Goal: Communication & Community: Participate in discussion

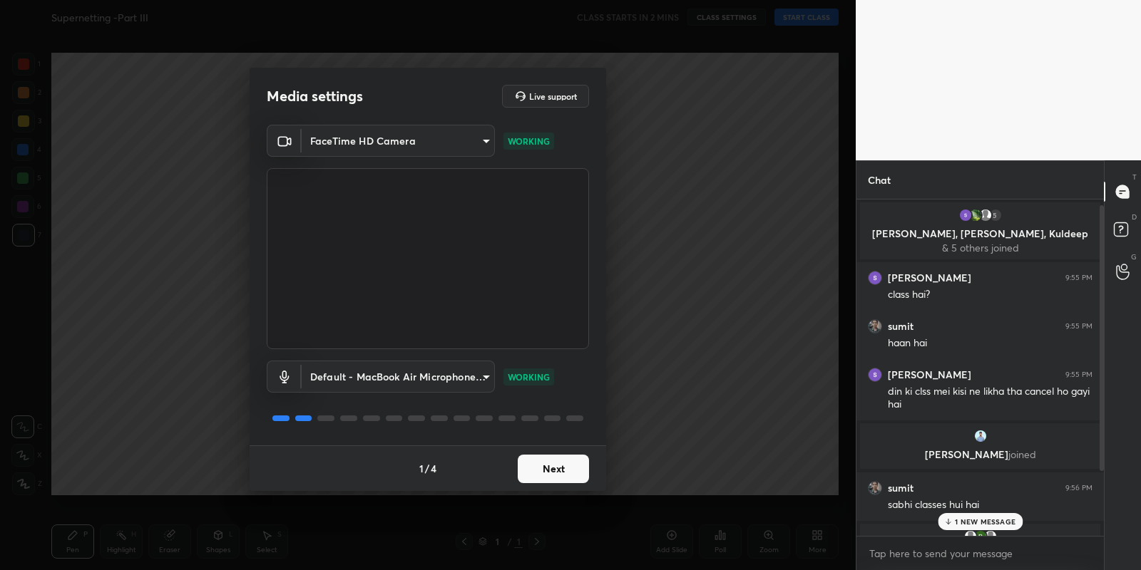
click at [558, 467] on button "Next" at bounding box center [553, 469] width 71 height 29
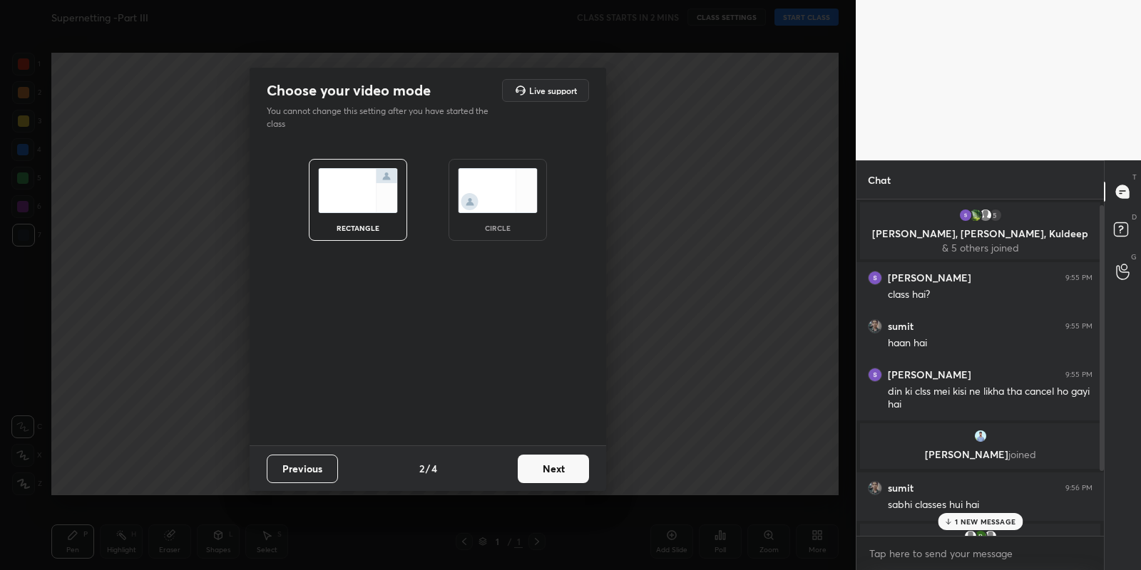
click at [558, 467] on button "Next" at bounding box center [553, 469] width 71 height 29
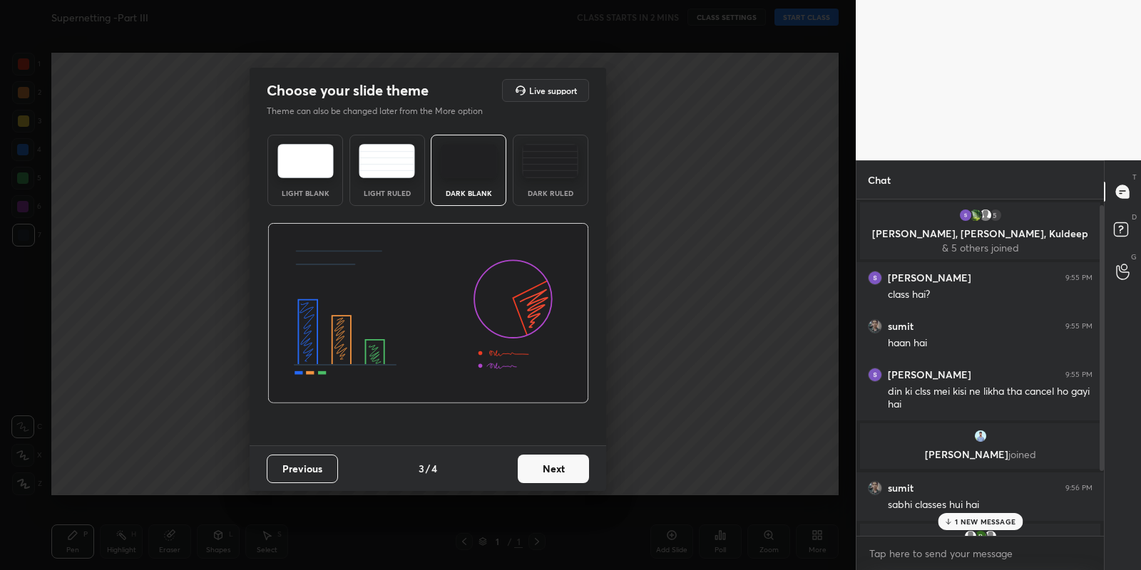
click at [558, 467] on button "Next" at bounding box center [553, 469] width 71 height 29
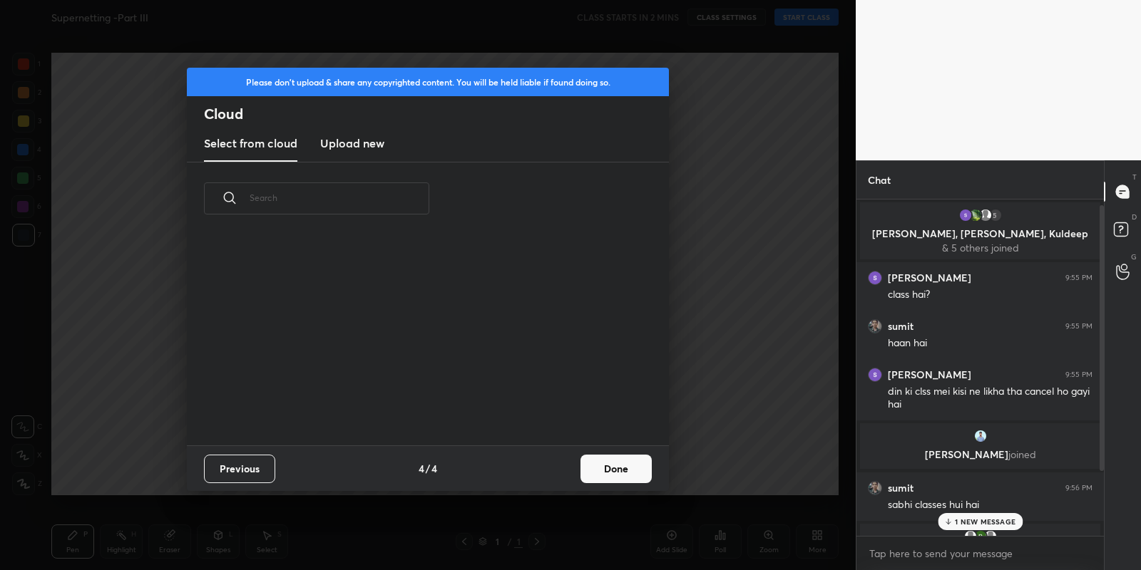
scroll to position [211, 457]
click at [369, 143] on h3 "Upload new" at bounding box center [352, 143] width 64 height 17
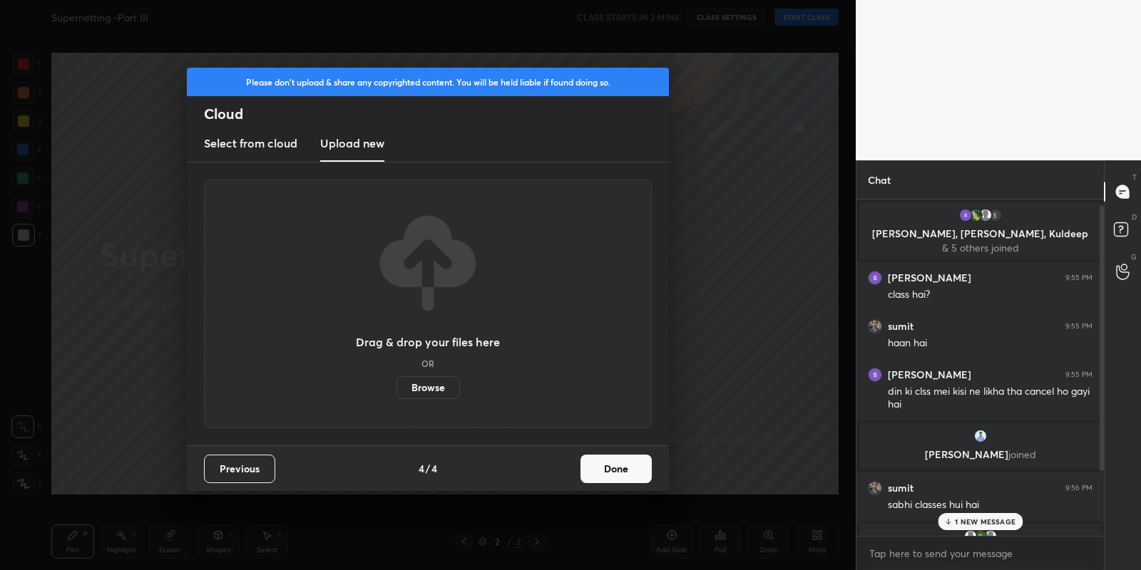
click at [421, 386] on label "Browse" at bounding box center [427, 387] width 63 height 23
click at [396, 386] on input "Browse" at bounding box center [396, 387] width 0 height 23
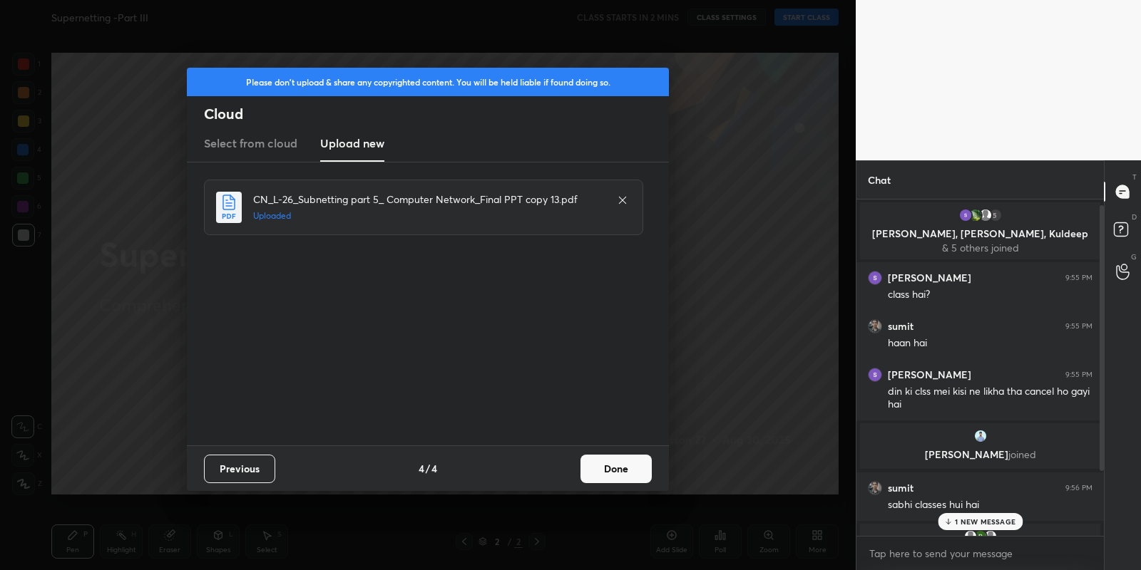
click at [626, 467] on button "Done" at bounding box center [615, 469] width 71 height 29
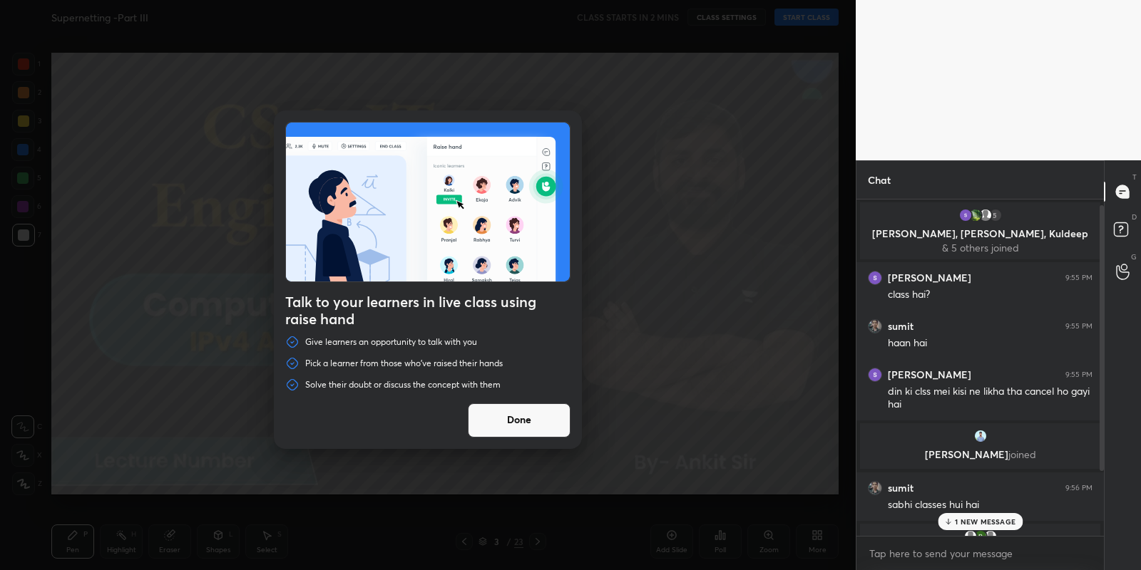
click at [533, 423] on button "Done" at bounding box center [519, 421] width 103 height 34
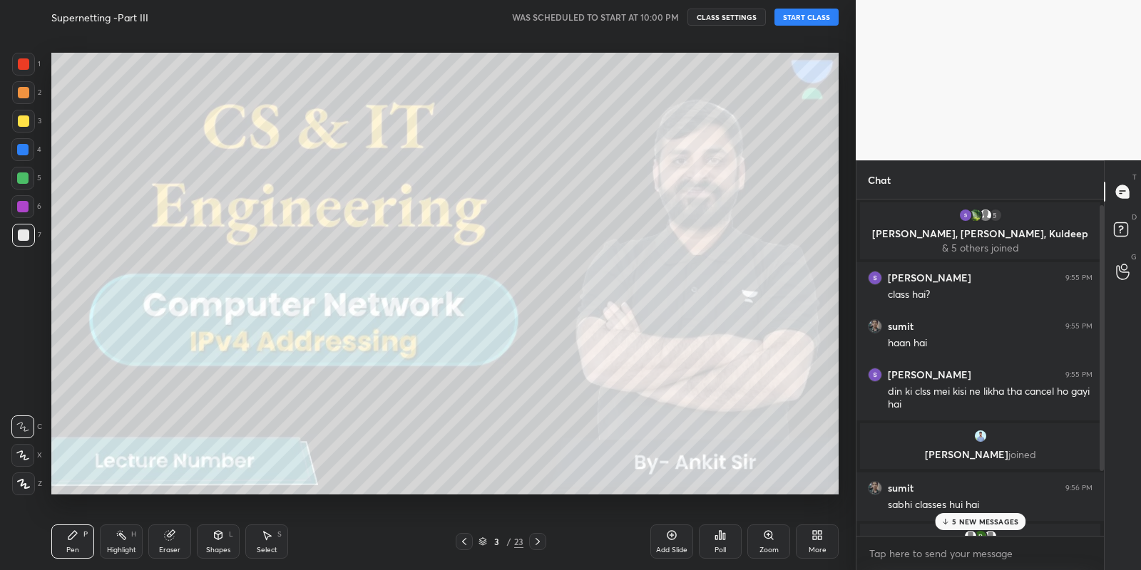
click at [824, 19] on button "START CLASS" at bounding box center [806, 17] width 64 height 17
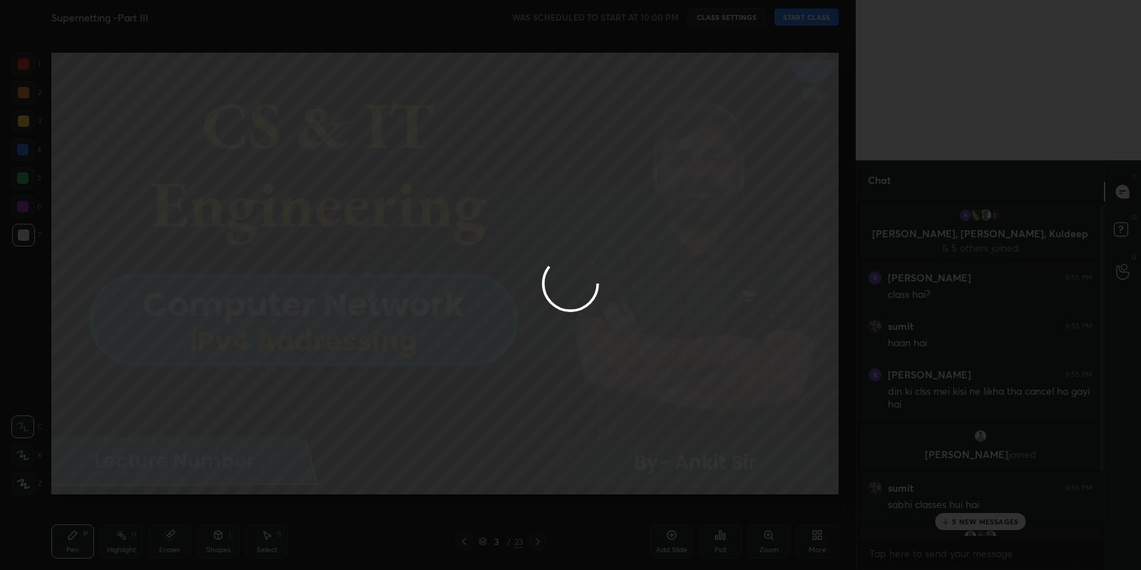
type textarea "x"
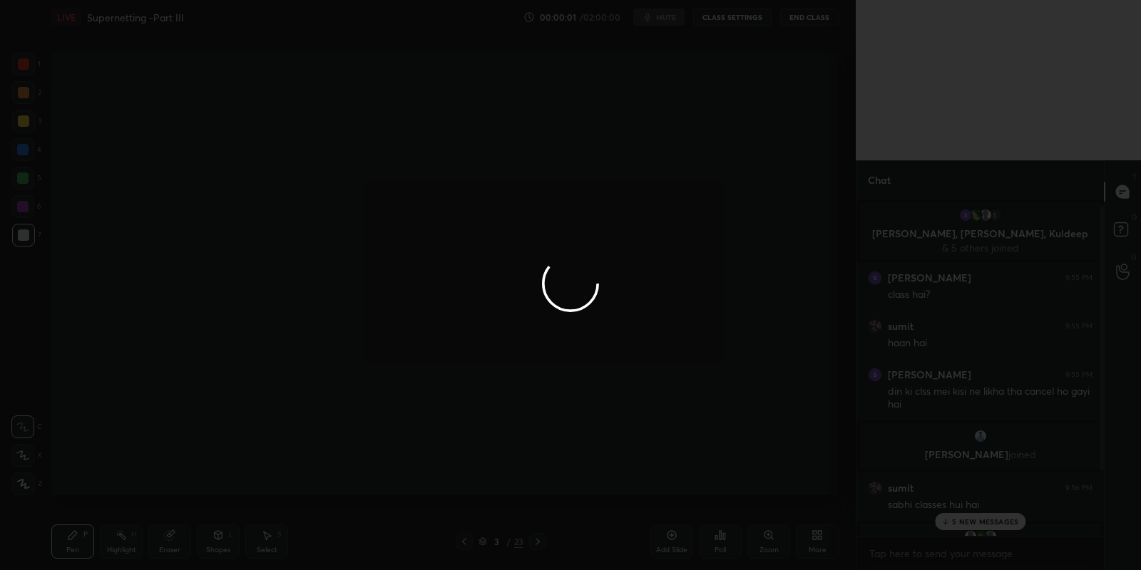
click at [961, 527] on div at bounding box center [570, 285] width 1141 height 570
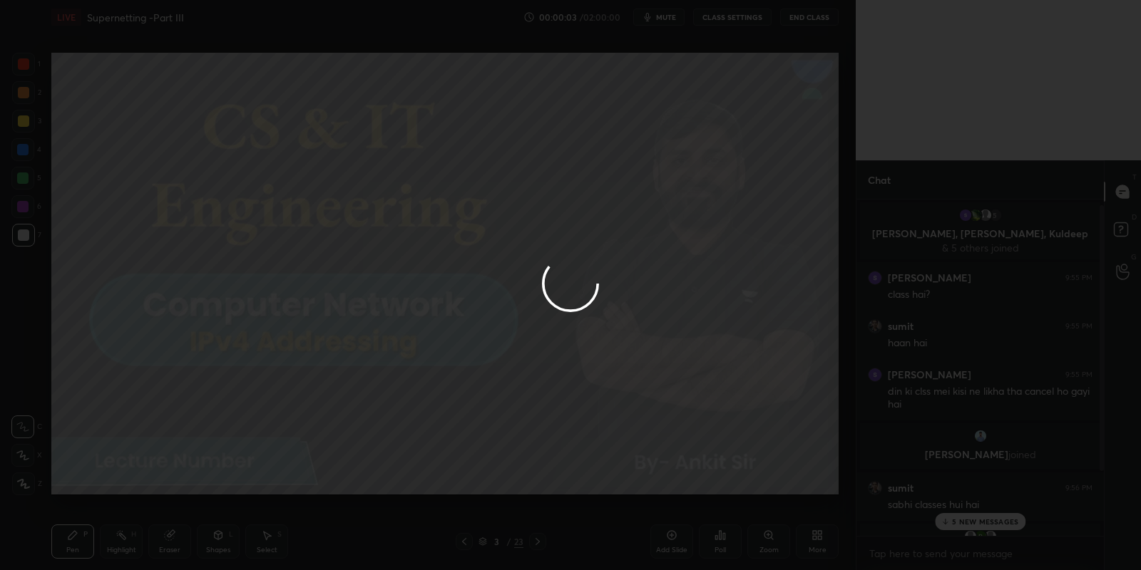
click at [945, 527] on div at bounding box center [570, 285] width 1141 height 570
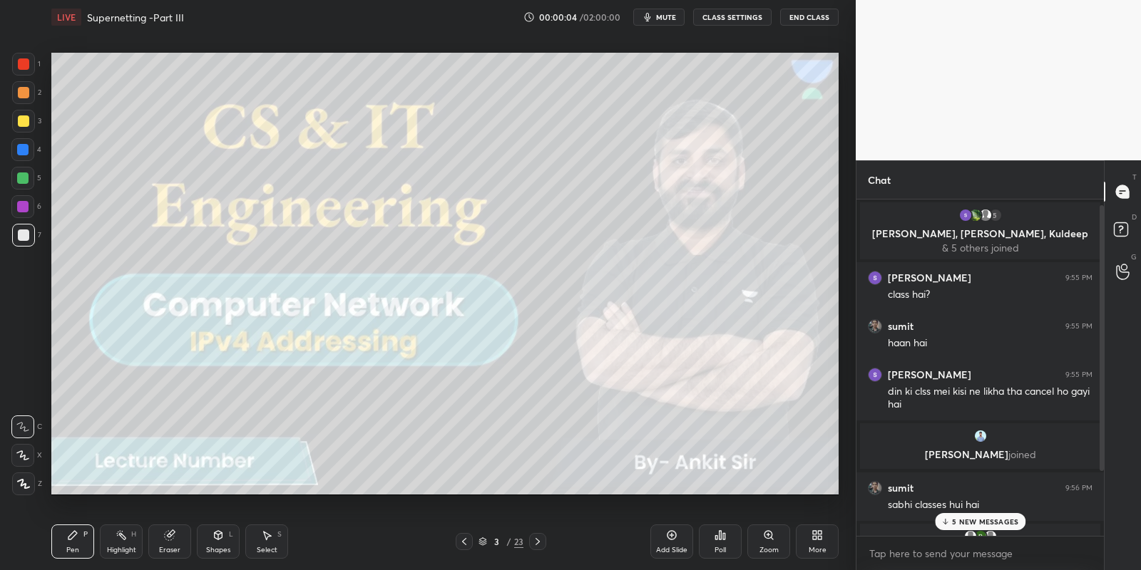
click at [968, 518] on p "5 NEW MESSAGES" at bounding box center [985, 522] width 66 height 9
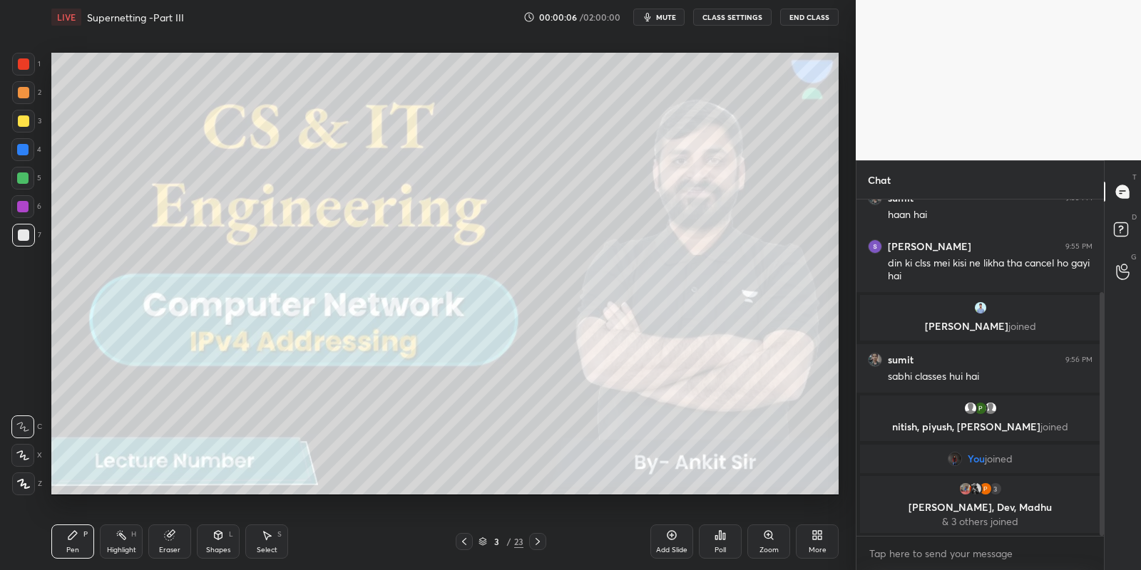
scroll to position [176, 0]
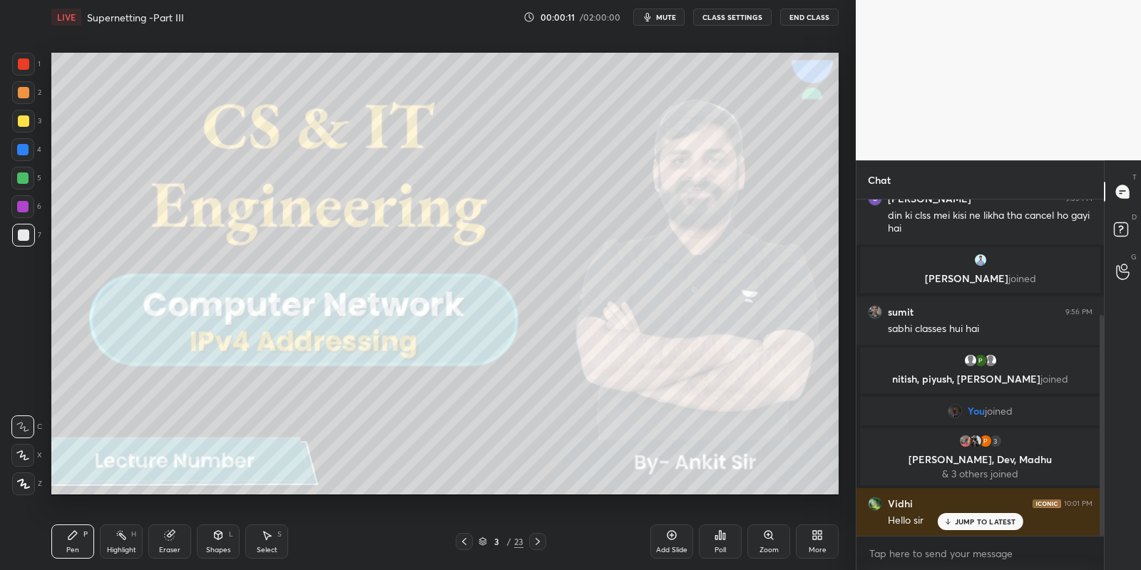
click at [217, 544] on div "Shapes L" at bounding box center [218, 542] width 43 height 34
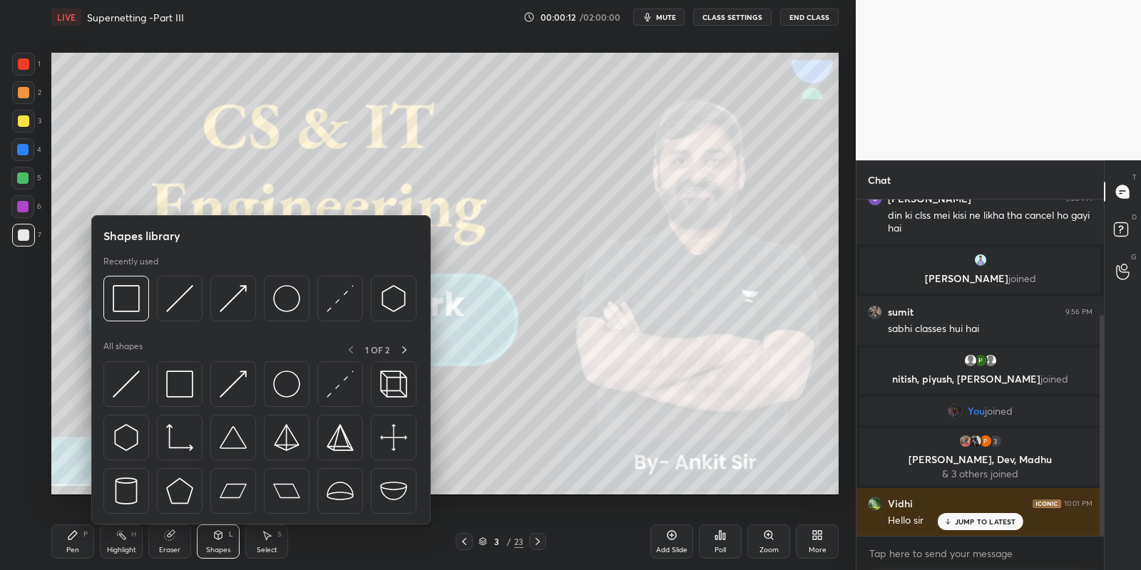
click at [24, 124] on div at bounding box center [23, 120] width 11 height 11
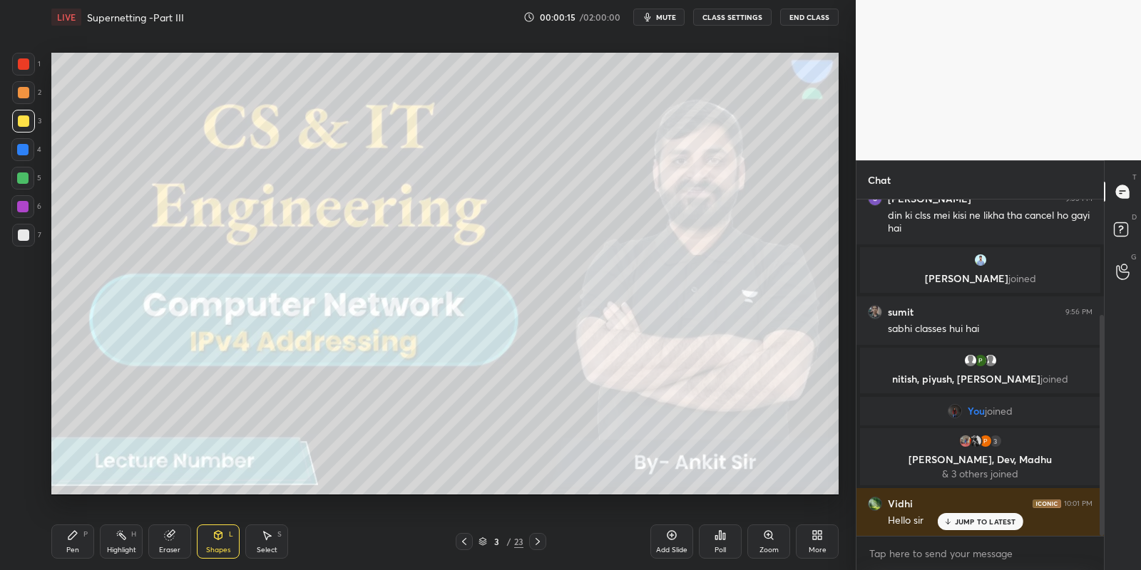
scroll to position [225, 0]
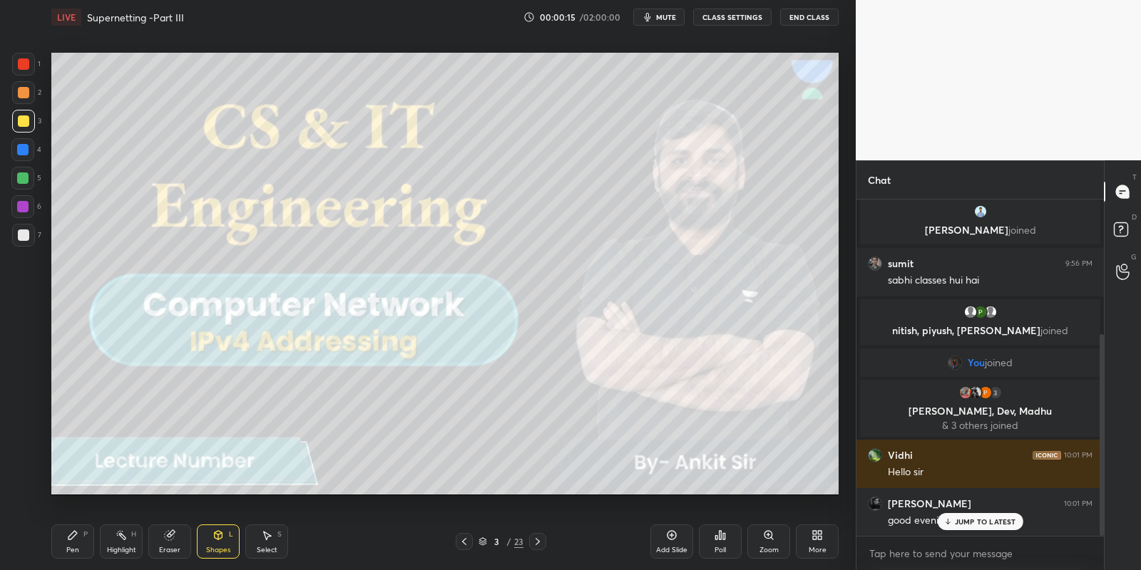
click at [72, 542] on div "Pen P" at bounding box center [72, 542] width 43 height 34
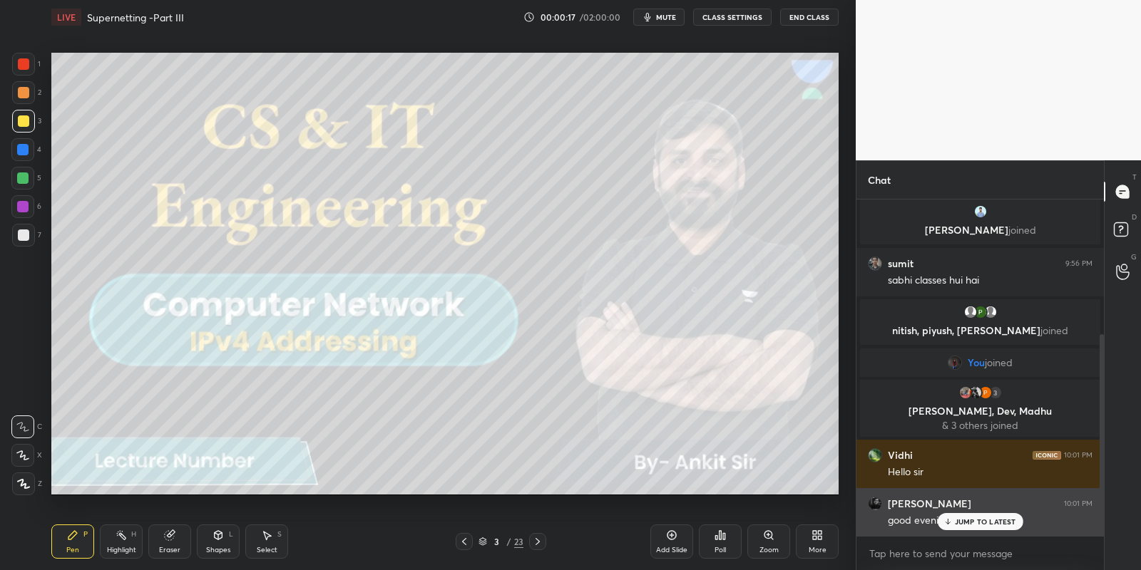
click at [970, 520] on p "JUMP TO LATEST" at bounding box center [985, 522] width 61 height 9
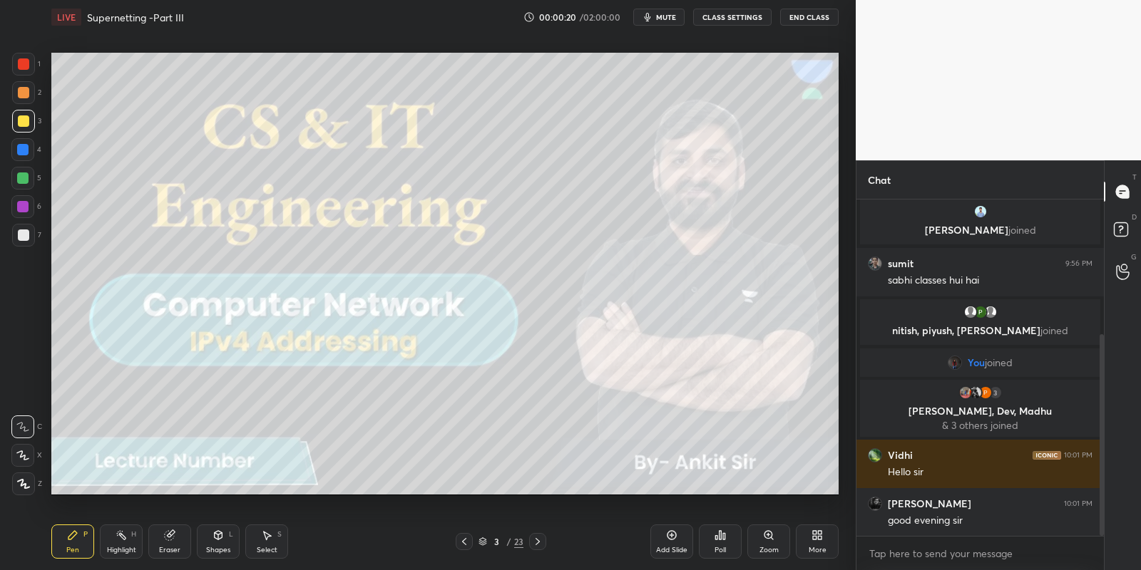
click at [538, 540] on icon at bounding box center [537, 541] width 11 height 11
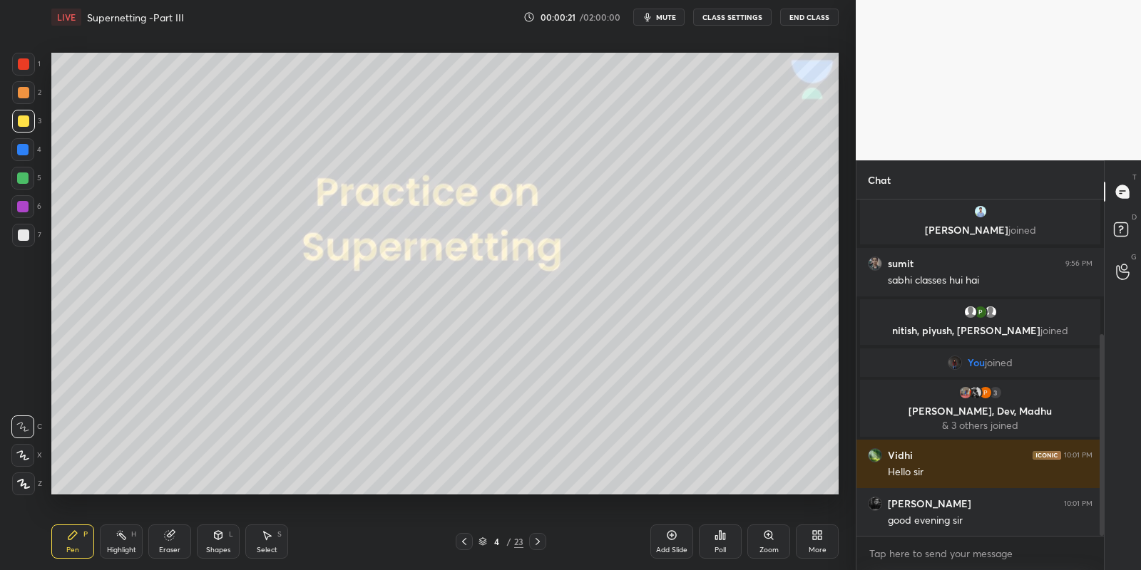
scroll to position [273, 0]
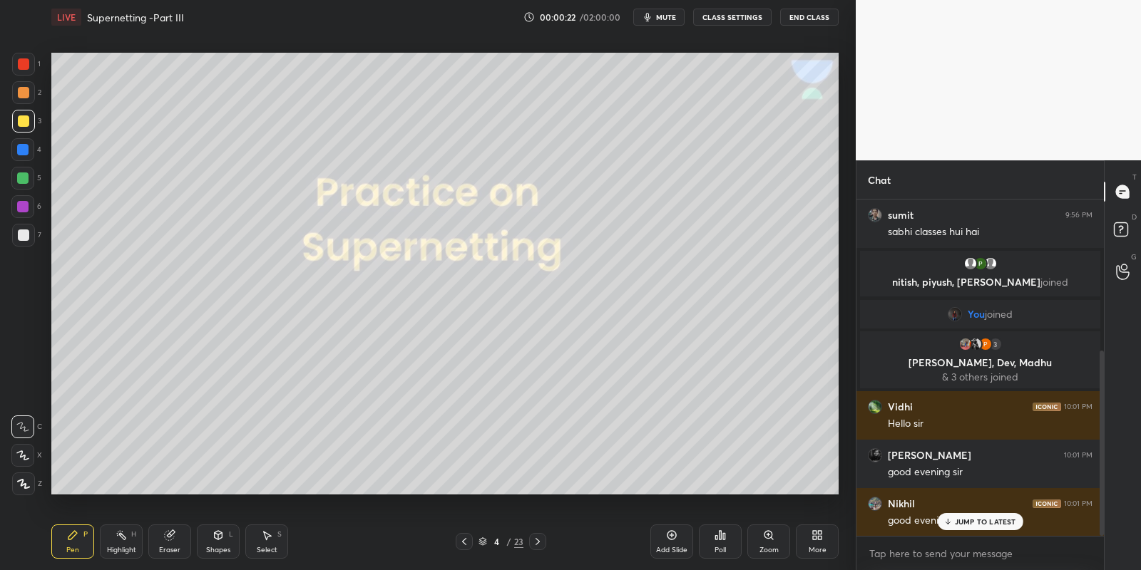
click at [225, 544] on div "Shapes L" at bounding box center [218, 542] width 43 height 34
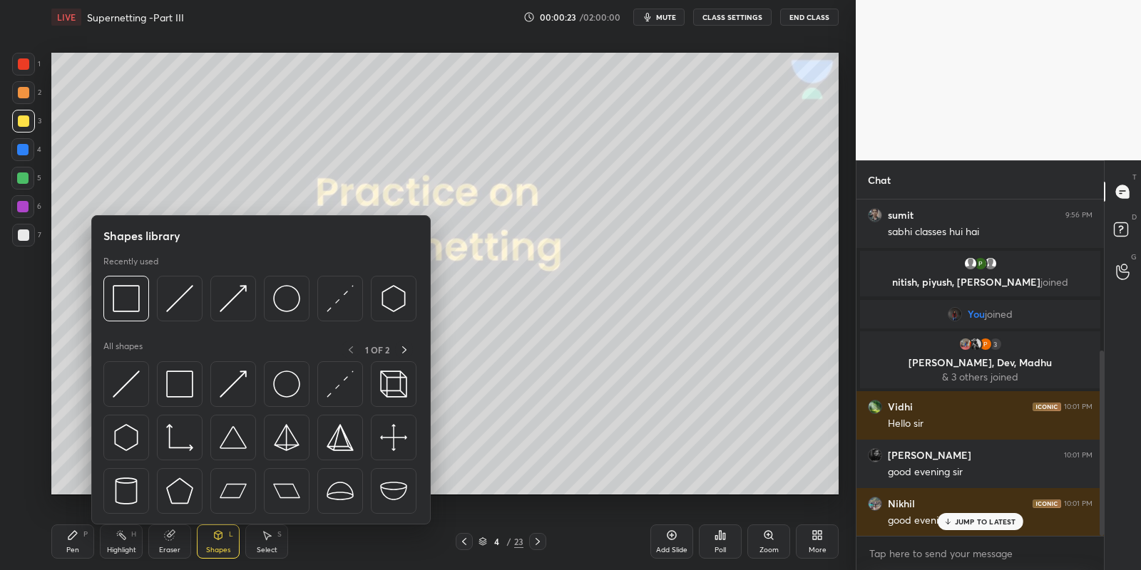
click at [190, 392] on img at bounding box center [179, 384] width 27 height 27
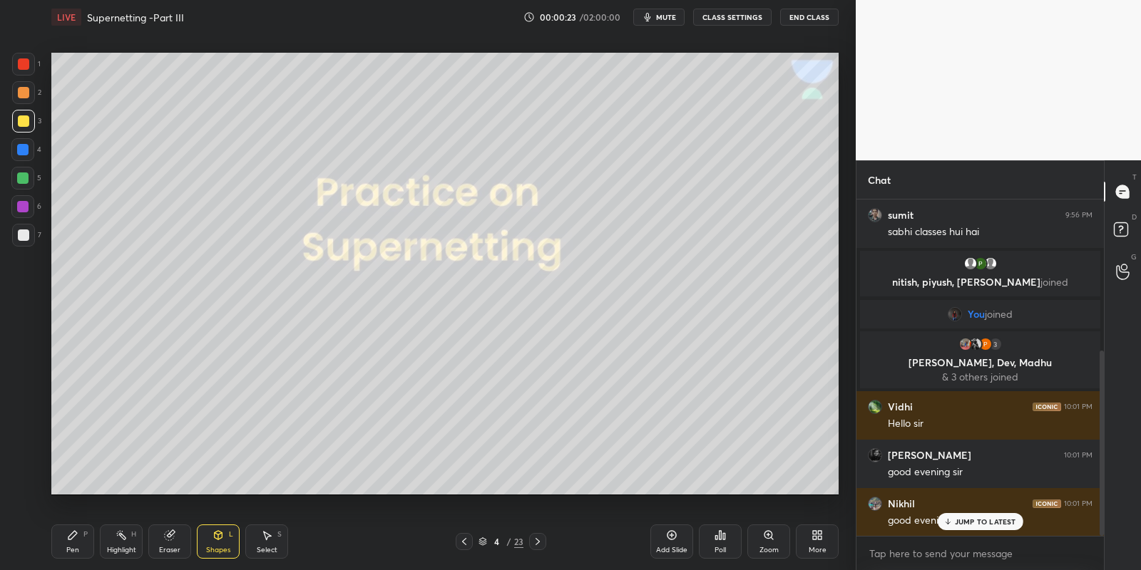
drag, startPoint x: 18, startPoint y: 123, endPoint x: 32, endPoint y: 132, distance: 16.6
click at [19, 123] on div at bounding box center [23, 120] width 11 height 11
drag, startPoint x: 76, startPoint y: 540, endPoint x: 94, endPoint y: 536, distance: 18.2
click at [78, 540] on icon at bounding box center [72, 535] width 11 height 11
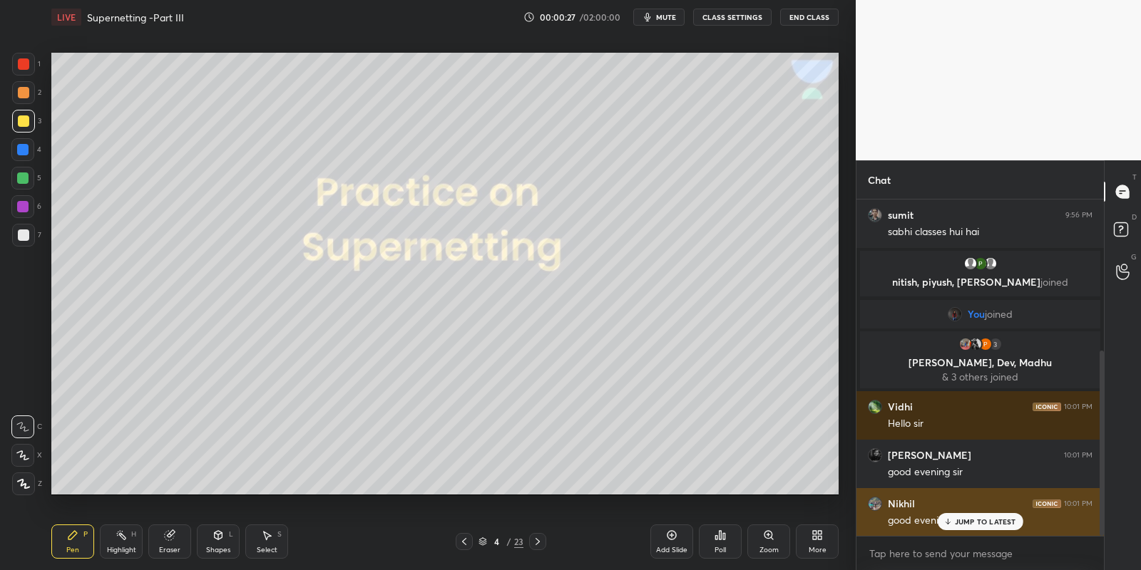
drag, startPoint x: 967, startPoint y: 520, endPoint x: 973, endPoint y: 528, distance: 9.7
click at [967, 522] on p "JUMP TO LATEST" at bounding box center [985, 522] width 61 height 9
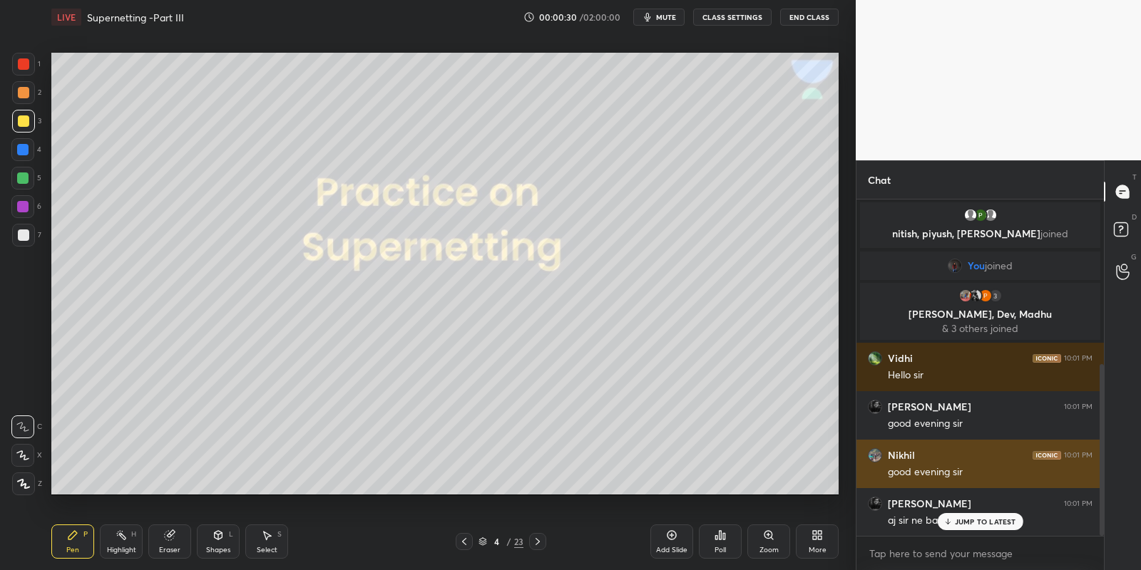
scroll to position [374, 0]
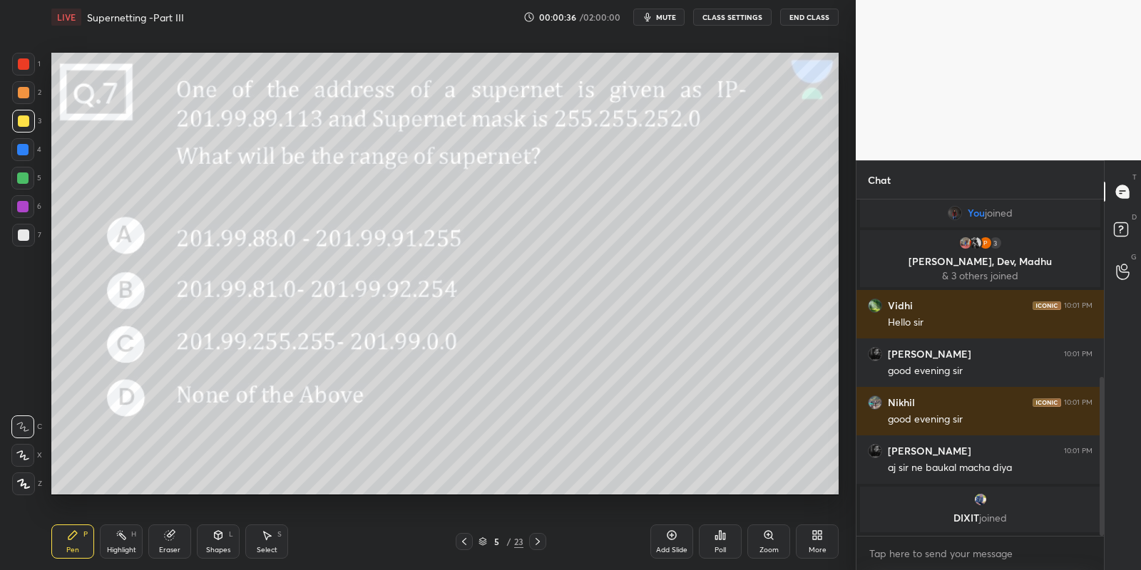
drag, startPoint x: 78, startPoint y: 543, endPoint x: 77, endPoint y: 503, distance: 39.9
click at [78, 545] on div "Pen P" at bounding box center [72, 542] width 43 height 34
click at [18, 180] on div at bounding box center [22, 178] width 11 height 11
click at [71, 545] on div "Pen P" at bounding box center [72, 542] width 43 height 34
click at [167, 540] on div "Eraser" at bounding box center [169, 542] width 43 height 34
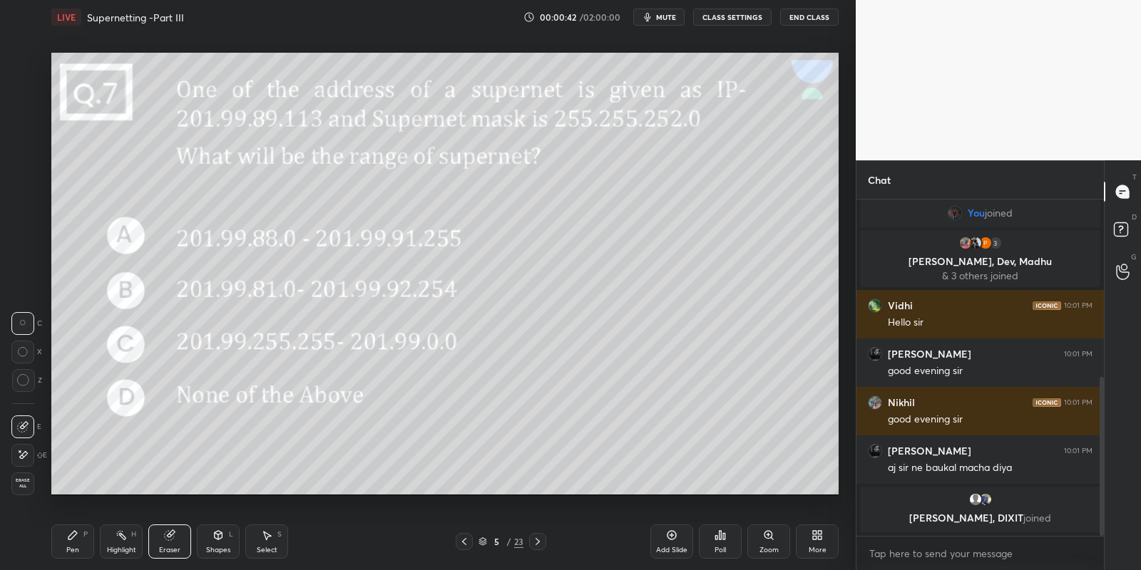
click at [69, 540] on icon at bounding box center [72, 535] width 11 height 11
click at [220, 542] on div "Shapes L" at bounding box center [218, 542] width 43 height 34
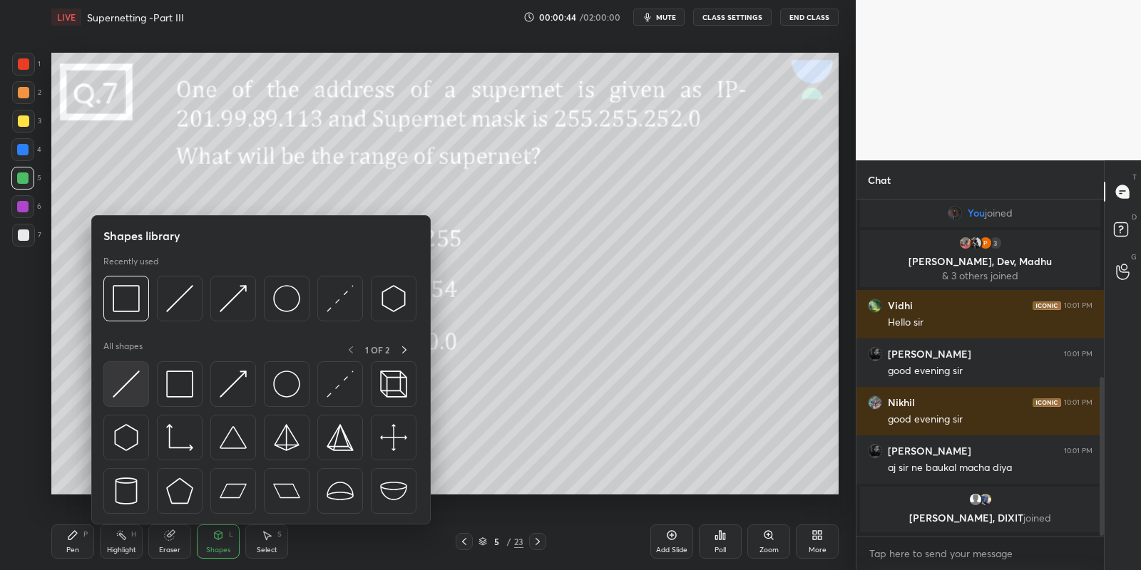
click at [121, 383] on img at bounding box center [126, 384] width 27 height 27
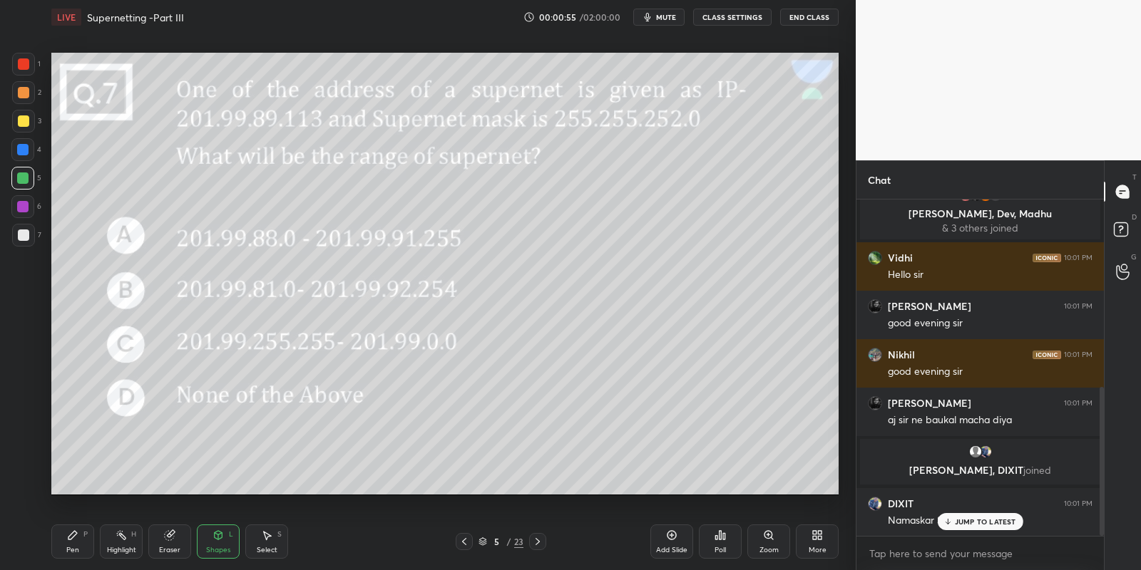
scroll to position [474, 0]
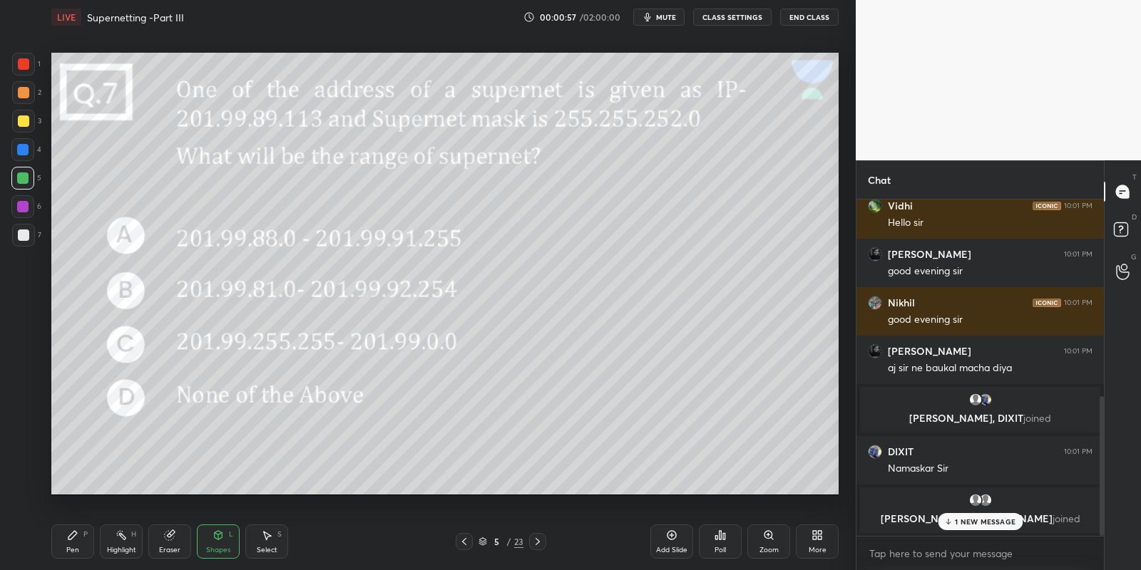
drag, startPoint x: 94, startPoint y: 538, endPoint x: 122, endPoint y: 540, distance: 27.8
click at [94, 540] on div "Pen P Highlight H Eraser Shapes L Select S" at bounding box center [200, 542] width 299 height 34
click at [125, 547] on div "Highlight" at bounding box center [121, 550] width 29 height 7
drag, startPoint x: 73, startPoint y: 543, endPoint x: 116, endPoint y: 541, distance: 43.5
click at [77, 544] on div "Pen P" at bounding box center [72, 542] width 43 height 34
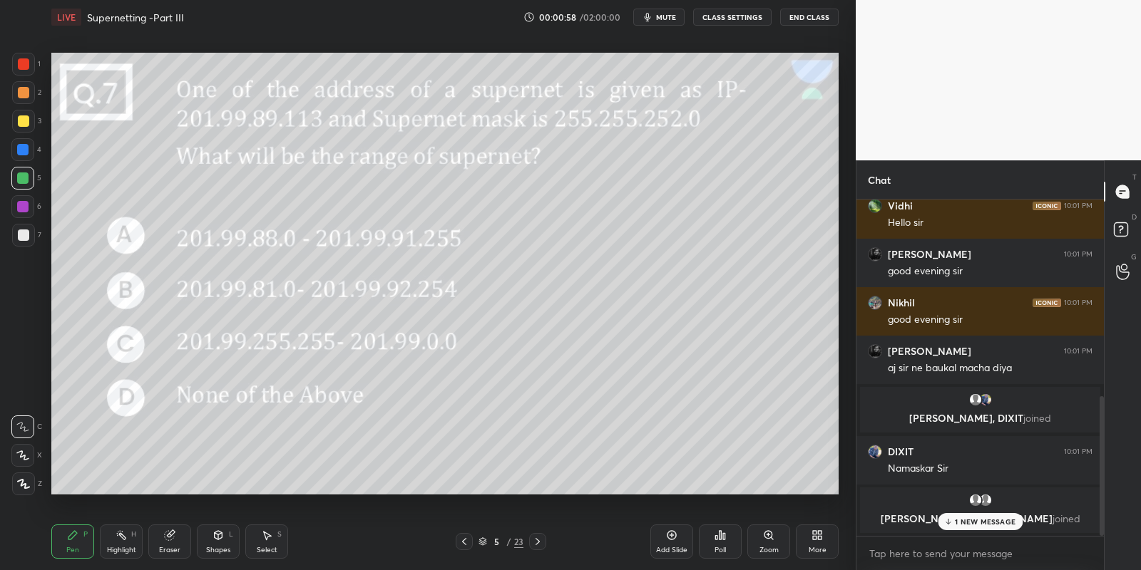
click at [121, 548] on div "Highlight" at bounding box center [121, 550] width 29 height 7
click at [958, 519] on p "1 NEW MESSAGE" at bounding box center [985, 522] width 61 height 9
click at [78, 540] on div "Pen P" at bounding box center [72, 542] width 43 height 34
click at [19, 135] on div "3" at bounding box center [26, 124] width 29 height 29
click at [22, 181] on div at bounding box center [22, 178] width 11 height 11
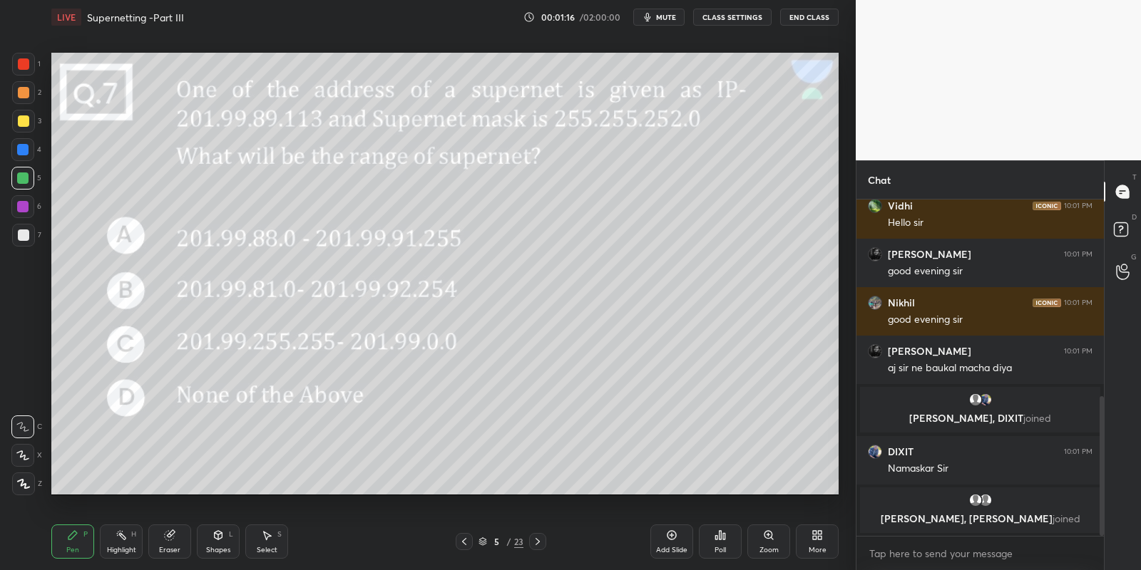
drag, startPoint x: 74, startPoint y: 536, endPoint x: 109, endPoint y: 535, distance: 35.0
click at [78, 538] on icon at bounding box center [72, 535] width 11 height 11
click at [116, 543] on div "Highlight H" at bounding box center [121, 542] width 43 height 34
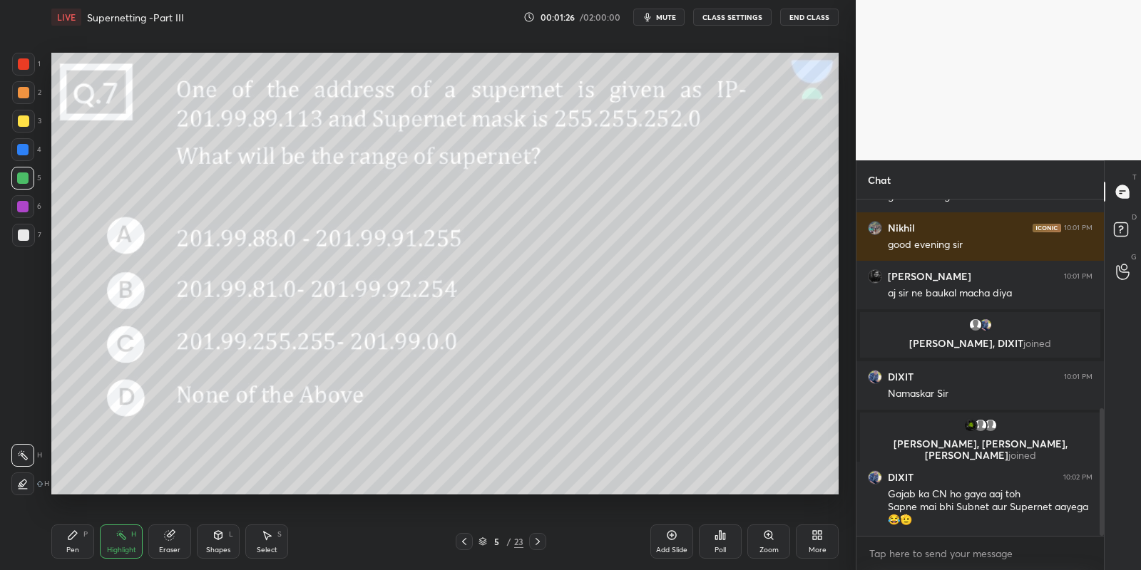
click at [69, 548] on div "Pen" at bounding box center [72, 550] width 13 height 7
click at [117, 540] on icon at bounding box center [120, 535] width 11 height 11
drag, startPoint x: 75, startPoint y: 538, endPoint x: 82, endPoint y: 520, distance: 19.2
click at [76, 538] on icon at bounding box center [72, 535] width 11 height 11
click at [22, 124] on div at bounding box center [23, 120] width 11 height 11
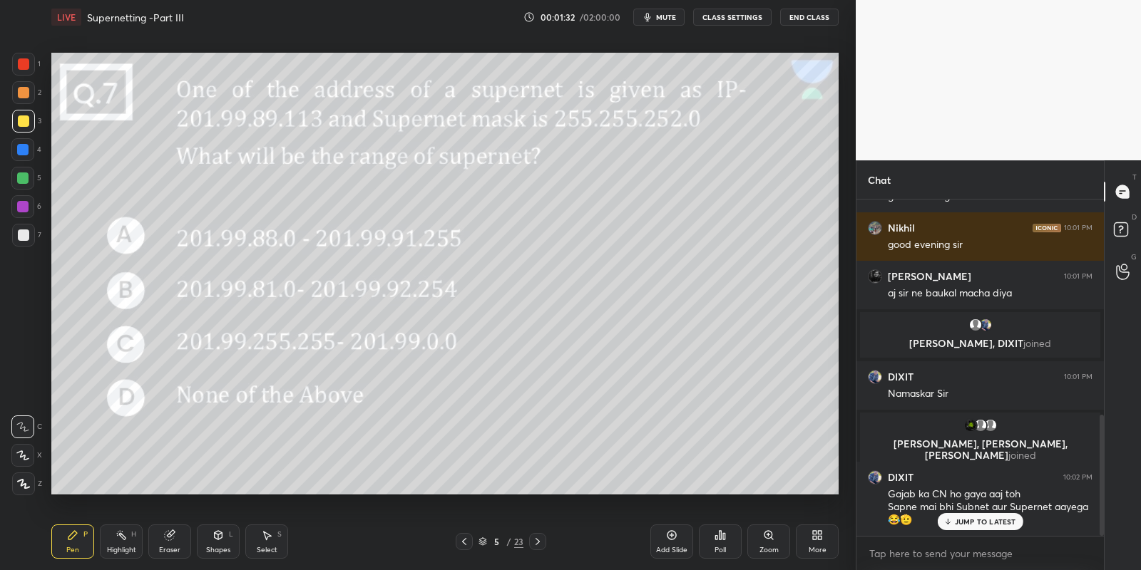
scroll to position [597, 0]
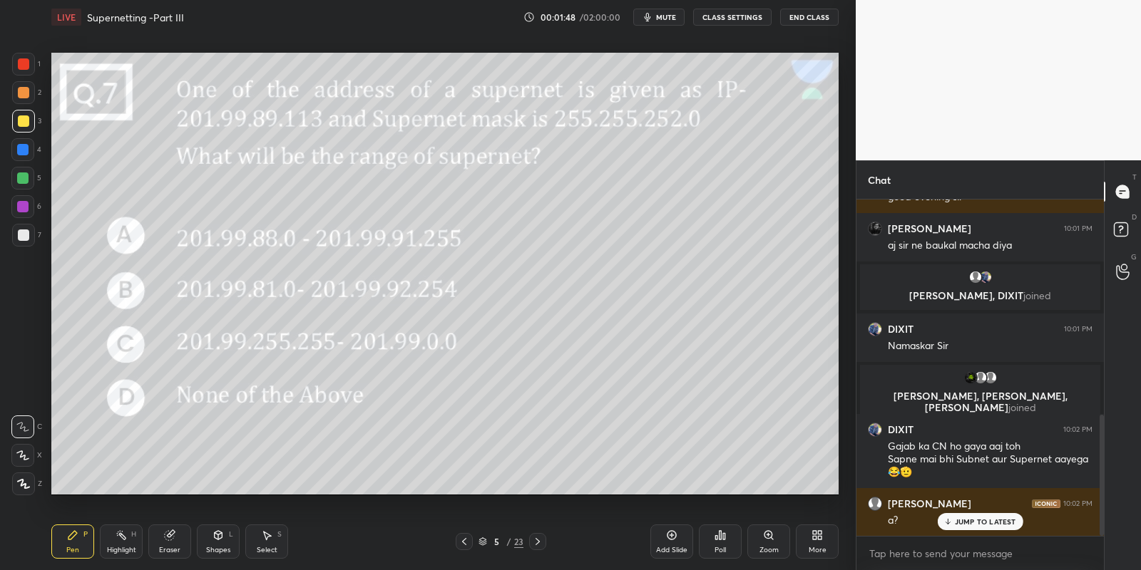
click at [274, 534] on div "Select S" at bounding box center [266, 542] width 43 height 34
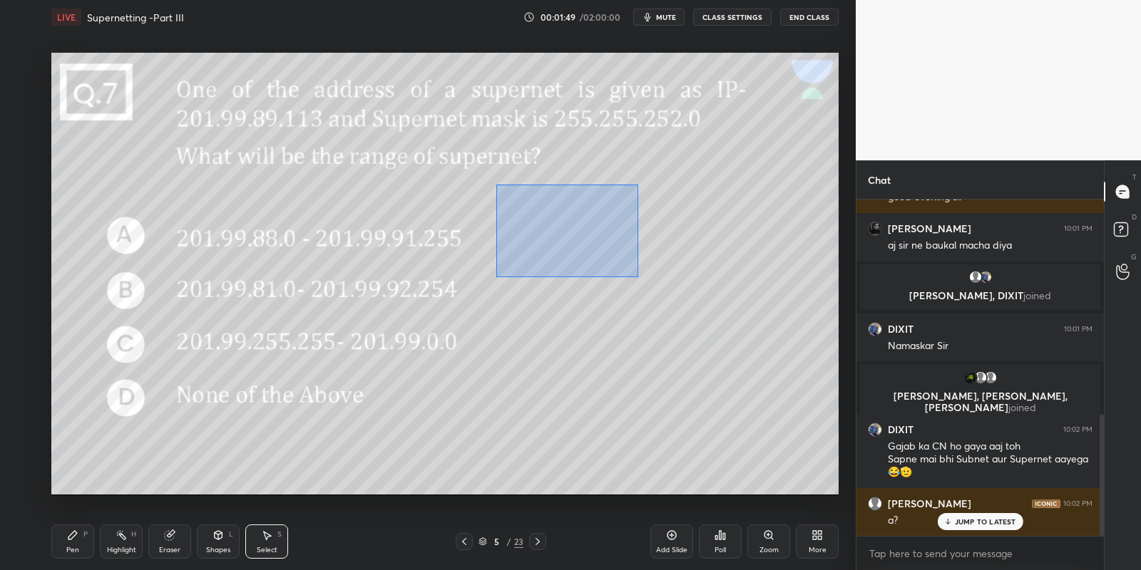
drag, startPoint x: 495, startPoint y: 184, endPoint x: 605, endPoint y: 263, distance: 135.3
click at [649, 289] on div "0 ° Undo Copy Duplicate Duplicate to new slide Delete" at bounding box center [444, 274] width 787 height 443
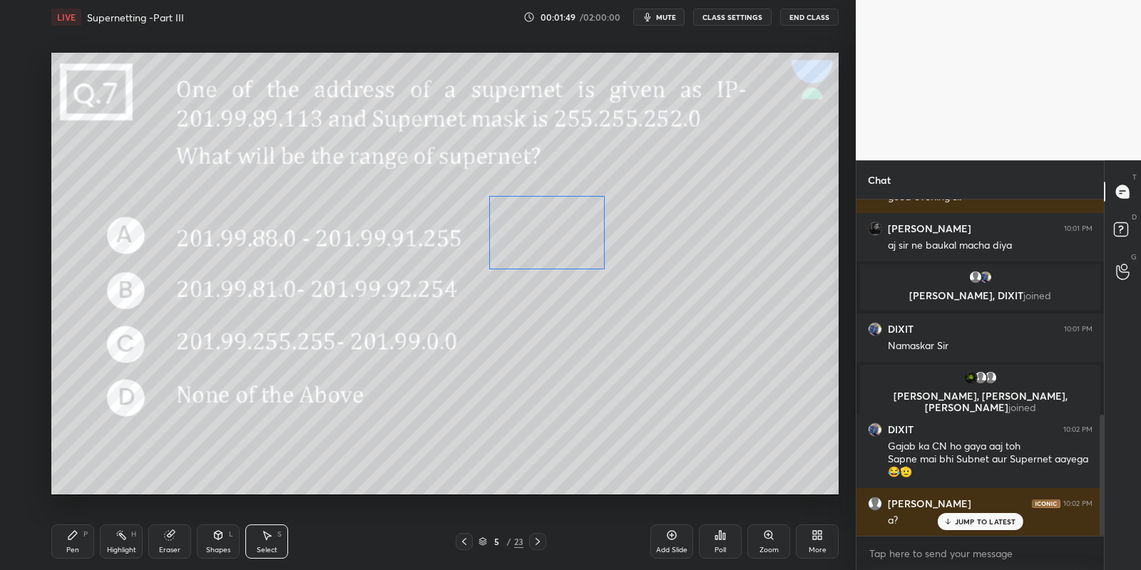
drag, startPoint x: 558, startPoint y: 244, endPoint x: 540, endPoint y: 245, distance: 18.5
click at [540, 245] on div "0 ° Undo Copy Duplicate Duplicate to new slide Delete" at bounding box center [444, 274] width 787 height 443
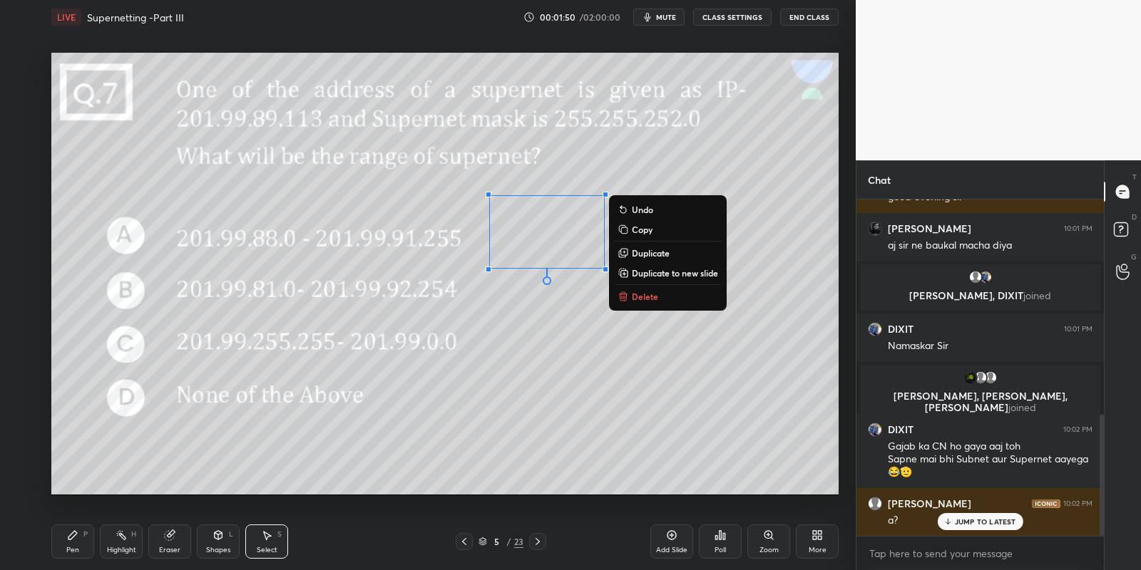
click at [89, 550] on div "Pen P" at bounding box center [72, 542] width 43 height 34
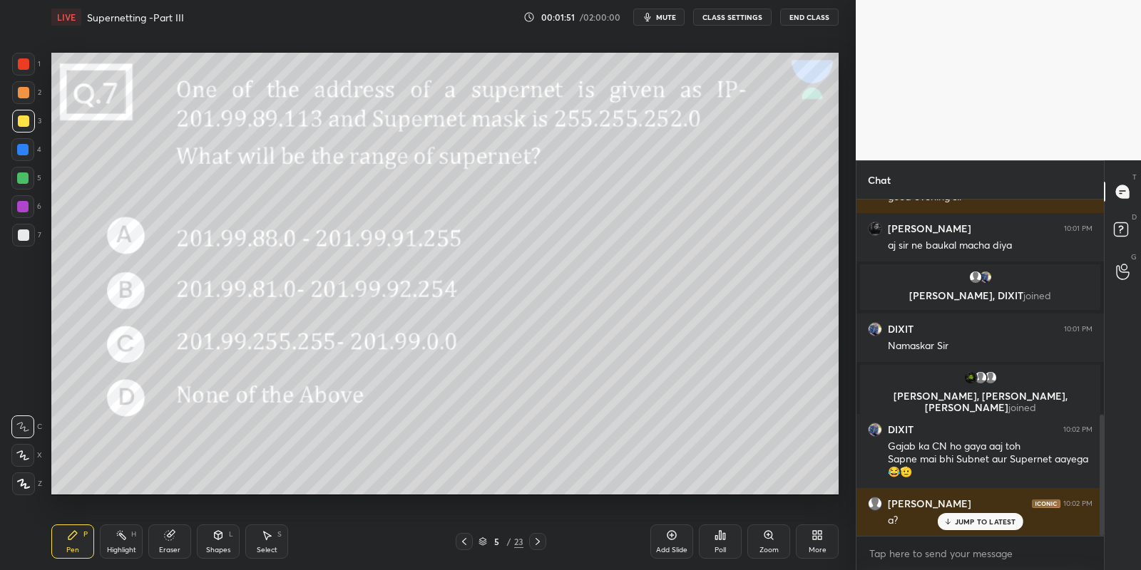
click at [214, 543] on div "Shapes L" at bounding box center [218, 542] width 43 height 34
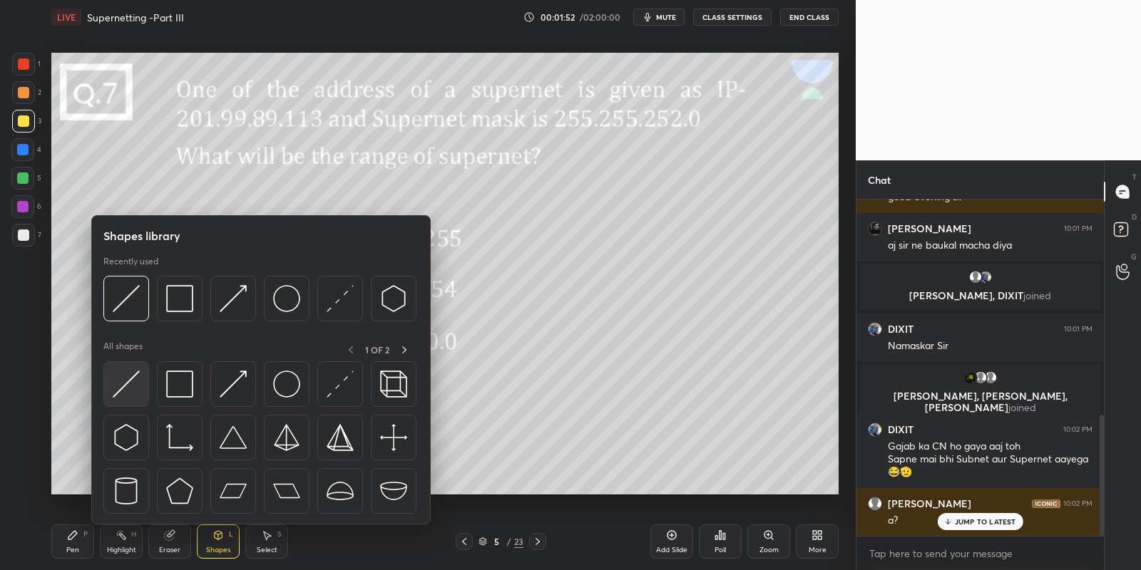
drag, startPoint x: 124, startPoint y: 384, endPoint x: 132, endPoint y: 380, distance: 8.9
click at [132, 380] on img at bounding box center [126, 384] width 27 height 27
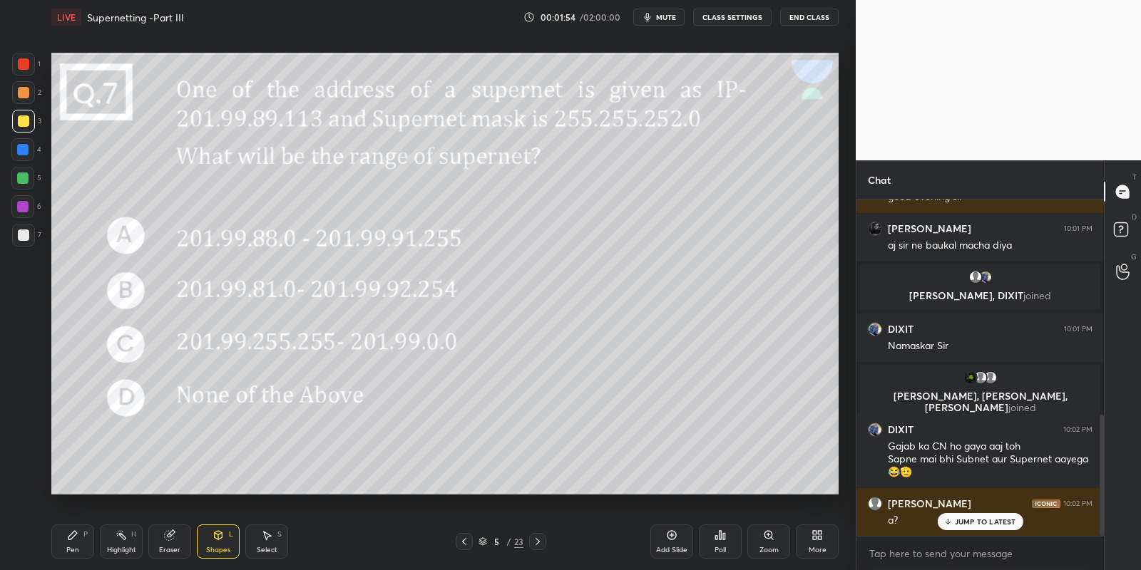
click at [77, 550] on div "Pen" at bounding box center [72, 550] width 13 height 7
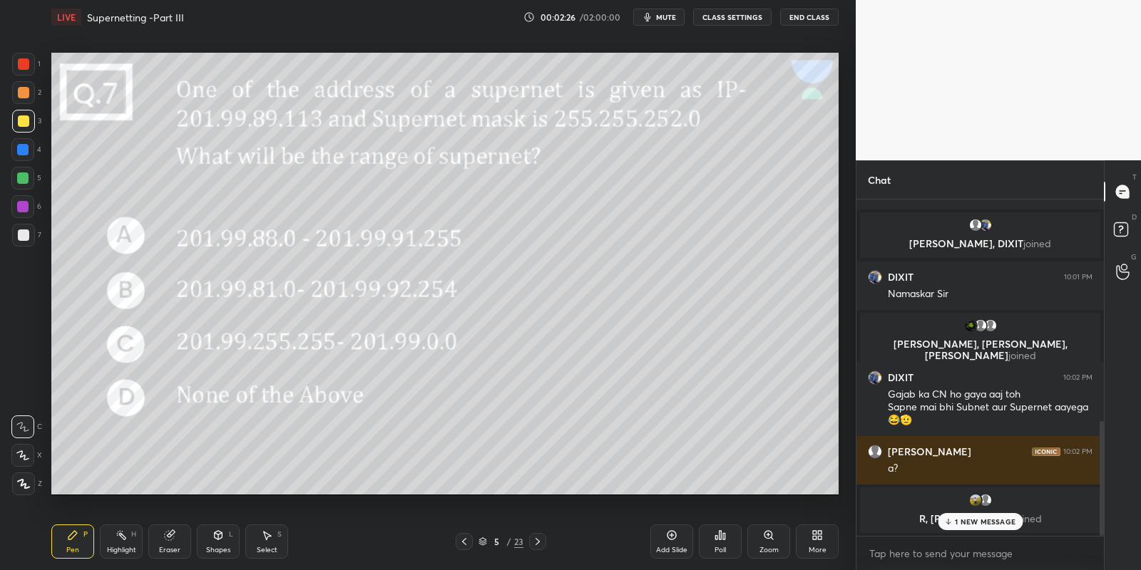
click at [220, 548] on div "Shapes" at bounding box center [218, 550] width 24 height 7
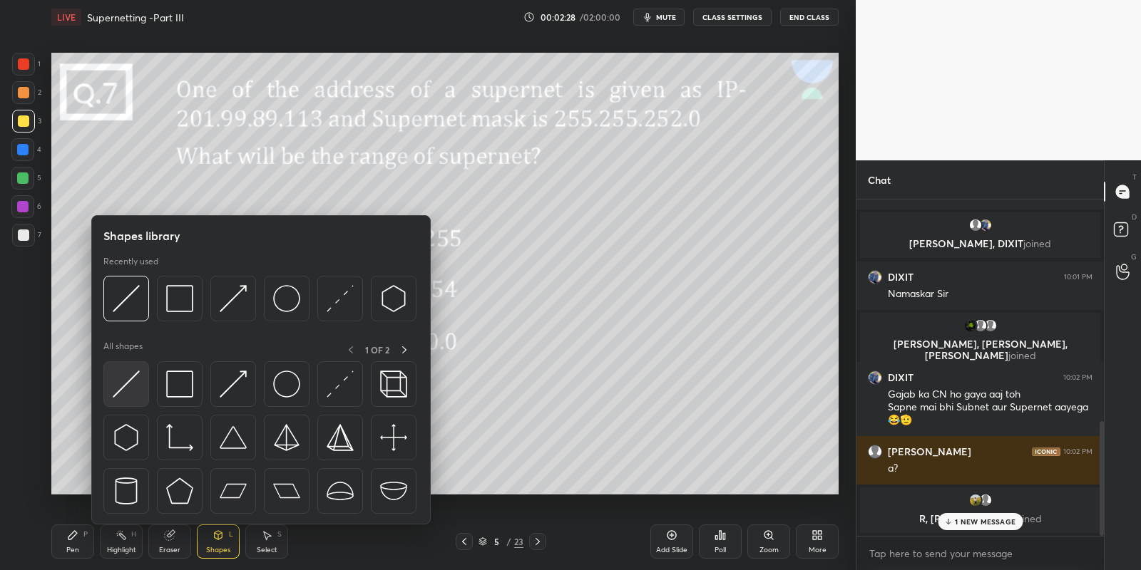
click at [131, 379] on img at bounding box center [126, 384] width 27 height 27
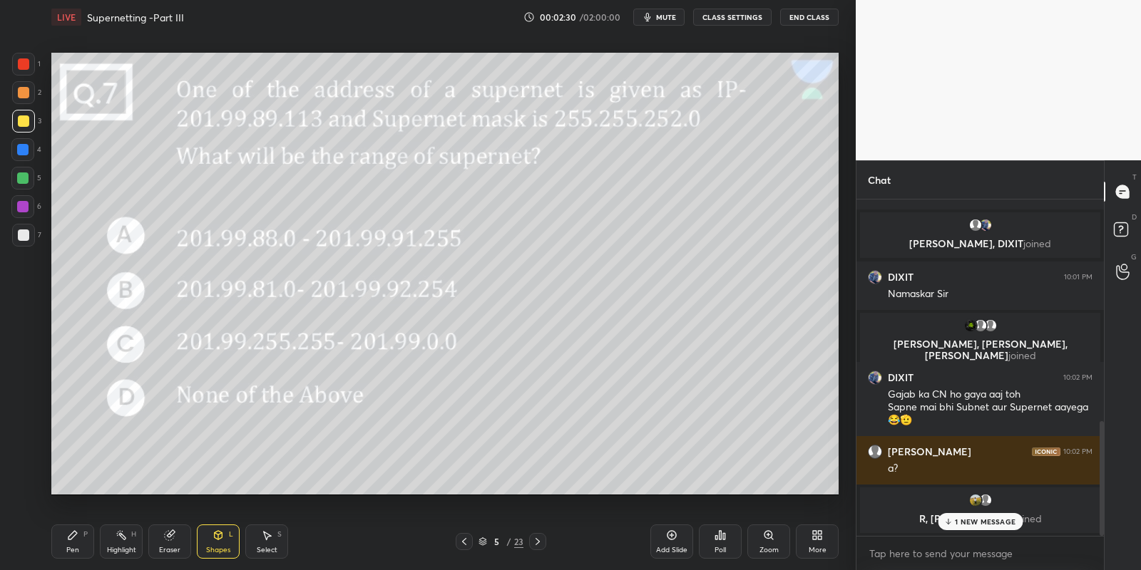
drag, startPoint x: 81, startPoint y: 532, endPoint x: 88, endPoint y: 533, distance: 7.2
click at [82, 533] on div "Pen P" at bounding box center [72, 542] width 43 height 34
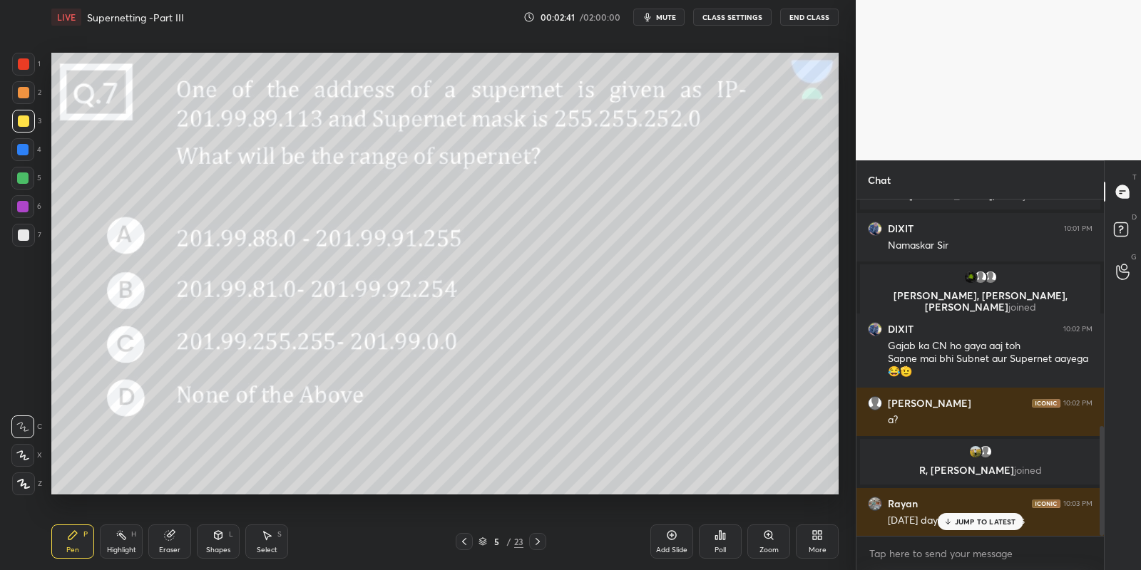
click at [124, 542] on div "Highlight H" at bounding box center [121, 542] width 43 height 34
drag, startPoint x: 73, startPoint y: 548, endPoint x: 90, endPoint y: 545, distance: 17.2
click at [73, 548] on div "Pen" at bounding box center [72, 550] width 13 height 7
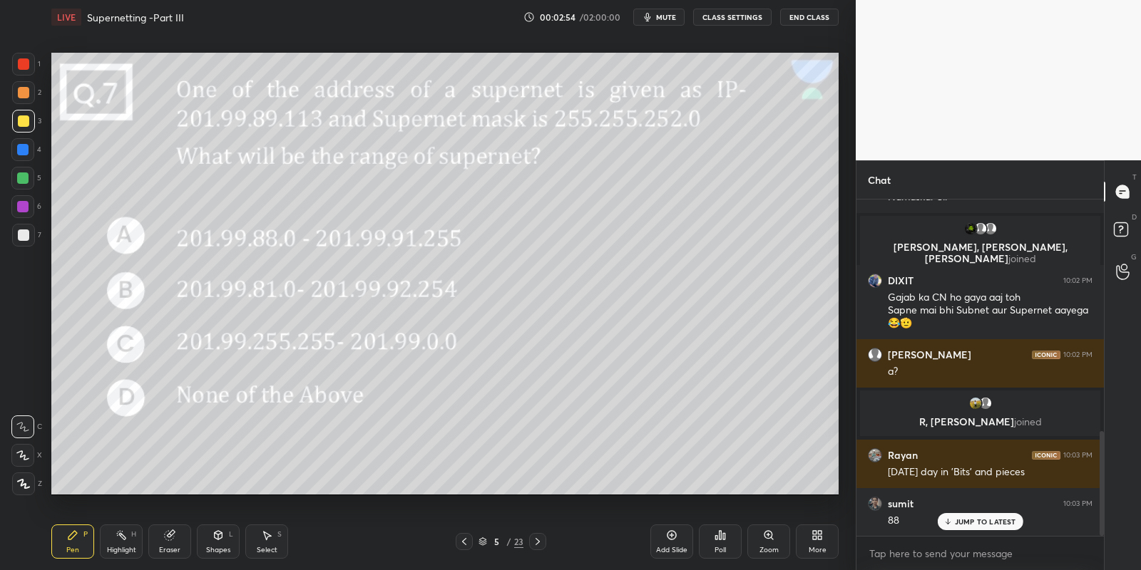
click at [665, 19] on span "mute" at bounding box center [666, 17] width 20 height 10
click at [76, 543] on div "Pen P" at bounding box center [72, 542] width 43 height 34
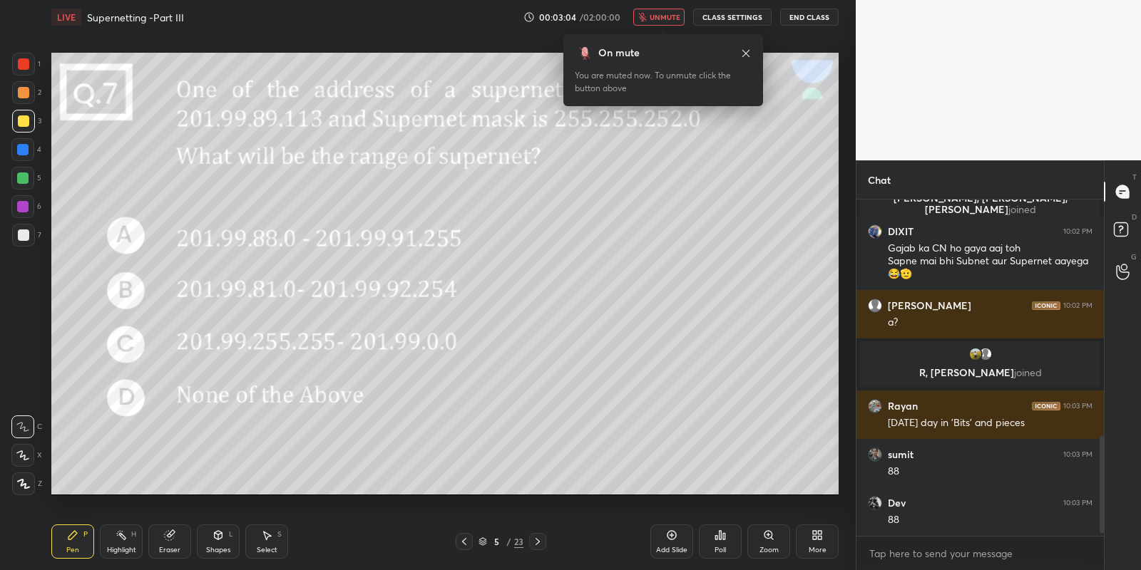
scroll to position [846, 0]
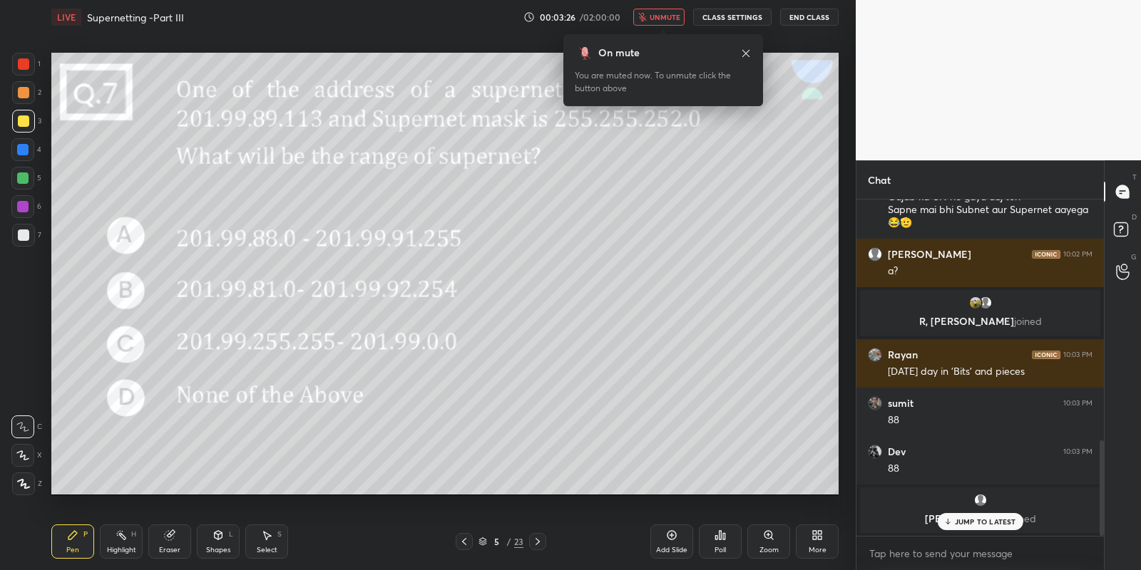
drag, startPoint x: 671, startPoint y: 9, endPoint x: 674, endPoint y: 16, distance: 7.7
click at [674, 10] on button "unmute" at bounding box center [658, 17] width 51 height 17
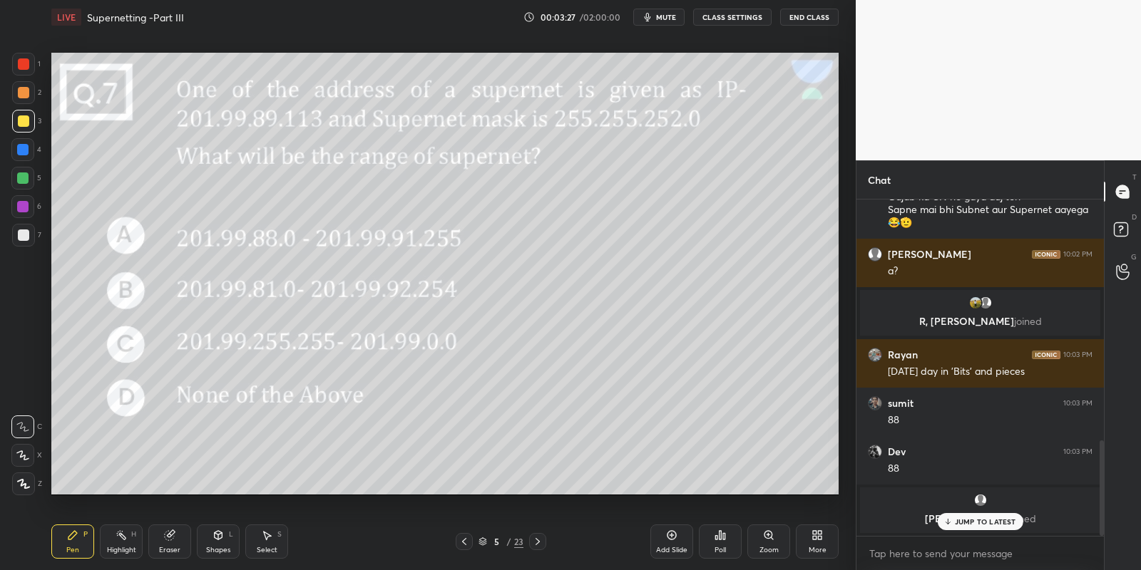
drag, startPoint x: 70, startPoint y: 543, endPoint x: 115, endPoint y: 516, distance: 52.1
click at [71, 541] on div "Pen P" at bounding box center [72, 542] width 43 height 34
click at [228, 543] on div "Shapes L" at bounding box center [218, 542] width 43 height 34
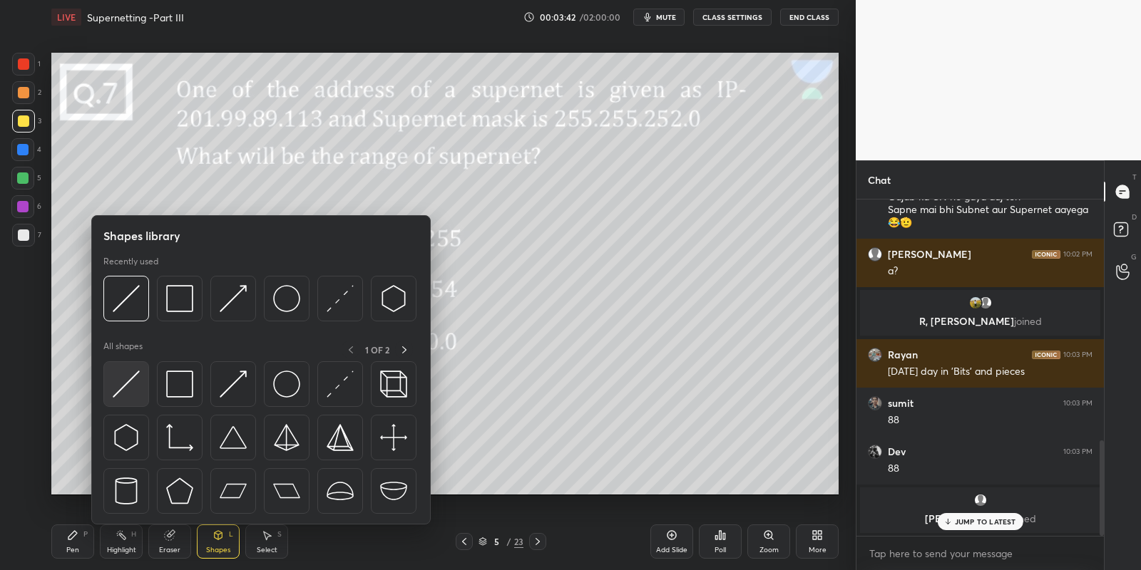
click at [140, 391] on div at bounding box center [126, 384] width 46 height 46
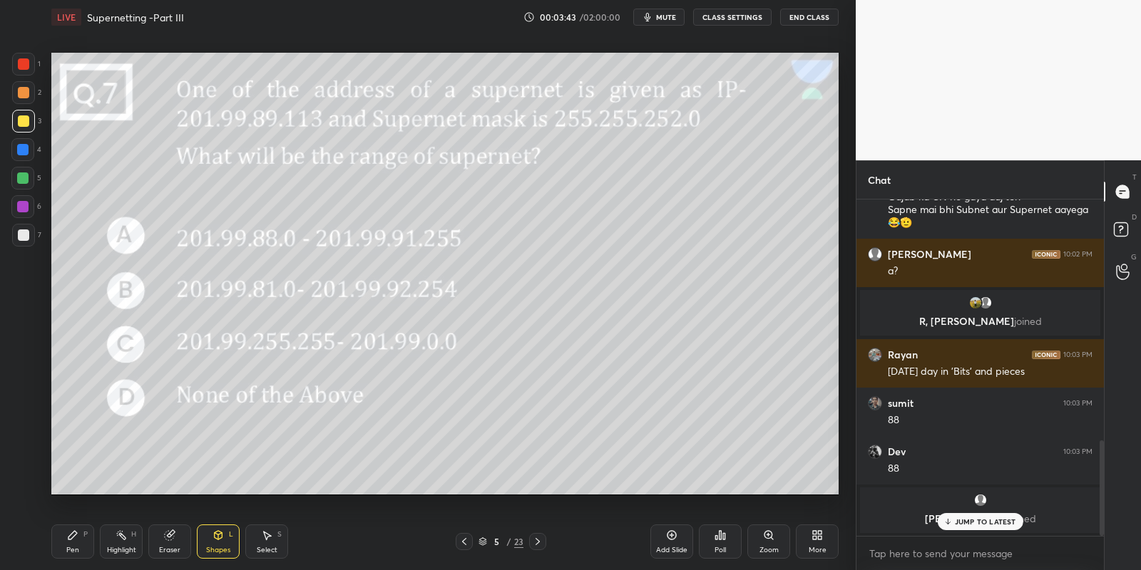
drag, startPoint x: 24, startPoint y: 182, endPoint x: 34, endPoint y: 175, distance: 11.7
click at [25, 179] on div at bounding box center [22, 178] width 11 height 11
click at [71, 543] on div "Pen P" at bounding box center [72, 542] width 43 height 34
click at [24, 120] on div at bounding box center [23, 120] width 11 height 11
drag, startPoint x: 117, startPoint y: 548, endPoint x: 190, endPoint y: 529, distance: 75.0
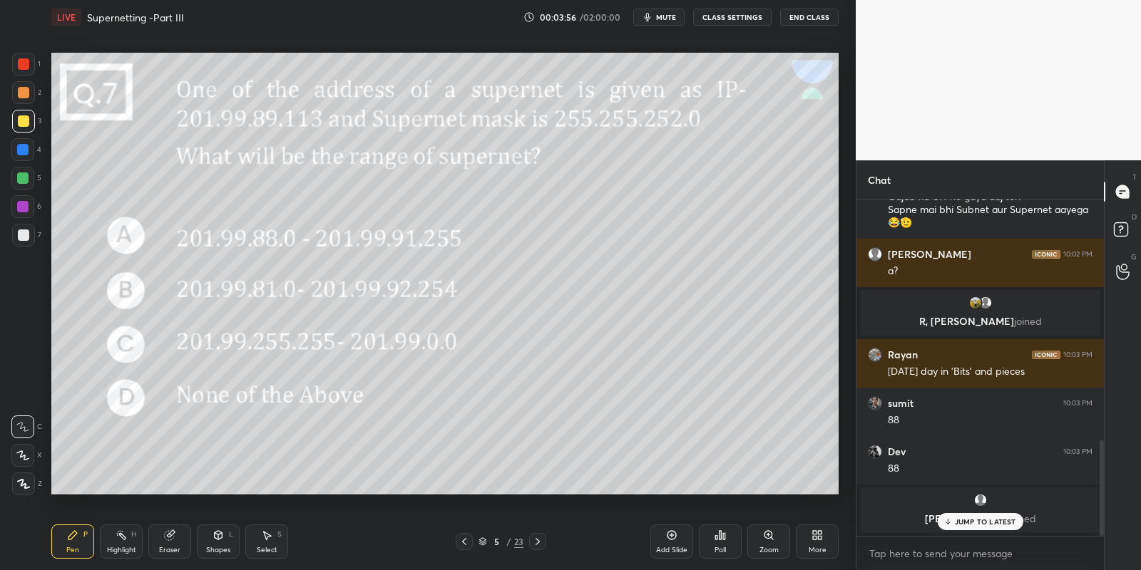
click at [120, 544] on div "Highlight H" at bounding box center [121, 542] width 43 height 34
drag, startPoint x: 71, startPoint y: 552, endPoint x: 72, endPoint y: 542, distance: 10.0
click at [71, 547] on div "Pen" at bounding box center [72, 550] width 13 height 7
click at [24, 175] on div at bounding box center [22, 178] width 11 height 11
drag, startPoint x: 123, startPoint y: 538, endPoint x: 150, endPoint y: 498, distance: 47.3
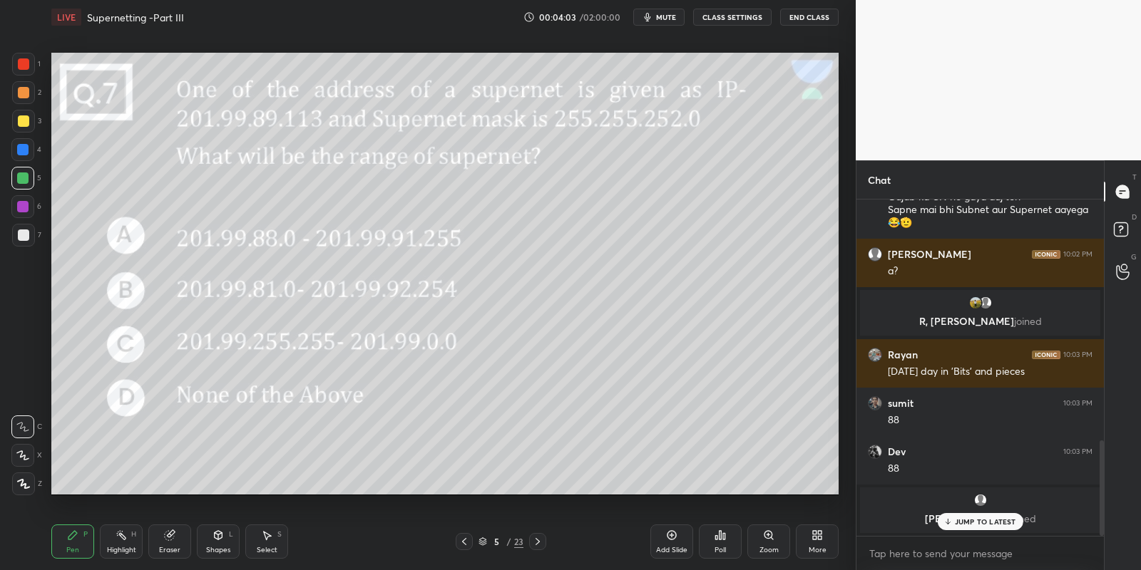
click at [125, 534] on icon at bounding box center [120, 535] width 11 height 11
click at [968, 521] on p "JUMP TO LATEST" at bounding box center [985, 522] width 61 height 9
drag, startPoint x: 86, startPoint y: 543, endPoint x: 114, endPoint y: 535, distance: 29.8
click at [92, 540] on div "Pen P" at bounding box center [72, 542] width 43 height 34
click at [122, 535] on icon at bounding box center [120, 535] width 11 height 11
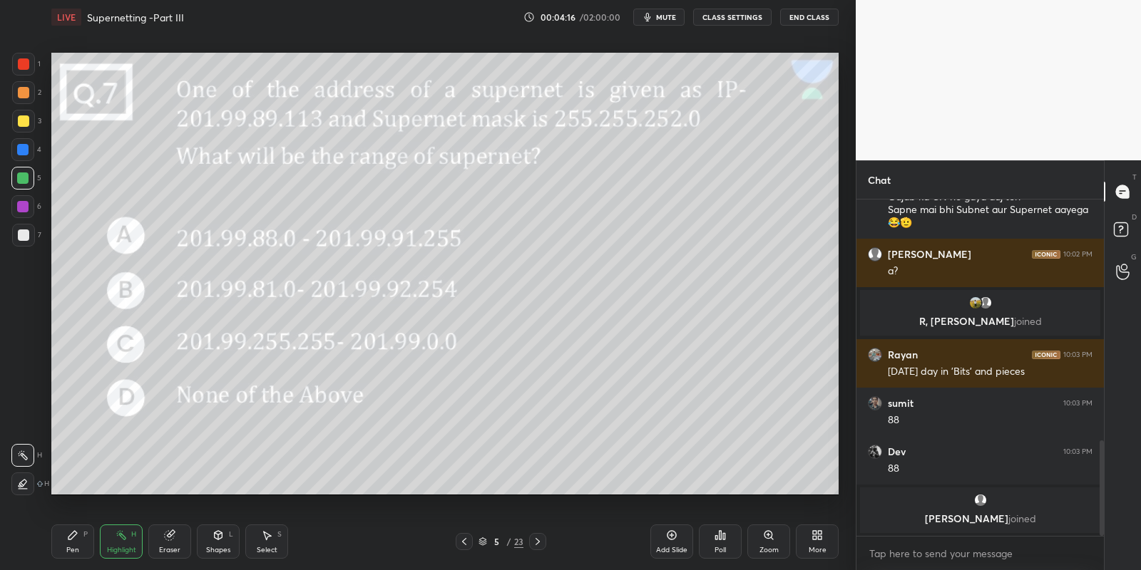
click at [538, 542] on icon at bounding box center [537, 541] width 11 height 11
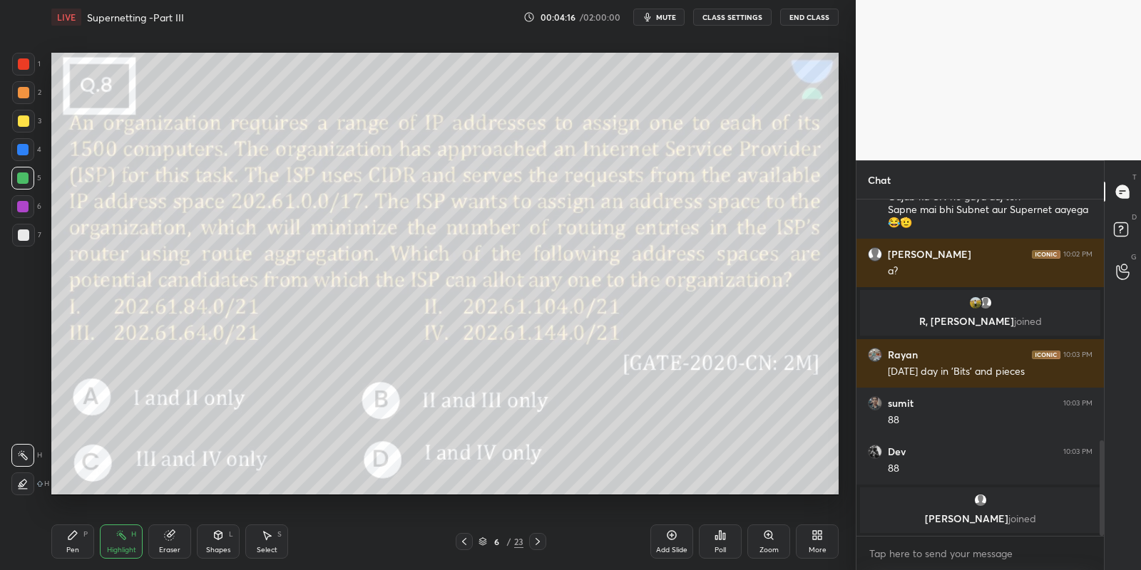
scroll to position [788, 0]
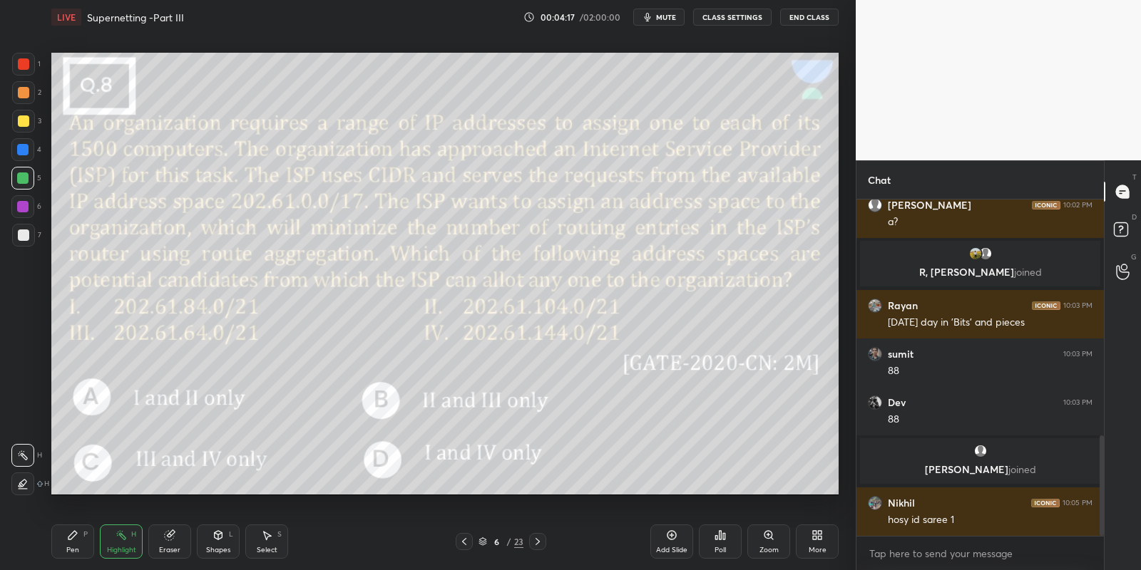
click at [459, 538] on icon at bounding box center [463, 541] width 11 height 11
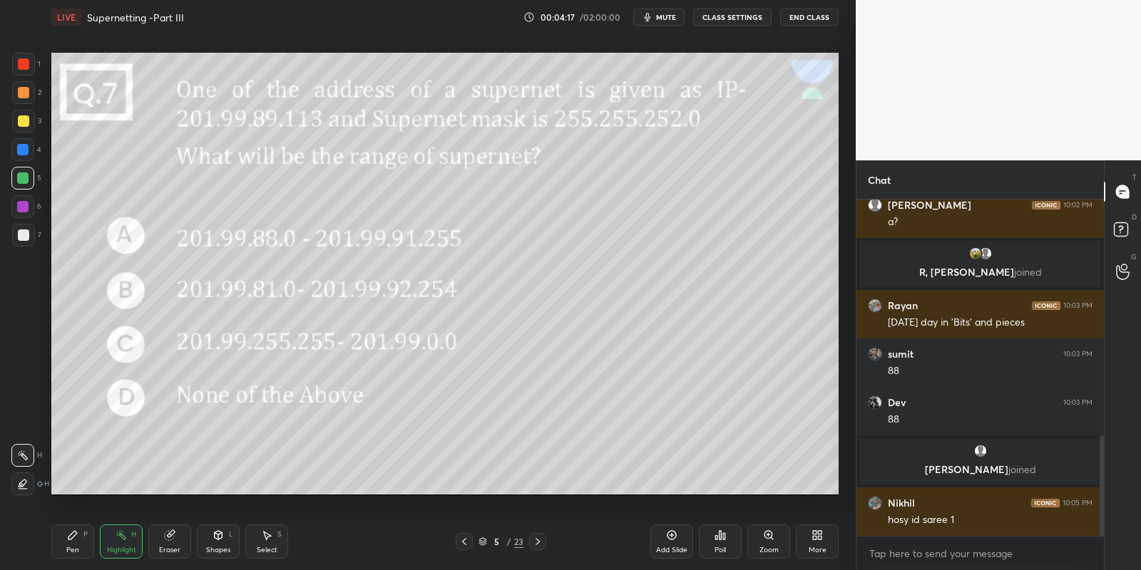
scroll to position [836, 0]
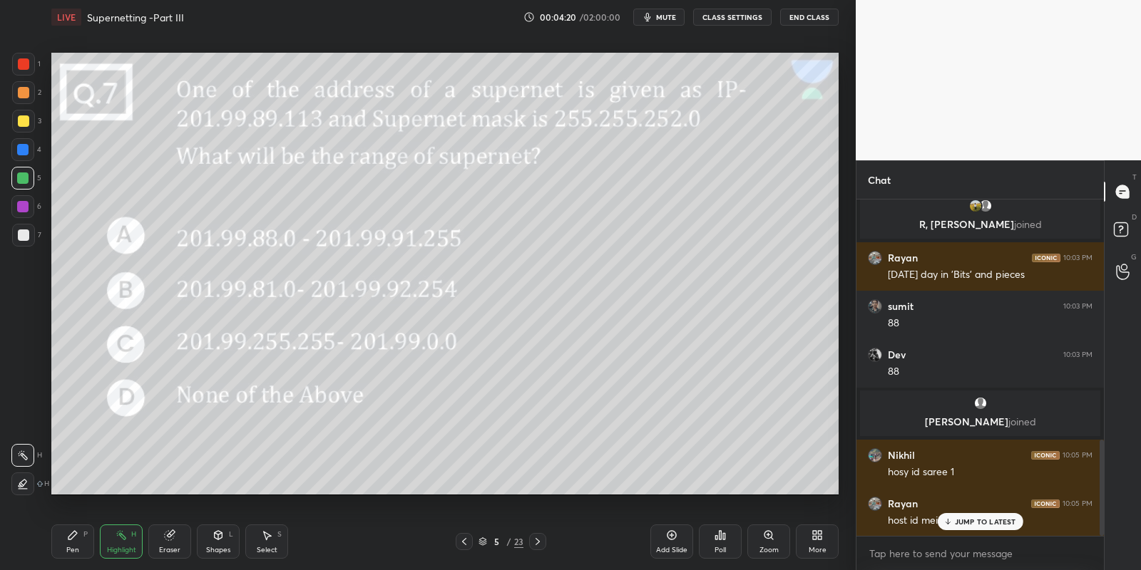
click at [668, 538] on icon at bounding box center [671, 535] width 11 height 11
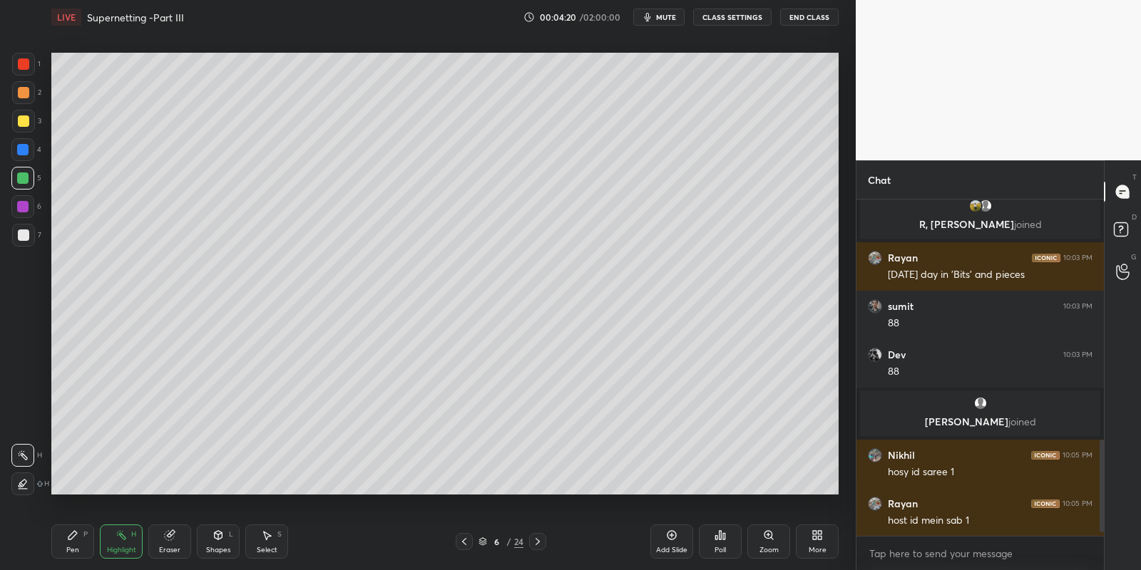
scroll to position [884, 0]
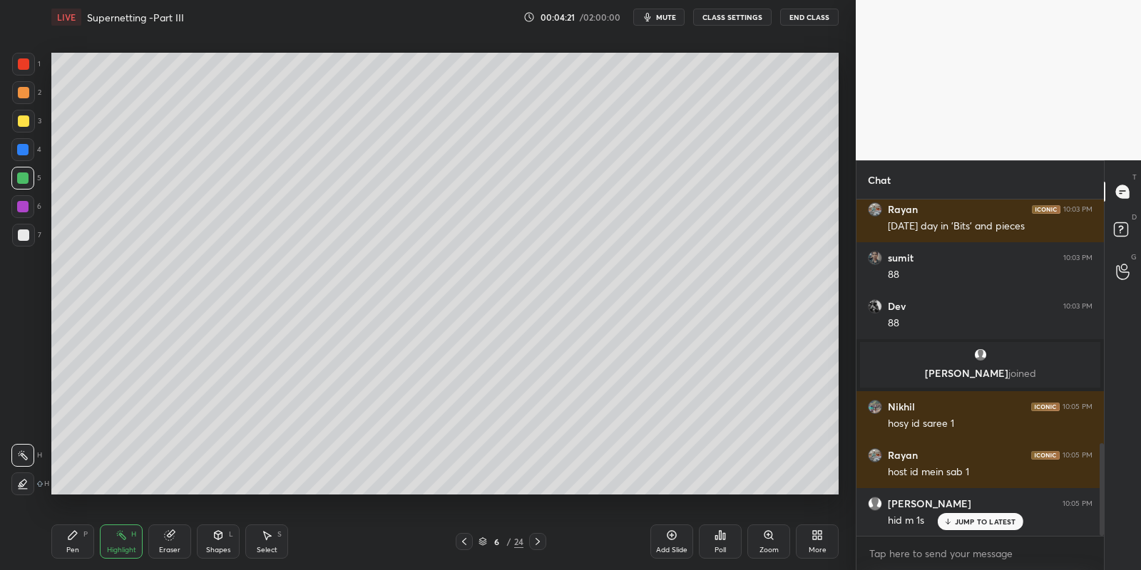
click at [71, 540] on div "Pen P" at bounding box center [72, 542] width 43 height 34
click at [26, 120] on div at bounding box center [23, 120] width 11 height 11
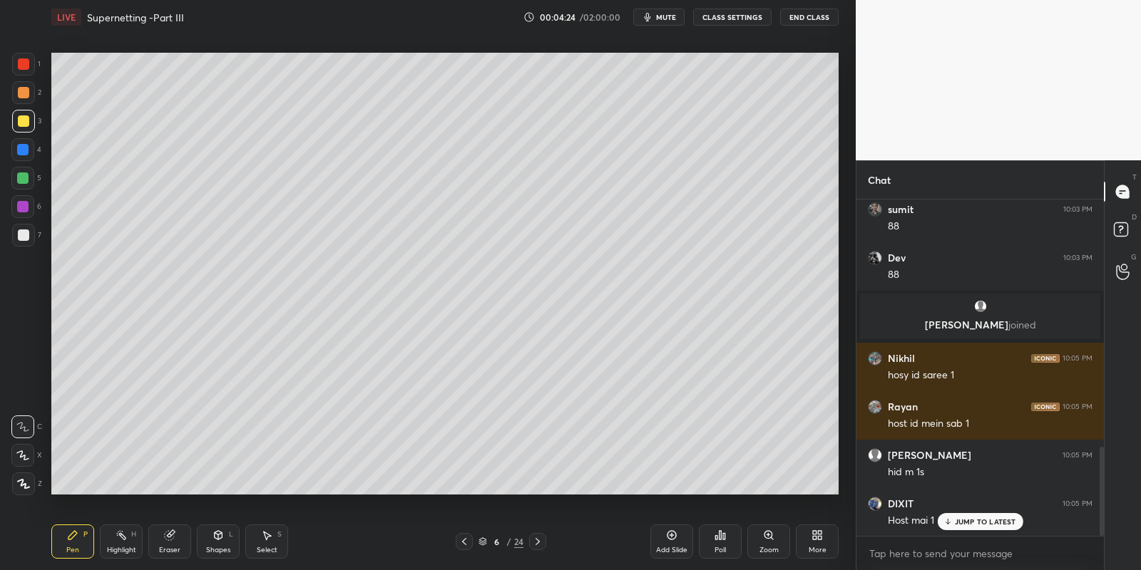
scroll to position [981, 0]
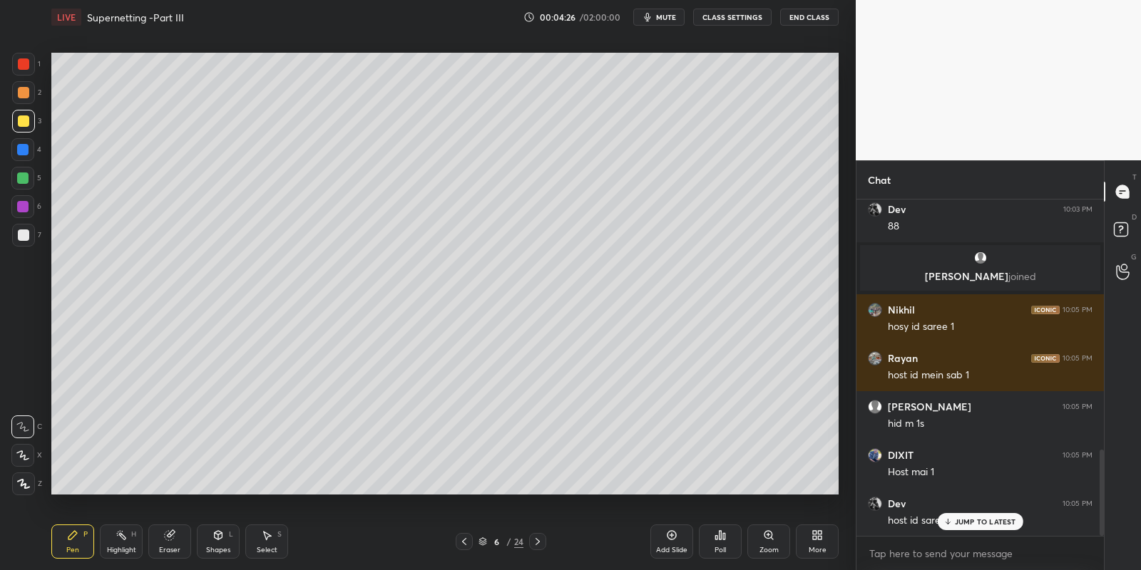
click at [80, 537] on div "Pen P" at bounding box center [72, 542] width 43 height 34
click at [29, 130] on div at bounding box center [23, 121] width 23 height 23
drag, startPoint x: 83, startPoint y: 547, endPoint x: 88, endPoint y: 542, distance: 7.6
click at [84, 545] on div "Pen P" at bounding box center [72, 542] width 43 height 34
click at [266, 541] on div "Select S" at bounding box center [266, 542] width 43 height 34
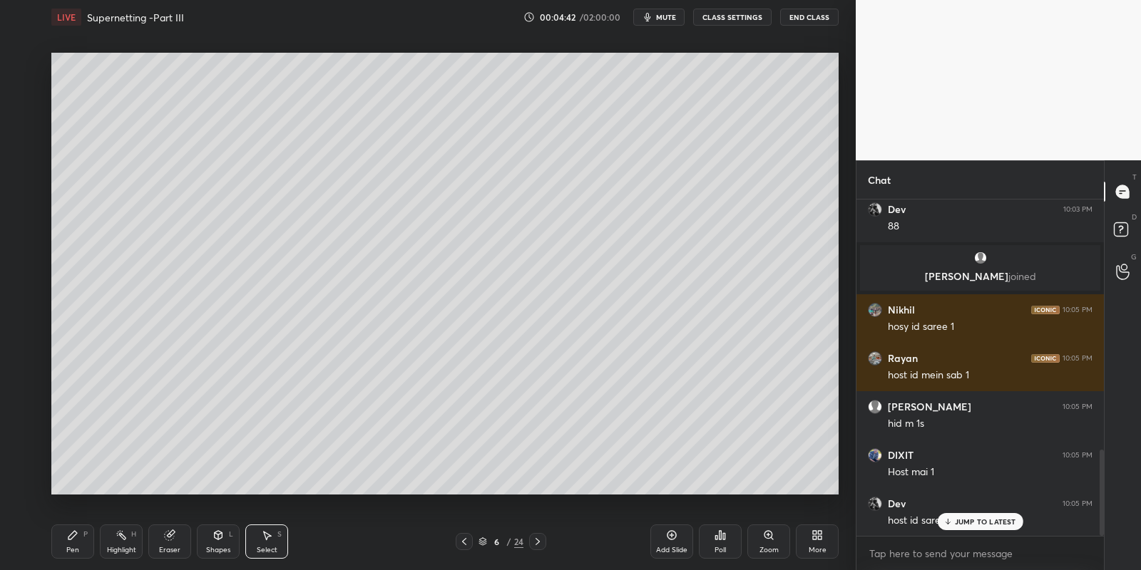
click at [169, 540] on icon at bounding box center [169, 535] width 9 height 9
click at [71, 547] on div "Pen" at bounding box center [72, 550] width 13 height 7
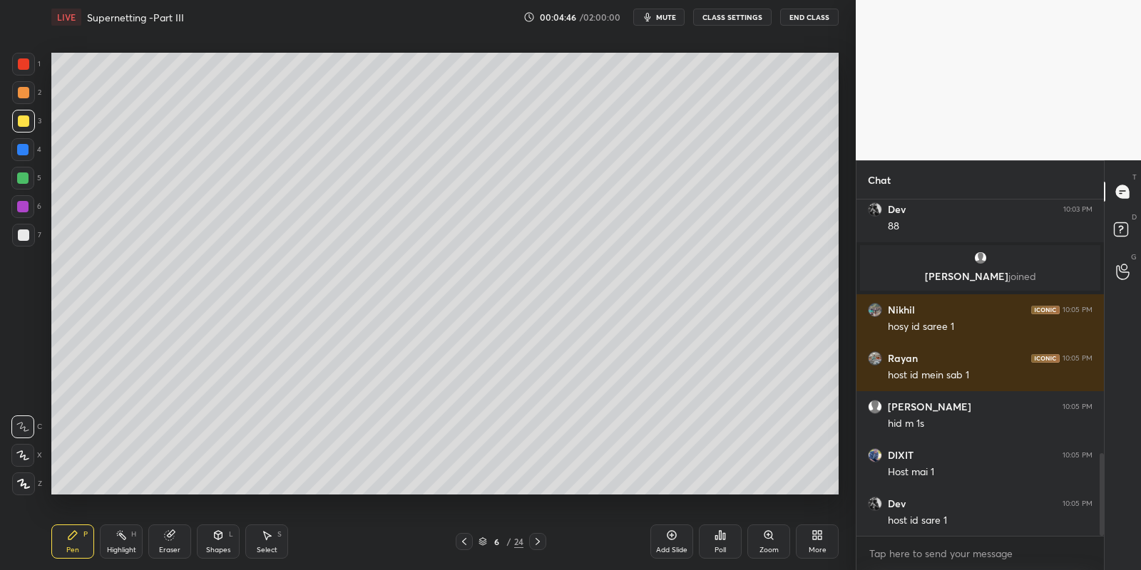
scroll to position [1030, 0]
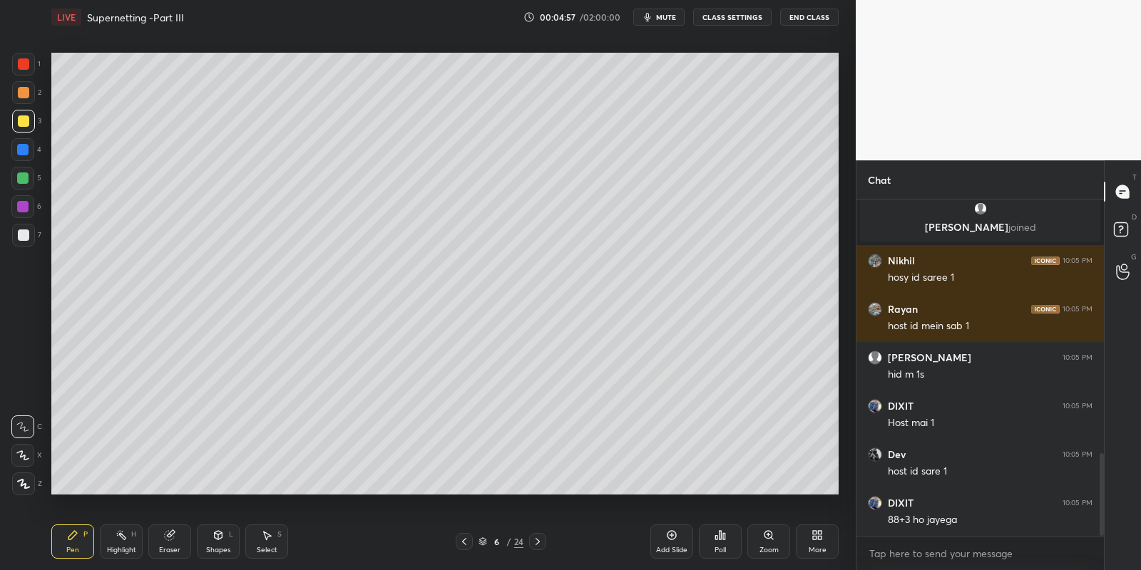
click at [165, 539] on div "Eraser" at bounding box center [169, 542] width 43 height 34
drag, startPoint x: 73, startPoint y: 541, endPoint x: 95, endPoint y: 513, distance: 35.1
click at [73, 540] on icon at bounding box center [72, 535] width 11 height 11
drag, startPoint x: 71, startPoint y: 537, endPoint x: 91, endPoint y: 508, distance: 35.2
click at [72, 535] on icon at bounding box center [72, 535] width 9 height 9
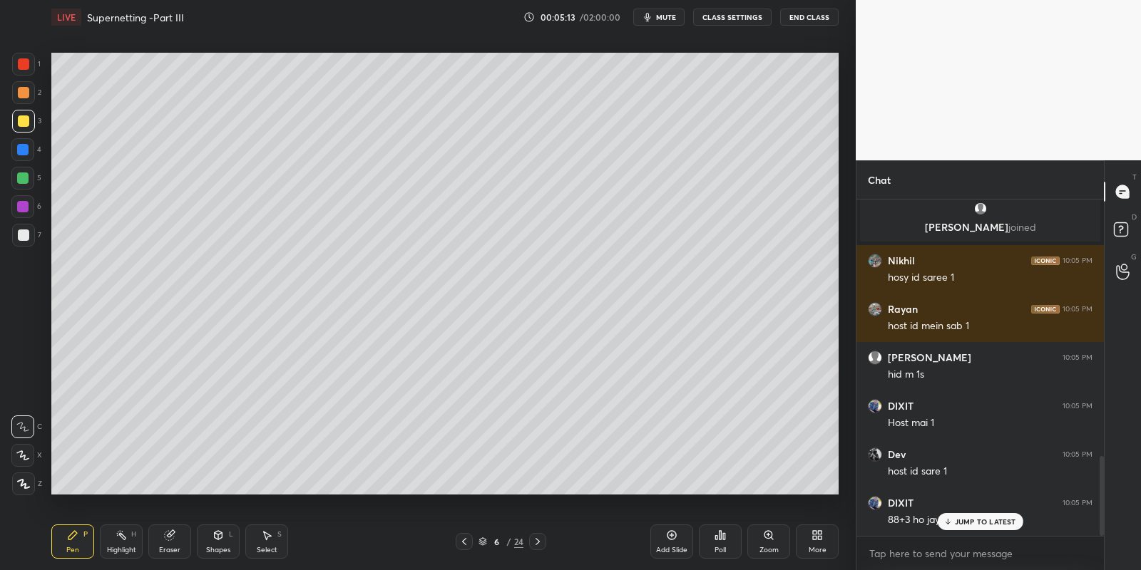
scroll to position [1082, 0]
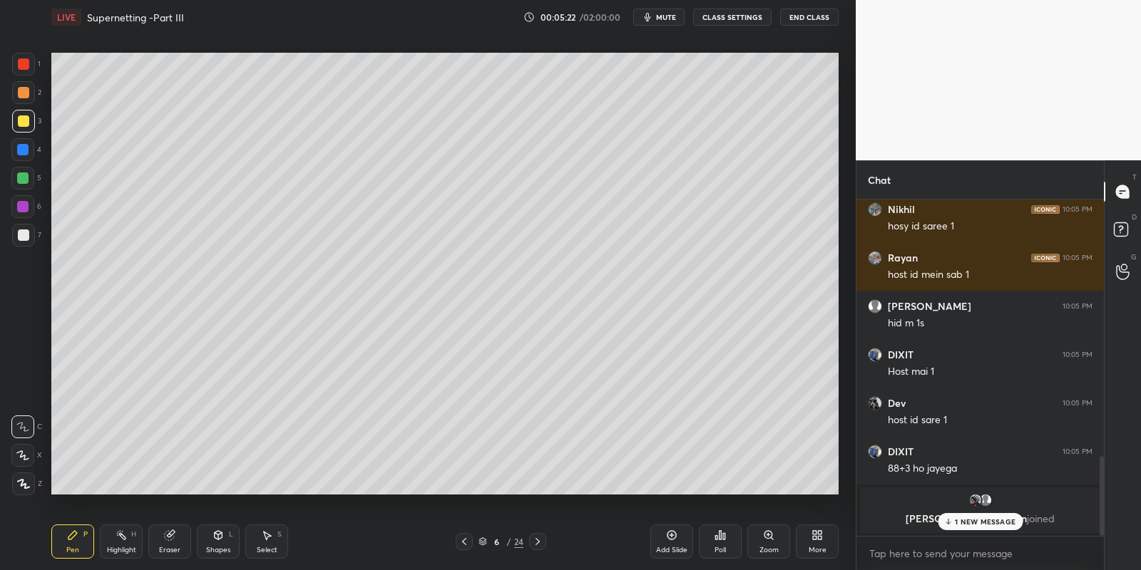
click at [115, 548] on div "Highlight" at bounding box center [121, 550] width 29 height 7
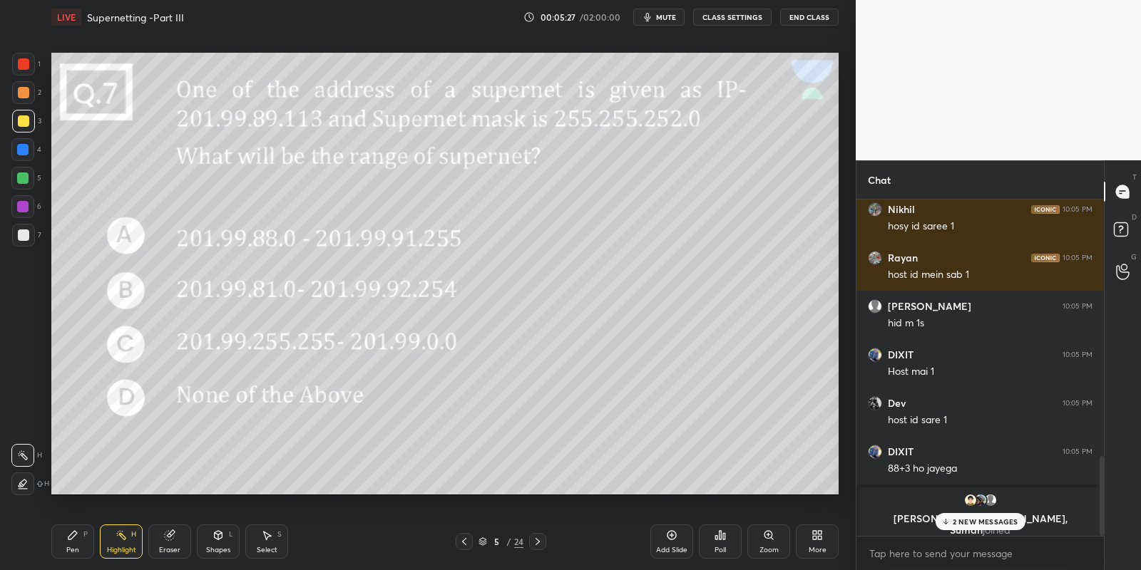
drag, startPoint x: 69, startPoint y: 541, endPoint x: 81, endPoint y: 539, distance: 12.3
click at [73, 542] on div "Pen P" at bounding box center [72, 542] width 43 height 34
click at [113, 547] on div "Highlight H" at bounding box center [121, 542] width 43 height 34
drag, startPoint x: 76, startPoint y: 543, endPoint x: 124, endPoint y: 545, distance: 47.8
click at [82, 540] on div "Pen P" at bounding box center [72, 542] width 43 height 34
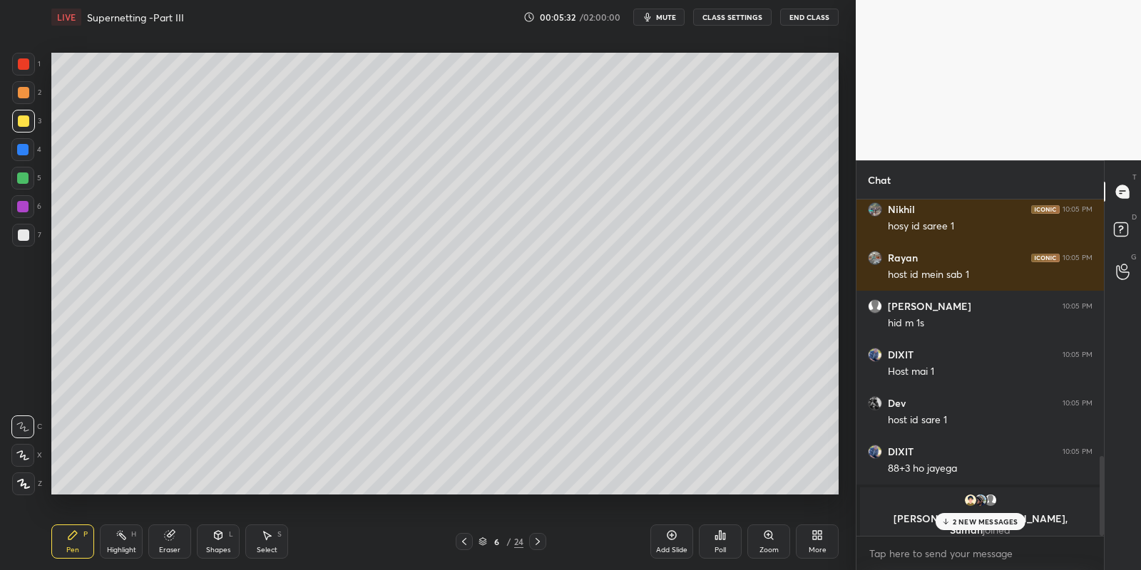
drag, startPoint x: 124, startPoint y: 545, endPoint x: 162, endPoint y: 508, distance: 53.4
click at [124, 547] on div "Highlight H" at bounding box center [121, 542] width 43 height 34
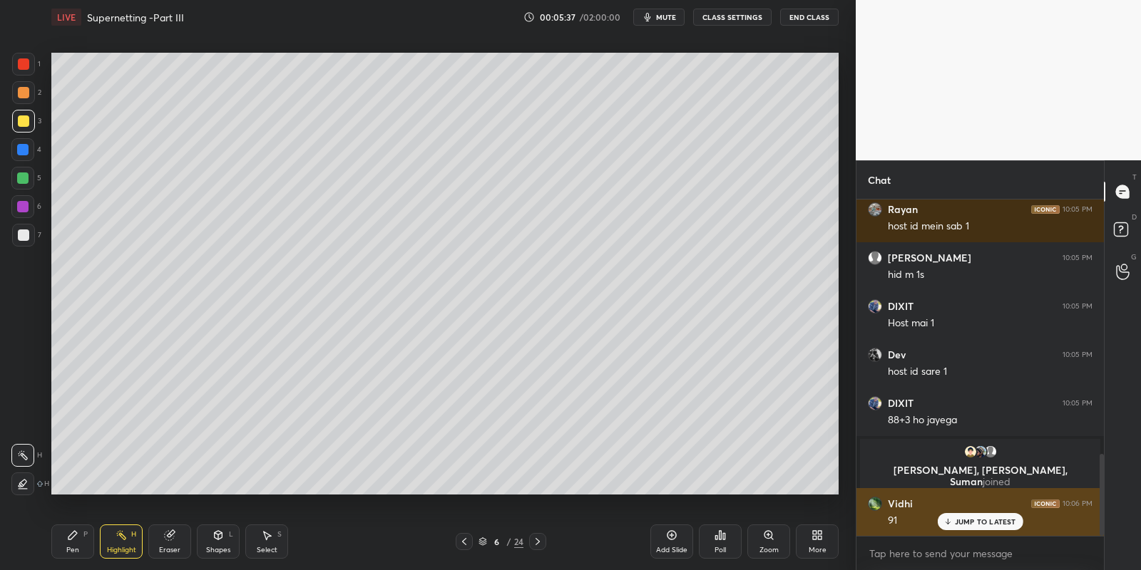
click at [965, 521] on p "JUMP TO LATEST" at bounding box center [985, 522] width 61 height 9
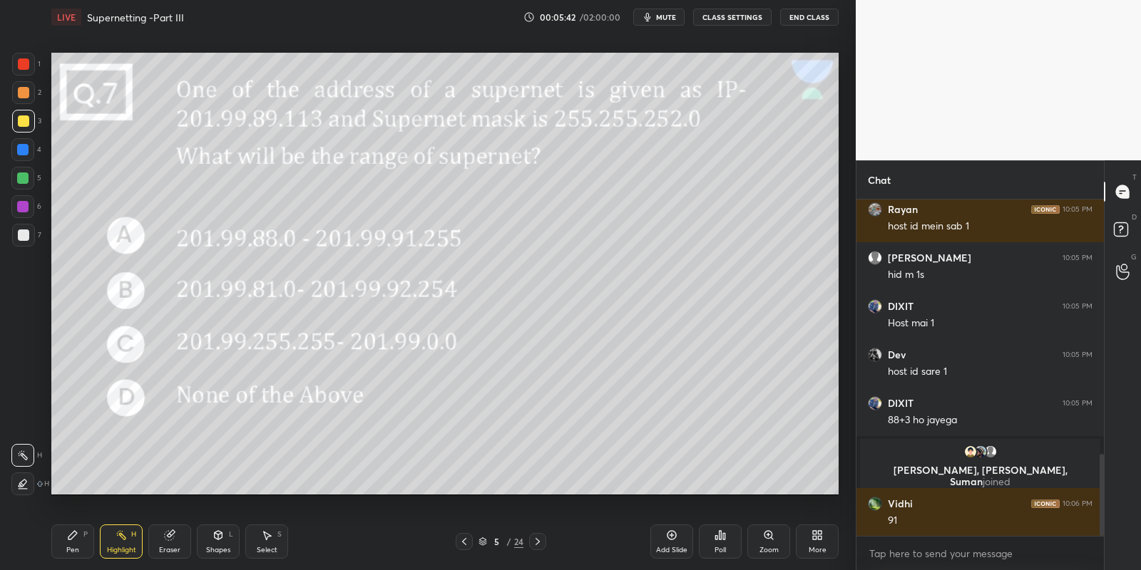
drag, startPoint x: 68, startPoint y: 548, endPoint x: 108, endPoint y: 543, distance: 40.9
click at [71, 545] on div "Pen P" at bounding box center [72, 542] width 43 height 34
click at [114, 551] on div "Highlight" at bounding box center [121, 550] width 29 height 7
click at [77, 549] on div "Pen" at bounding box center [72, 550] width 13 height 7
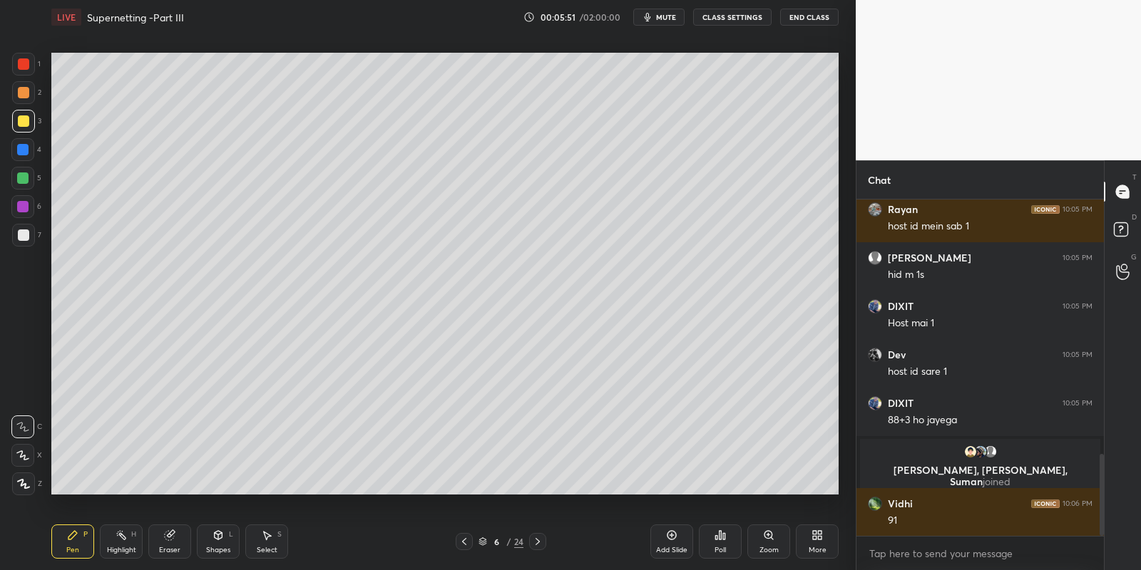
click at [238, 551] on div "Shapes L" at bounding box center [218, 542] width 43 height 34
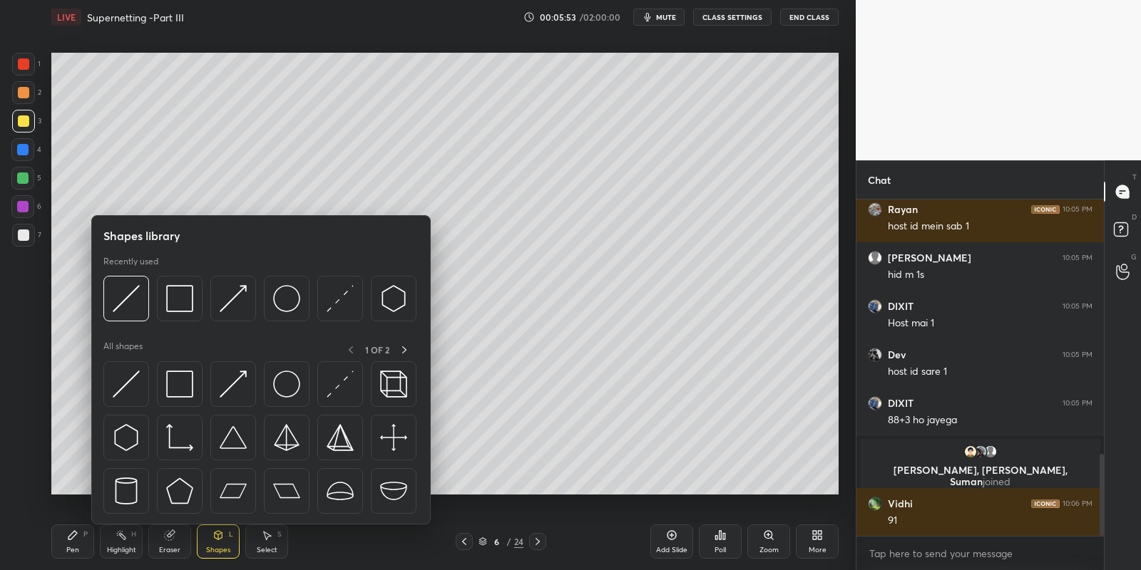
click at [124, 384] on img at bounding box center [126, 384] width 27 height 27
click at [24, 229] on div at bounding box center [23, 235] width 23 height 23
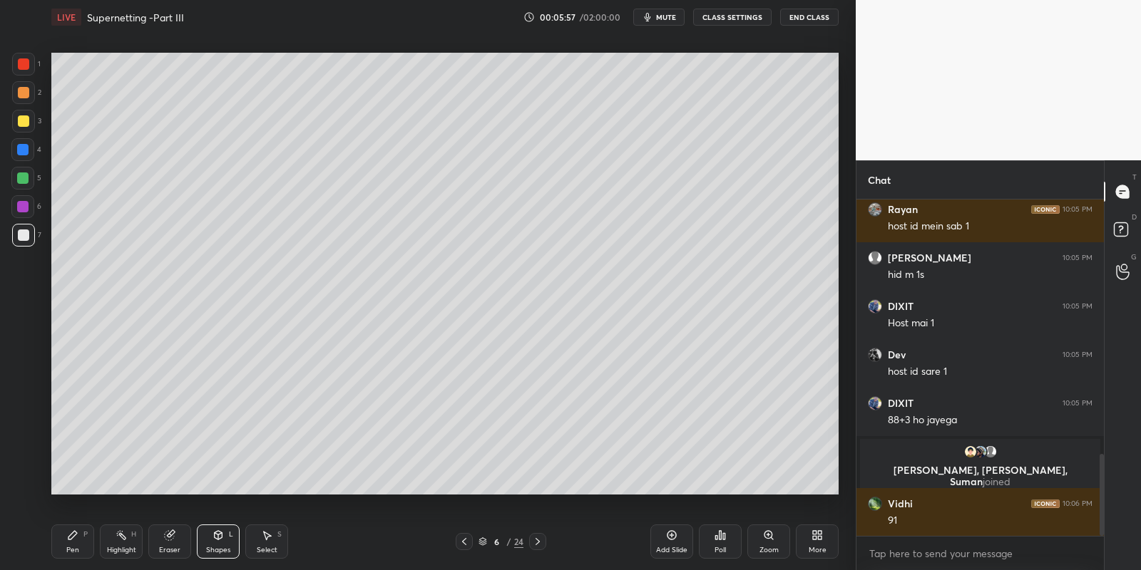
click at [269, 547] on div "Select" at bounding box center [267, 550] width 21 height 7
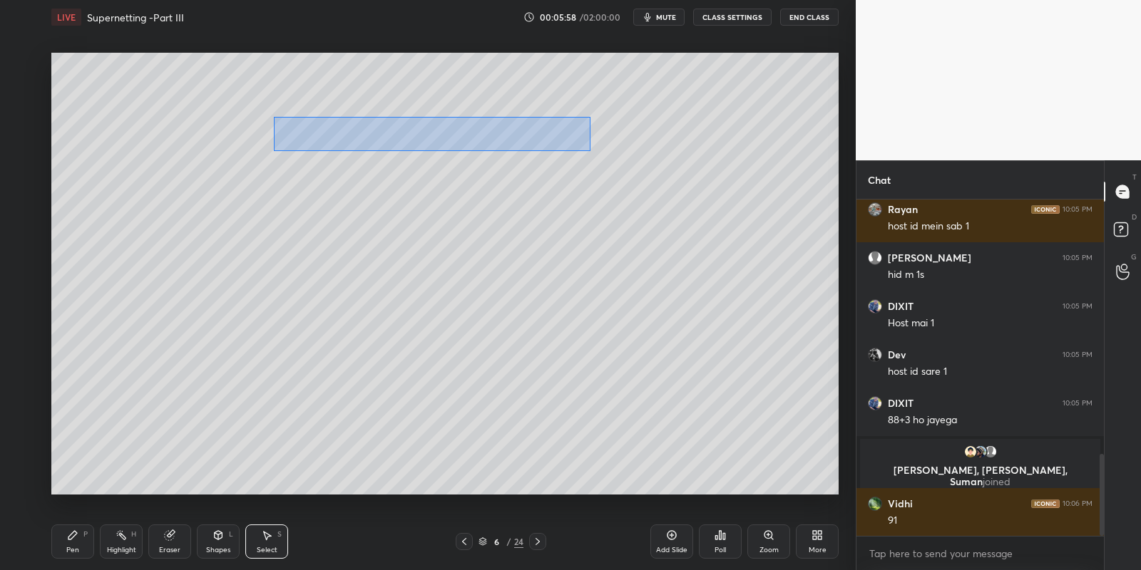
drag, startPoint x: 273, startPoint y: 116, endPoint x: 680, endPoint y: 154, distance: 408.8
click at [691, 163] on div "0 ° Undo Copy Duplicate Duplicate to new slide Delete" at bounding box center [444, 274] width 787 height 443
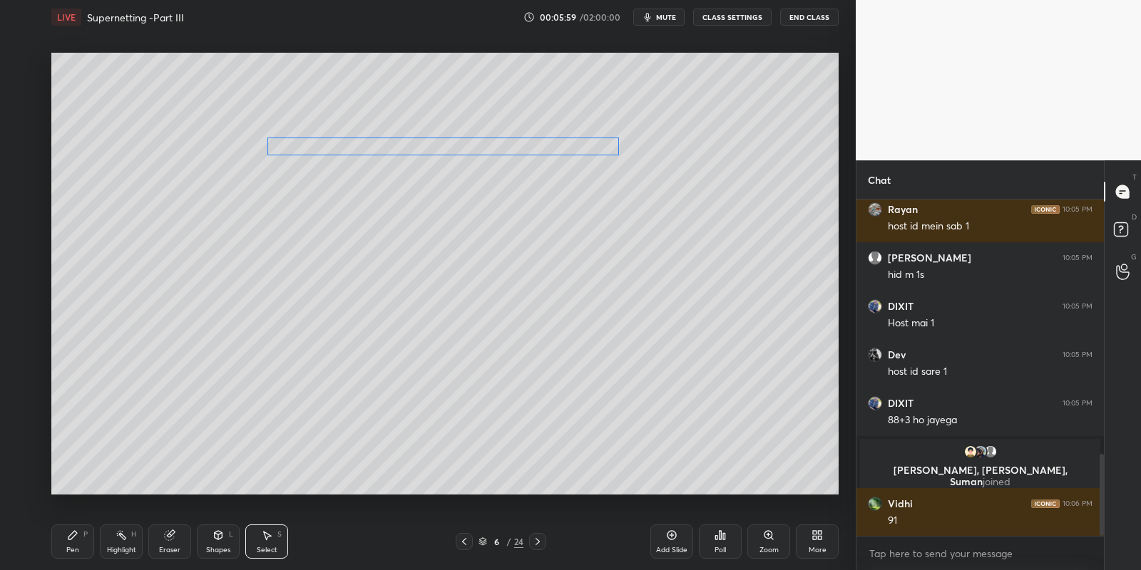
drag, startPoint x: 491, startPoint y: 142, endPoint x: 484, endPoint y: 152, distance: 12.3
click at [486, 153] on div "0 ° Undo Copy Duplicate Duplicate to new slide Delete" at bounding box center [444, 274] width 787 height 443
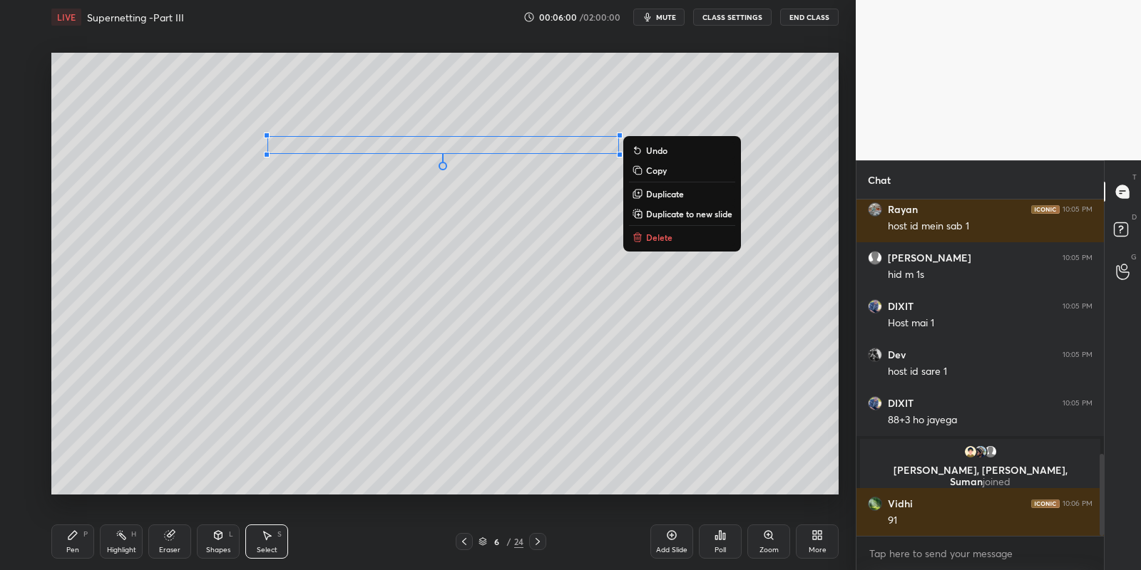
click at [92, 549] on div "Pen P" at bounding box center [72, 542] width 43 height 34
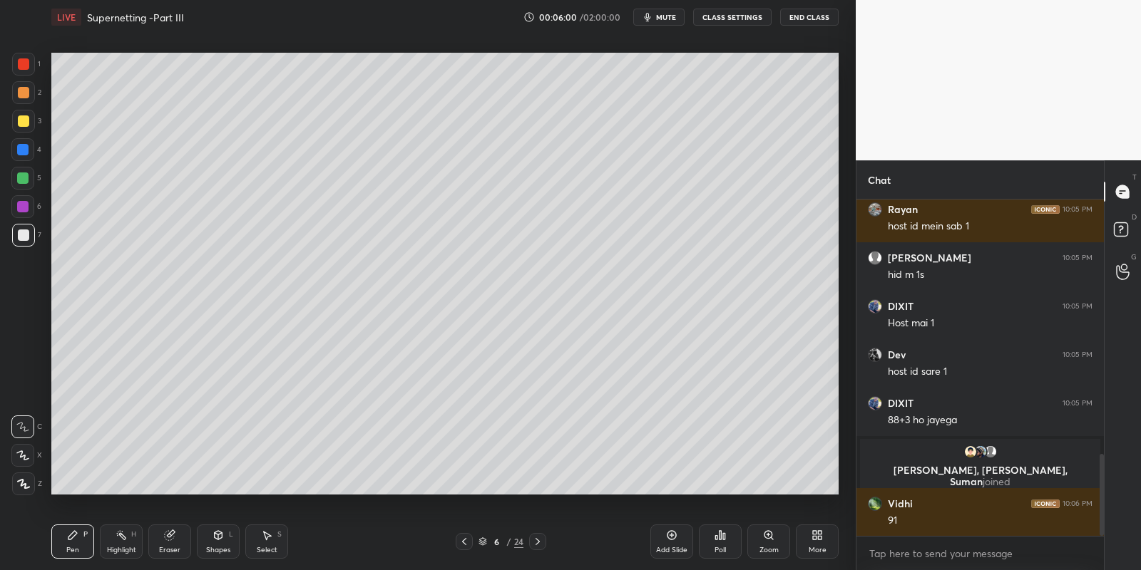
click at [212, 544] on div "Shapes L" at bounding box center [218, 542] width 43 height 34
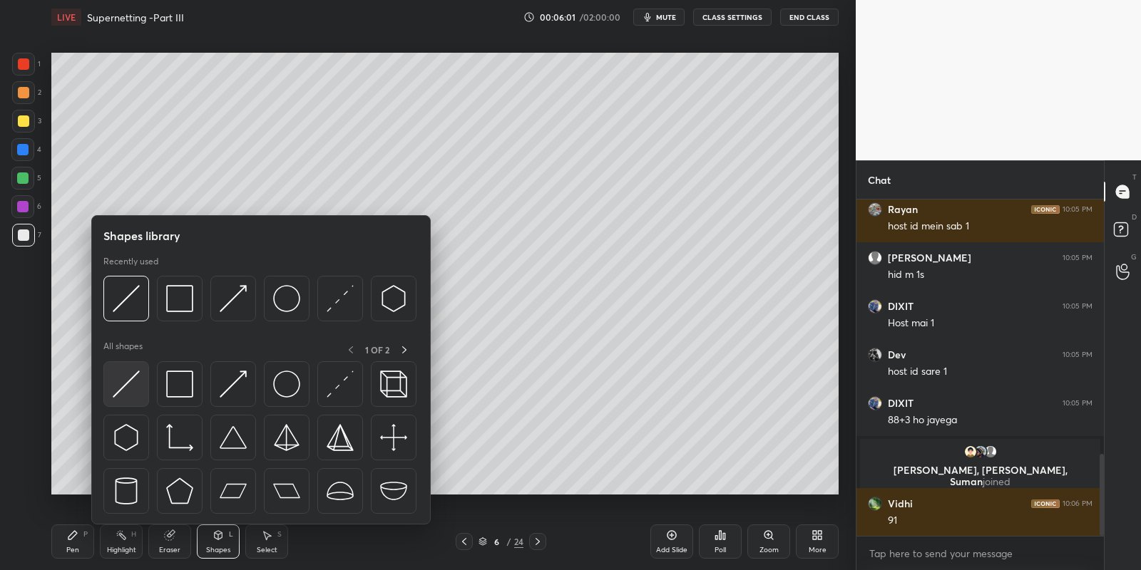
click at [126, 380] on img at bounding box center [126, 384] width 27 height 27
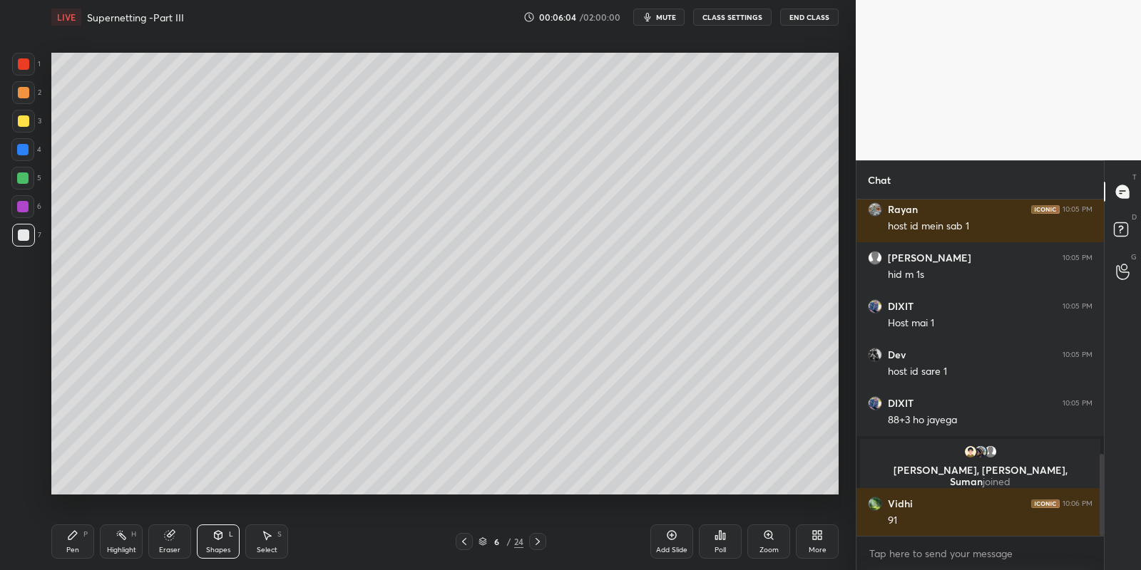
click at [80, 546] on div "Pen P" at bounding box center [72, 542] width 43 height 34
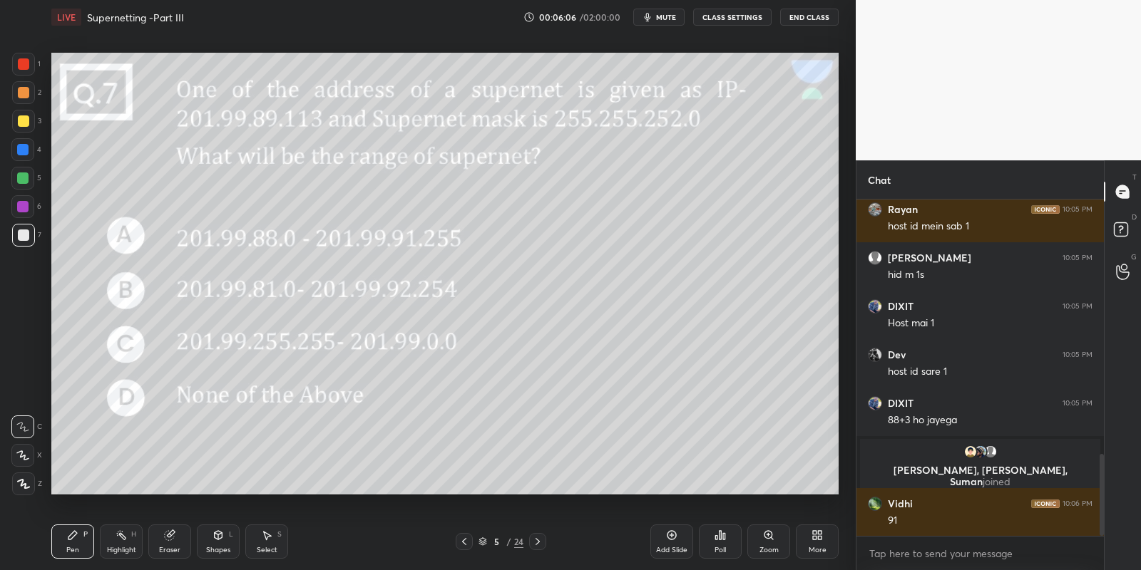
click at [115, 538] on icon at bounding box center [120, 535] width 11 height 11
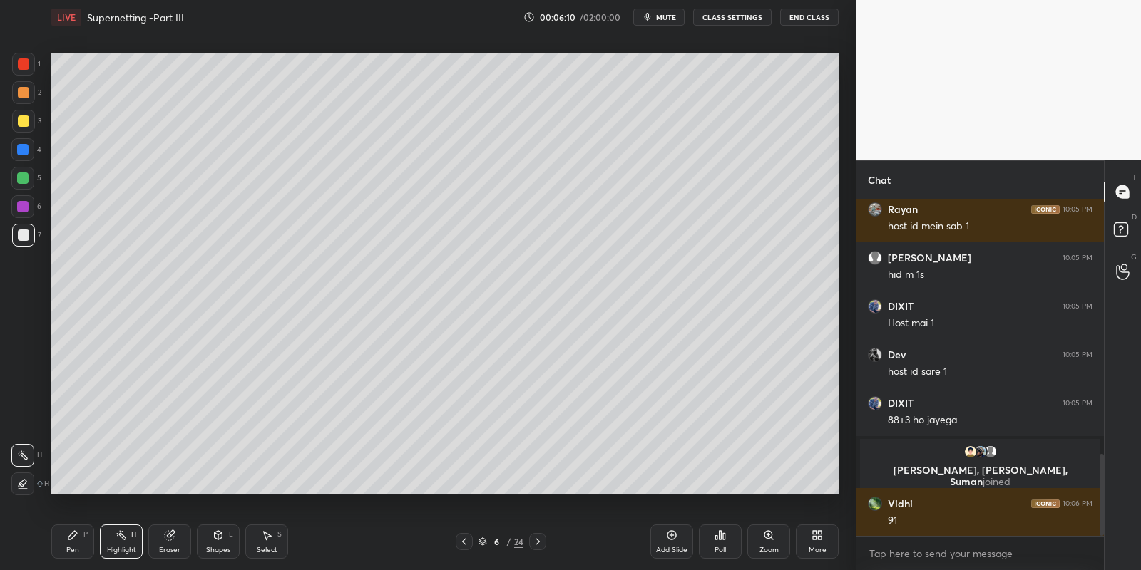
drag, startPoint x: 73, startPoint y: 545, endPoint x: 97, endPoint y: 509, distance: 43.3
click at [73, 543] on div "Pen P" at bounding box center [72, 542] width 43 height 34
drag, startPoint x: 220, startPoint y: 544, endPoint x: 219, endPoint y: 530, distance: 14.3
click at [220, 543] on div "Shapes L" at bounding box center [218, 542] width 43 height 34
drag, startPoint x: 79, startPoint y: 551, endPoint x: 120, endPoint y: 518, distance: 53.2
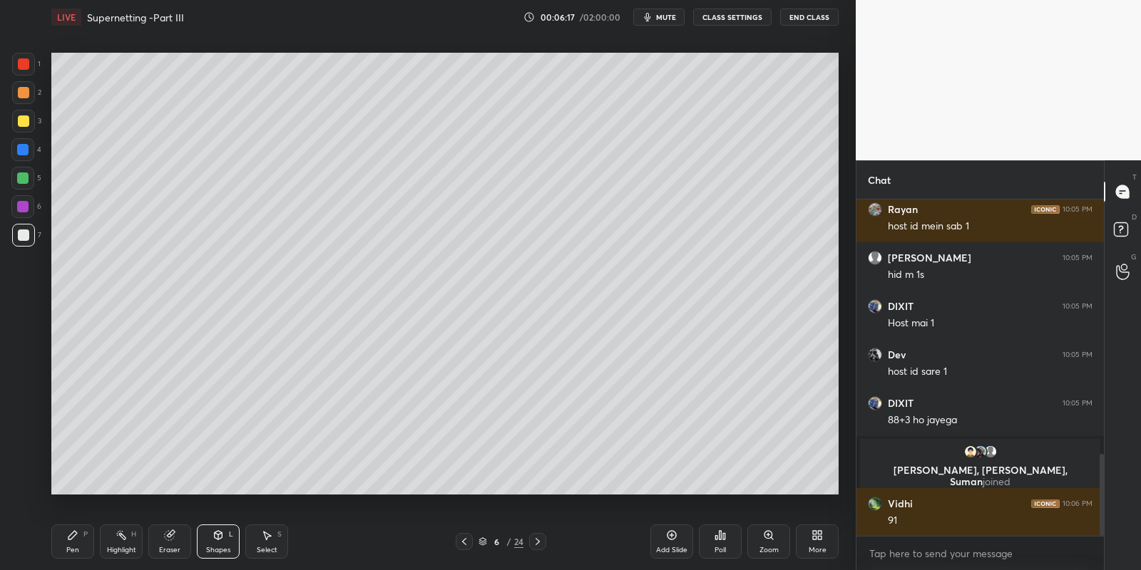
click at [80, 548] on div "Pen P" at bounding box center [72, 542] width 43 height 34
drag, startPoint x: 116, startPoint y: 552, endPoint x: 125, endPoint y: 546, distance: 10.9
click at [119, 551] on div "Highlight" at bounding box center [121, 550] width 29 height 7
drag, startPoint x: 76, startPoint y: 543, endPoint x: 98, endPoint y: 542, distance: 22.1
click at [79, 543] on div "Pen P" at bounding box center [72, 542] width 43 height 34
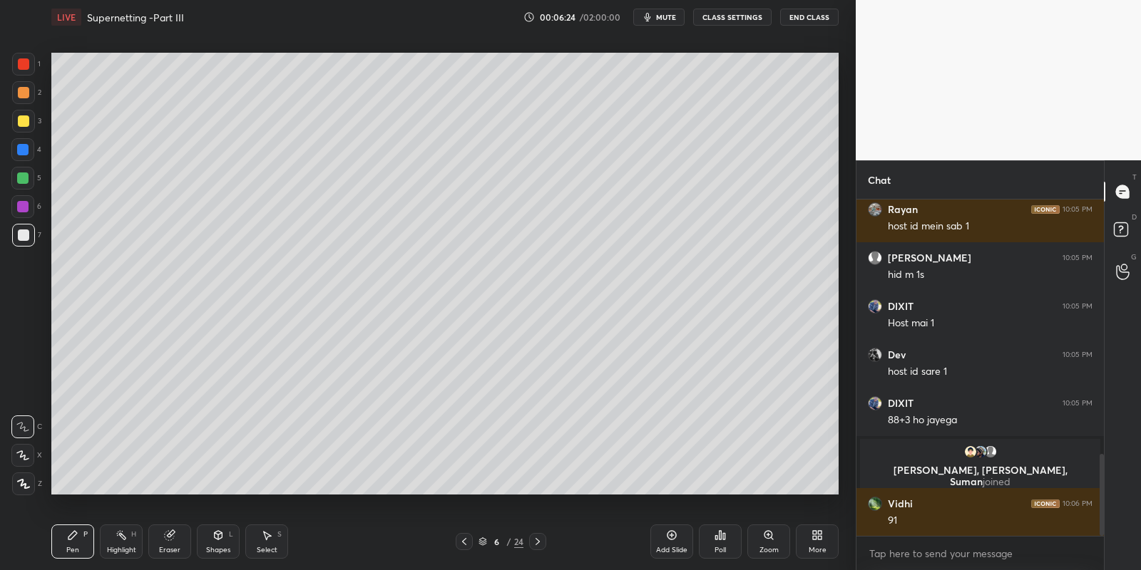
click at [215, 538] on icon at bounding box center [219, 535] width 8 height 9
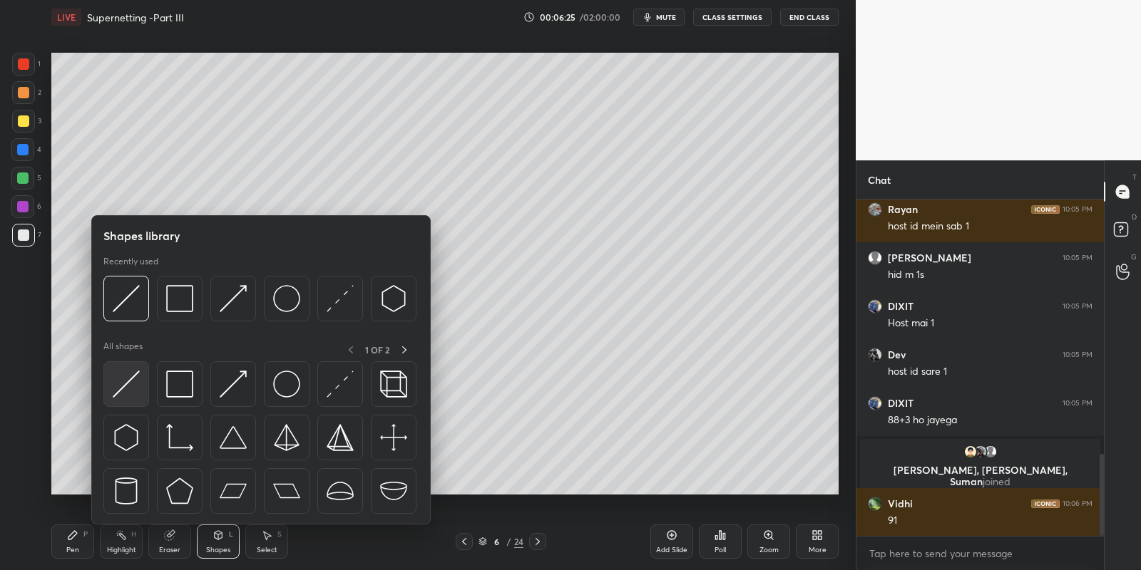
click at [125, 379] on img at bounding box center [126, 384] width 27 height 27
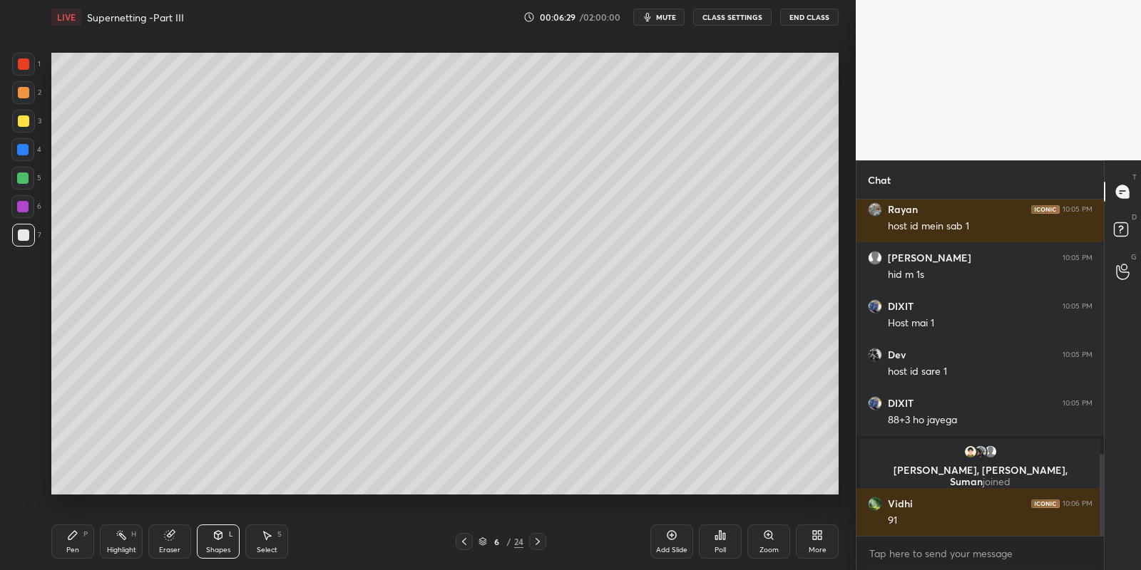
click at [81, 540] on div "Pen P" at bounding box center [72, 542] width 43 height 34
click at [218, 540] on icon at bounding box center [217, 535] width 11 height 11
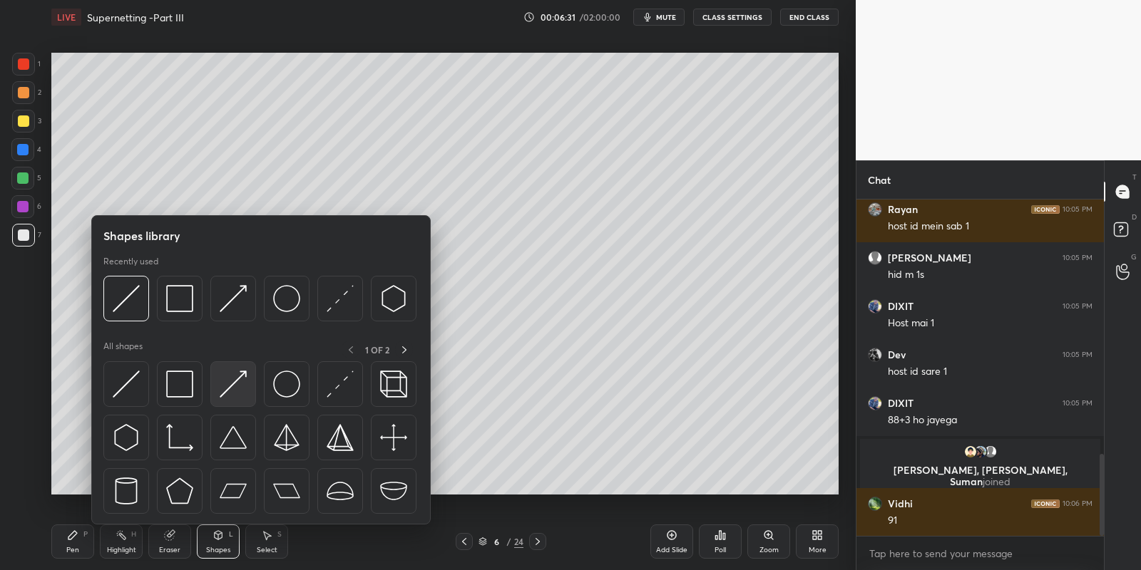
click at [231, 381] on img at bounding box center [233, 384] width 27 height 27
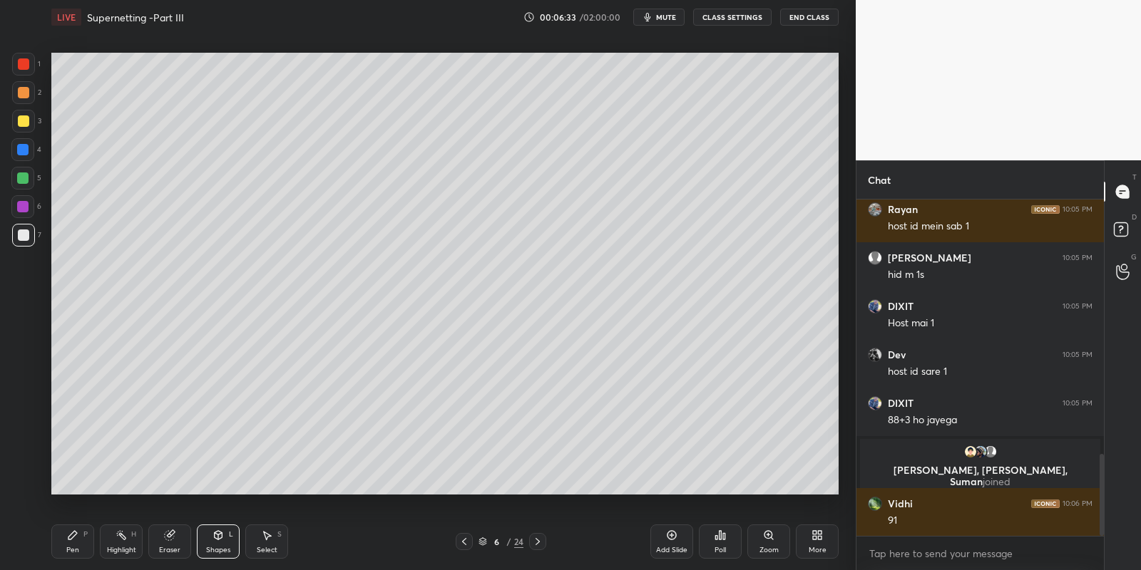
drag, startPoint x: 66, startPoint y: 540, endPoint x: 126, endPoint y: 508, distance: 68.9
click at [66, 538] on div "Pen P" at bounding box center [72, 542] width 43 height 34
click at [81, 536] on div "Pen P" at bounding box center [72, 542] width 43 height 34
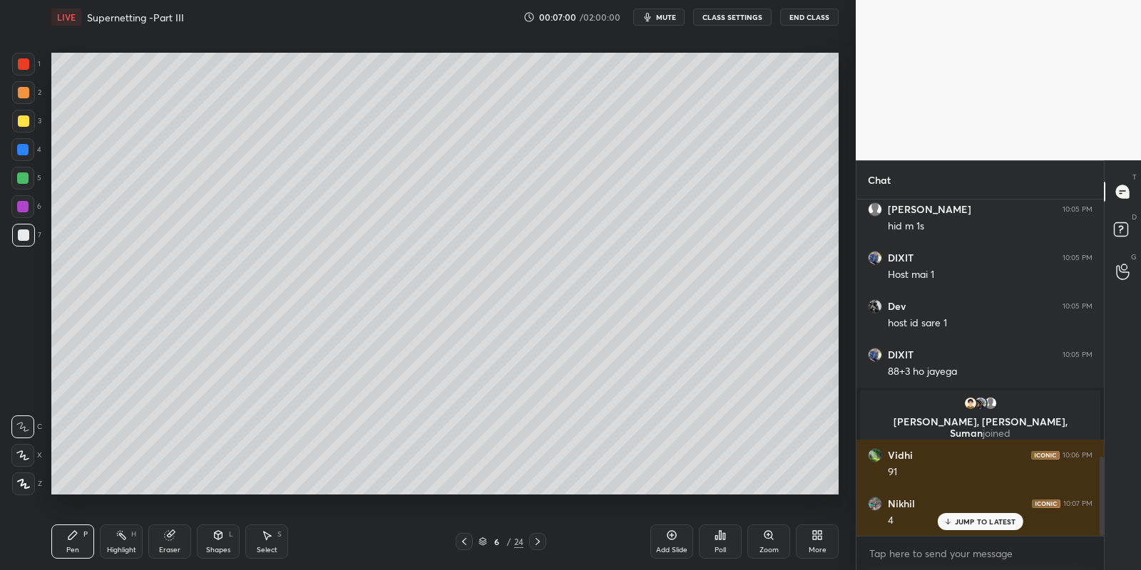
scroll to position [1139, 0]
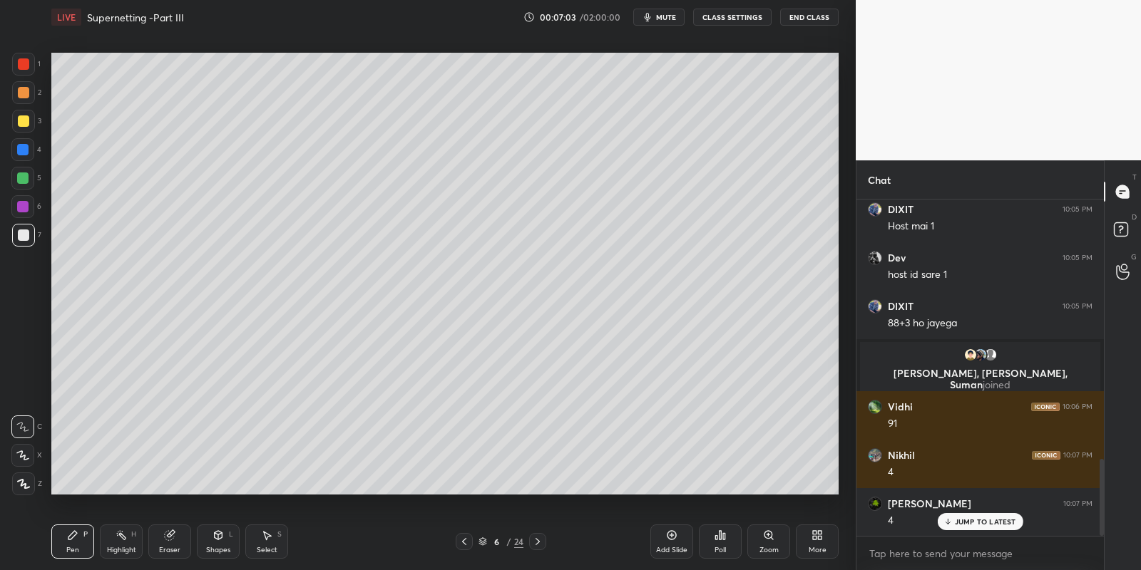
drag, startPoint x: 73, startPoint y: 545, endPoint x: 83, endPoint y: 516, distance: 30.0
click at [74, 544] on div "Pen P" at bounding box center [72, 542] width 43 height 34
click at [26, 179] on div at bounding box center [22, 178] width 23 height 23
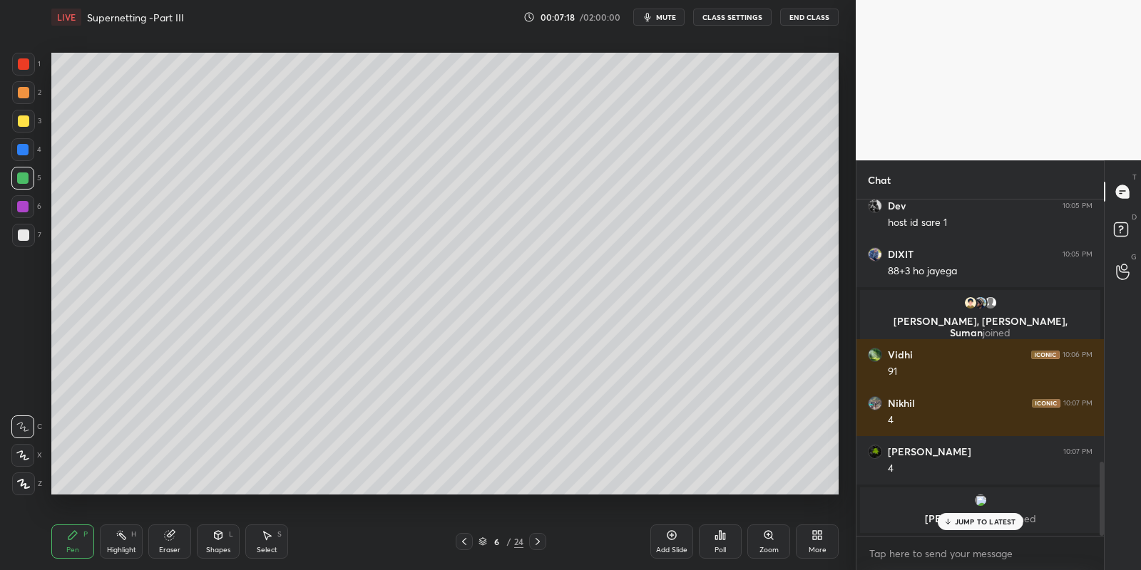
click at [95, 538] on div "Pen P Highlight H Eraser Shapes L Select S" at bounding box center [200, 542] width 299 height 34
drag, startPoint x: 68, startPoint y: 531, endPoint x: 99, endPoint y: 530, distance: 31.4
click at [69, 535] on icon at bounding box center [72, 535] width 11 height 11
click at [461, 543] on icon at bounding box center [463, 541] width 11 height 11
click at [272, 535] on div "Select S" at bounding box center [266, 542] width 43 height 34
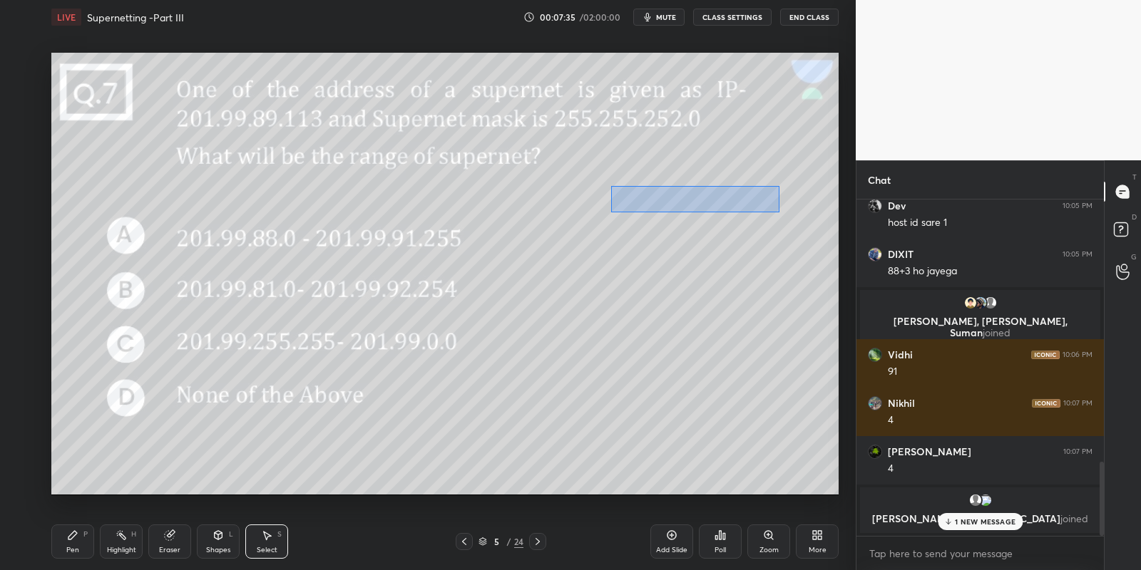
drag, startPoint x: 615, startPoint y: 183, endPoint x: 777, endPoint y: 210, distance: 164.1
click at [779, 212] on div "0 ° Undo Copy Duplicate Duplicate to new slide Delete" at bounding box center [444, 274] width 787 height 443
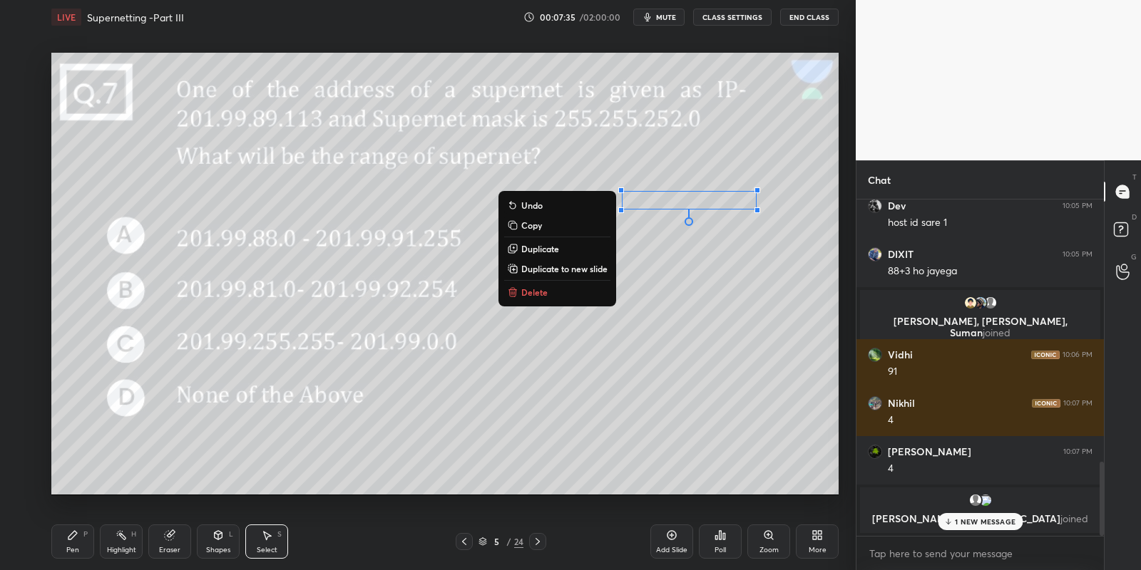
click at [536, 225] on p "Copy" at bounding box center [531, 225] width 21 height 11
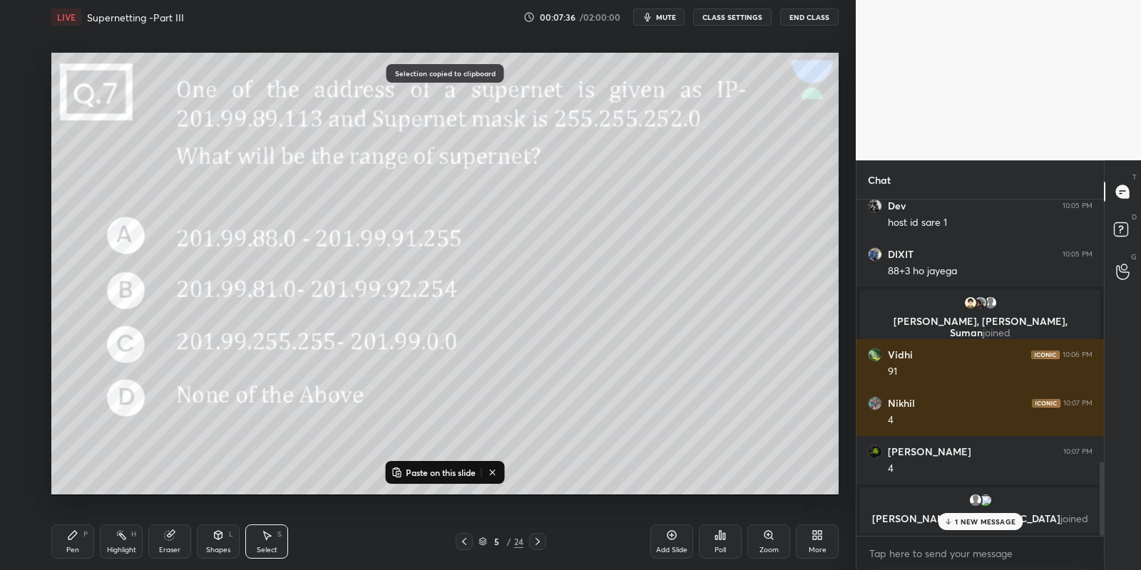
click at [536, 541] on icon at bounding box center [537, 541] width 11 height 11
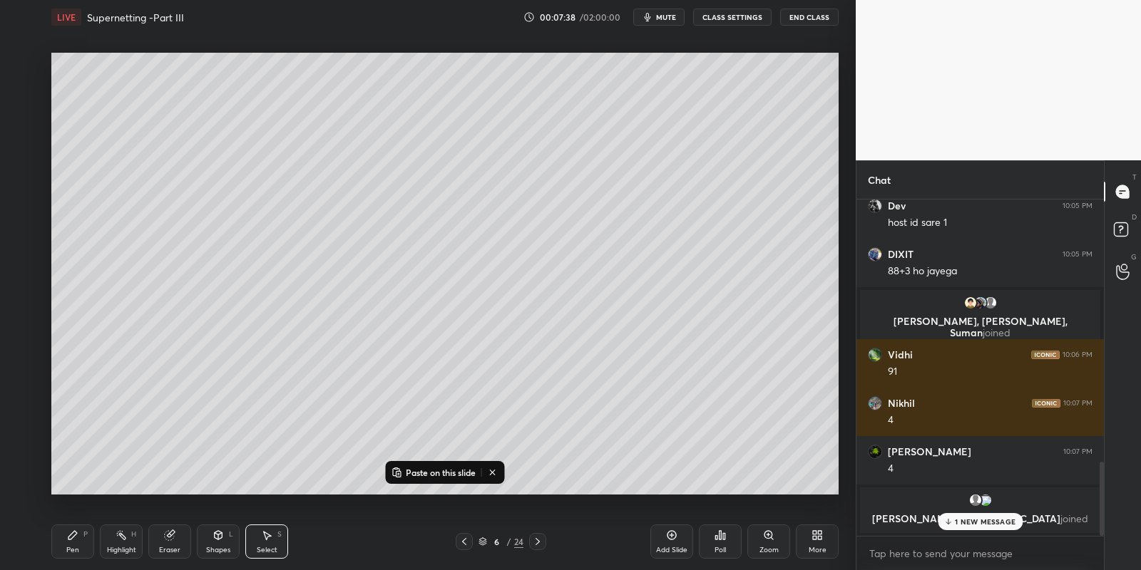
drag, startPoint x: 669, startPoint y: 534, endPoint x: 651, endPoint y: 528, distance: 18.9
click at [669, 534] on icon at bounding box center [671, 535] width 11 height 11
click at [418, 468] on p "Paste on this slide" at bounding box center [441, 472] width 70 height 11
drag, startPoint x: 667, startPoint y: 202, endPoint x: 200, endPoint y: 74, distance: 484.1
click at [201, 73] on div "0 ° Undo Copy Paste here Duplicate Duplicate to new slide Delete" at bounding box center [444, 274] width 787 height 443
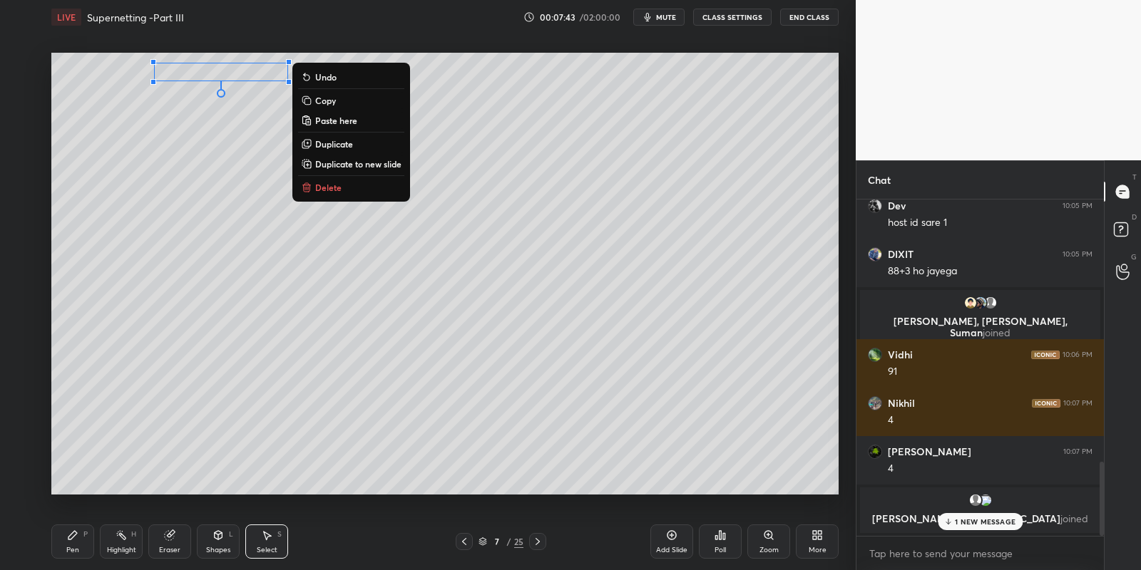
click at [83, 551] on div "Pen P" at bounding box center [72, 542] width 43 height 34
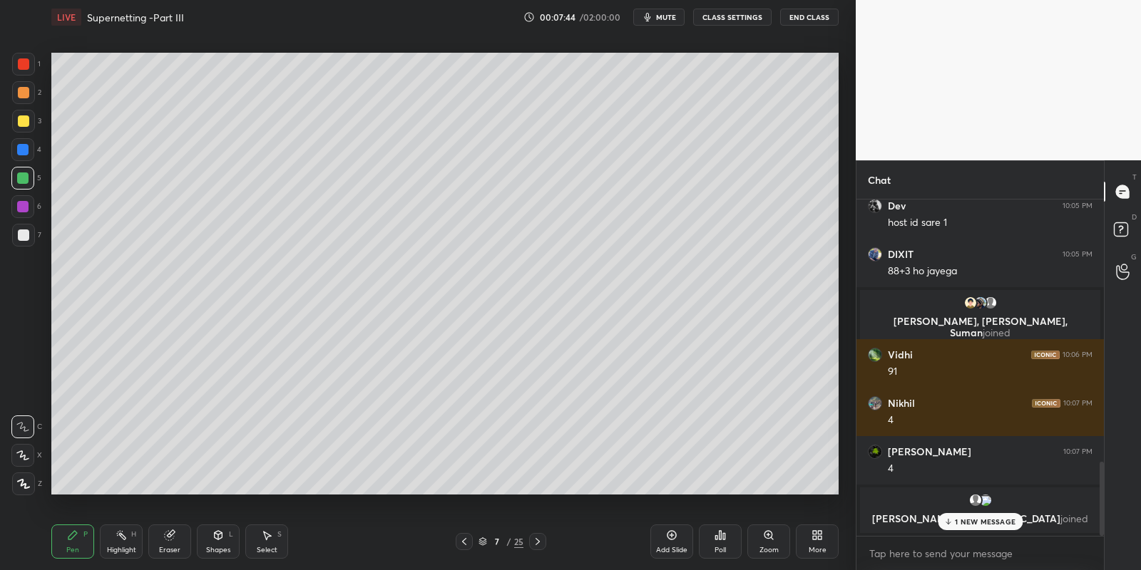
click at [21, 123] on div at bounding box center [23, 120] width 11 height 11
click at [122, 542] on div "Highlight H" at bounding box center [121, 542] width 43 height 34
drag, startPoint x: 75, startPoint y: 542, endPoint x: 86, endPoint y: 544, distance: 10.9
click at [75, 544] on div "Pen P" at bounding box center [72, 542] width 43 height 34
drag, startPoint x: 219, startPoint y: 538, endPoint x: 219, endPoint y: 526, distance: 12.1
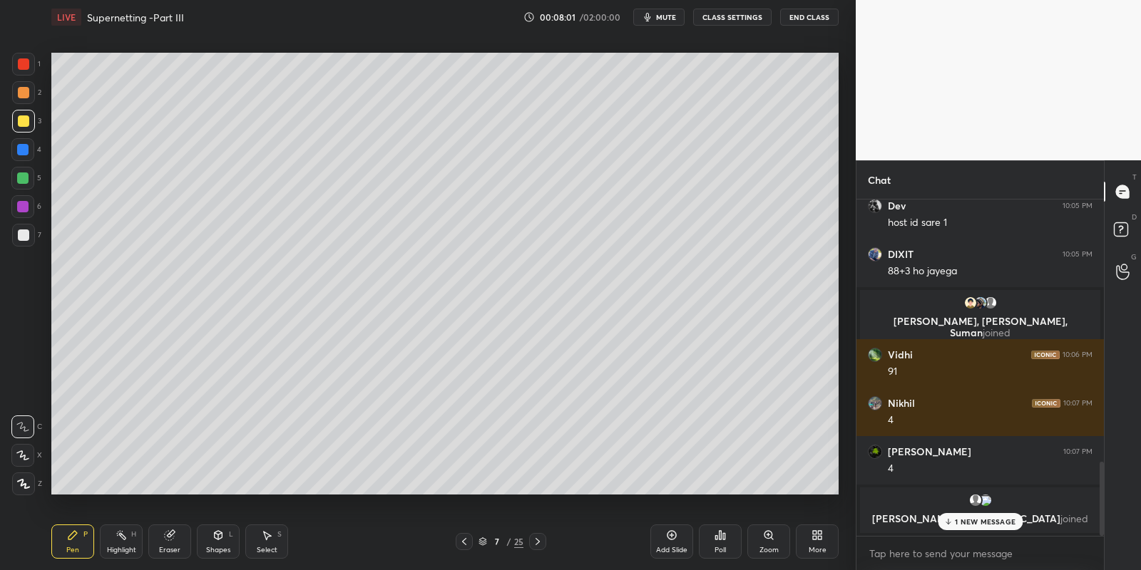
click at [220, 536] on icon at bounding box center [219, 535] width 8 height 9
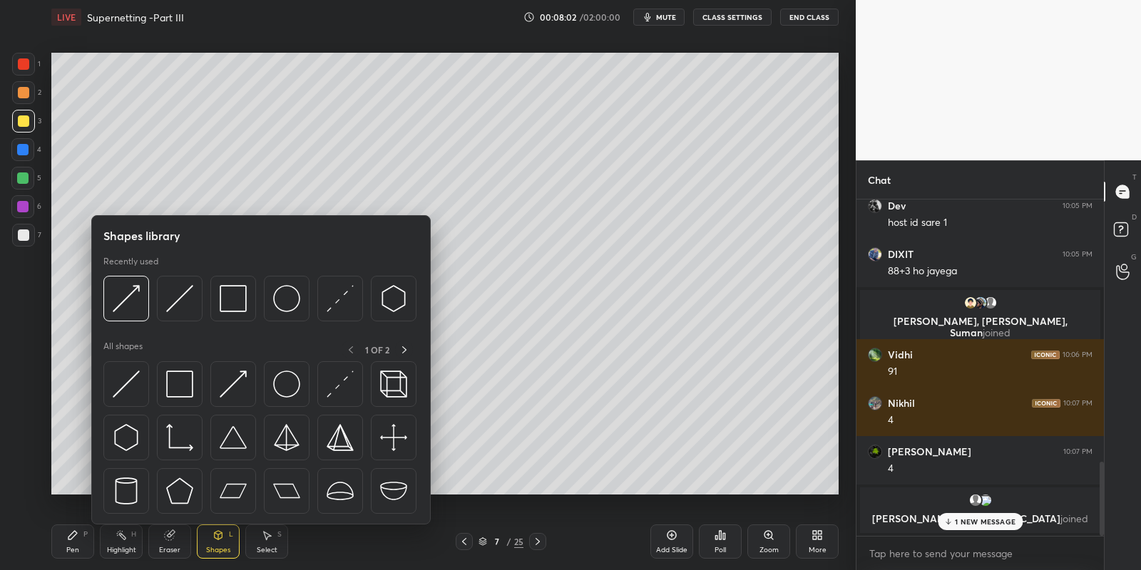
click at [125, 381] on img at bounding box center [126, 384] width 27 height 27
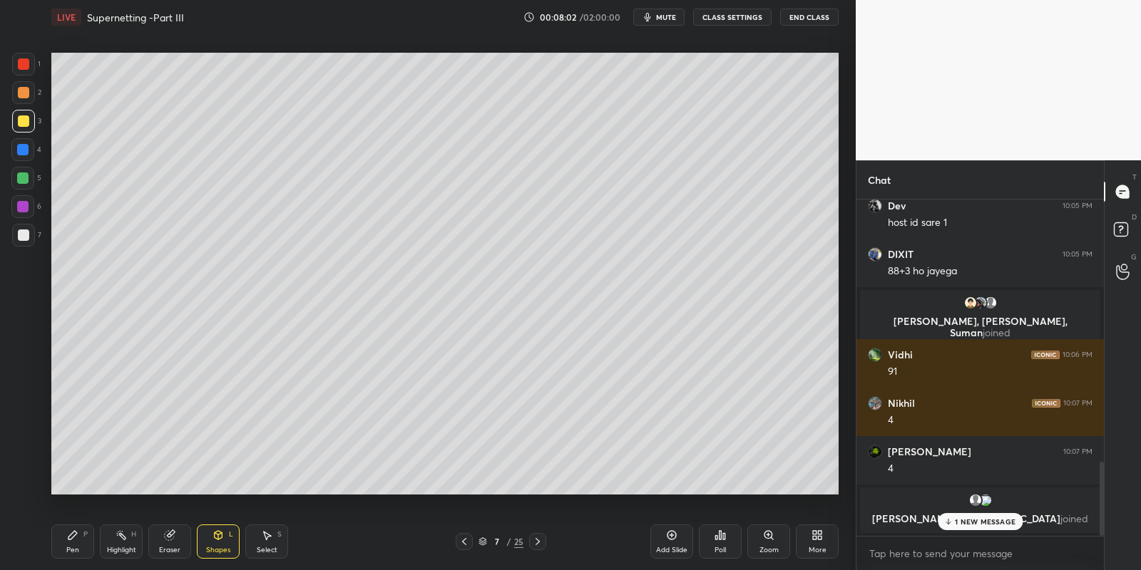
drag, startPoint x: 24, startPoint y: 175, endPoint x: 42, endPoint y: 170, distance: 18.3
click at [26, 173] on div at bounding box center [22, 178] width 11 height 11
drag, startPoint x: 76, startPoint y: 550, endPoint x: 75, endPoint y: 538, distance: 12.2
click at [77, 548] on div "Pen" at bounding box center [72, 550] width 13 height 7
drag, startPoint x: 128, startPoint y: 545, endPoint x: 128, endPoint y: 531, distance: 13.6
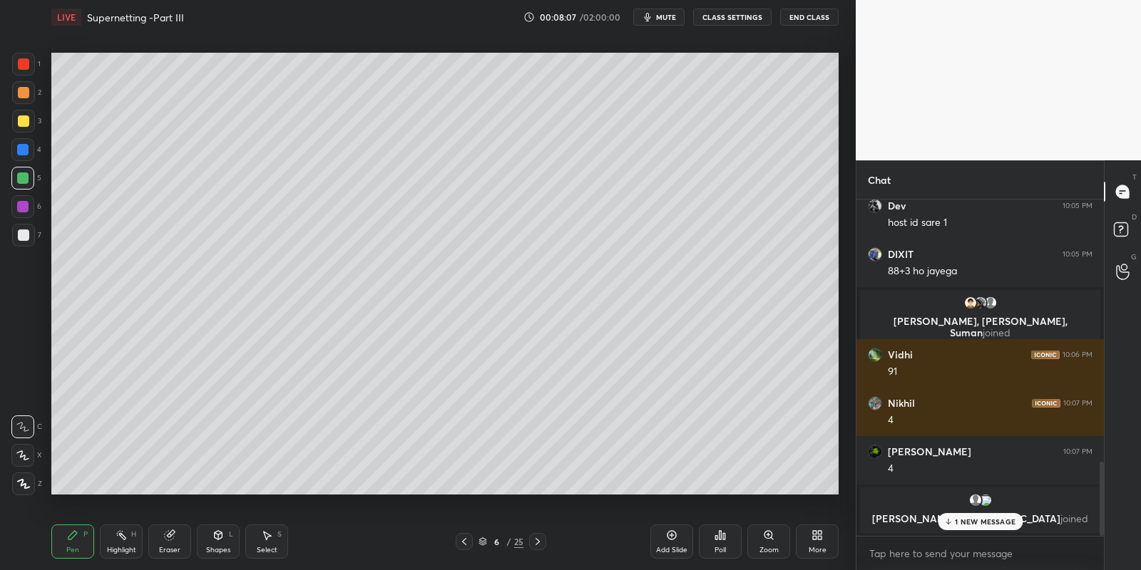
click at [122, 547] on div "Highlight H" at bounding box center [121, 542] width 43 height 34
click at [71, 542] on div "Pen P" at bounding box center [72, 542] width 43 height 34
click at [28, 120] on div at bounding box center [23, 120] width 11 height 11
click at [220, 540] on div "Shapes L" at bounding box center [218, 542] width 43 height 34
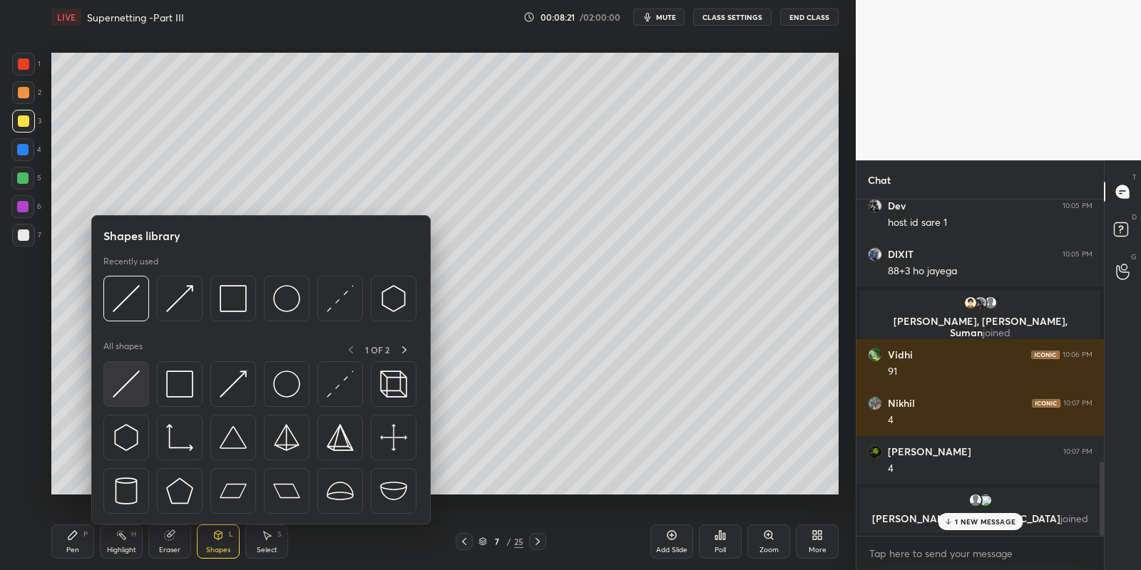
click at [116, 386] on img at bounding box center [126, 384] width 27 height 27
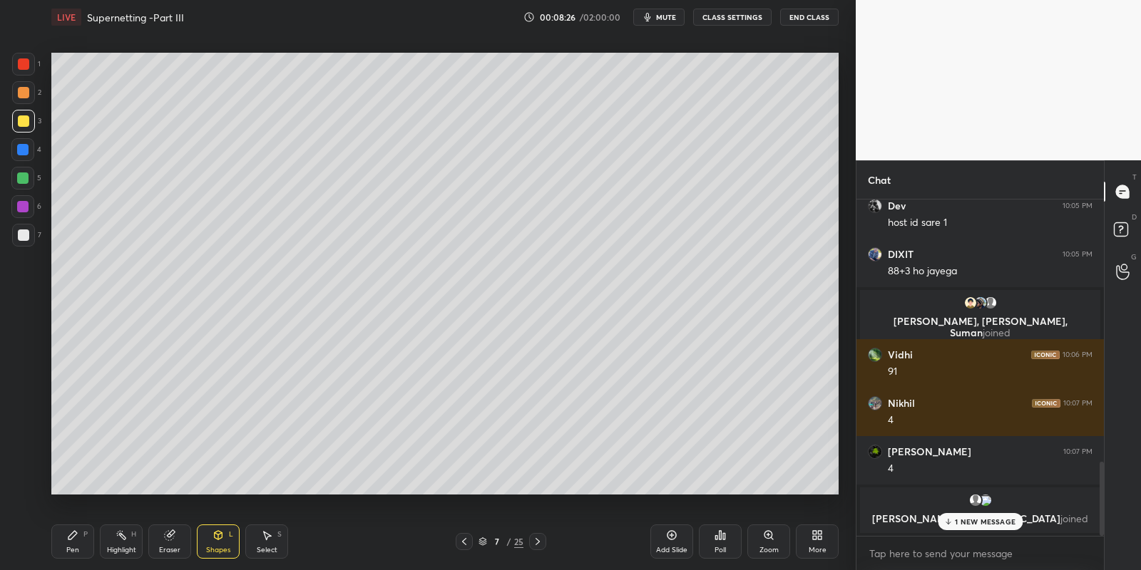
click at [218, 551] on div "Shapes" at bounding box center [218, 550] width 24 height 7
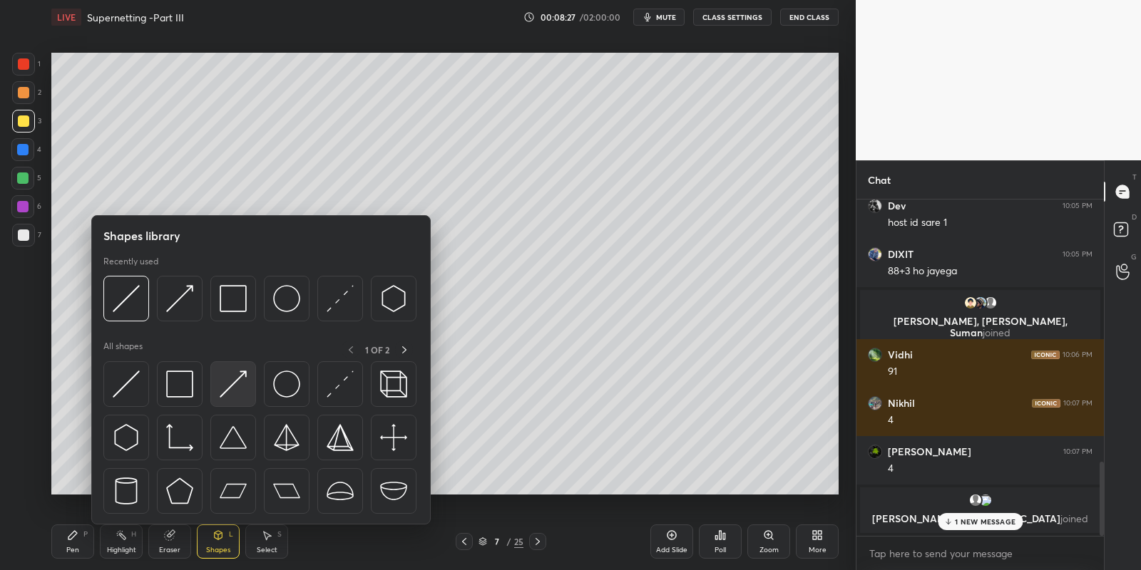
click at [234, 381] on img at bounding box center [233, 384] width 27 height 27
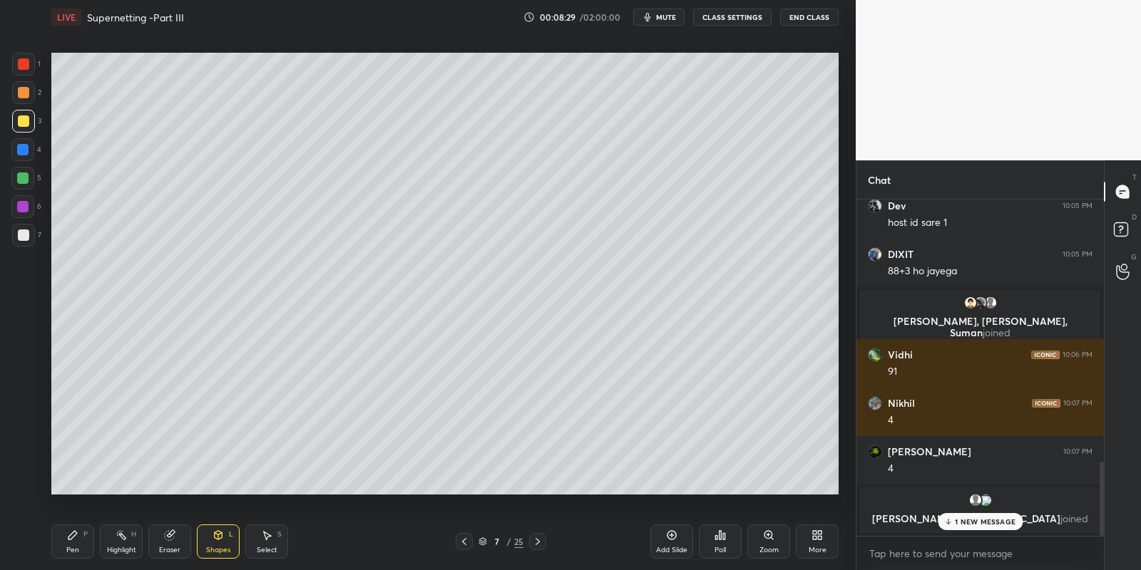
click at [66, 544] on div "Pen P" at bounding box center [72, 542] width 43 height 34
drag, startPoint x: 223, startPoint y: 546, endPoint x: 225, endPoint y: 531, distance: 15.1
click at [225, 542] on div "Shapes L" at bounding box center [218, 542] width 43 height 34
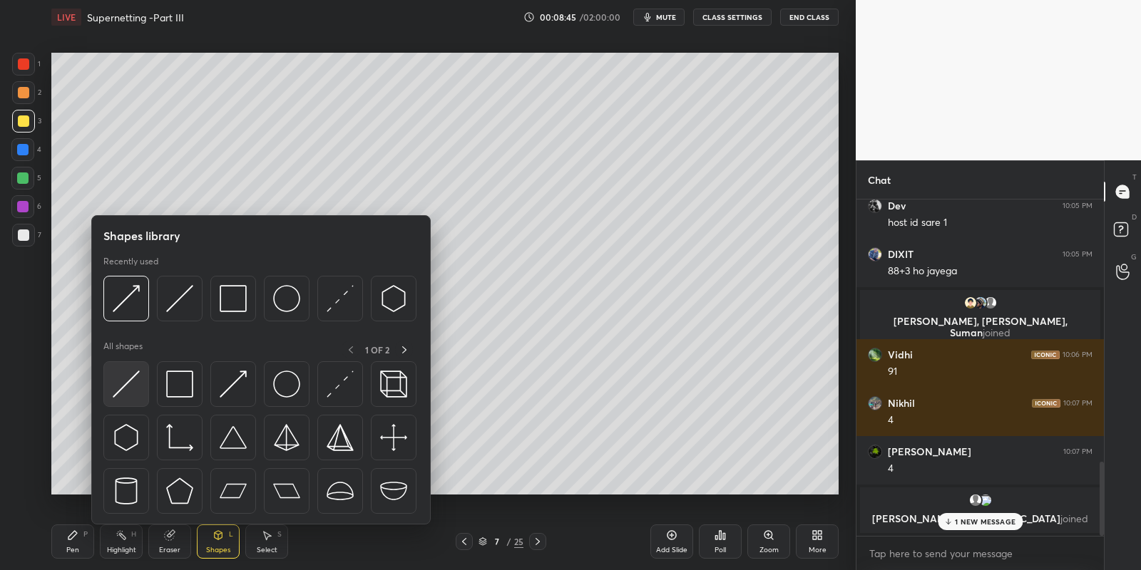
click at [123, 386] on img at bounding box center [126, 384] width 27 height 27
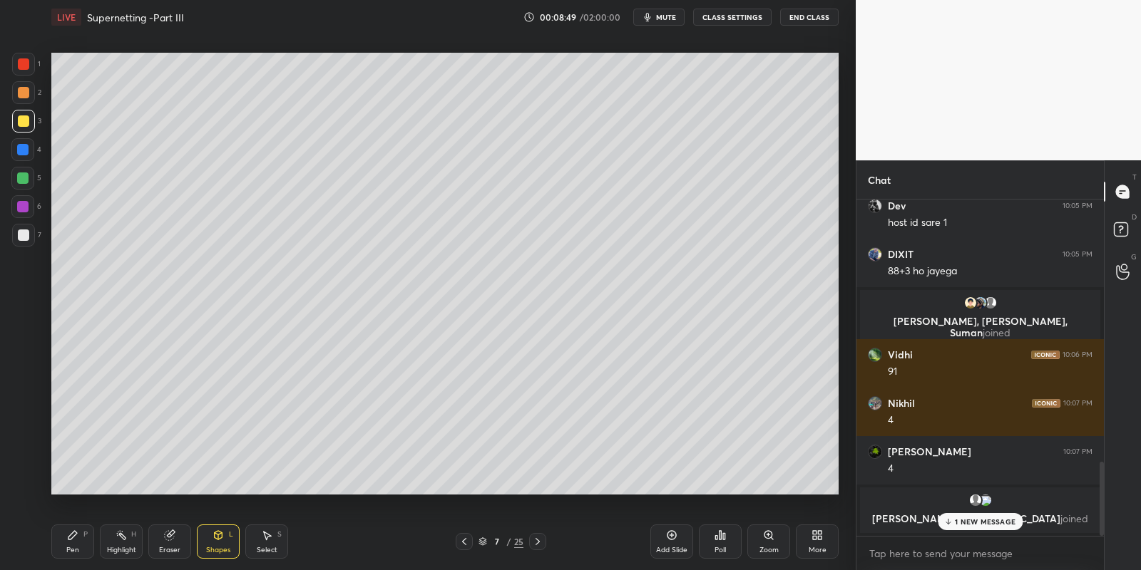
click at [75, 539] on icon at bounding box center [72, 535] width 11 height 11
click at [76, 548] on div "Pen" at bounding box center [72, 550] width 13 height 7
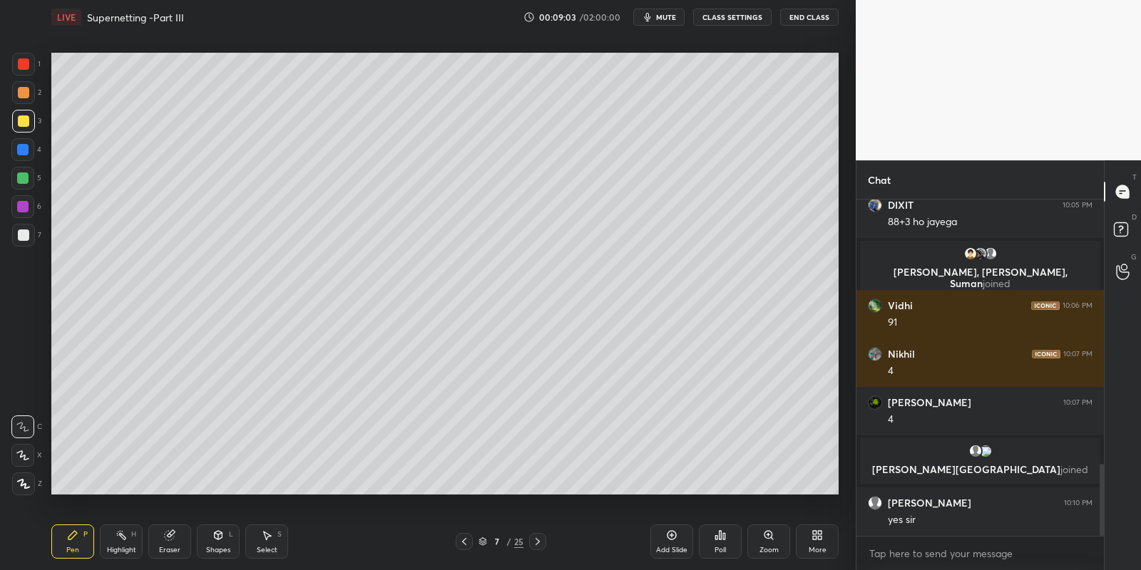
click at [73, 541] on div "Pen P" at bounding box center [72, 542] width 43 height 34
click at [21, 180] on div at bounding box center [22, 178] width 11 height 11
drag, startPoint x: 126, startPoint y: 543, endPoint x: 140, endPoint y: 510, distance: 35.8
click at [123, 542] on div "Highlight H" at bounding box center [121, 542] width 43 height 34
click at [73, 550] on div "Pen" at bounding box center [72, 550] width 13 height 7
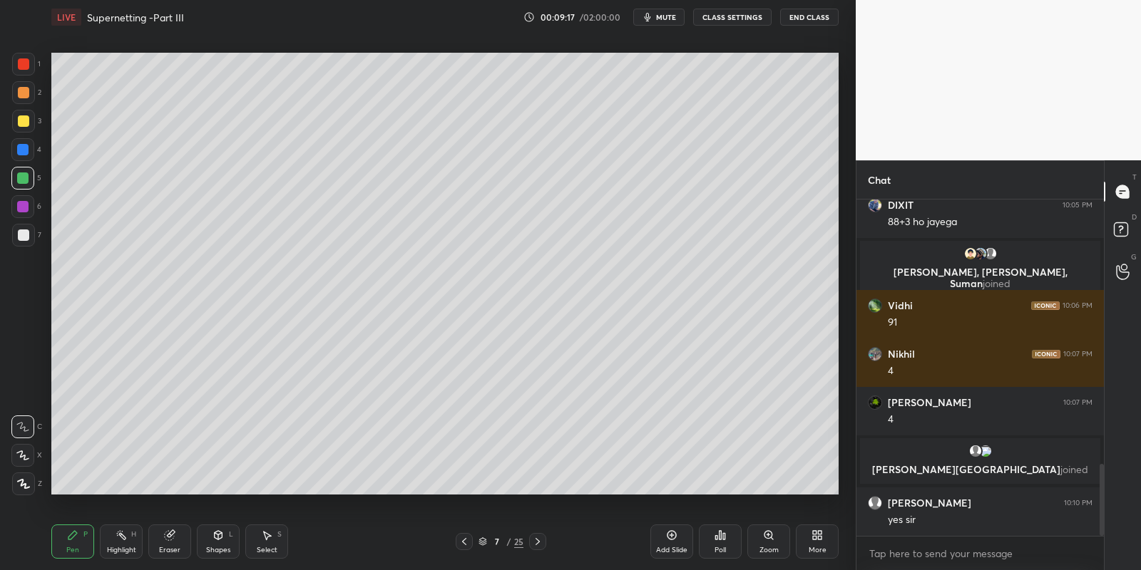
click at [14, 177] on div at bounding box center [22, 178] width 23 height 23
drag, startPoint x: 19, startPoint y: 119, endPoint x: 26, endPoint y: 165, distance: 46.8
click at [18, 124] on div at bounding box center [23, 120] width 11 height 11
click at [19, 181] on div at bounding box center [22, 178] width 11 height 11
click at [29, 238] on div at bounding box center [23, 235] width 23 height 23
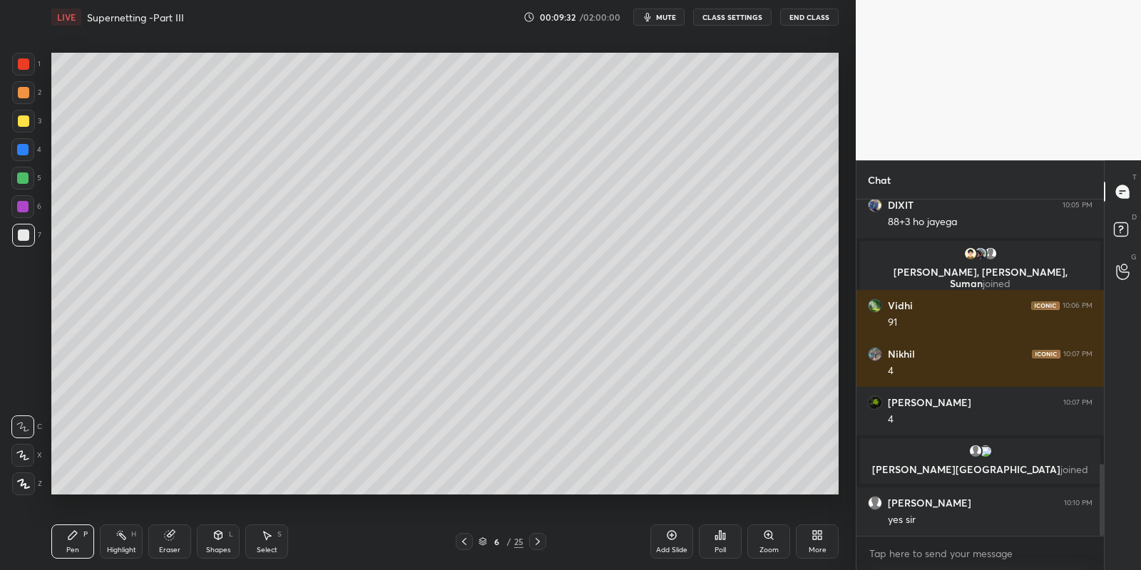
drag, startPoint x: 124, startPoint y: 538, endPoint x: 173, endPoint y: 508, distance: 57.4
click at [125, 536] on icon at bounding box center [120, 535] width 11 height 11
drag, startPoint x: 73, startPoint y: 548, endPoint x: 74, endPoint y: 505, distance: 42.8
click at [75, 547] on div "Pen" at bounding box center [72, 550] width 13 height 7
click at [19, 235] on div at bounding box center [23, 235] width 11 height 11
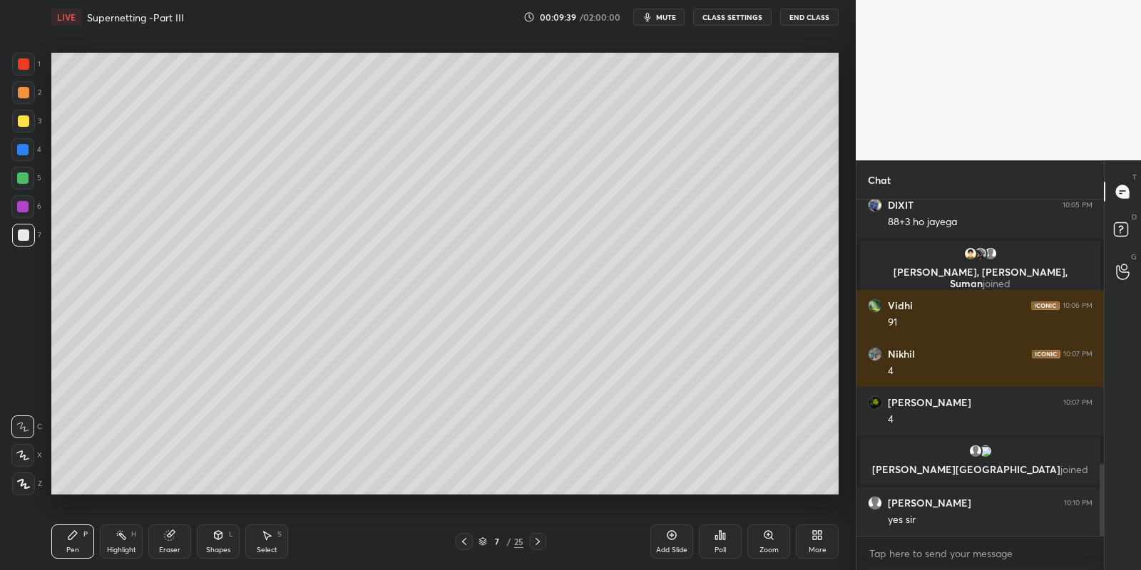
click at [72, 541] on div "Pen P" at bounding box center [72, 542] width 43 height 34
click at [21, 173] on div at bounding box center [22, 178] width 23 height 23
click at [217, 540] on div "Shapes L" at bounding box center [218, 542] width 43 height 34
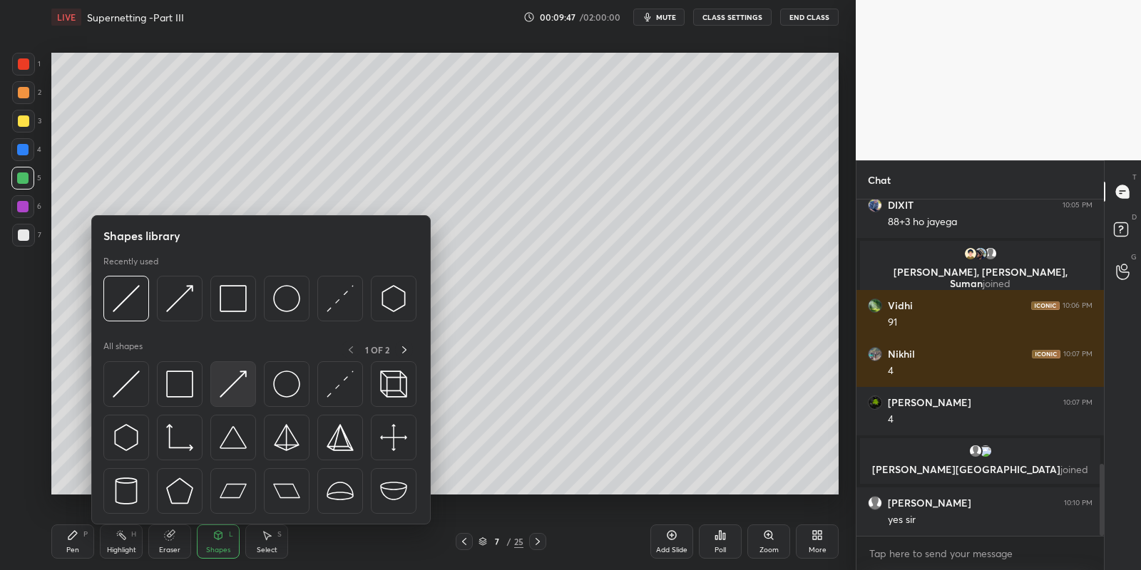
click at [239, 381] on img at bounding box center [233, 384] width 27 height 27
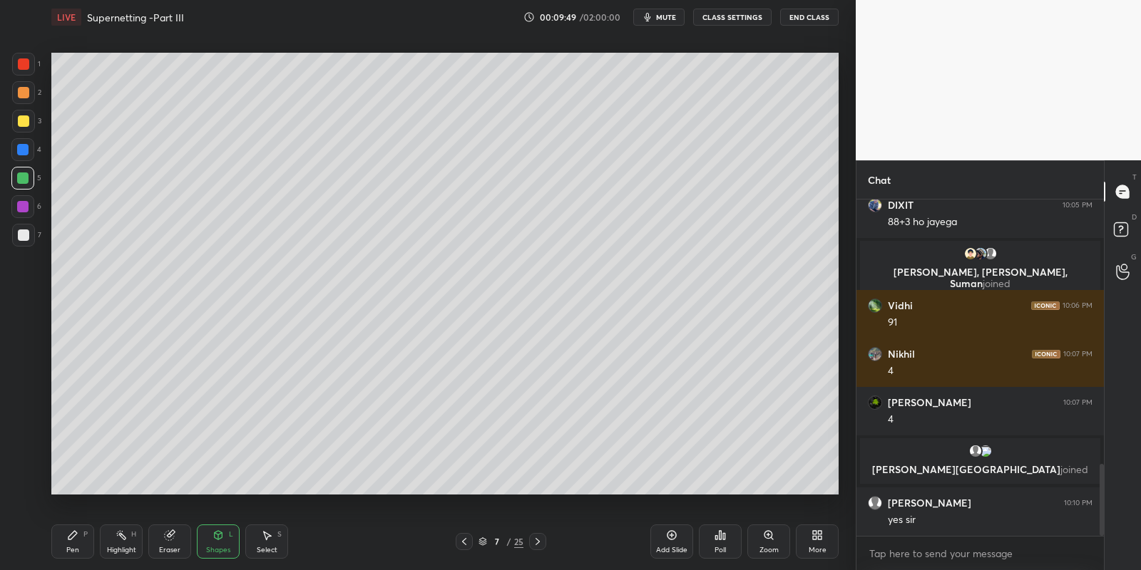
click at [214, 540] on div "Shapes L" at bounding box center [218, 542] width 43 height 34
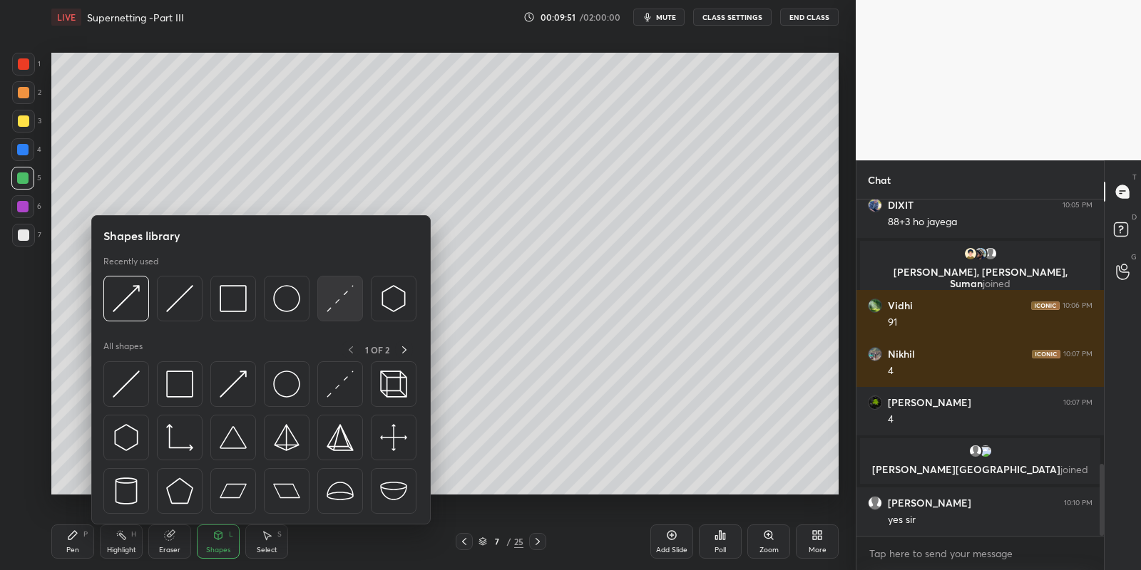
click at [335, 304] on img at bounding box center [340, 298] width 27 height 27
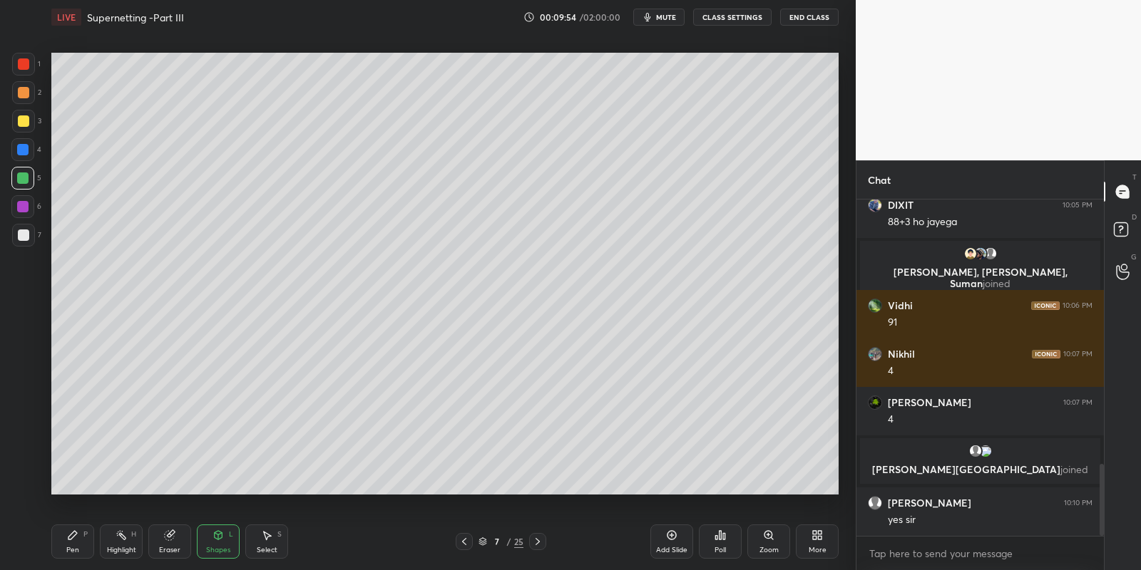
click at [76, 539] on icon at bounding box center [72, 535] width 11 height 11
drag, startPoint x: 271, startPoint y: 540, endPoint x: 265, endPoint y: 507, distance: 33.3
click at [270, 536] on icon at bounding box center [266, 535] width 11 height 11
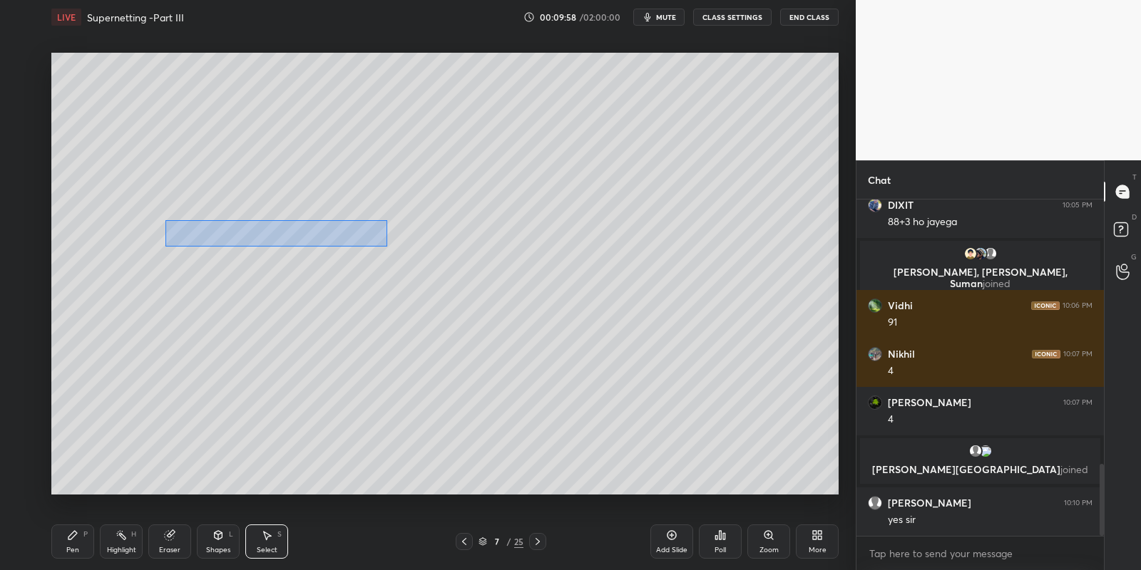
drag, startPoint x: 167, startPoint y: 222, endPoint x: 411, endPoint y: 247, distance: 245.8
click at [386, 246] on div "0 ° Undo Copy Paste here Duplicate Duplicate to new slide Delete" at bounding box center [444, 274] width 787 height 443
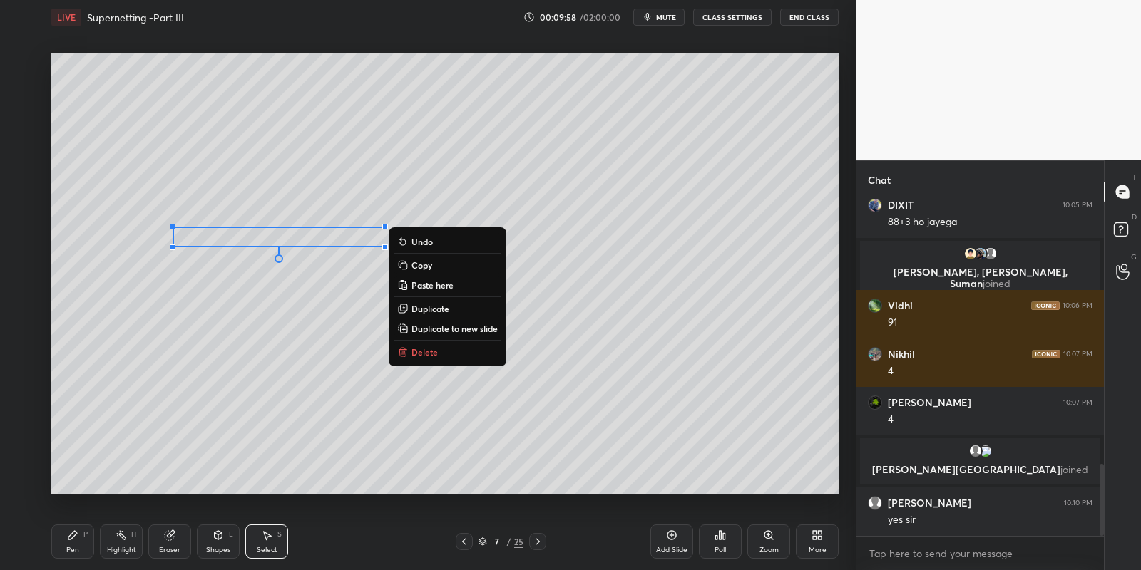
click at [432, 264] on button "Copy" at bounding box center [447, 265] width 106 height 17
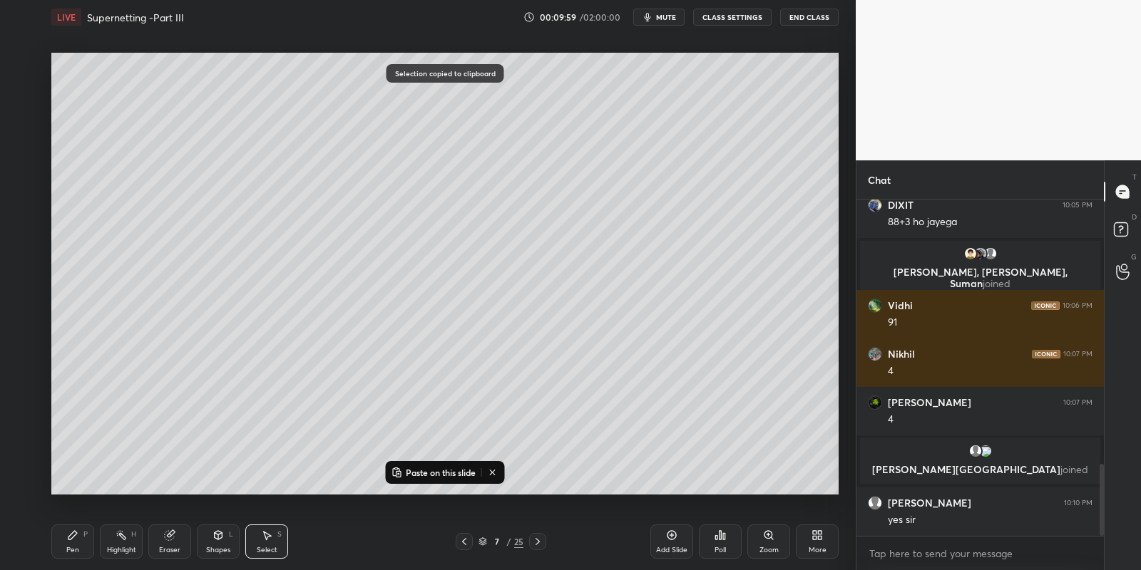
drag, startPoint x: 425, startPoint y: 471, endPoint x: 414, endPoint y: 449, distance: 24.6
click at [426, 470] on p "Paste on this slide" at bounding box center [441, 472] width 70 height 11
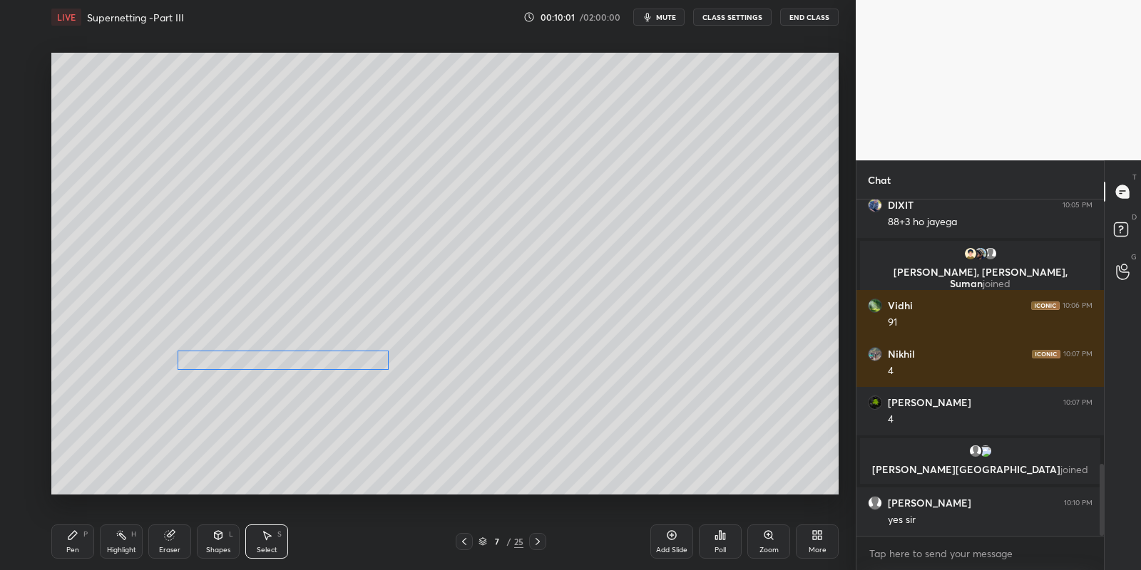
drag, startPoint x: 329, startPoint y: 255, endPoint x: 317, endPoint y: 352, distance: 97.7
click at [317, 357] on div "0 ° Undo Copy Paste here Duplicate Duplicate to new slide Delete" at bounding box center [444, 274] width 787 height 443
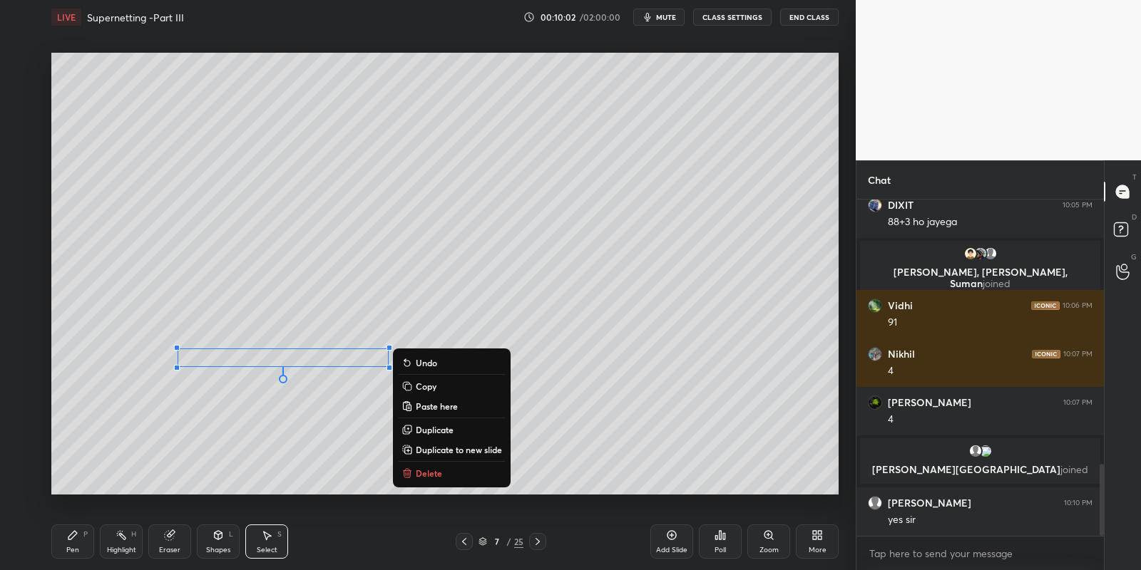
drag, startPoint x: 70, startPoint y: 545, endPoint x: 76, endPoint y: 536, distance: 11.3
click at [71, 543] on div "Pen P" at bounding box center [72, 542] width 43 height 34
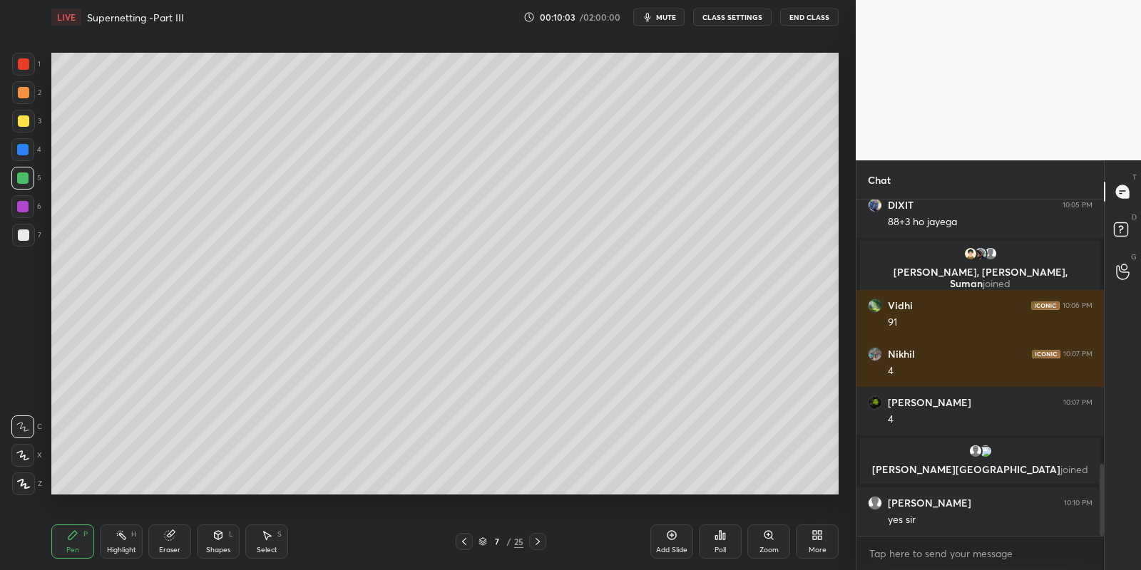
click at [21, 182] on div at bounding box center [22, 178] width 11 height 11
click at [215, 539] on div "Shapes L" at bounding box center [218, 542] width 43 height 34
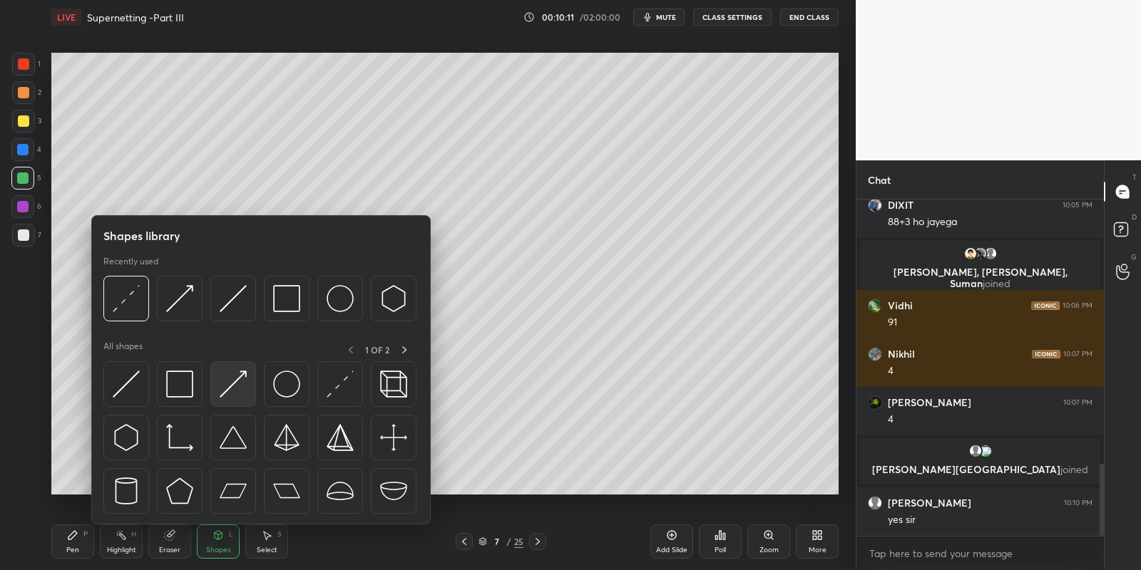
click at [230, 383] on img at bounding box center [233, 384] width 27 height 27
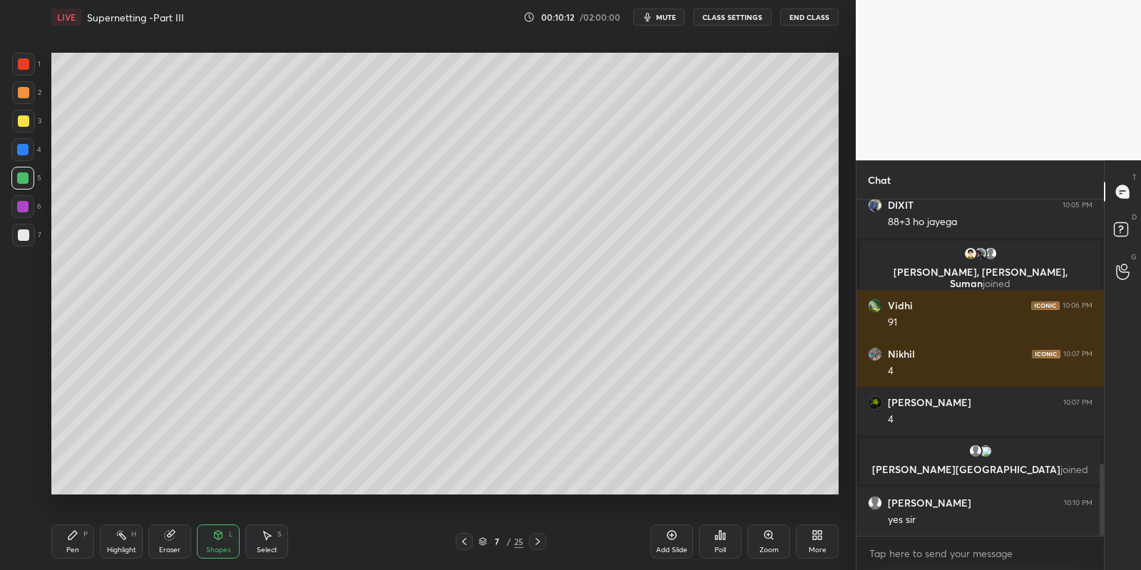
click at [74, 547] on div "Pen" at bounding box center [72, 550] width 13 height 7
click at [120, 541] on div "Highlight H" at bounding box center [121, 542] width 43 height 34
click at [71, 545] on div "Pen P" at bounding box center [72, 542] width 43 height 34
click at [264, 538] on icon at bounding box center [266, 535] width 11 height 11
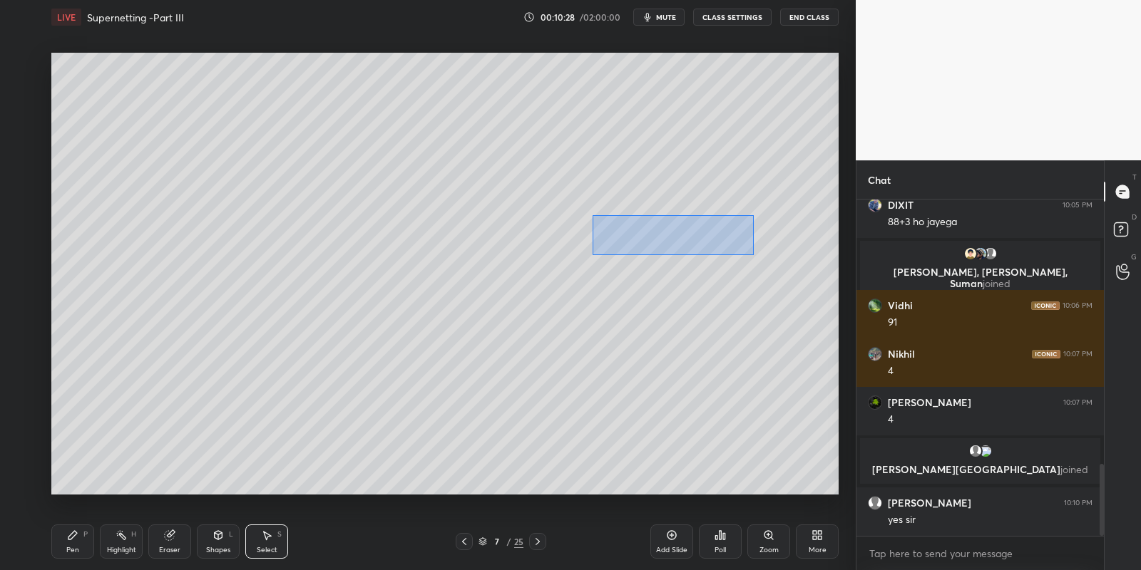
drag, startPoint x: 620, startPoint y: 226, endPoint x: 756, endPoint y: 250, distance: 139.0
click at [757, 251] on div "0 ° Undo Copy Paste here Duplicate Duplicate to new slide Delete" at bounding box center [444, 274] width 787 height 443
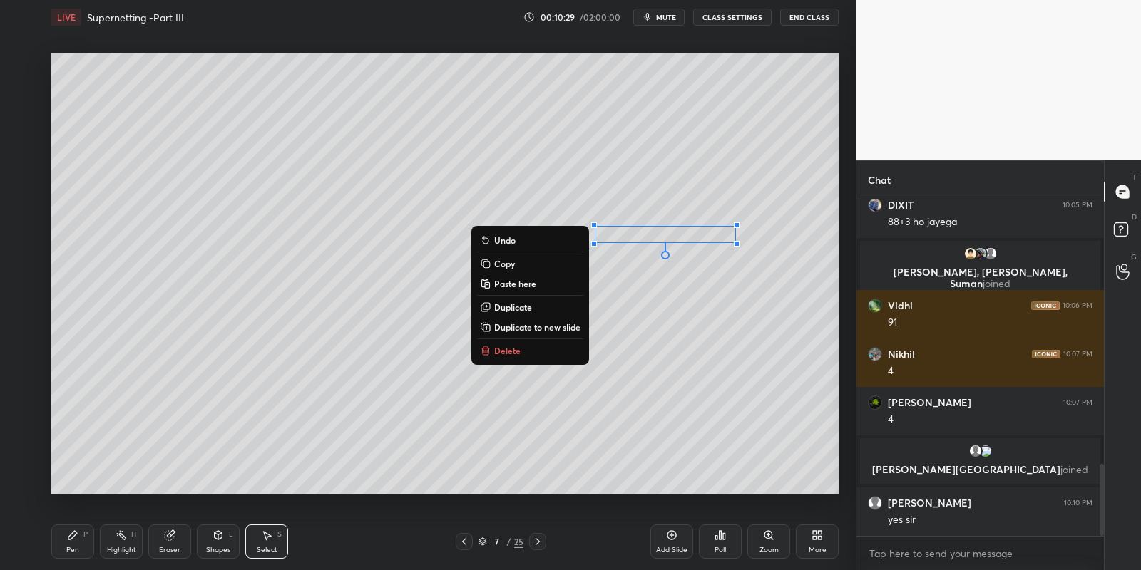
click at [534, 260] on button "Copy" at bounding box center [530, 263] width 106 height 17
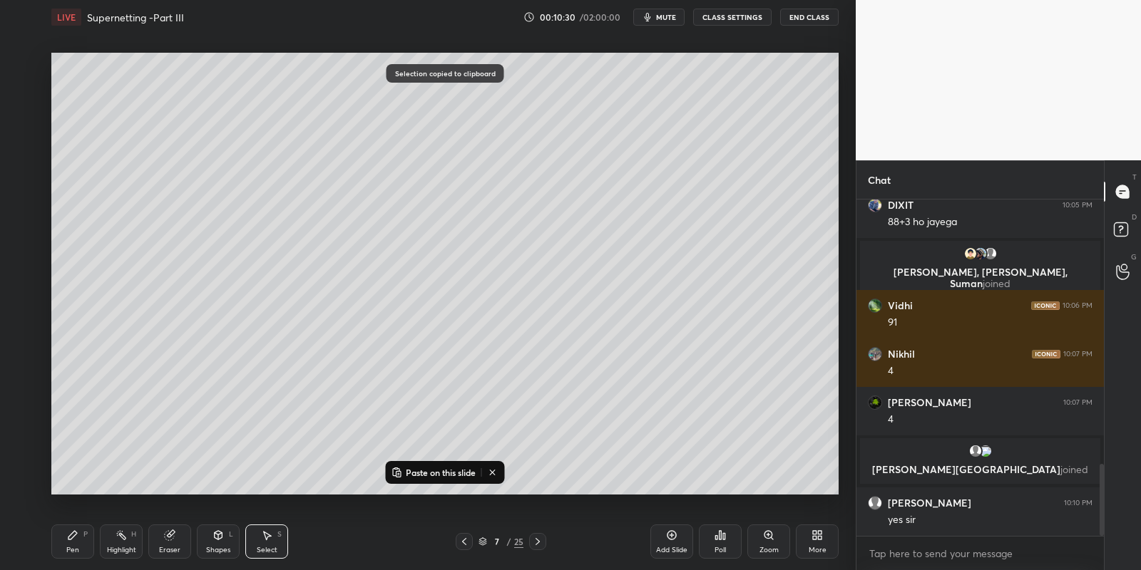
click at [457, 471] on p "Paste on this slide" at bounding box center [441, 472] width 70 height 11
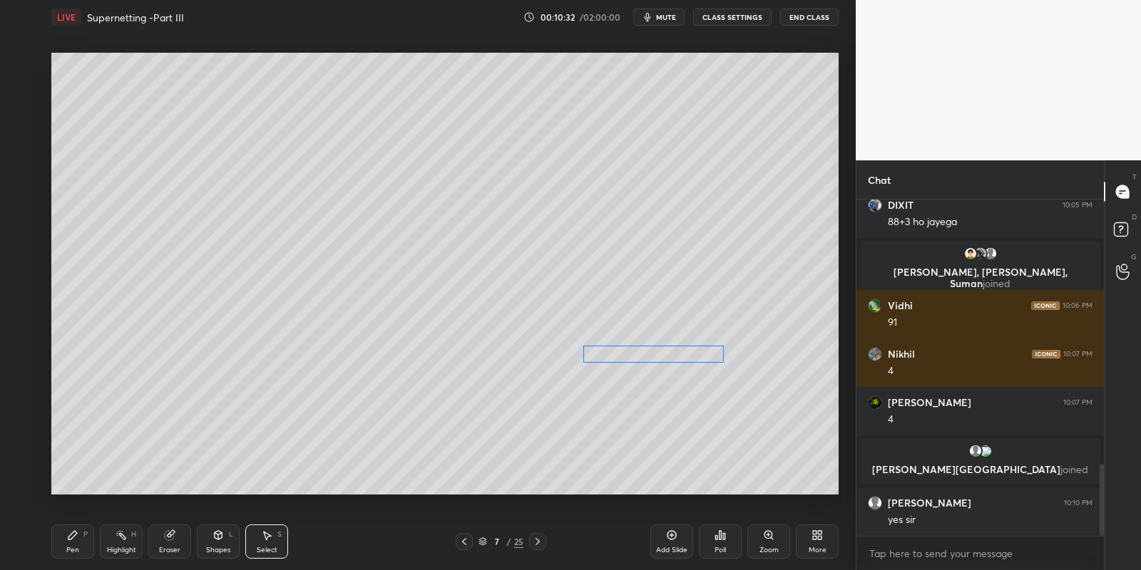
drag, startPoint x: 659, startPoint y: 253, endPoint x: 630, endPoint y: 349, distance: 99.9
click at [630, 353] on div "0 ° Undo Copy Paste here Duplicate Duplicate to new slide Delete" at bounding box center [444, 274] width 787 height 443
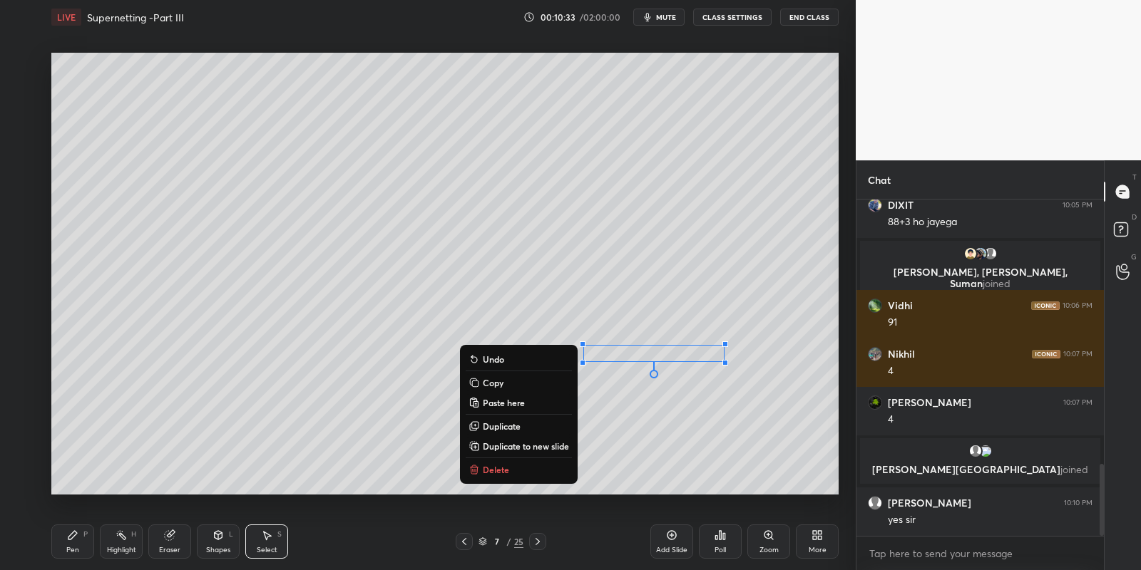
drag, startPoint x: 87, startPoint y: 545, endPoint x: 139, endPoint y: 545, distance: 52.0
click at [91, 547] on div "Pen P" at bounding box center [72, 542] width 43 height 34
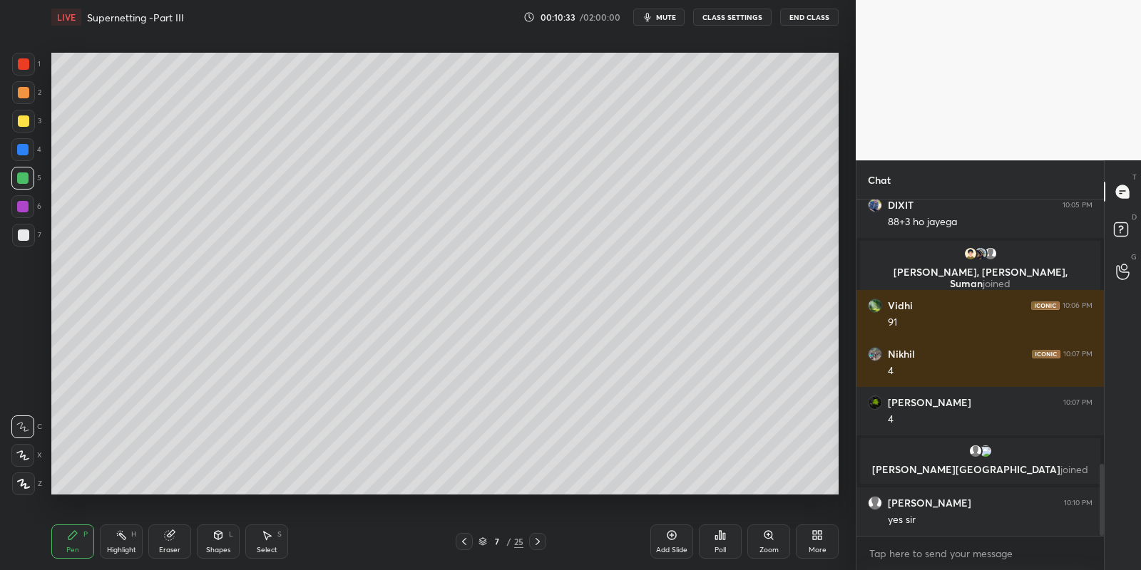
click at [175, 541] on div "Eraser" at bounding box center [169, 542] width 43 height 34
click at [79, 545] on div "Pen P" at bounding box center [72, 542] width 43 height 34
click at [122, 543] on div "Highlight H" at bounding box center [121, 542] width 43 height 34
drag, startPoint x: 66, startPoint y: 543, endPoint x: 111, endPoint y: 542, distance: 45.6
click at [76, 546] on div "Pen P" at bounding box center [72, 542] width 43 height 34
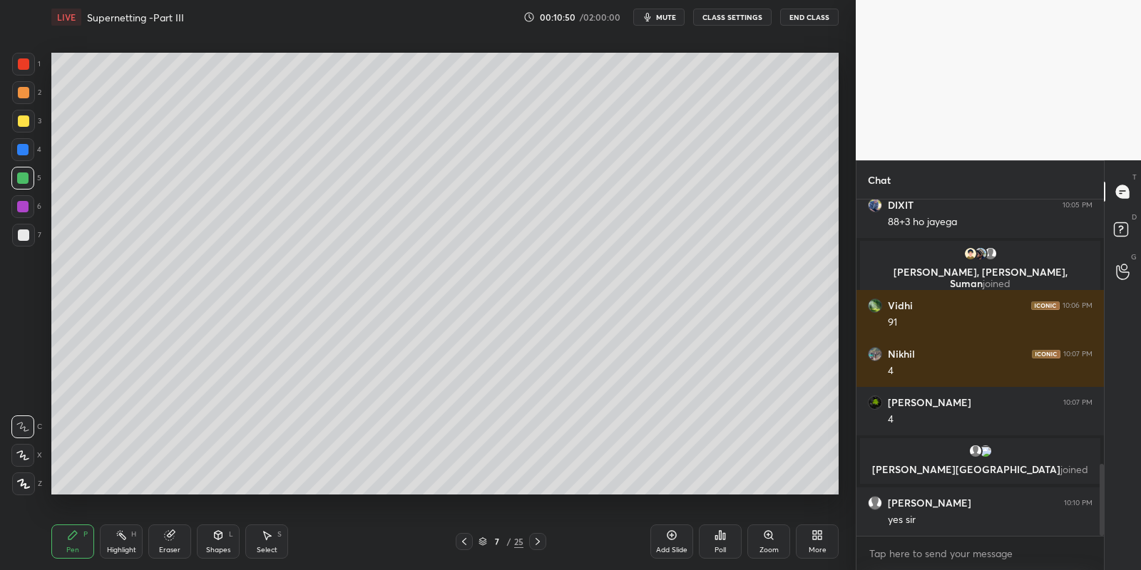
drag, startPoint x: 115, startPoint y: 548, endPoint x: 124, endPoint y: 540, distance: 12.6
click at [113, 547] on div "Highlight" at bounding box center [121, 550] width 29 height 7
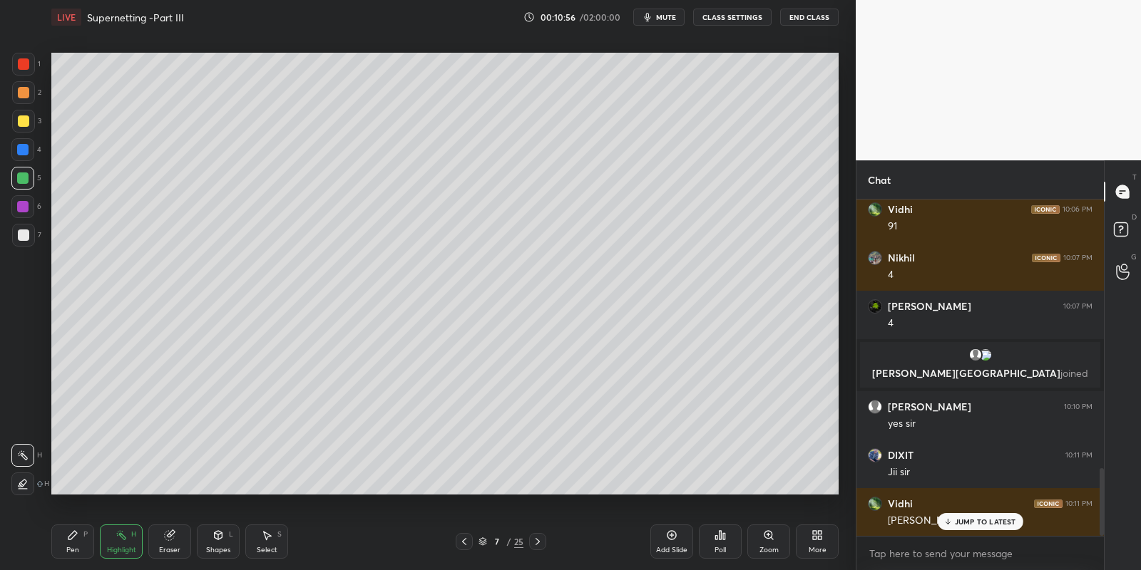
scroll to position [1385, 0]
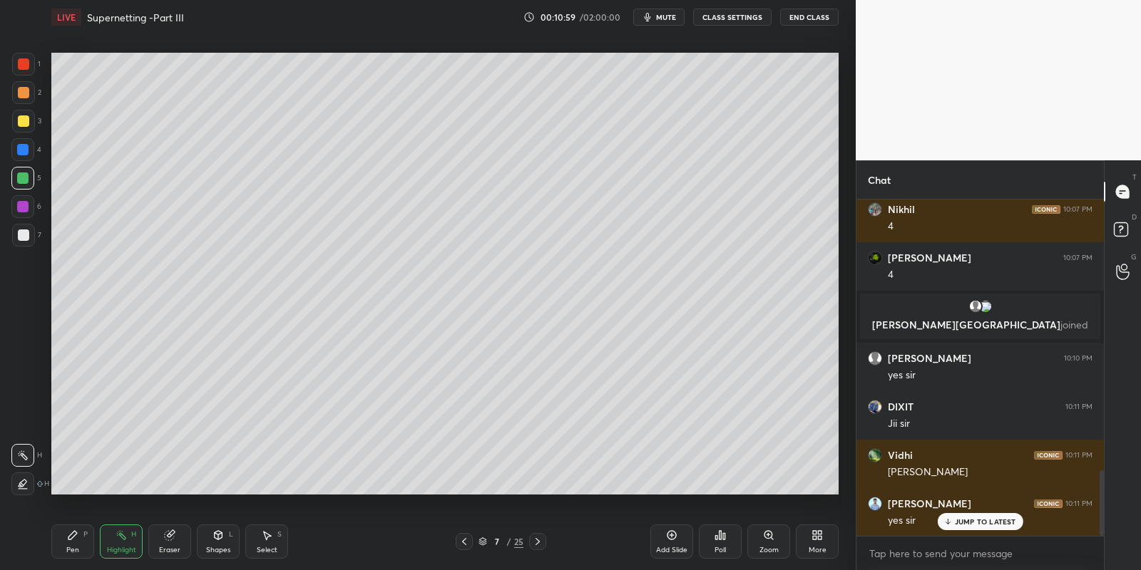
drag, startPoint x: 76, startPoint y: 537, endPoint x: 93, endPoint y: 537, distance: 16.4
click at [78, 539] on div "Pen P" at bounding box center [72, 542] width 43 height 34
drag, startPoint x: 257, startPoint y: 546, endPoint x: 252, endPoint y: 511, distance: 35.4
click at [257, 544] on div "Select S" at bounding box center [266, 542] width 43 height 34
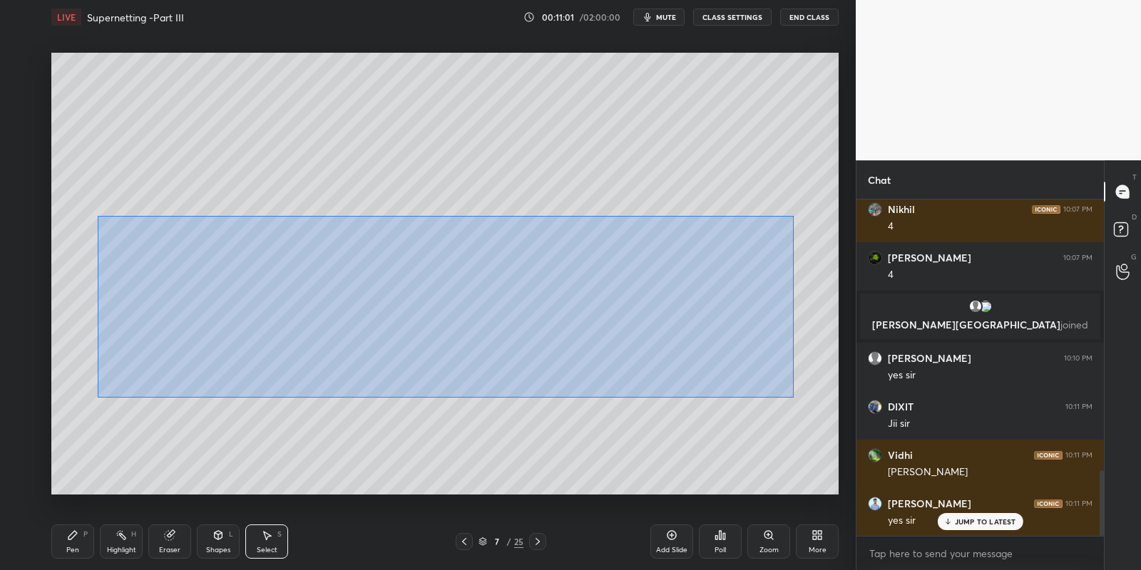
drag, startPoint x: 105, startPoint y: 218, endPoint x: 787, endPoint y: 391, distance: 703.9
click at [789, 394] on div "0 ° Undo Copy Paste here Duplicate Duplicate to new slide Delete" at bounding box center [444, 274] width 787 height 443
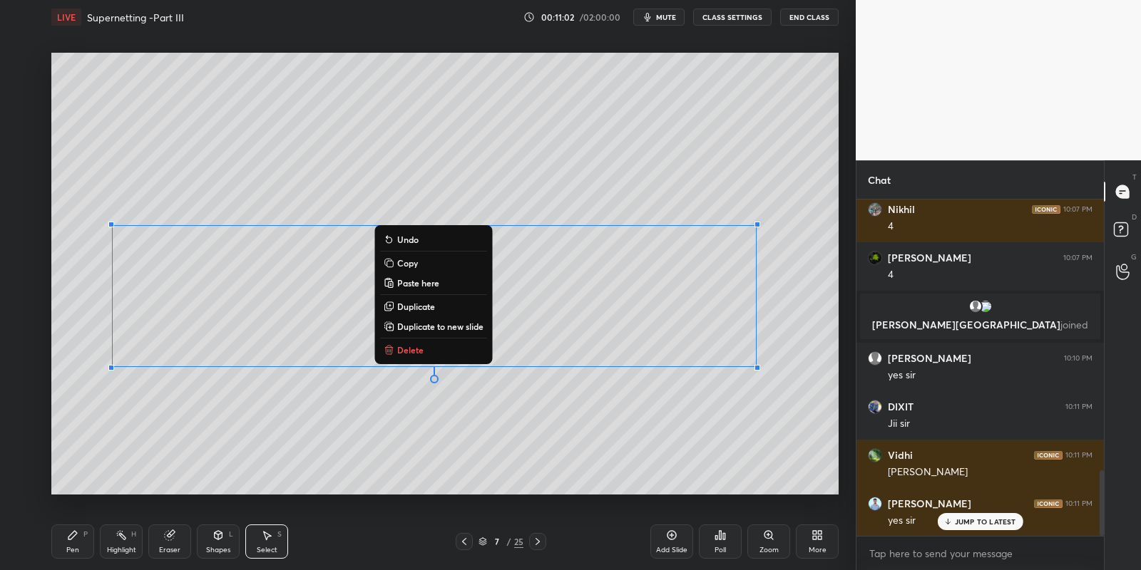
click at [413, 269] on button "Copy" at bounding box center [433, 263] width 106 height 17
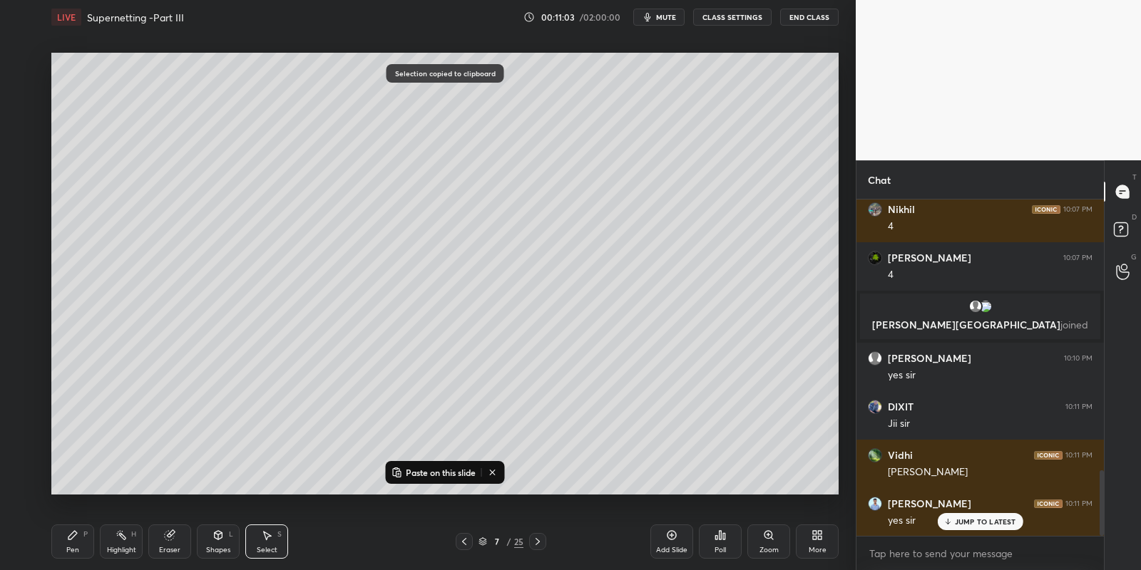
click at [674, 535] on icon at bounding box center [671, 535] width 11 height 11
drag, startPoint x: 442, startPoint y: 466, endPoint x: 446, endPoint y: 457, distance: 9.6
click at [442, 465] on button "Paste on this slide" at bounding box center [434, 472] width 90 height 17
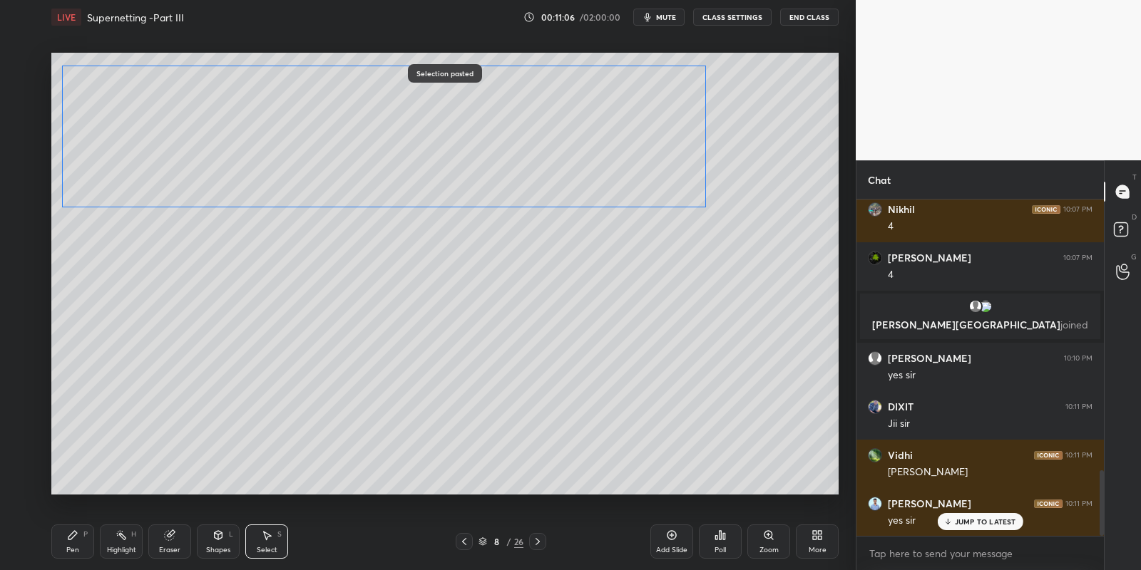
drag, startPoint x: 328, startPoint y: 281, endPoint x: 277, endPoint y: 126, distance: 163.0
click at [277, 128] on div "0 ° Undo Copy Paste here Duplicate Duplicate to new slide Delete" at bounding box center [444, 274] width 787 height 443
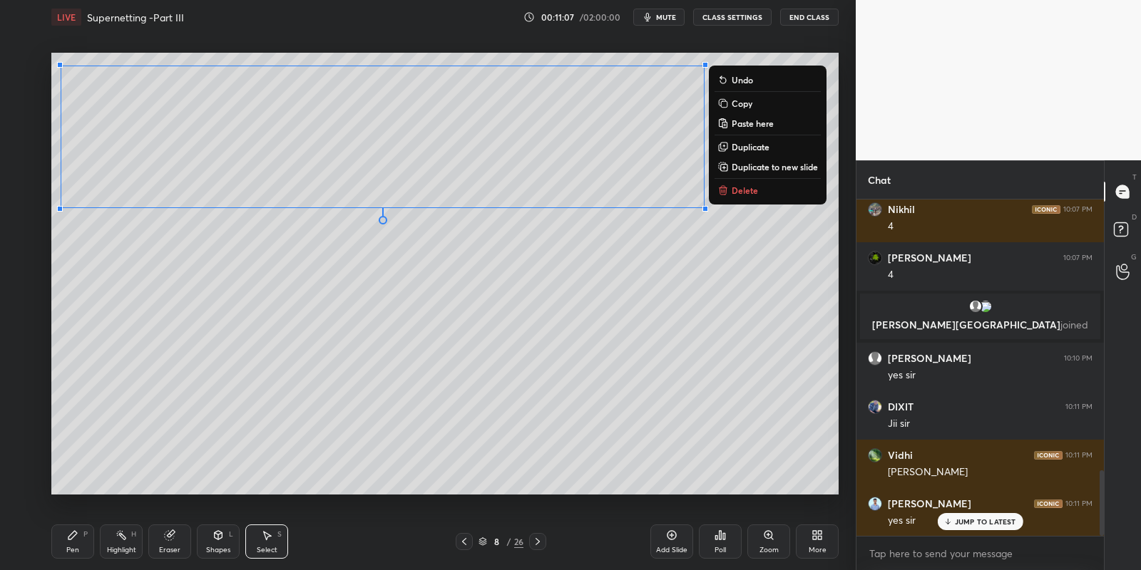
click at [67, 545] on div "Pen P" at bounding box center [72, 542] width 43 height 34
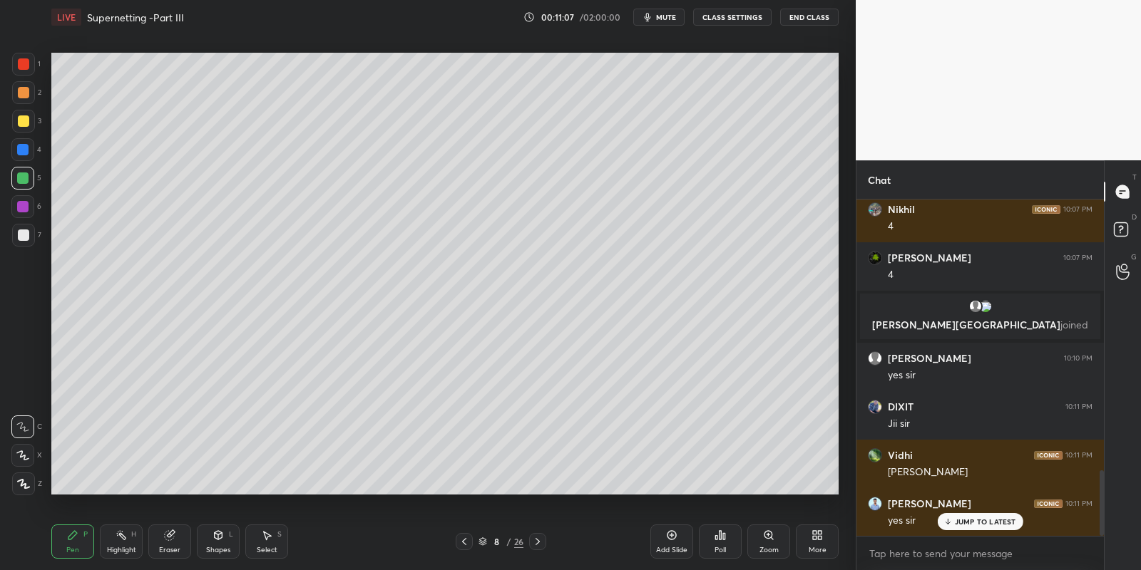
drag, startPoint x: 168, startPoint y: 544, endPoint x: 165, endPoint y: 511, distance: 32.9
click at [169, 540] on div "Eraser" at bounding box center [169, 542] width 43 height 34
drag, startPoint x: 70, startPoint y: 543, endPoint x: 66, endPoint y: 519, distance: 24.6
click at [70, 540] on div "Pen P" at bounding box center [72, 542] width 43 height 34
drag, startPoint x: 21, startPoint y: 177, endPoint x: 34, endPoint y: 154, distance: 26.2
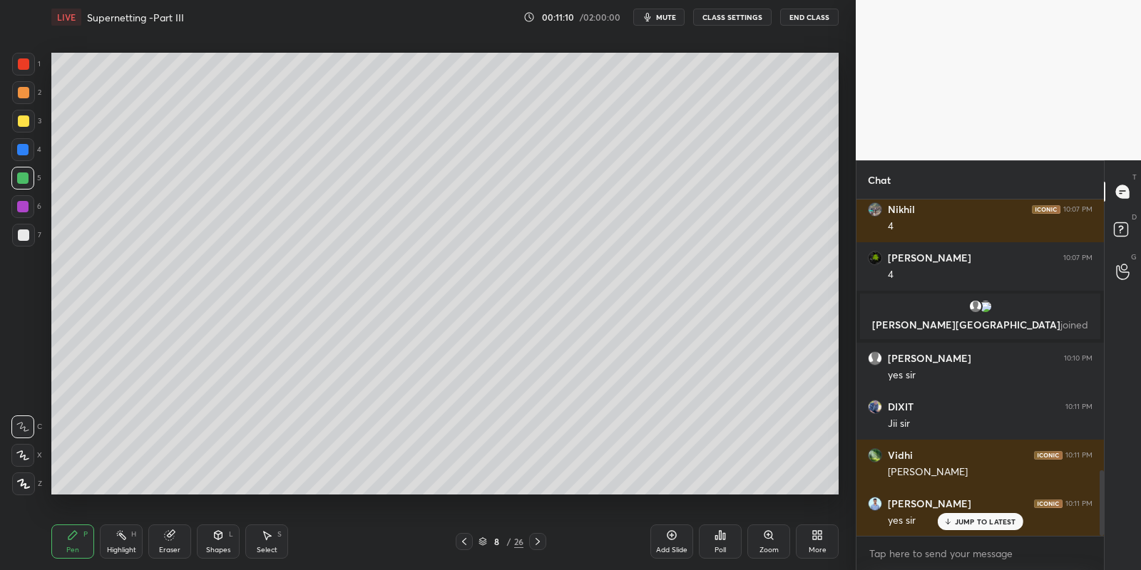
click at [21, 174] on div at bounding box center [22, 178] width 11 height 11
click at [168, 540] on icon at bounding box center [169, 535] width 11 height 11
click at [78, 544] on div "Pen P" at bounding box center [72, 542] width 43 height 34
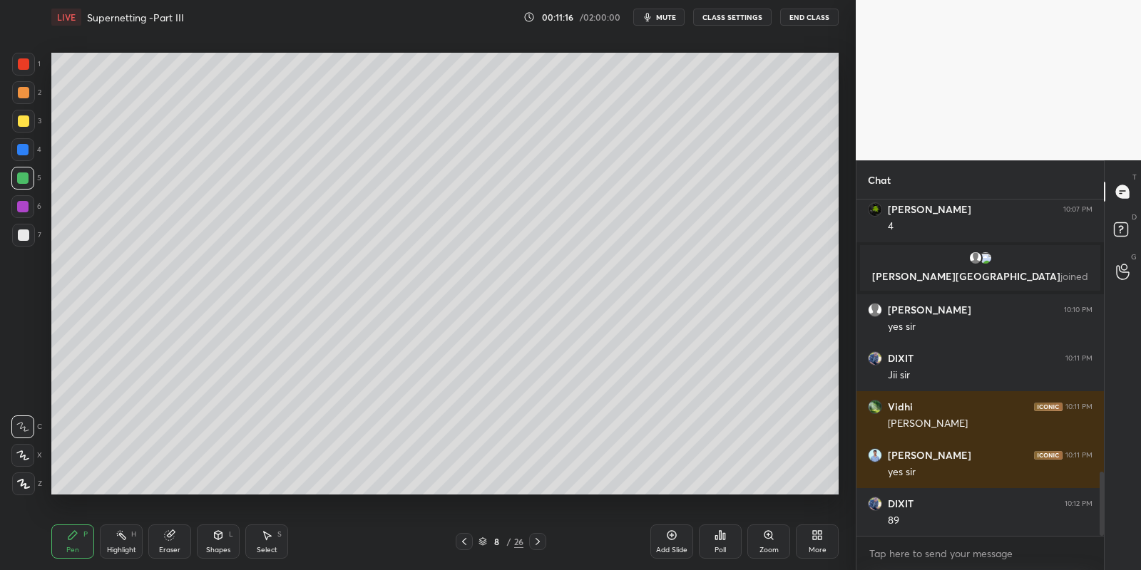
drag, startPoint x: 24, startPoint y: 237, endPoint x: 34, endPoint y: 236, distance: 9.3
click at [24, 238] on div at bounding box center [23, 235] width 11 height 11
drag, startPoint x: 118, startPoint y: 551, endPoint x: 117, endPoint y: 541, distance: 10.1
click at [118, 547] on div "Highlight" at bounding box center [121, 550] width 29 height 7
click at [212, 540] on icon at bounding box center [217, 535] width 11 height 11
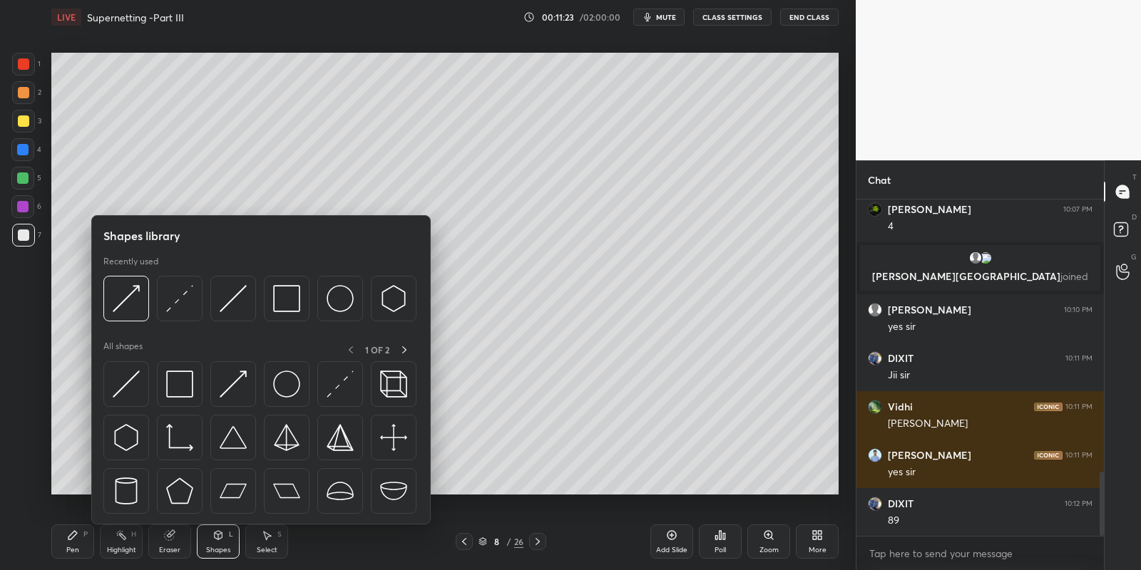
click at [160, 547] on div "Eraser" at bounding box center [169, 550] width 21 height 7
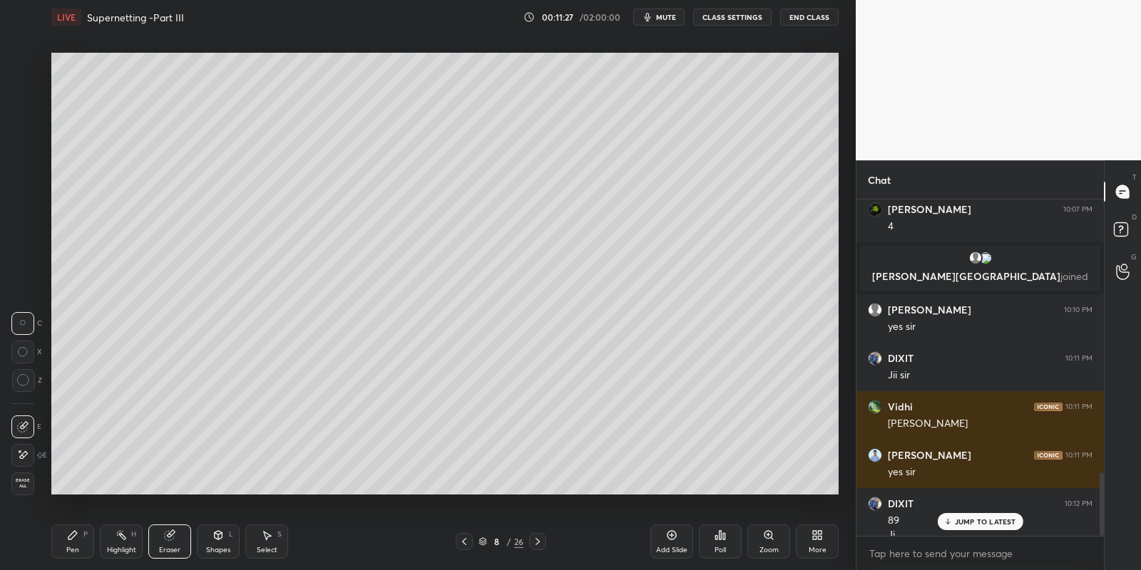
scroll to position [1448, 0]
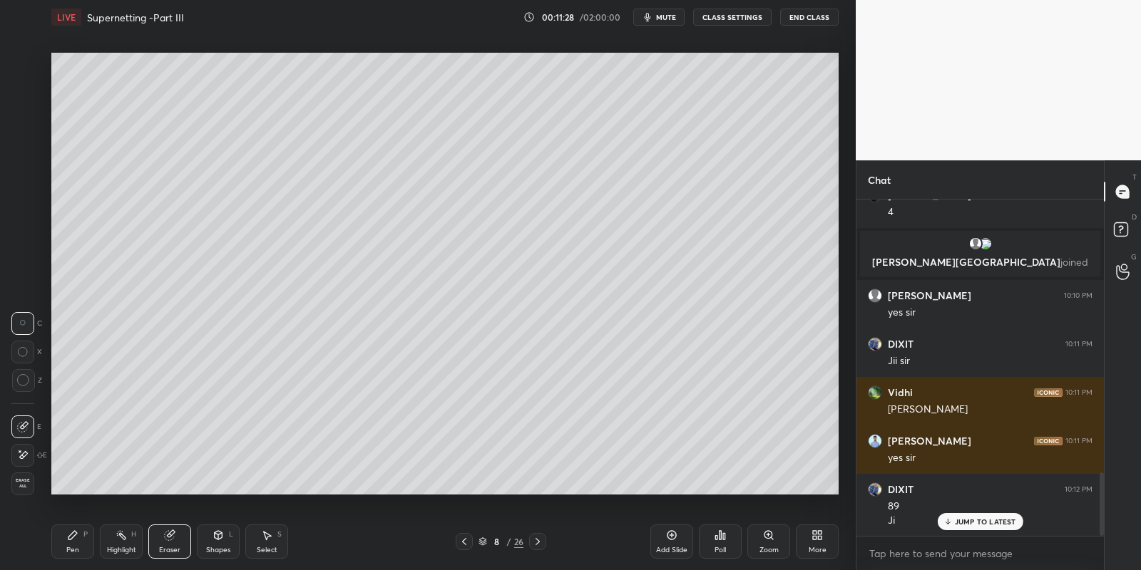
drag, startPoint x: 73, startPoint y: 540, endPoint x: 74, endPoint y: 527, distance: 13.6
click at [74, 540] on icon at bounding box center [72, 535] width 11 height 11
drag, startPoint x: 23, startPoint y: 185, endPoint x: 41, endPoint y: 180, distance: 18.5
click at [24, 183] on div at bounding box center [22, 178] width 23 height 23
click at [262, 549] on div "Select" at bounding box center [267, 550] width 21 height 7
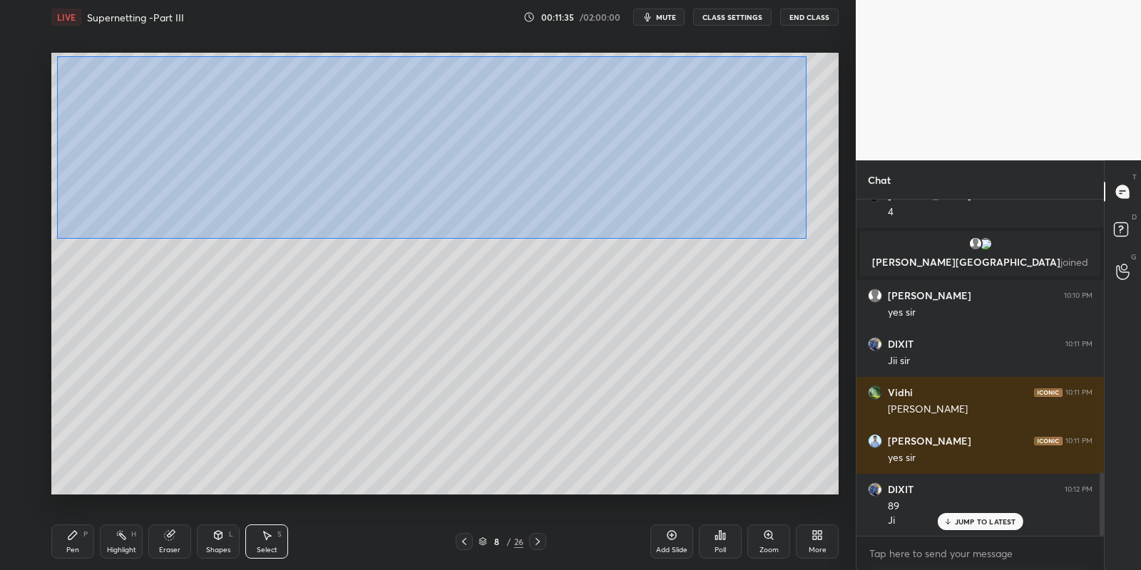
drag, startPoint x: 63, startPoint y: 56, endPoint x: 802, endPoint y: 237, distance: 761.0
click at [803, 237] on div "0 ° Undo Copy Paste here Duplicate Duplicate to new slide Delete" at bounding box center [444, 274] width 787 height 443
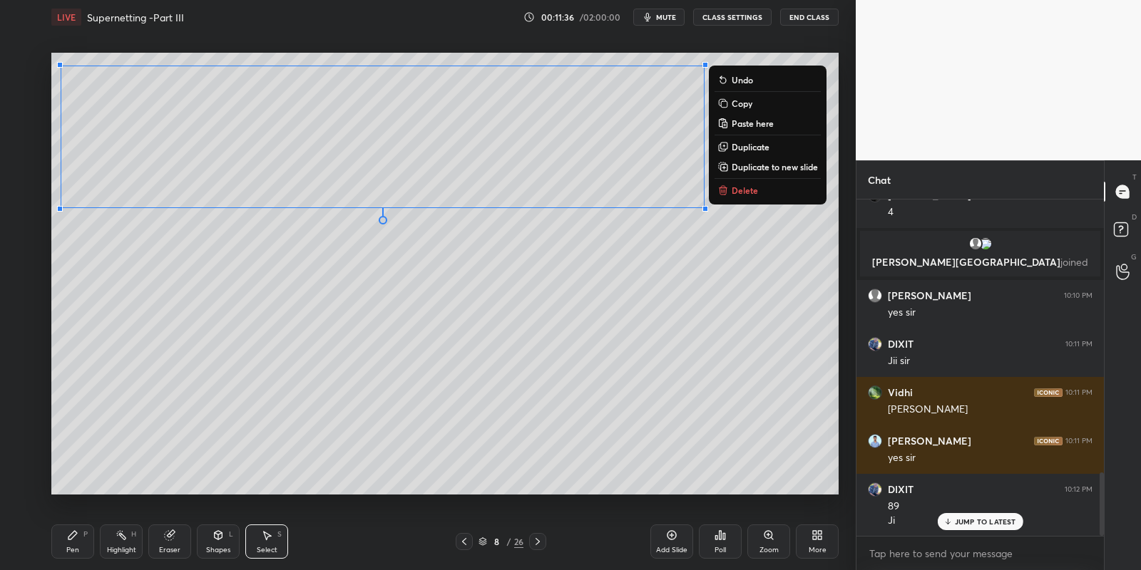
click at [757, 111] on button "Copy" at bounding box center [767, 103] width 106 height 17
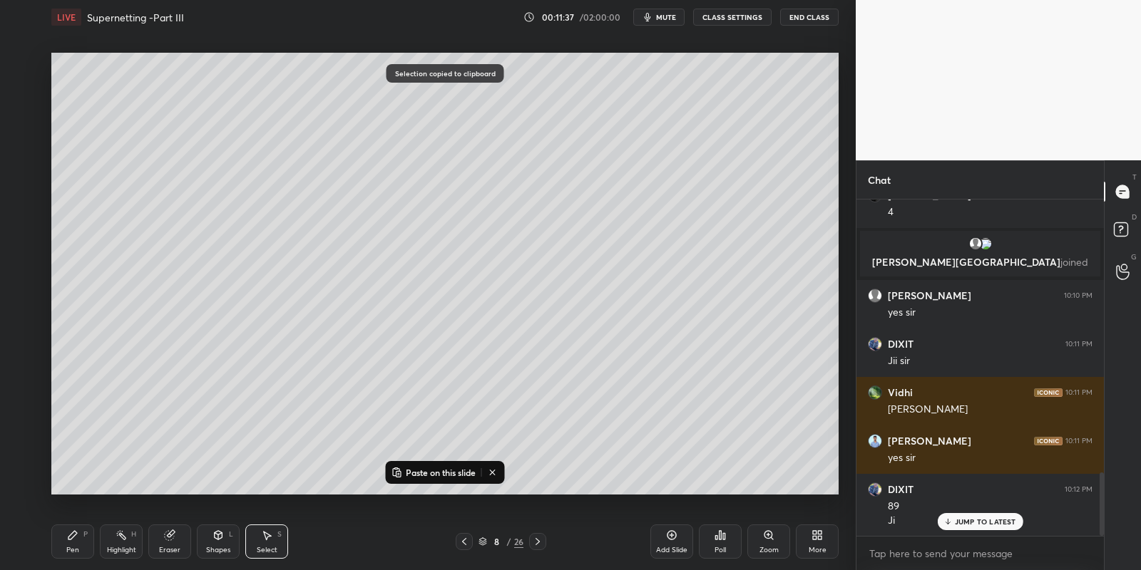
click at [439, 476] on p "Paste on this slide" at bounding box center [441, 472] width 70 height 11
drag, startPoint x: 477, startPoint y: 174, endPoint x: 466, endPoint y: 340, distance: 166.5
click at [470, 344] on div "0 ° Undo Copy Paste here Duplicate Duplicate to new slide Delete" at bounding box center [444, 274] width 787 height 443
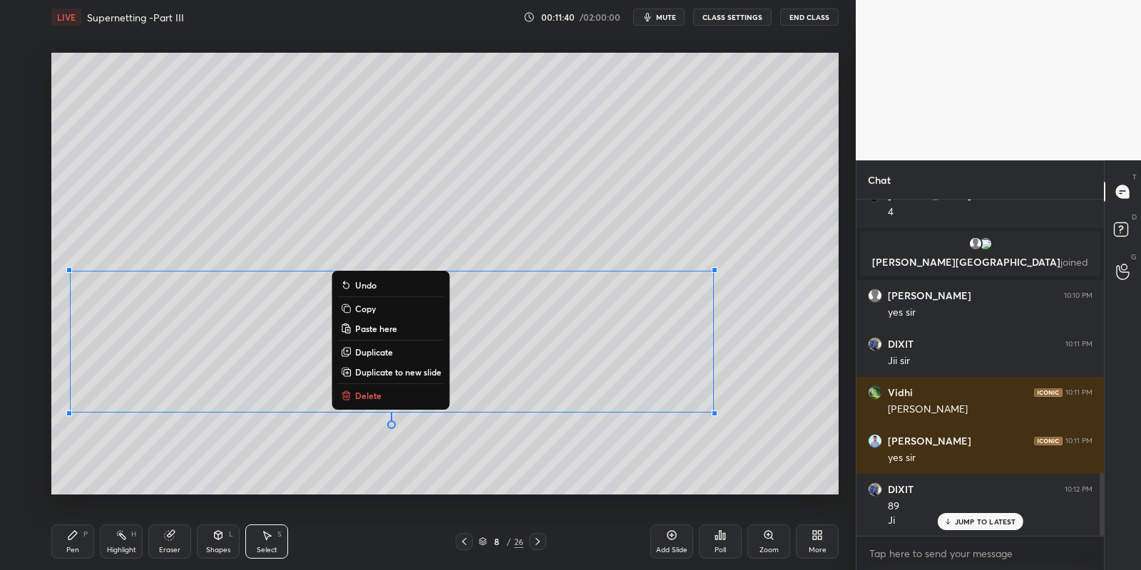
click at [106, 550] on div "Highlight H" at bounding box center [121, 542] width 43 height 34
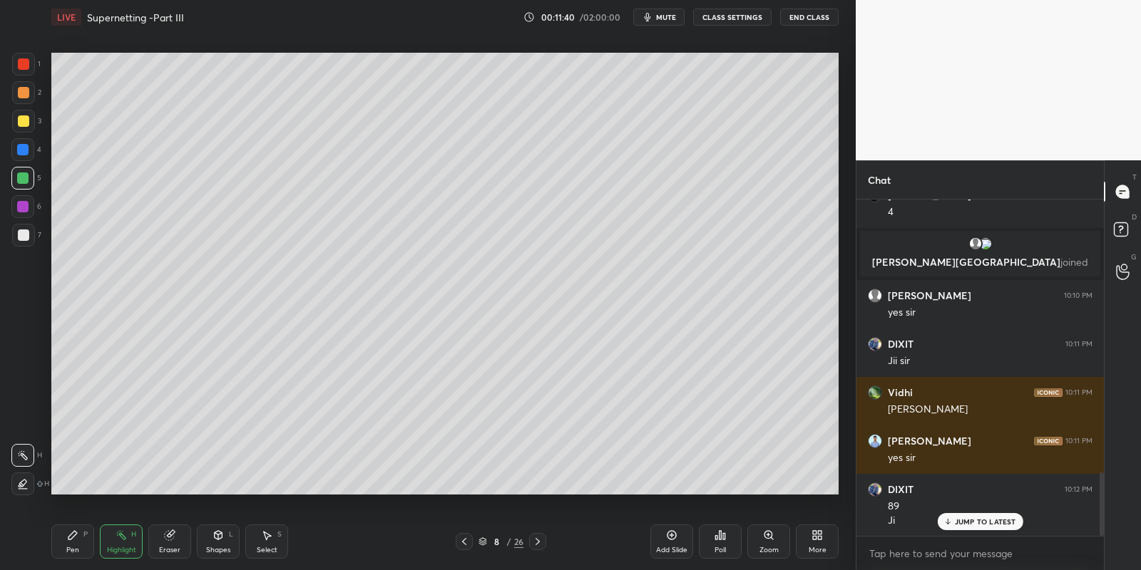
click at [181, 541] on div "Eraser" at bounding box center [169, 542] width 43 height 34
click at [67, 542] on div "Pen P" at bounding box center [72, 542] width 43 height 34
drag, startPoint x: 170, startPoint y: 540, endPoint x: 173, endPoint y: 529, distance: 11.8
click at [169, 540] on icon at bounding box center [169, 535] width 9 height 9
drag, startPoint x: 75, startPoint y: 540, endPoint x: 76, endPoint y: 532, distance: 8.6
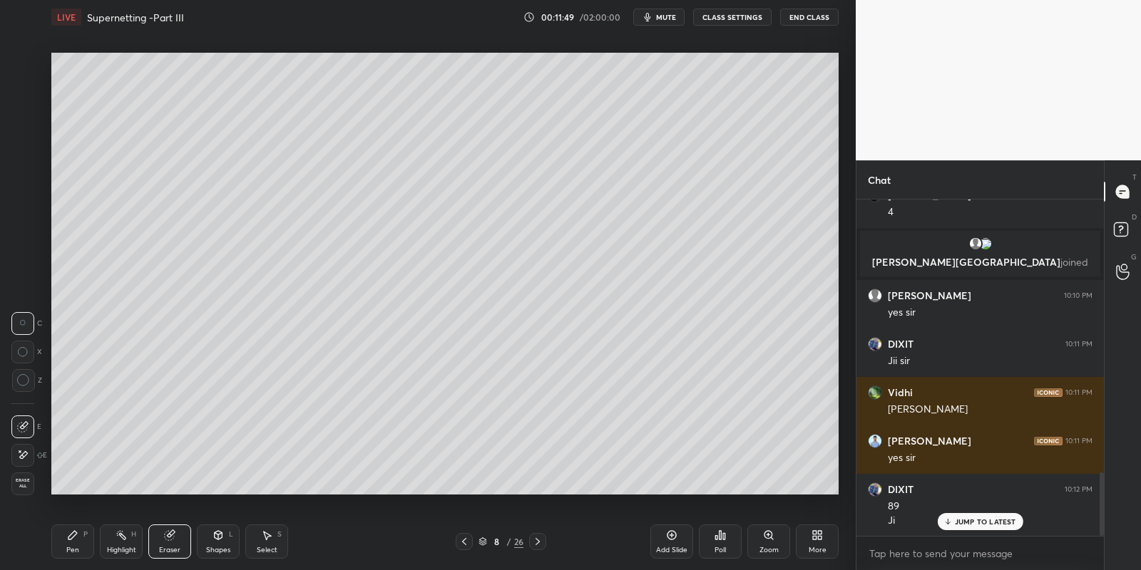
click at [74, 542] on div "Pen P" at bounding box center [72, 542] width 43 height 34
click at [25, 235] on div at bounding box center [23, 235] width 11 height 11
drag, startPoint x: 172, startPoint y: 543, endPoint x: 177, endPoint y: 535, distance: 9.9
click at [172, 541] on div "Eraser" at bounding box center [169, 542] width 43 height 34
click at [120, 543] on div "Highlight H" at bounding box center [121, 542] width 43 height 34
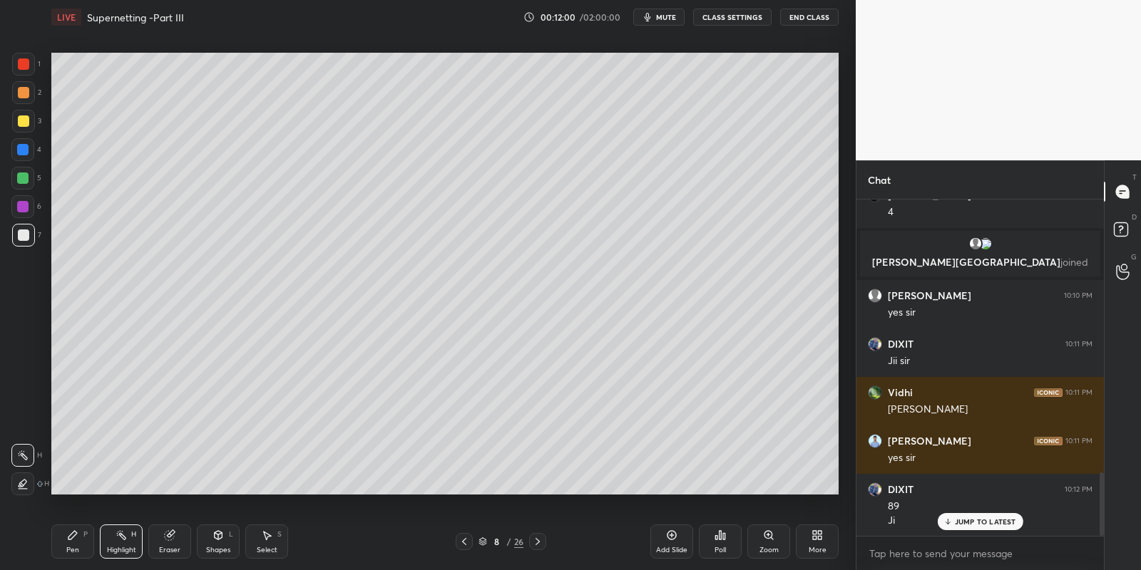
scroll to position [1509, 0]
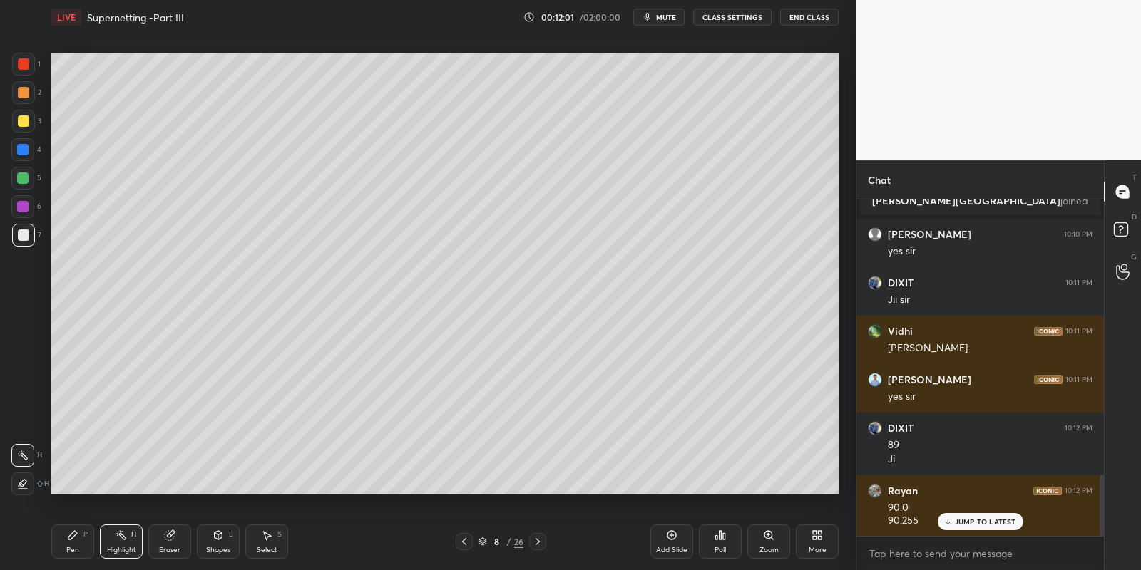
drag, startPoint x: 66, startPoint y: 542, endPoint x: 70, endPoint y: 535, distance: 8.0
click at [69, 538] on icon at bounding box center [72, 535] width 11 height 11
click at [20, 175] on div at bounding box center [22, 178] width 11 height 11
click at [263, 548] on div "Select" at bounding box center [267, 550] width 21 height 7
click at [217, 537] on icon at bounding box center [217, 535] width 11 height 11
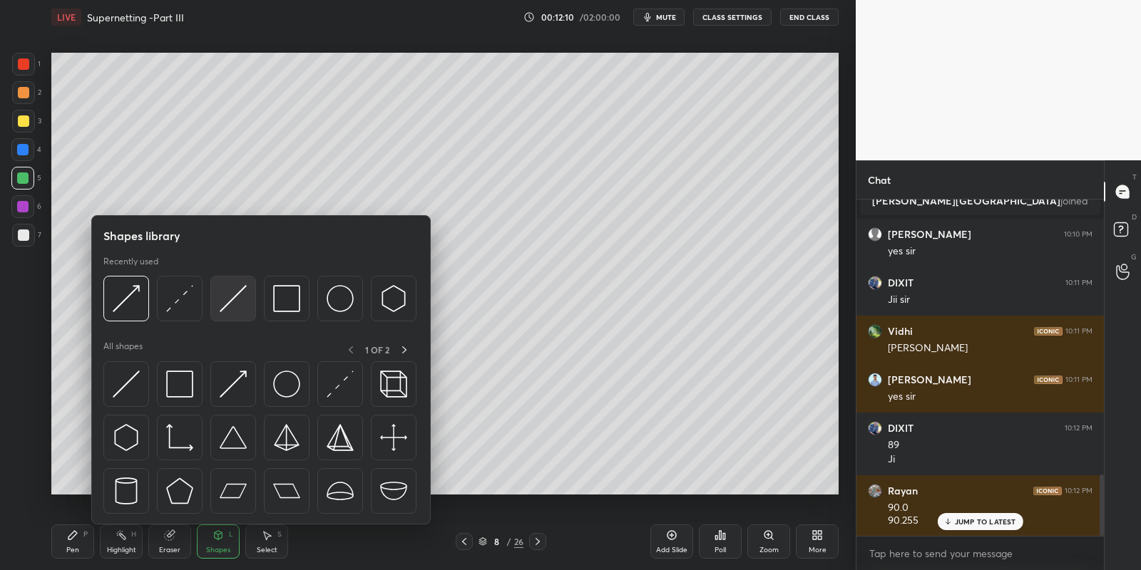
drag, startPoint x: 230, startPoint y: 295, endPoint x: 29, endPoint y: 119, distance: 267.3
click at [232, 295] on img at bounding box center [233, 298] width 27 height 27
click at [26, 120] on div at bounding box center [23, 120] width 11 height 11
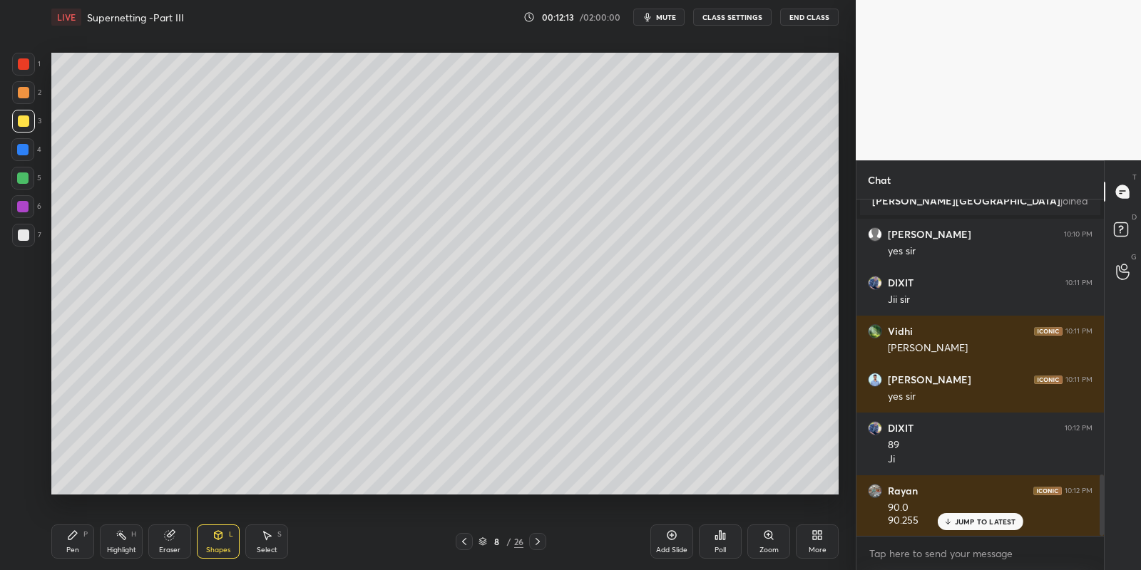
drag, startPoint x: 70, startPoint y: 543, endPoint x: 111, endPoint y: 542, distance: 40.7
click at [76, 543] on div "Pen P" at bounding box center [72, 542] width 43 height 34
click at [262, 538] on icon at bounding box center [266, 535] width 11 height 11
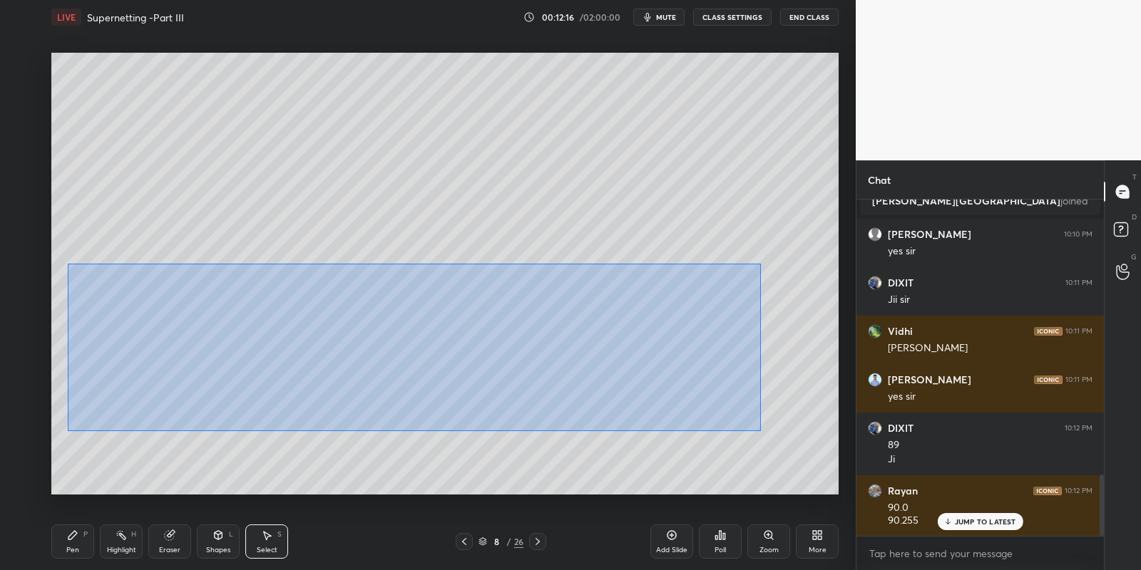
drag, startPoint x: 66, startPoint y: 264, endPoint x: 754, endPoint y: 426, distance: 706.1
click at [759, 431] on div "0 ° Undo Copy Paste here Duplicate Duplicate to new slide Delete" at bounding box center [444, 274] width 787 height 443
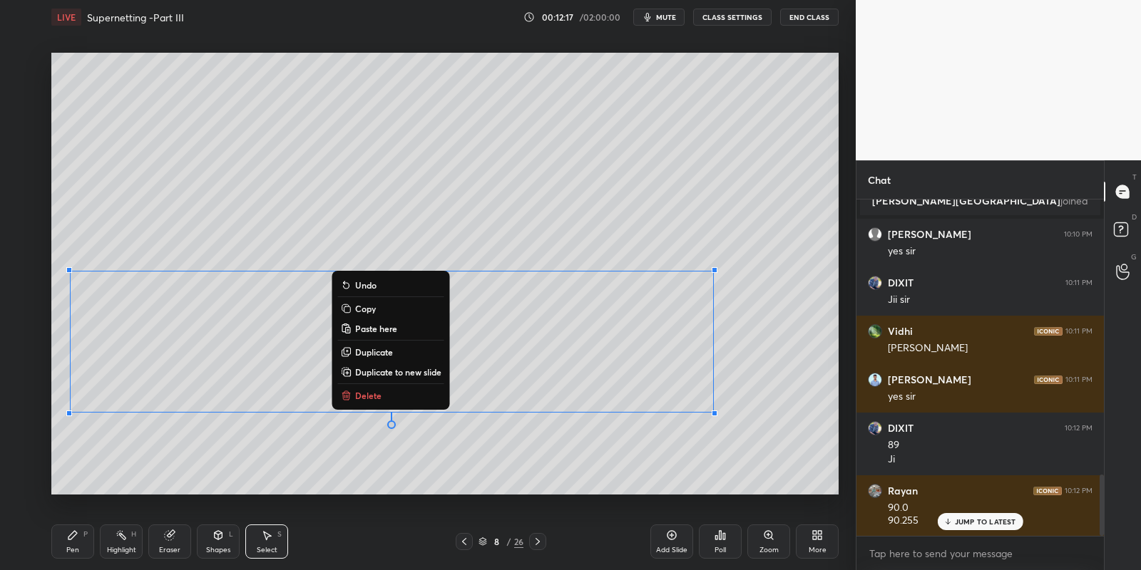
click at [387, 310] on button "Copy" at bounding box center [391, 308] width 106 height 17
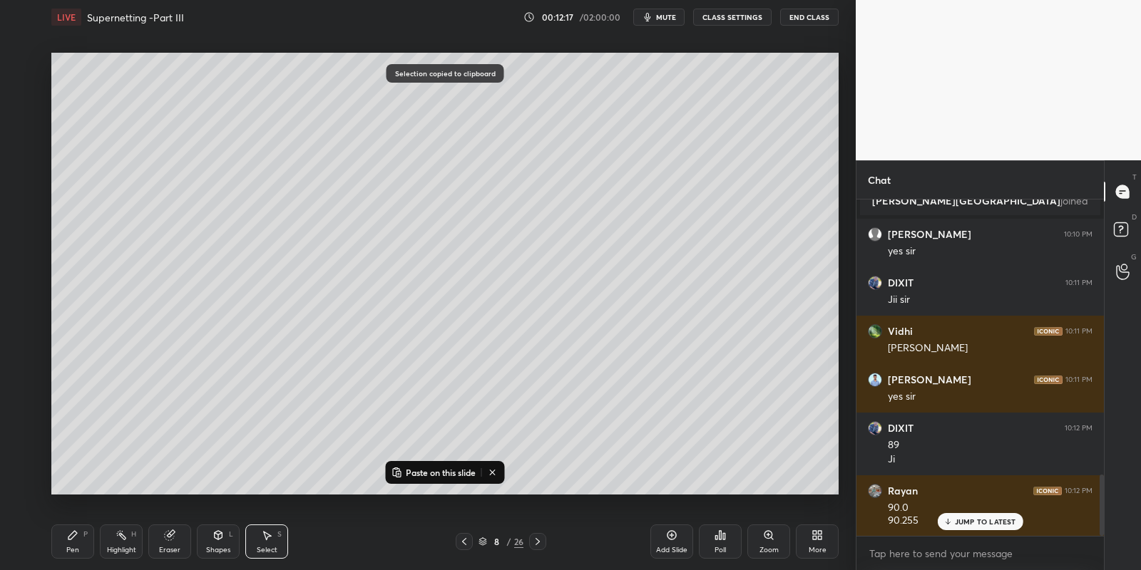
click at [672, 530] on icon at bounding box center [671, 535] width 11 height 11
click at [465, 473] on p "Paste on this slide" at bounding box center [441, 472] width 70 height 11
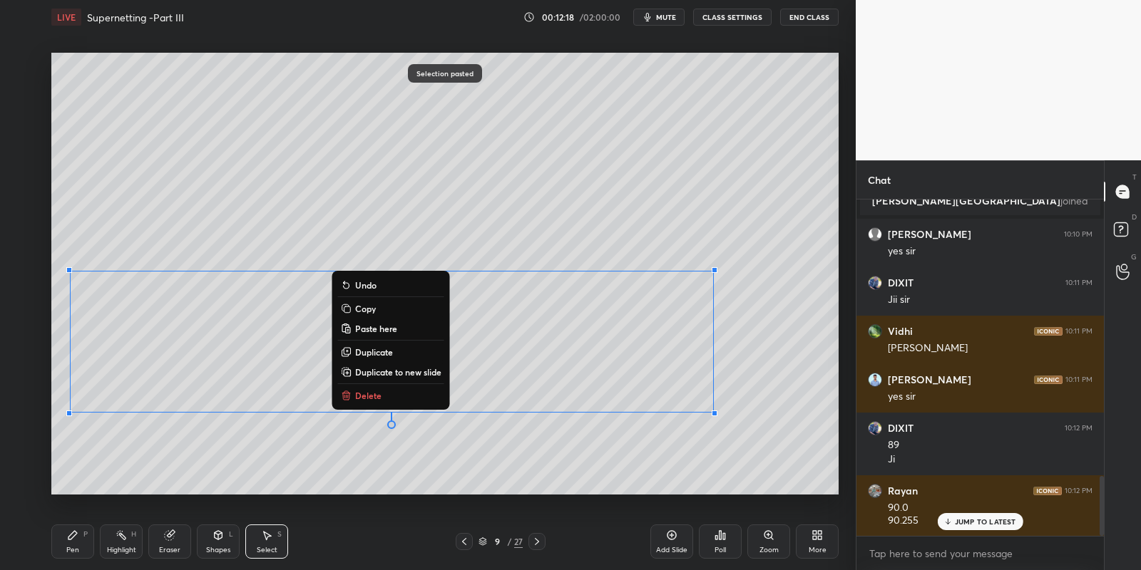
scroll to position [1558, 0]
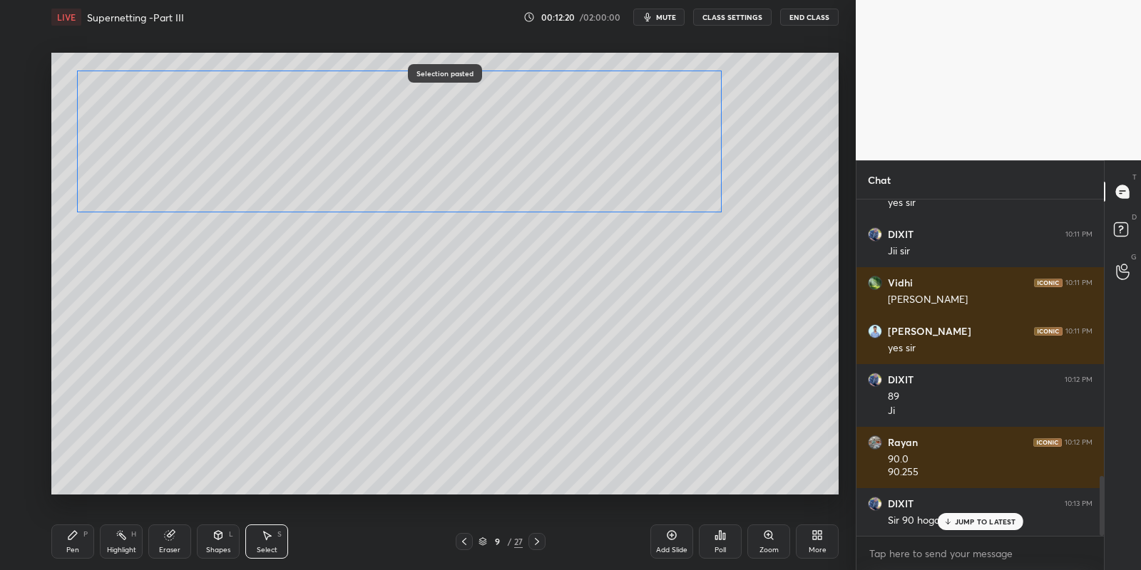
drag, startPoint x: 293, startPoint y: 301, endPoint x: 289, endPoint y: 138, distance: 163.3
click at [292, 136] on div "0 ° Undo Copy Paste here Duplicate Duplicate to new slide Delete" at bounding box center [444, 274] width 787 height 443
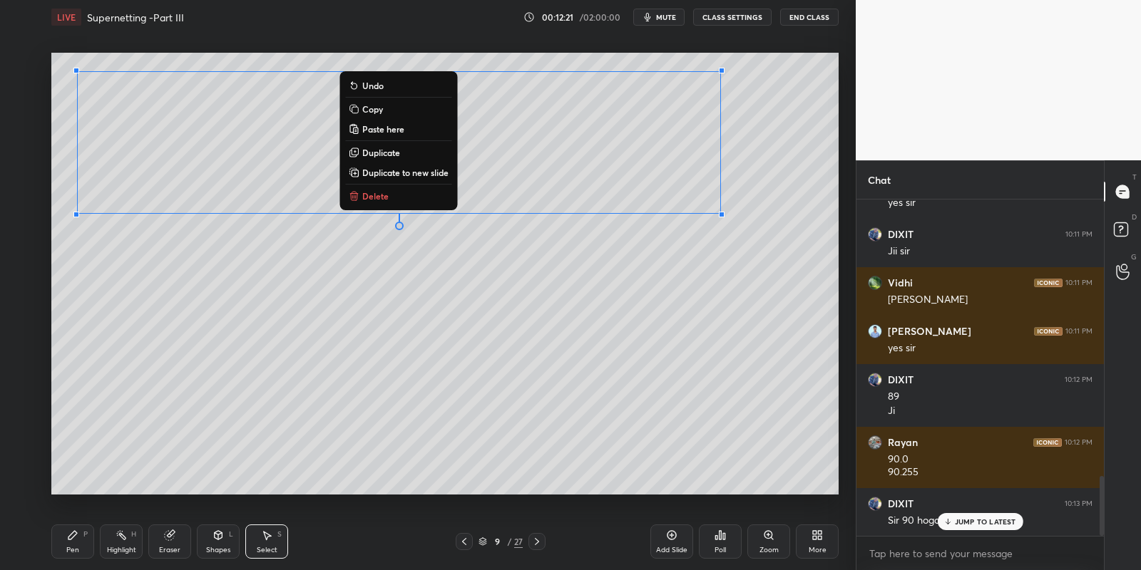
drag, startPoint x: 70, startPoint y: 535, endPoint x: 86, endPoint y: 535, distance: 15.7
click at [73, 535] on icon at bounding box center [72, 535] width 9 height 9
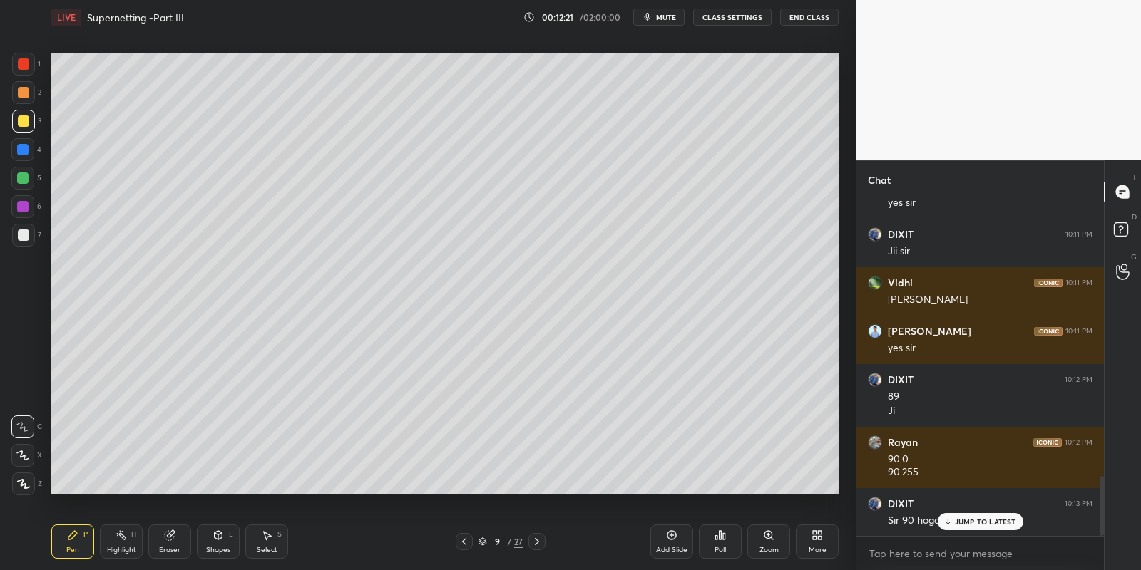
click at [169, 539] on div "Eraser" at bounding box center [169, 542] width 43 height 34
click at [72, 538] on icon at bounding box center [72, 535] width 11 height 11
drag, startPoint x: 16, startPoint y: 180, endPoint x: 26, endPoint y: 174, distance: 11.9
click at [16, 179] on div at bounding box center [22, 178] width 23 height 23
drag, startPoint x: 170, startPoint y: 540, endPoint x: 175, endPoint y: 509, distance: 31.7
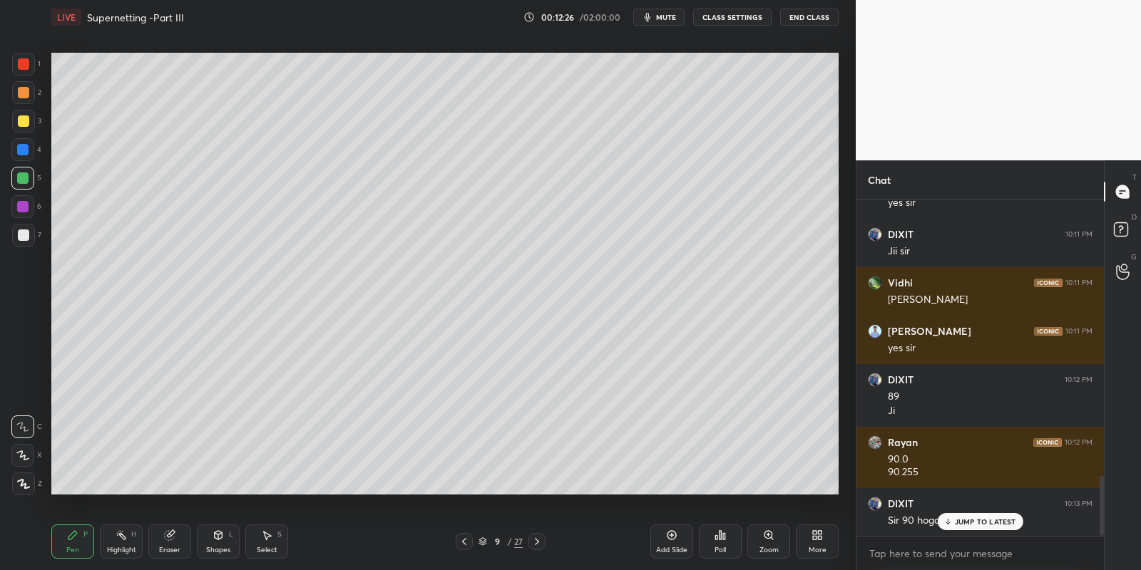
click at [169, 539] on icon at bounding box center [169, 535] width 9 height 9
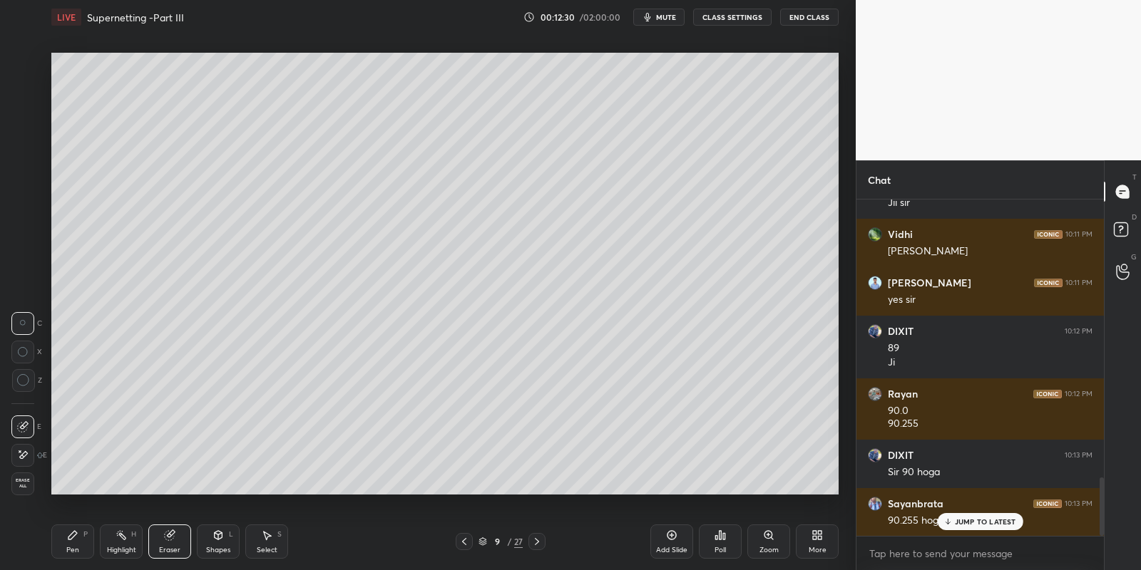
click at [78, 543] on div "Pen P" at bounding box center [72, 542] width 43 height 34
click at [23, 235] on div at bounding box center [23, 235] width 11 height 11
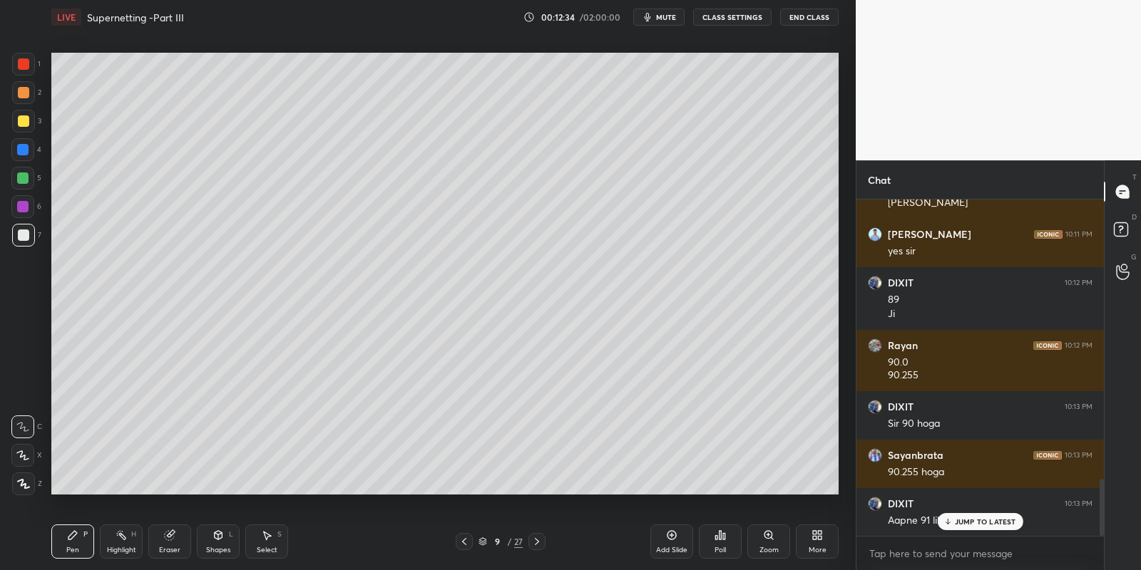
click at [120, 542] on div "Highlight H" at bounding box center [121, 542] width 43 height 34
click at [171, 540] on div "Eraser" at bounding box center [169, 542] width 43 height 34
click at [73, 543] on div "Pen P" at bounding box center [72, 542] width 43 height 34
click at [21, 177] on div at bounding box center [22, 178] width 11 height 11
drag, startPoint x: 170, startPoint y: 543, endPoint x: 188, endPoint y: 539, distance: 18.2
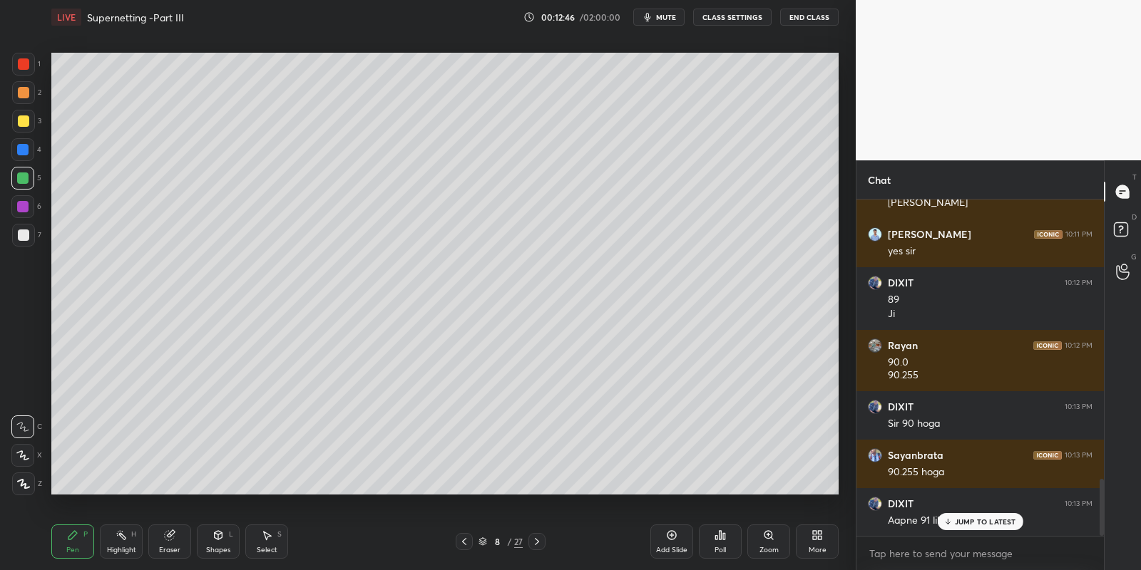
click at [170, 543] on div "Eraser" at bounding box center [169, 542] width 43 height 34
click at [67, 545] on div "Pen P" at bounding box center [72, 542] width 43 height 34
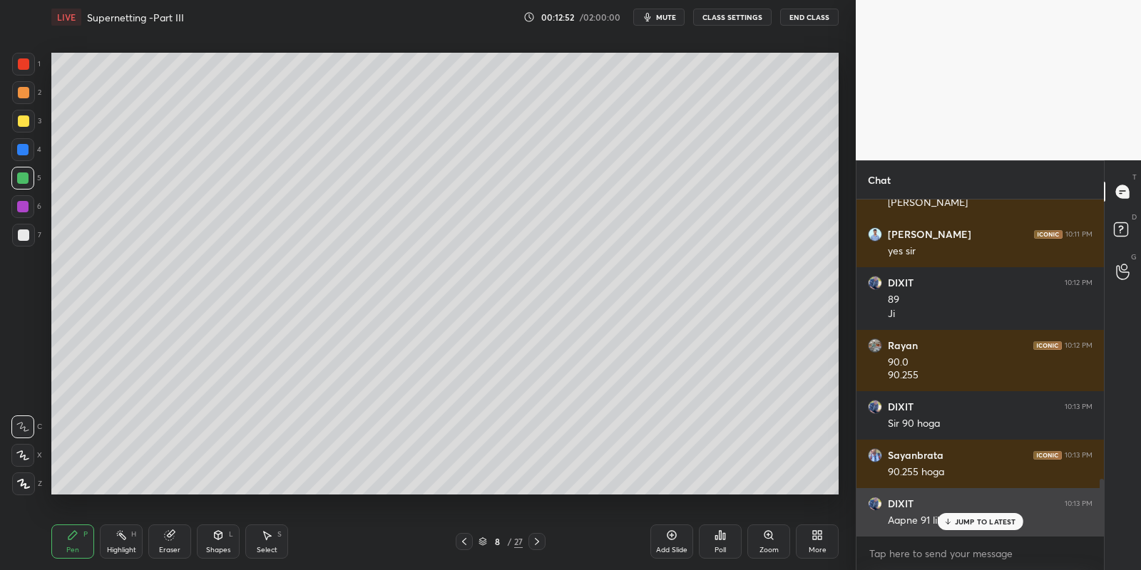
click at [958, 523] on p "JUMP TO LATEST" at bounding box center [985, 522] width 61 height 9
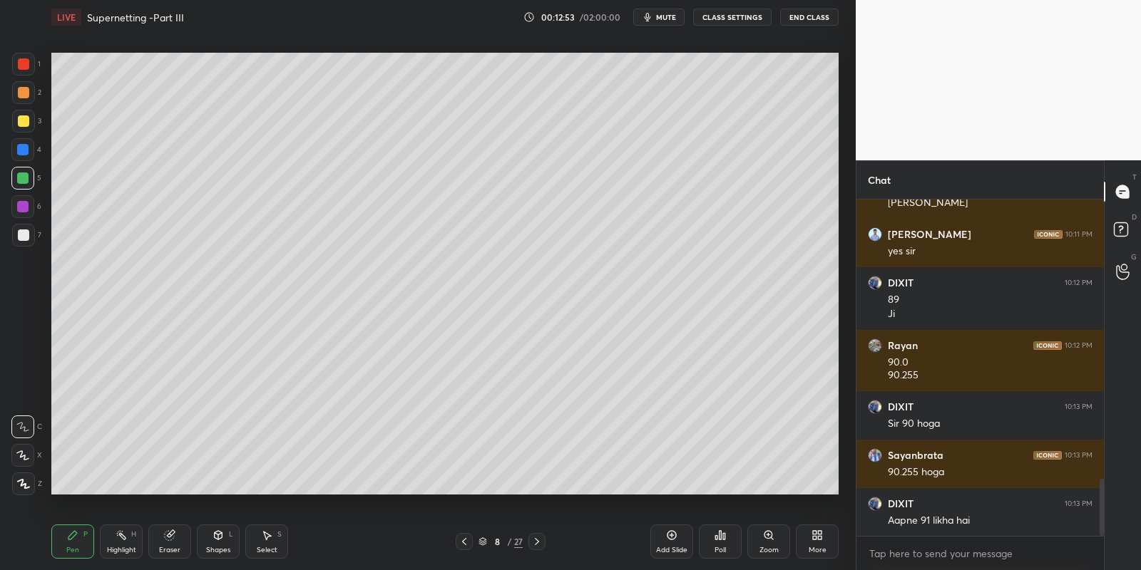
scroll to position [1704, 0]
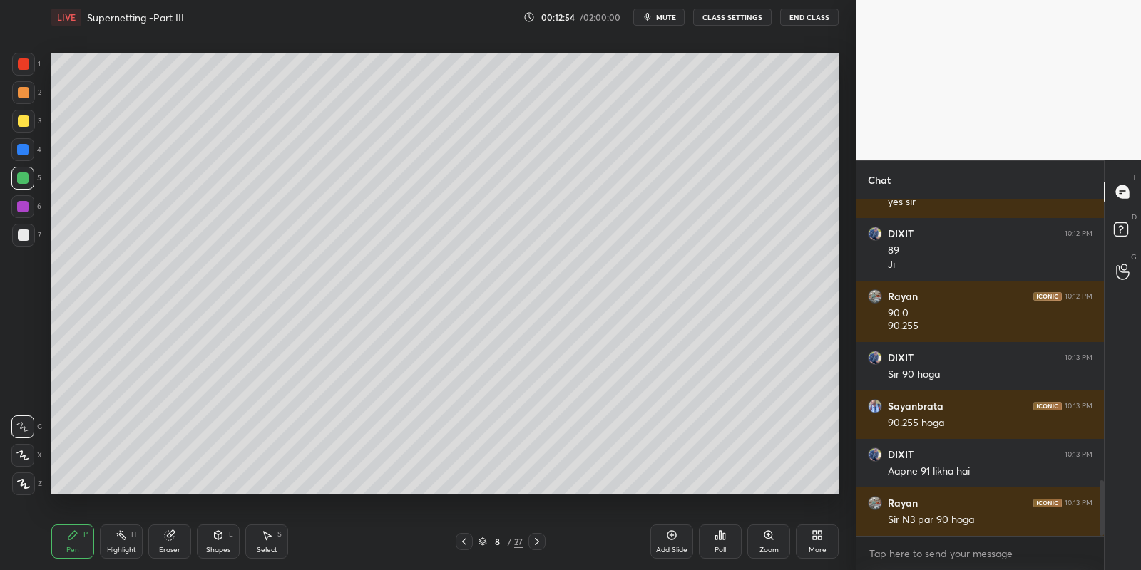
click at [466, 543] on icon at bounding box center [463, 541] width 11 height 11
drag, startPoint x: 121, startPoint y: 544, endPoint x: 128, endPoint y: 500, distance: 44.1
click at [120, 540] on div "Highlight H" at bounding box center [121, 542] width 43 height 34
click at [269, 535] on icon at bounding box center [268, 536] width 8 height 9
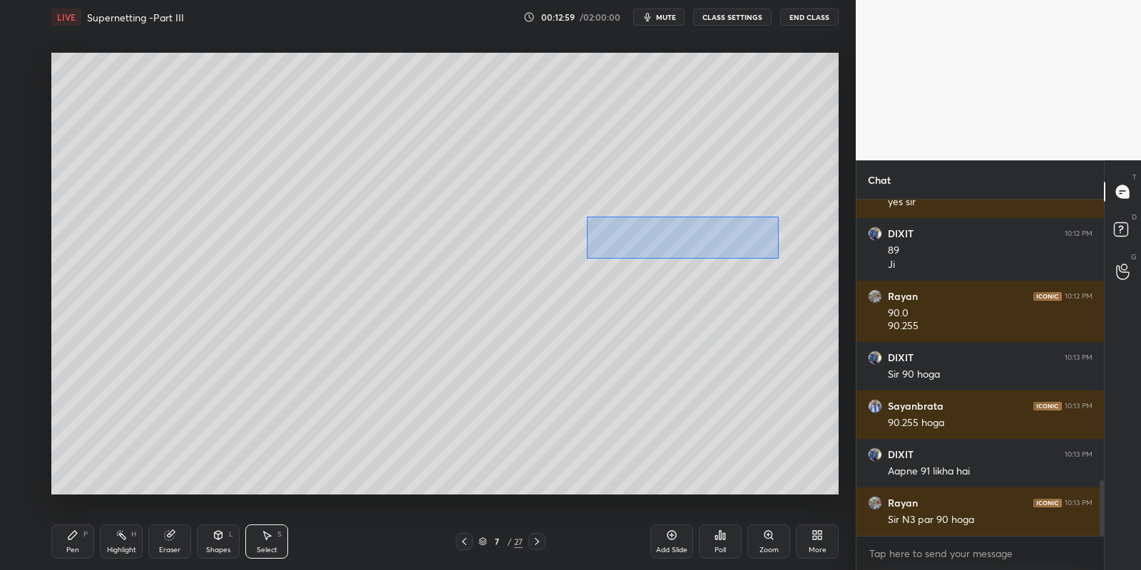
drag, startPoint x: 588, startPoint y: 217, endPoint x: 774, endPoint y: 253, distance: 189.5
click at [776, 255] on div "0 ° Undo Copy Paste here Duplicate Duplicate to new slide Delete" at bounding box center [444, 274] width 787 height 443
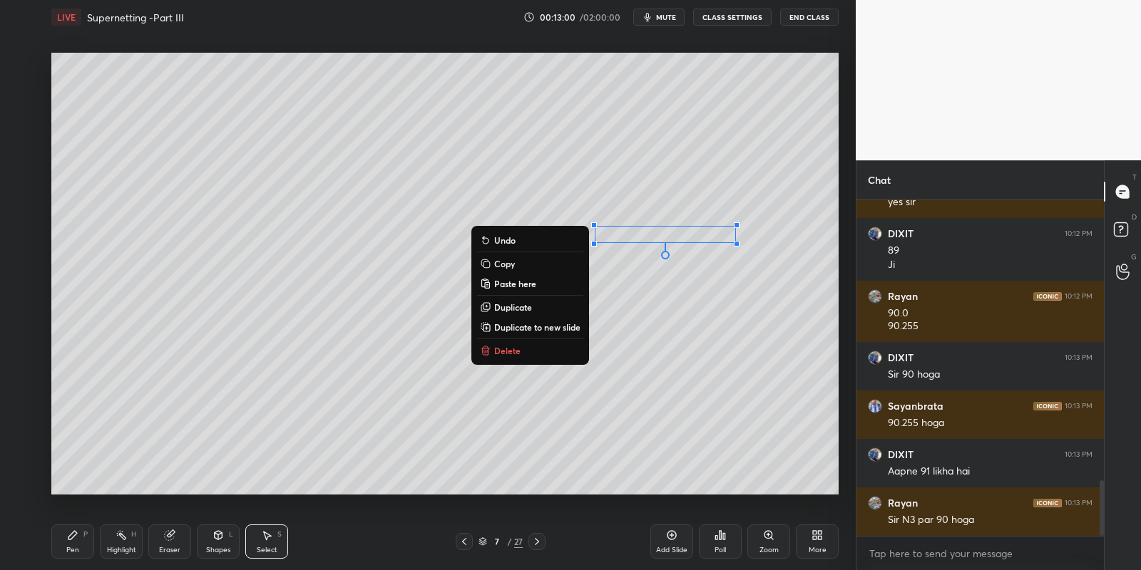
click at [523, 267] on button "Copy" at bounding box center [530, 263] width 106 height 17
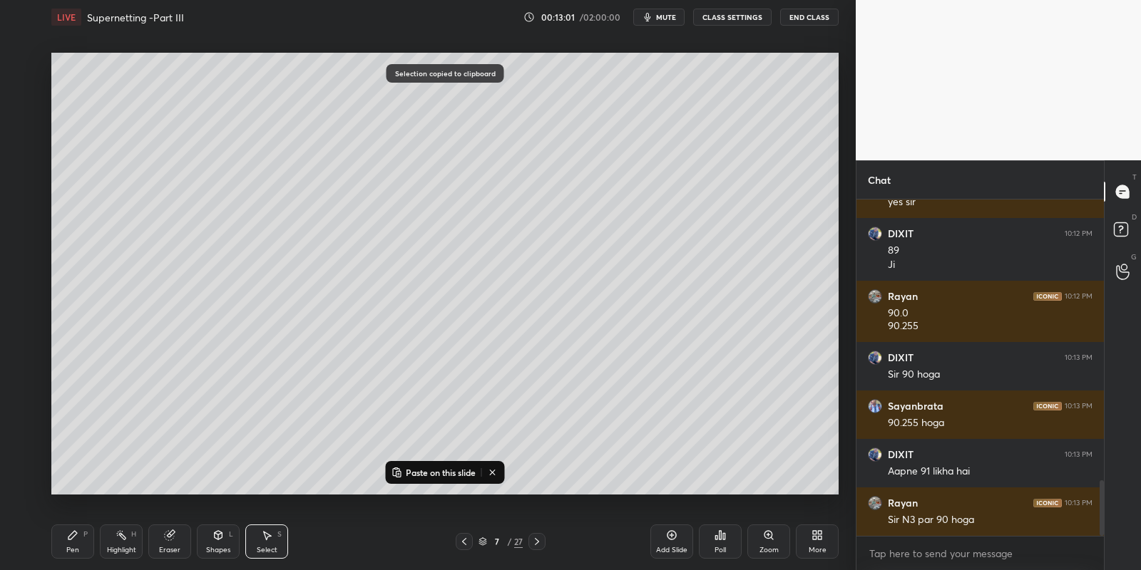
click at [534, 541] on icon at bounding box center [536, 541] width 11 height 11
click at [535, 542] on icon at bounding box center [536, 541] width 11 height 11
click at [431, 470] on p "Paste on this slide" at bounding box center [441, 472] width 70 height 11
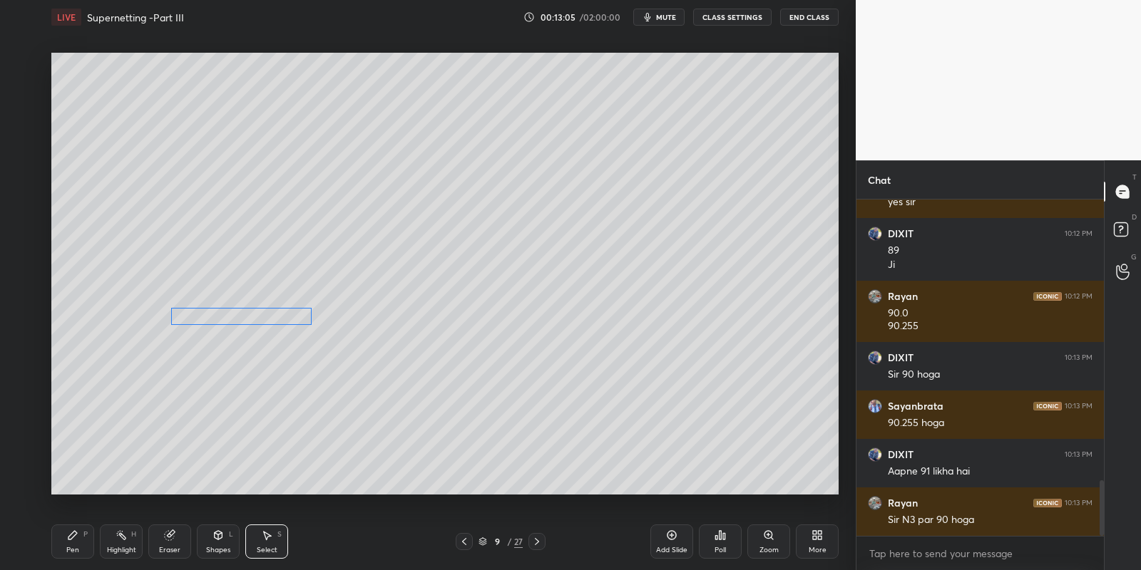
drag, startPoint x: 613, startPoint y: 246, endPoint x: 210, endPoint y: 322, distance: 410.5
click at [212, 318] on div "0 ° Undo Copy Paste here Duplicate Duplicate to new slide Delete" at bounding box center [444, 274] width 787 height 443
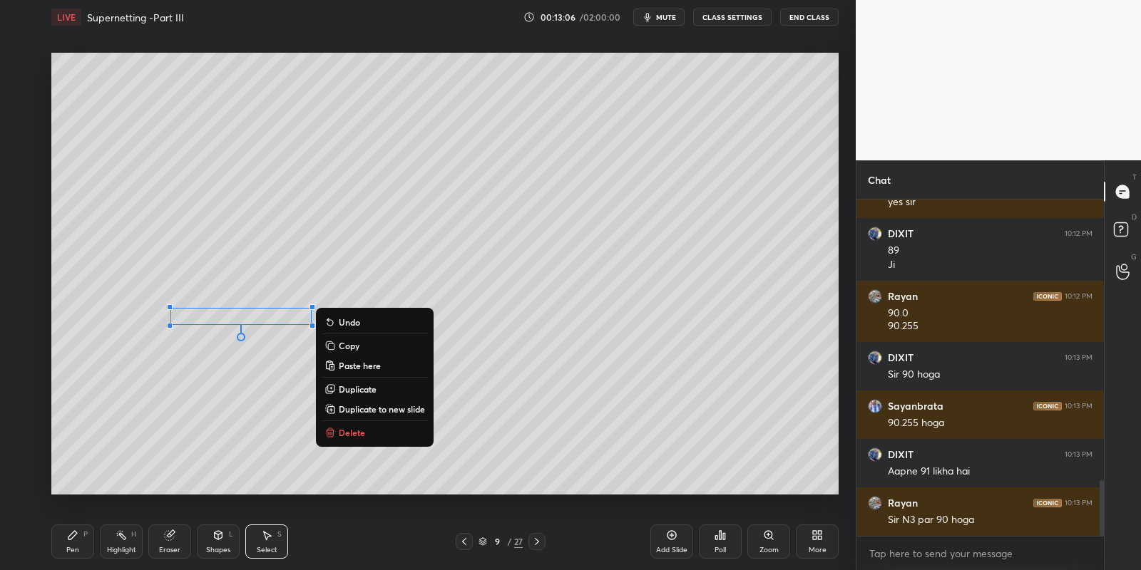
click at [76, 547] on div "Pen" at bounding box center [72, 550] width 13 height 7
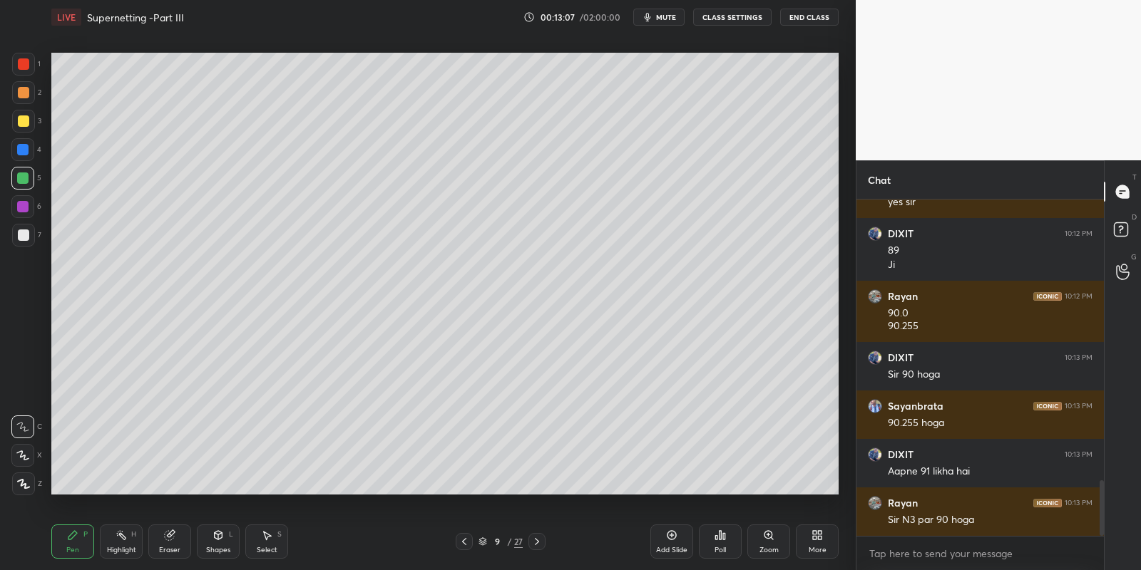
drag, startPoint x: 17, startPoint y: 119, endPoint x: 19, endPoint y: 126, distance: 7.3
click at [18, 120] on div at bounding box center [23, 120] width 11 height 11
drag, startPoint x: 222, startPoint y: 545, endPoint x: 220, endPoint y: 531, distance: 13.7
click at [223, 541] on div "Shapes L" at bounding box center [218, 542] width 43 height 34
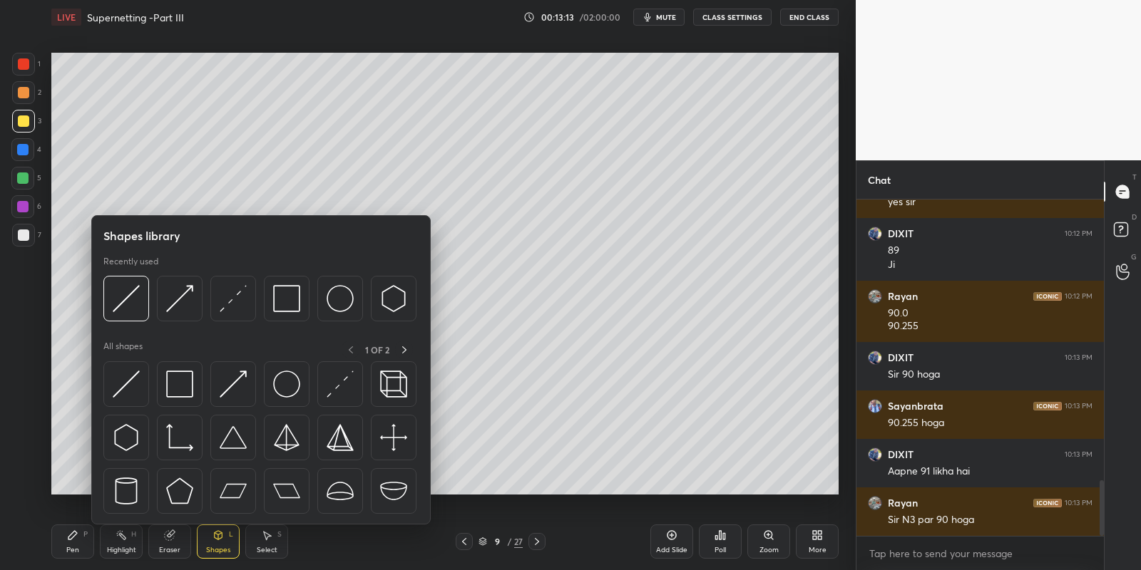
click at [127, 292] on img at bounding box center [126, 298] width 27 height 27
click at [28, 178] on div at bounding box center [22, 178] width 11 height 11
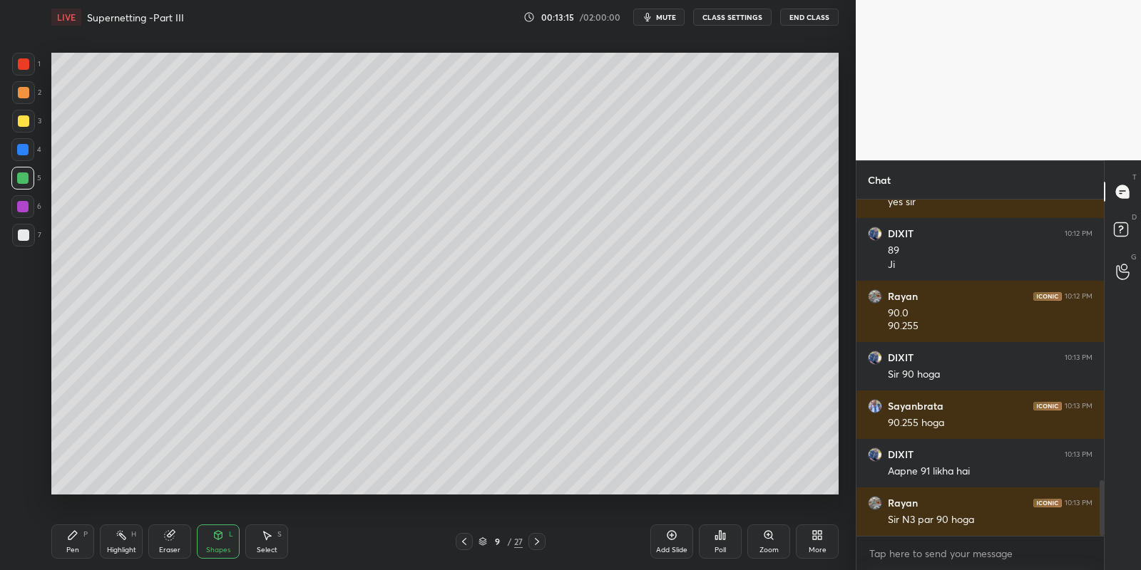
drag, startPoint x: 80, startPoint y: 534, endPoint x: 150, endPoint y: 532, distance: 70.6
click at [86, 533] on div "Pen P" at bounding box center [72, 542] width 43 height 34
click at [261, 537] on icon at bounding box center [266, 535] width 11 height 11
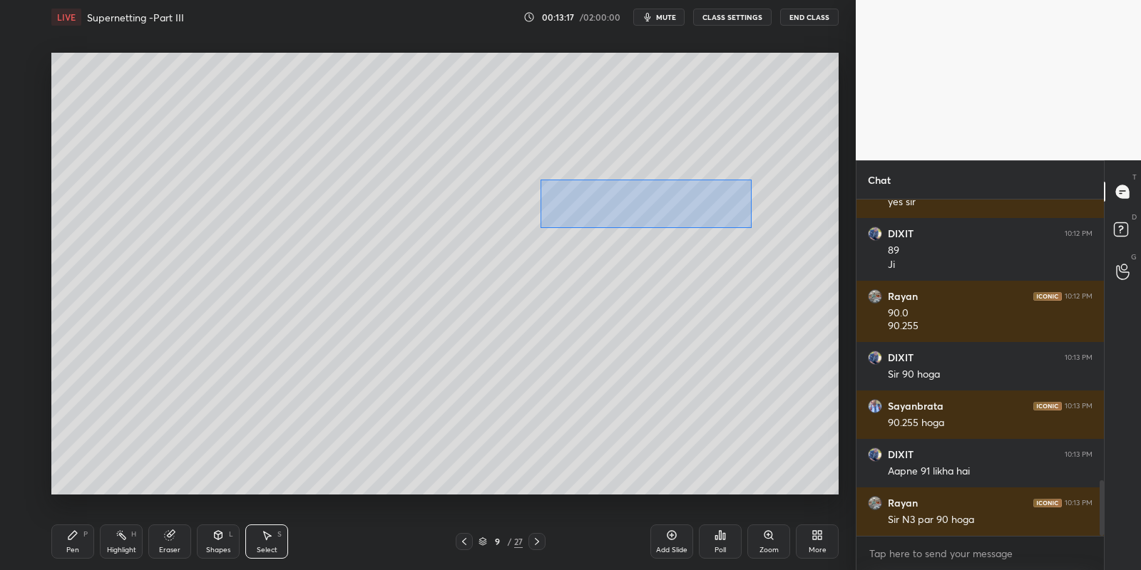
drag, startPoint x: 563, startPoint y: 185, endPoint x: 745, endPoint y: 224, distance: 186.0
click at [749, 226] on div "0 ° Undo Copy Paste here Duplicate Duplicate to new slide Delete" at bounding box center [444, 274] width 787 height 443
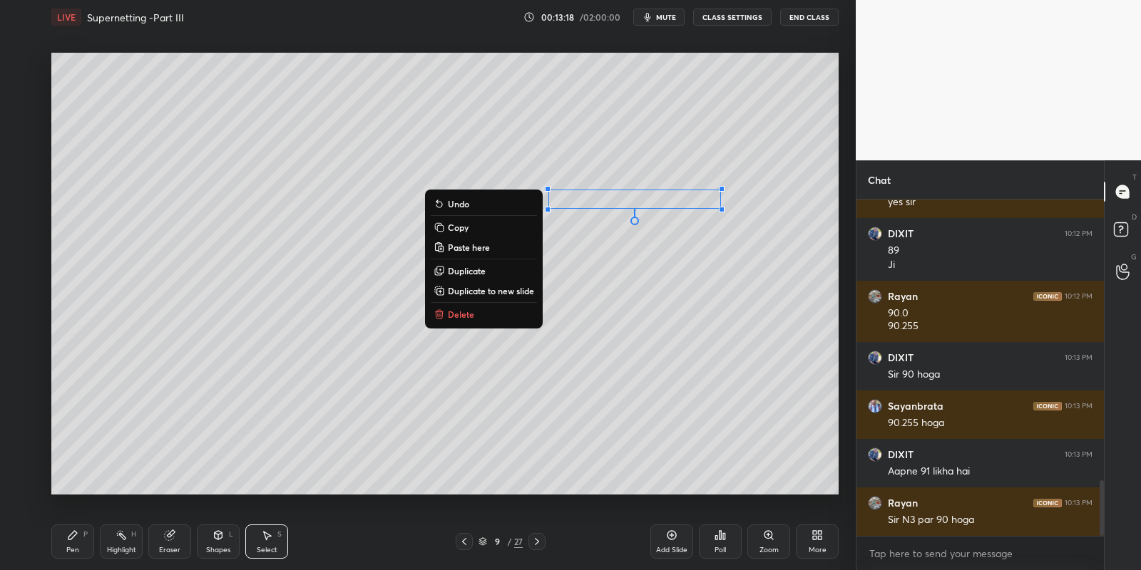
click at [485, 229] on button "Copy" at bounding box center [484, 227] width 106 height 17
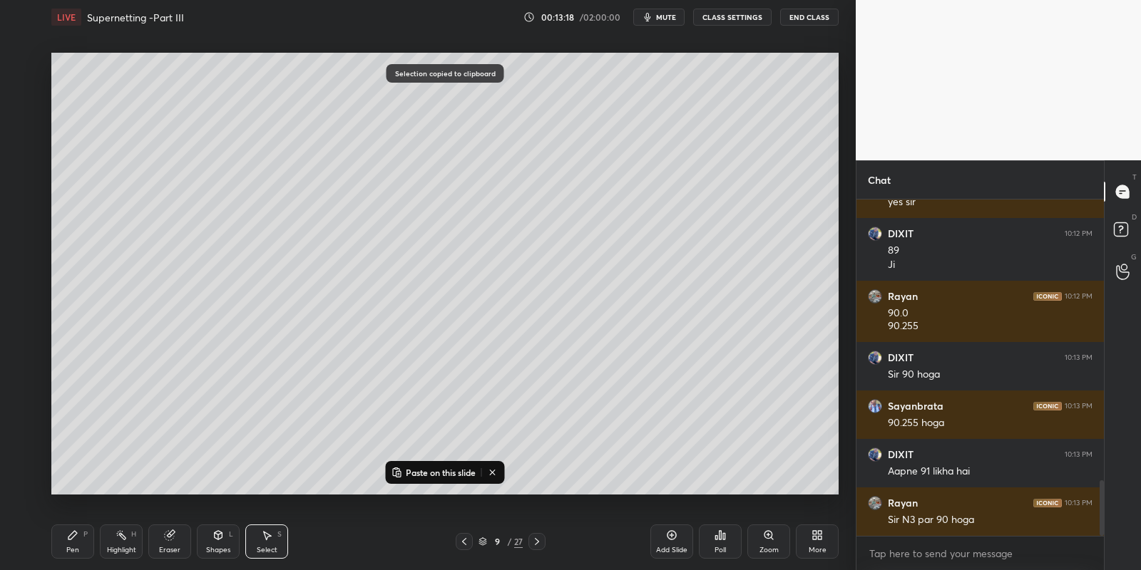
click at [437, 464] on button "Paste on this slide" at bounding box center [434, 472] width 90 height 17
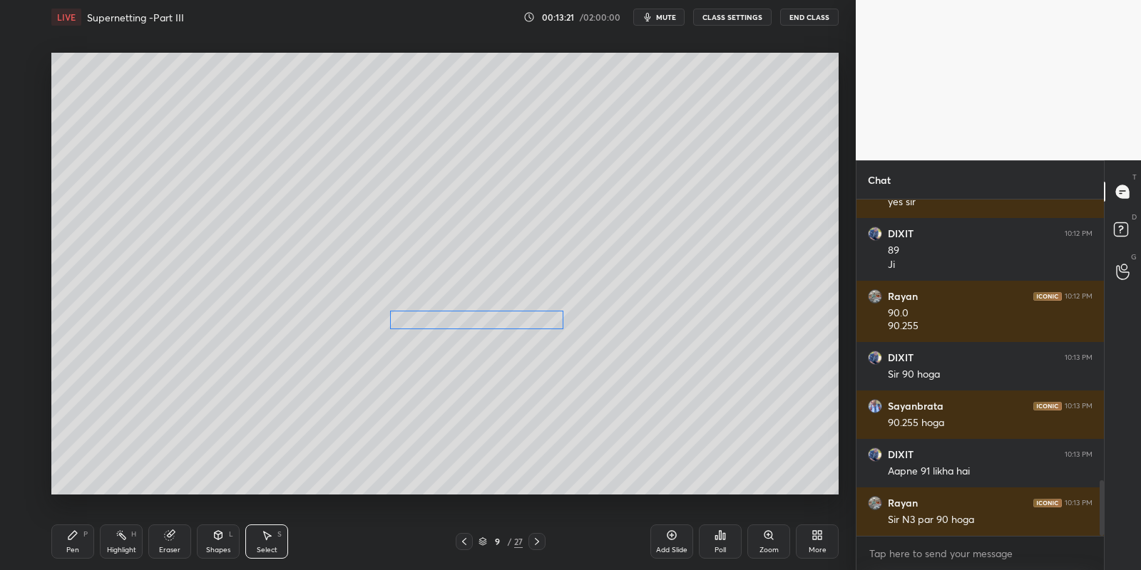
drag, startPoint x: 610, startPoint y: 222, endPoint x: 439, endPoint y: 316, distance: 194.6
click at [439, 317] on div "0 ° Undo Copy Paste here Duplicate Duplicate to new slide Delete" at bounding box center [444, 274] width 787 height 443
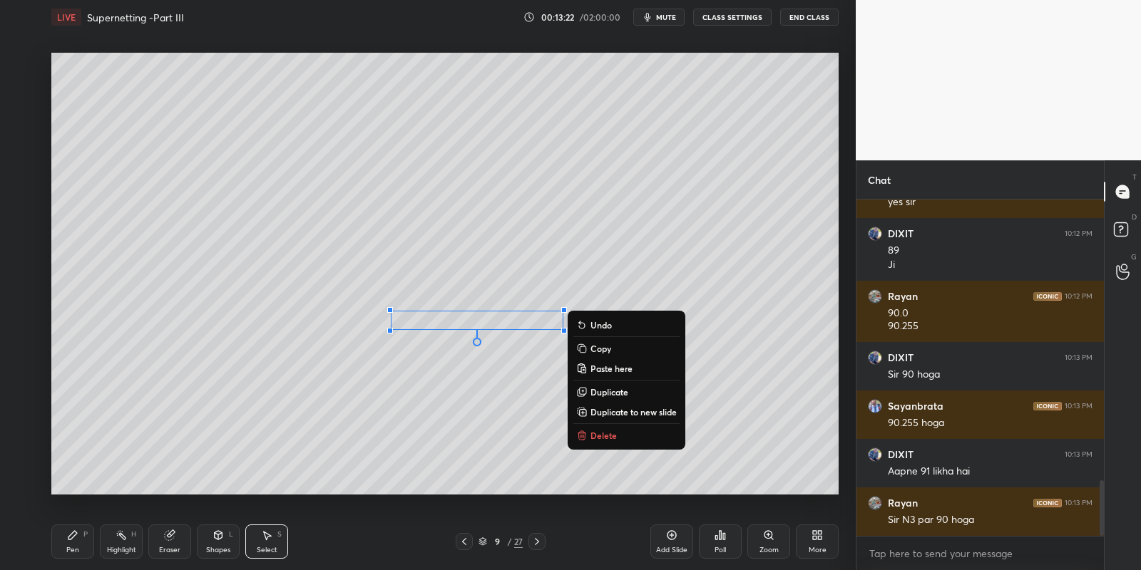
click at [75, 544] on div "Pen P" at bounding box center [72, 542] width 43 height 34
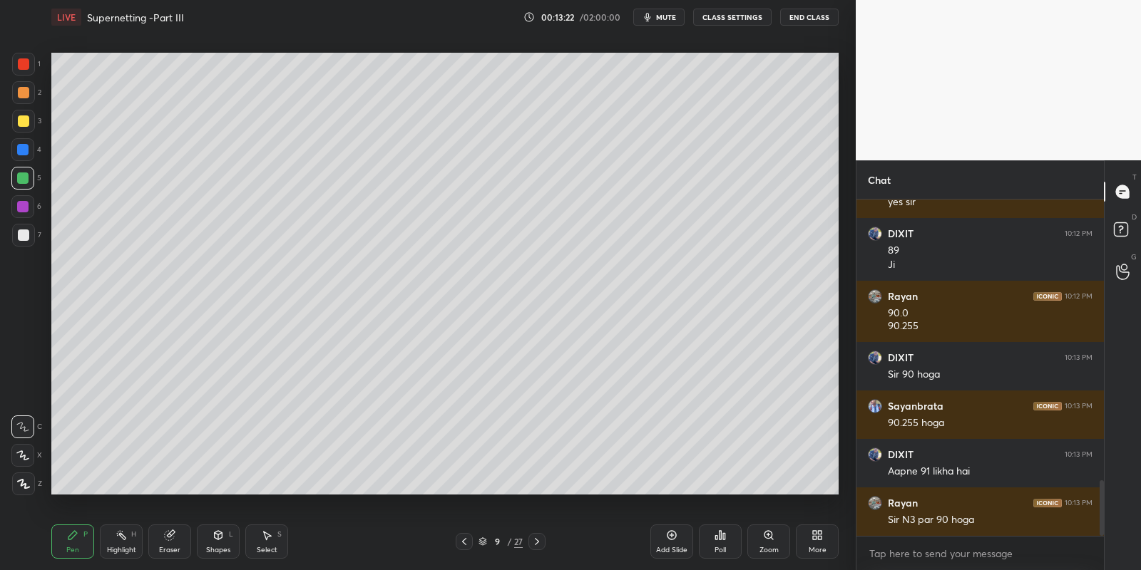
click at [219, 543] on div "Shapes L" at bounding box center [218, 542] width 43 height 34
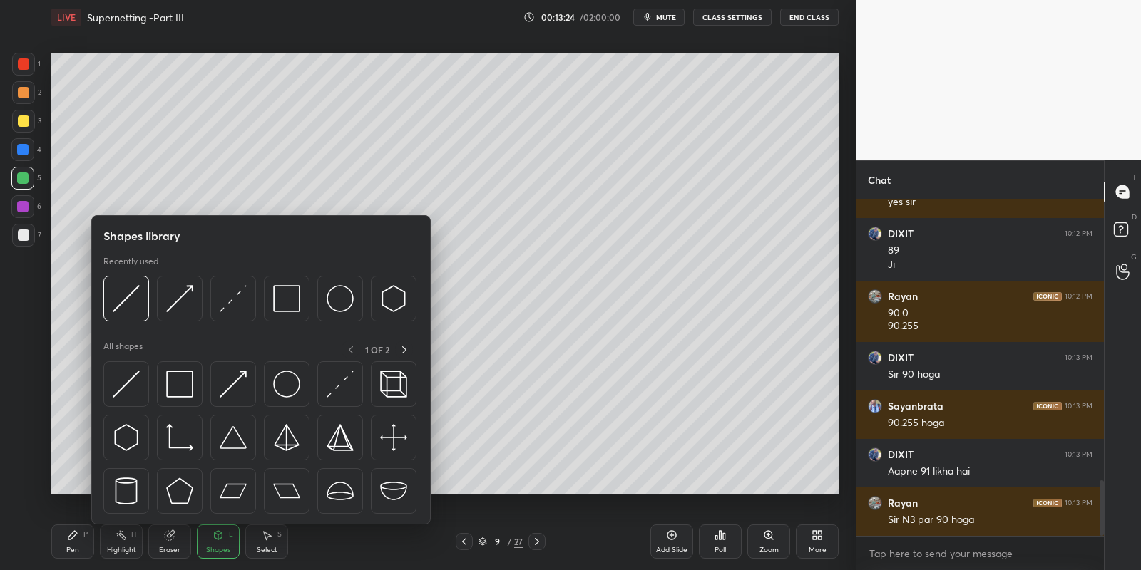
click at [24, 119] on div at bounding box center [23, 120] width 11 height 11
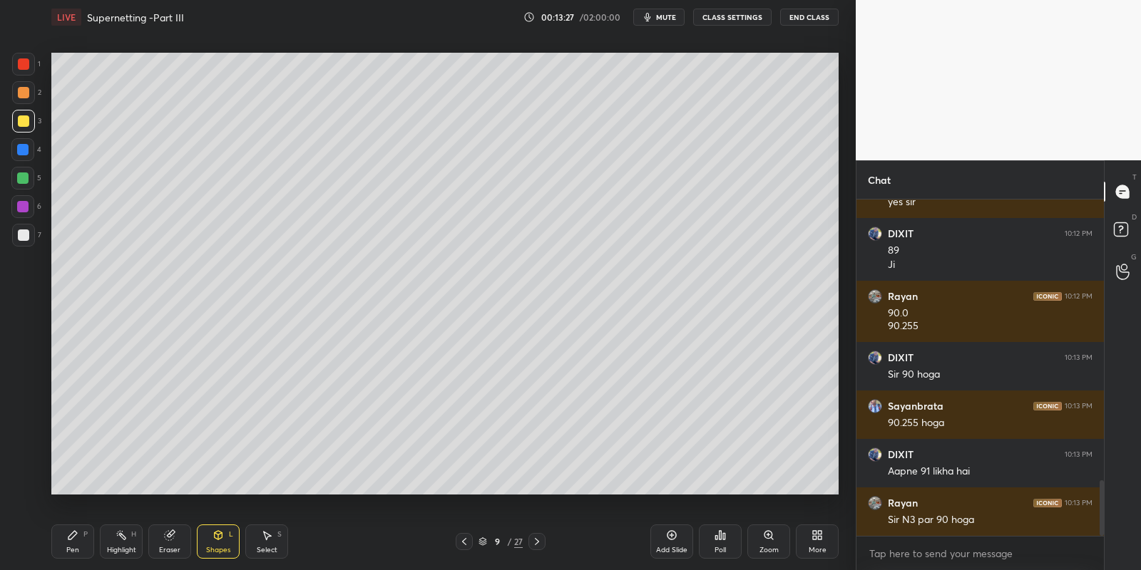
click at [215, 538] on icon at bounding box center [219, 535] width 8 height 9
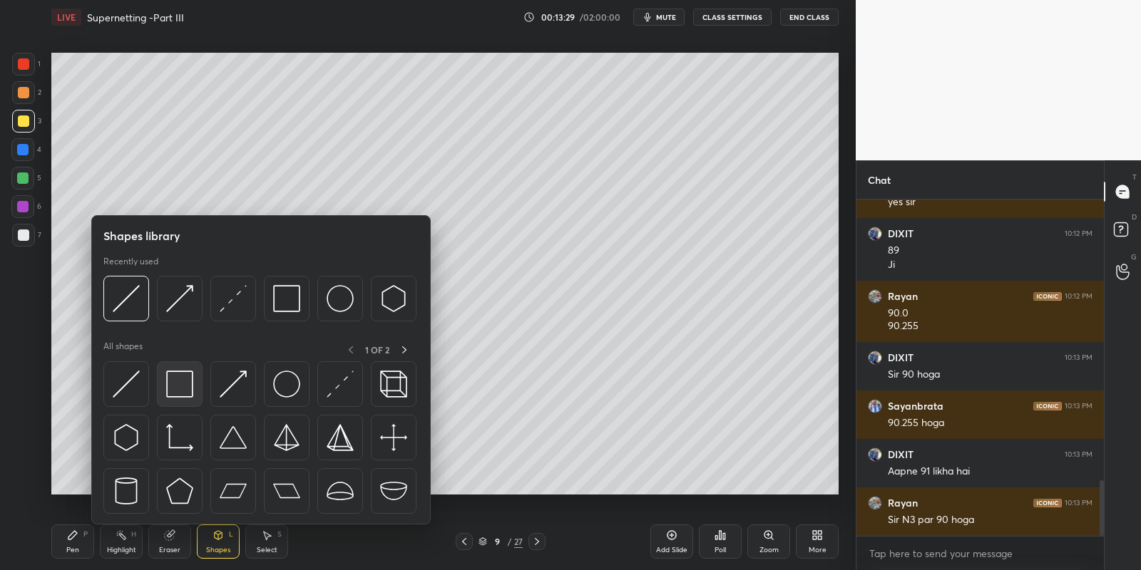
click at [178, 384] on img at bounding box center [179, 384] width 27 height 27
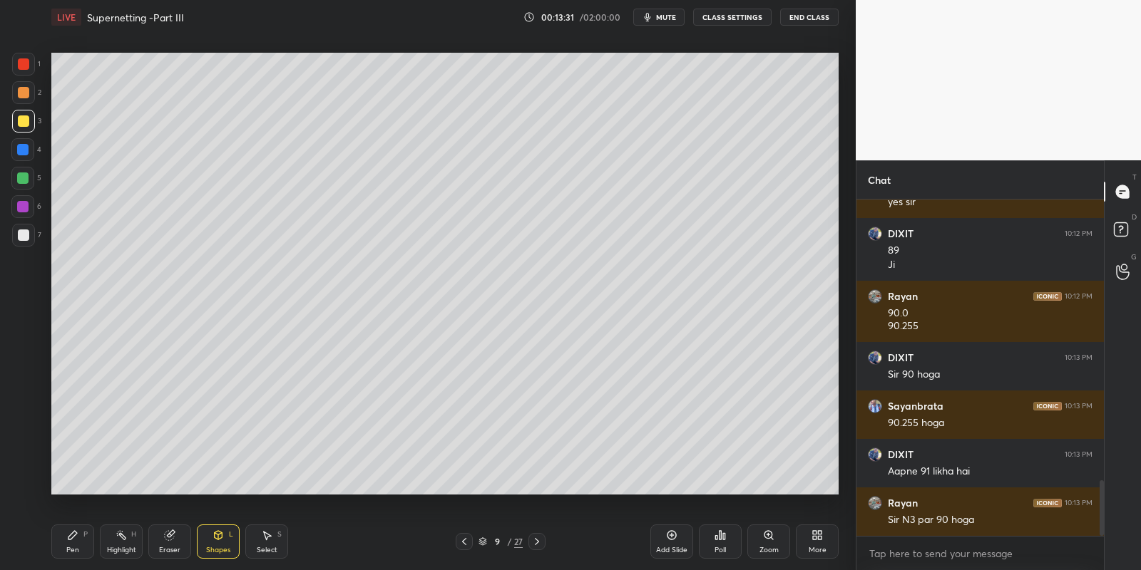
click at [75, 538] on icon at bounding box center [72, 535] width 11 height 11
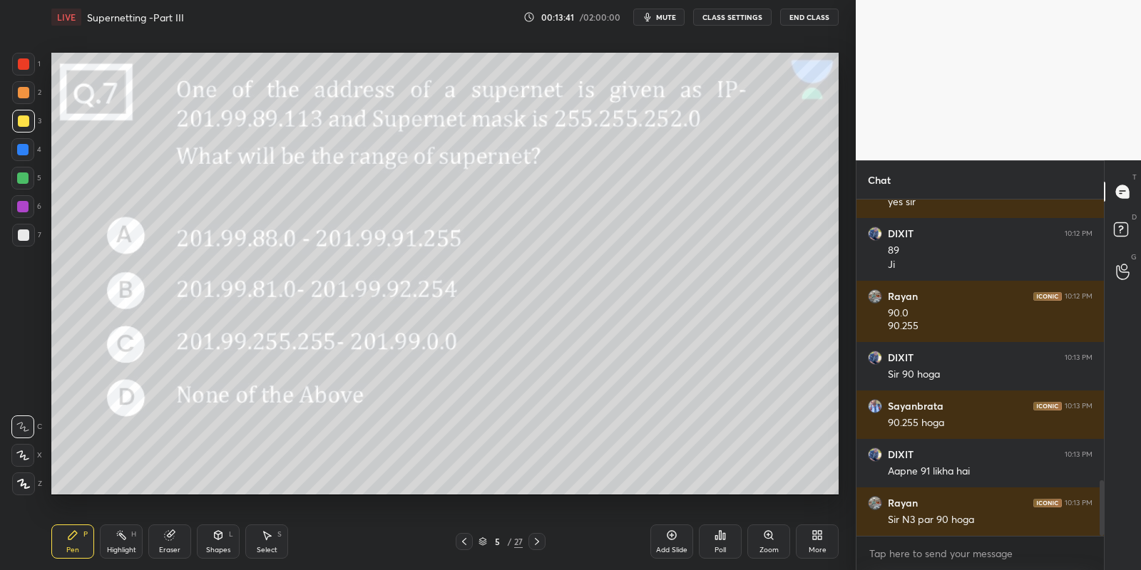
click at [120, 545] on div "Highlight H" at bounding box center [121, 542] width 43 height 34
click at [76, 551] on div "Pen" at bounding box center [72, 550] width 13 height 7
drag, startPoint x: 113, startPoint y: 545, endPoint x: 128, endPoint y: 509, distance: 39.1
click at [112, 543] on div "Highlight H" at bounding box center [121, 542] width 43 height 34
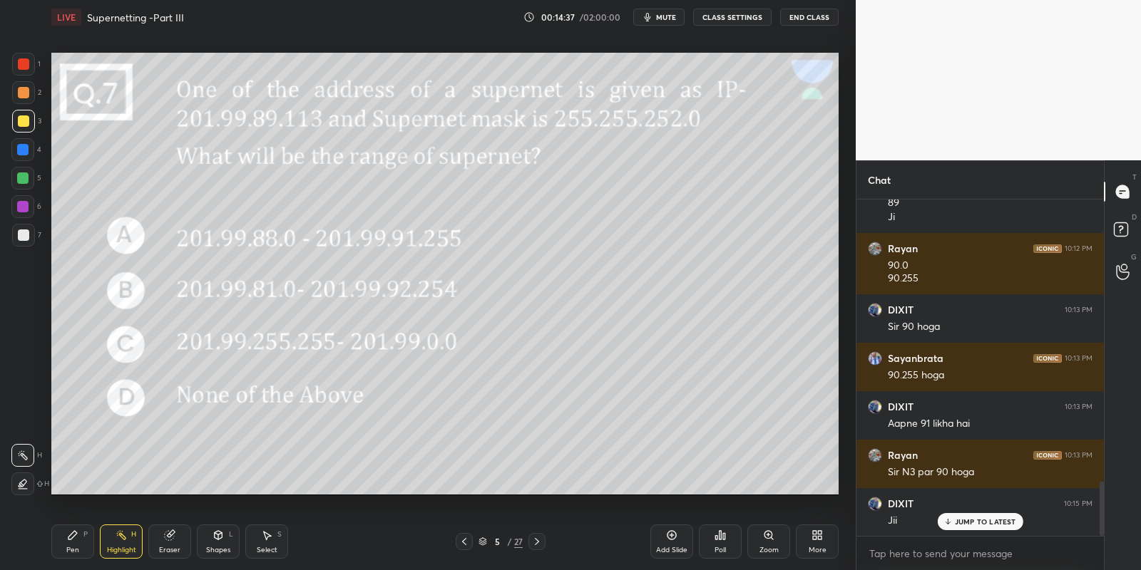
drag, startPoint x: 77, startPoint y: 551, endPoint x: 113, endPoint y: 543, distance: 36.7
click at [81, 548] on div "Pen P" at bounding box center [72, 542] width 43 height 34
click at [119, 543] on div "Highlight H" at bounding box center [121, 542] width 43 height 34
drag, startPoint x: 77, startPoint y: 545, endPoint x: 121, endPoint y: 543, distance: 44.3
click at [81, 546] on div "Pen P" at bounding box center [72, 542] width 43 height 34
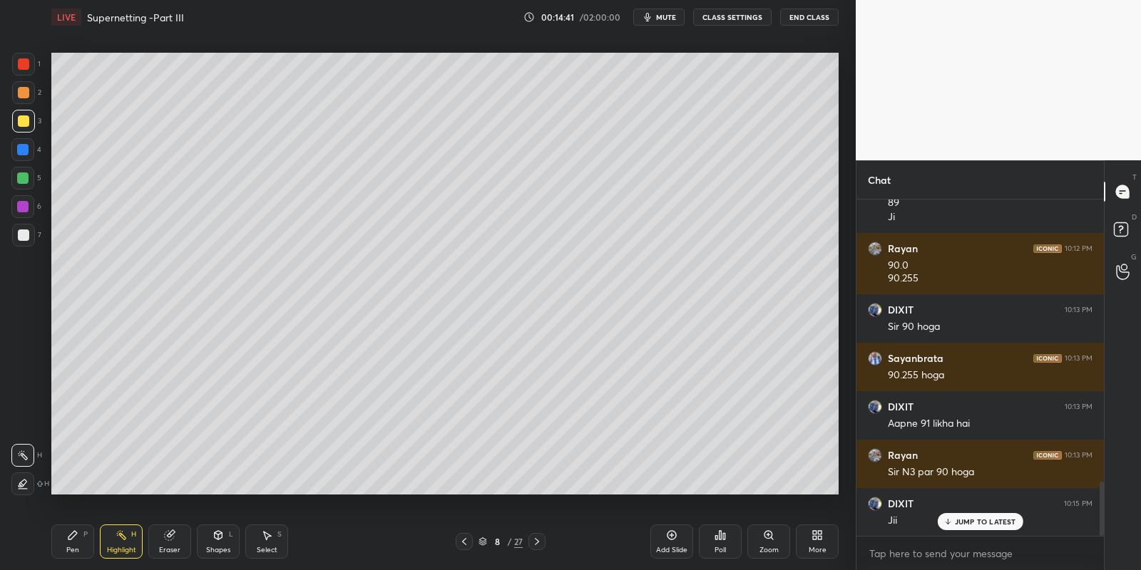
click at [120, 541] on div "Highlight H" at bounding box center [121, 542] width 43 height 34
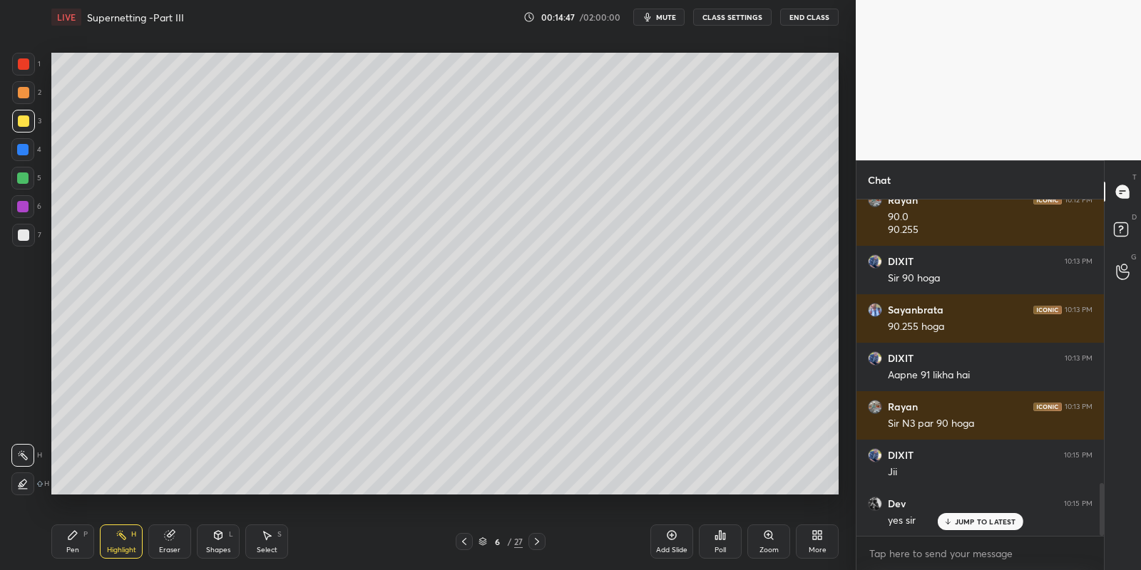
drag, startPoint x: 78, startPoint y: 543, endPoint x: 121, endPoint y: 545, distance: 42.8
click at [83, 544] on div "Pen P" at bounding box center [72, 542] width 43 height 34
click at [120, 548] on div "Highlight" at bounding box center [121, 550] width 29 height 7
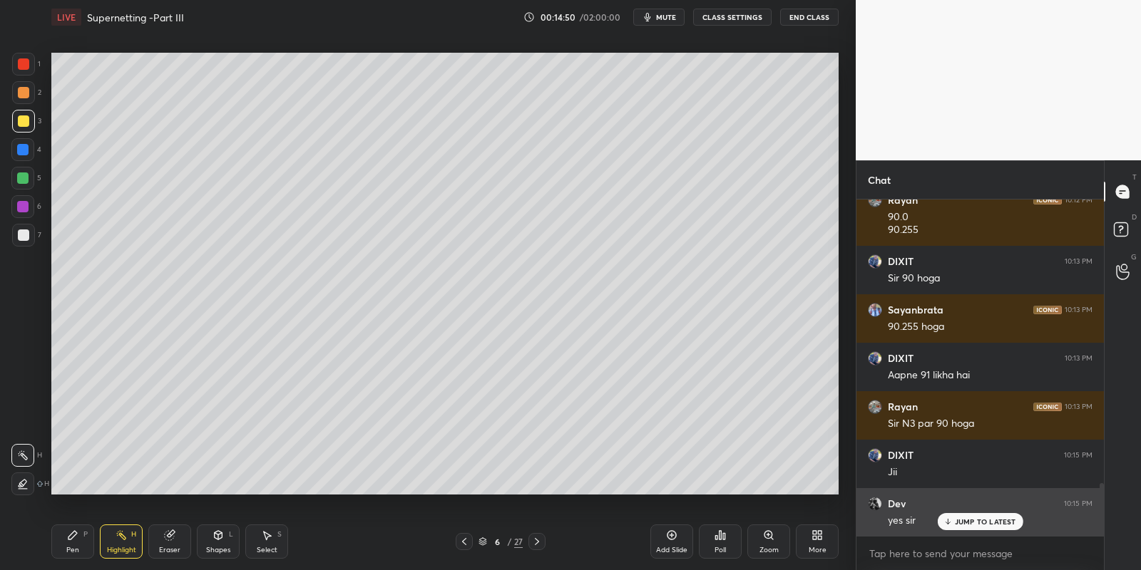
click at [960, 521] on p "JUMP TO LATEST" at bounding box center [985, 522] width 61 height 9
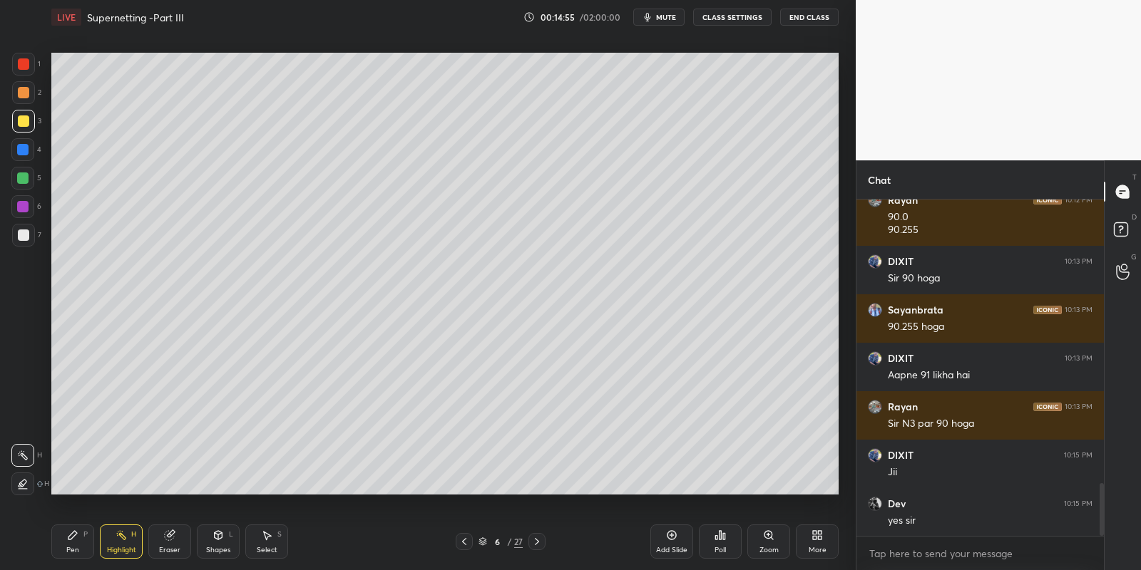
drag, startPoint x: 71, startPoint y: 549, endPoint x: 111, endPoint y: 538, distance: 41.5
click at [73, 545] on div "Pen P" at bounding box center [72, 542] width 43 height 34
click at [118, 543] on div "Highlight H" at bounding box center [121, 542] width 43 height 34
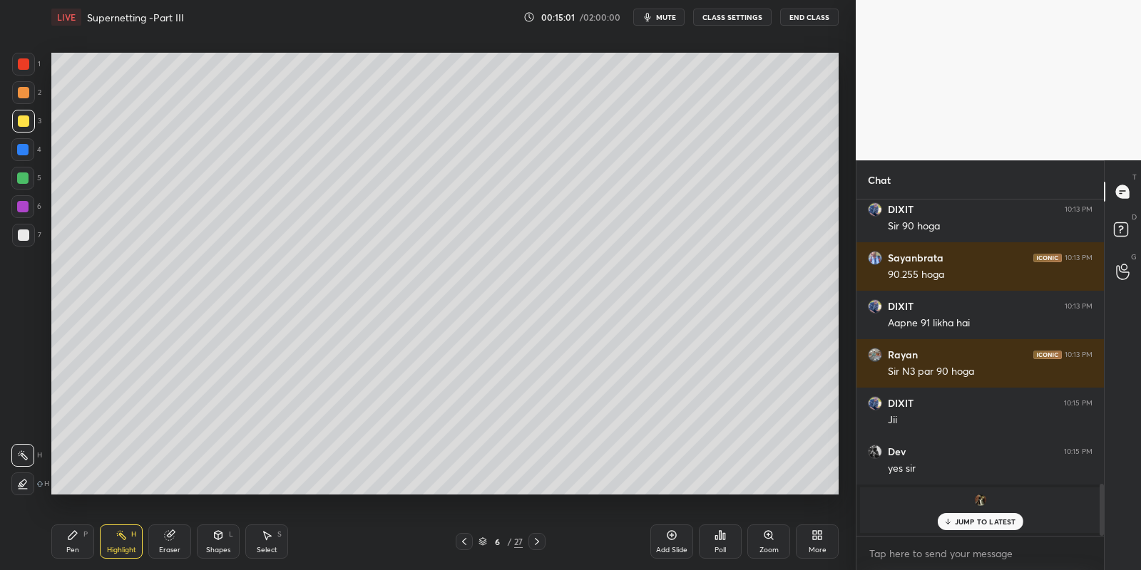
drag, startPoint x: 73, startPoint y: 545, endPoint x: 113, endPoint y: 543, distance: 39.3
click at [76, 545] on div "Pen P" at bounding box center [72, 542] width 43 height 34
drag, startPoint x: 123, startPoint y: 548, endPoint x: 123, endPoint y: 538, distance: 10.0
click at [120, 547] on div "Highlight" at bounding box center [121, 550] width 29 height 7
drag, startPoint x: 63, startPoint y: 542, endPoint x: 68, endPoint y: 530, distance: 12.2
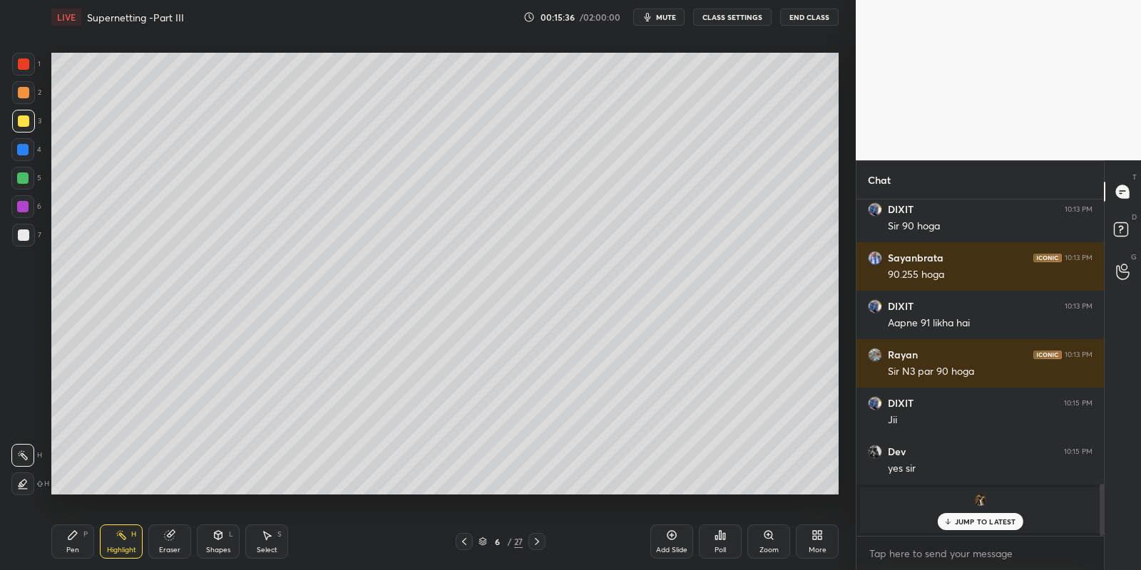
click at [66, 542] on div "Pen P" at bounding box center [72, 542] width 43 height 34
drag, startPoint x: 15, startPoint y: 236, endPoint x: 41, endPoint y: 228, distance: 26.8
click at [16, 235] on div at bounding box center [23, 235] width 23 height 23
click at [128, 540] on div "Highlight H" at bounding box center [121, 542] width 43 height 34
click at [86, 547] on div "Pen P" at bounding box center [72, 542] width 43 height 34
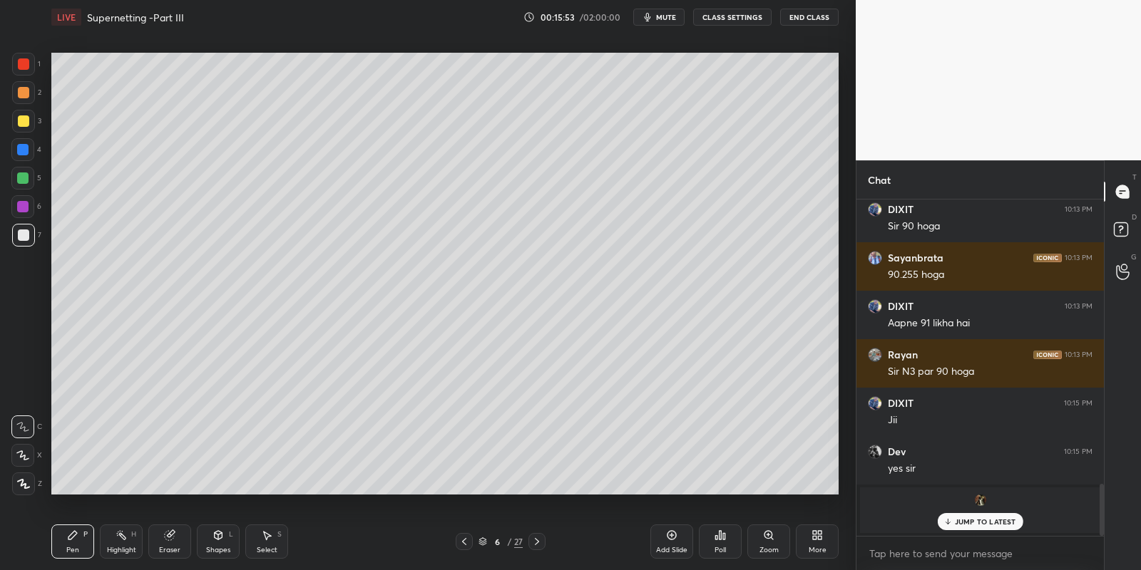
click at [123, 543] on div "Highlight H" at bounding box center [121, 542] width 43 height 34
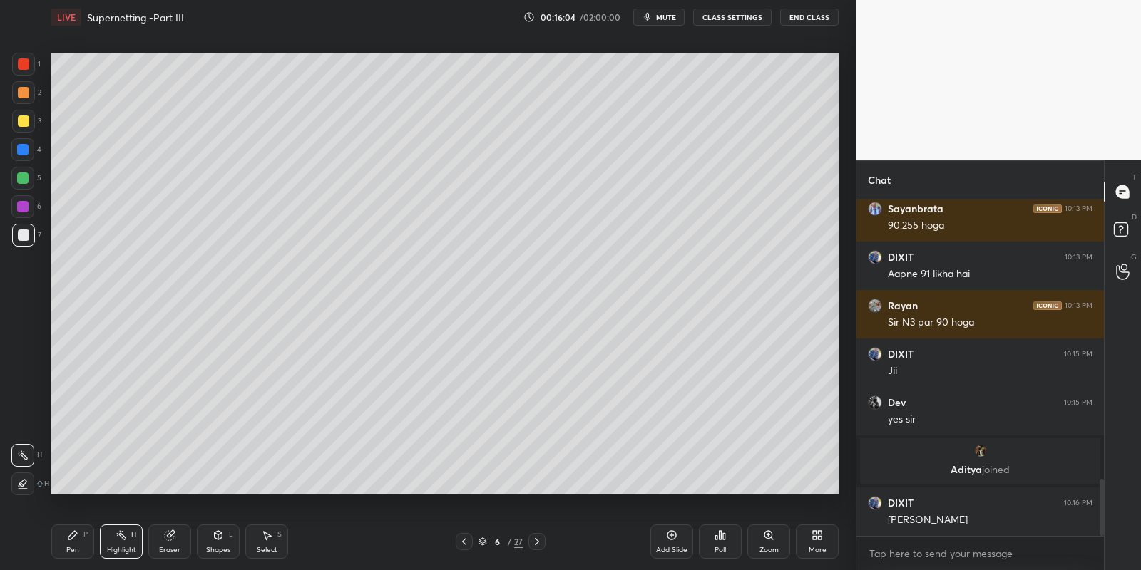
scroll to position [1687, 0]
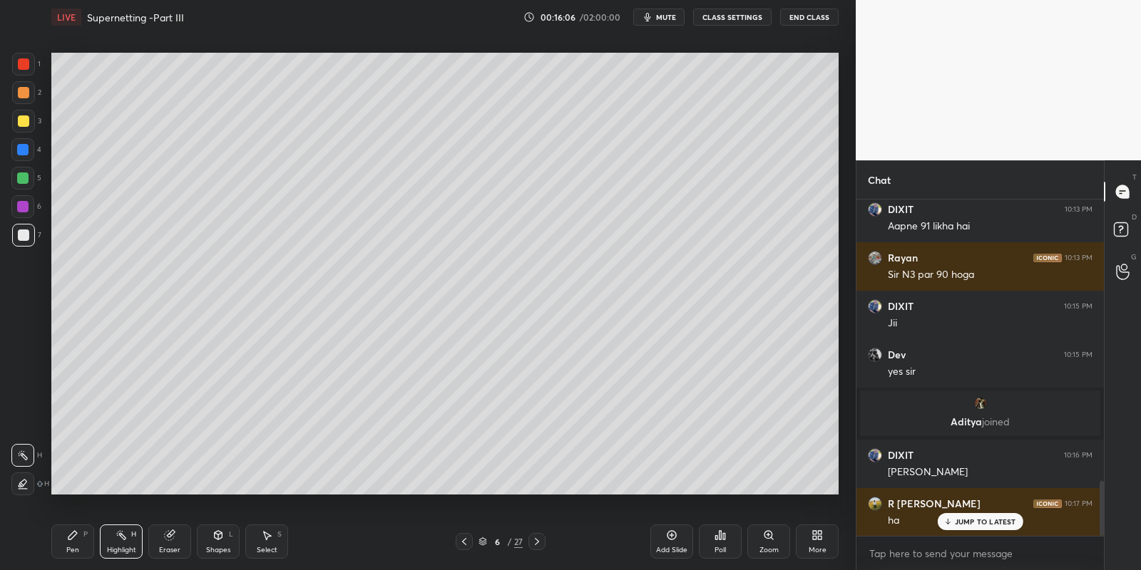
drag, startPoint x: 79, startPoint y: 547, endPoint x: 86, endPoint y: 543, distance: 7.7
click at [79, 547] on div "Pen P" at bounding box center [72, 542] width 43 height 34
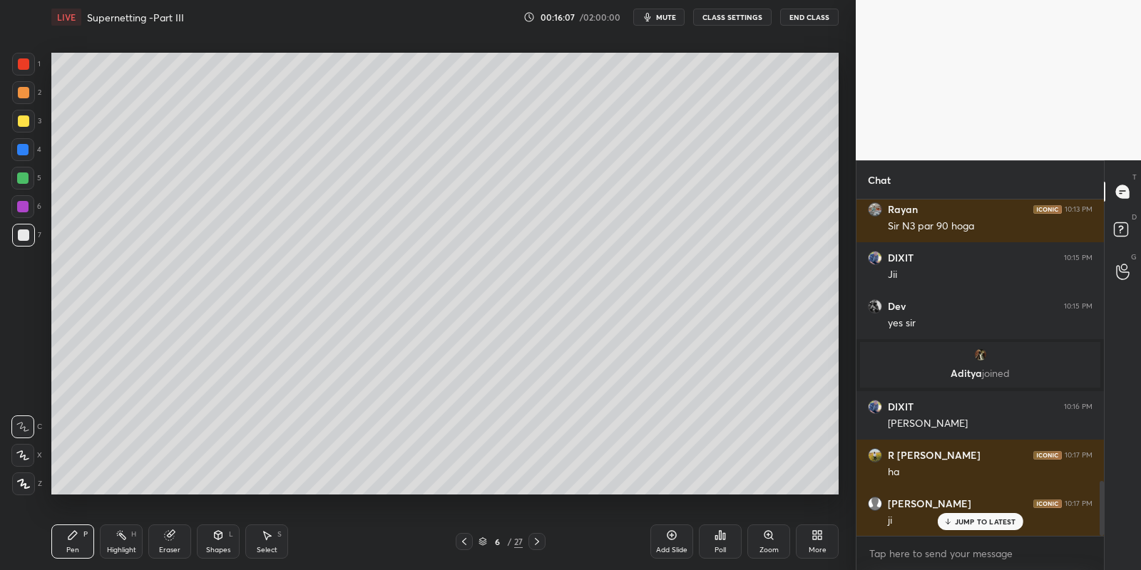
click at [120, 550] on div "Highlight" at bounding box center [121, 550] width 29 height 7
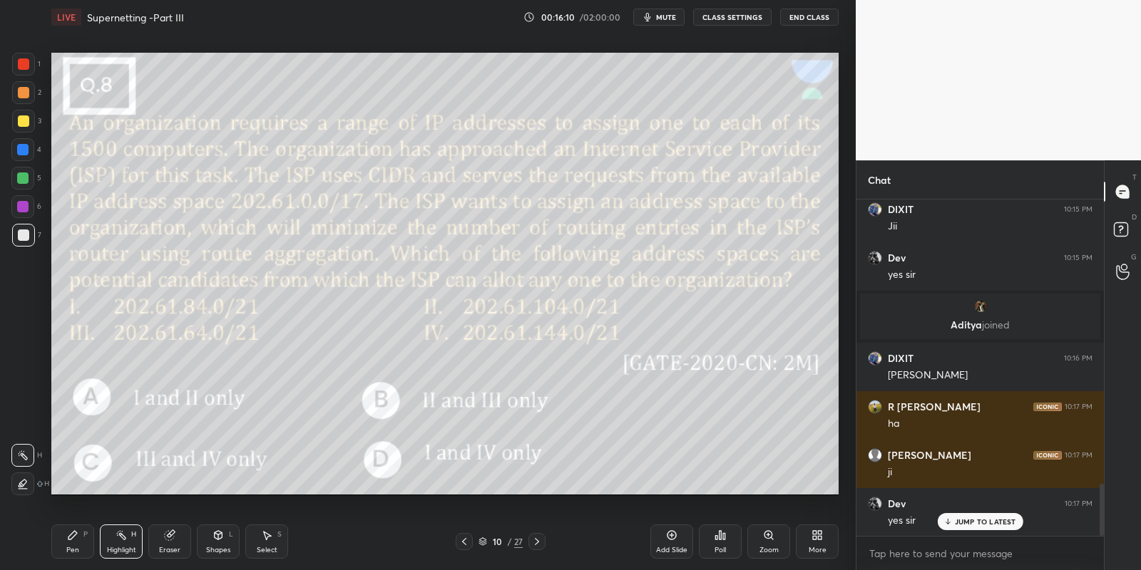
scroll to position [1833, 0]
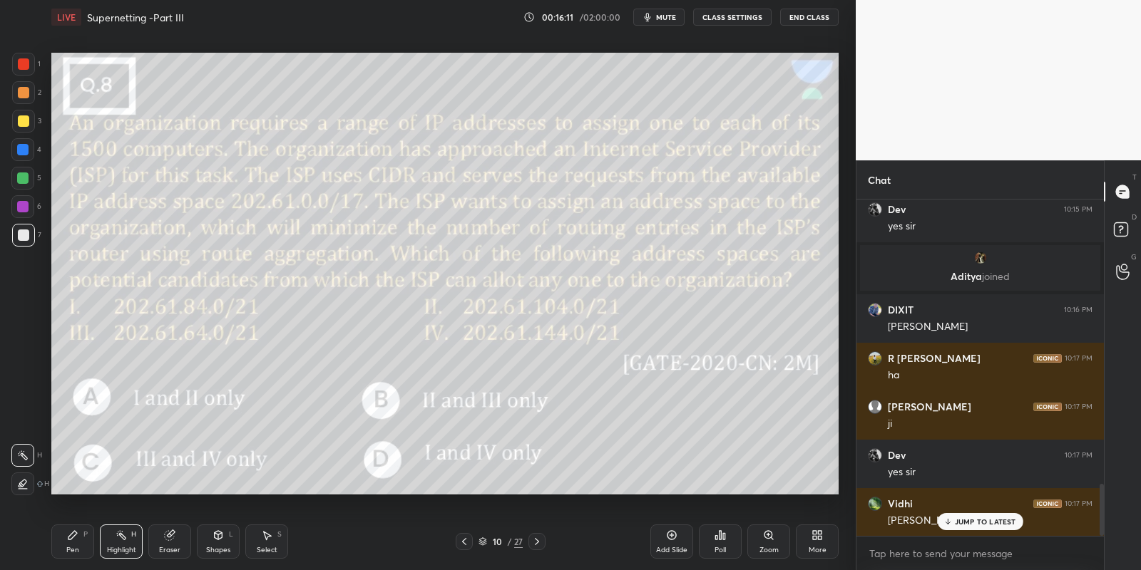
drag, startPoint x: 219, startPoint y: 541, endPoint x: 220, endPoint y: 533, distance: 8.7
click at [219, 538] on icon at bounding box center [217, 535] width 11 height 11
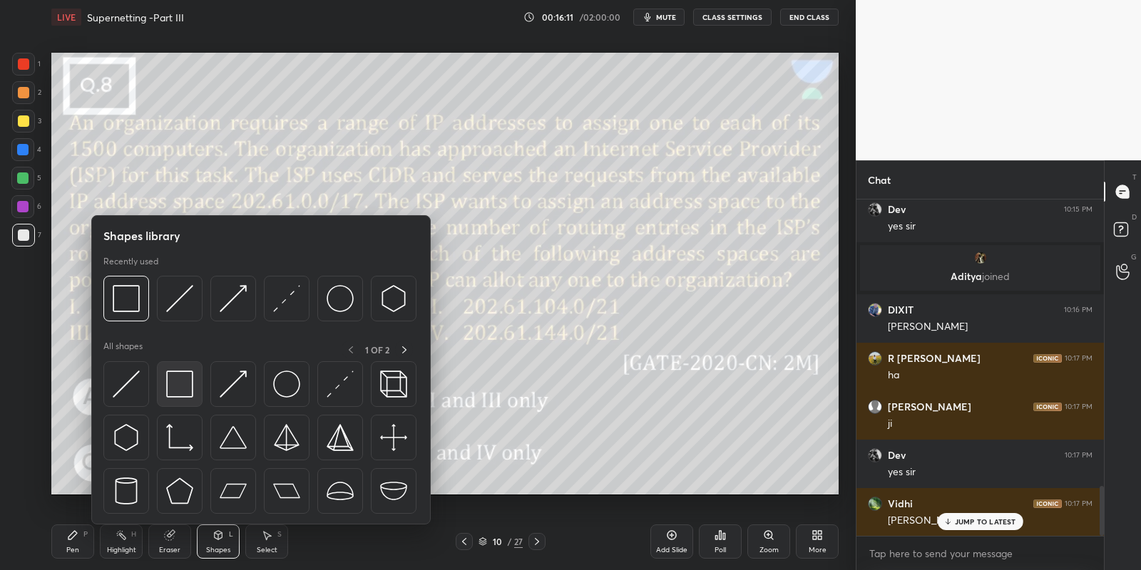
scroll to position [1930, 0]
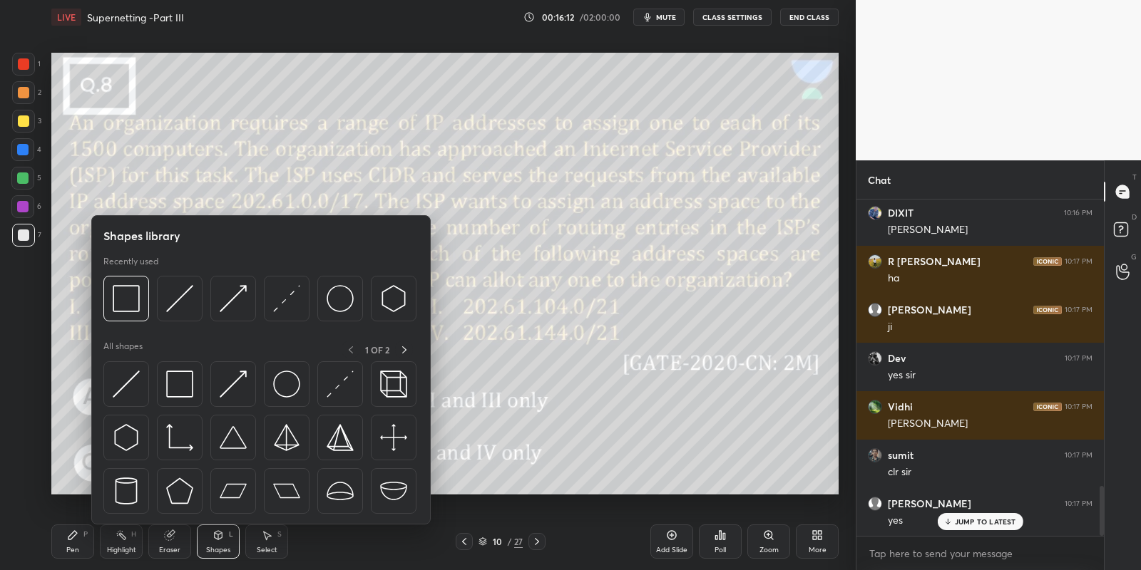
click at [183, 389] on img at bounding box center [179, 384] width 27 height 27
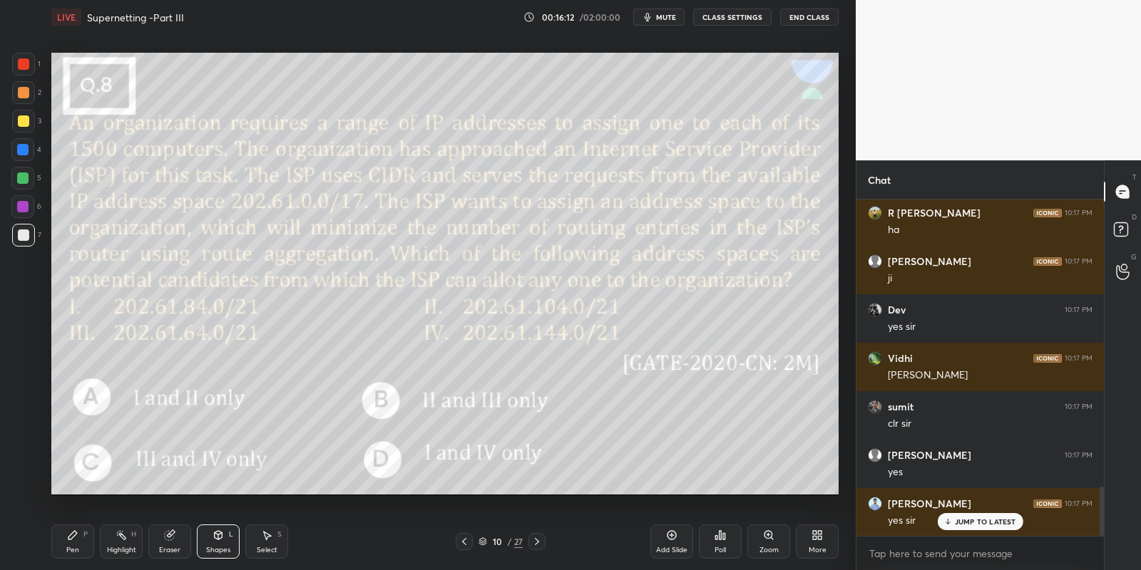
drag, startPoint x: 26, startPoint y: 234, endPoint x: 51, endPoint y: 243, distance: 26.0
click at [24, 235] on div at bounding box center [23, 235] width 11 height 11
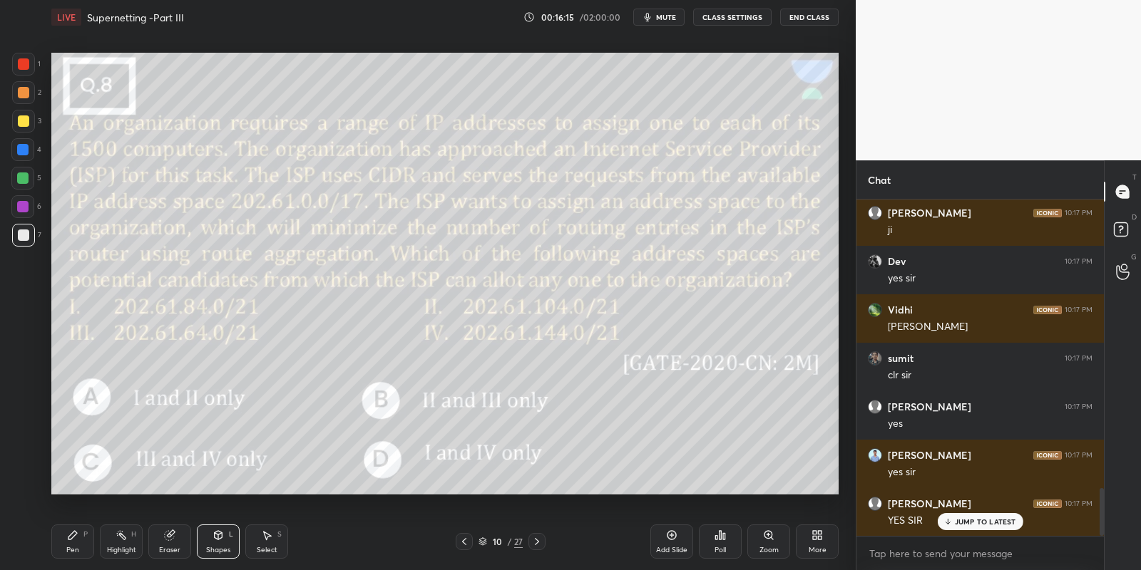
drag, startPoint x: 83, startPoint y: 544, endPoint x: 150, endPoint y: 535, distance: 67.6
click at [84, 544] on div "Pen P" at bounding box center [72, 542] width 43 height 34
drag, startPoint x: 227, startPoint y: 539, endPoint x: 223, endPoint y: 528, distance: 12.2
click at [223, 540] on div "Shapes L" at bounding box center [218, 542] width 43 height 34
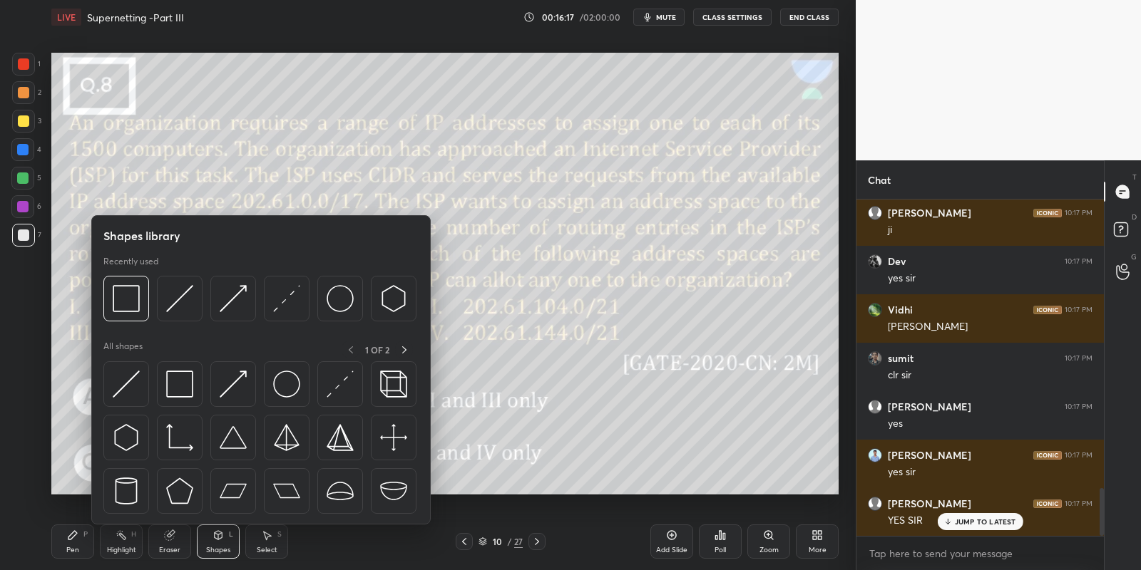
click at [130, 378] on img at bounding box center [126, 384] width 27 height 27
click at [21, 179] on div at bounding box center [22, 178] width 11 height 11
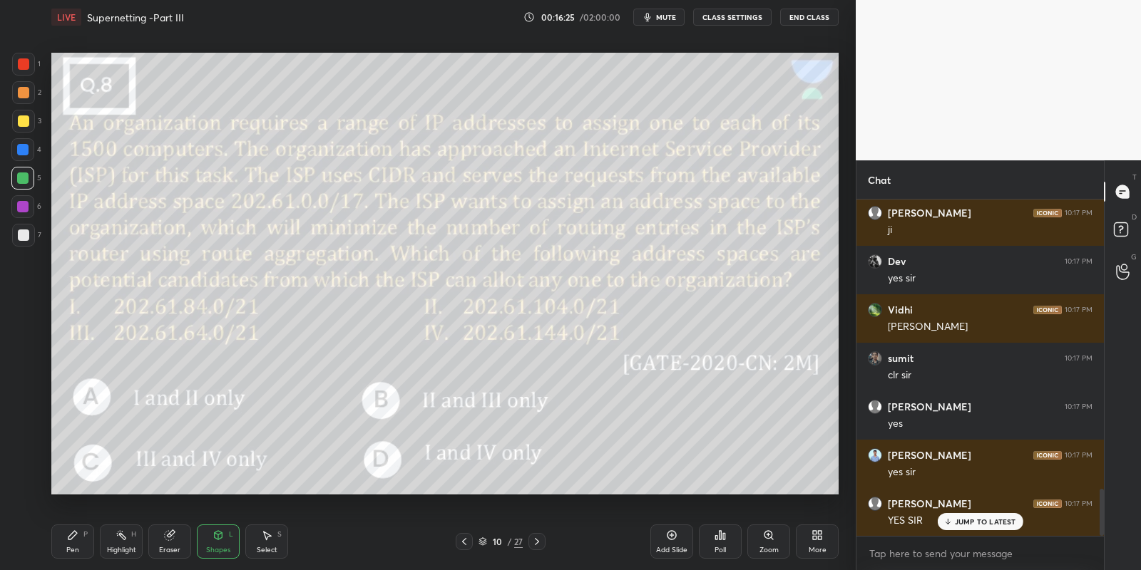
scroll to position [2075, 0]
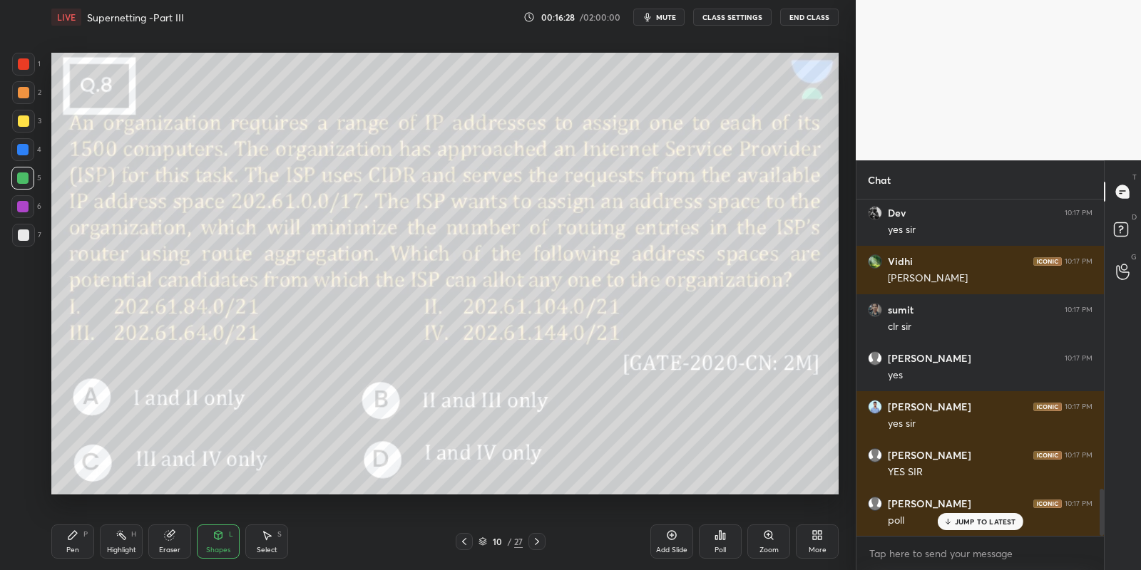
click at [76, 542] on div "Pen P" at bounding box center [72, 542] width 43 height 34
click at [721, 545] on div "Poll" at bounding box center [720, 542] width 43 height 34
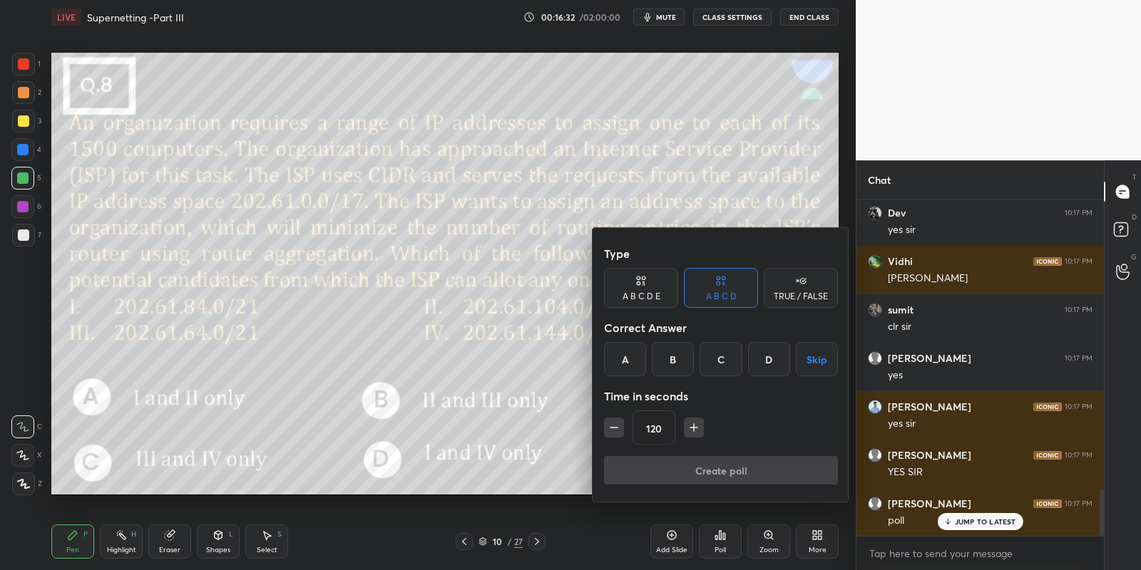
click at [675, 352] on div "B" at bounding box center [673, 359] width 42 height 34
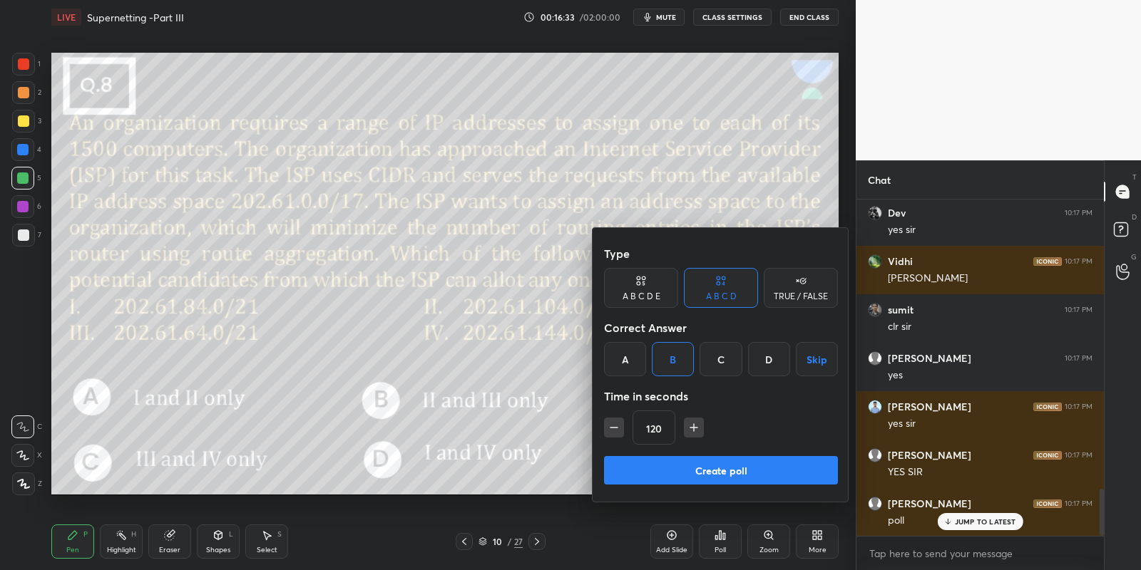
click at [612, 424] on icon "button" at bounding box center [614, 428] width 14 height 14
click at [609, 422] on icon "button" at bounding box center [614, 428] width 14 height 14
click at [610, 423] on icon "button" at bounding box center [614, 428] width 14 height 14
click at [612, 423] on icon "button" at bounding box center [614, 428] width 14 height 14
type input "60"
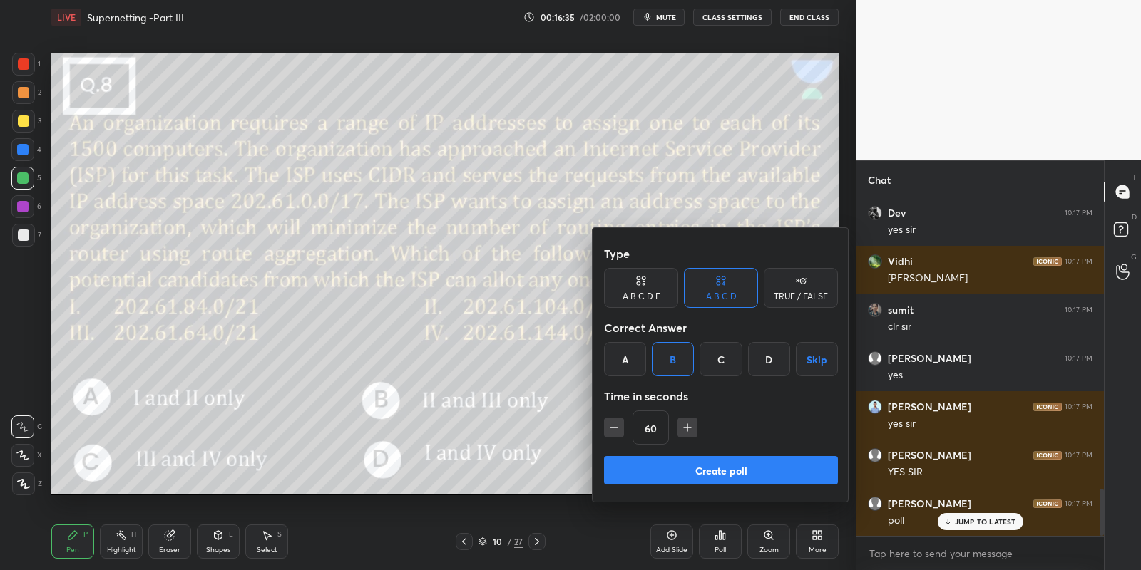
click at [668, 473] on button "Create poll" at bounding box center [721, 470] width 234 height 29
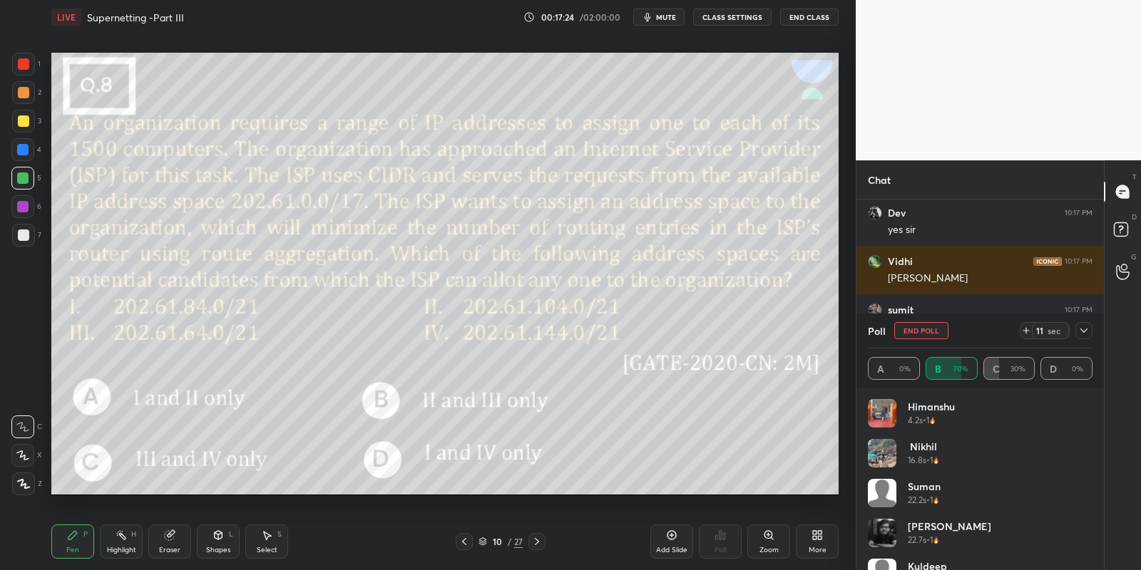
scroll to position [2202, 0]
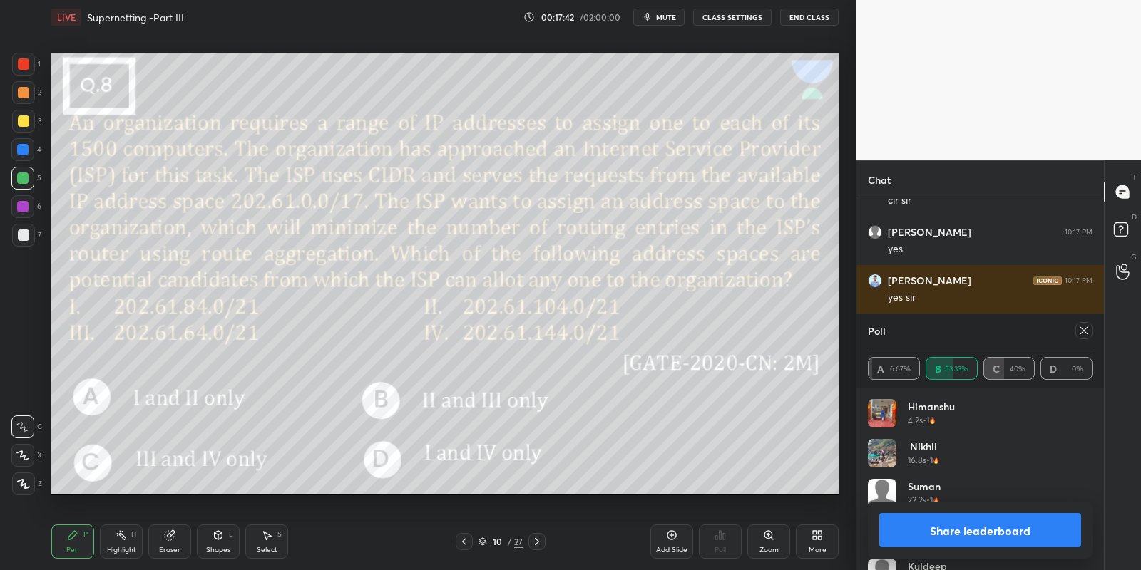
click at [937, 528] on button "Share leaderboard" at bounding box center [980, 530] width 202 height 34
type textarea "x"
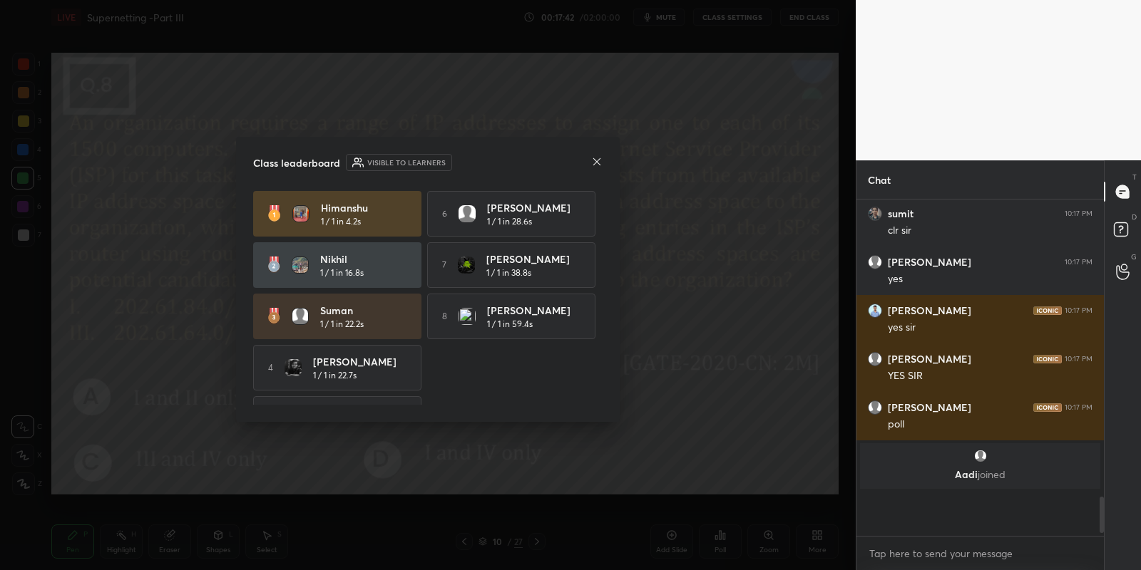
scroll to position [325, 244]
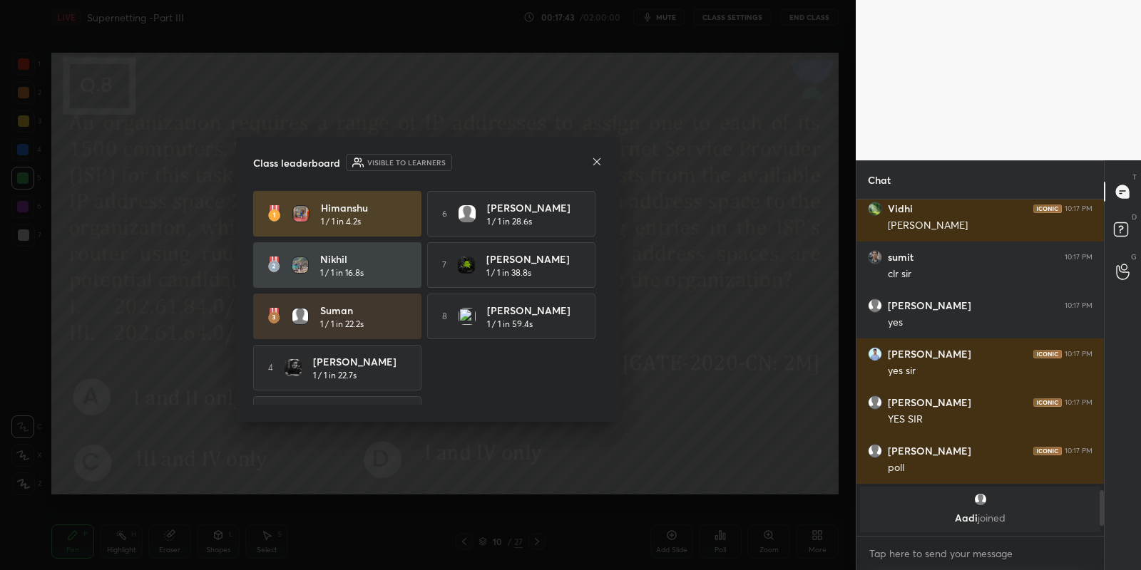
click at [594, 158] on icon at bounding box center [596, 161] width 11 height 11
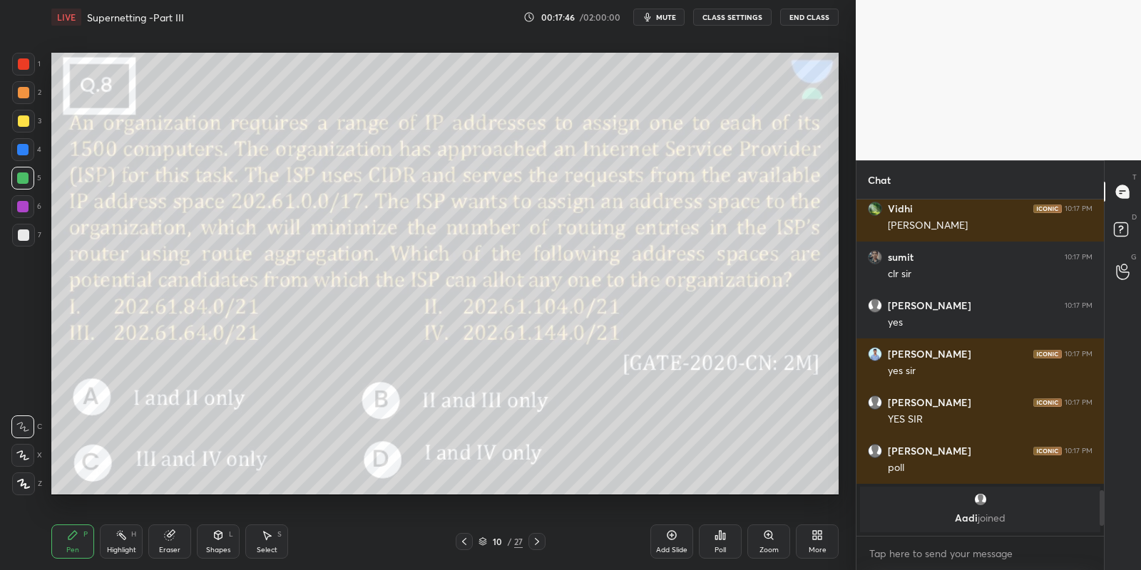
drag, startPoint x: 77, startPoint y: 545, endPoint x: 91, endPoint y: 540, distance: 15.4
click at [75, 545] on div "Pen P" at bounding box center [72, 542] width 43 height 34
click at [113, 542] on div "Highlight H" at bounding box center [121, 542] width 43 height 34
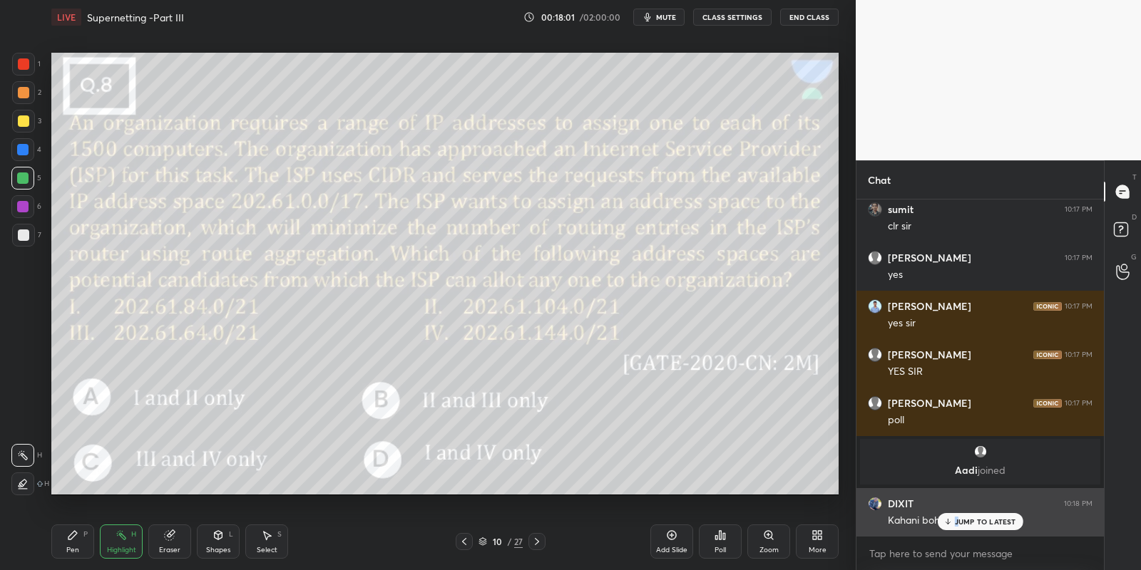
click at [956, 523] on p "JUMP TO LATEST" at bounding box center [985, 522] width 61 height 9
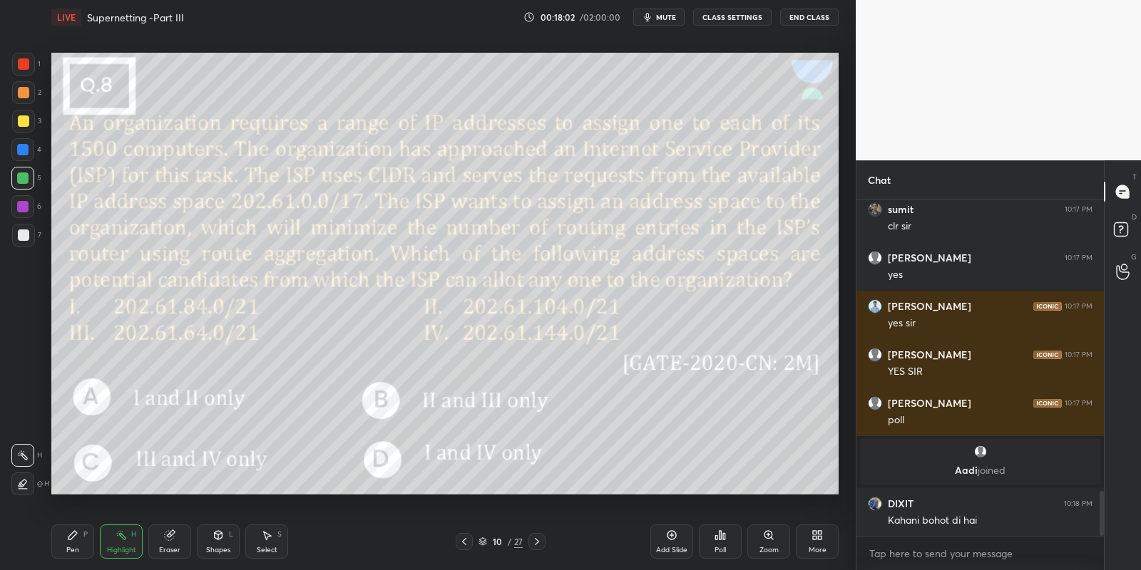
click at [214, 541] on div "Shapes L" at bounding box center [218, 542] width 43 height 34
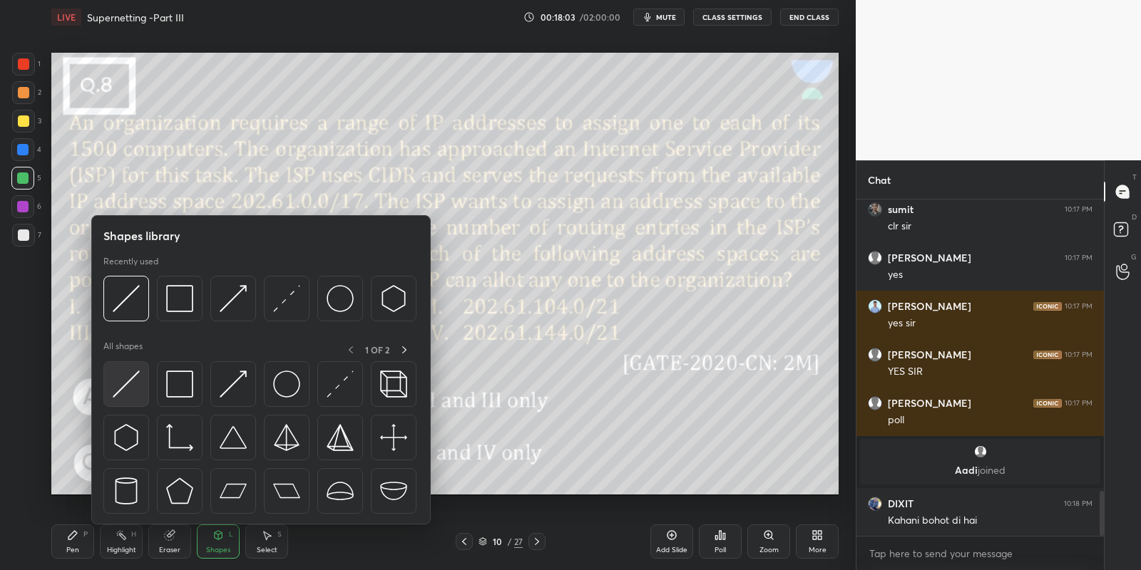
drag, startPoint x: 126, startPoint y: 384, endPoint x: 120, endPoint y: 388, distance: 7.3
click at [120, 388] on img at bounding box center [126, 384] width 27 height 27
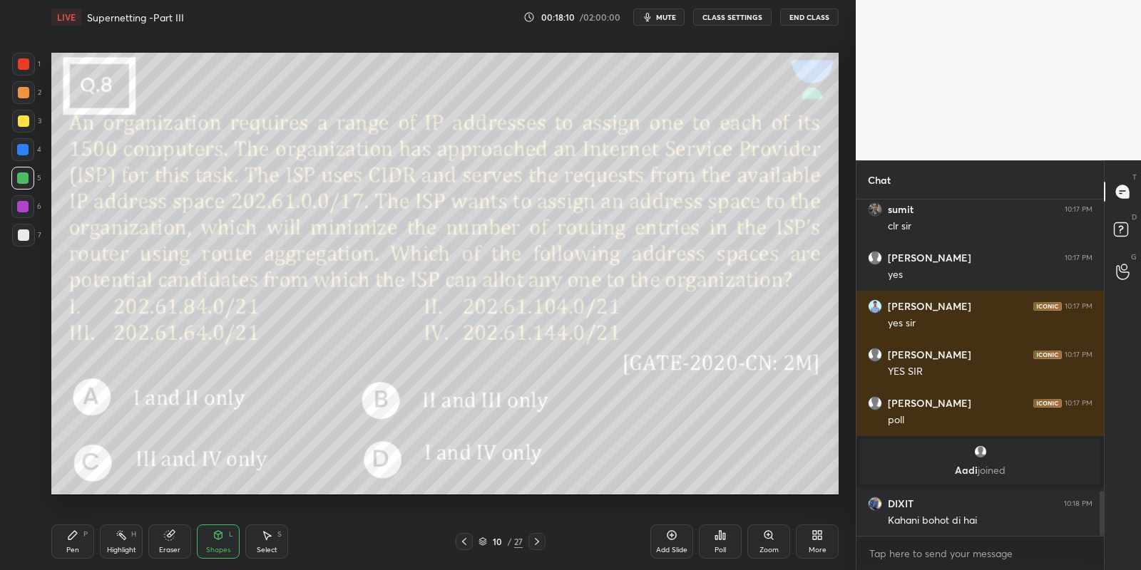
click at [93, 551] on div "Pen P" at bounding box center [72, 542] width 43 height 34
click at [130, 548] on div "Highlight" at bounding box center [121, 550] width 29 height 7
drag, startPoint x: 79, startPoint y: 554, endPoint x: 111, endPoint y: 540, distance: 34.8
click at [84, 550] on div "Pen P" at bounding box center [72, 542] width 43 height 34
drag, startPoint x: 123, startPoint y: 543, endPoint x: 128, endPoint y: 528, distance: 15.8
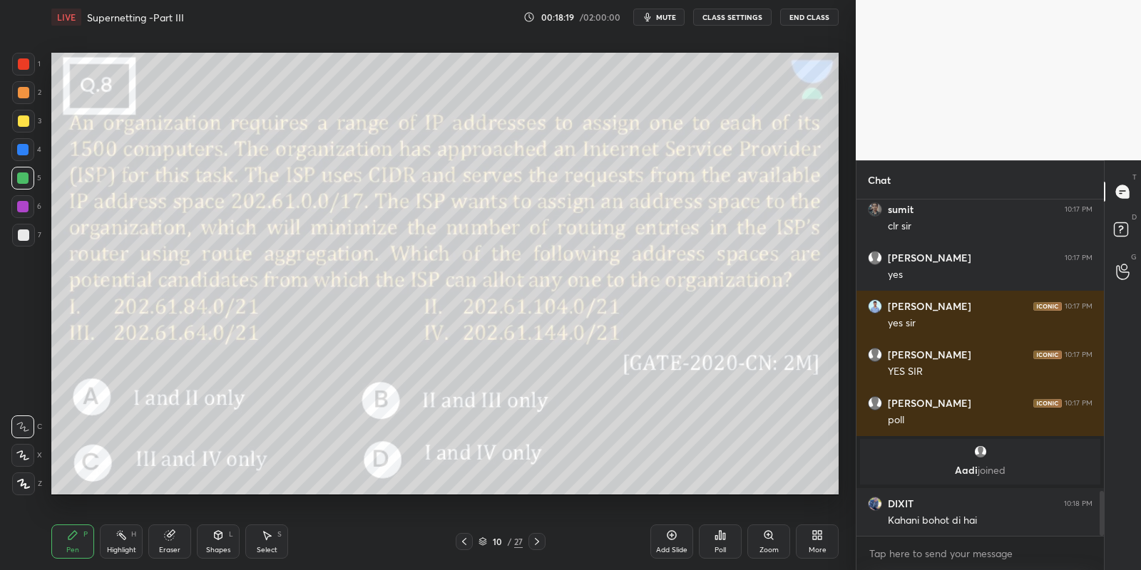
click at [121, 543] on div "Highlight H" at bounding box center [121, 542] width 43 height 34
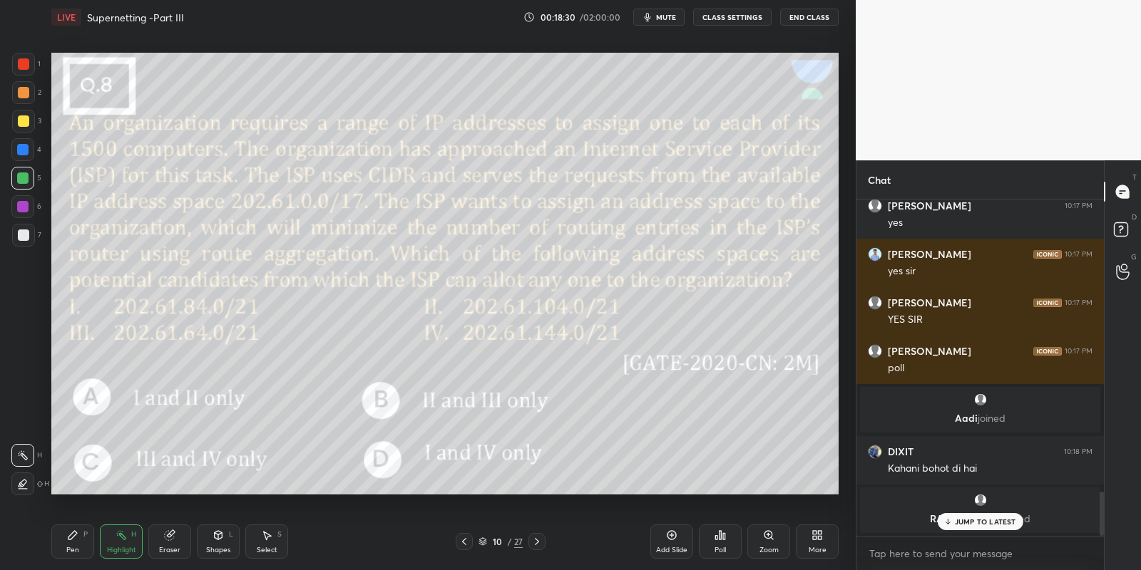
drag, startPoint x: 85, startPoint y: 546, endPoint x: 113, endPoint y: 545, distance: 28.5
click at [88, 545] on div "Pen P" at bounding box center [72, 542] width 43 height 34
click at [219, 540] on icon at bounding box center [217, 535] width 11 height 11
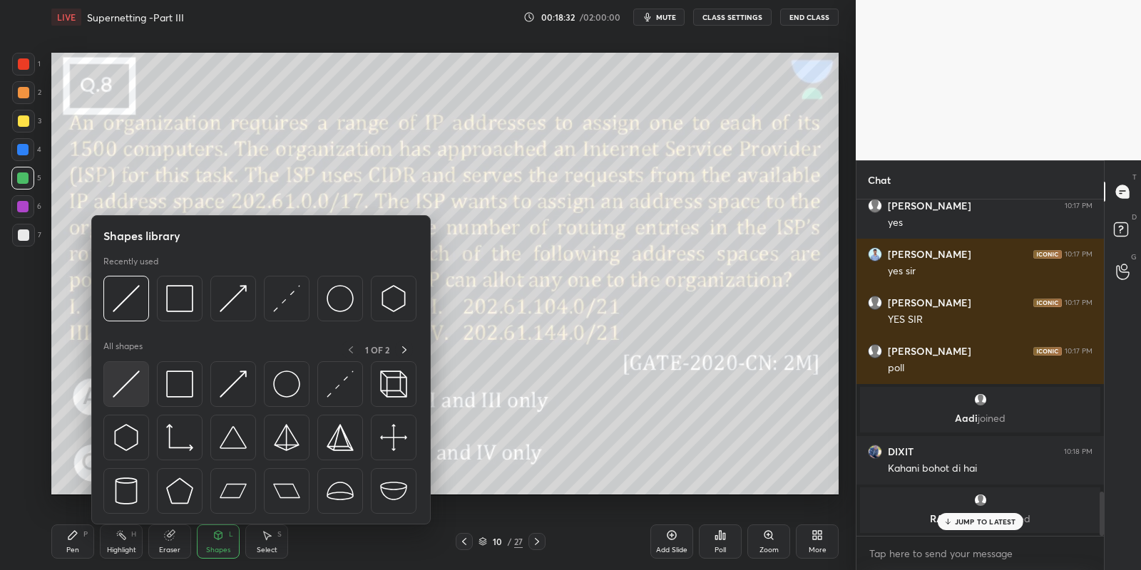
click at [125, 387] on img at bounding box center [126, 384] width 27 height 27
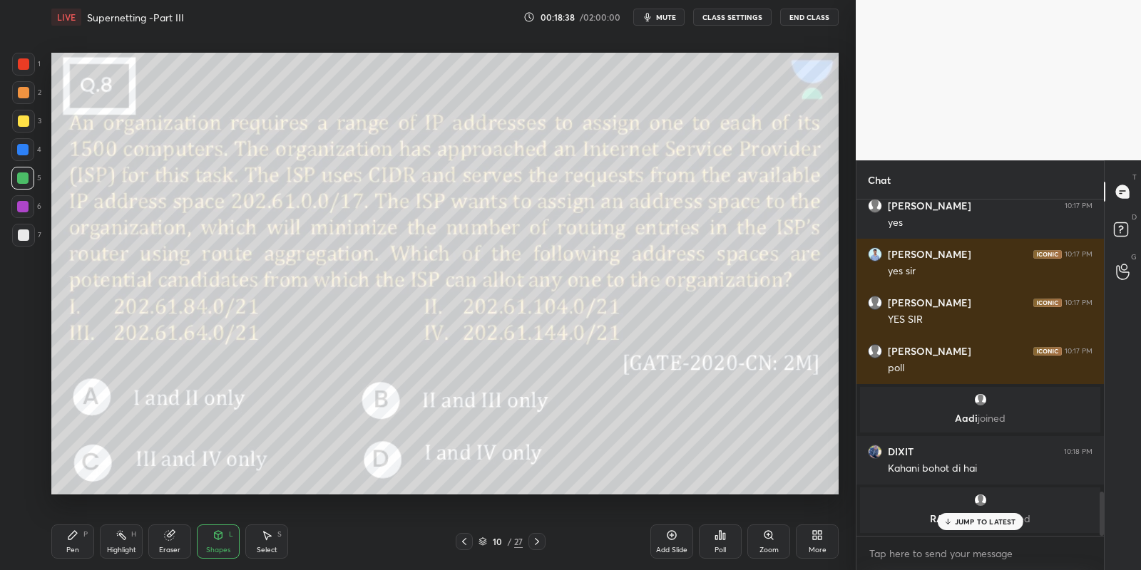
click at [91, 548] on div "Pen P" at bounding box center [72, 542] width 43 height 34
click at [129, 543] on div "Highlight H" at bounding box center [121, 542] width 43 height 34
drag, startPoint x: 76, startPoint y: 539, endPoint x: 118, endPoint y: 544, distance: 41.6
click at [84, 540] on div "Pen P" at bounding box center [72, 542] width 43 height 34
click at [126, 541] on div "Highlight H" at bounding box center [121, 542] width 43 height 34
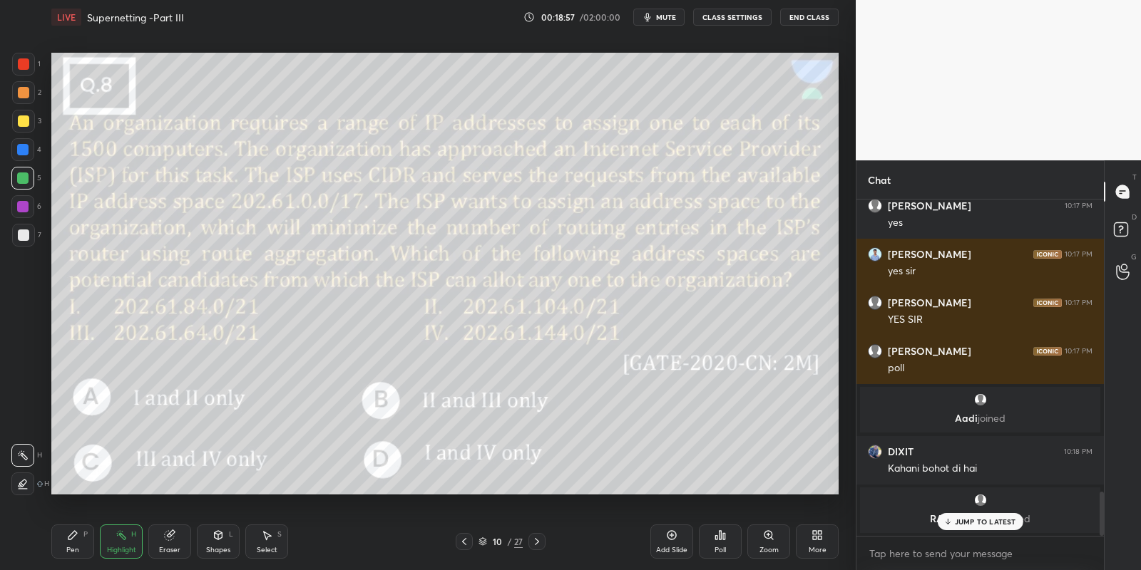
click at [218, 550] on div "Shapes" at bounding box center [218, 550] width 24 height 7
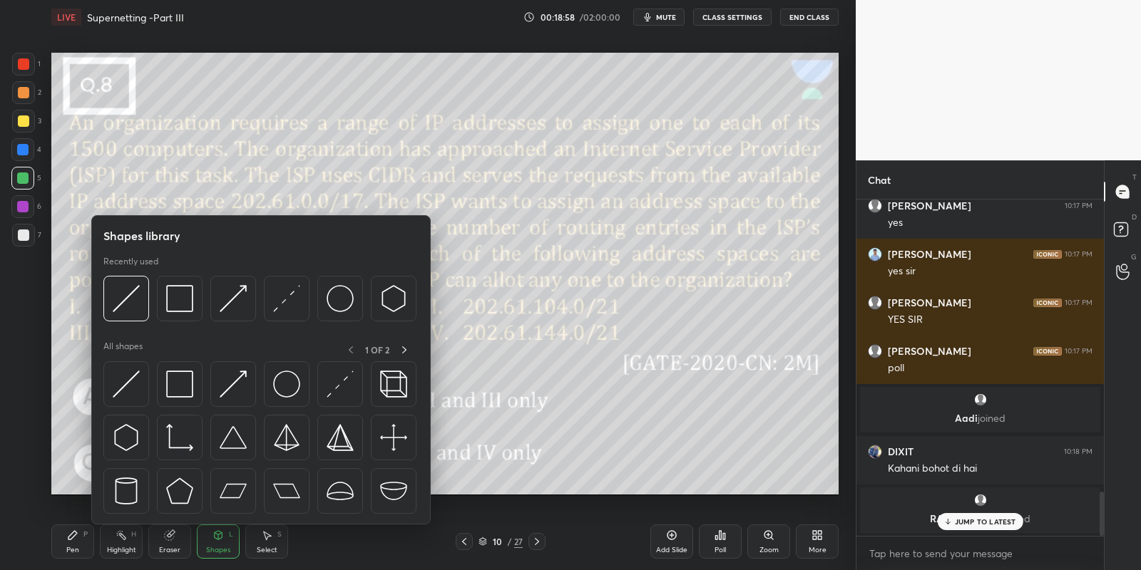
click at [132, 389] on img at bounding box center [126, 384] width 27 height 27
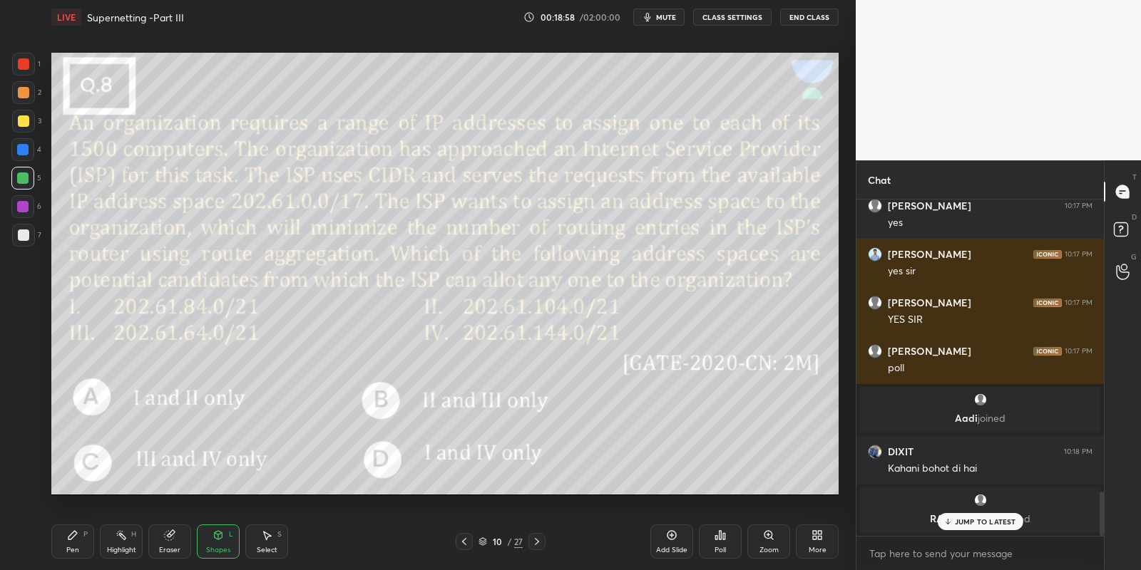
click at [26, 179] on div at bounding box center [22, 178] width 11 height 11
click at [90, 541] on div "Pen P" at bounding box center [72, 542] width 43 height 34
drag, startPoint x: 125, startPoint y: 551, endPoint x: 135, endPoint y: 508, distance: 44.5
click at [125, 550] on div "Highlight" at bounding box center [121, 550] width 29 height 7
drag, startPoint x: 73, startPoint y: 548, endPoint x: 132, endPoint y: 536, distance: 59.6
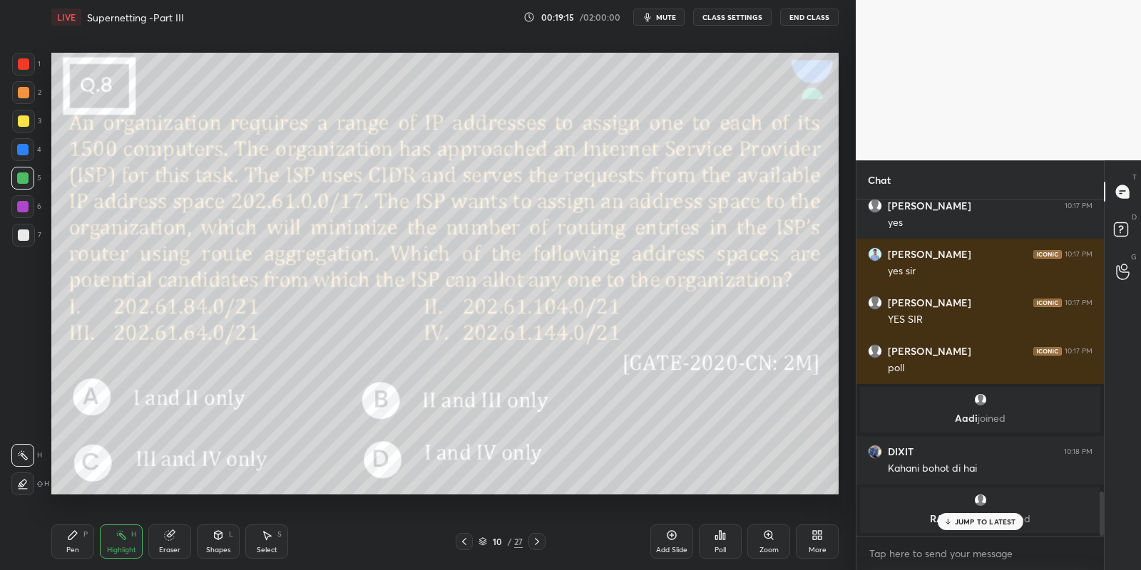
click at [76, 543] on div "Pen P" at bounding box center [72, 542] width 43 height 34
click at [667, 537] on icon at bounding box center [671, 535] width 11 height 11
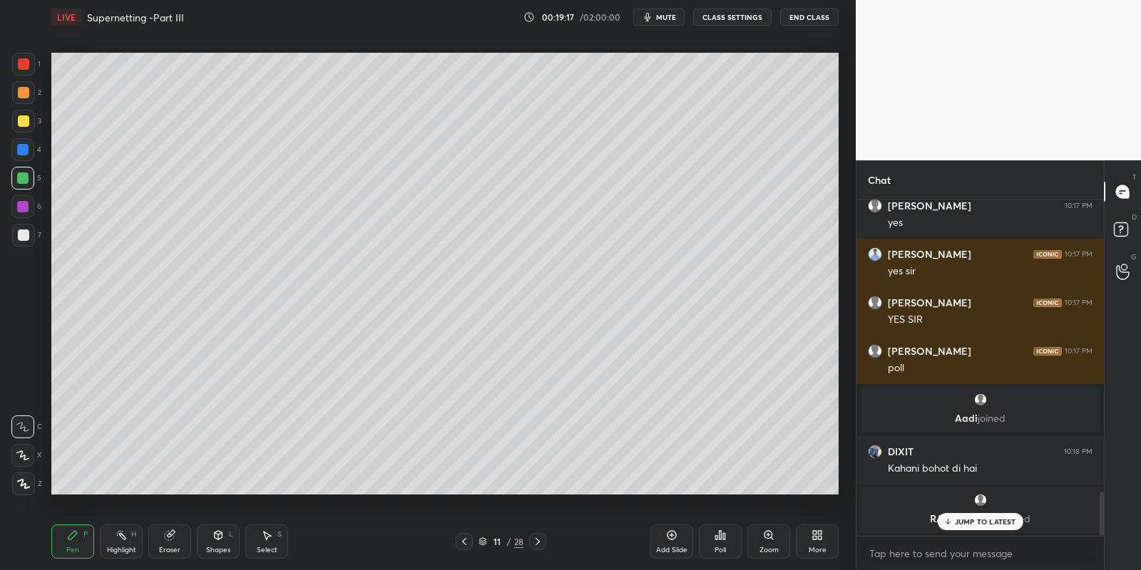
drag, startPoint x: 61, startPoint y: 538, endPoint x: 58, endPoint y: 520, distance: 18.8
click at [60, 536] on div "Pen P" at bounding box center [72, 542] width 43 height 34
click at [19, 122] on div at bounding box center [23, 120] width 11 height 11
drag, startPoint x: 221, startPoint y: 534, endPoint x: 219, endPoint y: 527, distance: 7.4
click at [220, 532] on icon at bounding box center [219, 535] width 8 height 9
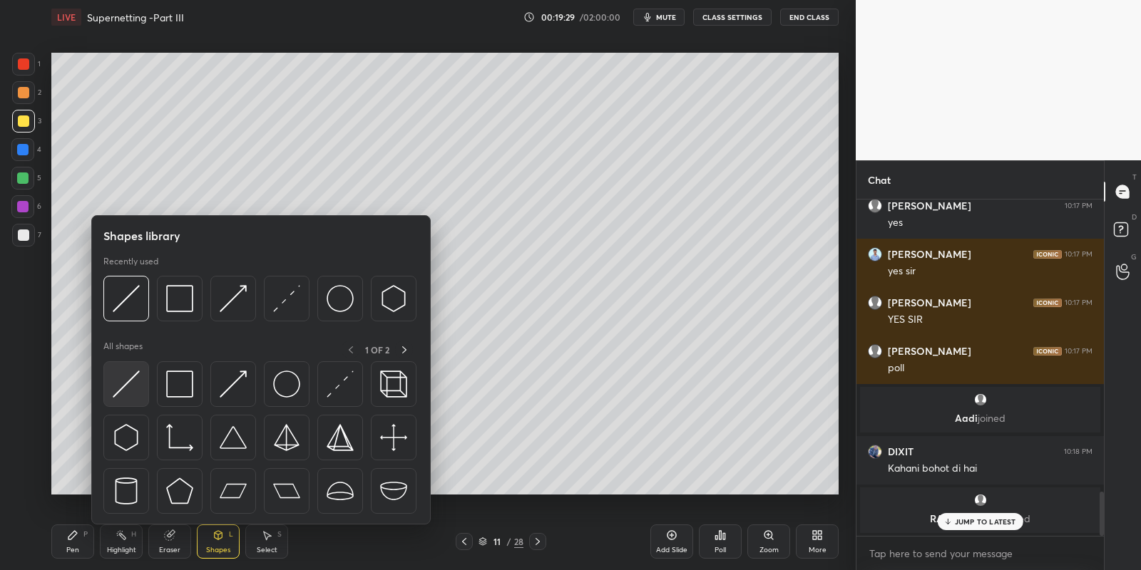
click at [134, 374] on img at bounding box center [126, 384] width 27 height 27
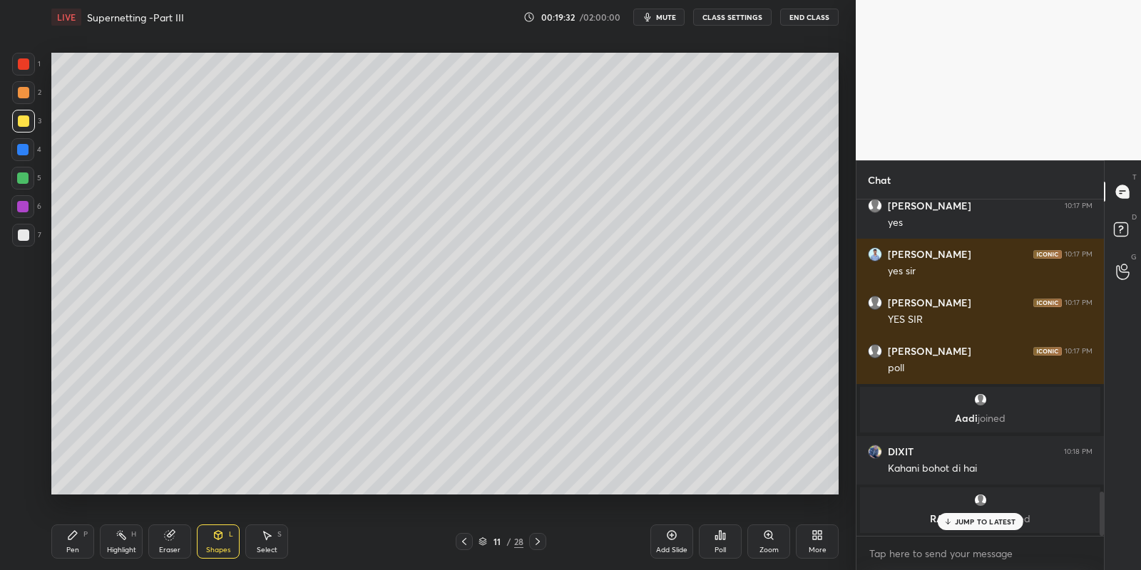
drag, startPoint x: 81, startPoint y: 553, endPoint x: 90, endPoint y: 523, distance: 30.7
click at [78, 552] on div "Pen P" at bounding box center [72, 542] width 43 height 34
click at [85, 545] on div "Pen P" at bounding box center [72, 542] width 43 height 34
click at [24, 125] on div at bounding box center [23, 120] width 11 height 11
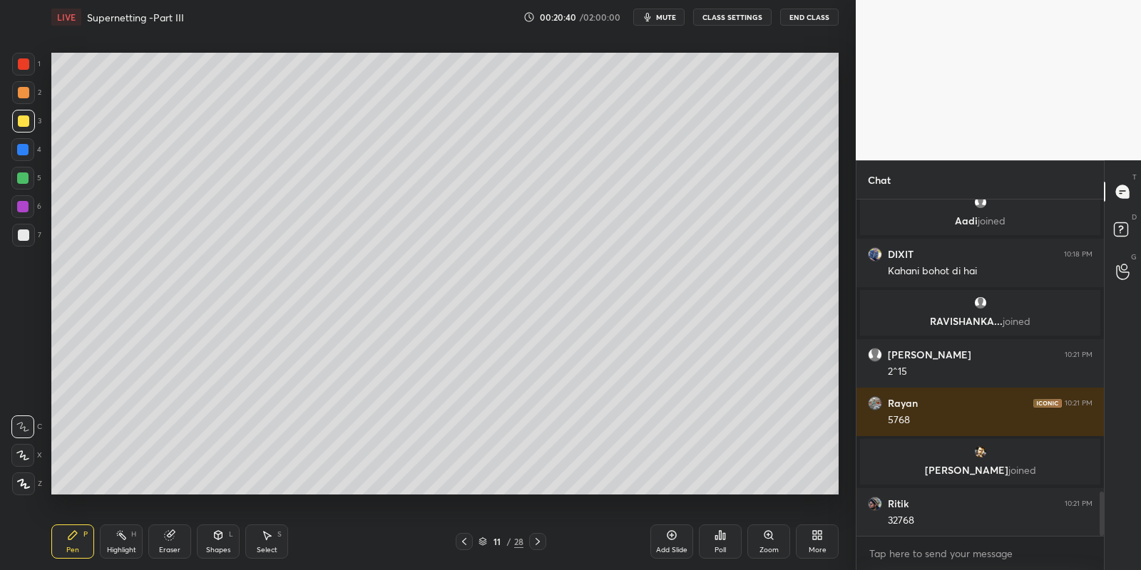
scroll to position [2239, 0]
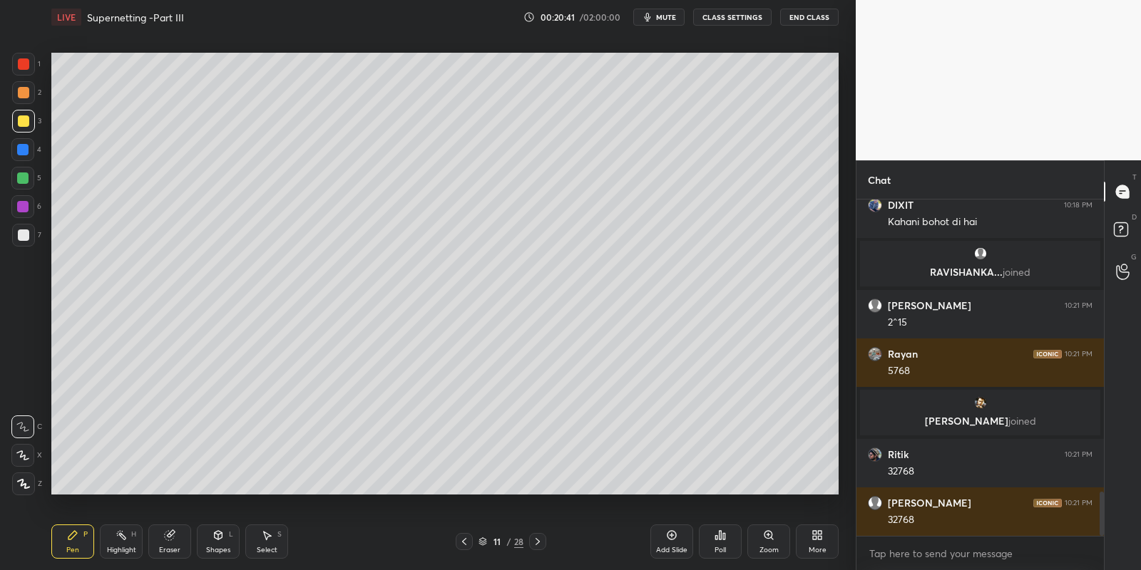
click at [76, 565] on div "Pen P Highlight H Eraser Shapes L Select S 11 / 28 Add Slide Poll Zoom More" at bounding box center [444, 541] width 787 height 57
click at [122, 544] on div "Highlight H" at bounding box center [121, 542] width 43 height 34
click at [73, 541] on div "Pen P" at bounding box center [72, 542] width 43 height 34
drag, startPoint x: 18, startPoint y: 124, endPoint x: 43, endPoint y: 162, distance: 45.7
click at [19, 123] on div at bounding box center [23, 120] width 11 height 11
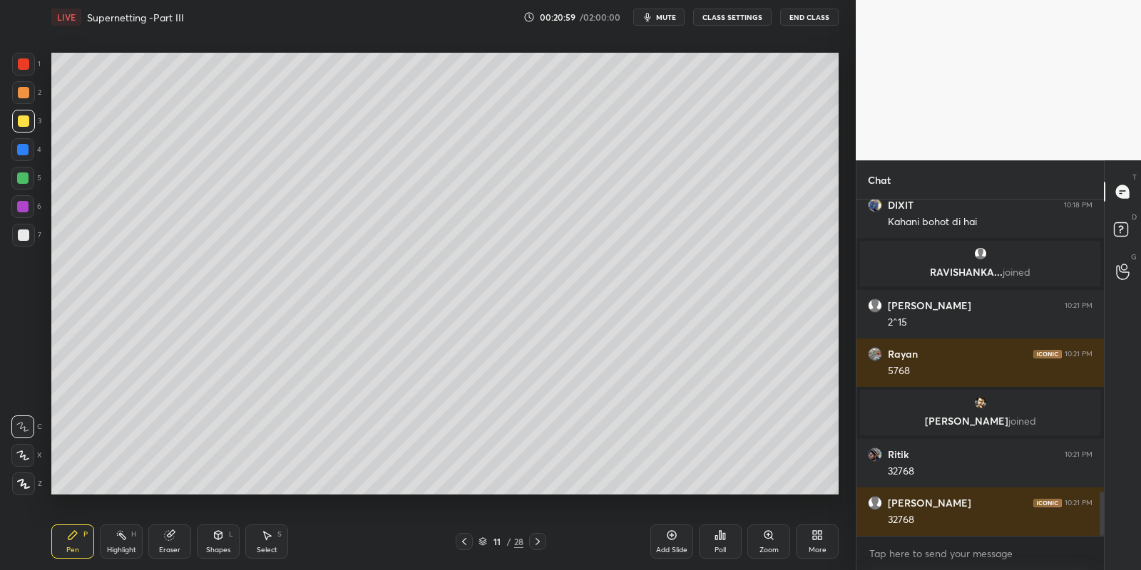
drag, startPoint x: 118, startPoint y: 547, endPoint x: 120, endPoint y: 538, distance: 9.4
click at [118, 542] on div "Highlight H" at bounding box center [121, 542] width 43 height 34
click at [74, 549] on div "Pen" at bounding box center [72, 550] width 13 height 7
click at [24, 118] on div at bounding box center [23, 120] width 11 height 11
drag, startPoint x: 215, startPoint y: 538, endPoint x: 214, endPoint y: 527, distance: 11.4
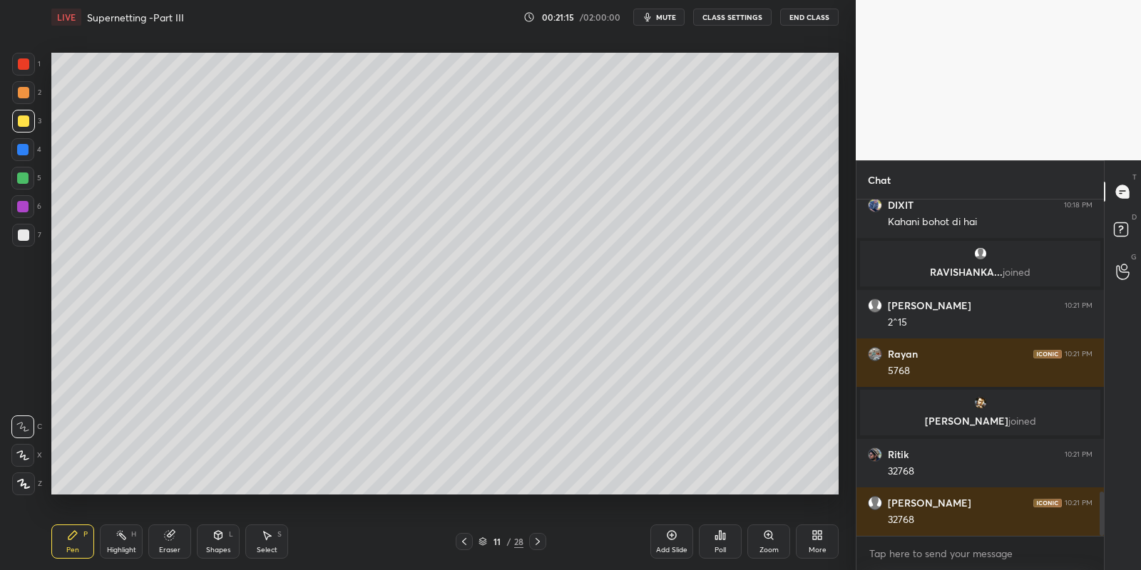
click at [215, 535] on icon at bounding box center [219, 535] width 8 height 9
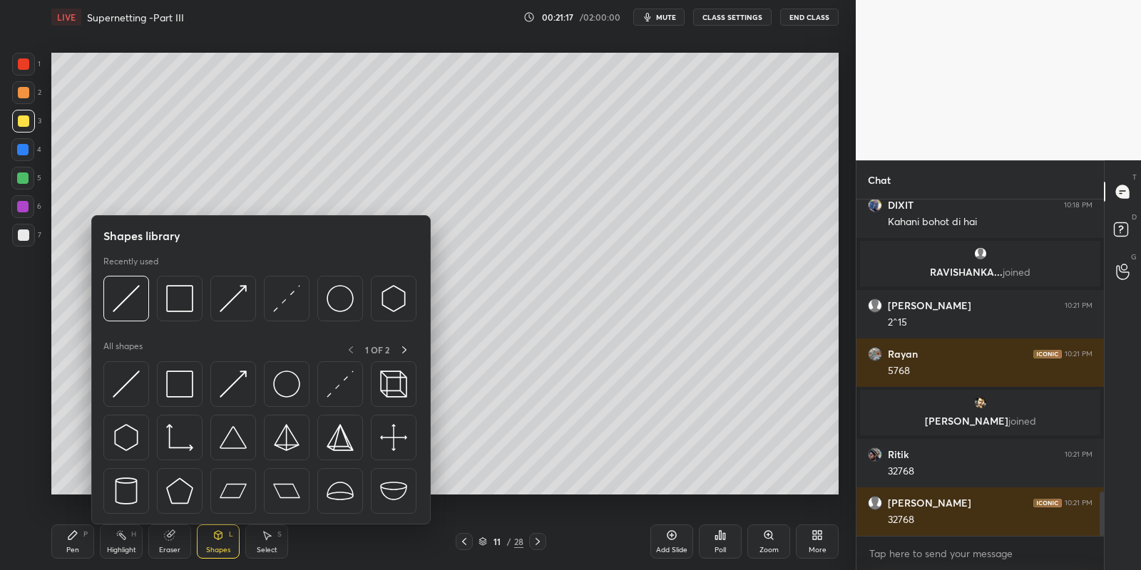
click at [128, 380] on img at bounding box center [126, 384] width 27 height 27
click at [26, 175] on div at bounding box center [22, 178] width 11 height 11
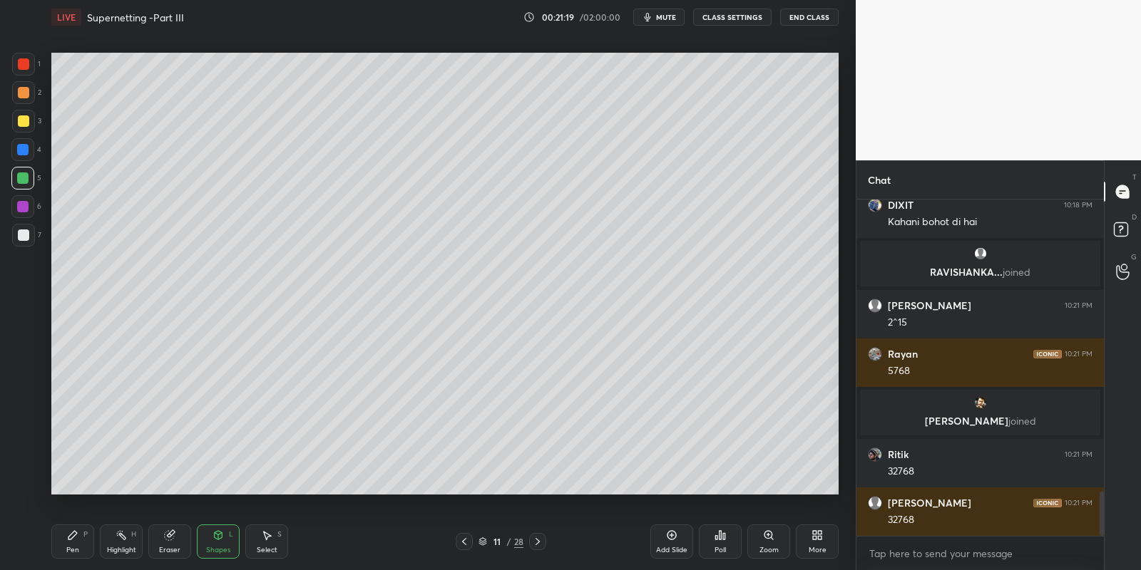
click at [73, 544] on div "Pen P" at bounding box center [72, 542] width 43 height 34
click at [24, 118] on div at bounding box center [23, 120] width 11 height 11
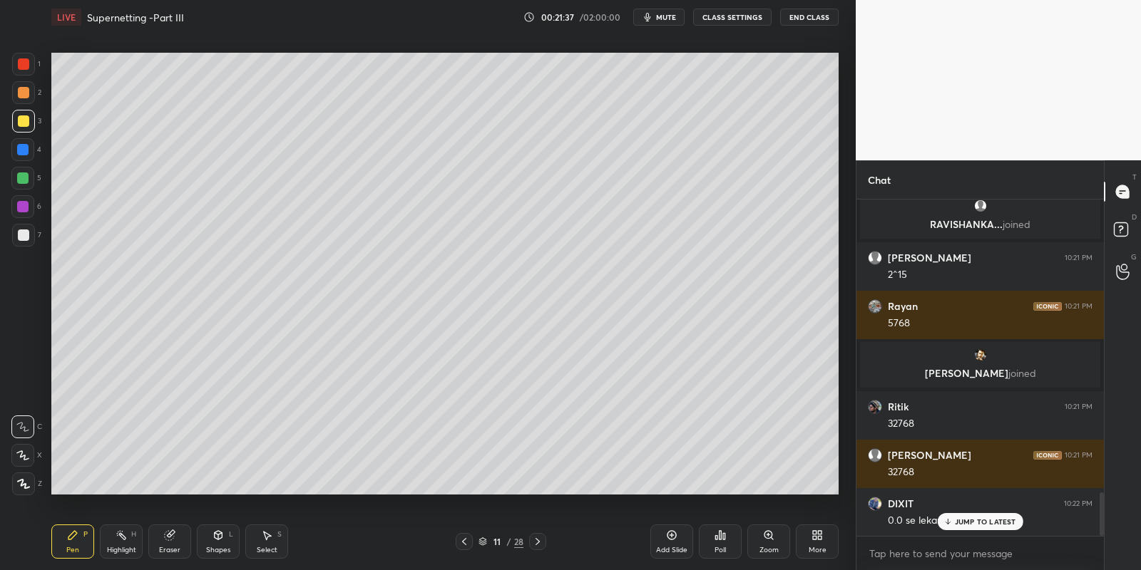
click at [220, 540] on div "Shapes L" at bounding box center [218, 542] width 43 height 34
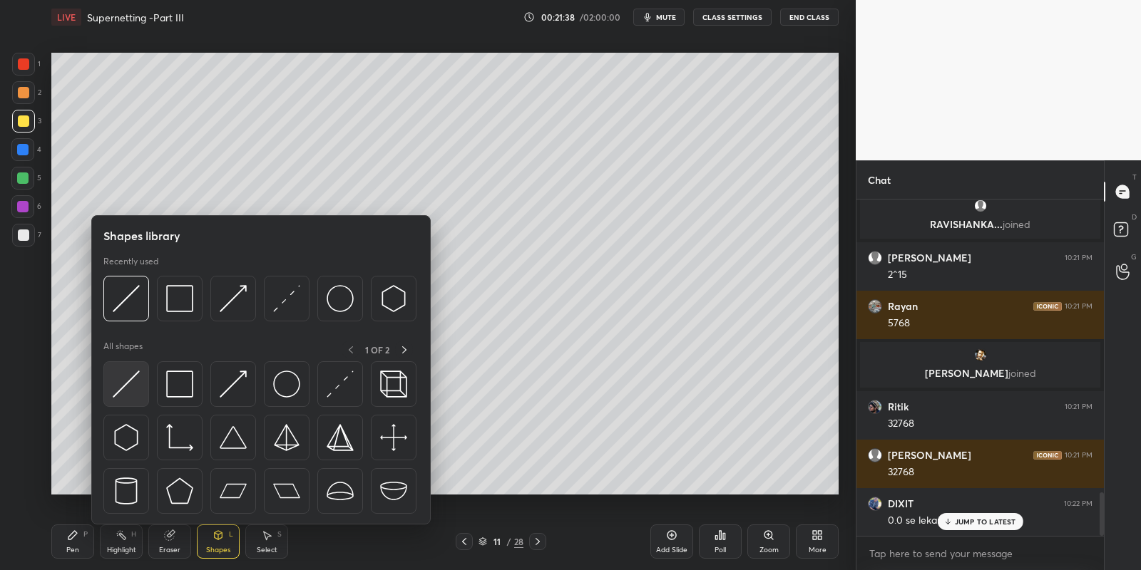
drag, startPoint x: 125, startPoint y: 381, endPoint x: 24, endPoint y: 178, distance: 227.3
click at [120, 383] on img at bounding box center [126, 384] width 27 height 27
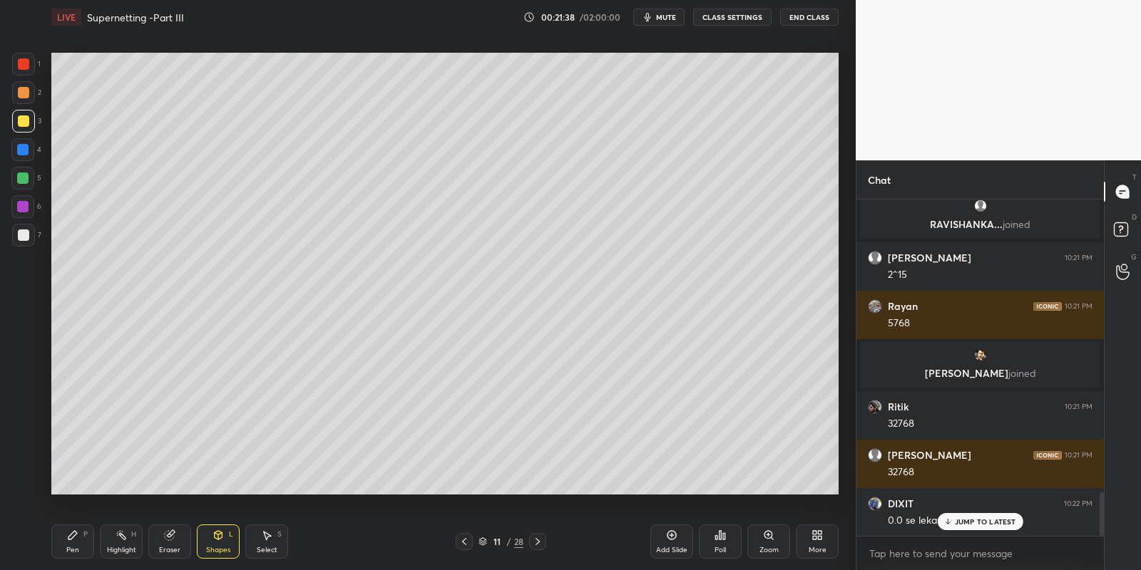
drag, startPoint x: 24, startPoint y: 178, endPoint x: 46, endPoint y: 175, distance: 23.0
click at [24, 179] on div at bounding box center [22, 178] width 11 height 11
drag, startPoint x: 70, startPoint y: 547, endPoint x: 90, endPoint y: 518, distance: 35.4
click at [70, 543] on div "Pen P" at bounding box center [72, 542] width 43 height 34
drag, startPoint x: 259, startPoint y: 540, endPoint x: 249, endPoint y: 502, distance: 39.1
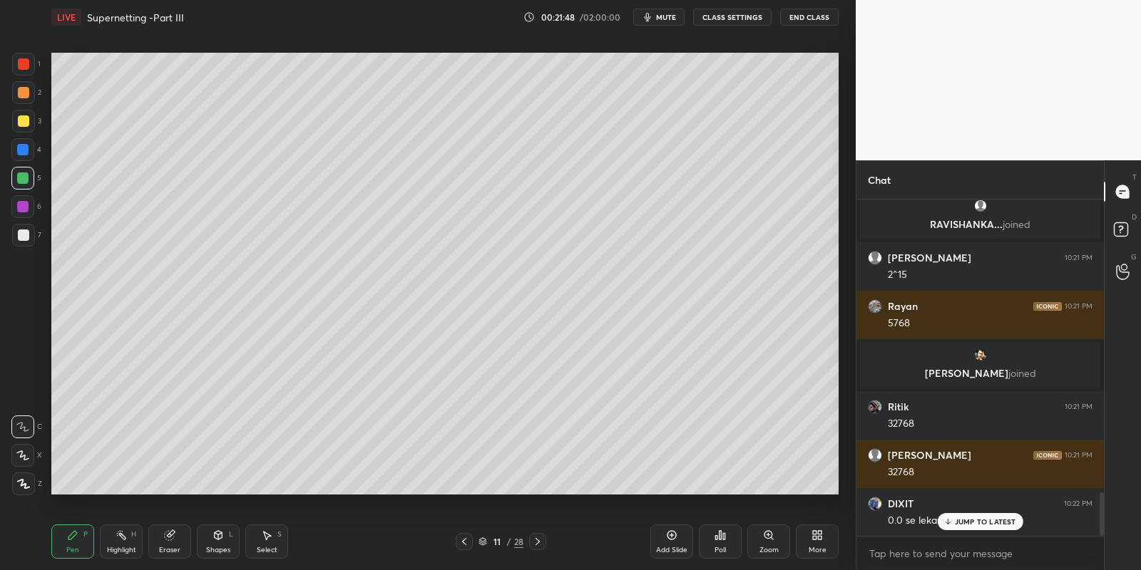
click at [258, 536] on div "Select S" at bounding box center [266, 542] width 43 height 34
drag, startPoint x: 219, startPoint y: 544, endPoint x: 215, endPoint y: 531, distance: 13.5
click at [217, 540] on div "Shapes L" at bounding box center [218, 542] width 43 height 34
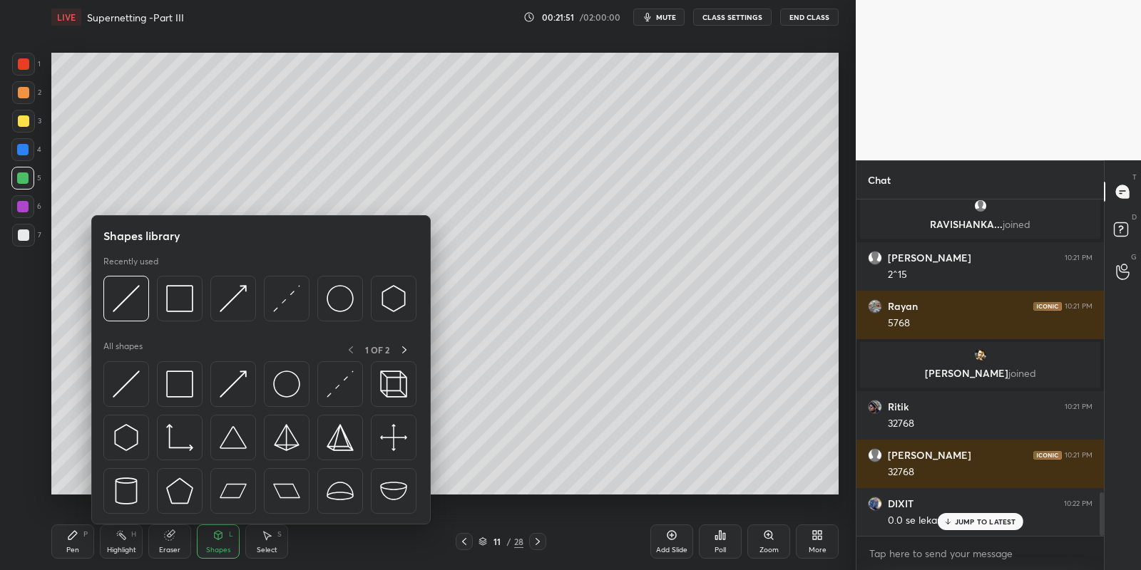
drag, startPoint x: 135, startPoint y: 367, endPoint x: 37, endPoint y: 176, distance: 214.9
click at [130, 369] on div at bounding box center [126, 384] width 46 height 46
click at [34, 176] on div "5" at bounding box center [26, 178] width 30 height 23
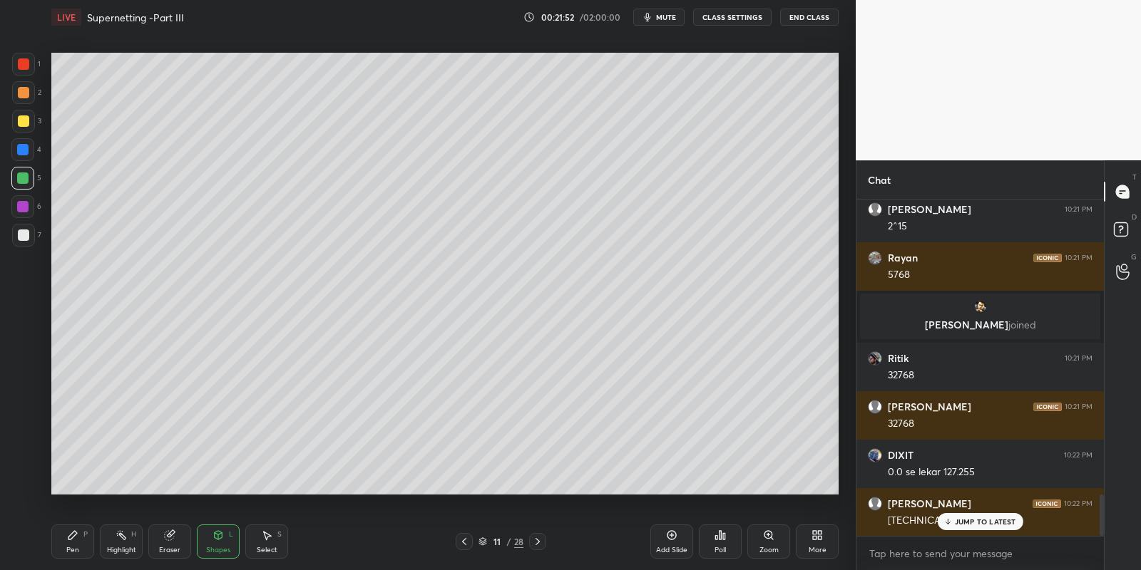
scroll to position [2383, 0]
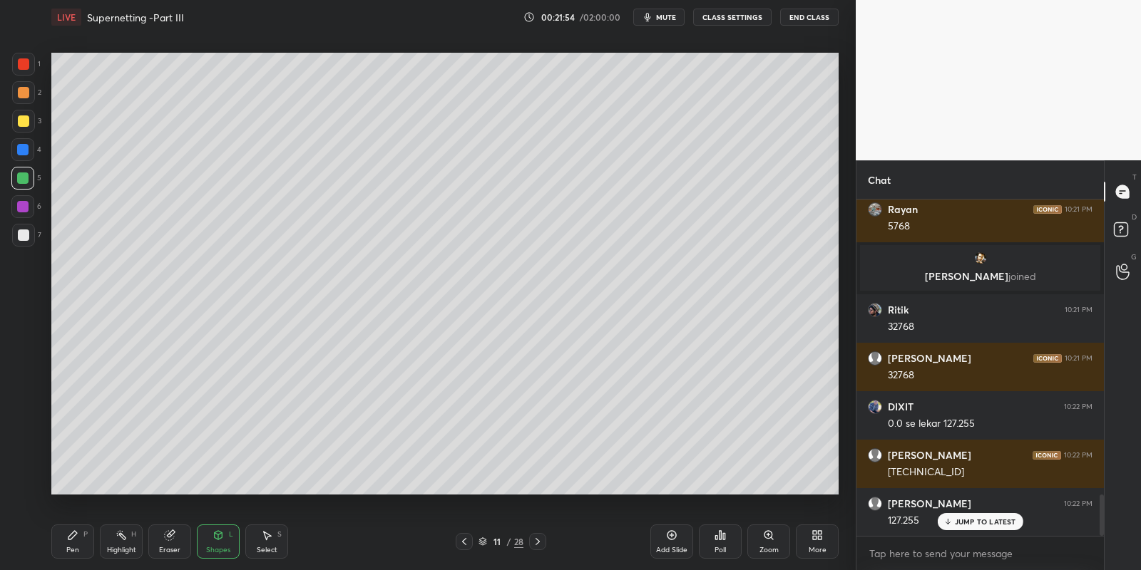
click at [74, 546] on div "Pen P" at bounding box center [72, 542] width 43 height 34
drag, startPoint x: 267, startPoint y: 545, endPoint x: 268, endPoint y: 538, distance: 7.2
click at [269, 542] on div "Select S" at bounding box center [266, 542] width 43 height 34
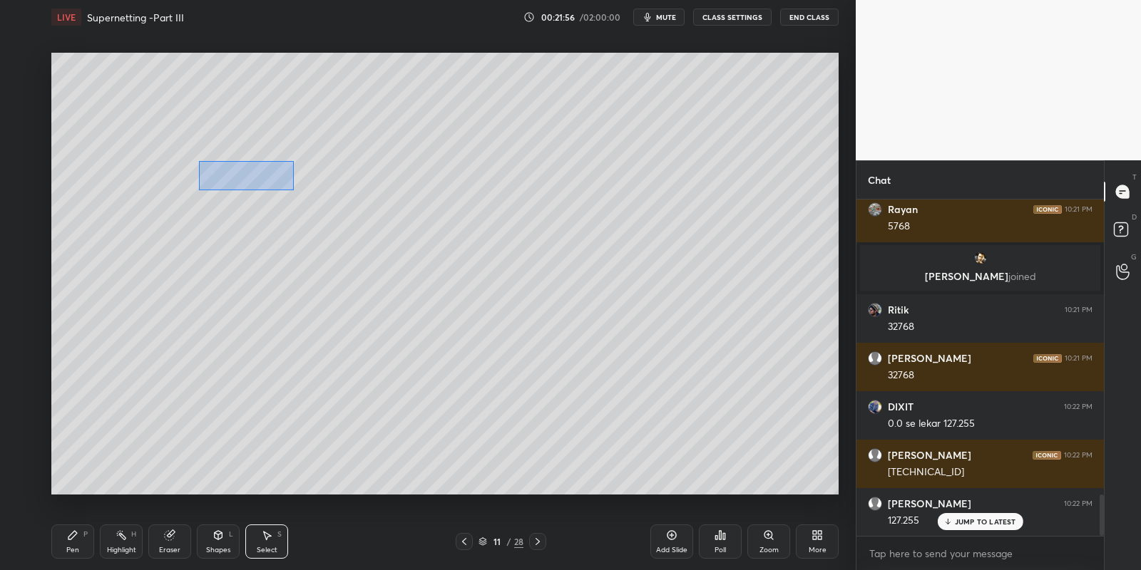
drag, startPoint x: 199, startPoint y: 161, endPoint x: 293, endPoint y: 190, distance: 98.3
click at [293, 190] on div "0 ° Undo Copy Paste here Duplicate Duplicate to new slide Delete" at bounding box center [444, 274] width 787 height 443
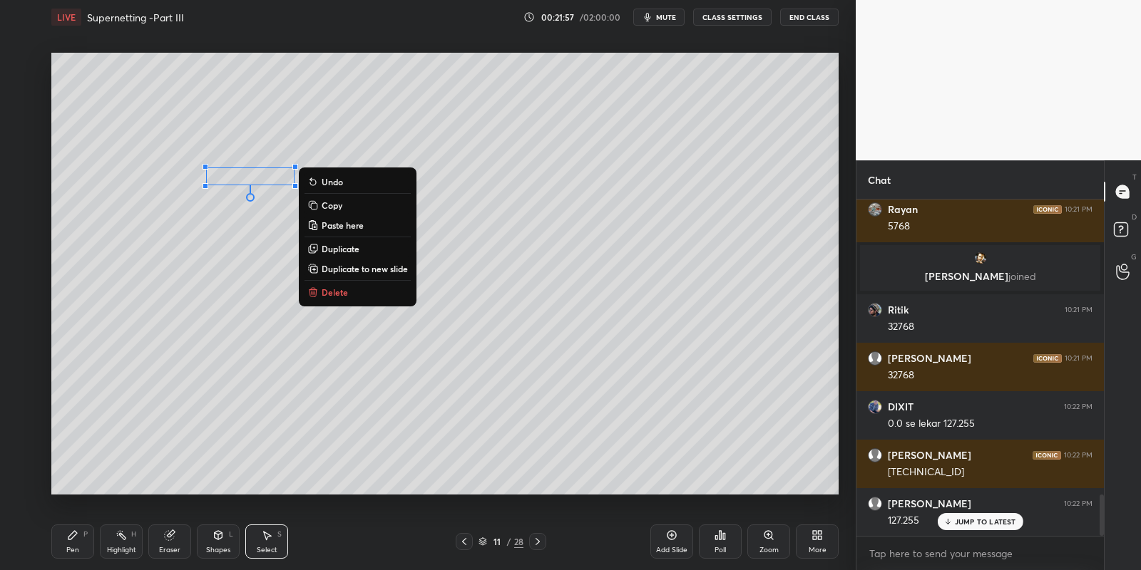
click at [332, 202] on p "Copy" at bounding box center [332, 205] width 21 height 11
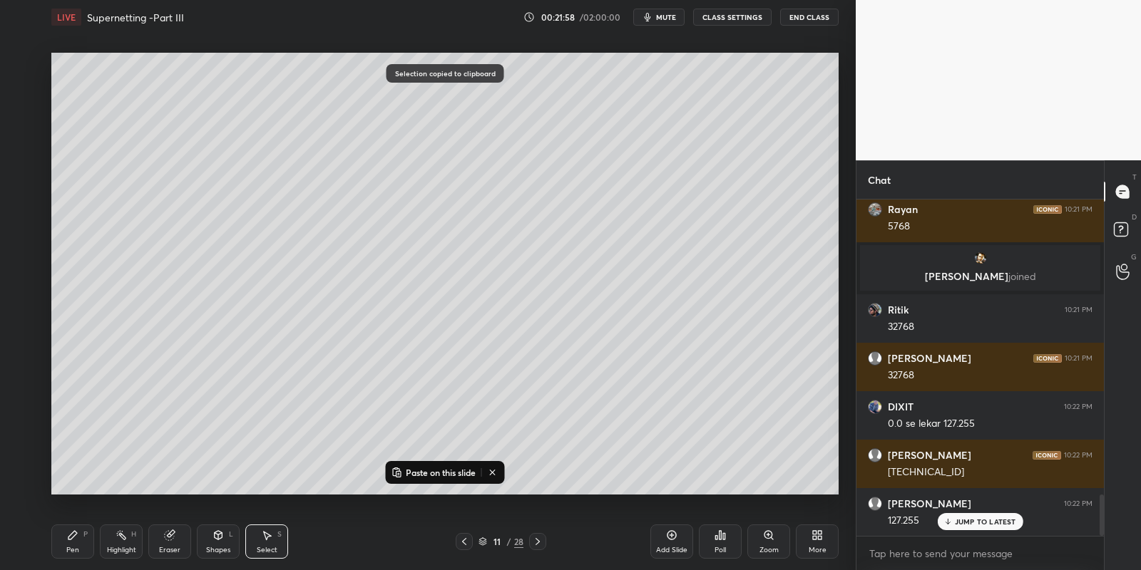
click at [411, 466] on button "Paste on this slide" at bounding box center [434, 472] width 90 height 17
drag, startPoint x: 265, startPoint y: 188, endPoint x: 249, endPoint y: 252, distance: 65.5
click at [250, 252] on div "0 ° Undo Copy Paste here Duplicate Duplicate to new slide Delete" at bounding box center [444, 274] width 787 height 443
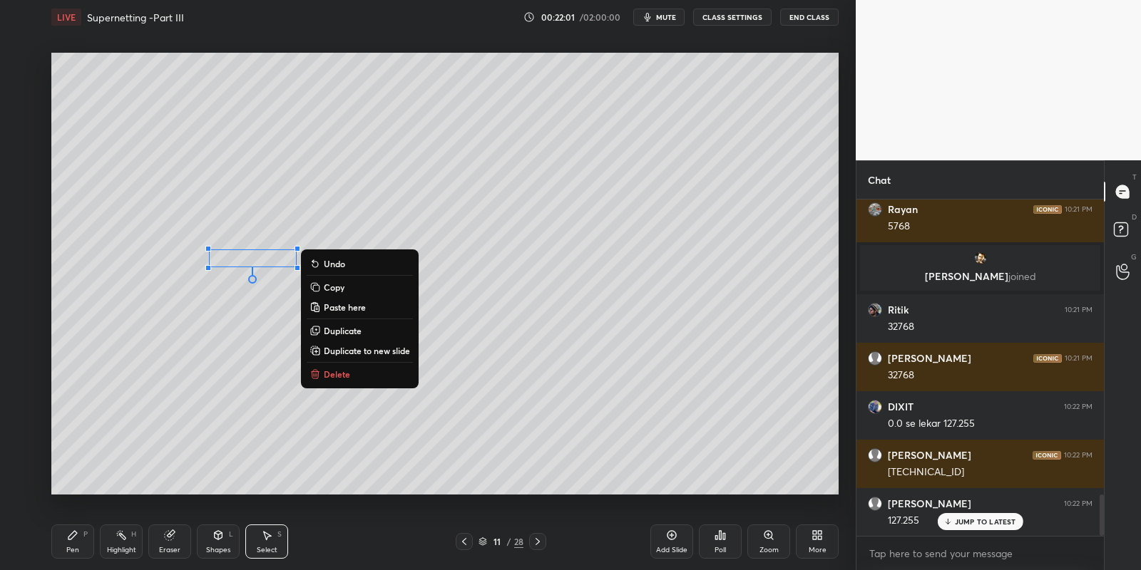
click at [71, 545] on div "Pen P" at bounding box center [72, 542] width 43 height 34
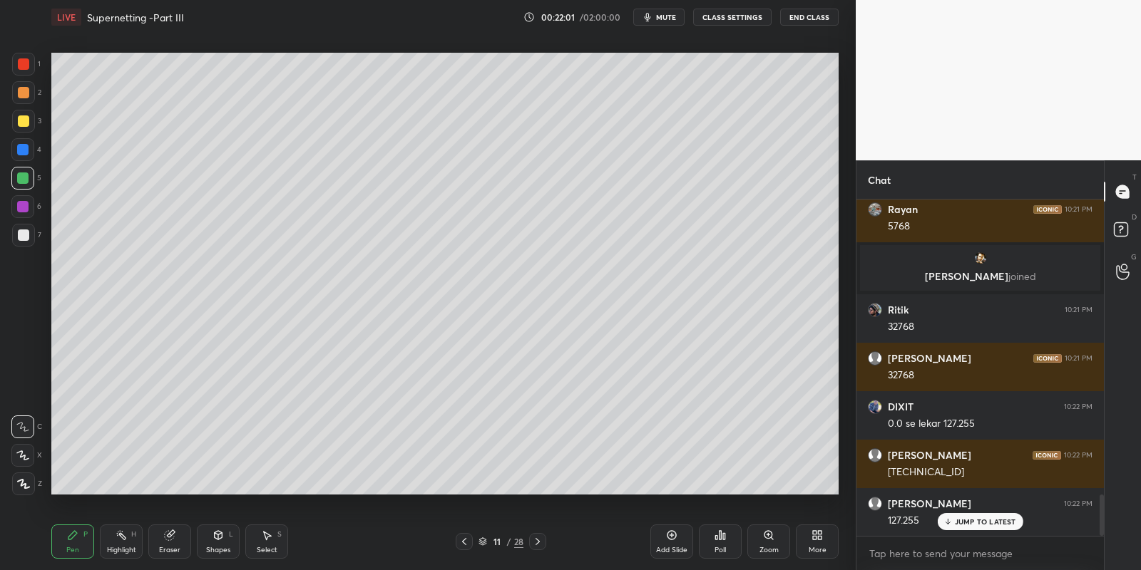
click at [24, 236] on div at bounding box center [23, 235] width 11 height 11
drag, startPoint x: 217, startPoint y: 544, endPoint x: 216, endPoint y: 533, distance: 11.4
click at [217, 542] on div "Shapes L" at bounding box center [218, 542] width 43 height 34
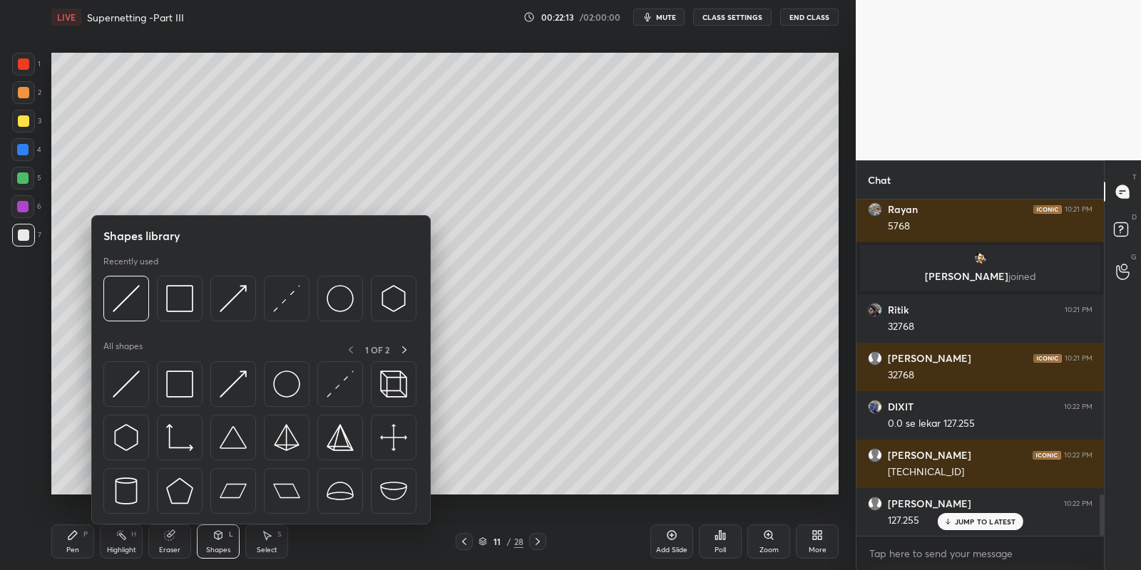
click at [260, 541] on div "Select S" at bounding box center [266, 542] width 43 height 34
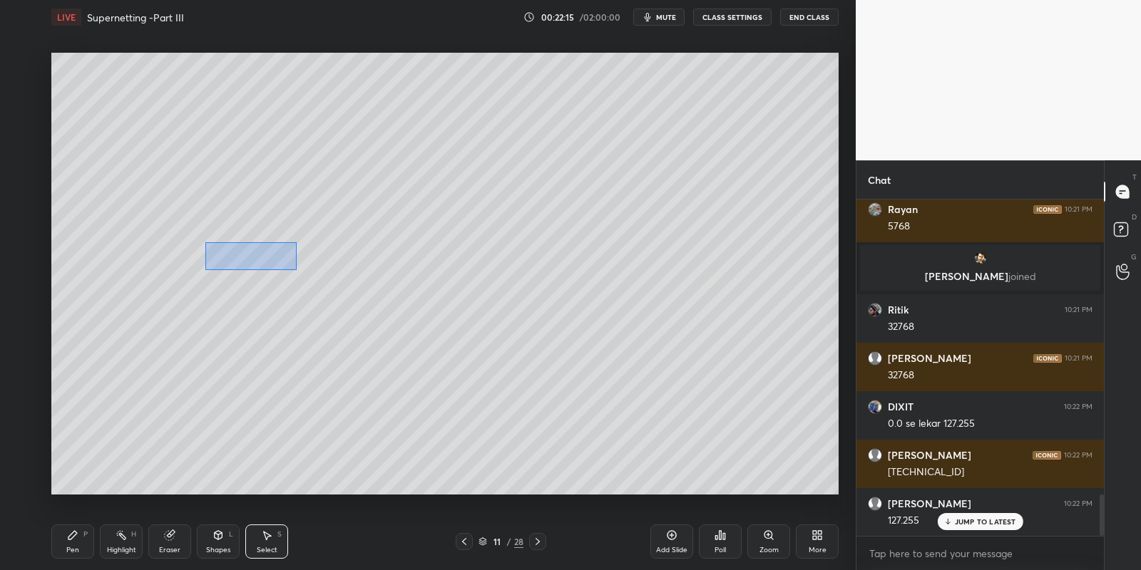
drag, startPoint x: 205, startPoint y: 242, endPoint x: 295, endPoint y: 267, distance: 93.0
click at [296, 269] on div "0 ° Undo Copy Paste here Duplicate Duplicate to new slide Delete" at bounding box center [444, 274] width 787 height 443
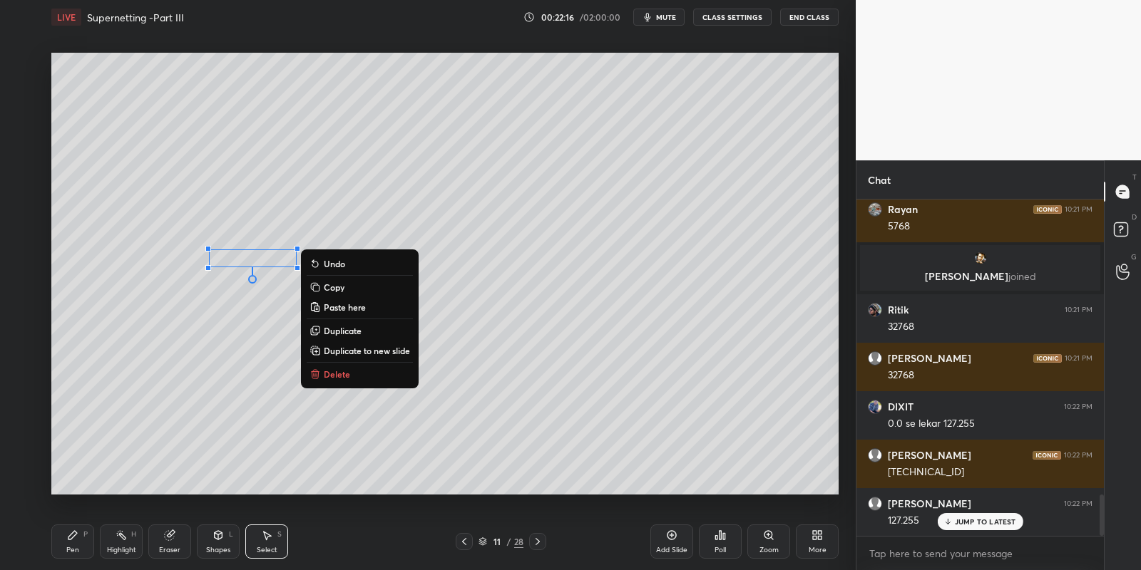
click at [341, 286] on p "Copy" at bounding box center [334, 287] width 21 height 11
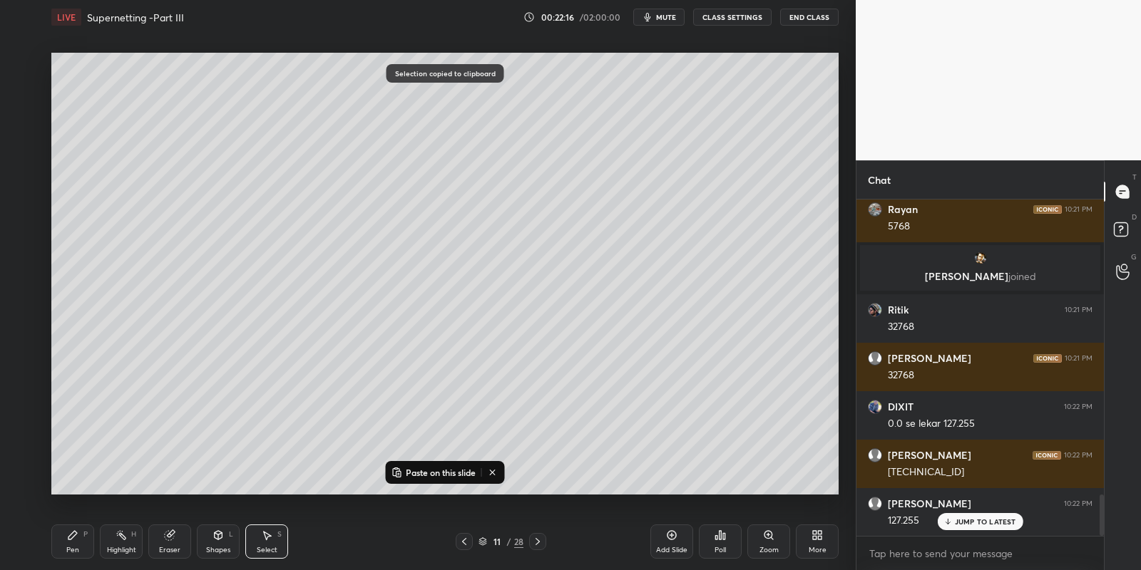
click at [406, 467] on p "Paste on this slide" at bounding box center [441, 472] width 70 height 11
drag, startPoint x: 268, startPoint y: 280, endPoint x: 247, endPoint y: 361, distance: 83.2
click at [250, 362] on div "0 ° Undo Copy Paste here Duplicate Duplicate to new slide Delete" at bounding box center [444, 274] width 787 height 443
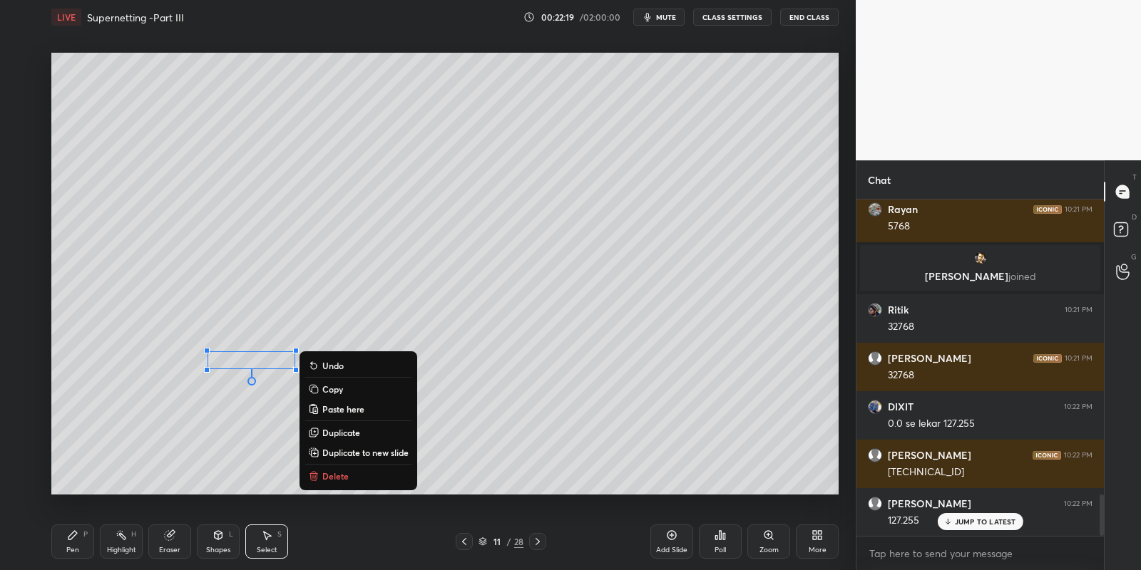
click at [95, 540] on div "Pen P Highlight H Eraser Shapes L Select S" at bounding box center [200, 542] width 299 height 34
click at [212, 537] on div "Shapes L" at bounding box center [218, 542] width 43 height 34
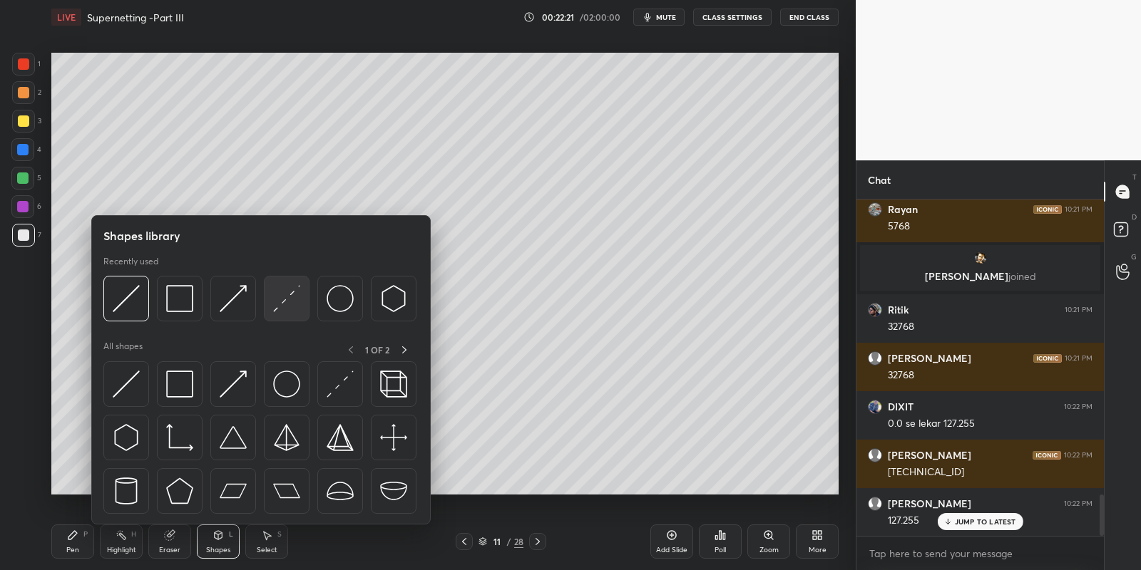
click at [282, 297] on img at bounding box center [286, 298] width 27 height 27
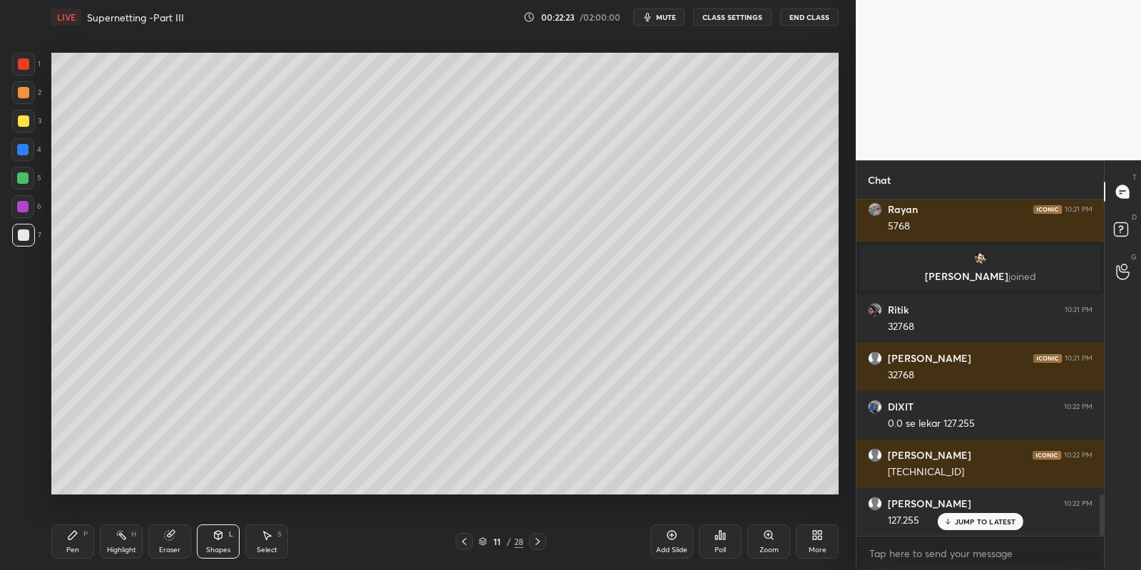
click at [25, 238] on div at bounding box center [23, 235] width 11 height 11
click at [77, 550] on div "Pen" at bounding box center [72, 550] width 13 height 7
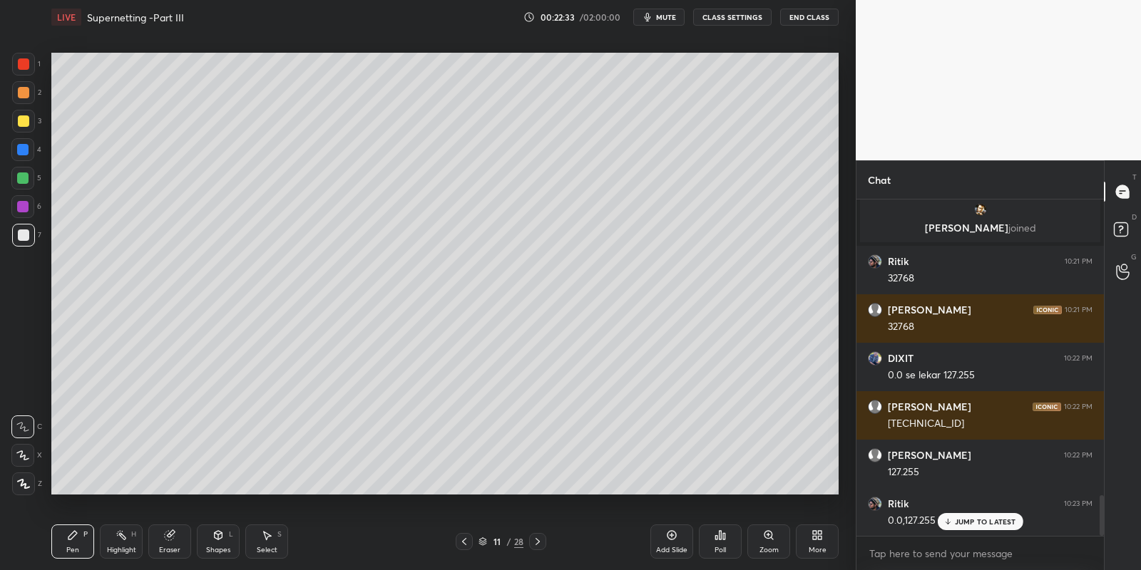
click at [178, 541] on div "Eraser" at bounding box center [169, 542] width 43 height 34
drag, startPoint x: 218, startPoint y: 543, endPoint x: 217, endPoint y: 530, distance: 12.9
click at [217, 543] on div "Shapes L" at bounding box center [218, 542] width 43 height 34
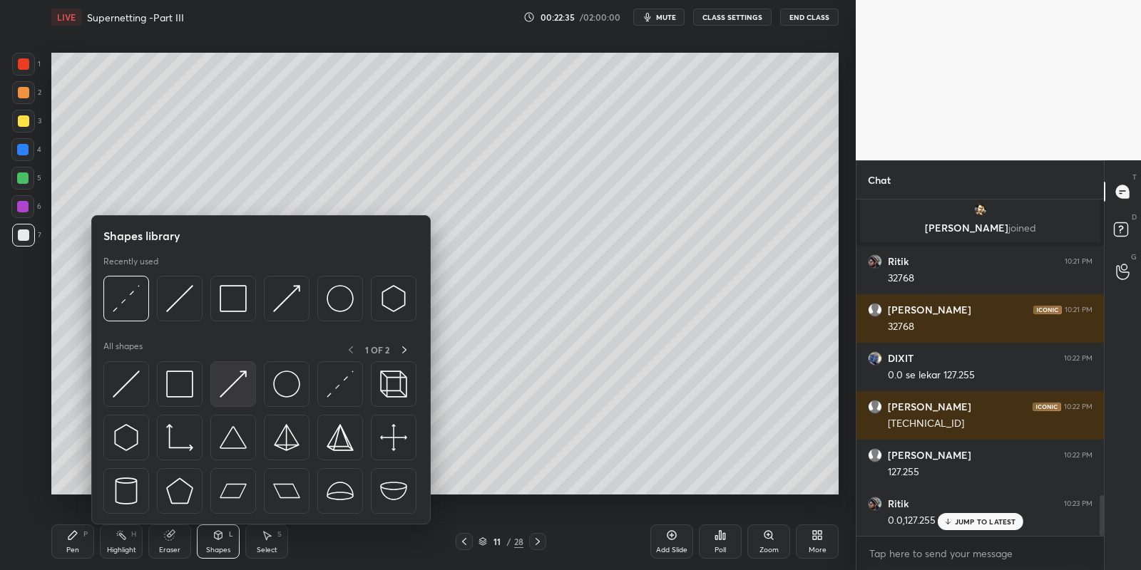
click at [227, 388] on img at bounding box center [233, 384] width 27 height 27
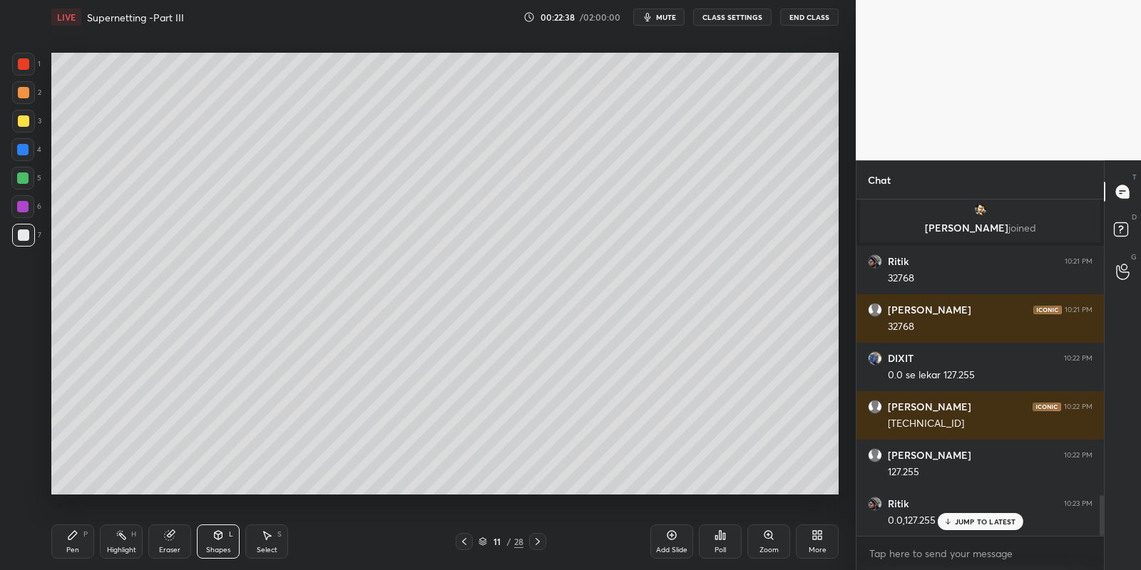
click at [73, 541] on div "Pen P" at bounding box center [72, 542] width 43 height 34
click at [28, 123] on div at bounding box center [23, 121] width 23 height 23
click at [125, 539] on icon at bounding box center [120, 535] width 11 height 11
drag, startPoint x: 92, startPoint y: 530, endPoint x: 101, endPoint y: 537, distance: 11.1
click at [98, 537] on div "Pen P Highlight H Eraser Shapes L Select S" at bounding box center [200, 542] width 299 height 34
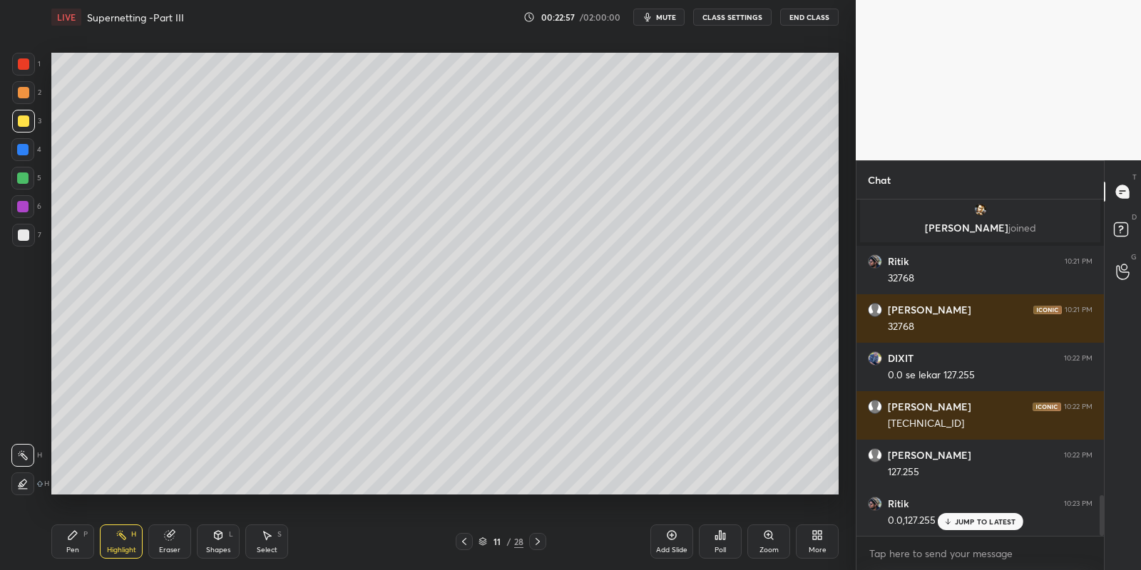
click at [113, 538] on div "Highlight H" at bounding box center [121, 542] width 43 height 34
click at [81, 550] on div "Pen P" at bounding box center [72, 542] width 43 height 34
click at [125, 548] on div "Highlight" at bounding box center [121, 550] width 29 height 7
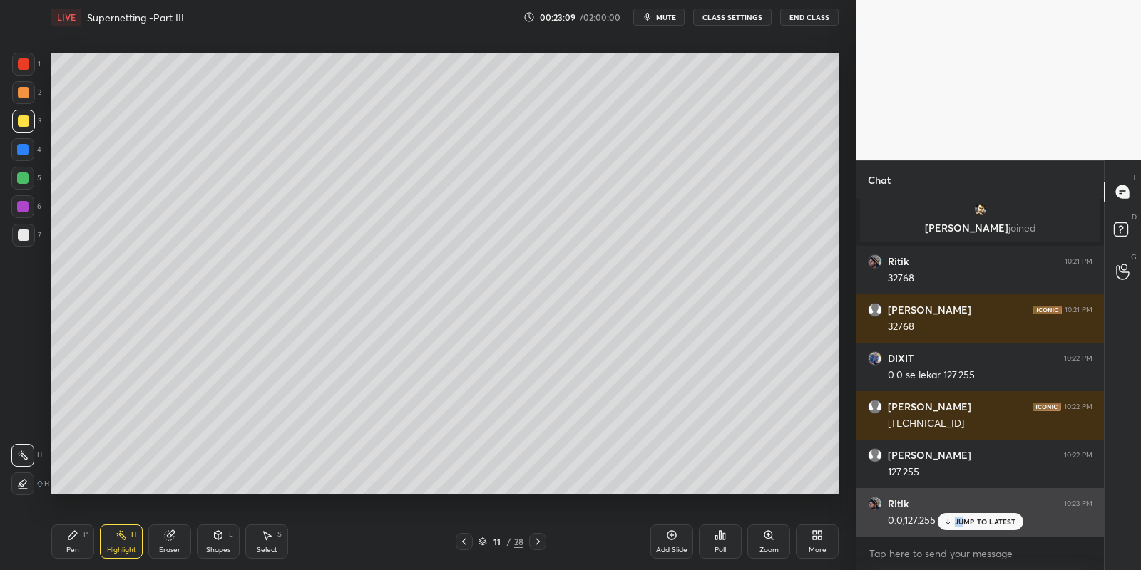
click at [962, 519] on p "JUMP TO LATEST" at bounding box center [985, 522] width 61 height 9
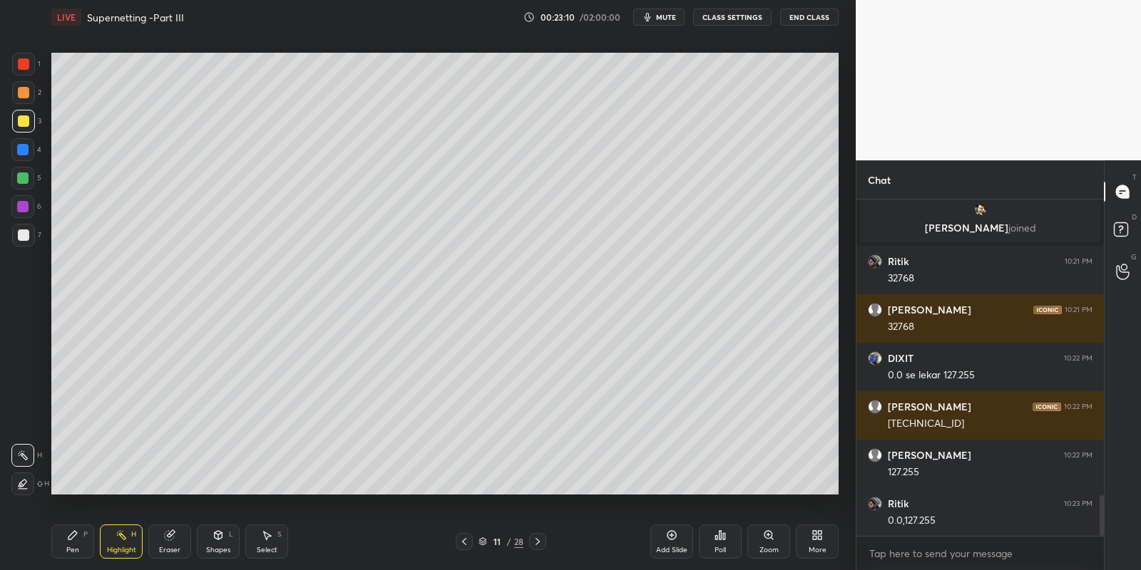
click at [71, 537] on icon at bounding box center [72, 535] width 9 height 9
drag, startPoint x: 112, startPoint y: 555, endPoint x: 123, endPoint y: 531, distance: 25.8
click at [114, 551] on div "Highlight" at bounding box center [121, 550] width 29 height 7
click at [75, 542] on div "Pen P" at bounding box center [72, 542] width 43 height 34
drag, startPoint x: 116, startPoint y: 548, endPoint x: 129, endPoint y: 496, distance: 52.9
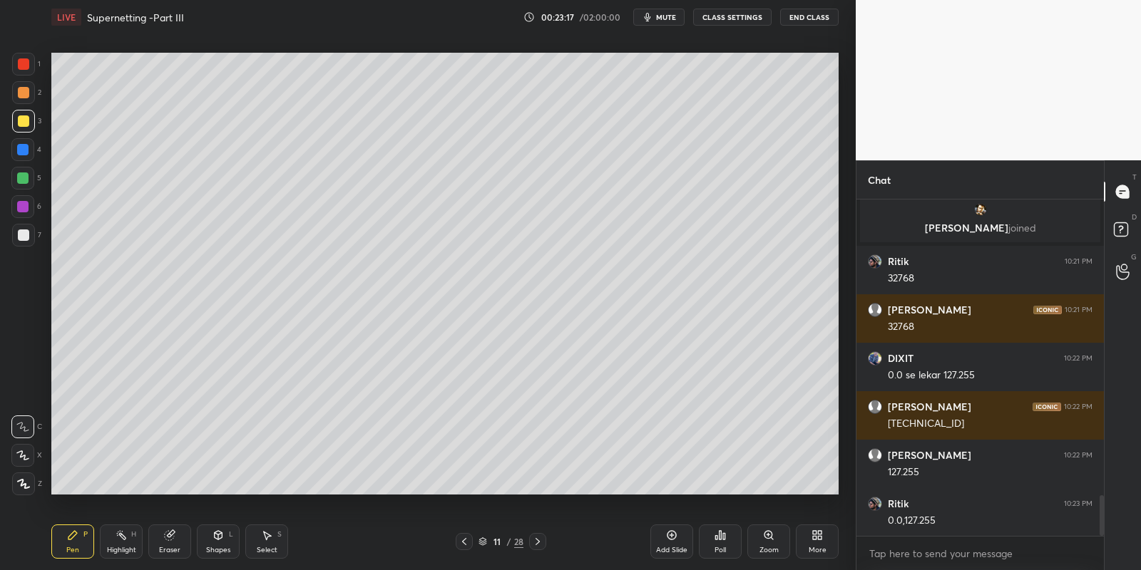
click at [117, 545] on div "Highlight H" at bounding box center [121, 542] width 43 height 34
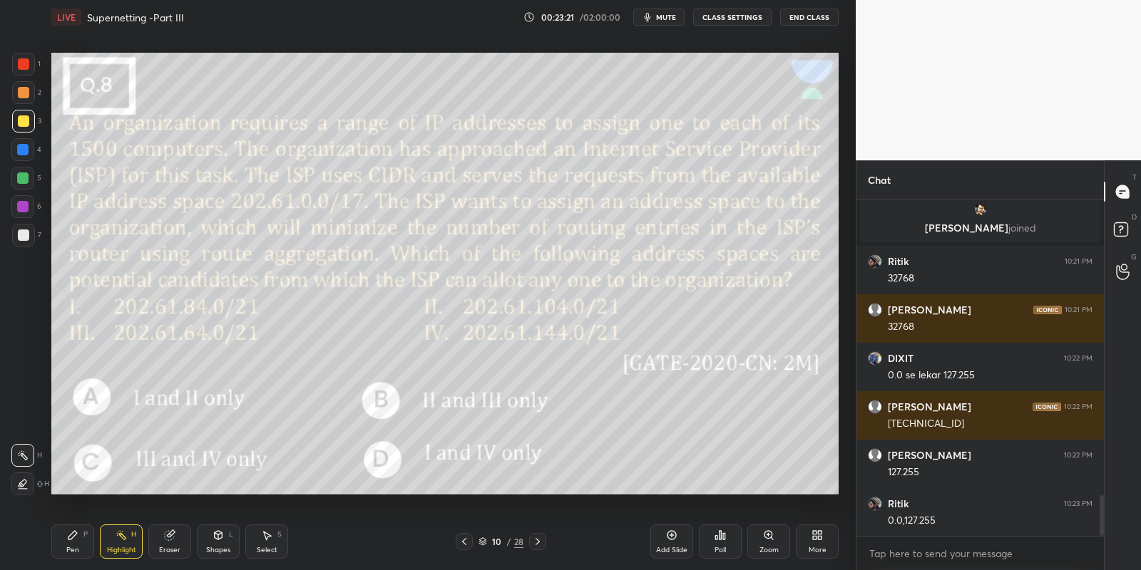
drag, startPoint x: 220, startPoint y: 541, endPoint x: 212, endPoint y: 528, distance: 16.0
click at [217, 545] on div "Shapes L" at bounding box center [218, 542] width 43 height 34
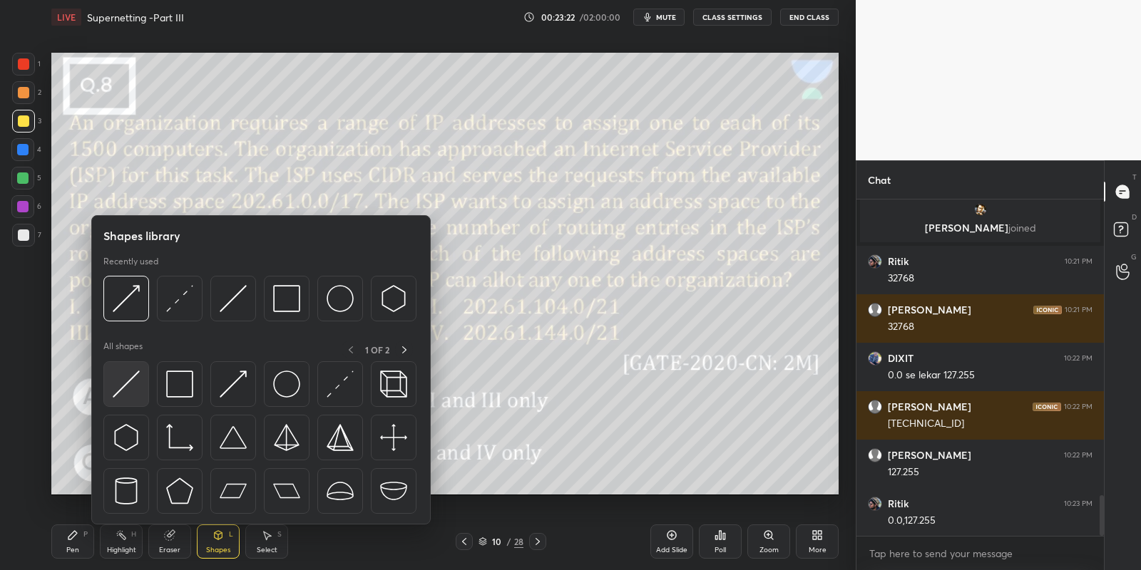
drag, startPoint x: 131, startPoint y: 388, endPoint x: 23, endPoint y: 123, distance: 285.8
click at [126, 389] on img at bounding box center [126, 384] width 27 height 27
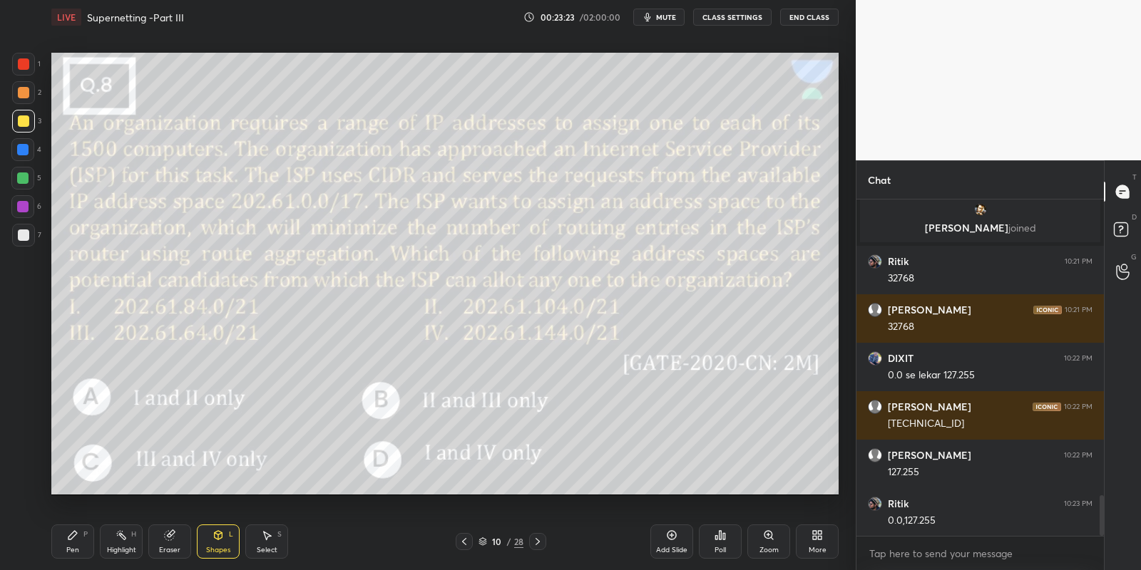
click at [24, 118] on div at bounding box center [23, 120] width 11 height 11
click at [24, 175] on div at bounding box center [22, 178] width 11 height 11
drag, startPoint x: 68, startPoint y: 558, endPoint x: 111, endPoint y: 542, distance: 45.6
click at [69, 555] on div "Pen P" at bounding box center [72, 542] width 43 height 34
click at [115, 547] on div "Highlight" at bounding box center [121, 550] width 29 height 7
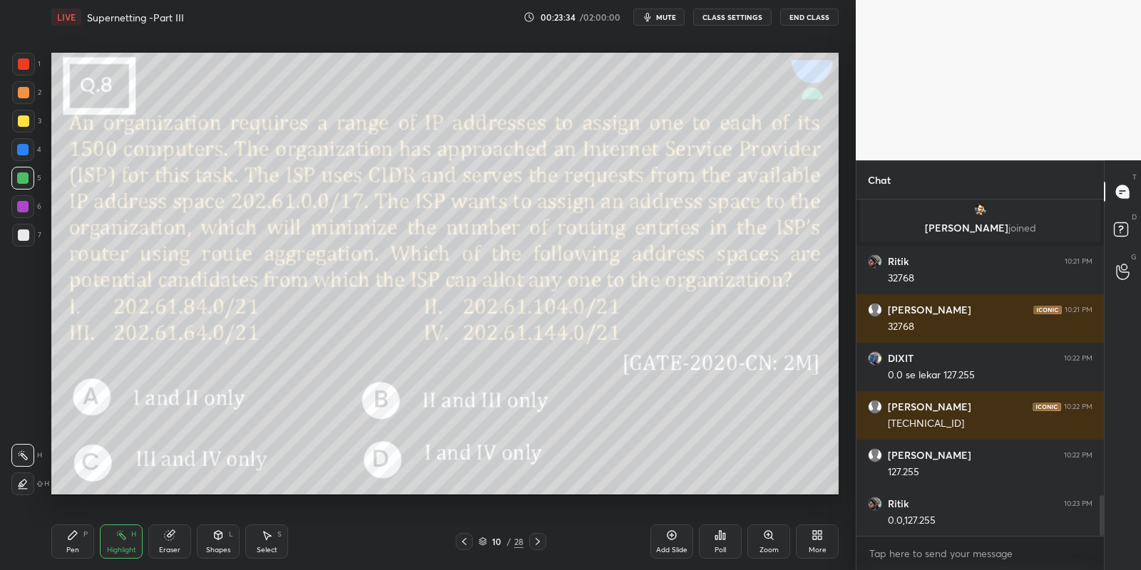
drag, startPoint x: 218, startPoint y: 546, endPoint x: 217, endPoint y: 528, distance: 17.8
click at [218, 544] on div "Shapes L" at bounding box center [218, 542] width 43 height 34
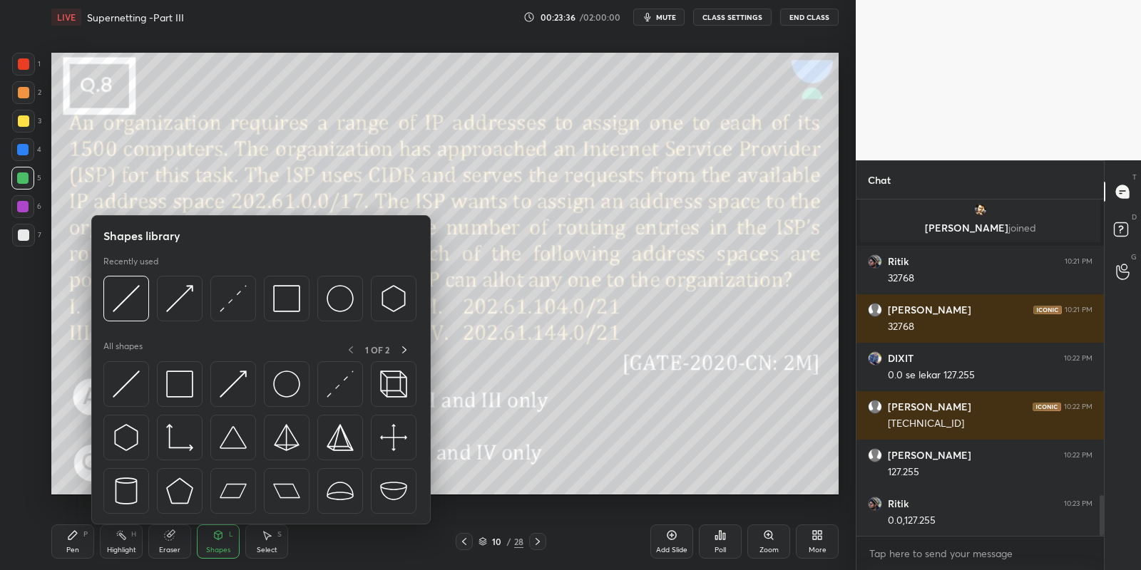
click at [127, 385] on img at bounding box center [126, 384] width 27 height 27
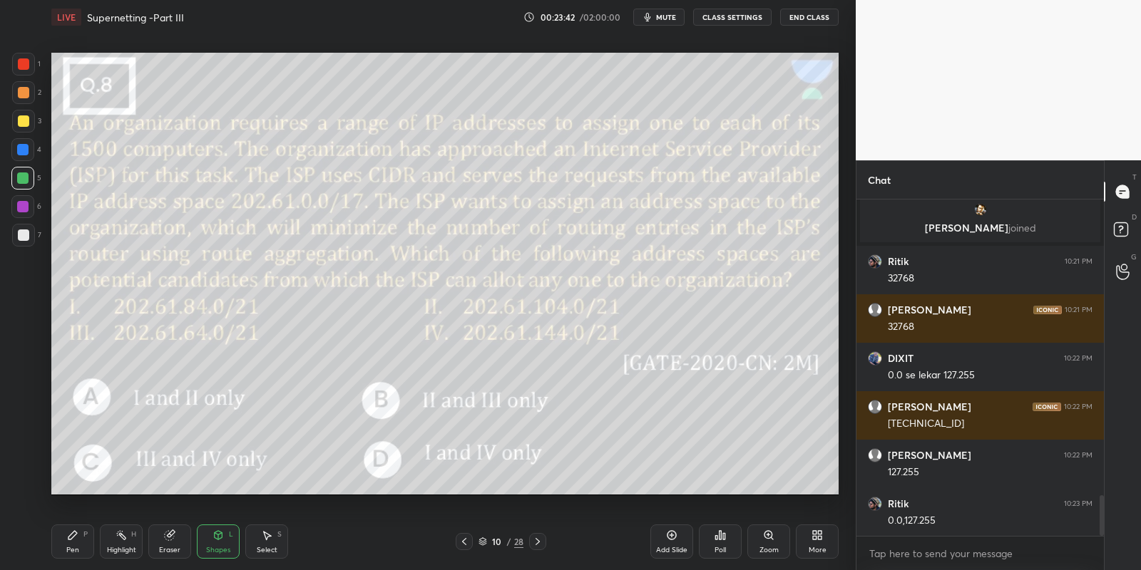
drag, startPoint x: 78, startPoint y: 543, endPoint x: 141, endPoint y: 533, distance: 64.1
click at [83, 543] on div "Pen P" at bounding box center [72, 542] width 43 height 34
drag, startPoint x: 217, startPoint y: 548, endPoint x: 215, endPoint y: 541, distance: 7.3
click at [217, 547] on div "Shapes" at bounding box center [218, 550] width 24 height 7
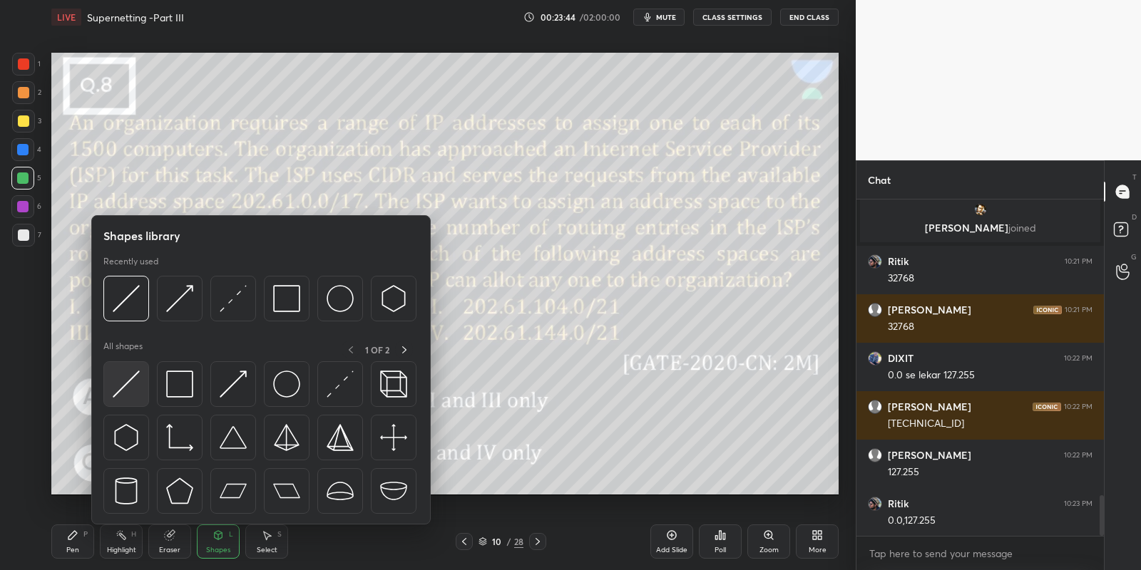
drag, startPoint x: 123, startPoint y: 381, endPoint x: 284, endPoint y: 237, distance: 216.1
click at [126, 381] on img at bounding box center [126, 384] width 27 height 27
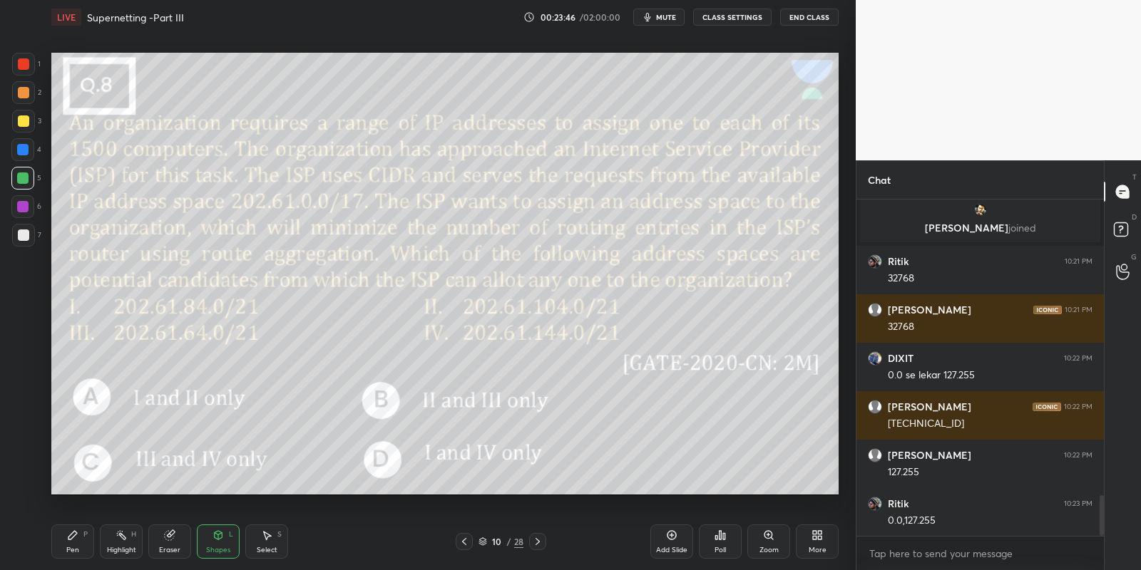
drag, startPoint x: 22, startPoint y: 238, endPoint x: 38, endPoint y: 256, distance: 23.7
click at [24, 237] on div at bounding box center [23, 235] width 11 height 11
drag, startPoint x: 219, startPoint y: 543, endPoint x: 215, endPoint y: 527, distance: 16.9
click at [217, 544] on div "Shapes L" at bounding box center [218, 542] width 43 height 34
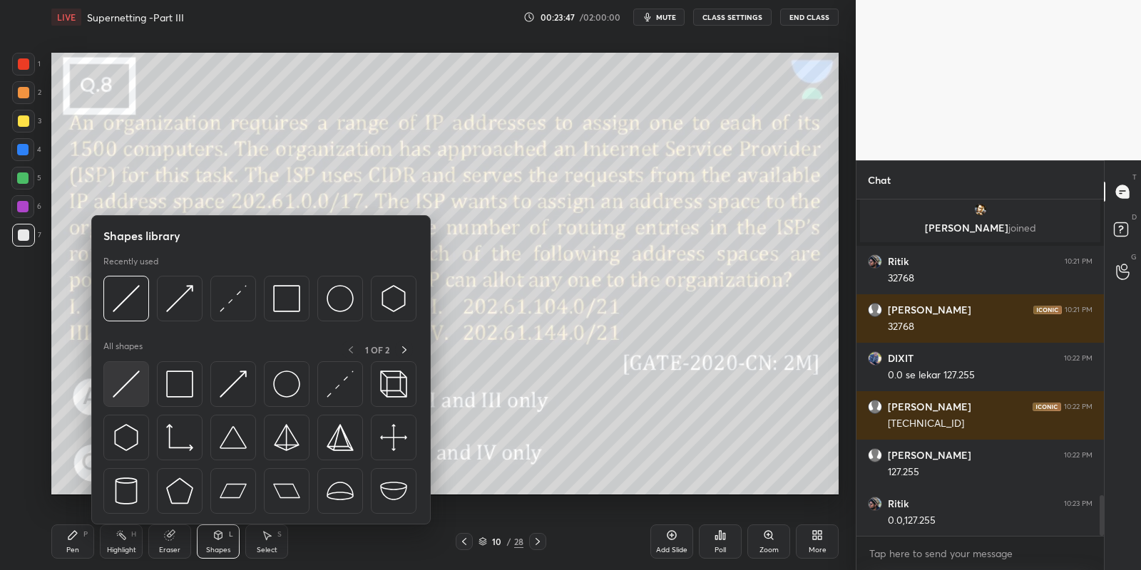
click at [124, 375] on img at bounding box center [126, 384] width 27 height 27
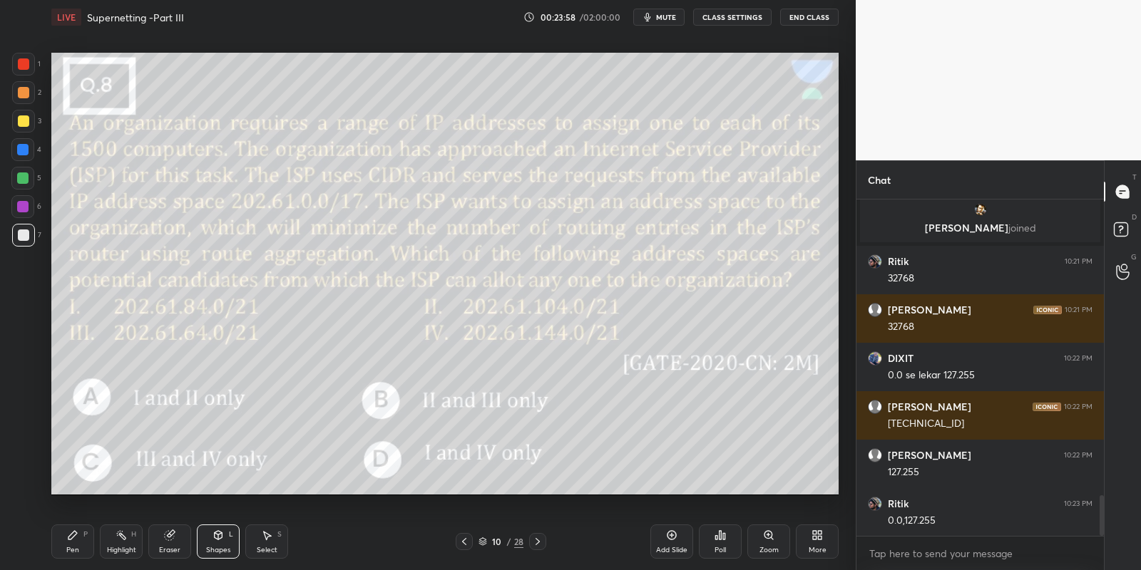
drag, startPoint x: 73, startPoint y: 546, endPoint x: 108, endPoint y: 543, distance: 35.8
click at [83, 545] on div "Pen P" at bounding box center [72, 542] width 43 height 34
click at [123, 543] on div "Highlight H" at bounding box center [121, 542] width 43 height 34
click at [220, 548] on div "Shapes" at bounding box center [218, 550] width 24 height 7
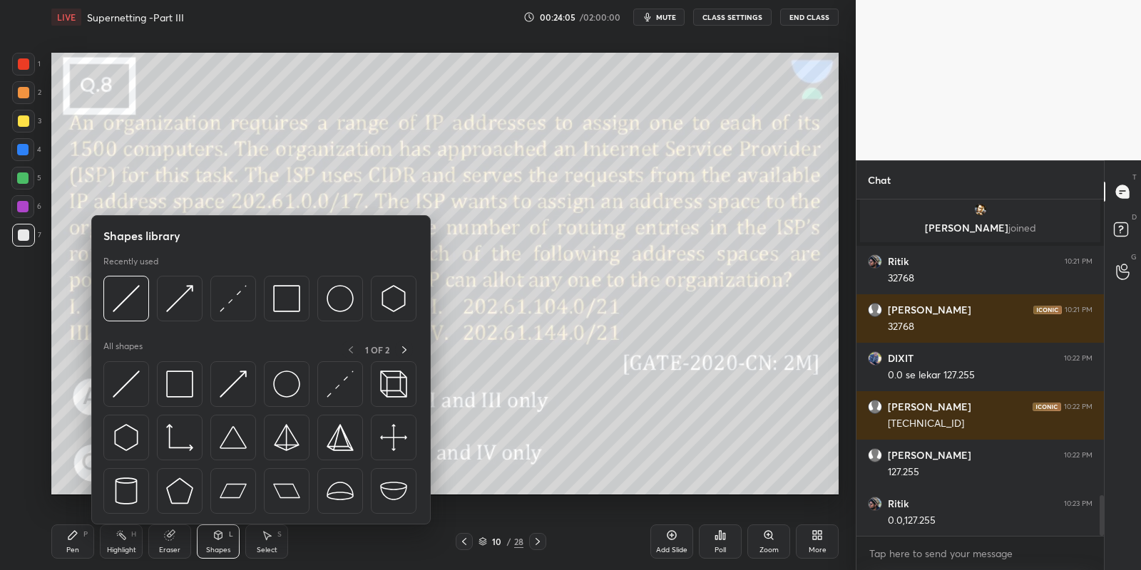
click at [132, 384] on img at bounding box center [126, 384] width 27 height 27
click at [23, 180] on div at bounding box center [22, 178] width 11 height 11
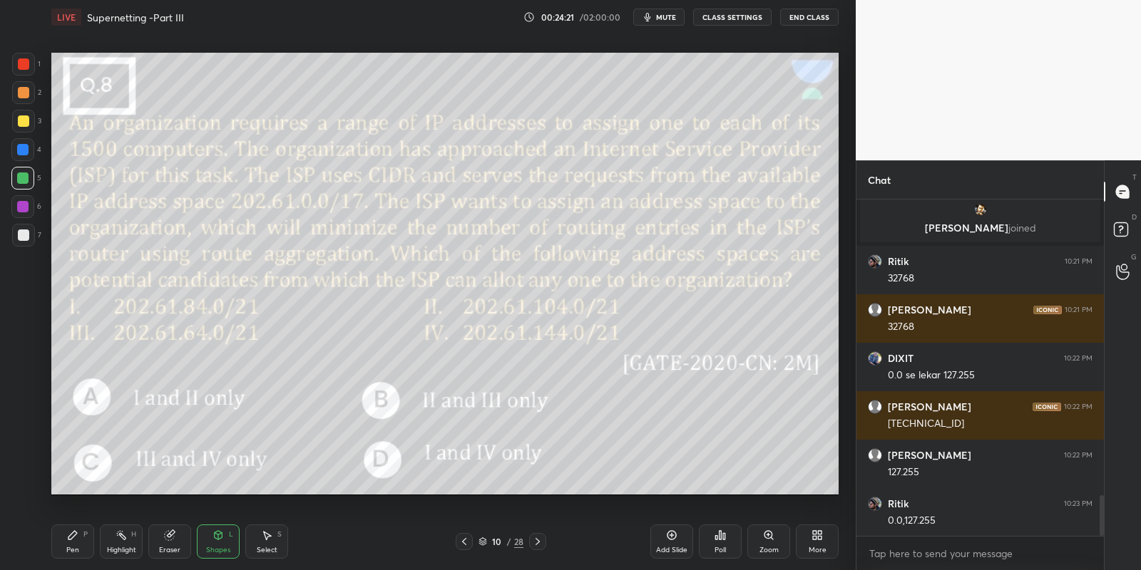
drag, startPoint x: 77, startPoint y: 544, endPoint x: 94, endPoint y: 542, distance: 17.2
click at [80, 543] on div "Pen P" at bounding box center [72, 542] width 43 height 34
click at [123, 545] on div "Highlight H" at bounding box center [121, 542] width 43 height 34
drag, startPoint x: 61, startPoint y: 545, endPoint x: 73, endPoint y: 543, distance: 11.5
click at [68, 544] on div "Pen P" at bounding box center [72, 542] width 43 height 34
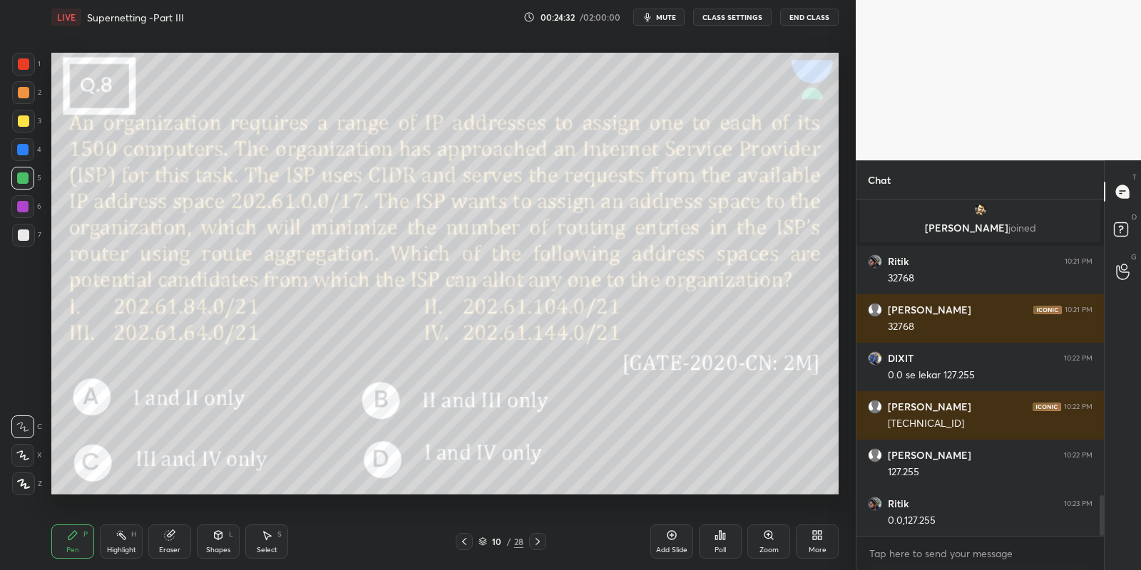
drag, startPoint x: 115, startPoint y: 547, endPoint x: 113, endPoint y: 511, distance: 35.7
click at [115, 547] on div "Highlight" at bounding box center [121, 550] width 29 height 7
click at [76, 547] on div "Pen" at bounding box center [72, 550] width 13 height 7
click at [24, 127] on div at bounding box center [23, 121] width 23 height 23
click at [68, 544] on div "Pen P" at bounding box center [72, 542] width 43 height 34
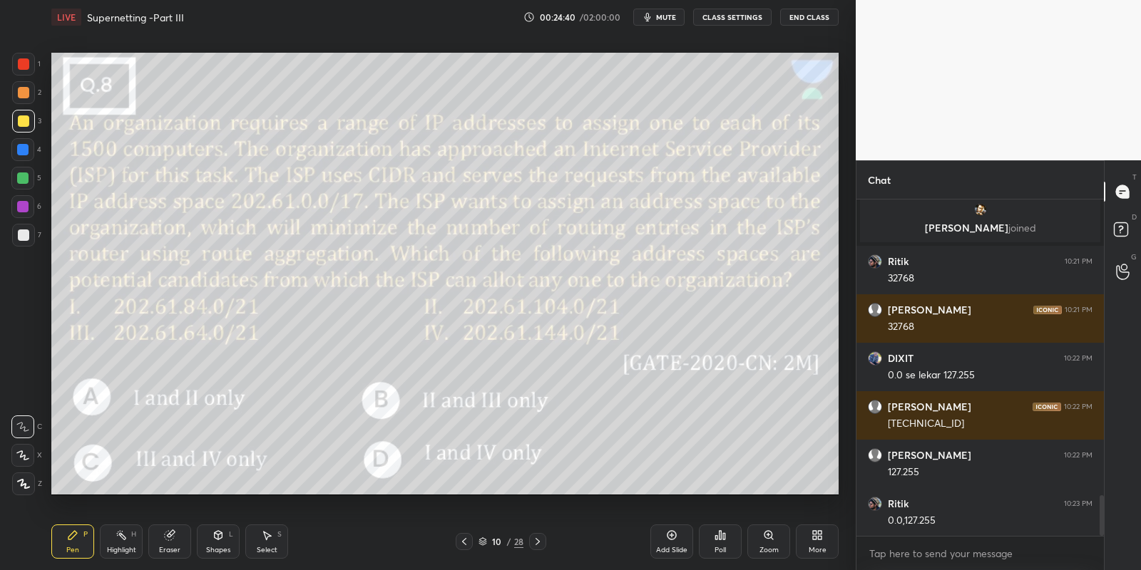
click at [24, 179] on div at bounding box center [22, 178] width 11 height 11
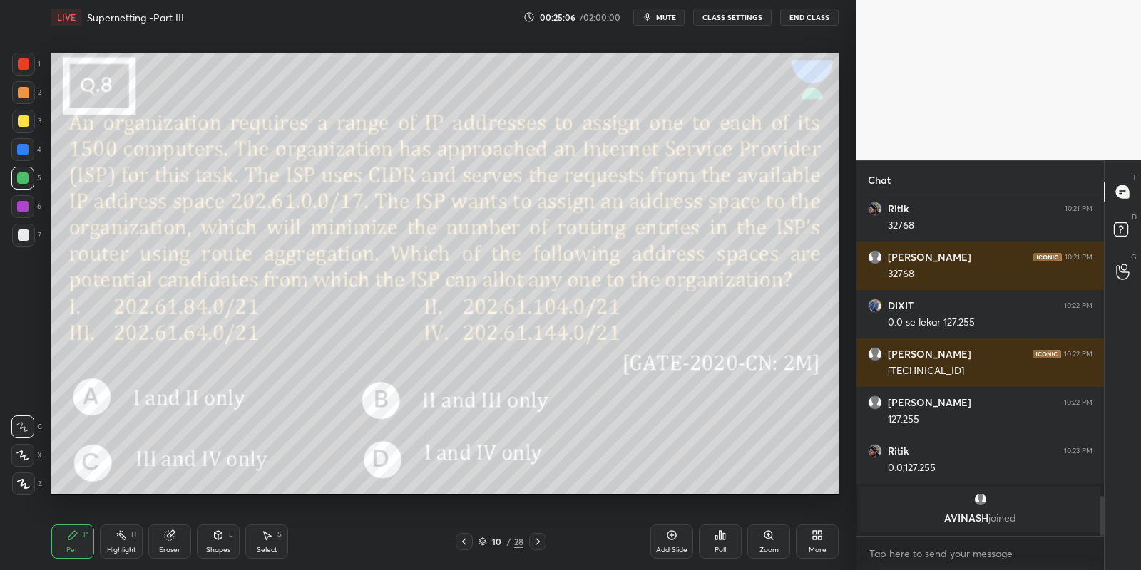
drag, startPoint x: 74, startPoint y: 550, endPoint x: 127, endPoint y: 497, distance: 74.6
click at [75, 550] on div "Pen" at bounding box center [72, 550] width 13 height 7
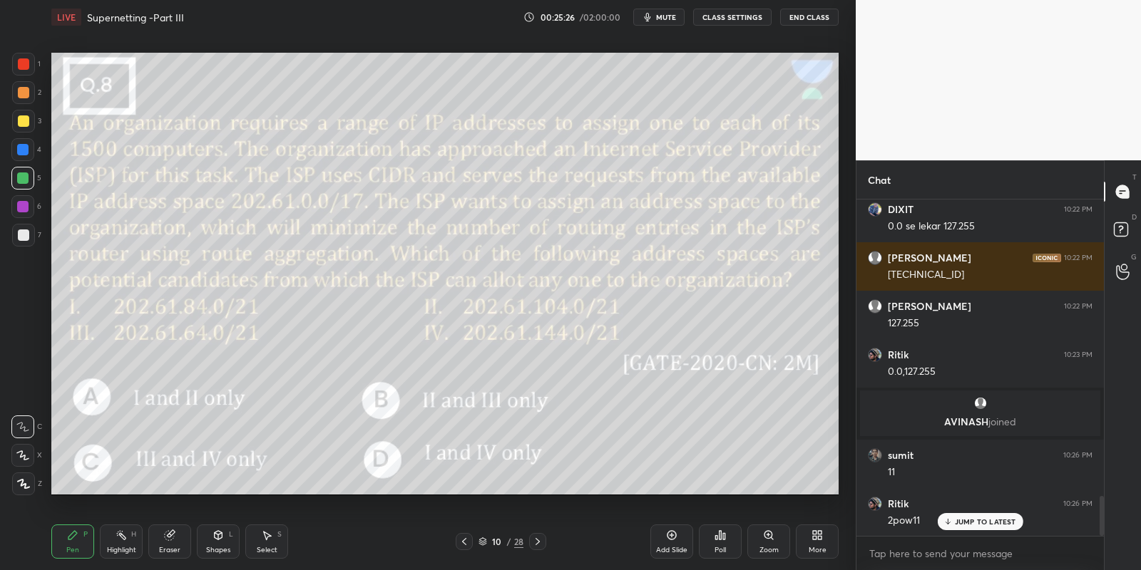
scroll to position [2527, 0]
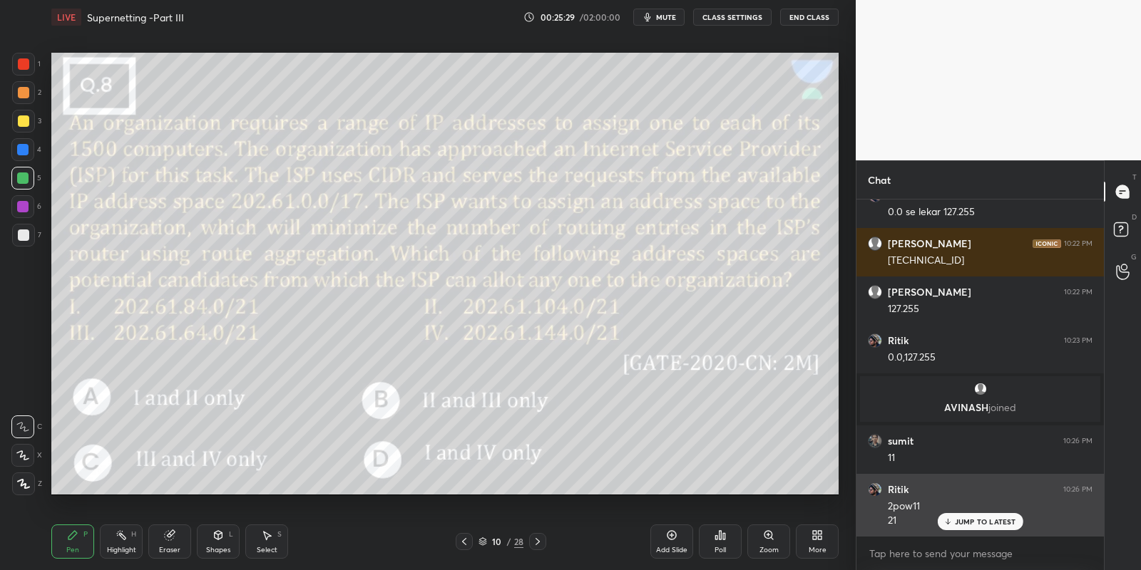
click at [967, 522] on p "JUMP TO LATEST" at bounding box center [985, 522] width 61 height 9
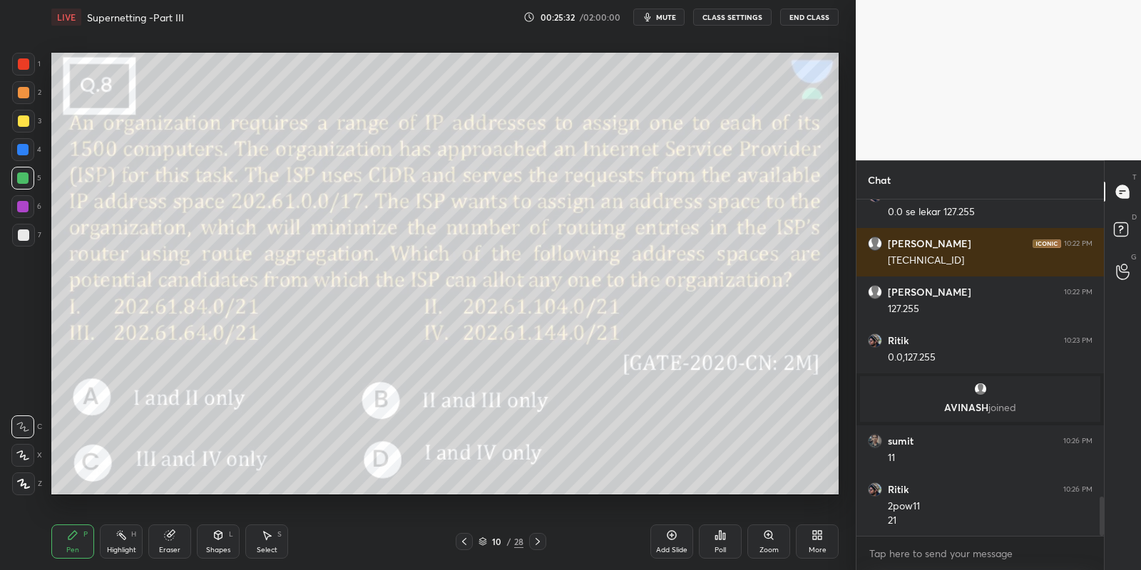
drag, startPoint x: 120, startPoint y: 548, endPoint x: 123, endPoint y: 541, distance: 7.7
click at [120, 547] on div "Highlight" at bounding box center [121, 550] width 29 height 7
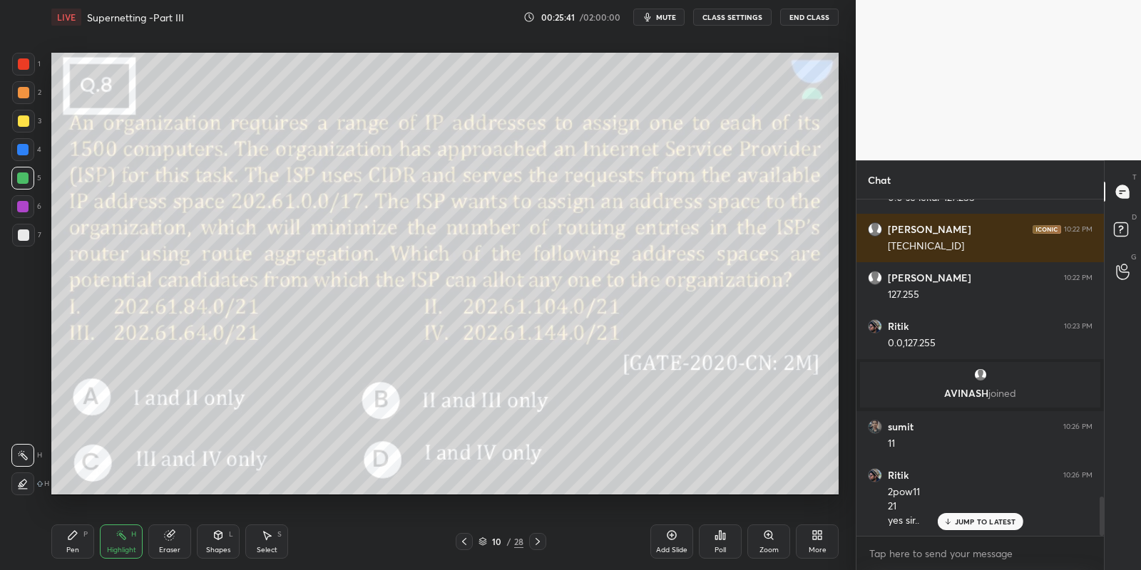
click at [81, 532] on div "Pen P" at bounding box center [72, 542] width 43 height 34
click at [119, 543] on div "Highlight H" at bounding box center [121, 542] width 43 height 34
click at [83, 543] on div "Pen P" at bounding box center [72, 542] width 43 height 34
drag, startPoint x: 134, startPoint y: 538, endPoint x: 119, endPoint y: 546, distance: 16.9
click at [133, 538] on div "H" at bounding box center [133, 534] width 5 height 7
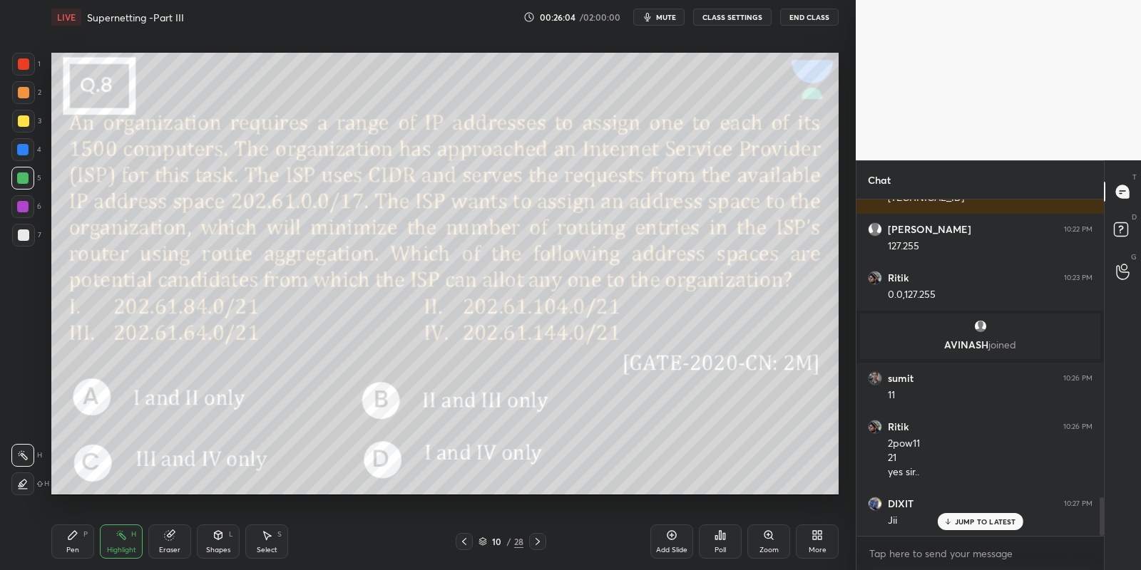
scroll to position [2688, 0]
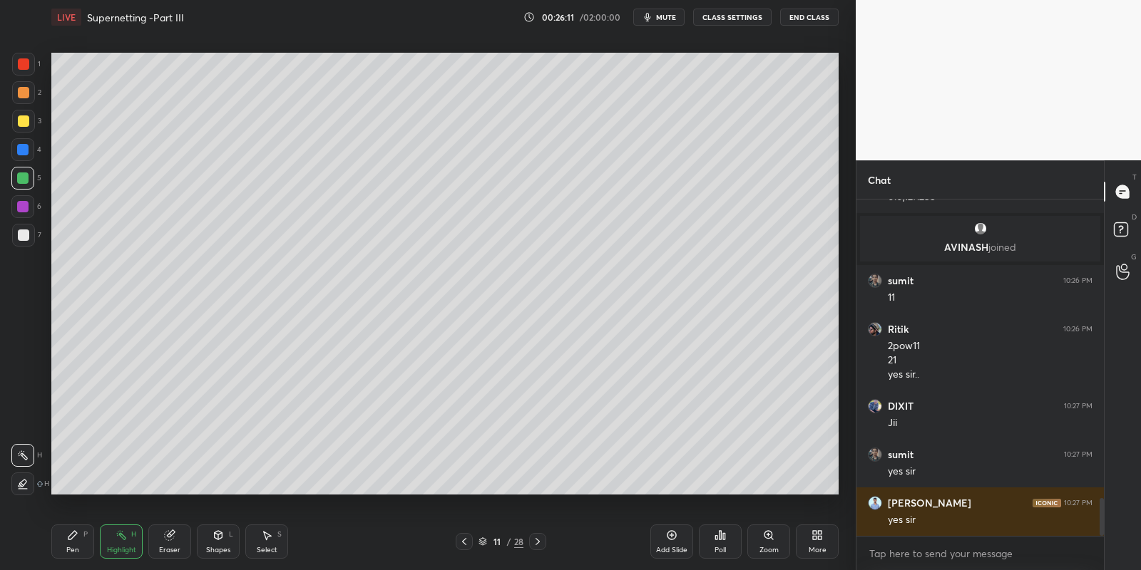
drag, startPoint x: 673, startPoint y: 540, endPoint x: 634, endPoint y: 510, distance: 49.8
click at [674, 540] on icon at bounding box center [671, 535] width 11 height 11
drag, startPoint x: 60, startPoint y: 551, endPoint x: 73, endPoint y: 528, distance: 27.1
click at [61, 550] on div "Pen P" at bounding box center [72, 542] width 43 height 34
click at [22, 113] on div at bounding box center [23, 121] width 23 height 23
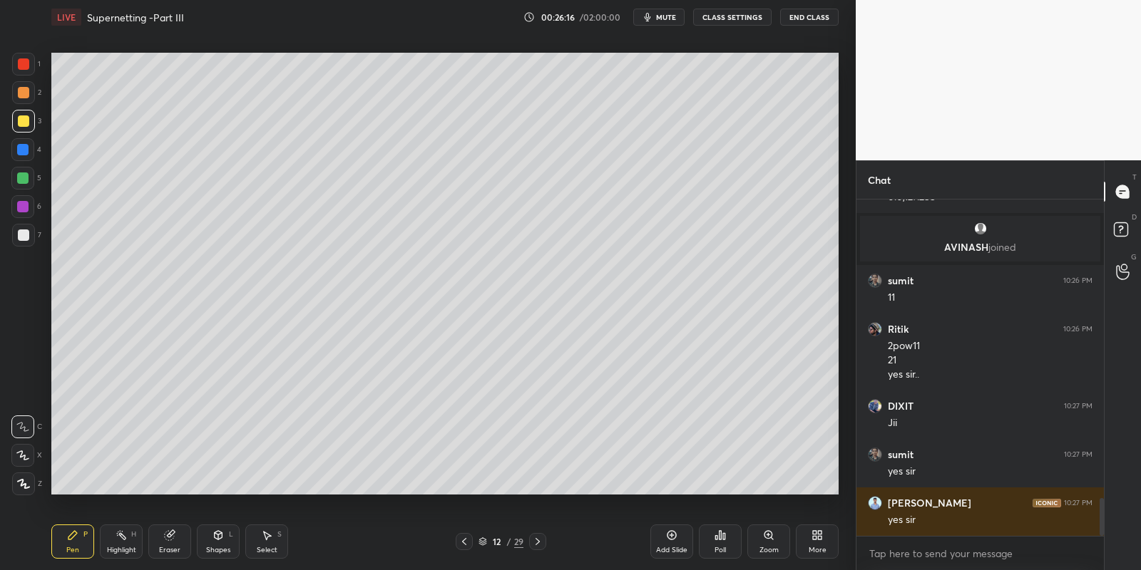
click at [221, 547] on div "Shapes" at bounding box center [218, 550] width 24 height 7
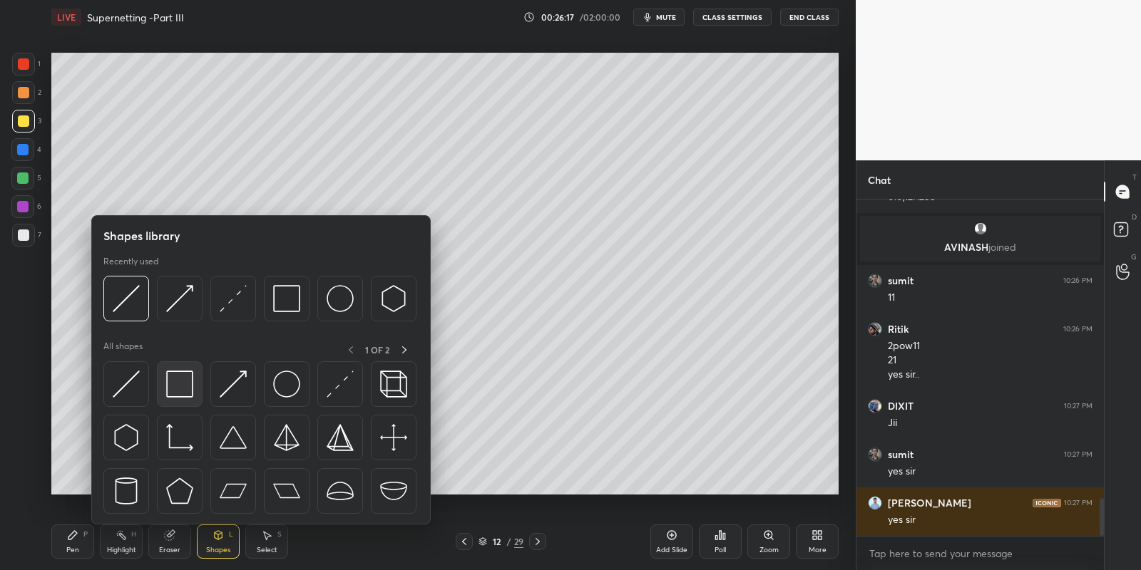
click at [183, 389] on img at bounding box center [179, 384] width 27 height 27
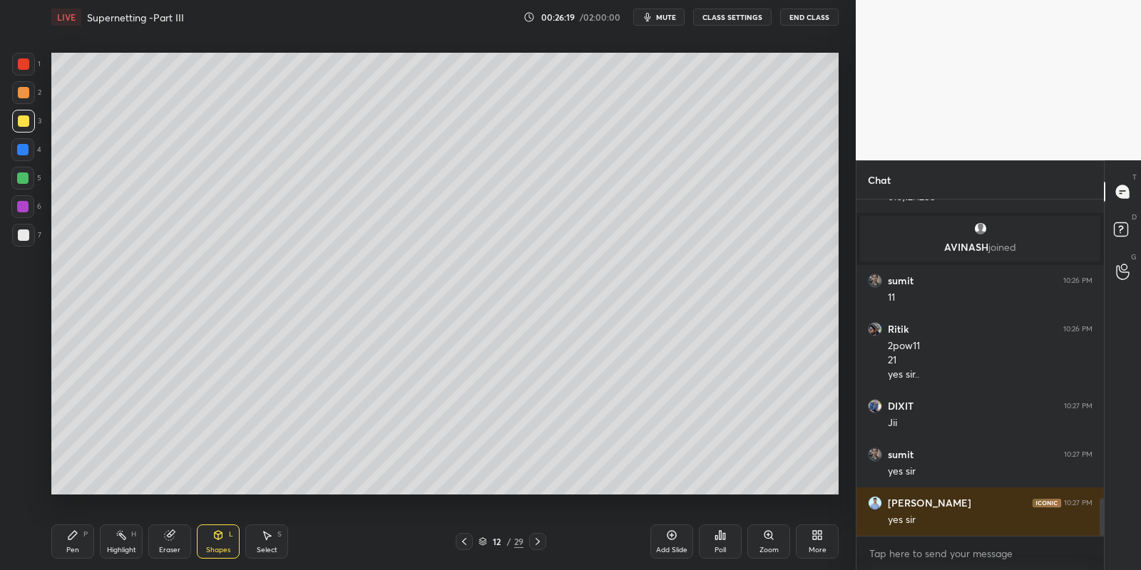
click at [75, 542] on div "Pen P" at bounding box center [72, 542] width 43 height 34
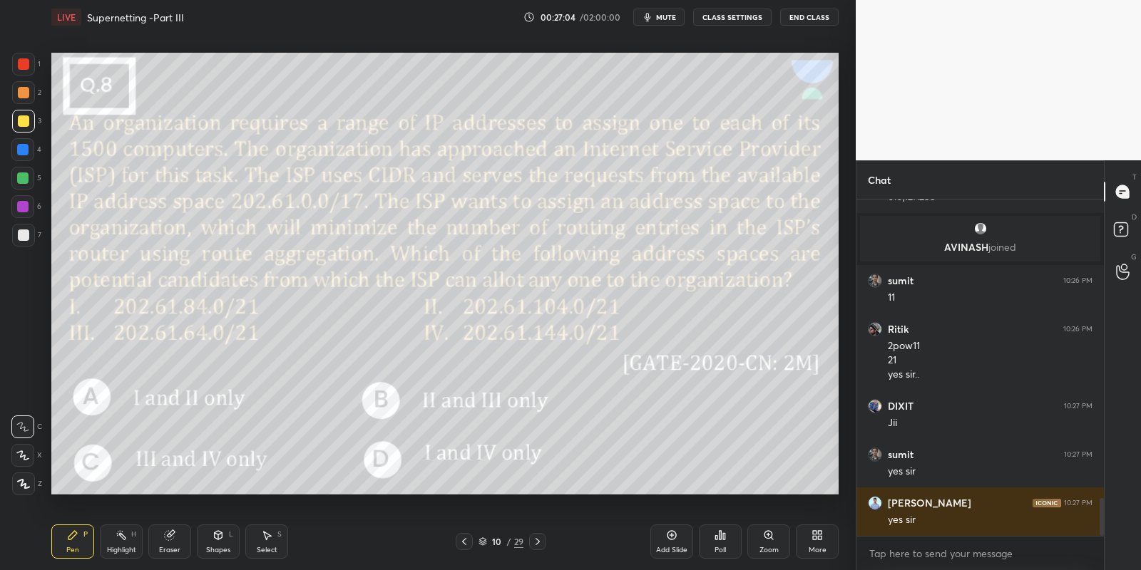
click at [118, 545] on div "Highlight H" at bounding box center [121, 542] width 43 height 34
drag, startPoint x: 82, startPoint y: 541, endPoint x: 91, endPoint y: 539, distance: 9.5
click at [86, 540] on div "Pen P" at bounding box center [72, 542] width 43 height 34
drag, startPoint x: 119, startPoint y: 548, endPoint x: 134, endPoint y: 519, distance: 32.2
click at [118, 548] on div "Highlight" at bounding box center [121, 550] width 29 height 7
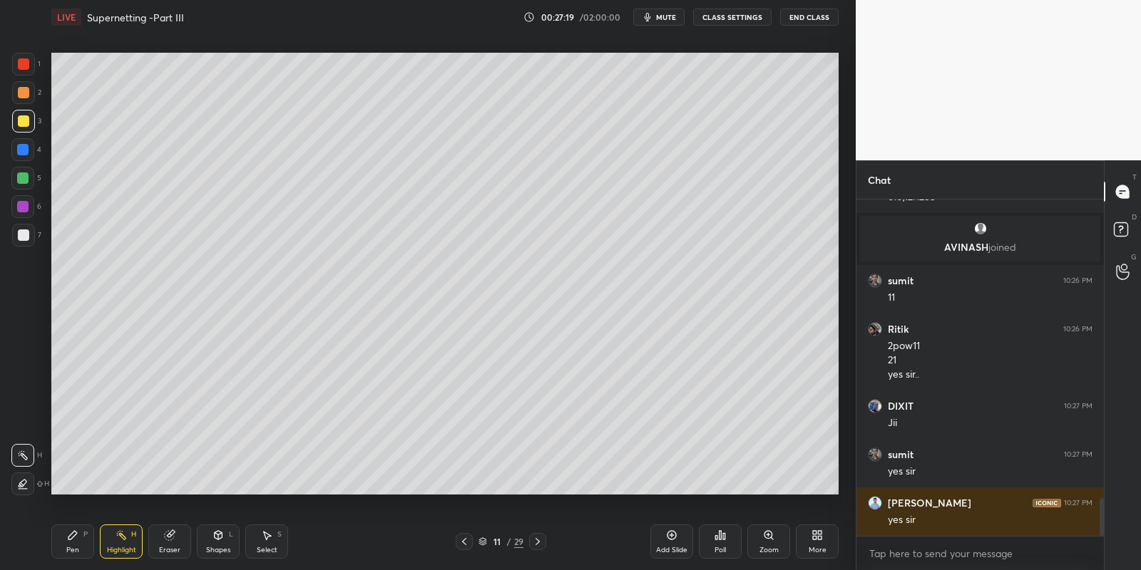
click at [79, 543] on div "Pen P" at bounding box center [72, 542] width 43 height 34
drag, startPoint x: 118, startPoint y: 541, endPoint x: 150, endPoint y: 502, distance: 51.1
click at [120, 540] on icon at bounding box center [120, 535] width 11 height 11
drag, startPoint x: 227, startPoint y: 548, endPoint x: 227, endPoint y: 533, distance: 15.0
click at [227, 547] on div "Shapes" at bounding box center [218, 550] width 24 height 7
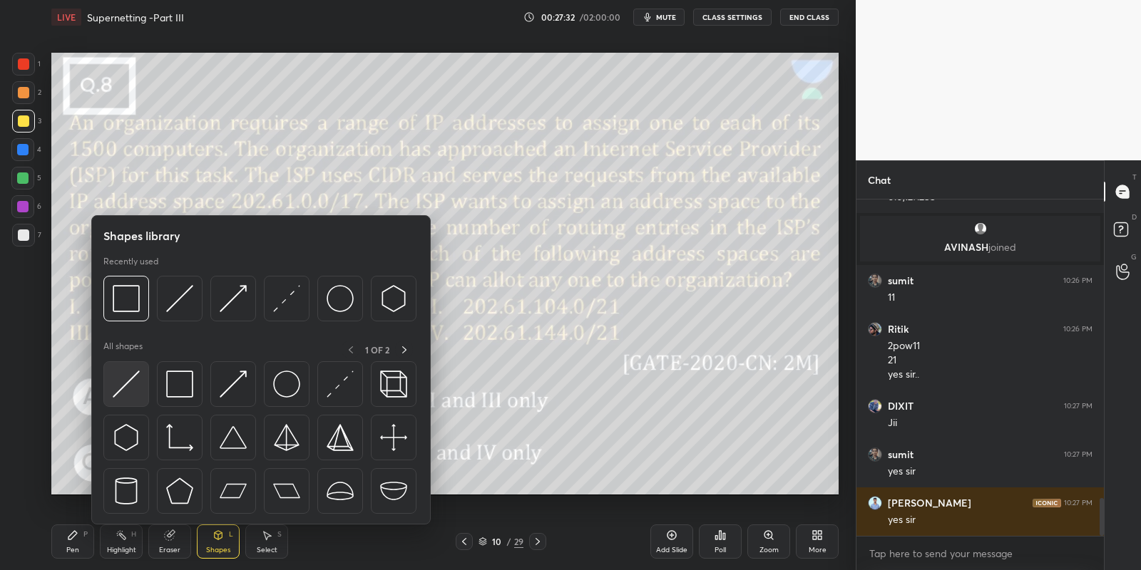
drag, startPoint x: 129, startPoint y: 383, endPoint x: 24, endPoint y: 175, distance: 233.1
click at [124, 381] on img at bounding box center [126, 384] width 27 height 27
click at [24, 175] on div at bounding box center [22, 178] width 11 height 11
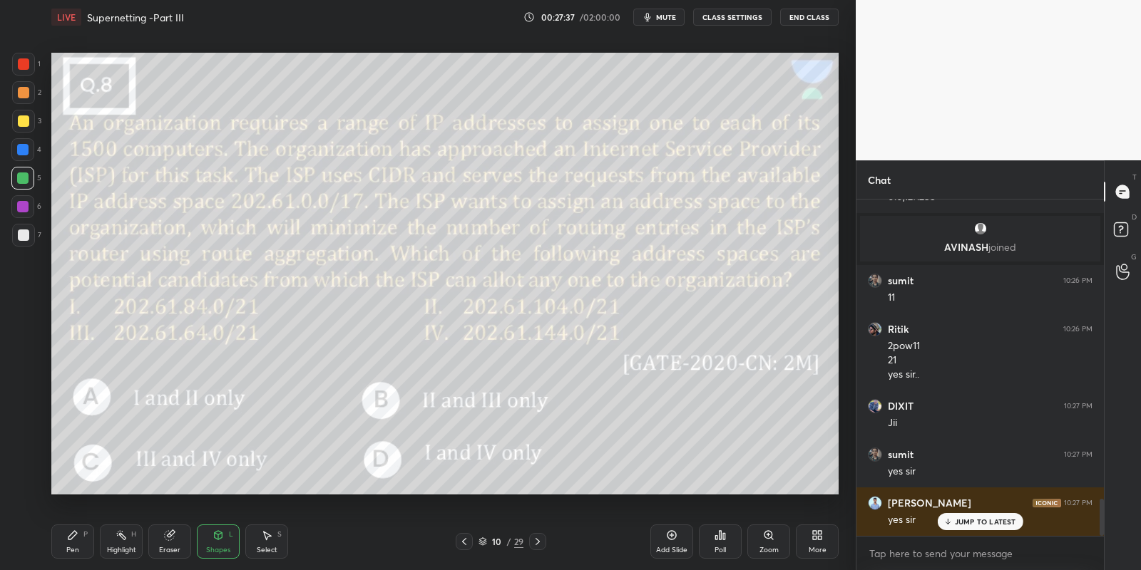
scroll to position [2735, 0]
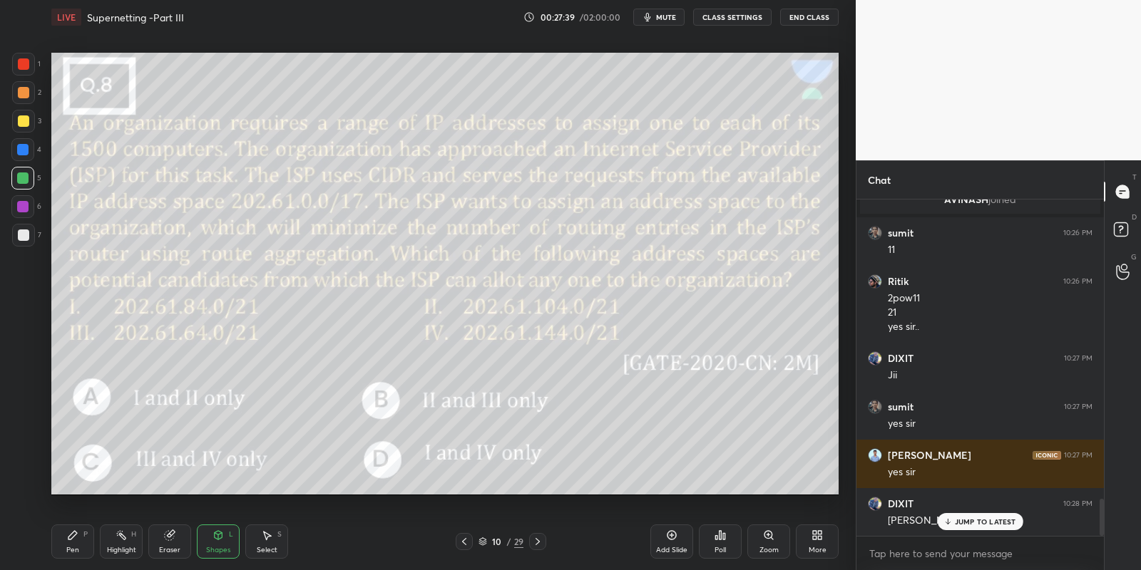
click at [123, 540] on icon at bounding box center [120, 535] width 11 height 11
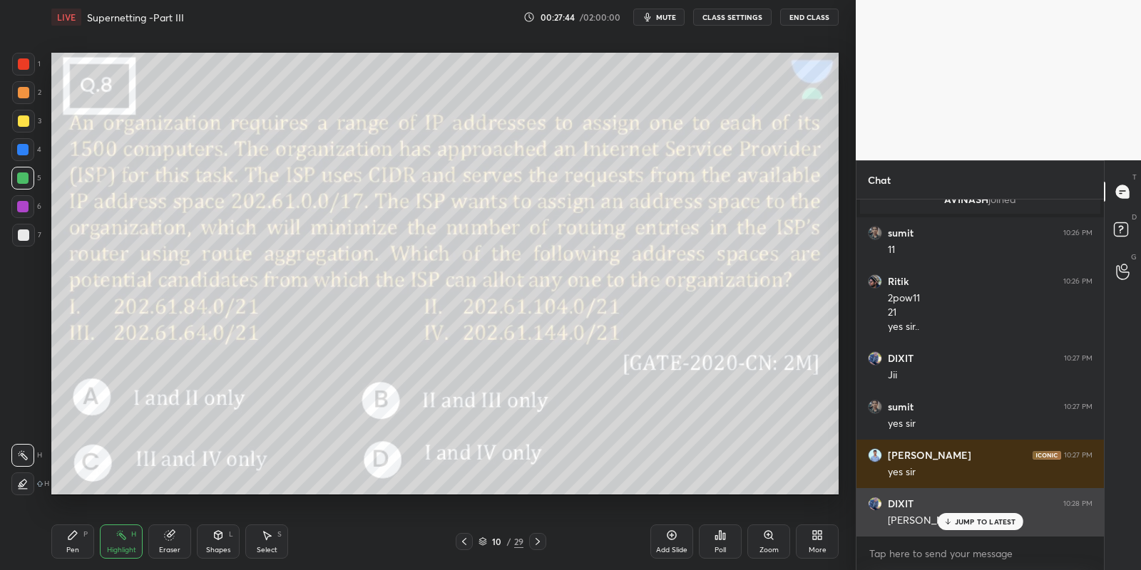
click at [967, 523] on p "JUMP TO LATEST" at bounding box center [985, 522] width 61 height 9
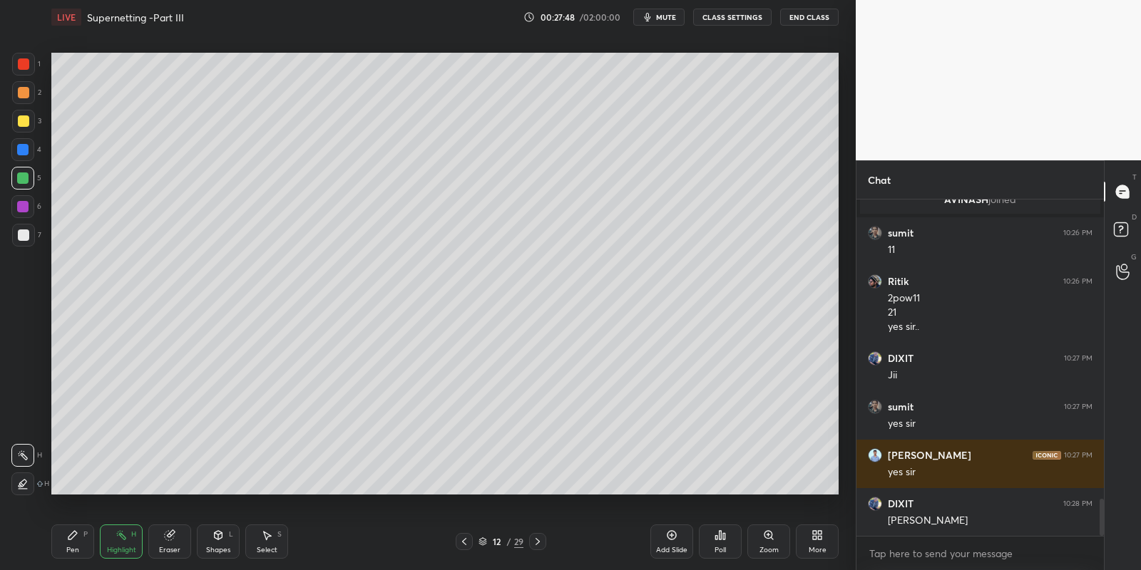
drag, startPoint x: 77, startPoint y: 550, endPoint x: 81, endPoint y: 526, distance: 24.5
click at [78, 548] on div "Pen" at bounding box center [72, 550] width 13 height 7
drag, startPoint x: 19, startPoint y: 178, endPoint x: 30, endPoint y: 173, distance: 12.1
click at [19, 178] on div at bounding box center [22, 178] width 11 height 11
click at [76, 544] on div "Pen P" at bounding box center [72, 542] width 43 height 34
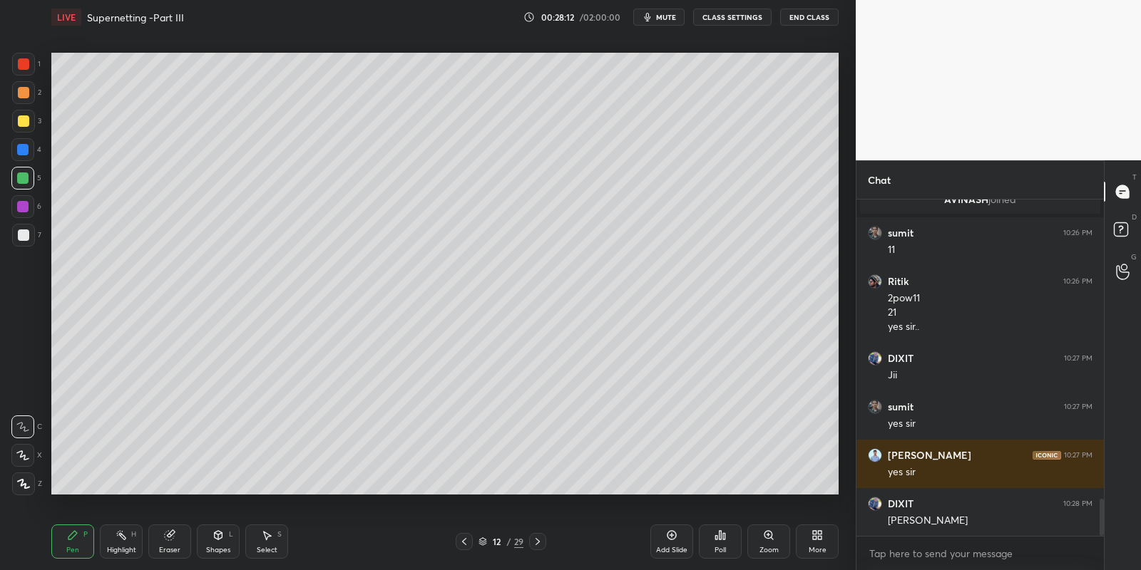
drag, startPoint x: 222, startPoint y: 550, endPoint x: 217, endPoint y: 533, distance: 18.5
click at [225, 549] on div "Shapes" at bounding box center [218, 550] width 24 height 7
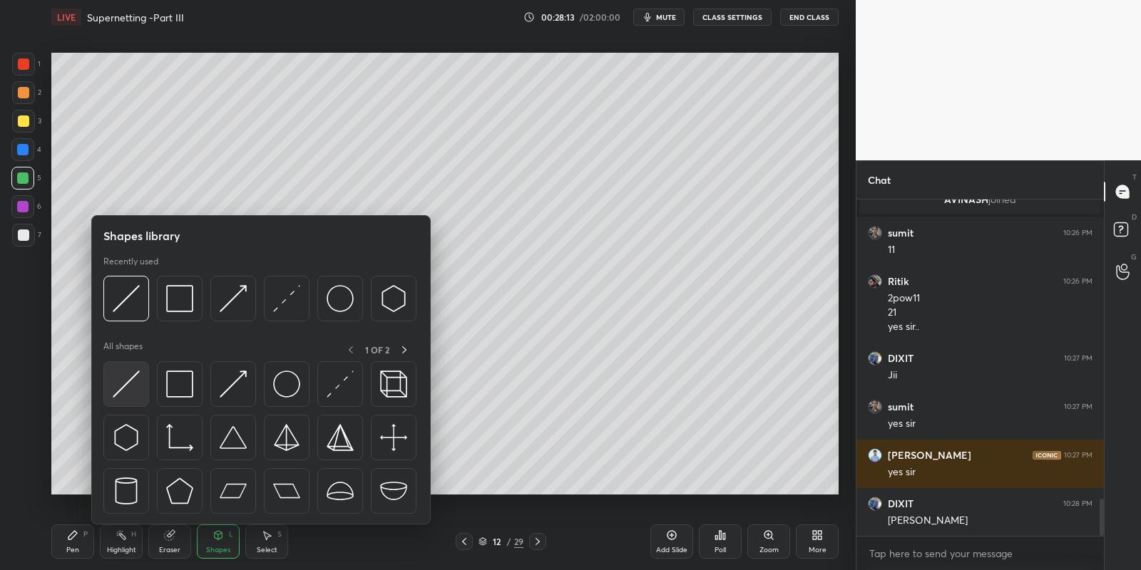
click at [124, 384] on img at bounding box center [126, 384] width 27 height 27
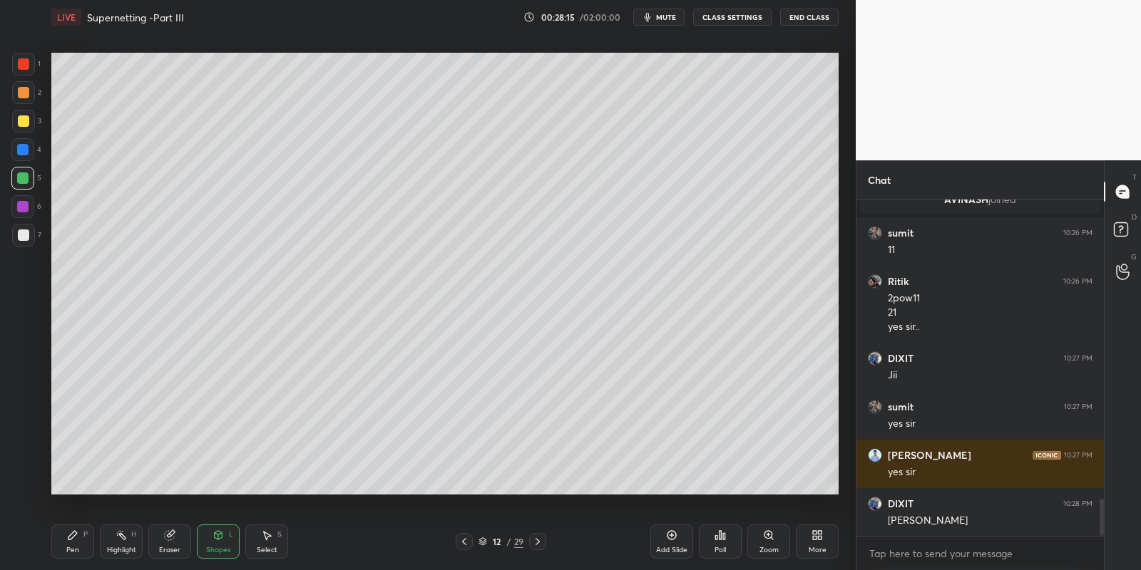
click at [78, 547] on div "Pen" at bounding box center [72, 550] width 13 height 7
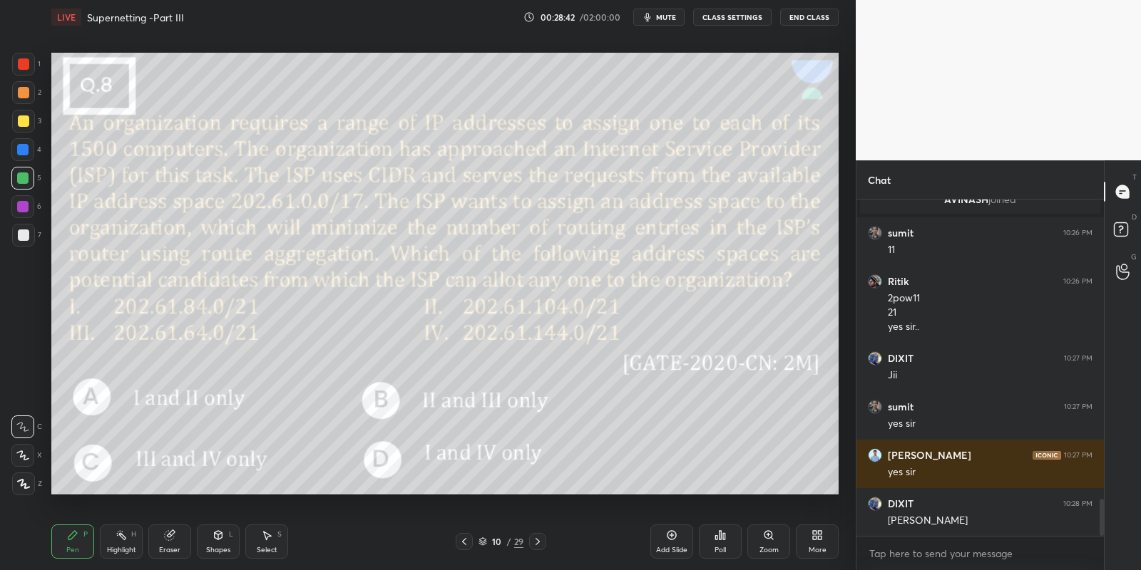
drag, startPoint x: 124, startPoint y: 544, endPoint x: 123, endPoint y: 524, distance: 20.0
click at [125, 544] on div "Highlight H" at bounding box center [121, 542] width 43 height 34
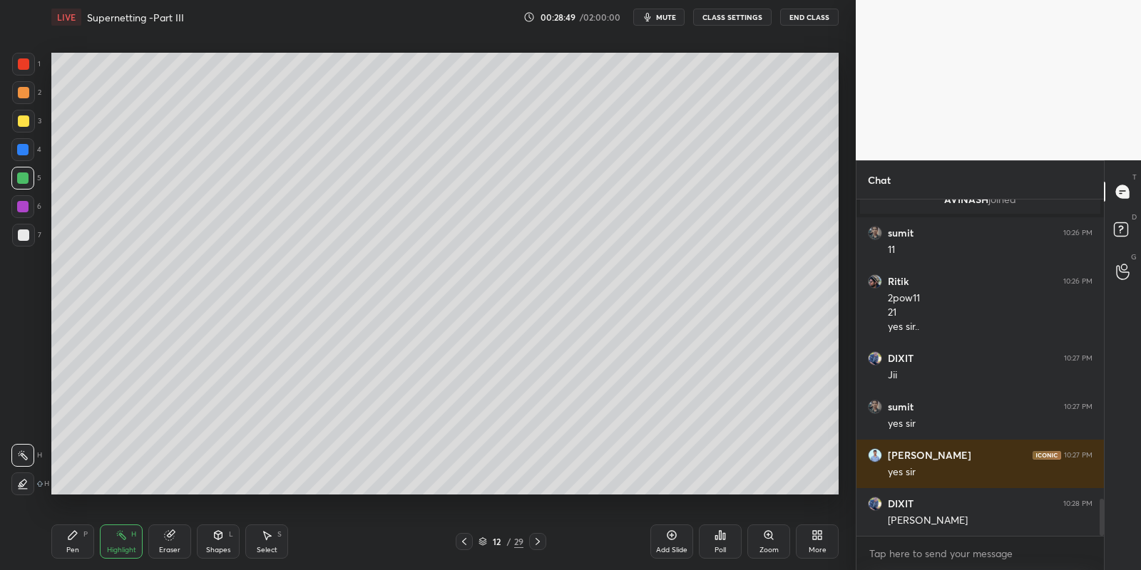
drag, startPoint x: 73, startPoint y: 545, endPoint x: 122, endPoint y: 541, distance: 49.4
click at [73, 545] on div "Pen P" at bounding box center [72, 542] width 43 height 34
drag, startPoint x: 120, startPoint y: 543, endPoint x: 138, endPoint y: 525, distance: 24.7
click at [121, 542] on div "Highlight H" at bounding box center [121, 542] width 43 height 34
drag, startPoint x: 73, startPoint y: 555, endPoint x: 72, endPoint y: 511, distance: 43.5
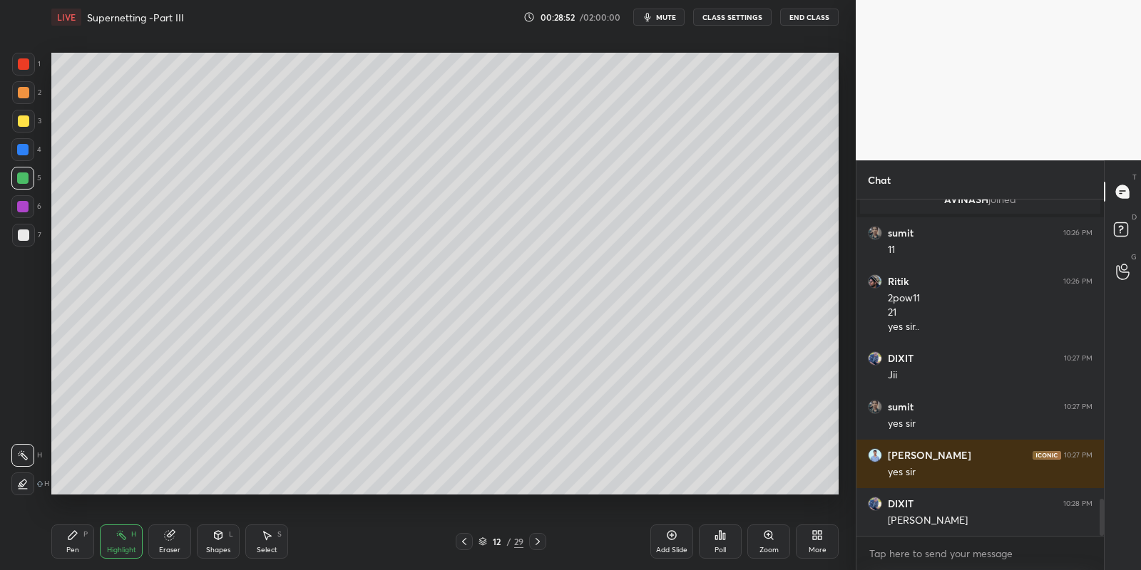
click at [73, 553] on div "Pen P" at bounding box center [72, 542] width 43 height 34
click at [20, 179] on div at bounding box center [22, 178] width 11 height 11
click at [229, 547] on div "Shapes" at bounding box center [218, 550] width 24 height 7
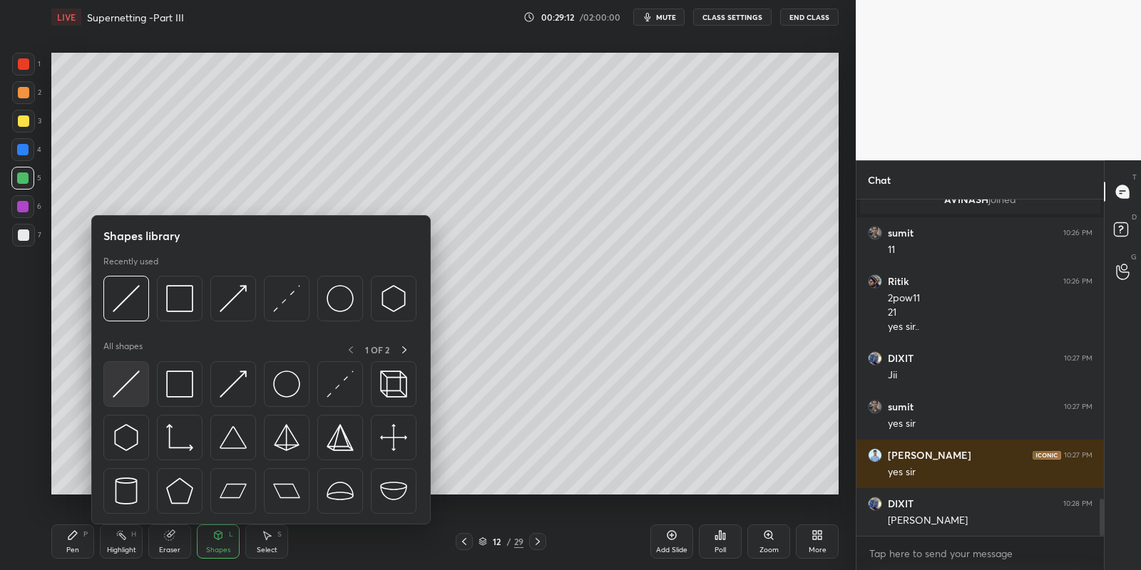
click at [123, 390] on img at bounding box center [126, 384] width 27 height 27
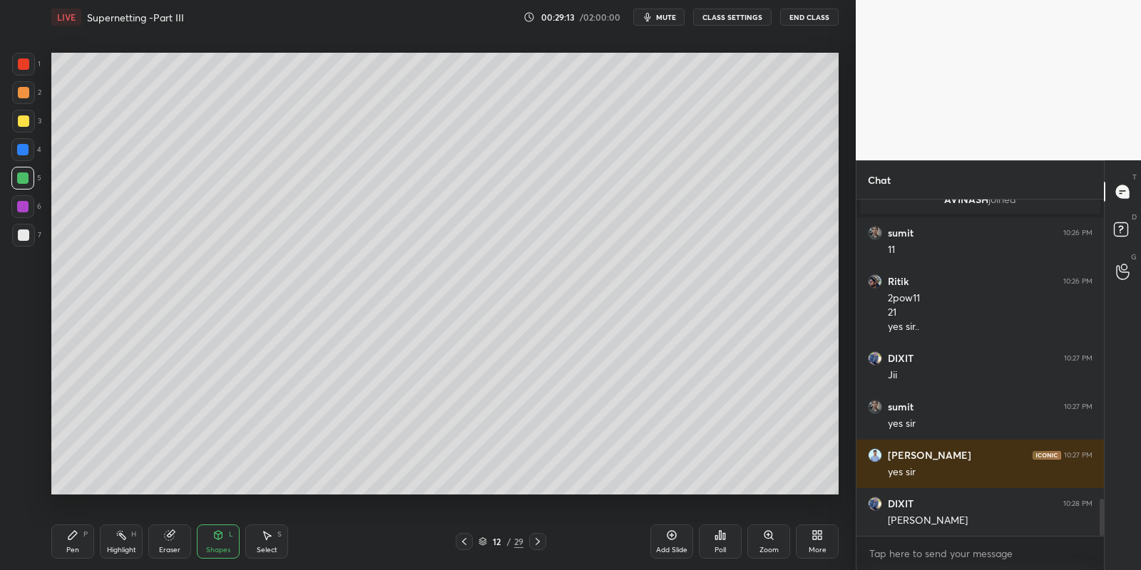
drag, startPoint x: 74, startPoint y: 548, endPoint x: 83, endPoint y: 545, distance: 9.0
click at [76, 550] on div "Pen" at bounding box center [72, 550] width 13 height 7
click at [225, 538] on div "Shapes L" at bounding box center [218, 542] width 43 height 34
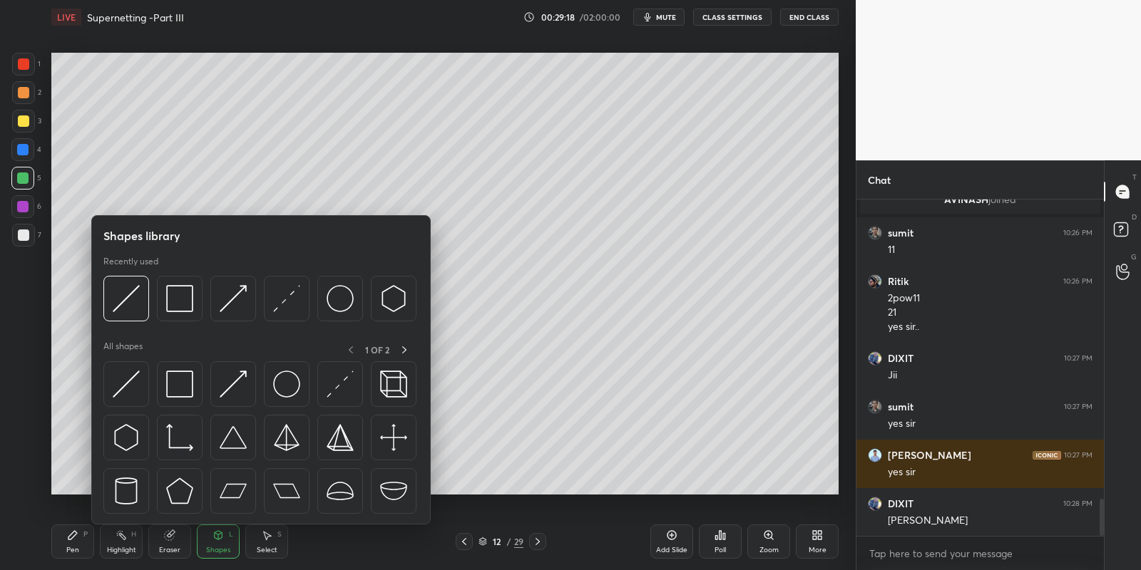
click at [188, 379] on img at bounding box center [179, 384] width 27 height 27
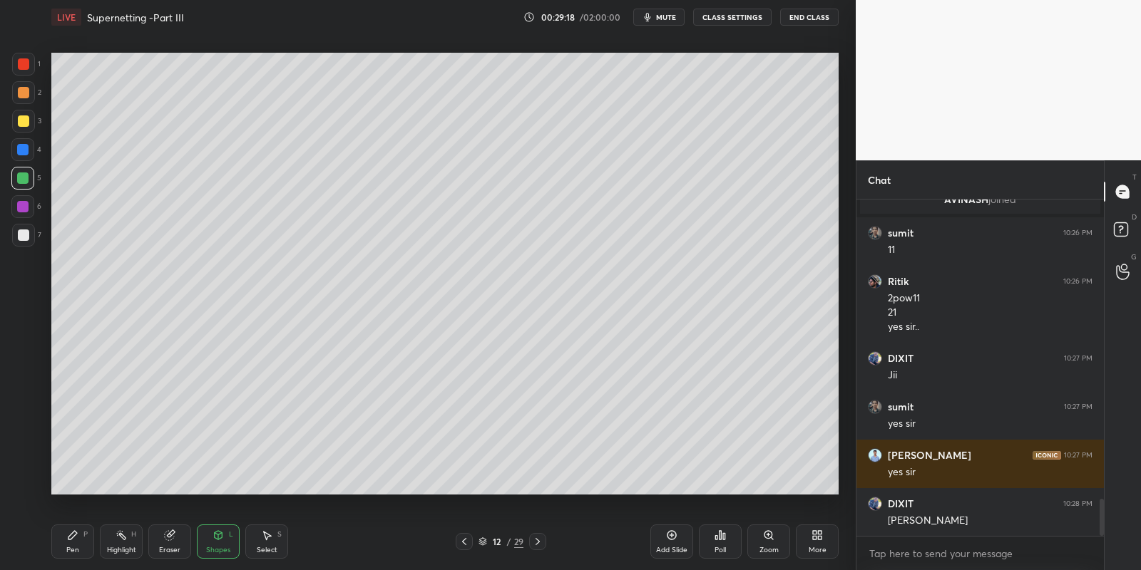
drag, startPoint x: 26, startPoint y: 118, endPoint x: 33, endPoint y: 121, distance: 7.3
click at [28, 118] on div at bounding box center [23, 120] width 11 height 11
click at [82, 543] on div "Pen P" at bounding box center [72, 542] width 43 height 34
click at [222, 547] on div "Shapes" at bounding box center [218, 550] width 24 height 7
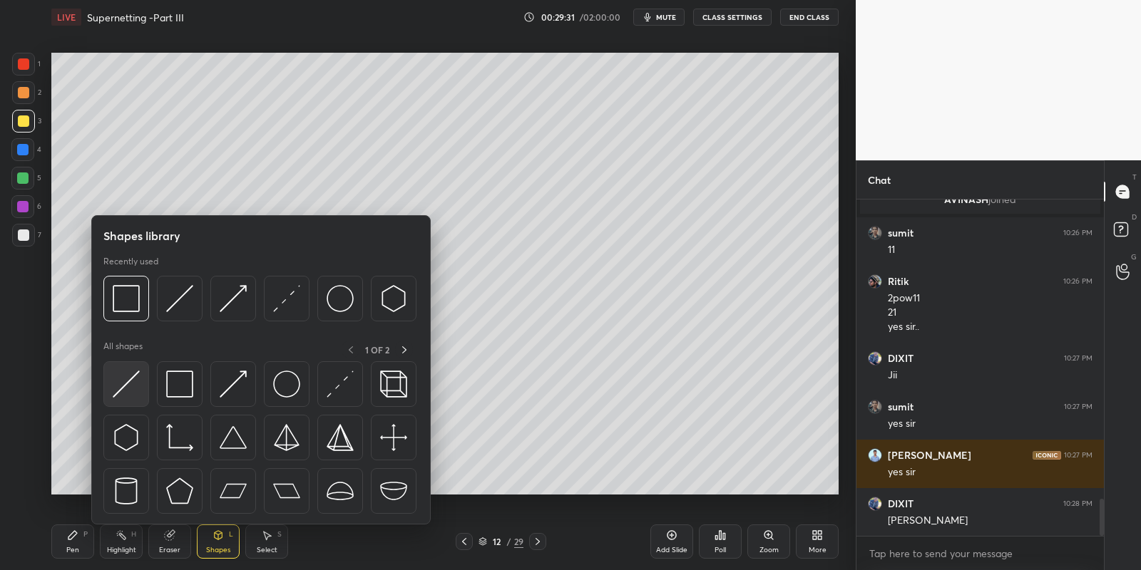
click at [123, 381] on img at bounding box center [126, 384] width 27 height 27
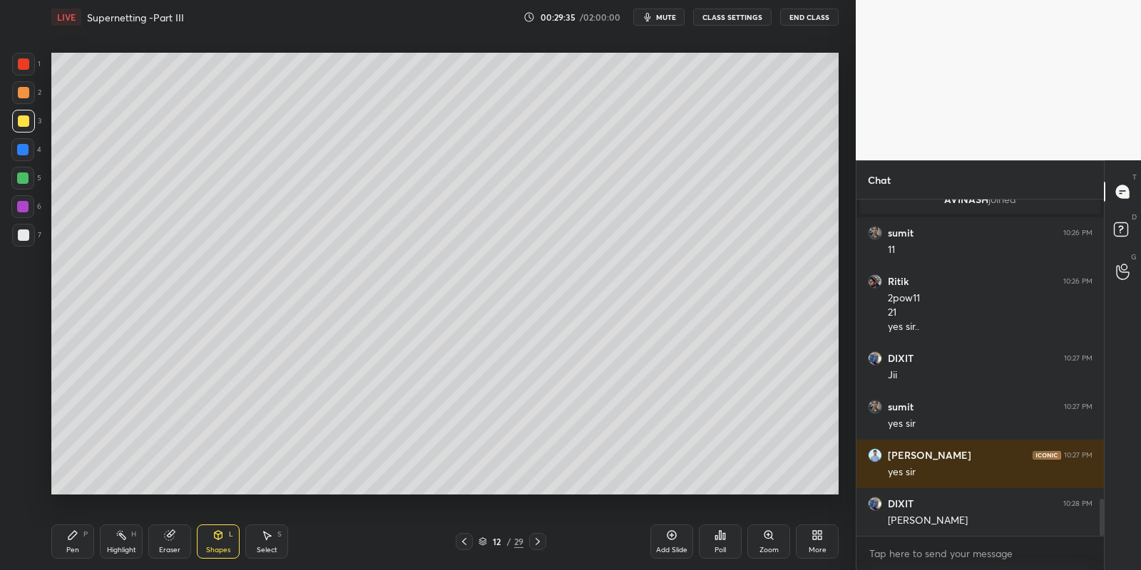
drag, startPoint x: 78, startPoint y: 543, endPoint x: 106, endPoint y: 542, distance: 28.6
click at [83, 542] on div "Pen P" at bounding box center [72, 542] width 43 height 34
drag, startPoint x: 131, startPoint y: 557, endPoint x: 135, endPoint y: 495, distance: 61.5
click at [128, 557] on div "Highlight H" at bounding box center [121, 542] width 43 height 34
drag, startPoint x: 267, startPoint y: 548, endPoint x: 260, endPoint y: 503, distance: 46.2
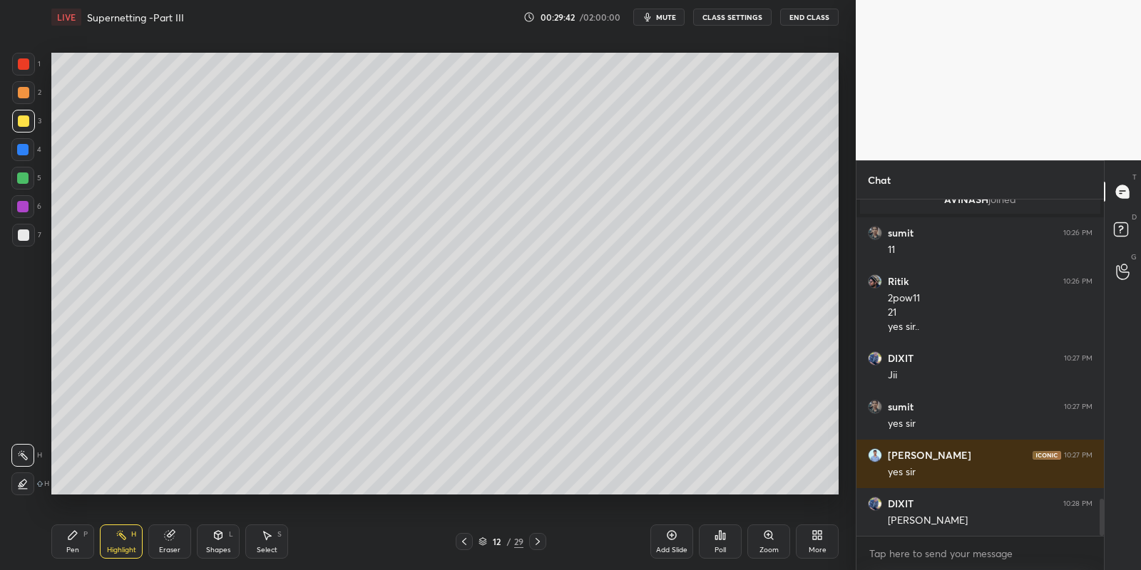
click at [267, 547] on div "Select" at bounding box center [267, 550] width 21 height 7
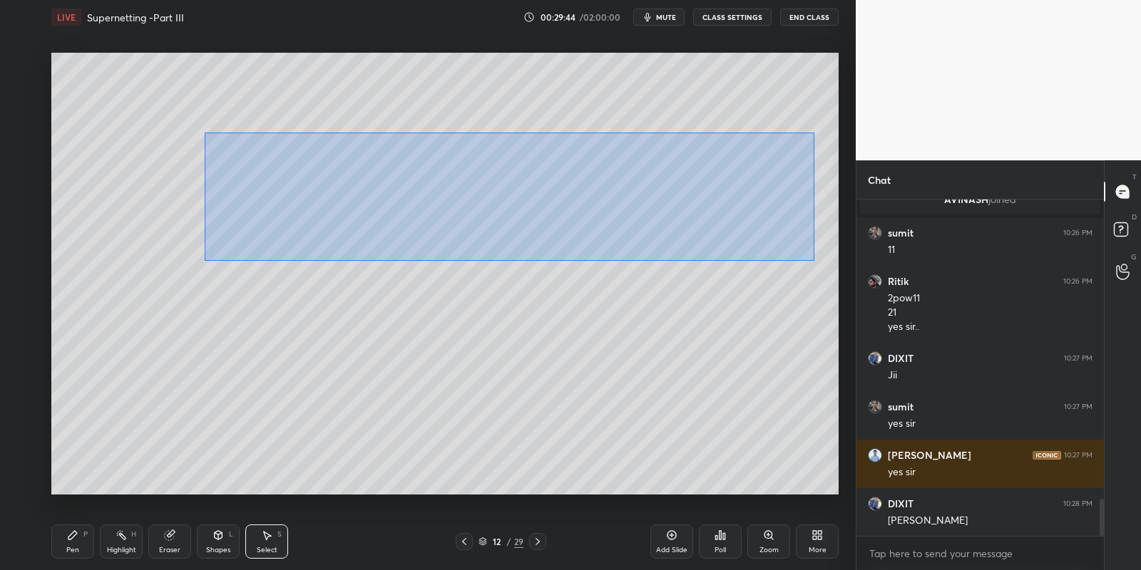
drag, startPoint x: 219, startPoint y: 136, endPoint x: 795, endPoint y: 242, distance: 585.8
click at [813, 260] on div "0 ° Undo Copy Paste here Duplicate Duplicate to new slide Delete" at bounding box center [444, 274] width 787 height 443
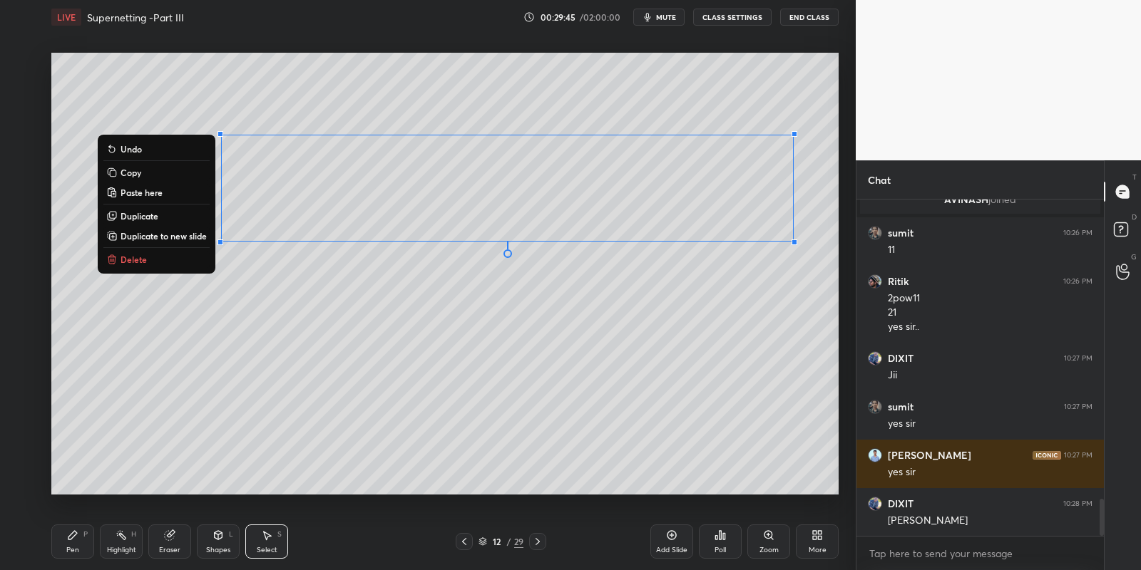
click at [140, 170] on button "Copy" at bounding box center [156, 172] width 106 height 17
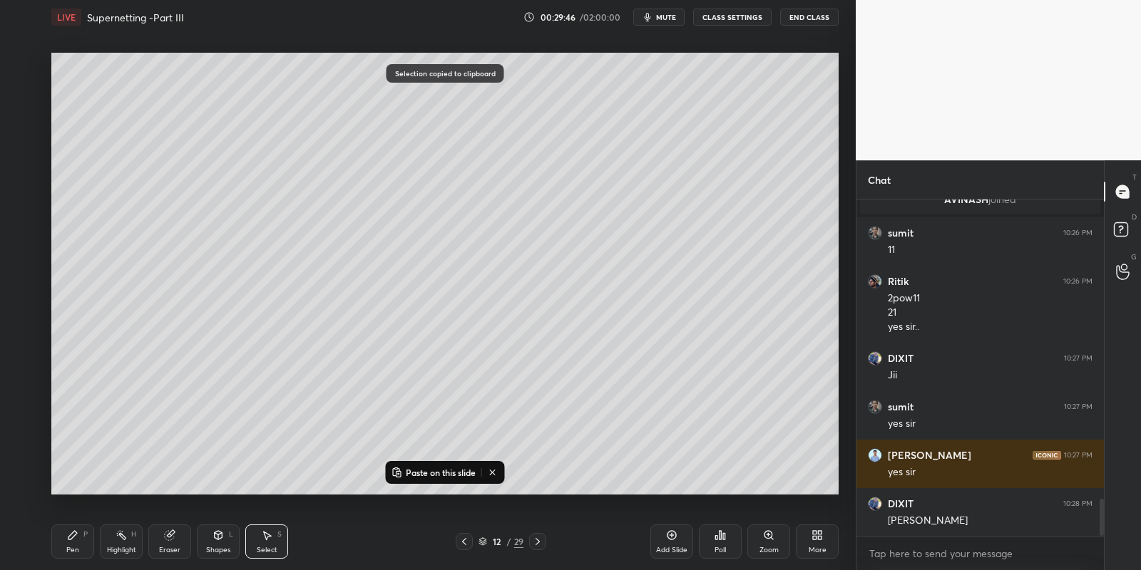
click at [443, 474] on p "Paste on this slide" at bounding box center [441, 472] width 70 height 11
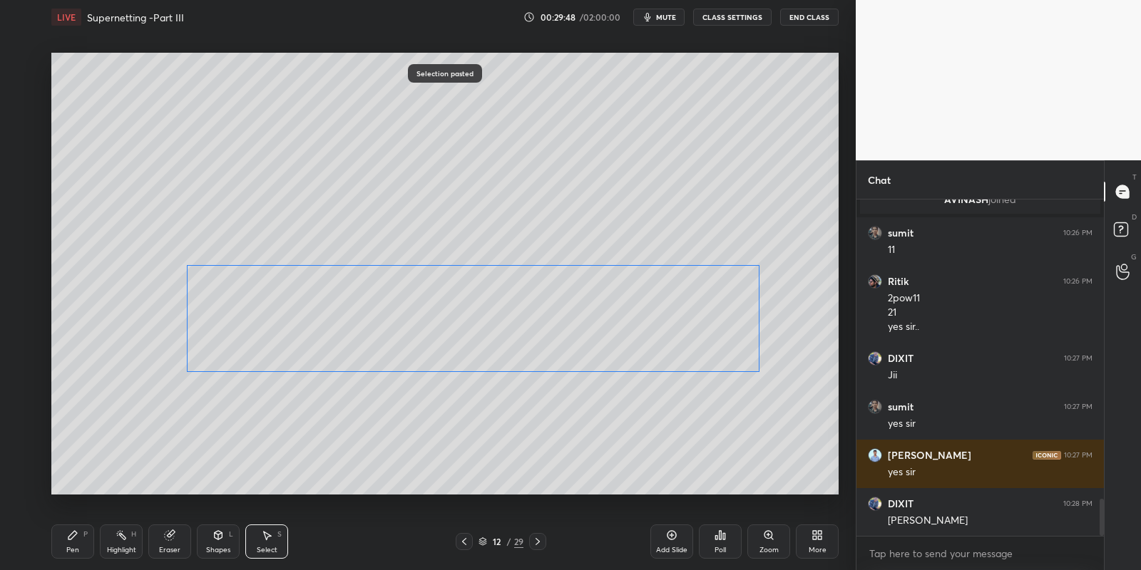
drag, startPoint x: 411, startPoint y: 210, endPoint x: 361, endPoint y: 307, distance: 109.7
click at [362, 309] on div "0 ° Undo Copy Paste here Duplicate Duplicate to new slide Delete" at bounding box center [444, 274] width 787 height 443
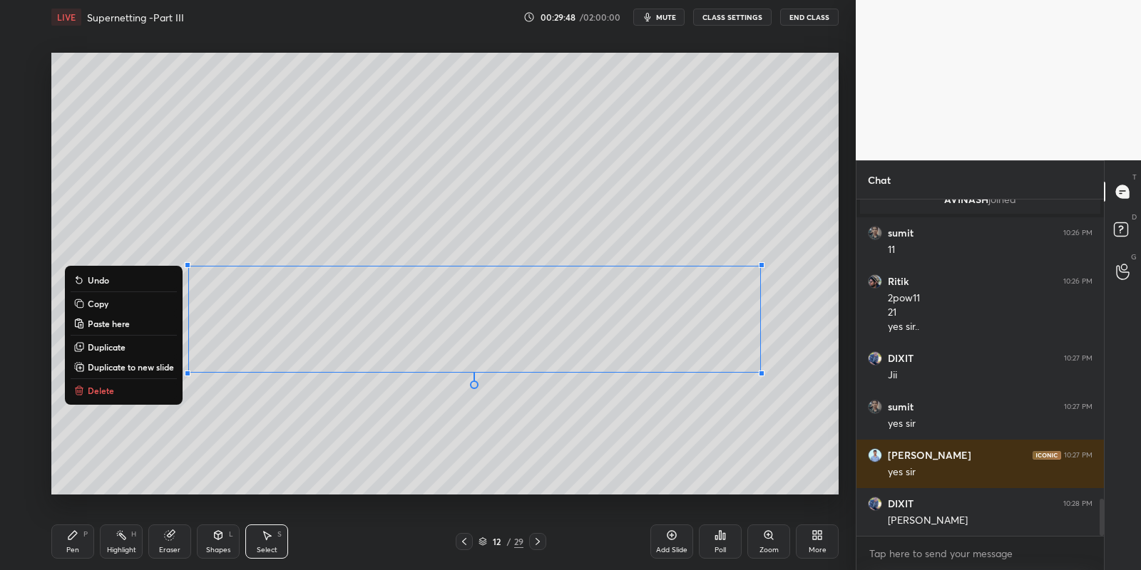
click at [73, 536] on icon at bounding box center [72, 535] width 9 height 9
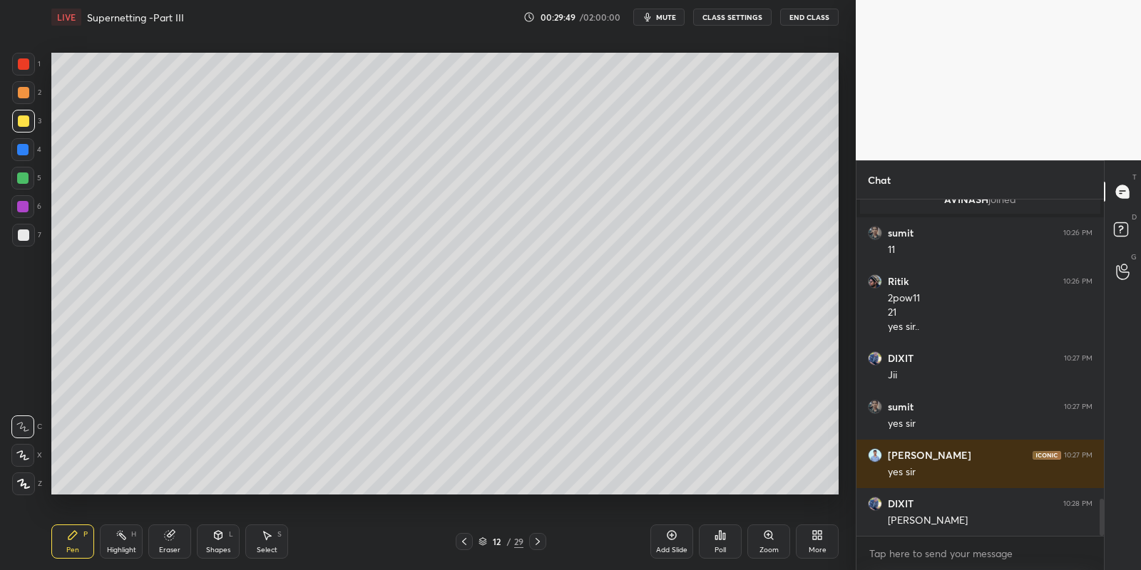
click at [24, 174] on div at bounding box center [22, 178] width 23 height 23
click at [165, 538] on icon at bounding box center [169, 535] width 9 height 9
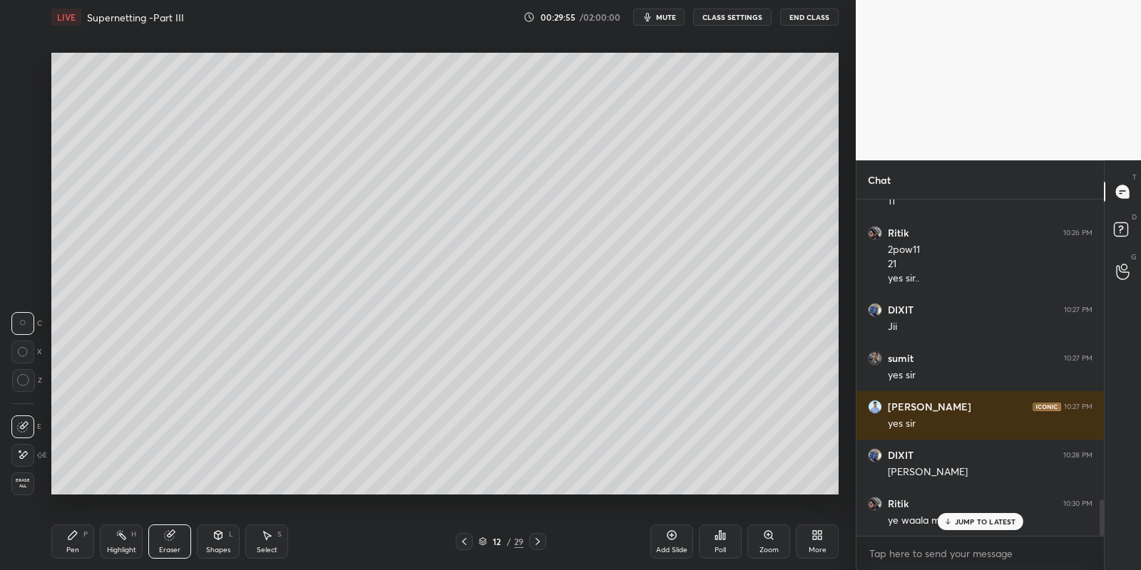
drag, startPoint x: 76, startPoint y: 544, endPoint x: 95, endPoint y: 520, distance: 30.4
click at [76, 543] on div "Pen P" at bounding box center [72, 542] width 43 height 34
click at [261, 540] on div "Select S" at bounding box center [266, 542] width 43 height 34
click at [120, 547] on div "Highlight" at bounding box center [121, 550] width 29 height 7
click at [168, 544] on div "Eraser" at bounding box center [169, 542] width 43 height 34
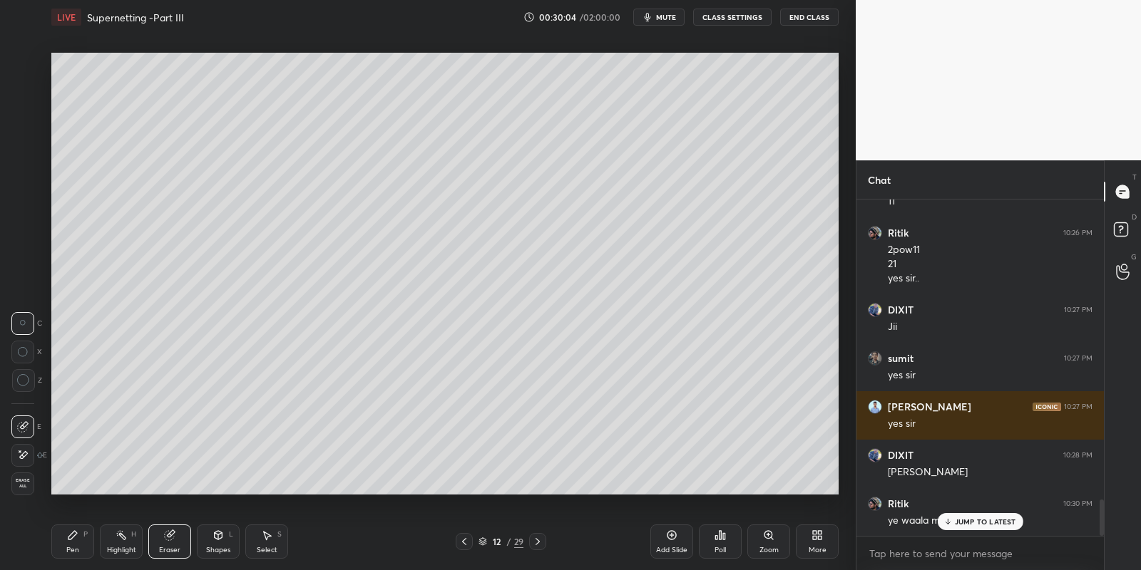
drag, startPoint x: 78, startPoint y: 543, endPoint x: 90, endPoint y: 535, distance: 13.8
click at [80, 543] on div "Pen P" at bounding box center [72, 542] width 43 height 34
click at [272, 539] on icon at bounding box center [266, 535] width 11 height 11
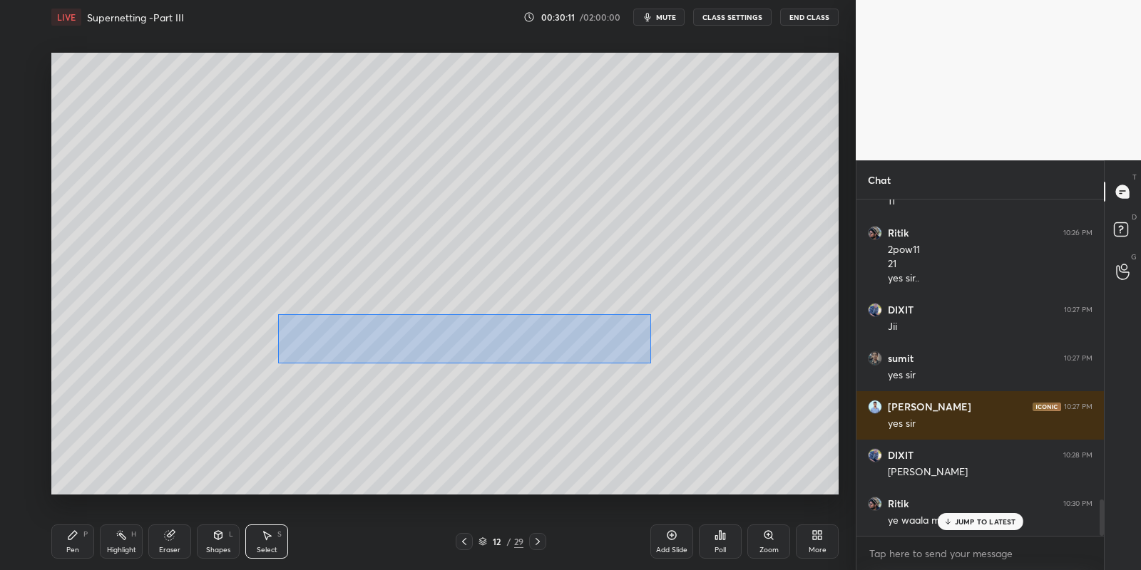
drag, startPoint x: 278, startPoint y: 314, endPoint x: 647, endPoint y: 365, distance: 372.0
click at [652, 365] on div "0 ° Undo Copy Paste here Duplicate Duplicate to new slide Delete" at bounding box center [444, 274] width 787 height 443
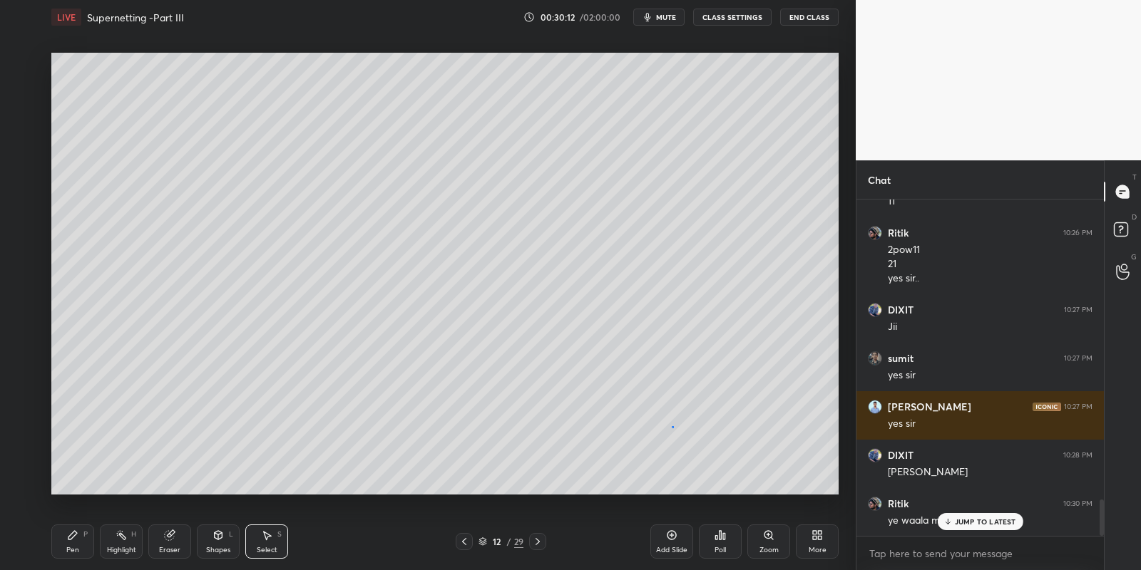
click at [672, 429] on div "0 ° Undo Copy Paste here Duplicate Duplicate to new slide Delete" at bounding box center [444, 274] width 787 height 443
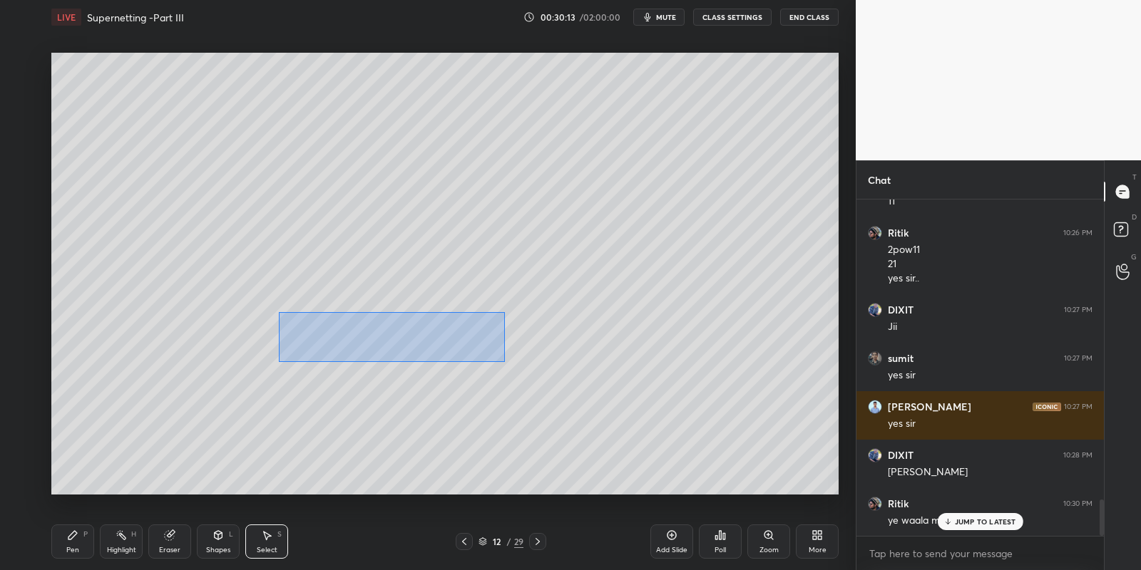
drag, startPoint x: 278, startPoint y: 312, endPoint x: 653, endPoint y: 393, distance: 383.7
click at [656, 394] on div "0 ° Undo Copy Paste here Duplicate Duplicate to new slide Delete" at bounding box center [444, 274] width 787 height 443
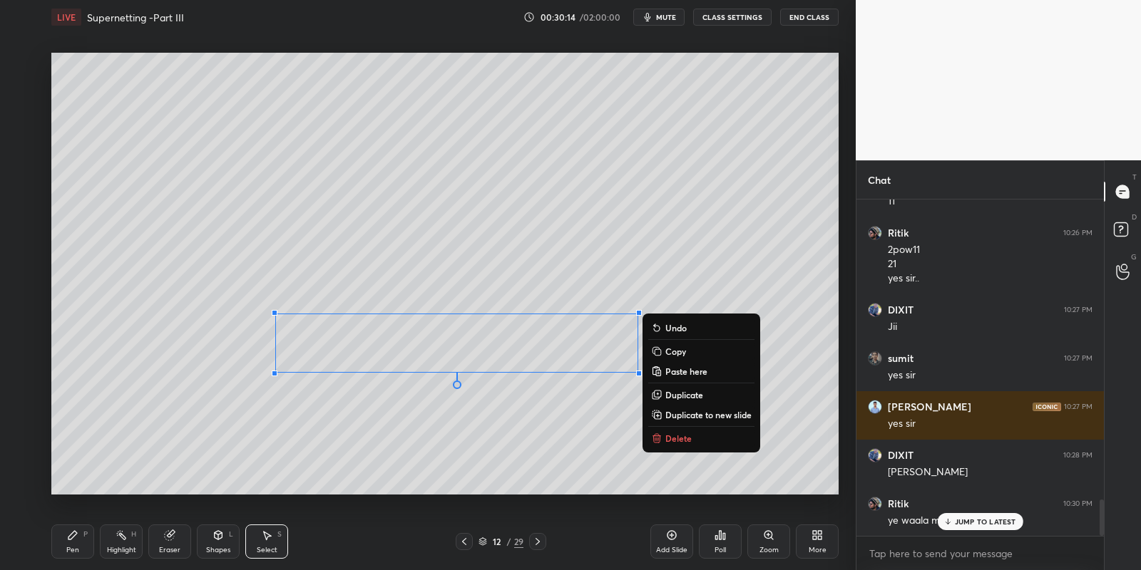
click at [671, 433] on p "Delete" at bounding box center [678, 438] width 26 height 11
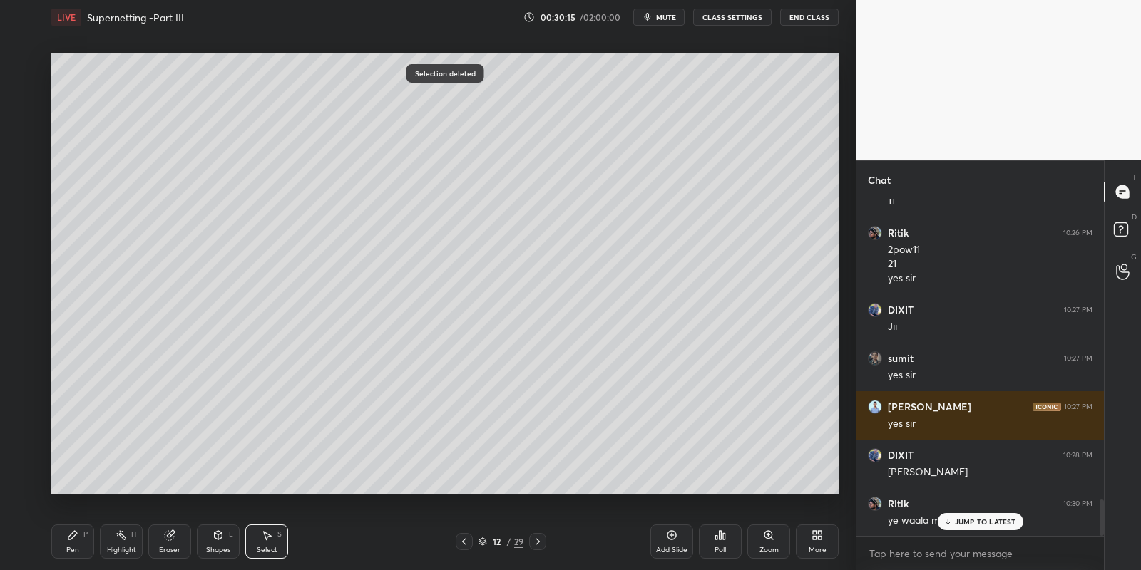
click at [73, 543] on div "Pen P" at bounding box center [72, 542] width 43 height 34
drag, startPoint x: 19, startPoint y: 174, endPoint x: 27, endPoint y: 176, distance: 8.8
click at [20, 174] on div at bounding box center [22, 178] width 11 height 11
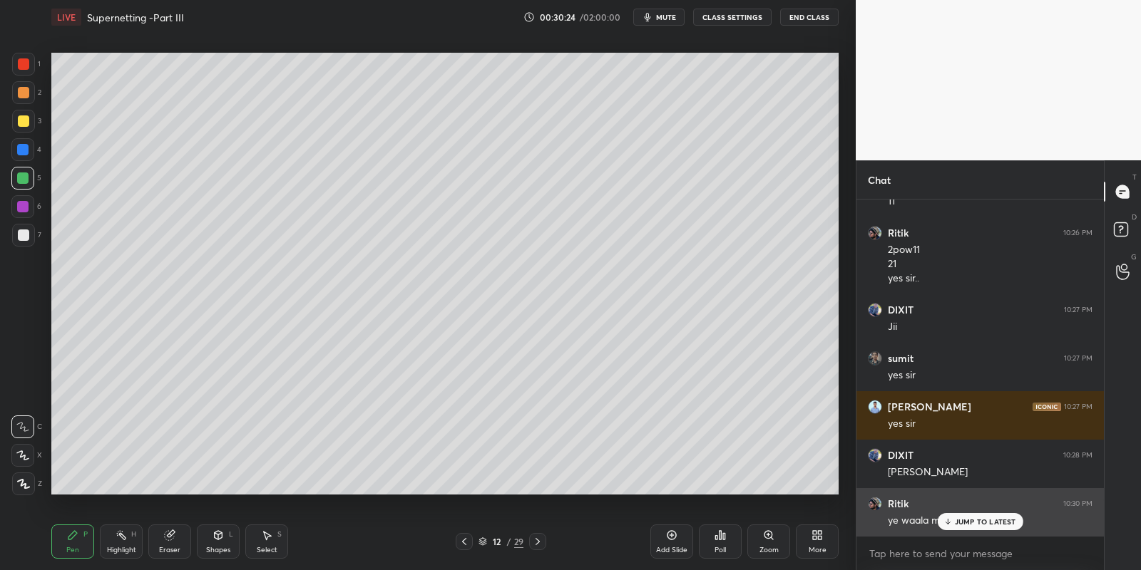
click at [962, 518] on p "JUMP TO LATEST" at bounding box center [985, 522] width 61 height 9
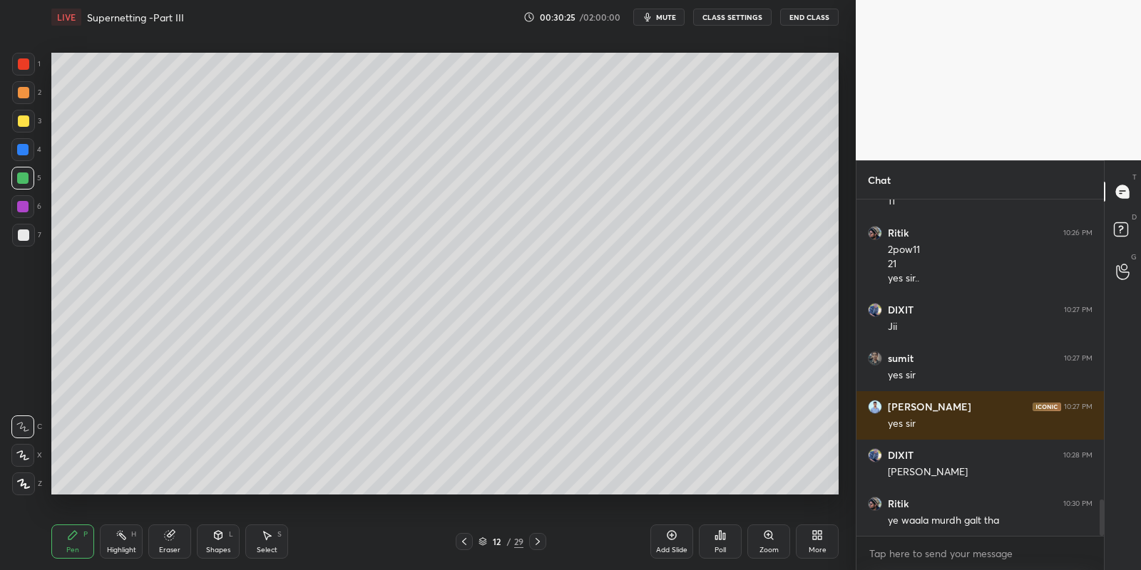
click at [82, 558] on div "Pen P" at bounding box center [72, 542] width 43 height 34
click at [217, 547] on div "Shapes" at bounding box center [218, 550] width 24 height 7
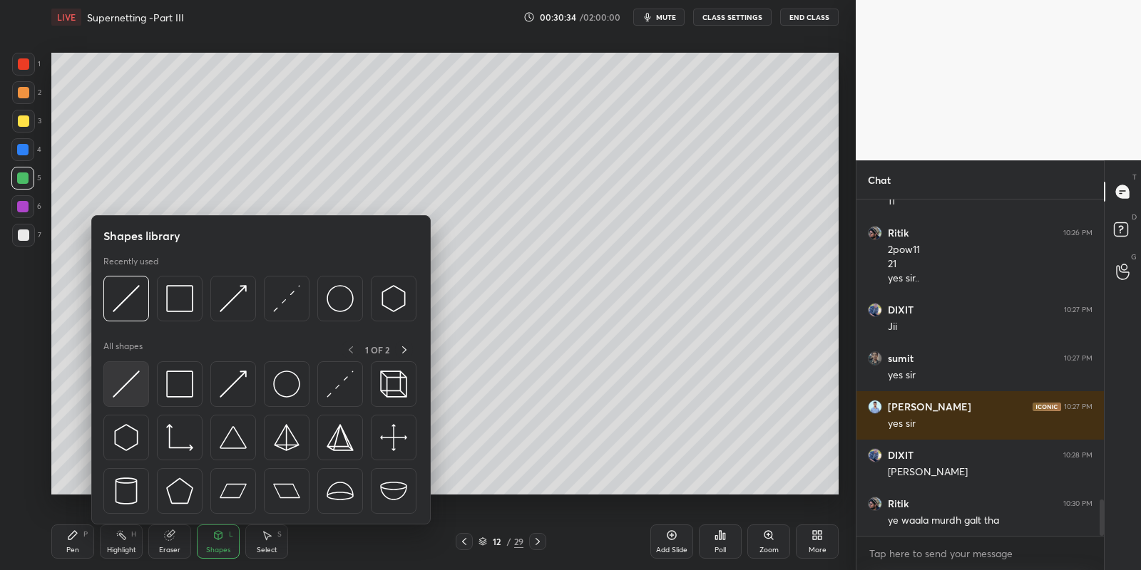
click at [128, 389] on img at bounding box center [126, 384] width 27 height 27
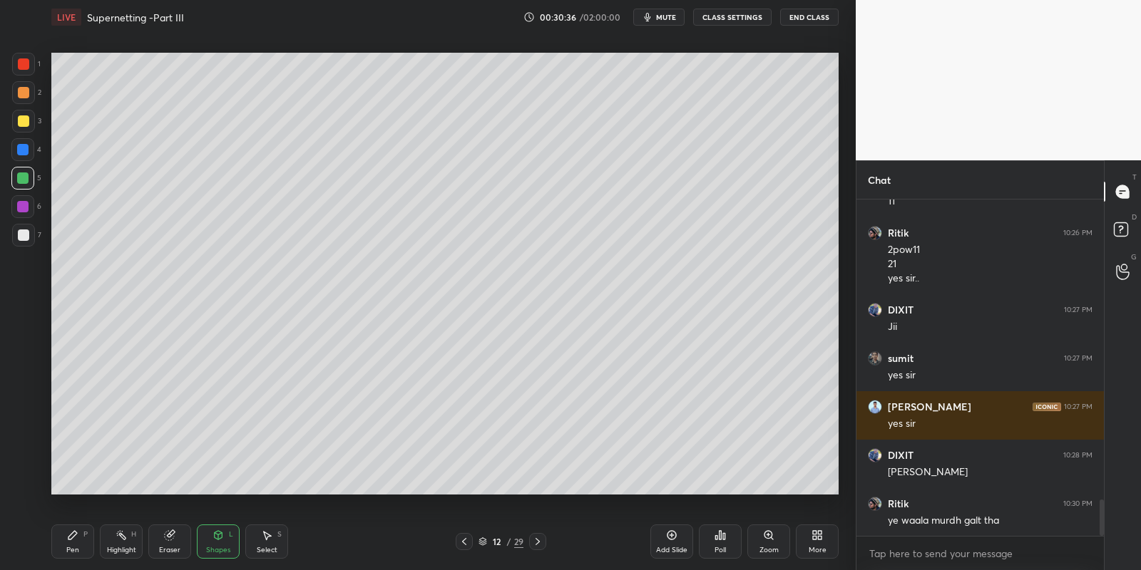
drag, startPoint x: 81, startPoint y: 544, endPoint x: 143, endPoint y: 511, distance: 70.8
click at [81, 544] on div "Pen P" at bounding box center [72, 542] width 43 height 34
drag, startPoint x: 217, startPoint y: 540, endPoint x: 218, endPoint y: 532, distance: 8.0
click at [218, 538] on icon at bounding box center [217, 535] width 11 height 11
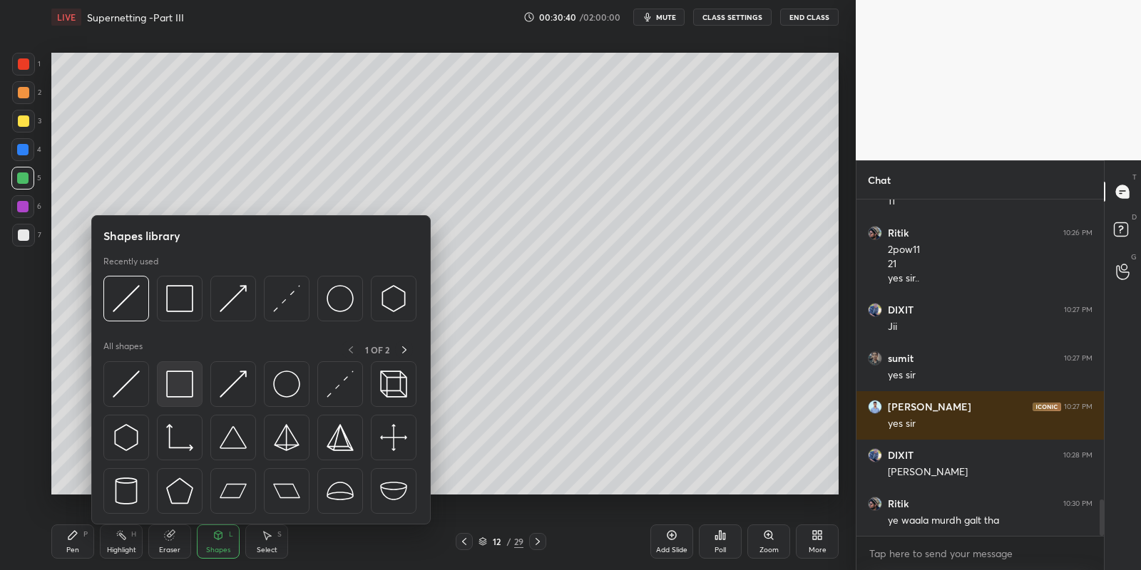
drag, startPoint x: 186, startPoint y: 382, endPoint x: 21, endPoint y: 119, distance: 310.7
click at [180, 381] on img at bounding box center [179, 384] width 27 height 27
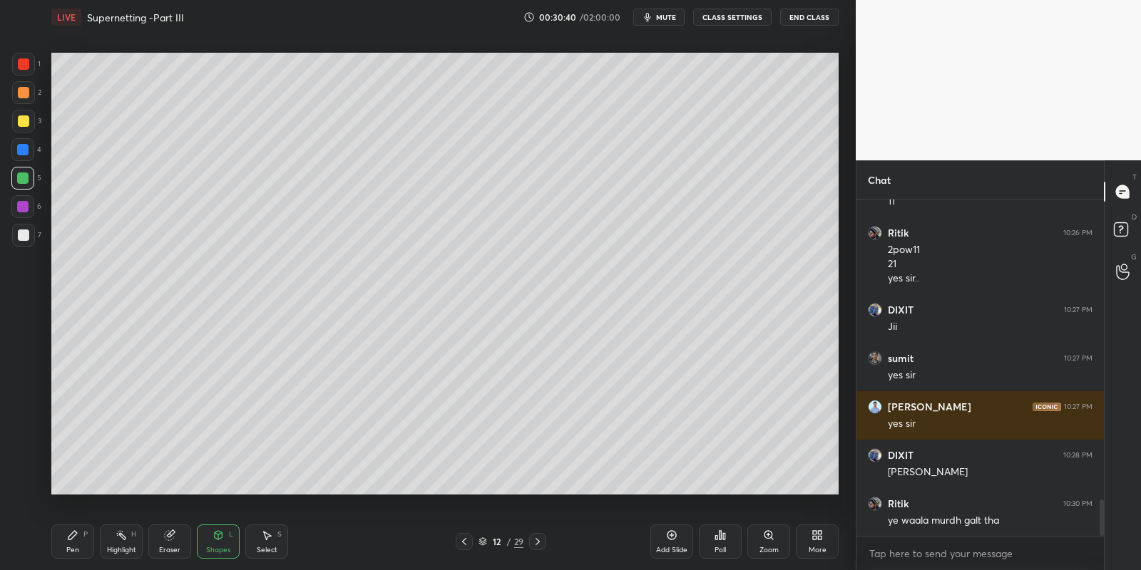
click at [22, 118] on div at bounding box center [23, 120] width 11 height 11
click at [74, 551] on div "Pen" at bounding box center [72, 550] width 13 height 7
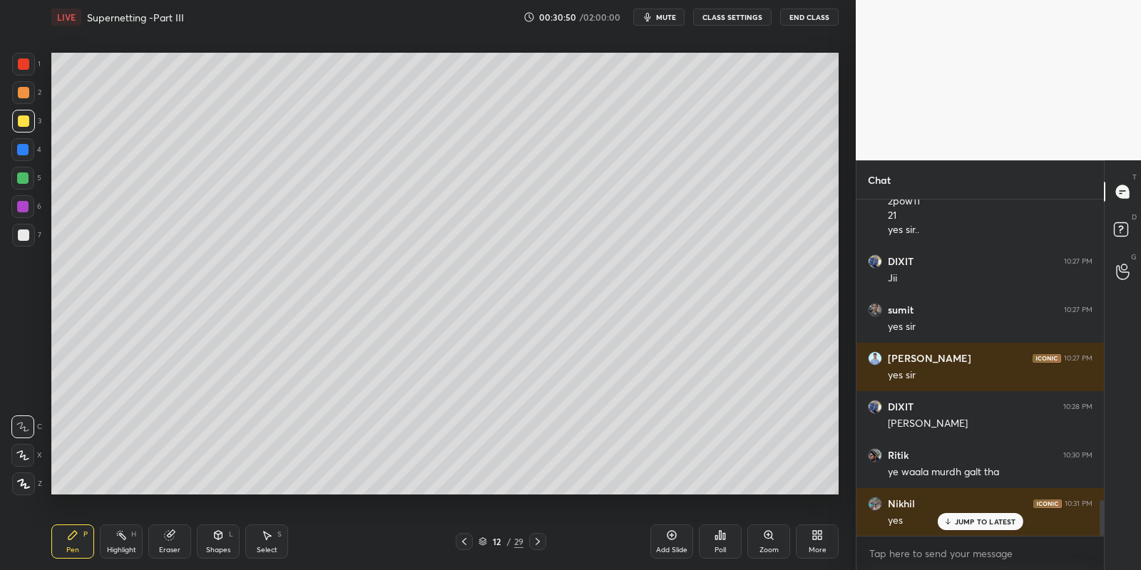
click at [17, 178] on div at bounding box center [22, 178] width 11 height 11
drag, startPoint x: 662, startPoint y: 540, endPoint x: 655, endPoint y: 535, distance: 7.7
click at [662, 539] on div "Add Slide" at bounding box center [671, 542] width 43 height 34
click at [665, 14] on span "mute" at bounding box center [666, 17] width 20 height 10
click at [667, 16] on span "unmute" at bounding box center [664, 17] width 31 height 10
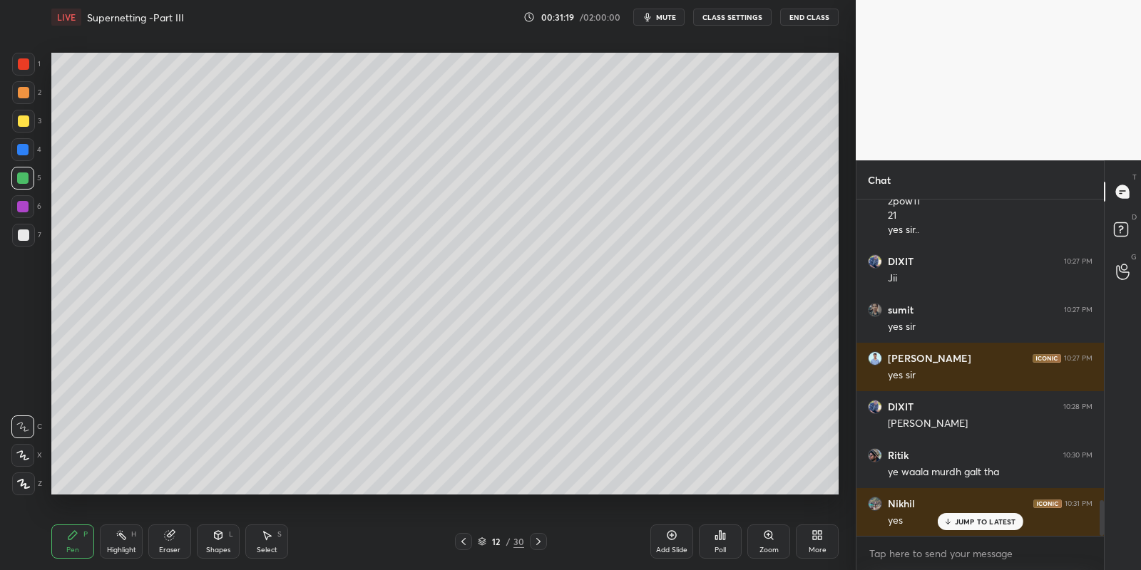
drag, startPoint x: 74, startPoint y: 548, endPoint x: 88, endPoint y: 544, distance: 14.9
click at [76, 545] on div "Pen P" at bounding box center [72, 542] width 43 height 34
click at [458, 539] on icon at bounding box center [463, 541] width 11 height 11
click at [463, 540] on icon at bounding box center [463, 541] width 4 height 7
click at [263, 544] on div "Select S" at bounding box center [266, 542] width 43 height 34
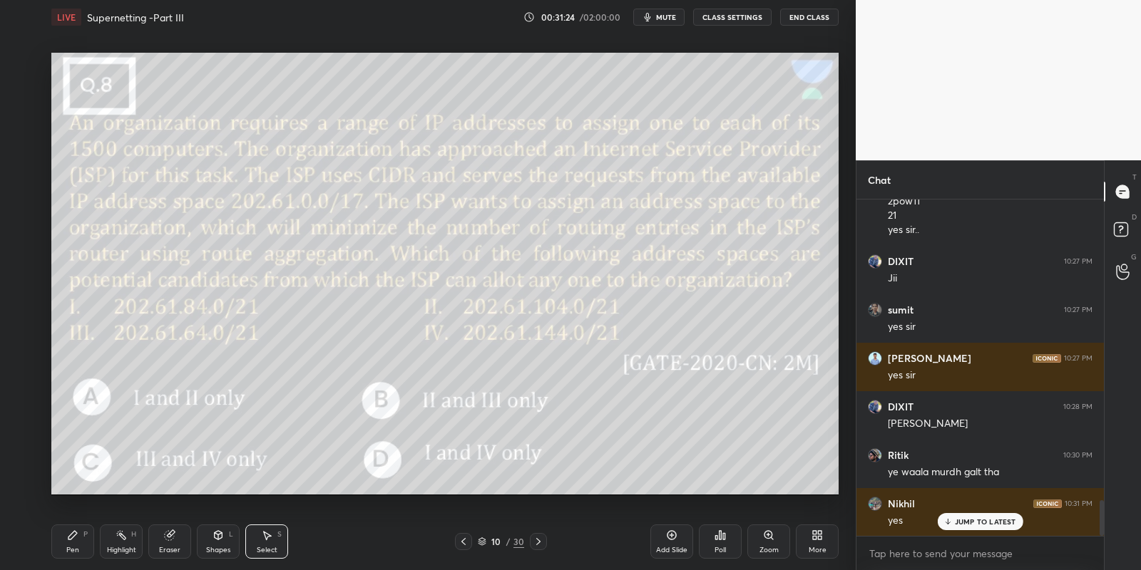
click at [536, 535] on div at bounding box center [538, 541] width 17 height 17
click at [536, 537] on icon at bounding box center [538, 541] width 11 height 11
drag, startPoint x: 263, startPoint y: 547, endPoint x: 255, endPoint y: 500, distance: 47.0
click at [259, 544] on div "Select S" at bounding box center [266, 542] width 43 height 34
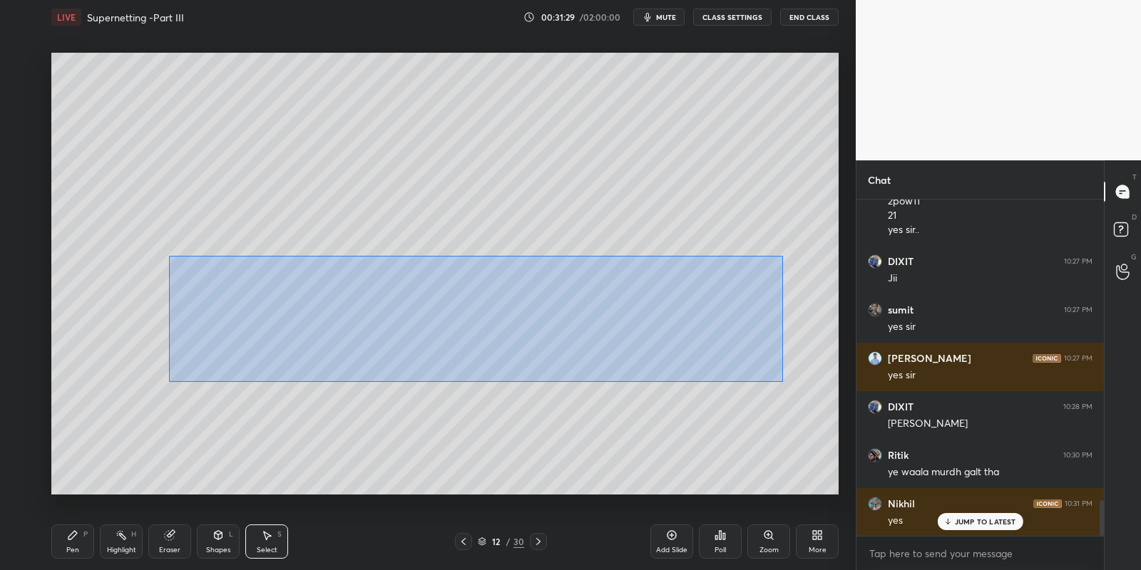
drag, startPoint x: 178, startPoint y: 260, endPoint x: 781, endPoint y: 382, distance: 615.5
click at [783, 381] on div "0 ° Undo Copy Paste here Duplicate Duplicate to new slide Delete" at bounding box center [444, 274] width 787 height 443
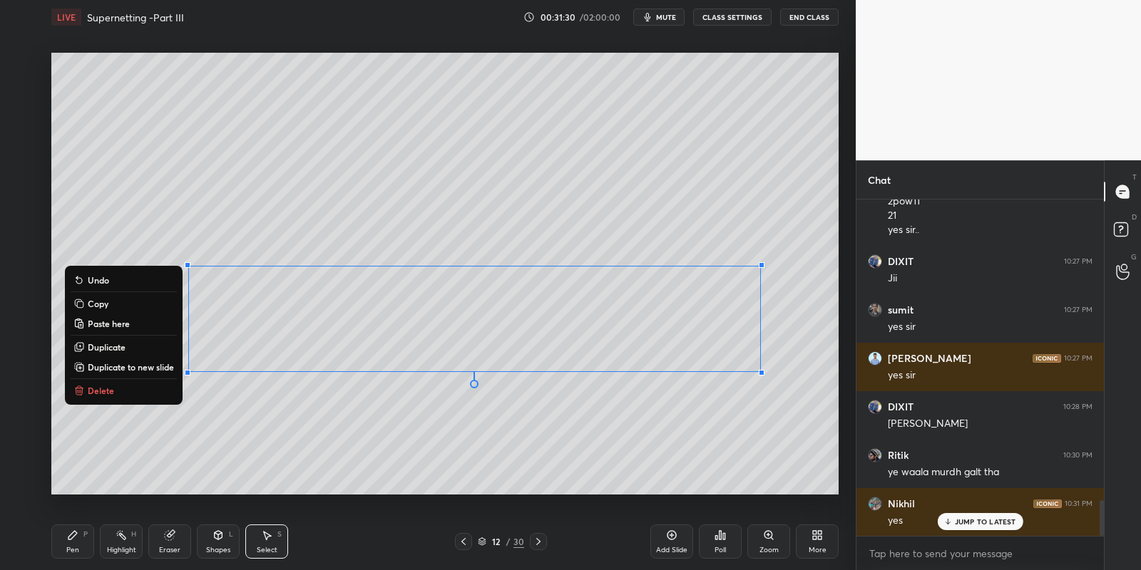
click at [128, 310] on button "Copy" at bounding box center [124, 303] width 106 height 17
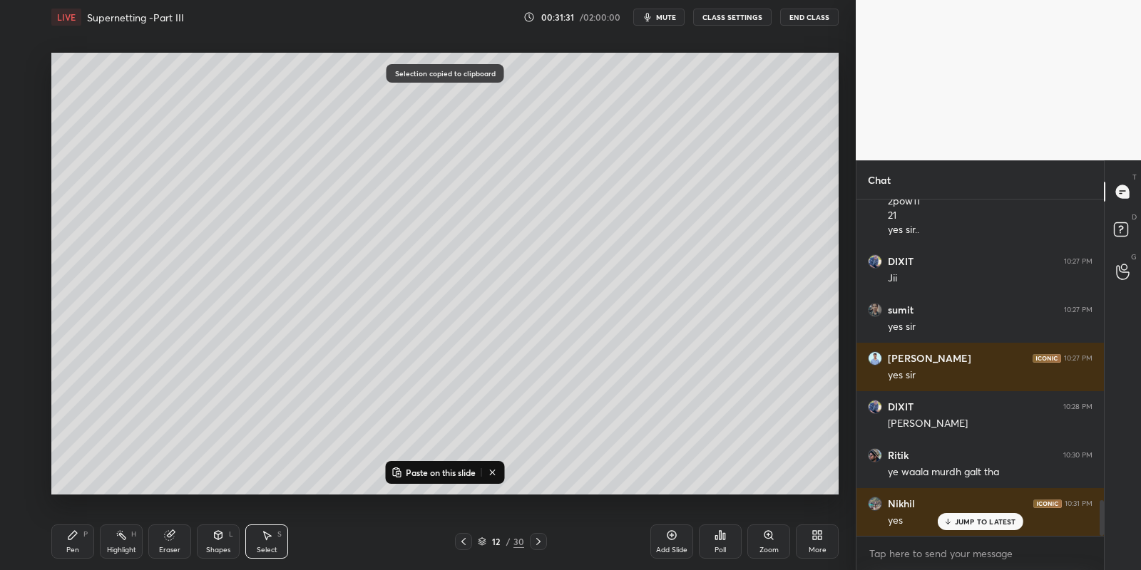
click at [672, 540] on icon at bounding box center [671, 535] width 11 height 11
click at [445, 467] on p "Paste on this slide" at bounding box center [441, 472] width 70 height 11
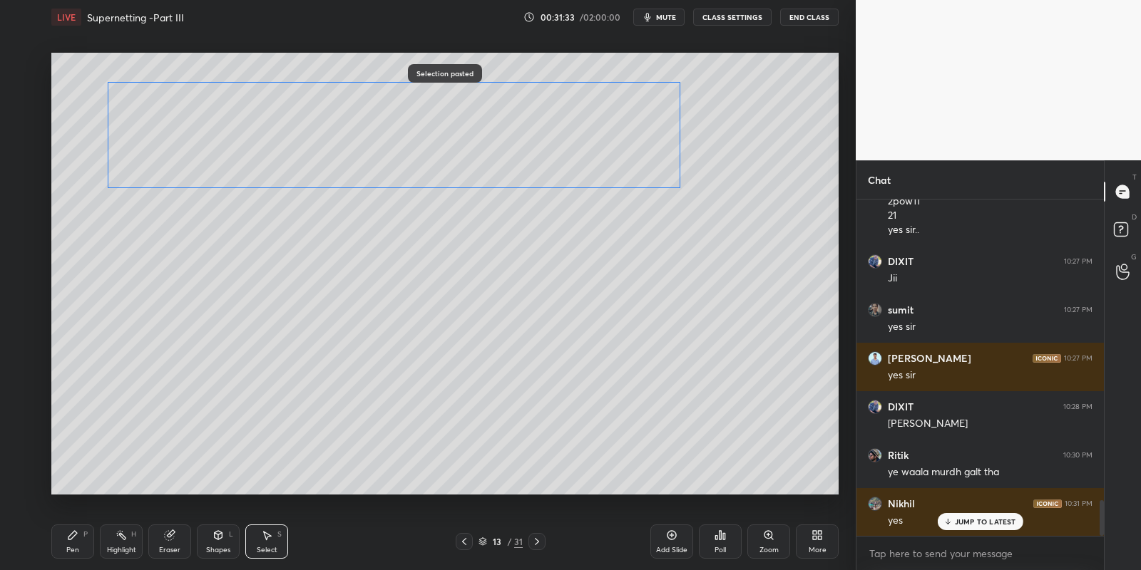
drag, startPoint x: 356, startPoint y: 288, endPoint x: 289, endPoint y: 130, distance: 170.9
click at [281, 120] on div "0 ° Undo Copy Paste here Duplicate Duplicate to new slide Delete" at bounding box center [444, 274] width 787 height 443
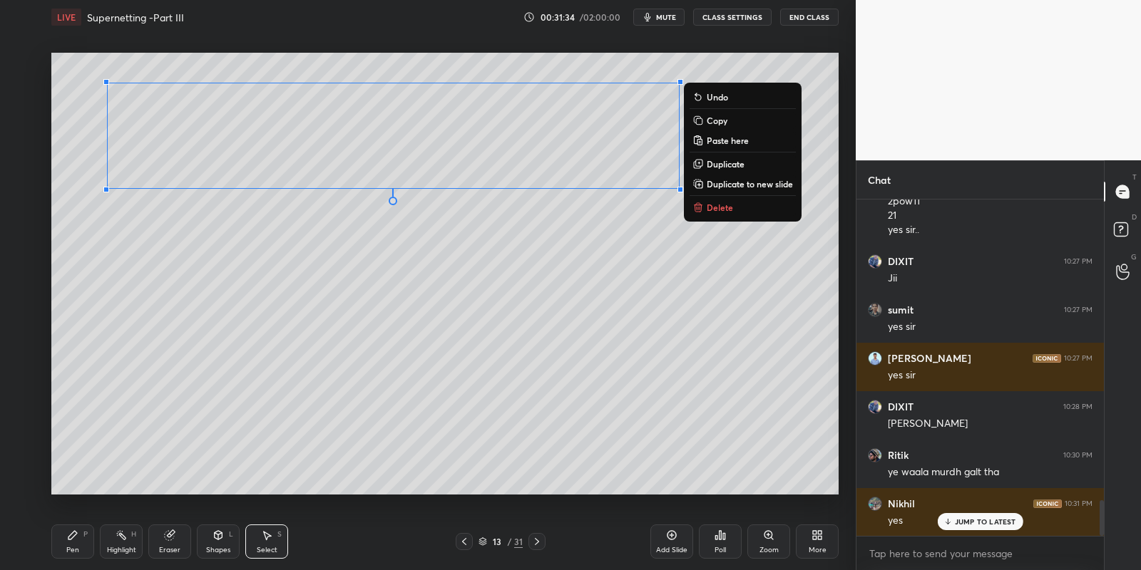
click at [79, 535] on div "Pen P" at bounding box center [72, 542] width 43 height 34
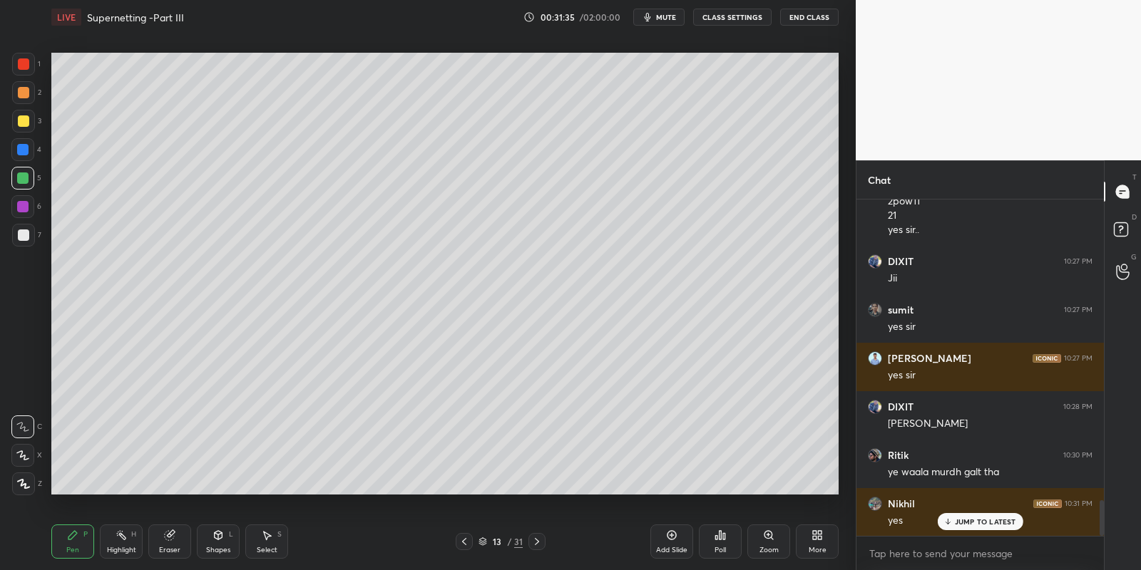
click at [164, 541] on div "Eraser" at bounding box center [169, 542] width 43 height 34
click at [71, 541] on div "Pen P" at bounding box center [72, 542] width 43 height 34
click at [18, 176] on div at bounding box center [22, 178] width 11 height 11
click at [118, 543] on div "Highlight H" at bounding box center [121, 542] width 43 height 34
click at [170, 538] on icon at bounding box center [169, 535] width 11 height 11
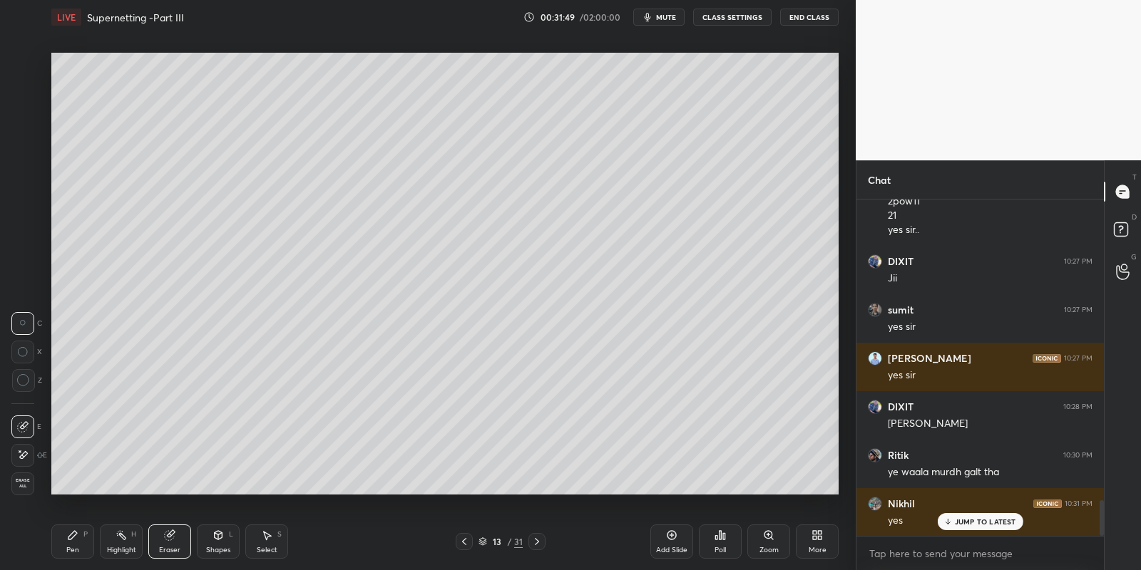
drag, startPoint x: 70, startPoint y: 544, endPoint x: 76, endPoint y: 531, distance: 14.0
click at [70, 544] on div "Pen P" at bounding box center [72, 542] width 43 height 34
drag, startPoint x: 116, startPoint y: 543, endPoint x: 135, endPoint y: 520, distance: 29.3
click at [118, 540] on div "Highlight H" at bounding box center [121, 542] width 43 height 34
click at [68, 553] on div "Pen" at bounding box center [72, 550] width 13 height 7
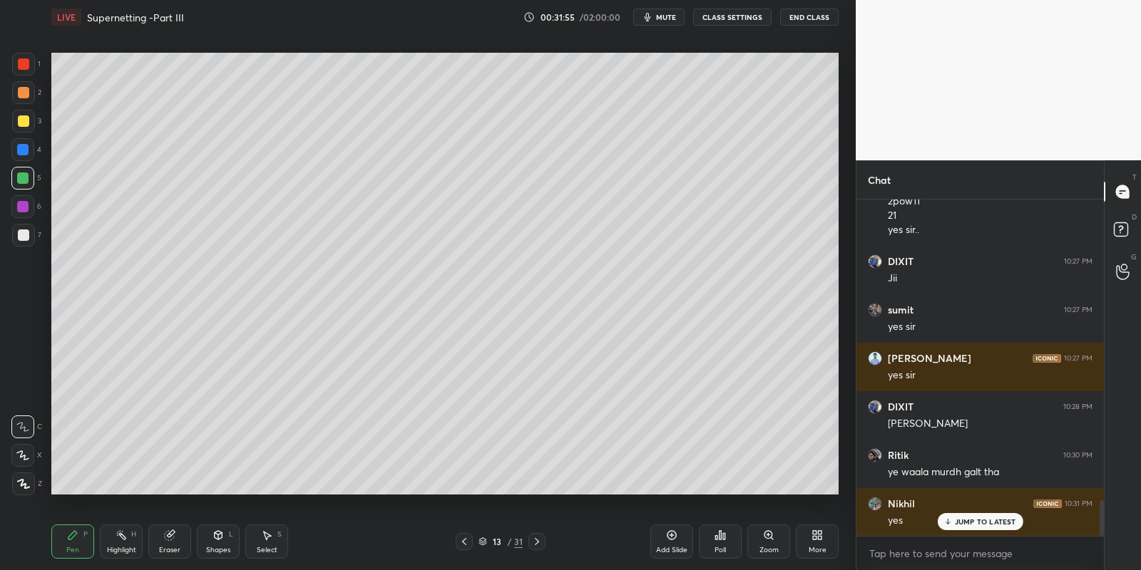
click at [21, 122] on div at bounding box center [23, 120] width 11 height 11
click at [25, 180] on div at bounding box center [22, 178] width 11 height 11
click at [220, 542] on div "Shapes L" at bounding box center [218, 542] width 43 height 34
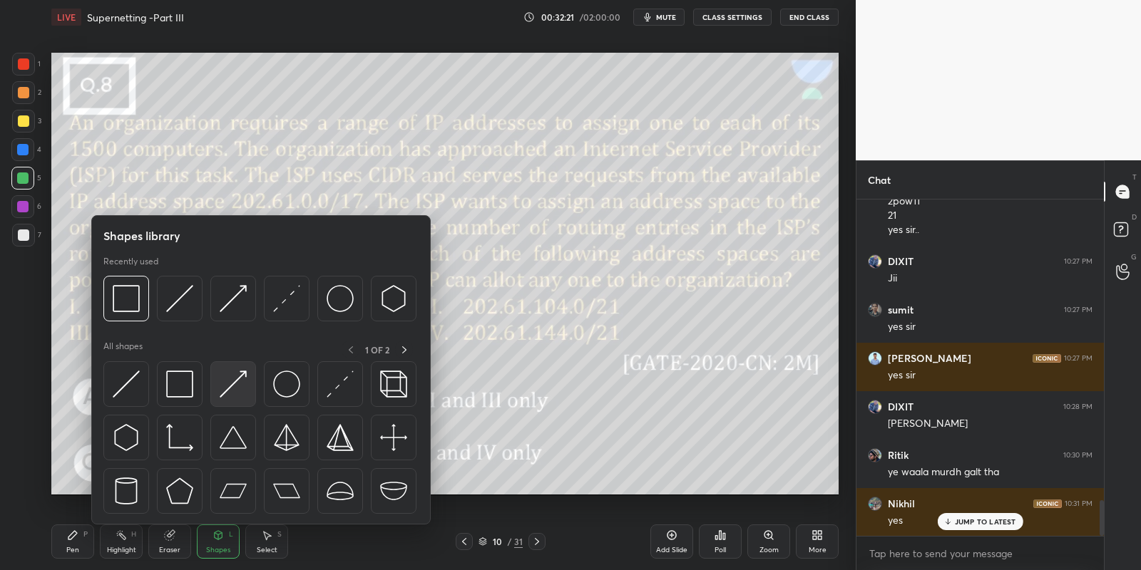
click at [239, 383] on img at bounding box center [233, 384] width 27 height 27
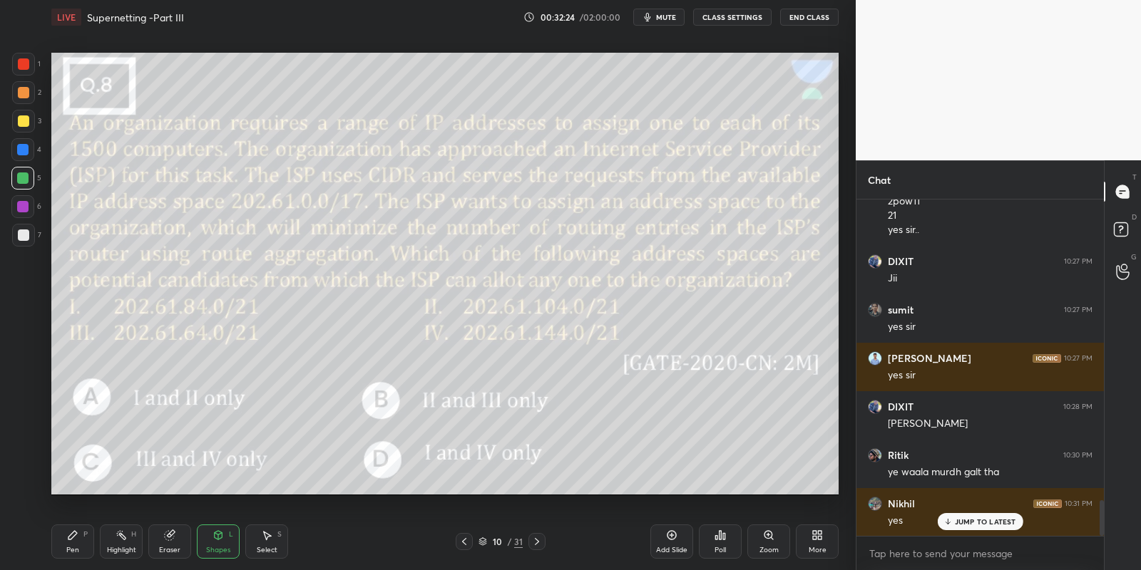
drag, startPoint x: 74, startPoint y: 548, endPoint x: 80, endPoint y: 541, distance: 8.6
click at [73, 548] on div "Pen" at bounding box center [72, 550] width 13 height 7
click at [121, 543] on div "Highlight H" at bounding box center [121, 542] width 43 height 34
click at [92, 546] on div "Pen P" at bounding box center [72, 542] width 43 height 34
click at [124, 545] on div "Highlight H" at bounding box center [121, 542] width 43 height 34
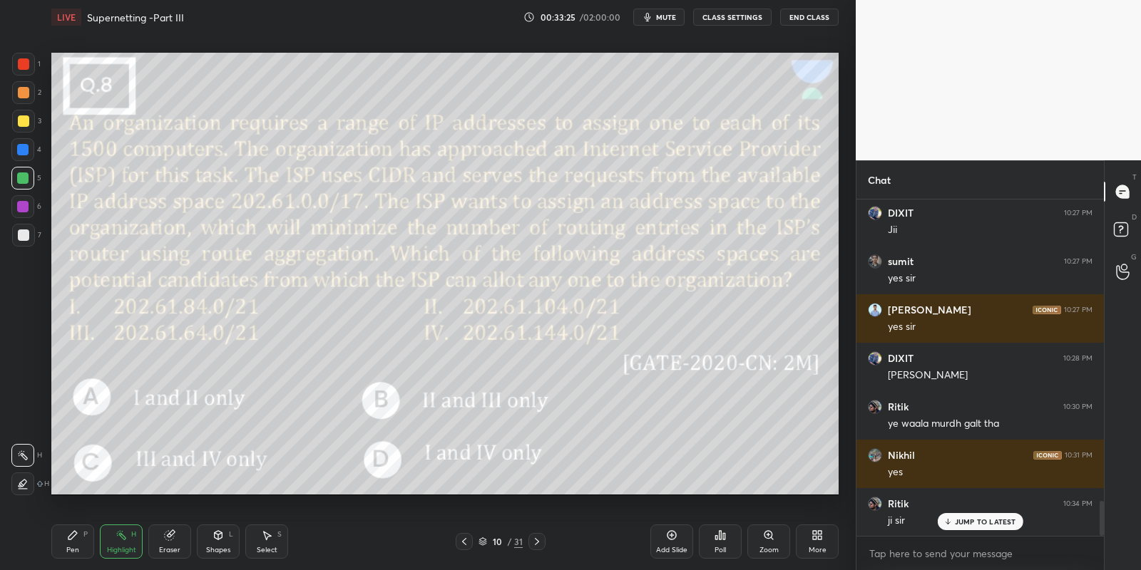
scroll to position [2930, 0]
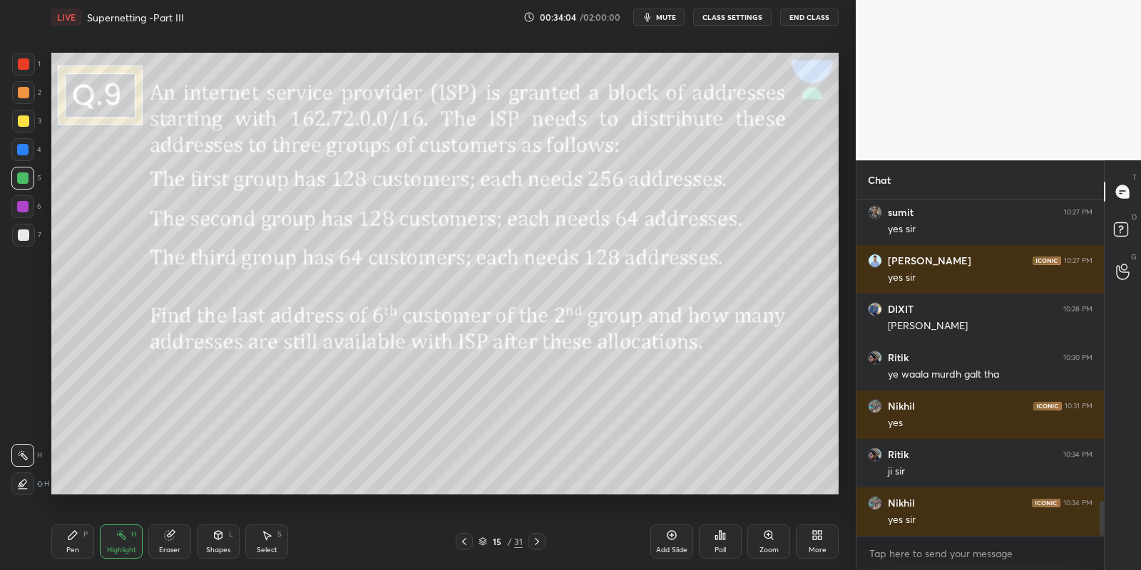
click at [81, 544] on div "Pen P" at bounding box center [72, 542] width 43 height 34
drag, startPoint x: 667, startPoint y: 16, endPoint x: 678, endPoint y: 20, distance: 11.5
click at [669, 15] on span "mute" at bounding box center [666, 17] width 20 height 10
click at [120, 537] on icon at bounding box center [120, 535] width 11 height 11
click at [85, 537] on div "P" at bounding box center [85, 534] width 4 height 7
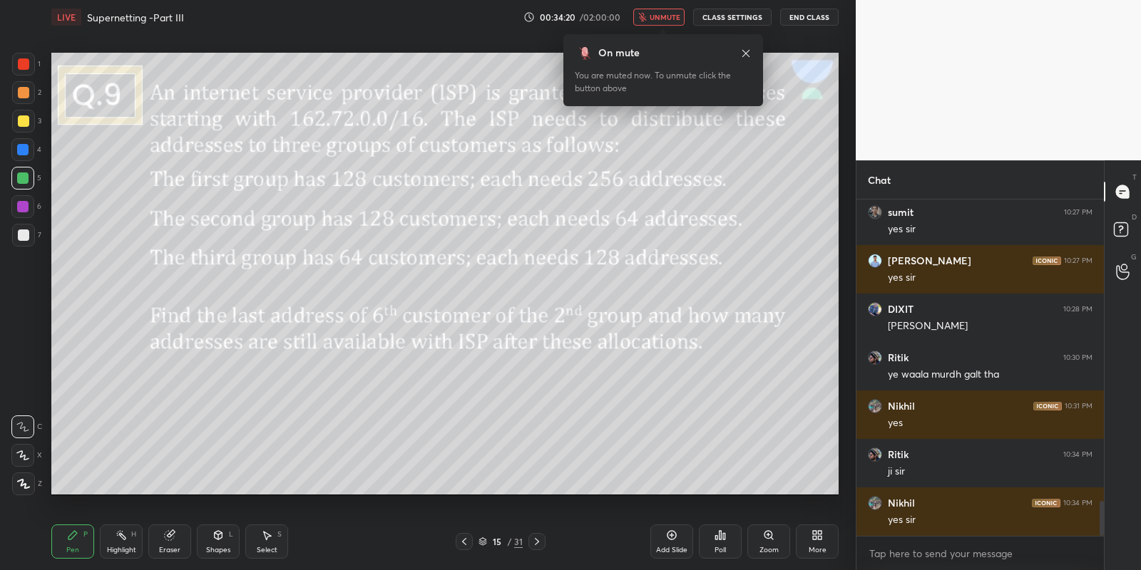
click at [118, 539] on icon at bounding box center [120, 535] width 11 height 11
click at [663, 21] on span "unmute" at bounding box center [664, 17] width 31 height 10
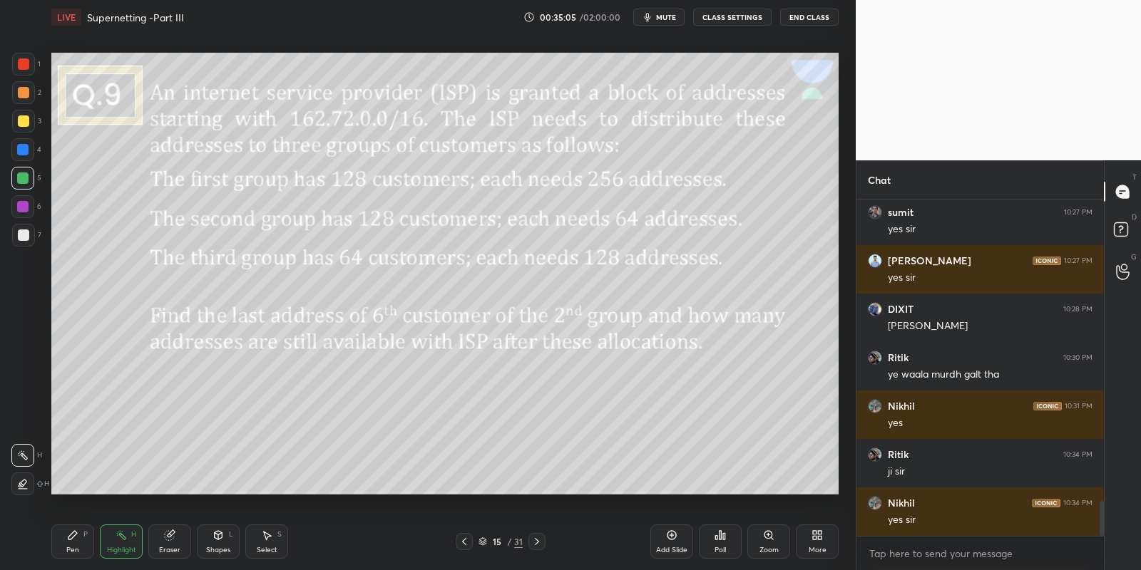
drag, startPoint x: 71, startPoint y: 543, endPoint x: 79, endPoint y: 539, distance: 9.3
click at [73, 543] on div "Pen P" at bounding box center [72, 542] width 43 height 34
click at [113, 547] on div "Highlight" at bounding box center [121, 550] width 29 height 7
click at [215, 540] on icon at bounding box center [217, 535] width 11 height 11
click at [79, 543] on div "Pen P" at bounding box center [72, 542] width 43 height 34
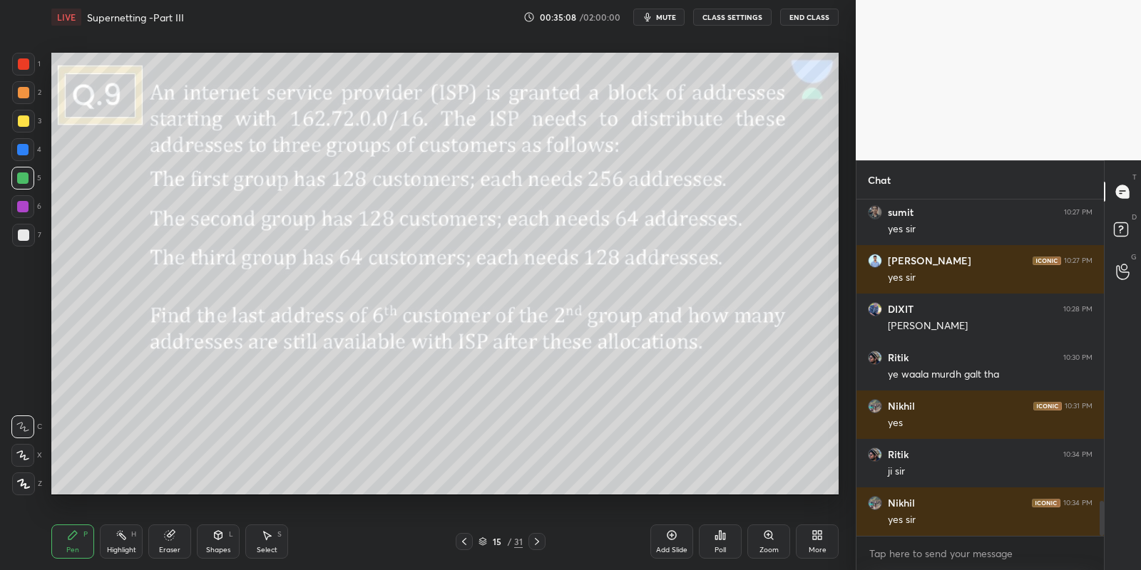
click at [24, 180] on div at bounding box center [22, 178] width 11 height 11
click at [210, 533] on div "Shapes L" at bounding box center [218, 542] width 43 height 34
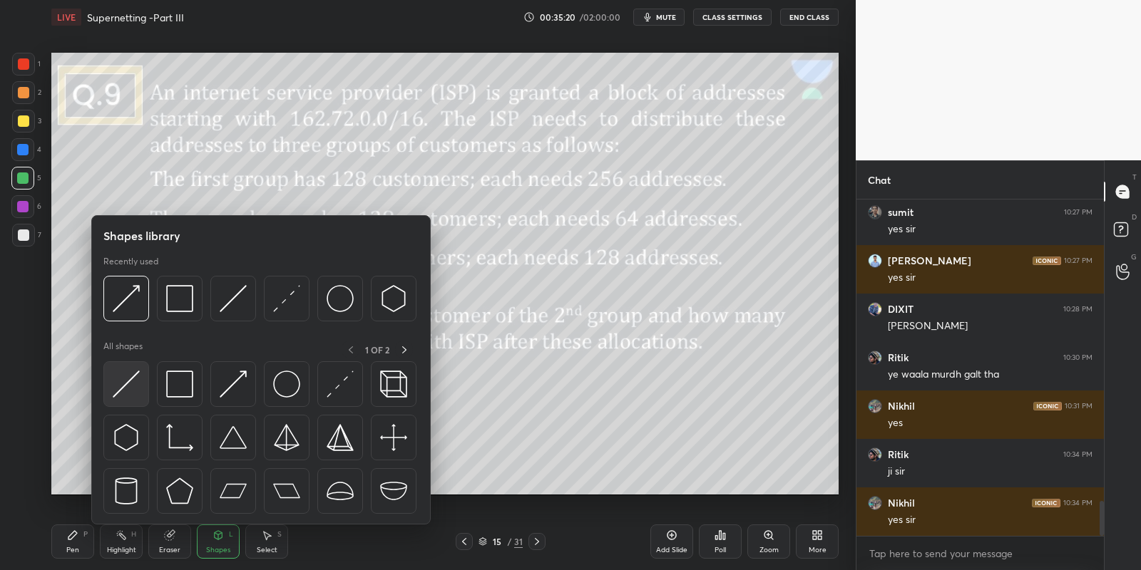
click at [118, 379] on img at bounding box center [126, 384] width 27 height 27
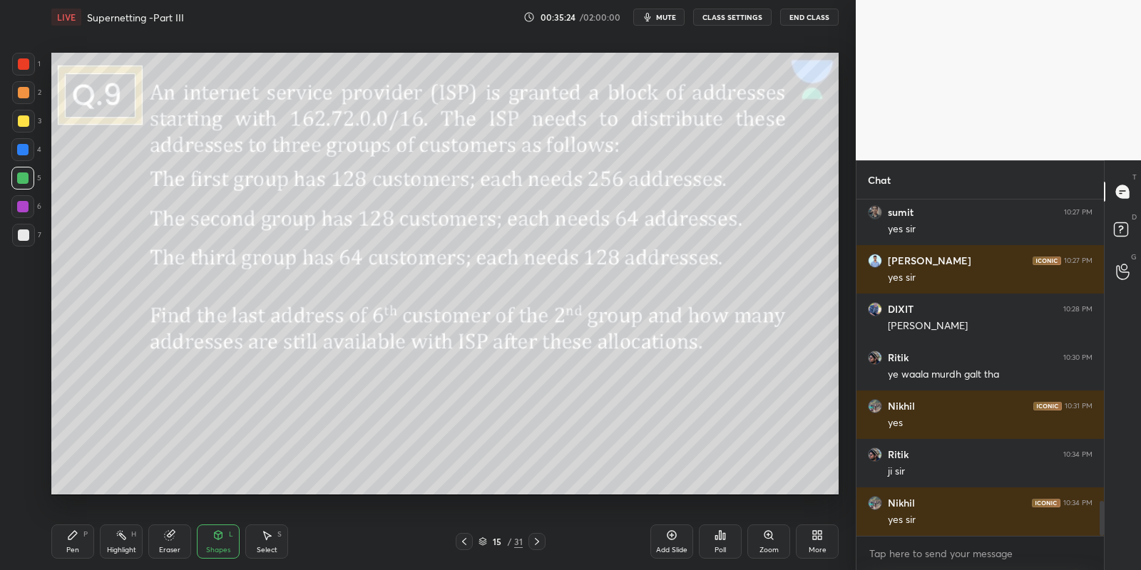
drag, startPoint x: 86, startPoint y: 549, endPoint x: 111, endPoint y: 539, distance: 27.5
click at [87, 548] on div "Pen P" at bounding box center [72, 542] width 43 height 34
click at [116, 538] on icon at bounding box center [120, 535] width 11 height 11
click at [81, 533] on div "Pen P" at bounding box center [72, 542] width 43 height 34
click at [218, 530] on icon at bounding box center [217, 535] width 11 height 11
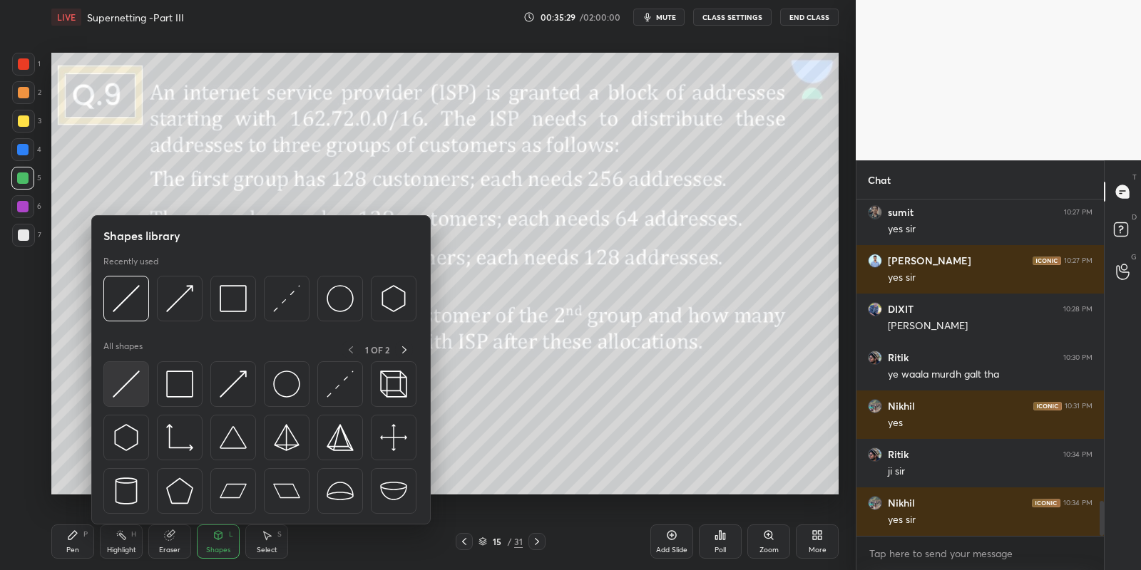
click at [125, 386] on img at bounding box center [126, 384] width 27 height 27
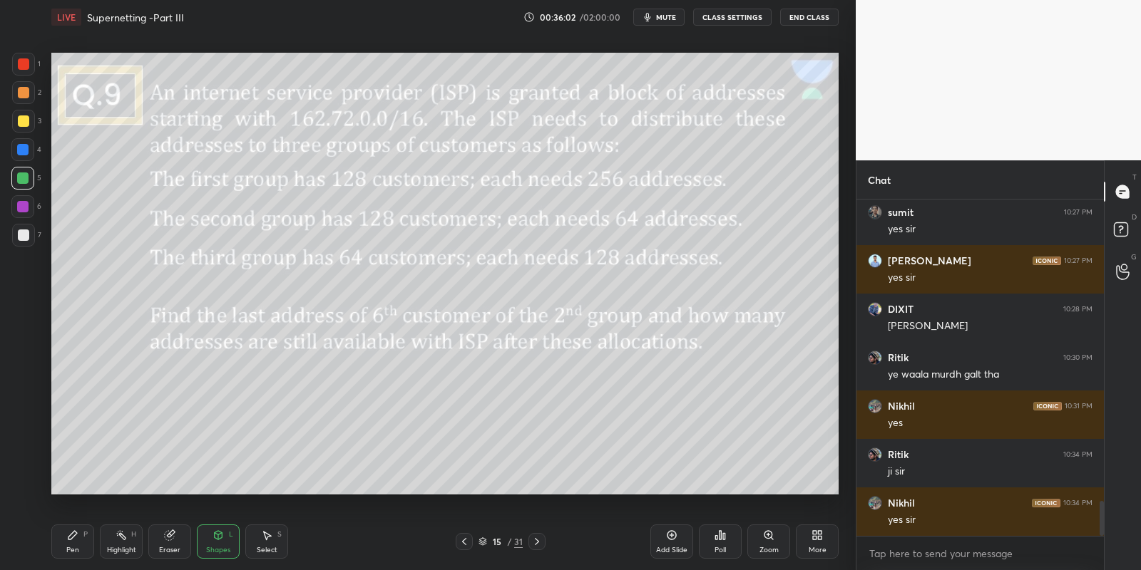
click at [219, 554] on div "Shapes" at bounding box center [218, 550] width 24 height 7
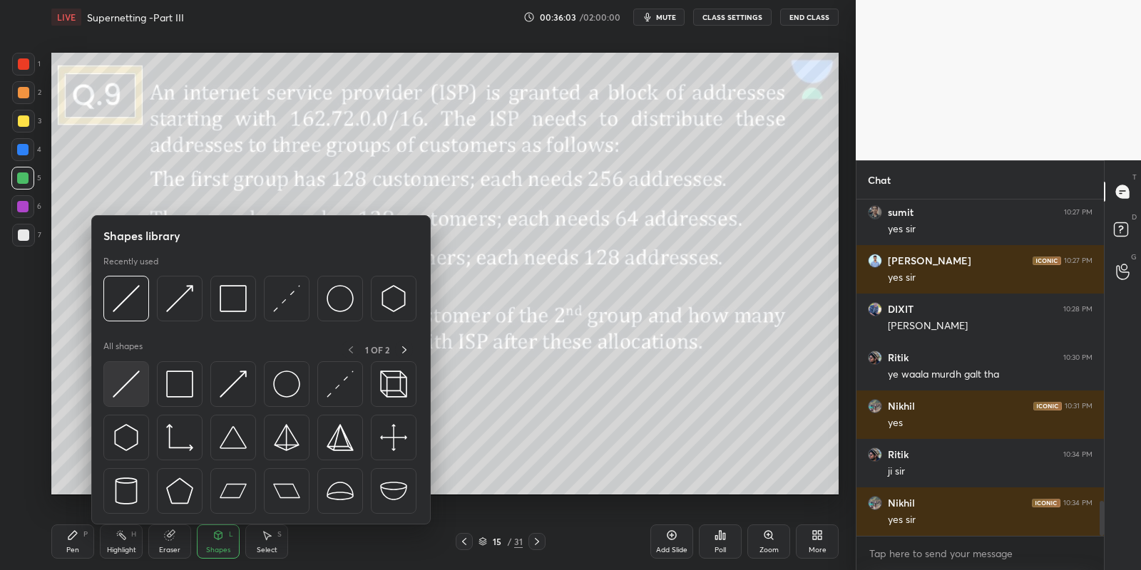
click at [125, 376] on img at bounding box center [126, 384] width 27 height 27
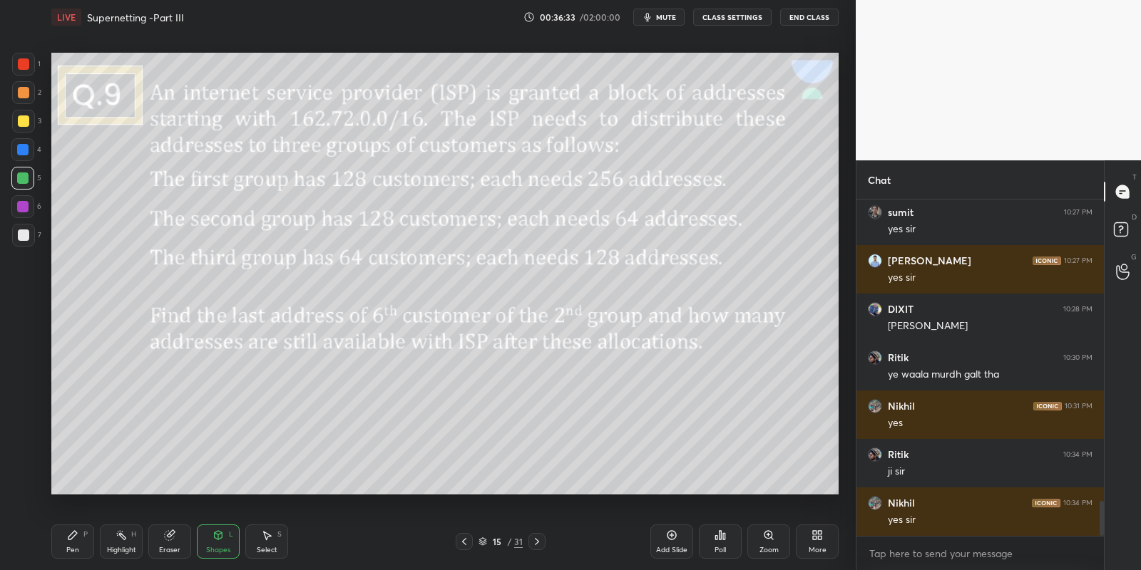
click at [93, 546] on div "Pen P" at bounding box center [72, 542] width 43 height 34
click at [127, 538] on div "Highlight H" at bounding box center [121, 542] width 43 height 34
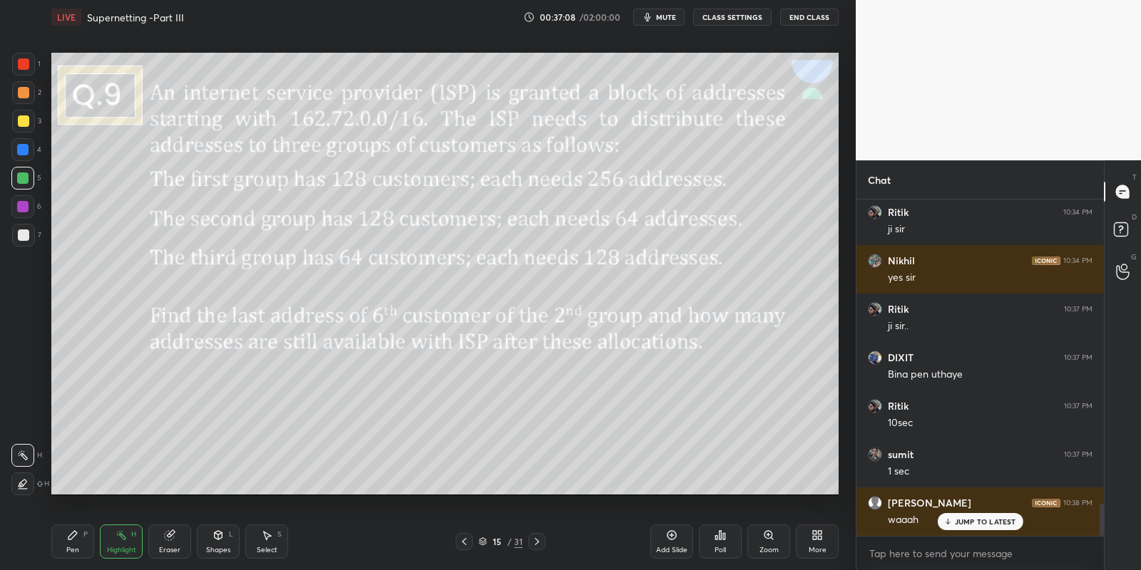
scroll to position [3220, 0]
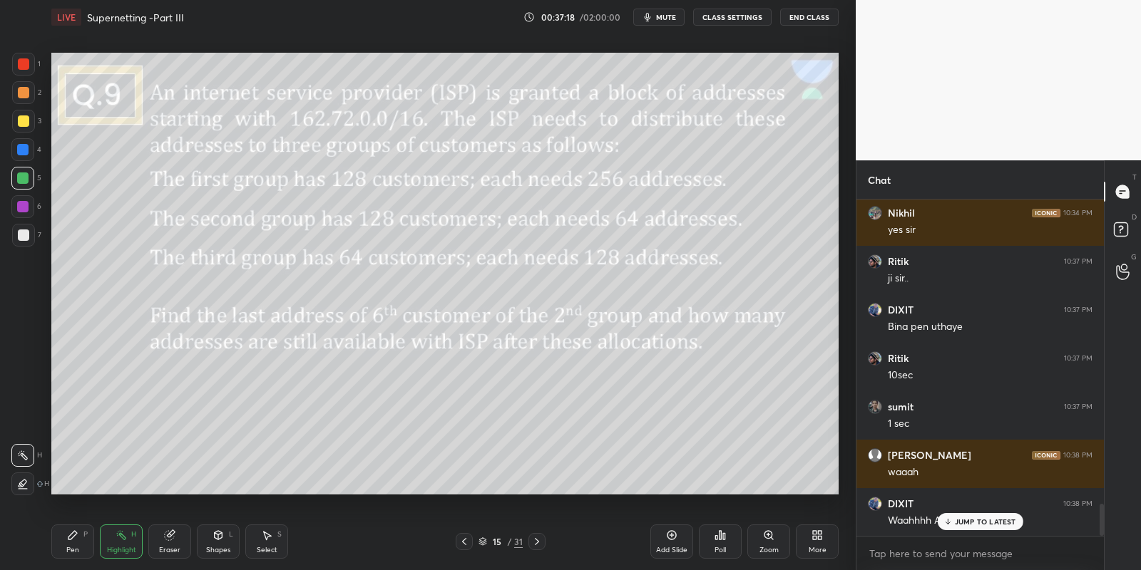
drag, startPoint x: 72, startPoint y: 538, endPoint x: 141, endPoint y: 536, distance: 69.2
click at [71, 541] on div "Pen P" at bounding box center [72, 542] width 43 height 34
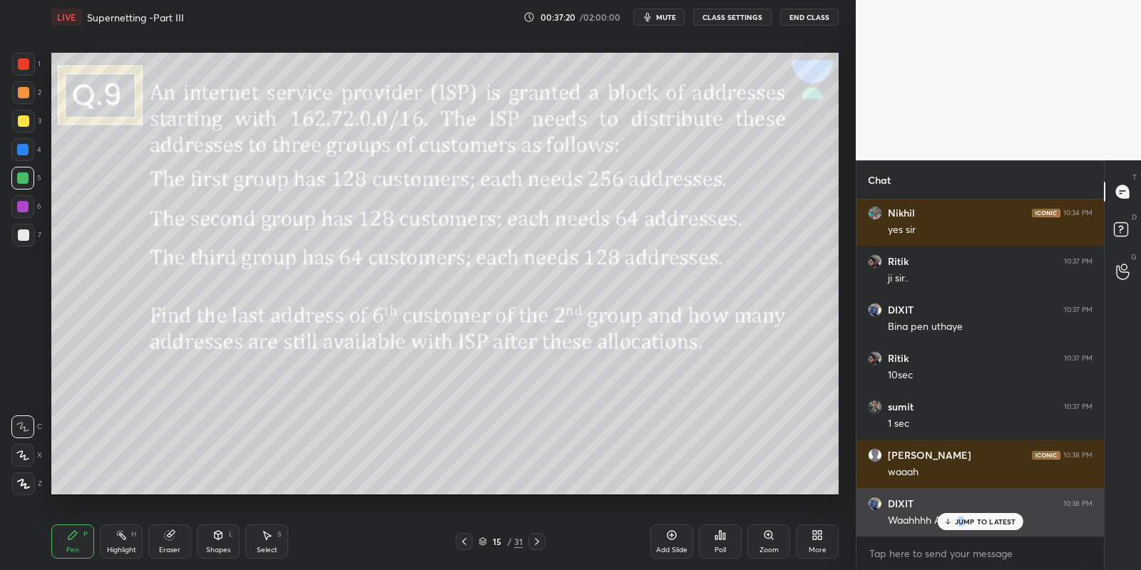
click at [961, 518] on p "JUMP TO LATEST" at bounding box center [985, 522] width 61 height 9
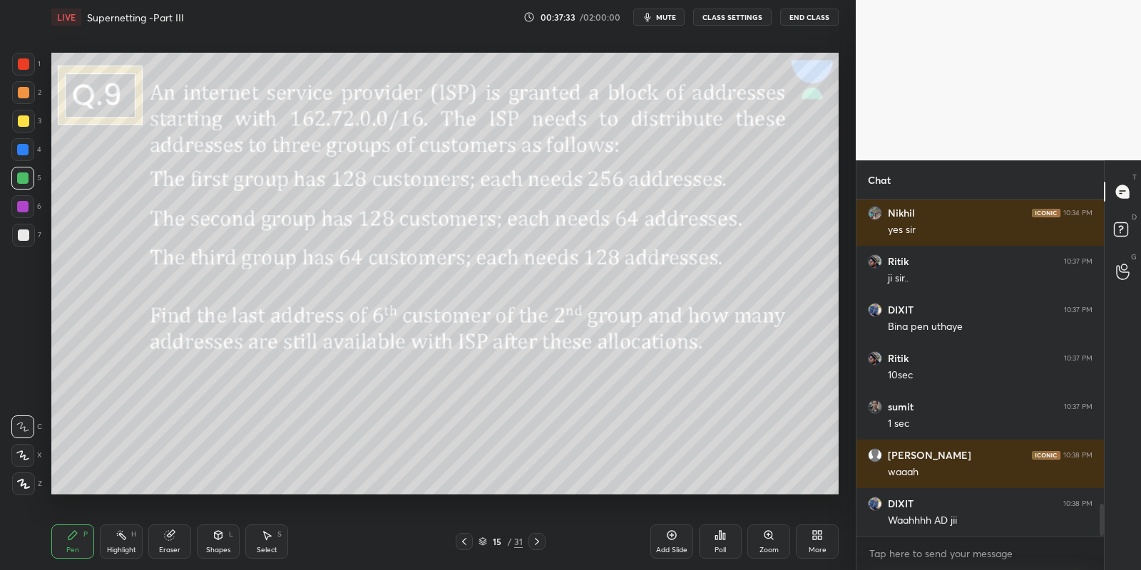
drag, startPoint x: 75, startPoint y: 543, endPoint x: 175, endPoint y: 544, distance: 100.5
click at [83, 542] on div "Pen P" at bounding box center [72, 542] width 43 height 34
click at [218, 540] on icon at bounding box center [217, 535] width 11 height 11
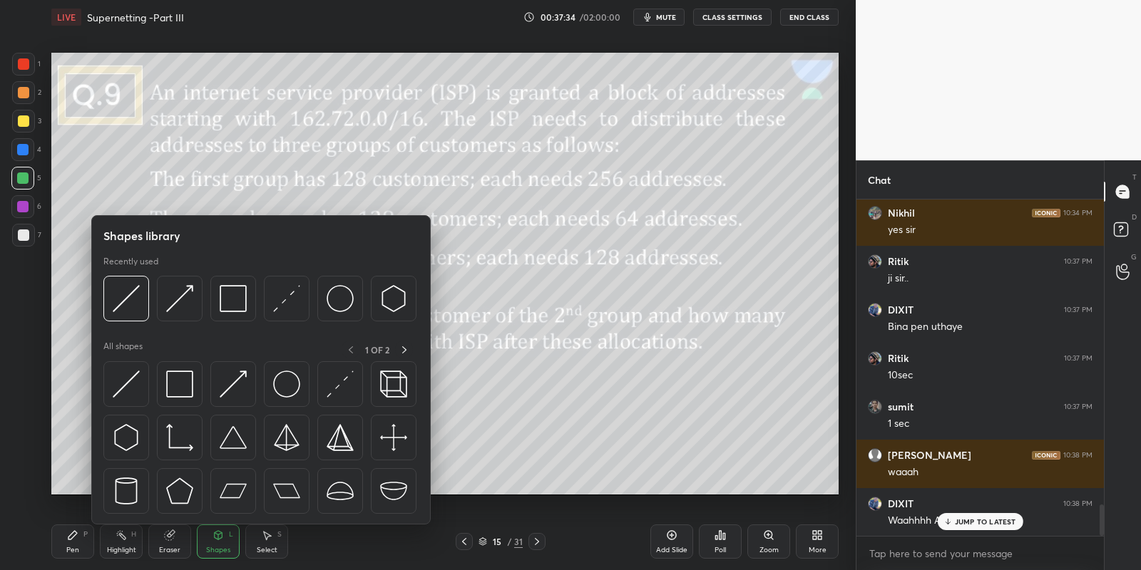
scroll to position [3269, 0]
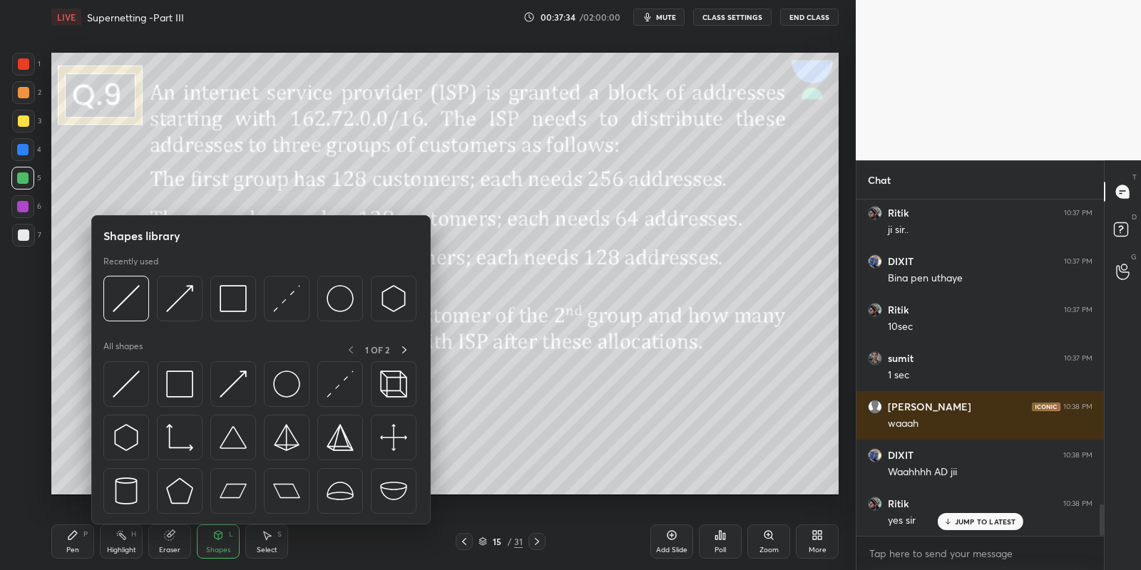
click at [123, 543] on div "Highlight H" at bounding box center [121, 542] width 43 height 34
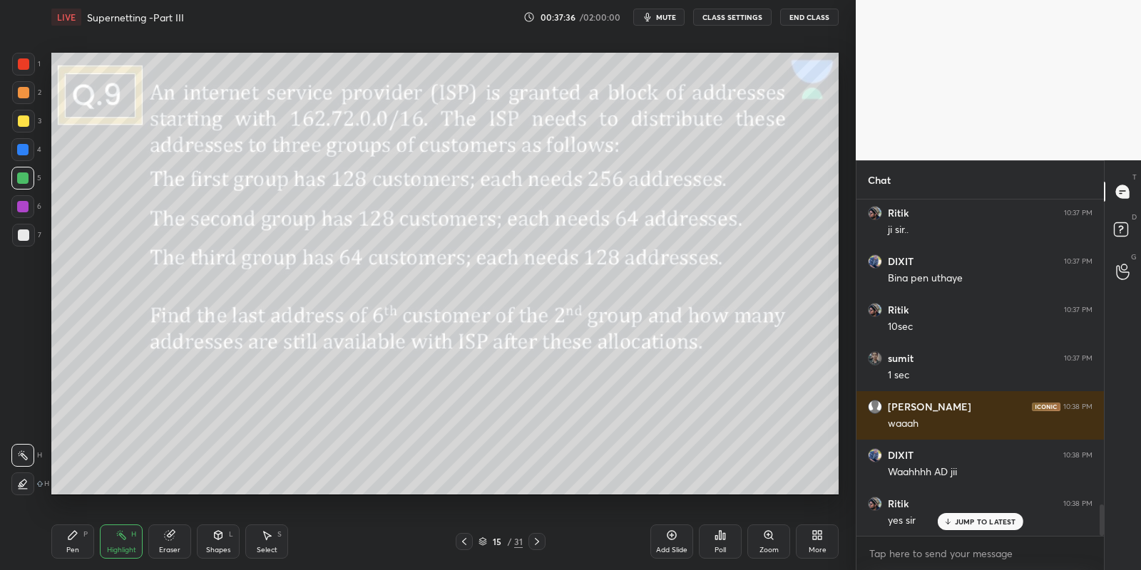
click at [533, 542] on icon at bounding box center [536, 541] width 11 height 11
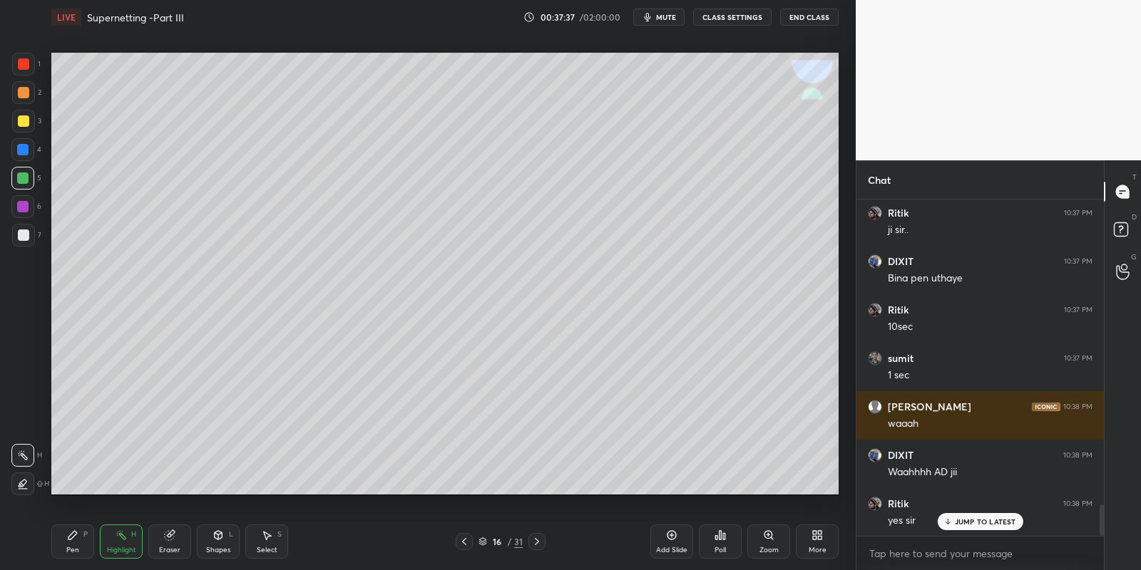
click at [76, 547] on div "Pen P" at bounding box center [72, 542] width 43 height 34
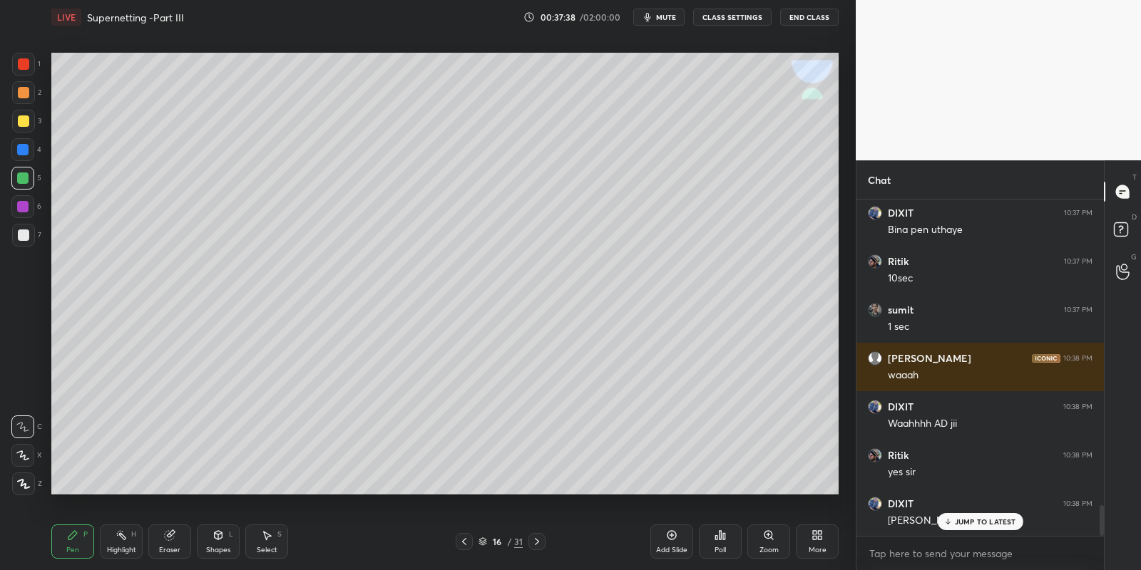
click at [24, 120] on div at bounding box center [23, 120] width 11 height 11
drag, startPoint x: 163, startPoint y: 540, endPoint x: 169, endPoint y: 522, distance: 19.4
click at [165, 538] on div "Eraser" at bounding box center [169, 542] width 43 height 34
click at [71, 536] on icon at bounding box center [72, 535] width 9 height 9
click at [212, 545] on div "Shapes L" at bounding box center [218, 542] width 43 height 34
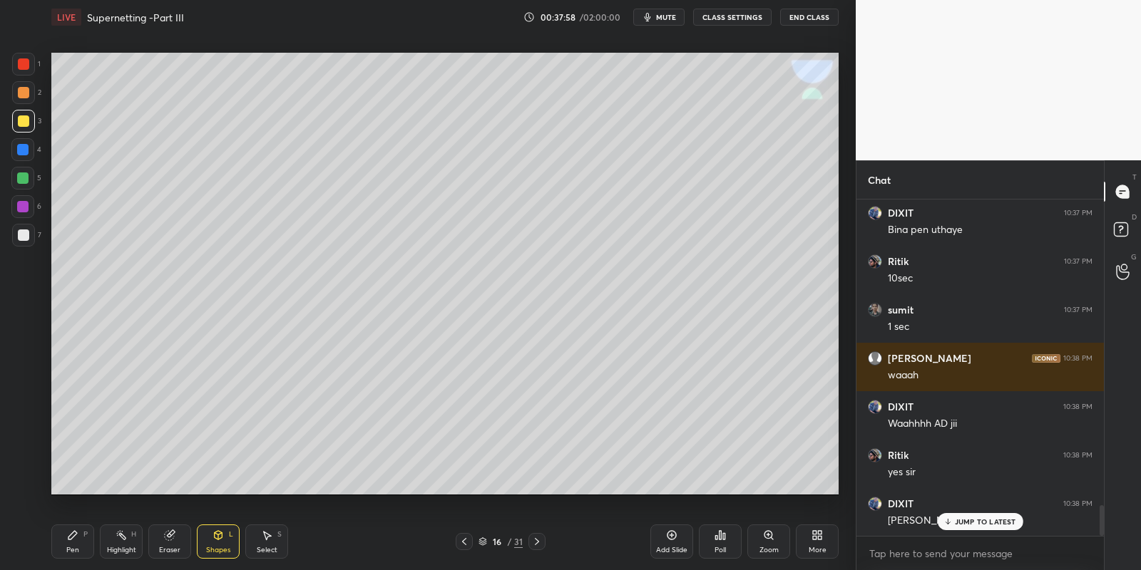
drag, startPoint x: 74, startPoint y: 540, endPoint x: 78, endPoint y: 530, distance: 10.2
click at [76, 538] on icon at bounding box center [72, 535] width 11 height 11
drag, startPoint x: 75, startPoint y: 534, endPoint x: 111, endPoint y: 526, distance: 37.2
click at [78, 533] on icon at bounding box center [72, 535] width 11 height 11
click at [273, 540] on div "Select S" at bounding box center [266, 542] width 43 height 34
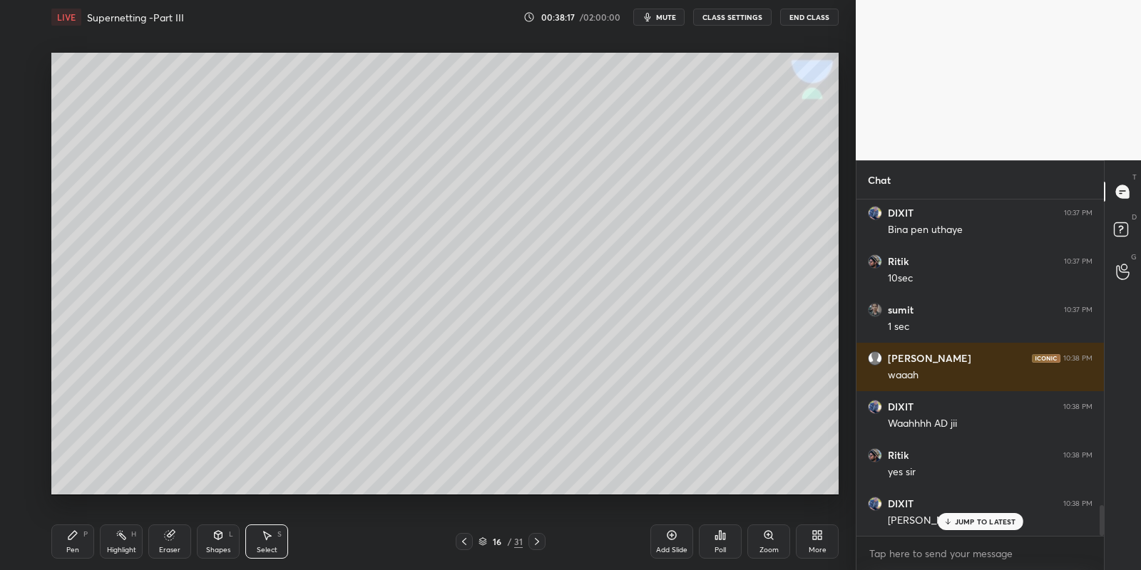
drag, startPoint x: 82, startPoint y: 537, endPoint x: 100, endPoint y: 510, distance: 32.4
click at [83, 536] on div "Pen P" at bounding box center [72, 542] width 43 height 34
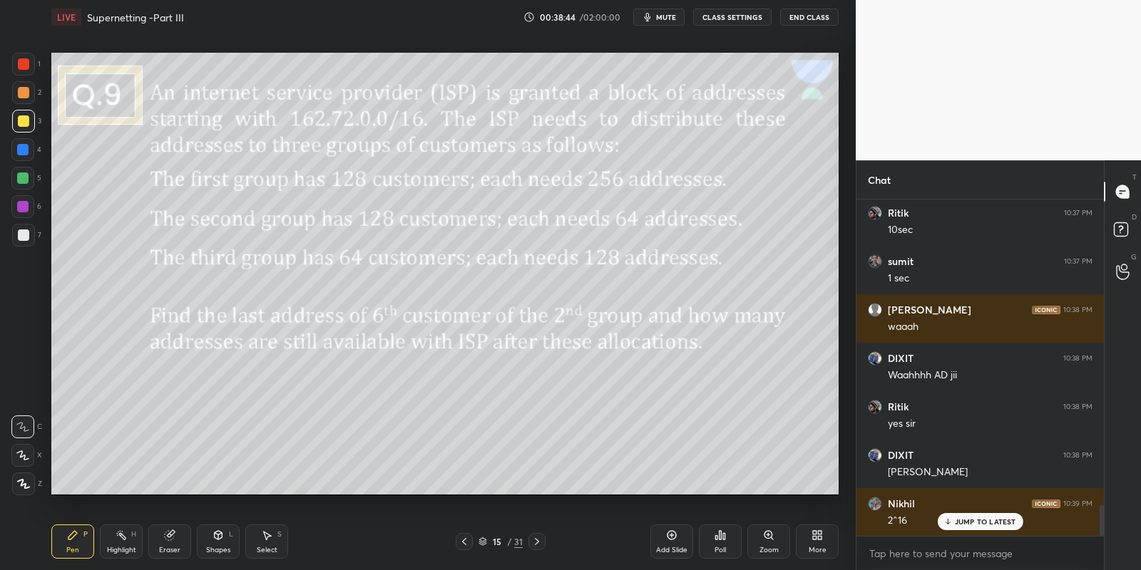
drag, startPoint x: 121, startPoint y: 545, endPoint x: 121, endPoint y: 527, distance: 18.5
click at [119, 542] on div "Highlight H" at bounding box center [121, 542] width 43 height 34
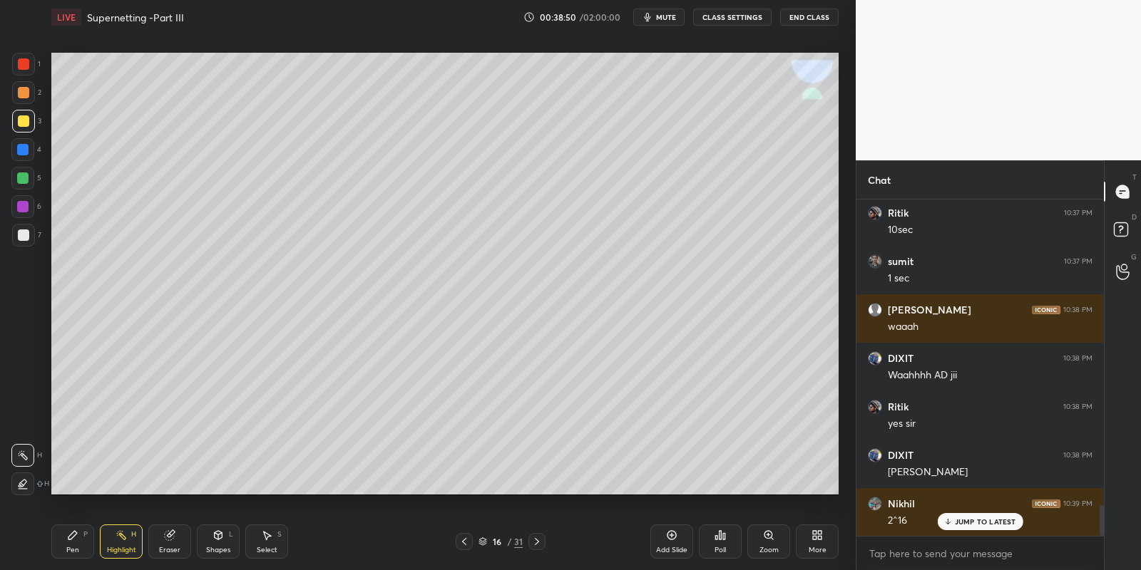
click at [73, 547] on div "Pen" at bounding box center [72, 550] width 13 height 7
click at [21, 176] on div at bounding box center [22, 178] width 11 height 11
drag, startPoint x: 19, startPoint y: 119, endPoint x: 36, endPoint y: 128, distance: 18.5
click at [19, 118] on div at bounding box center [23, 120] width 11 height 11
drag, startPoint x: 64, startPoint y: 554, endPoint x: 69, endPoint y: 533, distance: 21.3
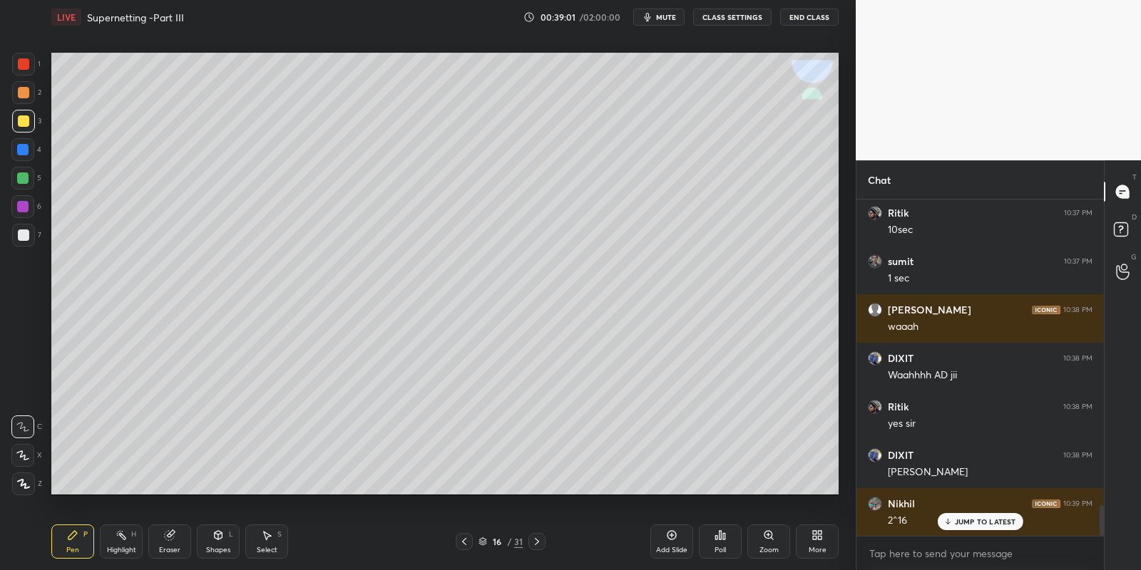
click at [66, 553] on div "Pen P" at bounding box center [72, 542] width 43 height 34
click at [81, 542] on div "Pen P" at bounding box center [72, 542] width 43 height 34
click at [76, 540] on div "Pen P" at bounding box center [72, 542] width 43 height 34
drag, startPoint x: 78, startPoint y: 550, endPoint x: 86, endPoint y: 538, distance: 14.1
click at [81, 548] on div "Pen P" at bounding box center [72, 542] width 43 height 34
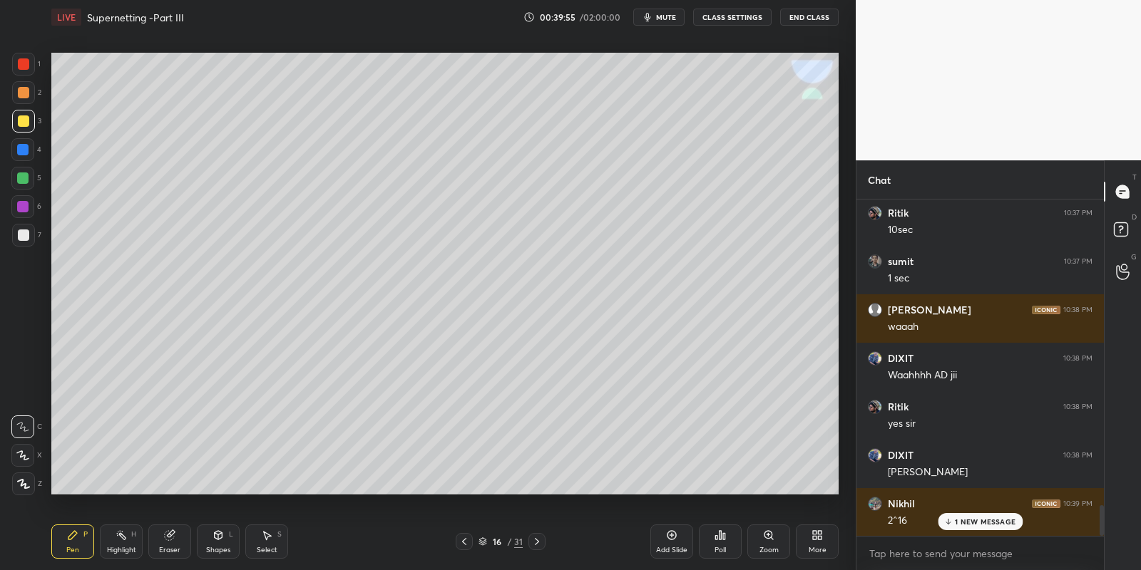
scroll to position [3415, 0]
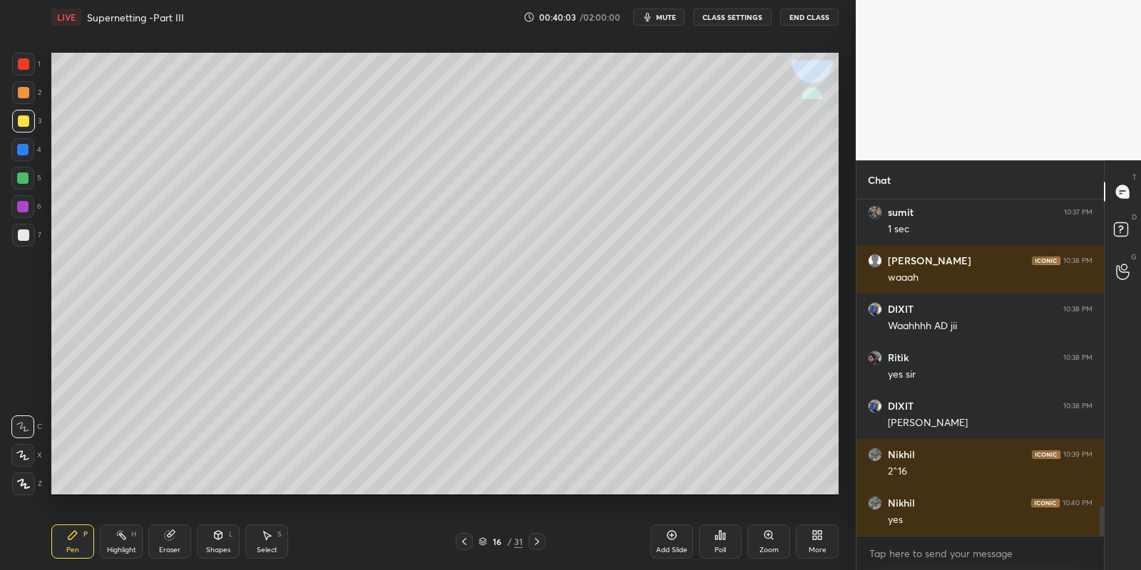
click at [118, 547] on div "Highlight H" at bounding box center [121, 542] width 43 height 34
click at [69, 545] on div "Pen P" at bounding box center [72, 542] width 43 height 34
click at [265, 542] on div "Select S" at bounding box center [266, 542] width 43 height 34
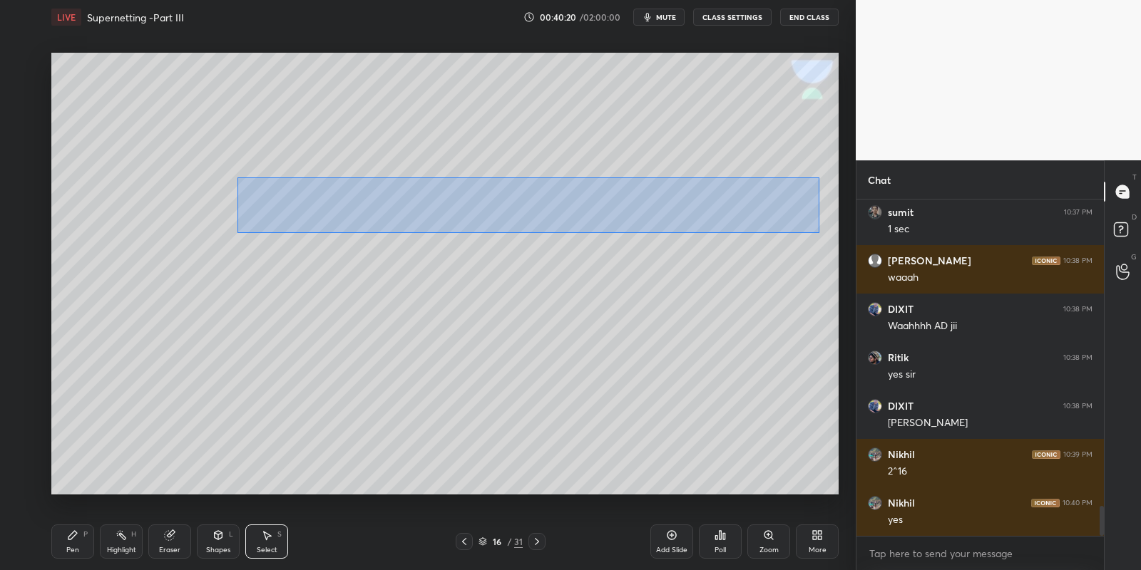
drag, startPoint x: 265, startPoint y: 200, endPoint x: 818, endPoint y: 225, distance: 553.8
click at [818, 232] on div "0 ° Undo Copy Paste here Duplicate Duplicate to new slide Delete" at bounding box center [444, 274] width 787 height 443
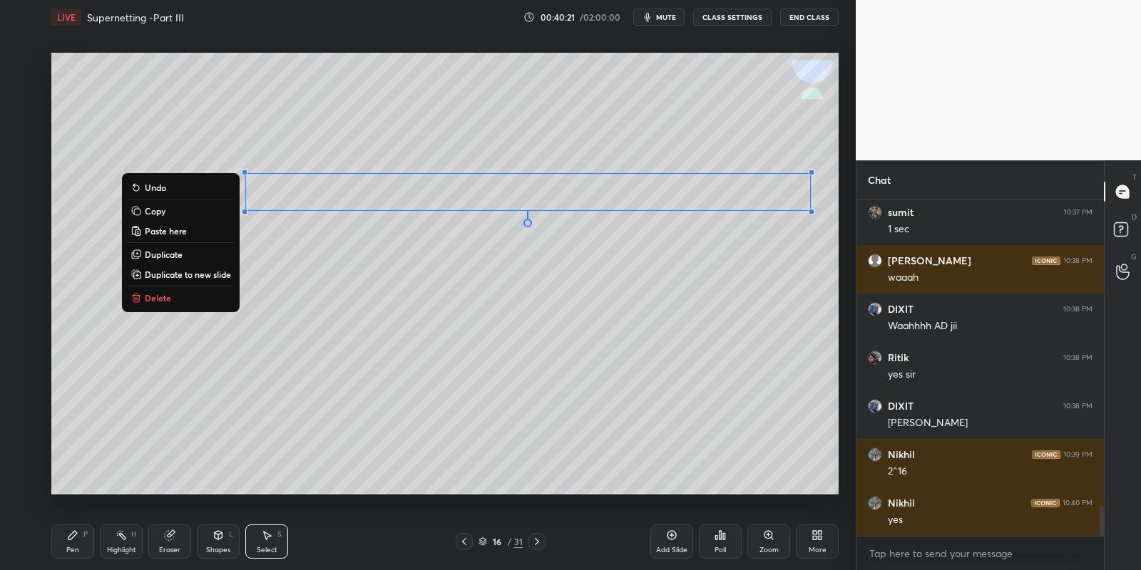
click at [190, 212] on button "Copy" at bounding box center [181, 210] width 106 height 17
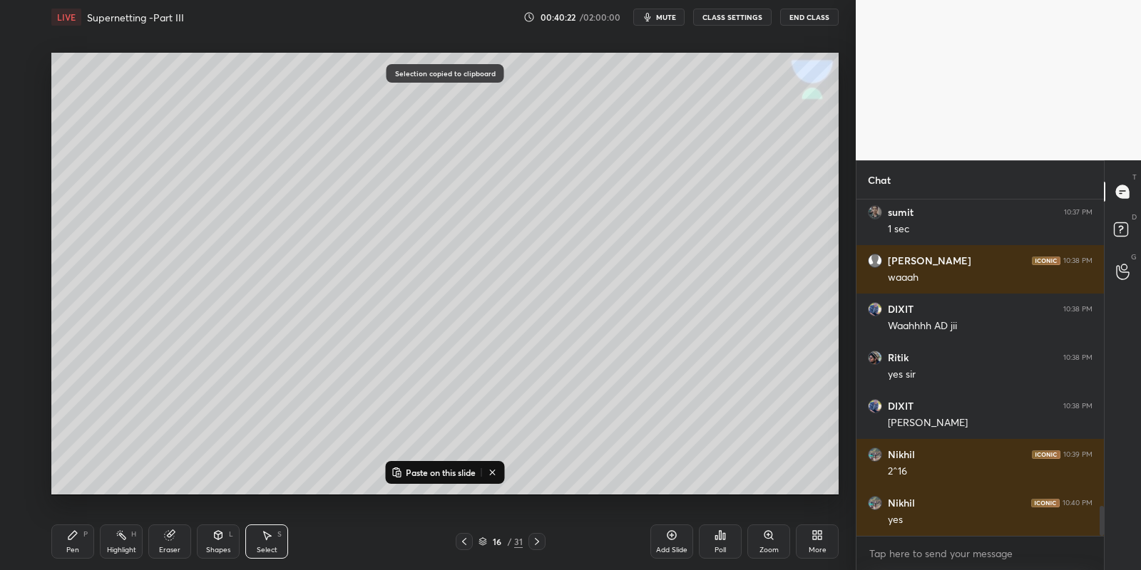
click at [422, 471] on p "Paste on this slide" at bounding box center [441, 472] width 70 height 11
drag, startPoint x: 407, startPoint y: 222, endPoint x: 386, endPoint y: 245, distance: 30.8
click at [387, 248] on div "0 ° Undo Copy Paste here Duplicate Duplicate to new slide Delete" at bounding box center [444, 274] width 787 height 443
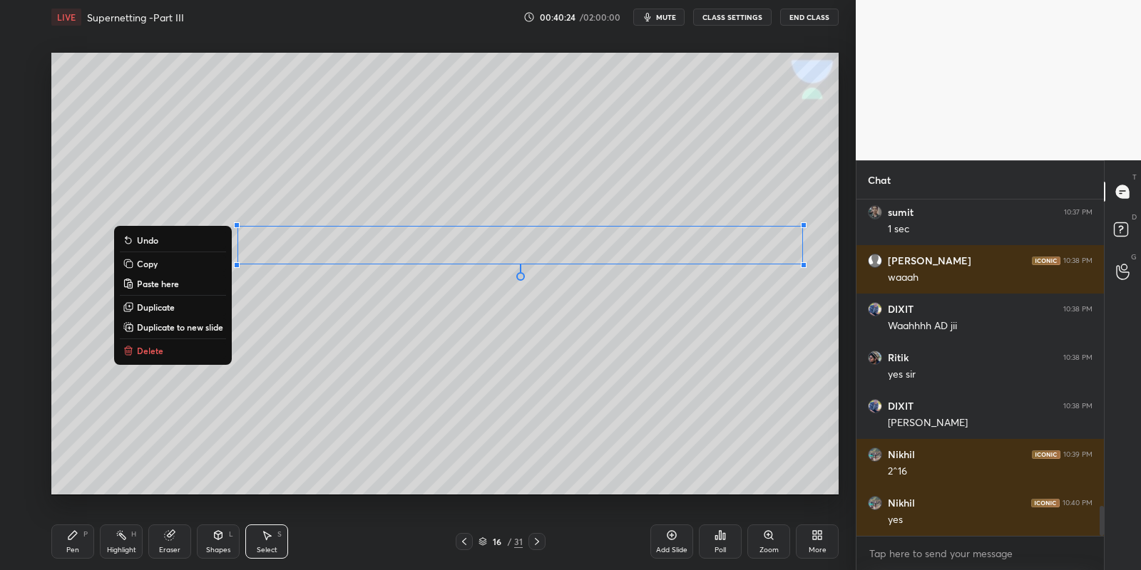
click at [83, 536] on div "Pen P" at bounding box center [72, 542] width 43 height 34
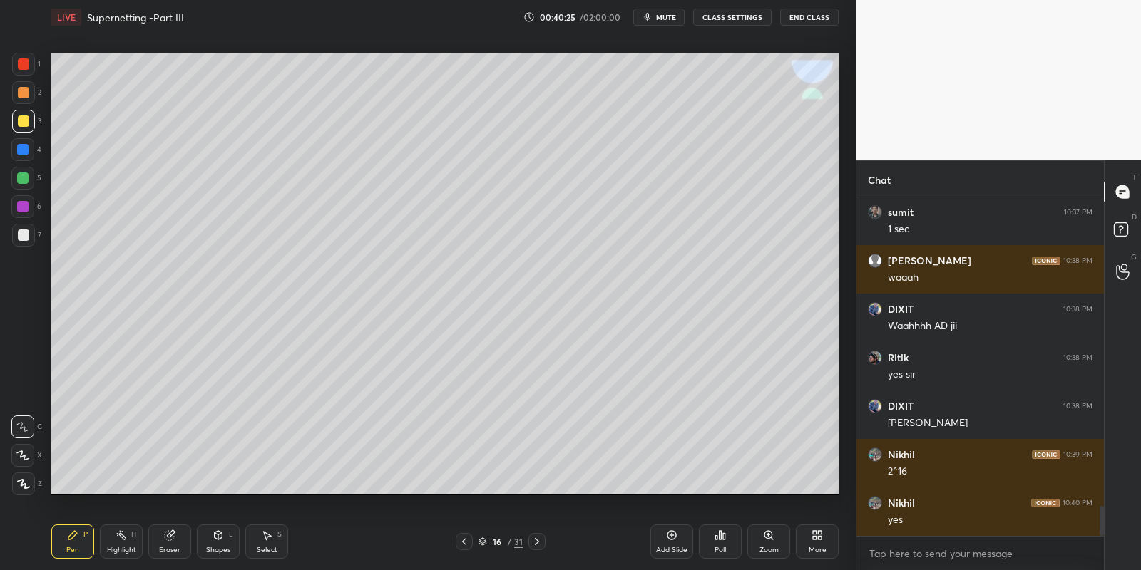
drag, startPoint x: 162, startPoint y: 538, endPoint x: 188, endPoint y: 522, distance: 31.1
click at [162, 538] on div "Eraser" at bounding box center [169, 542] width 43 height 34
click at [76, 543] on div "Pen P" at bounding box center [72, 542] width 43 height 34
drag, startPoint x: 165, startPoint y: 541, endPoint x: 169, endPoint y: 534, distance: 8.0
click at [167, 539] on icon at bounding box center [169, 535] width 11 height 11
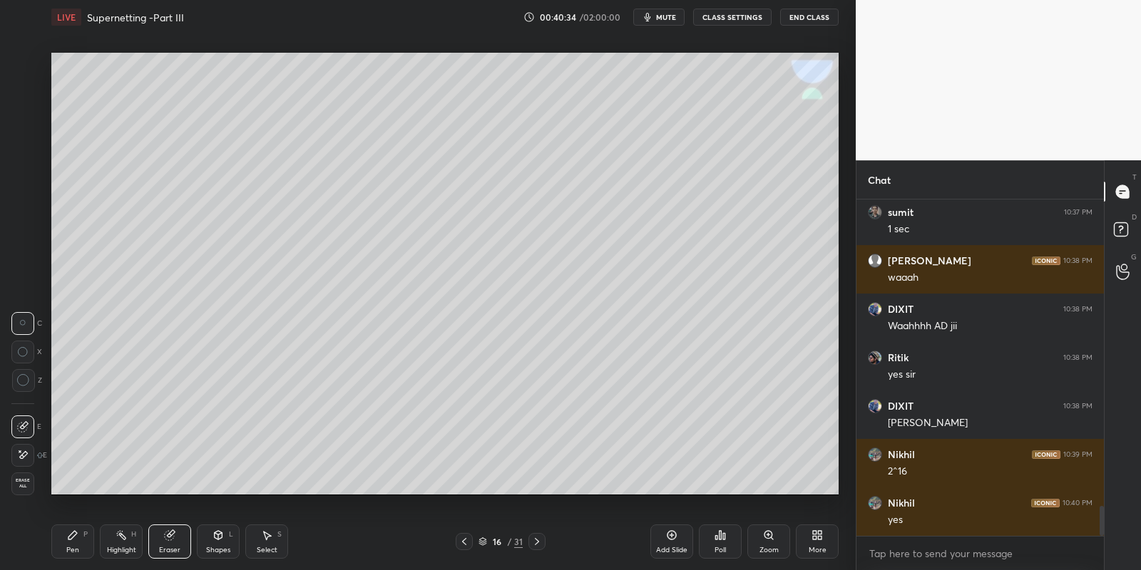
click at [74, 537] on icon at bounding box center [72, 535] width 11 height 11
drag, startPoint x: 163, startPoint y: 537, endPoint x: 176, endPoint y: 530, distance: 14.7
click at [165, 534] on icon at bounding box center [169, 535] width 9 height 9
click at [76, 540] on div "Pen P" at bounding box center [72, 542] width 43 height 34
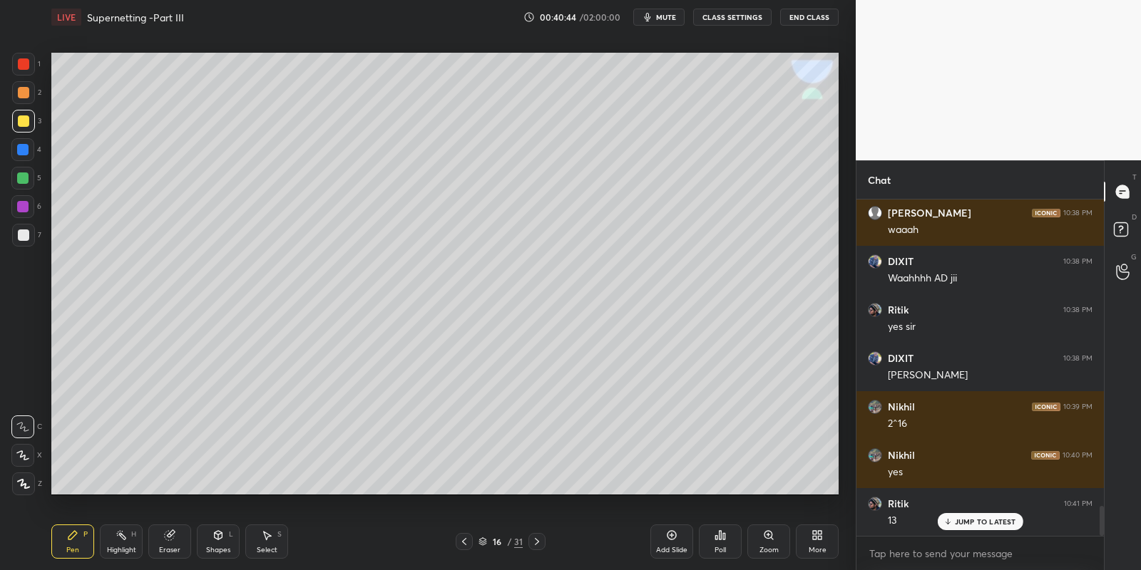
click at [69, 549] on div "Pen" at bounding box center [72, 550] width 13 height 7
click at [163, 543] on div "Eraser" at bounding box center [169, 542] width 43 height 34
click at [70, 543] on div "Pen P" at bounding box center [72, 542] width 43 height 34
click at [260, 542] on div "Select S" at bounding box center [266, 542] width 43 height 34
click at [468, 541] on icon at bounding box center [463, 541] width 11 height 11
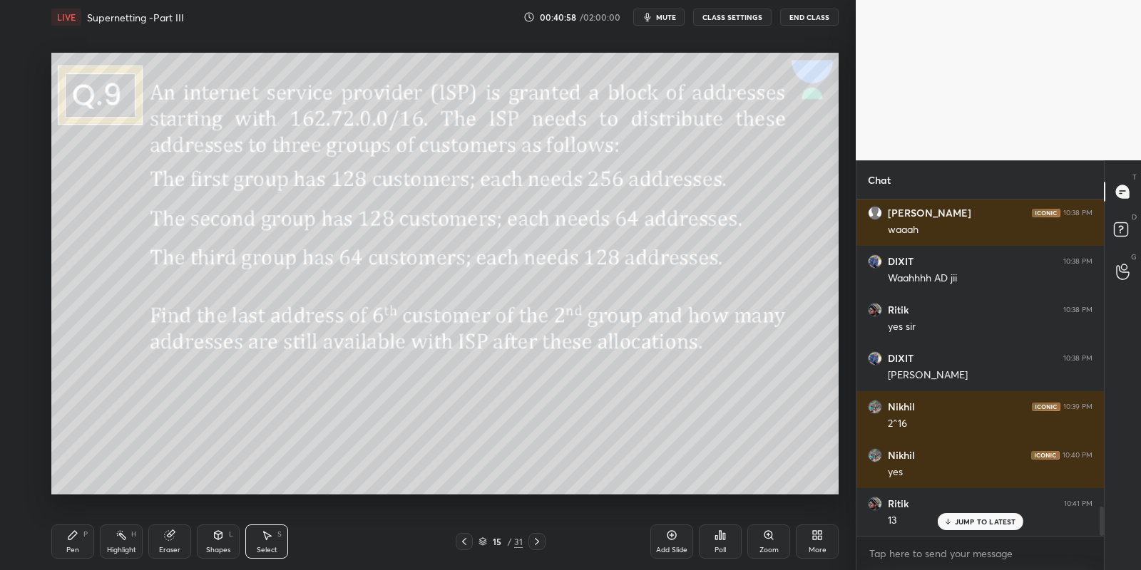
scroll to position [3515, 0]
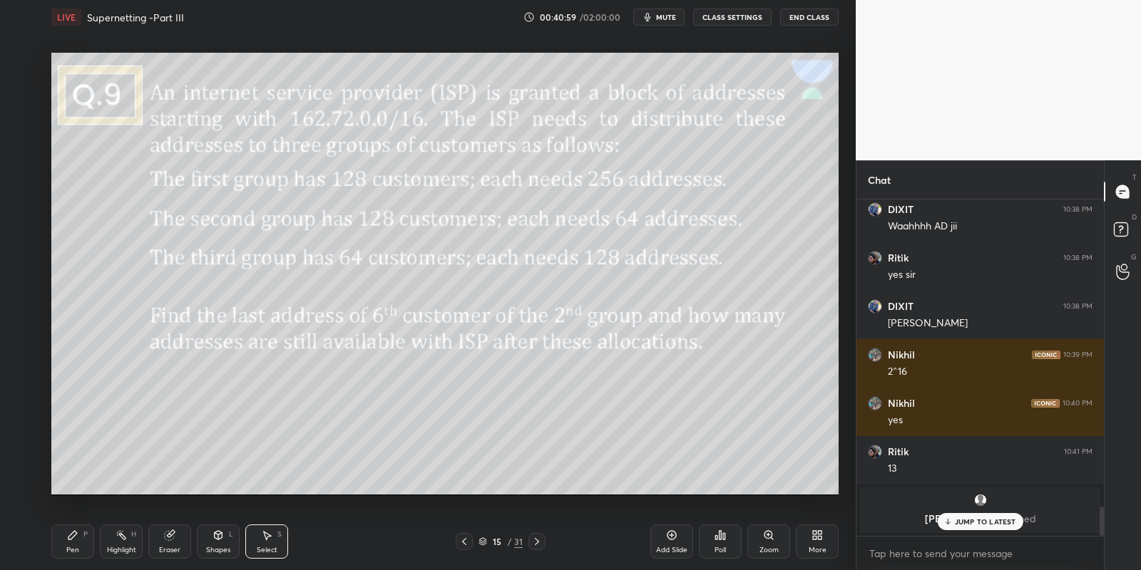
drag, startPoint x: 121, startPoint y: 540, endPoint x: 154, endPoint y: 518, distance: 39.2
click at [121, 539] on icon at bounding box center [120, 535] width 11 height 11
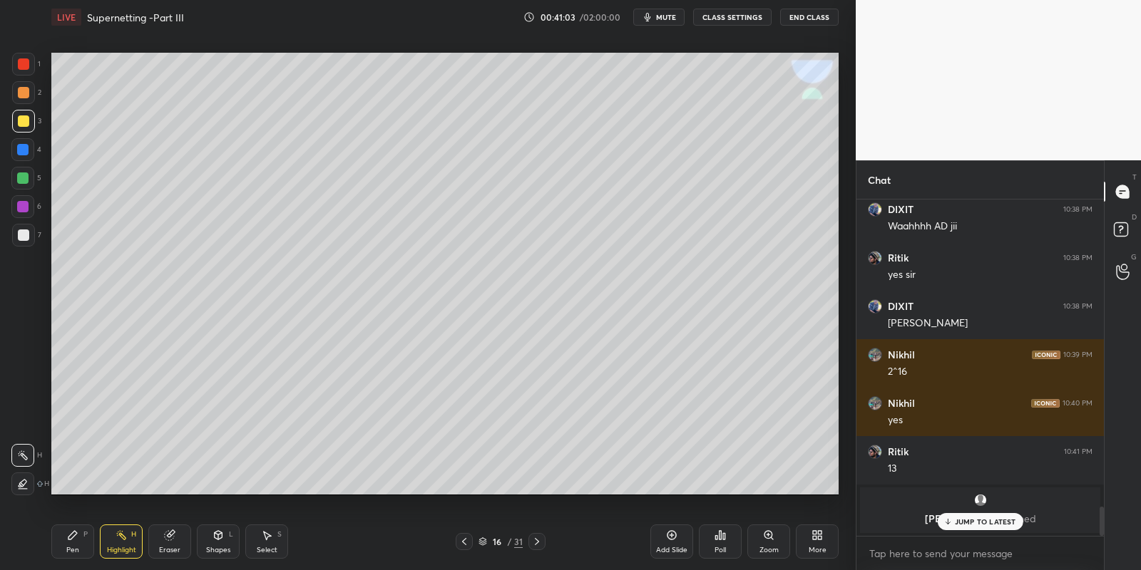
drag, startPoint x: 264, startPoint y: 550, endPoint x: 269, endPoint y: 541, distance: 10.2
click at [265, 549] on div "Select" at bounding box center [267, 550] width 21 height 7
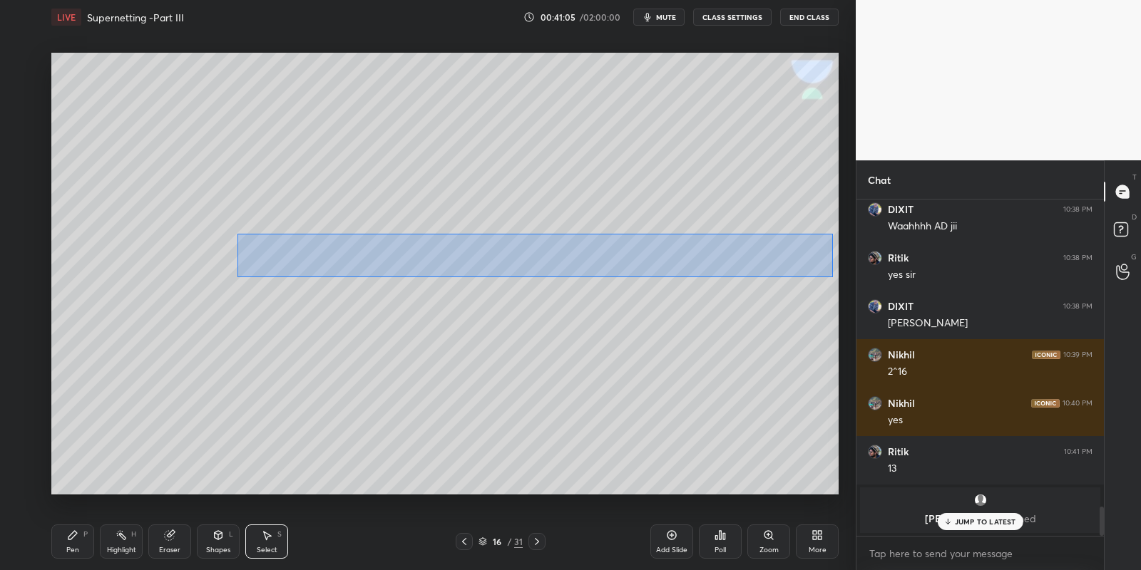
drag, startPoint x: 247, startPoint y: 234, endPoint x: 831, endPoint y: 273, distance: 584.5
click at [831, 276] on div "0 ° Undo Copy Paste here Duplicate Duplicate to new slide Delete" at bounding box center [444, 274] width 787 height 443
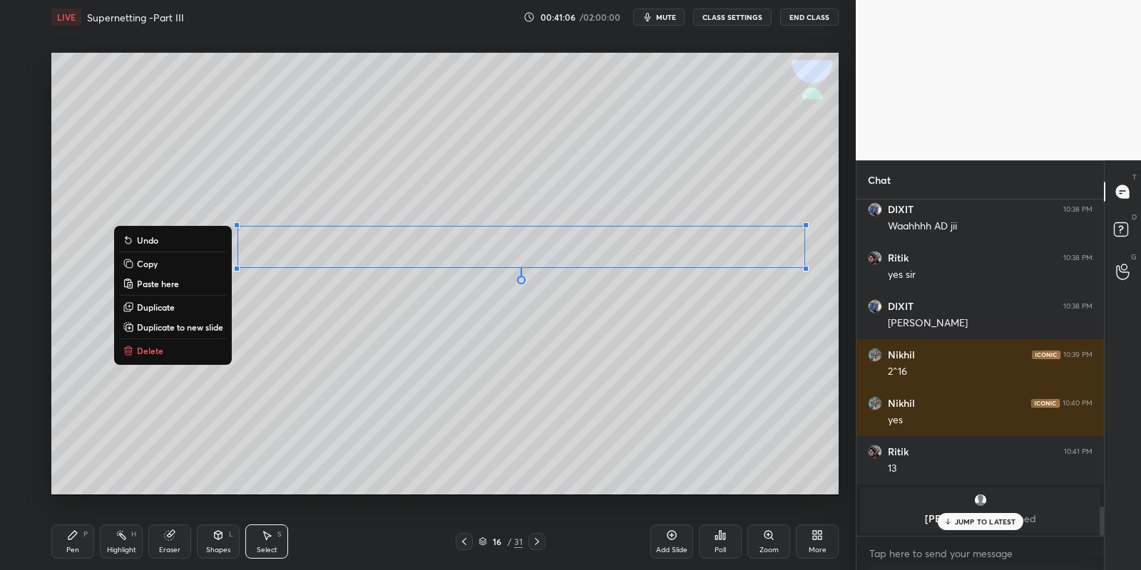
click at [185, 262] on button "Copy" at bounding box center [173, 263] width 106 height 17
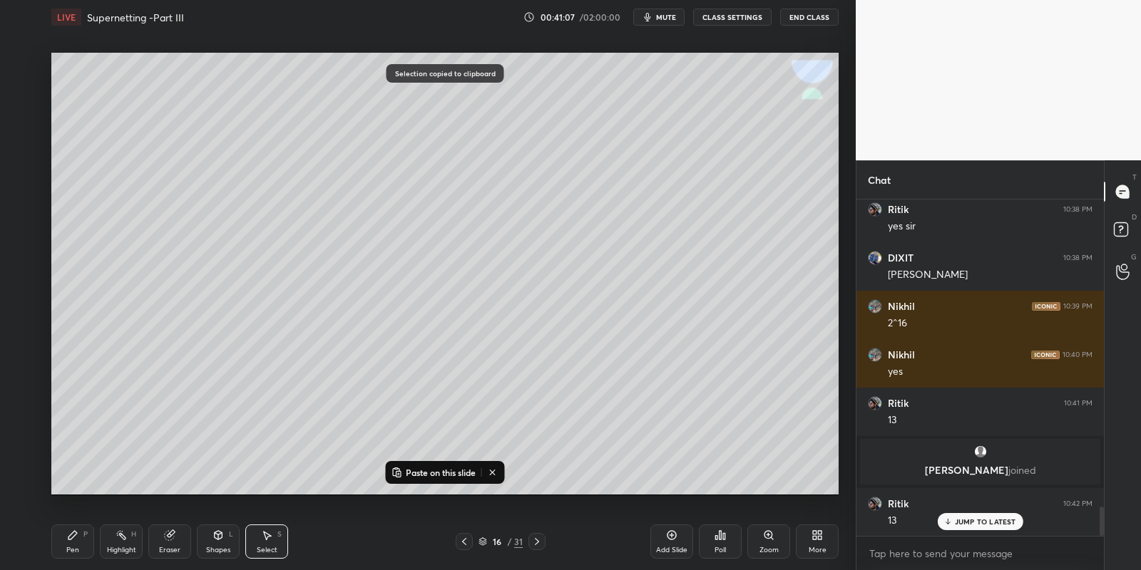
click at [415, 464] on button "Paste on this slide" at bounding box center [434, 472] width 90 height 17
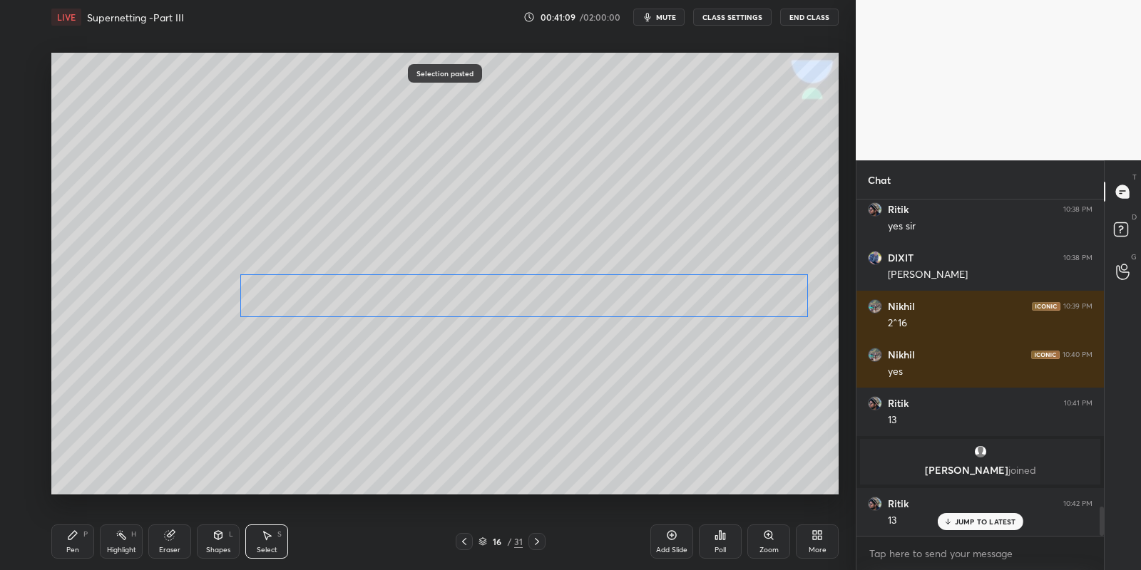
drag, startPoint x: 418, startPoint y: 271, endPoint x: 404, endPoint y: 298, distance: 31.0
click at [405, 299] on div "0 ° Undo Copy Paste here Duplicate Duplicate to new slide Delete" at bounding box center [444, 274] width 787 height 443
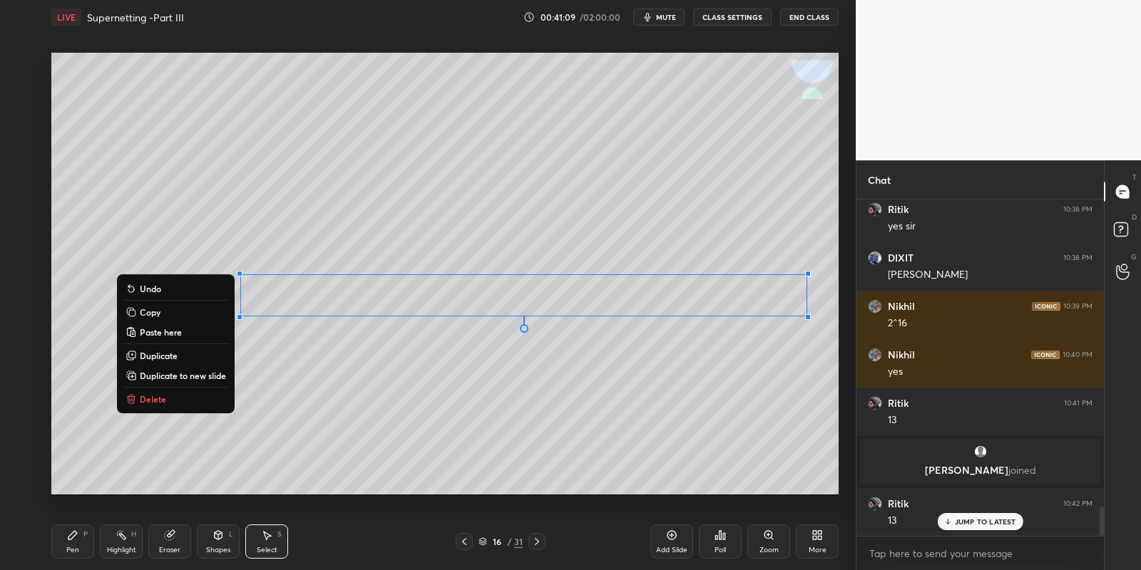
drag, startPoint x: 81, startPoint y: 530, endPoint x: 131, endPoint y: 526, distance: 50.7
click at [83, 530] on div "Pen P" at bounding box center [72, 542] width 43 height 34
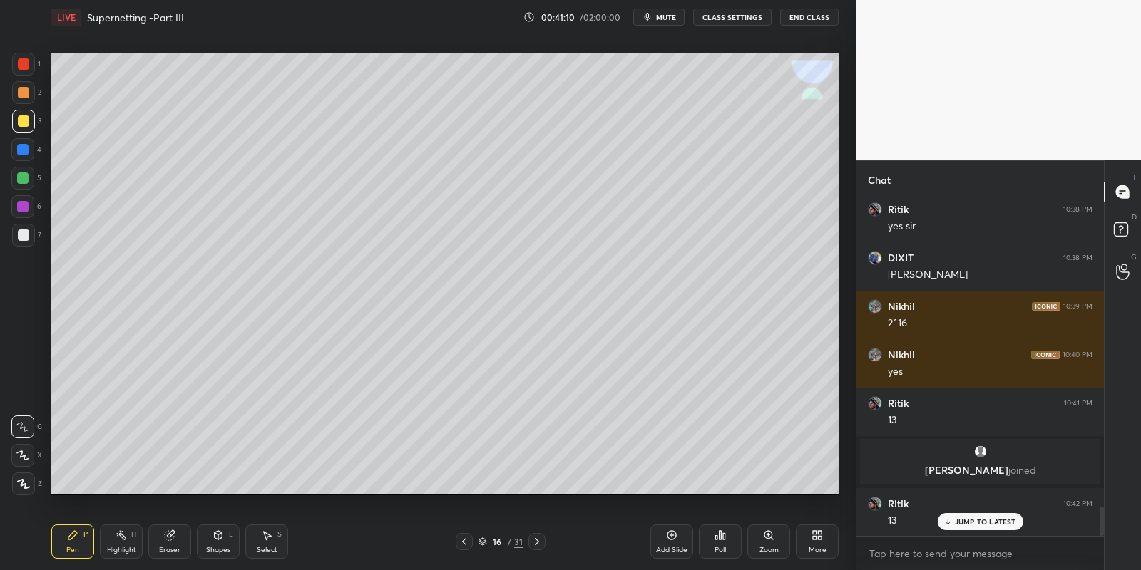
click at [166, 540] on icon at bounding box center [169, 535] width 11 height 11
click at [73, 547] on div "Pen" at bounding box center [72, 550] width 13 height 7
drag, startPoint x: 166, startPoint y: 540, endPoint x: 187, endPoint y: 517, distance: 31.8
click at [167, 538] on icon at bounding box center [169, 535] width 9 height 9
click at [78, 545] on div "Pen P" at bounding box center [72, 542] width 43 height 34
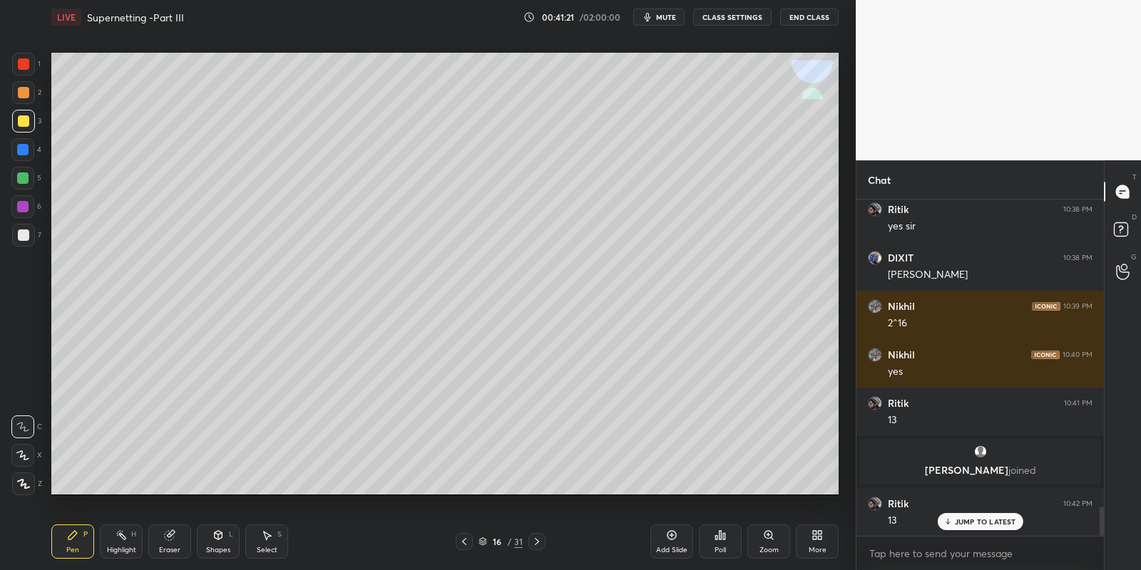
drag, startPoint x: 167, startPoint y: 535, endPoint x: 178, endPoint y: 528, distance: 12.9
click at [168, 533] on icon at bounding box center [169, 535] width 9 height 9
click at [84, 540] on div "Pen P" at bounding box center [72, 542] width 43 height 34
drag, startPoint x: 119, startPoint y: 535, endPoint x: 141, endPoint y: 525, distance: 24.2
click at [119, 534] on rect at bounding box center [122, 536] width 7 height 7
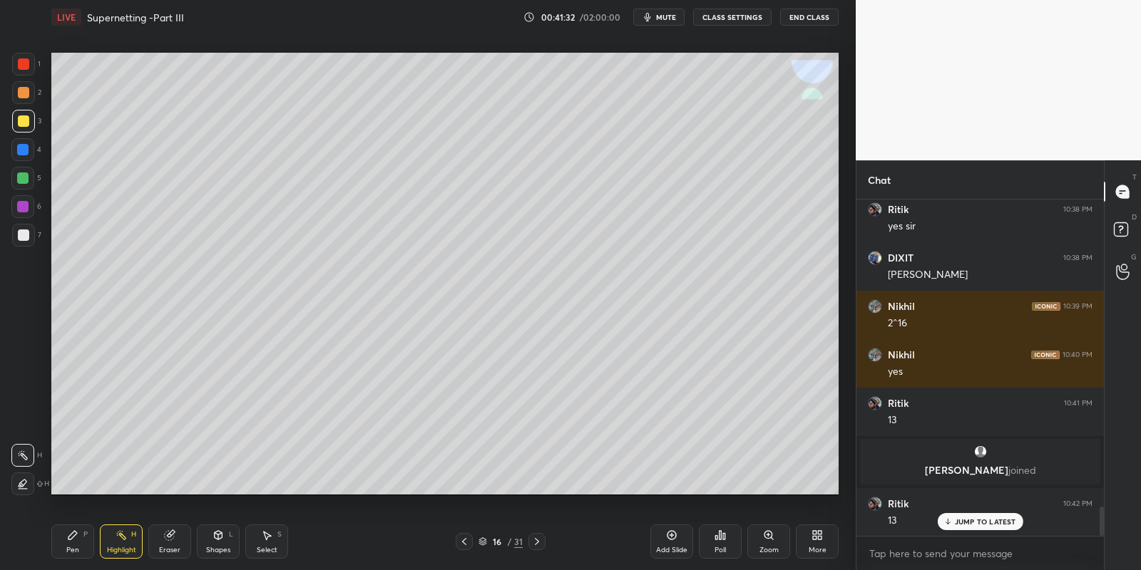
click at [74, 552] on div "Pen" at bounding box center [72, 550] width 13 height 7
click at [111, 547] on div "Highlight" at bounding box center [121, 550] width 29 height 7
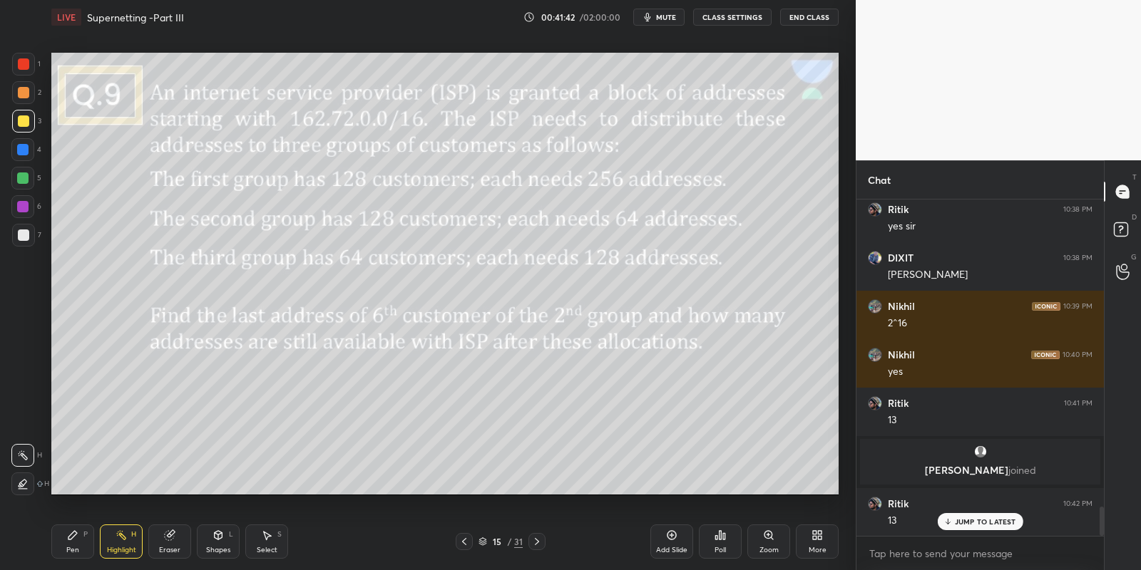
click at [120, 543] on div "Highlight H" at bounding box center [121, 542] width 43 height 34
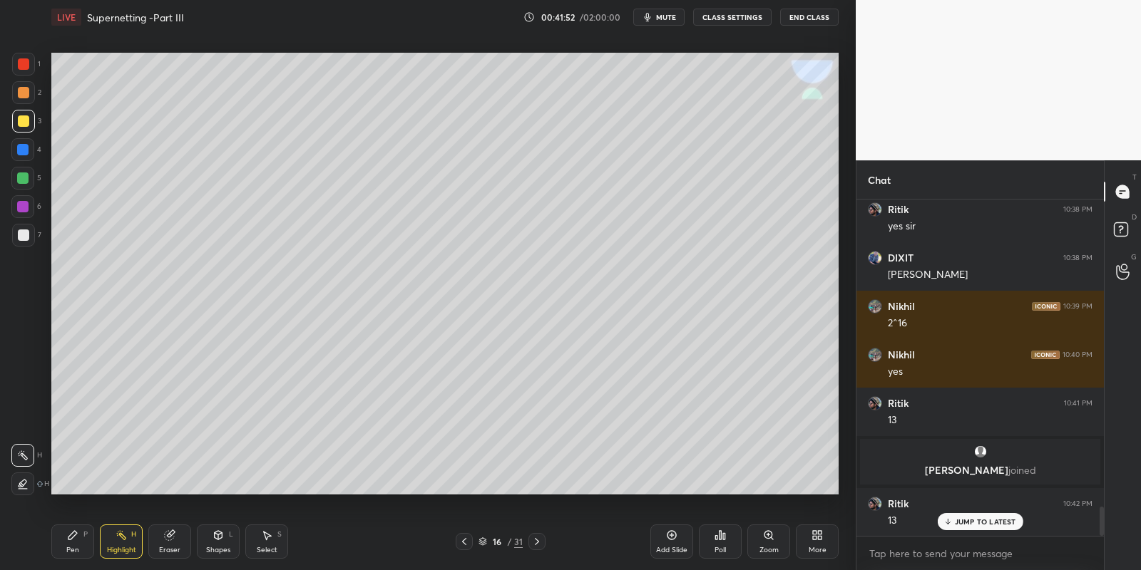
click at [81, 538] on div "Pen P" at bounding box center [72, 542] width 43 height 34
drag, startPoint x: 124, startPoint y: 542, endPoint x: 125, endPoint y: 523, distance: 18.6
click at [123, 540] on div "Highlight H" at bounding box center [121, 542] width 43 height 34
click at [79, 545] on div "Pen P" at bounding box center [72, 542] width 43 height 34
click at [109, 552] on div "Highlight" at bounding box center [121, 550] width 29 height 7
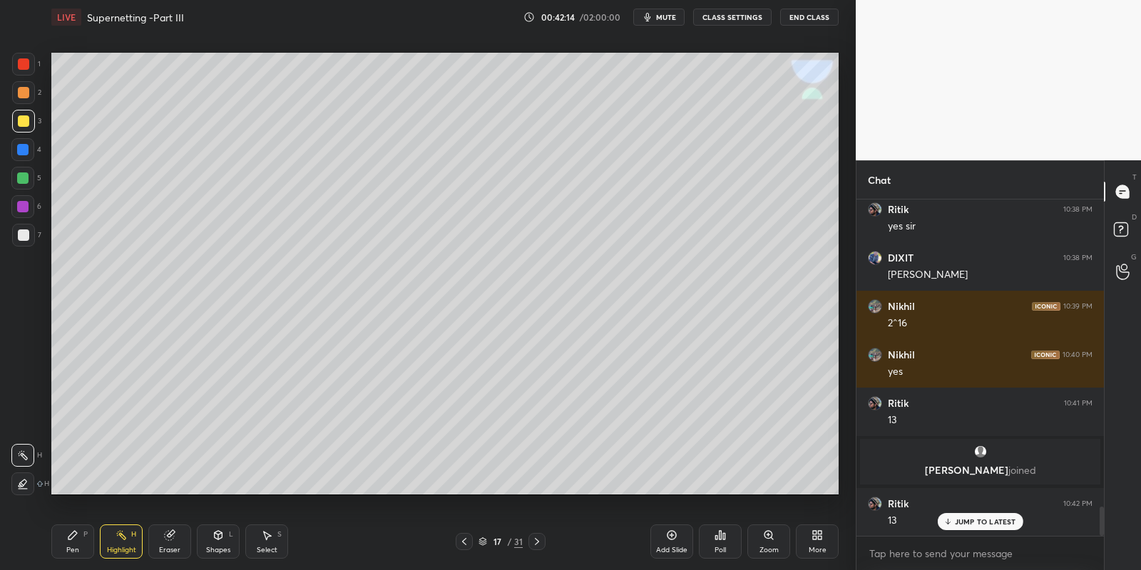
drag, startPoint x: 68, startPoint y: 548, endPoint x: 85, endPoint y: 510, distance: 41.2
click at [71, 547] on div "Pen" at bounding box center [72, 550] width 13 height 7
drag, startPoint x: 19, startPoint y: 240, endPoint x: 21, endPoint y: 230, distance: 10.1
click at [20, 240] on div at bounding box center [23, 235] width 11 height 11
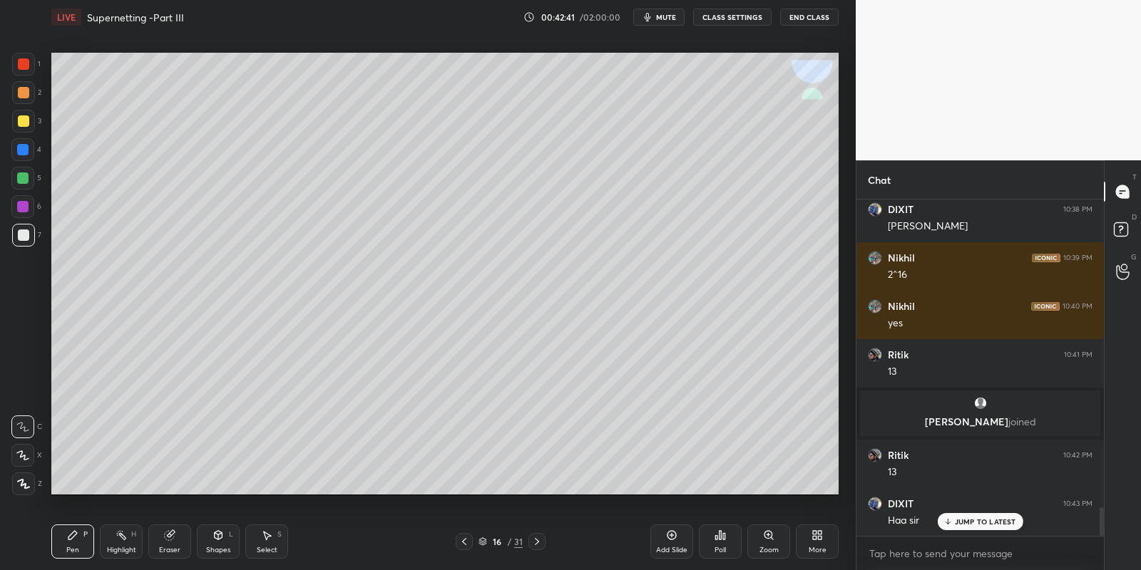
click at [119, 534] on icon at bounding box center [120, 535] width 11 height 11
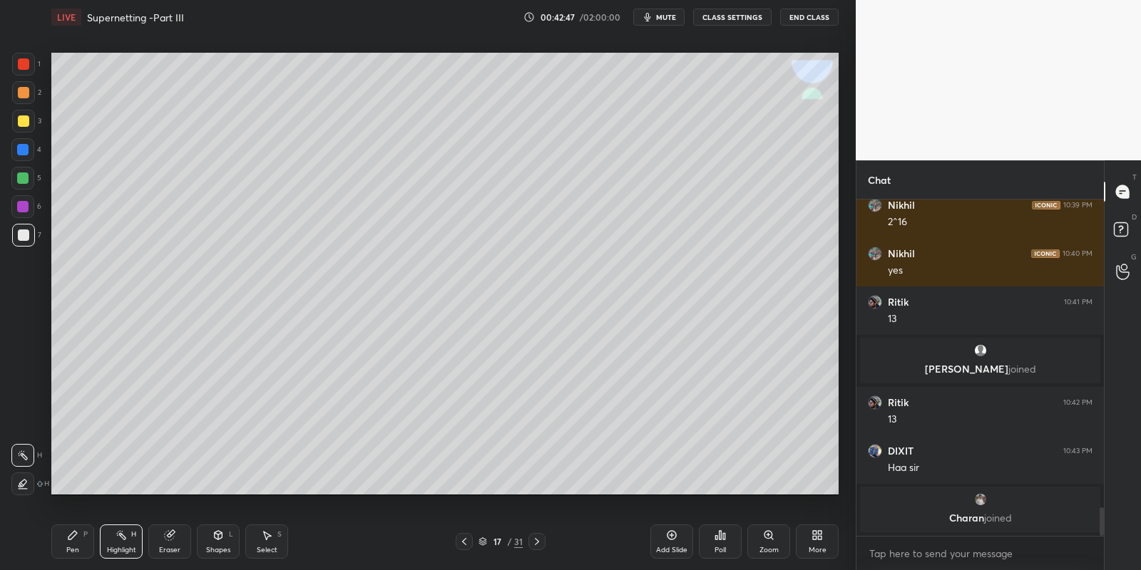
click at [75, 549] on div "Pen" at bounding box center [72, 550] width 13 height 7
click at [213, 539] on div "Shapes L" at bounding box center [218, 542] width 43 height 34
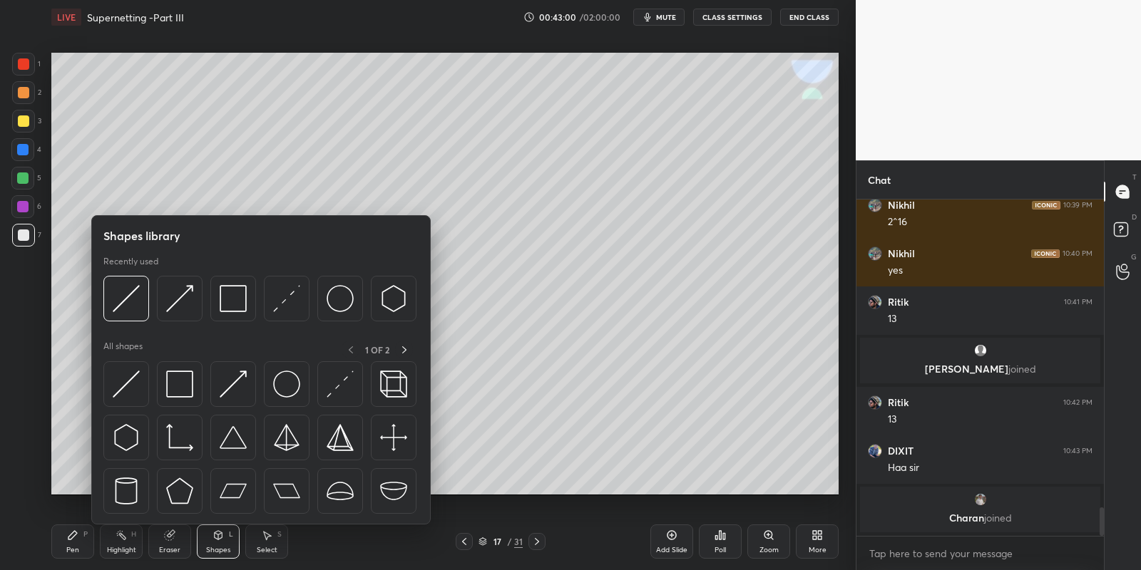
click at [121, 376] on img at bounding box center [126, 384] width 27 height 27
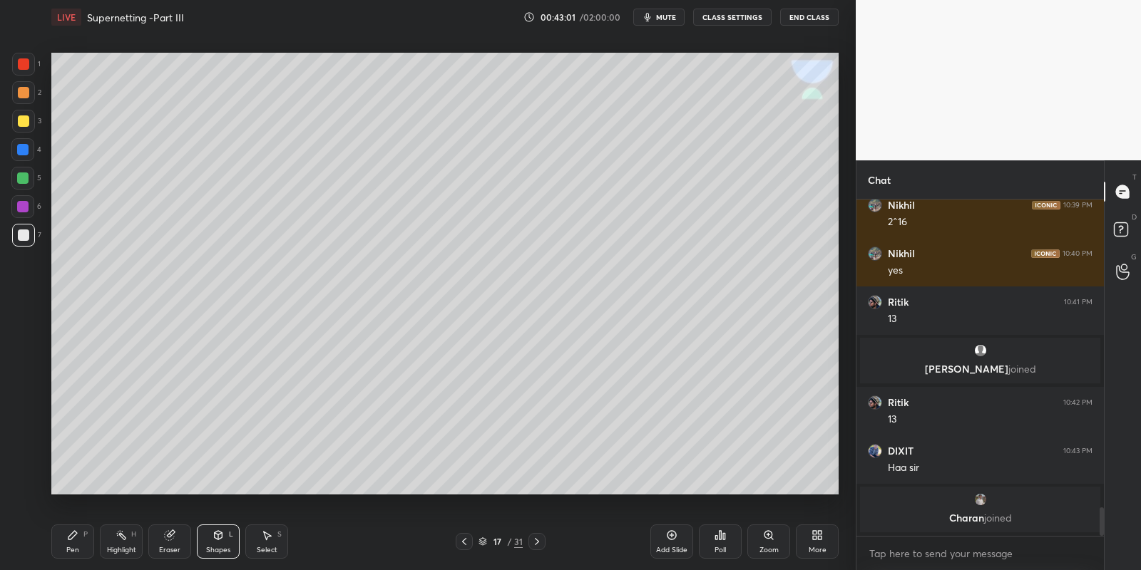
click at [24, 114] on div at bounding box center [23, 121] width 23 height 23
click at [78, 543] on div "Pen P" at bounding box center [72, 542] width 43 height 34
drag, startPoint x: 25, startPoint y: 234, endPoint x: 30, endPoint y: 224, distance: 11.2
click at [26, 234] on div at bounding box center [23, 235] width 11 height 11
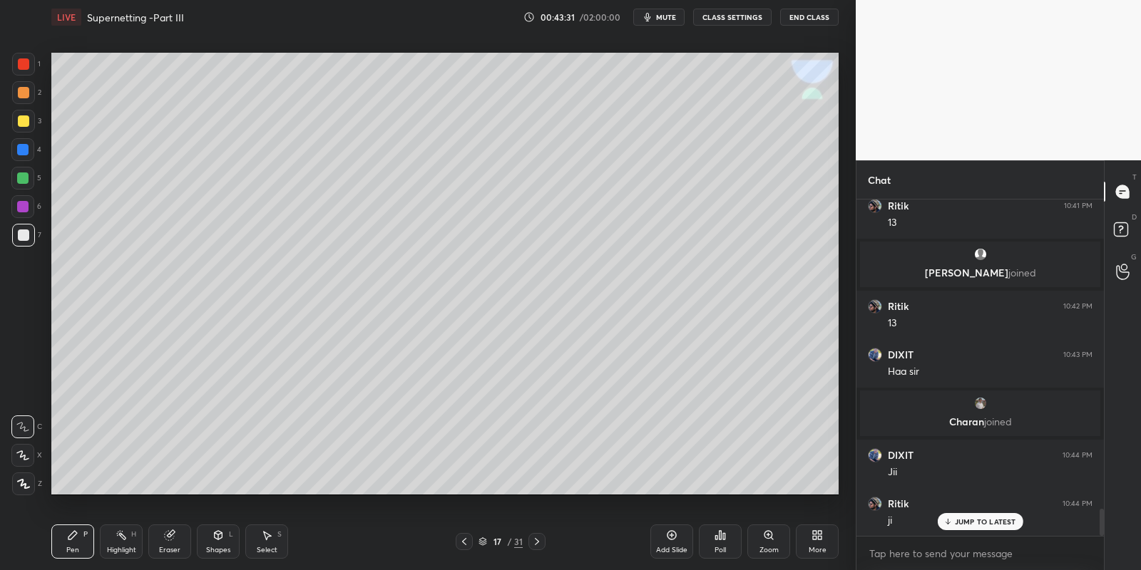
scroll to position [3809, 0]
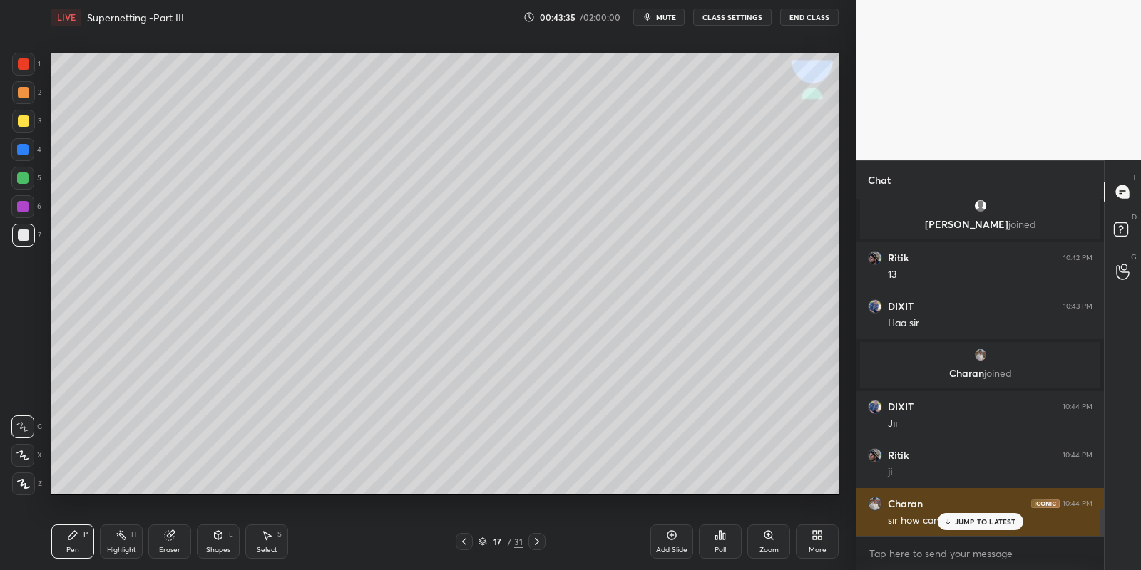
click at [951, 524] on icon at bounding box center [946, 522] width 9 height 9
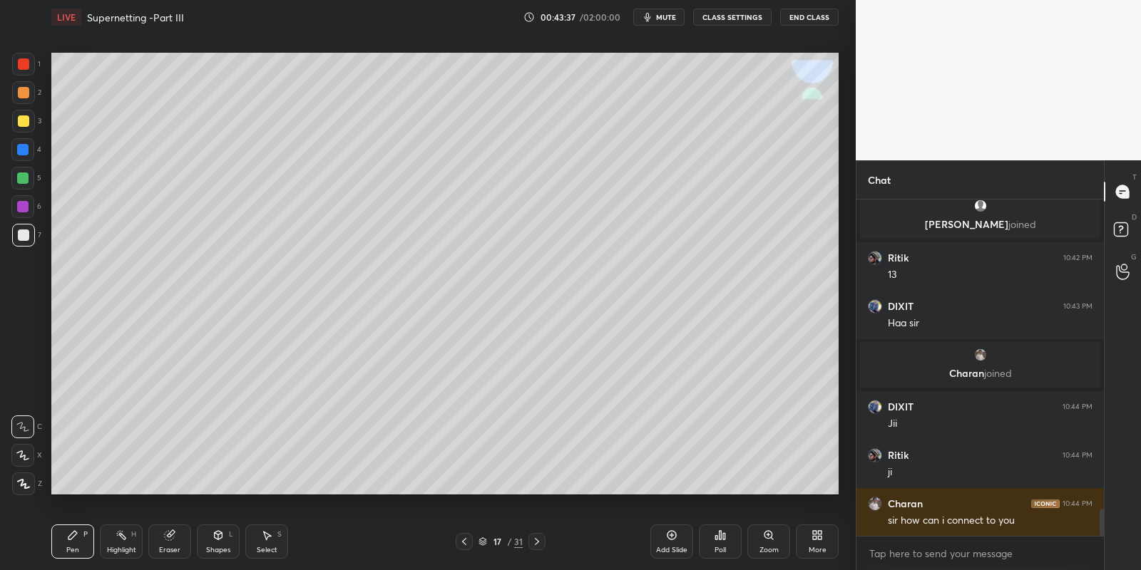
click at [72, 543] on div "Pen P" at bounding box center [72, 542] width 43 height 34
click at [125, 535] on icon at bounding box center [120, 535] width 11 height 11
drag, startPoint x: 77, startPoint y: 533, endPoint x: 100, endPoint y: 520, distance: 26.2
click at [78, 531] on div "Pen P" at bounding box center [72, 542] width 43 height 34
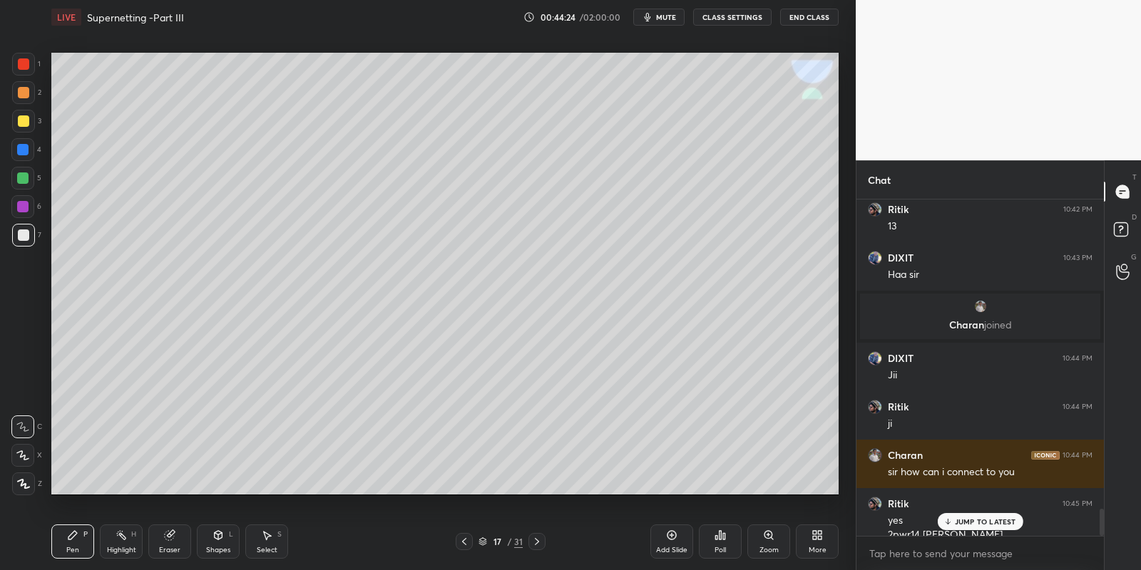
scroll to position [3872, 0]
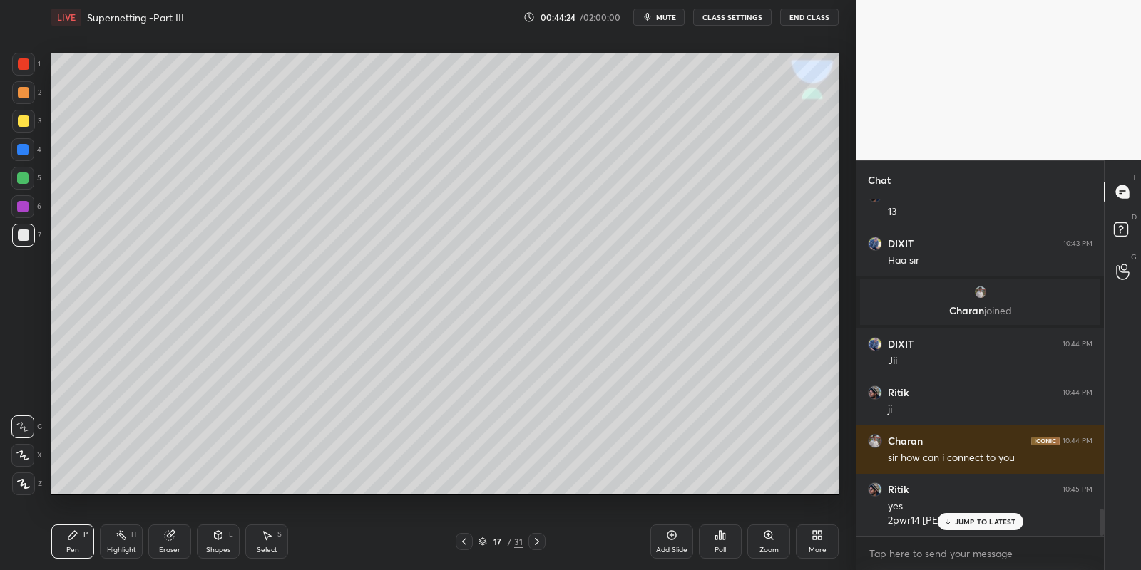
drag, startPoint x: 123, startPoint y: 538, endPoint x: 158, endPoint y: 518, distance: 40.5
click at [124, 535] on icon at bounding box center [120, 535] width 11 height 11
drag, startPoint x: 69, startPoint y: 539, endPoint x: 95, endPoint y: 529, distance: 27.5
click at [72, 538] on icon at bounding box center [72, 535] width 9 height 9
drag, startPoint x: 120, startPoint y: 536, endPoint x: 142, endPoint y: 503, distance: 39.8
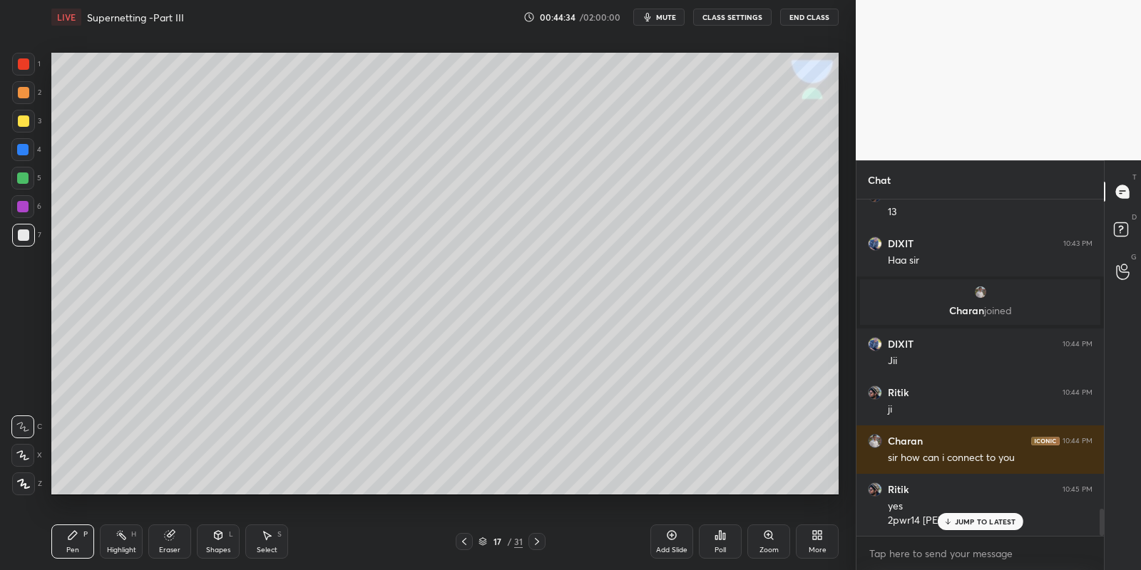
click at [122, 534] on icon at bounding box center [120, 535] width 11 height 11
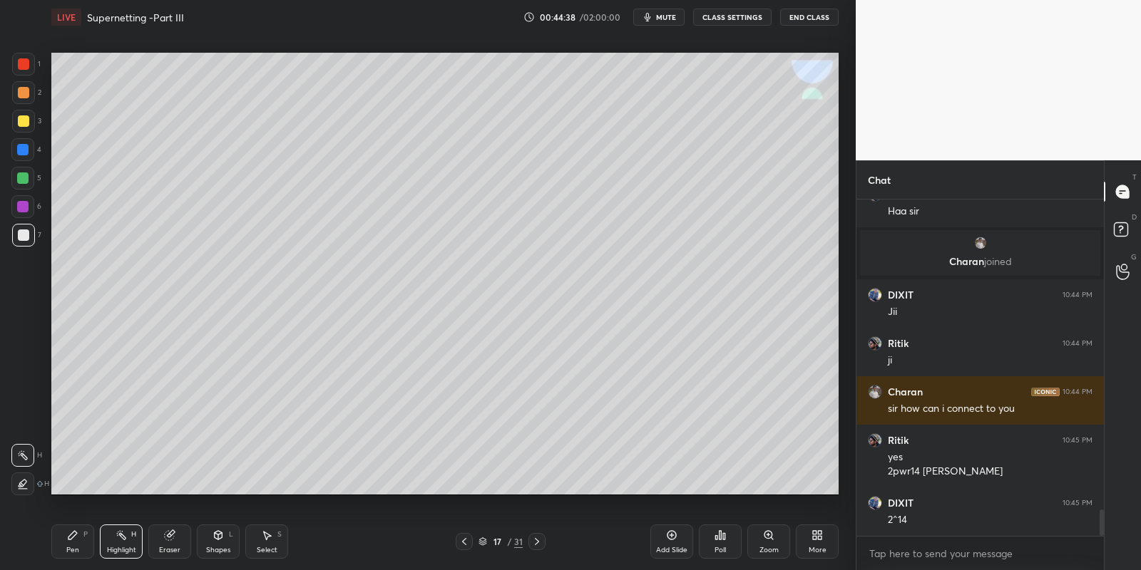
drag, startPoint x: 71, startPoint y: 540, endPoint x: 89, endPoint y: 535, distance: 18.7
click at [74, 541] on div "Pen P" at bounding box center [72, 542] width 43 height 34
click at [113, 540] on div "Highlight H" at bounding box center [121, 542] width 43 height 34
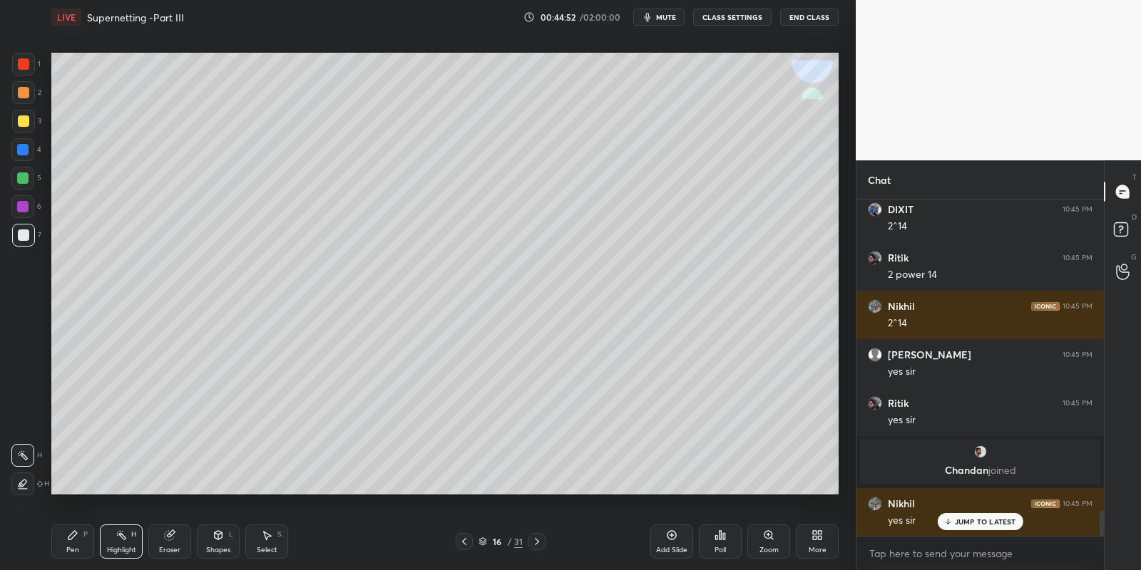
scroll to position [4263, 0]
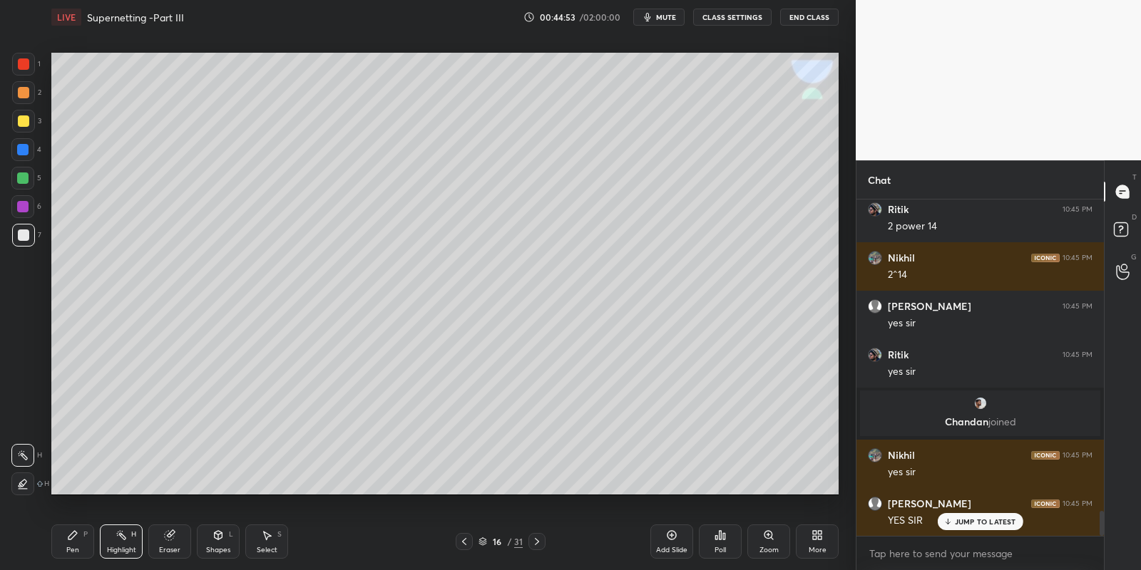
click at [267, 547] on div "Select" at bounding box center [267, 550] width 21 height 7
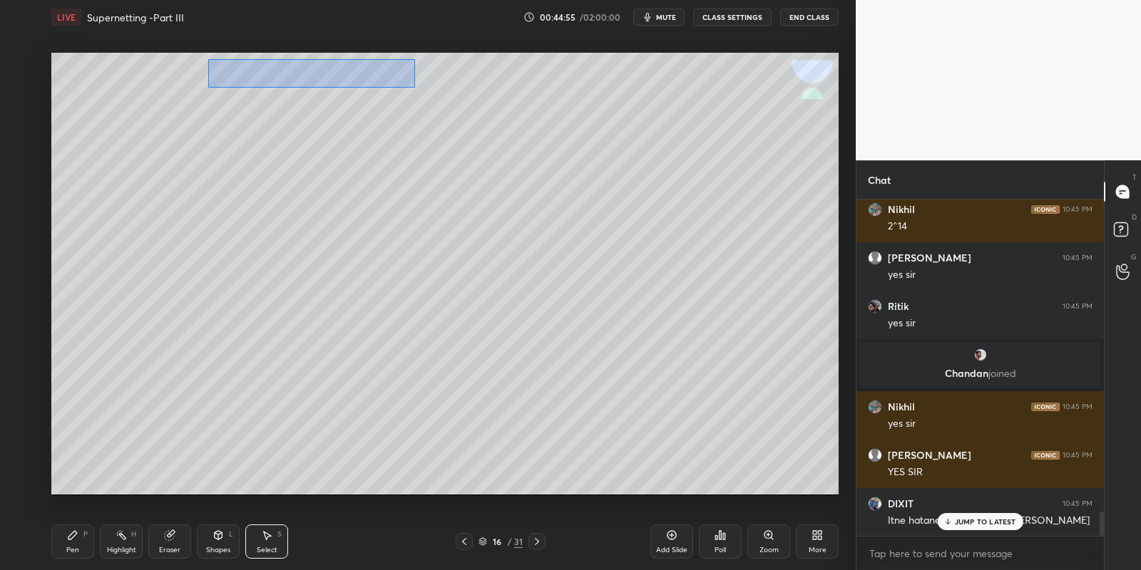
drag, startPoint x: 208, startPoint y: 58, endPoint x: 413, endPoint y: 85, distance: 206.3
click at [414, 86] on div "0 ° Undo Copy Paste here Duplicate Duplicate to new slide Delete" at bounding box center [444, 274] width 787 height 443
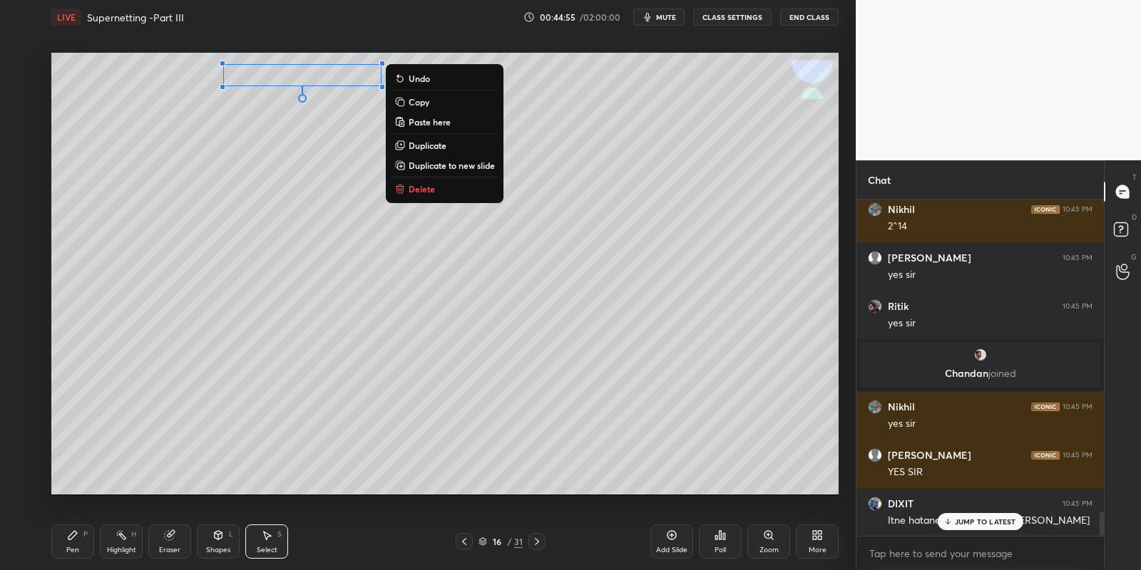
click at [442, 102] on button "Copy" at bounding box center [444, 101] width 106 height 17
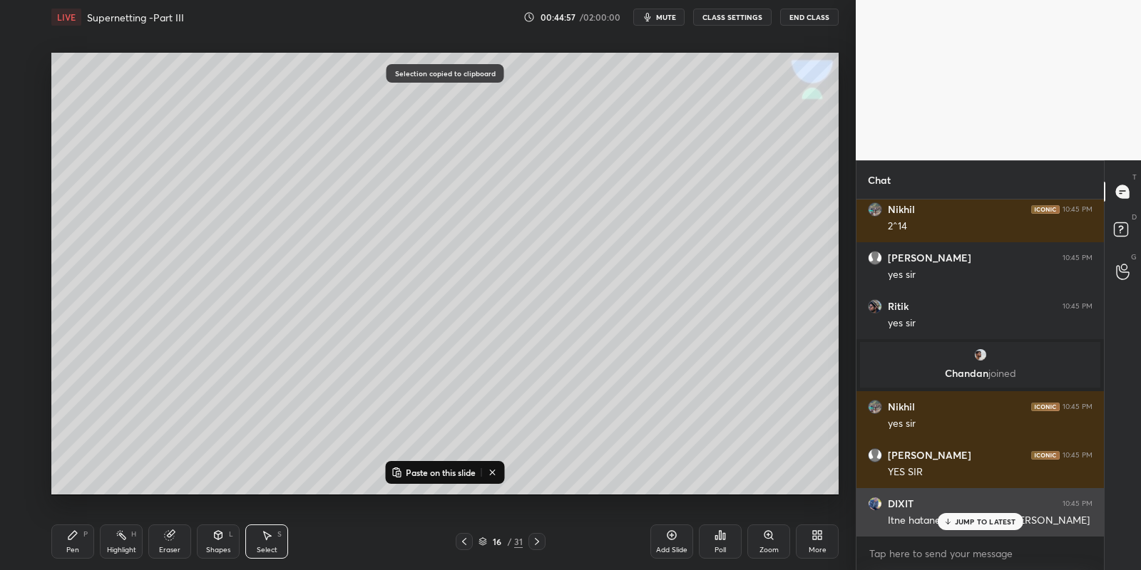
click at [961, 526] on p "JUMP TO LATEST" at bounding box center [985, 522] width 61 height 9
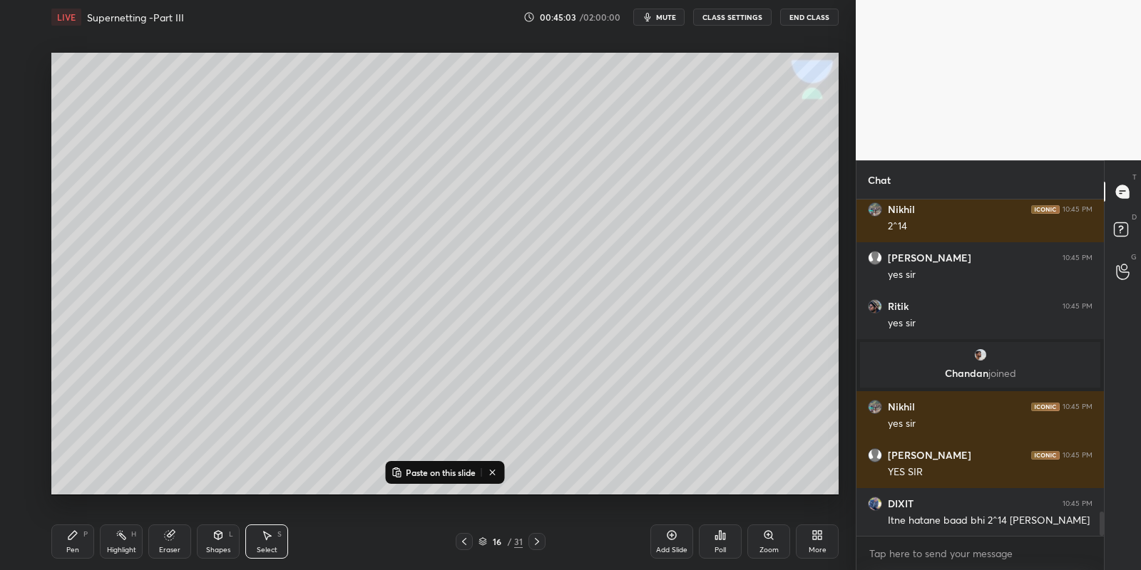
drag, startPoint x: 117, startPoint y: 546, endPoint x: 122, endPoint y: 539, distance: 8.7
click at [120, 543] on div "Highlight H" at bounding box center [121, 542] width 43 height 34
click at [535, 539] on icon at bounding box center [536, 541] width 11 height 11
click at [538, 538] on icon at bounding box center [536, 541] width 11 height 11
click at [435, 471] on p "Paste on this slide" at bounding box center [441, 472] width 70 height 11
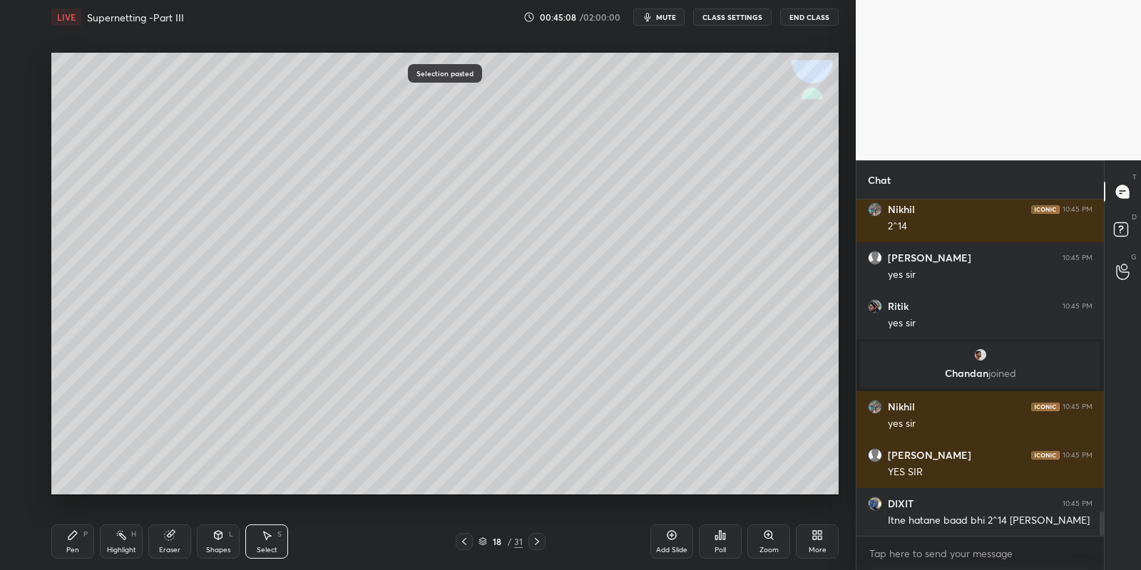
scroll to position [4360, 0]
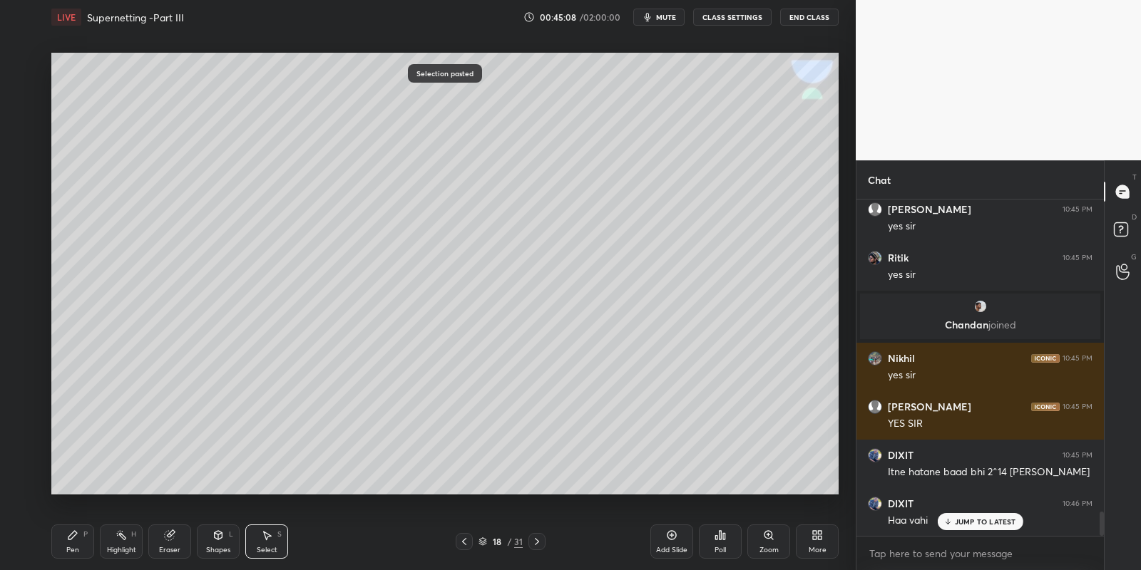
click at [71, 535] on icon at bounding box center [72, 535] width 11 height 11
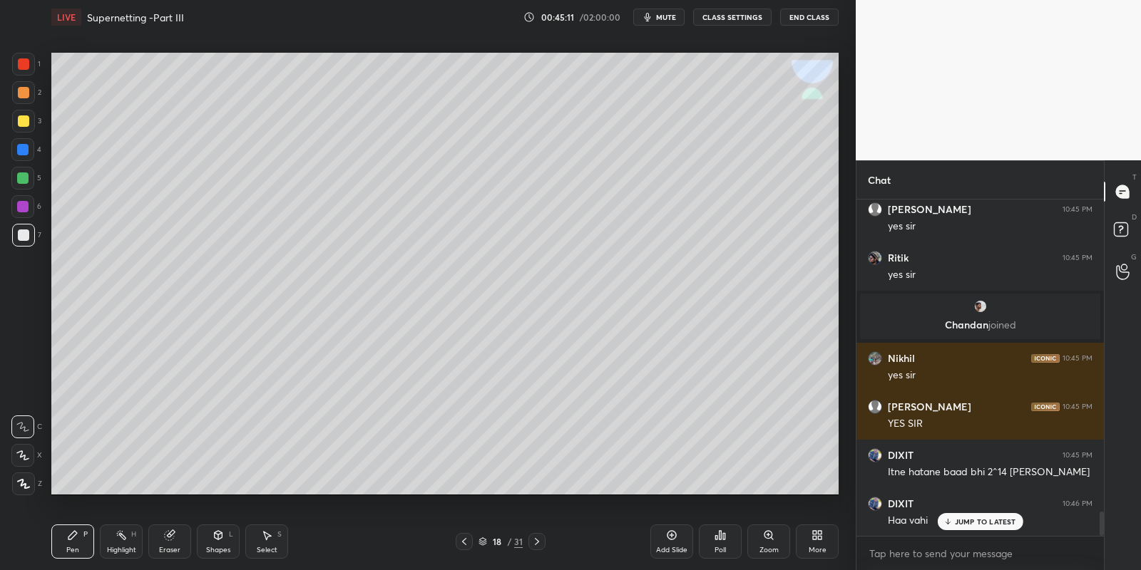
click at [77, 538] on icon at bounding box center [72, 535] width 11 height 11
click at [23, 118] on div at bounding box center [23, 120] width 11 height 11
click at [213, 532] on icon at bounding box center [217, 535] width 11 height 11
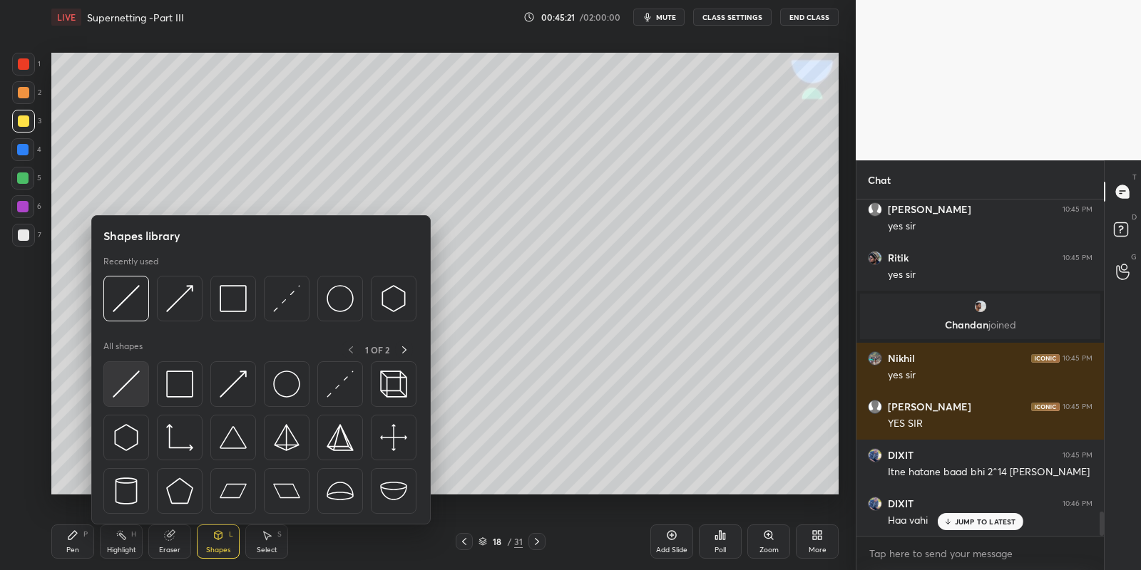
click at [121, 377] on img at bounding box center [126, 384] width 27 height 27
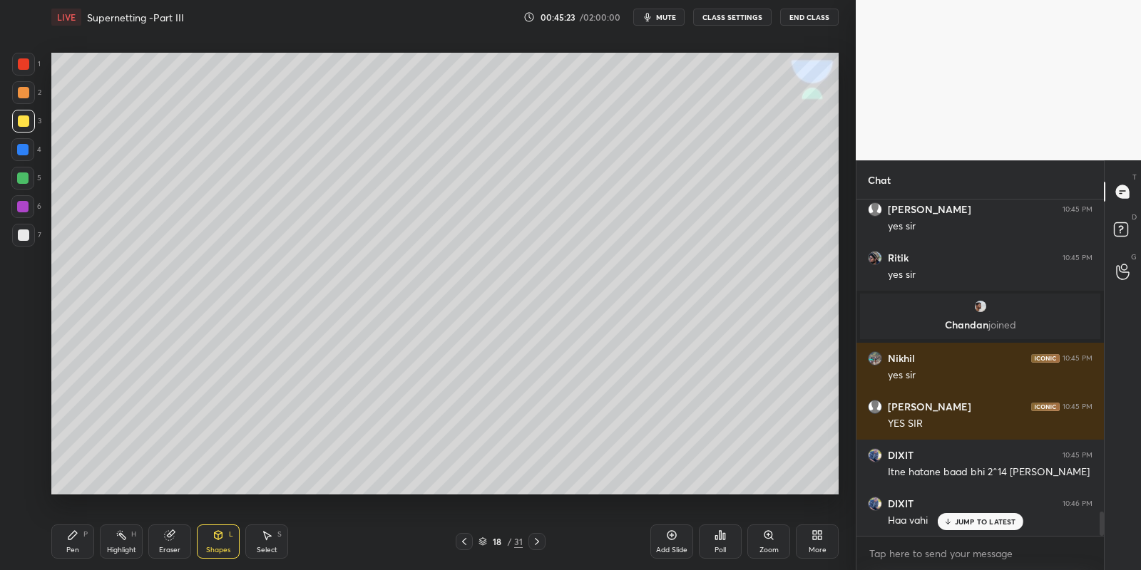
click at [75, 538] on icon at bounding box center [72, 535] width 11 height 11
drag, startPoint x: 221, startPoint y: 533, endPoint x: 222, endPoint y: 525, distance: 7.9
click at [223, 528] on div "Shapes L" at bounding box center [218, 542] width 43 height 34
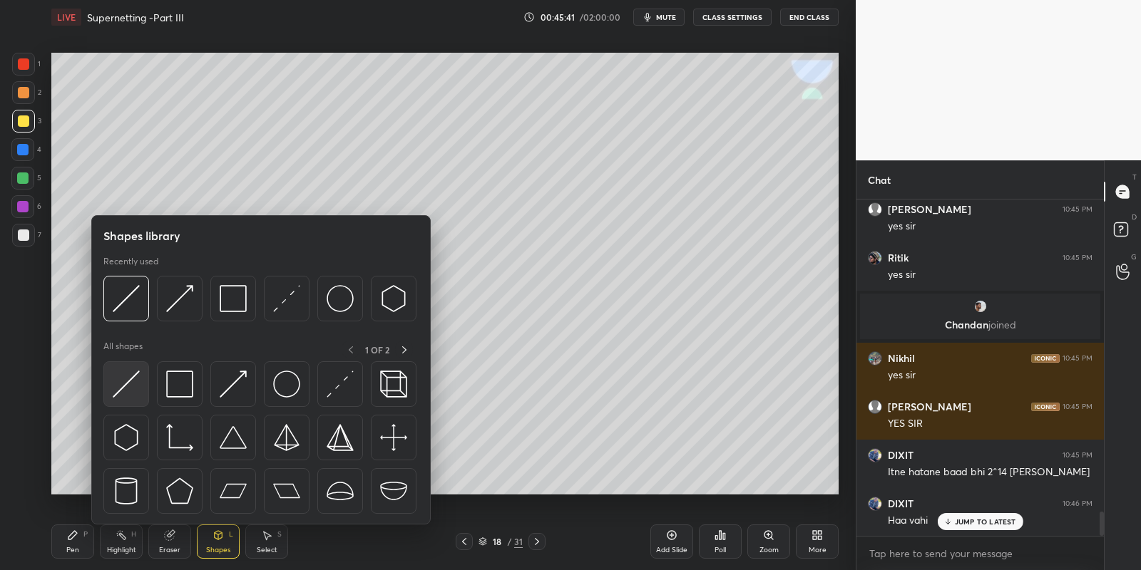
click at [125, 367] on div at bounding box center [126, 384] width 46 height 46
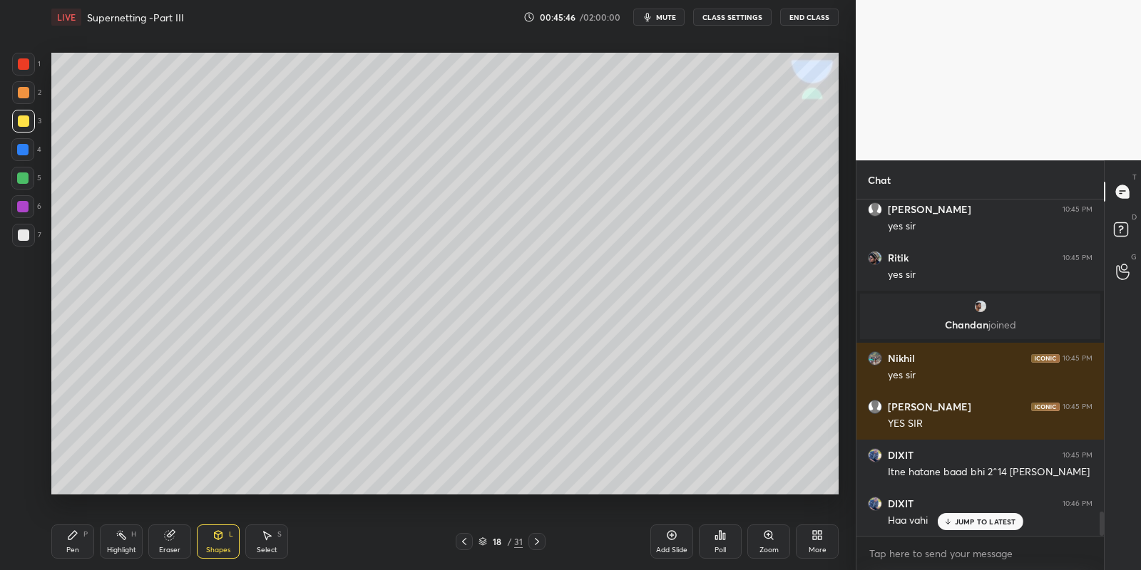
drag, startPoint x: 76, startPoint y: 538, endPoint x: 78, endPoint y: 520, distance: 18.0
click at [76, 536] on icon at bounding box center [72, 535] width 11 height 11
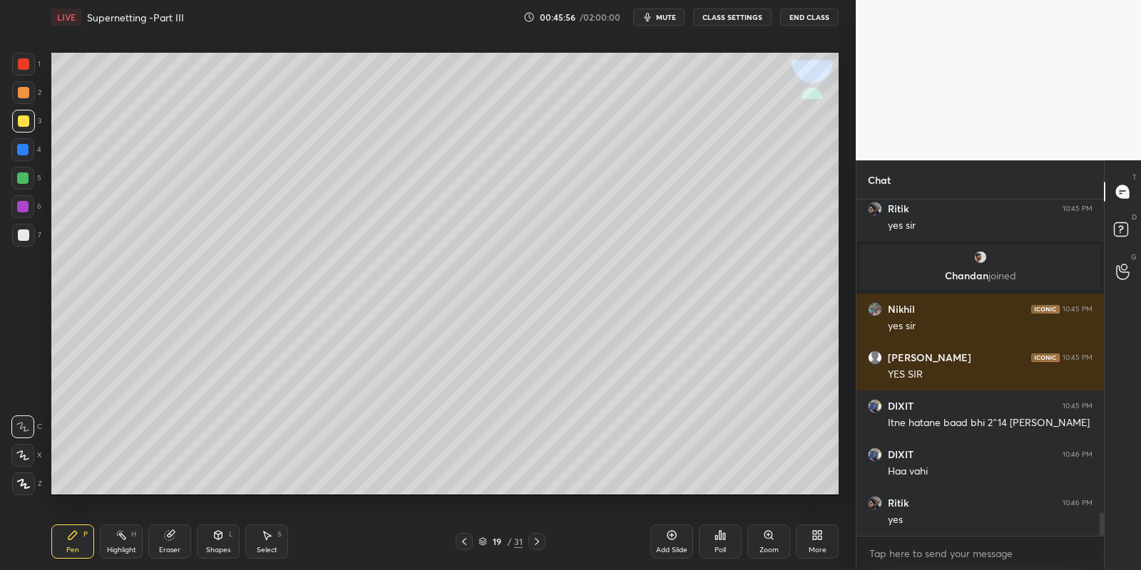
click at [463, 540] on icon at bounding box center [463, 541] width 11 height 11
drag, startPoint x: 221, startPoint y: 540, endPoint x: 215, endPoint y: 526, distance: 15.0
click at [222, 537] on icon at bounding box center [217, 535] width 11 height 11
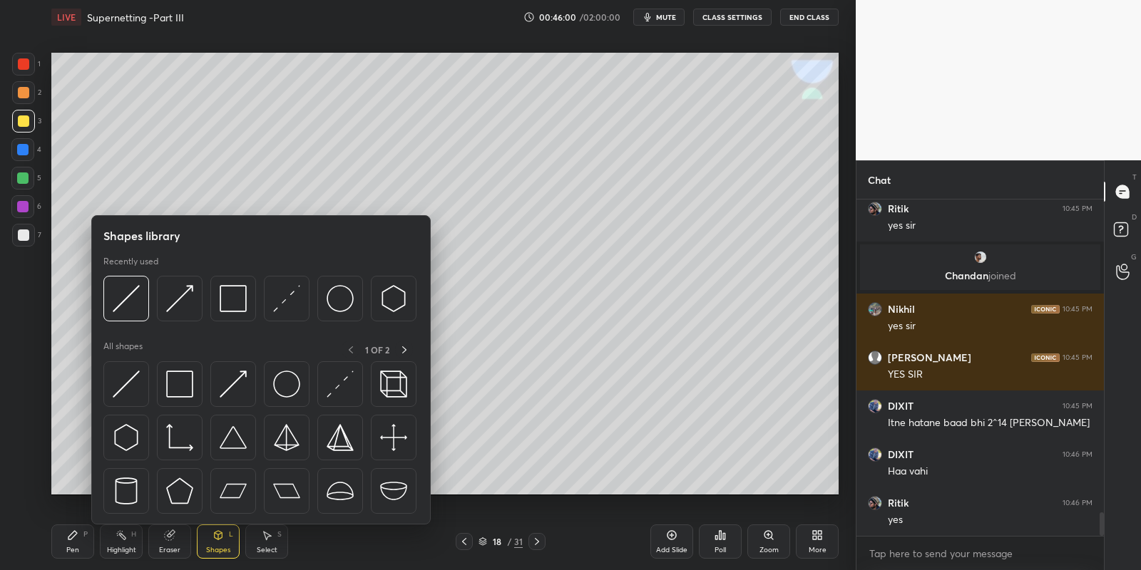
click at [280, 388] on img at bounding box center [286, 384] width 27 height 27
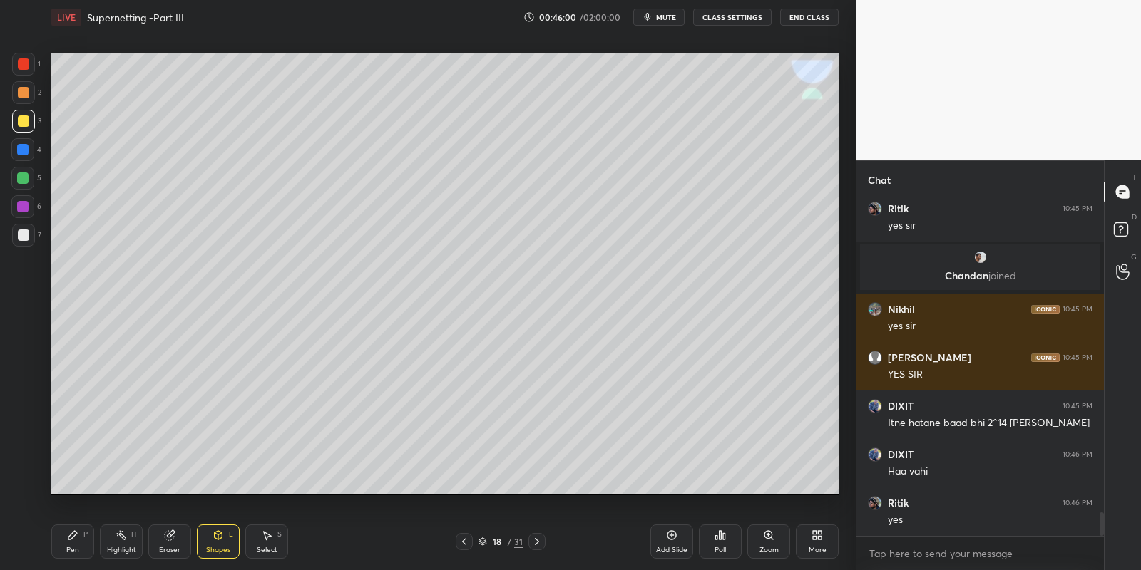
drag, startPoint x: 19, startPoint y: 117, endPoint x: 35, endPoint y: 118, distance: 16.4
click at [21, 115] on div at bounding box center [23, 120] width 11 height 11
click at [535, 536] on icon at bounding box center [536, 541] width 11 height 11
click at [222, 526] on div "Shapes L" at bounding box center [218, 542] width 43 height 34
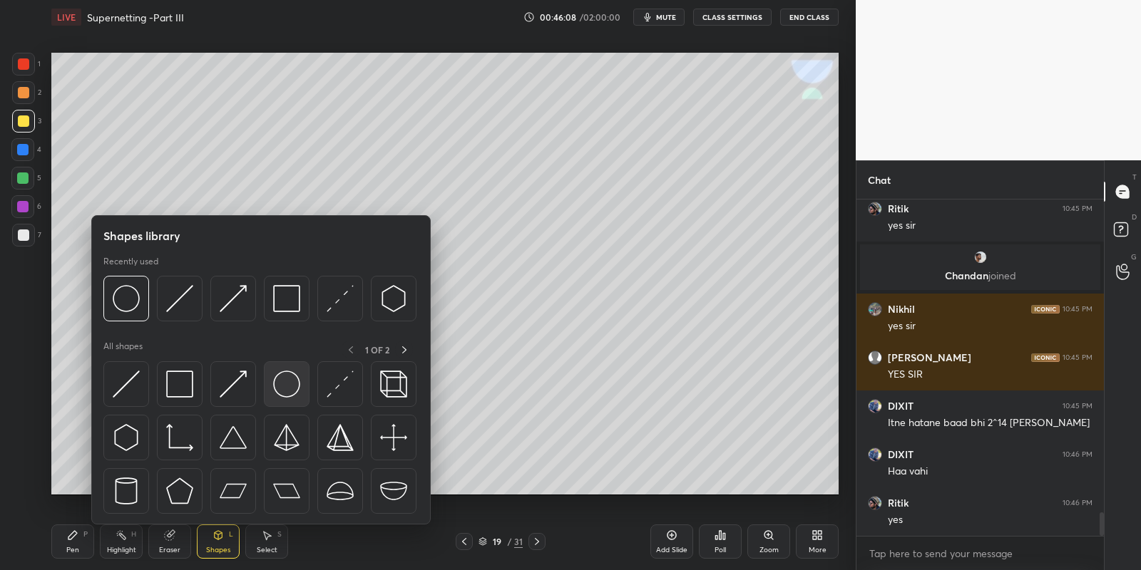
click at [289, 384] on img at bounding box center [286, 384] width 27 height 27
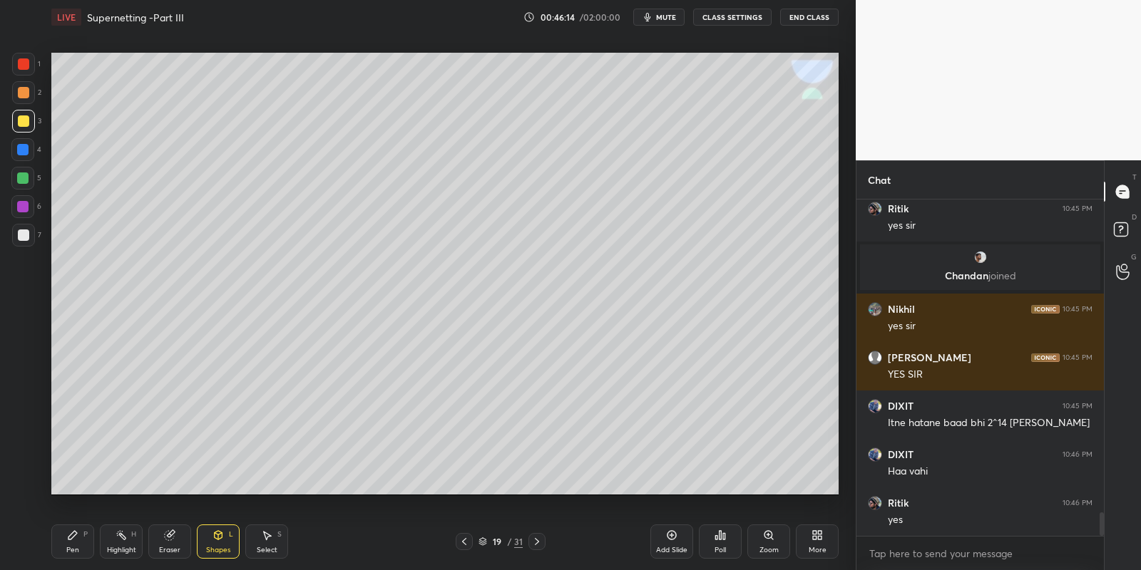
click at [74, 539] on icon at bounding box center [72, 535] width 11 height 11
drag, startPoint x: 21, startPoint y: 175, endPoint x: 24, endPoint y: 169, distance: 7.3
click at [21, 173] on div at bounding box center [22, 178] width 11 height 11
click at [19, 119] on div at bounding box center [23, 120] width 11 height 11
drag, startPoint x: 213, startPoint y: 538, endPoint x: 214, endPoint y: 529, distance: 9.3
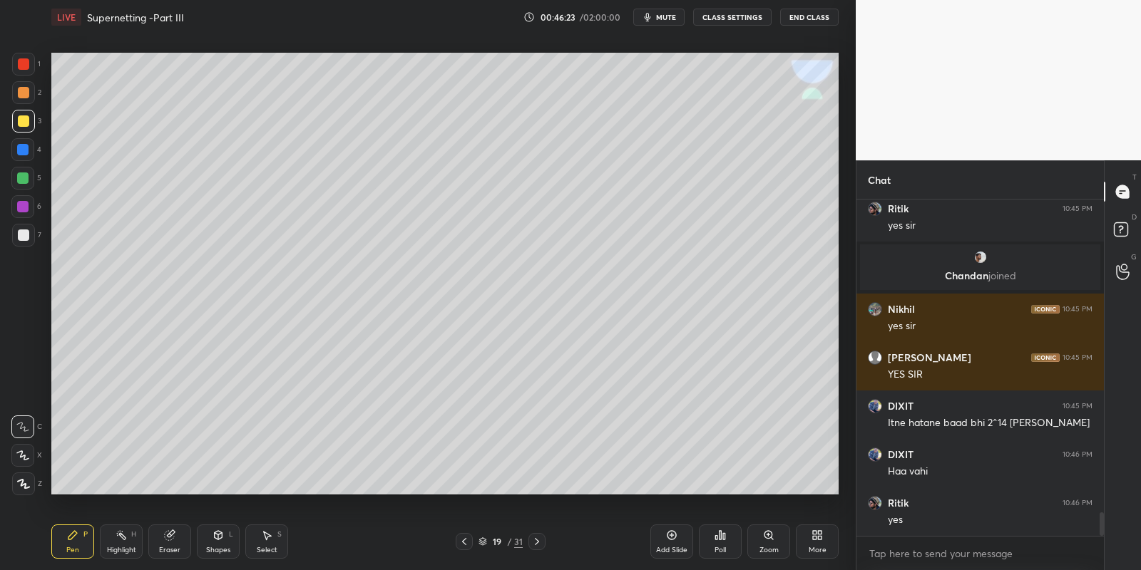
click at [215, 535] on icon at bounding box center [217, 535] width 11 height 11
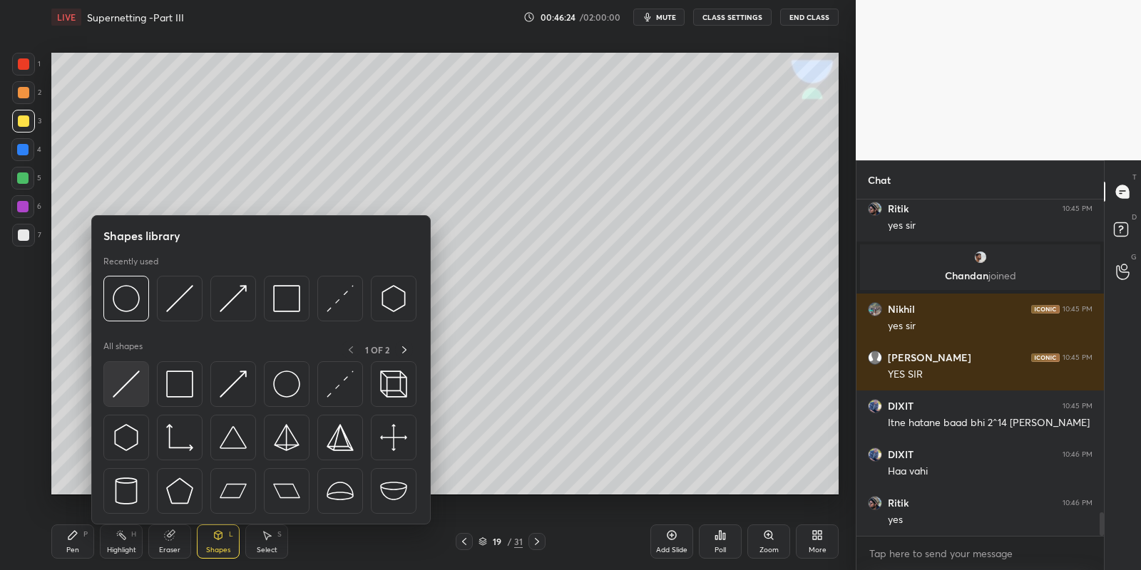
click at [129, 382] on img at bounding box center [126, 384] width 27 height 27
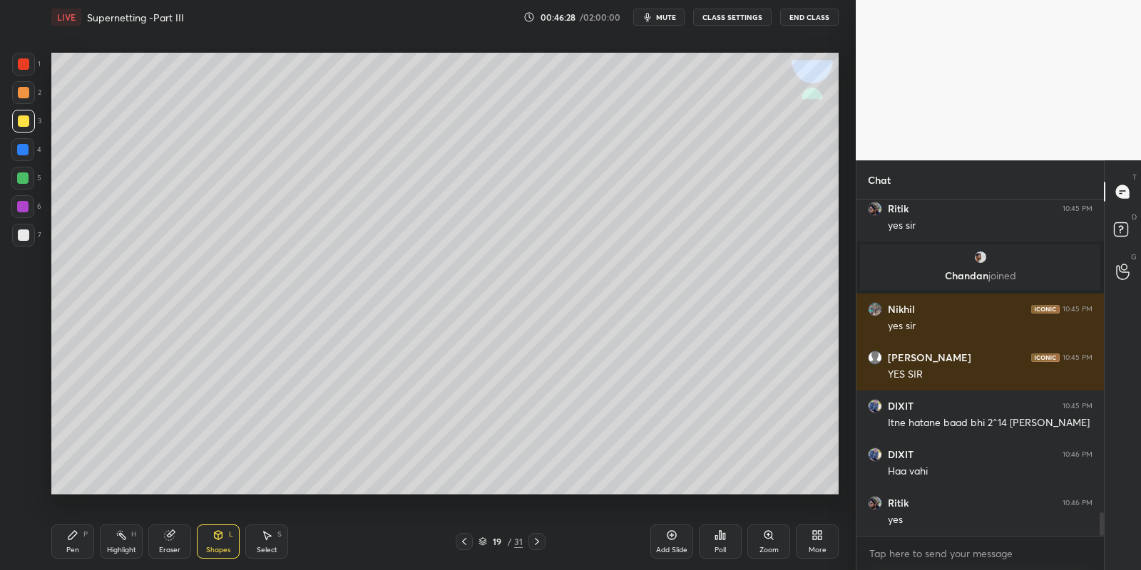
drag, startPoint x: 75, startPoint y: 540, endPoint x: 82, endPoint y: 498, distance: 42.7
click at [75, 536] on icon at bounding box center [72, 535] width 11 height 11
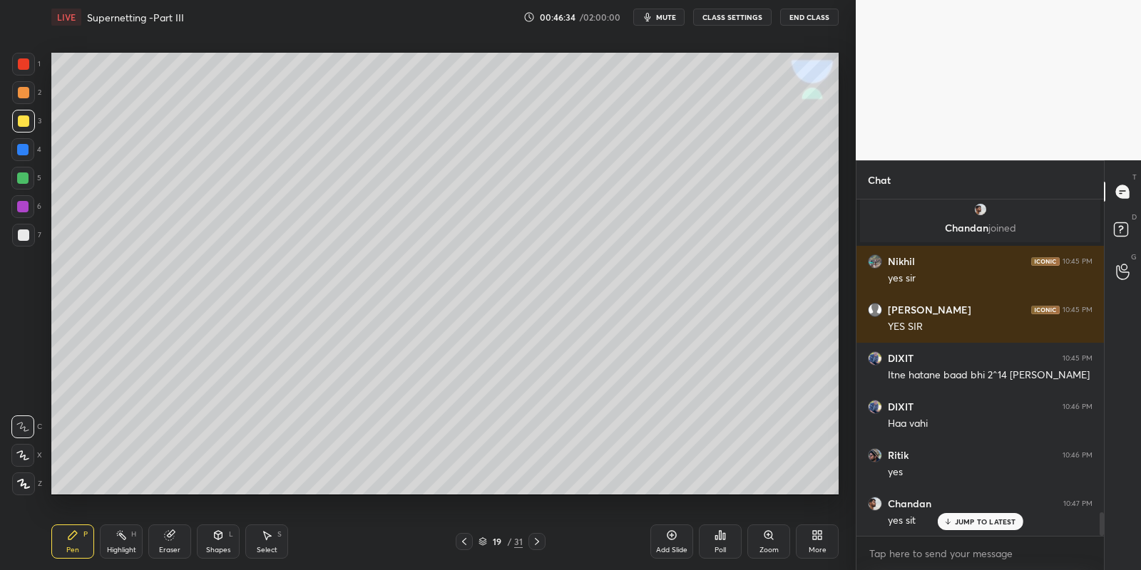
click at [19, 235] on div at bounding box center [23, 235] width 11 height 11
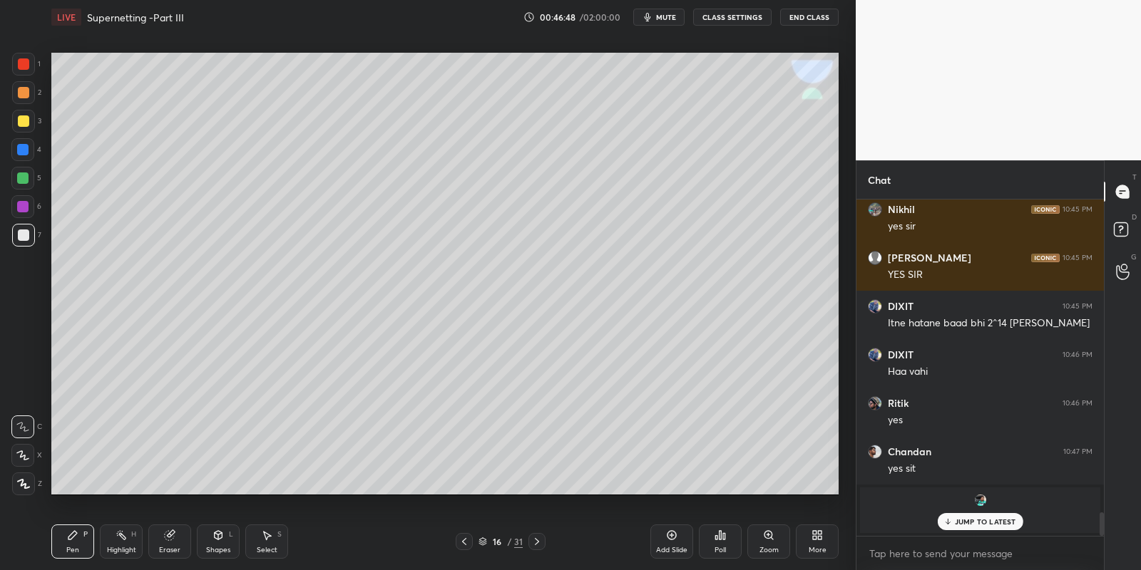
drag, startPoint x: 119, startPoint y: 548, endPoint x: 125, endPoint y: 503, distance: 45.4
click at [121, 543] on div "Highlight H" at bounding box center [121, 542] width 43 height 34
click at [78, 543] on div "Pen P" at bounding box center [72, 542] width 43 height 34
click at [27, 230] on div at bounding box center [23, 235] width 23 height 23
drag, startPoint x: 212, startPoint y: 538, endPoint x: 215, endPoint y: 530, distance: 8.1
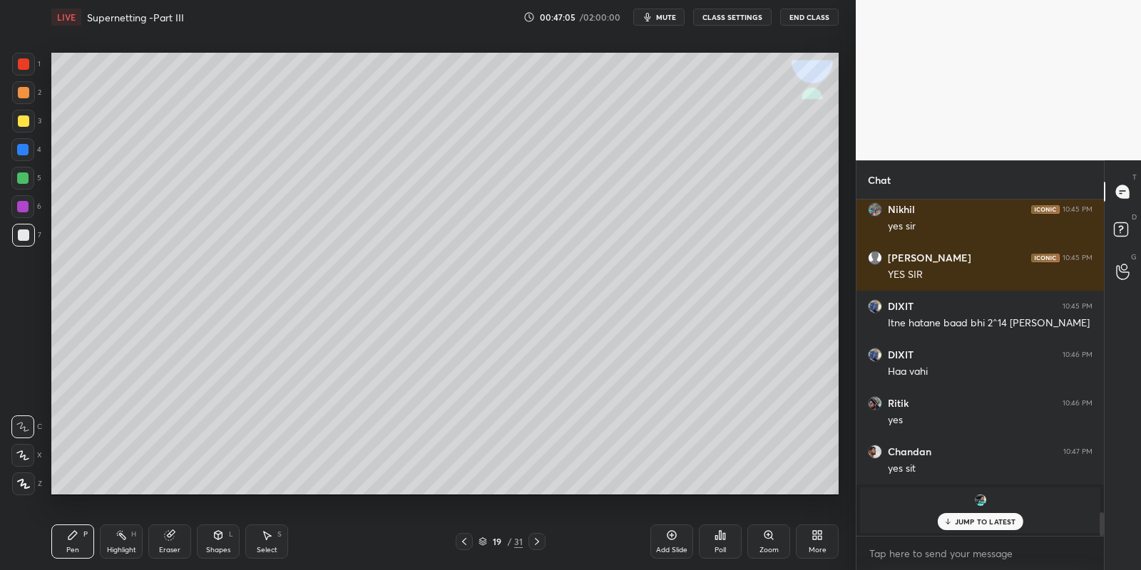
click at [212, 538] on icon at bounding box center [217, 535] width 11 height 11
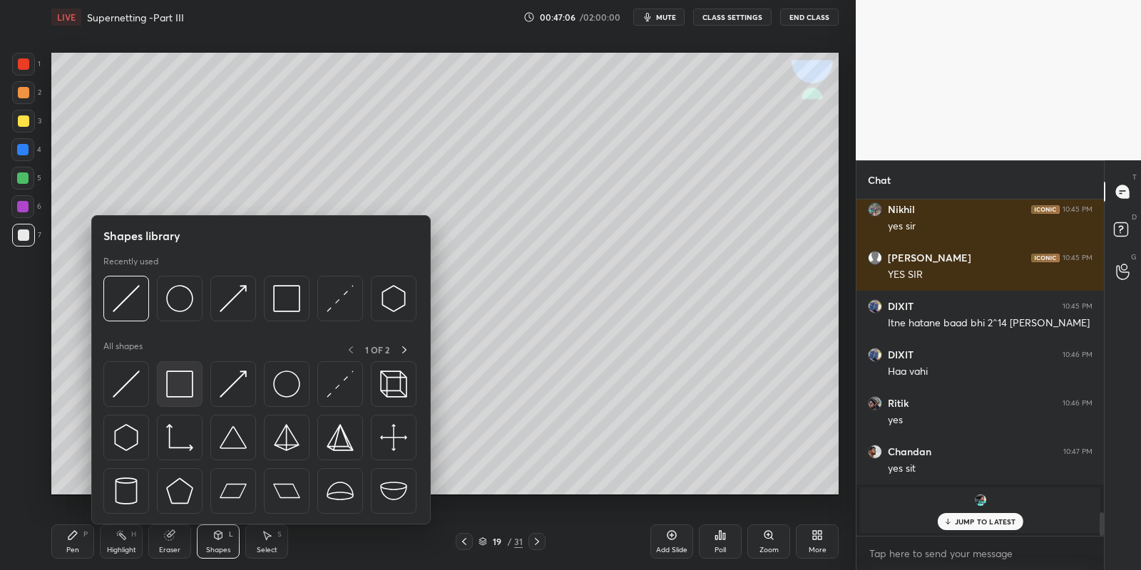
click at [190, 377] on img at bounding box center [179, 384] width 27 height 27
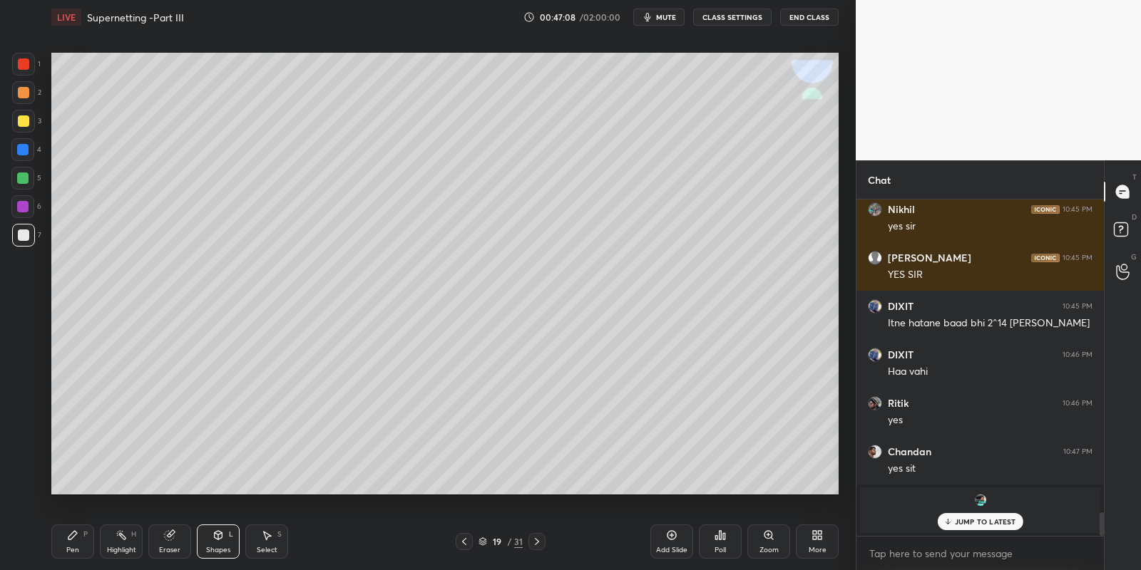
click at [74, 535] on icon at bounding box center [72, 535] width 9 height 9
click at [21, 121] on div at bounding box center [23, 120] width 11 height 11
drag, startPoint x: 216, startPoint y: 540, endPoint x: 217, endPoint y: 533, distance: 7.2
click at [217, 538] on icon at bounding box center [219, 535] width 8 height 9
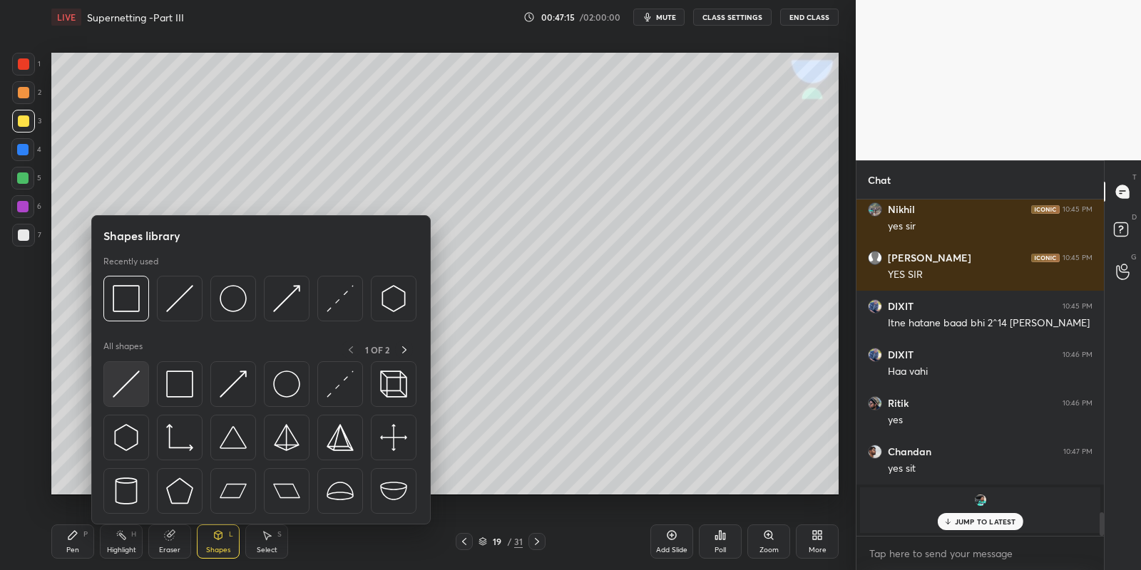
click at [132, 376] on img at bounding box center [126, 384] width 27 height 27
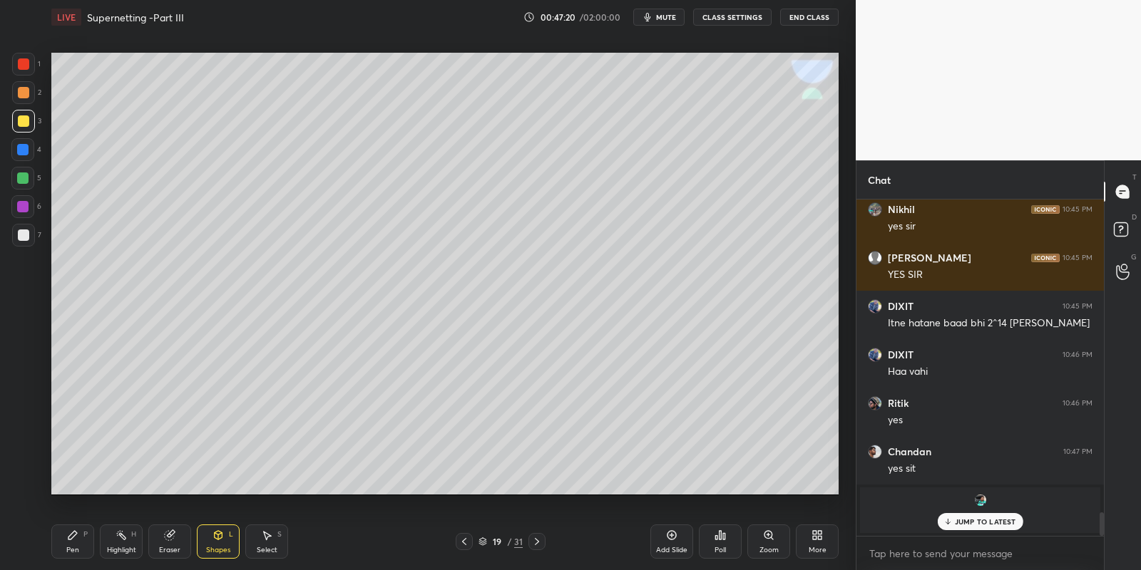
click at [67, 533] on icon at bounding box center [72, 535] width 11 height 11
click at [173, 532] on icon at bounding box center [171, 533] width 8 height 7
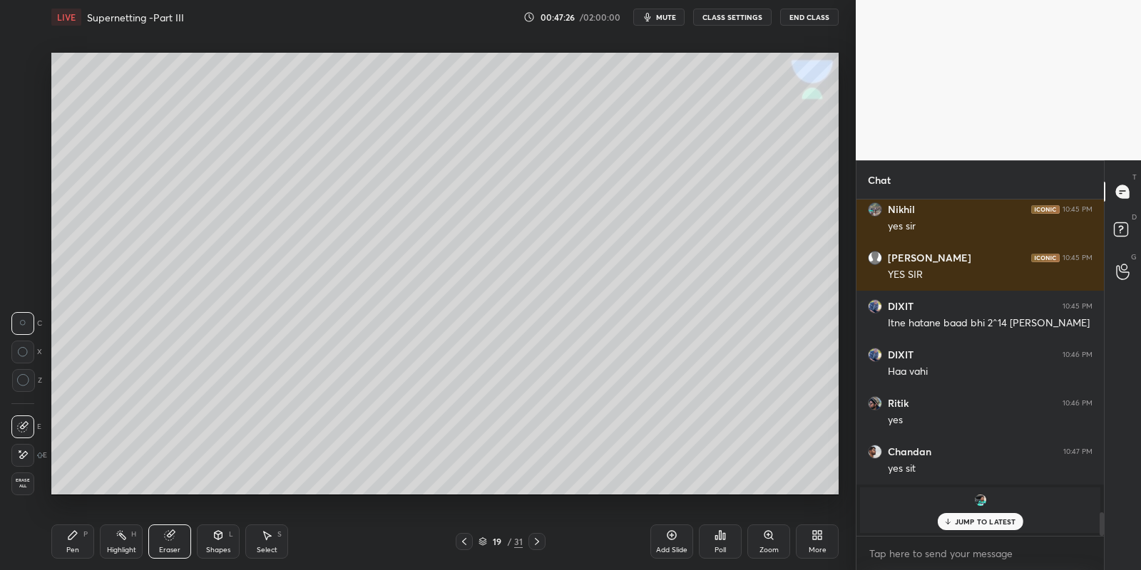
drag, startPoint x: 66, startPoint y: 544, endPoint x: 67, endPoint y: 535, distance: 8.7
click at [66, 542] on div "Pen P" at bounding box center [72, 542] width 43 height 34
click at [21, 232] on div at bounding box center [23, 235] width 11 height 11
drag, startPoint x: 120, startPoint y: 539, endPoint x: 122, endPoint y: 520, distance: 19.3
click at [122, 537] on icon at bounding box center [120, 535] width 11 height 11
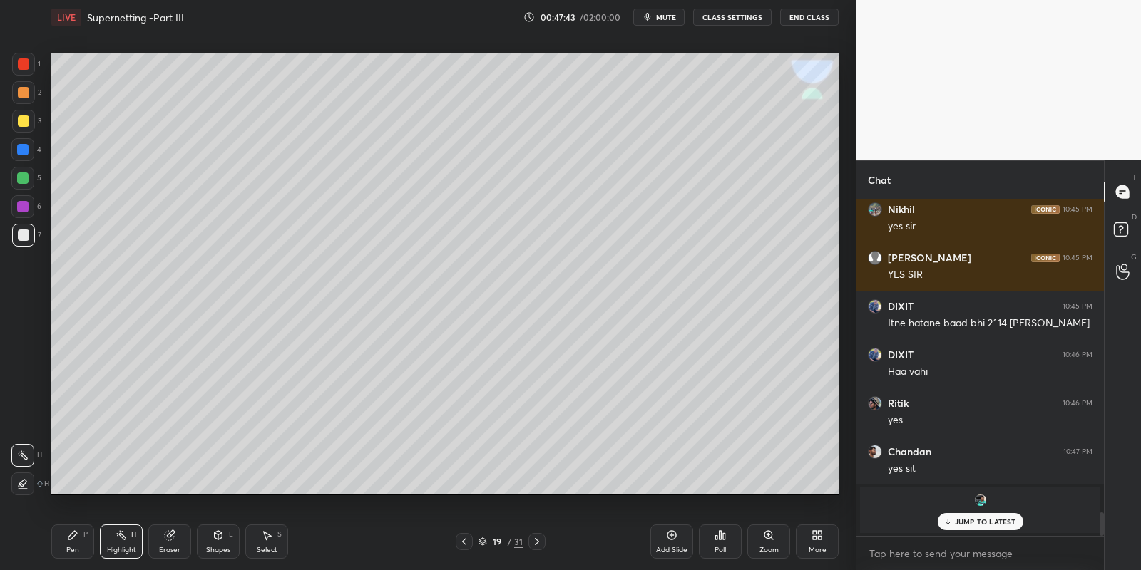
drag, startPoint x: 72, startPoint y: 544, endPoint x: 116, endPoint y: 538, distance: 44.7
click at [77, 544] on div "Pen P" at bounding box center [72, 542] width 43 height 34
drag, startPoint x: 117, startPoint y: 542, endPoint x: 123, endPoint y: 526, distance: 16.9
click at [117, 540] on icon at bounding box center [120, 535] width 11 height 11
click at [74, 545] on div "Pen P" at bounding box center [72, 542] width 43 height 34
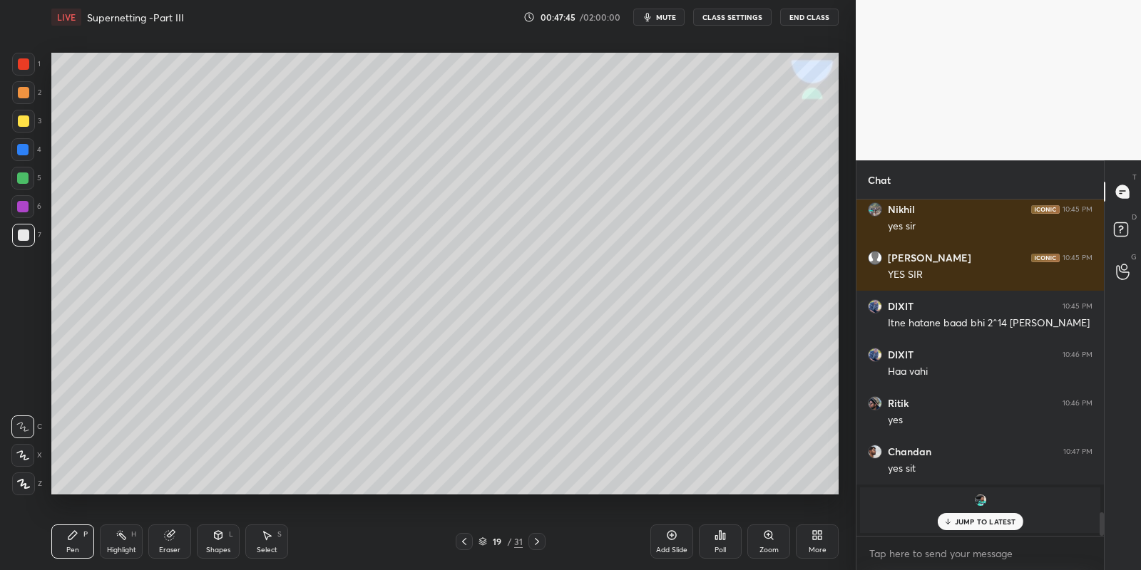
click at [18, 124] on div at bounding box center [23, 120] width 11 height 11
drag, startPoint x: 219, startPoint y: 542, endPoint x: 218, endPoint y: 529, distance: 12.9
click at [219, 539] on div "Shapes L" at bounding box center [218, 542] width 43 height 34
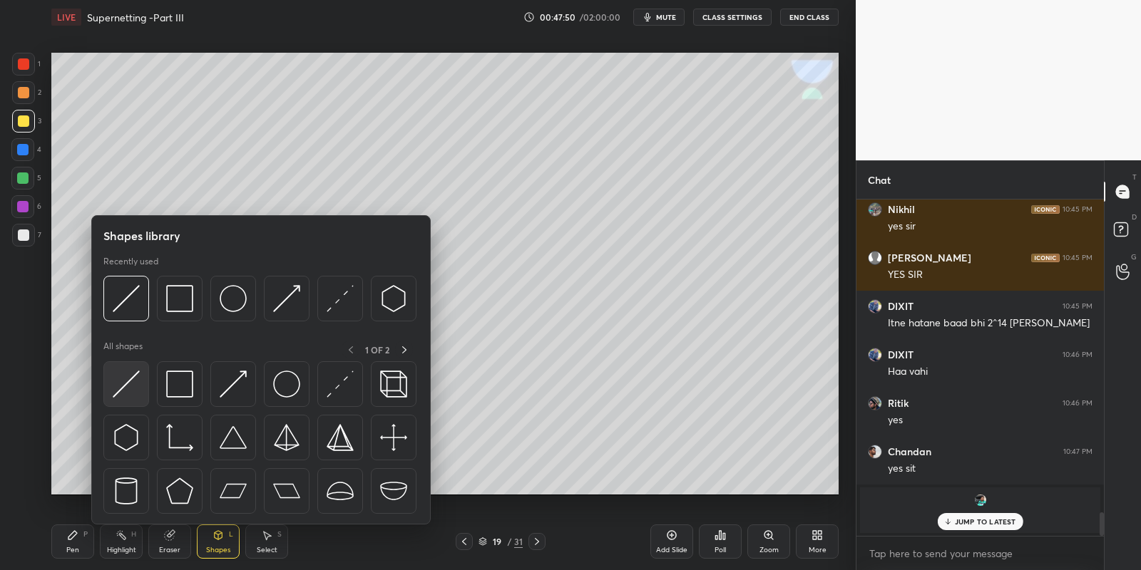
click at [125, 375] on img at bounding box center [126, 384] width 27 height 27
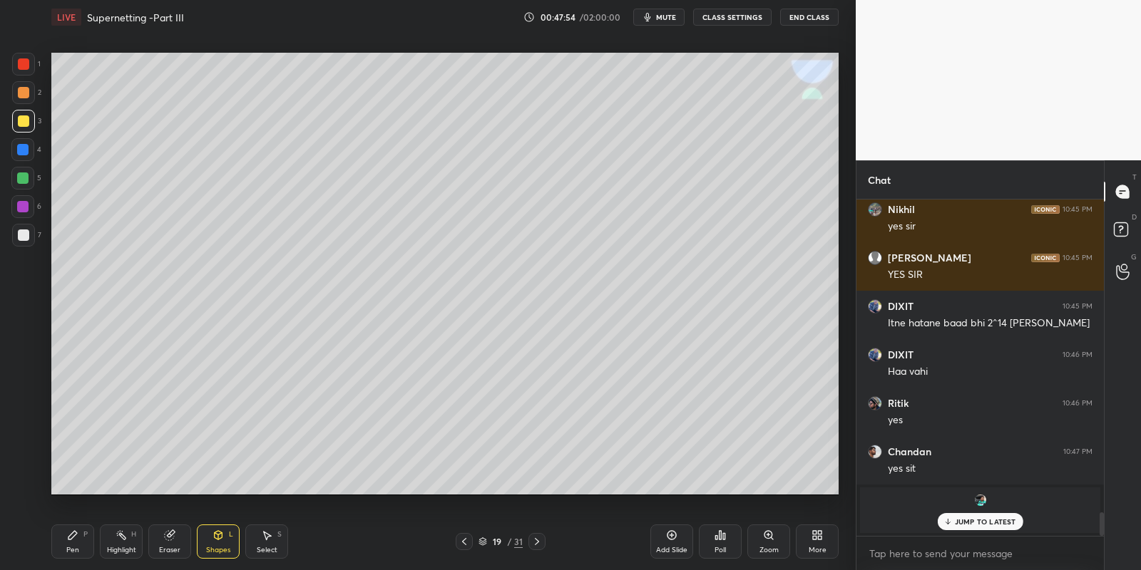
drag, startPoint x: 66, startPoint y: 541, endPoint x: 78, endPoint y: 528, distance: 18.2
click at [68, 535] on div "Pen P" at bounding box center [72, 542] width 43 height 34
click at [170, 534] on icon at bounding box center [169, 535] width 9 height 9
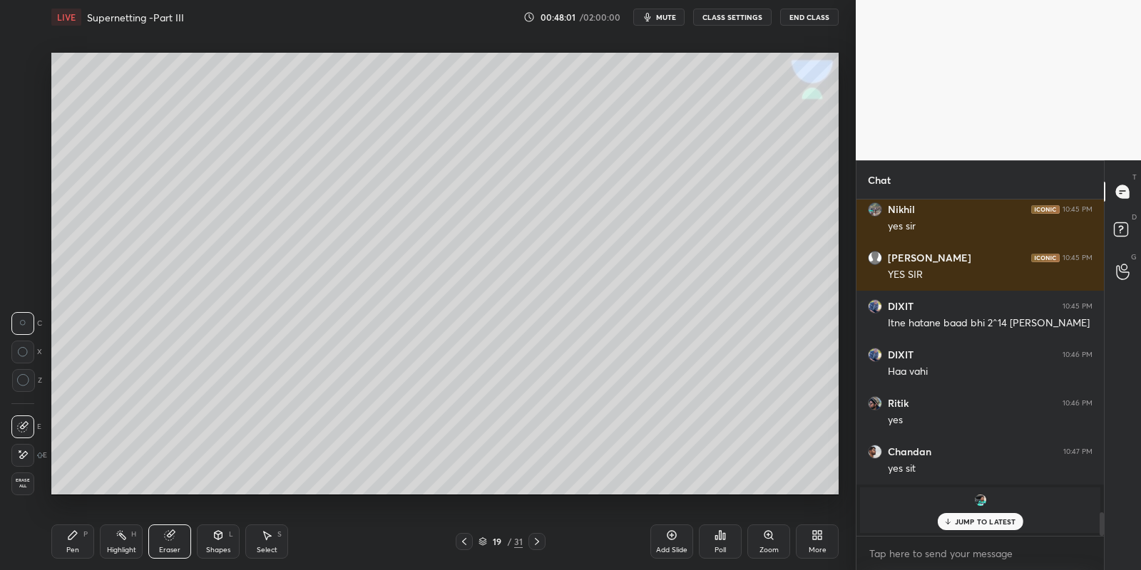
click at [70, 542] on div "Pen P" at bounding box center [72, 542] width 43 height 34
click at [26, 235] on div at bounding box center [23, 235] width 11 height 11
click at [118, 538] on icon at bounding box center [120, 535] width 11 height 11
click at [76, 542] on div "Pen P" at bounding box center [72, 542] width 43 height 34
click at [215, 538] on icon at bounding box center [217, 535] width 11 height 11
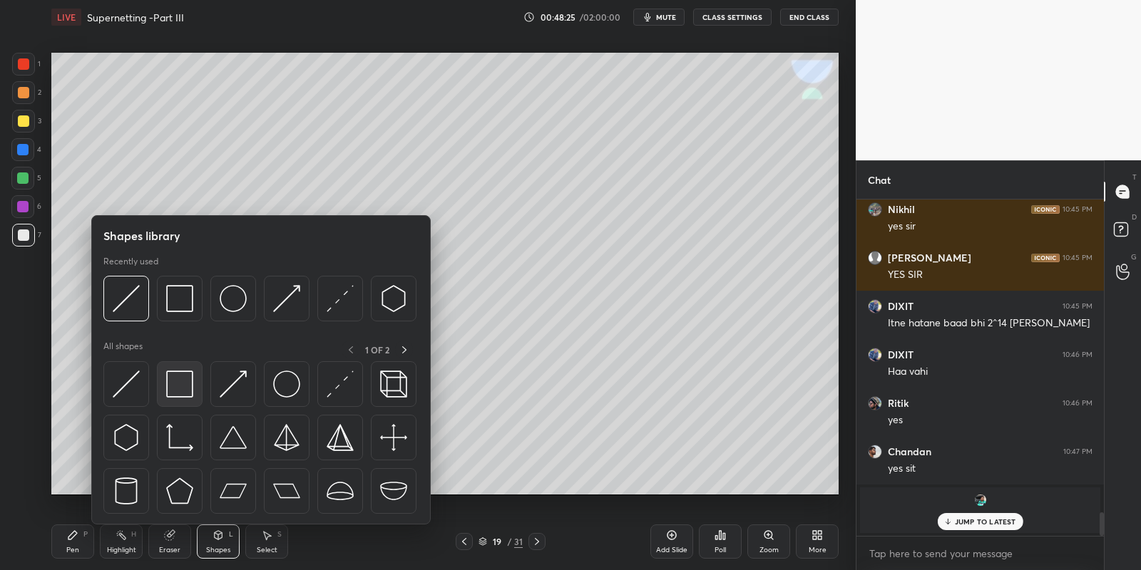
click at [186, 372] on img at bounding box center [179, 384] width 27 height 27
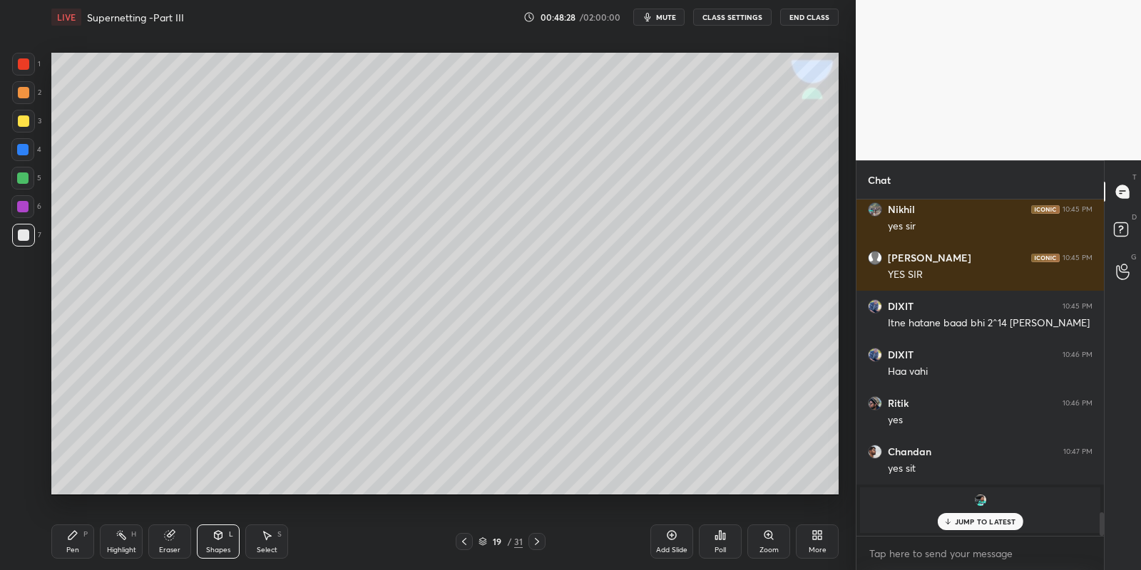
drag, startPoint x: 77, startPoint y: 539, endPoint x: 93, endPoint y: 520, distance: 25.3
click at [78, 536] on icon at bounding box center [72, 535] width 11 height 11
drag, startPoint x: 219, startPoint y: 538, endPoint x: 221, endPoint y: 529, distance: 9.5
click at [220, 536] on icon at bounding box center [219, 535] width 8 height 9
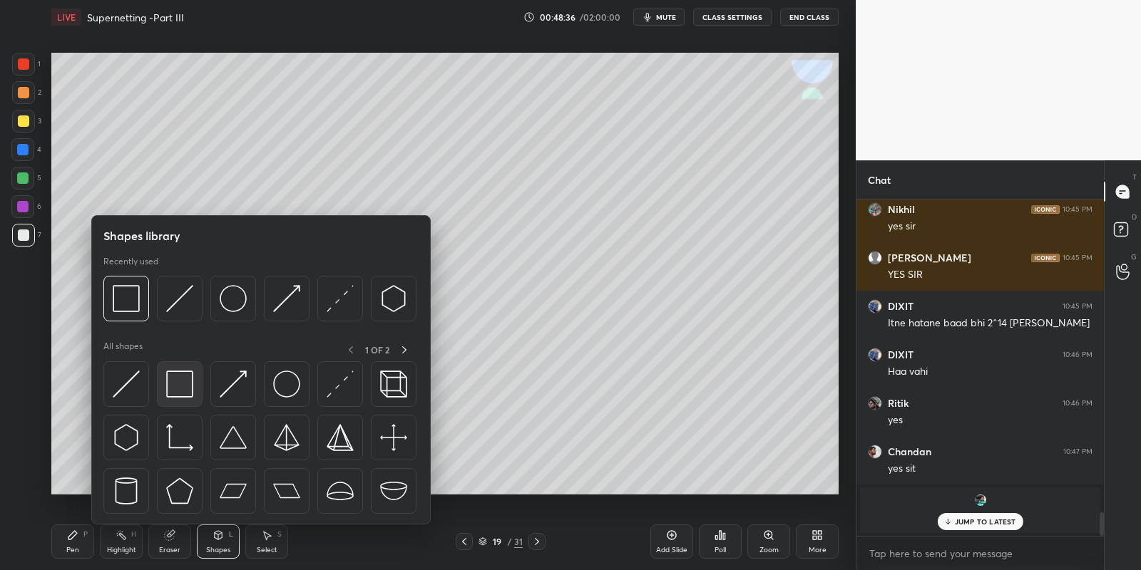
click at [190, 376] on img at bounding box center [179, 384] width 27 height 27
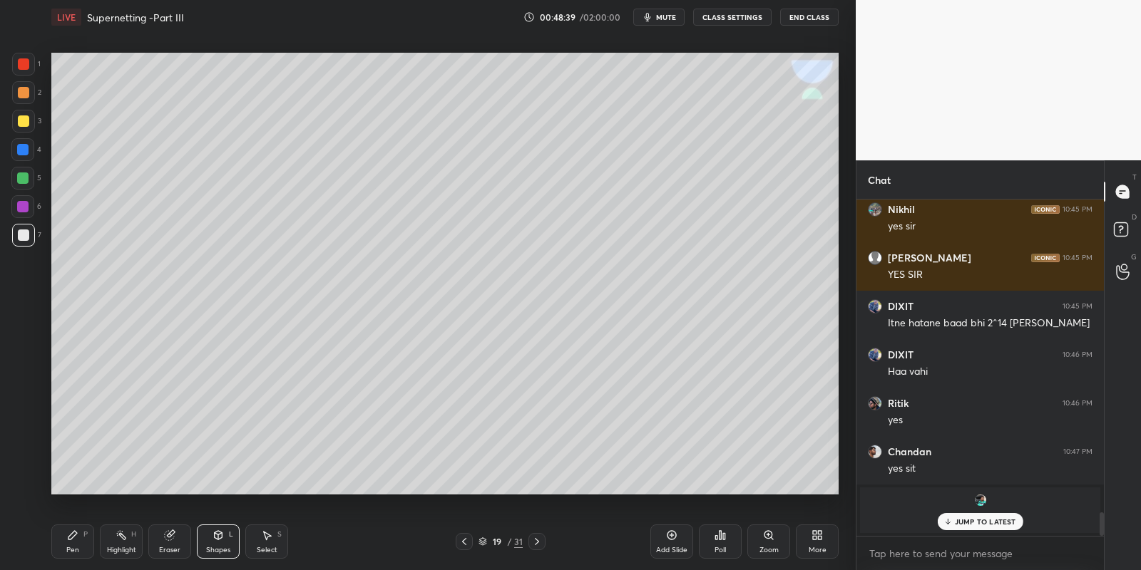
click at [87, 535] on div "Pen P" at bounding box center [72, 542] width 43 height 34
click at [135, 539] on div "Highlight H" at bounding box center [121, 542] width 43 height 34
drag, startPoint x: 68, startPoint y: 546, endPoint x: 125, endPoint y: 543, distance: 57.1
click at [76, 542] on div "Pen P" at bounding box center [72, 542] width 43 height 34
drag, startPoint x: 125, startPoint y: 543, endPoint x: 147, endPoint y: 523, distance: 29.8
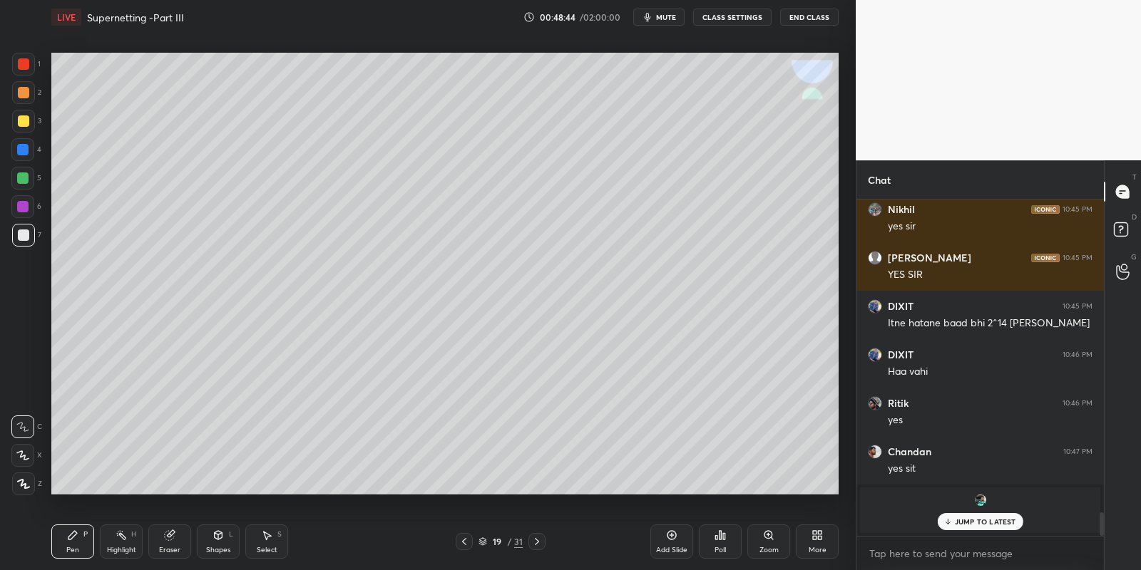
click at [125, 540] on icon at bounding box center [120, 535] width 11 height 11
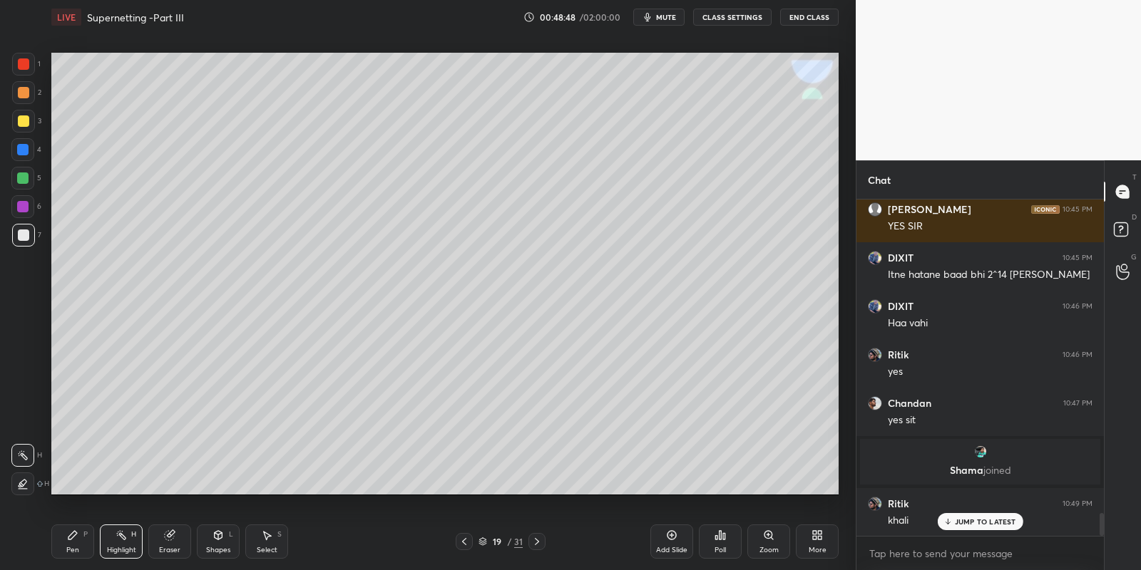
click at [71, 540] on div "Pen P" at bounding box center [72, 542] width 43 height 34
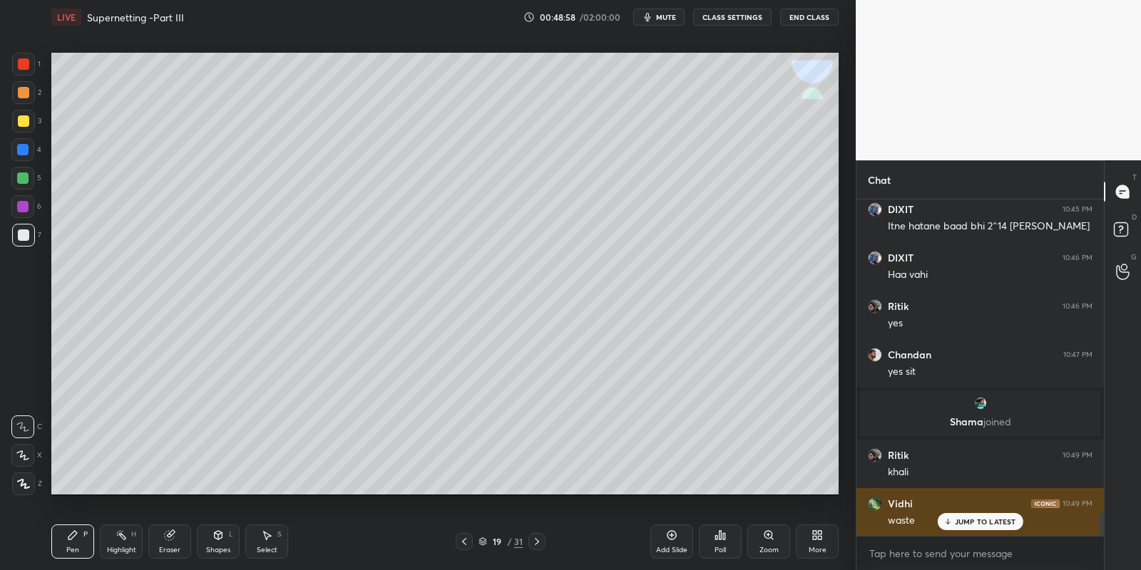
click at [959, 523] on p "JUMP TO LATEST" at bounding box center [985, 522] width 61 height 9
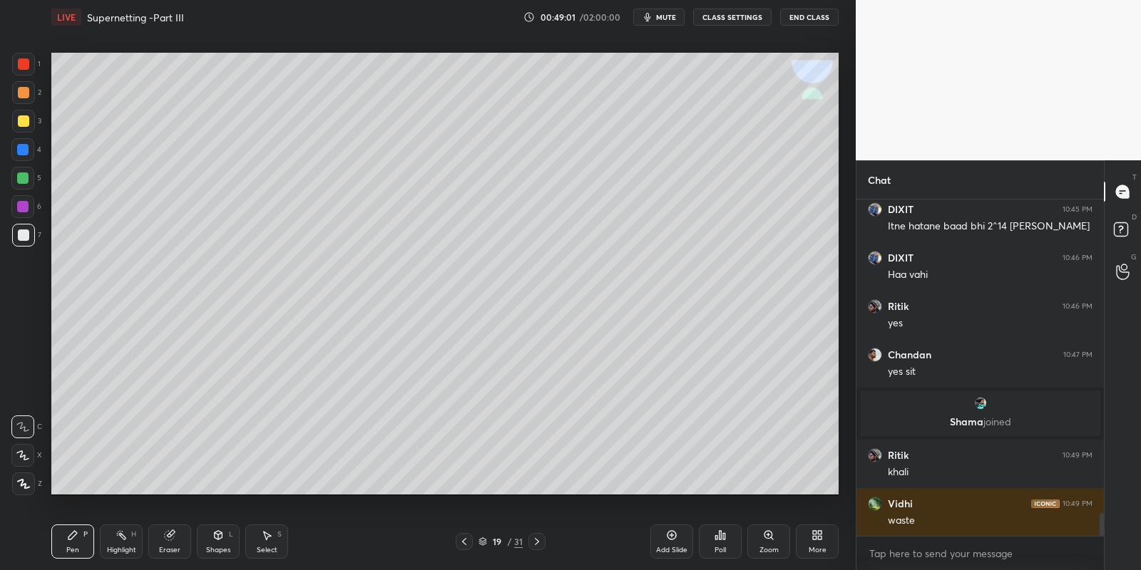
click at [463, 527] on div "Pen P Highlight H Eraser Shapes L Select S 19 / 31 Add Slide Poll Zoom More" at bounding box center [444, 541] width 787 height 57
click at [462, 539] on icon at bounding box center [463, 541] width 11 height 11
click at [115, 543] on div "Highlight H" at bounding box center [121, 542] width 43 height 34
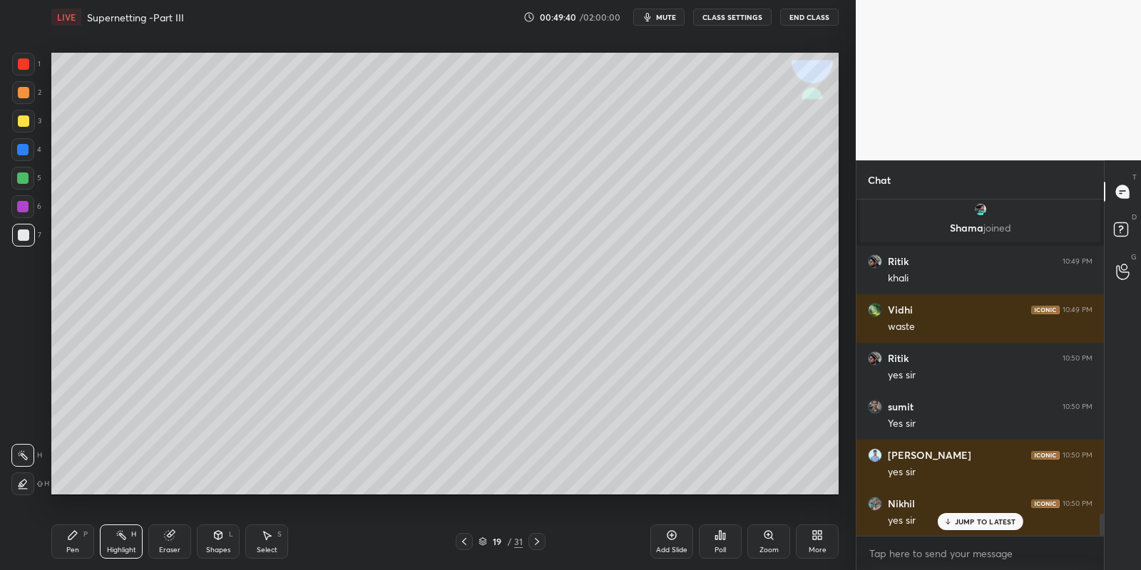
scroll to position [4852, 0]
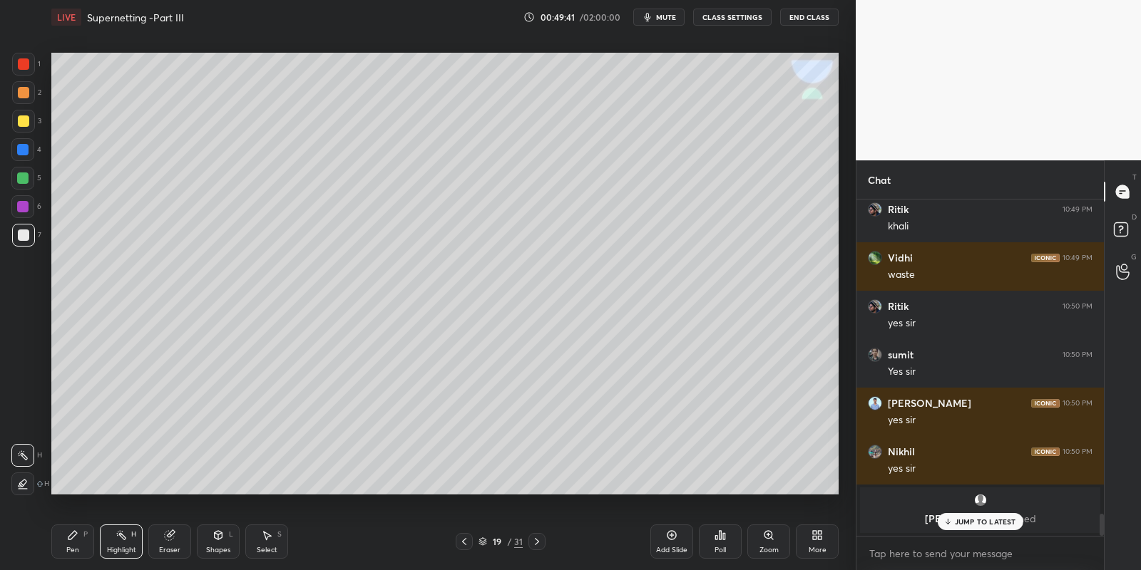
drag, startPoint x: 76, startPoint y: 545, endPoint x: 119, endPoint y: 544, distance: 42.8
click at [81, 547] on div "Pen P" at bounding box center [72, 542] width 43 height 34
click at [125, 547] on div "Highlight" at bounding box center [121, 550] width 29 height 7
click at [120, 542] on div "Highlight H" at bounding box center [121, 542] width 43 height 34
click at [71, 545] on div "Pen P" at bounding box center [72, 542] width 43 height 34
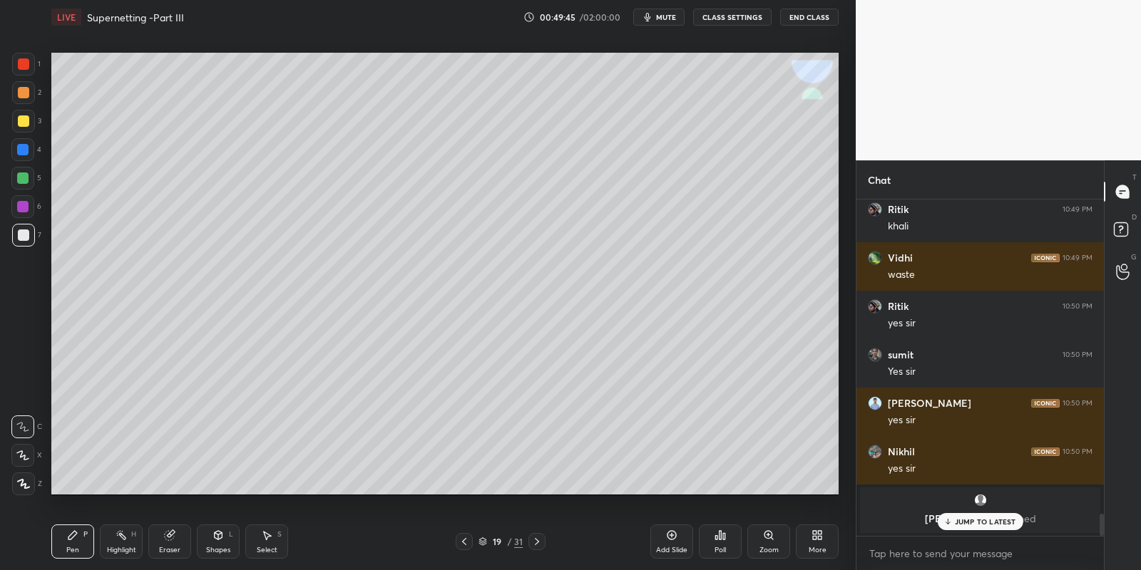
click at [119, 547] on div "Highlight" at bounding box center [121, 550] width 29 height 7
drag, startPoint x: 78, startPoint y: 533, endPoint x: 94, endPoint y: 525, distance: 18.2
click at [78, 535] on div "Pen P" at bounding box center [72, 542] width 43 height 34
click at [69, 553] on div "Pen" at bounding box center [72, 550] width 13 height 7
click at [22, 120] on div at bounding box center [23, 120] width 11 height 11
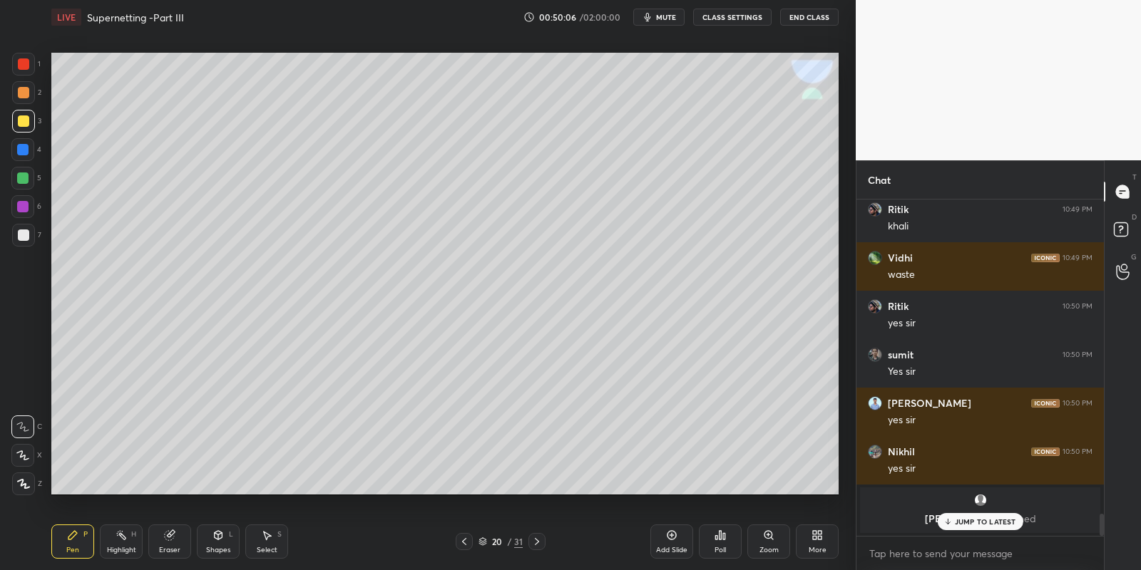
drag, startPoint x: 216, startPoint y: 536, endPoint x: 217, endPoint y: 527, distance: 9.3
click at [217, 533] on icon at bounding box center [217, 535] width 11 height 11
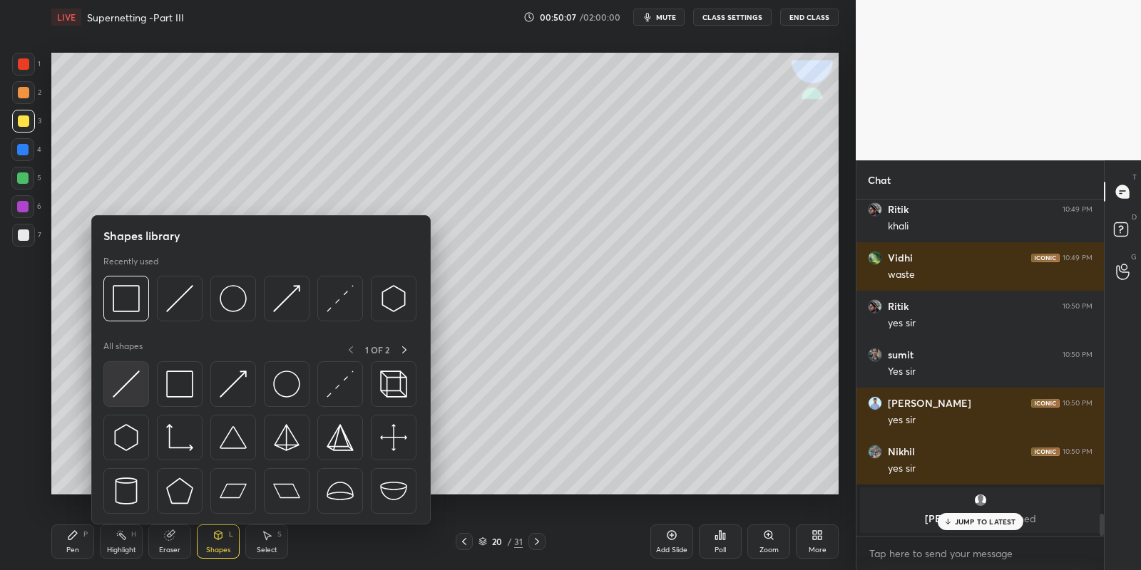
click at [127, 381] on img at bounding box center [126, 384] width 27 height 27
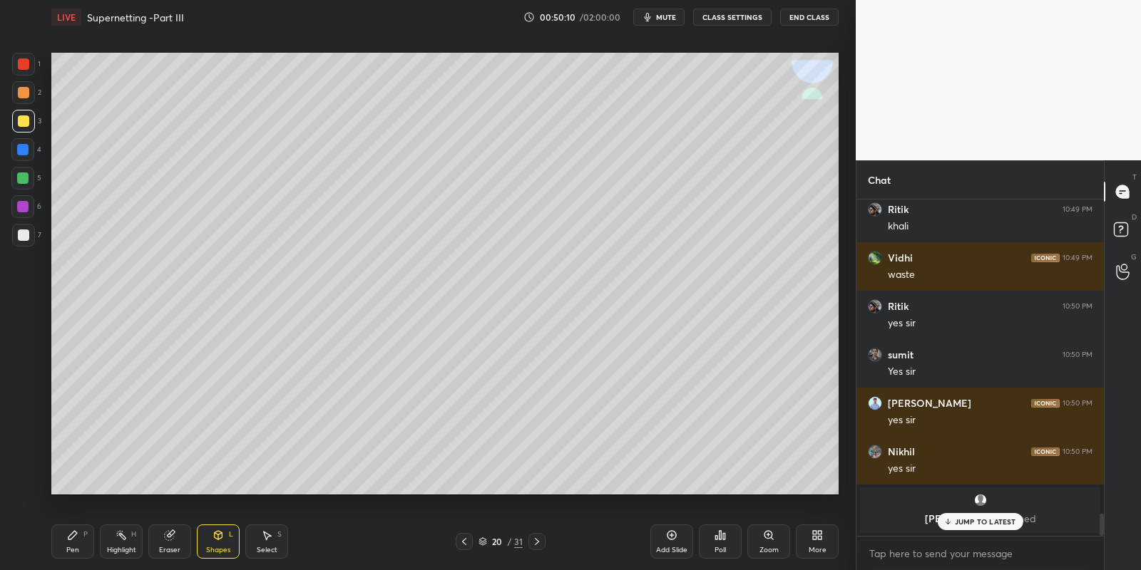
click at [71, 539] on div "Pen P" at bounding box center [72, 542] width 43 height 34
drag, startPoint x: 116, startPoint y: 544, endPoint x: 131, endPoint y: 513, distance: 34.1
click at [118, 541] on div "Highlight H" at bounding box center [121, 542] width 43 height 34
click at [74, 545] on div "Pen P" at bounding box center [72, 542] width 43 height 34
drag, startPoint x: 262, startPoint y: 540, endPoint x: 260, endPoint y: 533, distance: 7.4
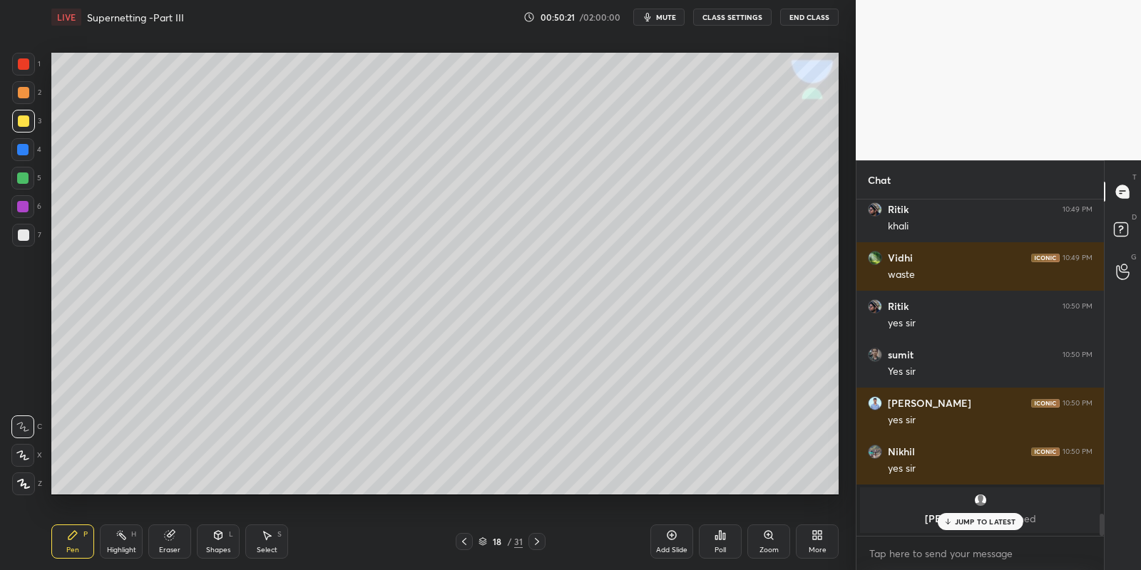
click at [263, 540] on icon at bounding box center [266, 535] width 11 height 11
click at [72, 547] on div "Pen" at bounding box center [72, 550] width 13 height 7
drag, startPoint x: 207, startPoint y: 547, endPoint x: 216, endPoint y: 530, distance: 19.1
click at [211, 543] on div "Shapes L" at bounding box center [218, 542] width 43 height 34
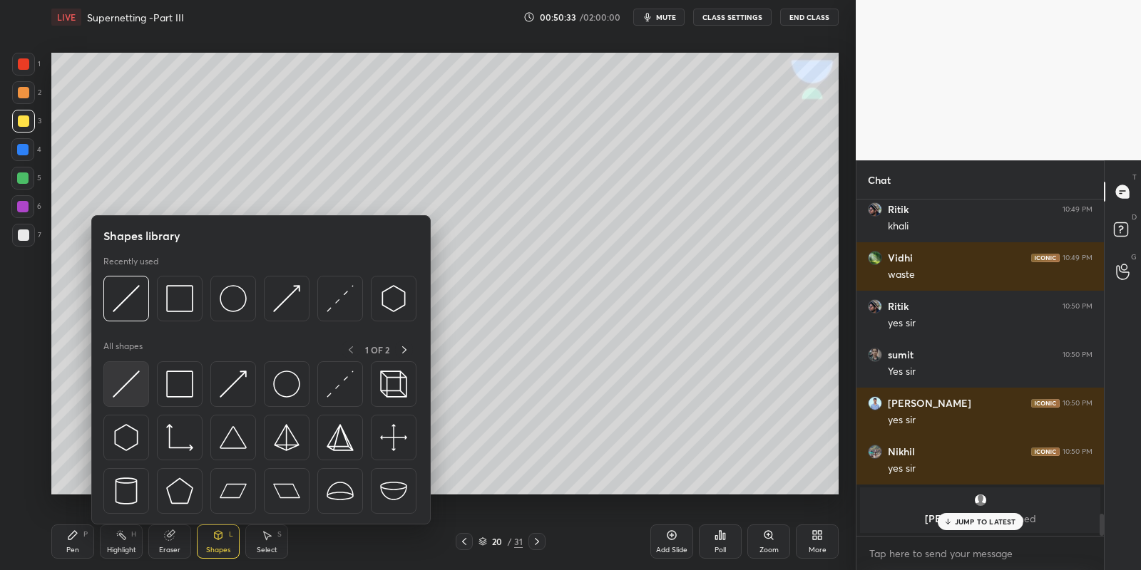
drag, startPoint x: 131, startPoint y: 384, endPoint x: 24, endPoint y: 217, distance: 198.2
click at [125, 385] on img at bounding box center [126, 384] width 27 height 27
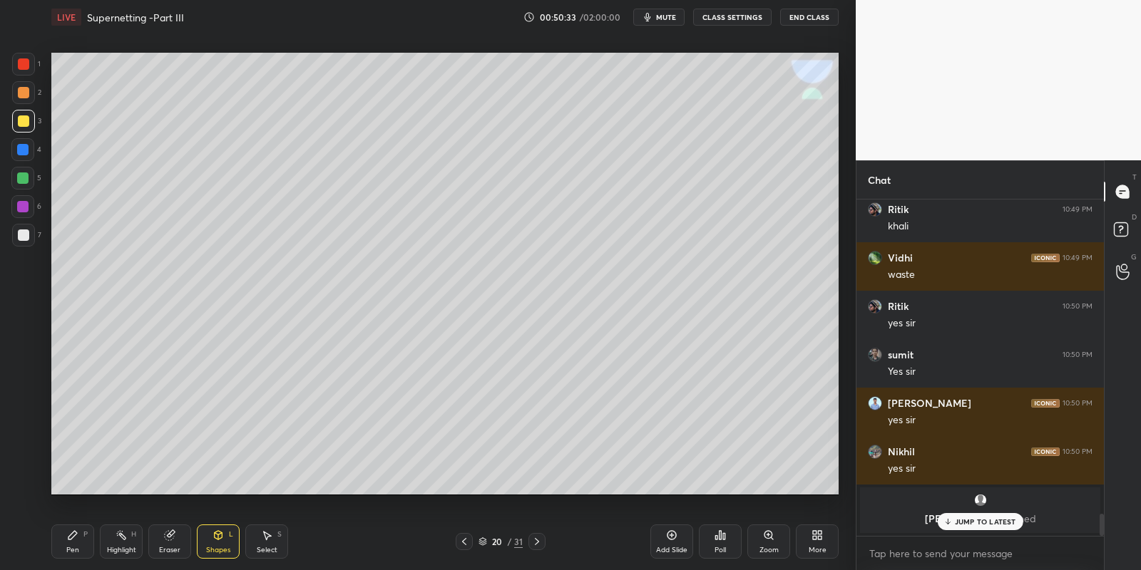
click at [24, 233] on div at bounding box center [23, 235] width 11 height 11
drag, startPoint x: 72, startPoint y: 535, endPoint x: 71, endPoint y: 521, distance: 13.6
click at [73, 533] on icon at bounding box center [72, 535] width 9 height 9
drag, startPoint x: 121, startPoint y: 543, endPoint x: 123, endPoint y: 517, distance: 25.7
click at [122, 538] on div "Highlight H" at bounding box center [121, 542] width 43 height 34
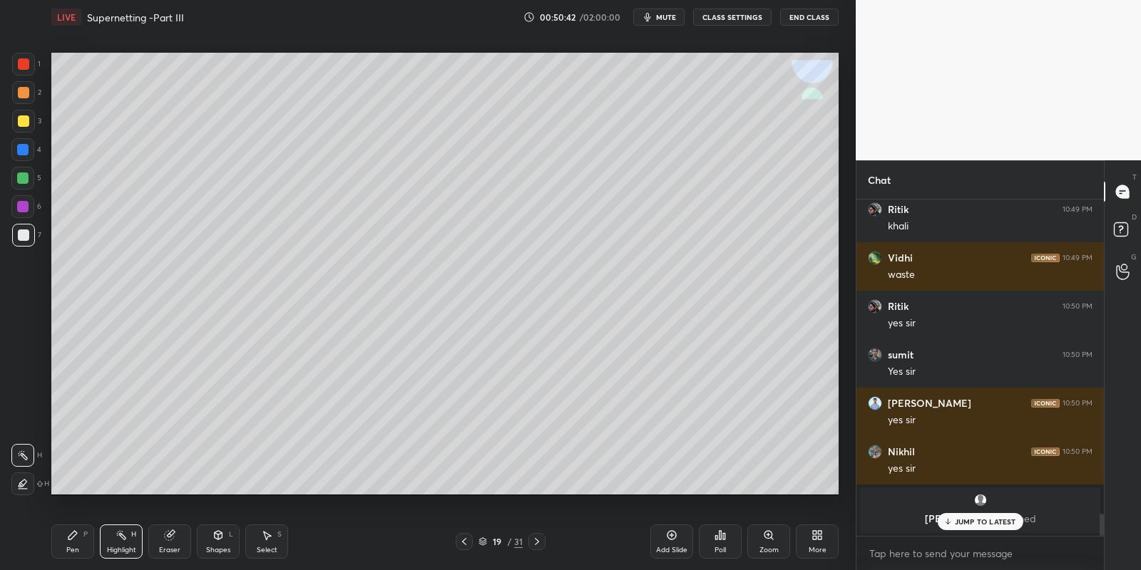
click at [75, 543] on div "Pen P" at bounding box center [72, 542] width 43 height 34
click at [19, 233] on div at bounding box center [23, 235] width 11 height 11
click at [17, 122] on div at bounding box center [23, 121] width 23 height 23
click at [24, 233] on div at bounding box center [23, 235] width 11 height 11
drag, startPoint x: 19, startPoint y: 176, endPoint x: 27, endPoint y: 172, distance: 8.9
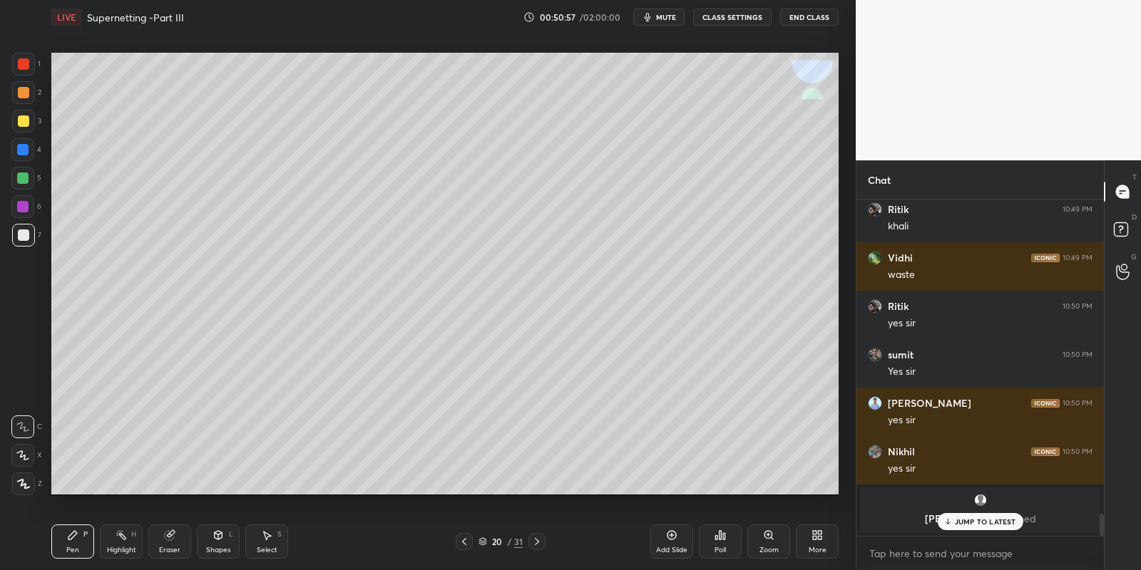
click at [21, 173] on div at bounding box center [22, 178] width 11 height 11
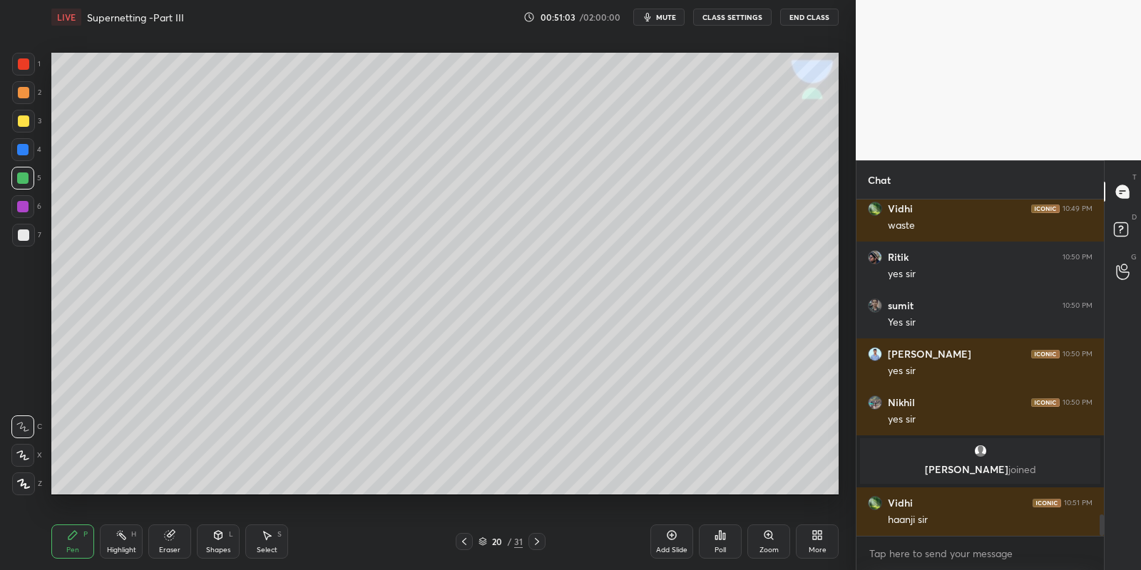
click at [24, 120] on div at bounding box center [23, 120] width 11 height 11
click at [227, 540] on div "Shapes L" at bounding box center [218, 542] width 43 height 34
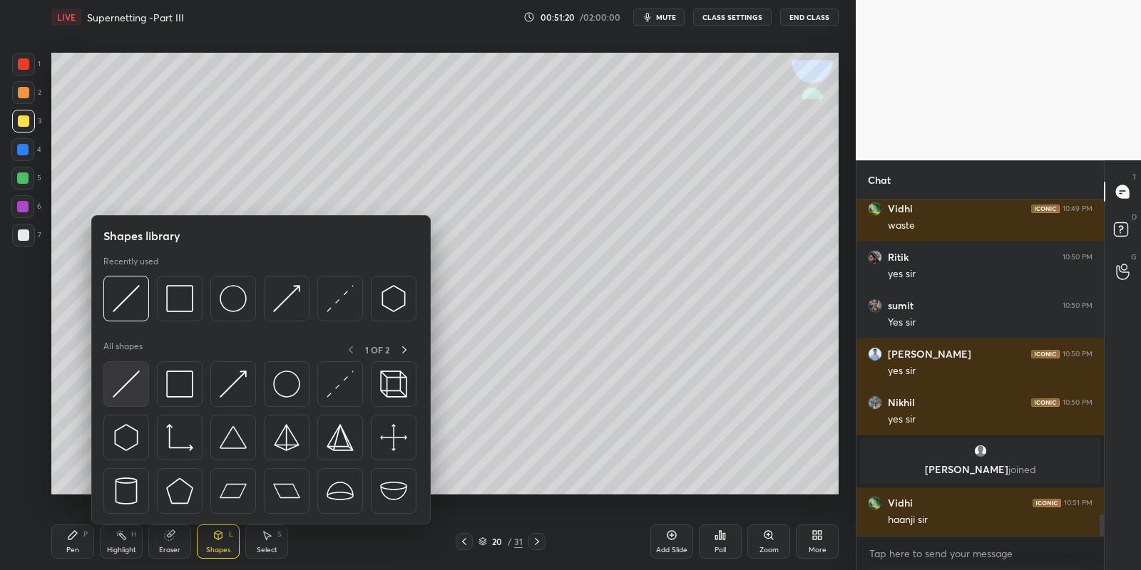
drag, startPoint x: 120, startPoint y: 384, endPoint x: 44, endPoint y: 183, distance: 215.7
click at [117, 387] on img at bounding box center [126, 384] width 27 height 27
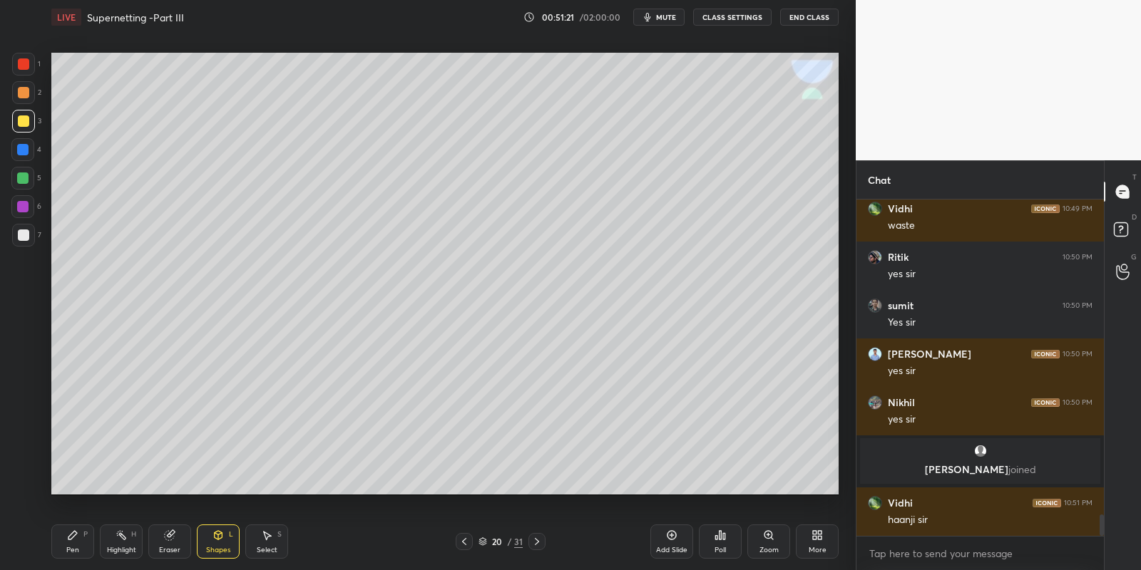
click at [22, 174] on div at bounding box center [22, 178] width 11 height 11
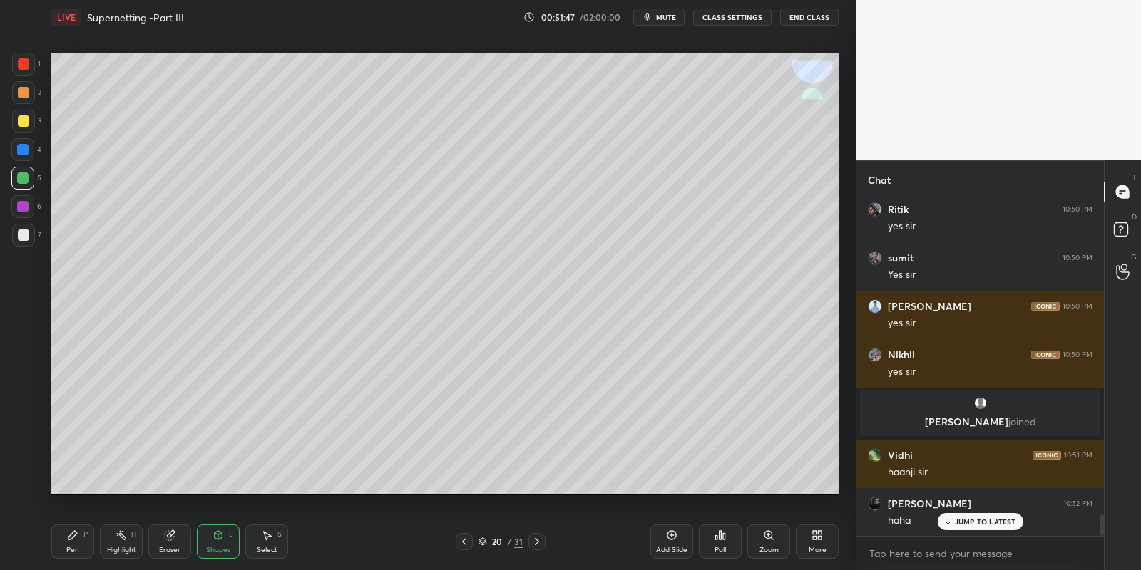
click at [72, 545] on div "Pen P" at bounding box center [72, 542] width 43 height 34
click at [112, 553] on div "Highlight H" at bounding box center [121, 542] width 43 height 34
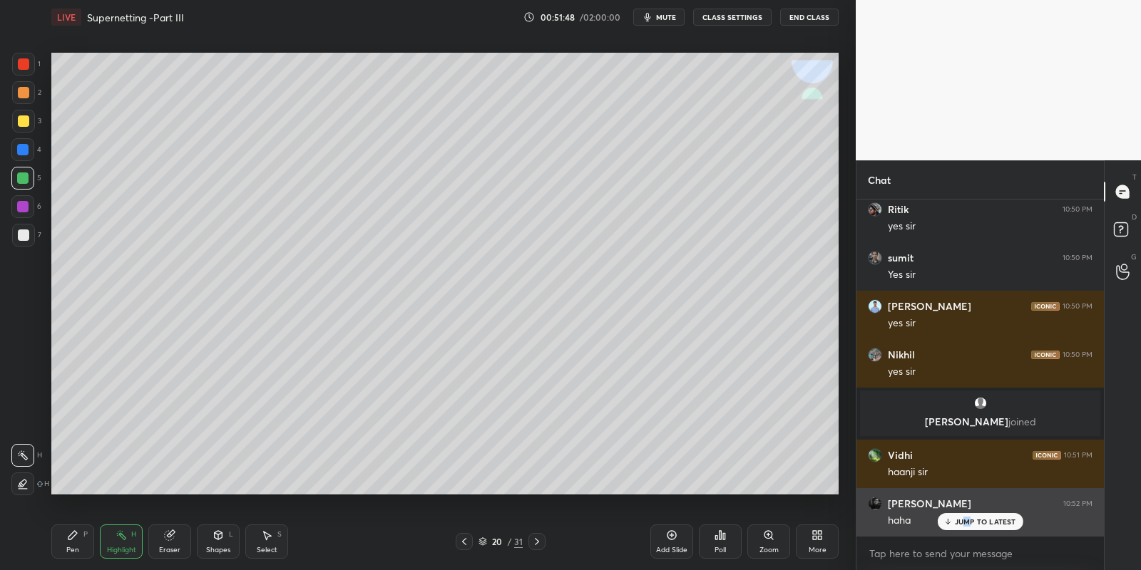
click at [965, 516] on div "JUMP TO LATEST" at bounding box center [980, 521] width 86 height 17
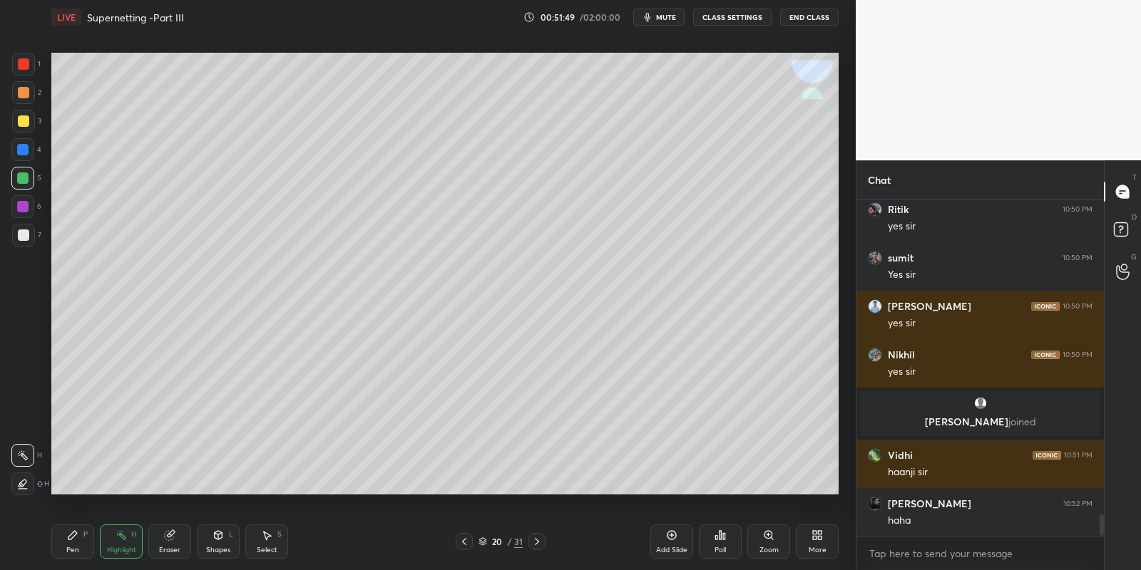
drag, startPoint x: 64, startPoint y: 545, endPoint x: 65, endPoint y: 529, distance: 16.4
click at [66, 548] on div "Pen P" at bounding box center [72, 542] width 43 height 34
click at [23, 186] on div at bounding box center [22, 178] width 23 height 23
click at [22, 120] on div at bounding box center [23, 120] width 11 height 11
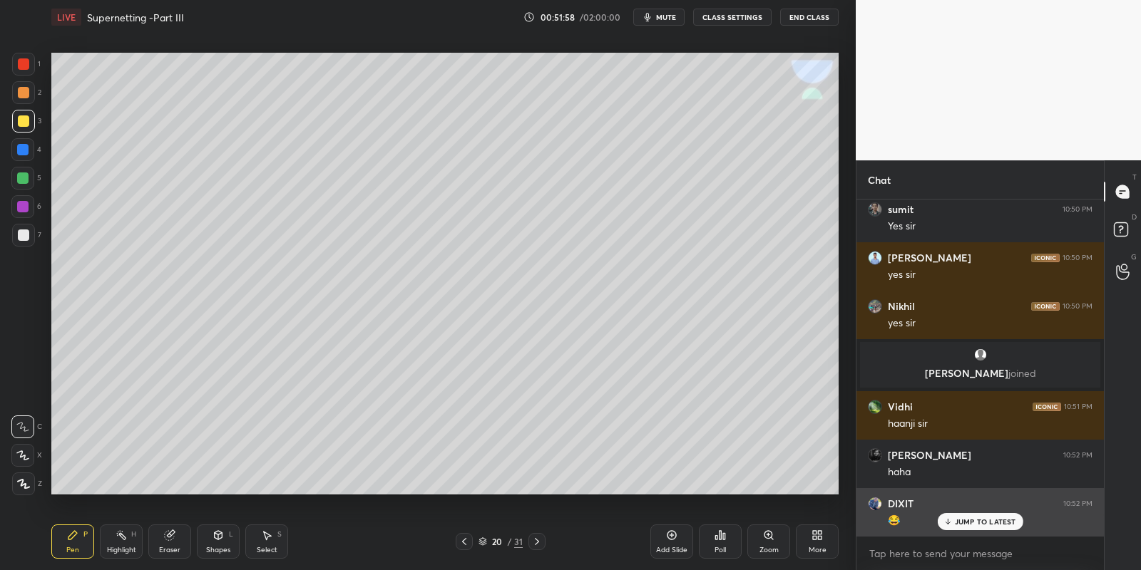
click at [955, 517] on div "JUMP TO LATEST" at bounding box center [980, 521] width 86 height 17
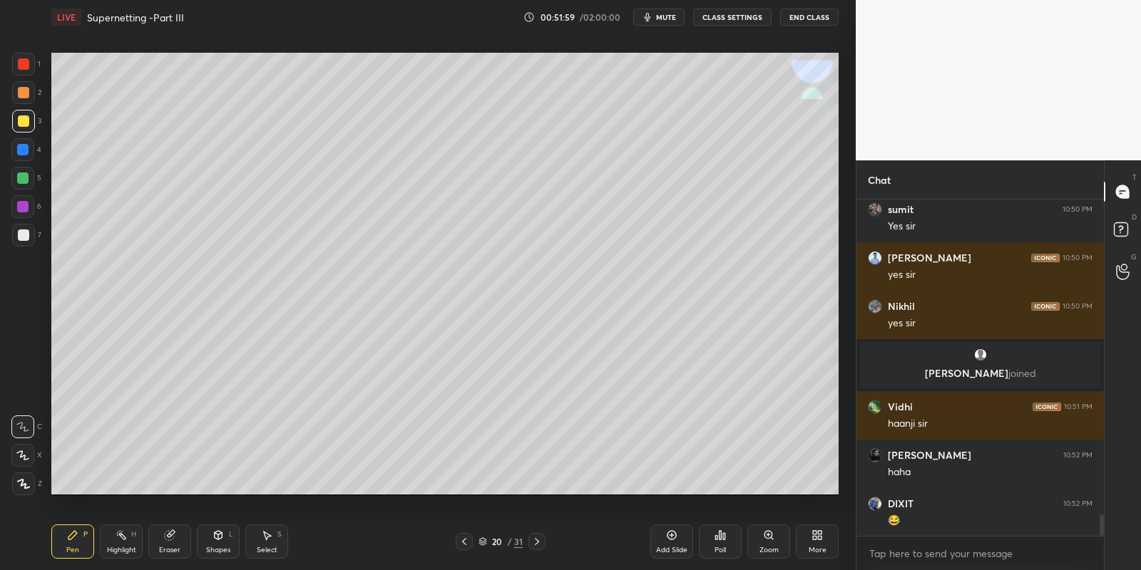
click at [116, 547] on div "Highlight" at bounding box center [121, 550] width 29 height 7
click at [66, 548] on div "Pen" at bounding box center [72, 550] width 13 height 7
drag, startPoint x: 21, startPoint y: 123, endPoint x: 33, endPoint y: 126, distance: 12.6
click at [22, 122] on div at bounding box center [23, 120] width 11 height 11
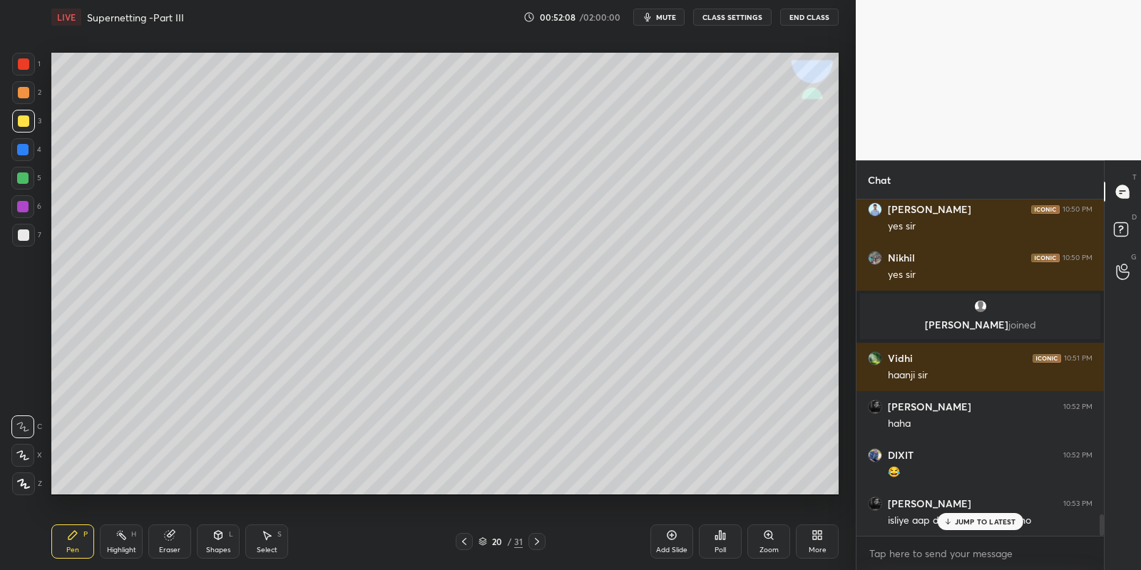
click at [29, 173] on div at bounding box center [22, 178] width 23 height 23
click at [215, 533] on icon at bounding box center [217, 535] width 11 height 11
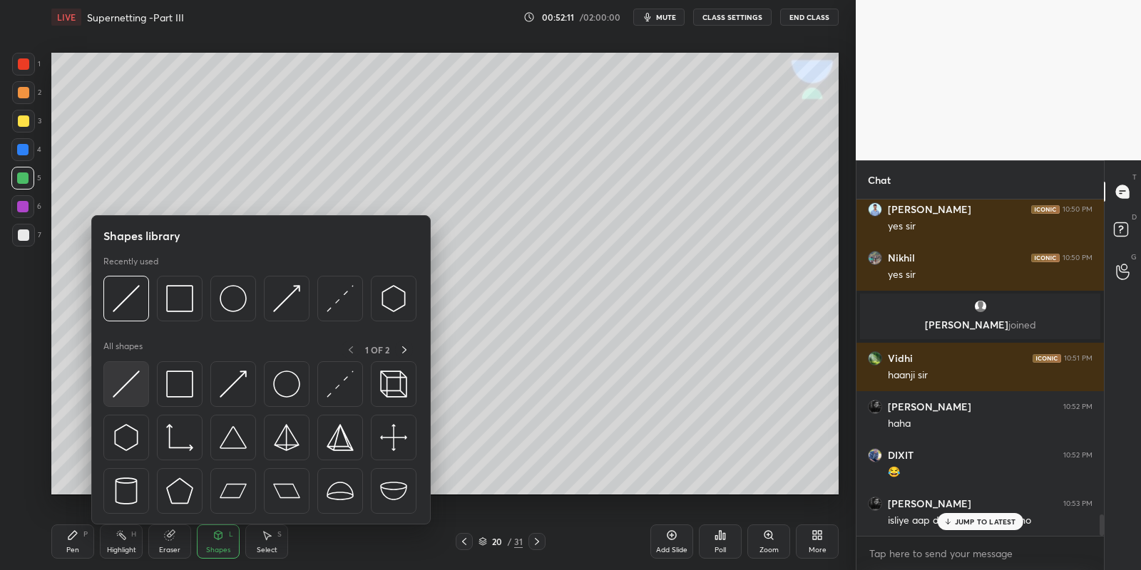
click at [127, 374] on img at bounding box center [126, 384] width 27 height 27
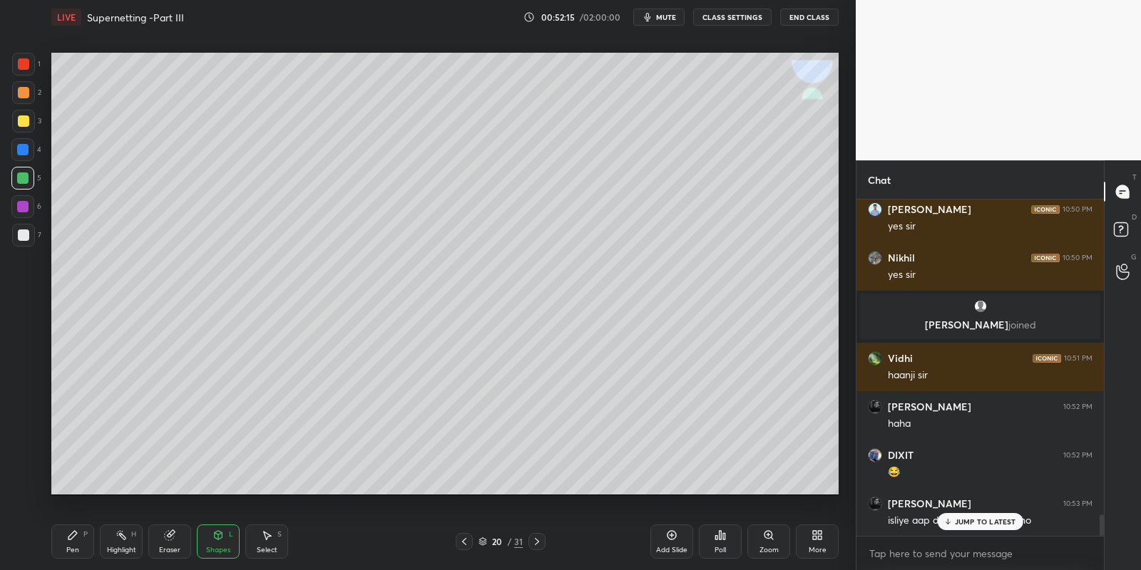
drag, startPoint x: 68, startPoint y: 550, endPoint x: 69, endPoint y: 540, distance: 10.7
click at [68, 548] on div "Pen" at bounding box center [72, 550] width 13 height 7
click at [23, 233] on div at bounding box center [23, 235] width 11 height 11
click at [947, 530] on div "[PERSON_NAME] 10:45 PM YES [PERSON_NAME] 10:45 PM Itne hatane baad bhi 2^14 [PE…" at bounding box center [979, 368] width 247 height 337
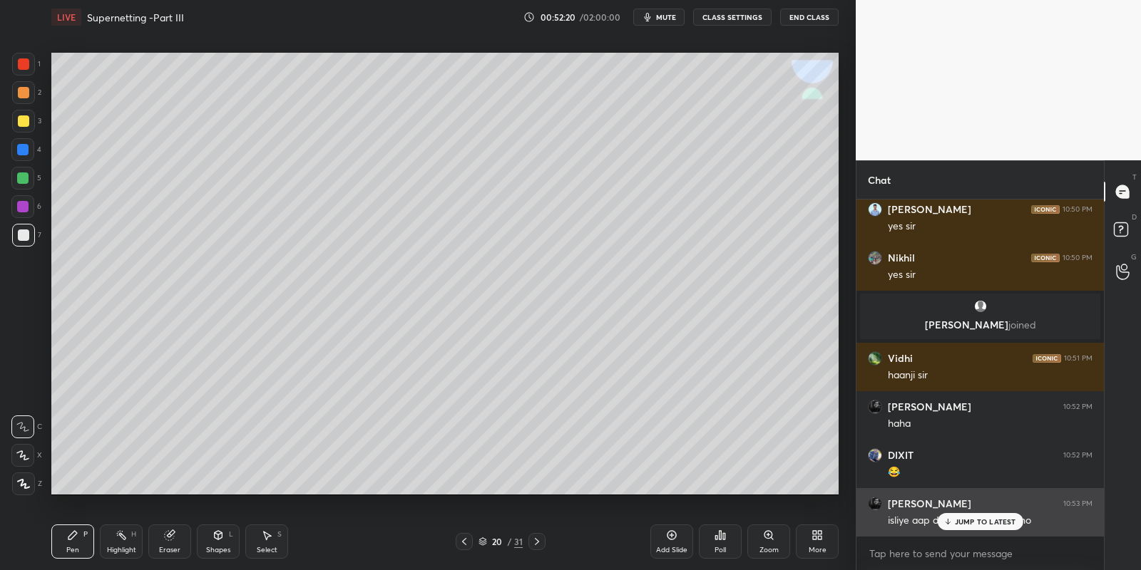
click at [954, 522] on div "JUMP TO LATEST" at bounding box center [980, 521] width 86 height 17
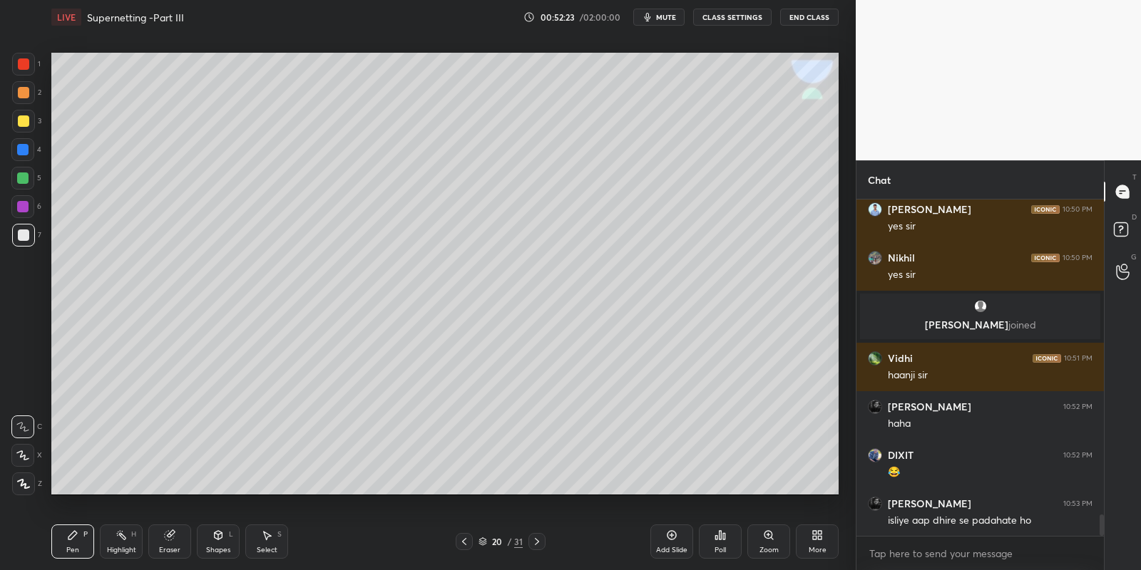
click at [65, 553] on div "Pen P" at bounding box center [72, 542] width 43 height 34
drag, startPoint x: 12, startPoint y: 229, endPoint x: 34, endPoint y: 222, distance: 22.3
click at [12, 228] on div at bounding box center [23, 235] width 23 height 23
drag, startPoint x: 214, startPoint y: 540, endPoint x: 218, endPoint y: 527, distance: 14.2
click at [215, 539] on icon at bounding box center [217, 535] width 11 height 11
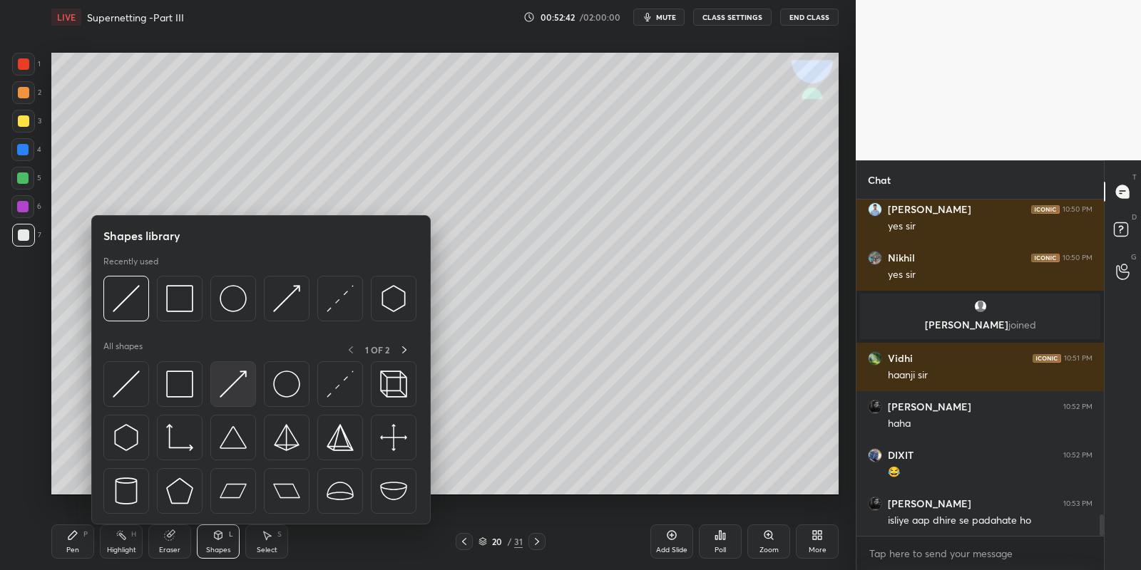
click at [233, 379] on img at bounding box center [233, 384] width 27 height 27
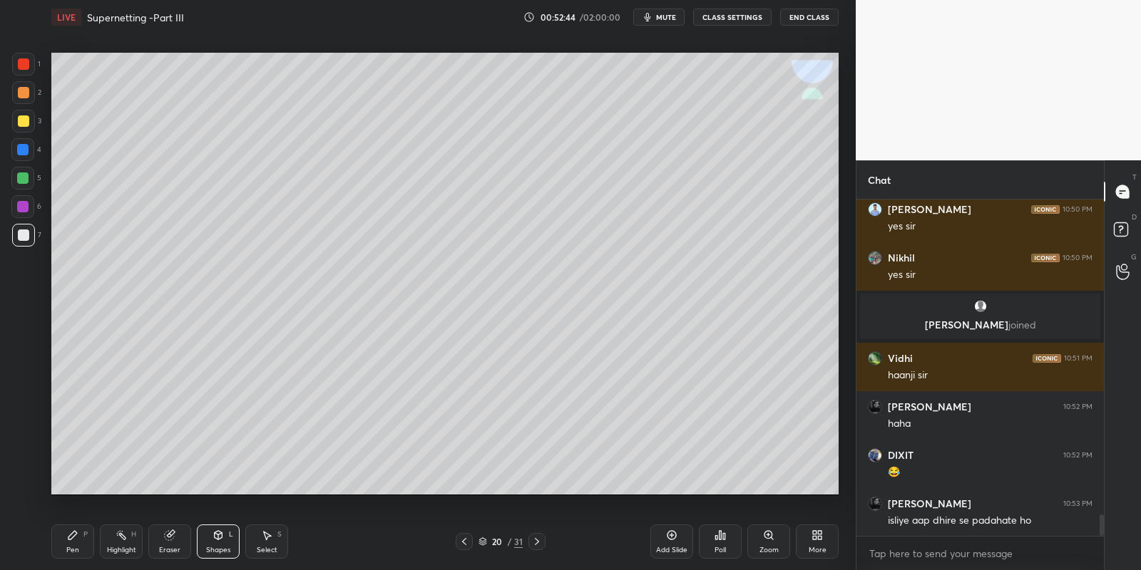
drag, startPoint x: 220, startPoint y: 533, endPoint x: 215, endPoint y: 528, distance: 7.6
click at [217, 531] on icon at bounding box center [219, 535] width 8 height 9
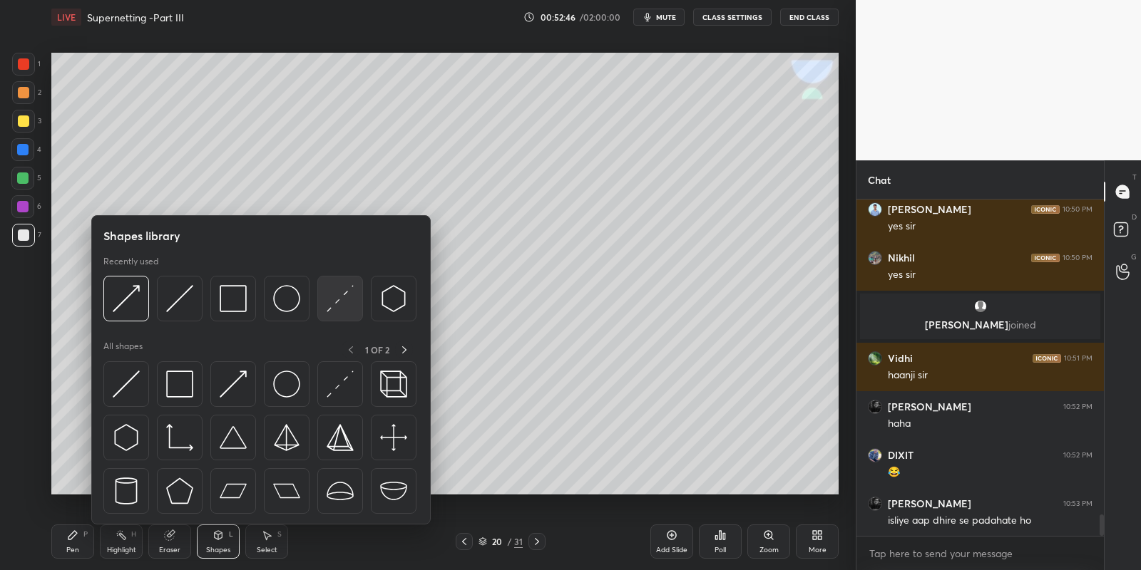
click at [335, 300] on img at bounding box center [340, 298] width 27 height 27
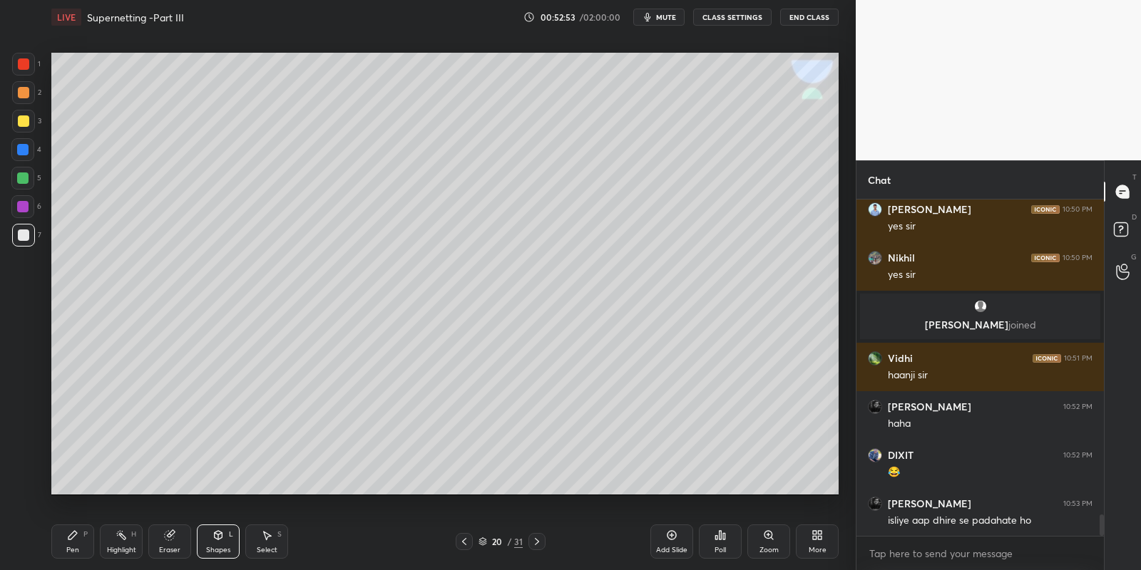
click at [71, 528] on div "Pen P Highlight H Eraser Shapes L Select S 20 / 31 Add Slide Poll Zoom More" at bounding box center [444, 541] width 787 height 57
click at [267, 543] on div "Select S" at bounding box center [266, 542] width 43 height 34
drag, startPoint x: 161, startPoint y: 178, endPoint x: 279, endPoint y: 192, distance: 119.2
click at [280, 195] on div "0 ° Undo Copy Paste here Duplicate Duplicate to new slide Delete" at bounding box center [444, 274] width 787 height 443
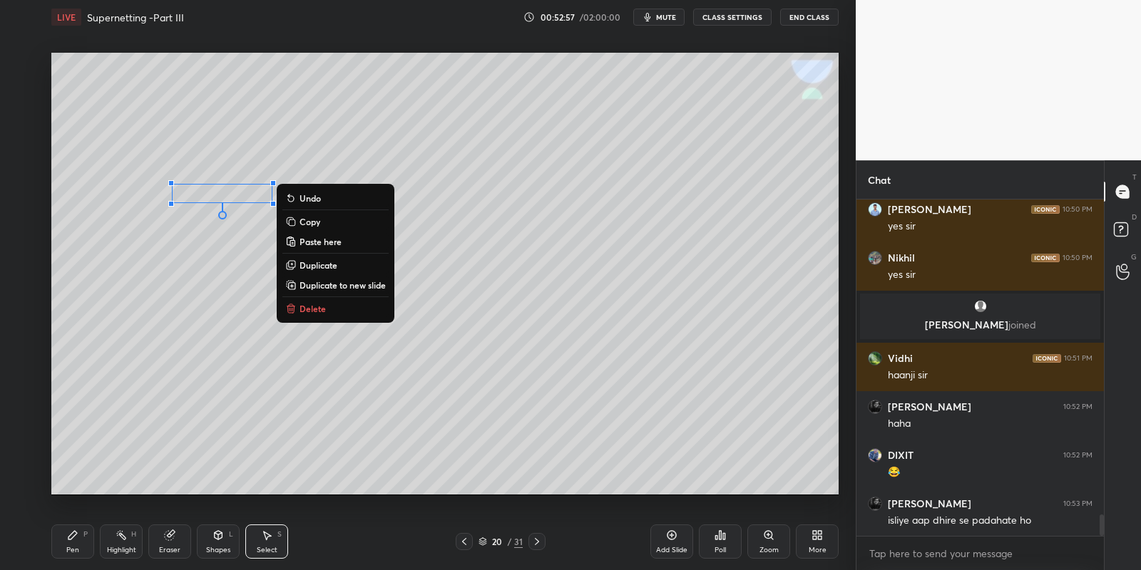
click at [327, 305] on button "Delete" at bounding box center [335, 308] width 106 height 17
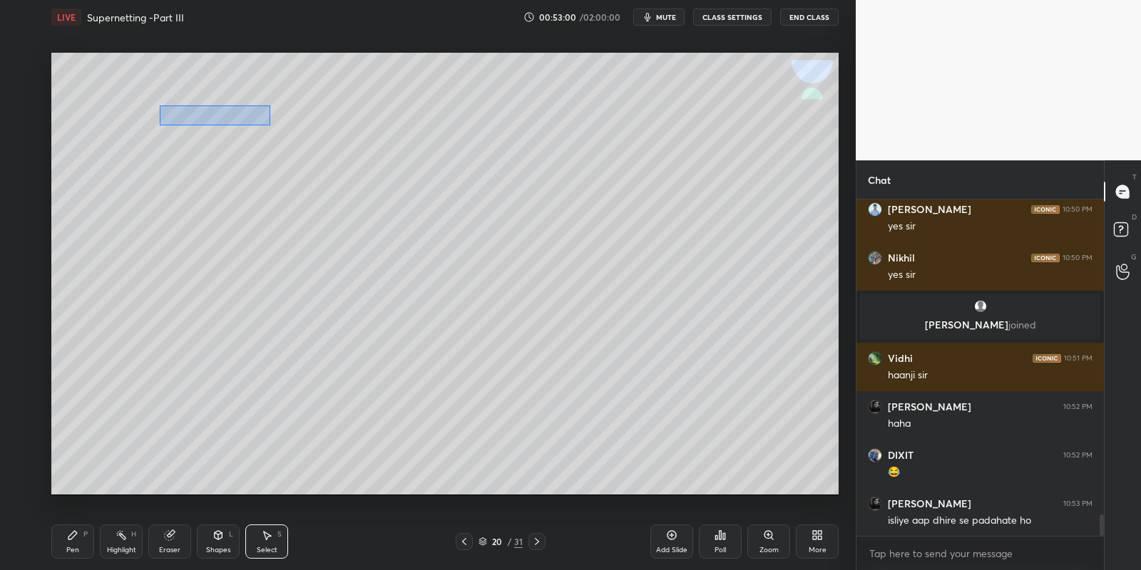
drag, startPoint x: 159, startPoint y: 106, endPoint x: 266, endPoint y: 123, distance: 108.4
click at [269, 124] on div "0 ° Undo Copy Paste here Duplicate Duplicate to new slide Delete" at bounding box center [444, 274] width 787 height 443
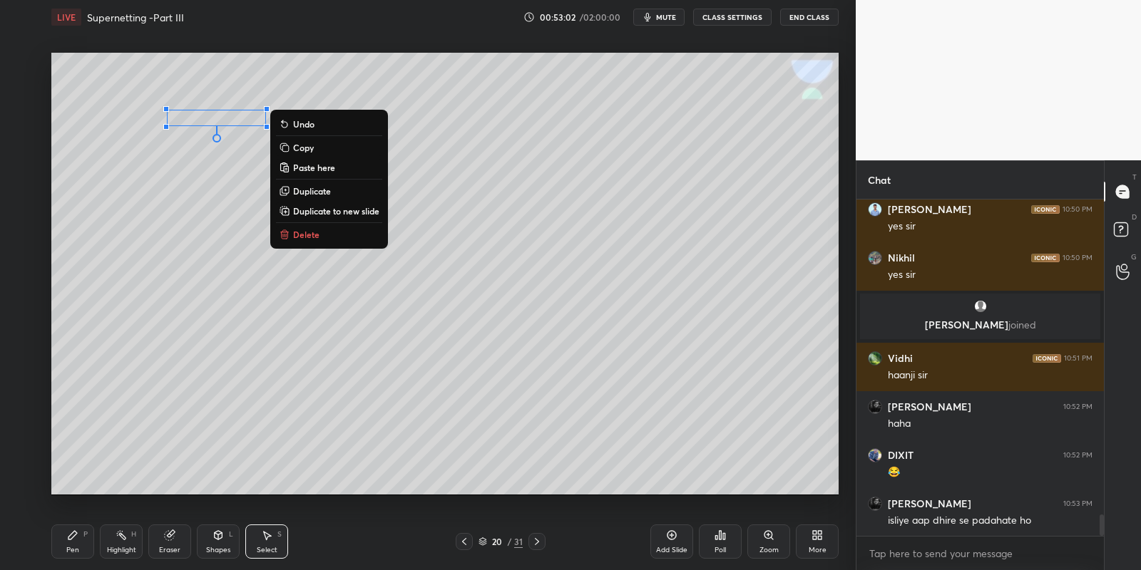
click at [71, 537] on icon at bounding box center [72, 535] width 9 height 9
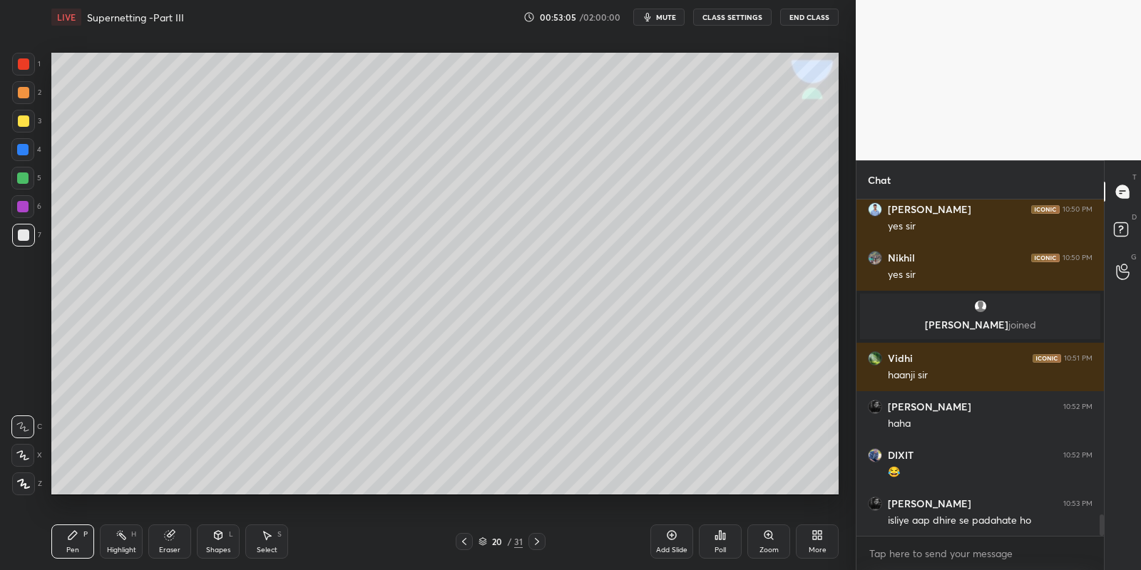
drag, startPoint x: 72, startPoint y: 543, endPoint x: 71, endPoint y: 513, distance: 30.7
click at [72, 540] on div "Pen P" at bounding box center [72, 542] width 43 height 34
drag, startPoint x: 21, startPoint y: 120, endPoint x: 28, endPoint y: 125, distance: 9.1
click at [22, 119] on div at bounding box center [23, 120] width 11 height 11
click at [26, 177] on div at bounding box center [22, 178] width 11 height 11
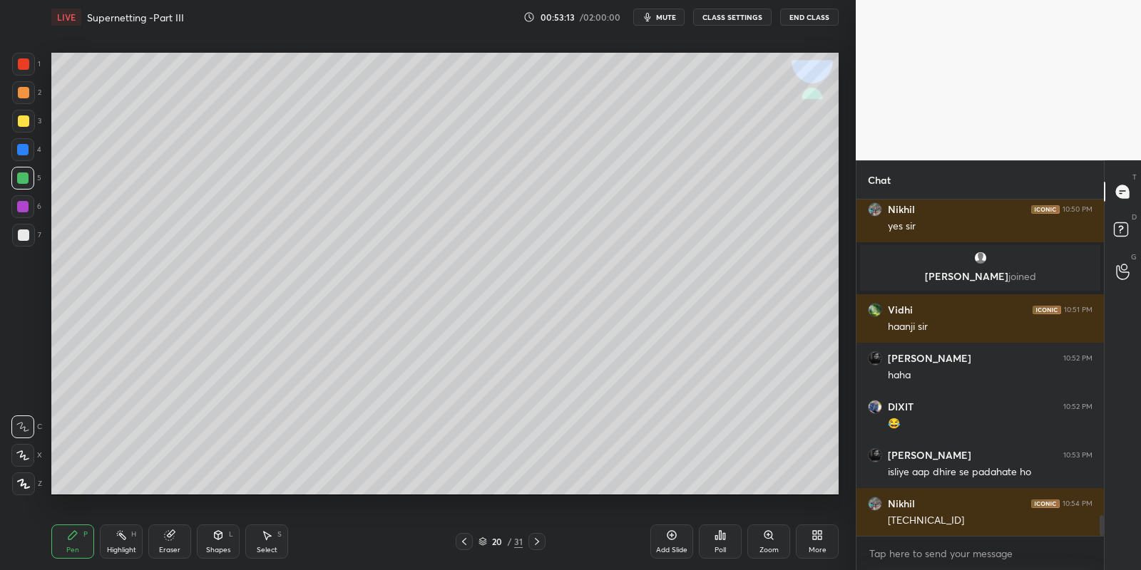
scroll to position [5144, 0]
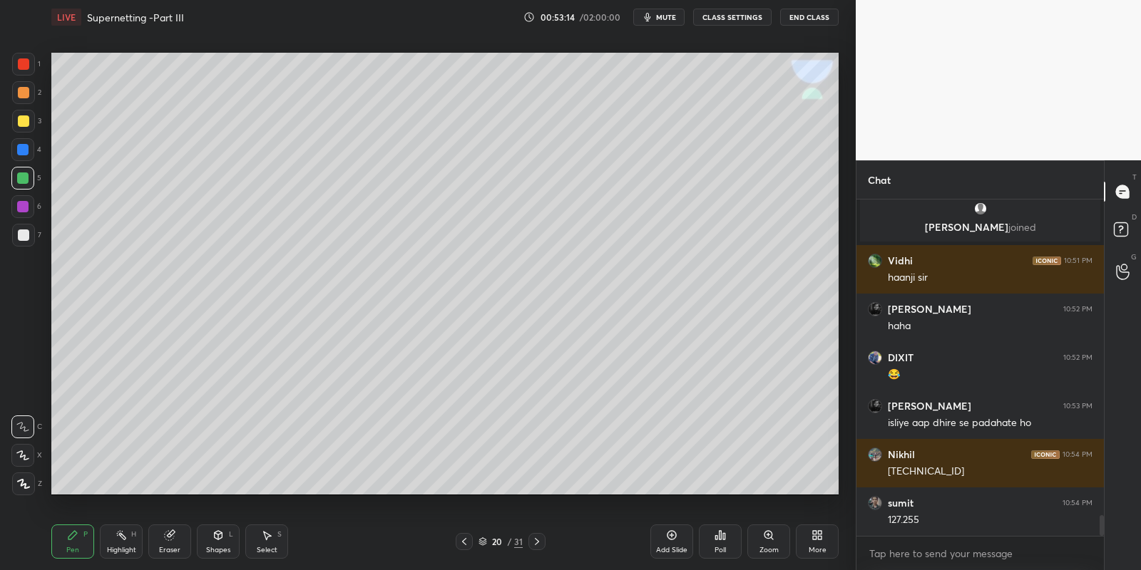
click at [260, 541] on div "Select S" at bounding box center [266, 542] width 43 height 34
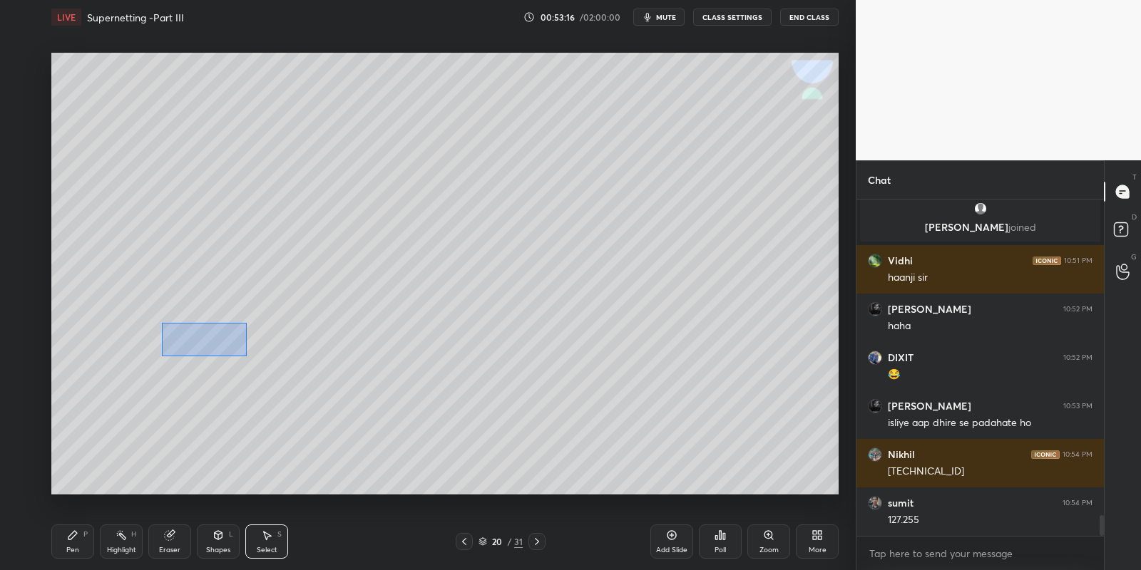
drag, startPoint x: 163, startPoint y: 323, endPoint x: 237, endPoint y: 347, distance: 78.0
click at [245, 353] on div "0 ° Undo Copy Paste here Duplicate Duplicate to new slide Delete" at bounding box center [444, 274] width 787 height 443
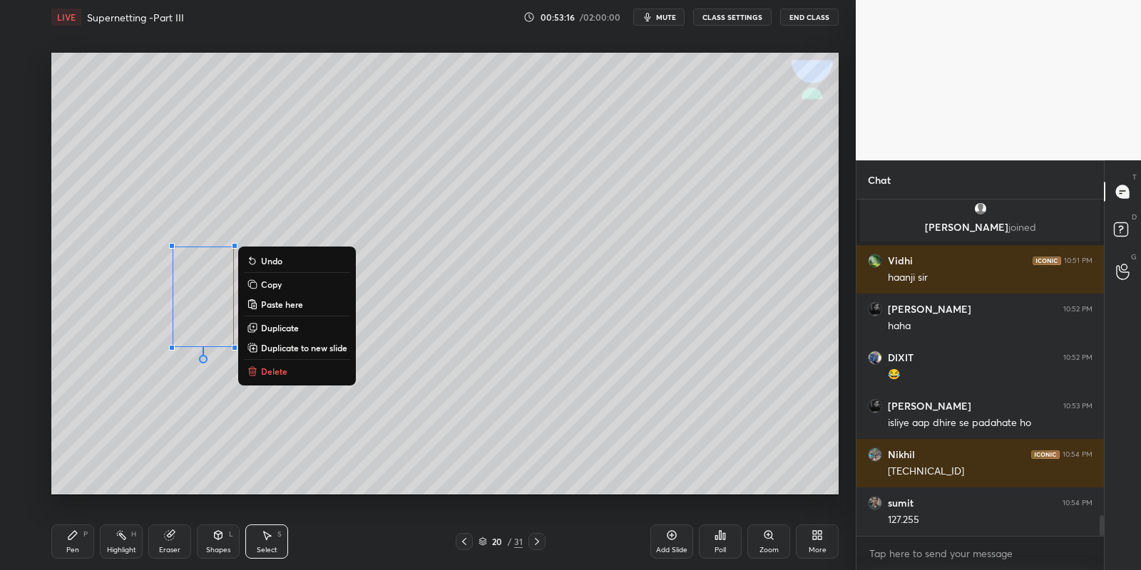
click at [212, 337] on div "0 ° Undo Copy Paste here Duplicate Duplicate to new slide Delete" at bounding box center [444, 274] width 787 height 443
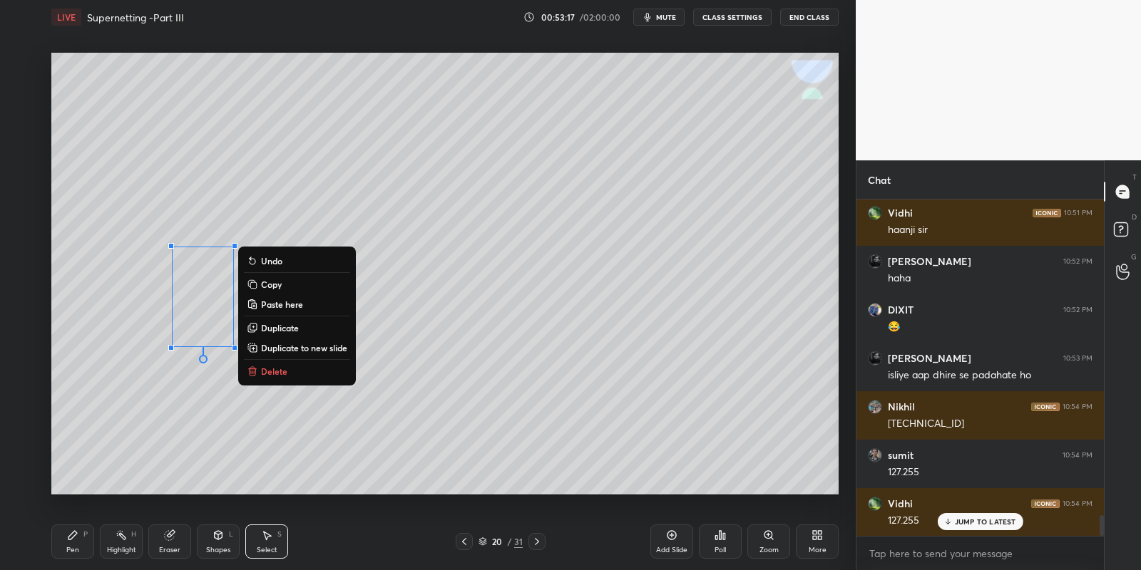
drag, startPoint x: 83, startPoint y: 540, endPoint x: 101, endPoint y: 533, distance: 19.2
click at [86, 538] on div "Pen P" at bounding box center [72, 542] width 43 height 34
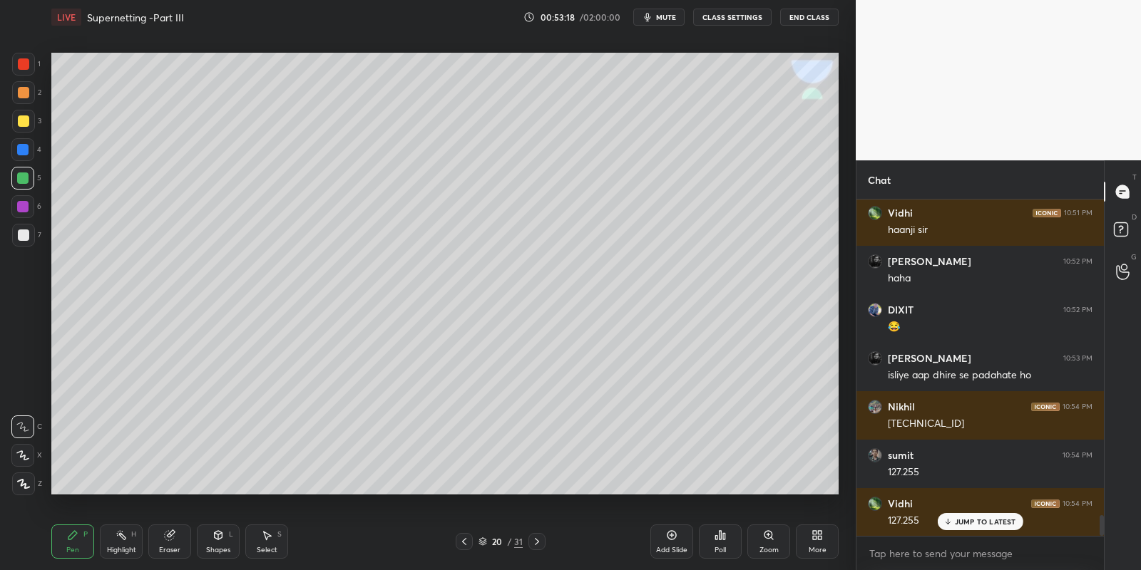
click at [165, 541] on div "Eraser" at bounding box center [169, 542] width 43 height 34
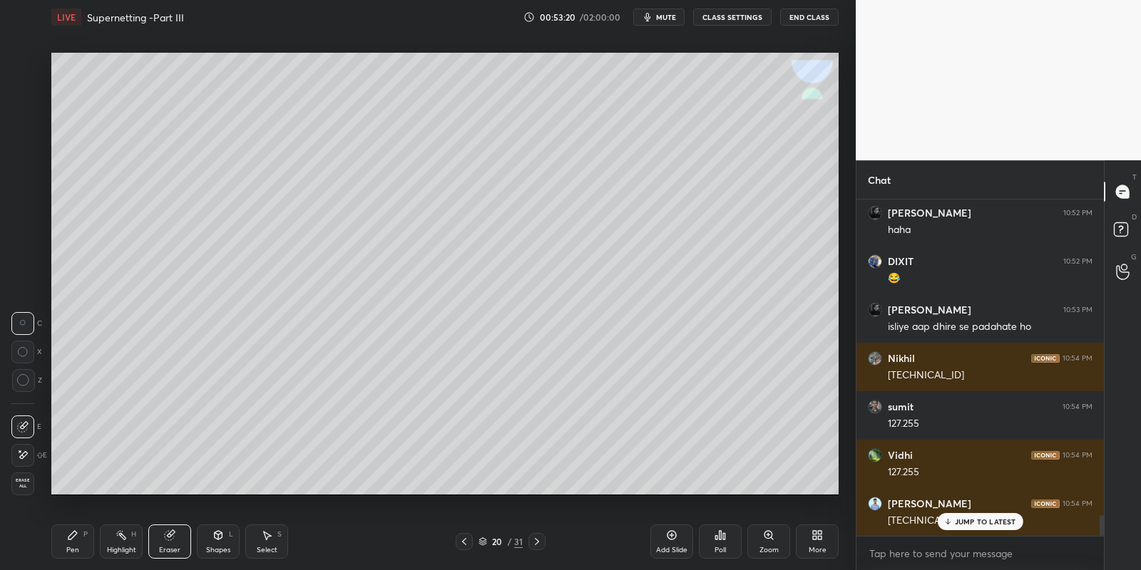
click at [73, 537] on icon at bounding box center [72, 535] width 9 height 9
click at [29, 178] on div at bounding box center [22, 178] width 23 height 23
drag, startPoint x: 214, startPoint y: 548, endPoint x: 216, endPoint y: 528, distance: 20.1
click at [215, 547] on div "Shapes" at bounding box center [218, 550] width 24 height 7
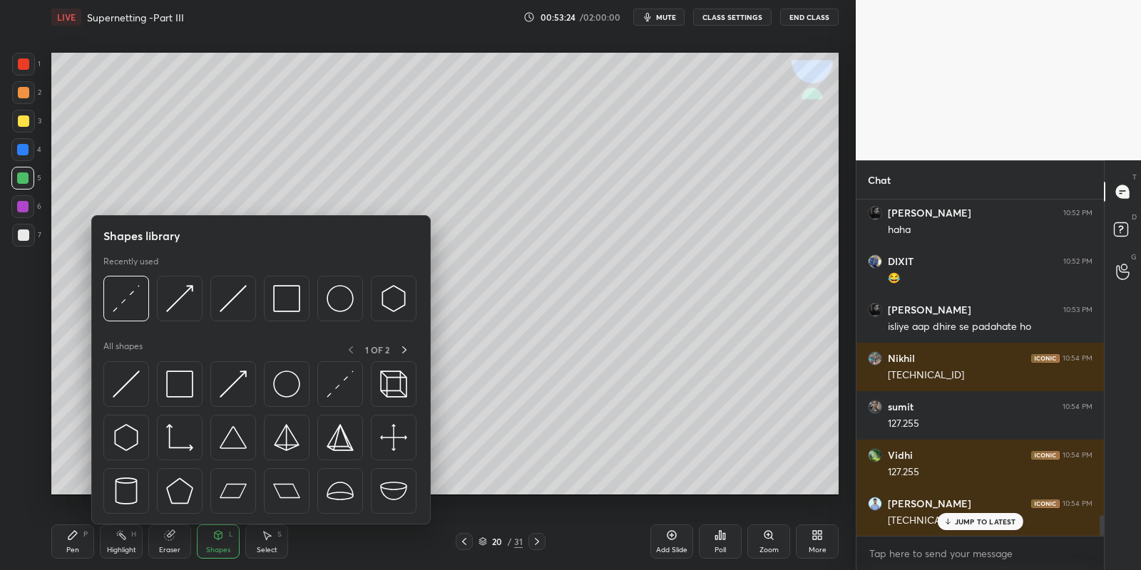
click at [21, 173] on div at bounding box center [22, 178] width 11 height 11
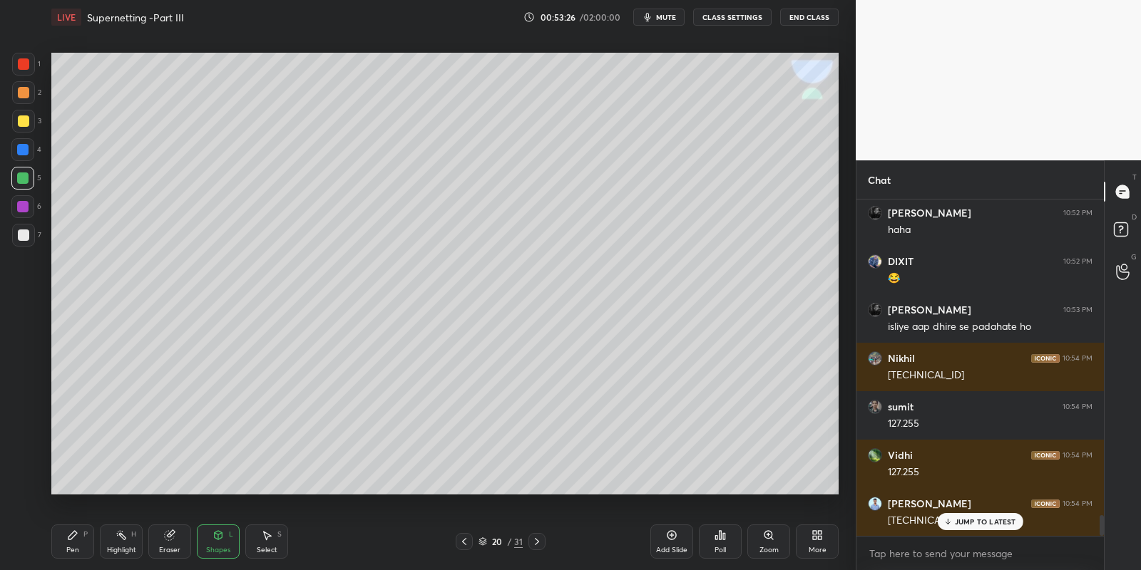
click at [212, 547] on div "Shapes" at bounding box center [218, 550] width 24 height 7
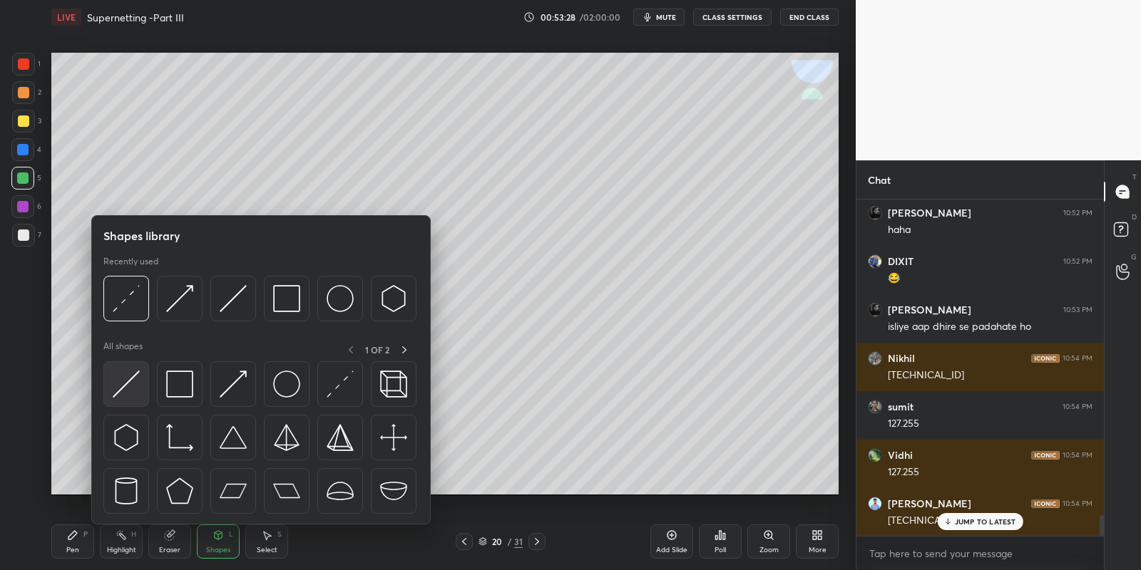
click at [128, 374] on img at bounding box center [126, 384] width 27 height 27
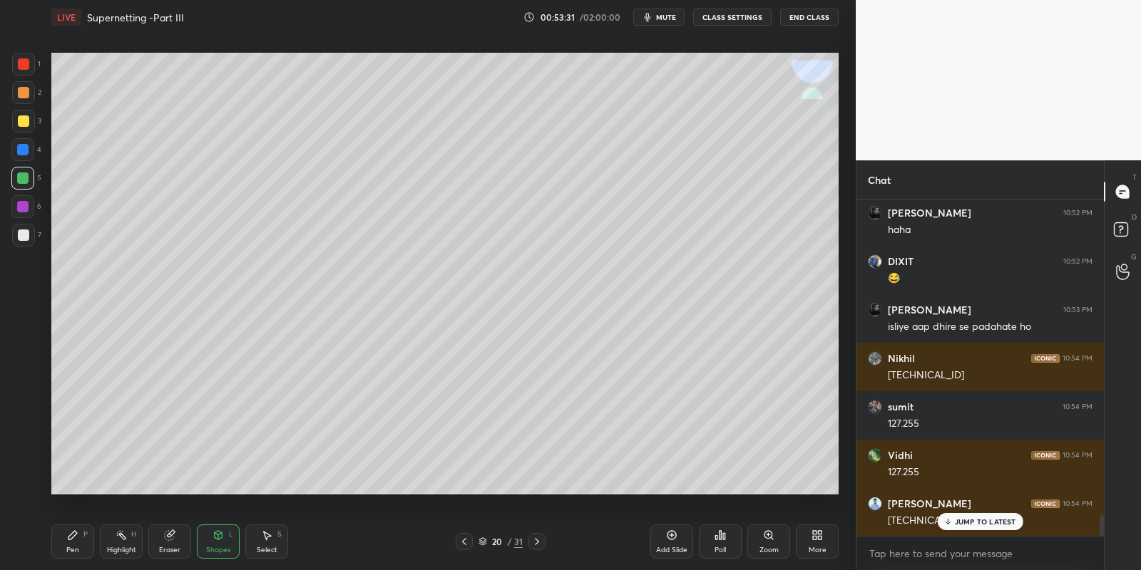
drag, startPoint x: 71, startPoint y: 539, endPoint x: 72, endPoint y: 502, distance: 37.1
click at [72, 535] on icon at bounding box center [72, 535] width 9 height 9
click at [22, 233] on div at bounding box center [23, 235] width 11 height 11
click at [220, 533] on icon at bounding box center [217, 535] width 11 height 11
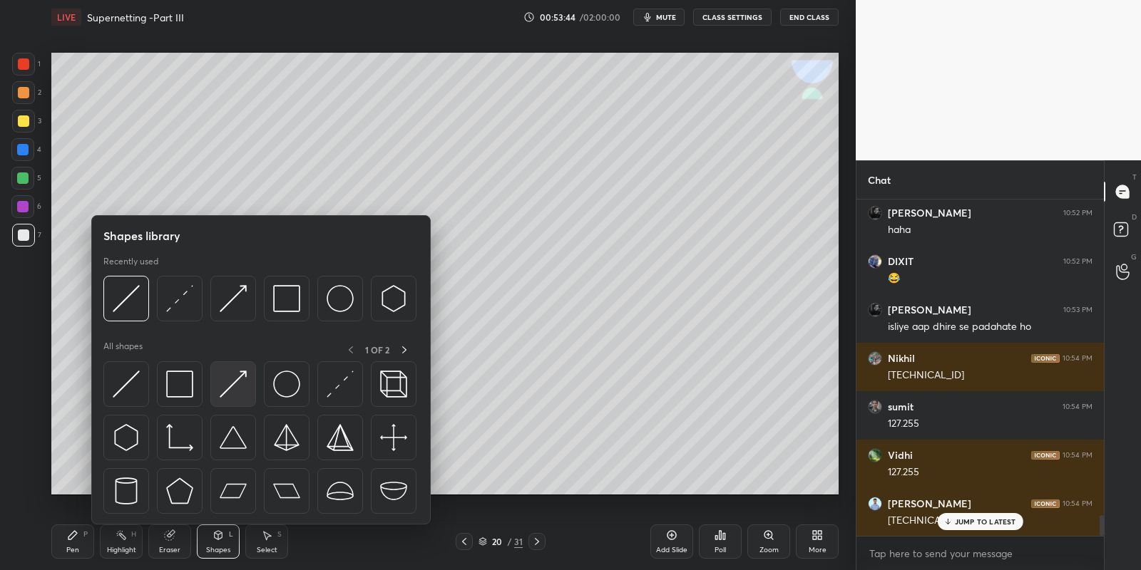
click at [238, 377] on img at bounding box center [233, 384] width 27 height 27
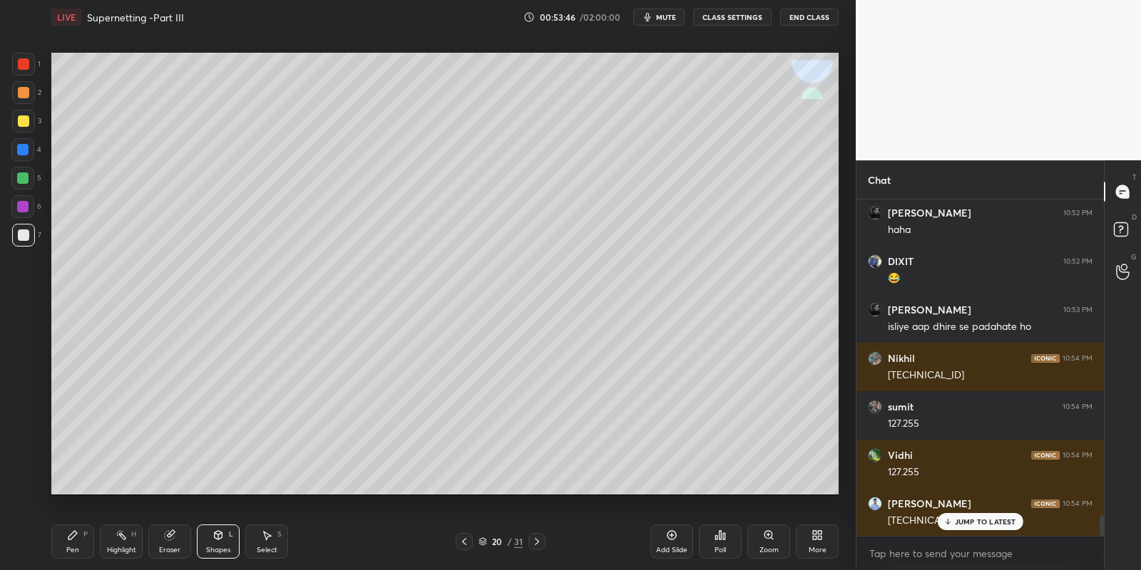
drag, startPoint x: 72, startPoint y: 536, endPoint x: 74, endPoint y: 519, distance: 17.2
click at [73, 535] on icon at bounding box center [72, 535] width 9 height 9
drag, startPoint x: 21, startPoint y: 116, endPoint x: 34, endPoint y: 121, distance: 13.8
click at [21, 115] on div at bounding box center [23, 120] width 11 height 11
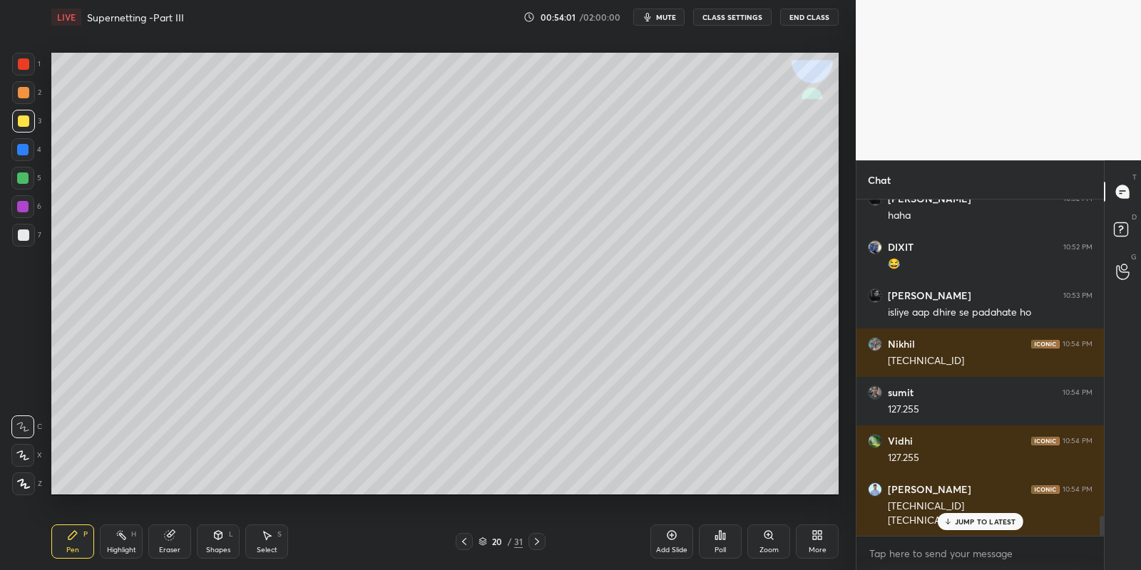
click at [120, 540] on div "Highlight H" at bounding box center [121, 542] width 43 height 34
click at [71, 540] on div "Pen P" at bounding box center [72, 542] width 43 height 34
drag, startPoint x: 212, startPoint y: 539, endPoint x: 213, endPoint y: 525, distance: 13.6
click at [214, 537] on icon at bounding box center [217, 535] width 11 height 11
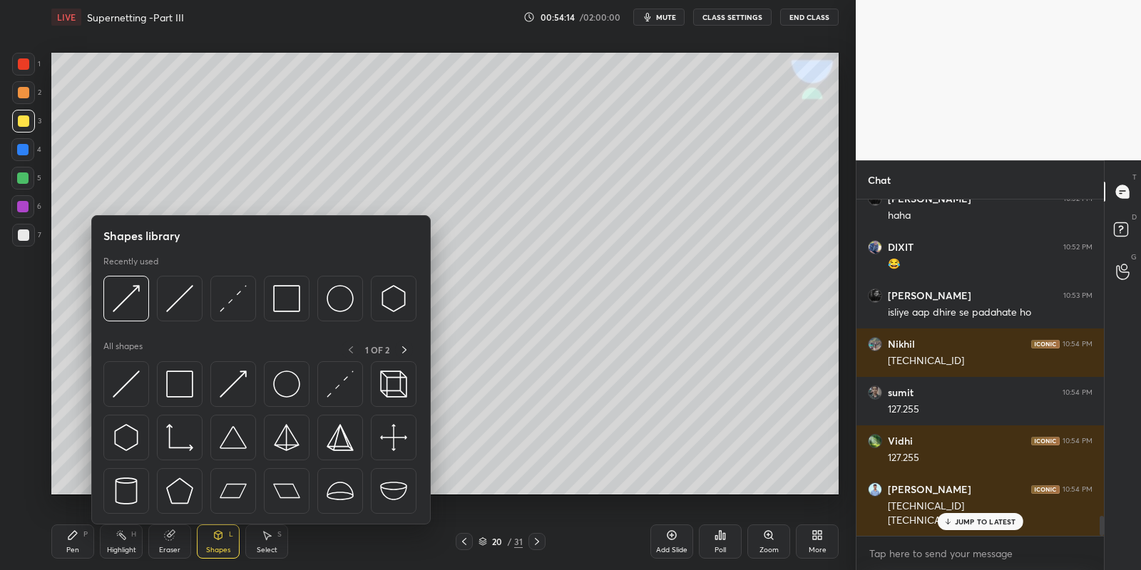
click at [238, 298] on img at bounding box center [233, 298] width 27 height 27
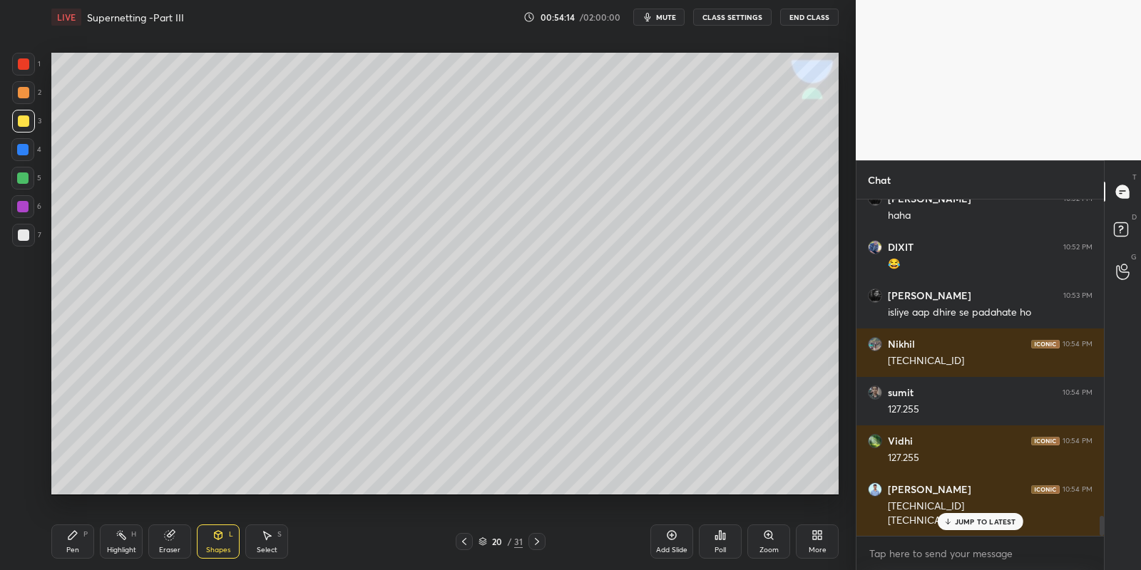
click at [16, 232] on div at bounding box center [23, 235] width 23 height 23
drag, startPoint x: 69, startPoint y: 539, endPoint x: 81, endPoint y: 538, distance: 12.1
click at [69, 538] on icon at bounding box center [72, 535] width 9 height 9
drag, startPoint x: 14, startPoint y: 121, endPoint x: 30, endPoint y: 134, distance: 20.8
click at [14, 120] on div at bounding box center [23, 121] width 23 height 23
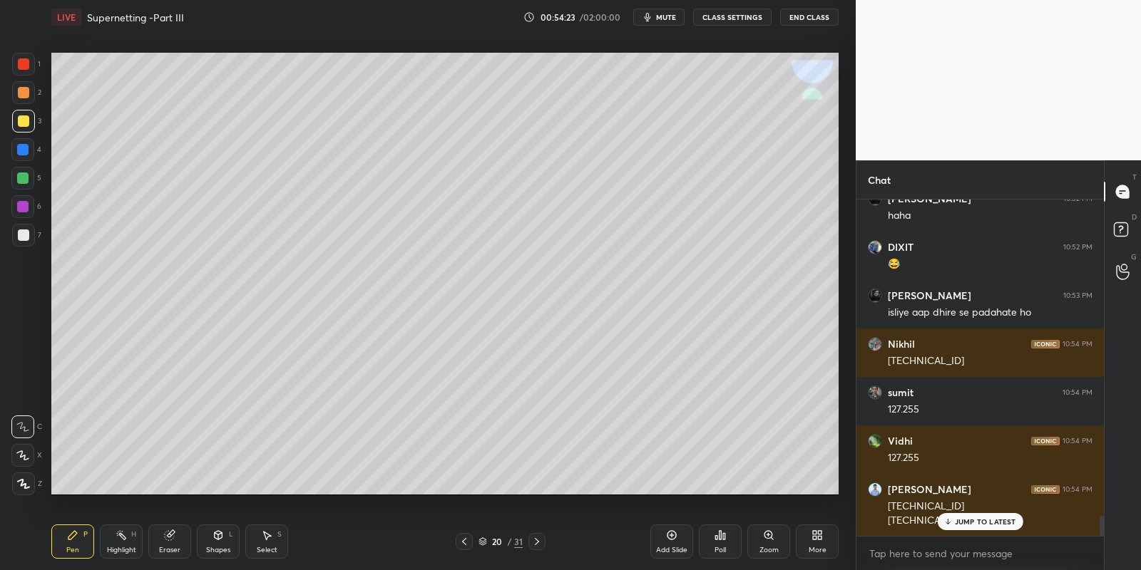
click at [24, 173] on div at bounding box center [22, 178] width 11 height 11
drag, startPoint x: 120, startPoint y: 538, endPoint x: 135, endPoint y: 506, distance: 35.4
click at [121, 534] on icon at bounding box center [120, 535] width 11 height 11
click at [68, 550] on div "Pen" at bounding box center [72, 550] width 13 height 7
click at [24, 239] on div at bounding box center [23, 235] width 11 height 11
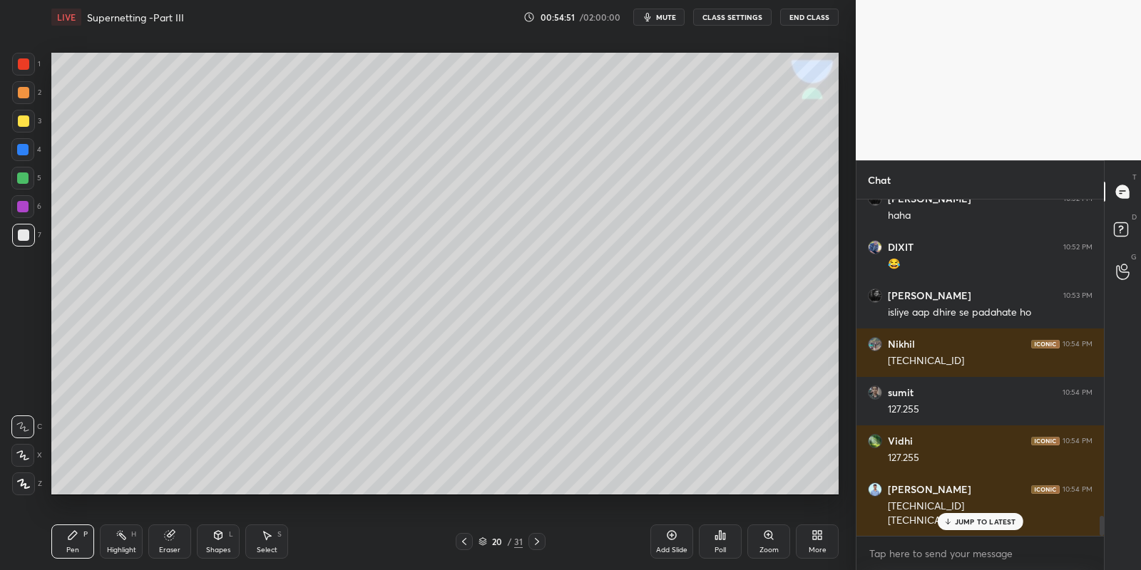
drag, startPoint x: 274, startPoint y: 538, endPoint x: 275, endPoint y: 531, distance: 7.3
click at [272, 537] on div "Select S" at bounding box center [266, 542] width 43 height 34
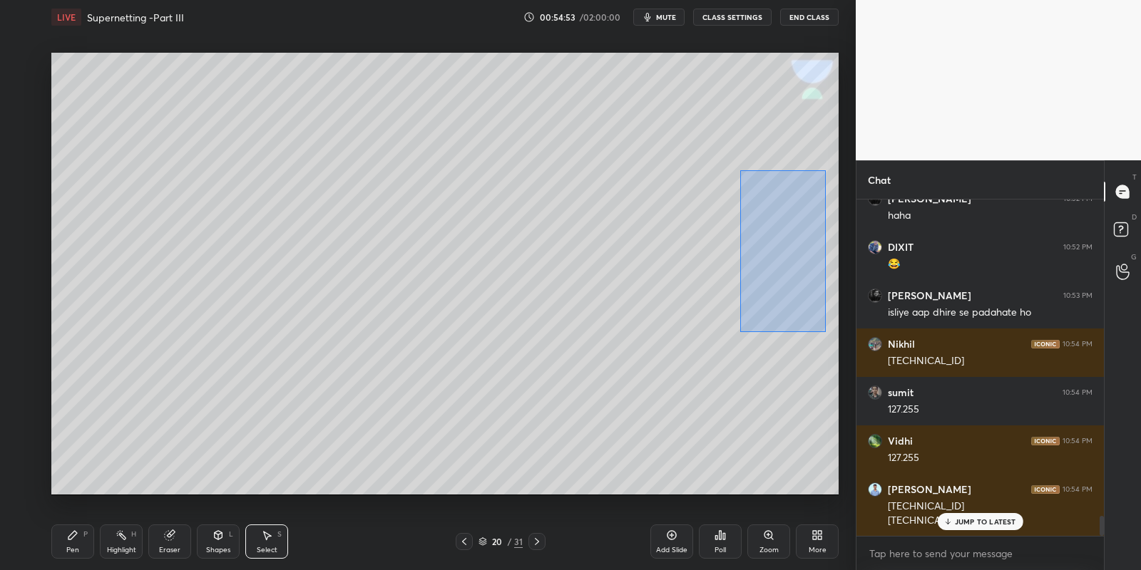
drag, startPoint x: 738, startPoint y: 169, endPoint x: 824, endPoint y: 327, distance: 179.6
click at [825, 330] on div "0 ° Undo Copy Paste here Duplicate Duplicate to new slide Delete" at bounding box center [444, 274] width 787 height 443
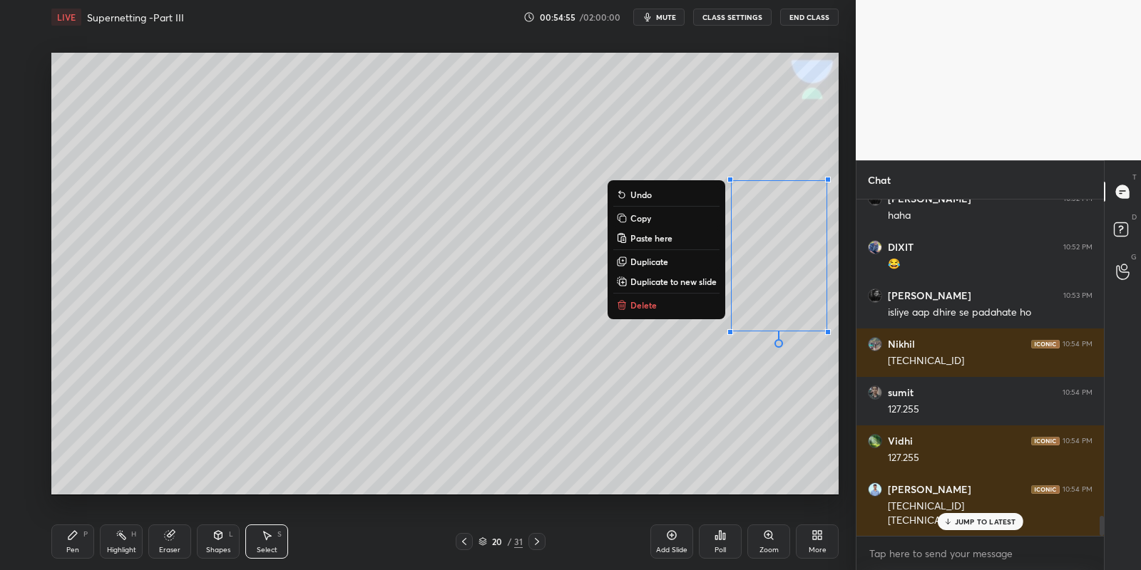
drag, startPoint x: 78, startPoint y: 543, endPoint x: 115, endPoint y: 537, distance: 36.9
click at [80, 543] on div "Pen P" at bounding box center [72, 542] width 43 height 34
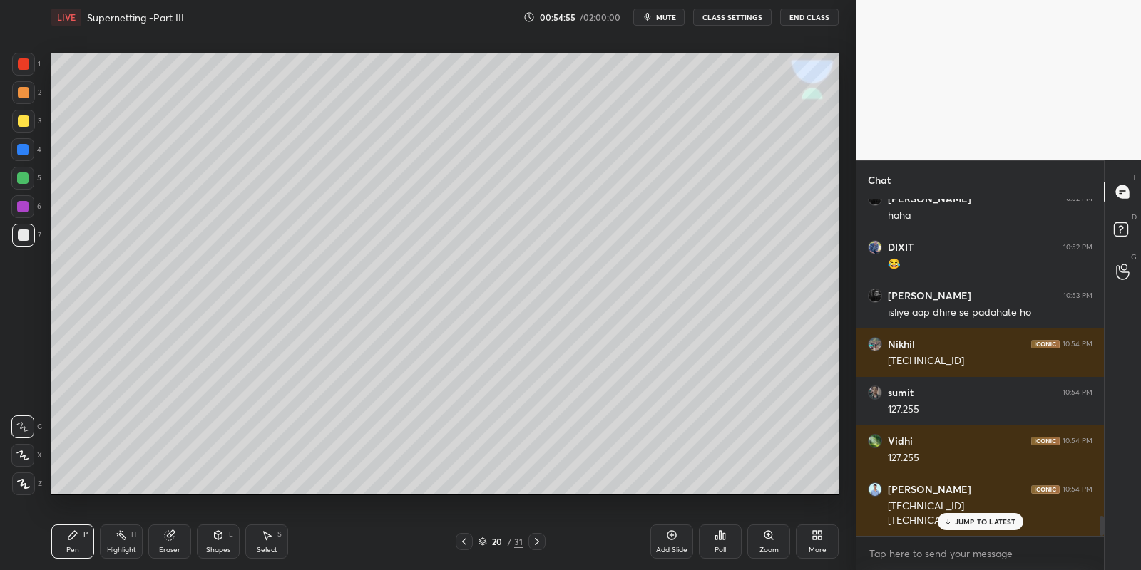
click at [273, 543] on div "Select S" at bounding box center [266, 542] width 43 height 34
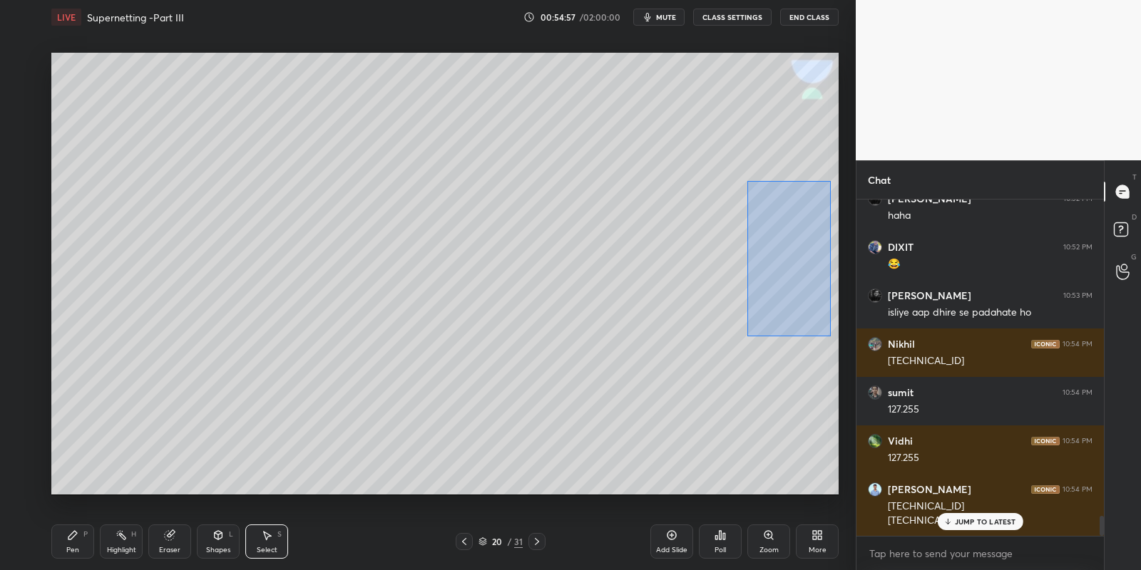
drag, startPoint x: 751, startPoint y: 186, endPoint x: 828, endPoint y: 318, distance: 152.7
click at [831, 333] on div "0 ° Undo Copy Paste here Duplicate Duplicate to new slide Delete" at bounding box center [444, 274] width 787 height 443
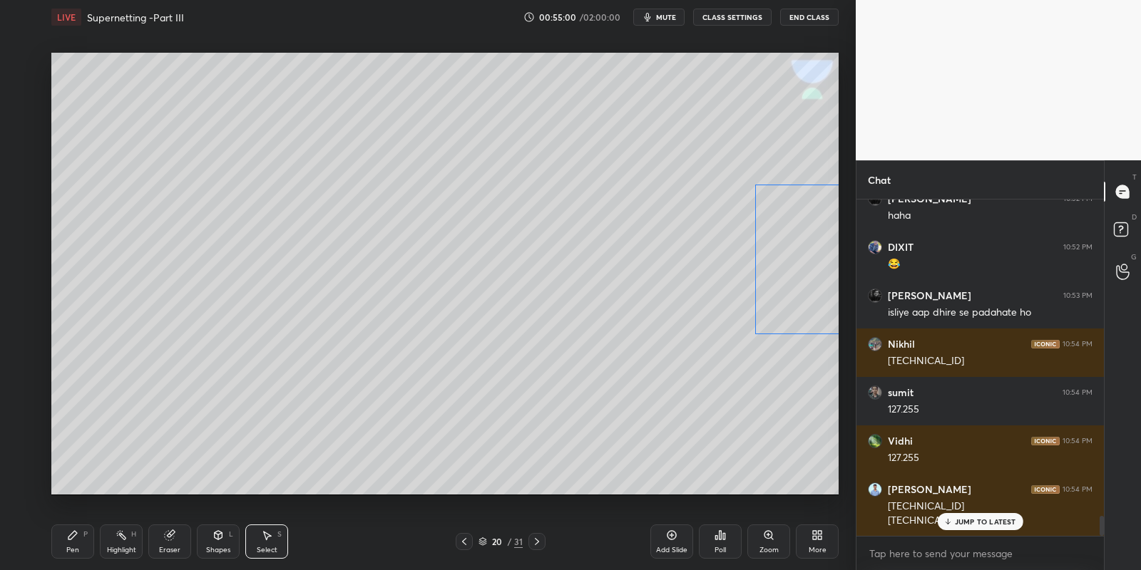
drag, startPoint x: 798, startPoint y: 254, endPoint x: 816, endPoint y: 256, distance: 18.0
click at [816, 257] on div "0 ° Undo Copy Paste here Duplicate Duplicate to new slide Delete" at bounding box center [444, 274] width 787 height 443
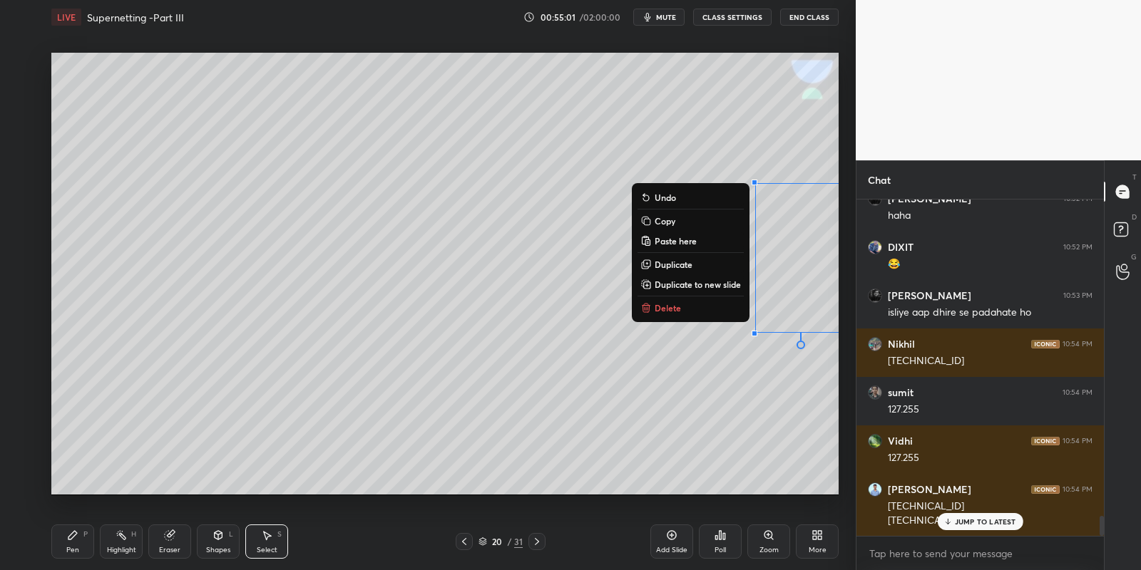
click at [75, 541] on div "Pen P" at bounding box center [72, 542] width 43 height 34
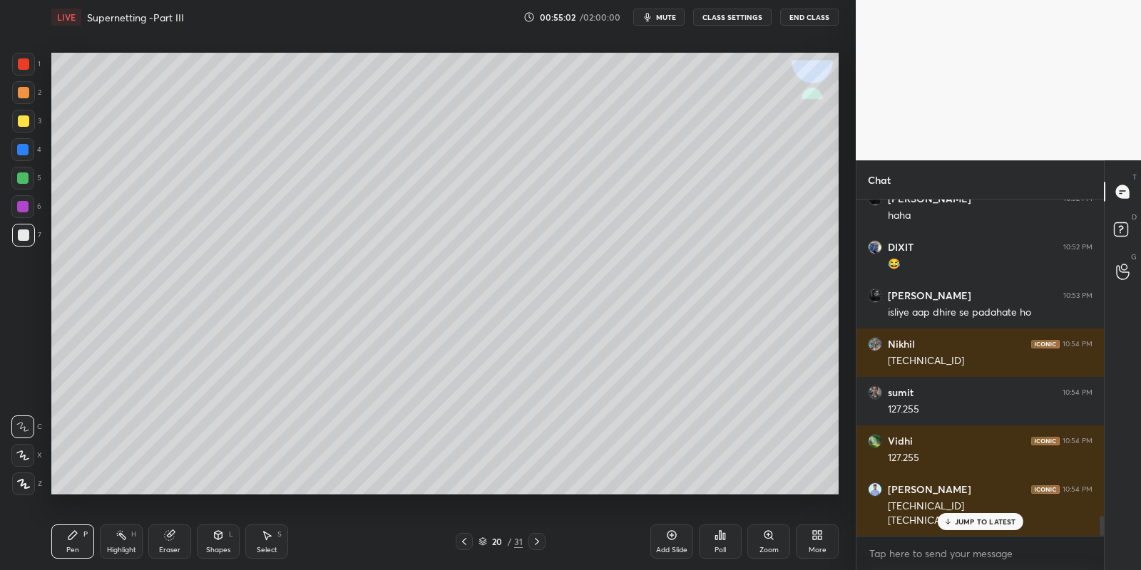
click at [26, 175] on div at bounding box center [22, 178] width 11 height 11
click at [23, 114] on div at bounding box center [23, 121] width 23 height 23
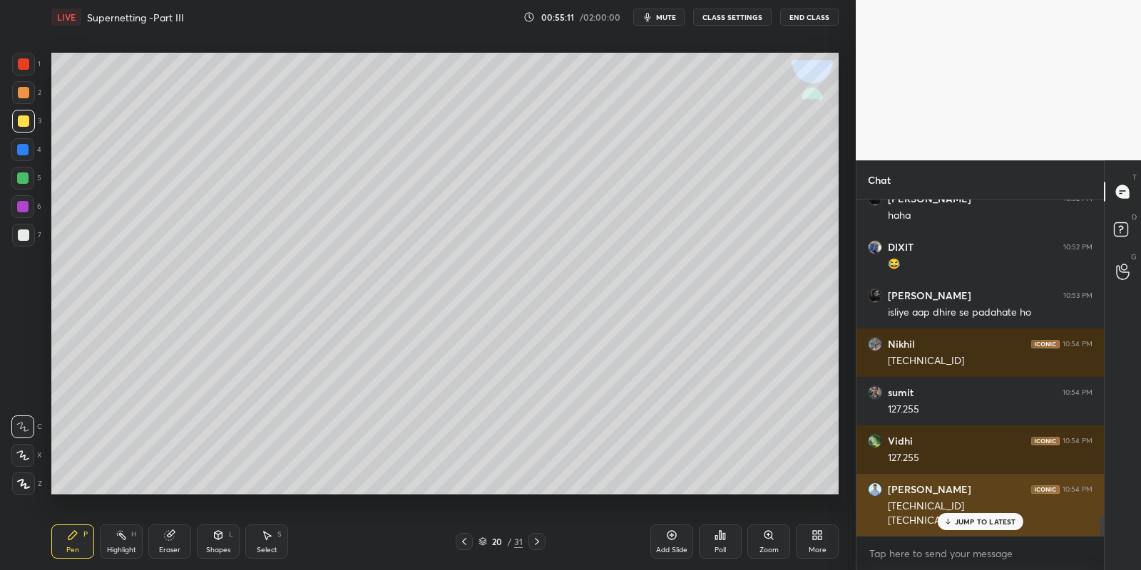
click at [959, 524] on p "JUMP TO LATEST" at bounding box center [985, 522] width 61 height 9
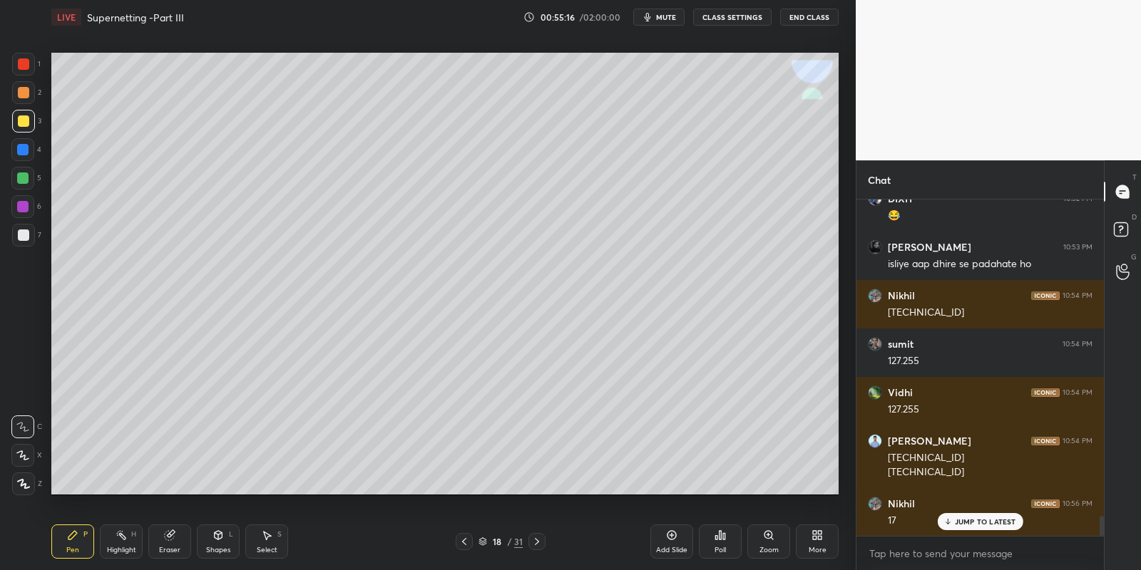
scroll to position [5351, 0]
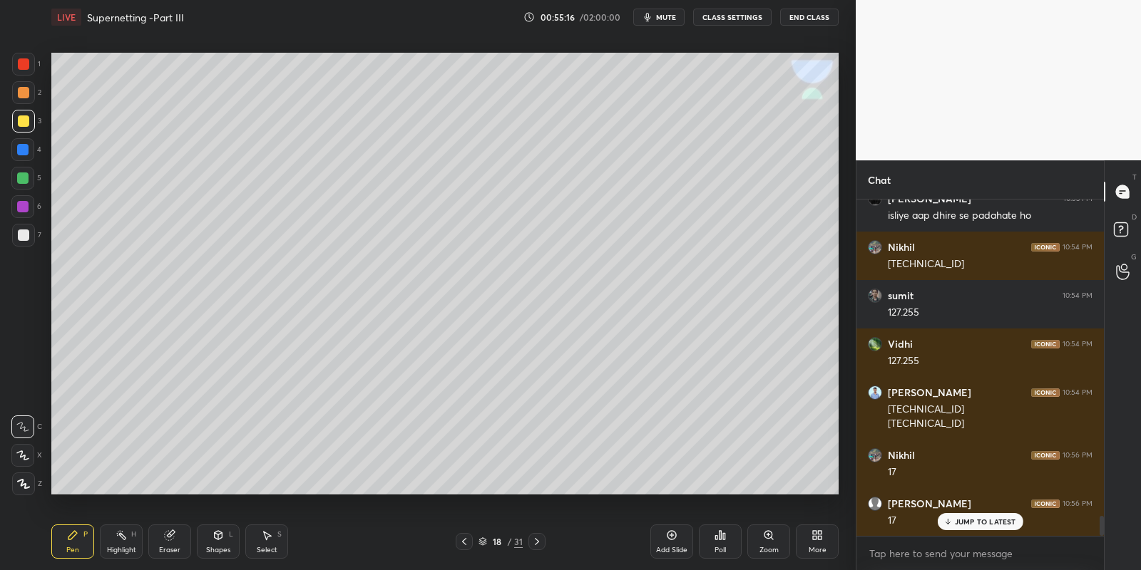
drag, startPoint x: 111, startPoint y: 547, endPoint x: 115, endPoint y: 540, distance: 7.3
click at [113, 545] on div "Highlight H" at bounding box center [121, 542] width 43 height 34
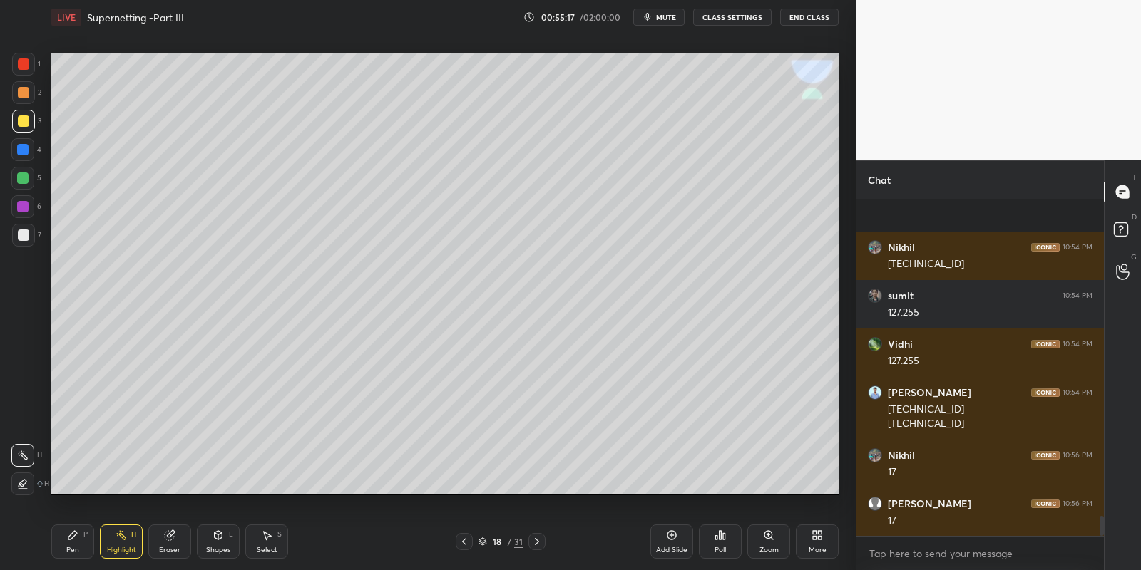
scroll to position [5448, 0]
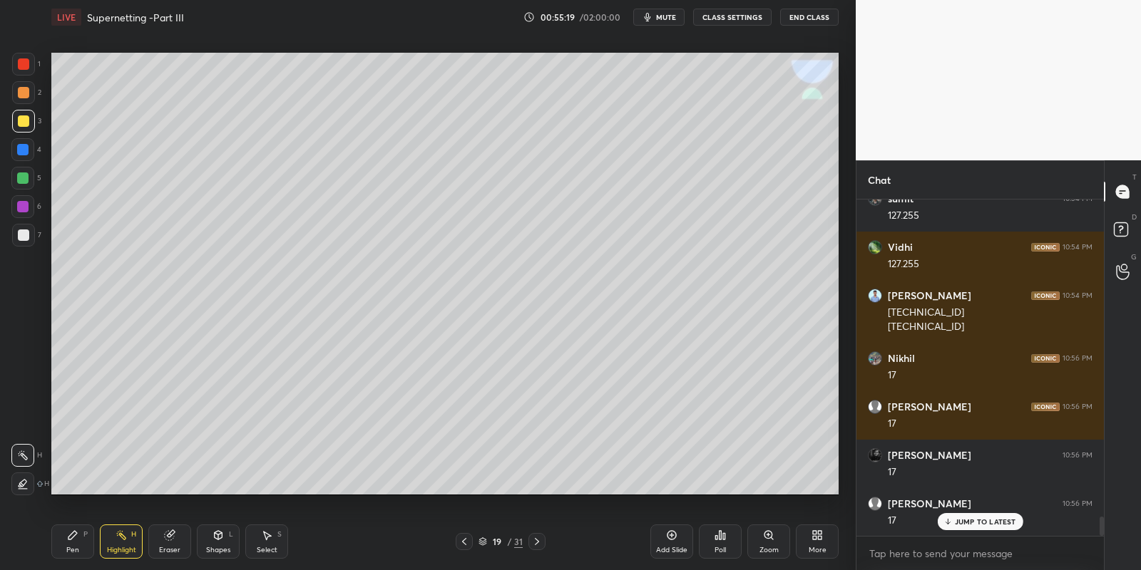
drag, startPoint x: 73, startPoint y: 540, endPoint x: 122, endPoint y: 540, distance: 48.5
click at [76, 539] on icon at bounding box center [72, 535] width 11 height 11
click at [124, 541] on div "Highlight H" at bounding box center [121, 542] width 43 height 34
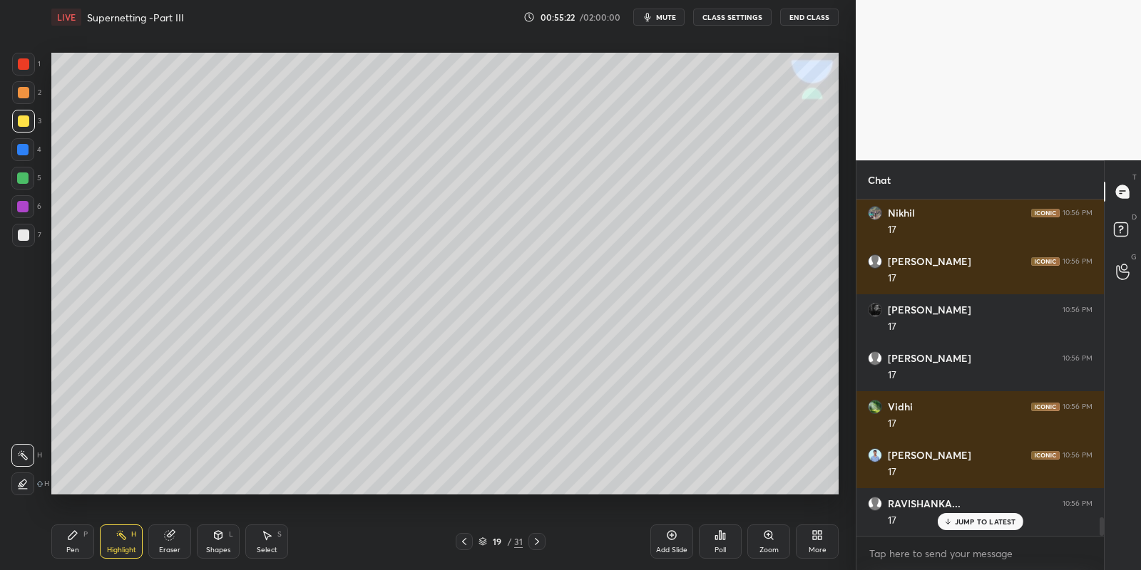
scroll to position [5739, 0]
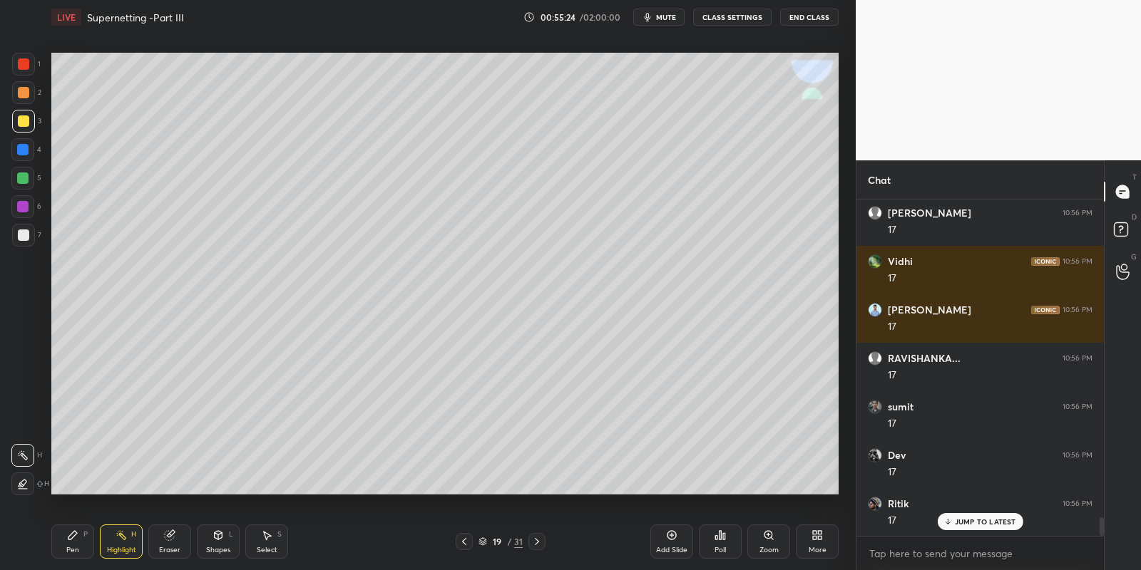
click at [538, 541] on icon at bounding box center [536, 541] width 11 height 11
click at [75, 534] on icon at bounding box center [72, 535] width 11 height 11
click at [125, 540] on icon at bounding box center [120, 535] width 11 height 11
click at [77, 540] on div "Pen P" at bounding box center [72, 542] width 43 height 34
click at [120, 547] on div "Highlight" at bounding box center [121, 550] width 29 height 7
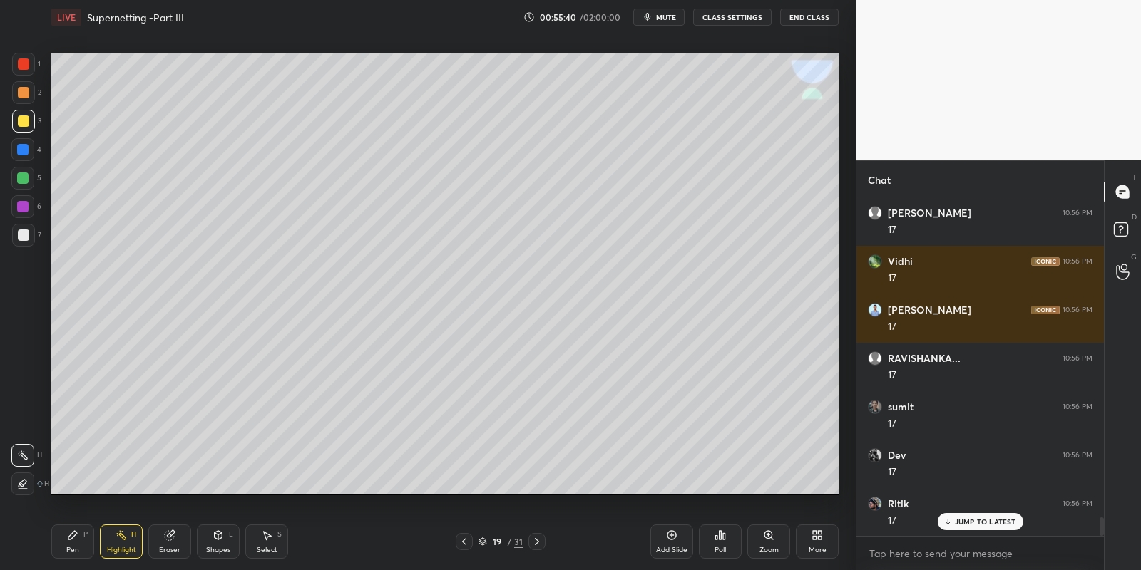
drag, startPoint x: 52, startPoint y: 547, endPoint x: 111, endPoint y: 545, distance: 59.2
click at [62, 546] on div "Pen P" at bounding box center [72, 542] width 43 height 34
drag, startPoint x: 123, startPoint y: 553, endPoint x: 126, endPoint y: 516, distance: 36.5
click at [123, 552] on div "Highlight" at bounding box center [121, 550] width 29 height 7
drag, startPoint x: 72, startPoint y: 545, endPoint x: 121, endPoint y: 538, distance: 49.6
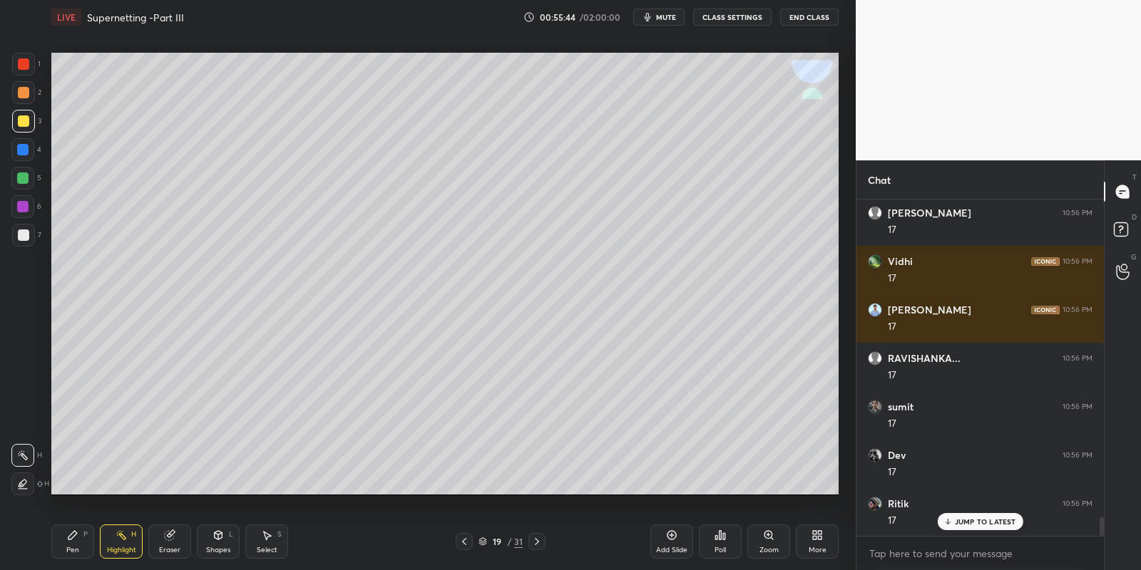
click at [79, 543] on div "Pen P" at bounding box center [72, 542] width 43 height 34
drag, startPoint x: 129, startPoint y: 545, endPoint x: 130, endPoint y: 534, distance: 10.8
click at [127, 545] on div "Highlight H" at bounding box center [121, 542] width 43 height 34
click at [78, 543] on div "Pen P" at bounding box center [72, 542] width 43 height 34
drag, startPoint x: 123, startPoint y: 541, endPoint x: 136, endPoint y: 522, distance: 23.5
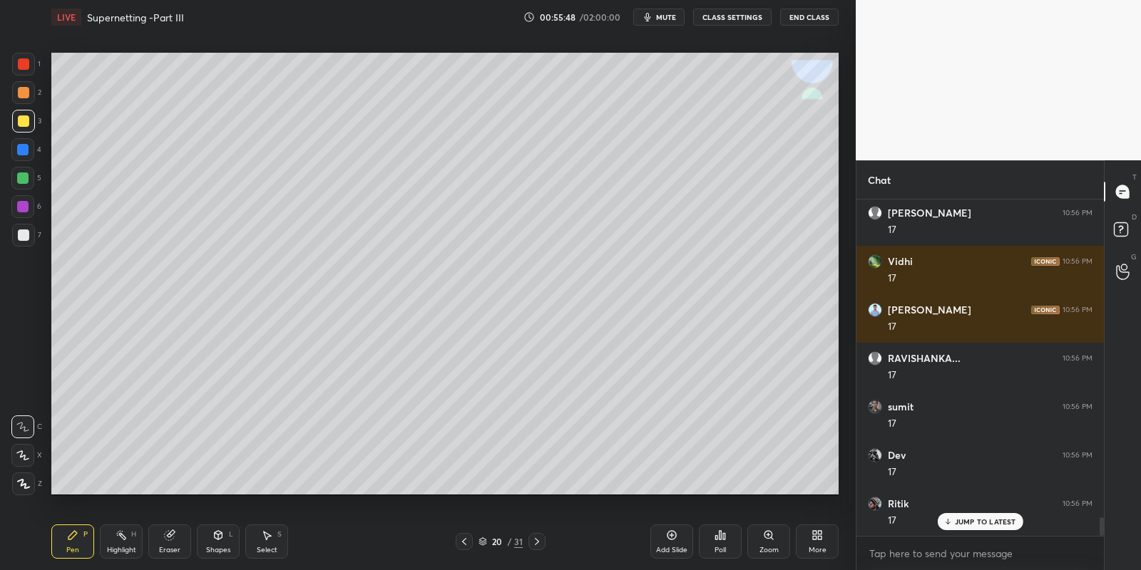
click at [123, 538] on div "Highlight H" at bounding box center [121, 542] width 43 height 34
click at [85, 542] on div "Pen P" at bounding box center [72, 542] width 43 height 34
click at [112, 543] on div "Highlight H" at bounding box center [121, 542] width 43 height 34
click at [119, 543] on div "Highlight H" at bounding box center [121, 542] width 43 height 34
drag, startPoint x: 75, startPoint y: 543, endPoint x: 76, endPoint y: 511, distance: 31.4
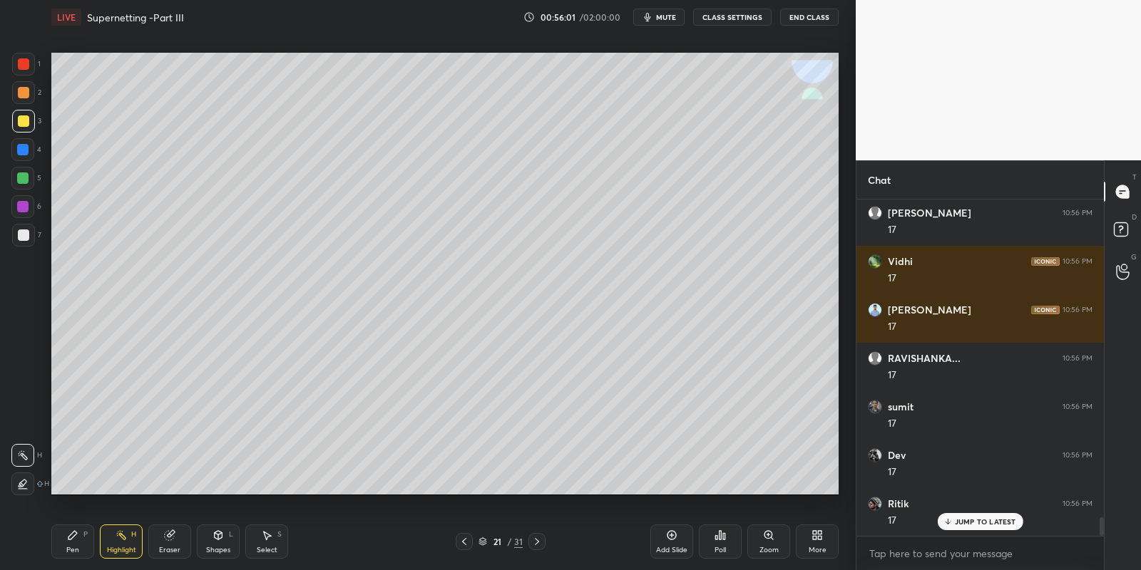
click at [75, 543] on div "Pen P" at bounding box center [72, 542] width 43 height 34
click at [26, 120] on div at bounding box center [23, 120] width 11 height 11
click at [461, 538] on icon at bounding box center [463, 541] width 11 height 11
drag, startPoint x: 267, startPoint y: 538, endPoint x: 296, endPoint y: 512, distance: 38.8
click at [267, 538] on icon at bounding box center [266, 535] width 11 height 11
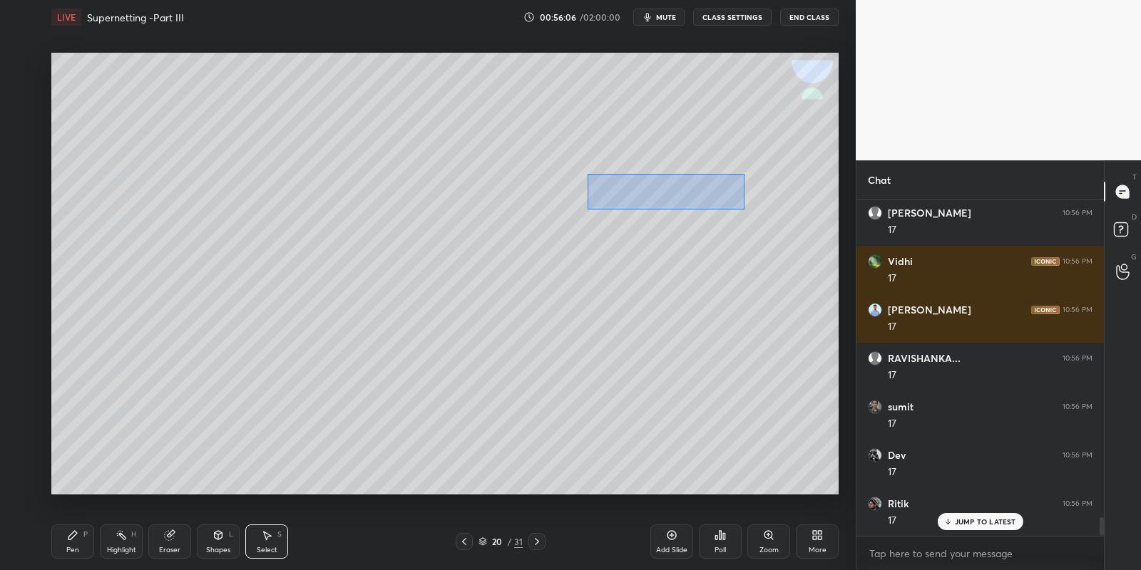
drag, startPoint x: 587, startPoint y: 173, endPoint x: 739, endPoint y: 210, distance: 156.8
click at [743, 209] on div "0 ° Undo Copy Paste here Duplicate Duplicate to new slide Delete" at bounding box center [444, 274] width 787 height 443
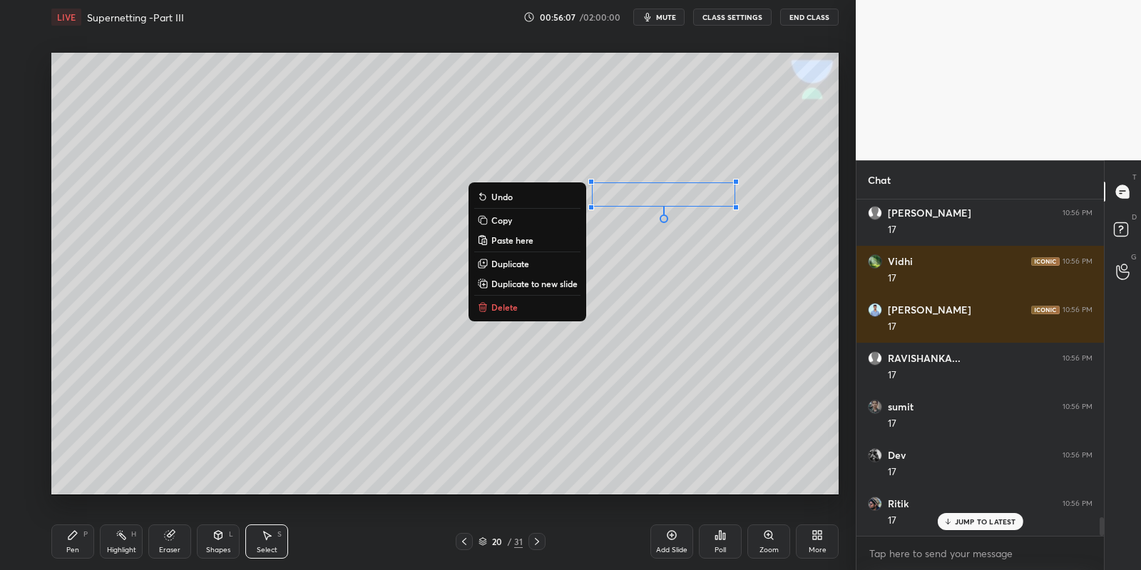
click at [528, 220] on button "Copy" at bounding box center [527, 220] width 106 height 17
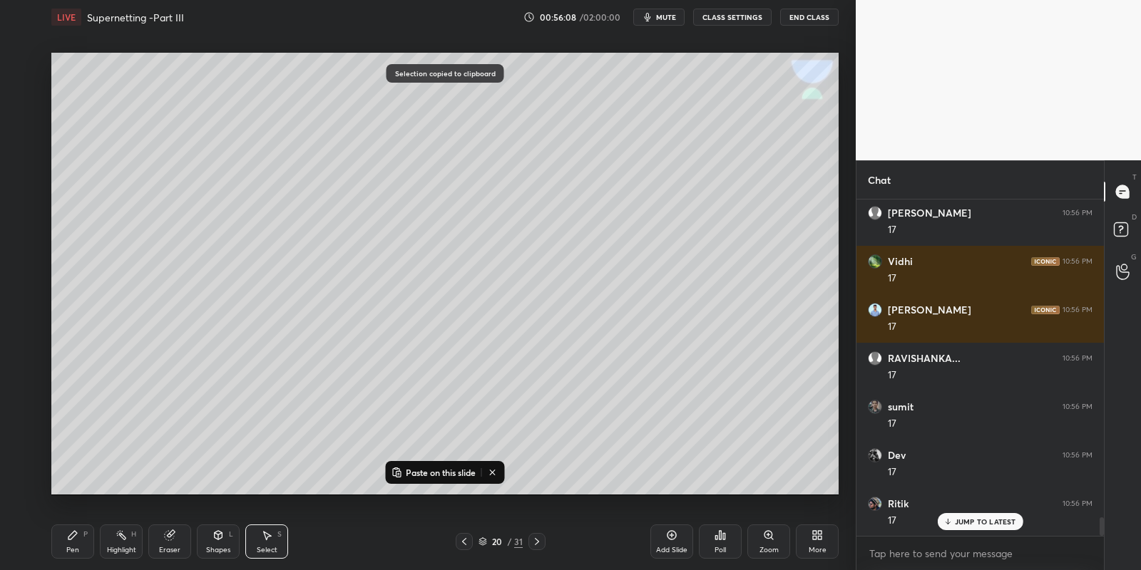
click at [536, 543] on icon at bounding box center [536, 541] width 11 height 11
click at [416, 469] on p "Paste on this slide" at bounding box center [441, 472] width 70 height 11
drag, startPoint x: 635, startPoint y: 195, endPoint x: 310, endPoint y: 101, distance: 338.4
click at [300, 85] on div "0 ° Undo Copy Paste here Duplicate Duplicate to new slide Delete" at bounding box center [444, 274] width 787 height 443
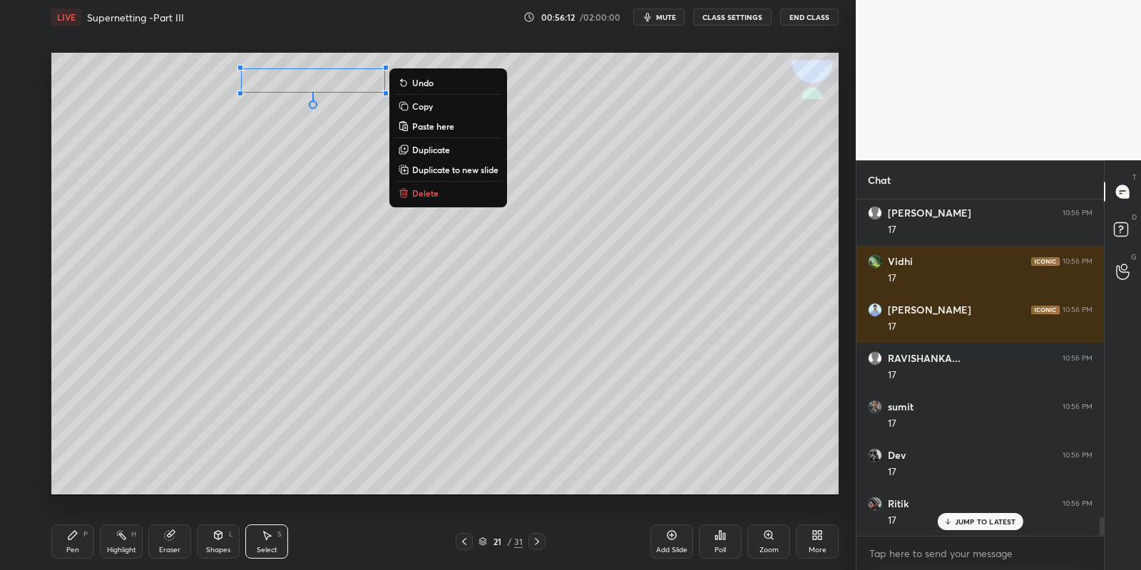
click at [71, 548] on div "Pen" at bounding box center [72, 550] width 13 height 7
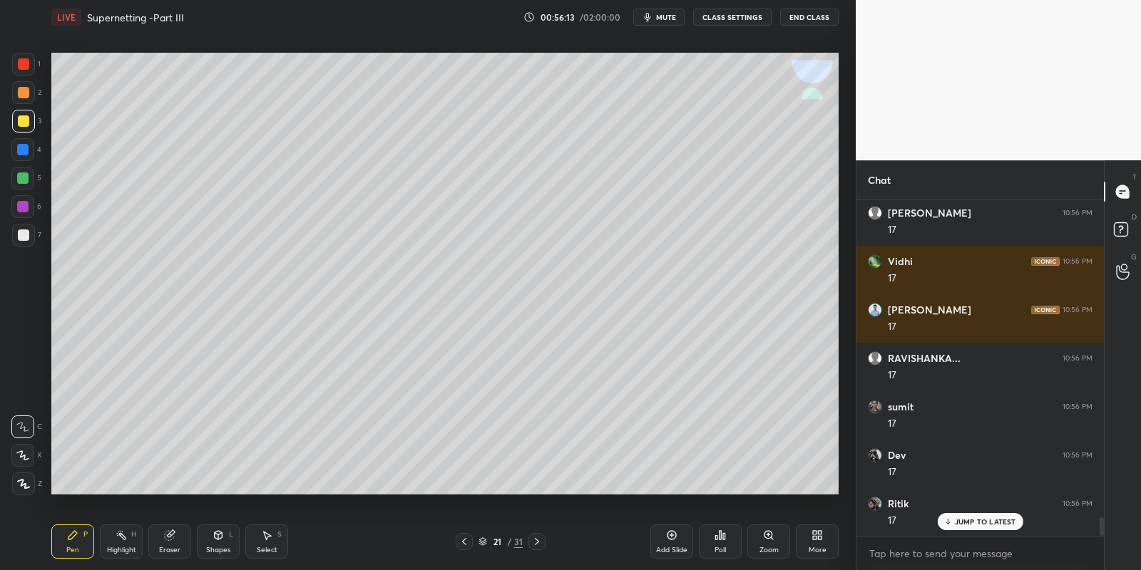
click at [22, 123] on div at bounding box center [23, 120] width 11 height 11
drag, startPoint x: 215, startPoint y: 539, endPoint x: 218, endPoint y: 525, distance: 14.0
click at [217, 535] on icon at bounding box center [217, 535] width 11 height 11
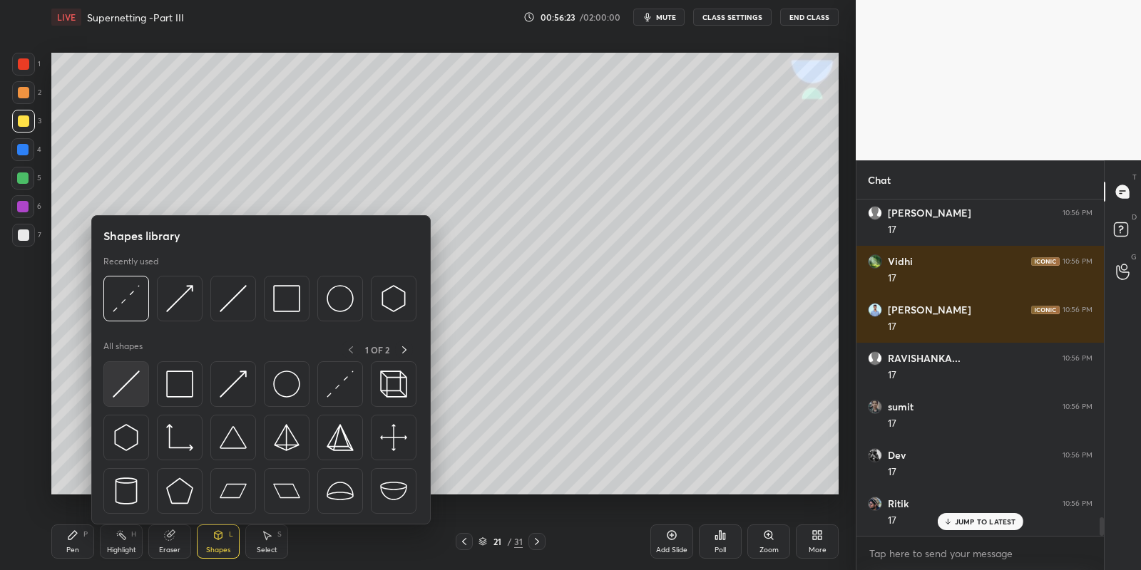
click at [134, 372] on img at bounding box center [126, 384] width 27 height 27
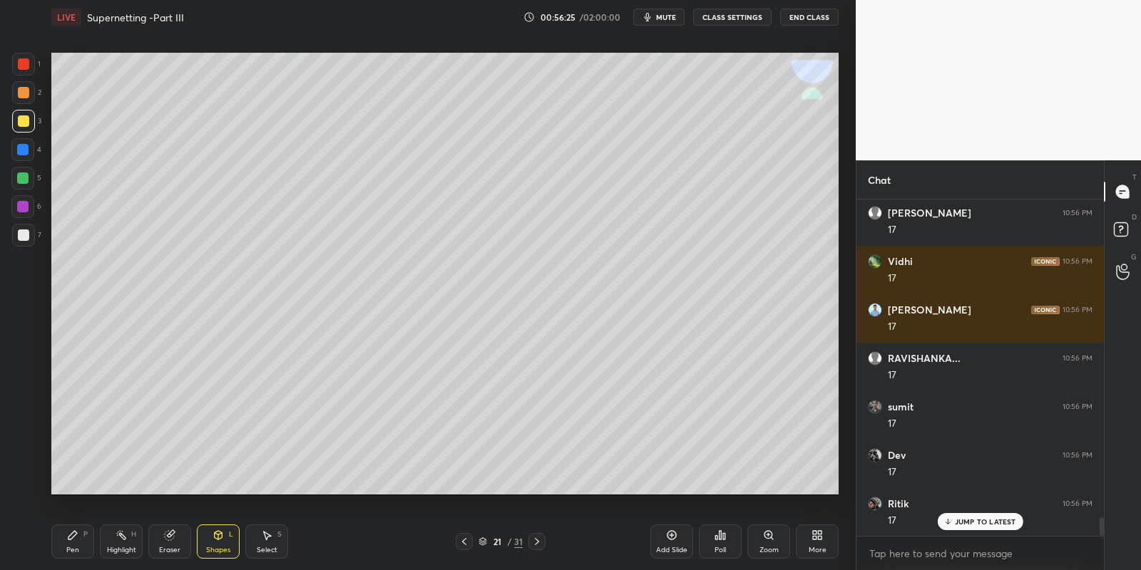
drag, startPoint x: 76, startPoint y: 548, endPoint x: 117, endPoint y: 543, distance: 41.0
click at [79, 545] on div "Pen P" at bounding box center [72, 542] width 43 height 34
drag, startPoint x: 117, startPoint y: 543, endPoint x: 120, endPoint y: 526, distance: 16.8
click at [115, 540] on div "Highlight H" at bounding box center [121, 542] width 43 height 34
click at [80, 533] on div "Pen P" at bounding box center [72, 542] width 43 height 34
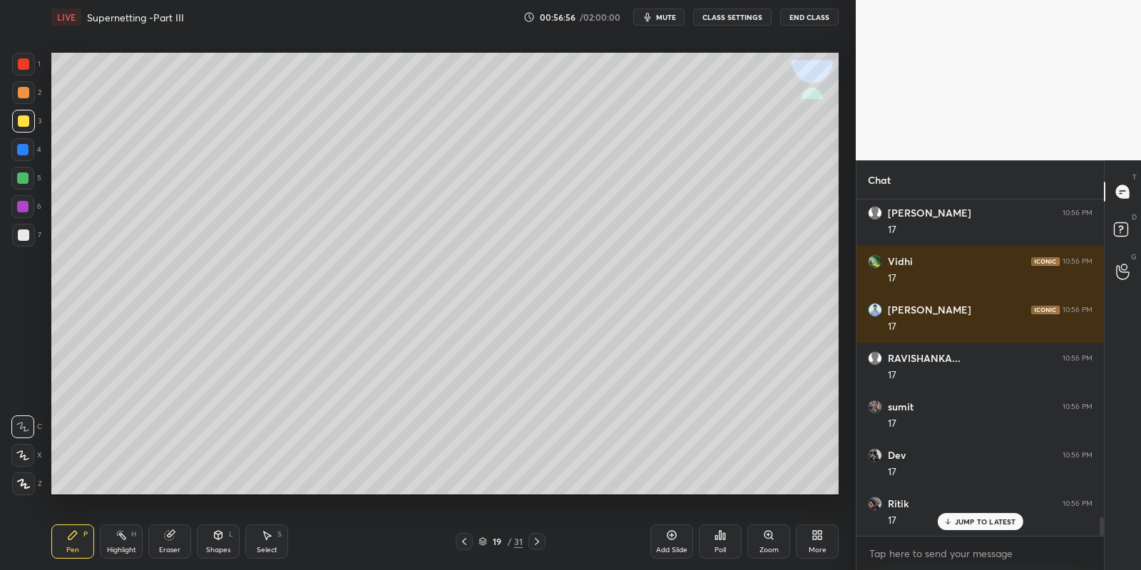
click at [115, 539] on div "Highlight H" at bounding box center [121, 542] width 43 height 34
click at [75, 538] on icon at bounding box center [72, 535] width 11 height 11
click at [126, 544] on div "Highlight H" at bounding box center [121, 542] width 43 height 34
click at [81, 535] on div "Pen P" at bounding box center [72, 542] width 43 height 34
drag, startPoint x: 125, startPoint y: 540, endPoint x: 139, endPoint y: 518, distance: 25.7
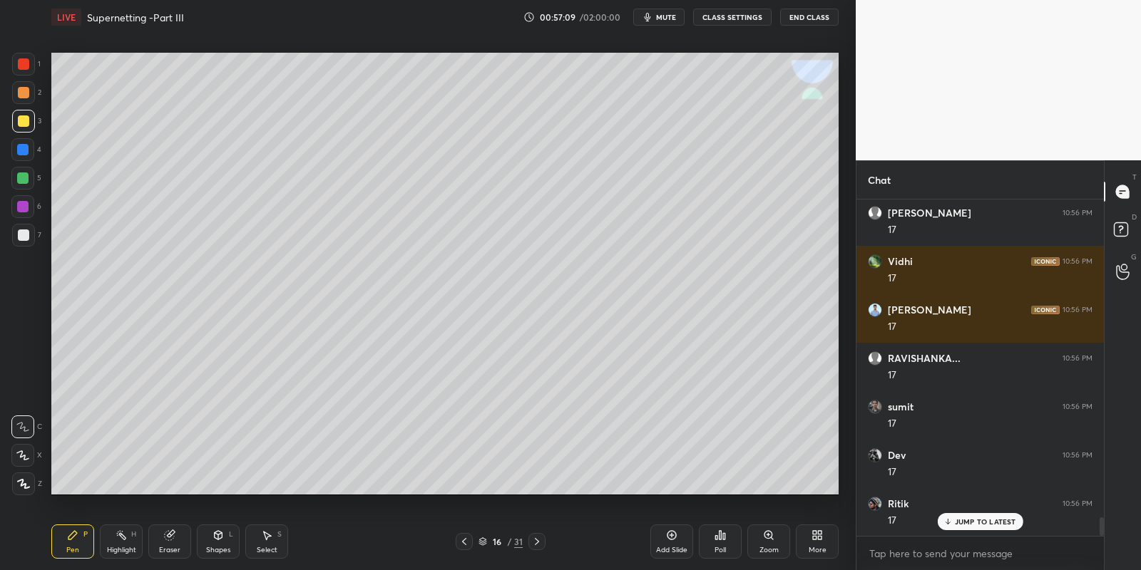
click at [125, 536] on icon at bounding box center [120, 535] width 11 height 11
click at [79, 541] on div "Pen P" at bounding box center [72, 542] width 43 height 34
drag, startPoint x: 122, startPoint y: 543, endPoint x: 118, endPoint y: 536, distance: 7.3
click at [121, 540] on div "Highlight H" at bounding box center [121, 542] width 43 height 34
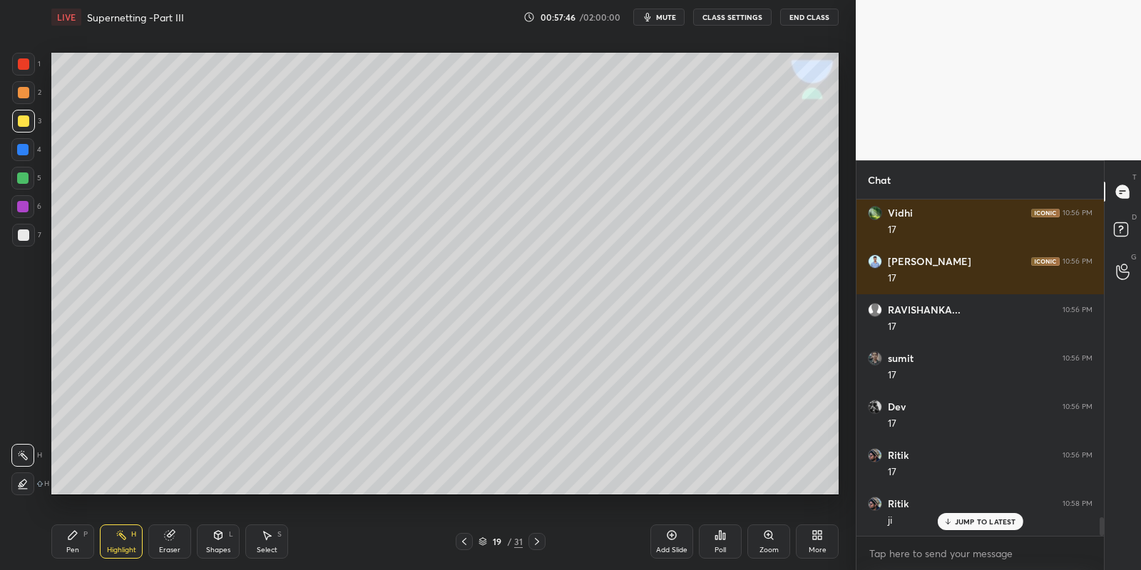
click at [217, 545] on div "Shapes L" at bounding box center [218, 542] width 43 height 34
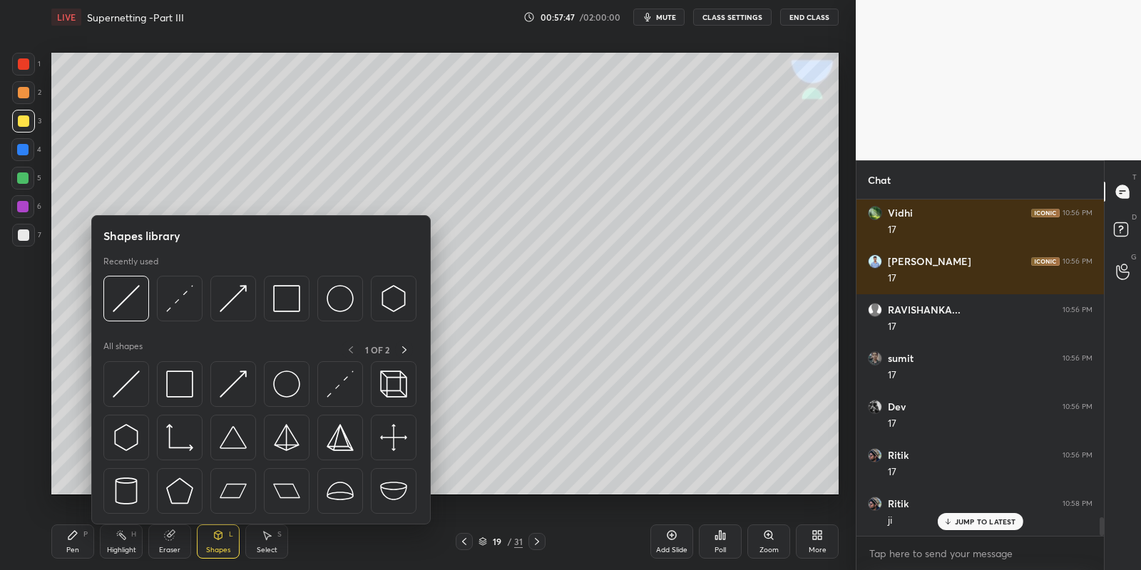
drag, startPoint x: 128, startPoint y: 381, endPoint x: 30, endPoint y: 228, distance: 181.5
click at [123, 381] on img at bounding box center [126, 384] width 27 height 27
click at [26, 227] on div at bounding box center [23, 235] width 23 height 23
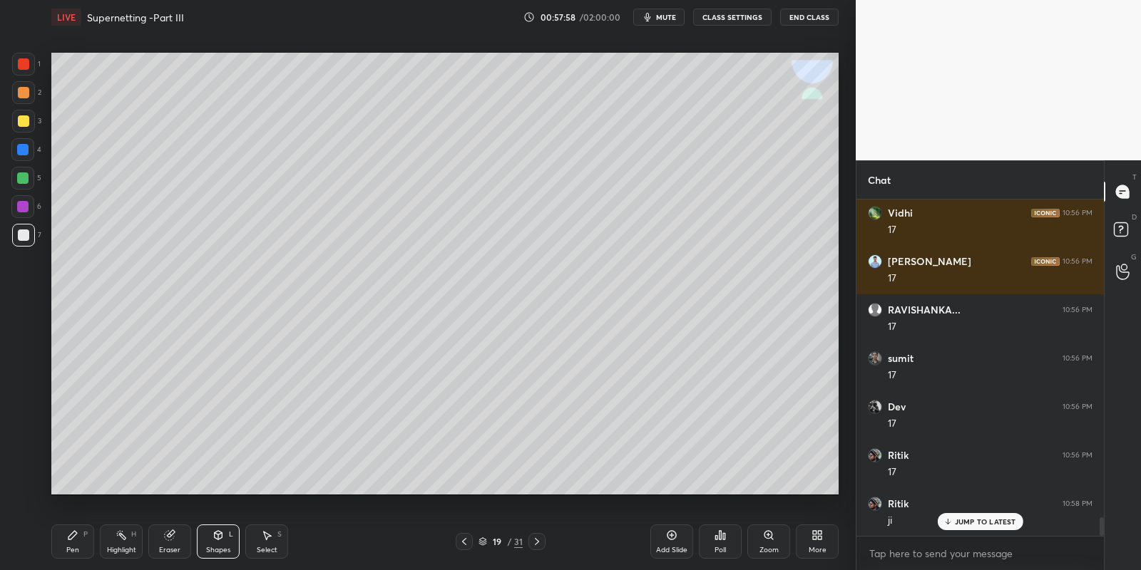
click at [66, 534] on div "Pen P" at bounding box center [72, 542] width 43 height 34
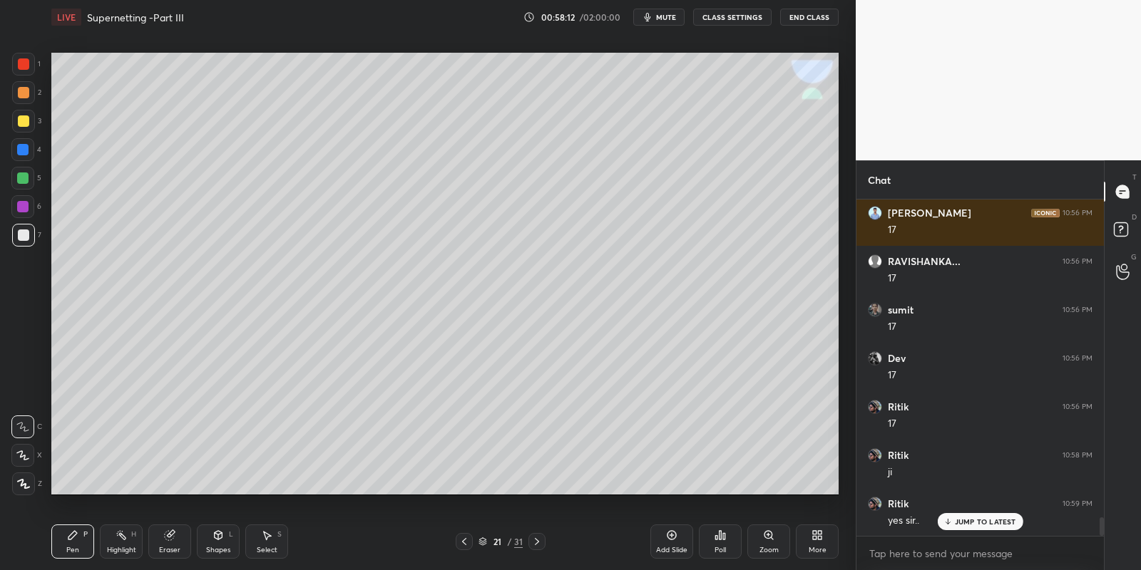
drag, startPoint x: 77, startPoint y: 541, endPoint x: 71, endPoint y: 514, distance: 27.8
click at [73, 544] on div "Pen P" at bounding box center [72, 542] width 43 height 34
click at [20, 120] on div at bounding box center [23, 120] width 11 height 11
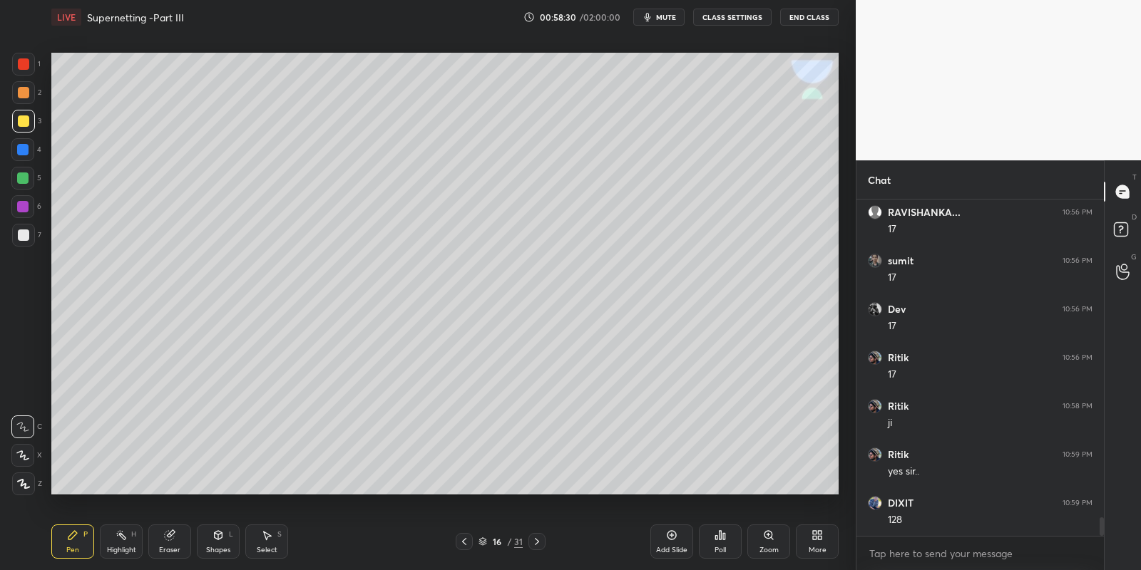
drag, startPoint x: 121, startPoint y: 550, endPoint x: 126, endPoint y: 525, distance: 25.4
click at [119, 547] on div "Highlight" at bounding box center [121, 550] width 29 height 7
click at [72, 547] on div "Pen" at bounding box center [72, 550] width 13 height 7
click at [71, 535] on icon at bounding box center [72, 535] width 9 height 9
drag, startPoint x: 218, startPoint y: 535, endPoint x: 220, endPoint y: 528, distance: 7.3
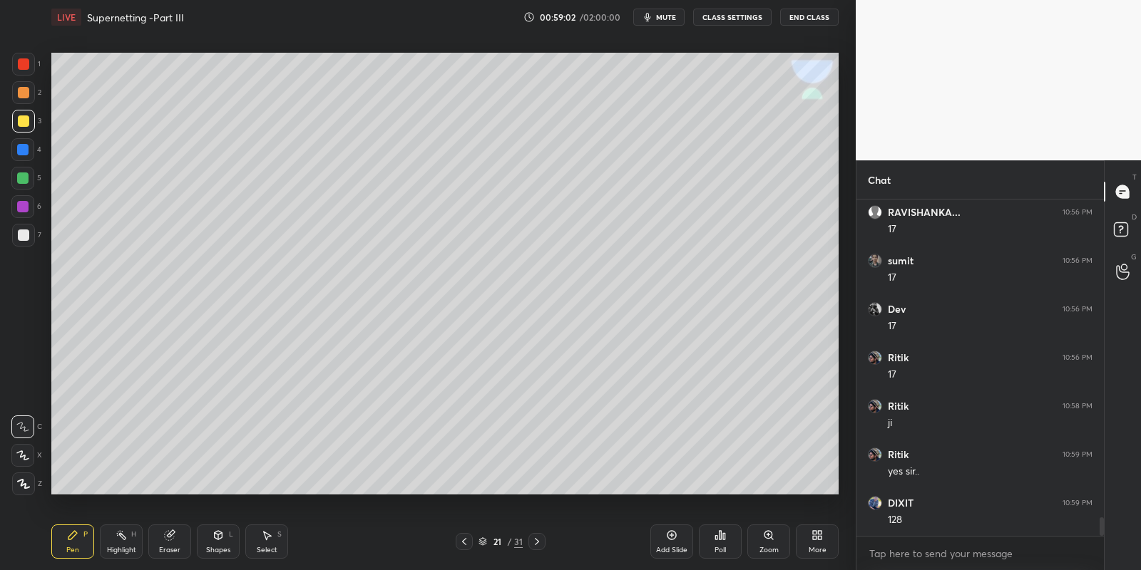
click at [219, 532] on icon at bounding box center [217, 535] width 11 height 11
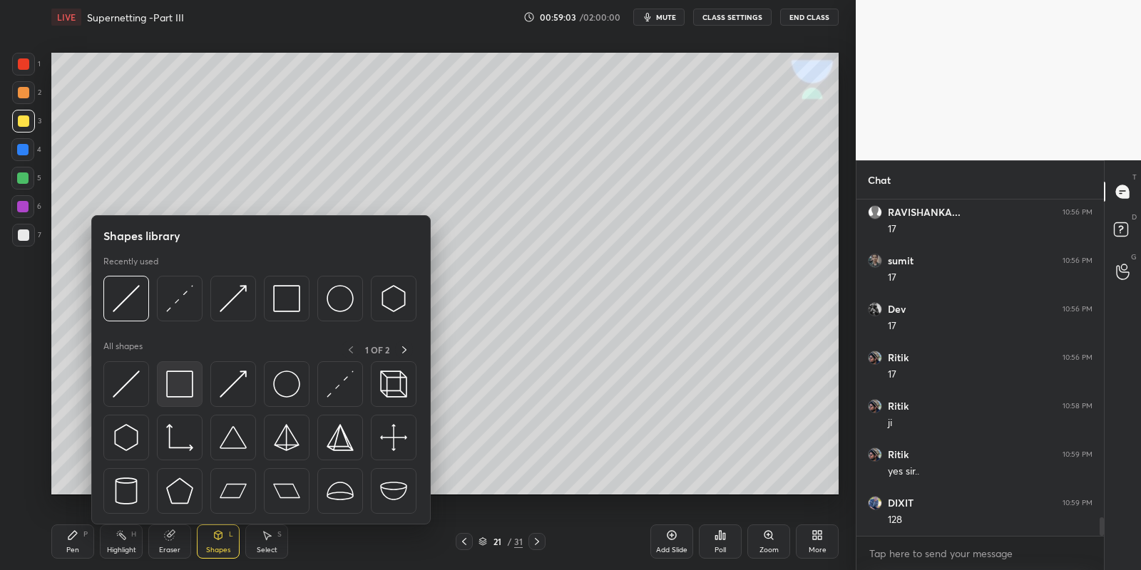
click at [187, 374] on img at bounding box center [179, 384] width 27 height 27
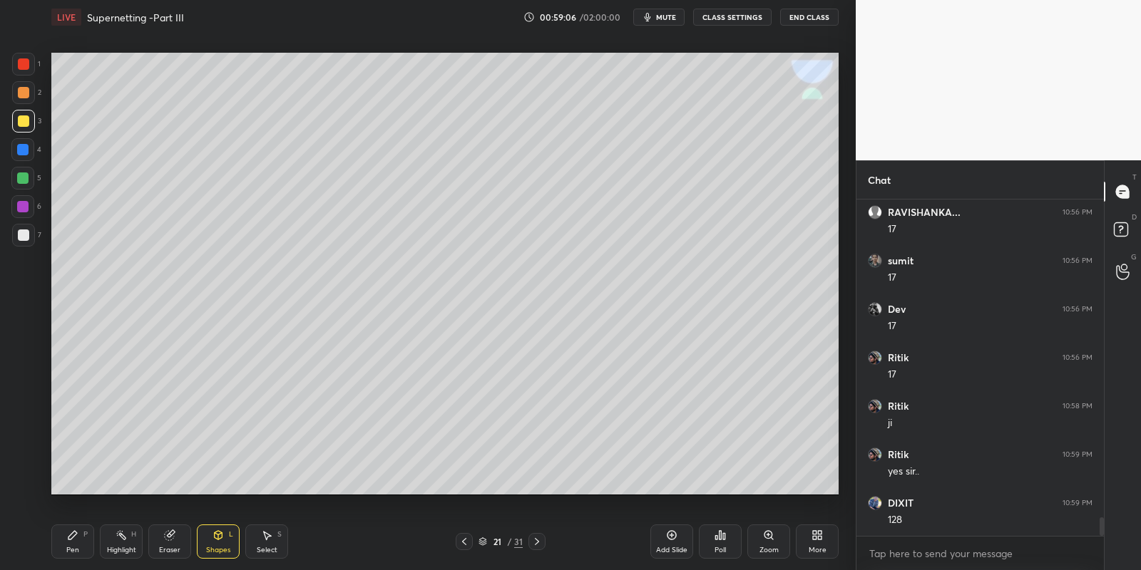
drag, startPoint x: 68, startPoint y: 534, endPoint x: 105, endPoint y: 542, distance: 37.2
click at [71, 538] on icon at bounding box center [72, 535] width 11 height 11
click at [116, 542] on div "Highlight H" at bounding box center [121, 542] width 43 height 34
drag, startPoint x: 71, startPoint y: 537, endPoint x: 107, endPoint y: 537, distance: 36.4
click at [74, 536] on icon at bounding box center [72, 535] width 9 height 9
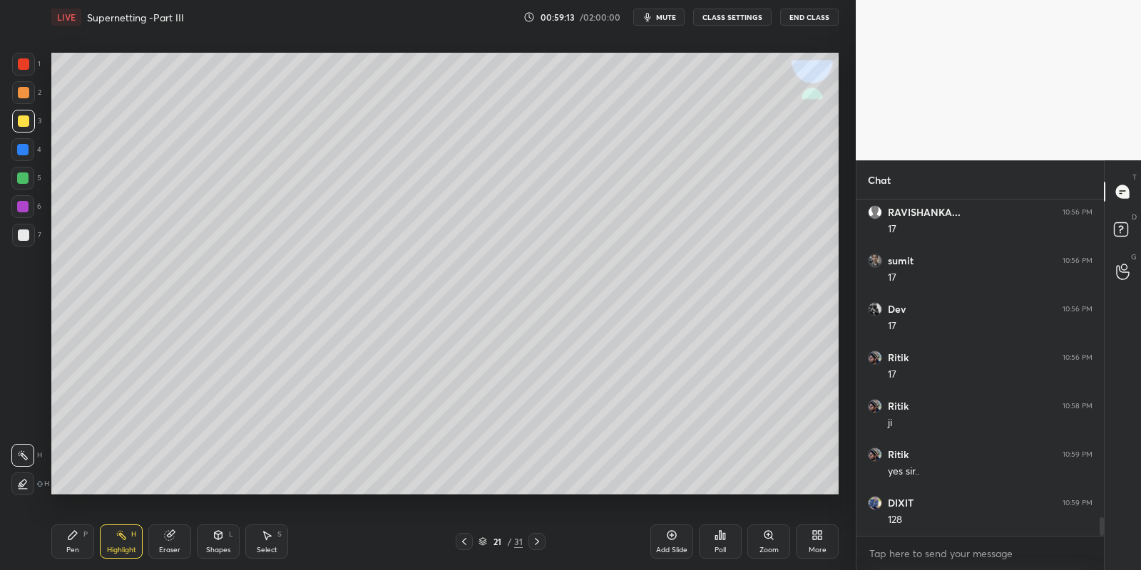
click at [106, 543] on div "Highlight H" at bounding box center [121, 542] width 43 height 34
click at [63, 533] on div "Pen P" at bounding box center [72, 542] width 43 height 34
click at [109, 538] on div "Highlight H" at bounding box center [121, 542] width 43 height 34
drag, startPoint x: 71, startPoint y: 538, endPoint x: 85, endPoint y: 534, distance: 14.9
click at [73, 538] on icon at bounding box center [72, 535] width 9 height 9
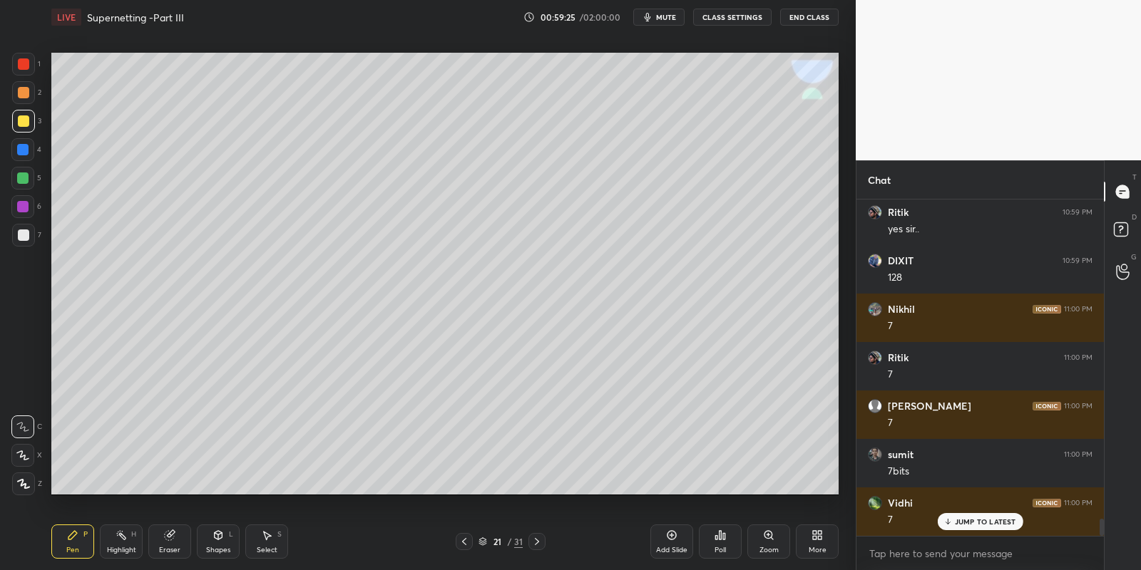
scroll to position [6175, 0]
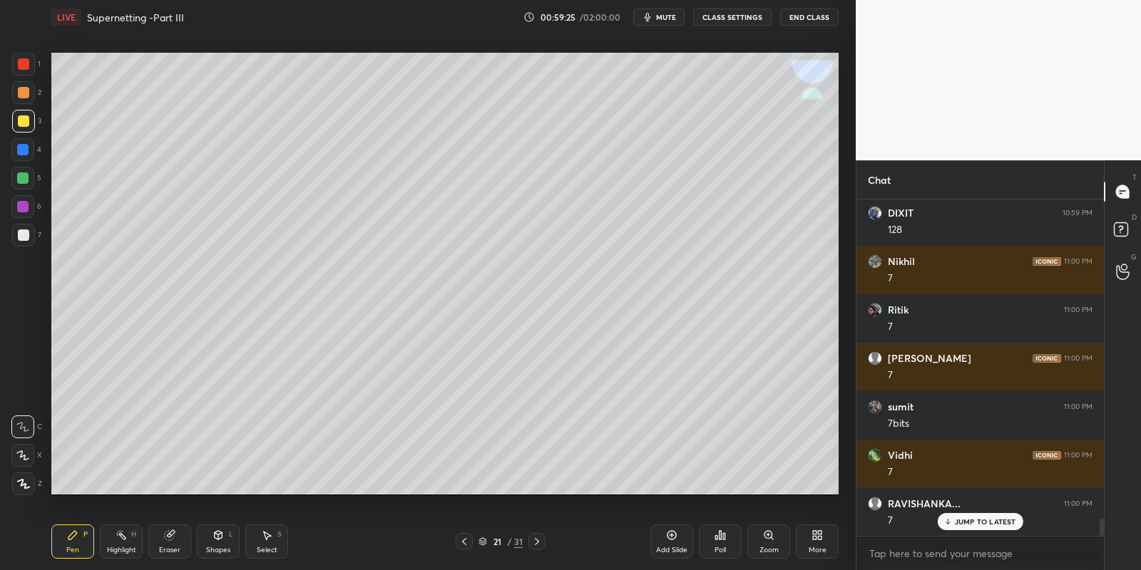
click at [71, 544] on div "Pen P" at bounding box center [72, 542] width 43 height 34
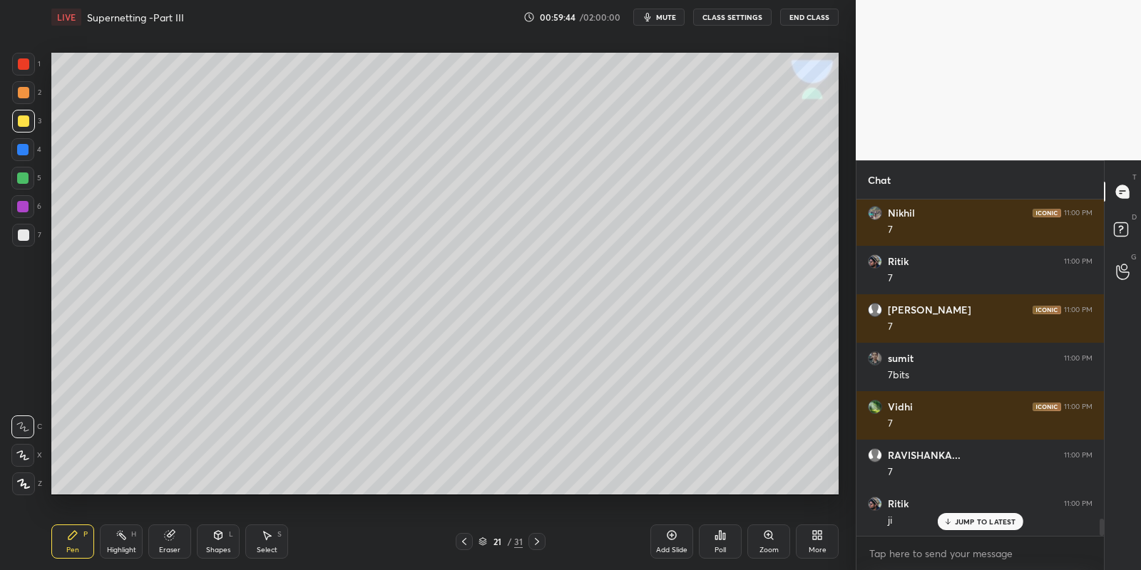
click at [119, 551] on div "Highlight" at bounding box center [121, 550] width 29 height 7
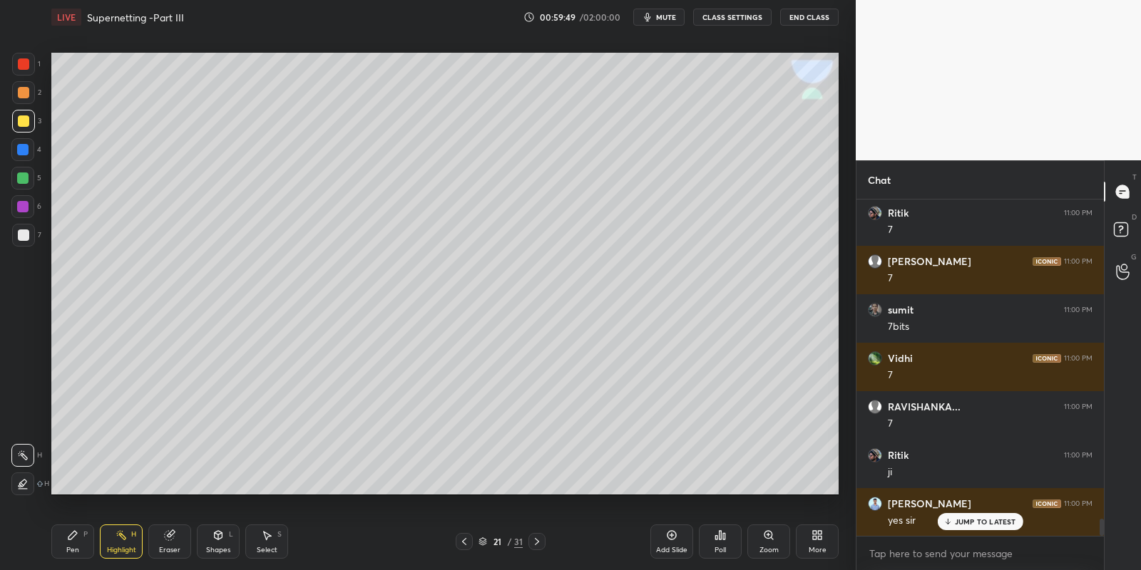
click at [69, 543] on div "Pen P" at bounding box center [72, 542] width 43 height 34
click at [23, 181] on div at bounding box center [22, 178] width 11 height 11
click at [461, 544] on icon at bounding box center [463, 541] width 11 height 11
drag, startPoint x: 118, startPoint y: 537, endPoint x: 118, endPoint y: 530, distance: 7.2
click at [118, 535] on circle at bounding box center [117, 535] width 1 height 1
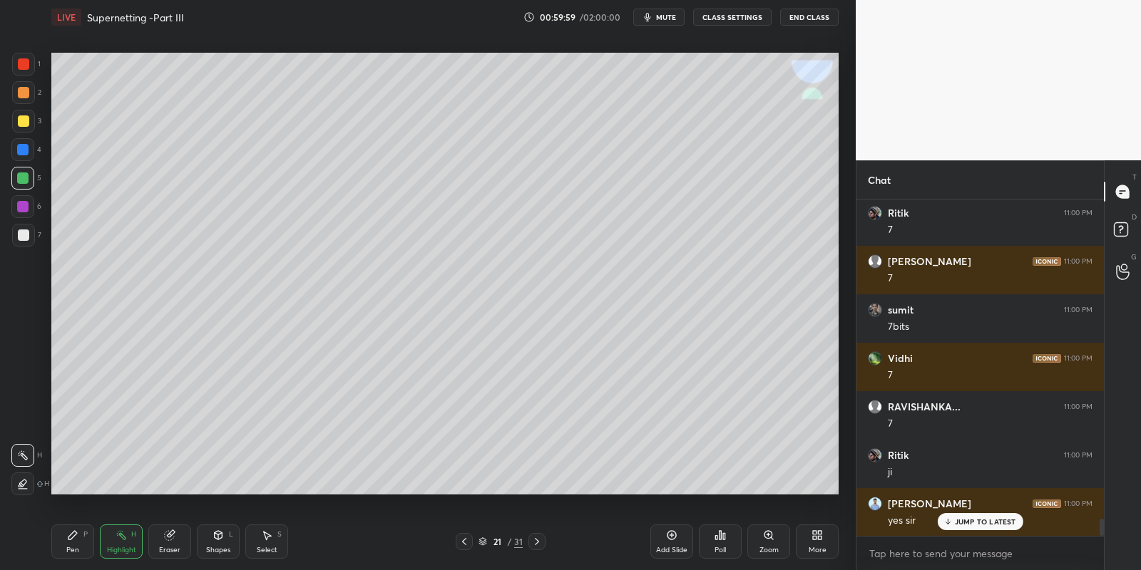
drag, startPoint x: 73, startPoint y: 544, endPoint x: 73, endPoint y: 495, distance: 48.5
click at [73, 541] on div "Pen P" at bounding box center [72, 542] width 43 height 34
click at [24, 115] on div at bounding box center [23, 120] width 11 height 11
drag, startPoint x: 217, startPoint y: 537, endPoint x: 218, endPoint y: 525, distance: 12.1
click at [218, 535] on icon at bounding box center [217, 535] width 11 height 11
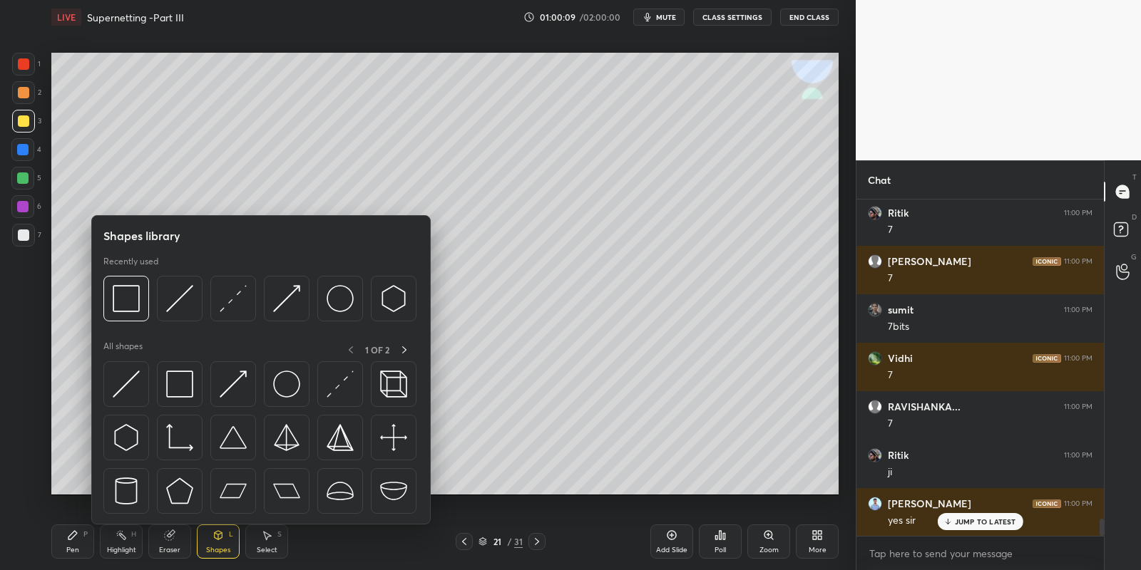
click at [127, 379] on img at bounding box center [126, 384] width 27 height 27
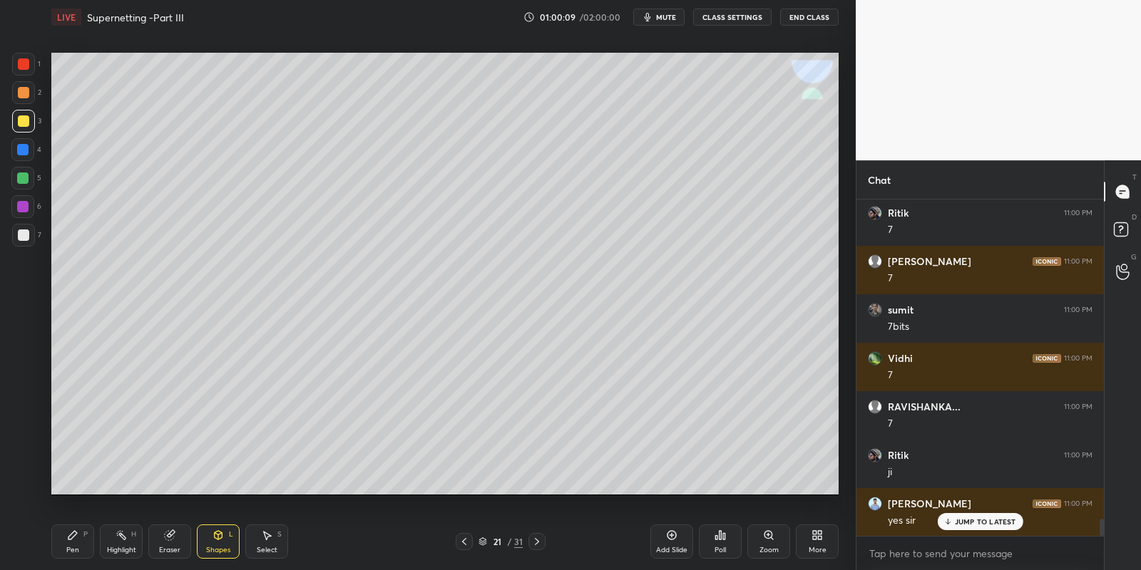
click at [22, 175] on div at bounding box center [22, 178] width 11 height 11
click at [75, 542] on div "Pen P" at bounding box center [72, 542] width 43 height 34
click at [27, 231] on div at bounding box center [23, 235] width 11 height 11
drag, startPoint x: 216, startPoint y: 540, endPoint x: 213, endPoint y: 525, distance: 15.2
click at [216, 538] on icon at bounding box center [217, 535] width 11 height 11
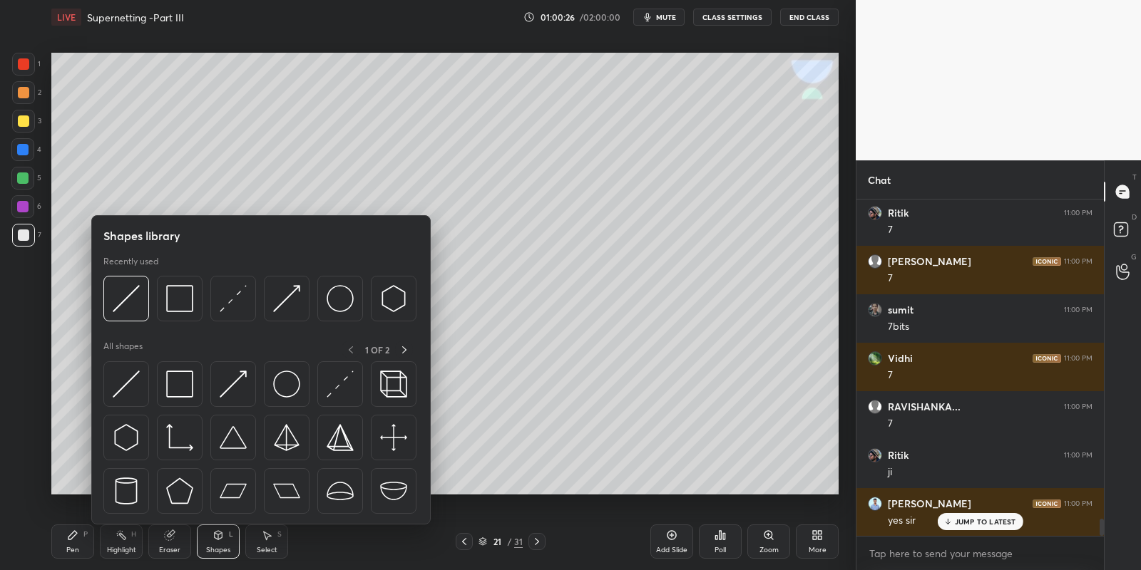
click at [127, 376] on img at bounding box center [126, 384] width 27 height 27
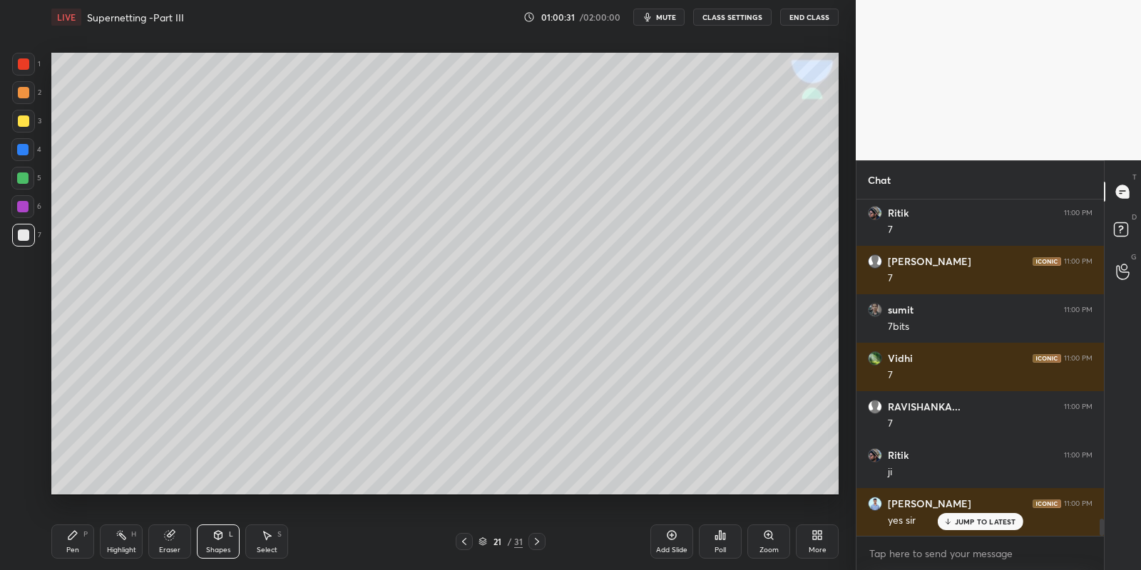
click at [74, 536] on icon at bounding box center [72, 535] width 11 height 11
click at [213, 538] on icon at bounding box center [217, 535] width 11 height 11
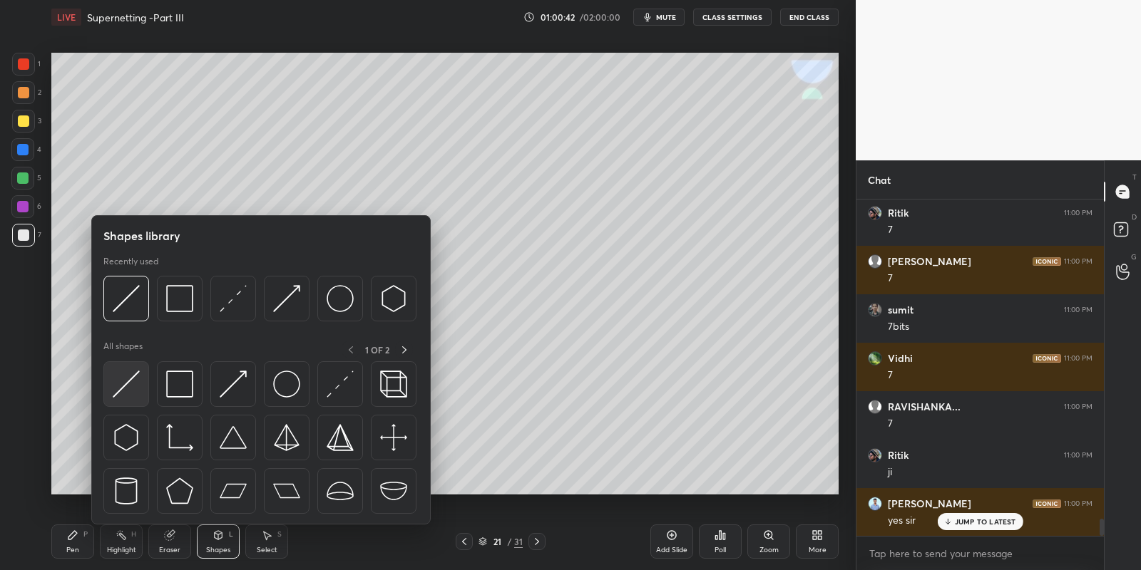
click at [124, 384] on img at bounding box center [126, 384] width 27 height 27
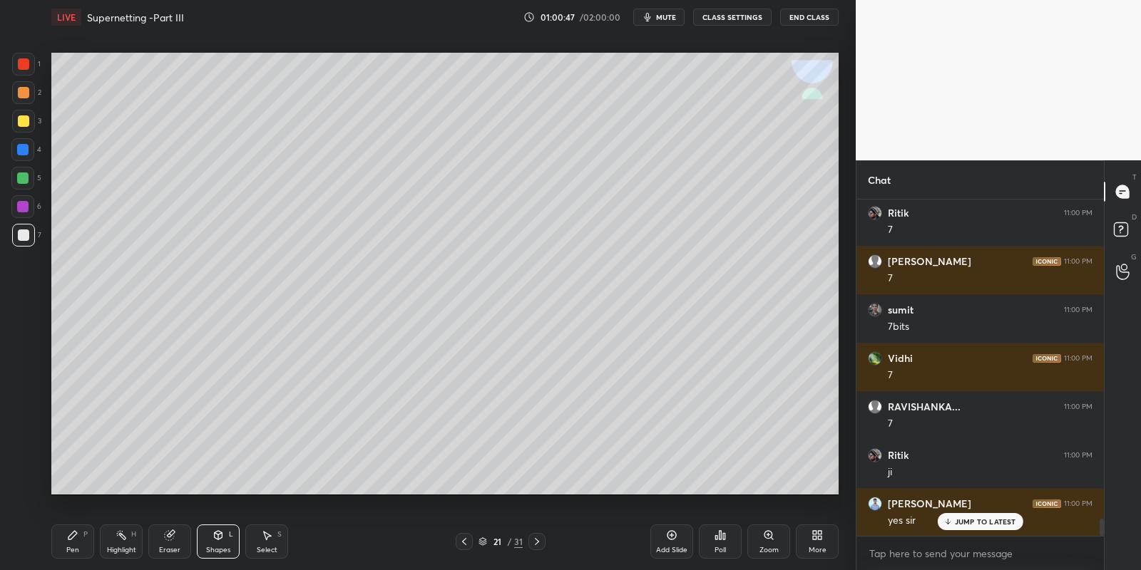
click at [76, 538] on icon at bounding box center [72, 535] width 11 height 11
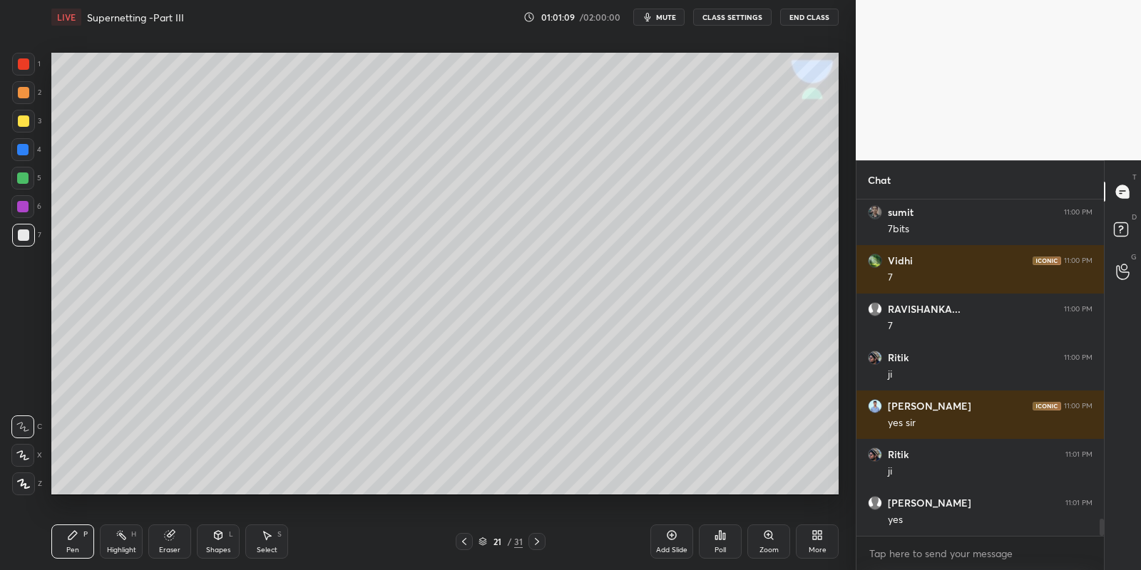
scroll to position [6418, 0]
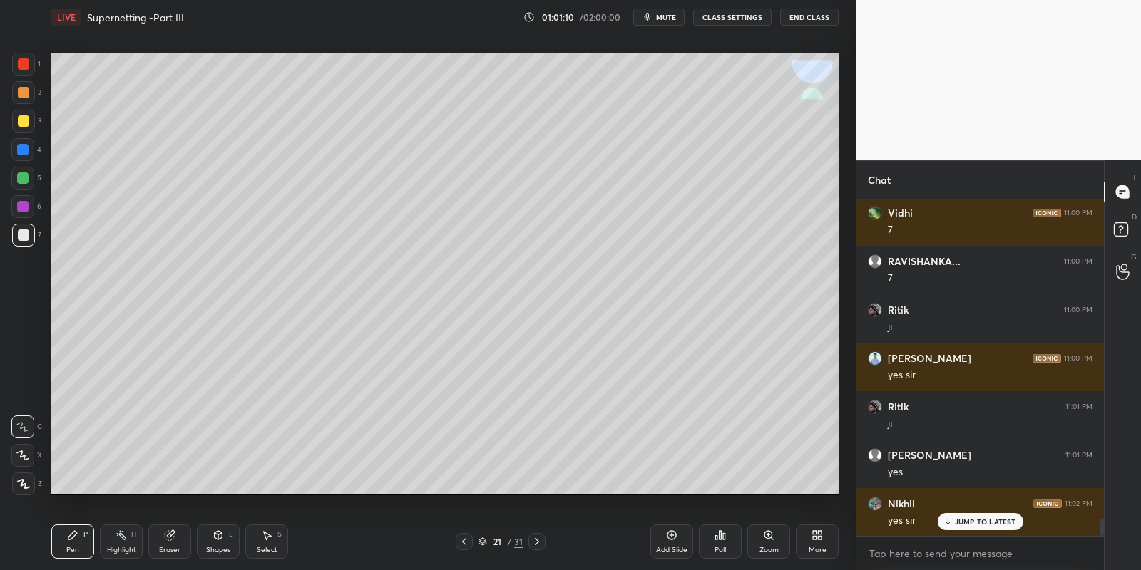
drag, startPoint x: 76, startPoint y: 543, endPoint x: 117, endPoint y: 544, distance: 40.7
click at [81, 544] on div "Pen P" at bounding box center [72, 542] width 43 height 34
click at [114, 549] on div "Highlight" at bounding box center [121, 550] width 29 height 7
click at [118, 538] on div "Highlight H" at bounding box center [121, 542] width 43 height 34
drag, startPoint x: 74, startPoint y: 543, endPoint x: 75, endPoint y: 535, distance: 8.6
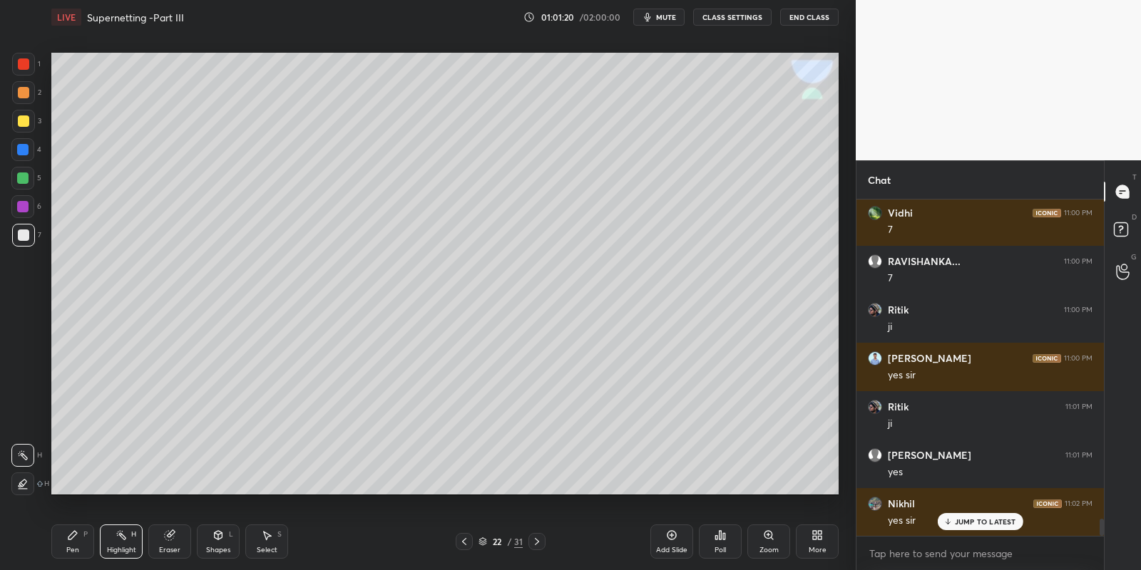
click at [76, 541] on div "Pen P" at bounding box center [72, 542] width 43 height 34
click at [20, 118] on div at bounding box center [23, 120] width 11 height 11
click at [71, 544] on div "Pen P" at bounding box center [72, 542] width 43 height 34
click at [464, 539] on icon at bounding box center [463, 541] width 11 height 11
drag, startPoint x: 264, startPoint y: 542, endPoint x: 266, endPoint y: 532, distance: 10.1
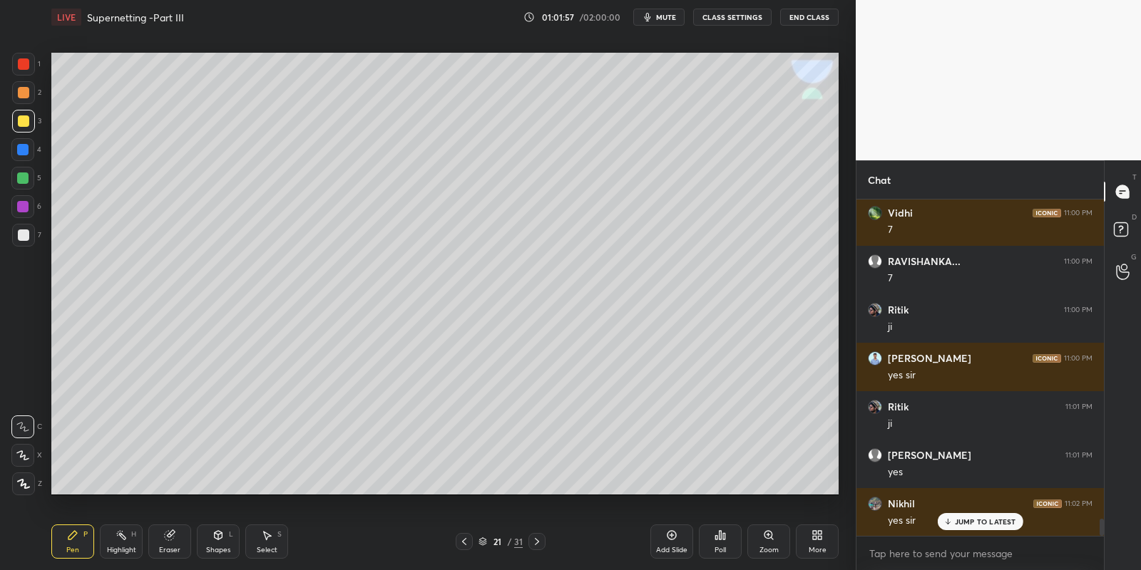
click at [266, 538] on div "Select S" at bounding box center [266, 542] width 43 height 34
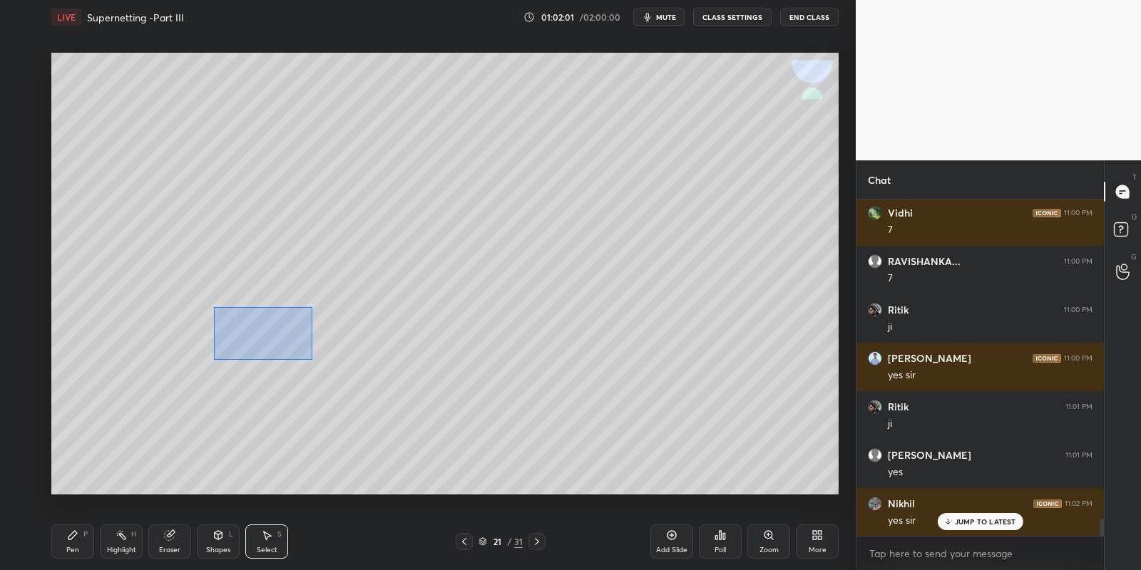
drag, startPoint x: 211, startPoint y: 304, endPoint x: 312, endPoint y: 355, distance: 112.5
click at [312, 359] on div "0 ° Undo Copy Paste here Duplicate Duplicate to new slide Delete" at bounding box center [444, 274] width 787 height 443
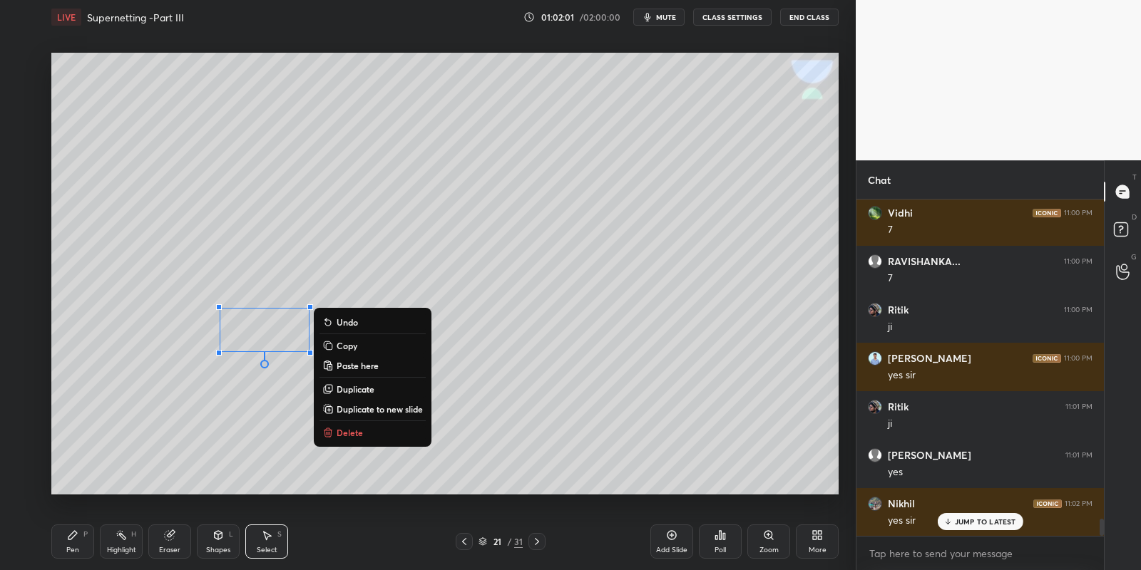
click at [359, 344] on button "Copy" at bounding box center [372, 345] width 106 height 17
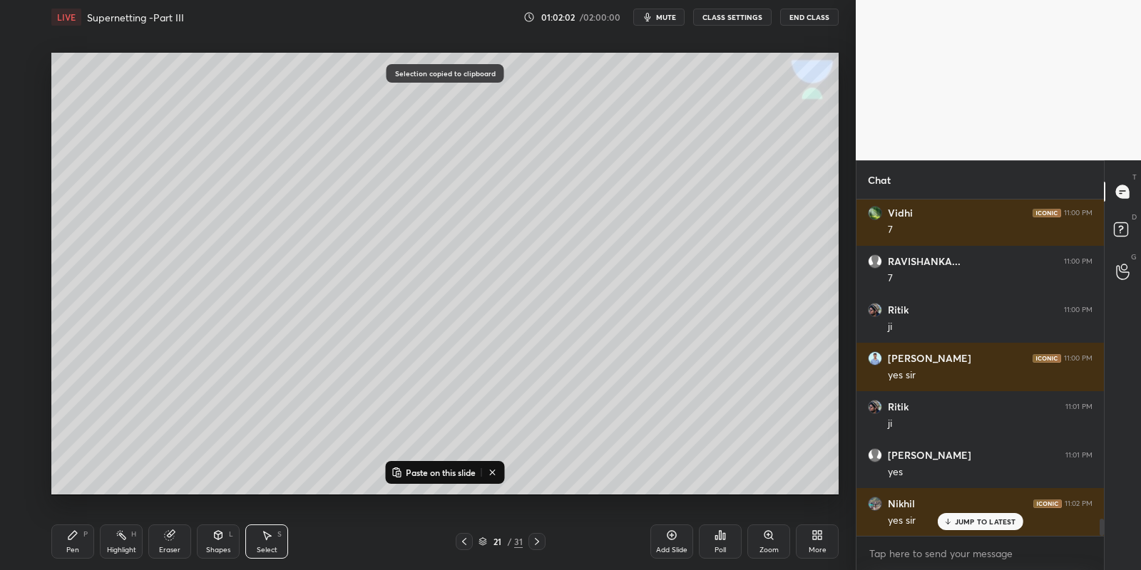
click at [537, 538] on icon at bounding box center [536, 541] width 11 height 11
drag, startPoint x: 420, startPoint y: 468, endPoint x: 416, endPoint y: 461, distance: 7.3
click at [420, 467] on p "Paste on this slide" at bounding box center [441, 472] width 70 height 11
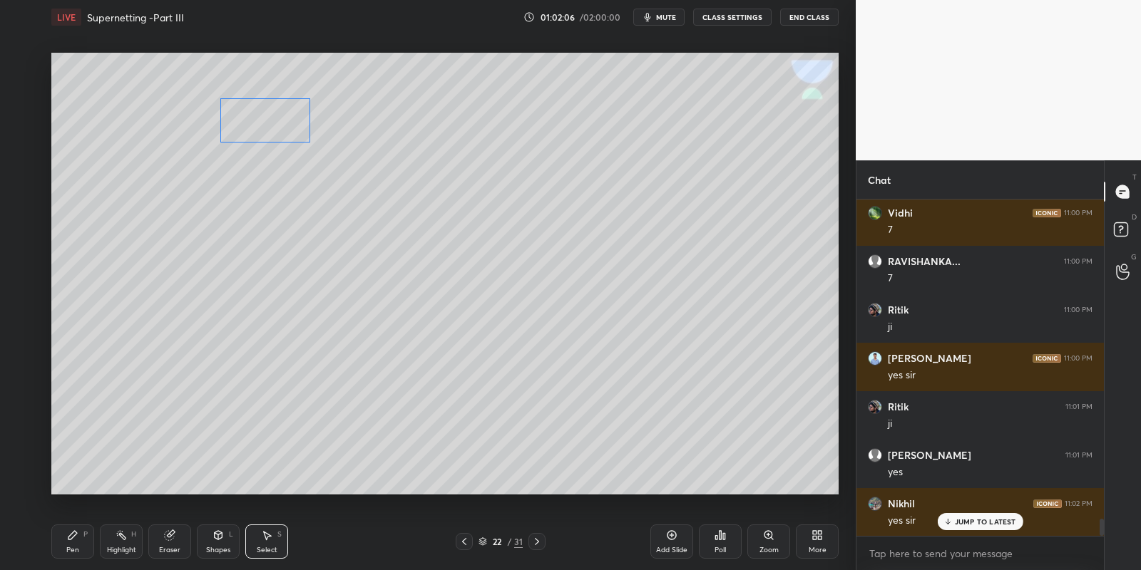
drag, startPoint x: 261, startPoint y: 317, endPoint x: 262, endPoint y: 111, distance: 206.8
click at [263, 111] on div "0 ° Undo Copy Paste here Duplicate Duplicate to new slide Delete" at bounding box center [444, 274] width 787 height 443
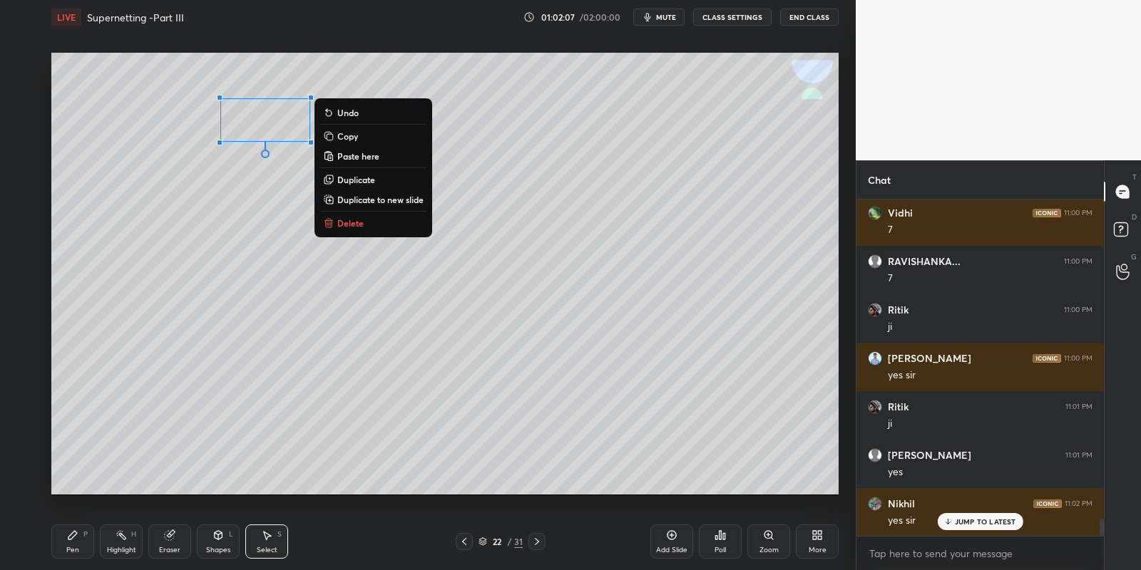
click at [76, 539] on icon at bounding box center [72, 535] width 11 height 11
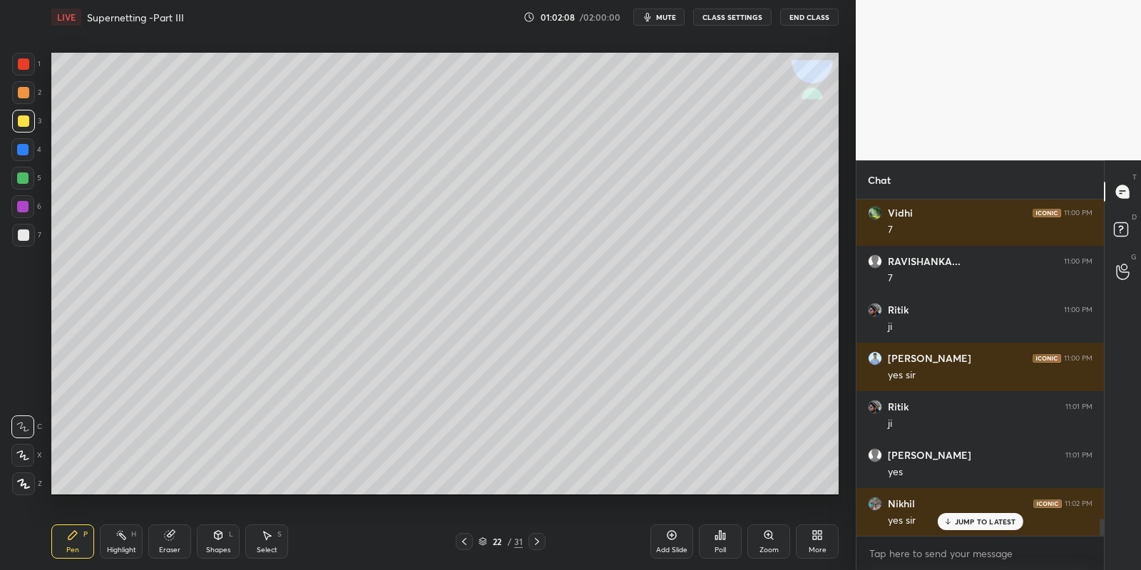
click at [116, 538] on icon at bounding box center [120, 535] width 11 height 11
drag, startPoint x: 73, startPoint y: 537, endPoint x: 82, endPoint y: 535, distance: 8.7
click at [77, 537] on icon at bounding box center [72, 535] width 11 height 11
drag, startPoint x: 120, startPoint y: 545, endPoint x: 169, endPoint y: 501, distance: 66.1
click at [117, 545] on div "Highlight H" at bounding box center [121, 542] width 43 height 34
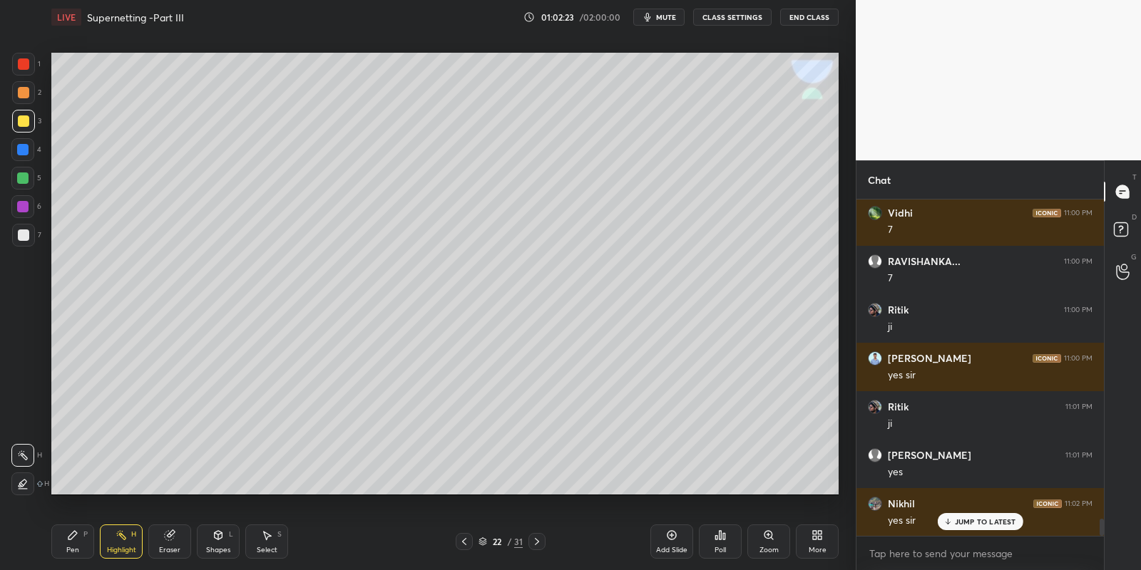
scroll to position [6466, 0]
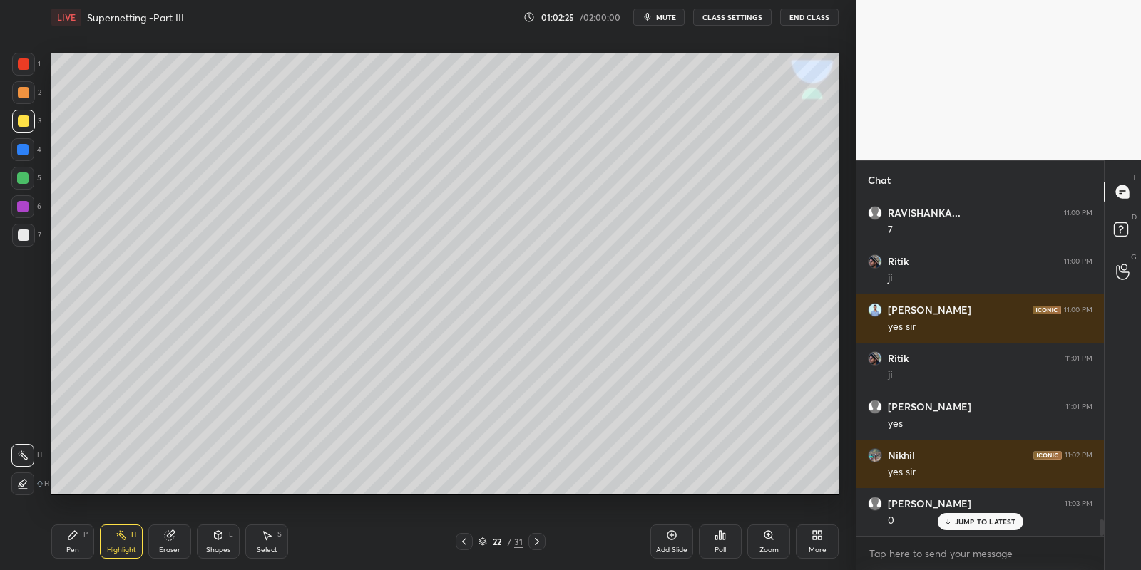
drag, startPoint x: 71, startPoint y: 546, endPoint x: 78, endPoint y: 543, distance: 7.7
click at [73, 547] on div "Pen" at bounding box center [72, 550] width 13 height 7
drag, startPoint x: 66, startPoint y: 541, endPoint x: 63, endPoint y: 504, distance: 37.1
click at [61, 542] on div "Pen P" at bounding box center [72, 542] width 43 height 34
click at [24, 235] on div at bounding box center [23, 235] width 11 height 11
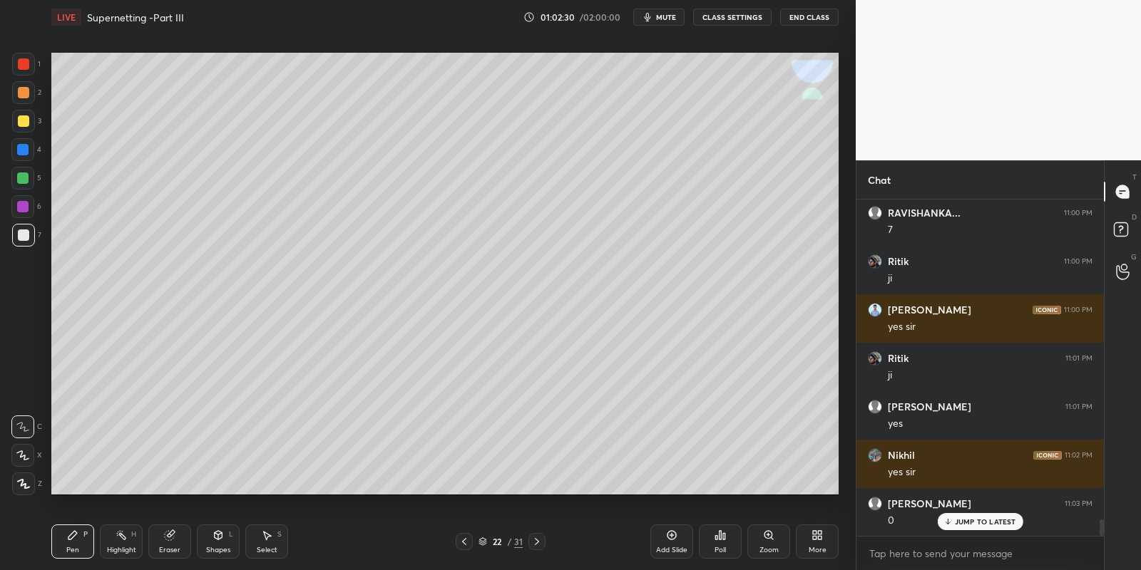
scroll to position [6515, 0]
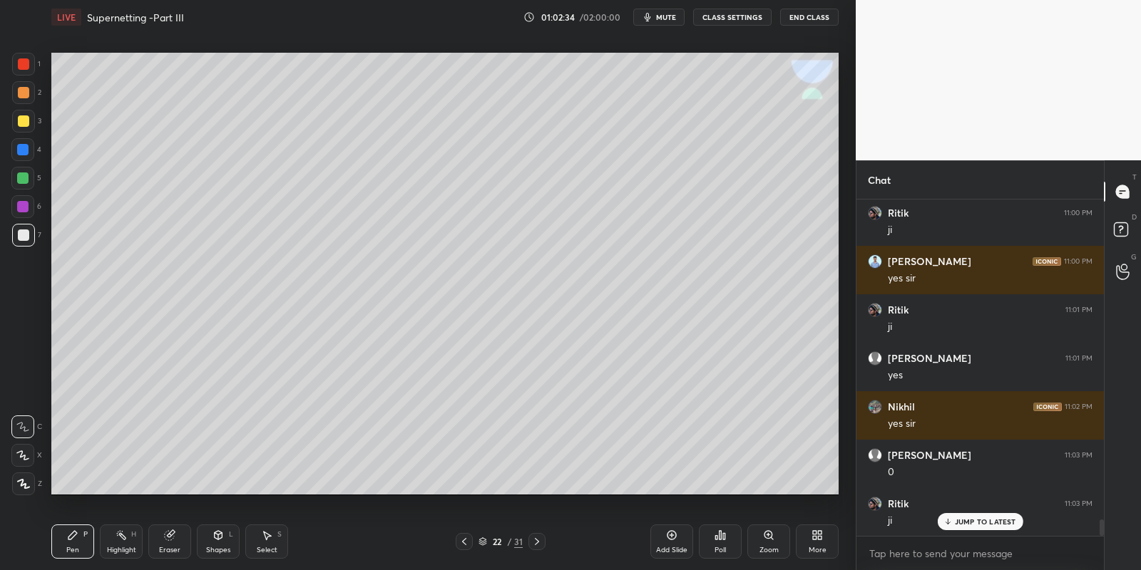
drag, startPoint x: 219, startPoint y: 539, endPoint x: 221, endPoint y: 531, distance: 8.1
click at [220, 533] on icon at bounding box center [217, 535] width 11 height 11
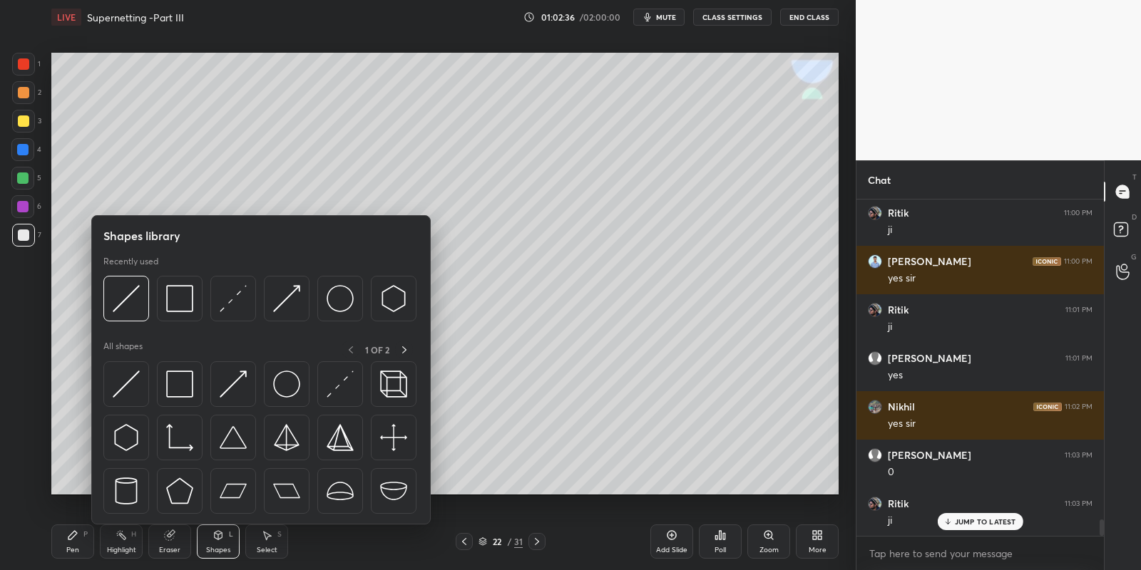
click at [123, 371] on img at bounding box center [126, 384] width 27 height 27
click at [21, 173] on div at bounding box center [22, 178] width 11 height 11
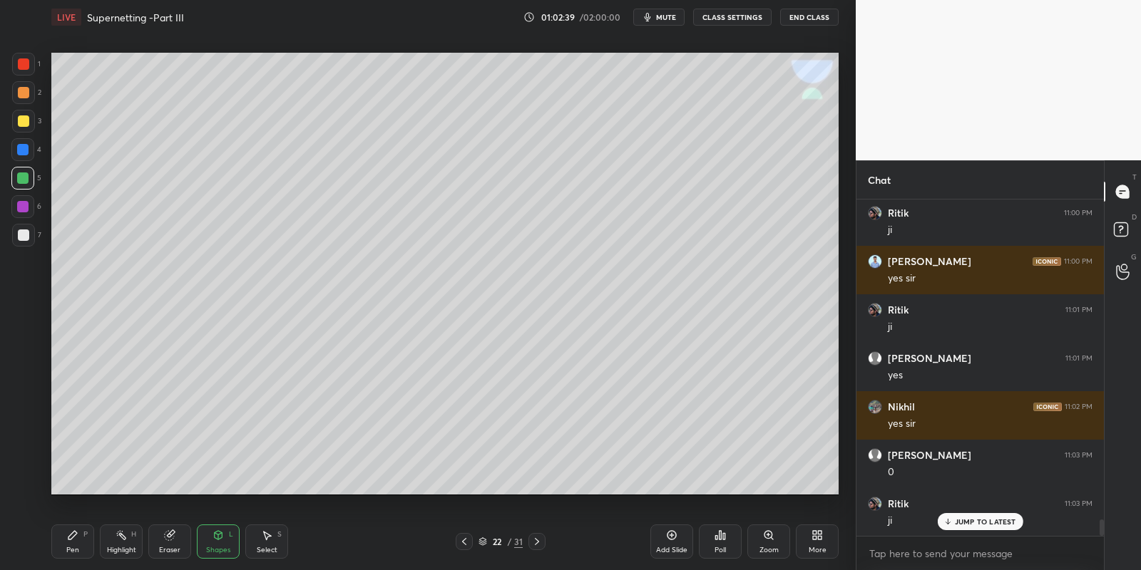
click at [76, 540] on div "Pen P" at bounding box center [72, 542] width 43 height 34
click at [120, 539] on div "Highlight H" at bounding box center [121, 542] width 43 height 34
click at [73, 541] on div "Pen P" at bounding box center [72, 542] width 43 height 34
drag, startPoint x: 11, startPoint y: 178, endPoint x: 40, endPoint y: 180, distance: 28.6
click at [11, 179] on div "1 2 3 4 5 6 7 C X Z C X Z E E Erase all H H" at bounding box center [23, 274] width 46 height 443
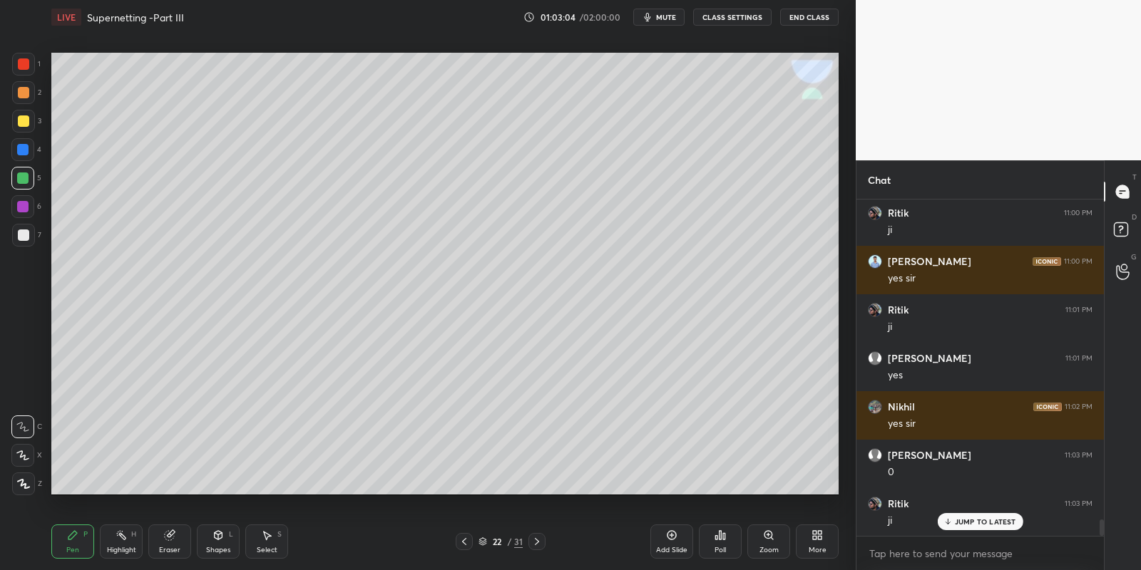
click at [213, 538] on div "Shapes L" at bounding box center [218, 542] width 43 height 34
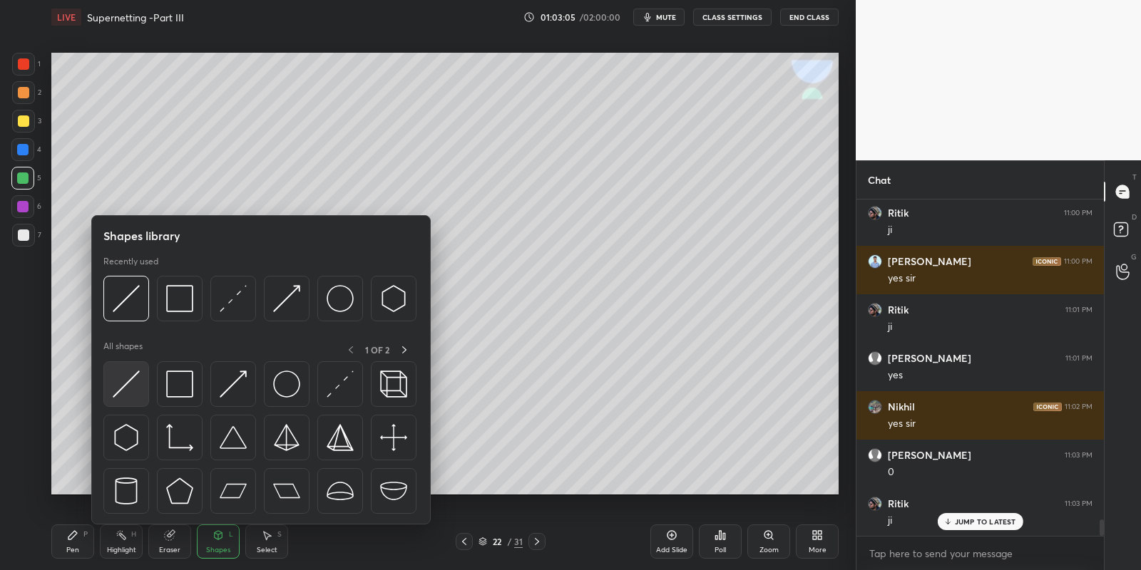
click at [134, 383] on img at bounding box center [126, 384] width 27 height 27
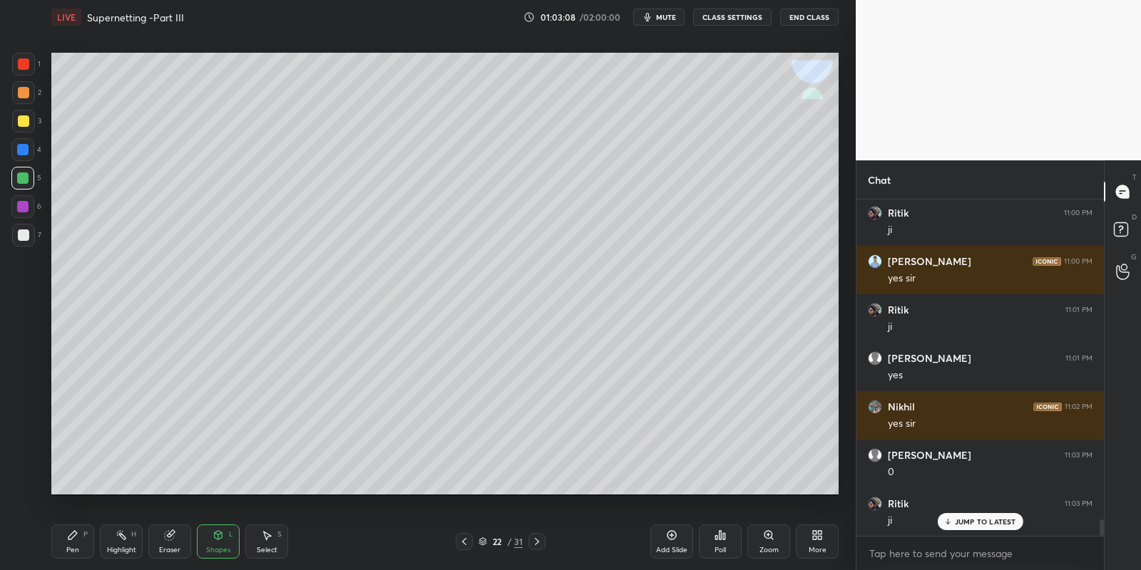
drag, startPoint x: 71, startPoint y: 542, endPoint x: 118, endPoint y: 498, distance: 64.0
click at [73, 540] on div "Pen P" at bounding box center [72, 542] width 43 height 34
click at [215, 541] on div "Shapes L" at bounding box center [218, 542] width 43 height 34
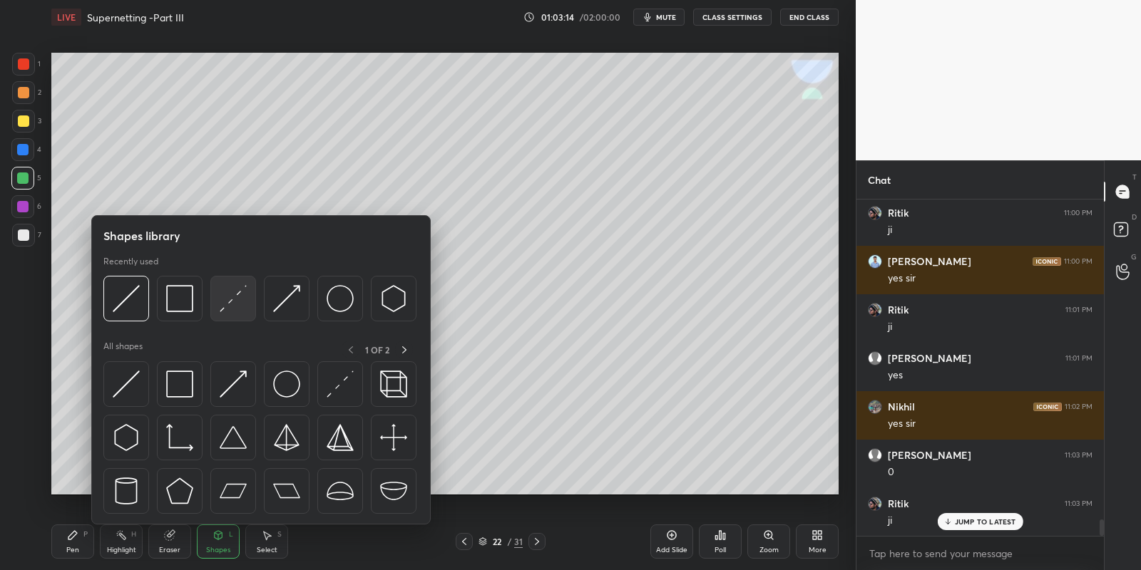
click at [235, 292] on img at bounding box center [233, 298] width 27 height 27
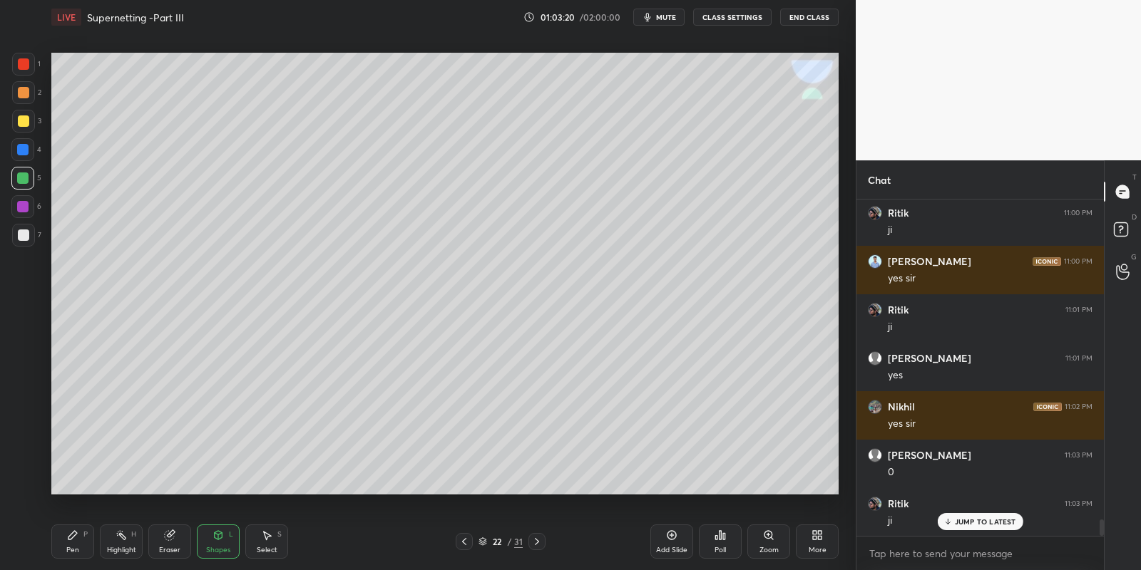
drag, startPoint x: 73, startPoint y: 538, endPoint x: 79, endPoint y: 533, distance: 7.6
click at [76, 535] on icon at bounding box center [72, 535] width 11 height 11
click at [256, 542] on div "Select S" at bounding box center [266, 542] width 43 height 34
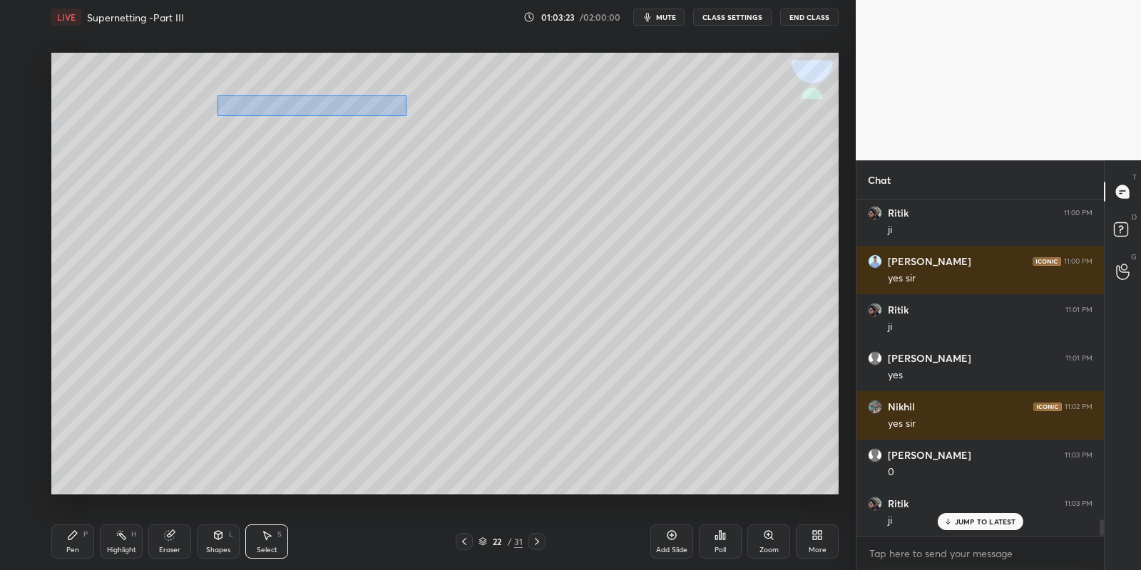
drag, startPoint x: 216, startPoint y: 96, endPoint x: 407, endPoint y: 108, distance: 191.5
click at [406, 112] on div "0 ° Undo Copy Paste here Duplicate Duplicate to new slide Delete" at bounding box center [444, 274] width 787 height 443
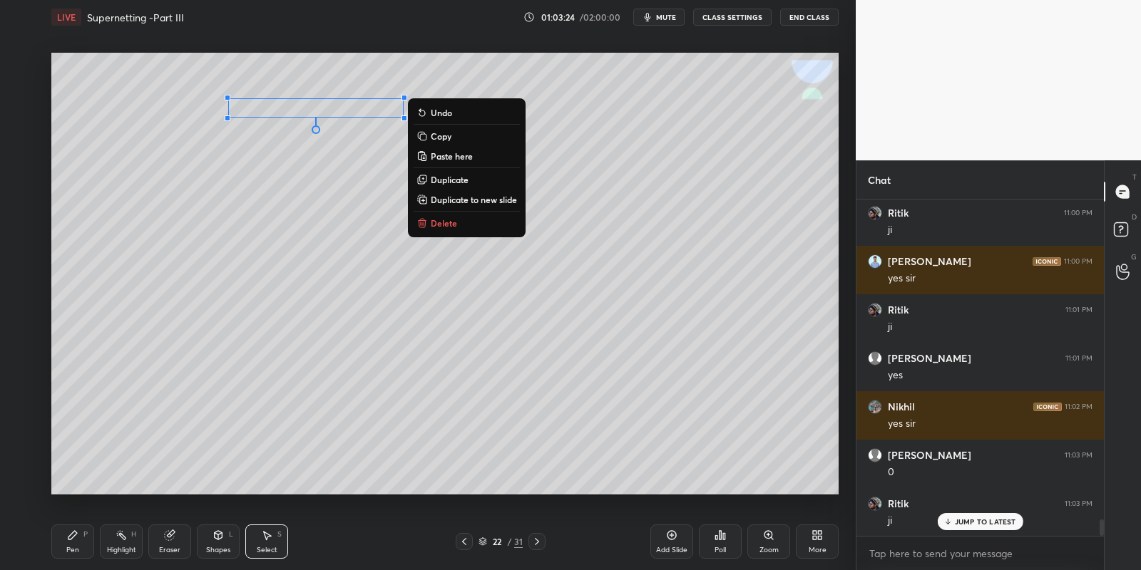
click at [453, 136] on button "Copy" at bounding box center [466, 136] width 106 height 17
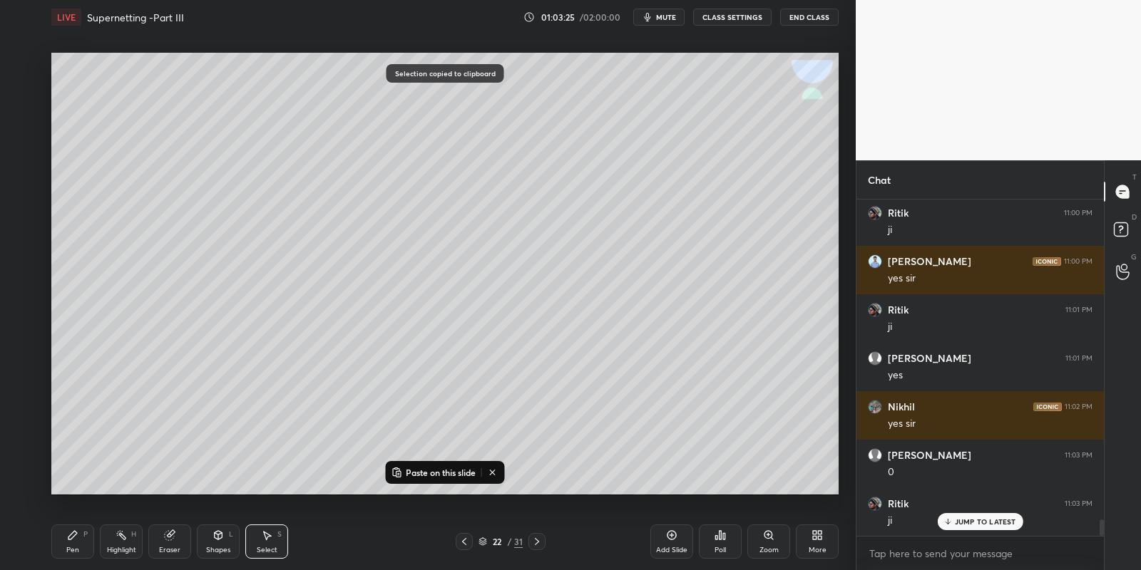
click at [408, 470] on p "Paste on this slide" at bounding box center [441, 472] width 70 height 11
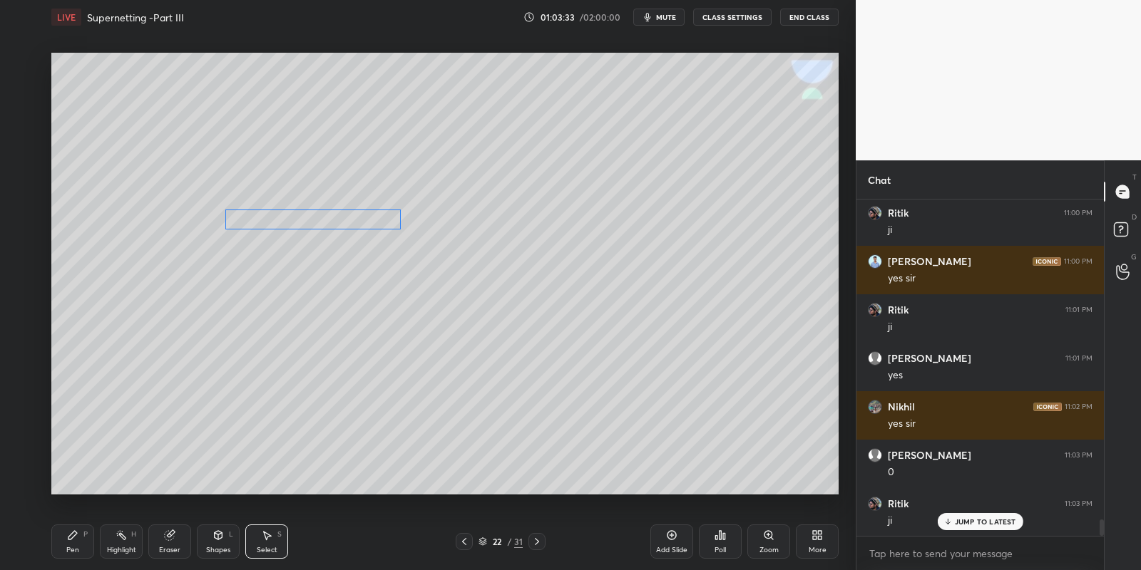
drag, startPoint x: 341, startPoint y: 124, endPoint x: 325, endPoint y: 216, distance: 93.3
click at [322, 215] on div "0 ° Undo Copy Paste here Duplicate Duplicate to new slide Delete" at bounding box center [444, 274] width 787 height 443
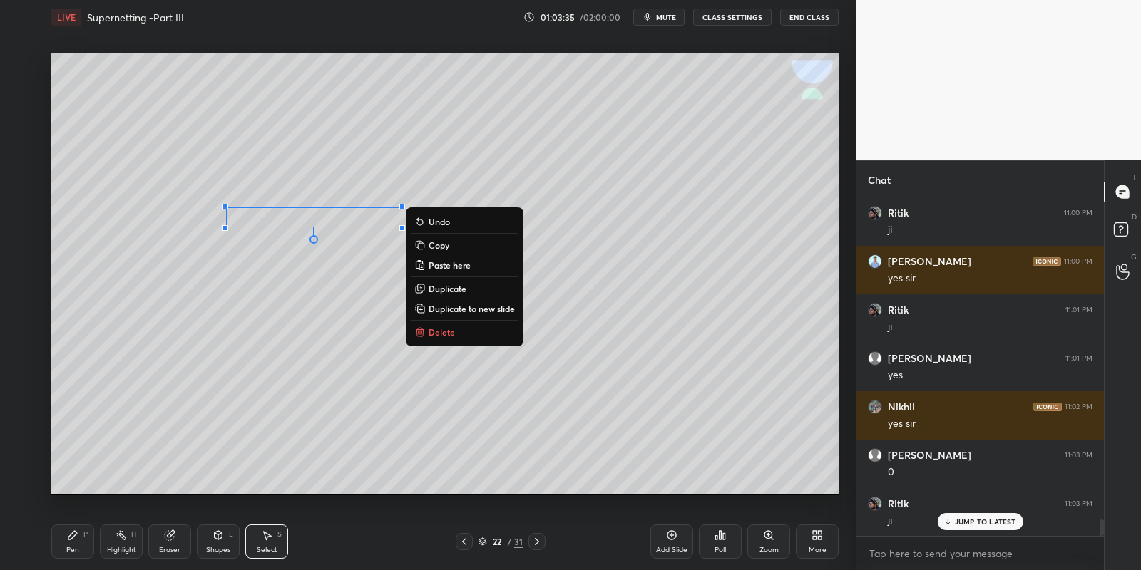
click at [76, 539] on div "Pen P" at bounding box center [72, 542] width 43 height 34
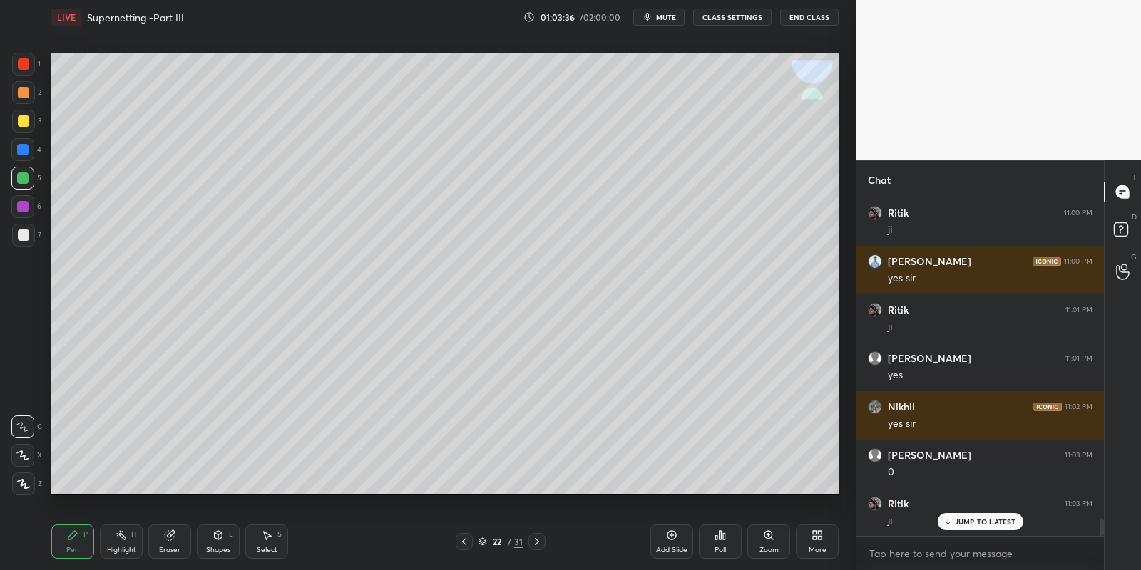
click at [25, 175] on div at bounding box center [22, 178] width 11 height 11
click at [217, 542] on div "Shapes L" at bounding box center [218, 542] width 43 height 34
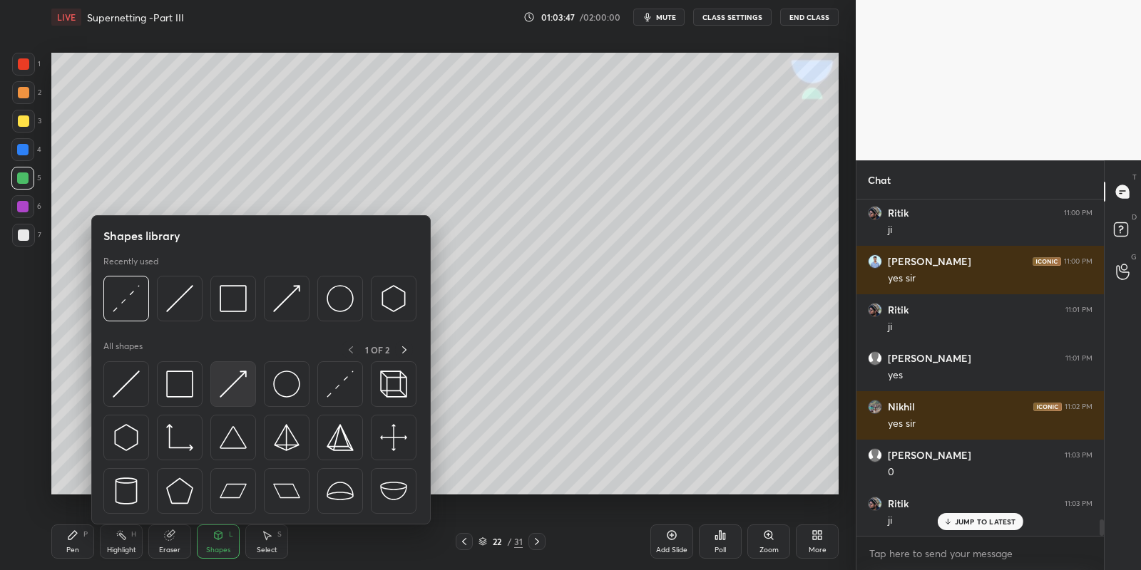
click at [235, 376] on img at bounding box center [233, 384] width 27 height 27
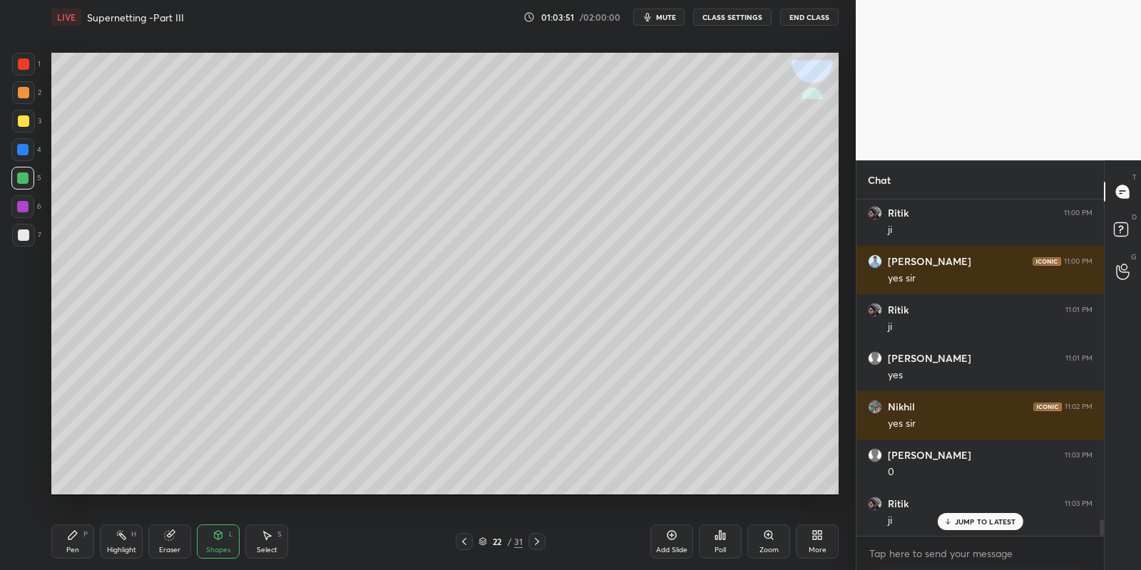
drag, startPoint x: 79, startPoint y: 540, endPoint x: 82, endPoint y: 516, distance: 23.7
click at [78, 538] on div "Pen P" at bounding box center [72, 542] width 43 height 34
drag, startPoint x: 26, startPoint y: 118, endPoint x: 34, endPoint y: 119, distance: 7.3
click at [27, 118] on div at bounding box center [23, 120] width 11 height 11
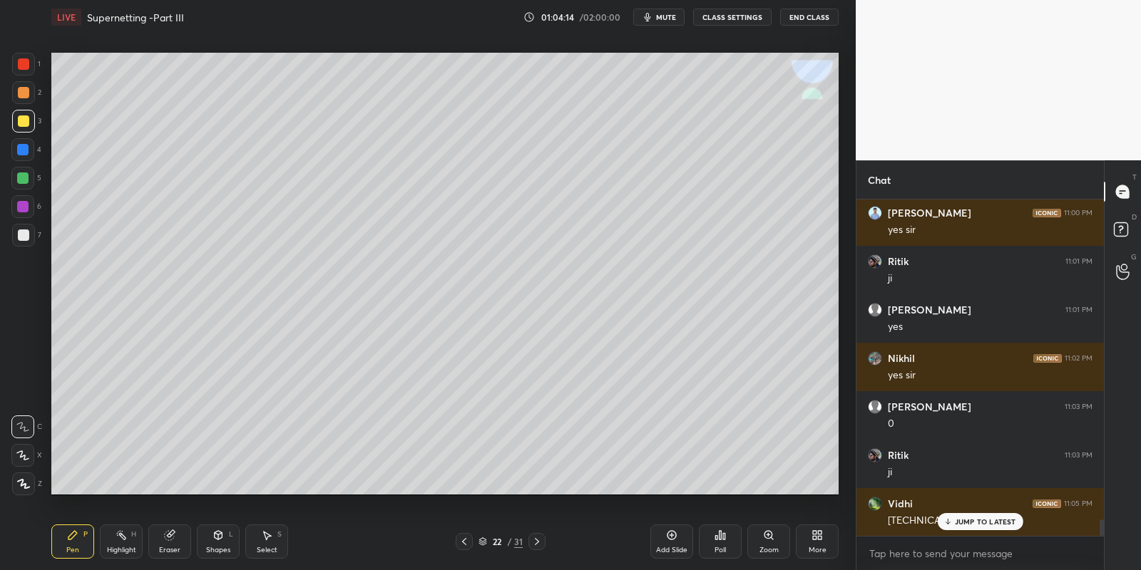
click at [120, 545] on div "Highlight H" at bounding box center [121, 542] width 43 height 34
drag, startPoint x: 75, startPoint y: 538, endPoint x: 118, endPoint y: 548, distance: 44.5
click at [79, 540] on div "Pen P" at bounding box center [72, 542] width 43 height 34
click at [115, 547] on div "Highlight" at bounding box center [121, 550] width 29 height 7
click at [71, 541] on div "Pen P" at bounding box center [72, 542] width 43 height 34
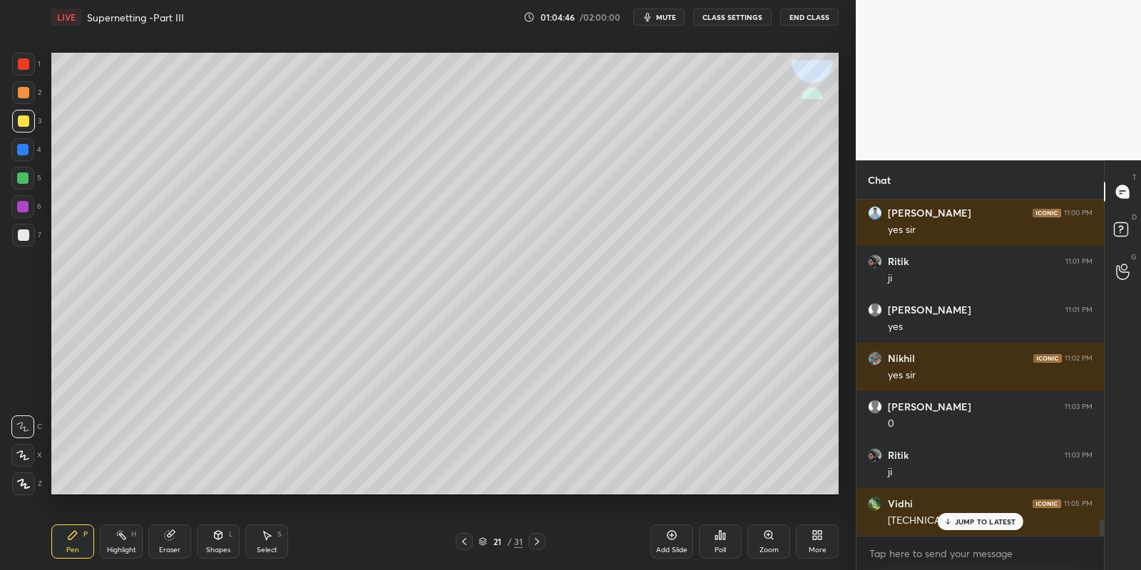
drag, startPoint x: 117, startPoint y: 548, endPoint x: 120, endPoint y: 538, distance: 10.6
click at [119, 545] on div "Highlight H" at bounding box center [121, 542] width 43 height 34
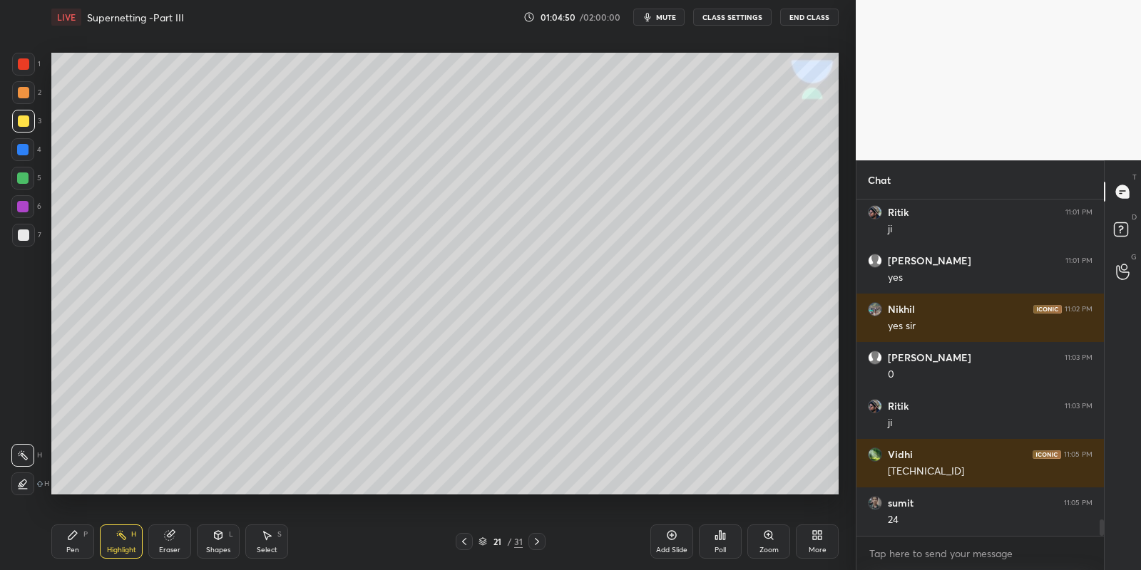
scroll to position [6660, 0]
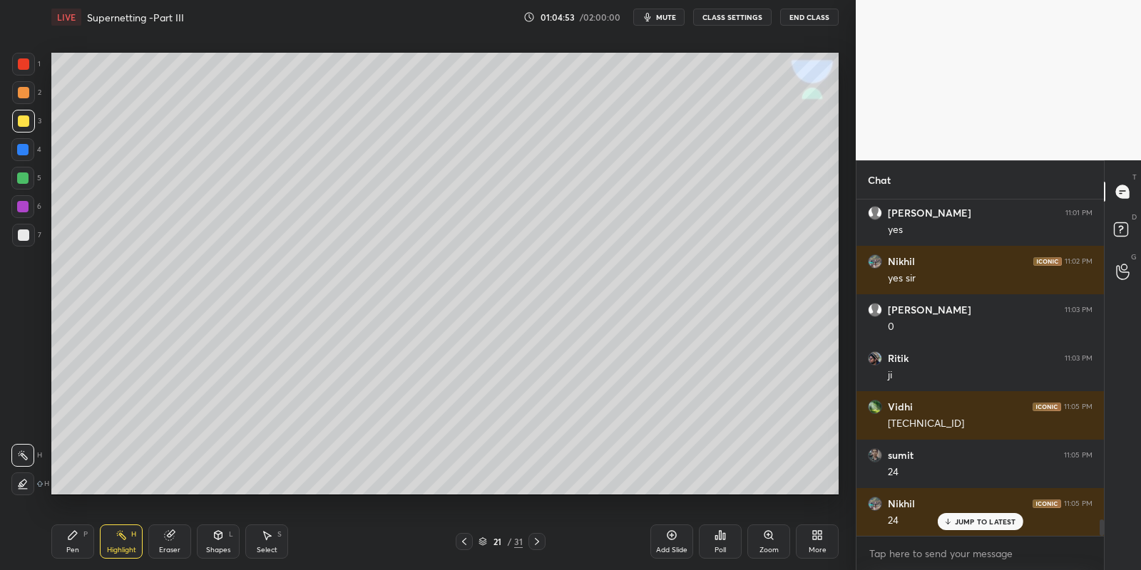
drag, startPoint x: 74, startPoint y: 540, endPoint x: 110, endPoint y: 542, distance: 35.7
click at [77, 543] on div "Pen P" at bounding box center [72, 542] width 43 height 34
click at [120, 550] on div "Highlight" at bounding box center [121, 550] width 29 height 7
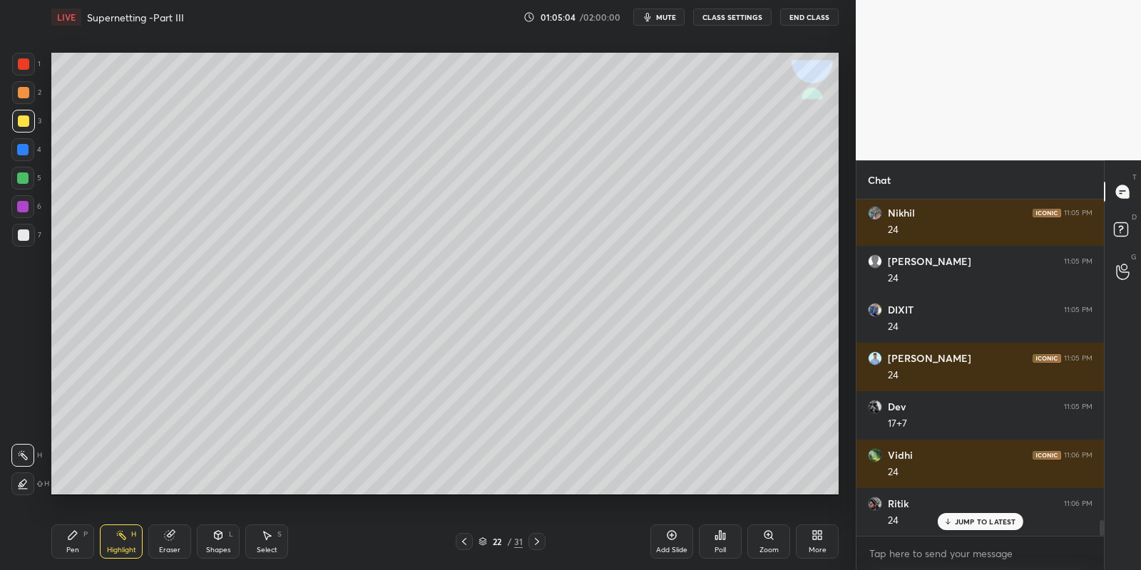
drag, startPoint x: 73, startPoint y: 548, endPoint x: 78, endPoint y: 540, distance: 9.7
click at [73, 547] on div "Pen" at bounding box center [72, 550] width 13 height 7
click at [217, 538] on icon at bounding box center [217, 535] width 11 height 11
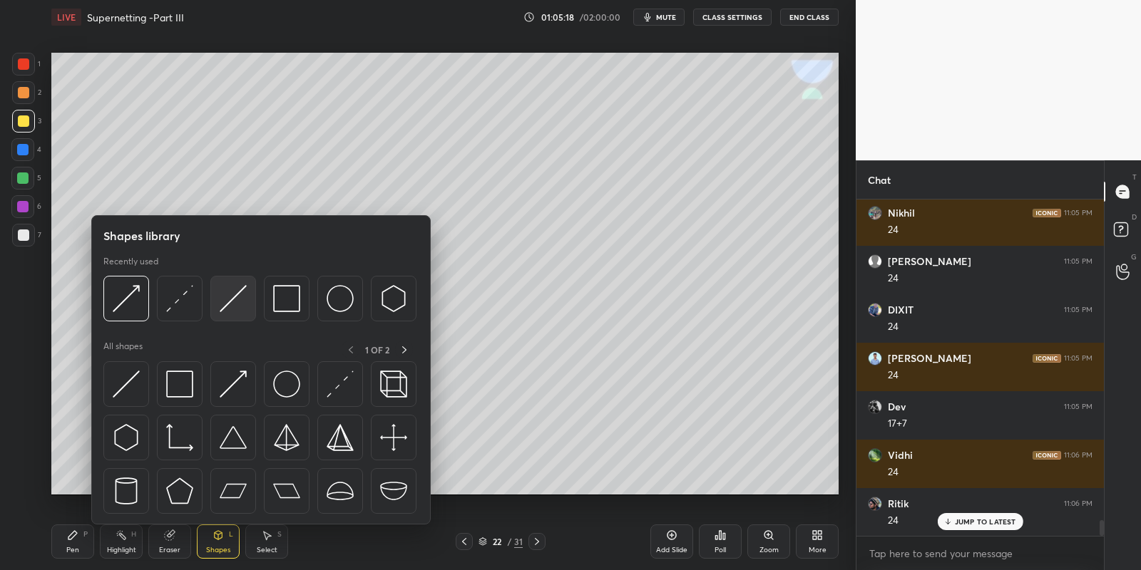
scroll to position [6965, 0]
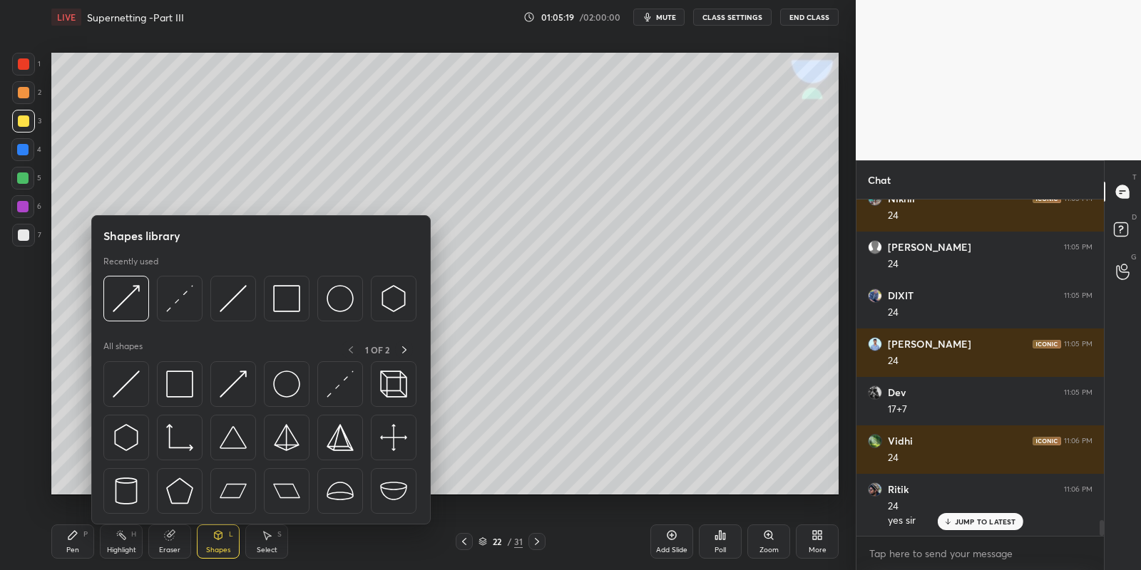
click at [183, 298] on img at bounding box center [179, 298] width 27 height 27
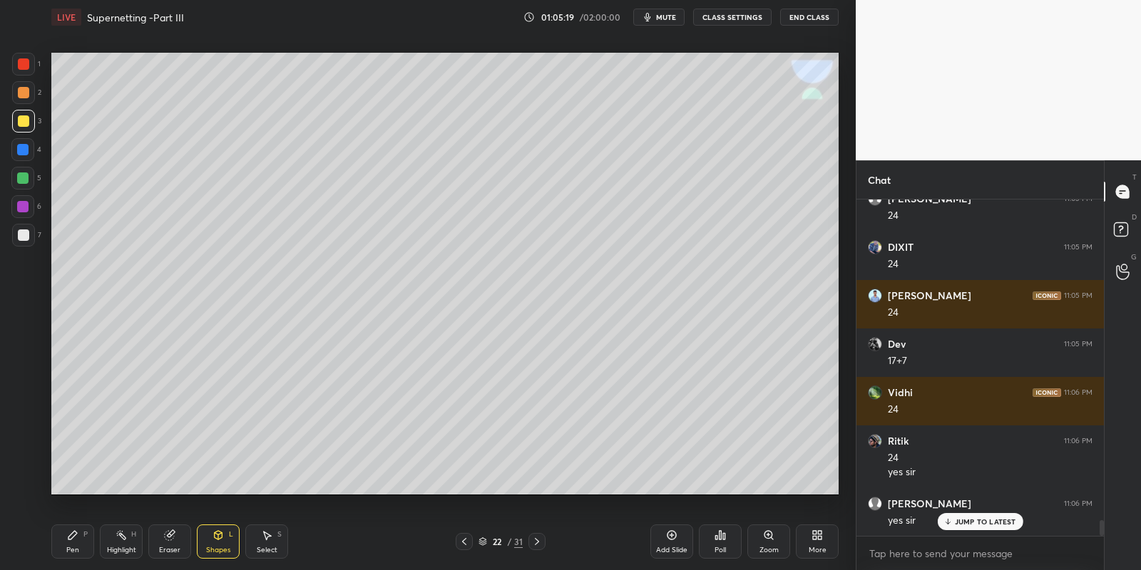
click at [24, 237] on div at bounding box center [23, 235] width 11 height 11
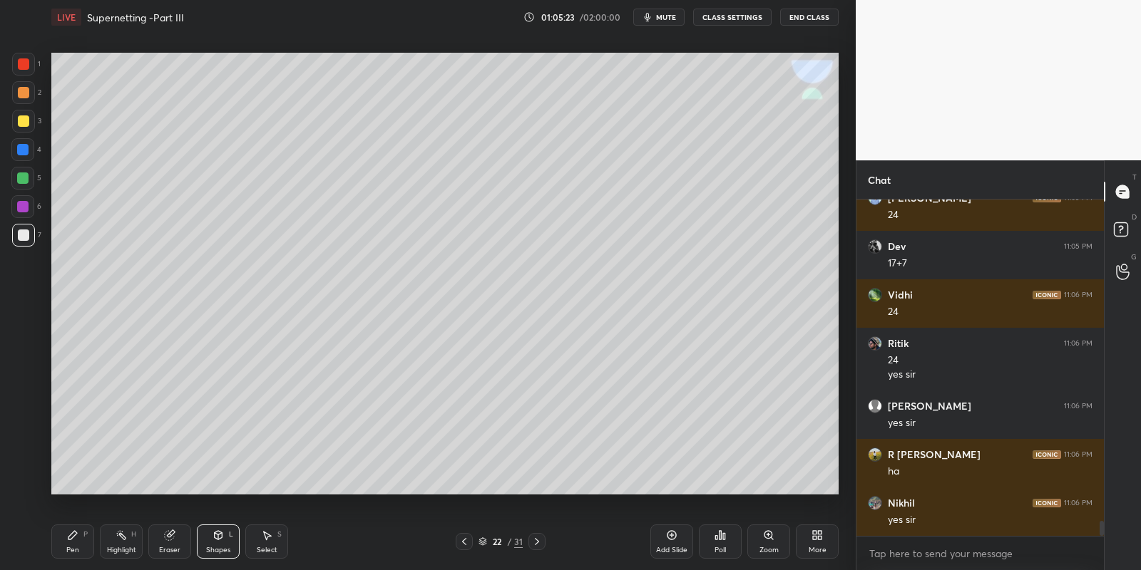
scroll to position [7159, 0]
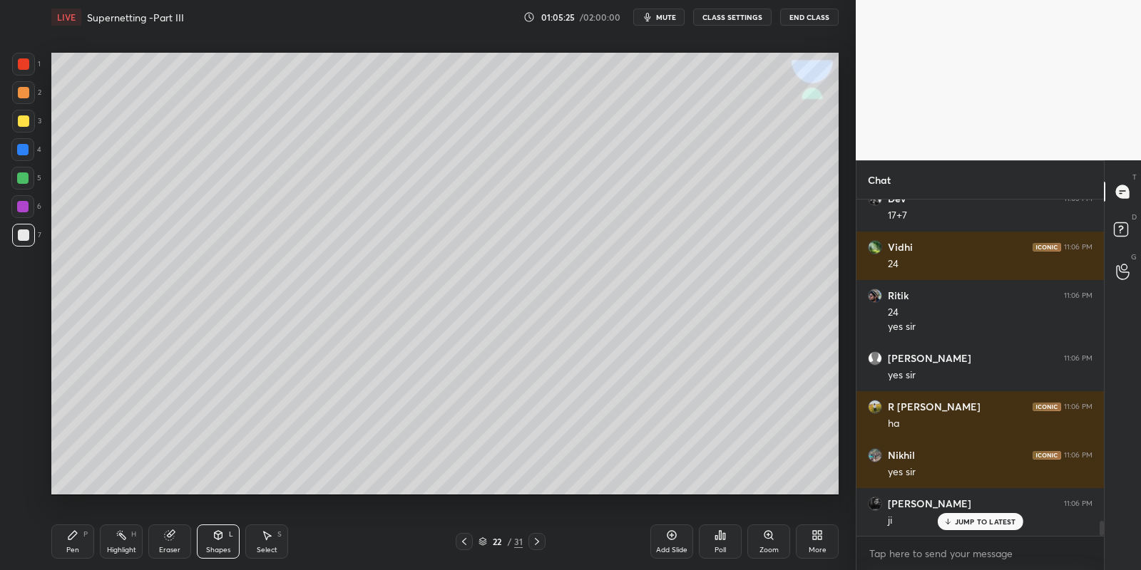
drag, startPoint x: 64, startPoint y: 540, endPoint x: 72, endPoint y: 537, distance: 8.3
click at [68, 539] on div "Pen P" at bounding box center [72, 542] width 43 height 34
drag, startPoint x: 263, startPoint y: 545, endPoint x: 260, endPoint y: 497, distance: 48.6
click at [262, 544] on div "Select S" at bounding box center [266, 542] width 43 height 34
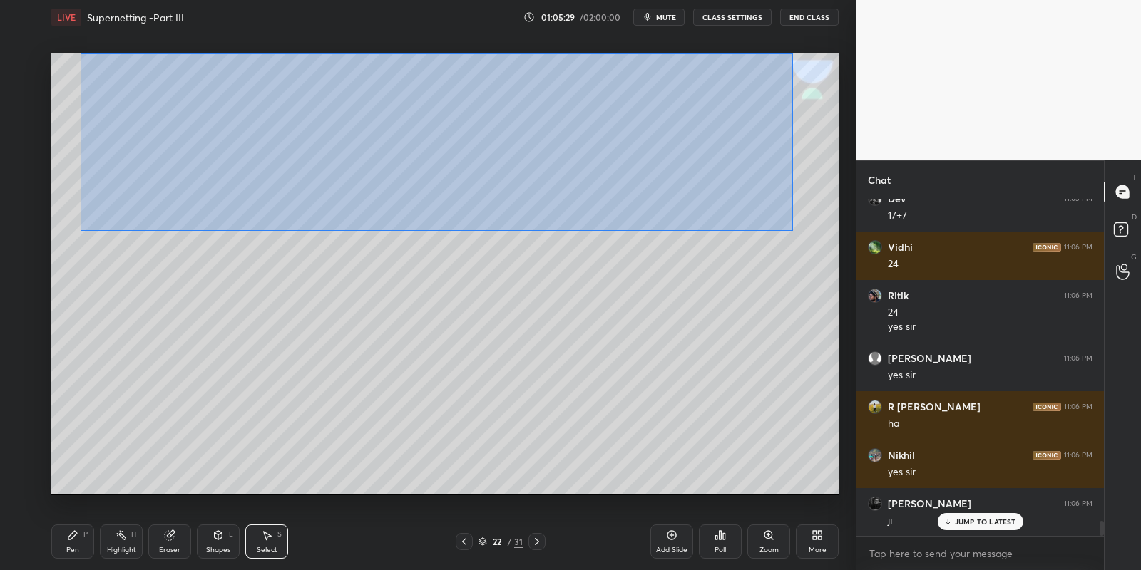
drag, startPoint x: 81, startPoint y: 53, endPoint x: 787, endPoint y: 228, distance: 728.0
click at [793, 230] on div "0 ° Undo Copy Paste here Duplicate Duplicate to new slide Delete" at bounding box center [444, 274] width 787 height 443
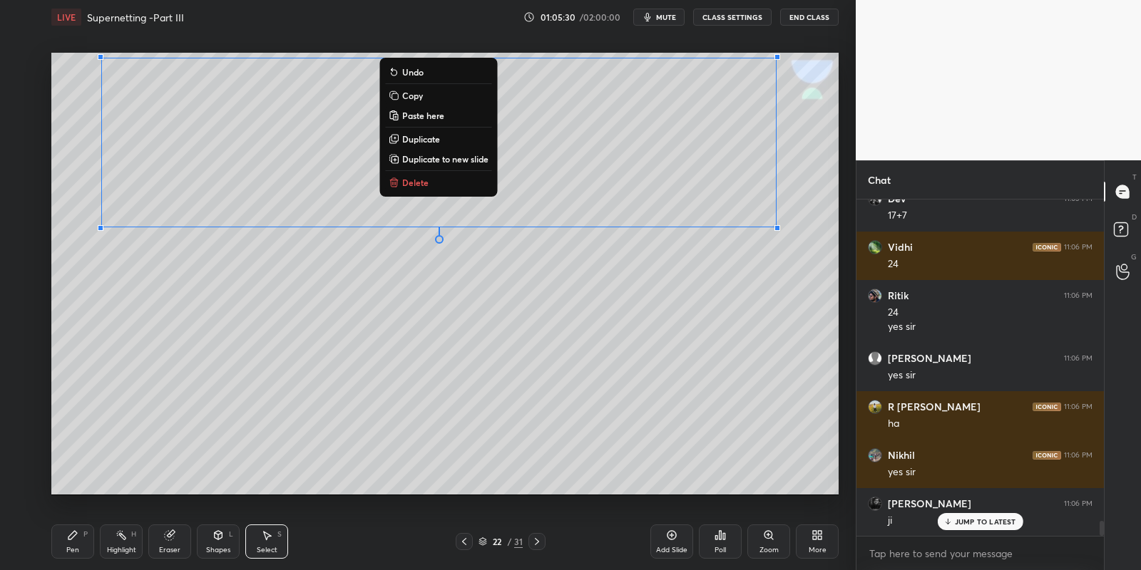
click at [421, 93] on button "Copy" at bounding box center [438, 95] width 106 height 17
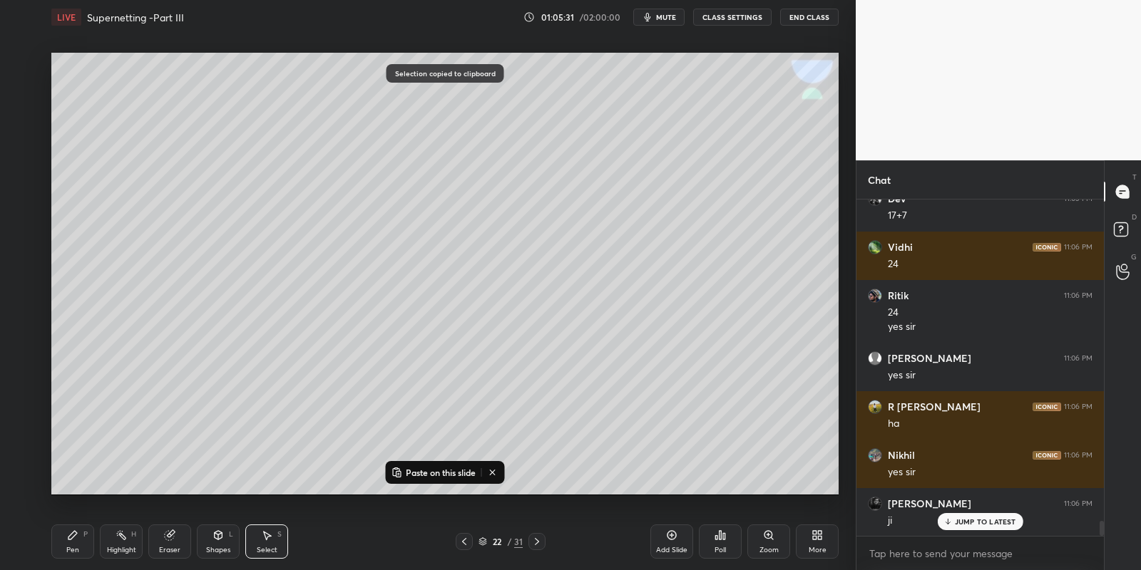
click at [406, 474] on p "Paste on this slide" at bounding box center [441, 472] width 70 height 11
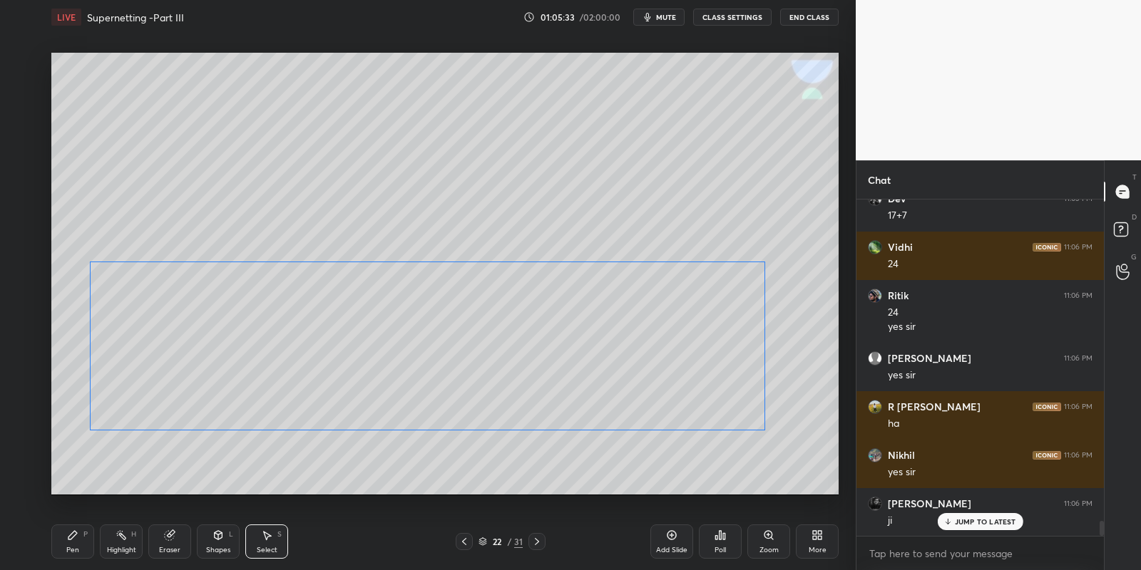
drag, startPoint x: 353, startPoint y: 196, endPoint x: 329, endPoint y: 347, distance: 153.1
click at [331, 348] on div "0 ° Undo Copy Paste here Duplicate Duplicate to new slide Delete" at bounding box center [444, 274] width 787 height 443
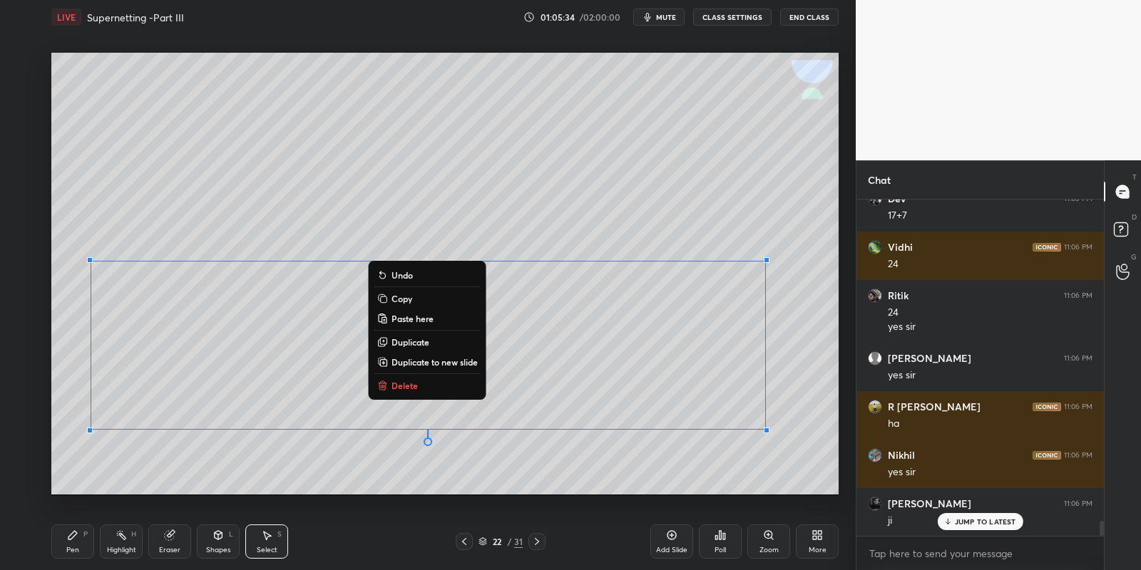
click at [82, 538] on div "Pen P" at bounding box center [72, 542] width 43 height 34
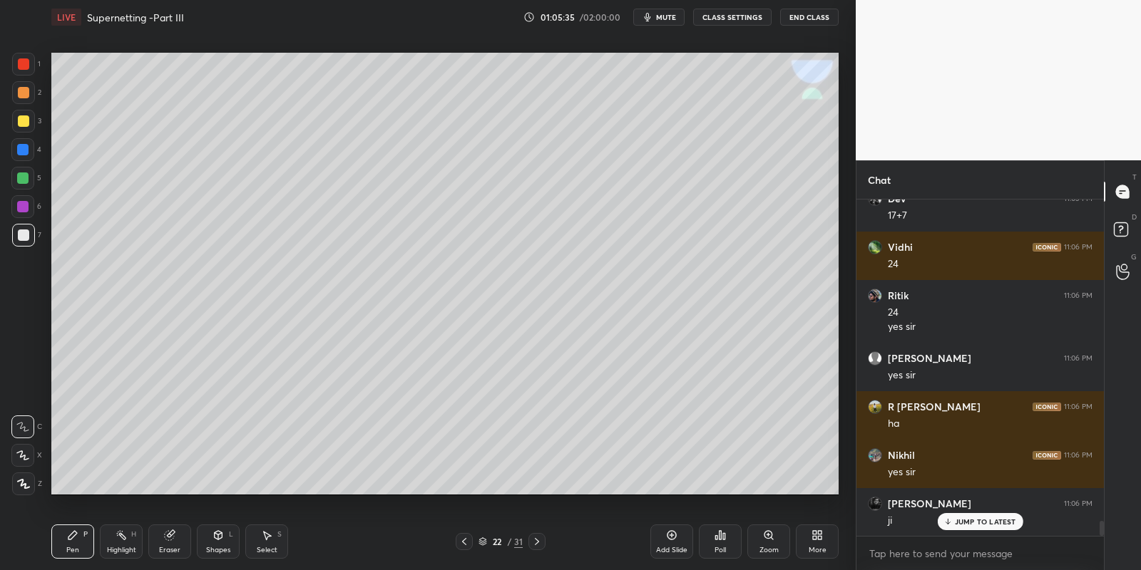
click at [162, 538] on div "Eraser" at bounding box center [169, 542] width 43 height 34
click at [73, 534] on icon at bounding box center [72, 535] width 9 height 9
click at [28, 120] on div at bounding box center [23, 120] width 11 height 11
click at [166, 540] on div "Eraser" at bounding box center [169, 542] width 43 height 34
click at [73, 538] on icon at bounding box center [72, 535] width 11 height 11
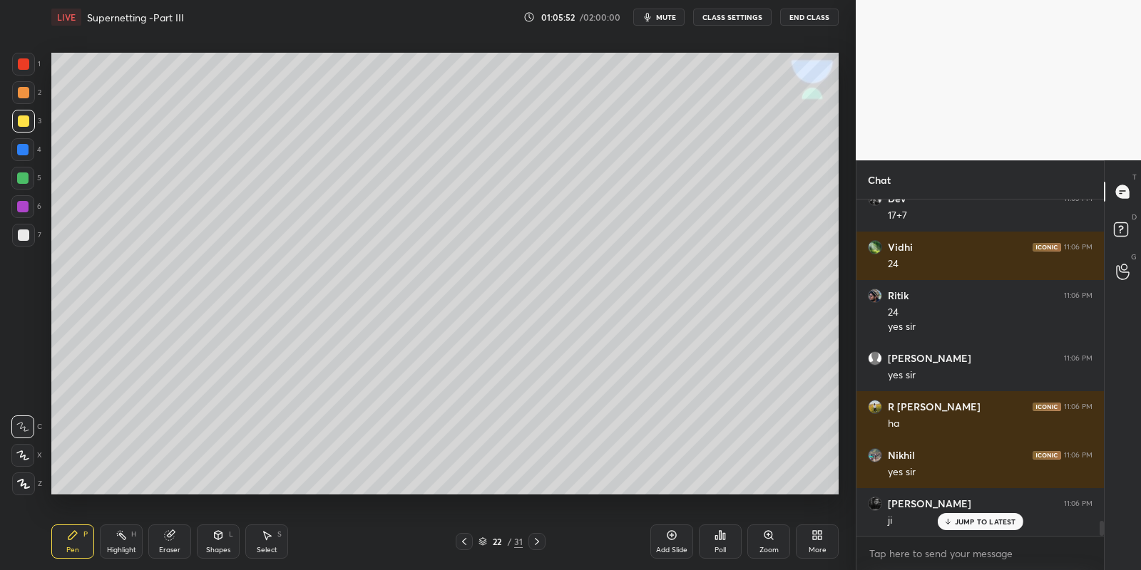
click at [168, 536] on icon at bounding box center [169, 535] width 9 height 9
click at [73, 540] on icon at bounding box center [72, 535] width 11 height 11
click at [24, 237] on div at bounding box center [23, 235] width 11 height 11
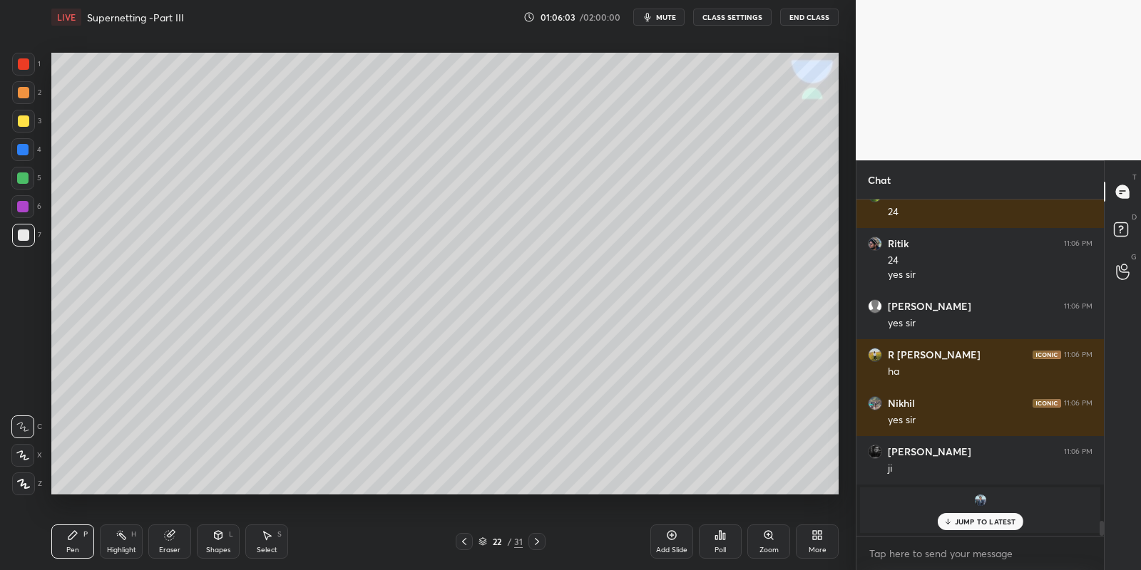
click at [114, 536] on div "Highlight H" at bounding box center [121, 542] width 43 height 34
drag, startPoint x: 162, startPoint y: 540, endPoint x: 170, endPoint y: 534, distance: 9.7
click at [164, 538] on div "Eraser" at bounding box center [169, 542] width 43 height 34
click at [75, 542] on div "Pen P" at bounding box center [72, 542] width 43 height 34
click at [26, 123] on div at bounding box center [23, 120] width 11 height 11
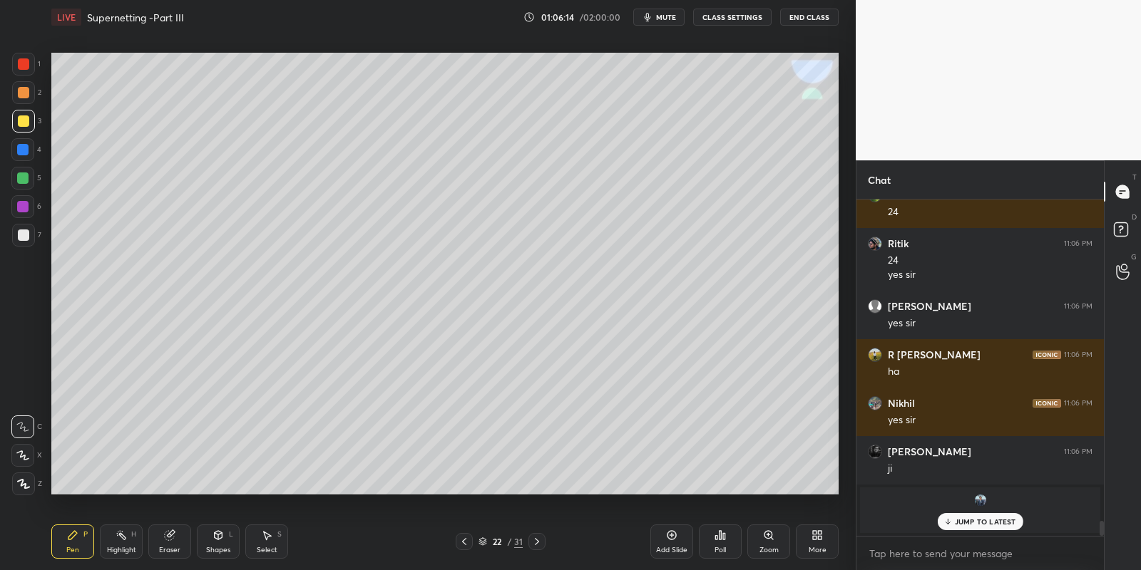
drag, startPoint x: 162, startPoint y: 543, endPoint x: 264, endPoint y: 510, distance: 107.1
click at [163, 540] on div "Eraser" at bounding box center [169, 542] width 43 height 34
click at [76, 538] on icon at bounding box center [72, 535] width 11 height 11
click at [131, 537] on div "Highlight H" at bounding box center [121, 542] width 43 height 34
drag, startPoint x: 76, startPoint y: 538, endPoint x: 118, endPoint y: 535, distance: 42.1
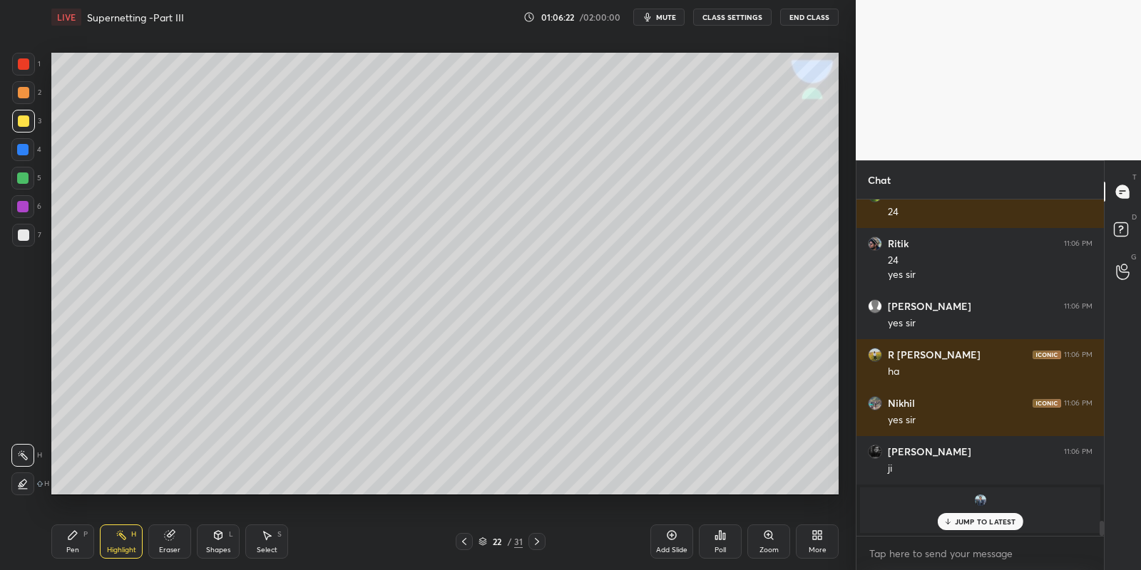
click at [76, 539] on icon at bounding box center [72, 535] width 11 height 11
click at [269, 547] on div "Select" at bounding box center [267, 550] width 21 height 7
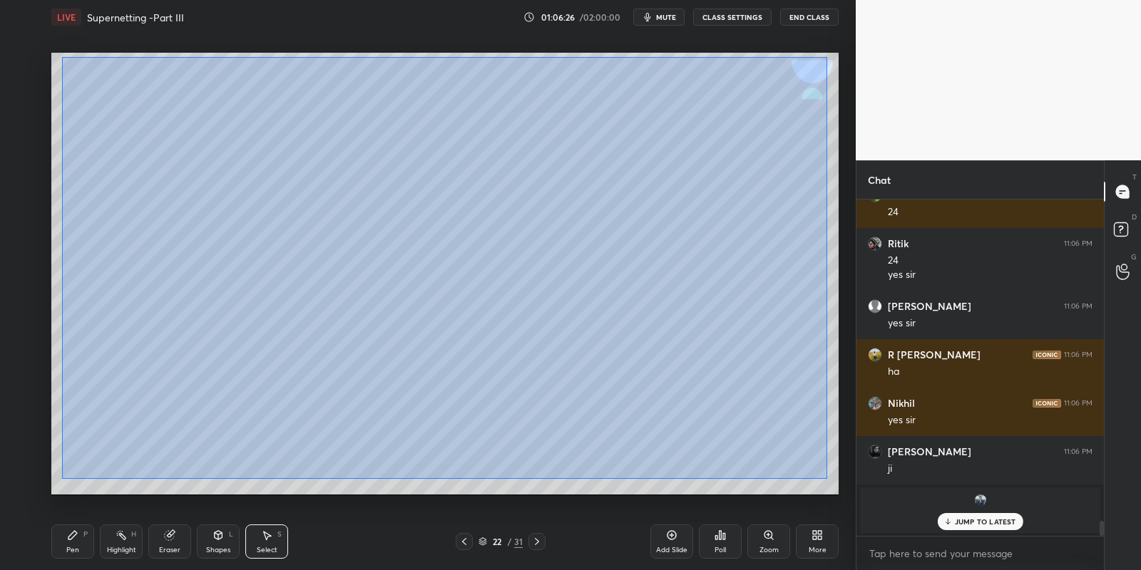
drag, startPoint x: 61, startPoint y: 57, endPoint x: 824, endPoint y: 472, distance: 869.0
click at [828, 483] on div "0 ° Undo Copy Paste here Duplicate Duplicate to new slide Delete" at bounding box center [444, 274] width 787 height 443
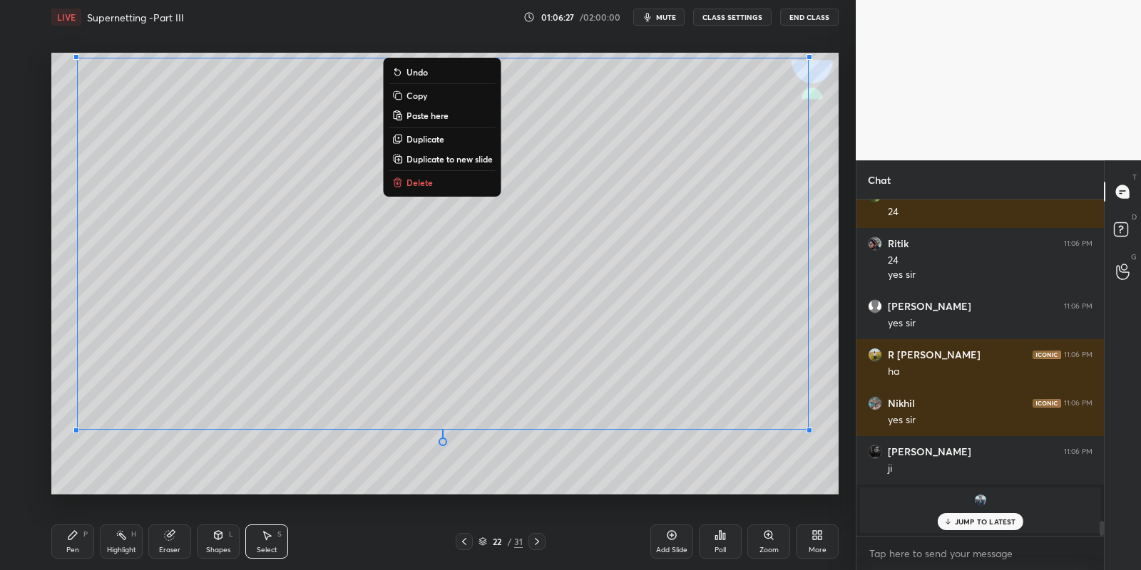
click at [423, 93] on p "Copy" at bounding box center [416, 95] width 21 height 11
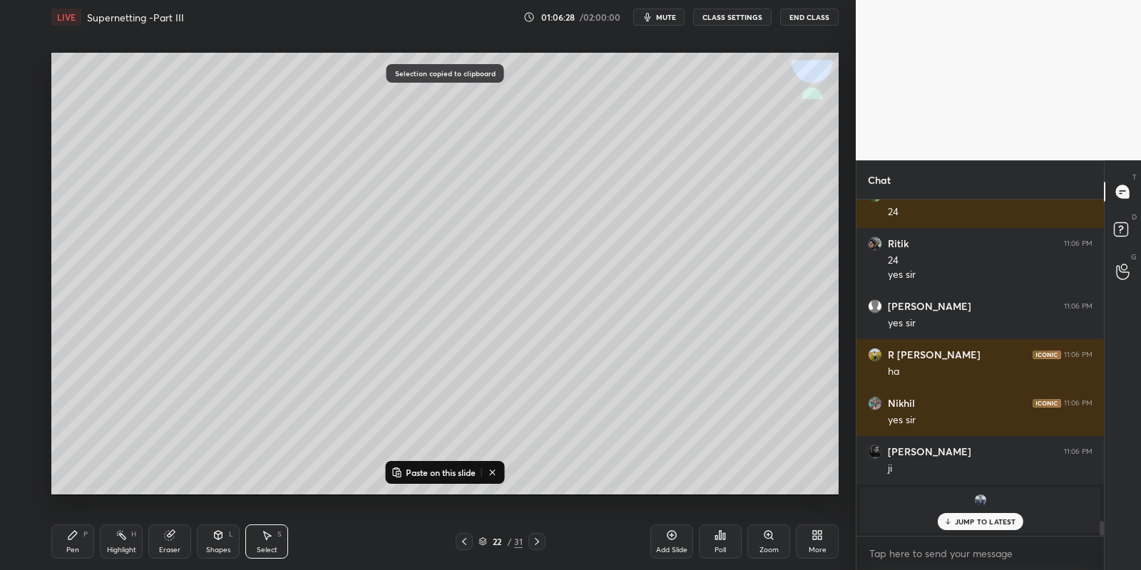
click at [537, 550] on div at bounding box center [536, 541] width 17 height 17
click at [441, 469] on p "Paste on this slide" at bounding box center [441, 472] width 70 height 11
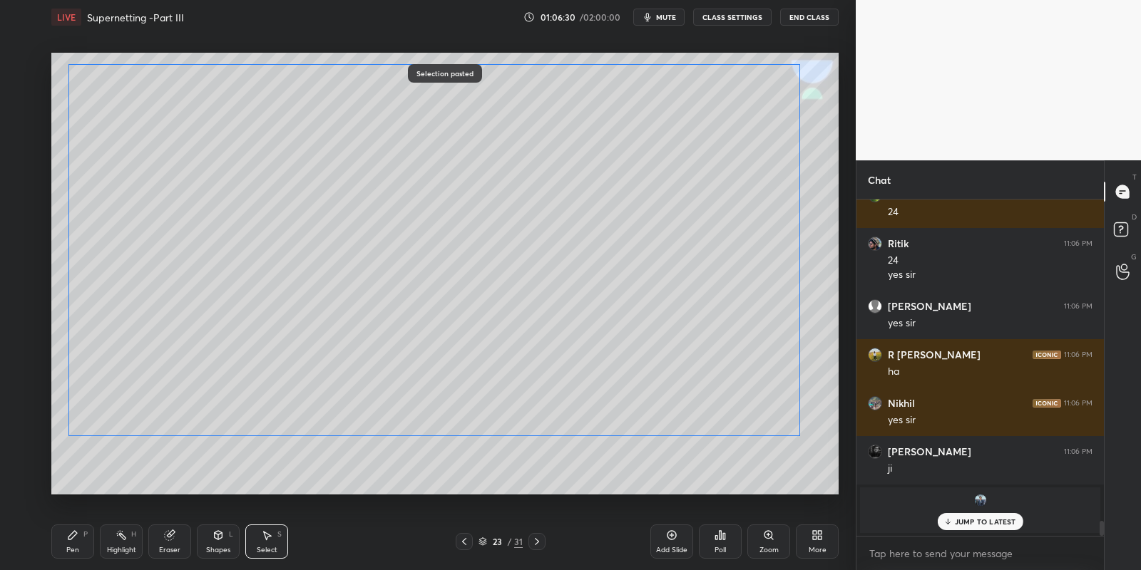
click at [318, 279] on div "0 ° Undo Copy Paste here Duplicate Duplicate to new slide Delete" at bounding box center [444, 274] width 787 height 443
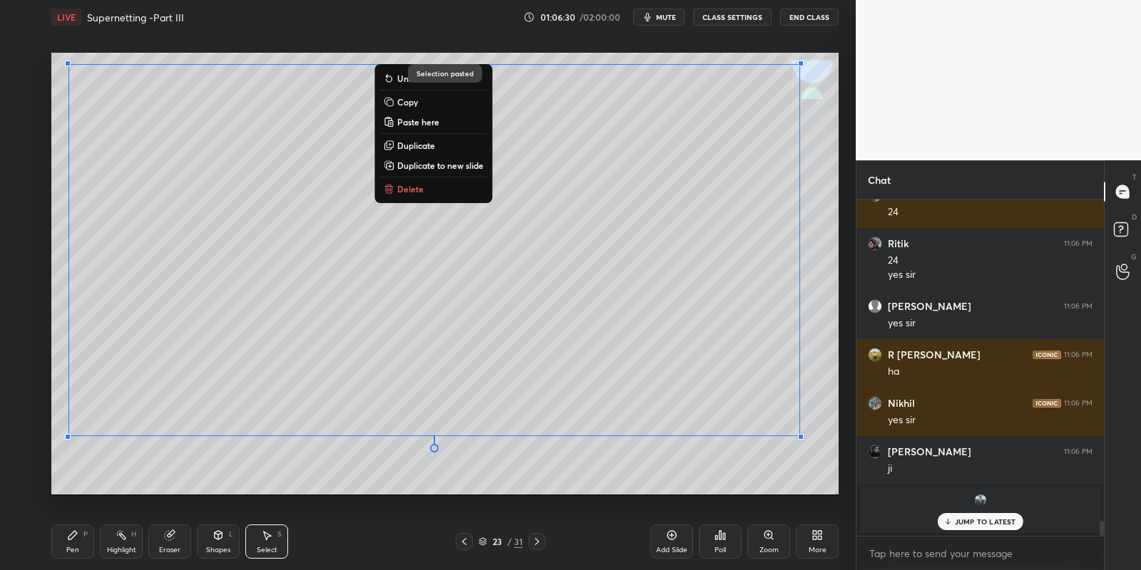
click at [71, 543] on div "Pen P" at bounding box center [72, 542] width 43 height 34
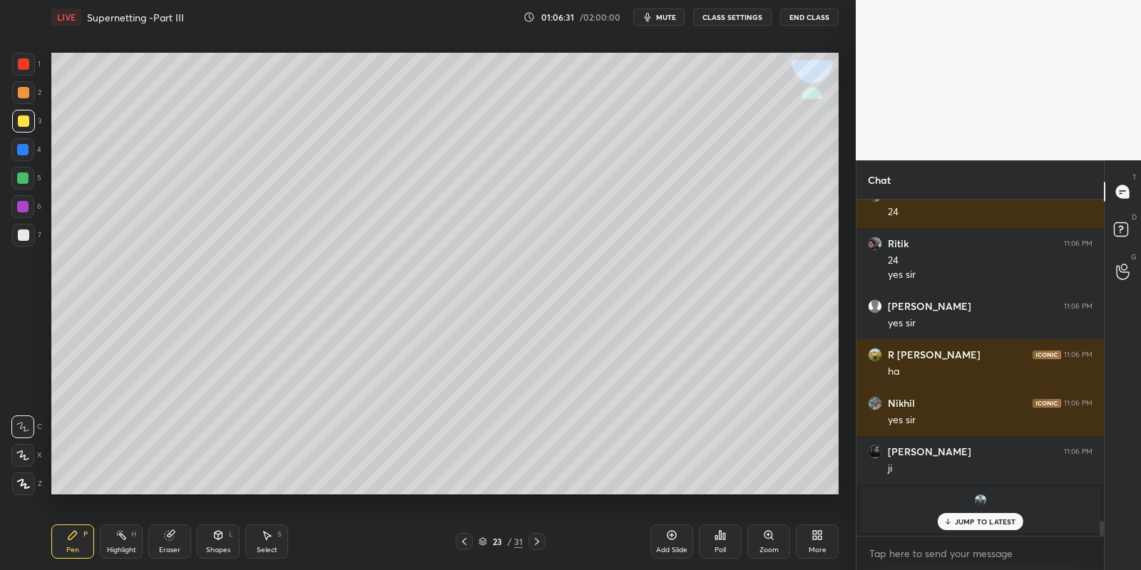
click at [163, 543] on div "Eraser" at bounding box center [169, 542] width 43 height 34
drag, startPoint x: 70, startPoint y: 538, endPoint x: 66, endPoint y: 523, distance: 16.1
click at [69, 540] on icon at bounding box center [72, 535] width 9 height 9
drag, startPoint x: 26, startPoint y: 123, endPoint x: 46, endPoint y: 120, distance: 20.1
click at [26, 122] on div at bounding box center [23, 120] width 11 height 11
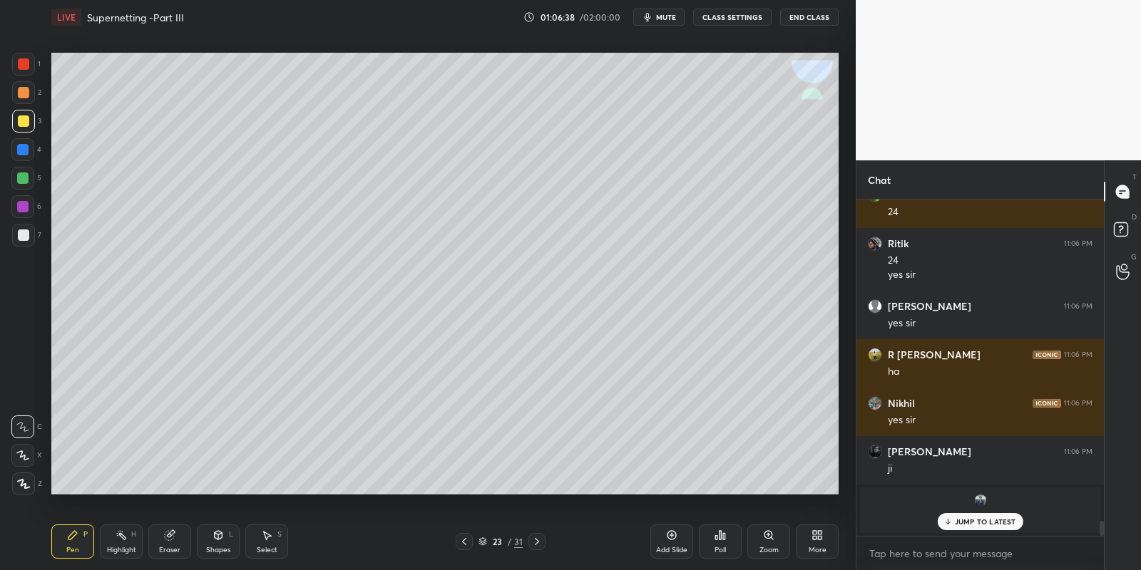
click at [166, 543] on div "Eraser" at bounding box center [169, 542] width 43 height 34
click at [72, 539] on icon at bounding box center [72, 535] width 11 height 11
click at [163, 541] on div "Eraser" at bounding box center [169, 542] width 43 height 34
click at [170, 538] on icon at bounding box center [169, 535] width 9 height 9
click at [73, 540] on div "Pen P" at bounding box center [72, 542] width 43 height 34
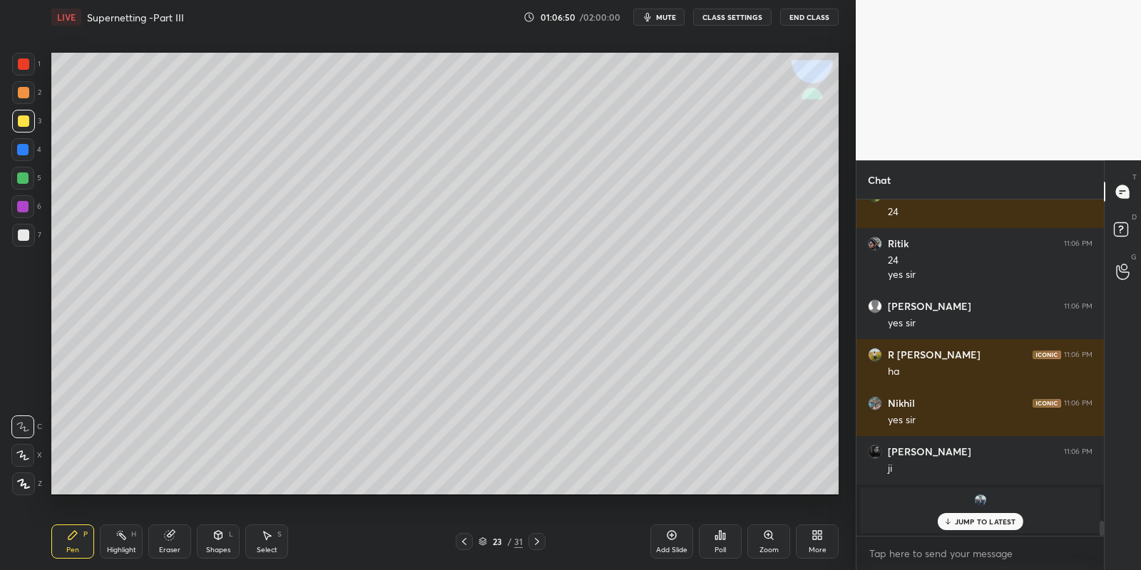
click at [165, 539] on icon at bounding box center [169, 535] width 11 height 11
click at [72, 540] on div "Pen P" at bounding box center [72, 542] width 43 height 34
click at [24, 236] on div at bounding box center [23, 235] width 11 height 11
click at [114, 526] on div "Highlight H" at bounding box center [121, 542] width 43 height 34
click at [73, 540] on icon at bounding box center [72, 535] width 11 height 11
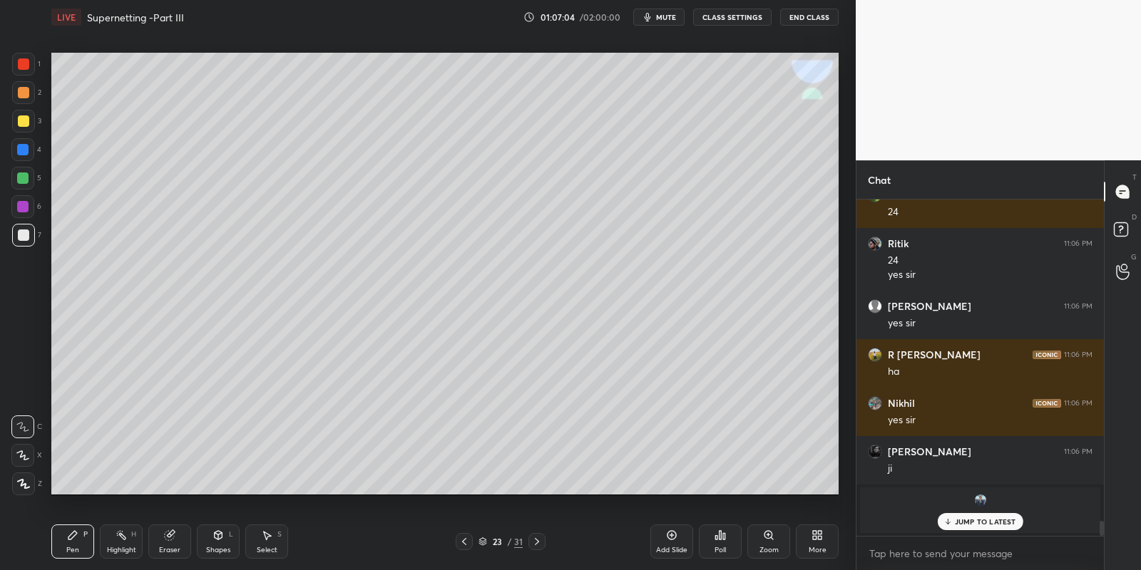
click at [163, 538] on div "Eraser" at bounding box center [169, 542] width 43 height 34
click at [72, 537] on icon at bounding box center [72, 535] width 9 height 9
click at [28, 120] on div at bounding box center [23, 120] width 11 height 11
click at [160, 540] on div "Eraser" at bounding box center [169, 542] width 43 height 34
drag, startPoint x: 70, startPoint y: 538, endPoint x: 69, endPoint y: 503, distance: 34.9
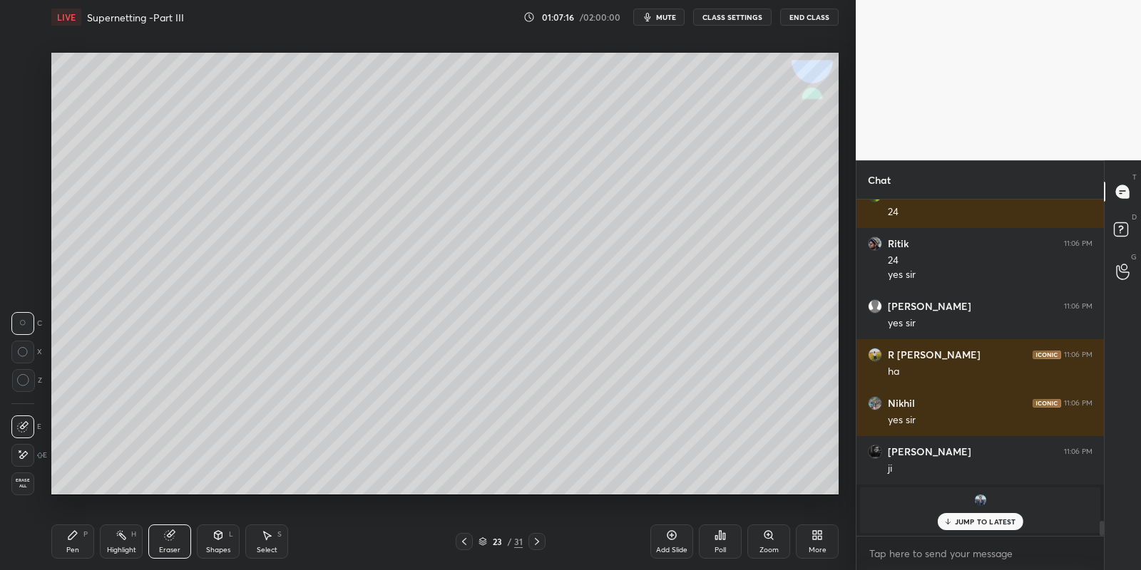
click at [69, 537] on icon at bounding box center [72, 535] width 9 height 9
click at [26, 115] on div at bounding box center [23, 120] width 11 height 11
drag, startPoint x: 165, startPoint y: 540, endPoint x: 178, endPoint y: 523, distance: 21.3
click at [166, 535] on icon at bounding box center [169, 535] width 11 height 11
click at [71, 538] on icon at bounding box center [72, 535] width 11 height 11
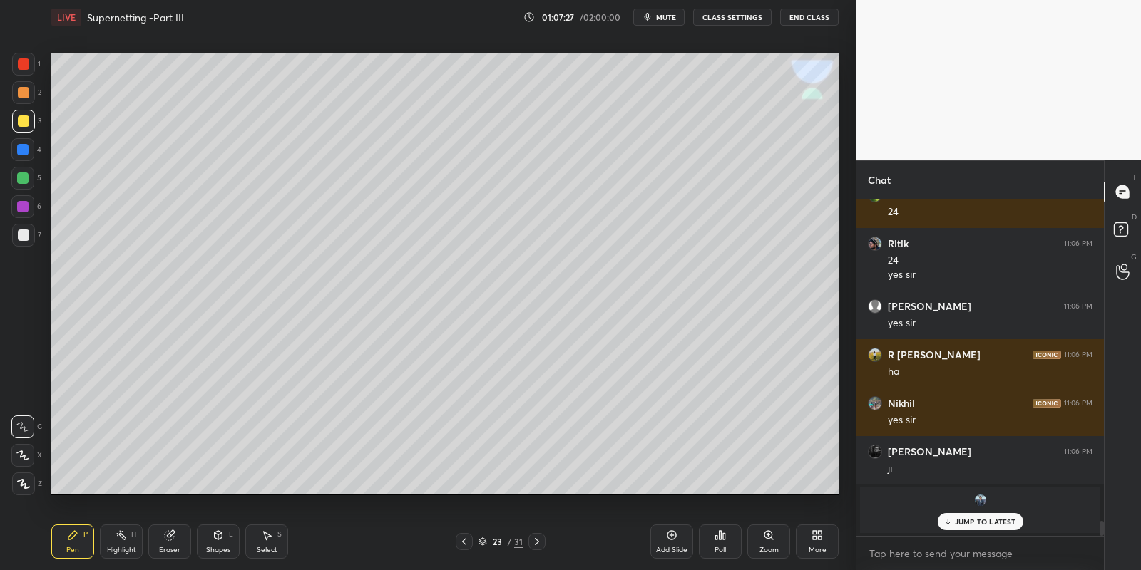
click at [166, 536] on div "Eraser" at bounding box center [169, 542] width 43 height 34
click at [69, 542] on div "Pen P" at bounding box center [72, 542] width 43 height 34
click at [24, 237] on div at bounding box center [23, 235] width 11 height 11
drag, startPoint x: 118, startPoint y: 538, endPoint x: 167, endPoint y: 507, distance: 58.0
click at [120, 537] on icon at bounding box center [120, 535] width 11 height 11
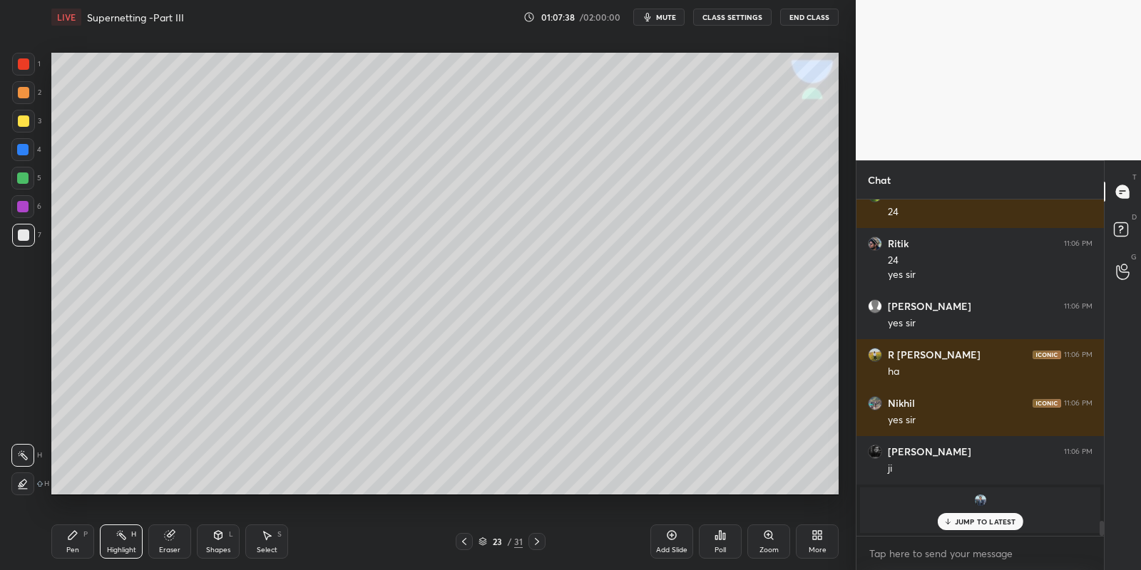
click at [165, 542] on div "Eraser" at bounding box center [169, 542] width 43 height 34
click at [120, 540] on div "Highlight H" at bounding box center [121, 542] width 43 height 34
drag, startPoint x: 168, startPoint y: 540, endPoint x: 178, endPoint y: 536, distance: 9.9
click at [170, 539] on icon at bounding box center [169, 535] width 9 height 9
click at [69, 538] on icon at bounding box center [72, 535] width 9 height 9
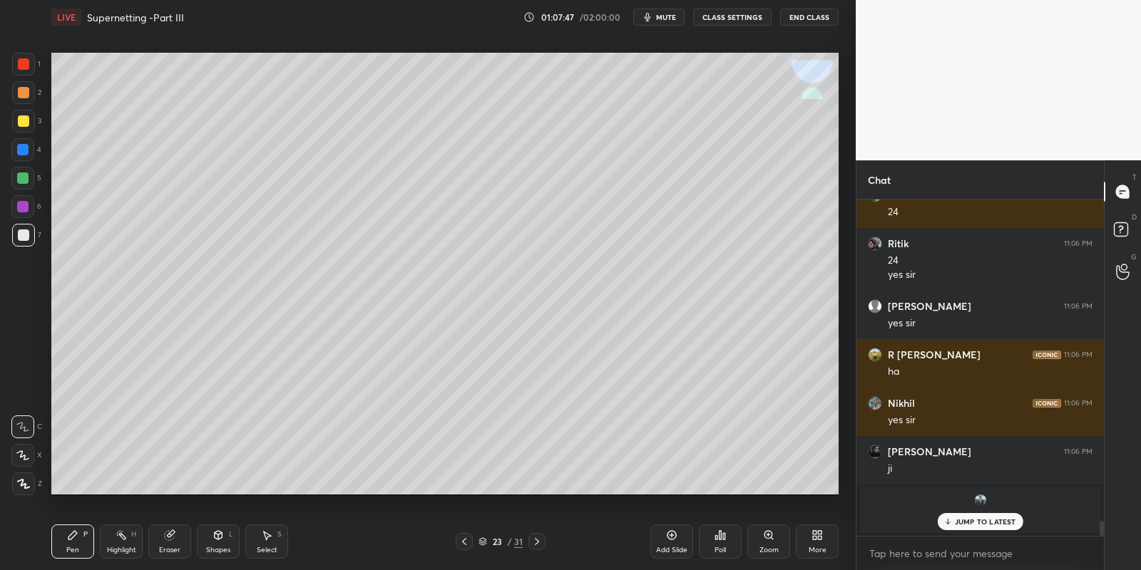
click at [26, 117] on div at bounding box center [23, 121] width 23 height 23
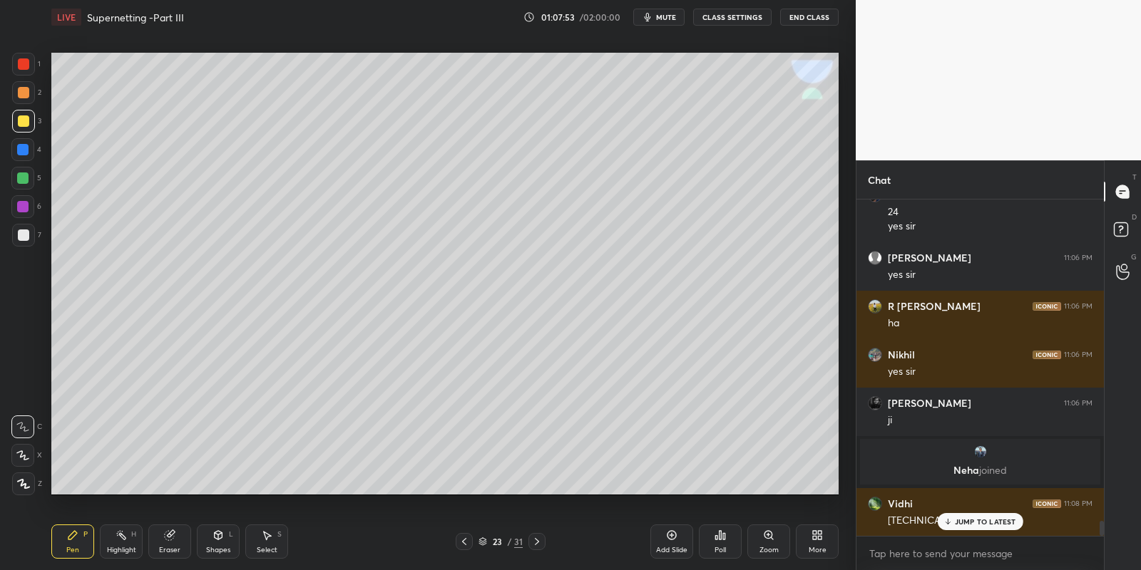
click at [262, 547] on div "Select" at bounding box center [267, 550] width 21 height 7
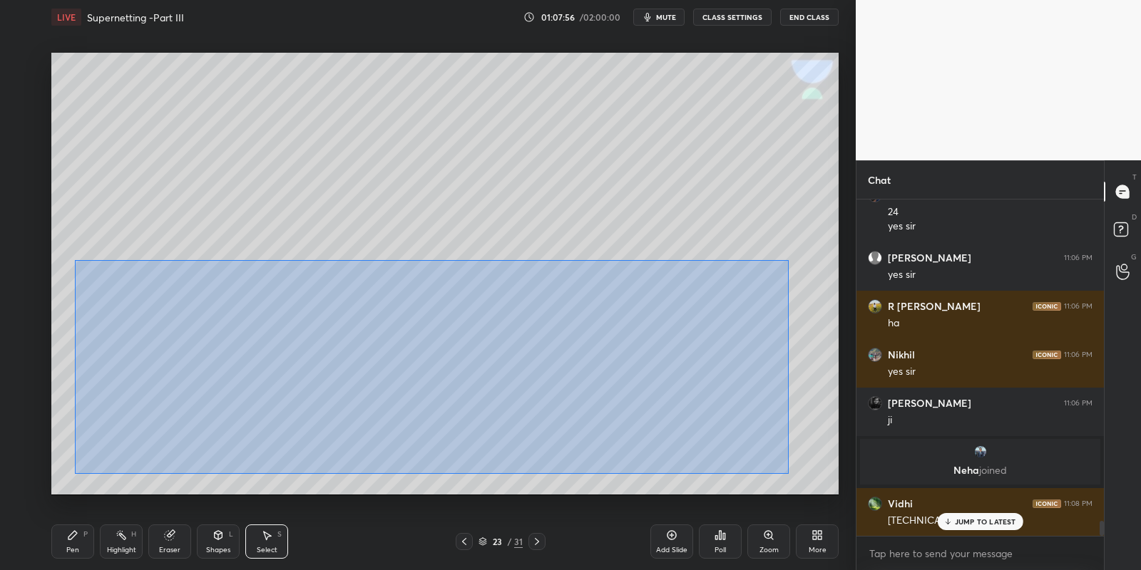
drag, startPoint x: 74, startPoint y: 260, endPoint x: 774, endPoint y: 450, distance: 724.6
click at [786, 473] on div "0 ° Undo Copy Paste here Duplicate Duplicate to new slide Delete" at bounding box center [444, 274] width 787 height 443
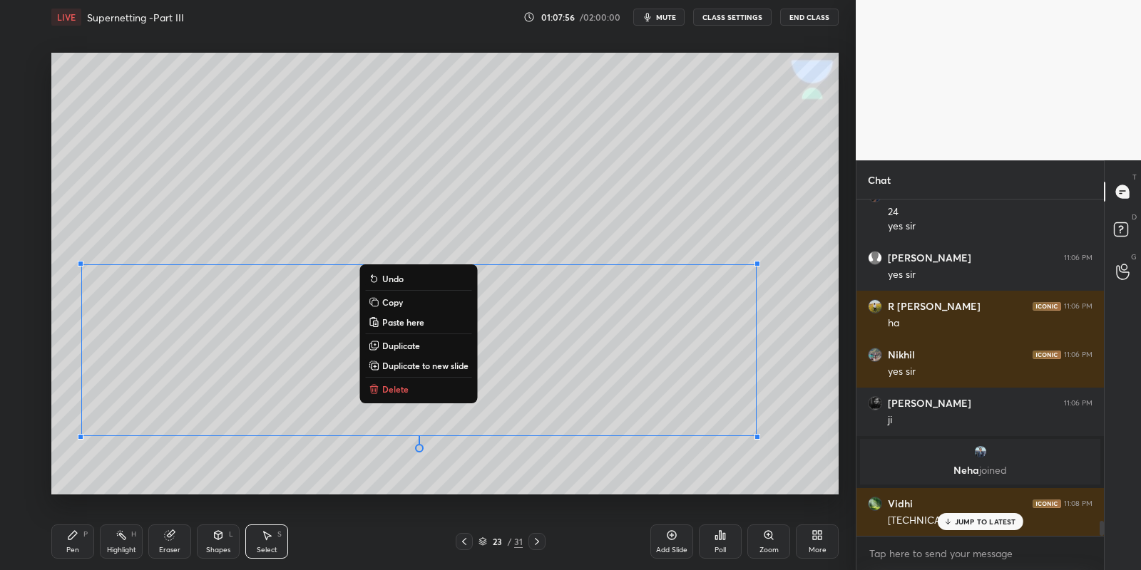
click at [419, 301] on button "Copy" at bounding box center [418, 302] width 106 height 17
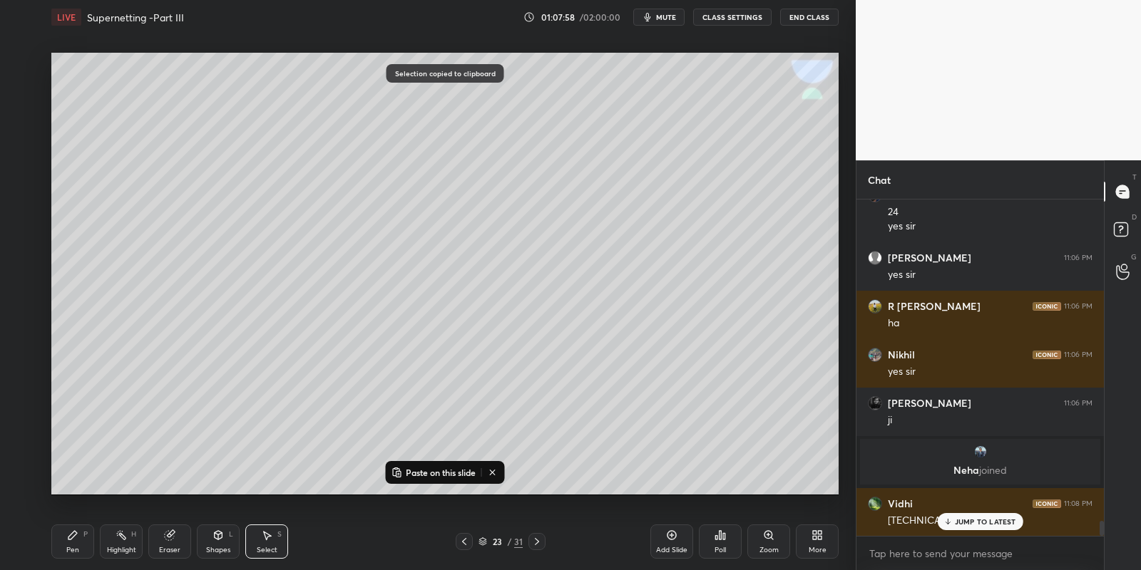
click at [535, 540] on icon at bounding box center [536, 541] width 11 height 11
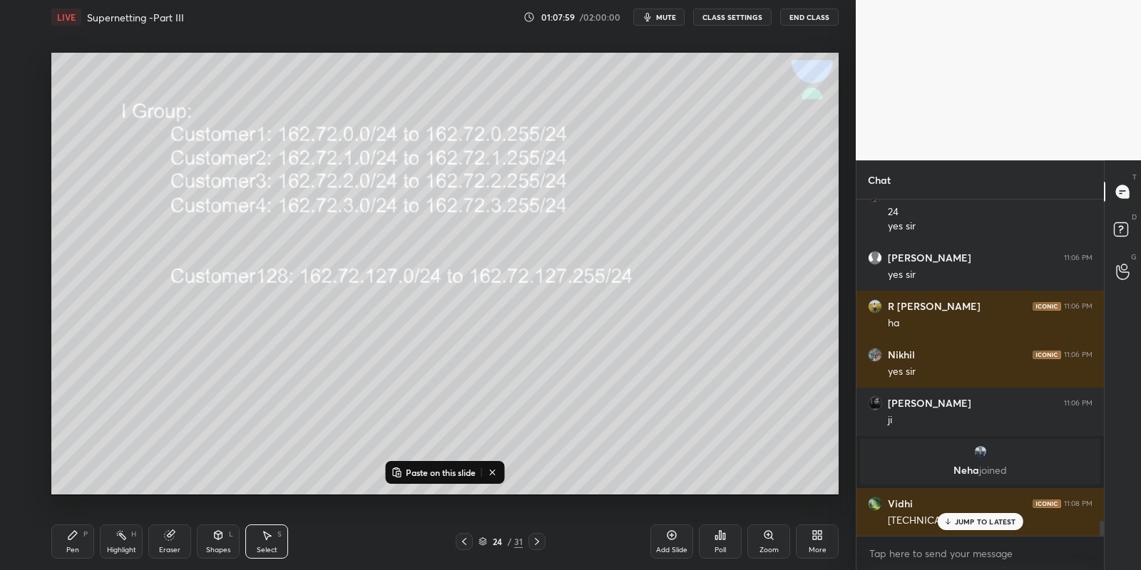
drag, startPoint x: 463, startPoint y: 539, endPoint x: 470, endPoint y: 536, distance: 7.7
click at [463, 539] on icon at bounding box center [463, 541] width 11 height 11
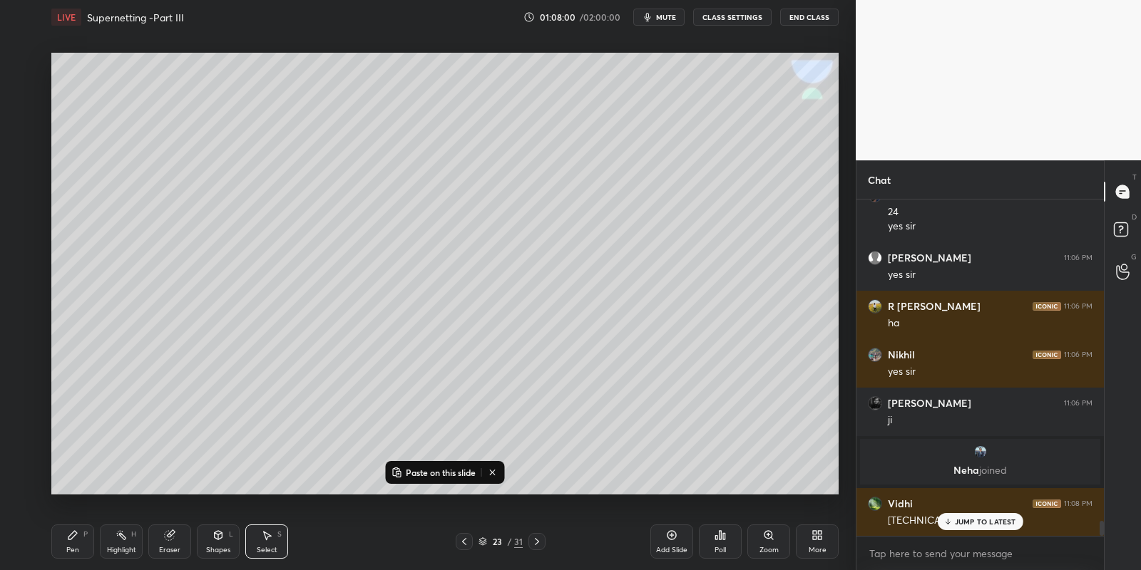
click at [669, 540] on icon at bounding box center [671, 535] width 11 height 11
click at [416, 467] on p "Paste on this slide" at bounding box center [441, 472] width 70 height 11
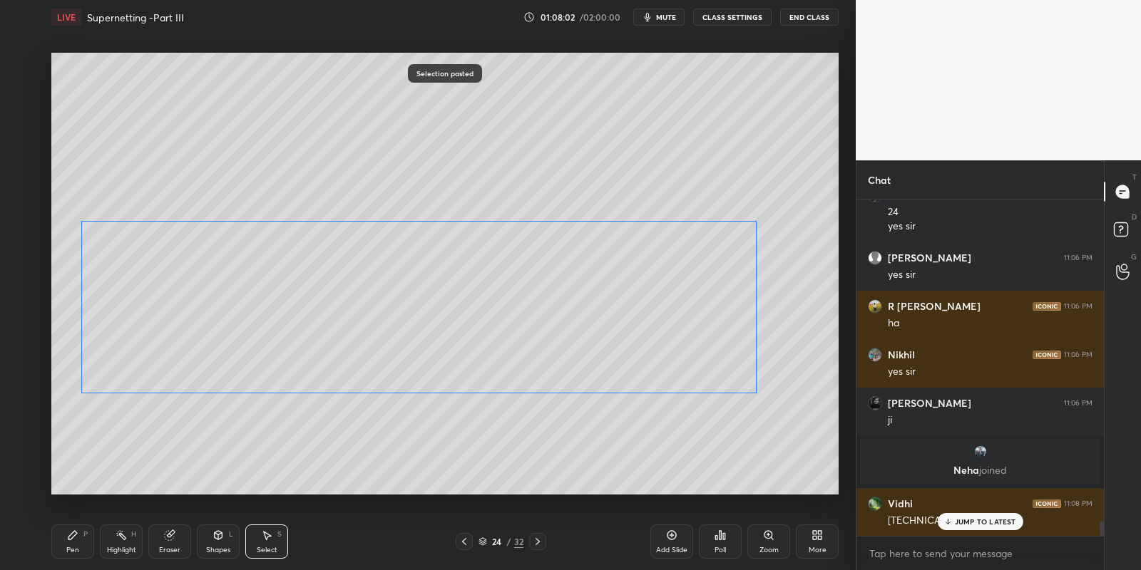
drag, startPoint x: 292, startPoint y: 302, endPoint x: 286, endPoint y: 297, distance: 8.1
click at [287, 289] on div "0 ° Undo Copy Paste here Duplicate Duplicate to new slide Delete" at bounding box center [444, 274] width 787 height 443
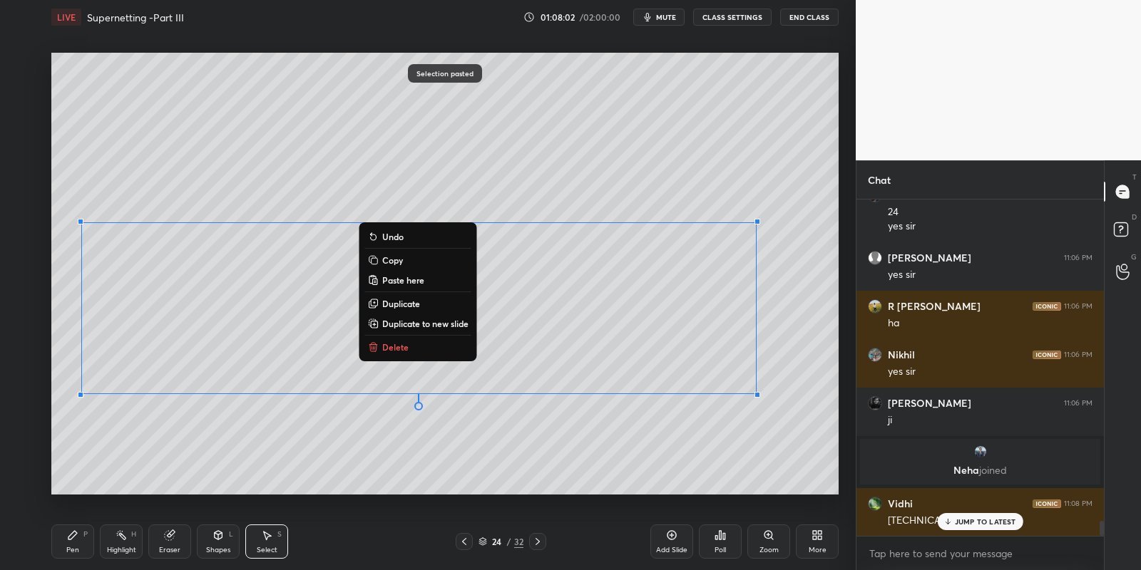
drag, startPoint x: 83, startPoint y: 528, endPoint x: 143, endPoint y: 537, distance: 60.5
click at [86, 529] on div "Pen P" at bounding box center [72, 542] width 43 height 34
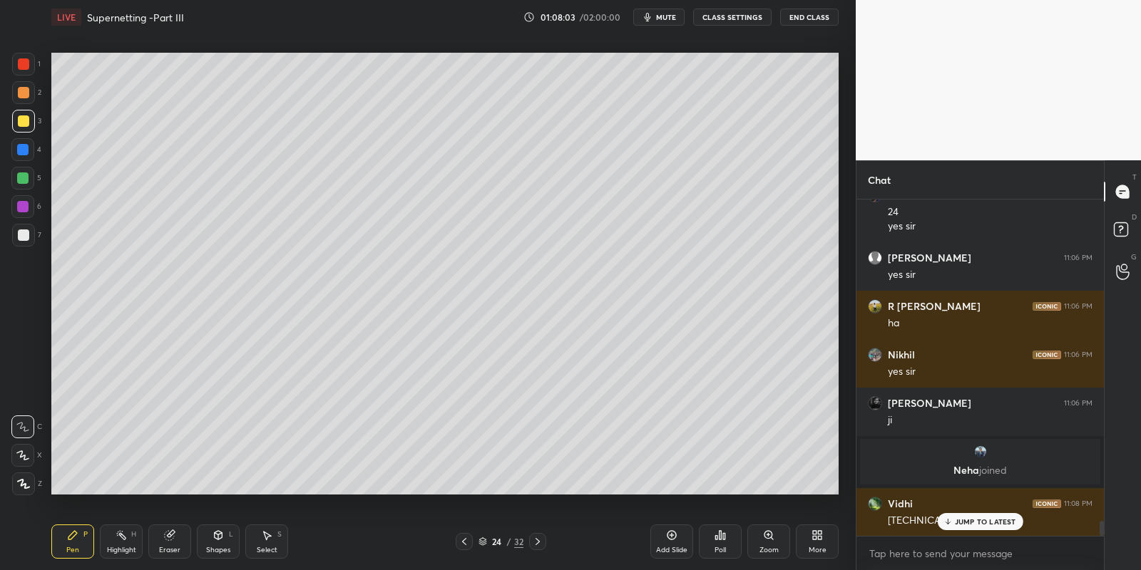
drag, startPoint x: 221, startPoint y: 541, endPoint x: 218, endPoint y: 531, distance: 10.4
click at [218, 542] on div "Shapes L" at bounding box center [218, 542] width 43 height 34
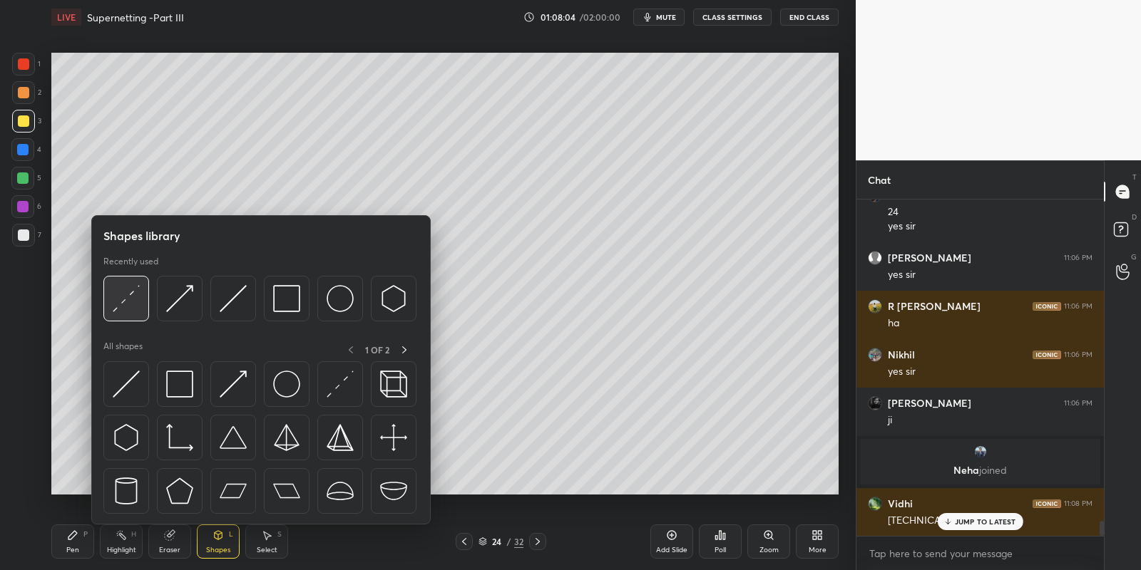
click at [118, 296] on img at bounding box center [126, 298] width 27 height 27
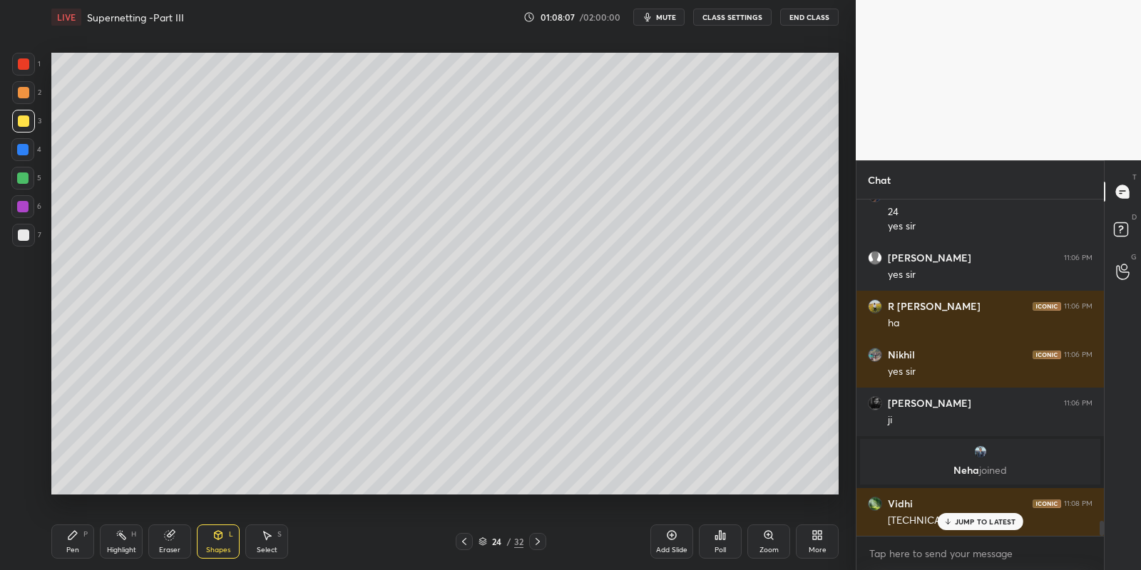
drag, startPoint x: 165, startPoint y: 540, endPoint x: 169, endPoint y: 515, distance: 25.9
click at [166, 538] on icon at bounding box center [169, 535] width 11 height 11
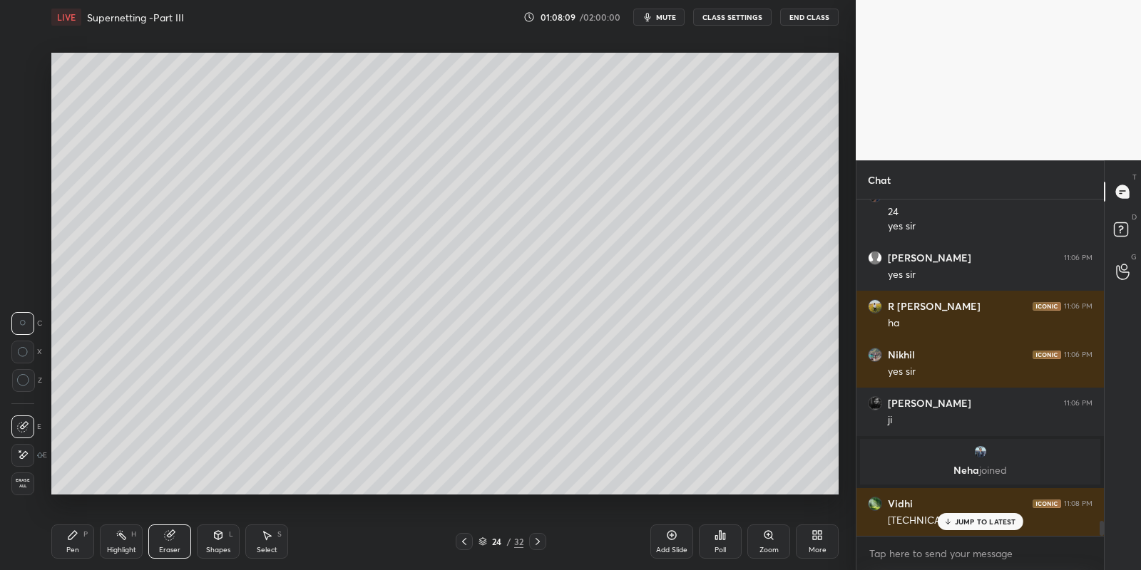
drag, startPoint x: 72, startPoint y: 540, endPoint x: 81, endPoint y: 502, distance: 38.7
click at [71, 540] on icon at bounding box center [72, 535] width 11 height 11
click at [25, 115] on div at bounding box center [23, 121] width 23 height 23
click at [168, 535] on icon at bounding box center [169, 535] width 9 height 9
click at [67, 542] on div "Pen P" at bounding box center [72, 542] width 43 height 34
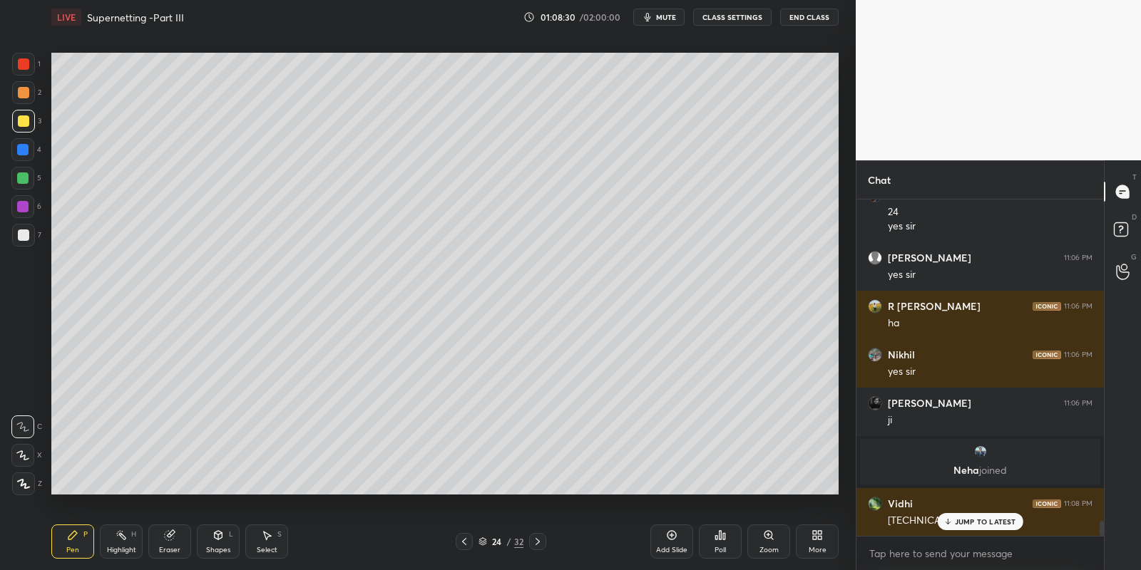
click at [169, 542] on div "Eraser" at bounding box center [169, 542] width 43 height 34
click at [76, 538] on icon at bounding box center [72, 535] width 11 height 11
click at [25, 232] on div at bounding box center [23, 235] width 11 height 11
drag, startPoint x: 165, startPoint y: 538, endPoint x: 195, endPoint y: 503, distance: 46.0
click at [166, 533] on icon at bounding box center [169, 535] width 9 height 9
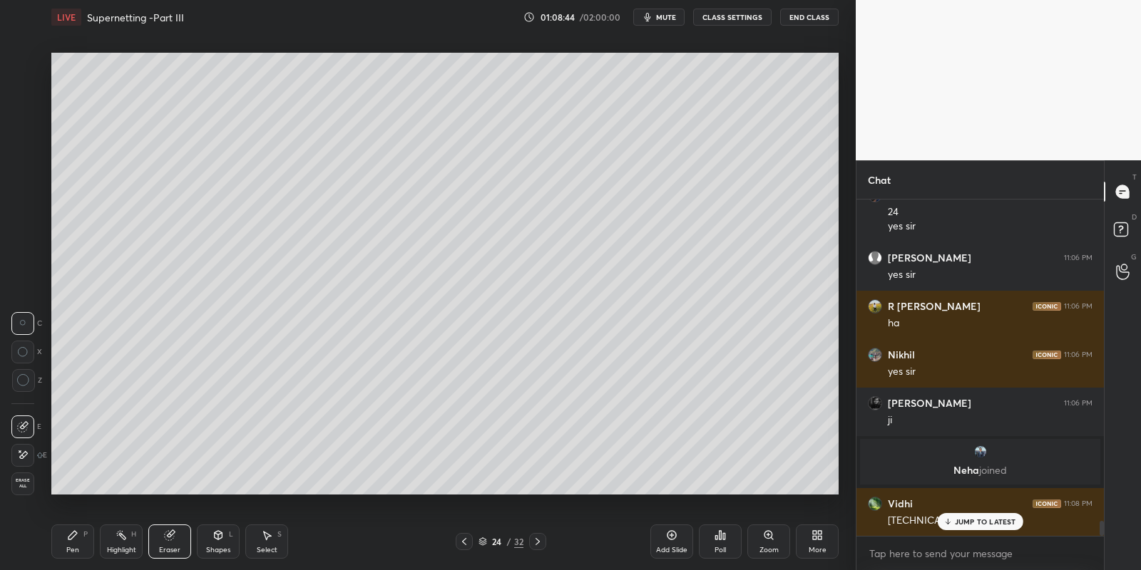
click at [77, 539] on icon at bounding box center [72, 535] width 11 height 11
click at [171, 537] on icon at bounding box center [169, 535] width 9 height 9
click at [80, 536] on div "Pen P" at bounding box center [72, 542] width 43 height 34
drag, startPoint x: 123, startPoint y: 540, endPoint x: 141, endPoint y: 510, distance: 35.5
click at [123, 540] on rect at bounding box center [122, 536] width 7 height 7
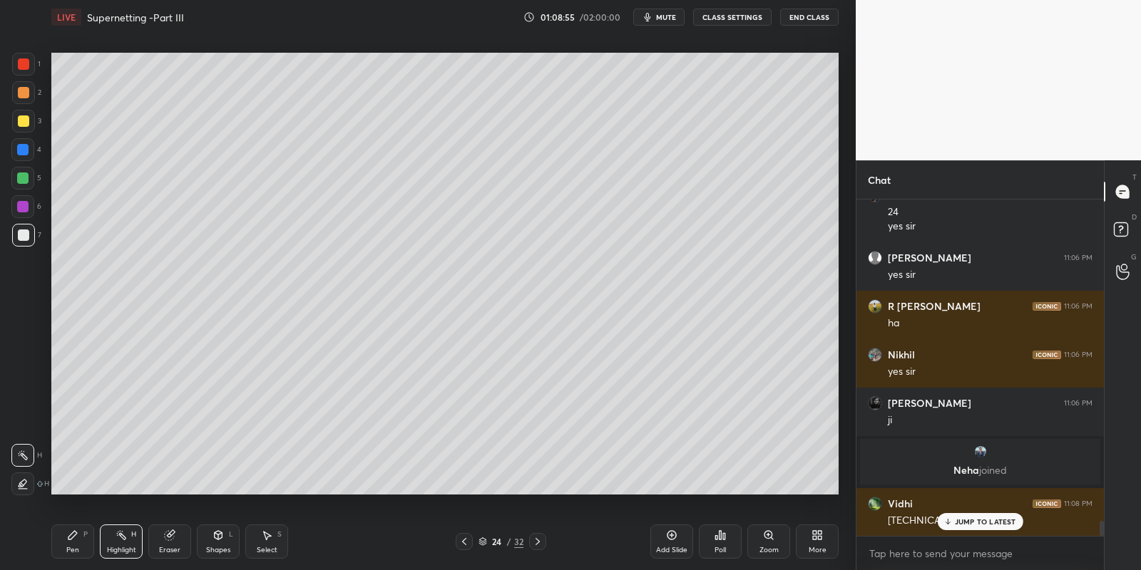
drag, startPoint x: 76, startPoint y: 542, endPoint x: 79, endPoint y: 533, distance: 9.3
click at [76, 540] on div "Pen P" at bounding box center [72, 542] width 43 height 34
click at [20, 122] on div at bounding box center [23, 120] width 11 height 11
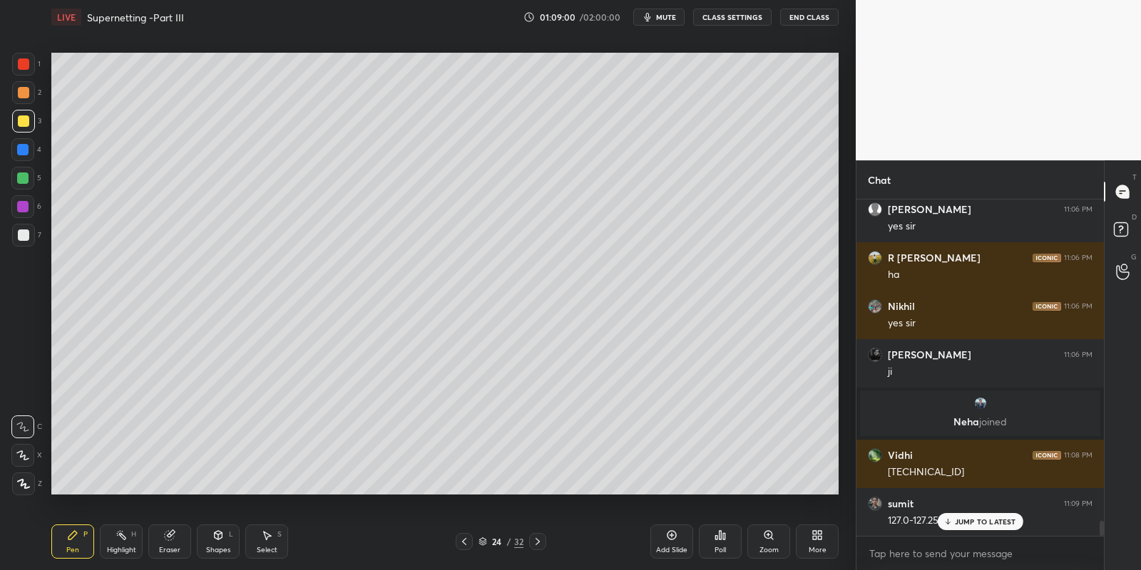
scroll to position [7357, 0]
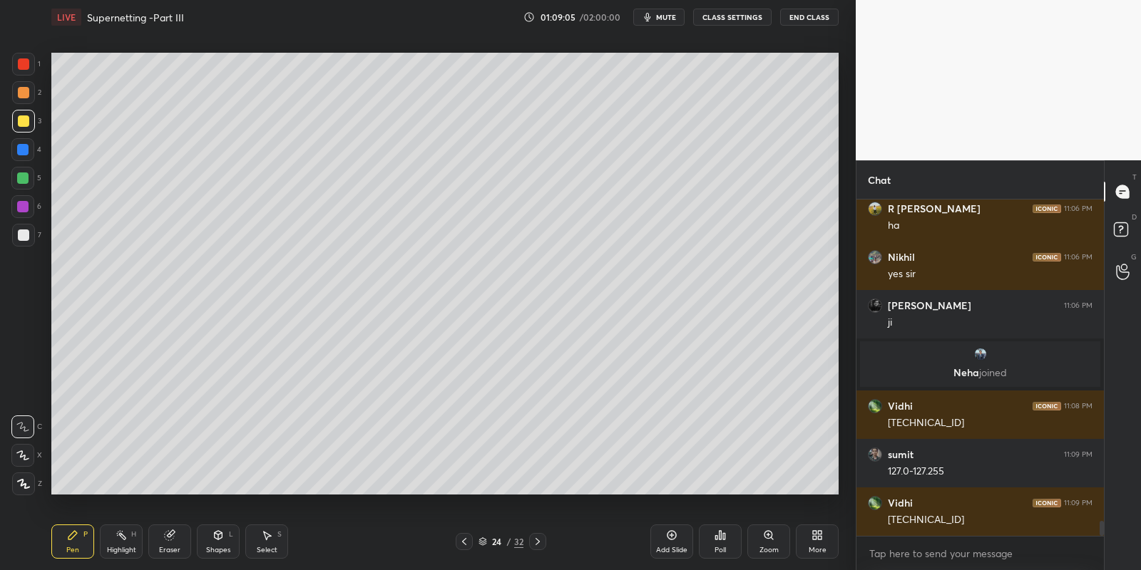
drag, startPoint x: 118, startPoint y: 534, endPoint x: 162, endPoint y: 513, distance: 48.2
click at [118, 533] on icon at bounding box center [120, 535] width 11 height 11
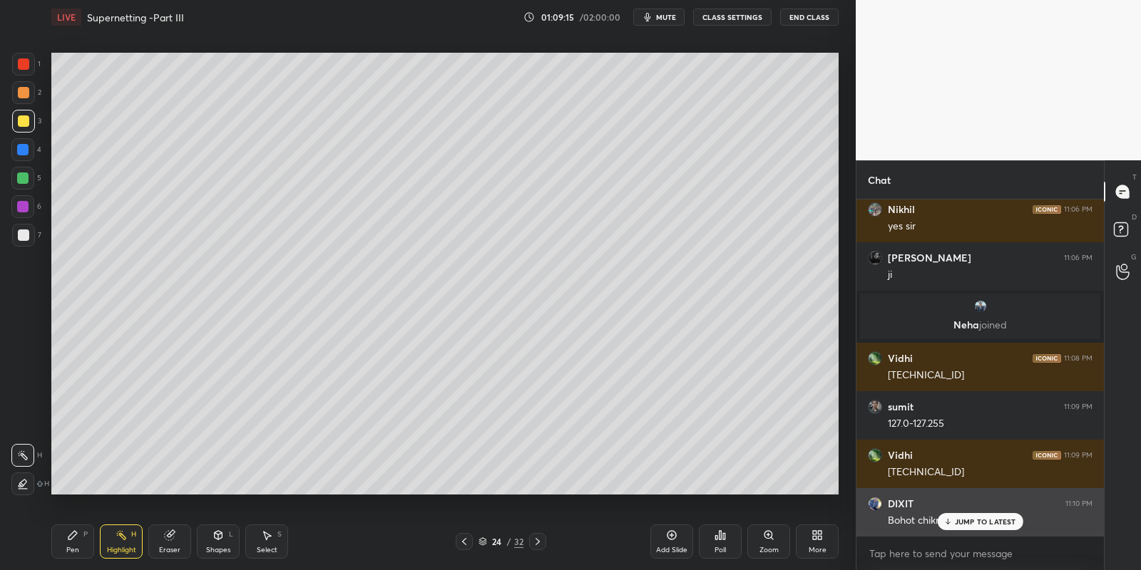
click at [955, 527] on div "JUMP TO LATEST" at bounding box center [980, 521] width 86 height 17
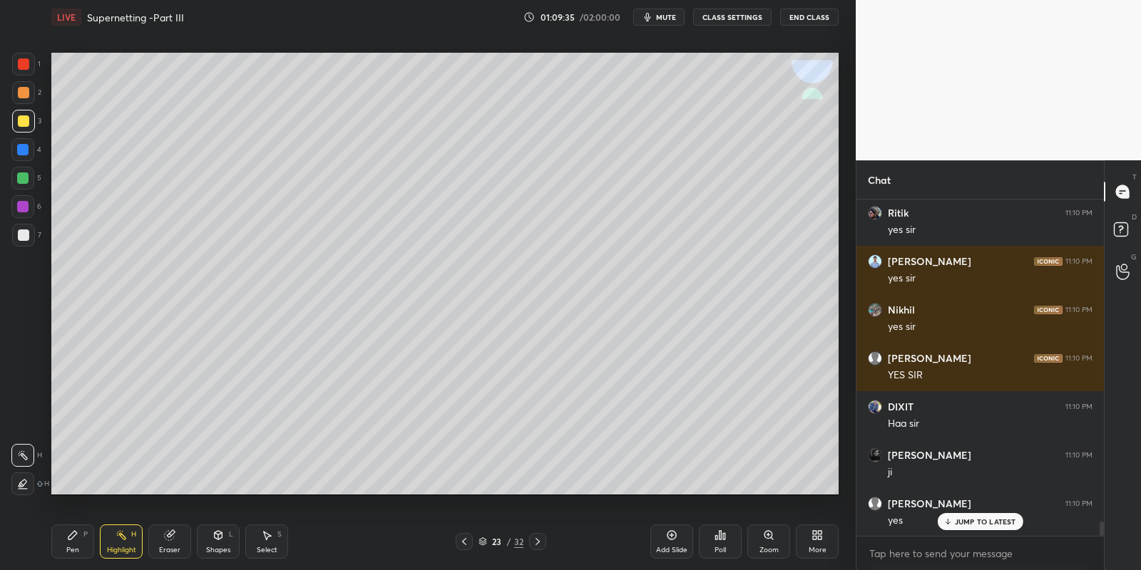
scroll to position [7842, 0]
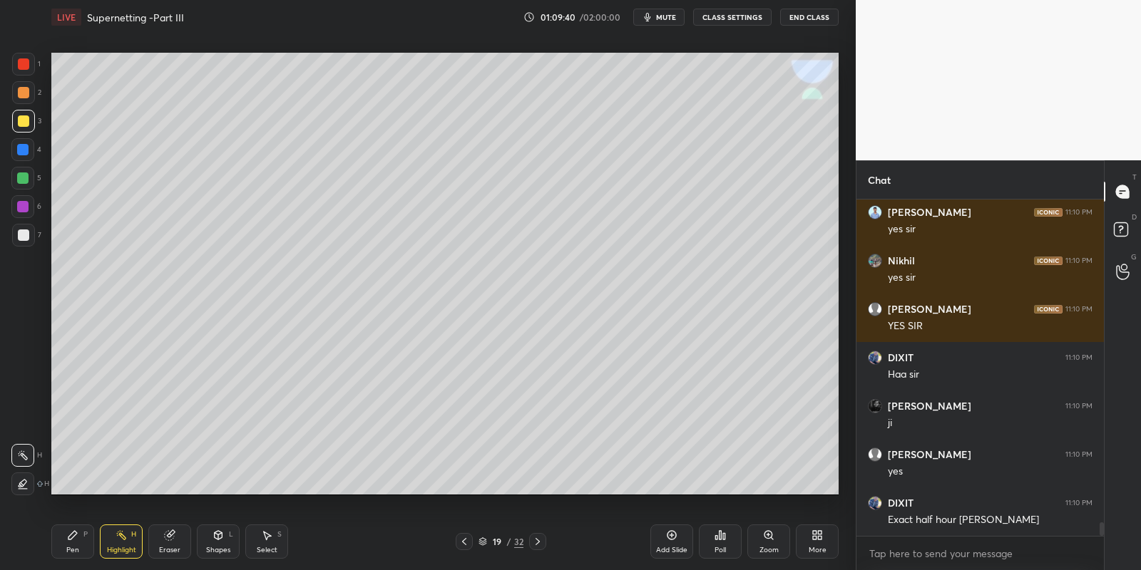
click at [79, 541] on div "Pen P" at bounding box center [72, 542] width 43 height 34
drag, startPoint x: 118, startPoint y: 538, endPoint x: 138, endPoint y: 510, distance: 33.2
click at [116, 538] on icon at bounding box center [120, 535] width 11 height 11
drag, startPoint x: 76, startPoint y: 553, endPoint x: 111, endPoint y: 540, distance: 36.8
click at [81, 552] on div "Pen P" at bounding box center [72, 542] width 43 height 34
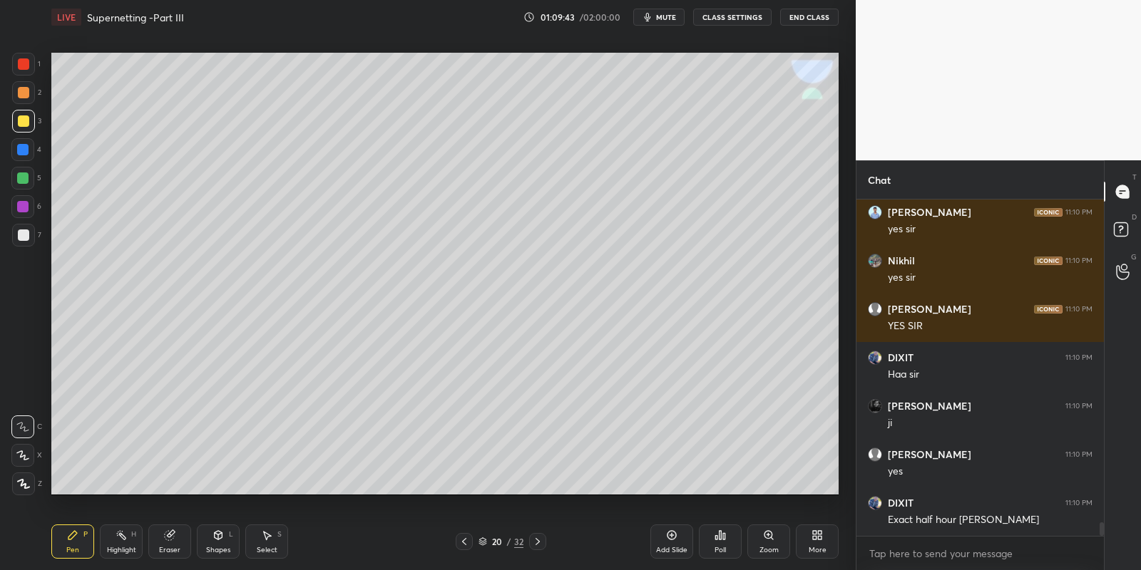
click at [119, 545] on div "Highlight H" at bounding box center [121, 542] width 43 height 34
drag, startPoint x: 77, startPoint y: 542, endPoint x: 103, endPoint y: 532, distance: 28.2
click at [77, 543] on div "Pen P" at bounding box center [72, 542] width 43 height 34
click at [125, 538] on icon at bounding box center [120, 535] width 11 height 11
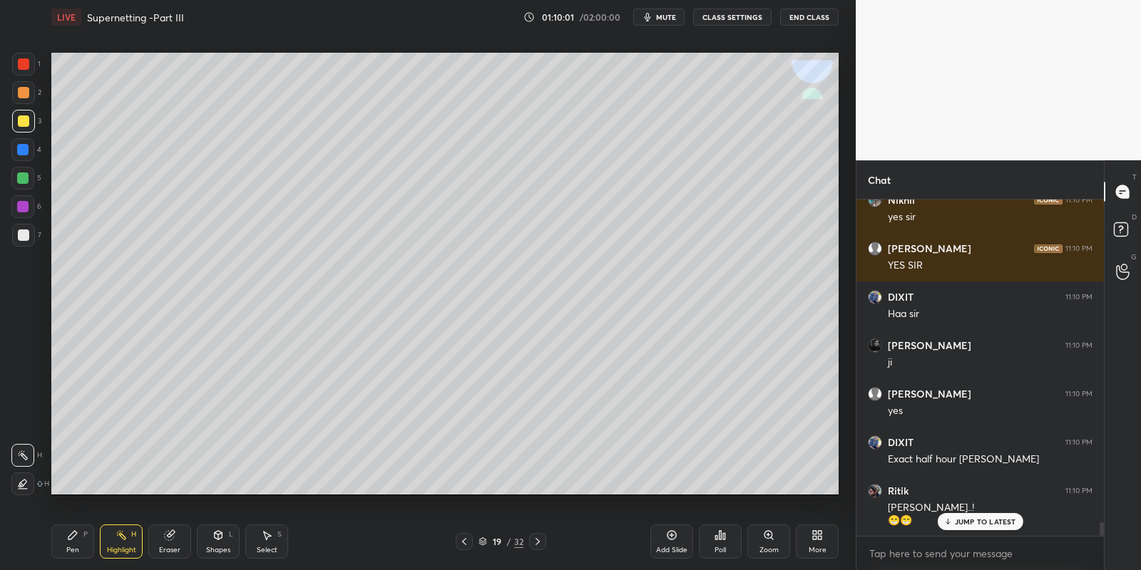
click at [679, 21] on button "mute" at bounding box center [658, 17] width 51 height 17
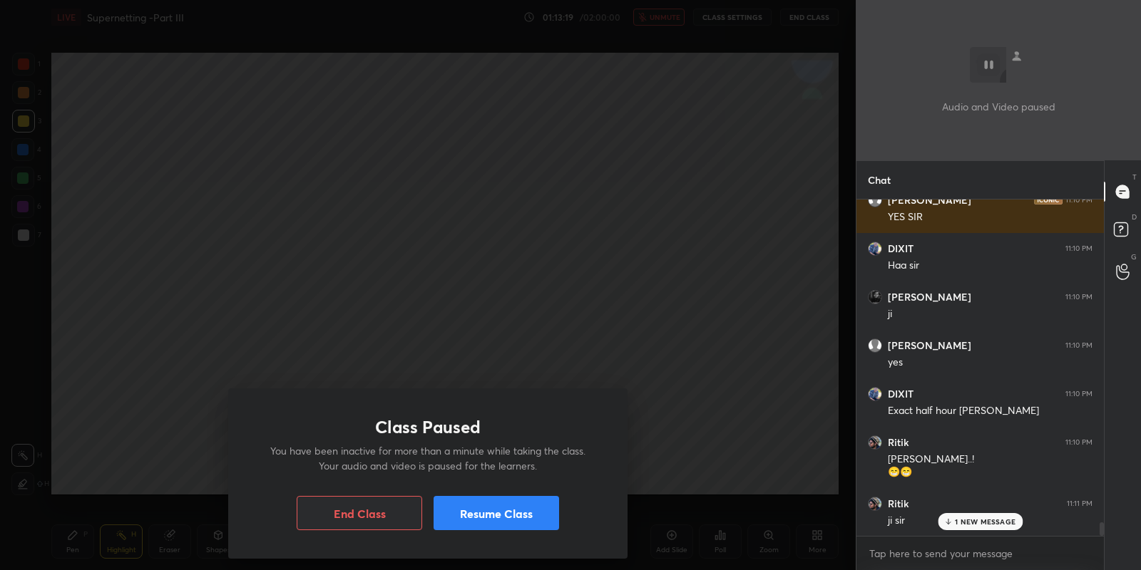
scroll to position [8003, 0]
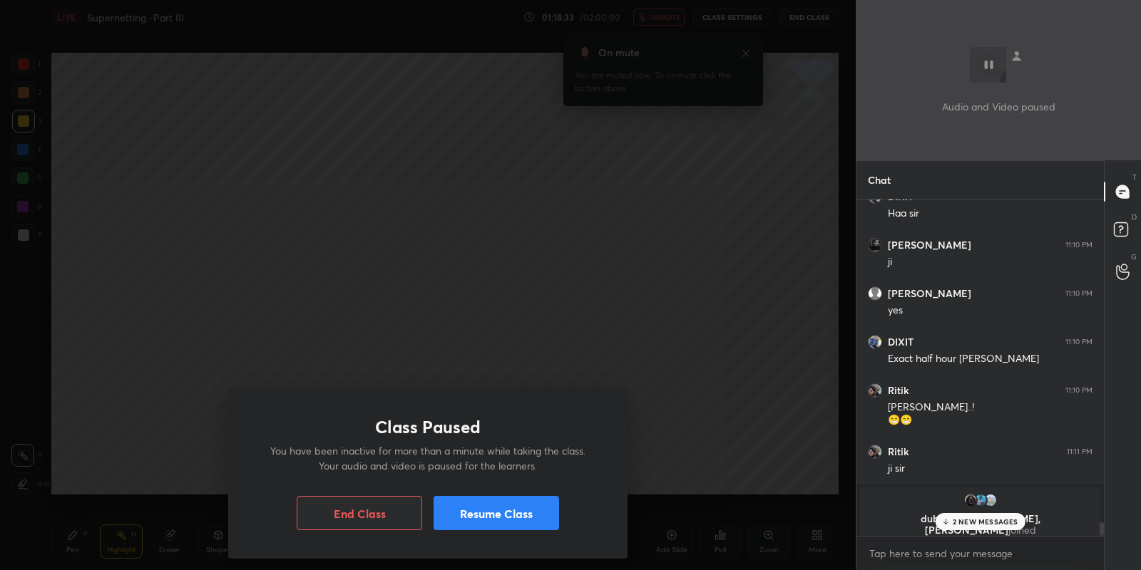
click at [509, 512] on button "Resume Class" at bounding box center [495, 513] width 125 height 34
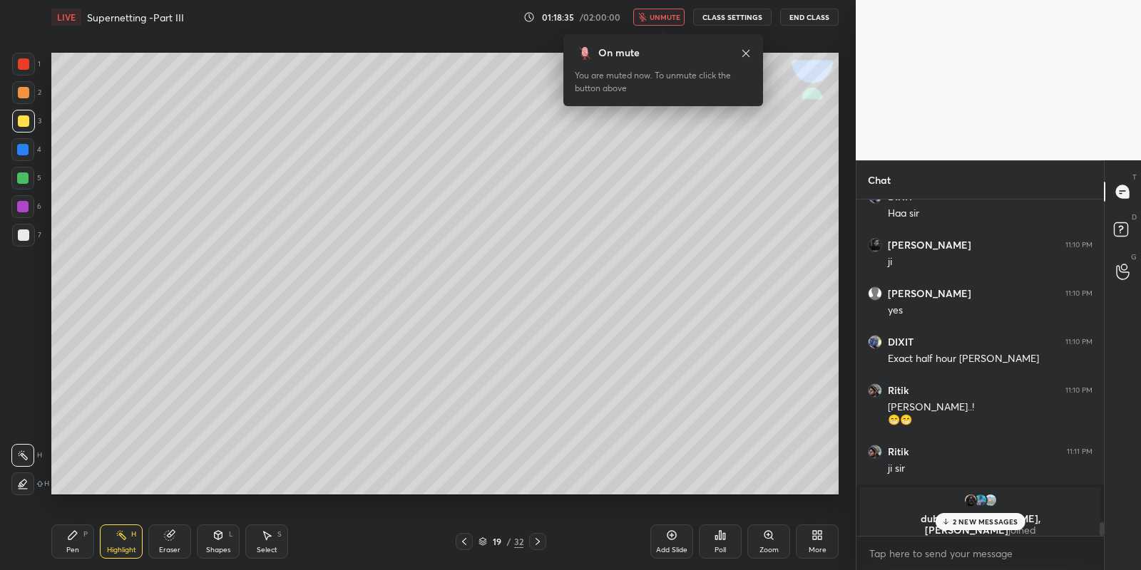
click at [663, 14] on span "unmute" at bounding box center [664, 17] width 31 height 10
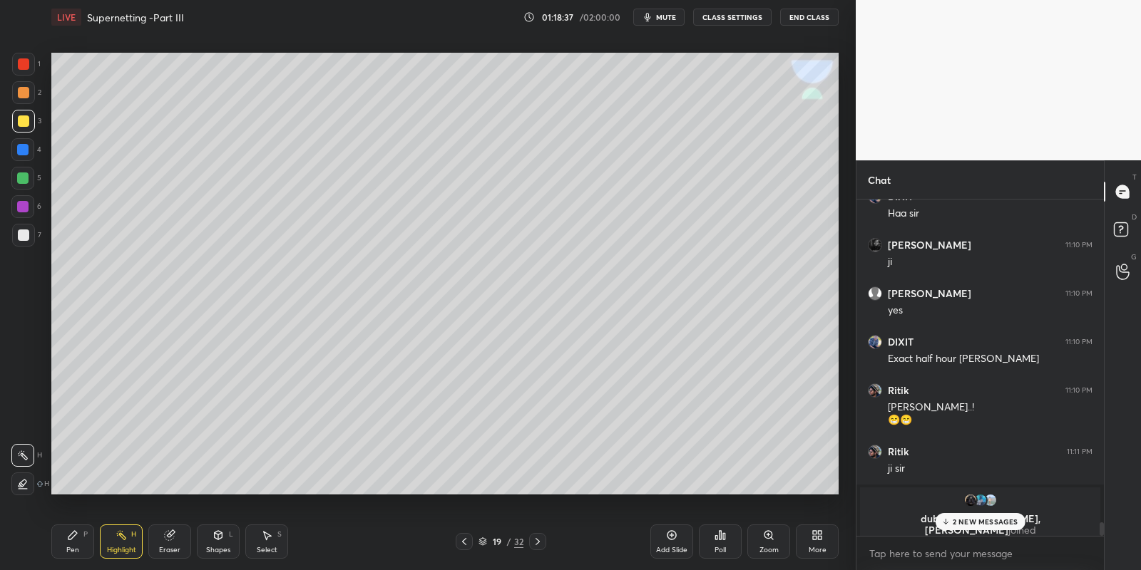
click at [964, 520] on p "2 NEW MESSAGES" at bounding box center [985, 522] width 66 height 9
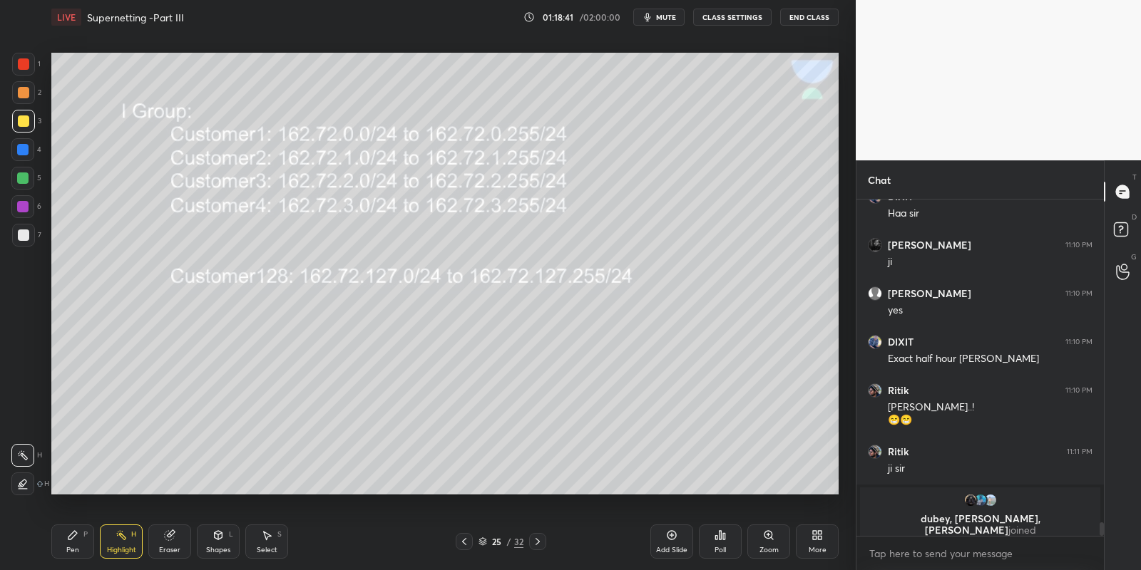
scroll to position [8052, 0]
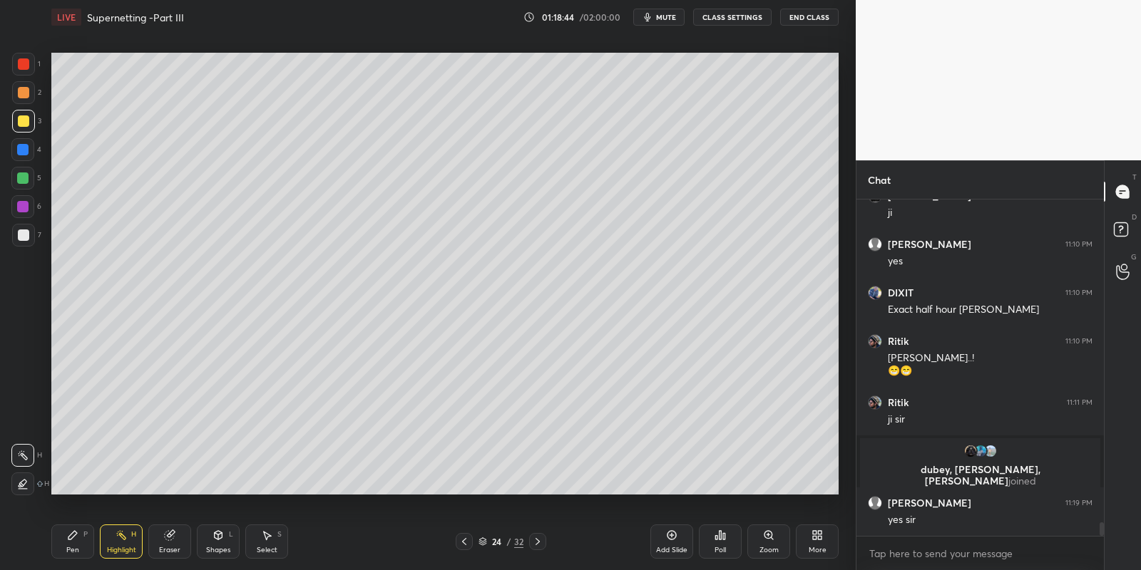
click at [671, 533] on icon at bounding box center [671, 535] width 11 height 11
drag, startPoint x: 75, startPoint y: 543, endPoint x: 79, endPoint y: 513, distance: 30.2
click at [76, 541] on div "Pen P" at bounding box center [72, 542] width 43 height 34
click at [25, 121] on div at bounding box center [23, 120] width 11 height 11
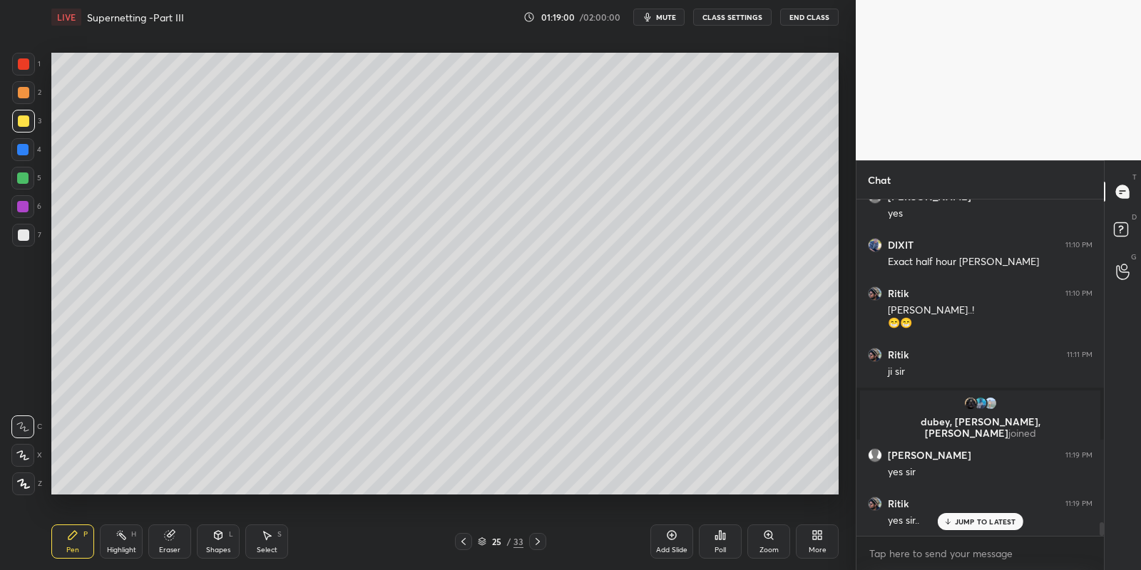
click at [221, 540] on div "Shapes L" at bounding box center [218, 542] width 43 height 34
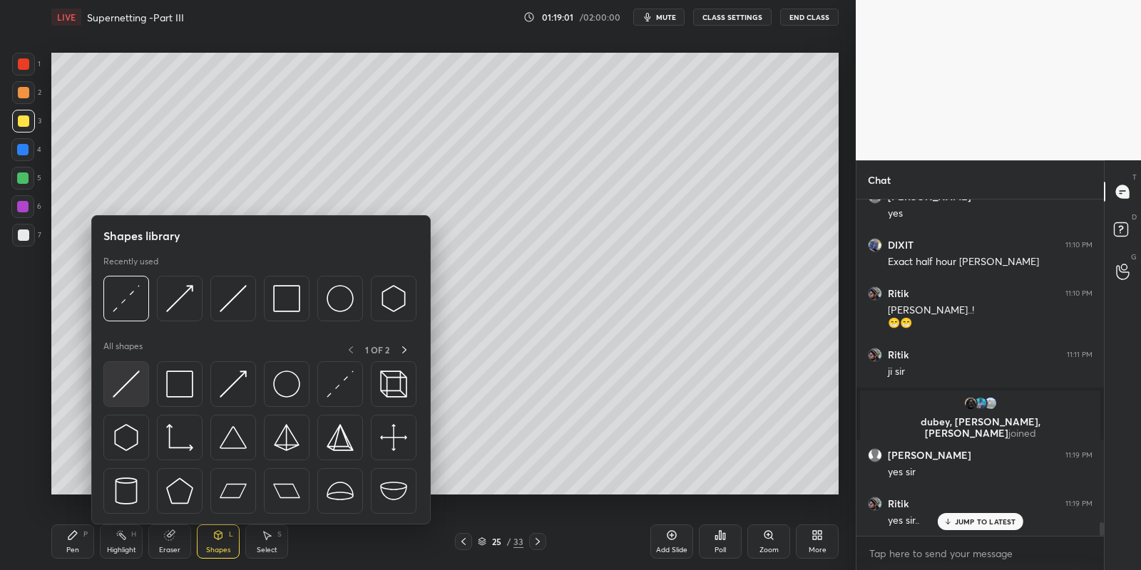
click at [135, 378] on img at bounding box center [126, 384] width 27 height 27
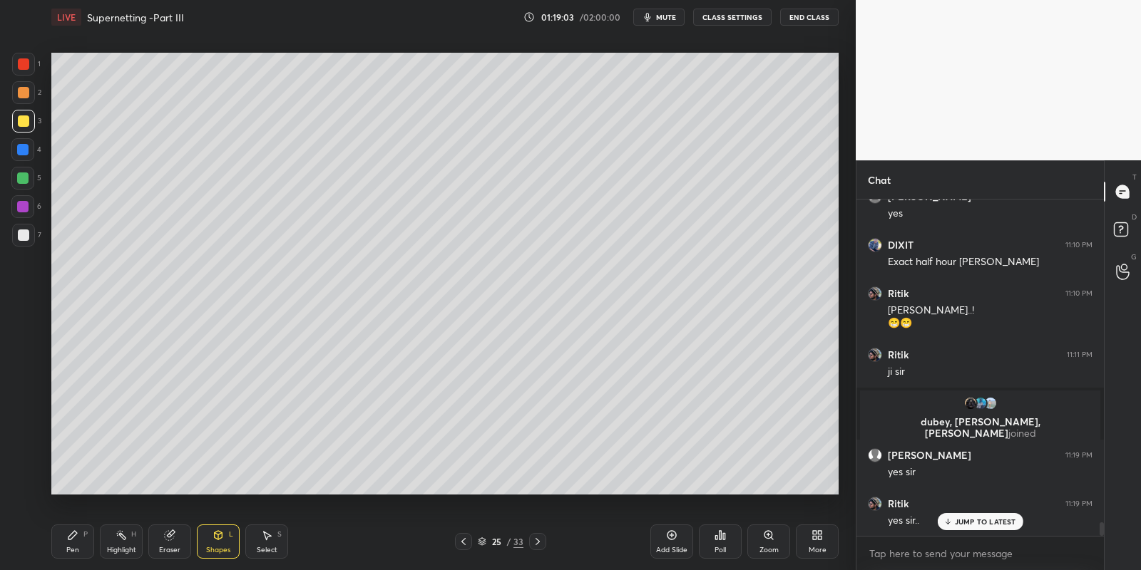
click at [81, 540] on div "Pen P" at bounding box center [72, 542] width 43 height 34
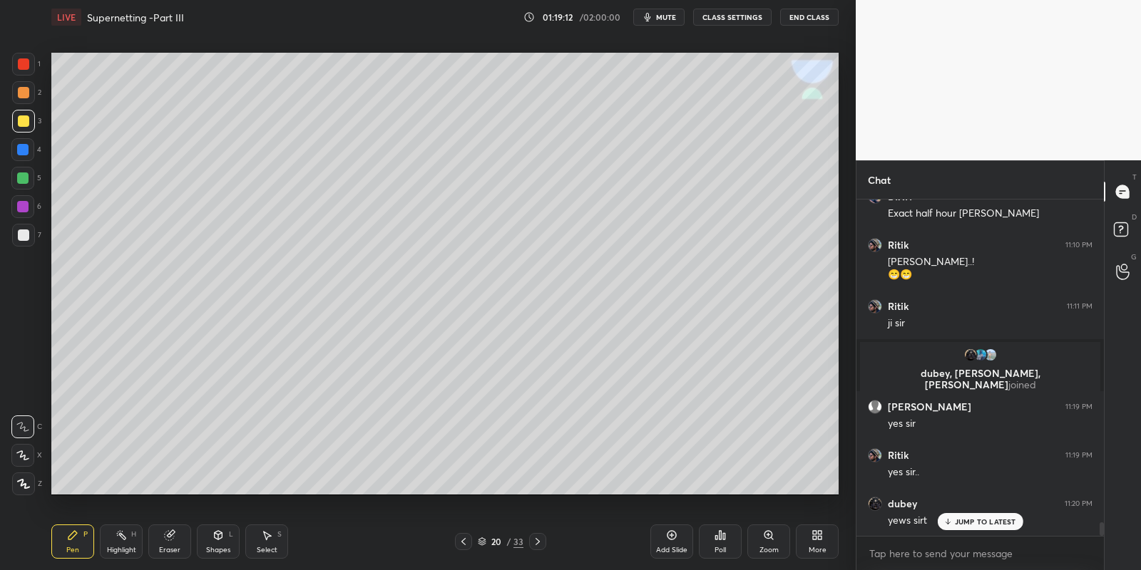
click at [269, 545] on div "Select S" at bounding box center [266, 542] width 43 height 34
click at [161, 114] on div "0 ° Undo Copy Paste here Duplicate Duplicate to new slide Delete" at bounding box center [444, 274] width 787 height 443
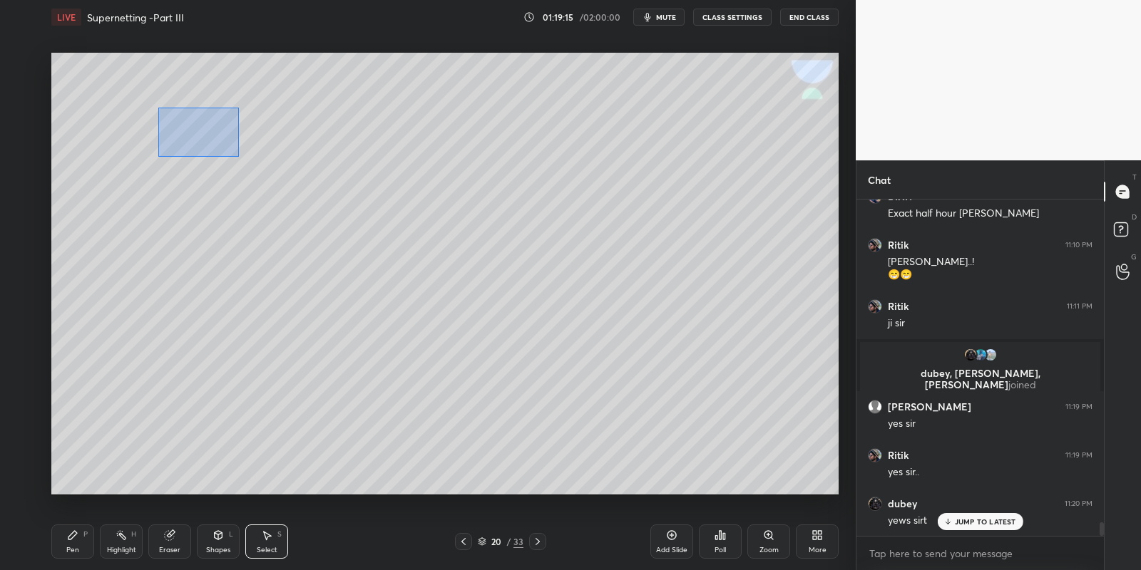
drag, startPoint x: 167, startPoint y: 108, endPoint x: 237, endPoint y: 153, distance: 83.1
click at [239, 156] on div "0 ° Undo Copy Paste here Duplicate Duplicate to new slide Delete" at bounding box center [444, 274] width 787 height 443
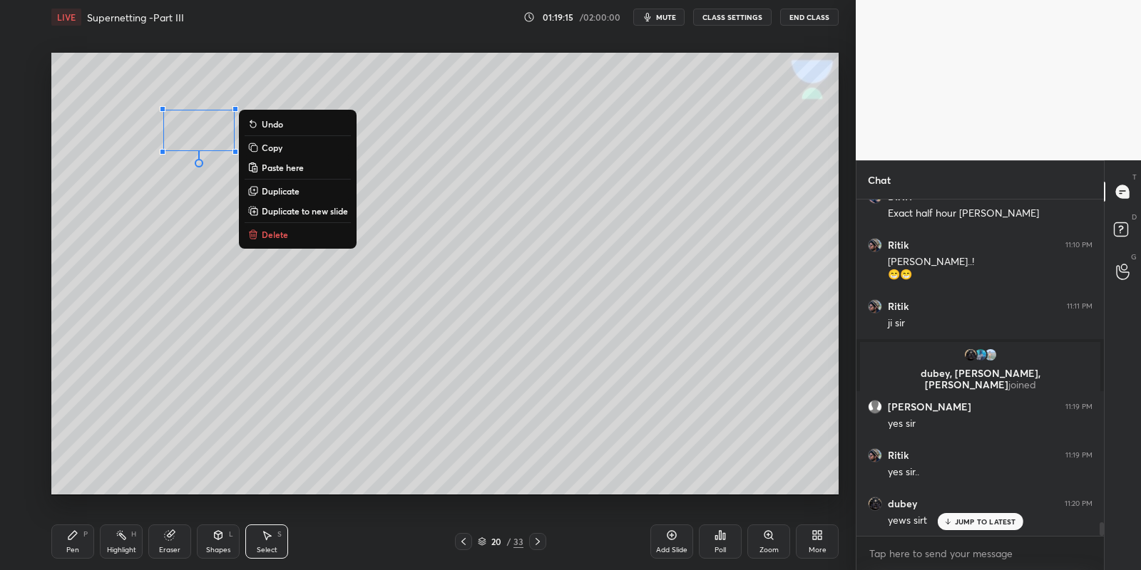
click at [287, 148] on button "Copy" at bounding box center [298, 147] width 106 height 17
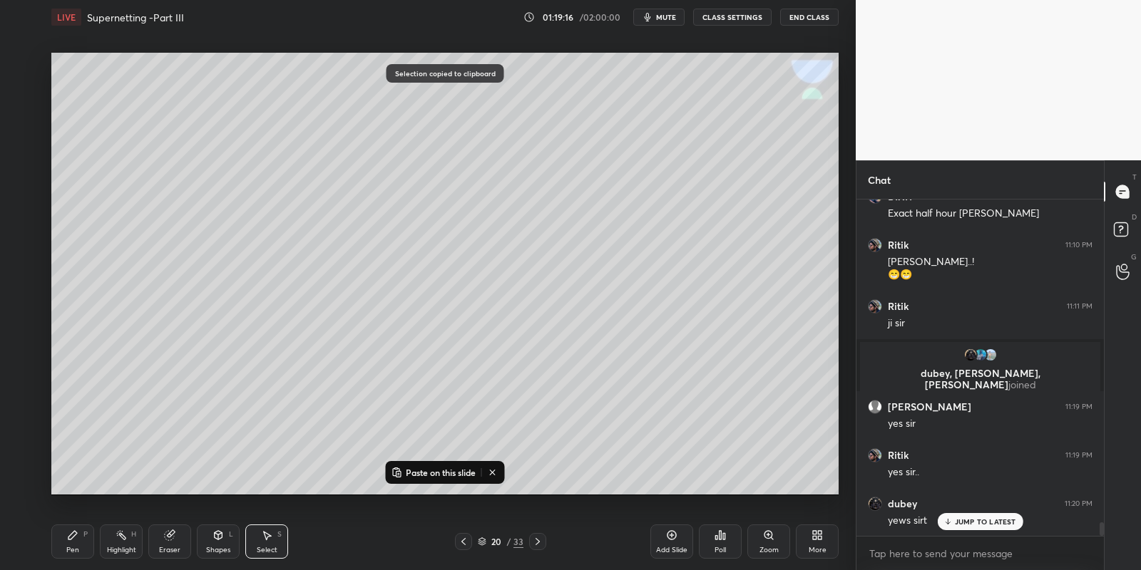
click at [533, 538] on icon at bounding box center [537, 541] width 11 height 11
click at [533, 540] on icon at bounding box center [537, 541] width 11 height 11
click at [534, 538] on icon at bounding box center [537, 541] width 11 height 11
click at [533, 537] on icon at bounding box center [537, 541] width 11 height 11
click at [533, 535] on div at bounding box center [537, 541] width 17 height 17
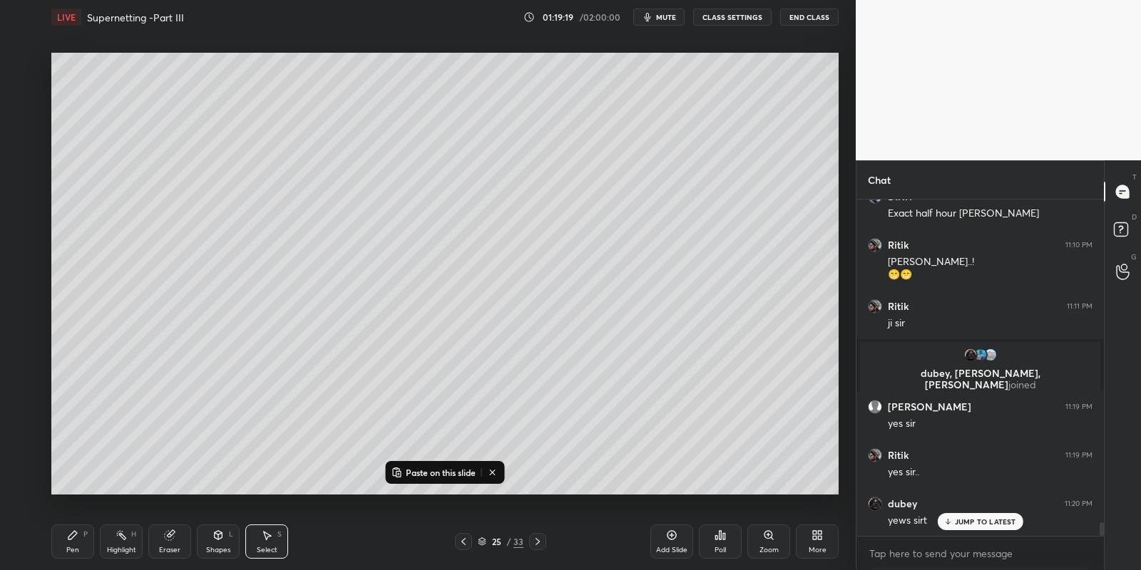
click at [435, 471] on p "Paste on this slide" at bounding box center [441, 472] width 70 height 11
click at [206, 130] on div "0 ° Undo Copy Paste here Duplicate Duplicate to new slide Delete" at bounding box center [444, 274] width 787 height 443
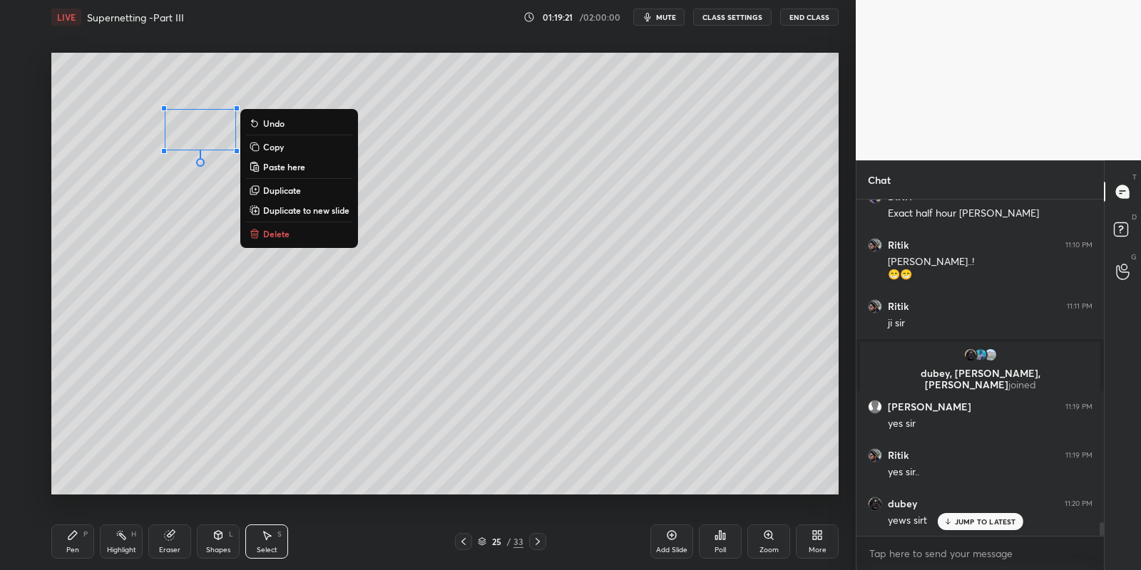
click at [81, 539] on div "Pen P" at bounding box center [72, 542] width 43 height 34
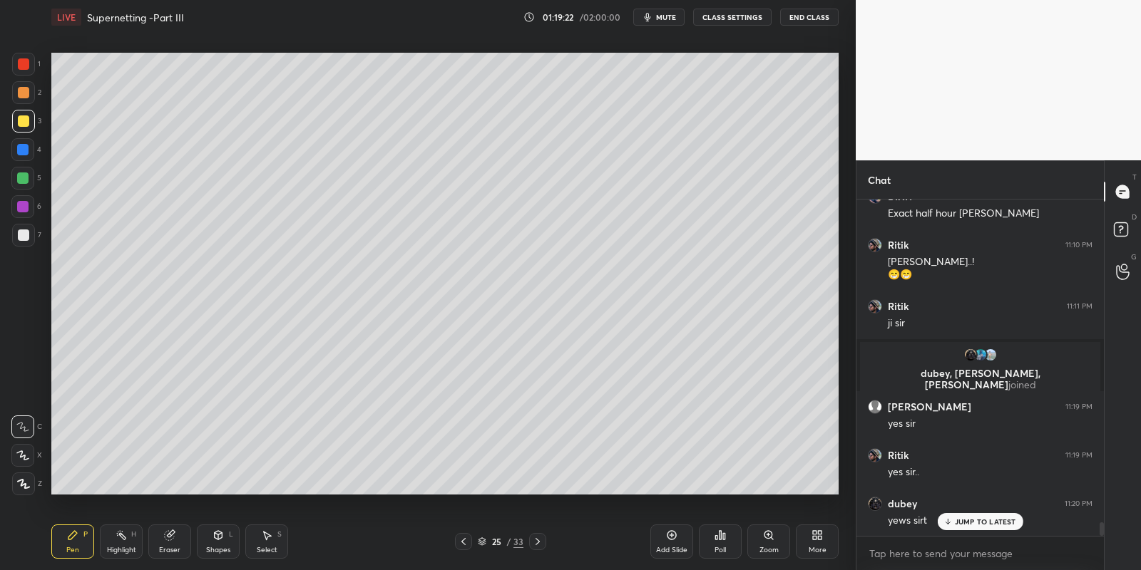
click at [24, 117] on div at bounding box center [23, 120] width 11 height 11
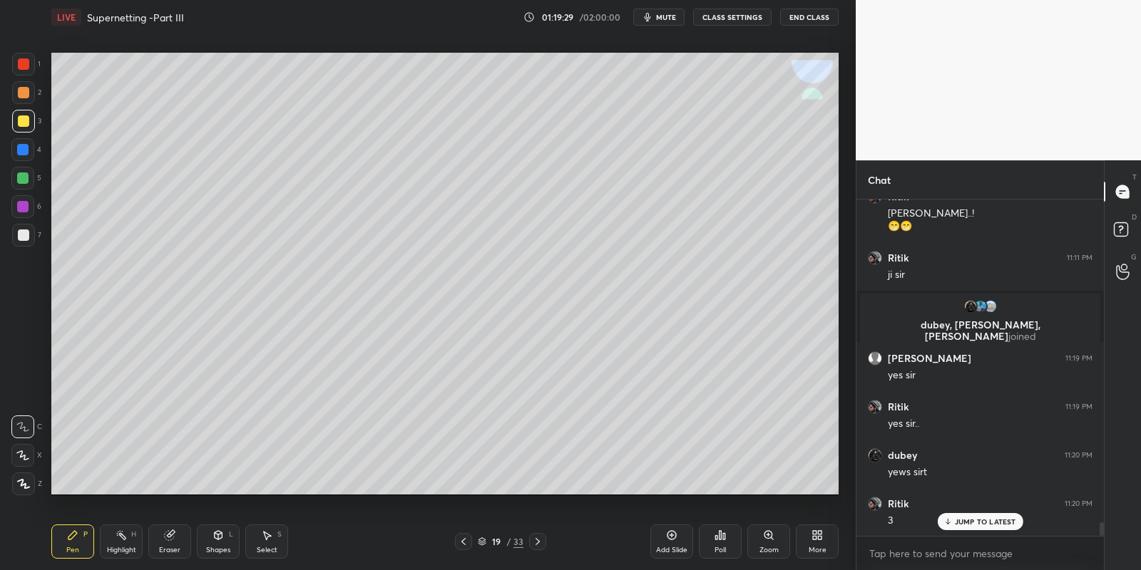
drag, startPoint x: 130, startPoint y: 542, endPoint x: 130, endPoint y: 533, distance: 8.6
click at [127, 540] on div "Highlight H" at bounding box center [121, 542] width 43 height 34
drag, startPoint x: 77, startPoint y: 544, endPoint x: 76, endPoint y: 535, distance: 8.6
click at [76, 543] on div "Pen P" at bounding box center [72, 542] width 43 height 34
click at [26, 236] on div at bounding box center [23, 235] width 11 height 11
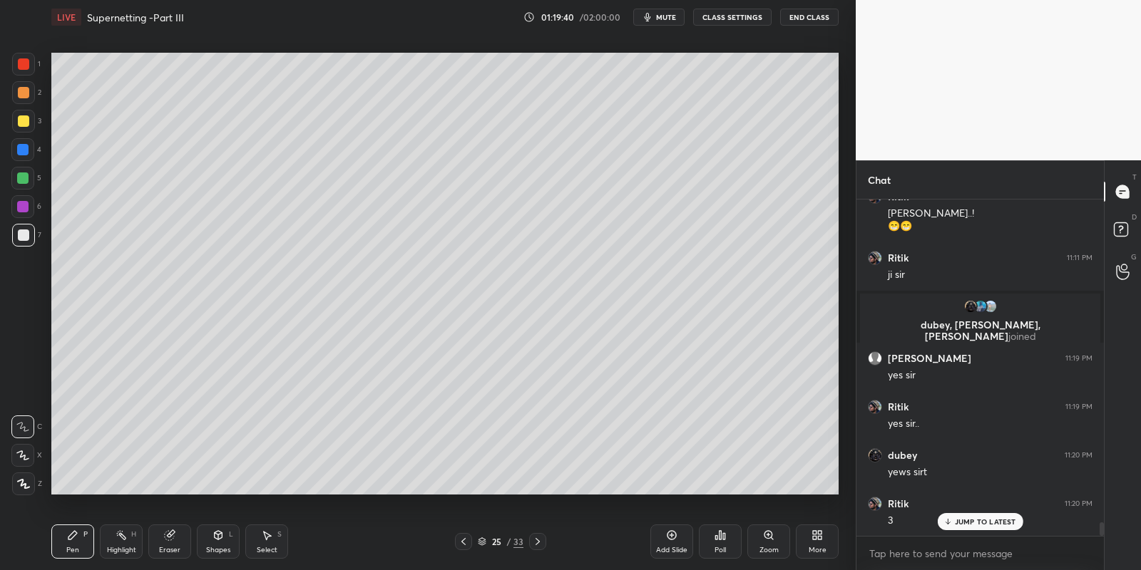
click at [222, 535] on icon at bounding box center [217, 535] width 11 height 11
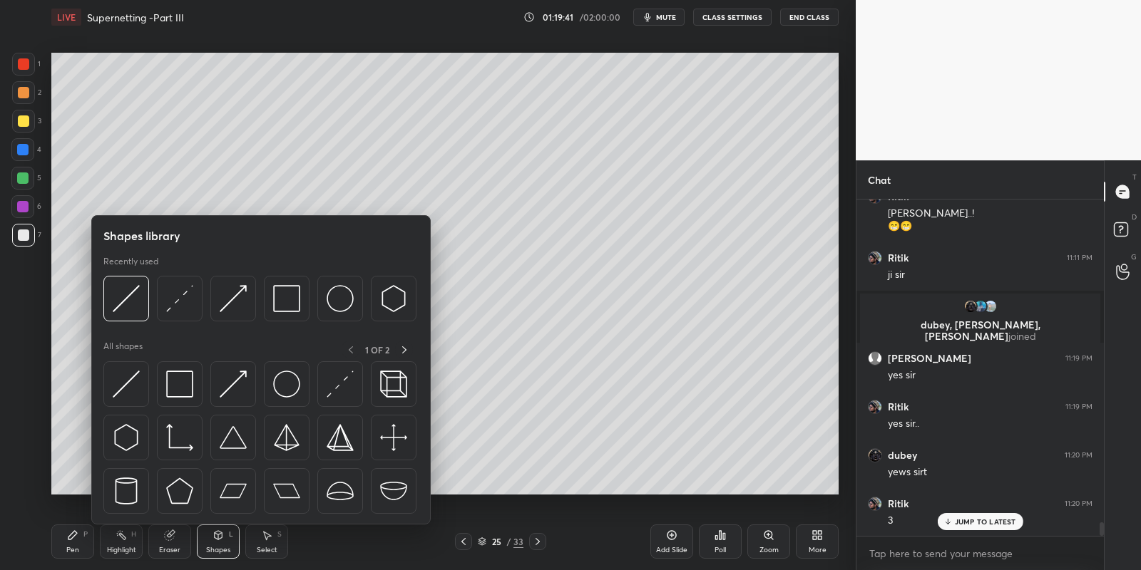
drag, startPoint x: 128, startPoint y: 384, endPoint x: 21, endPoint y: 115, distance: 288.6
click at [131, 379] on img at bounding box center [126, 384] width 27 height 27
click at [20, 117] on div at bounding box center [23, 121] width 23 height 23
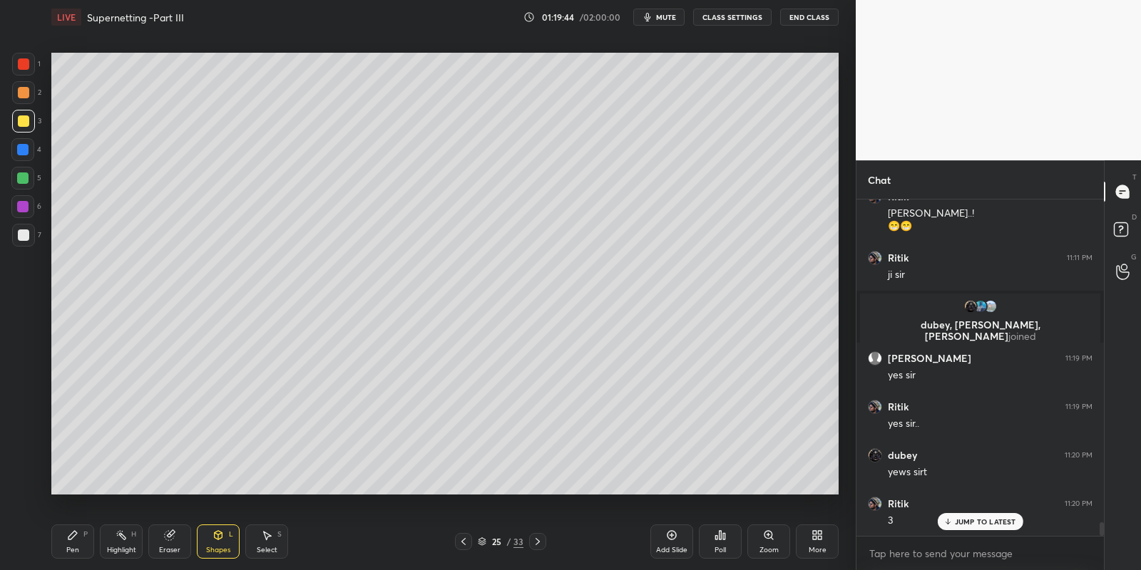
drag, startPoint x: 76, startPoint y: 543, endPoint x: 90, endPoint y: 510, distance: 35.8
click at [76, 540] on div "Pen P" at bounding box center [72, 542] width 43 height 34
drag, startPoint x: 225, startPoint y: 533, endPoint x: 220, endPoint y: 525, distance: 8.9
click at [223, 533] on div "Shapes L" at bounding box center [218, 542] width 43 height 34
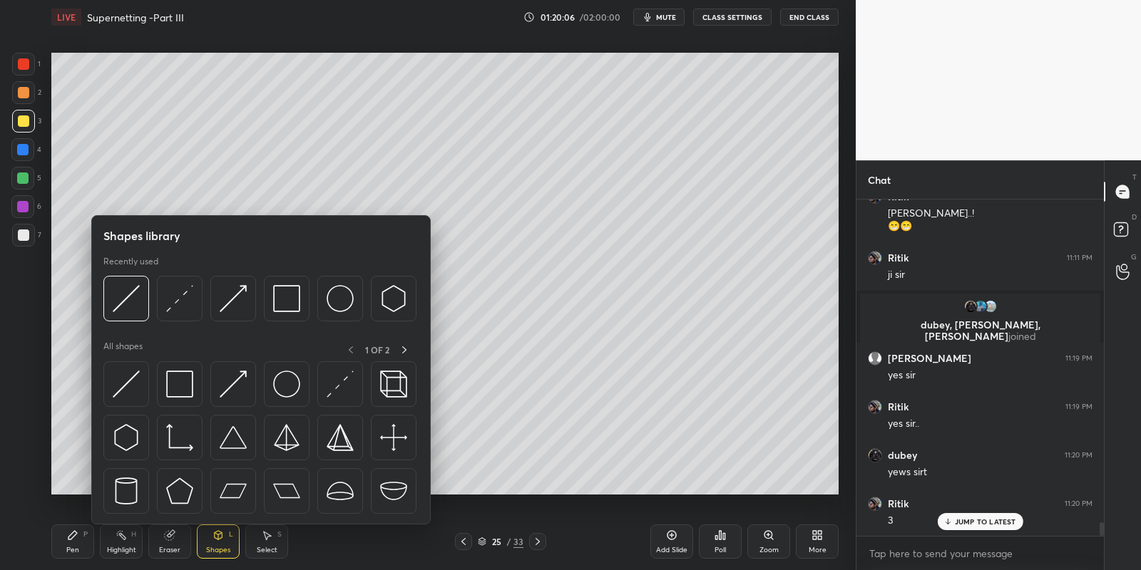
click at [123, 379] on img at bounding box center [126, 384] width 27 height 27
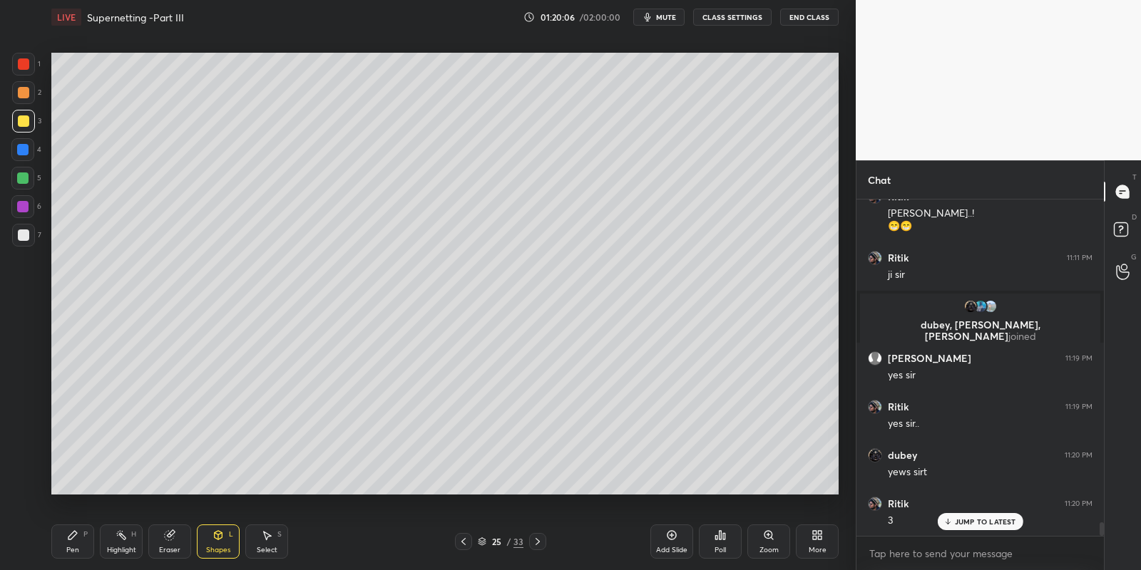
click at [29, 230] on div at bounding box center [23, 235] width 23 height 23
click at [78, 543] on div "Pen P" at bounding box center [72, 542] width 43 height 34
click at [22, 116] on div at bounding box center [23, 120] width 11 height 11
click at [29, 234] on div at bounding box center [23, 235] width 11 height 11
drag, startPoint x: 218, startPoint y: 540, endPoint x: 217, endPoint y: 527, distance: 13.6
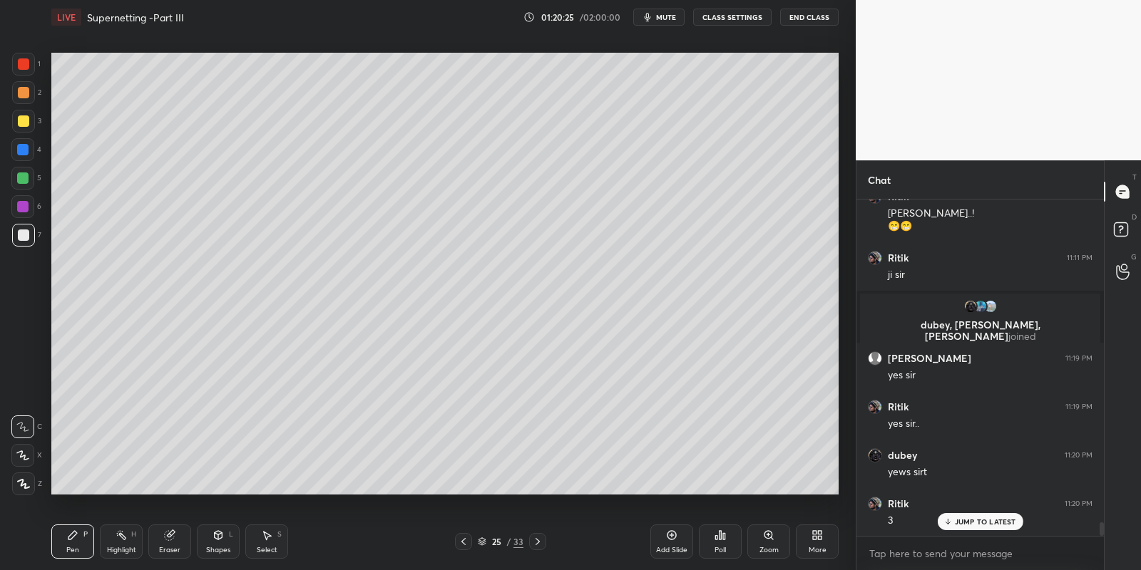
click at [220, 540] on icon at bounding box center [217, 535] width 11 height 11
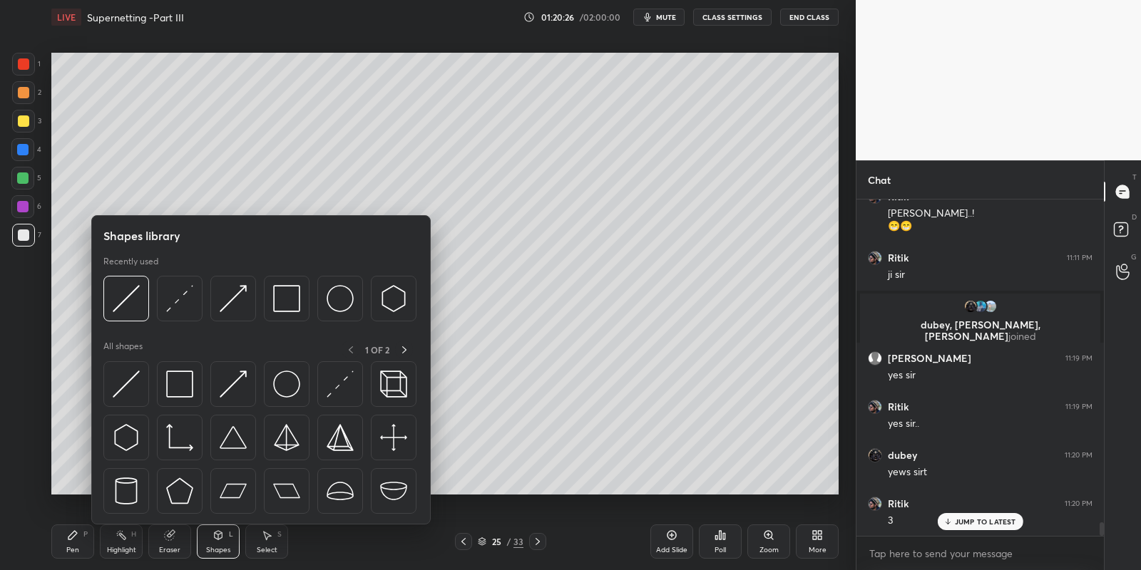
drag, startPoint x: 130, startPoint y: 384, endPoint x: 25, endPoint y: 122, distance: 282.5
click at [127, 384] on img at bounding box center [126, 384] width 27 height 27
click at [25, 122] on div at bounding box center [23, 120] width 11 height 11
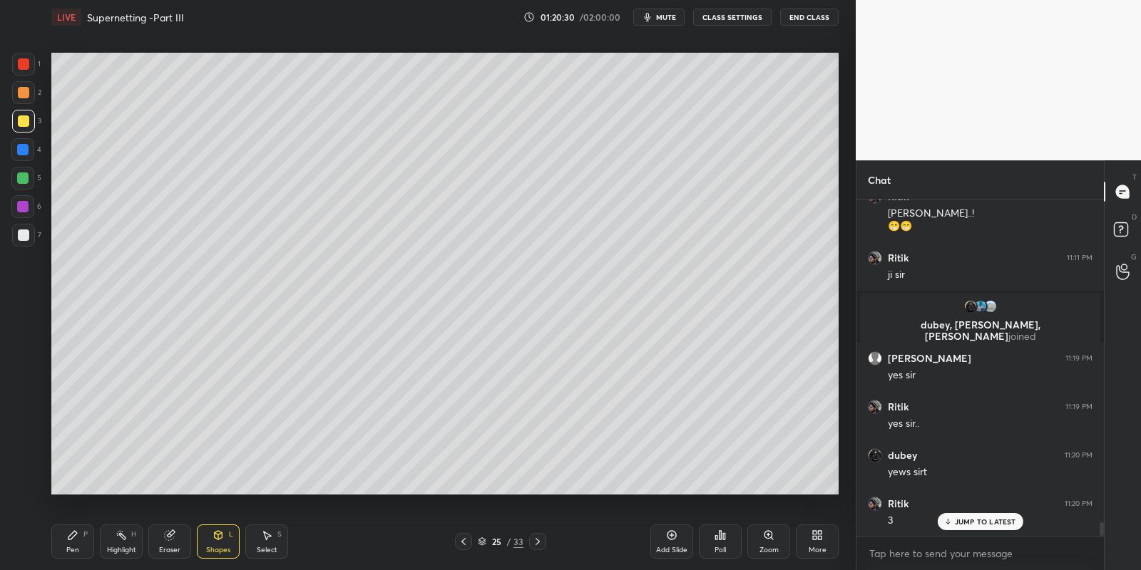
click at [77, 545] on div "Pen P" at bounding box center [72, 542] width 43 height 34
click at [967, 520] on p "JUMP TO LATEST" at bounding box center [985, 522] width 61 height 9
drag, startPoint x: 81, startPoint y: 535, endPoint x: 97, endPoint y: 534, distance: 15.7
click at [82, 535] on div "Pen P" at bounding box center [72, 542] width 43 height 34
drag, startPoint x: 122, startPoint y: 534, endPoint x: 101, endPoint y: 532, distance: 20.8
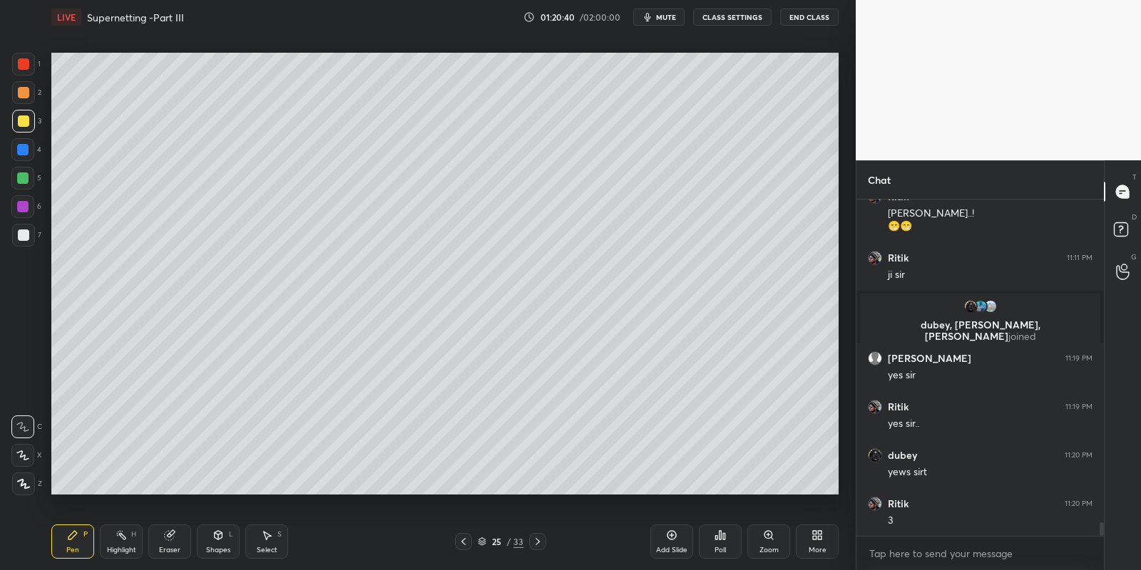
click at [122, 534] on icon at bounding box center [120, 535] width 11 height 11
click at [89, 535] on div "Pen P" at bounding box center [72, 542] width 43 height 34
click at [127, 538] on div "Highlight H" at bounding box center [121, 542] width 43 height 34
click at [93, 542] on div "Pen P" at bounding box center [72, 542] width 43 height 34
click at [25, 121] on div at bounding box center [23, 120] width 11 height 11
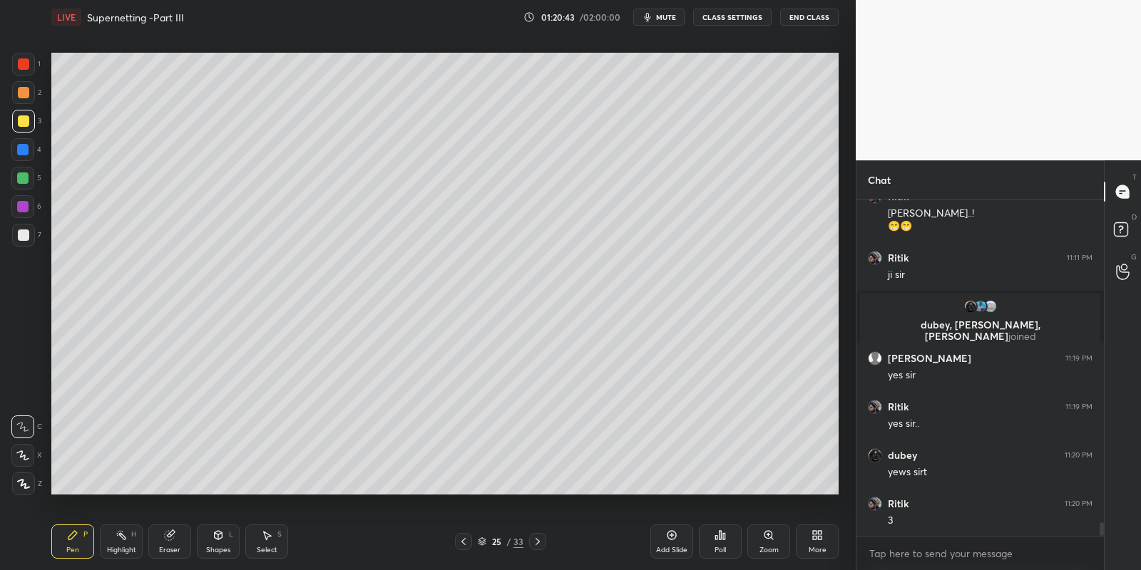
click at [125, 535] on icon at bounding box center [120, 535] width 11 height 11
click at [76, 550] on div "Pen P" at bounding box center [72, 542] width 43 height 34
click at [120, 544] on div "Highlight H" at bounding box center [121, 542] width 43 height 34
click at [87, 545] on div "Pen P" at bounding box center [72, 542] width 43 height 34
click at [112, 540] on div "Highlight H" at bounding box center [121, 542] width 43 height 34
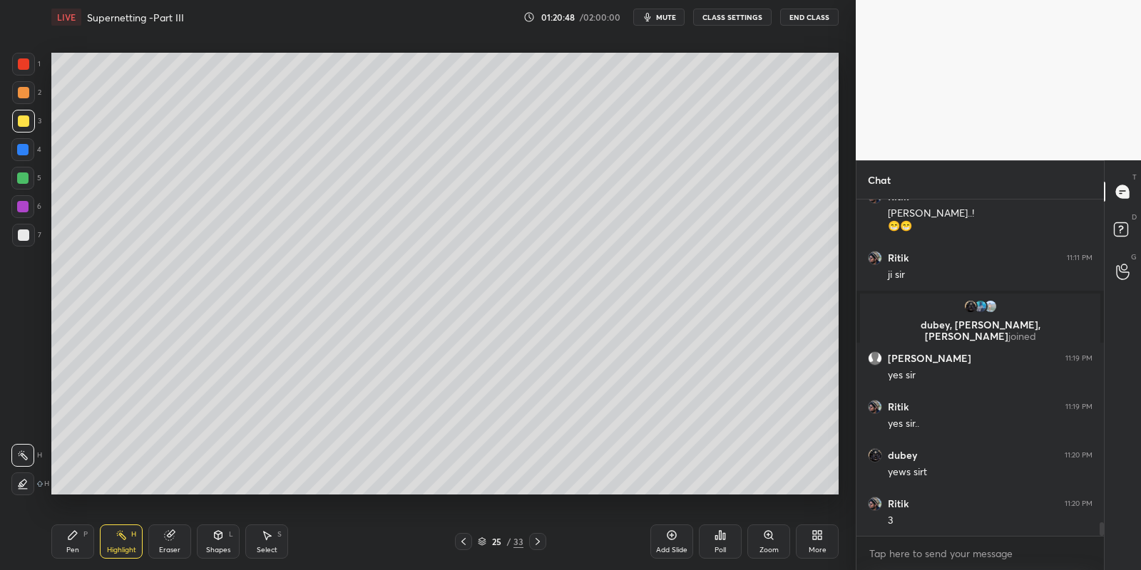
scroll to position [8246, 0]
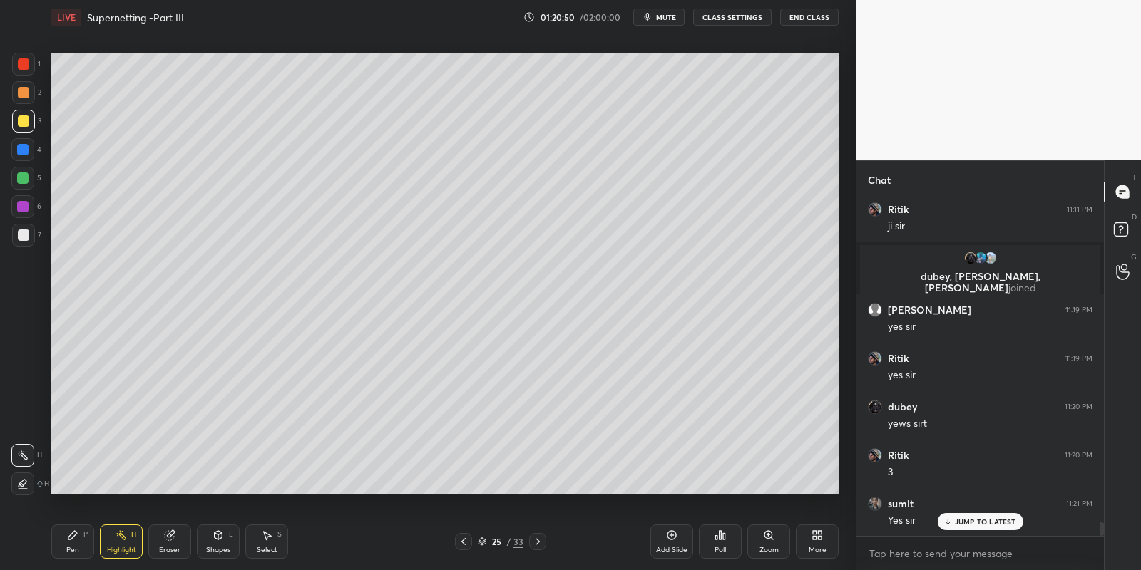
click at [668, 16] on span "mute" at bounding box center [666, 17] width 20 height 10
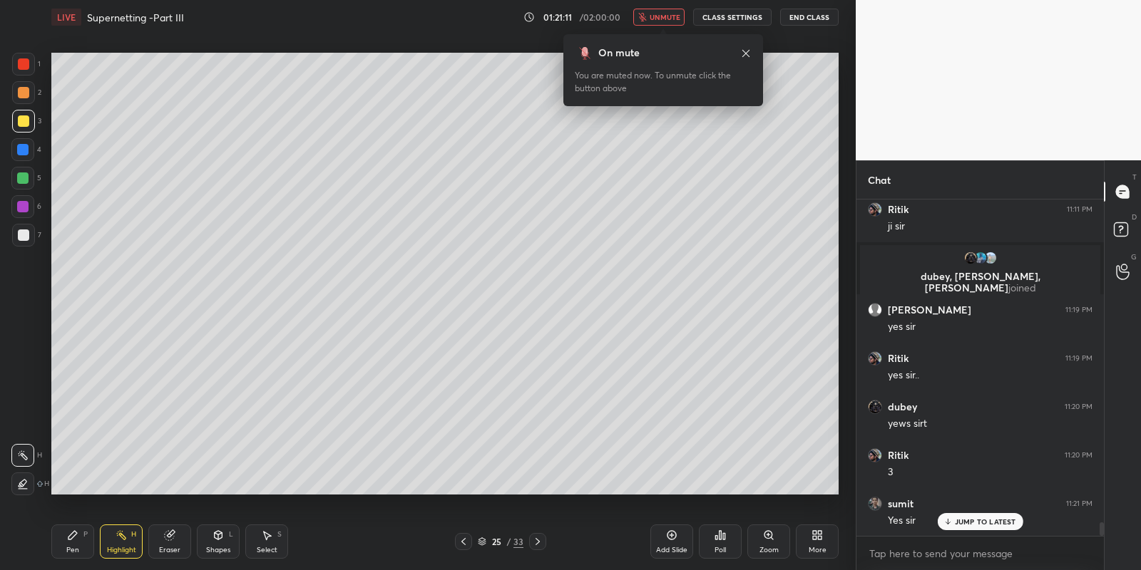
click at [664, 16] on span "unmute" at bounding box center [664, 17] width 31 height 10
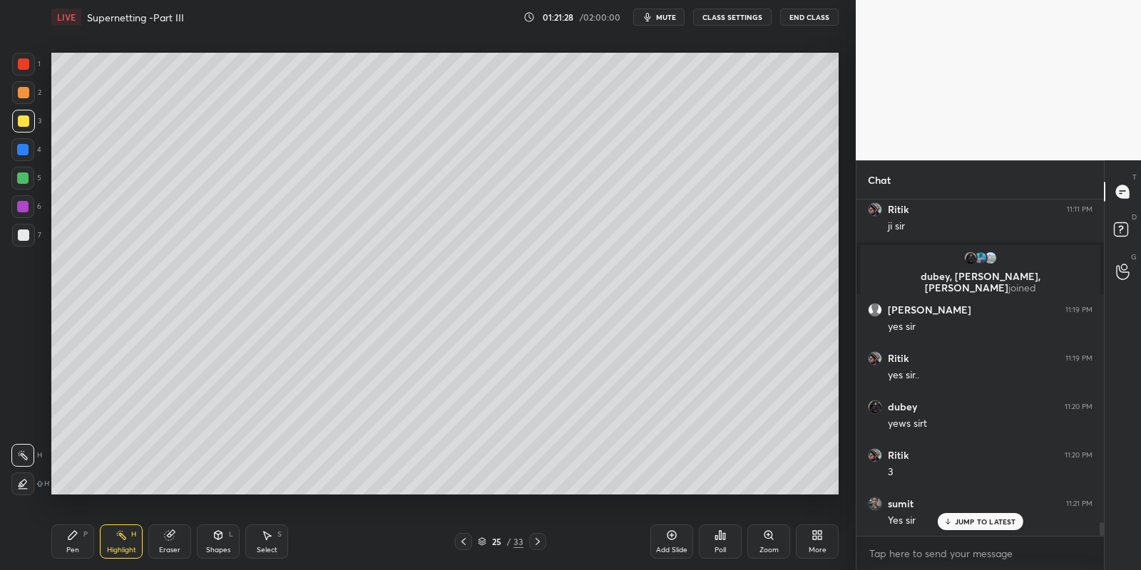
click at [78, 546] on div "Pen P" at bounding box center [72, 542] width 43 height 34
drag, startPoint x: 112, startPoint y: 553, endPoint x: 123, endPoint y: 512, distance: 42.9
click at [112, 553] on div "Highlight" at bounding box center [121, 550] width 29 height 7
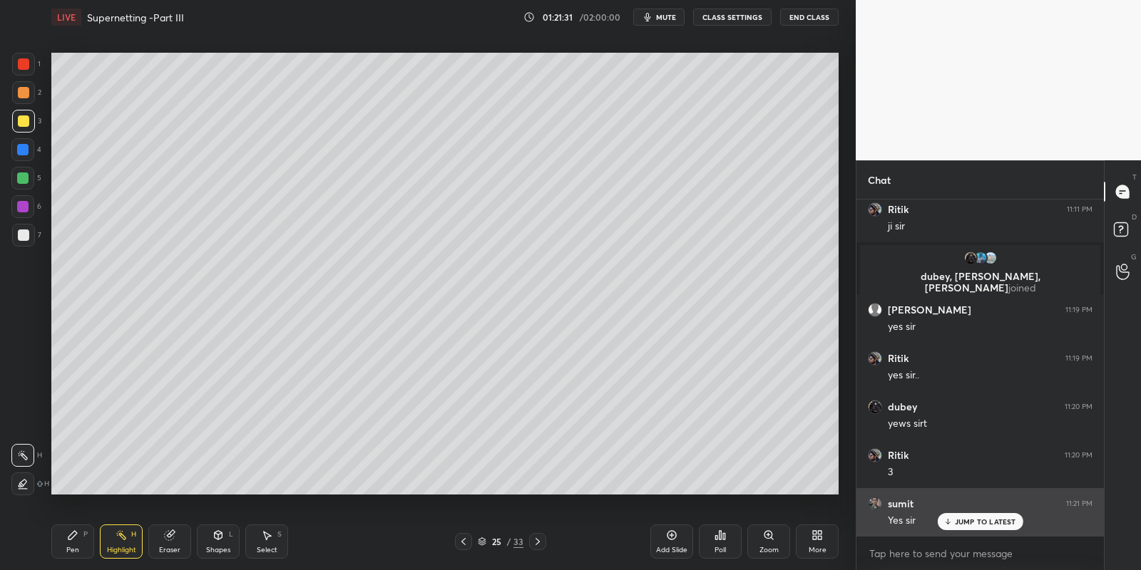
click at [957, 521] on p "JUMP TO LATEST" at bounding box center [985, 522] width 61 height 9
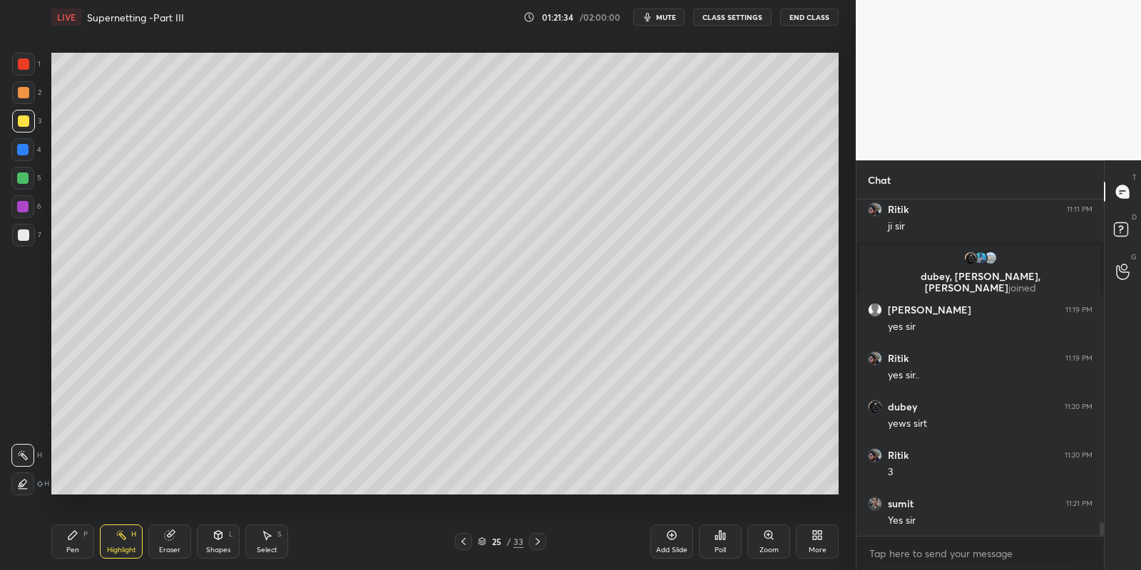
click at [75, 548] on div "Pen" at bounding box center [72, 550] width 13 height 7
click at [113, 542] on div "Highlight H" at bounding box center [121, 542] width 43 height 34
drag, startPoint x: 74, startPoint y: 549, endPoint x: 74, endPoint y: 529, distance: 20.0
click at [74, 547] on div "Pen" at bounding box center [72, 550] width 13 height 7
click at [21, 126] on div at bounding box center [23, 121] width 23 height 23
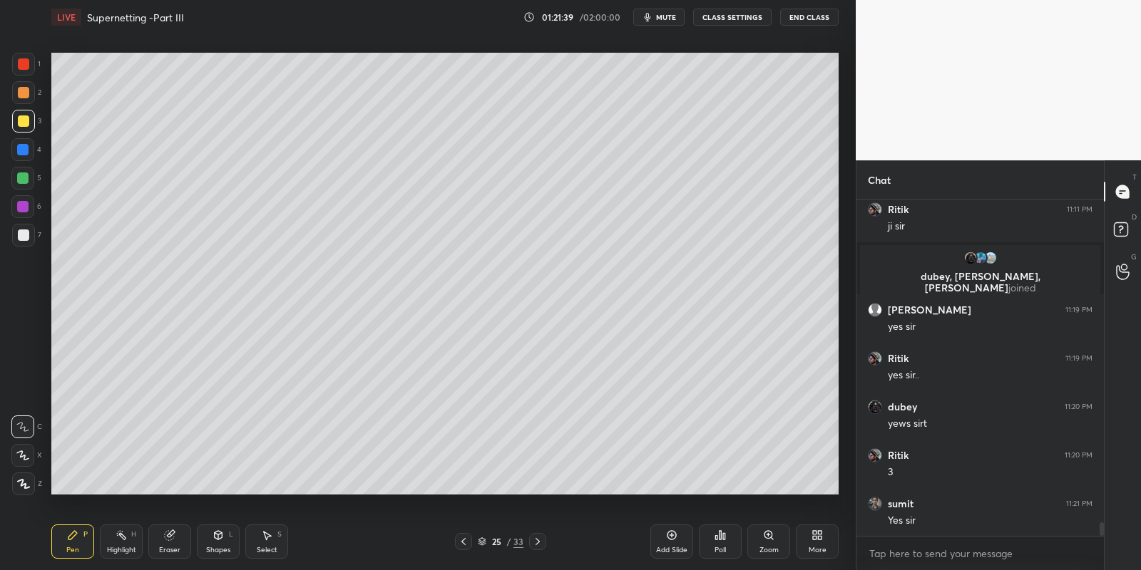
drag, startPoint x: 75, startPoint y: 546, endPoint x: 68, endPoint y: 510, distance: 36.9
click at [71, 547] on div "Pen" at bounding box center [72, 550] width 13 height 7
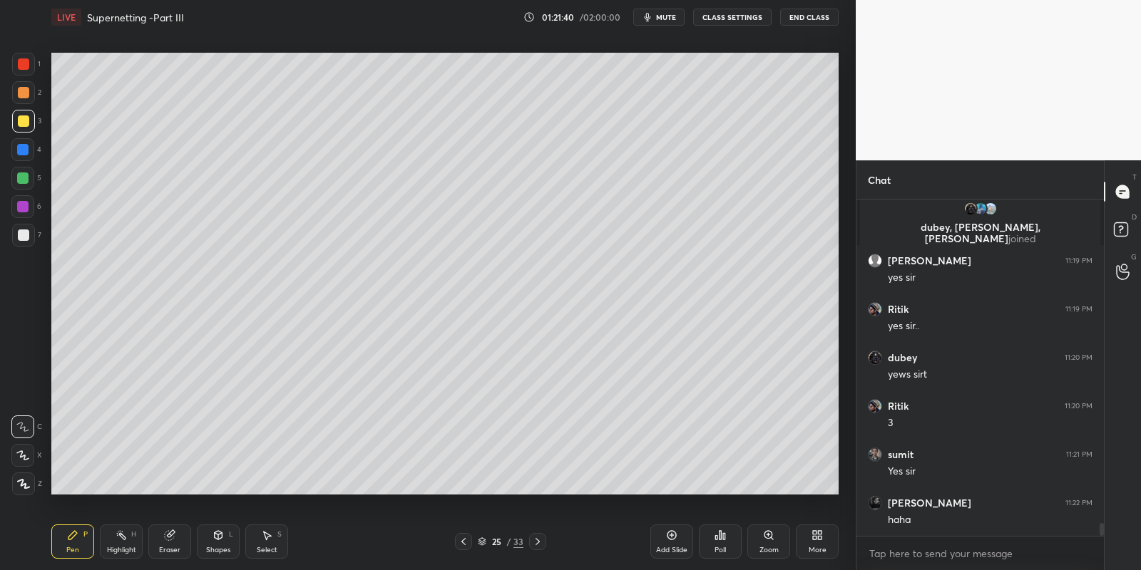
click at [21, 175] on div at bounding box center [22, 178] width 11 height 11
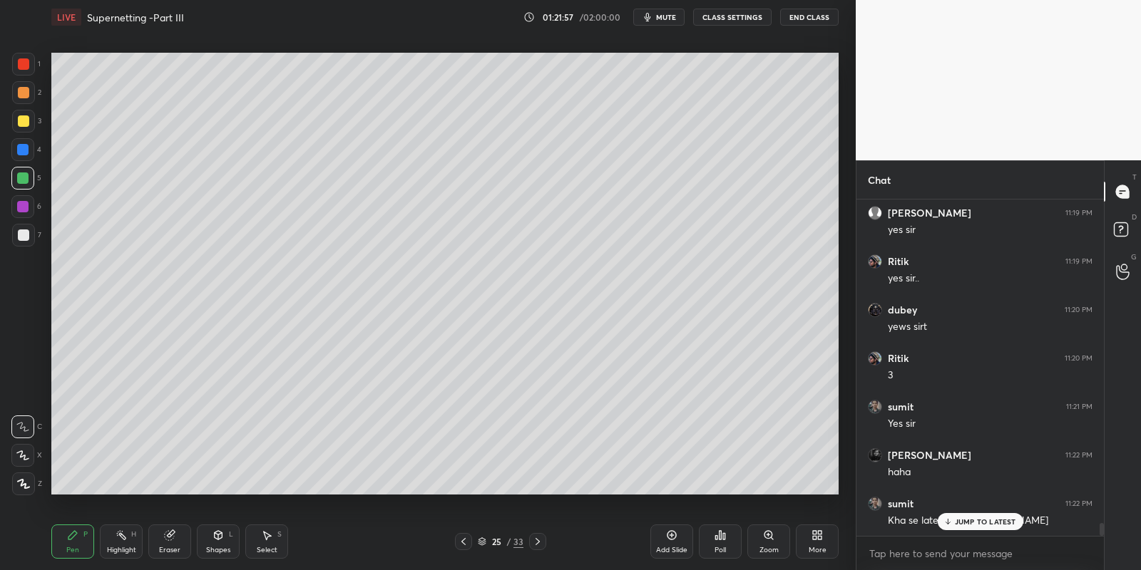
click at [220, 541] on div "Shapes L" at bounding box center [218, 542] width 43 height 34
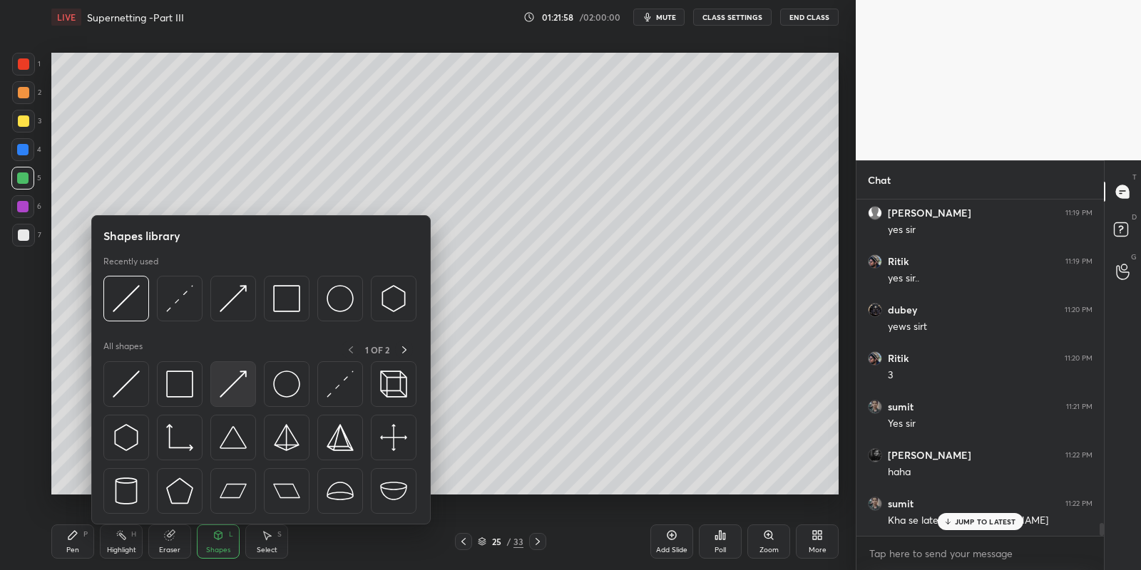
click at [232, 384] on img at bounding box center [233, 384] width 27 height 27
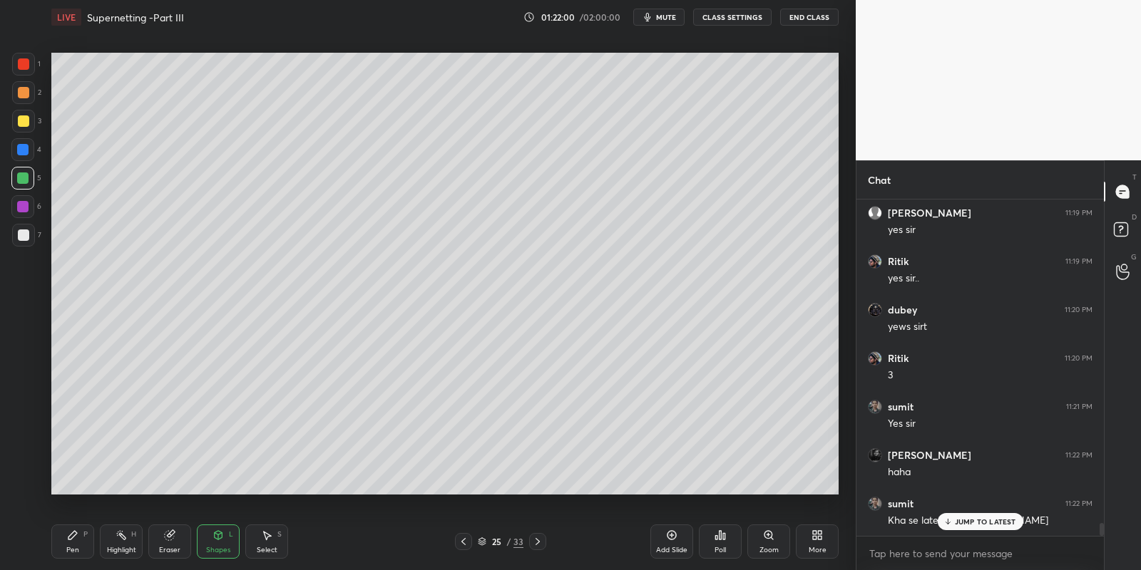
drag, startPoint x: 223, startPoint y: 548, endPoint x: 217, endPoint y: 530, distance: 19.4
click at [221, 547] on div "Shapes" at bounding box center [218, 550] width 24 height 7
click at [214, 545] on div "Shapes L" at bounding box center [218, 542] width 43 height 34
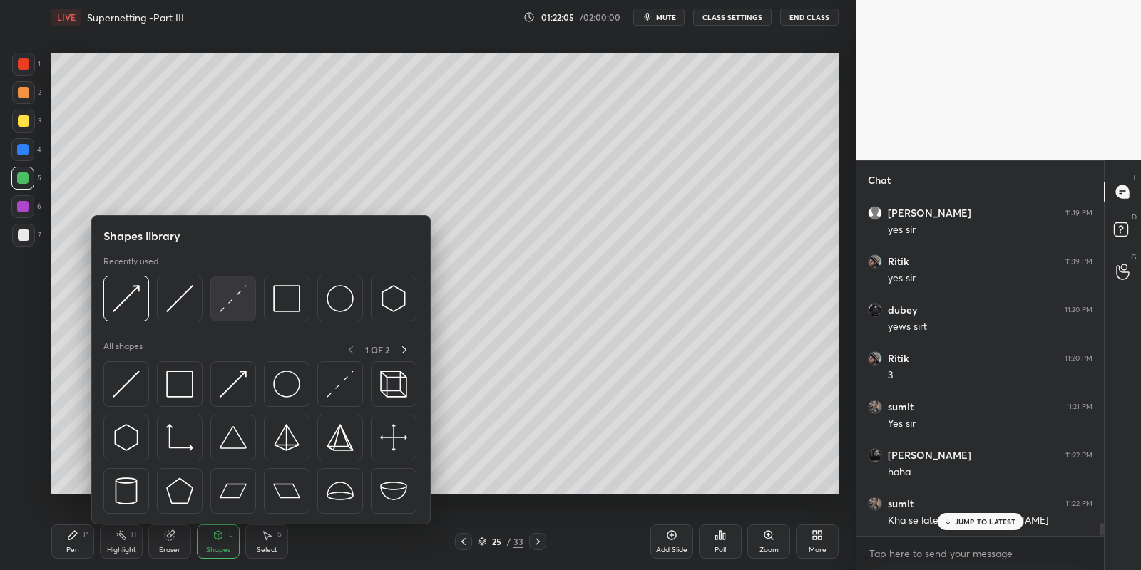
click at [237, 292] on img at bounding box center [233, 298] width 27 height 27
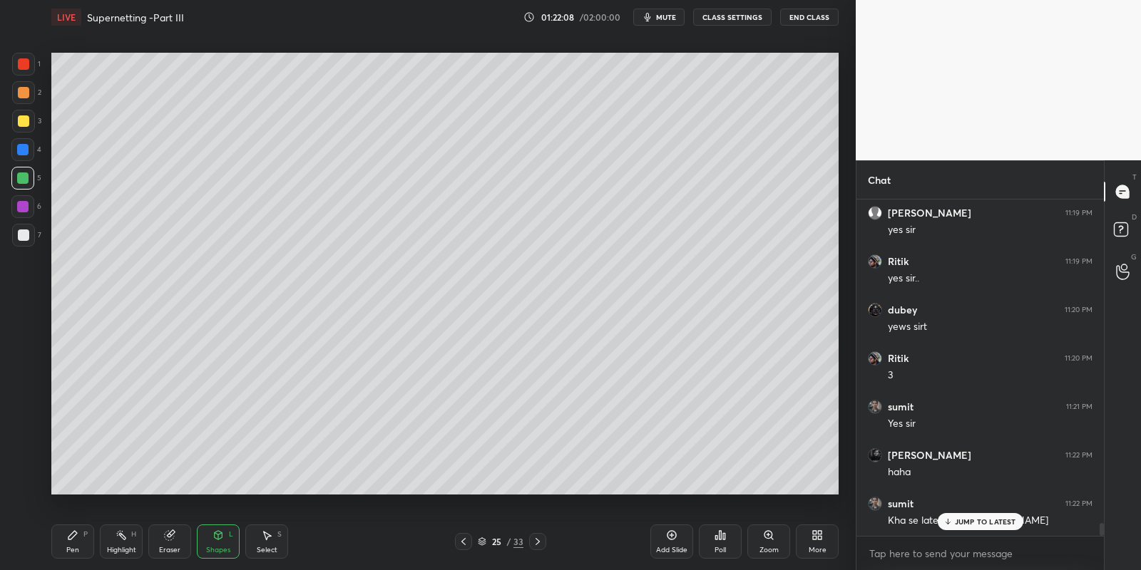
click at [261, 537] on icon at bounding box center [266, 535] width 11 height 11
drag, startPoint x: 173, startPoint y: 178, endPoint x: 290, endPoint y: 191, distance: 118.3
click at [291, 193] on div "0 ° Undo Copy Paste here Duplicate Duplicate to new slide Delete" at bounding box center [444, 274] width 787 height 443
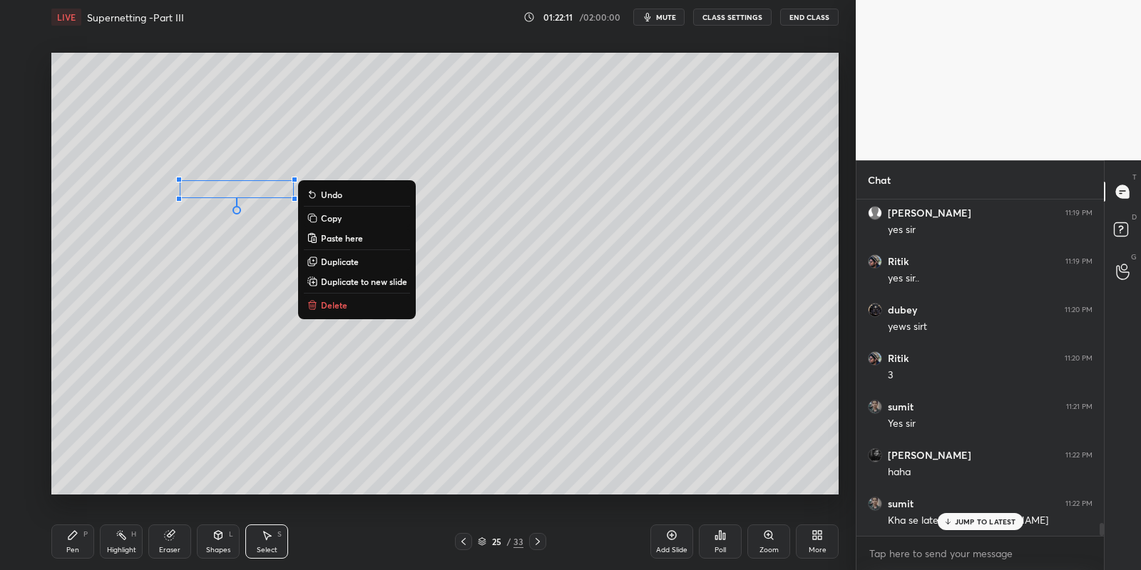
drag, startPoint x: 341, startPoint y: 215, endPoint x: 344, endPoint y: 235, distance: 20.9
click at [341, 215] on p "Copy" at bounding box center [331, 217] width 21 height 11
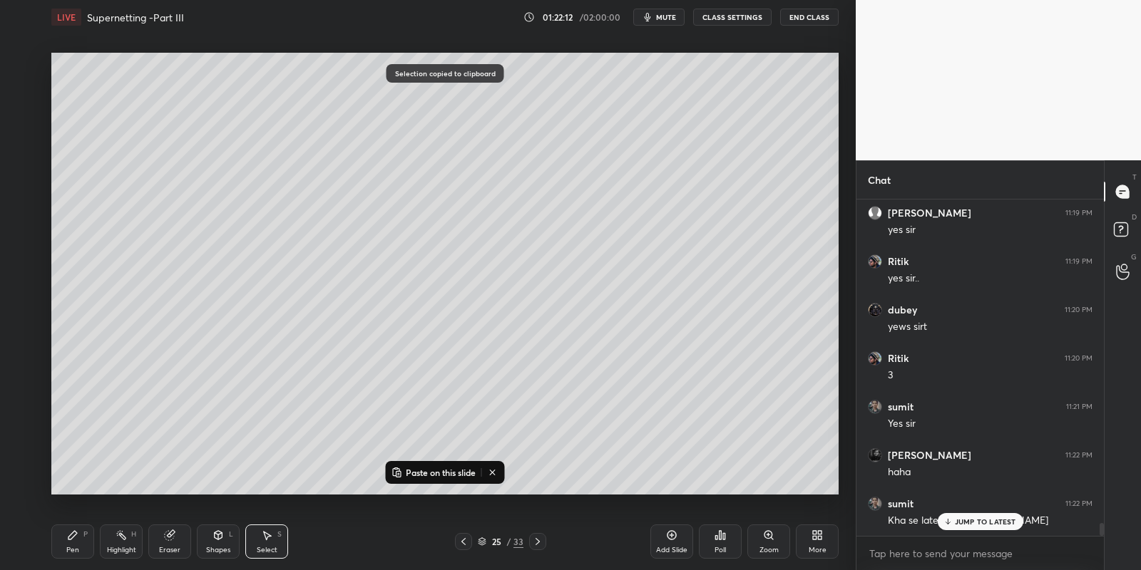
click at [414, 468] on p "Paste on this slide" at bounding box center [441, 472] width 70 height 11
drag, startPoint x: 285, startPoint y: 204, endPoint x: 272, endPoint y: 337, distance: 133.2
click at [273, 338] on div "0 ° Undo Copy Paste here Duplicate Duplicate to new slide Delete" at bounding box center [444, 274] width 787 height 443
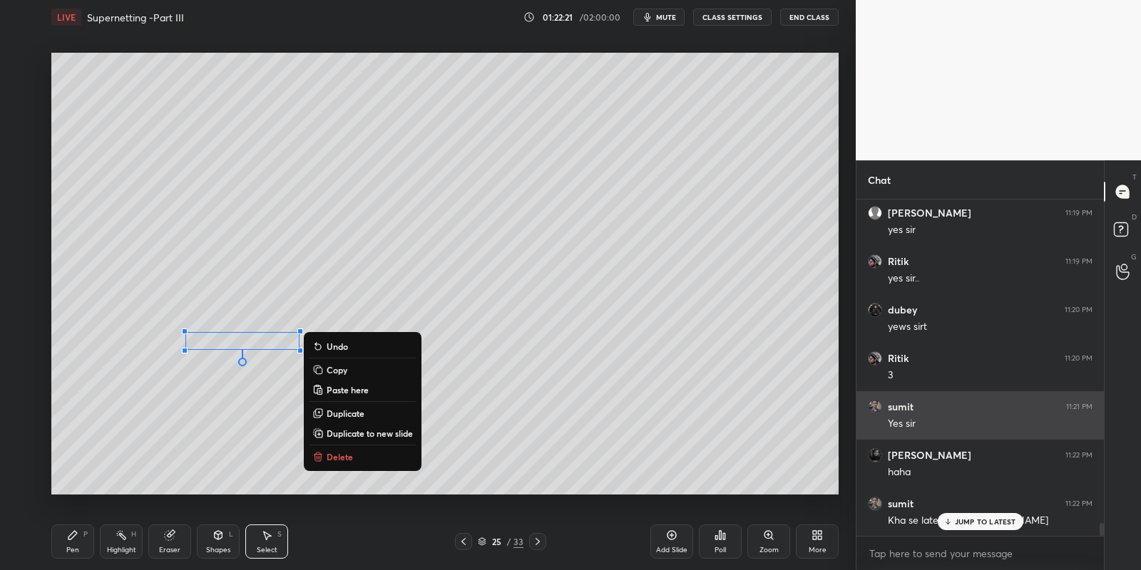
drag, startPoint x: 844, startPoint y: 282, endPoint x: 889, endPoint y: 437, distance: 161.8
click at [886, 418] on div "1 2 3 4 5 6 7 C X Z C X Z E E Erase all H H LIVE Supernetting -Part III 01:22:2…" at bounding box center [570, 285] width 1141 height 570
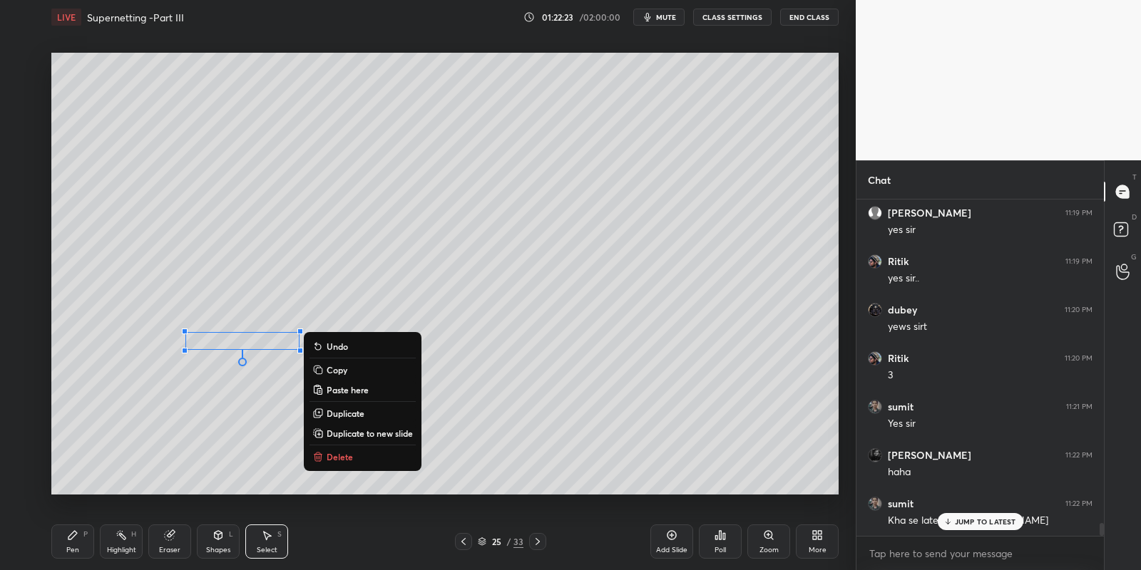
click at [68, 540] on icon at bounding box center [72, 535] width 11 height 11
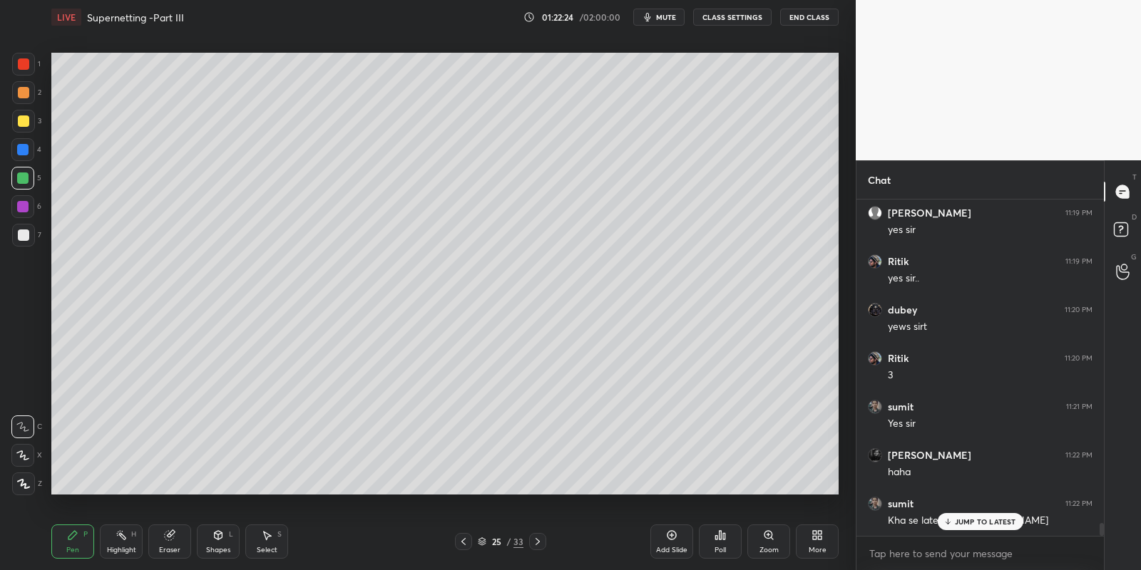
click at [26, 174] on div at bounding box center [22, 178] width 23 height 23
click at [214, 547] on div "Shapes" at bounding box center [218, 550] width 24 height 7
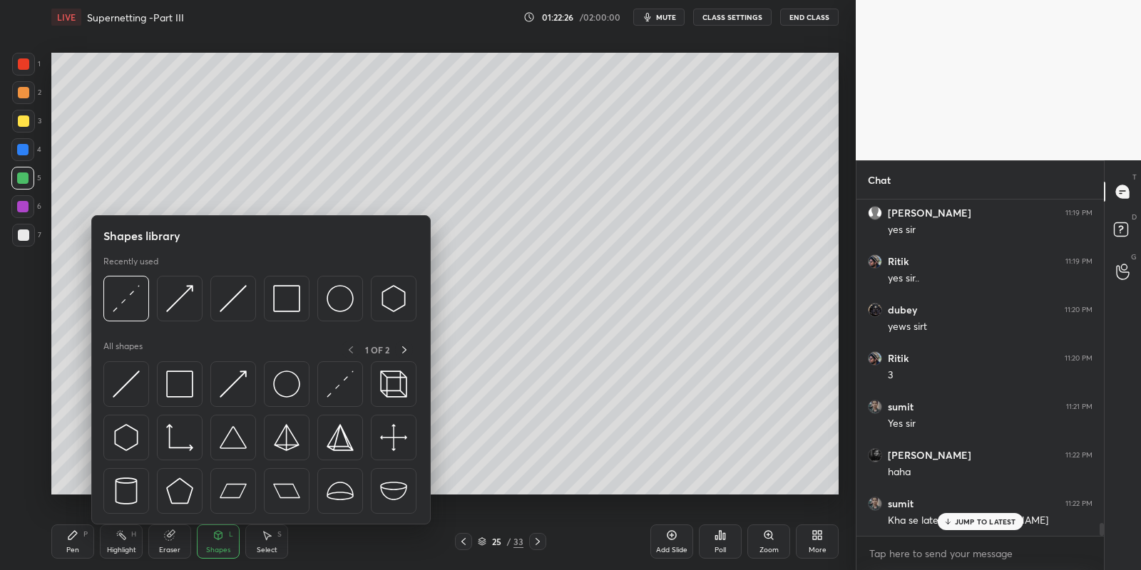
click at [125, 385] on img at bounding box center [126, 384] width 27 height 27
click at [18, 177] on div at bounding box center [22, 178] width 11 height 11
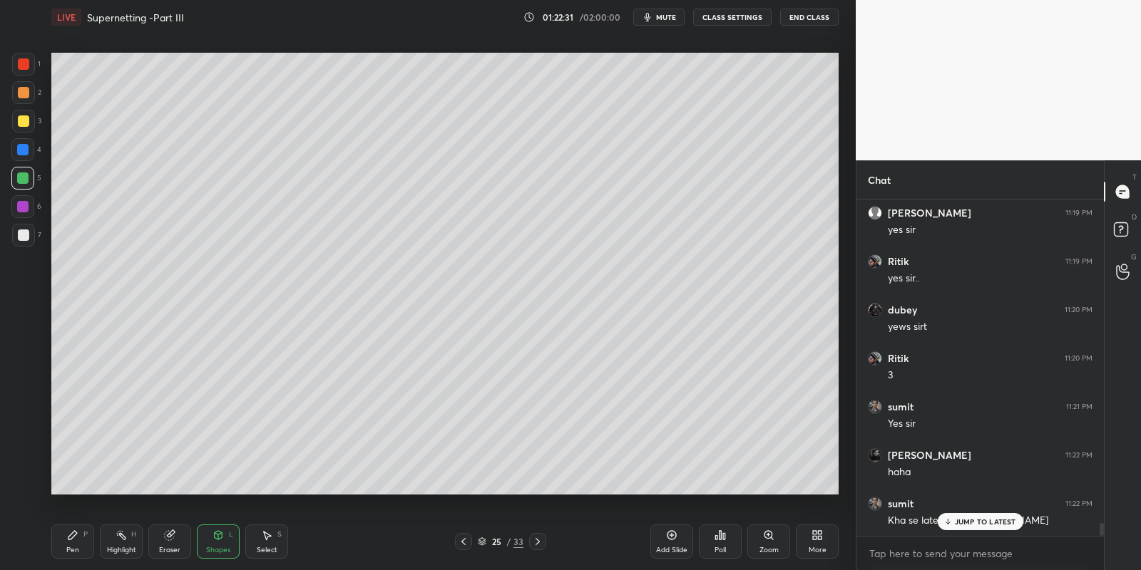
click at [83, 547] on div "Pen P" at bounding box center [72, 542] width 43 height 34
click at [83, 540] on div "Pen P" at bounding box center [72, 542] width 43 height 34
drag, startPoint x: 220, startPoint y: 540, endPoint x: 222, endPoint y: 533, distance: 8.3
click at [220, 538] on icon at bounding box center [217, 535] width 11 height 11
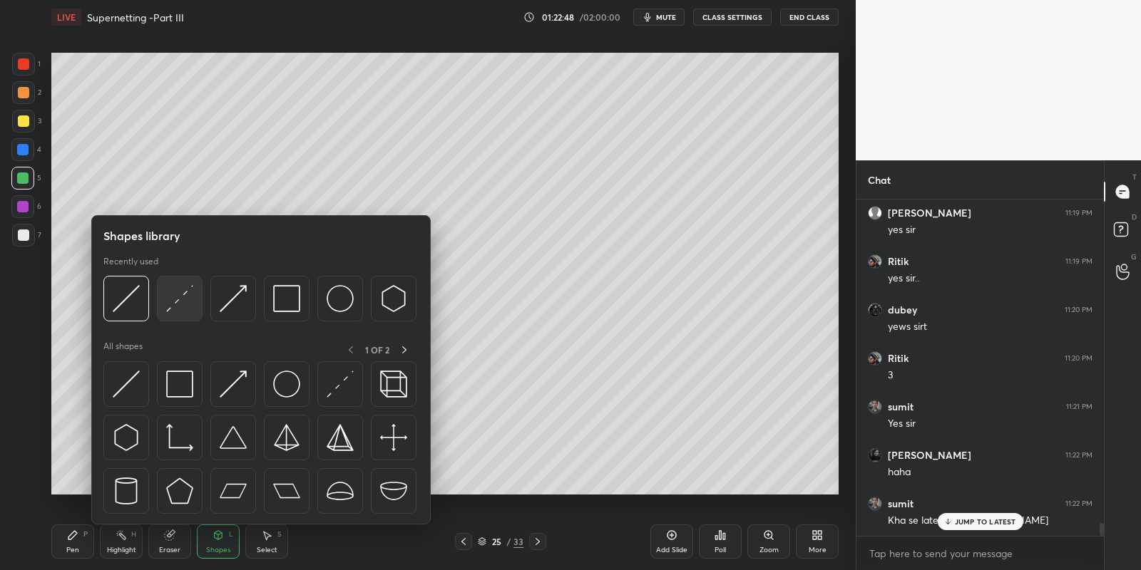
click at [178, 302] on img at bounding box center [179, 298] width 27 height 27
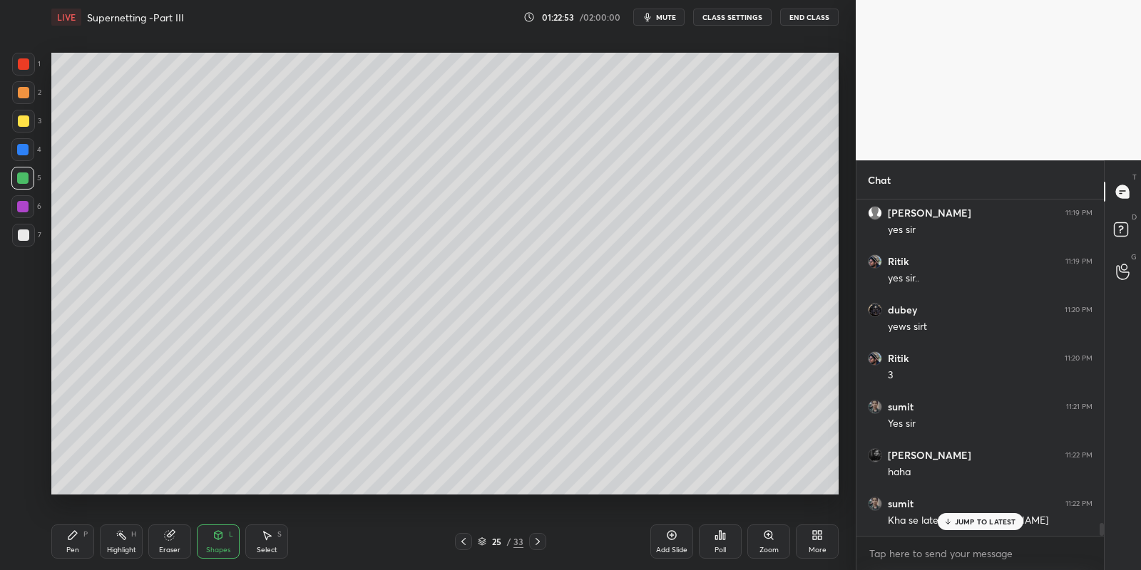
drag, startPoint x: 70, startPoint y: 553, endPoint x: 78, endPoint y: 547, distance: 10.1
click at [71, 551] on div "Pen" at bounding box center [72, 550] width 13 height 7
click at [218, 543] on div "Shapes L" at bounding box center [218, 542] width 43 height 34
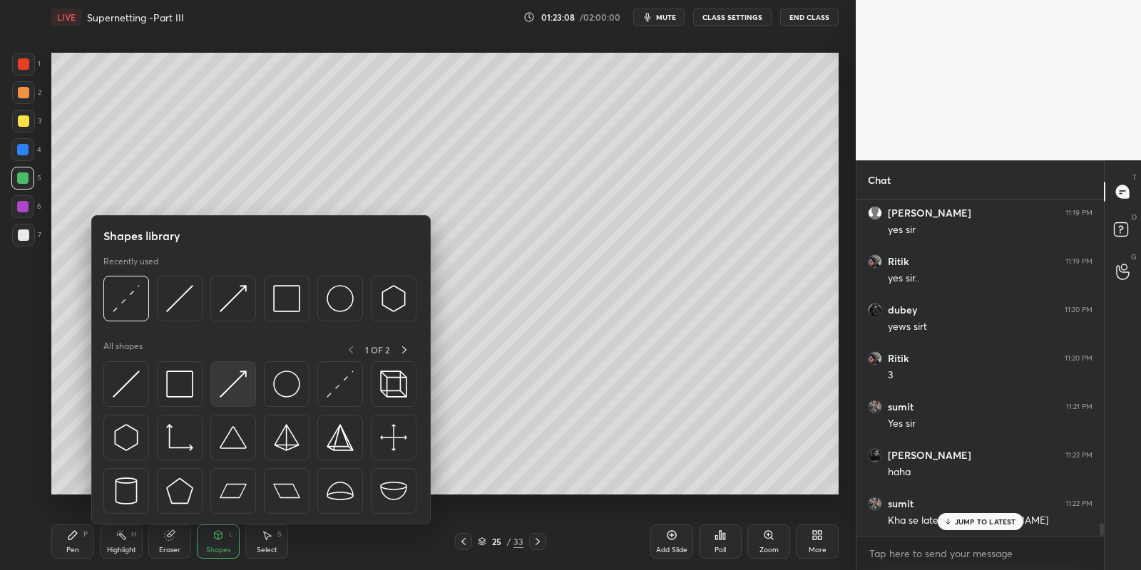
click at [235, 383] on img at bounding box center [233, 384] width 27 height 27
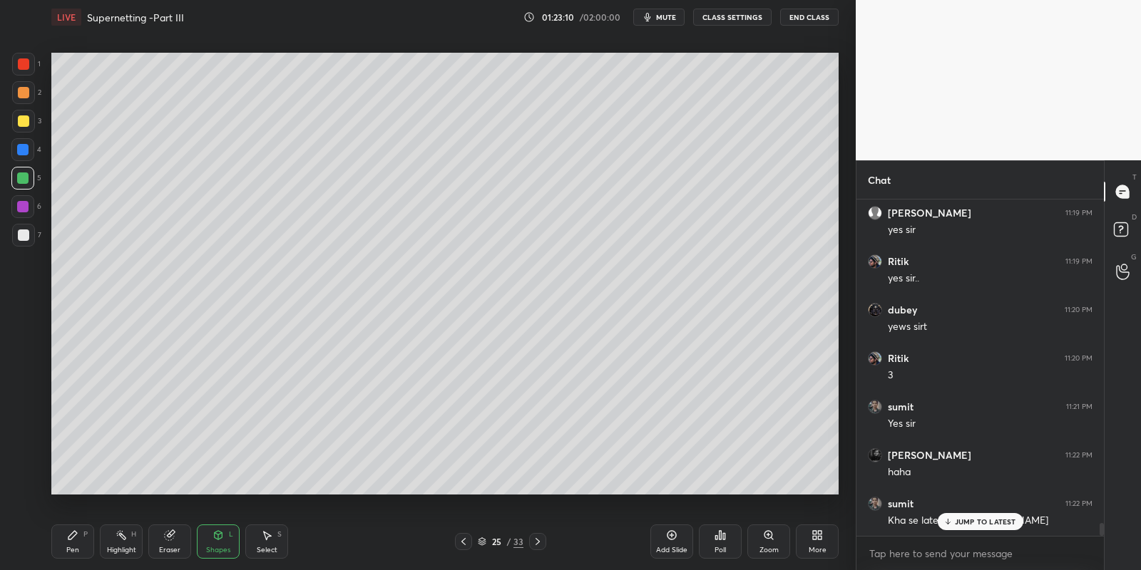
click at [73, 540] on icon at bounding box center [72, 535] width 11 height 11
click at [25, 115] on div at bounding box center [23, 120] width 11 height 11
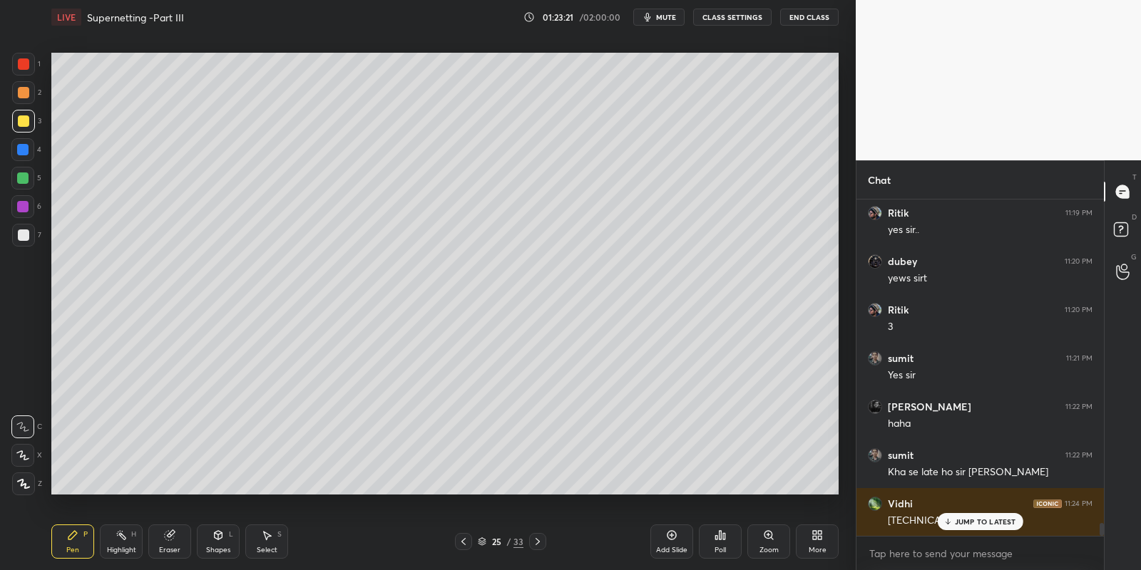
click at [223, 537] on div "Shapes L" at bounding box center [218, 542] width 43 height 34
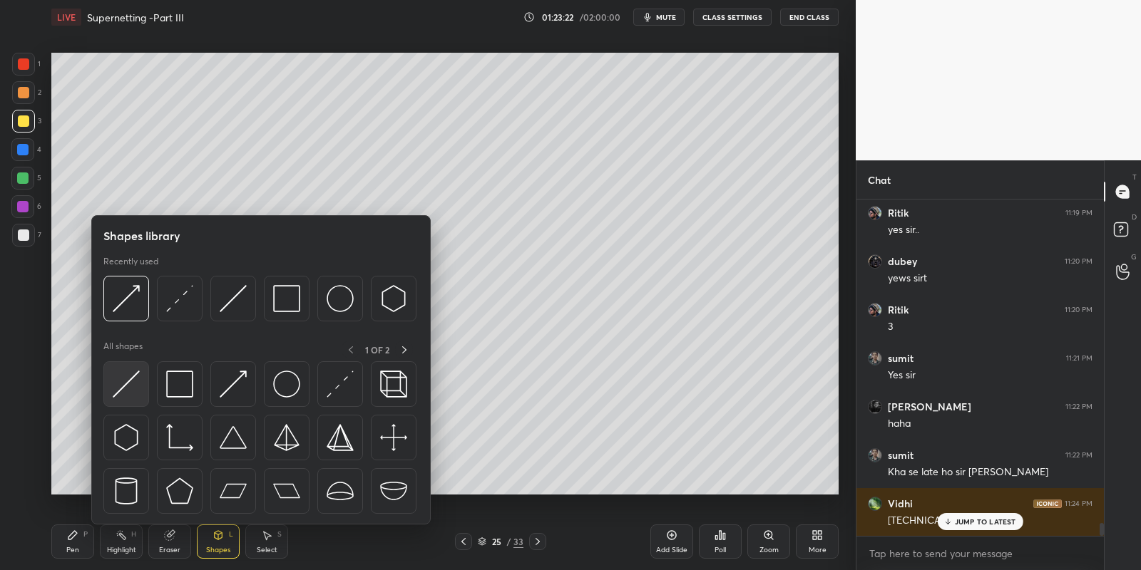
click at [124, 379] on img at bounding box center [126, 384] width 27 height 27
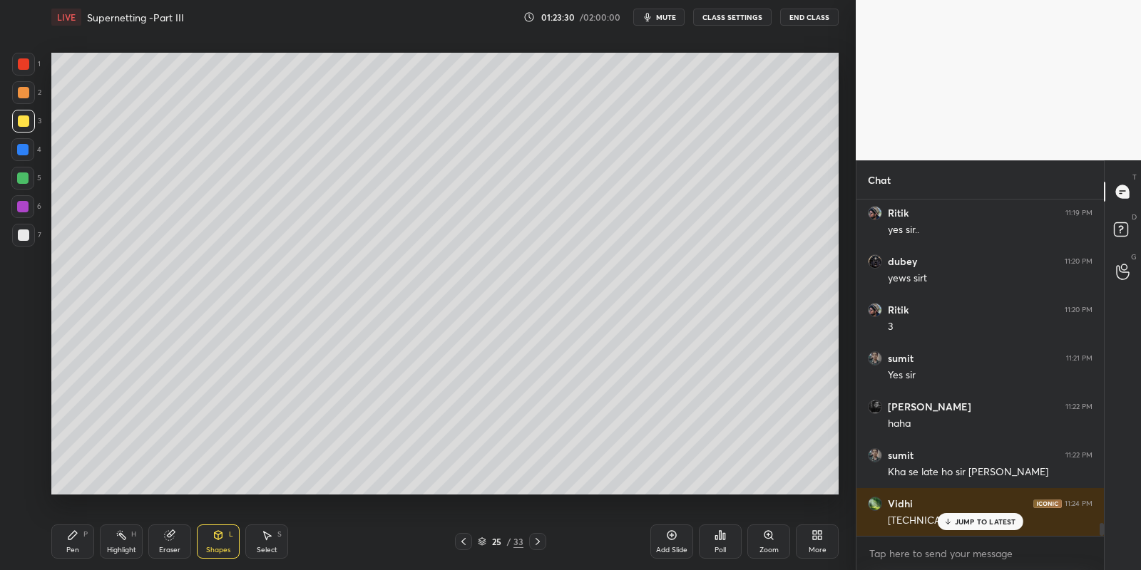
scroll to position [8440, 0]
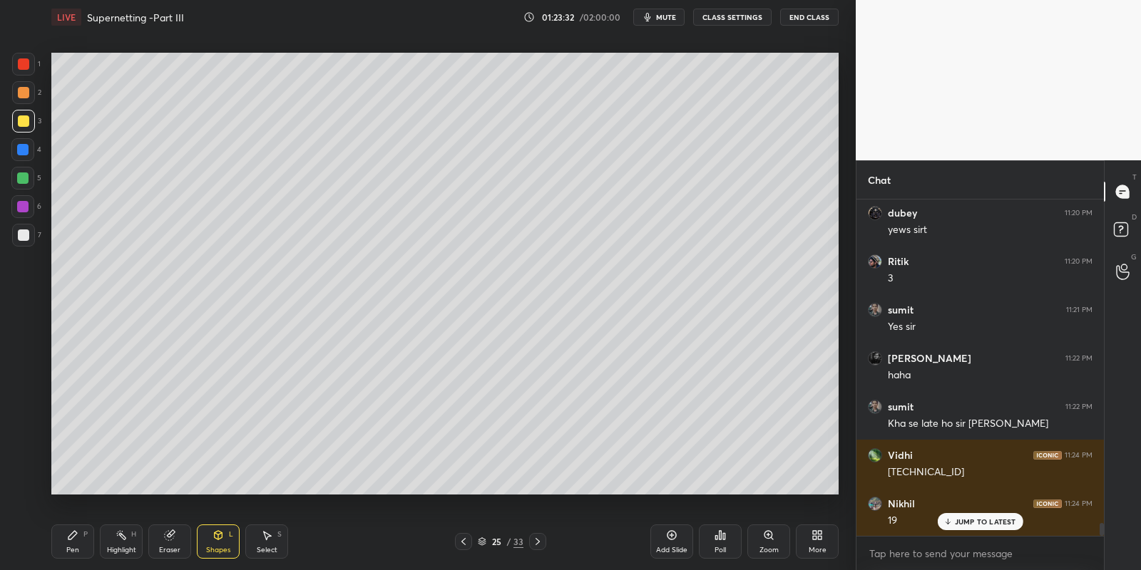
click at [84, 545] on div "Pen P" at bounding box center [72, 542] width 43 height 34
click at [118, 542] on div "Highlight H" at bounding box center [121, 542] width 43 height 34
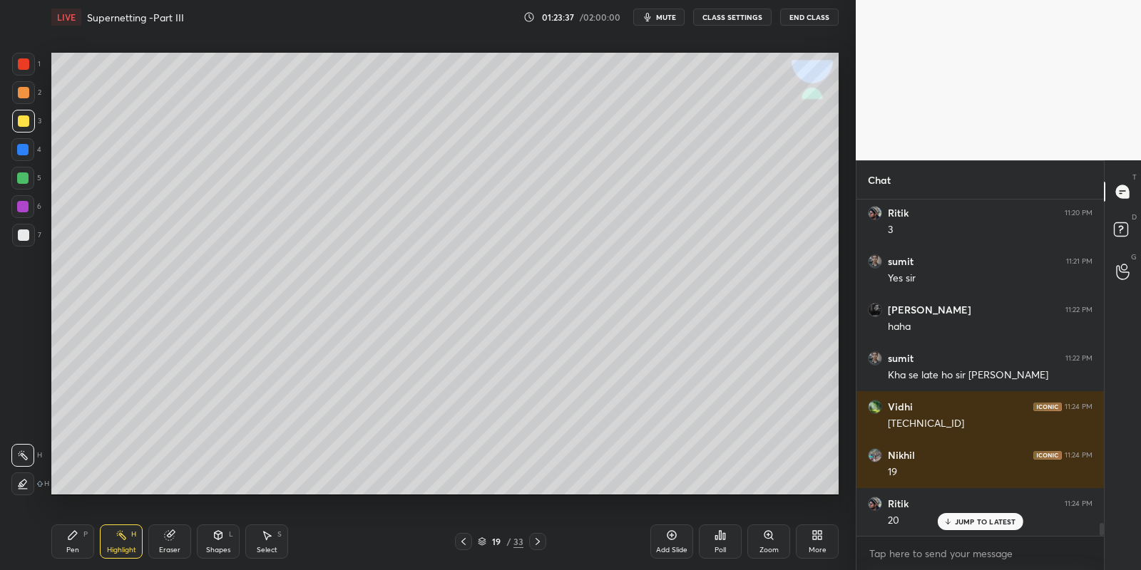
click at [121, 543] on div "Highlight H" at bounding box center [121, 542] width 43 height 34
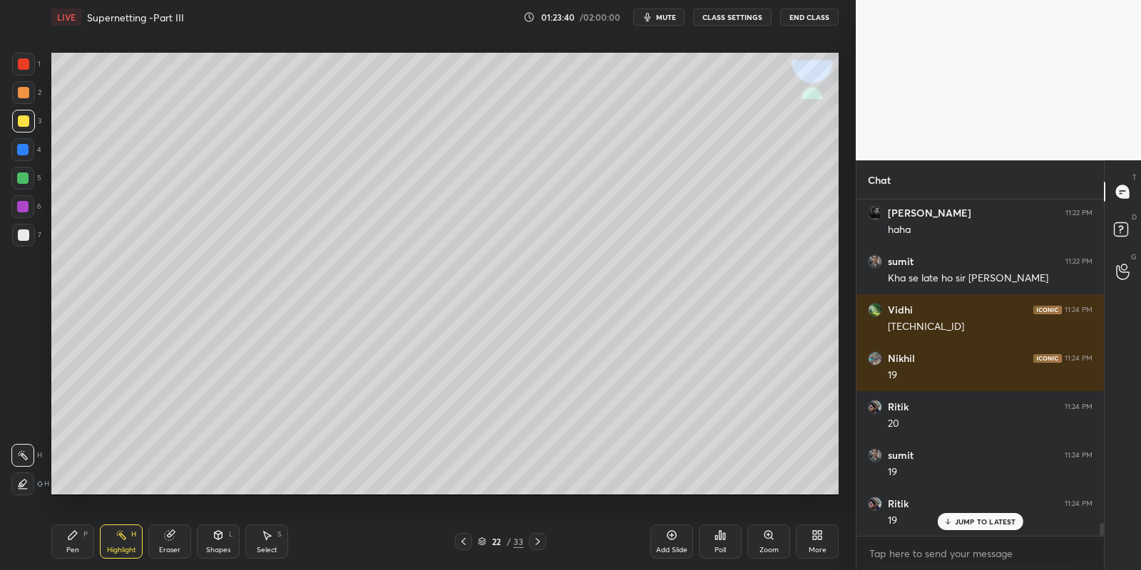
scroll to position [8634, 0]
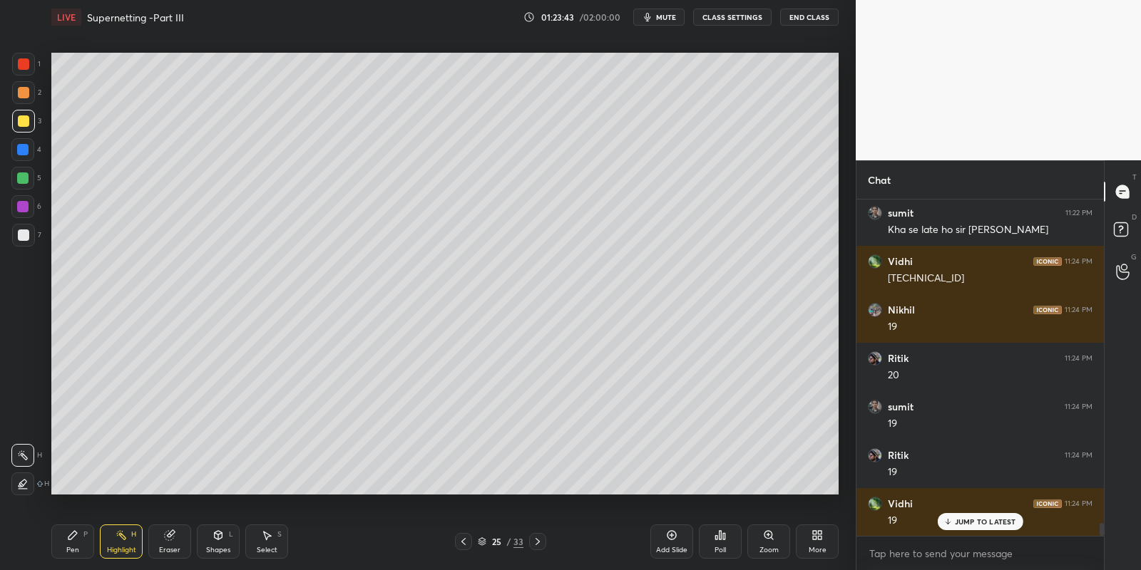
click at [71, 555] on div "Pen P" at bounding box center [72, 542] width 43 height 34
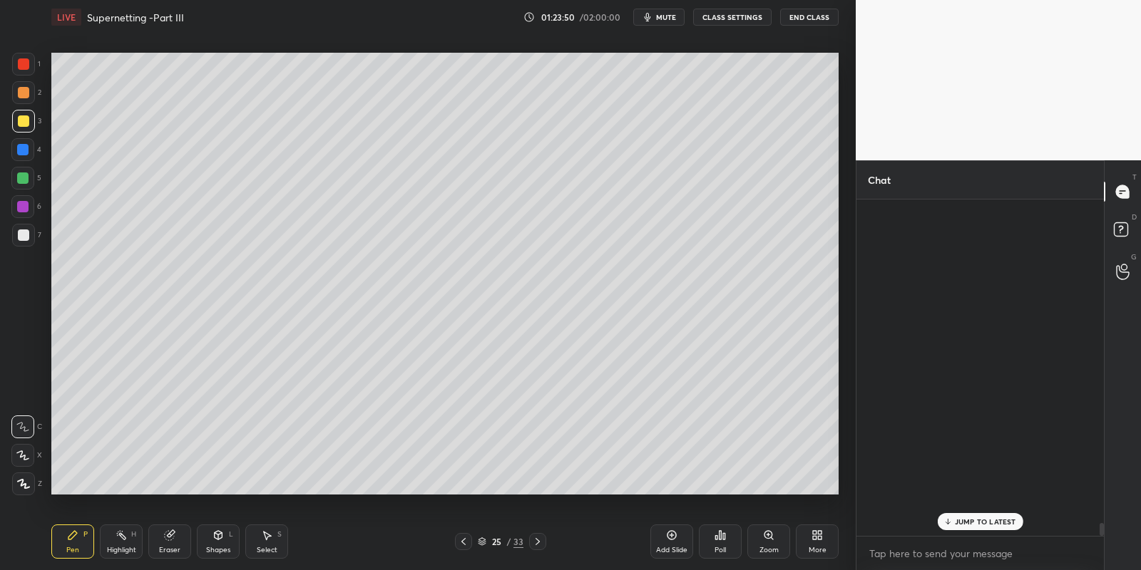
scroll to position [215, 244]
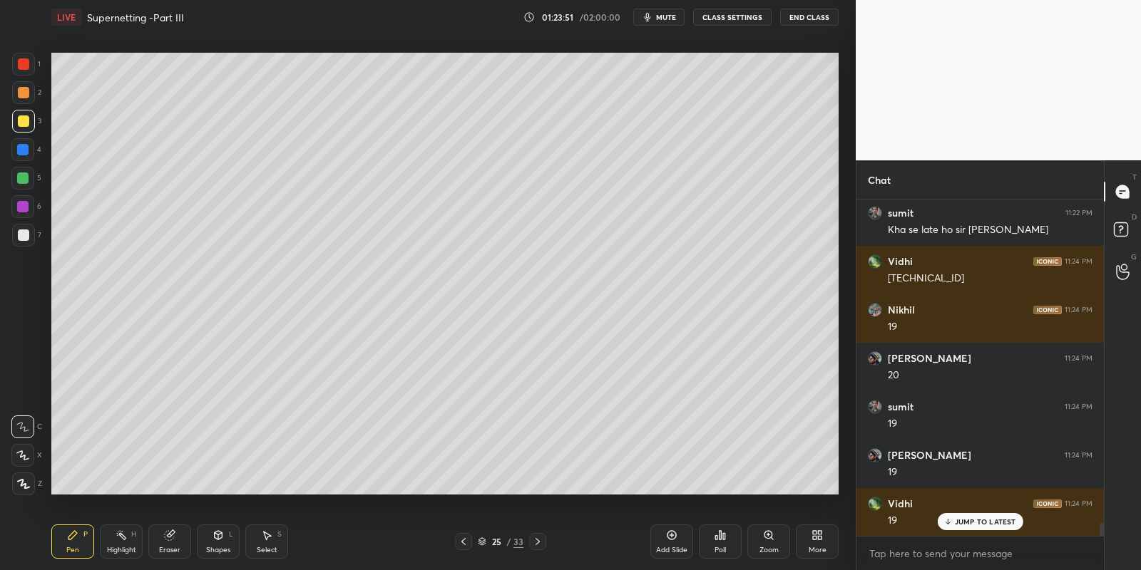
drag, startPoint x: 123, startPoint y: 543, endPoint x: 151, endPoint y: 507, distance: 45.2
click at [123, 542] on div "Highlight H" at bounding box center [121, 542] width 43 height 34
drag, startPoint x: 73, startPoint y: 546, endPoint x: 86, endPoint y: 540, distance: 13.4
click at [74, 544] on div "Pen P" at bounding box center [72, 542] width 43 height 34
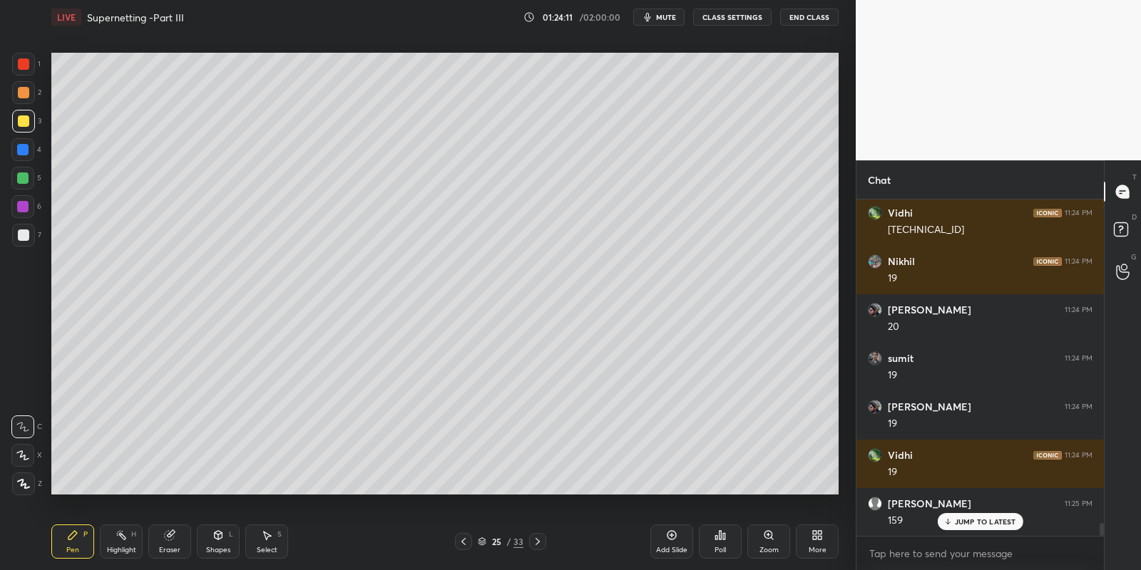
click at [113, 538] on div "Highlight H" at bounding box center [121, 542] width 43 height 34
click at [218, 543] on div "Shapes L" at bounding box center [218, 542] width 43 height 34
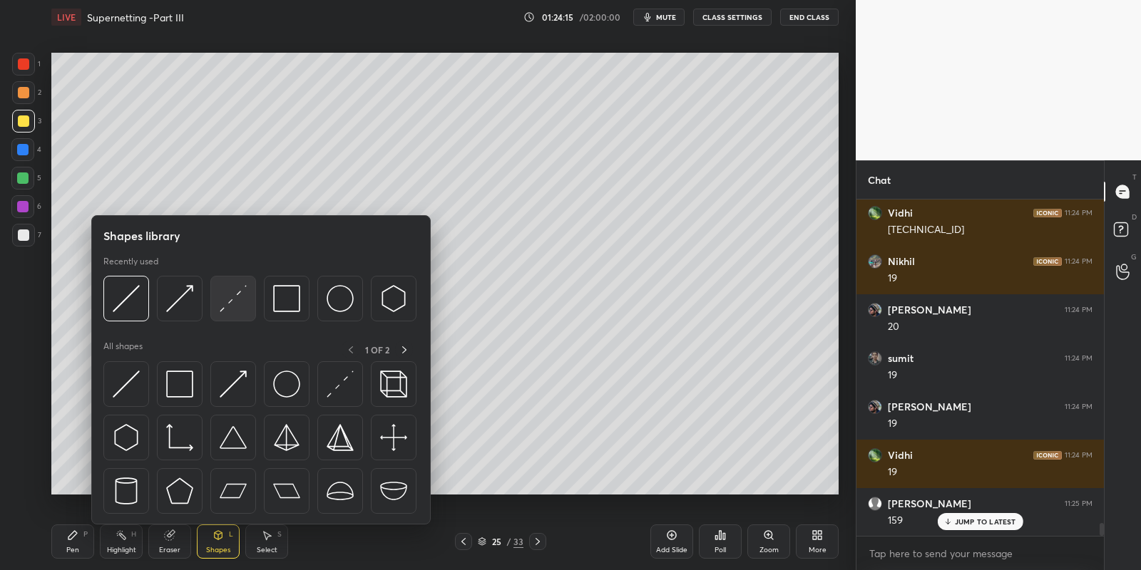
click at [235, 298] on img at bounding box center [233, 298] width 27 height 27
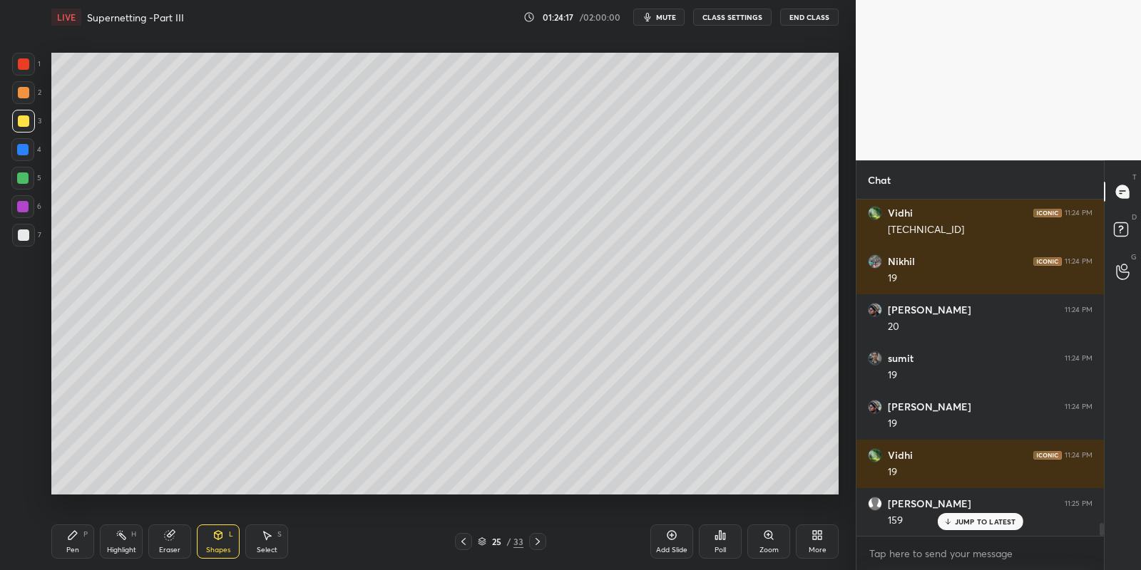
drag, startPoint x: 71, startPoint y: 537, endPoint x: 185, endPoint y: 530, distance: 113.6
click at [75, 538] on icon at bounding box center [72, 535] width 11 height 11
click at [270, 536] on icon at bounding box center [266, 535] width 11 height 11
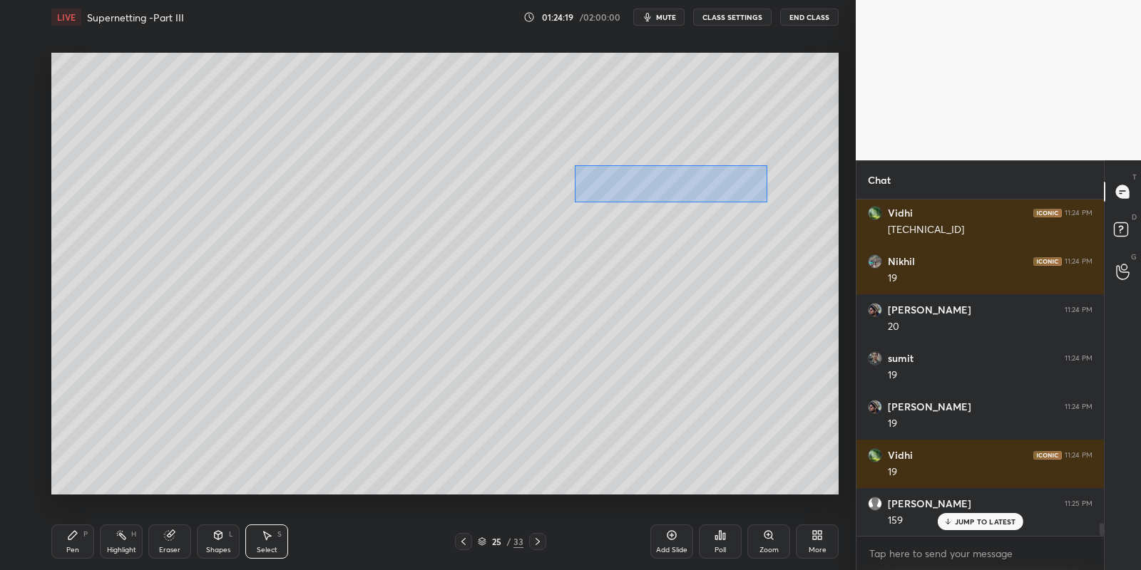
drag, startPoint x: 591, startPoint y: 171, endPoint x: 764, endPoint y: 198, distance: 174.6
click at [766, 202] on div "0 ° Undo Copy Paste here Duplicate Duplicate to new slide Delete" at bounding box center [444, 274] width 787 height 443
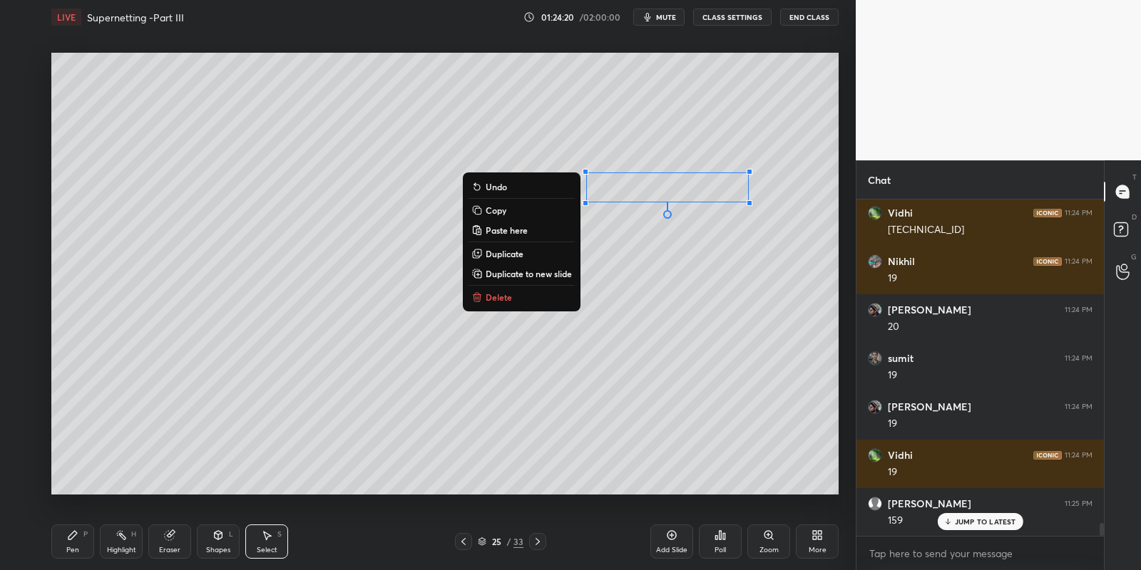
click at [500, 212] on p "Copy" at bounding box center [496, 210] width 21 height 11
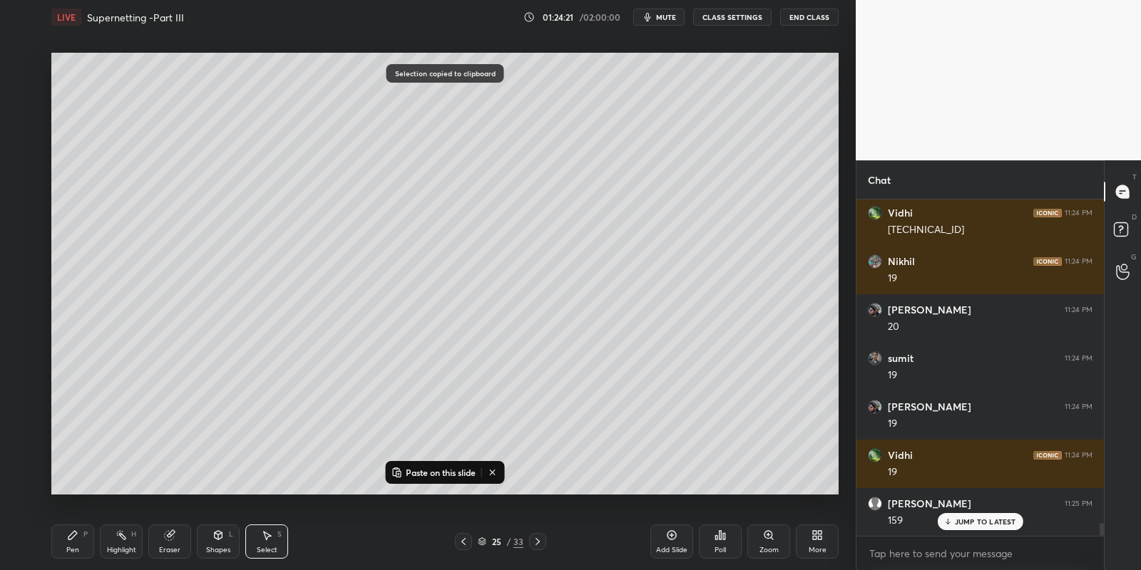
click at [670, 532] on icon at bounding box center [671, 535] width 11 height 11
click at [429, 467] on p "Paste on this slide" at bounding box center [441, 472] width 70 height 11
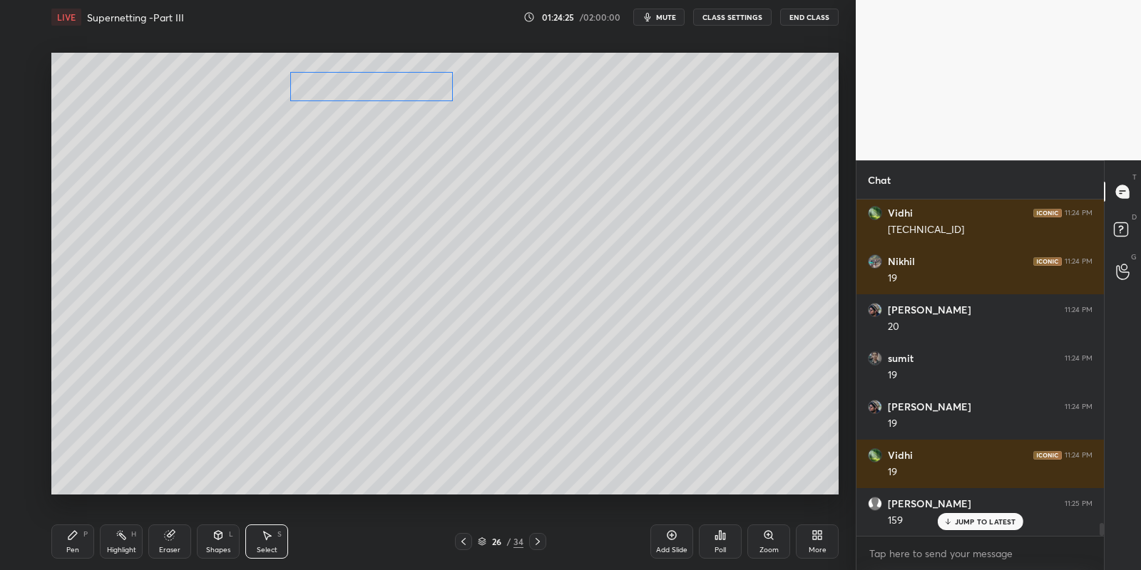
drag, startPoint x: 647, startPoint y: 185, endPoint x: 351, endPoint y: 86, distance: 312.7
click at [353, 86] on div "0 ° Undo Copy Paste here Duplicate Duplicate to new slide Delete" at bounding box center [444, 274] width 787 height 443
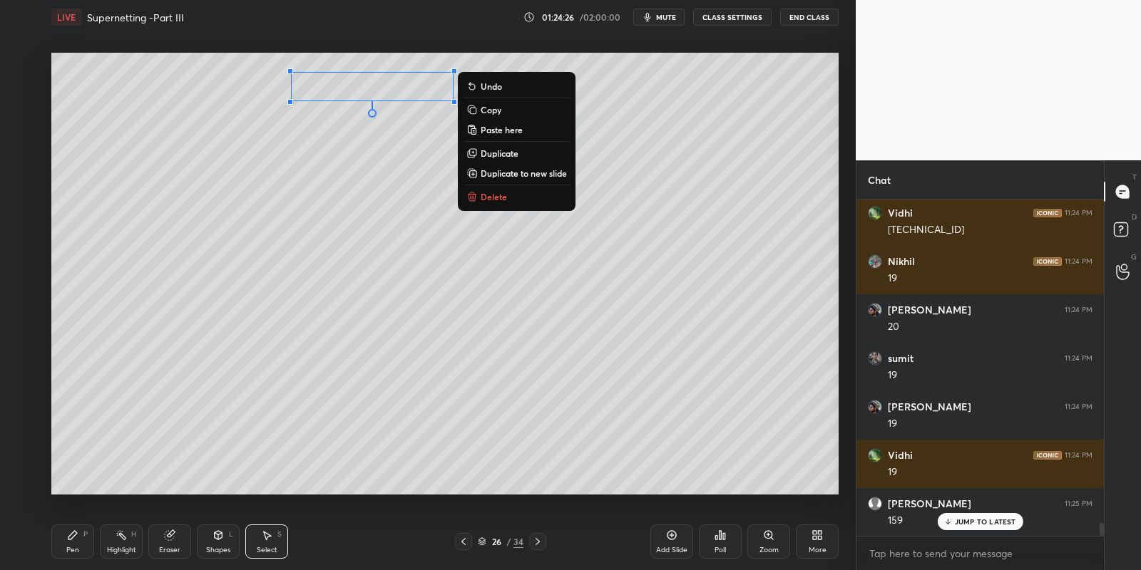
drag, startPoint x: 77, startPoint y: 549, endPoint x: 76, endPoint y: 508, distance: 40.6
click at [78, 547] on div "Pen" at bounding box center [72, 550] width 13 height 7
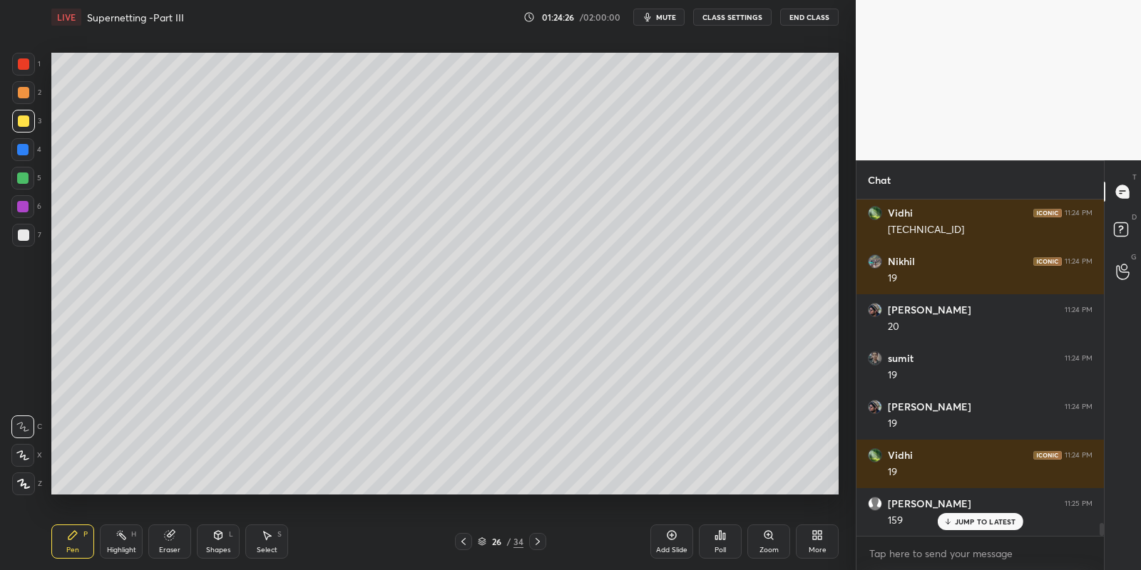
click at [21, 118] on div at bounding box center [23, 121] width 23 height 23
drag, startPoint x: 220, startPoint y: 542, endPoint x: 220, endPoint y: 527, distance: 15.0
click at [221, 538] on div "Shapes L" at bounding box center [218, 542] width 43 height 34
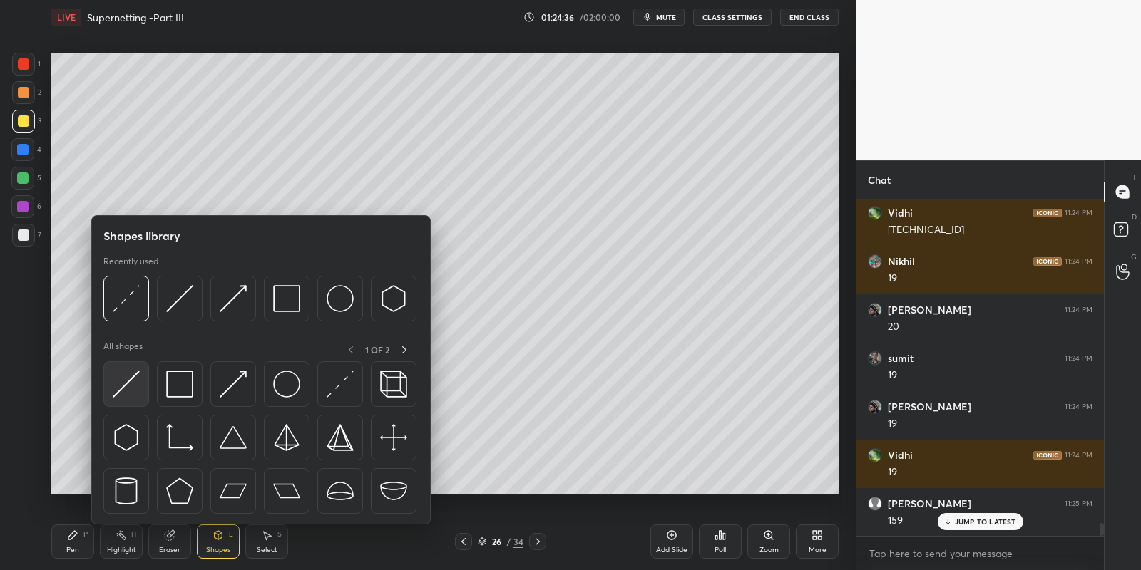
click at [129, 378] on img at bounding box center [126, 384] width 27 height 27
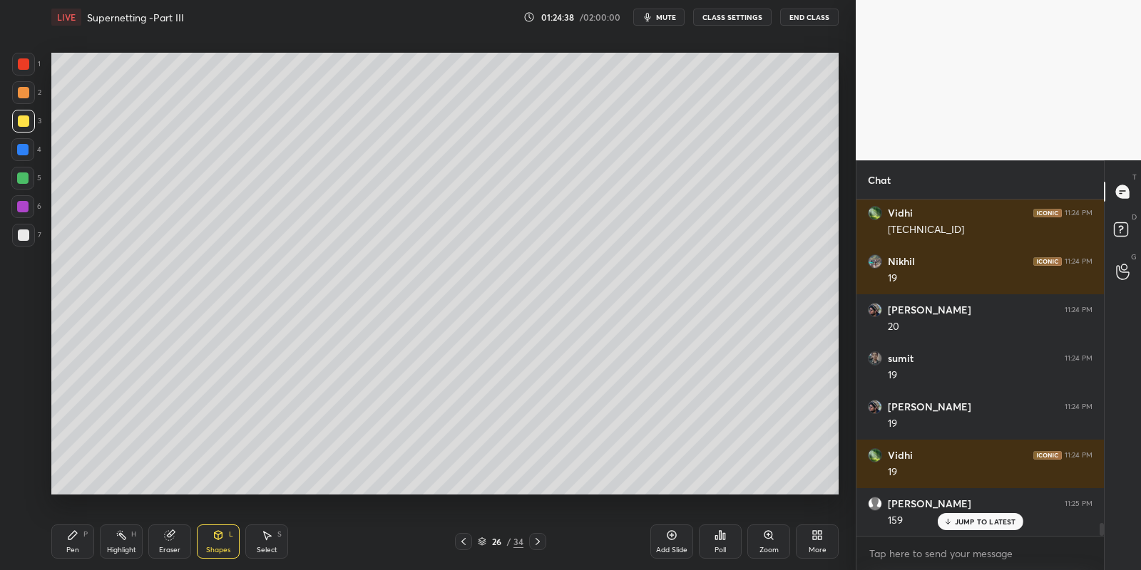
drag, startPoint x: 79, startPoint y: 538, endPoint x: 96, endPoint y: 537, distance: 17.2
click at [80, 537] on div "Pen P" at bounding box center [72, 542] width 43 height 34
click at [118, 548] on div "Highlight H" at bounding box center [121, 542] width 43 height 34
click at [78, 536] on icon at bounding box center [72, 535] width 11 height 11
drag, startPoint x: 71, startPoint y: 547, endPoint x: 86, endPoint y: 518, distance: 32.2
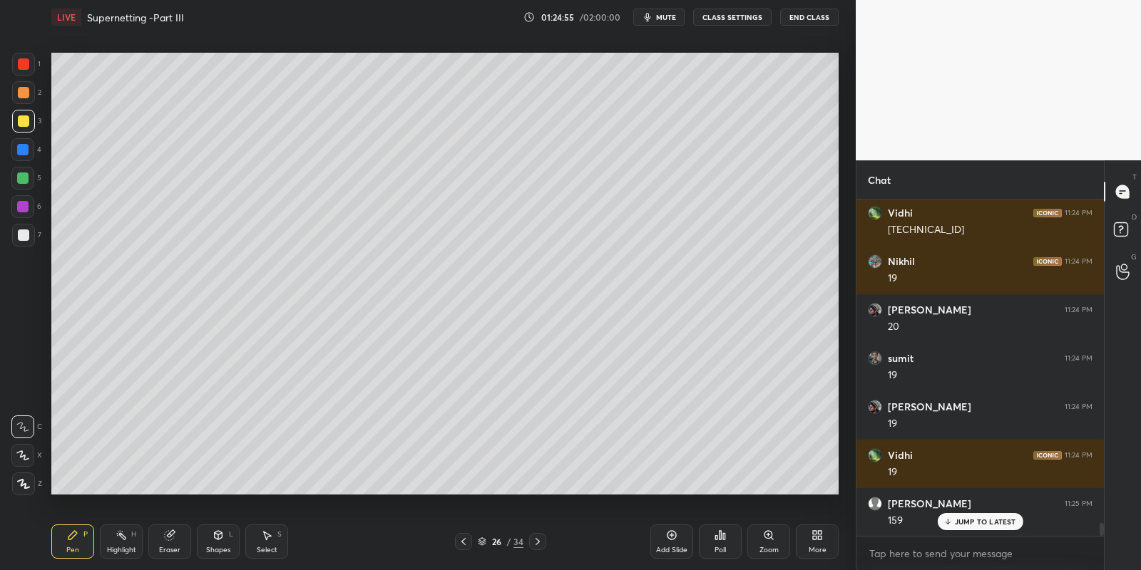
click at [72, 543] on div "Pen P" at bounding box center [72, 542] width 43 height 34
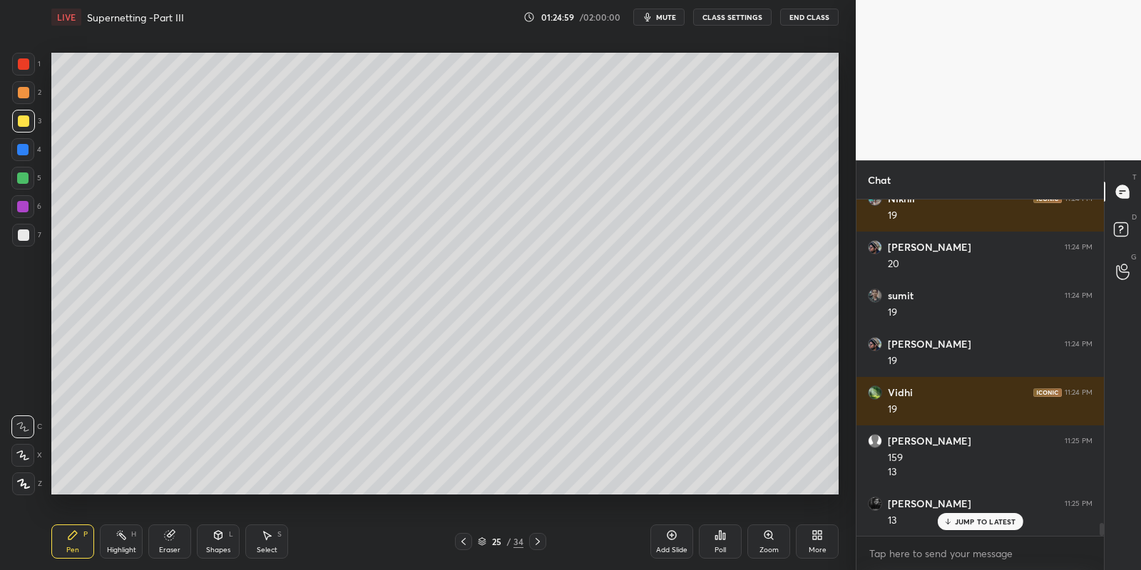
scroll to position [8794, 0]
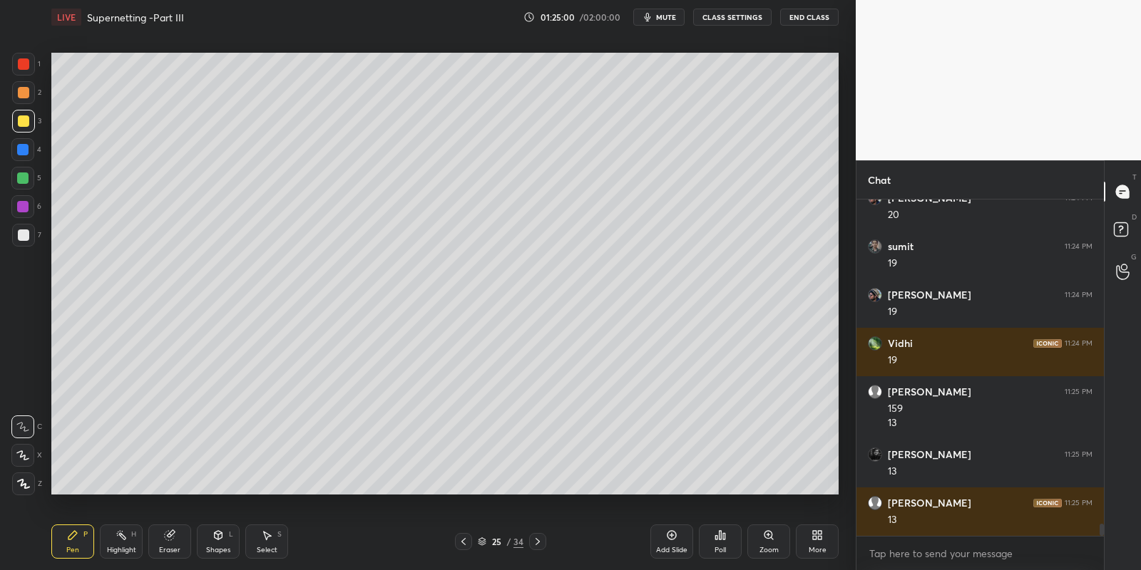
drag, startPoint x: 71, startPoint y: 548, endPoint x: 63, endPoint y: 508, distance: 39.9
click at [66, 544] on div "Pen P" at bounding box center [72, 542] width 43 height 34
click at [21, 233] on div at bounding box center [23, 235] width 11 height 11
click at [121, 543] on div "Highlight H" at bounding box center [121, 542] width 43 height 34
click at [71, 544] on div "Pen P" at bounding box center [72, 542] width 43 height 34
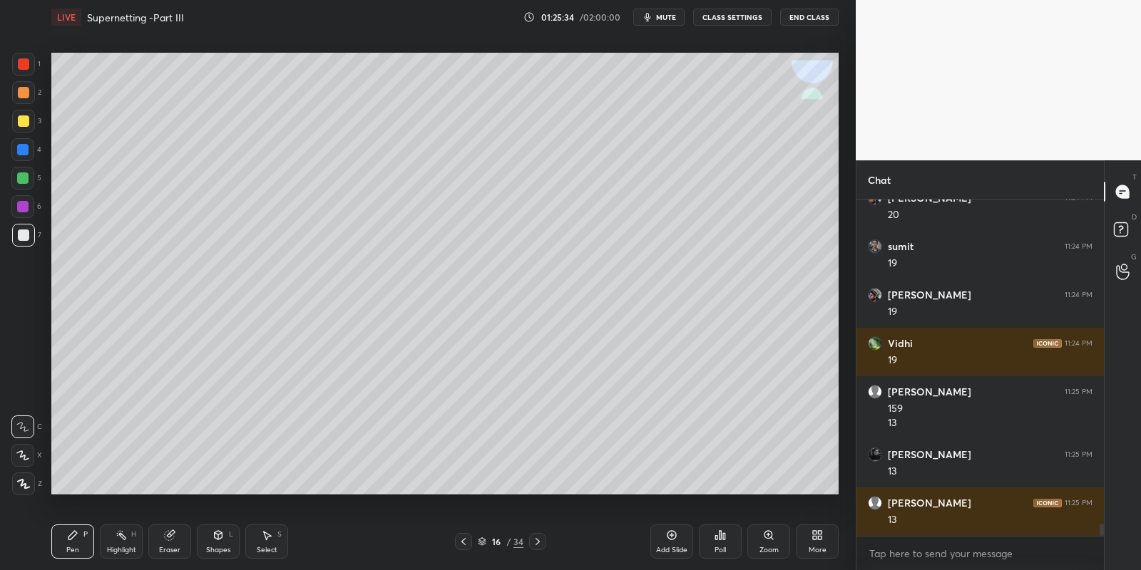
drag, startPoint x: 125, startPoint y: 553, endPoint x: 124, endPoint y: 535, distance: 17.8
click at [123, 547] on div "Highlight" at bounding box center [121, 550] width 29 height 7
click at [117, 545] on div "Highlight H" at bounding box center [121, 542] width 43 height 34
click at [22, 181] on div at bounding box center [22, 178] width 23 height 23
click at [81, 547] on div "Pen P" at bounding box center [72, 542] width 43 height 34
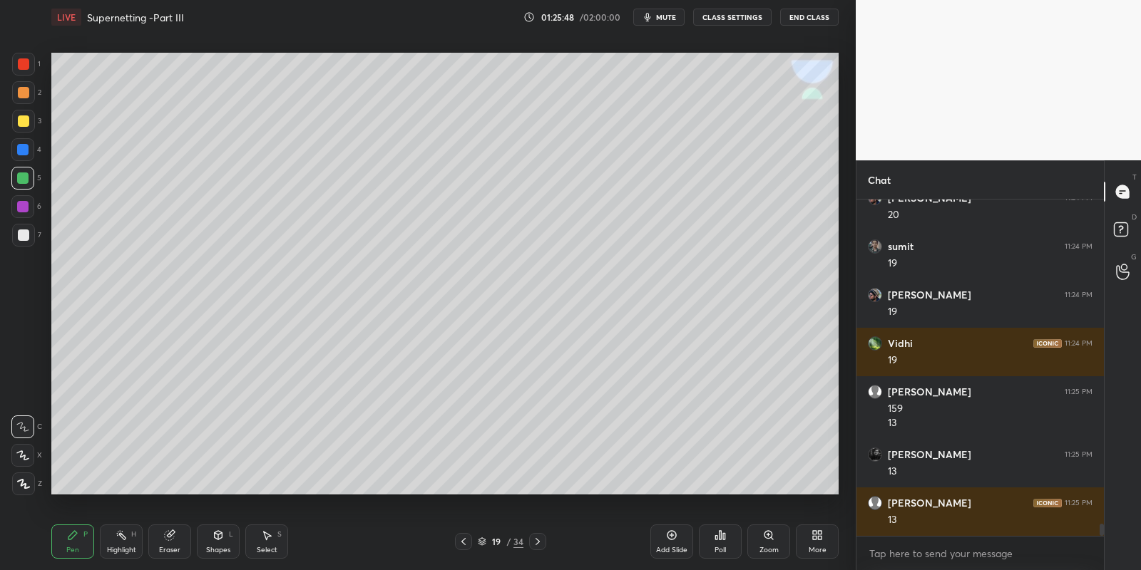
click at [29, 235] on div at bounding box center [23, 235] width 23 height 23
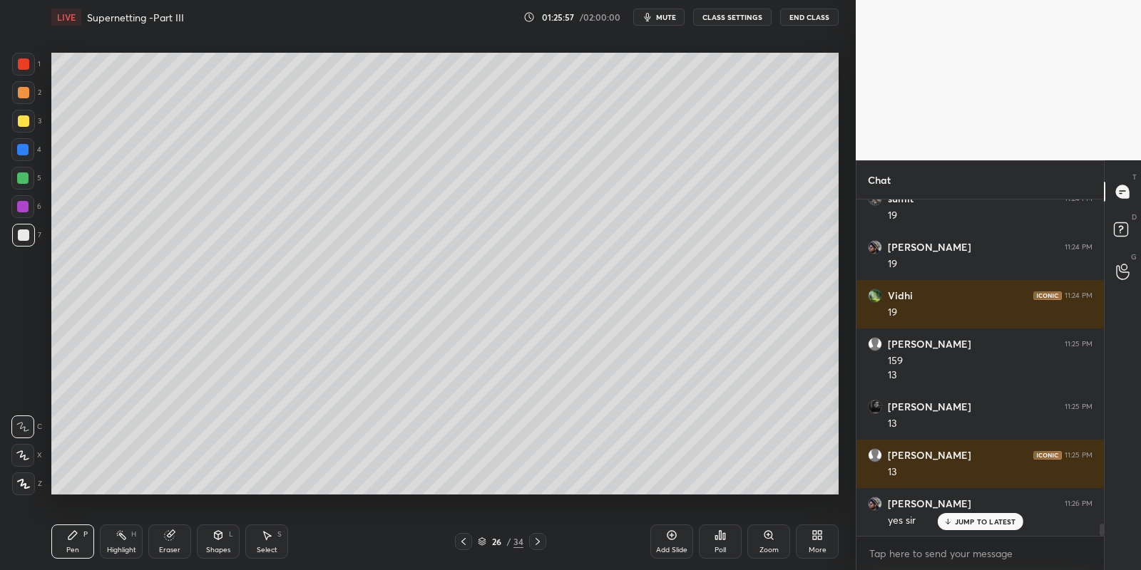
click at [71, 548] on div "Pen" at bounding box center [72, 550] width 13 height 7
click at [23, 119] on div at bounding box center [23, 120] width 11 height 11
drag, startPoint x: 264, startPoint y: 543, endPoint x: 271, endPoint y: 510, distance: 32.9
click at [264, 538] on div "Select S" at bounding box center [266, 542] width 43 height 34
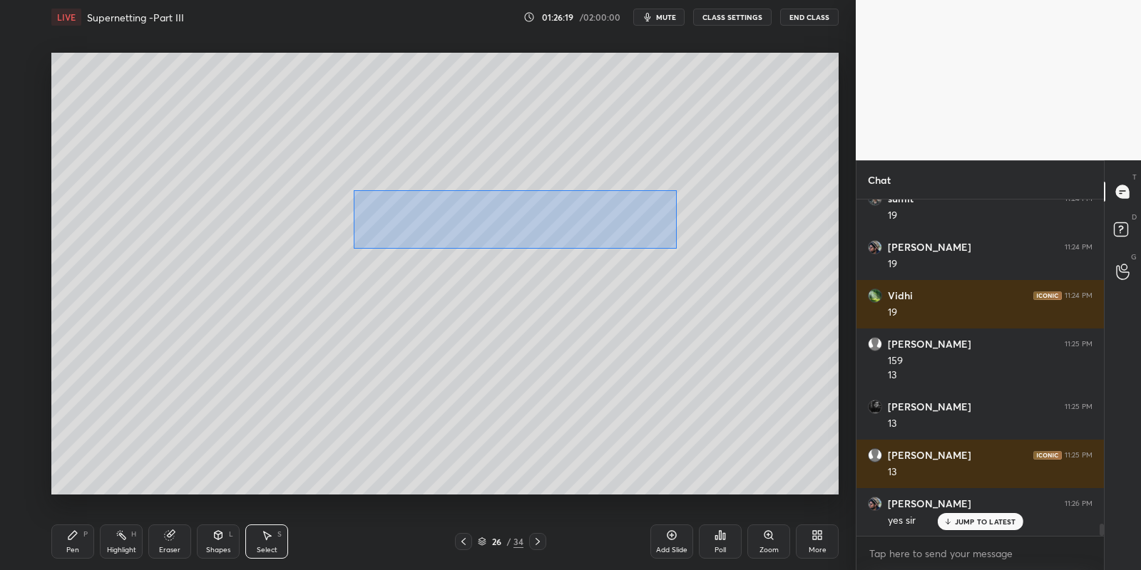
drag, startPoint x: 368, startPoint y: 195, endPoint x: 684, endPoint y: 250, distance: 320.6
click at [686, 251] on div "0 ° Undo Copy Paste here Duplicate Duplicate to new slide Delete" at bounding box center [444, 274] width 787 height 443
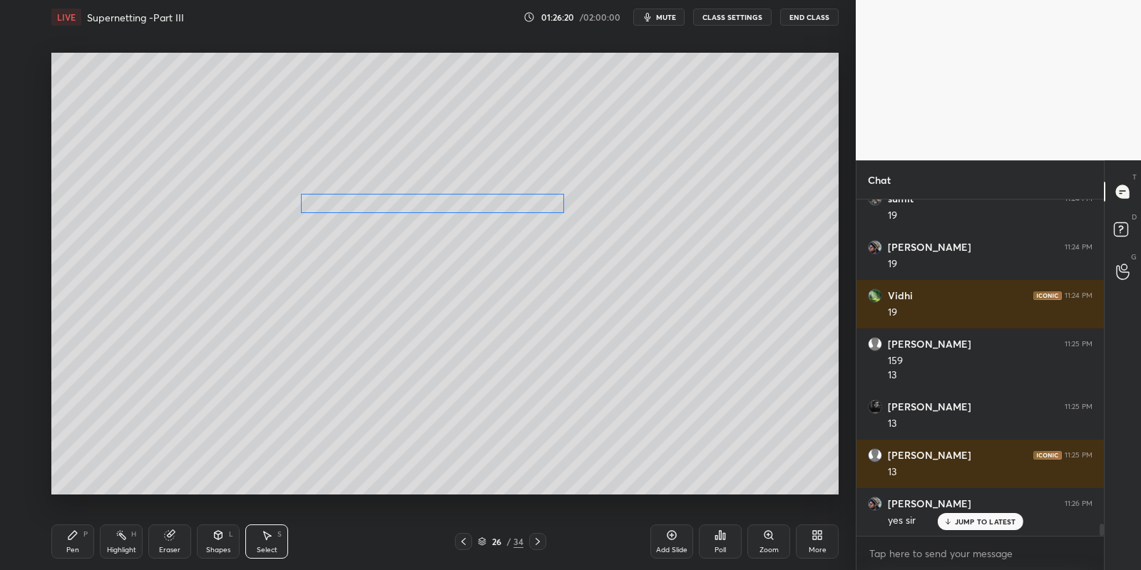
drag, startPoint x: 479, startPoint y: 210, endPoint x: 418, endPoint y: 202, distance: 61.8
click at [418, 202] on div "0 ° Undo Copy Paste here Duplicate Duplicate to new slide Delete" at bounding box center [444, 274] width 787 height 443
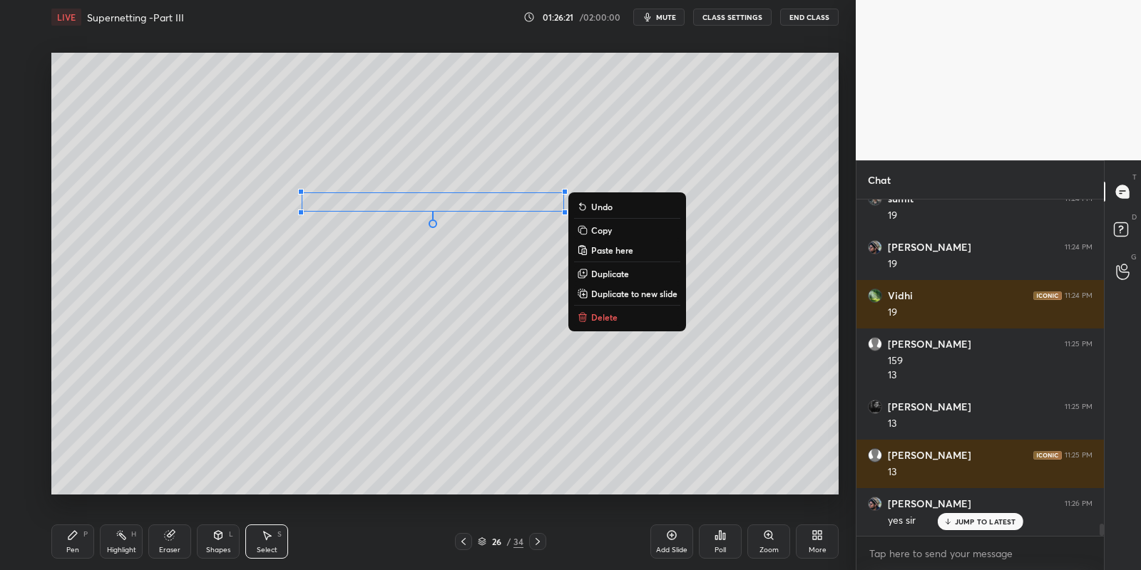
drag, startPoint x: 78, startPoint y: 545, endPoint x: 78, endPoint y: 536, distance: 8.6
click at [78, 542] on div "Pen P" at bounding box center [72, 542] width 43 height 34
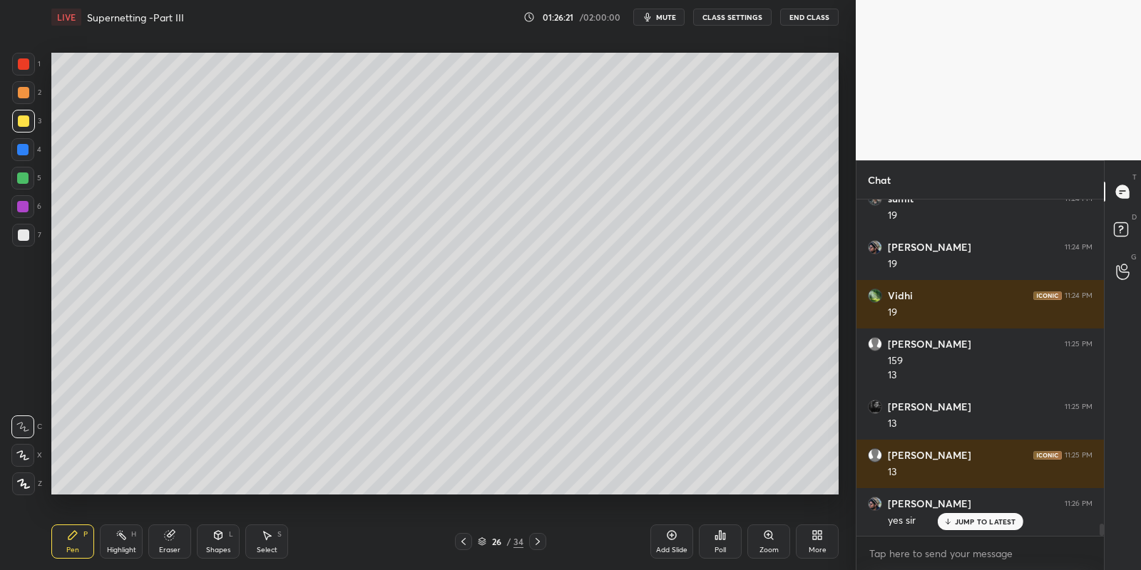
drag, startPoint x: 18, startPoint y: 118, endPoint x: 25, endPoint y: 121, distance: 8.0
click at [19, 119] on div at bounding box center [23, 120] width 11 height 11
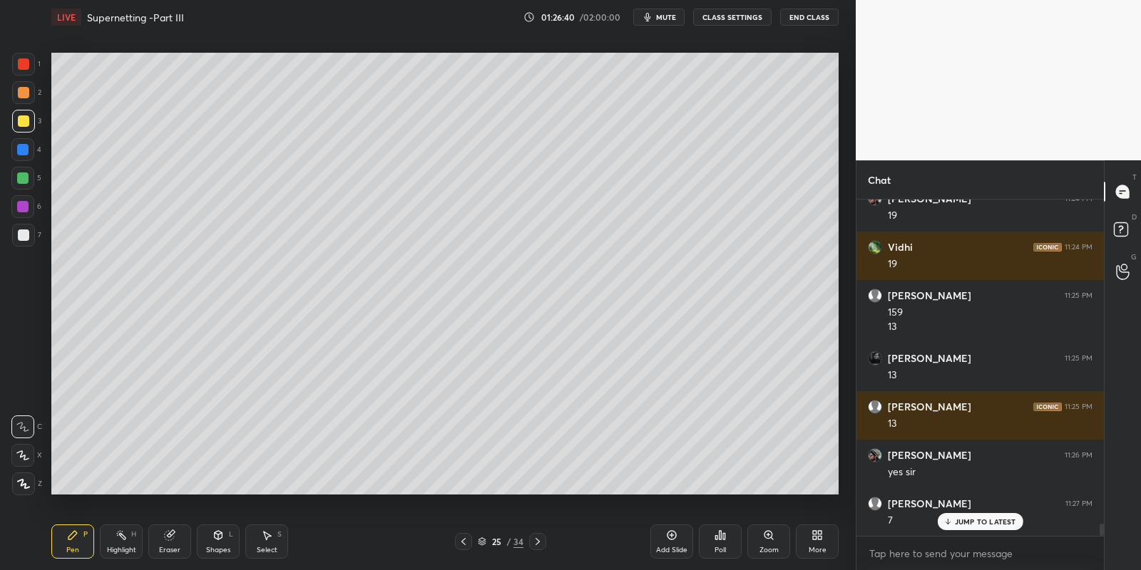
click at [265, 541] on div "Select S" at bounding box center [266, 542] width 43 height 34
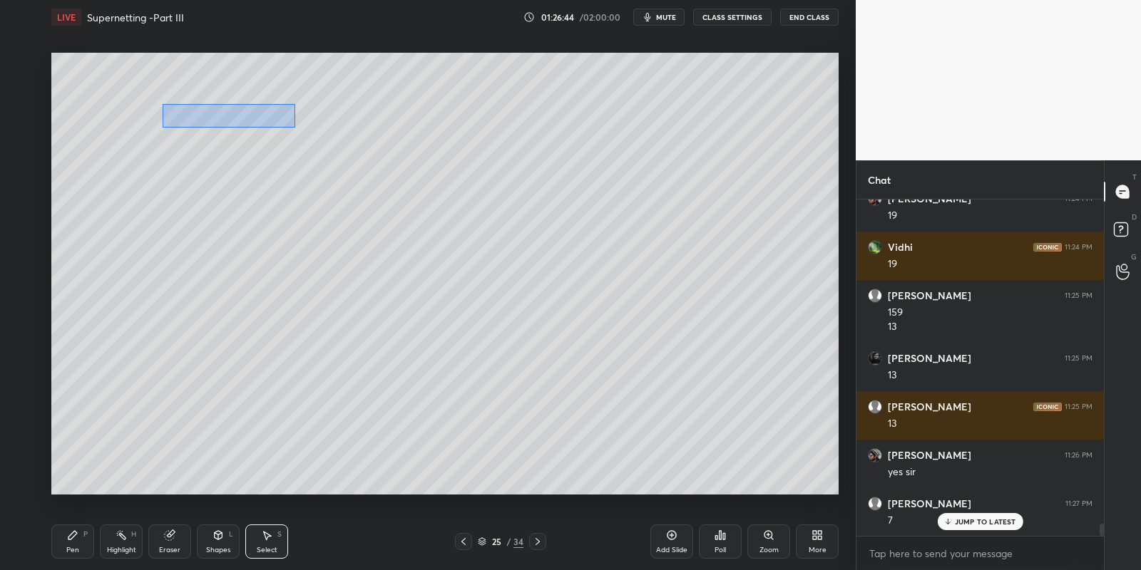
drag, startPoint x: 161, startPoint y: 103, endPoint x: 294, endPoint y: 125, distance: 135.1
click at [295, 126] on div "0 ° Undo Copy Paste here Duplicate Duplicate to new slide Delete" at bounding box center [444, 274] width 787 height 443
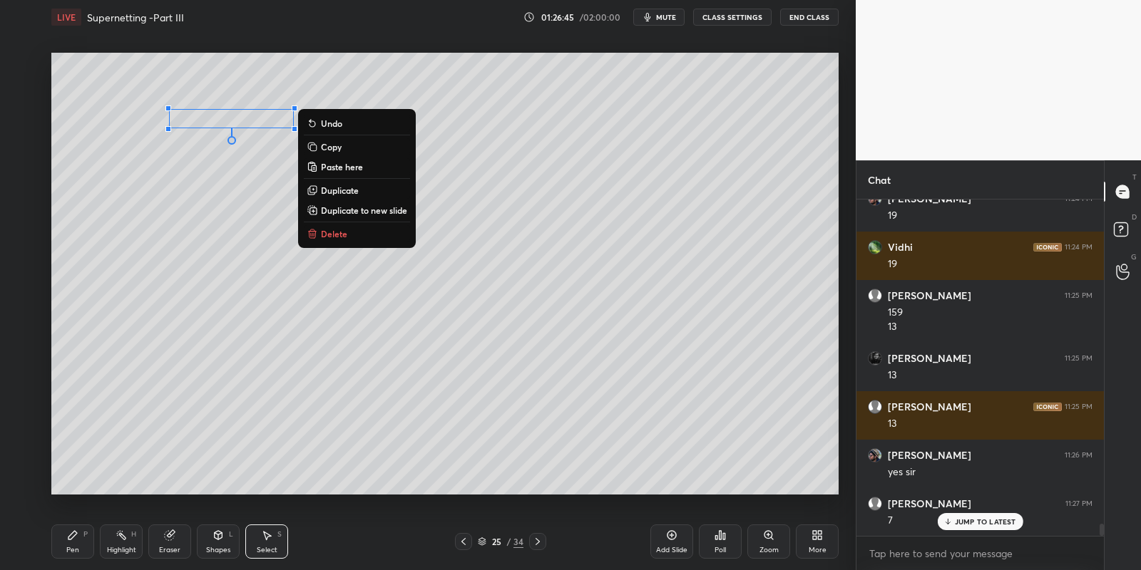
click at [337, 145] on p "Copy" at bounding box center [331, 146] width 21 height 11
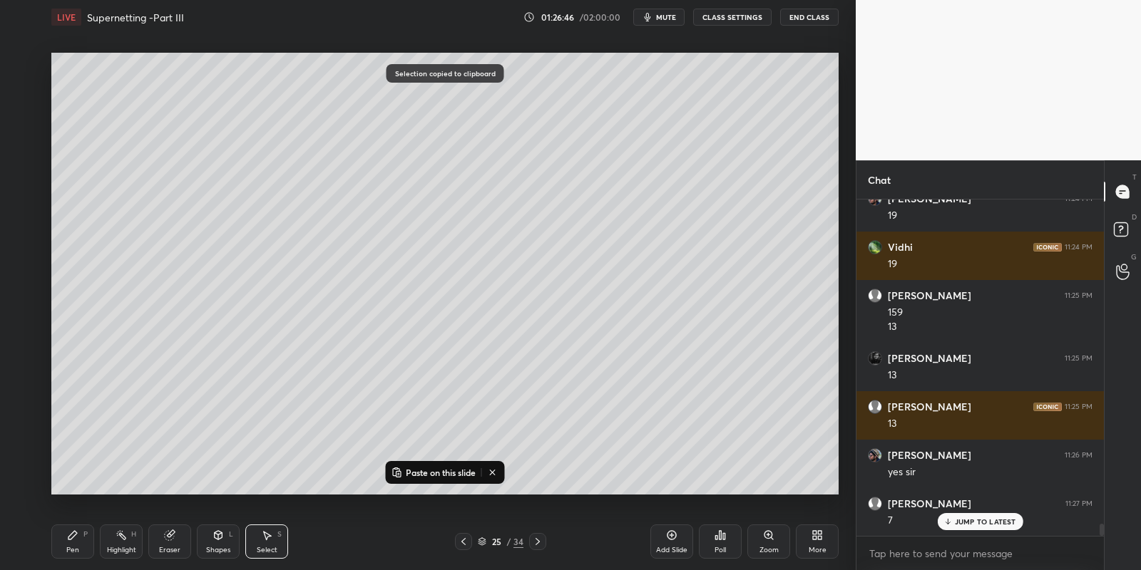
click at [535, 543] on icon at bounding box center [537, 541] width 11 height 11
click at [461, 543] on icon at bounding box center [463, 541] width 11 height 11
click at [426, 468] on p "Paste on this slide" at bounding box center [441, 472] width 70 height 11
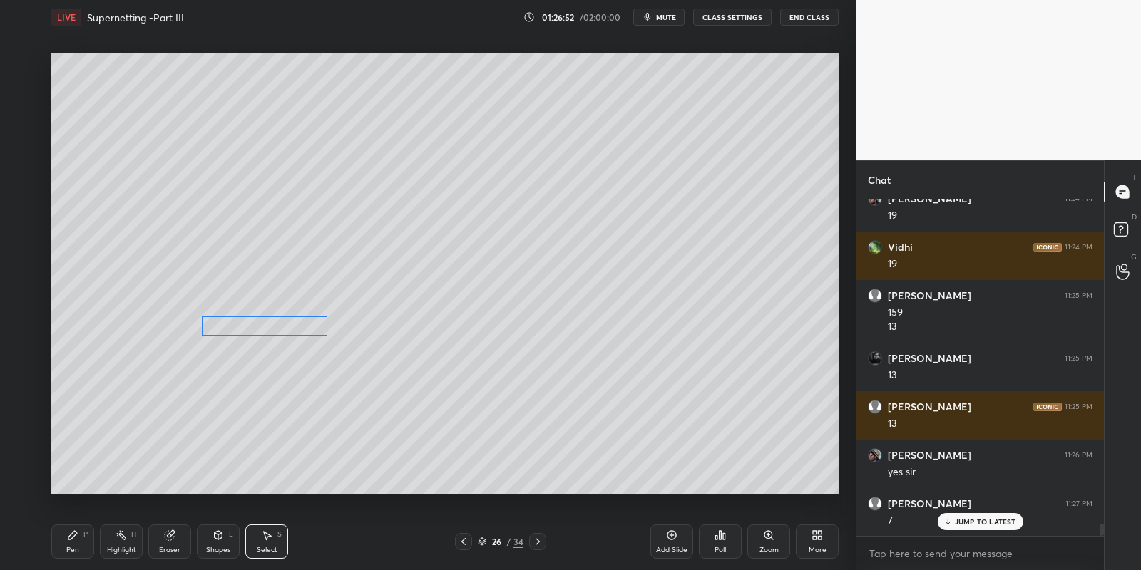
drag, startPoint x: 246, startPoint y: 140, endPoint x: 273, endPoint y: 320, distance: 182.4
click at [274, 322] on div "0 ° Undo Copy Paste here Duplicate Duplicate to new slide Delete" at bounding box center [444, 274] width 787 height 443
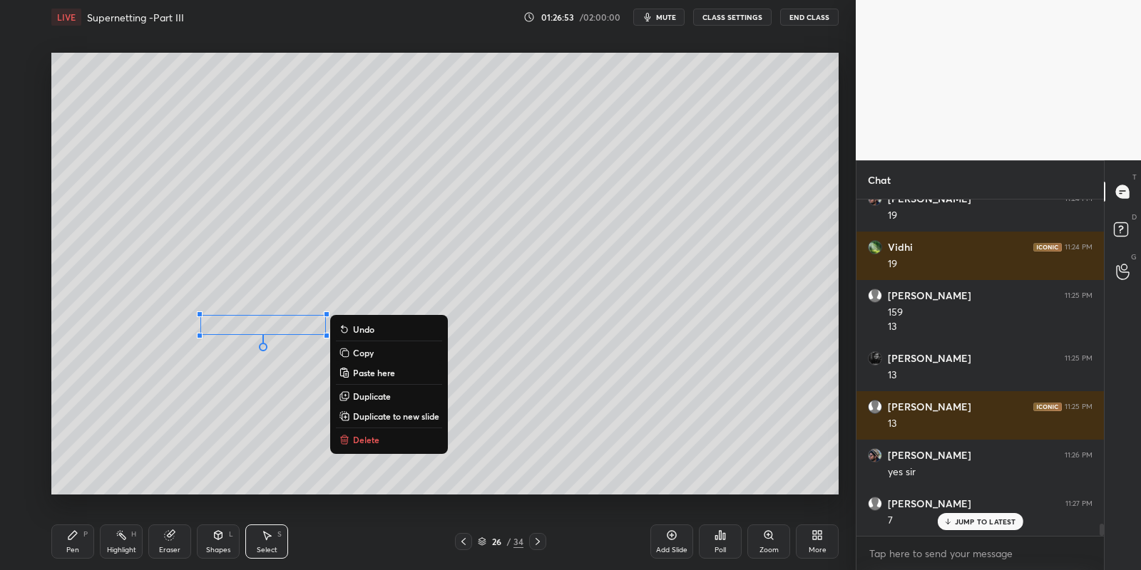
click at [83, 543] on div "Pen P" at bounding box center [72, 542] width 43 height 34
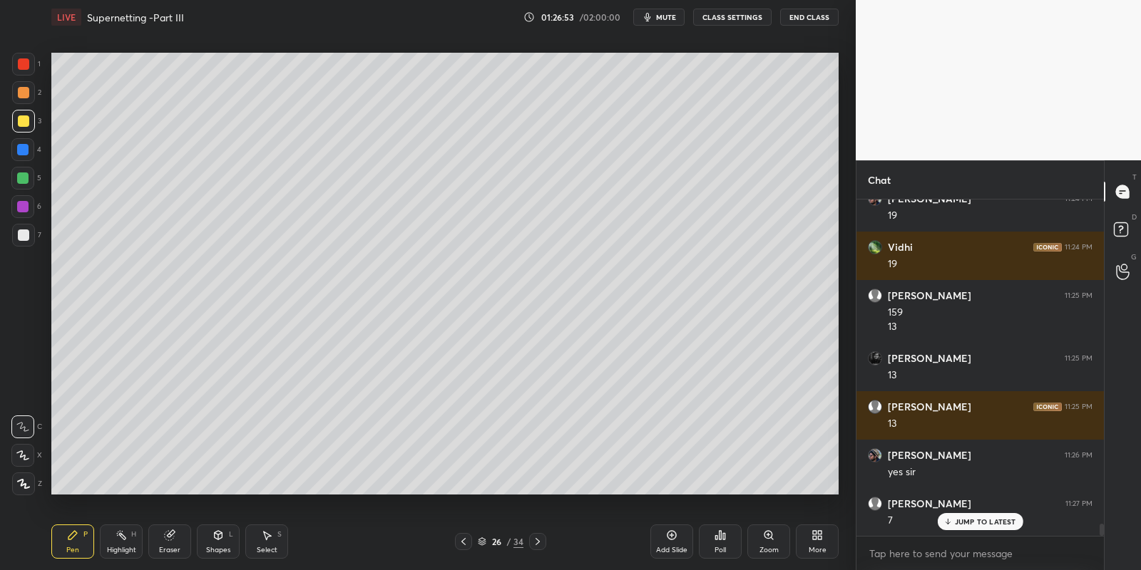
drag, startPoint x: 173, startPoint y: 545, endPoint x: 210, endPoint y: 497, distance: 60.5
click at [173, 543] on div "Eraser" at bounding box center [169, 542] width 43 height 34
click at [72, 541] on div "Pen P" at bounding box center [72, 542] width 43 height 34
click at [21, 120] on div at bounding box center [23, 120] width 11 height 11
drag, startPoint x: 218, startPoint y: 543, endPoint x: 220, endPoint y: 527, distance: 16.5
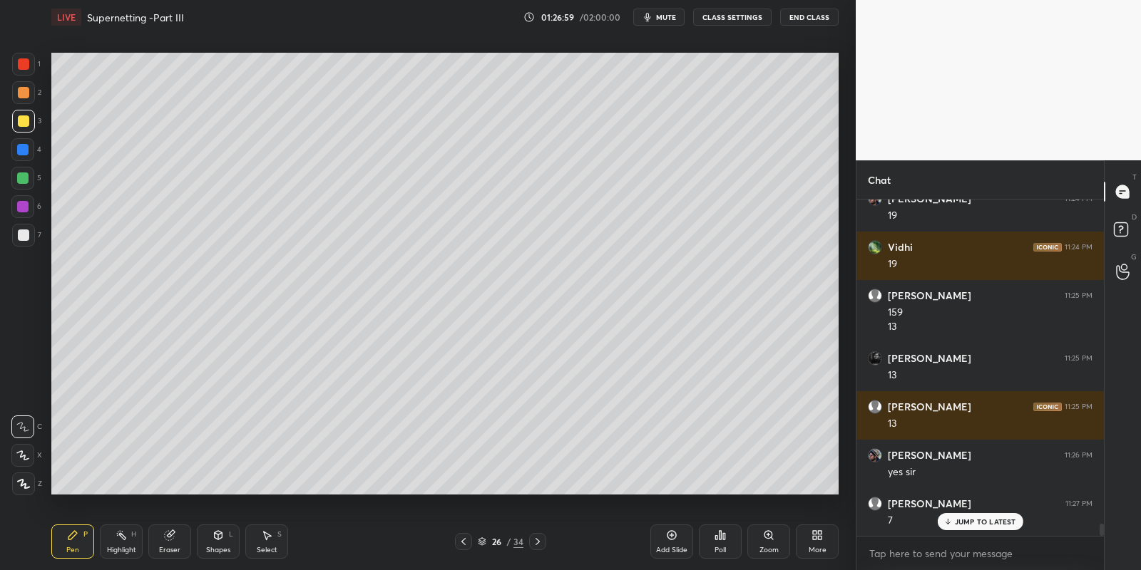
click at [220, 542] on div "Shapes L" at bounding box center [218, 542] width 43 height 34
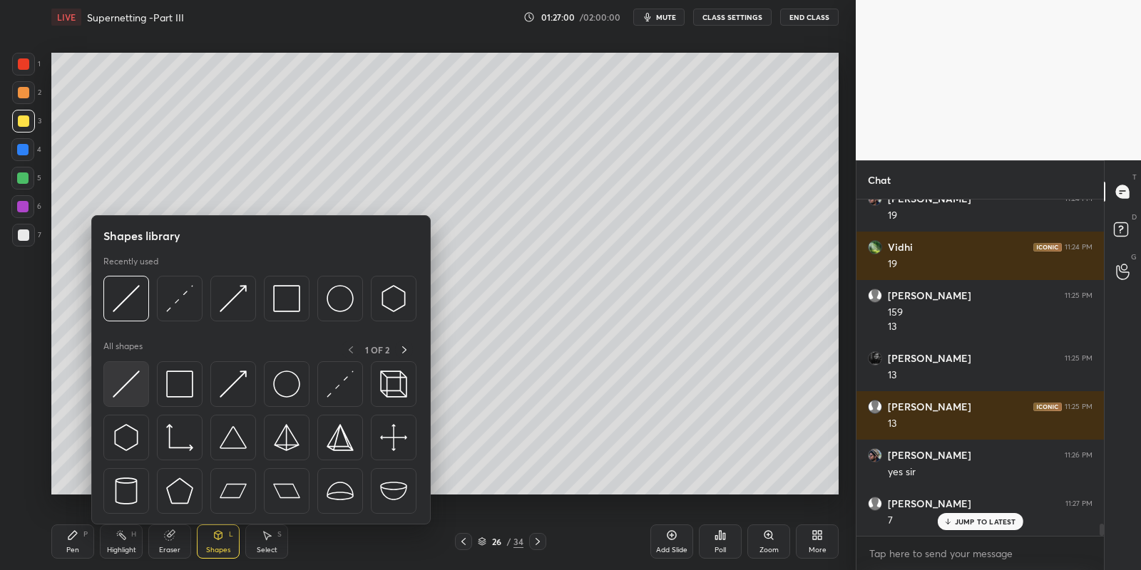
drag, startPoint x: 126, startPoint y: 382, endPoint x: 27, endPoint y: 235, distance: 177.2
click at [120, 381] on img at bounding box center [126, 384] width 27 height 27
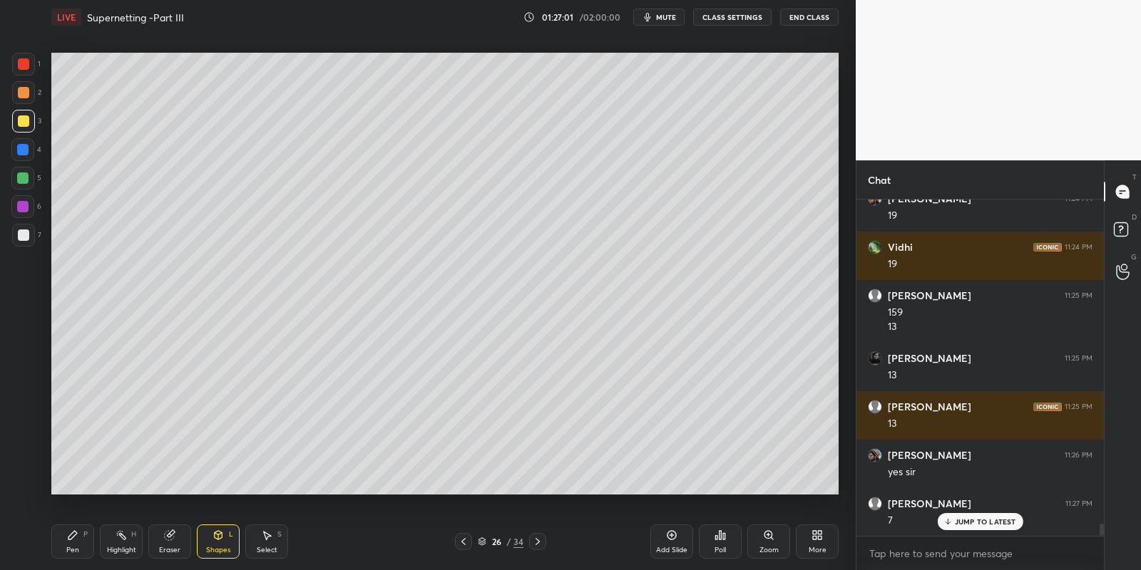
click at [24, 235] on div at bounding box center [23, 235] width 11 height 11
drag, startPoint x: 76, startPoint y: 548, endPoint x: 107, endPoint y: 513, distance: 47.0
click at [75, 545] on div "Pen P" at bounding box center [72, 542] width 43 height 34
click at [26, 120] on div at bounding box center [23, 120] width 11 height 11
click at [220, 538] on icon at bounding box center [217, 535] width 11 height 11
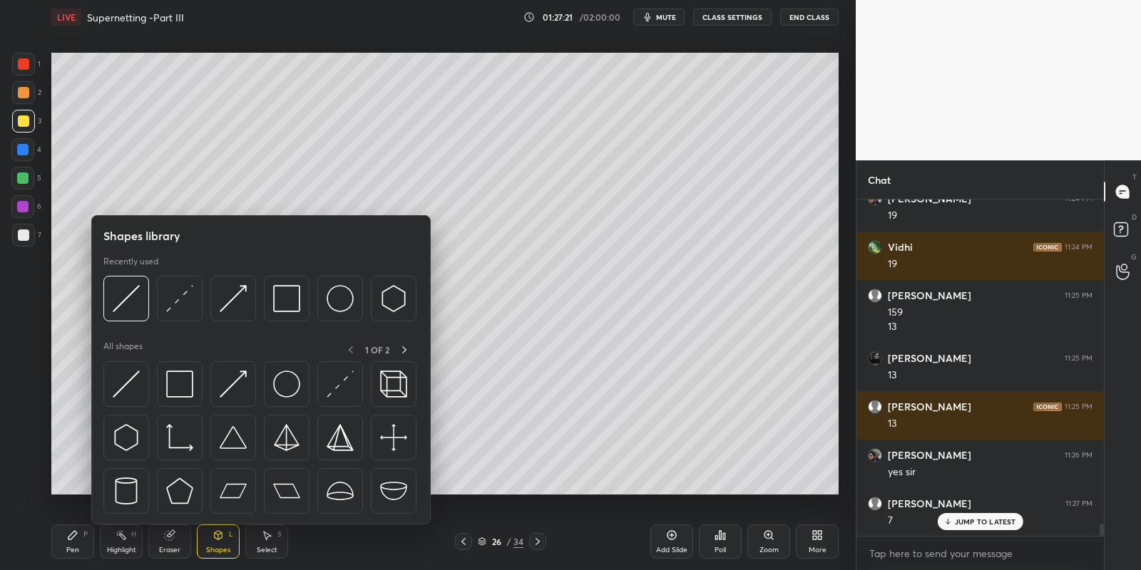
click at [125, 382] on img at bounding box center [126, 384] width 27 height 27
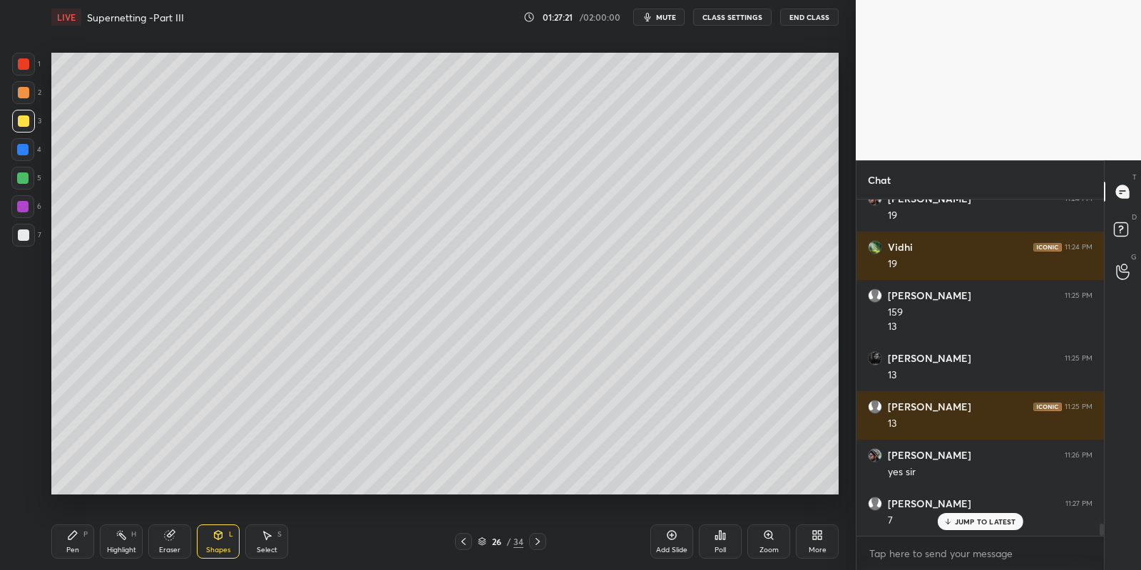
click at [24, 239] on div at bounding box center [23, 235] width 11 height 11
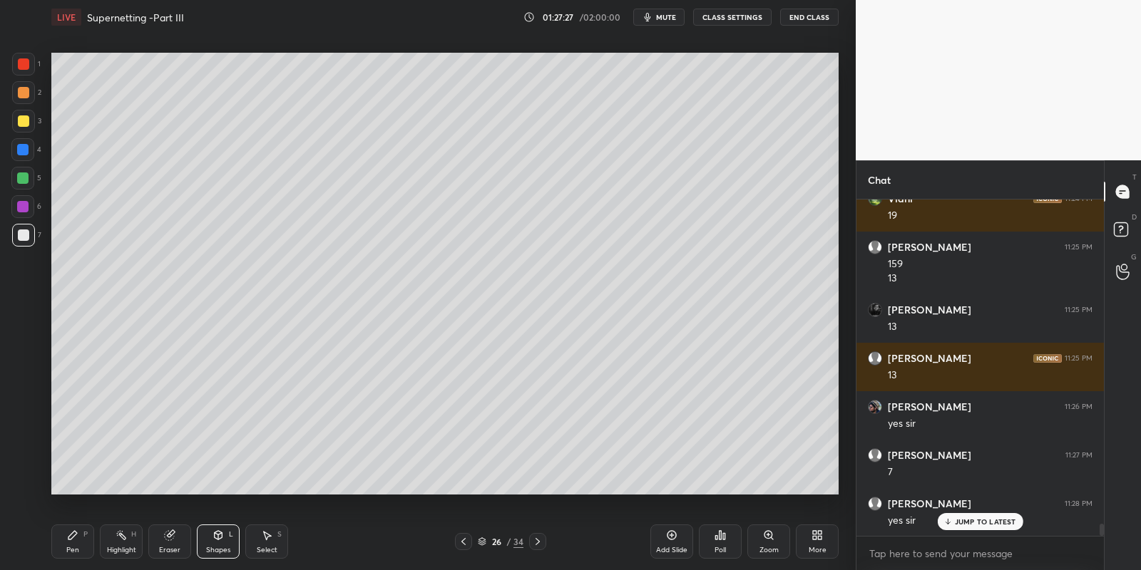
click at [77, 536] on icon at bounding box center [72, 535] width 11 height 11
click at [23, 123] on div at bounding box center [23, 120] width 11 height 11
drag, startPoint x: 225, startPoint y: 538, endPoint x: 222, endPoint y: 529, distance: 9.0
click at [225, 537] on div "Shapes L" at bounding box center [218, 542] width 43 height 34
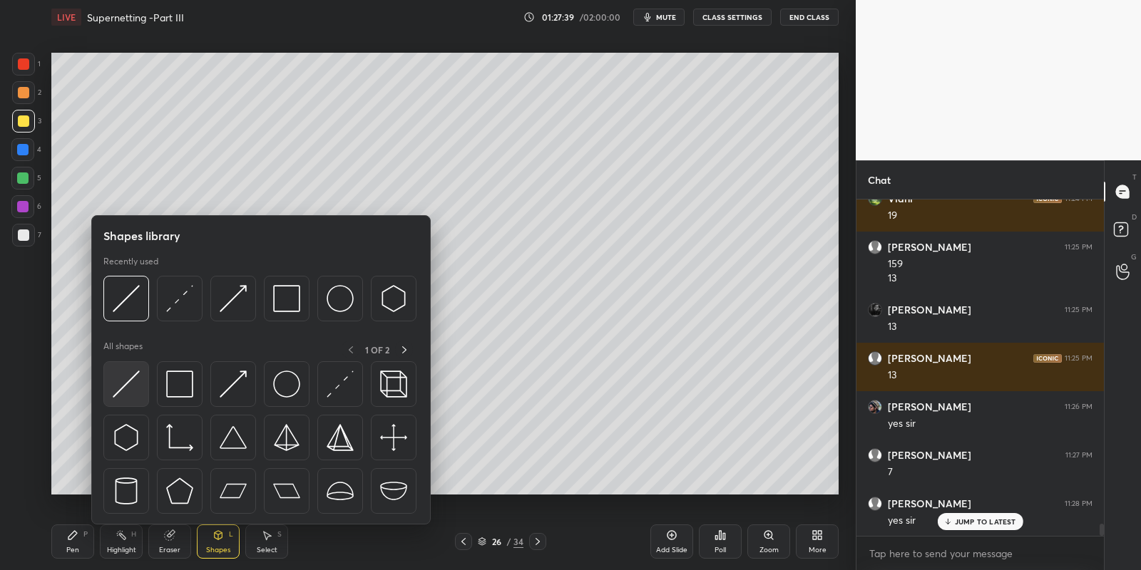
click at [129, 384] on img at bounding box center [126, 384] width 27 height 27
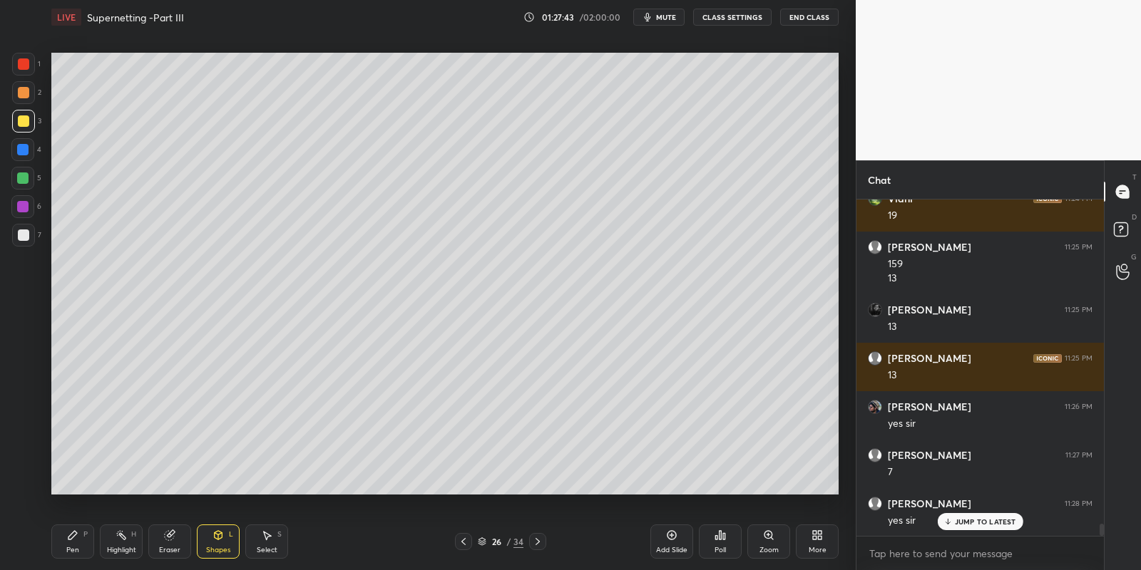
click at [68, 543] on div "Pen P" at bounding box center [72, 542] width 43 height 34
click at [265, 541] on div "Select S" at bounding box center [266, 542] width 43 height 34
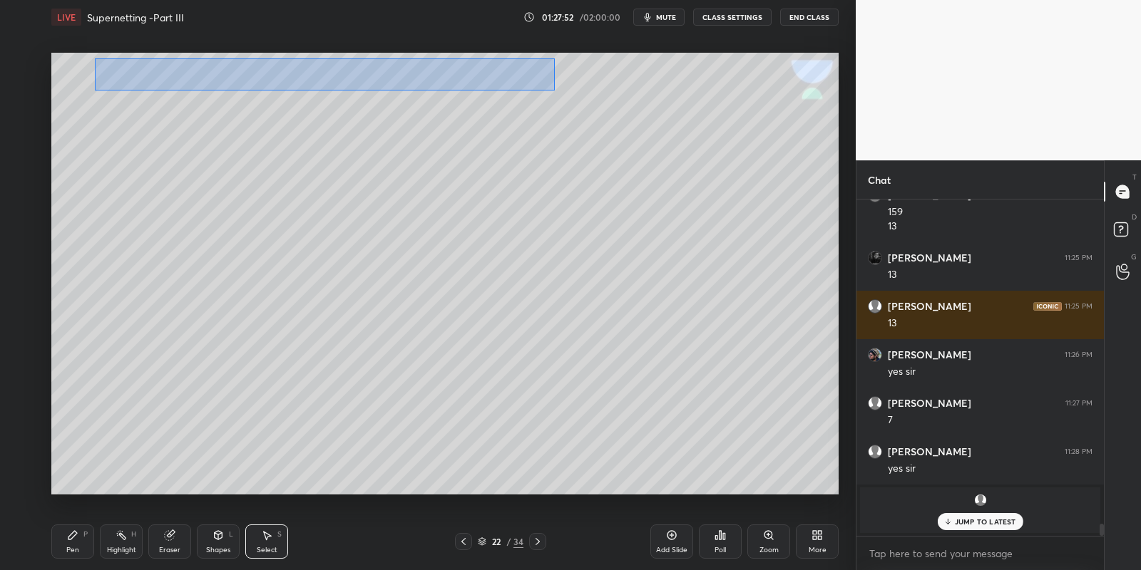
drag, startPoint x: 109, startPoint y: 59, endPoint x: 550, endPoint y: 89, distance: 441.6
click at [553, 90] on div "0 ° Undo Copy Paste here Duplicate Duplicate to new slide Delete" at bounding box center [444, 274] width 787 height 443
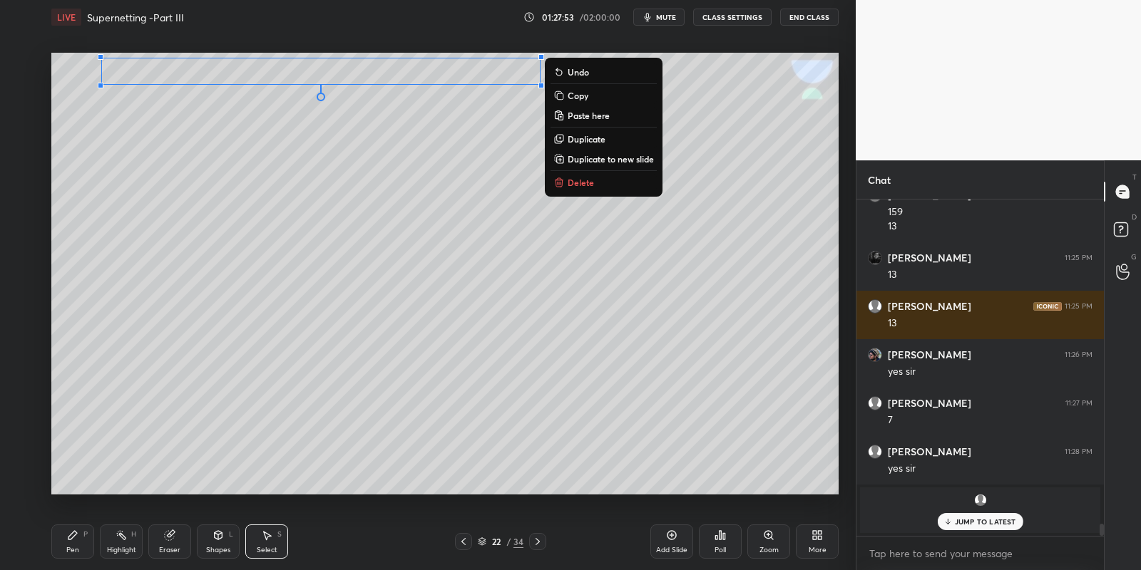
click at [573, 97] on p "Copy" at bounding box center [577, 95] width 21 height 11
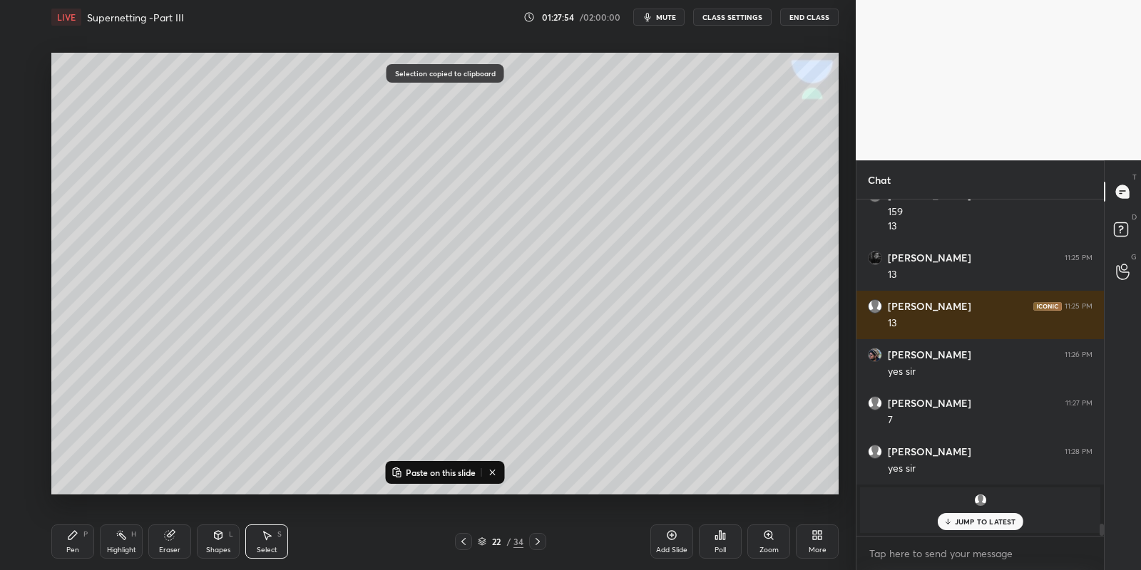
click at [535, 540] on icon at bounding box center [537, 541] width 11 height 11
click at [535, 542] on icon at bounding box center [537, 541] width 11 height 11
click at [536, 543] on icon at bounding box center [537, 541] width 11 height 11
click at [537, 540] on icon at bounding box center [537, 541] width 11 height 11
click at [535, 540] on icon at bounding box center [537, 541] width 11 height 11
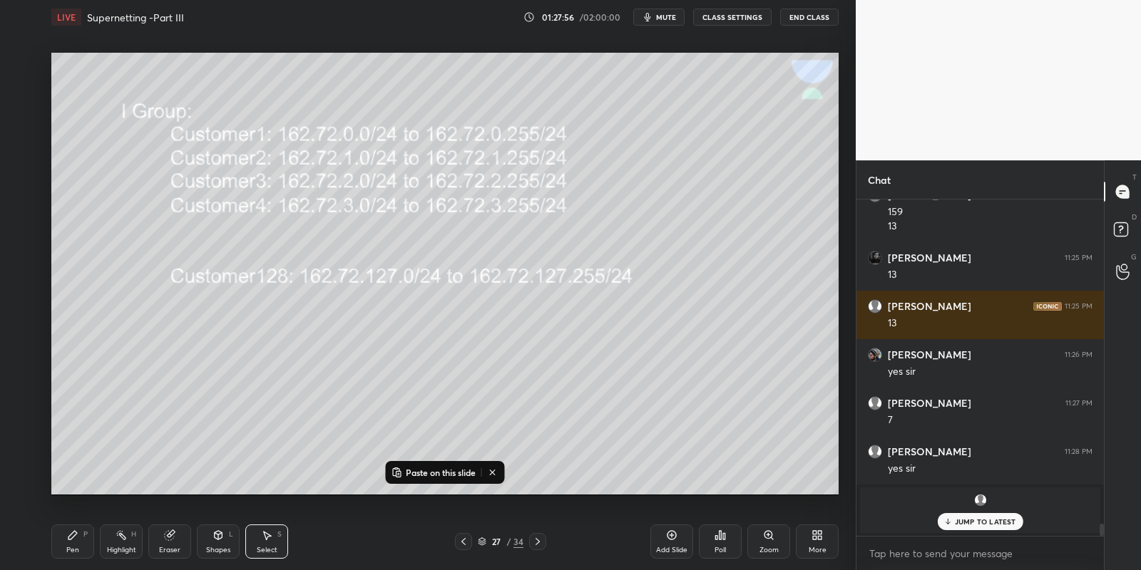
click at [461, 540] on icon at bounding box center [463, 541] width 11 height 11
click at [657, 532] on div "Add Slide" at bounding box center [671, 542] width 43 height 34
click at [431, 465] on button "Paste on this slide" at bounding box center [434, 472] width 90 height 17
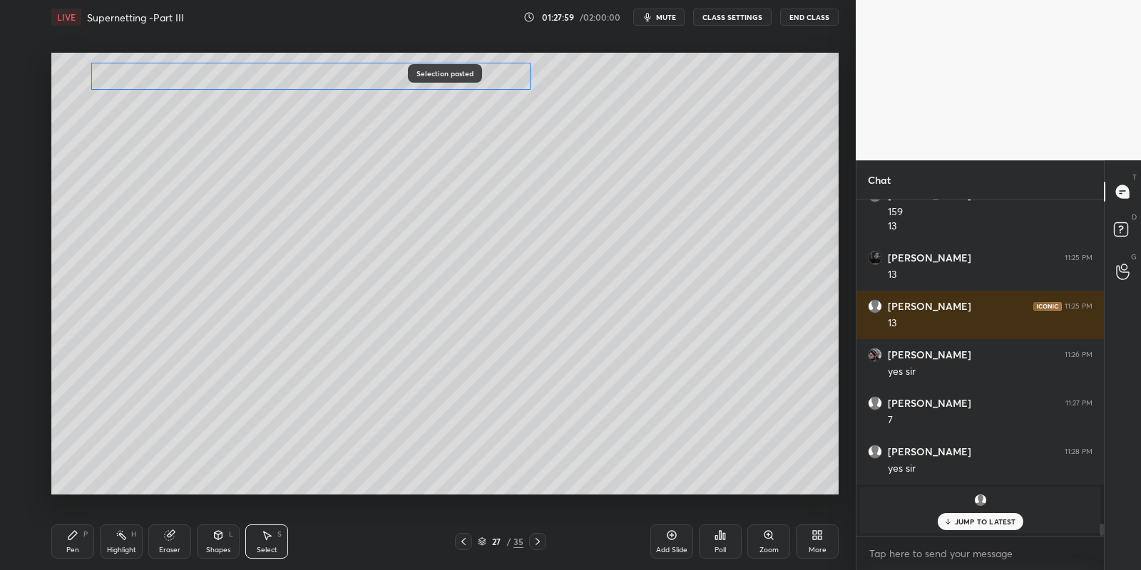
drag, startPoint x: 267, startPoint y: 69, endPoint x: 256, endPoint y: 72, distance: 11.1
click at [257, 73] on div "0 ° Undo Copy Paste here Duplicate Duplicate to new slide Delete" at bounding box center [444, 274] width 787 height 443
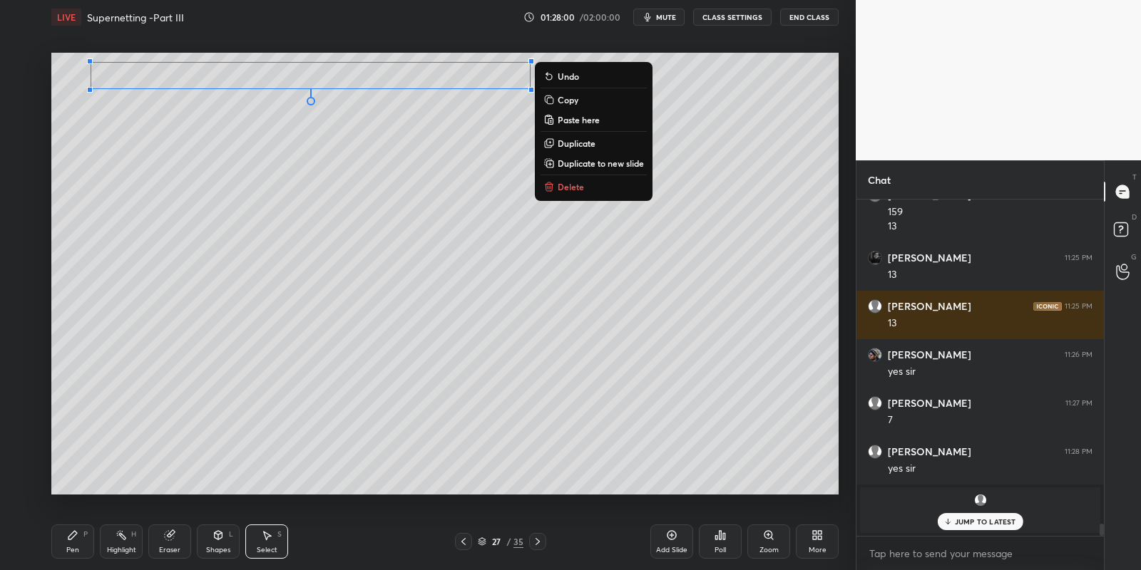
drag, startPoint x: 73, startPoint y: 542, endPoint x: 96, endPoint y: 541, distance: 23.5
click at [75, 542] on div "Pen P" at bounding box center [72, 542] width 43 height 34
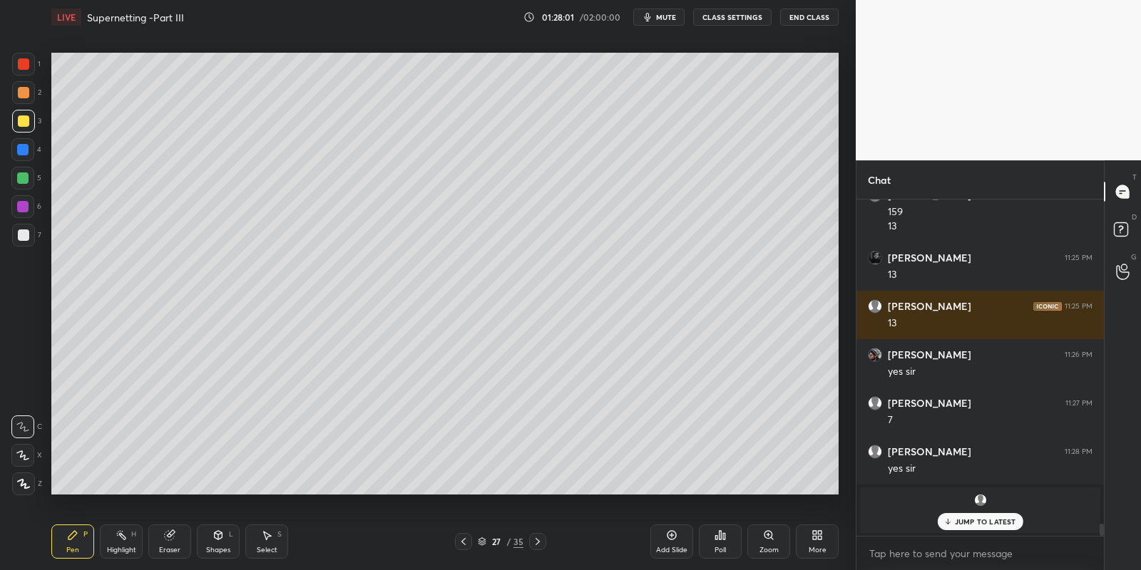
drag, startPoint x: 168, startPoint y: 538, endPoint x: 163, endPoint y: 525, distance: 14.4
click at [165, 537] on icon at bounding box center [169, 535] width 9 height 9
click at [72, 542] on div "Pen P" at bounding box center [72, 542] width 43 height 34
drag, startPoint x: 20, startPoint y: 120, endPoint x: 50, endPoint y: 108, distance: 32.6
click at [21, 120] on div at bounding box center [23, 120] width 11 height 11
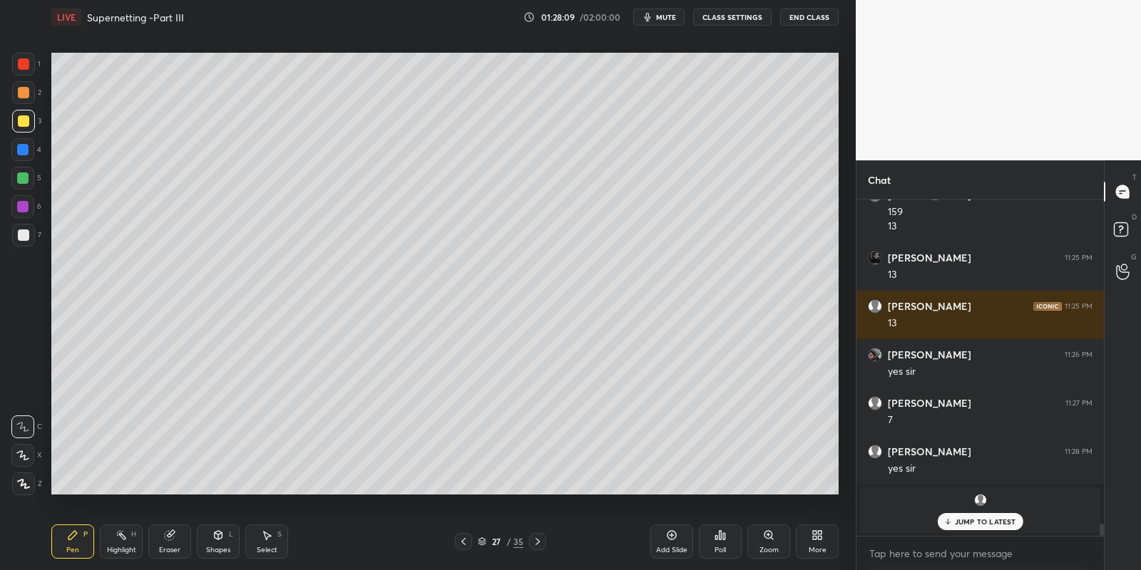
drag, startPoint x: 123, startPoint y: 546, endPoint x: 115, endPoint y: 539, distance: 10.6
click at [115, 547] on div "Highlight" at bounding box center [121, 550] width 29 height 7
click at [74, 542] on div "Pen P" at bounding box center [72, 542] width 43 height 34
click at [462, 541] on icon at bounding box center [463, 541] width 4 height 7
click at [68, 554] on div "Pen" at bounding box center [72, 550] width 13 height 7
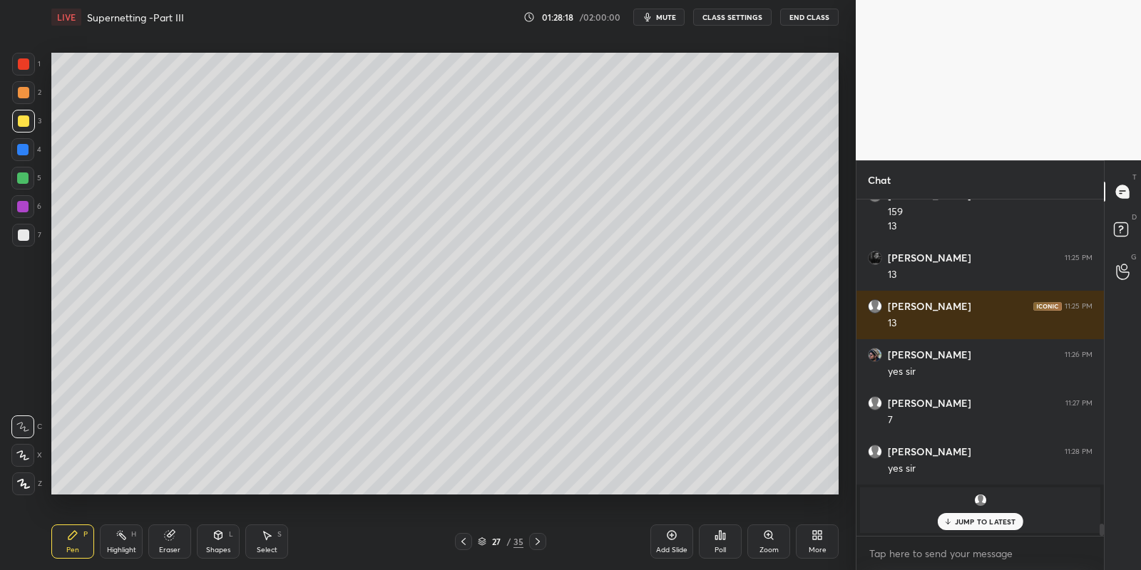
drag, startPoint x: 25, startPoint y: 177, endPoint x: 41, endPoint y: 168, distance: 18.8
click at [24, 178] on div at bounding box center [22, 178] width 11 height 11
drag, startPoint x: 80, startPoint y: 536, endPoint x: 83, endPoint y: 511, distance: 25.1
click at [77, 536] on div "Pen P" at bounding box center [72, 542] width 43 height 34
click at [217, 533] on icon at bounding box center [217, 535] width 11 height 11
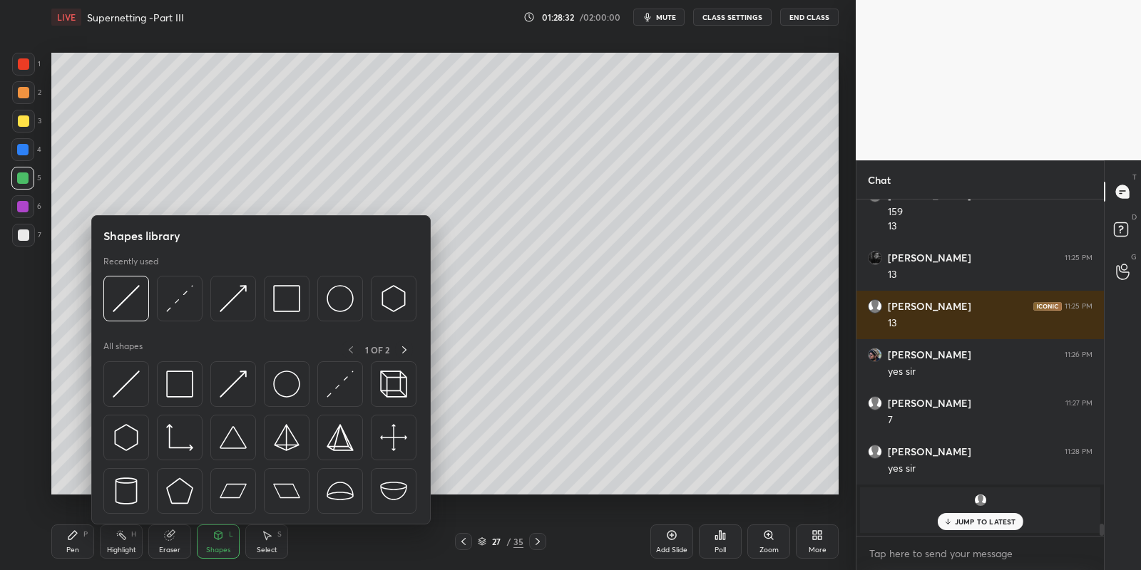
click at [125, 381] on img at bounding box center [126, 384] width 27 height 27
click at [24, 233] on div at bounding box center [23, 235] width 11 height 11
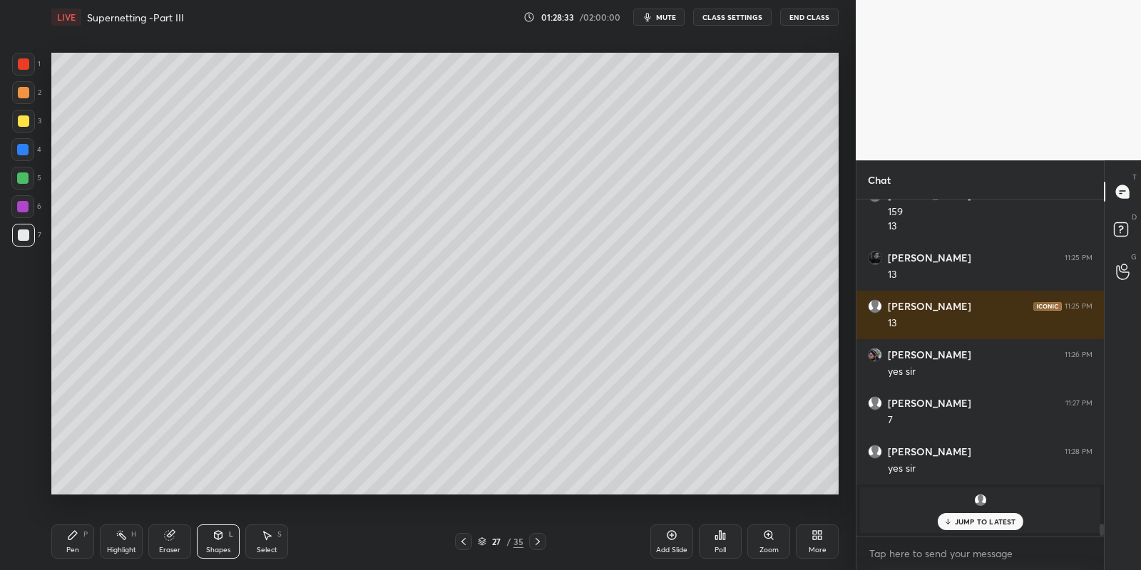
click at [20, 119] on div at bounding box center [23, 120] width 11 height 11
click at [73, 547] on div "Pen" at bounding box center [72, 550] width 13 height 7
click at [128, 542] on div "Highlight H" at bounding box center [121, 542] width 43 height 34
click at [73, 547] on div "Pen" at bounding box center [72, 550] width 13 height 7
drag, startPoint x: 123, startPoint y: 540, endPoint x: 151, endPoint y: 504, distance: 45.6
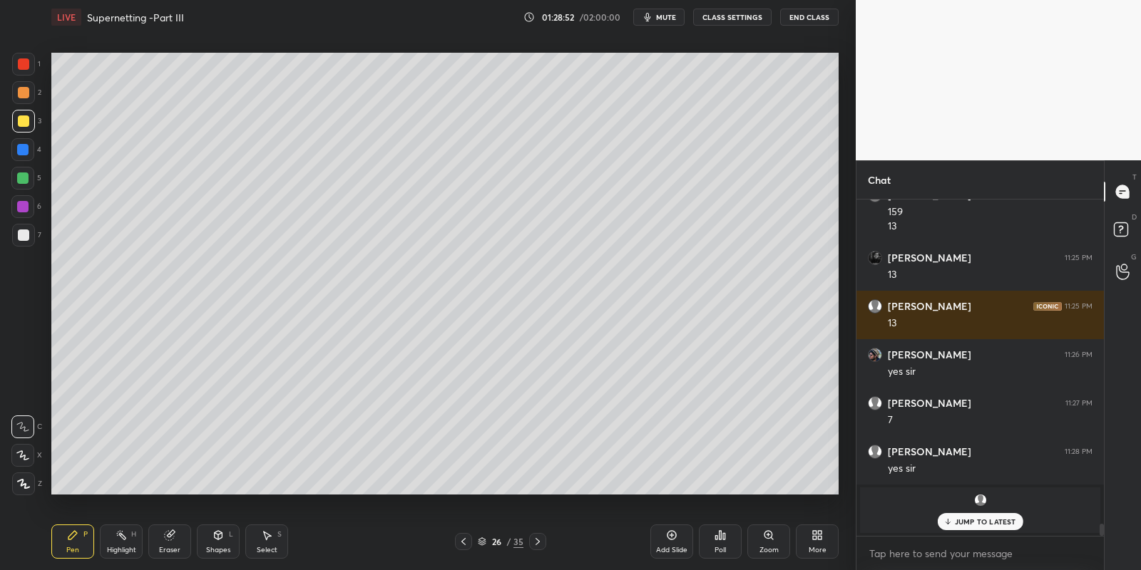
click at [123, 538] on rect at bounding box center [122, 536] width 7 height 7
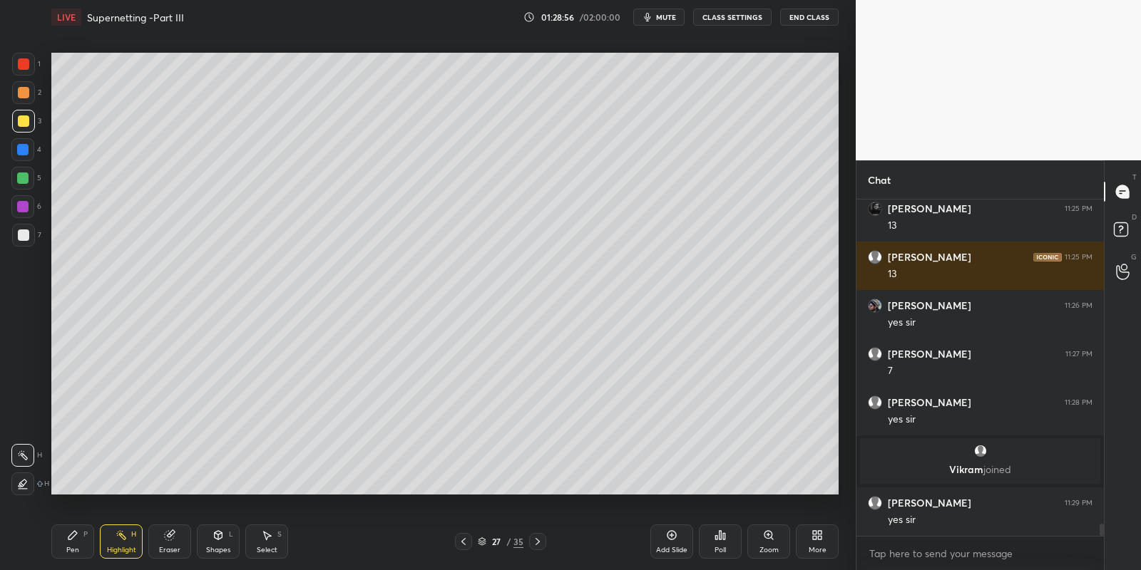
click at [78, 547] on div "Pen" at bounding box center [72, 550] width 13 height 7
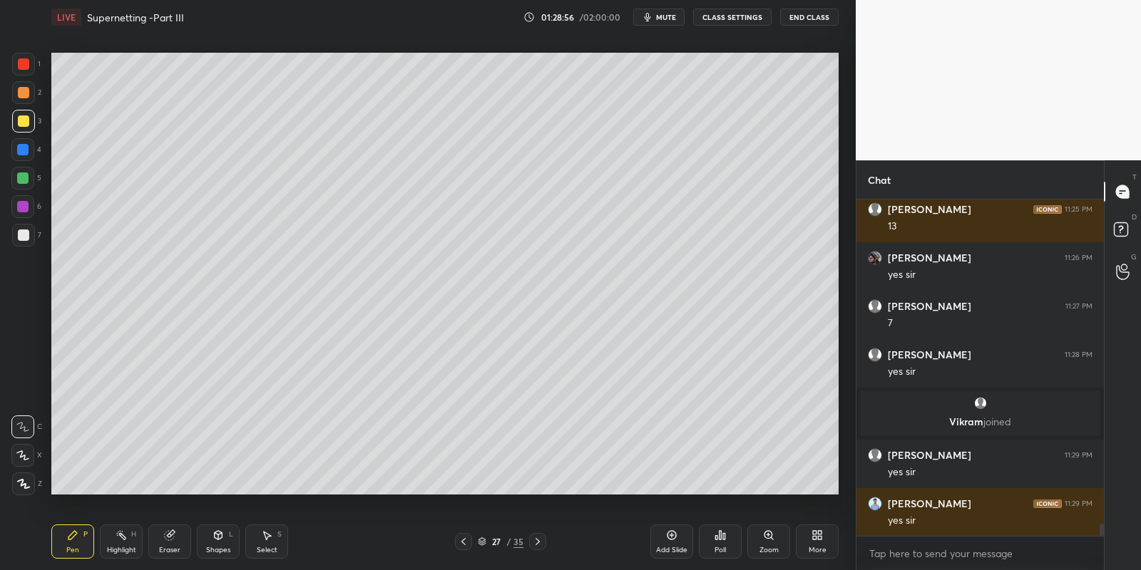
click at [21, 232] on div at bounding box center [23, 235] width 11 height 11
drag, startPoint x: 220, startPoint y: 542, endPoint x: 217, endPoint y: 530, distance: 11.6
click at [220, 538] on div "Shapes L" at bounding box center [218, 542] width 43 height 34
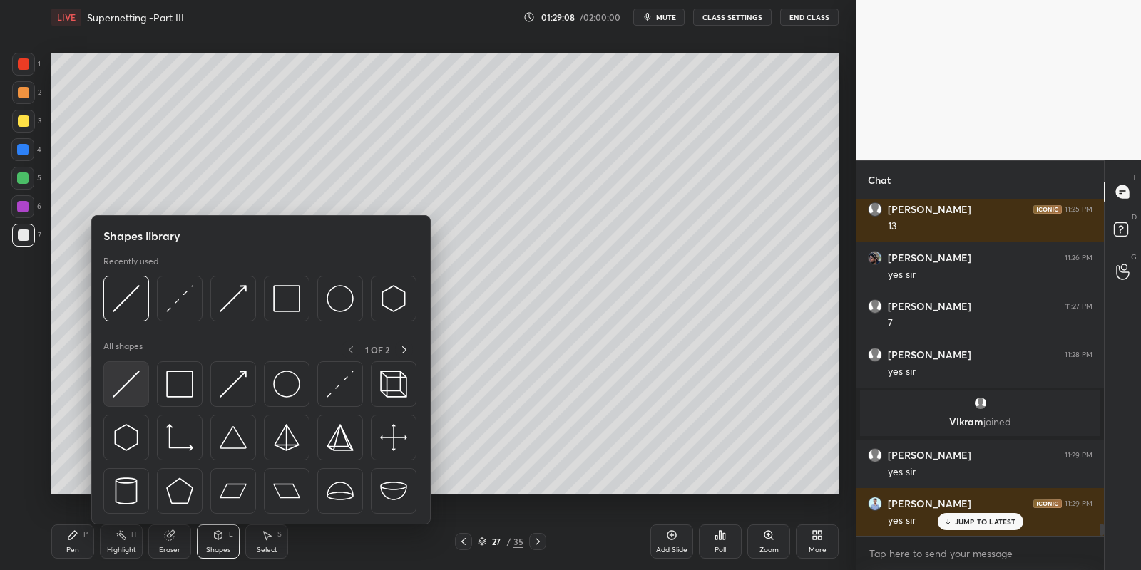
drag, startPoint x: 125, startPoint y: 378, endPoint x: 26, endPoint y: 120, distance: 276.5
click at [123, 376] on img at bounding box center [126, 384] width 27 height 27
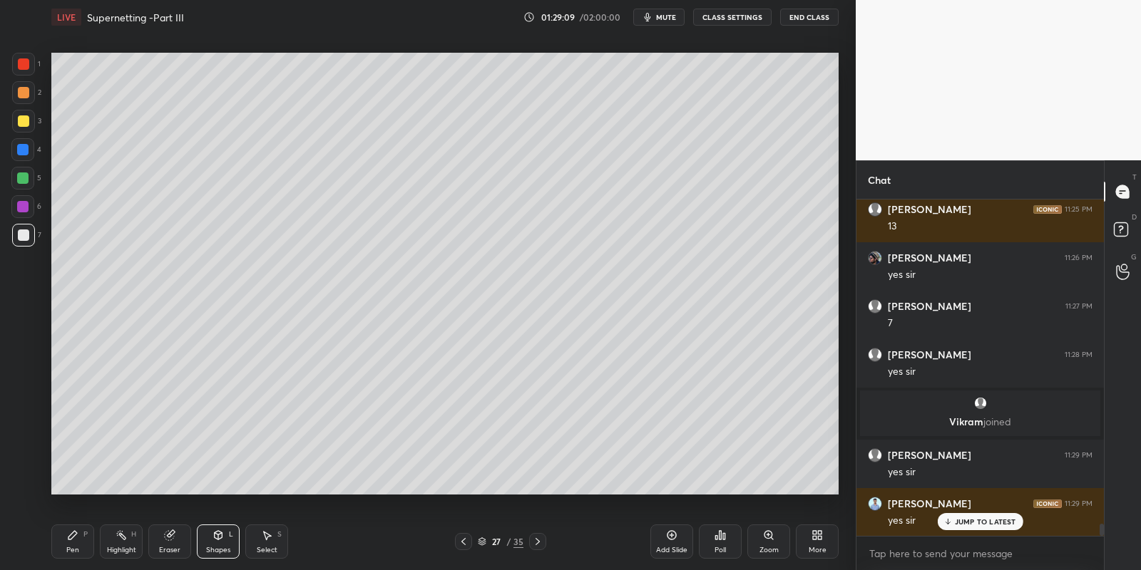
drag, startPoint x: 26, startPoint y: 118, endPoint x: 37, endPoint y: 125, distance: 12.5
click at [28, 120] on div at bounding box center [23, 120] width 11 height 11
drag, startPoint x: 73, startPoint y: 540, endPoint x: 75, endPoint y: 532, distance: 8.7
click at [74, 538] on icon at bounding box center [72, 535] width 11 height 11
click at [125, 538] on rect at bounding box center [122, 536] width 7 height 7
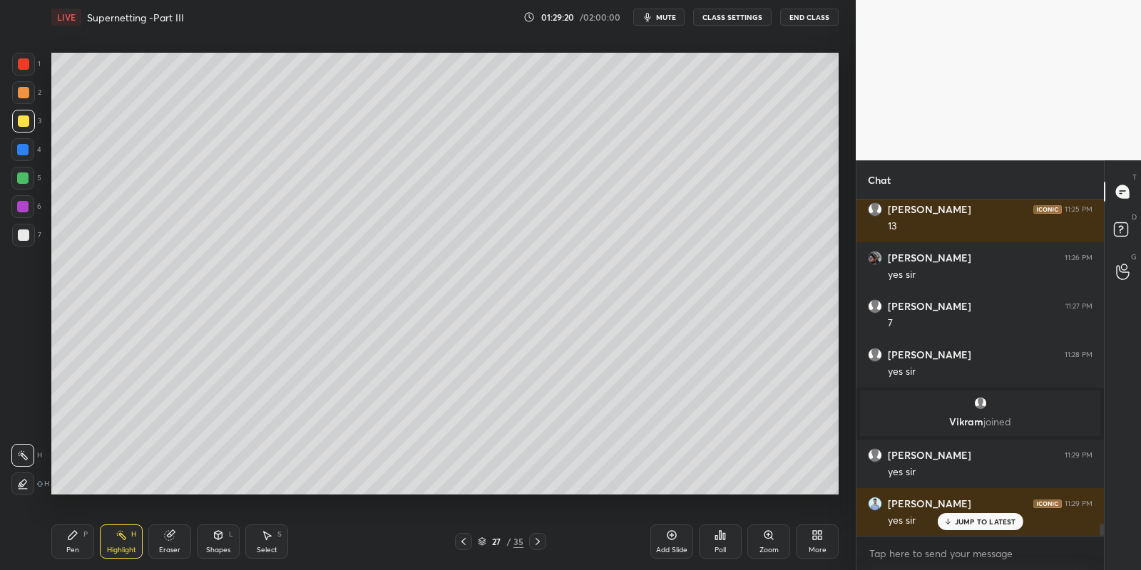
drag, startPoint x: 24, startPoint y: 174, endPoint x: 23, endPoint y: 163, distance: 11.5
click at [25, 175] on div at bounding box center [22, 178] width 11 height 11
click at [73, 538] on icon at bounding box center [72, 535] width 11 height 11
drag, startPoint x: 213, startPoint y: 544, endPoint x: 210, endPoint y: 525, distance: 19.6
click at [213, 540] on div "Shapes L" at bounding box center [218, 542] width 43 height 34
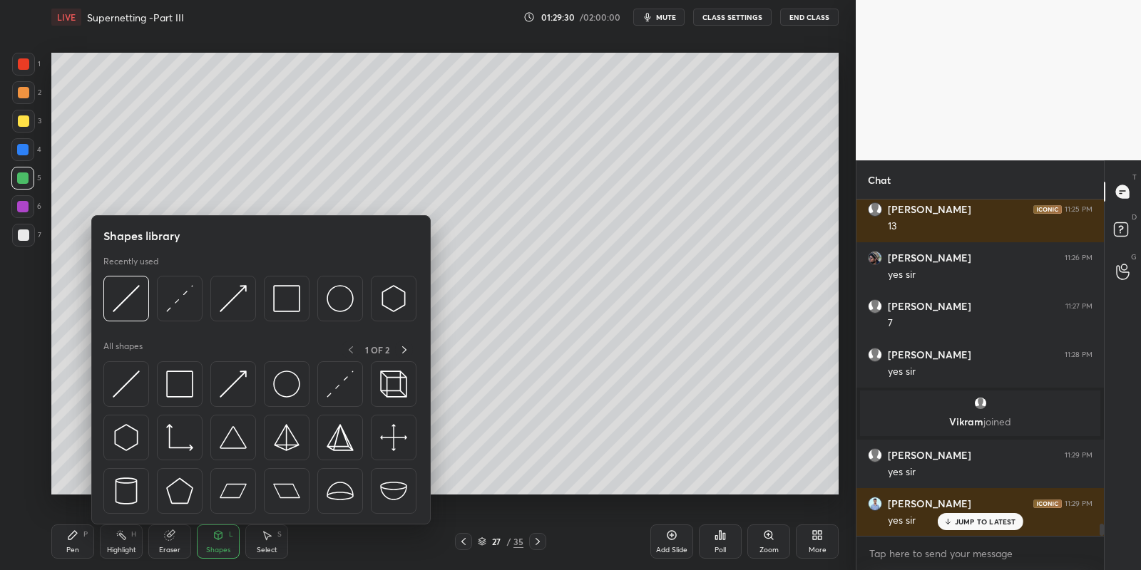
click at [124, 383] on img at bounding box center [126, 384] width 27 height 27
click at [22, 174] on div at bounding box center [22, 178] width 11 height 11
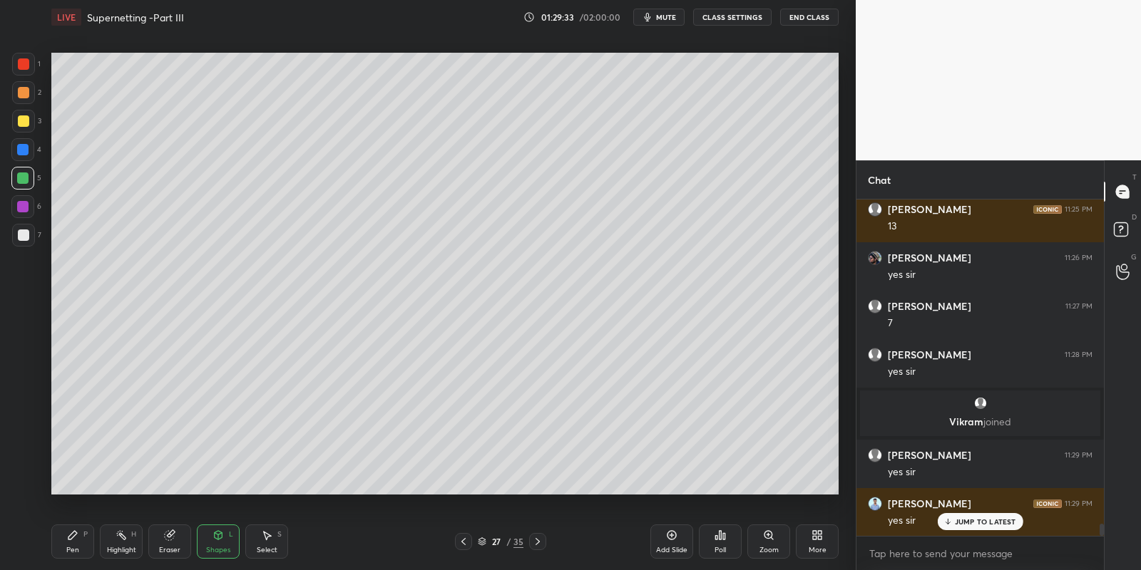
drag, startPoint x: 76, startPoint y: 538, endPoint x: 95, endPoint y: 512, distance: 32.7
click at [76, 535] on icon at bounding box center [72, 535] width 11 height 11
click at [216, 543] on div "Shapes L" at bounding box center [218, 542] width 43 height 34
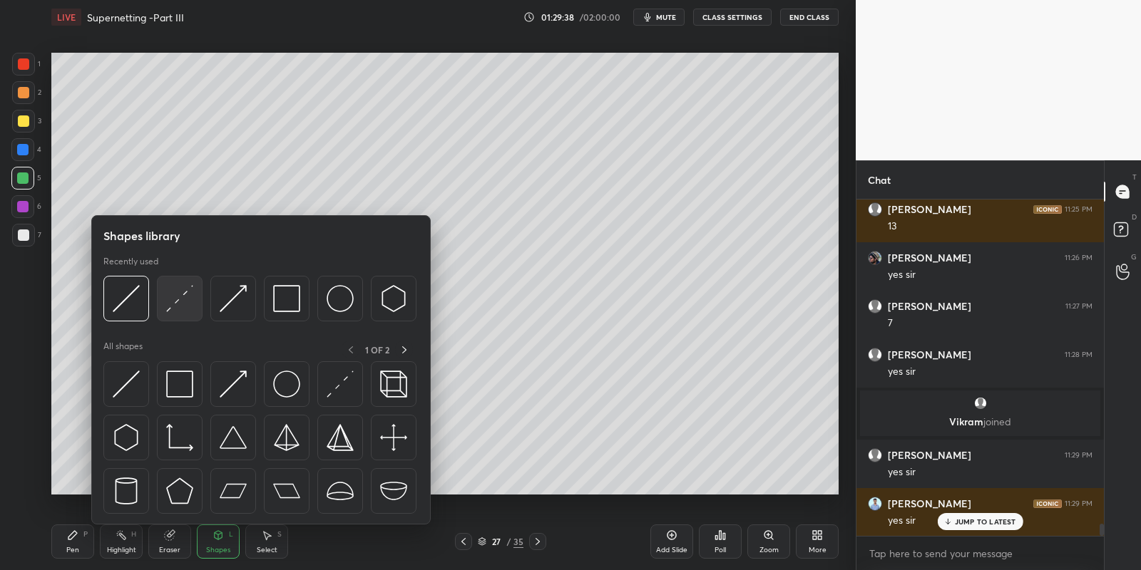
click at [180, 296] on img at bounding box center [179, 298] width 27 height 27
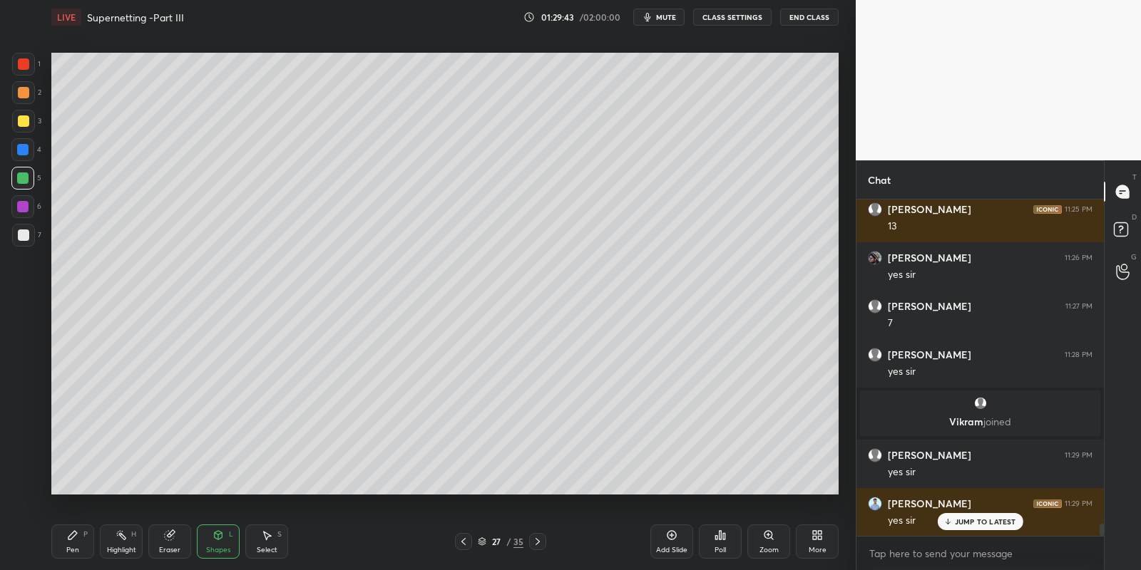
drag, startPoint x: 78, startPoint y: 544, endPoint x: 106, endPoint y: 540, distance: 28.7
click at [81, 543] on div "Pen P" at bounding box center [72, 542] width 43 height 34
drag, startPoint x: 263, startPoint y: 540, endPoint x: 257, endPoint y: 505, distance: 35.5
click at [262, 539] on icon at bounding box center [266, 535] width 11 height 11
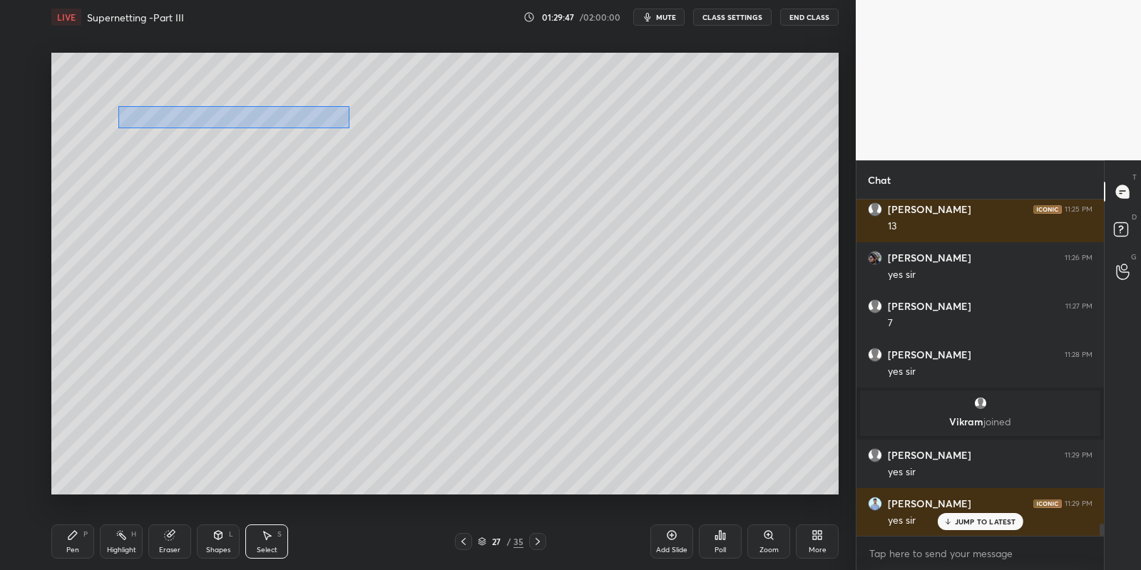
drag, startPoint x: 133, startPoint y: 109, endPoint x: 347, endPoint y: 124, distance: 214.4
click at [349, 127] on div "0 ° Undo Copy Paste here Duplicate Duplicate to new slide Delete" at bounding box center [444, 274] width 787 height 443
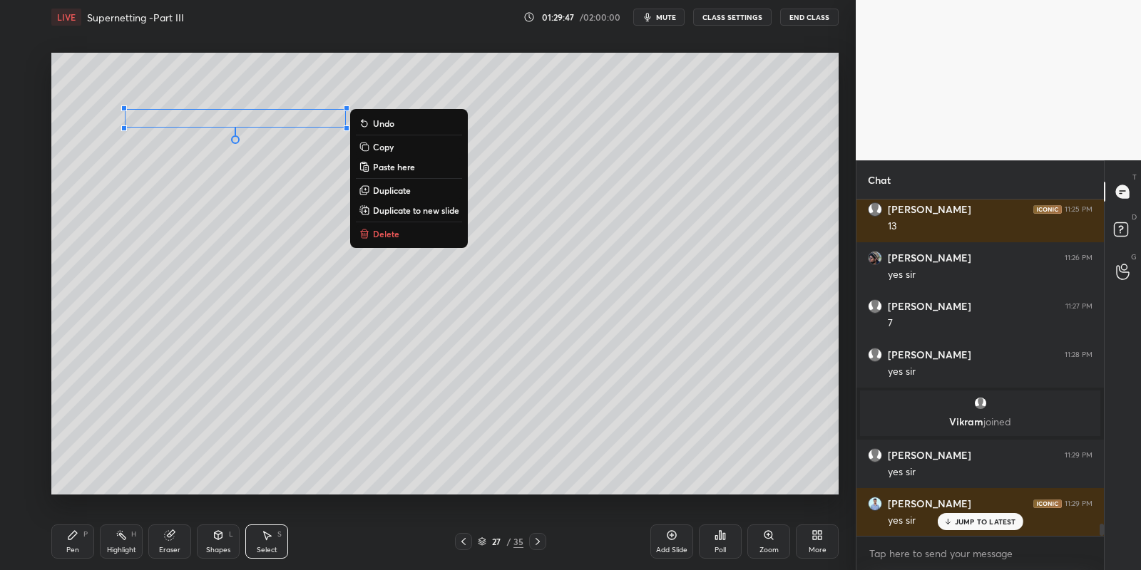
click at [393, 145] on button "Copy" at bounding box center [409, 146] width 106 height 17
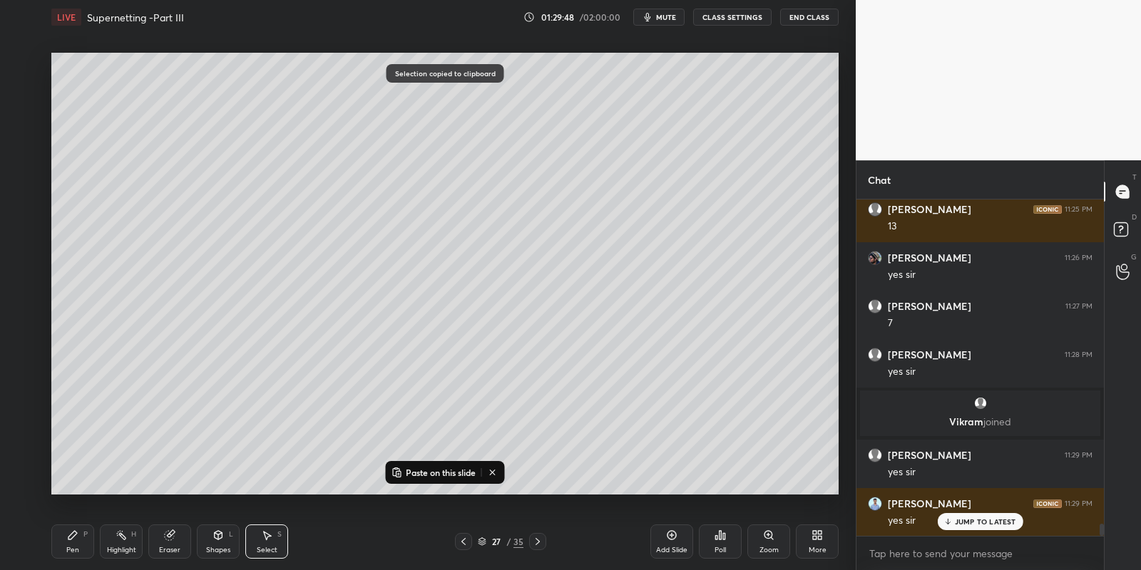
drag, startPoint x: 408, startPoint y: 465, endPoint x: 399, endPoint y: 446, distance: 21.1
click at [408, 466] on button "Paste on this slide" at bounding box center [434, 472] width 90 height 17
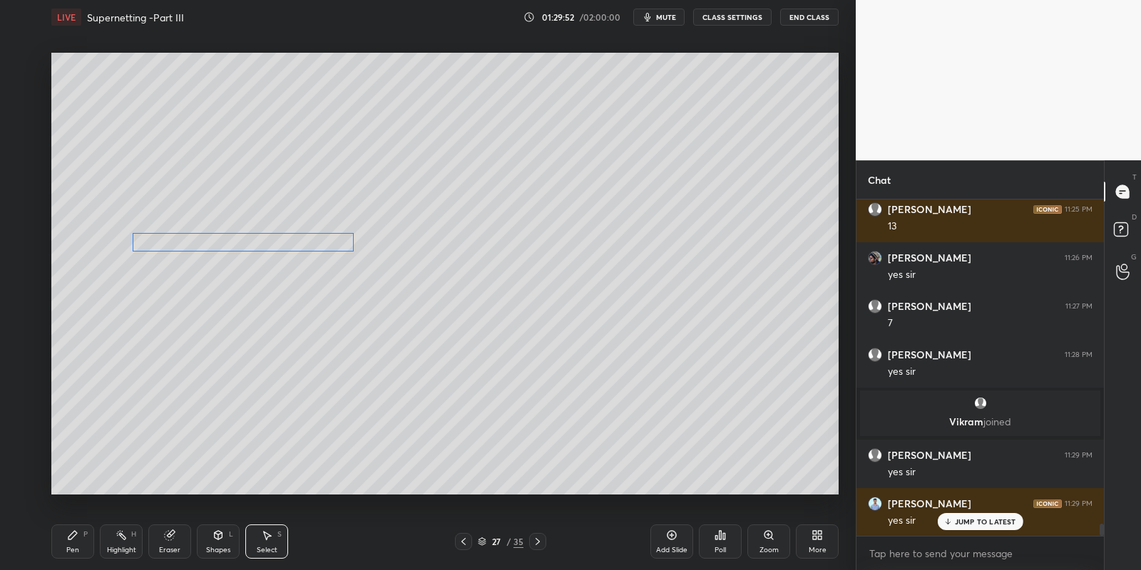
scroll to position [9136, 0]
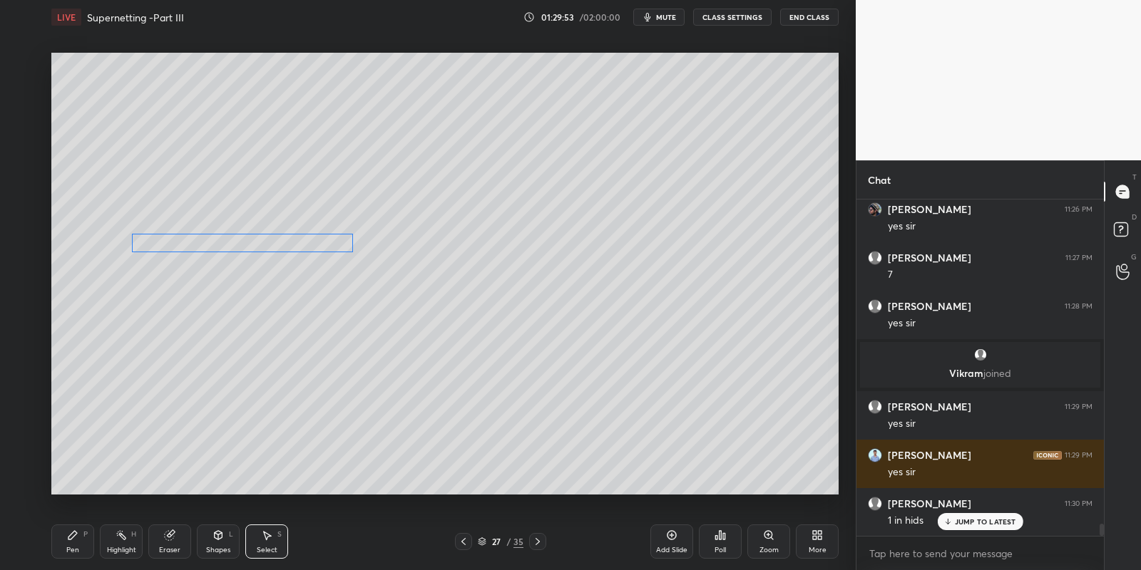
drag, startPoint x: 269, startPoint y: 140, endPoint x: 262, endPoint y: 235, distance: 95.1
click at [260, 238] on div "0 ° Undo Copy Paste here Duplicate Duplicate to new slide Delete" at bounding box center [444, 274] width 787 height 443
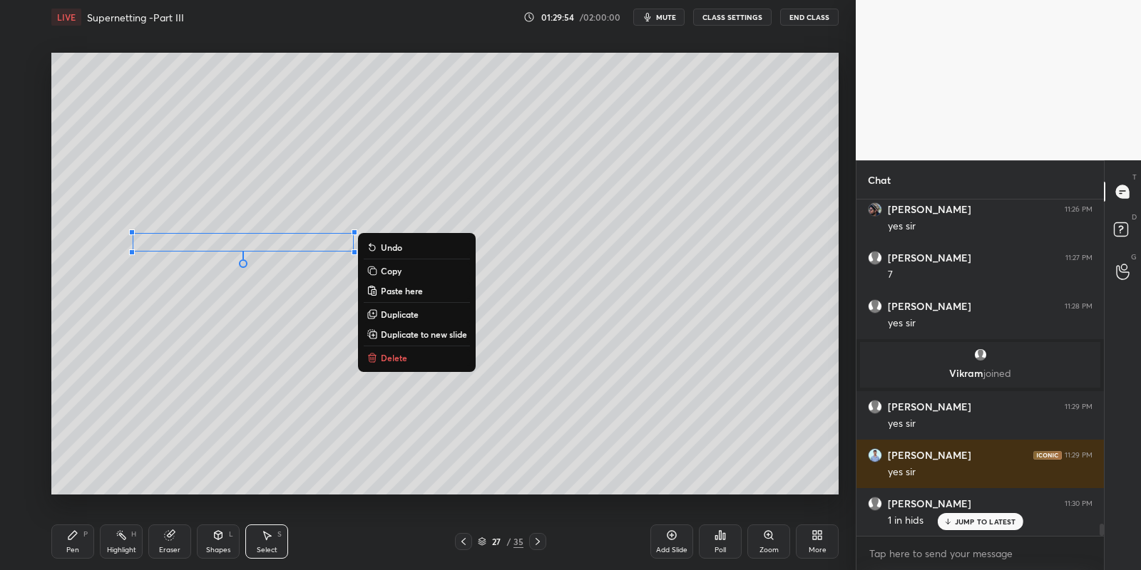
click at [69, 550] on div "Pen" at bounding box center [72, 550] width 13 height 7
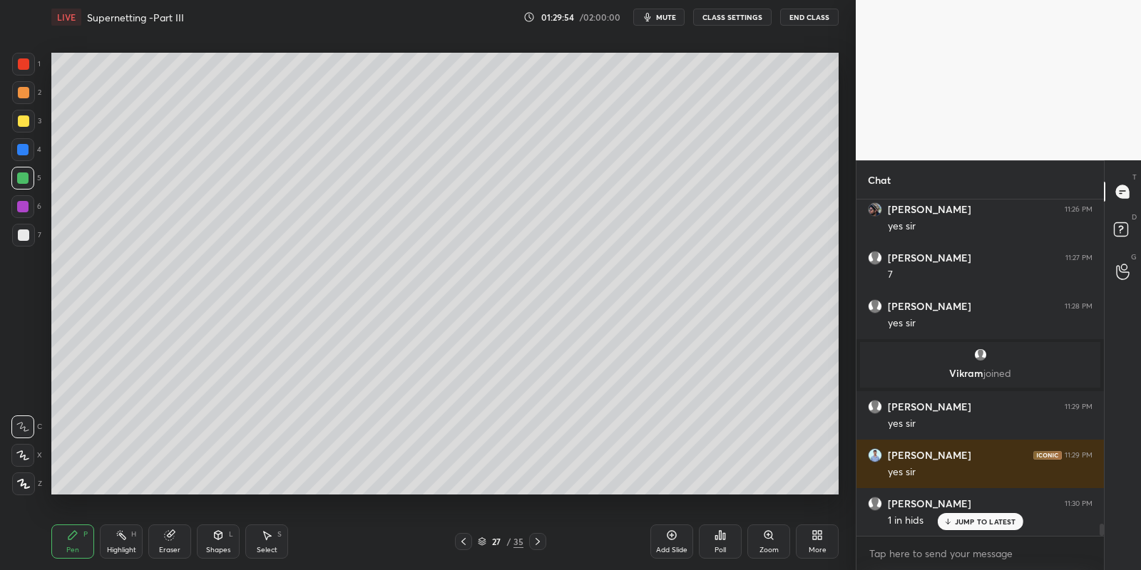
click at [23, 174] on div at bounding box center [22, 178] width 11 height 11
drag, startPoint x: 218, startPoint y: 539, endPoint x: 218, endPoint y: 527, distance: 12.1
click at [219, 537] on icon at bounding box center [219, 535] width 8 height 9
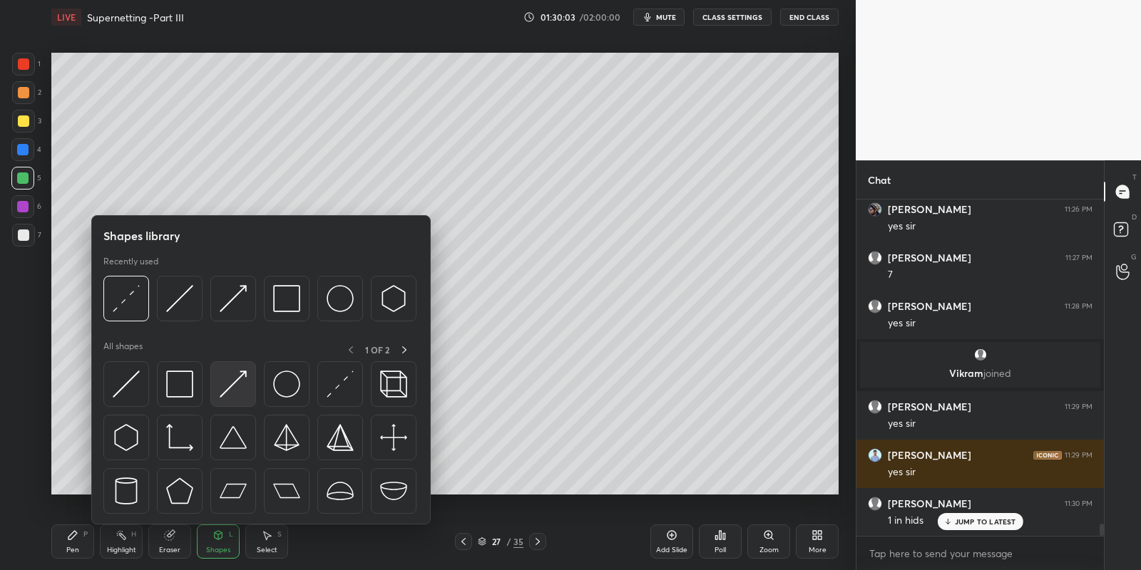
click at [236, 383] on img at bounding box center [233, 384] width 27 height 27
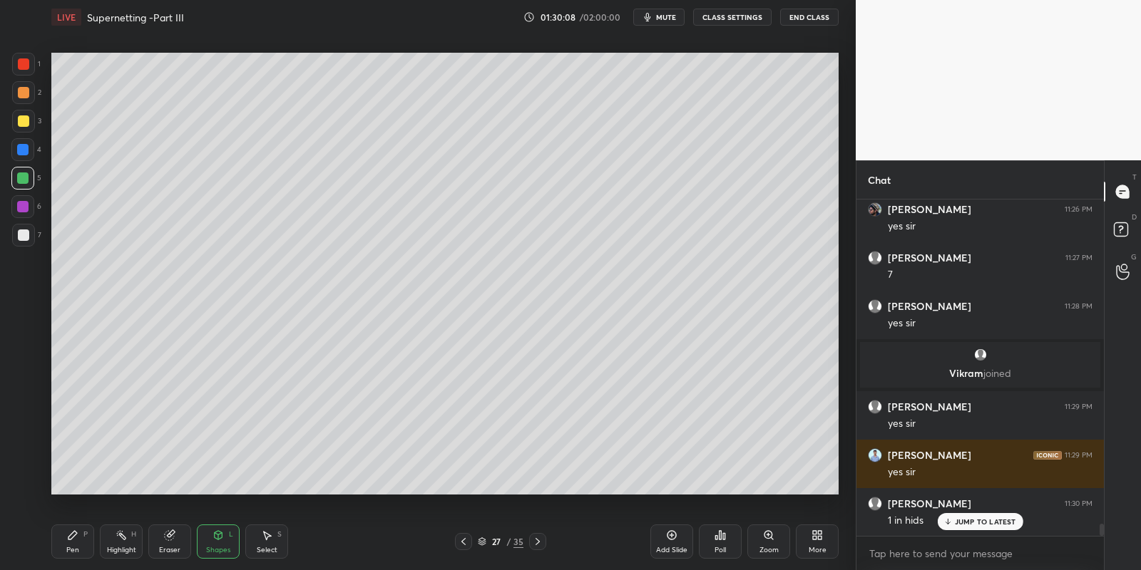
click at [66, 545] on div "Pen P" at bounding box center [72, 542] width 43 height 34
click at [20, 180] on div at bounding box center [22, 178] width 11 height 11
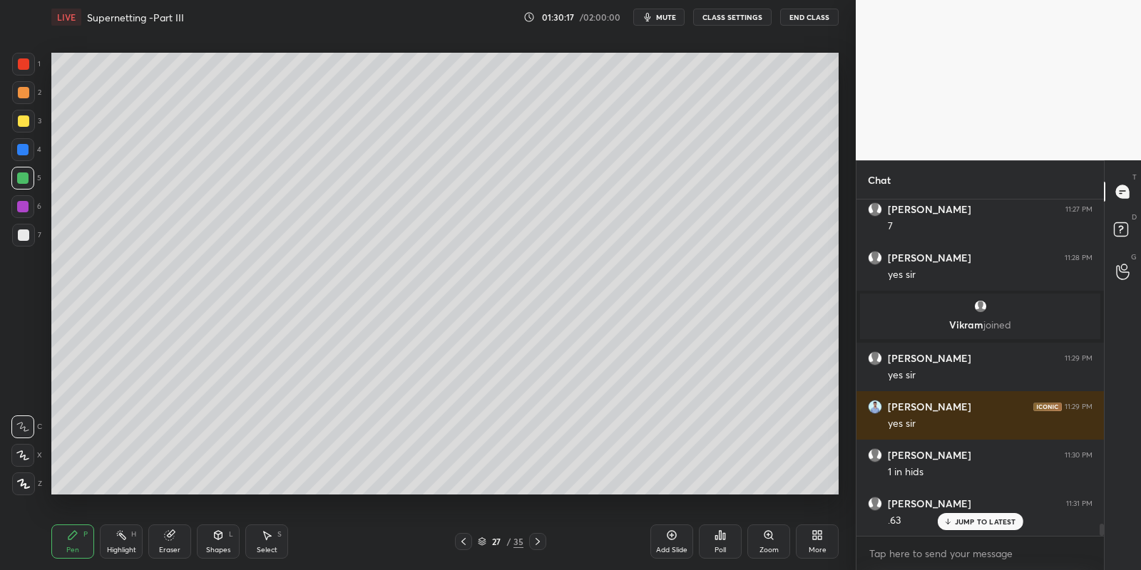
click at [116, 543] on div "Highlight H" at bounding box center [121, 542] width 43 height 34
click at [75, 543] on div "Pen P" at bounding box center [72, 542] width 43 height 34
click at [222, 542] on div "Shapes L" at bounding box center [218, 542] width 43 height 34
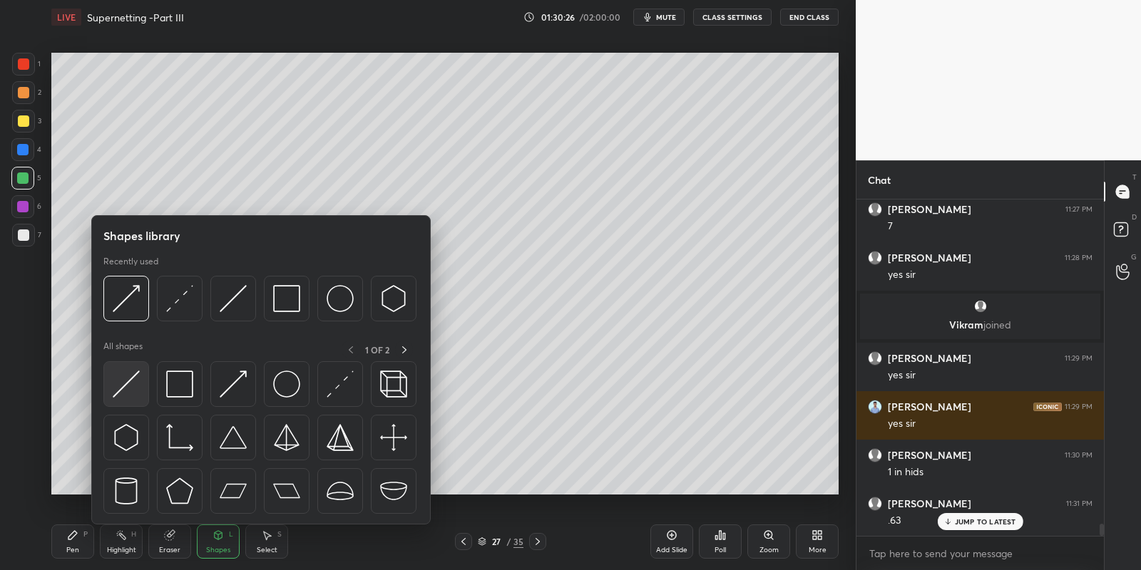
click at [127, 382] on img at bounding box center [126, 384] width 27 height 27
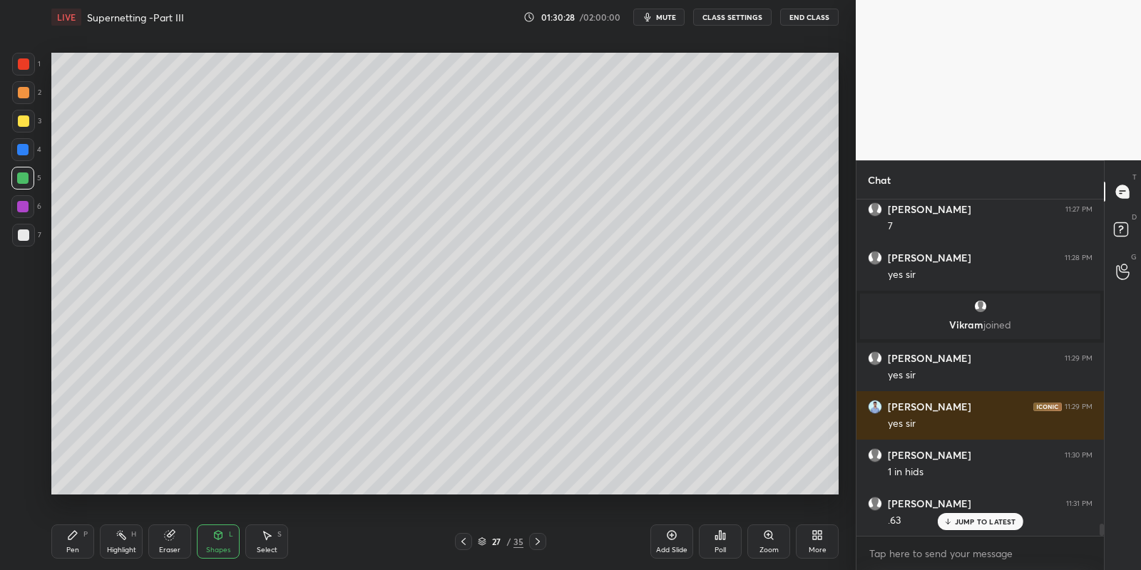
click at [78, 536] on div "Pen P" at bounding box center [72, 542] width 43 height 34
drag, startPoint x: 123, startPoint y: 542, endPoint x: 128, endPoint y: 508, distance: 34.6
click at [119, 535] on div "Highlight H" at bounding box center [121, 542] width 43 height 34
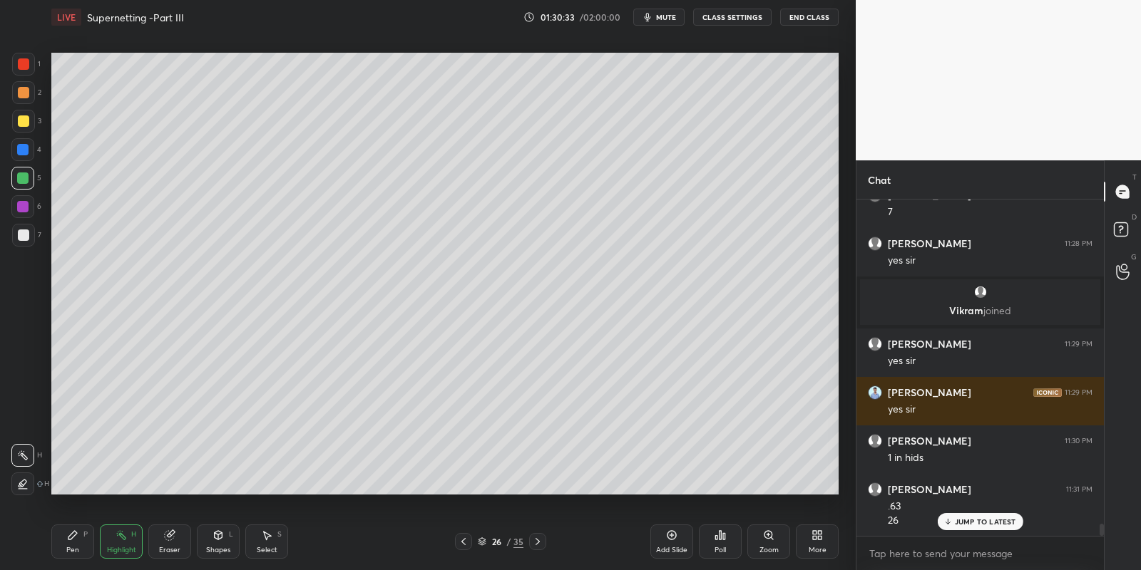
scroll to position [9247, 0]
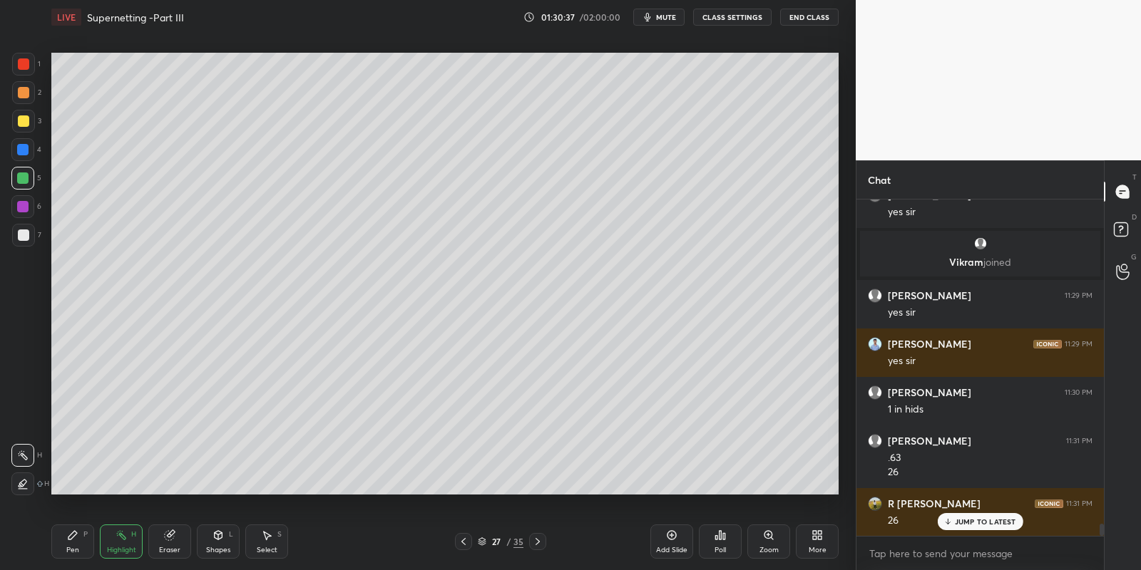
drag, startPoint x: 75, startPoint y: 537, endPoint x: 84, endPoint y: 525, distance: 15.3
click at [74, 534] on icon at bounding box center [72, 535] width 11 height 11
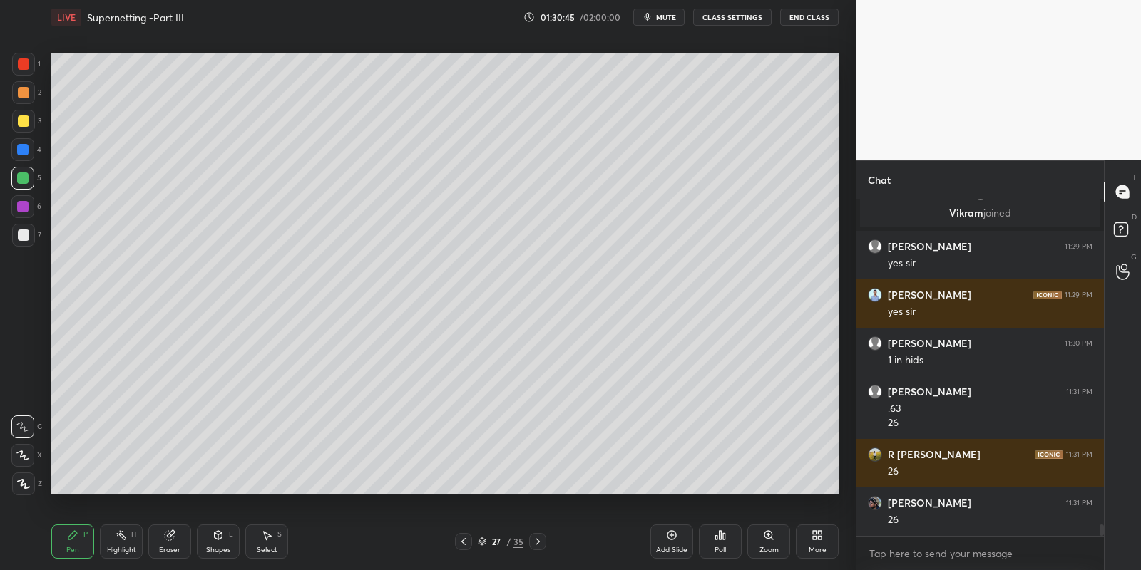
click at [125, 535] on icon at bounding box center [120, 535] width 11 height 11
drag, startPoint x: 69, startPoint y: 543, endPoint x: 92, endPoint y: 533, distance: 25.2
click at [71, 541] on div "Pen P" at bounding box center [72, 542] width 43 height 34
click at [23, 117] on div at bounding box center [23, 120] width 11 height 11
drag, startPoint x: 117, startPoint y: 548, endPoint x: 149, endPoint y: 509, distance: 50.1
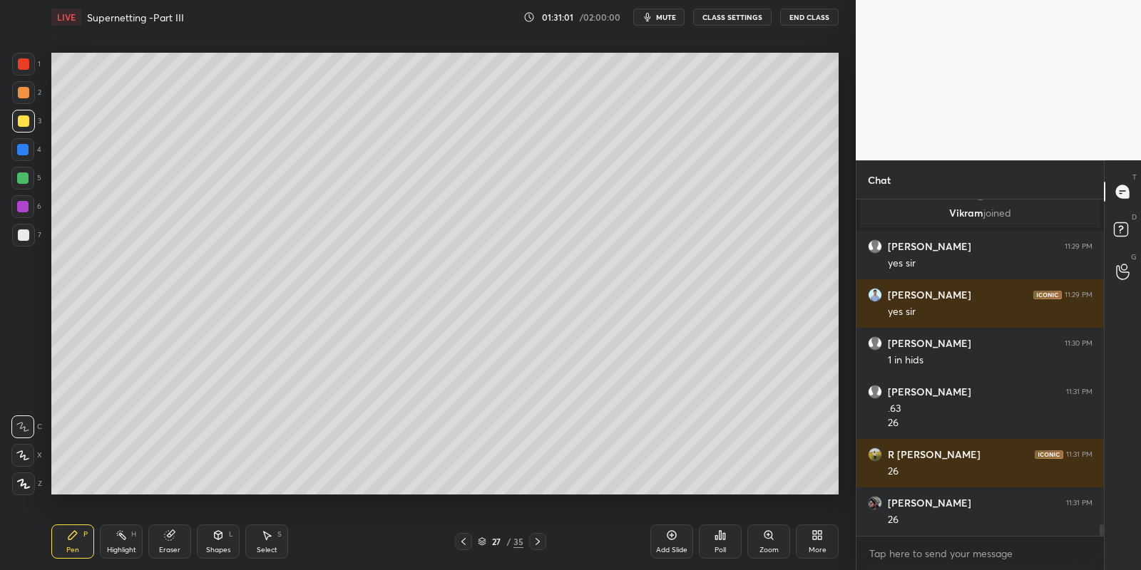
click at [117, 546] on div "Highlight H" at bounding box center [121, 542] width 43 height 34
click at [70, 539] on icon at bounding box center [72, 535] width 11 height 11
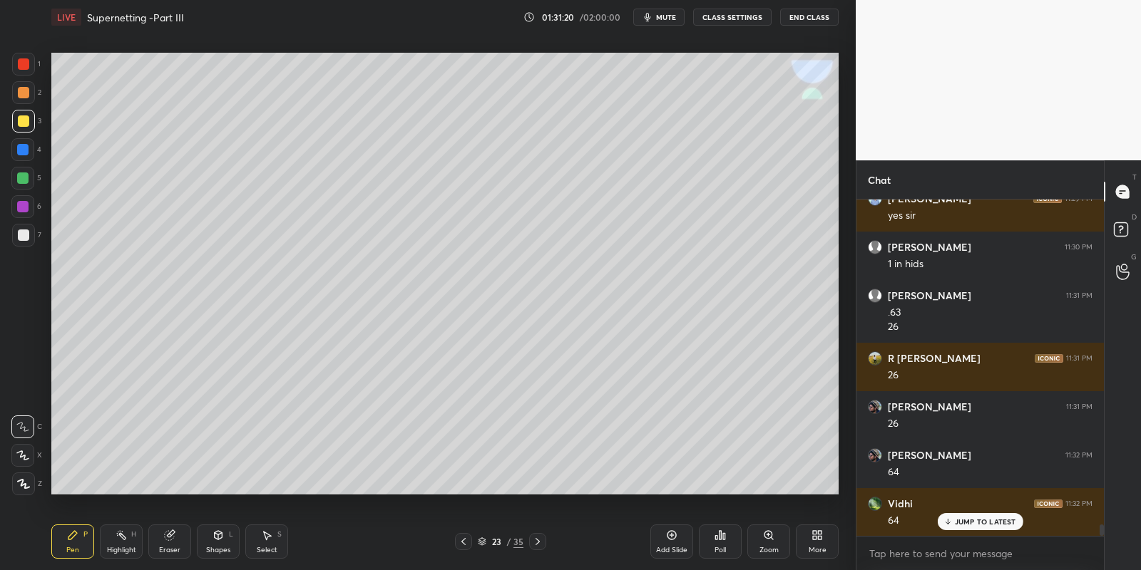
scroll to position [9441, 0]
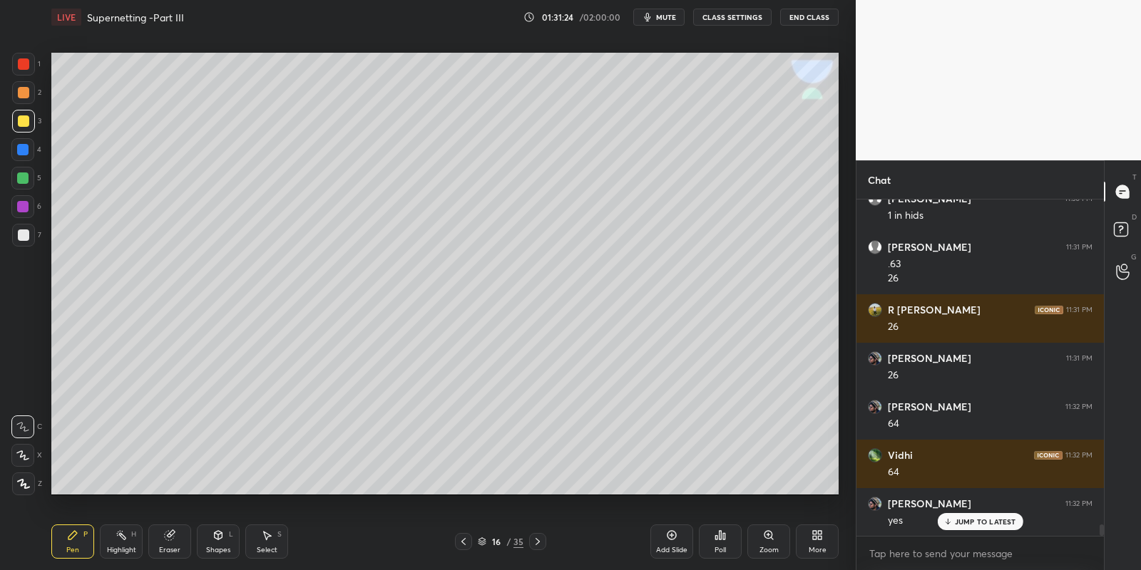
drag, startPoint x: 122, startPoint y: 553, endPoint x: 143, endPoint y: 497, distance: 59.6
click at [118, 549] on div "Highlight" at bounding box center [121, 550] width 29 height 7
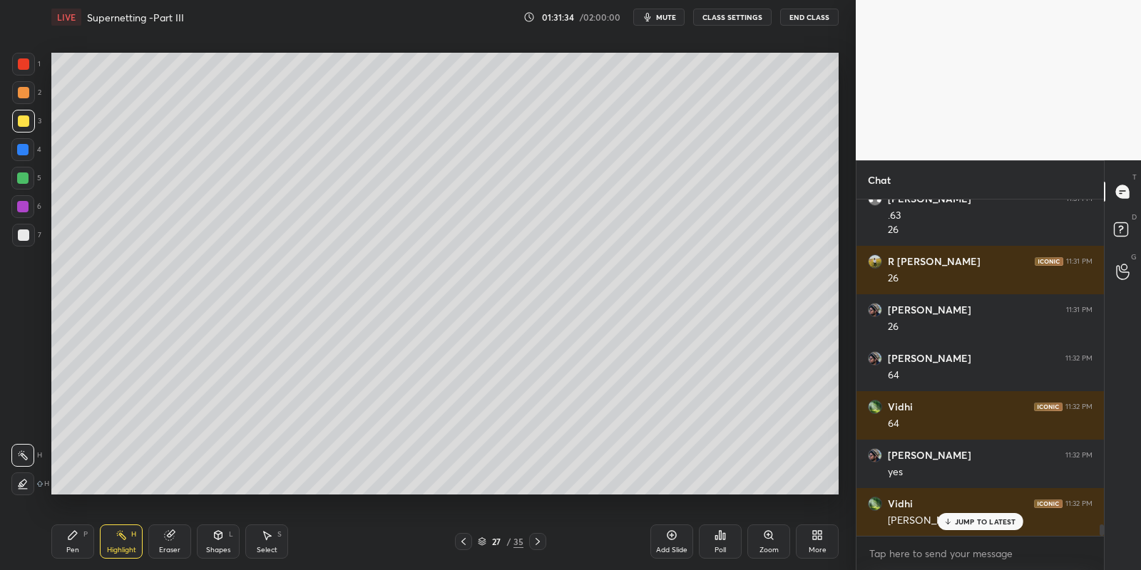
click at [83, 545] on div "Pen P" at bounding box center [72, 542] width 43 height 34
drag, startPoint x: 211, startPoint y: 545, endPoint x: 212, endPoint y: 532, distance: 13.6
click at [210, 544] on div "Shapes L" at bounding box center [218, 542] width 43 height 34
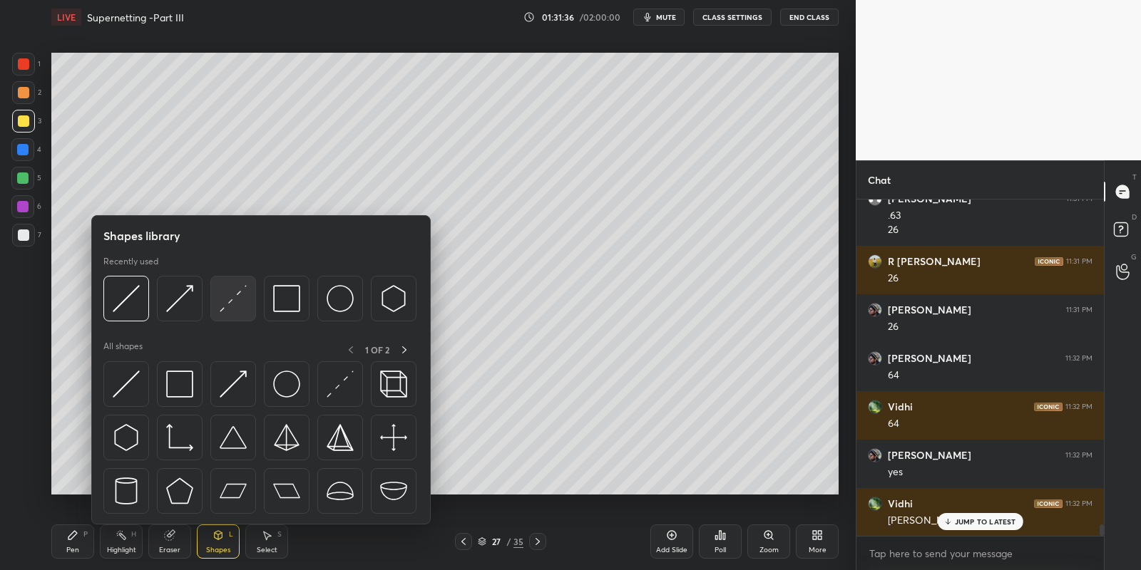
drag, startPoint x: 242, startPoint y: 293, endPoint x: 37, endPoint y: 238, distance: 212.5
click at [236, 293] on img at bounding box center [233, 298] width 27 height 27
click at [29, 241] on div at bounding box center [23, 235] width 23 height 23
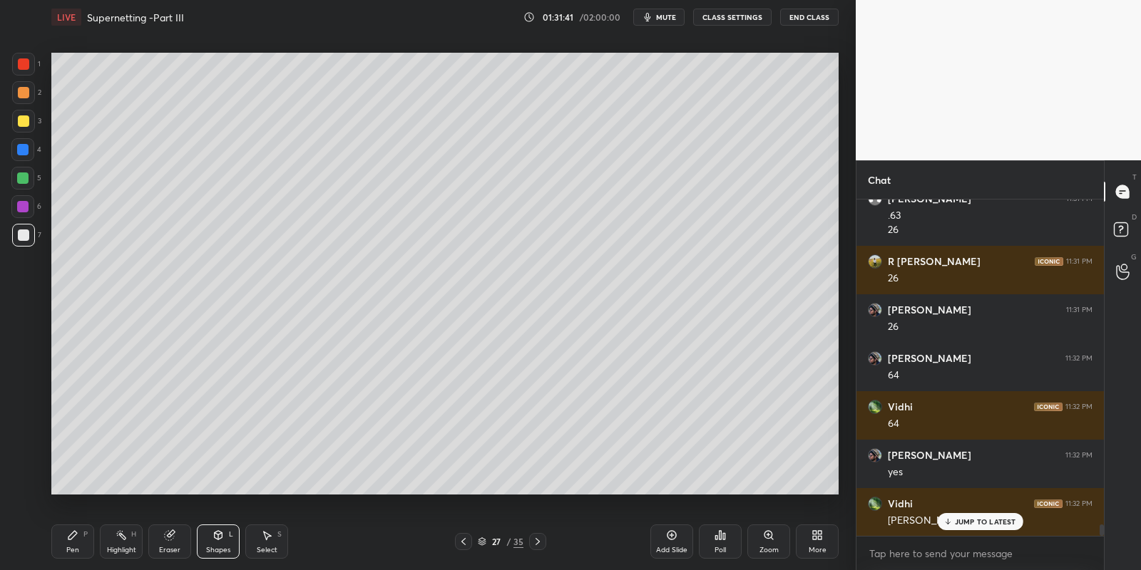
drag, startPoint x: 73, startPoint y: 541, endPoint x: 123, endPoint y: 530, distance: 51.0
click at [78, 541] on div "Pen P" at bounding box center [72, 542] width 43 height 34
click at [254, 541] on div "Select S" at bounding box center [266, 542] width 43 height 34
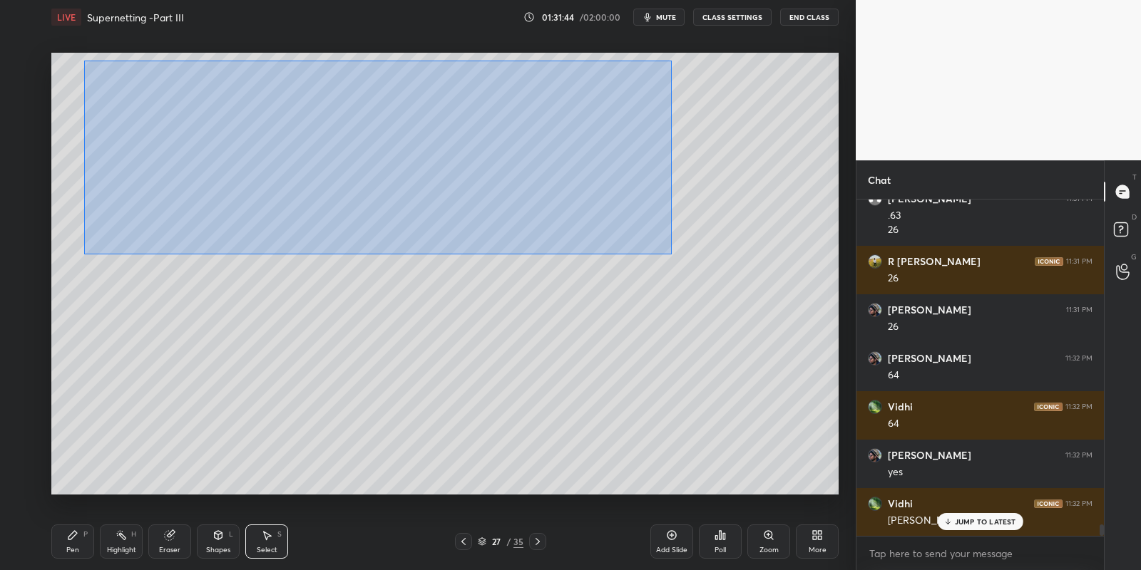
drag, startPoint x: 104, startPoint y: 65, endPoint x: 666, endPoint y: 253, distance: 592.5
click at [669, 254] on div "0 ° Undo Copy Paste here Duplicate Duplicate to new slide Delete" at bounding box center [444, 274] width 787 height 443
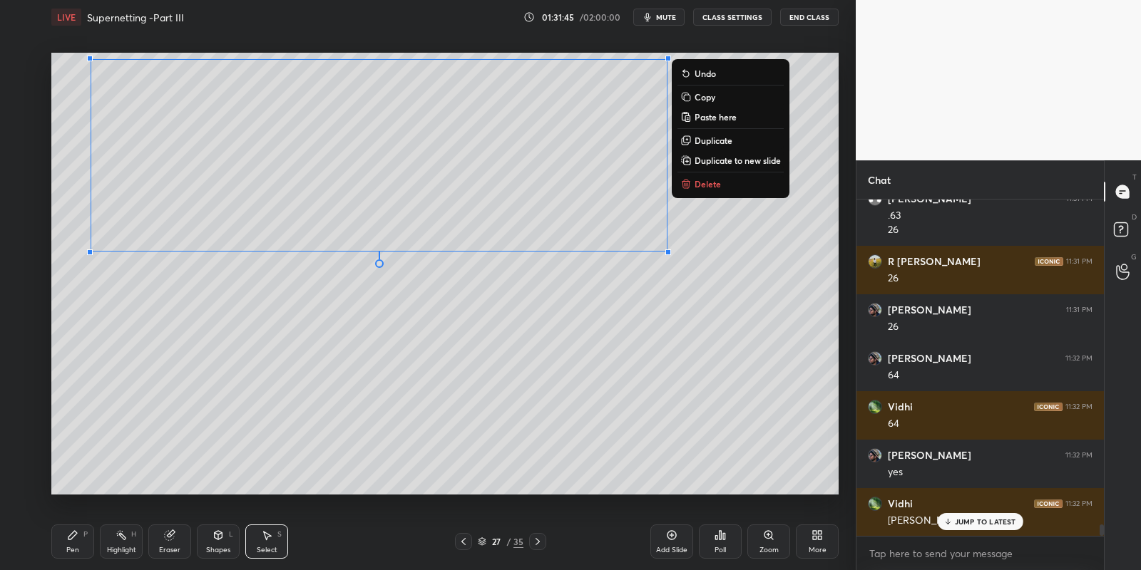
drag, startPoint x: 704, startPoint y: 96, endPoint x: 699, endPoint y: 106, distance: 11.5
click at [703, 95] on p "Copy" at bounding box center [704, 96] width 21 height 11
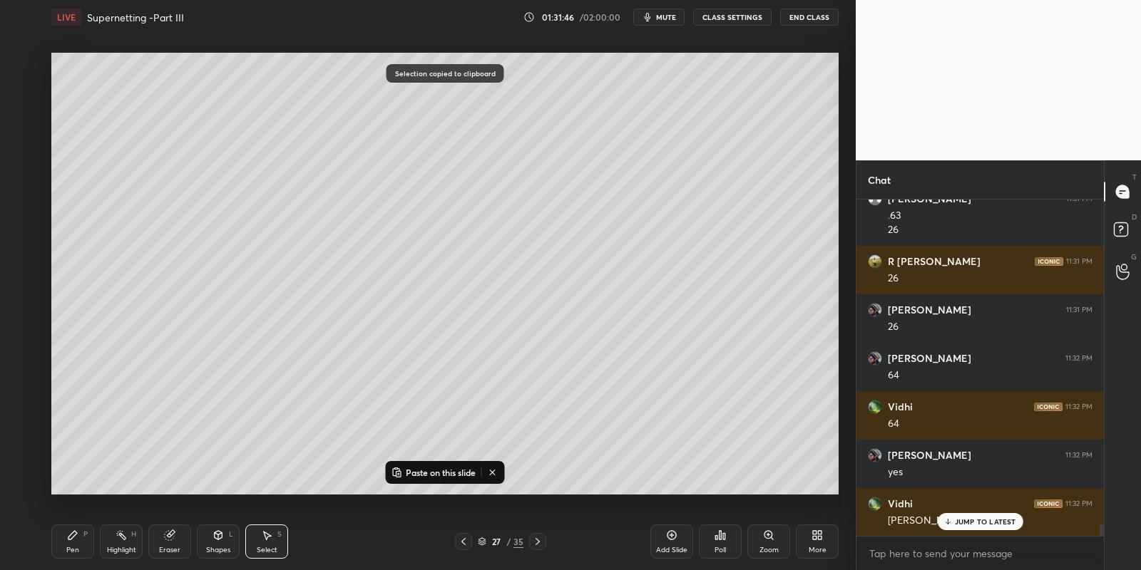
drag, startPoint x: 427, startPoint y: 472, endPoint x: 431, endPoint y: 450, distance: 22.5
click at [428, 471] on p "Paste on this slide" at bounding box center [441, 472] width 70 height 11
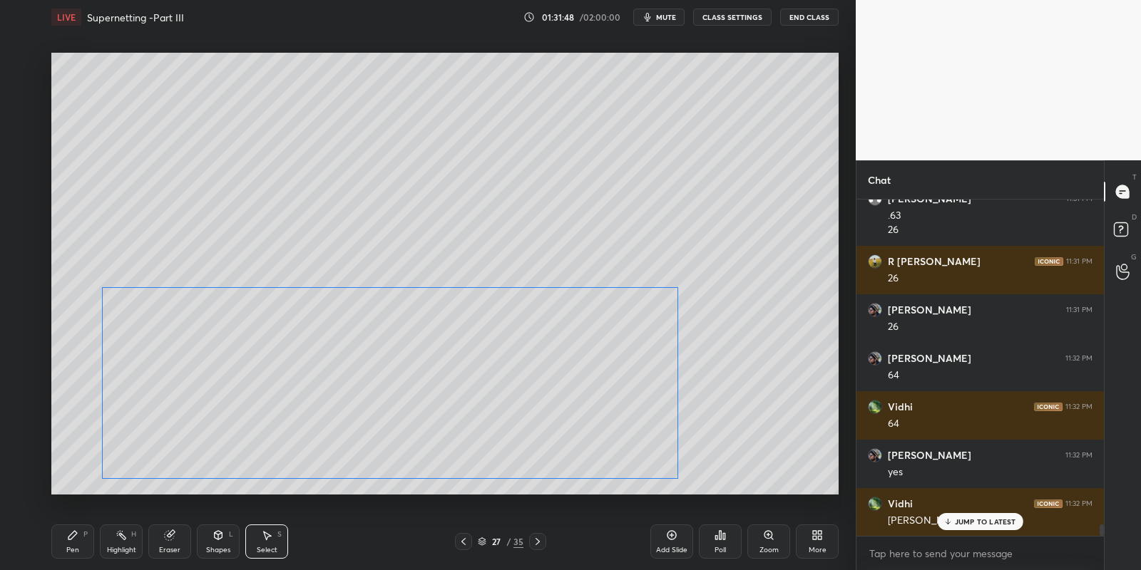
drag, startPoint x: 366, startPoint y: 140, endPoint x: 359, endPoint y: 345, distance: 204.8
click at [360, 346] on div "0 ° Undo Copy Paste here Duplicate Duplicate to new slide Delete" at bounding box center [444, 274] width 787 height 443
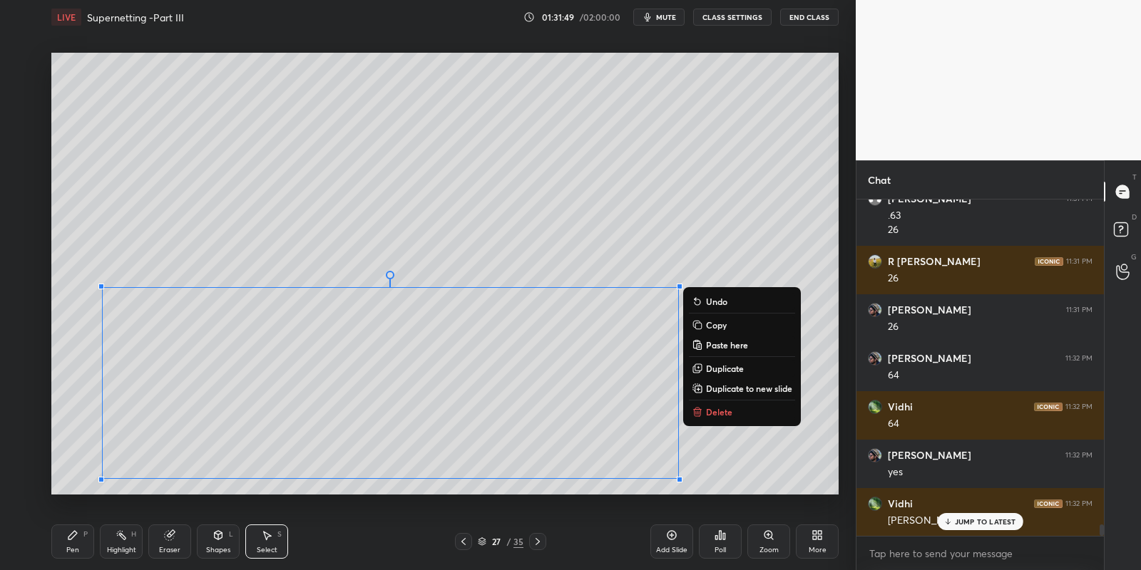
drag, startPoint x: 78, startPoint y: 543, endPoint x: 133, endPoint y: 533, distance: 56.5
click at [80, 542] on div "Pen P" at bounding box center [72, 542] width 43 height 34
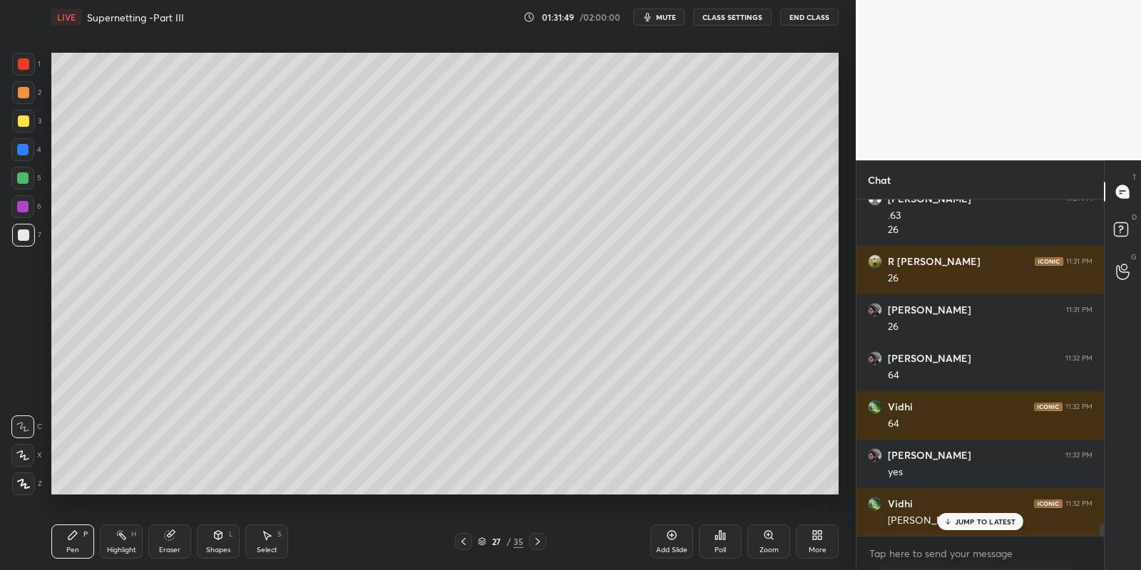
drag, startPoint x: 167, startPoint y: 540, endPoint x: 169, endPoint y: 533, distance: 8.1
click at [168, 539] on icon at bounding box center [169, 535] width 9 height 9
drag, startPoint x: 76, startPoint y: 543, endPoint x: 78, endPoint y: 510, distance: 32.2
click at [73, 543] on div "Pen P" at bounding box center [72, 542] width 43 height 34
click at [29, 121] on div at bounding box center [23, 121] width 23 height 23
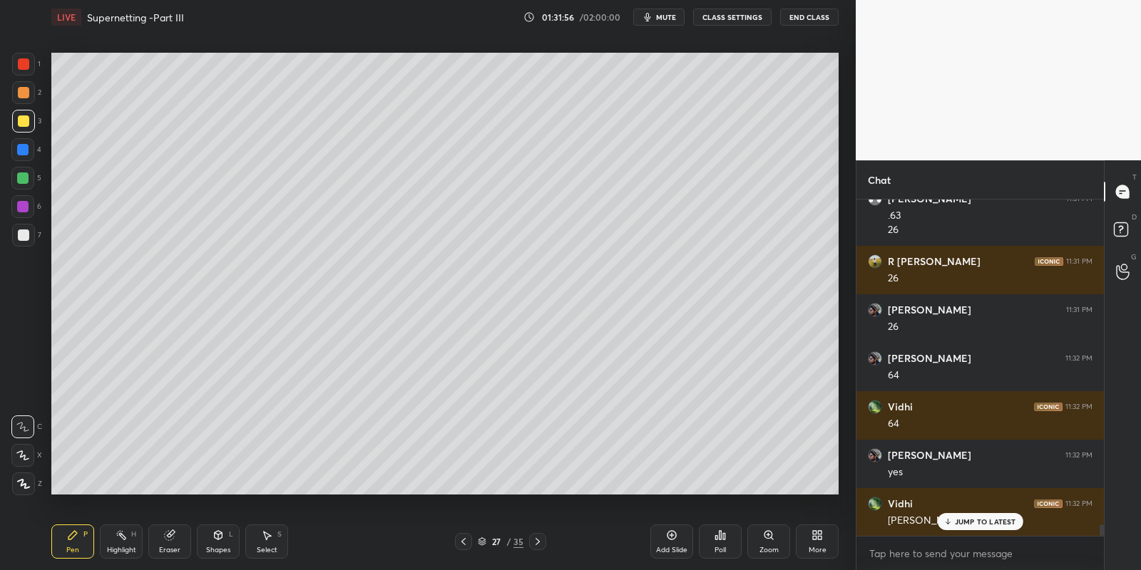
click at [166, 538] on icon at bounding box center [169, 535] width 9 height 9
click at [71, 542] on div "Pen P" at bounding box center [72, 542] width 43 height 34
drag, startPoint x: 118, startPoint y: 538, endPoint x: 101, endPoint y: 542, distance: 18.2
click at [117, 540] on icon at bounding box center [120, 535] width 11 height 11
drag, startPoint x: 76, startPoint y: 543, endPoint x: 118, endPoint y: 545, distance: 42.8
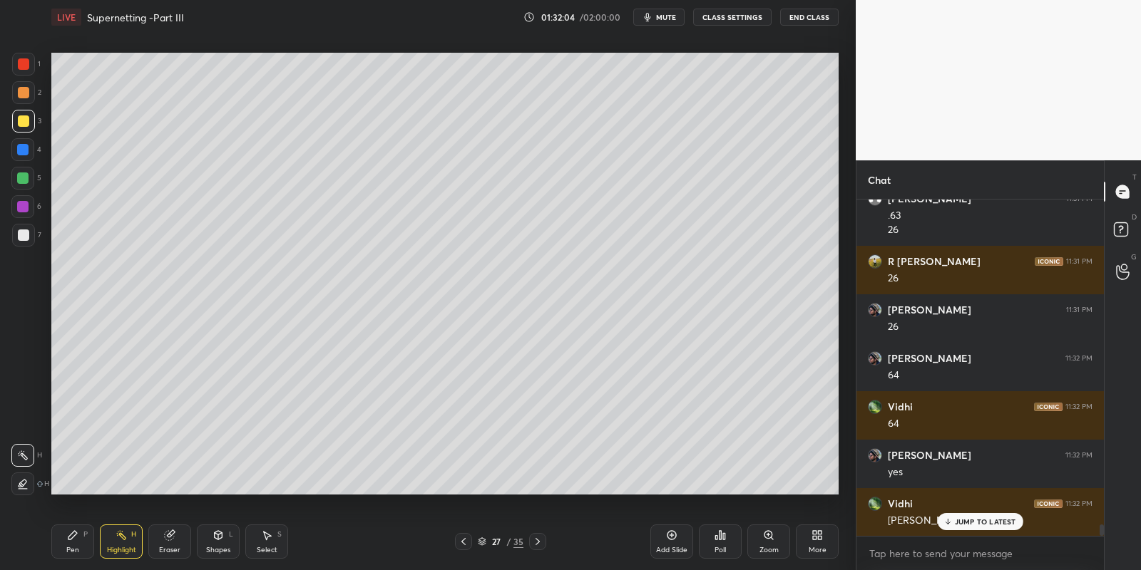
click at [79, 543] on div "Pen P" at bounding box center [72, 542] width 43 height 34
click at [116, 544] on div "Highlight H" at bounding box center [121, 542] width 43 height 34
click at [160, 550] on div "Eraser" at bounding box center [169, 550] width 21 height 7
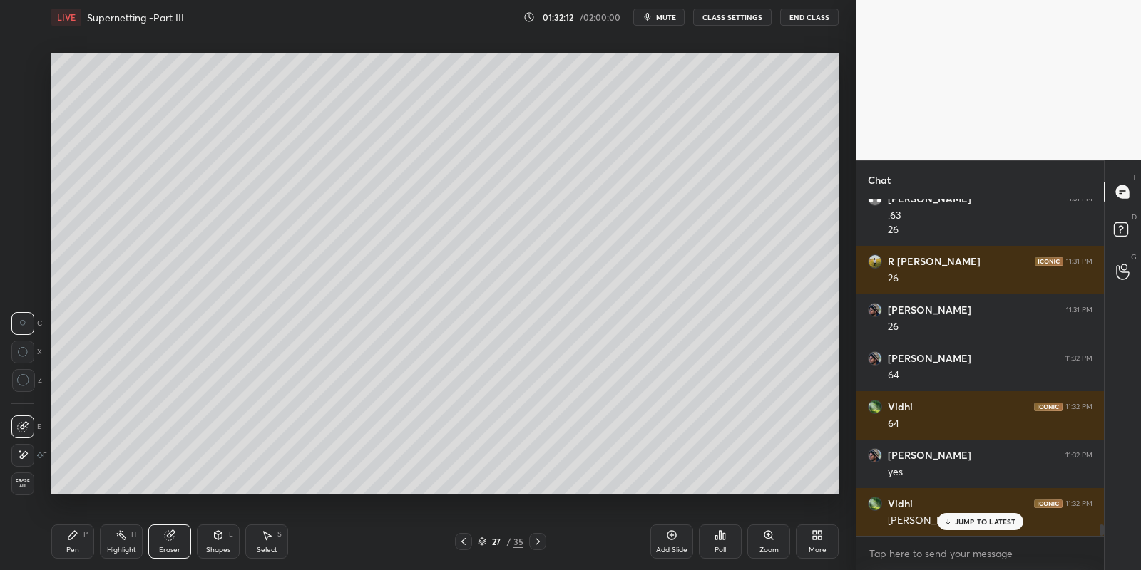
click at [70, 545] on div "Pen P" at bounding box center [72, 542] width 43 height 34
drag, startPoint x: 24, startPoint y: 236, endPoint x: 34, endPoint y: 238, distance: 10.2
click at [25, 236] on div at bounding box center [23, 235] width 11 height 11
drag, startPoint x: 167, startPoint y: 543, endPoint x: 281, endPoint y: 500, distance: 122.1
click at [170, 540] on div "Eraser" at bounding box center [169, 542] width 43 height 34
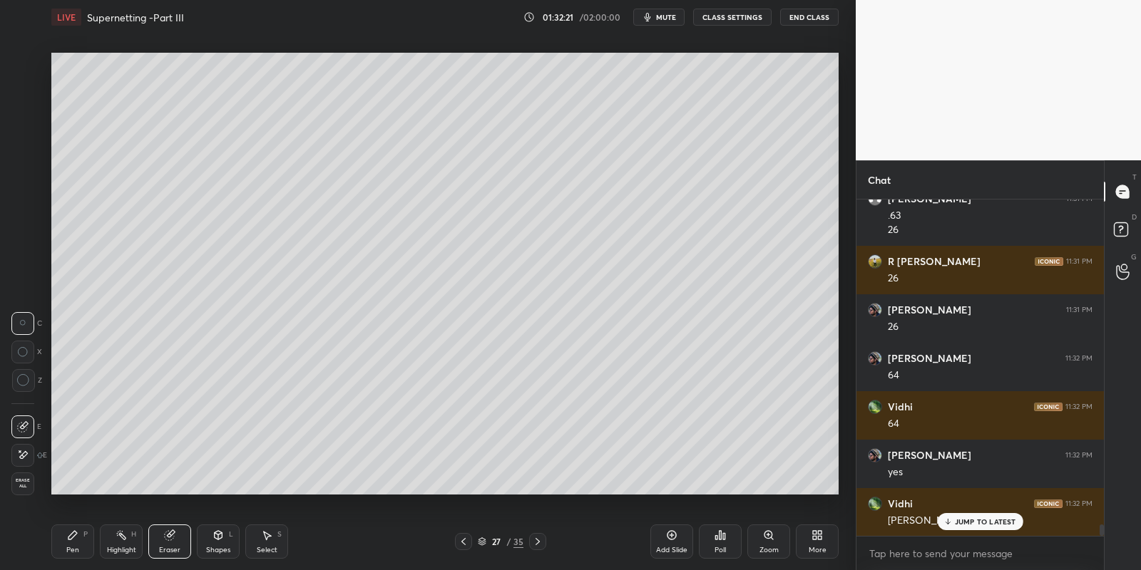
click at [67, 540] on div "Pen P" at bounding box center [72, 542] width 43 height 34
click at [124, 548] on div "Highlight" at bounding box center [121, 550] width 29 height 7
drag, startPoint x: 170, startPoint y: 538, endPoint x: 192, endPoint y: 533, distance: 22.0
click at [169, 538] on icon at bounding box center [169, 535] width 9 height 9
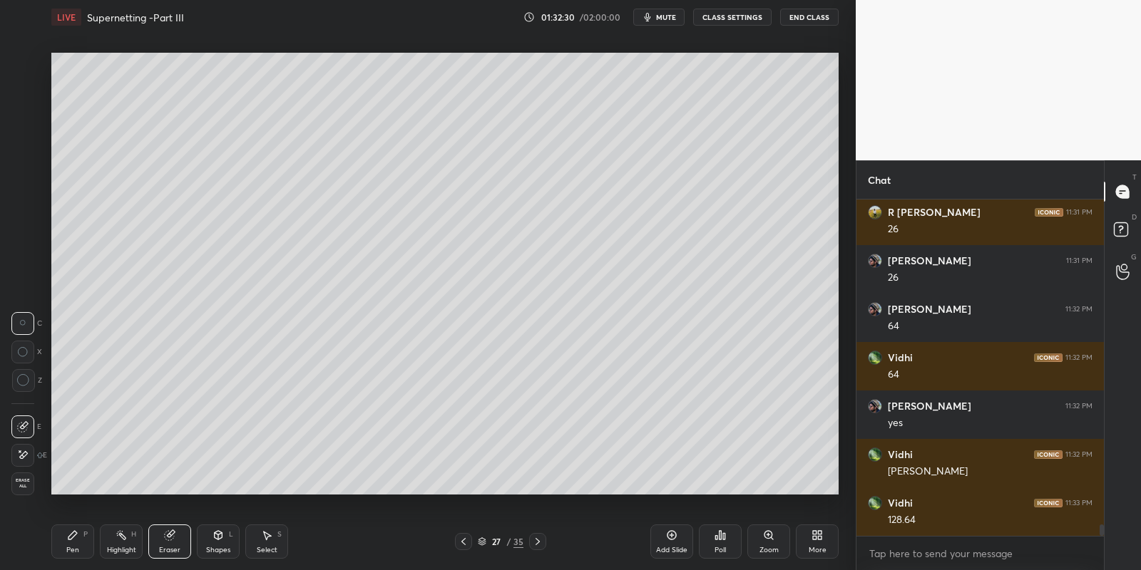
drag, startPoint x: 76, startPoint y: 555, endPoint x: 76, endPoint y: 537, distance: 17.8
click at [76, 553] on div "Pen" at bounding box center [72, 550] width 13 height 7
click at [28, 182] on div at bounding box center [22, 178] width 23 height 23
click at [123, 541] on div "Highlight H" at bounding box center [121, 542] width 43 height 34
drag, startPoint x: 75, startPoint y: 548, endPoint x: 82, endPoint y: 543, distance: 8.3
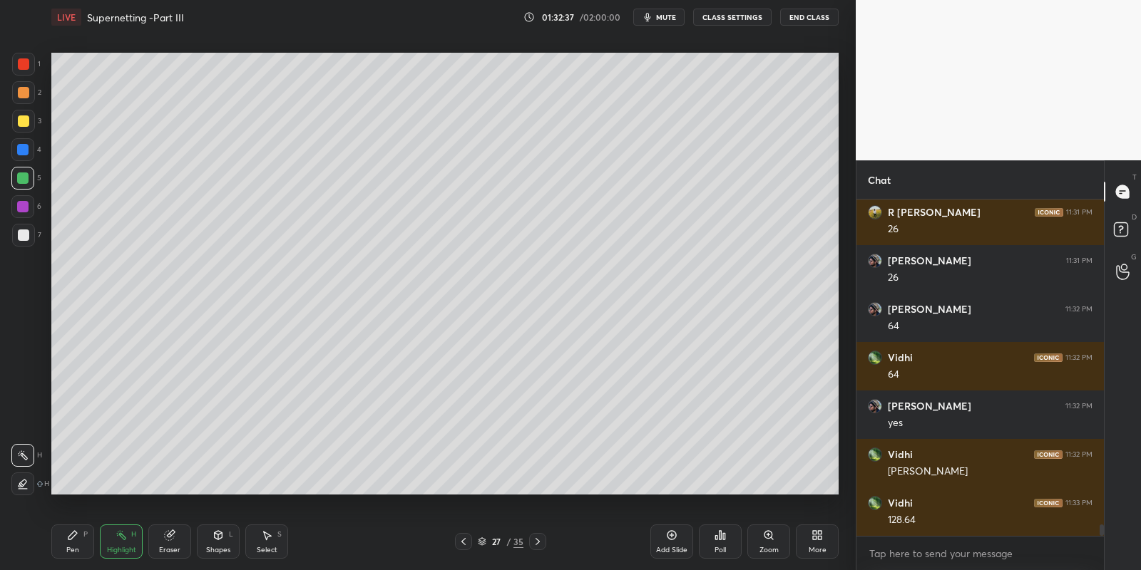
click at [76, 547] on div "Pen" at bounding box center [72, 550] width 13 height 7
drag, startPoint x: 124, startPoint y: 540, endPoint x: 141, endPoint y: 532, distance: 19.1
click at [125, 538] on rect at bounding box center [122, 536] width 7 height 7
drag, startPoint x: 63, startPoint y: 541, endPoint x: 71, endPoint y: 535, distance: 10.1
click at [68, 537] on div "Pen P" at bounding box center [72, 542] width 43 height 34
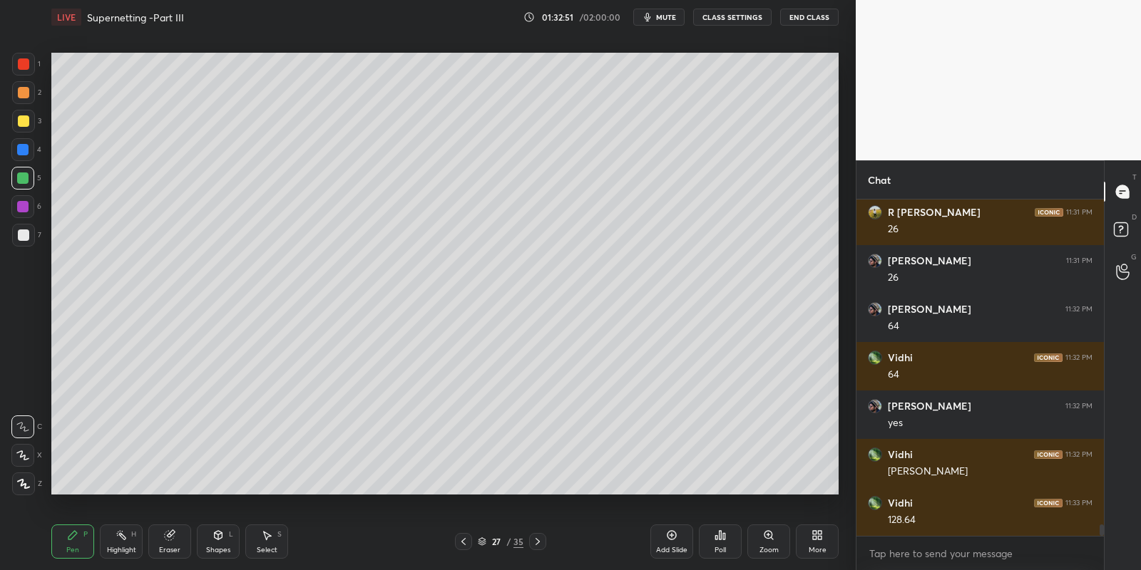
click at [269, 547] on div "Select" at bounding box center [267, 550] width 21 height 7
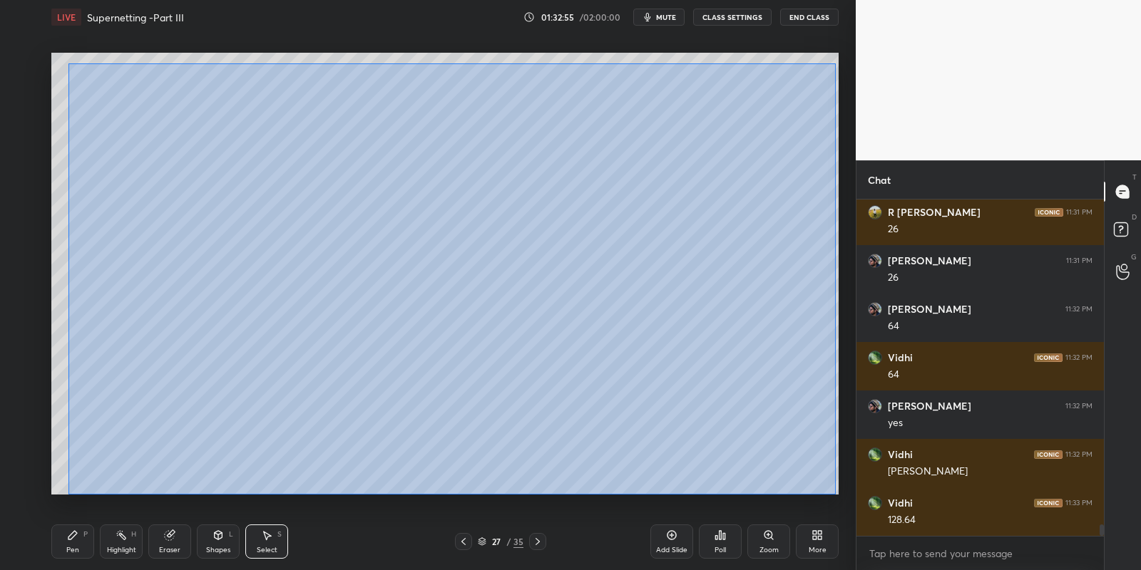
drag, startPoint x: 79, startPoint y: 61, endPoint x: 833, endPoint y: 486, distance: 865.7
click at [835, 492] on div "0 ° Undo Copy Paste here Duplicate Duplicate to new slide Delete" at bounding box center [444, 274] width 787 height 443
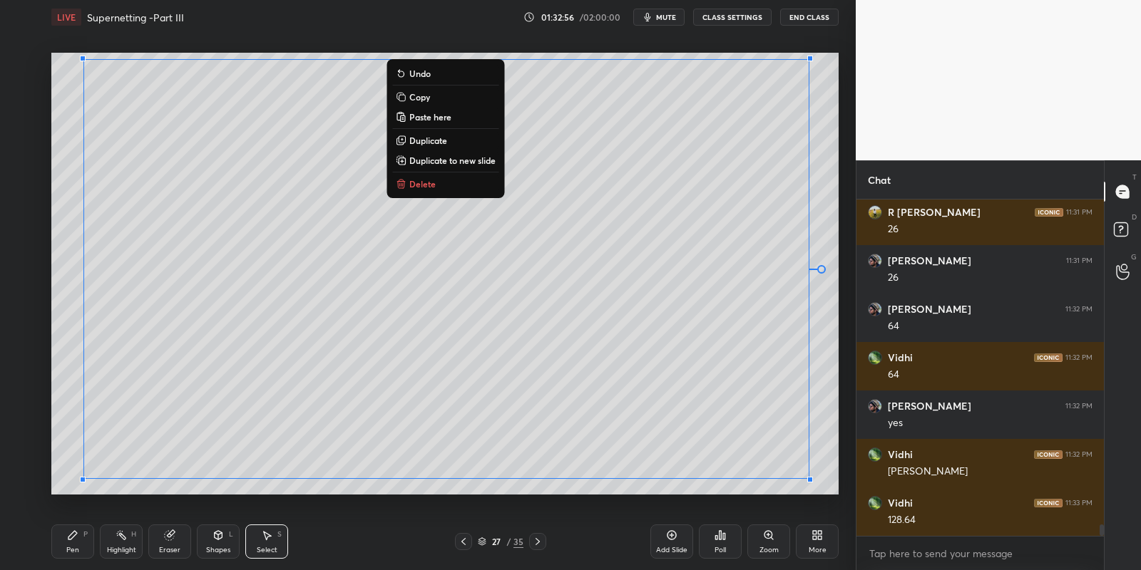
click at [431, 95] on button "Copy" at bounding box center [445, 96] width 106 height 17
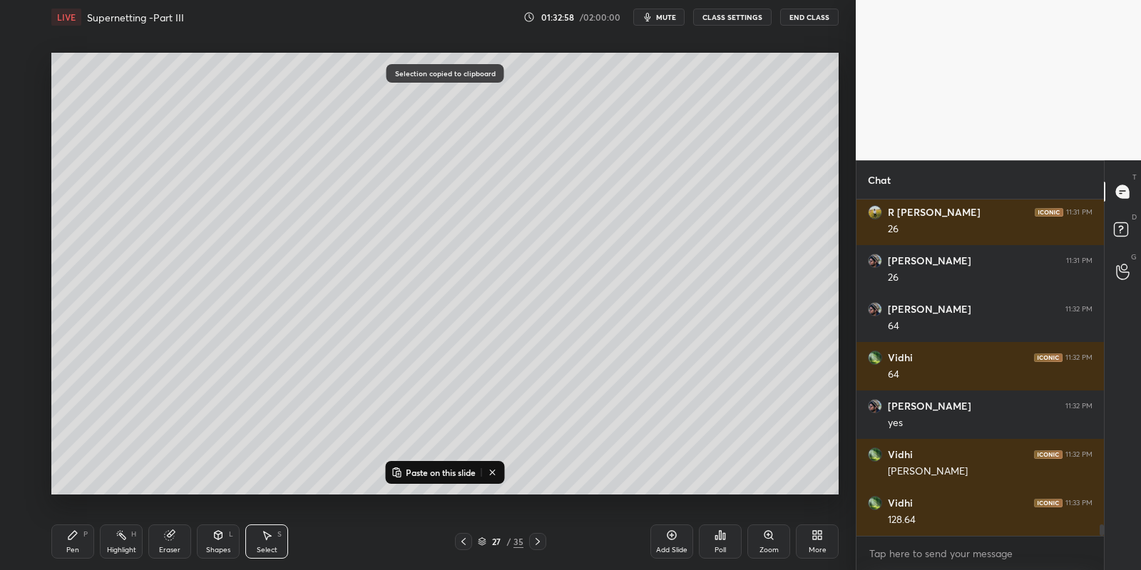
drag, startPoint x: 672, startPoint y: 540, endPoint x: 644, endPoint y: 520, distance: 33.2
click at [671, 540] on icon at bounding box center [671, 535] width 9 height 9
drag, startPoint x: 448, startPoint y: 470, endPoint x: 445, endPoint y: 456, distance: 14.5
click at [449, 470] on p "Paste on this slide" at bounding box center [441, 472] width 70 height 11
drag, startPoint x: 267, startPoint y: 248, endPoint x: 264, endPoint y: 262, distance: 14.7
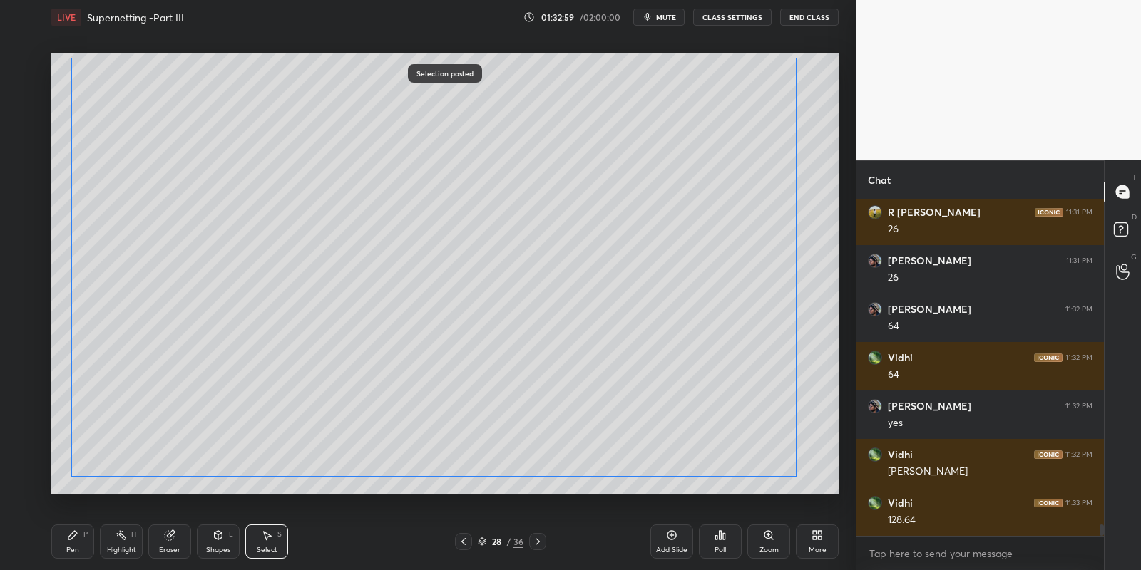
click at [267, 247] on div "0 ° Undo Copy Paste here Duplicate Duplicate to new slide Delete" at bounding box center [444, 274] width 787 height 443
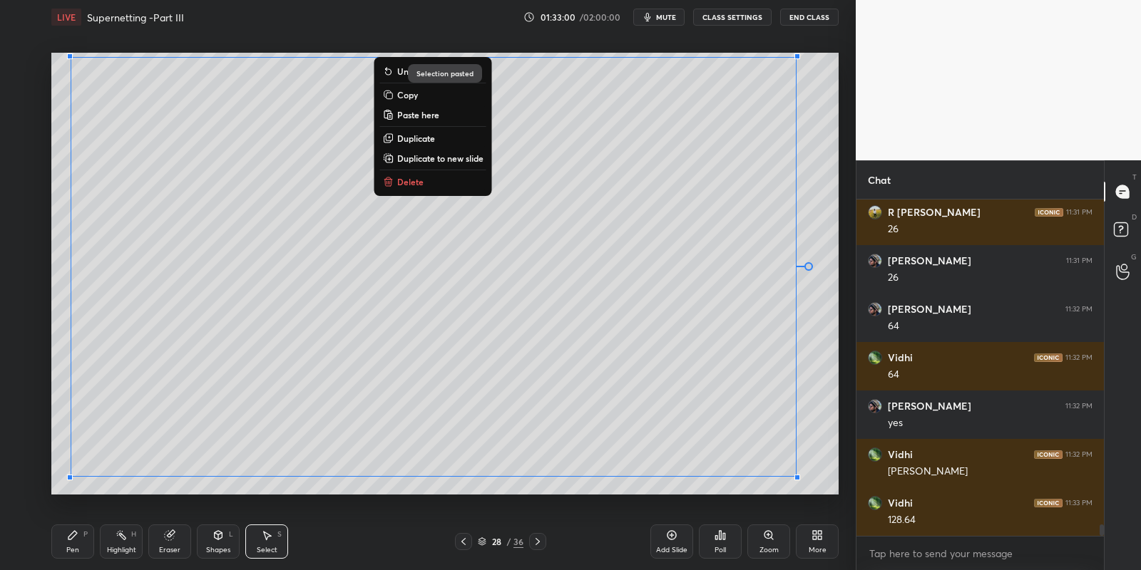
click at [84, 538] on div "Pen P" at bounding box center [72, 542] width 43 height 34
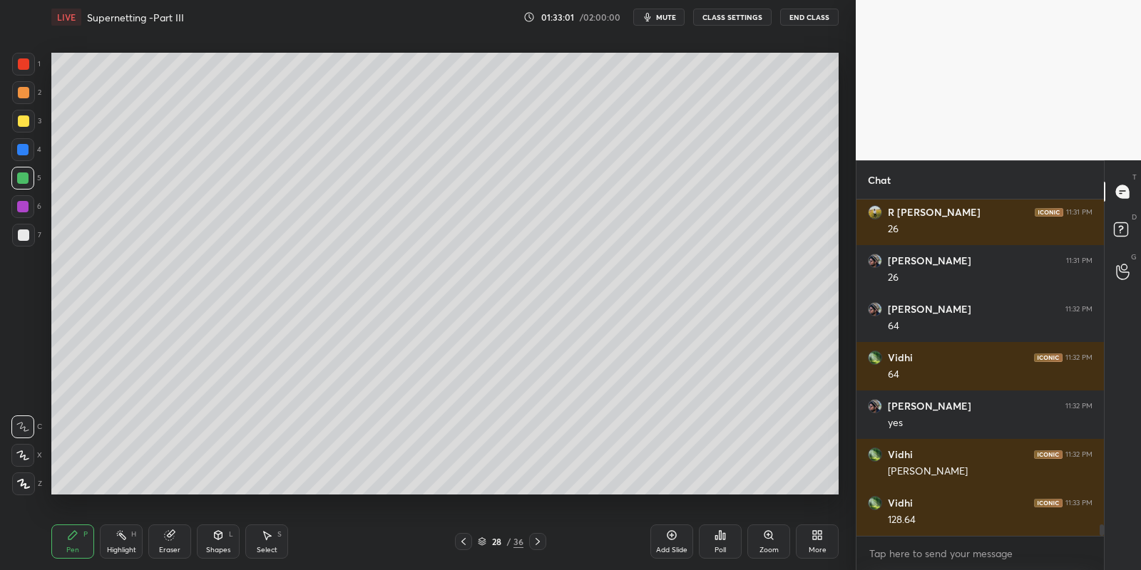
click at [163, 539] on div "Eraser" at bounding box center [169, 542] width 43 height 34
drag, startPoint x: 72, startPoint y: 546, endPoint x: 73, endPoint y: 538, distance: 8.6
click at [71, 547] on div "Pen" at bounding box center [72, 550] width 13 height 7
drag, startPoint x: 23, startPoint y: 118, endPoint x: 38, endPoint y: 118, distance: 15.0
click at [23, 118] on div at bounding box center [23, 120] width 11 height 11
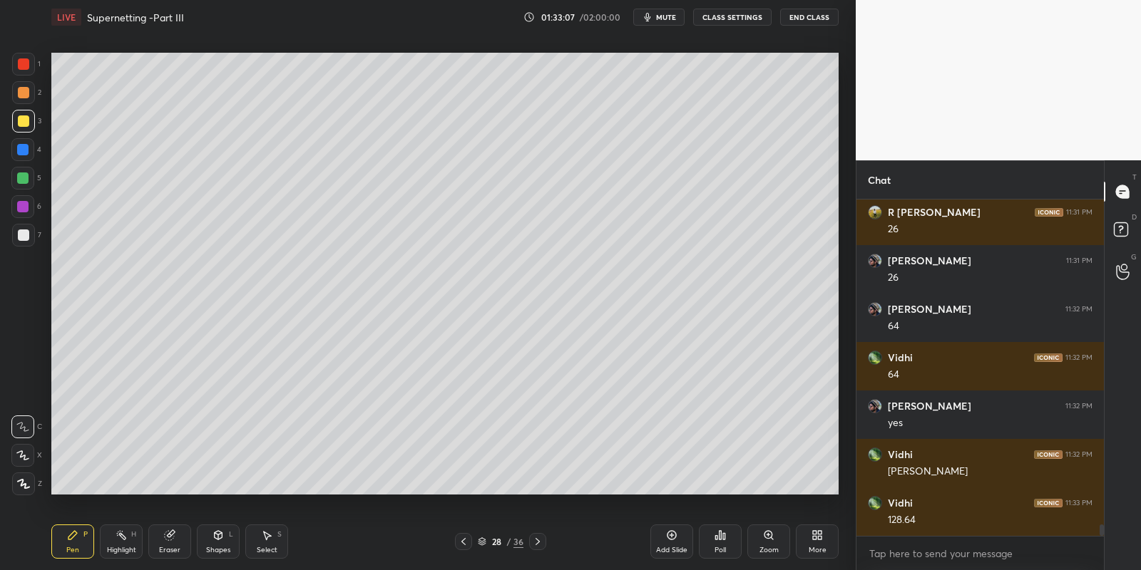
drag, startPoint x: 170, startPoint y: 541, endPoint x: 170, endPoint y: 525, distance: 15.7
click at [170, 539] on div "Eraser" at bounding box center [169, 542] width 43 height 34
click at [68, 543] on div "Pen P" at bounding box center [72, 542] width 43 height 34
drag, startPoint x: 115, startPoint y: 550, endPoint x: 121, endPoint y: 545, distance: 7.7
click at [116, 547] on div "Highlight" at bounding box center [121, 550] width 29 height 7
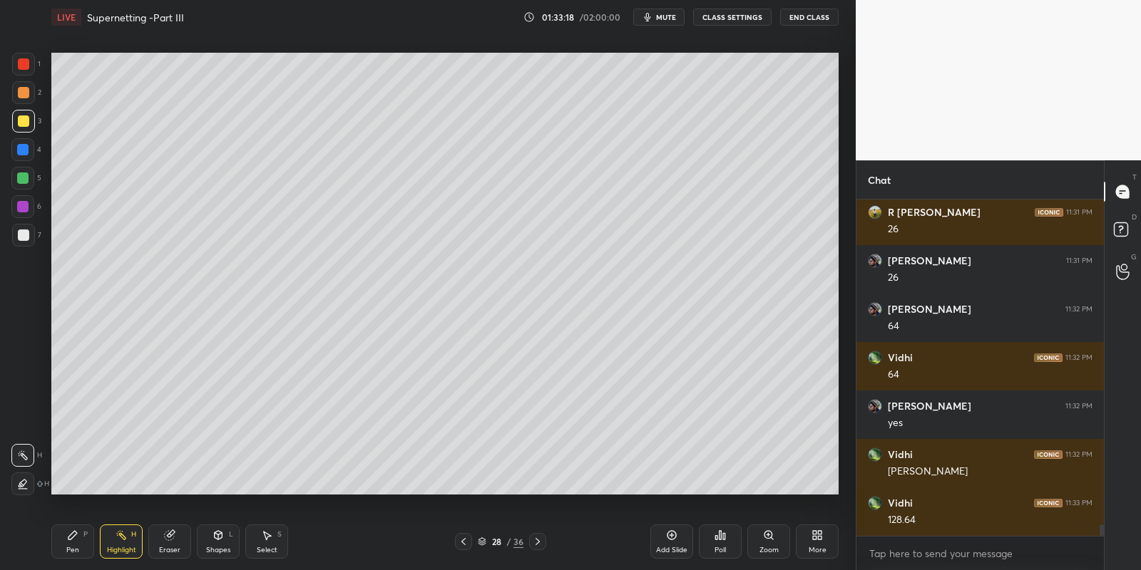
drag, startPoint x: 166, startPoint y: 541, endPoint x: 164, endPoint y: 534, distance: 7.4
click at [166, 540] on div "Eraser" at bounding box center [169, 542] width 43 height 34
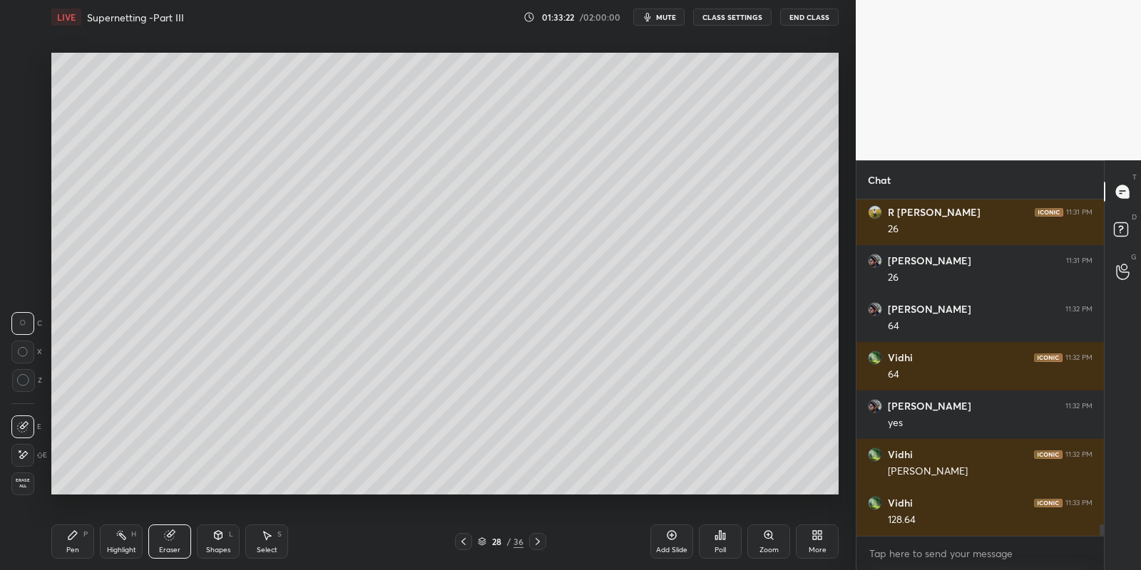
drag, startPoint x: 67, startPoint y: 547, endPoint x: 66, endPoint y: 528, distance: 19.3
click at [68, 550] on div "Pen" at bounding box center [72, 550] width 13 height 7
drag, startPoint x: 24, startPoint y: 233, endPoint x: 43, endPoint y: 226, distance: 20.5
click at [26, 232] on div at bounding box center [23, 235] width 11 height 11
click at [170, 540] on div "Eraser" at bounding box center [169, 542] width 43 height 34
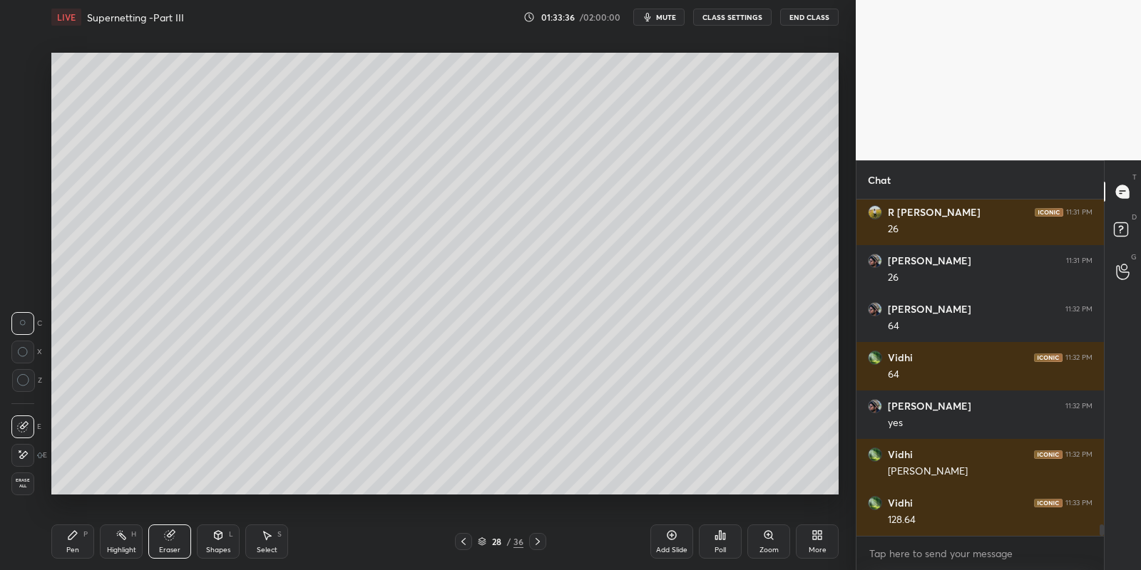
scroll to position [9587, 0]
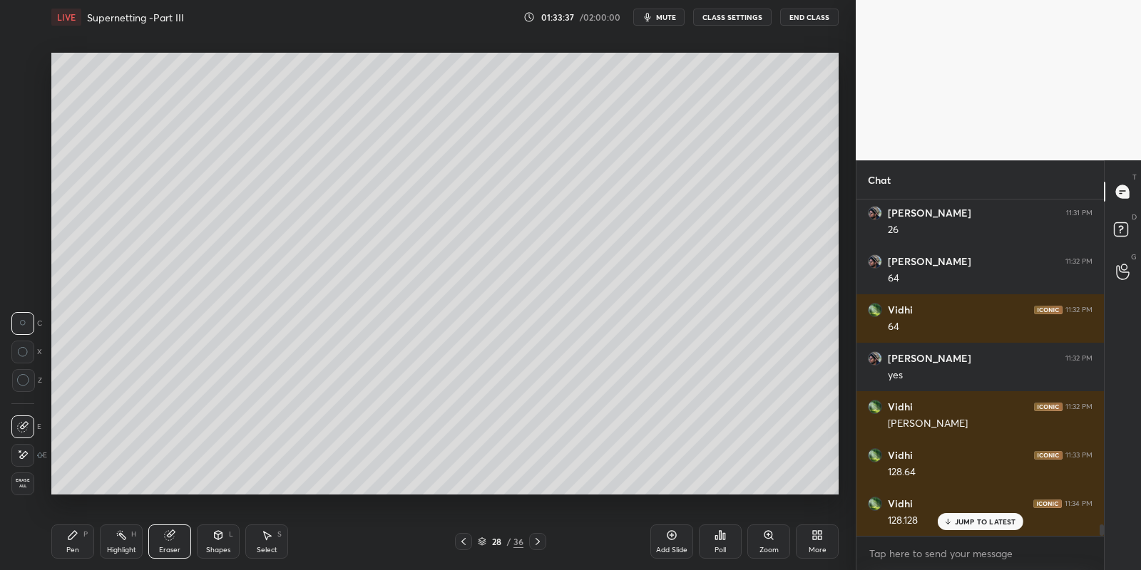
click at [81, 545] on div "Pen P" at bounding box center [72, 542] width 43 height 34
click at [118, 552] on div "Highlight" at bounding box center [121, 550] width 29 height 7
click at [76, 543] on div "Pen P" at bounding box center [72, 542] width 43 height 34
click at [21, 183] on div at bounding box center [22, 178] width 11 height 11
drag, startPoint x: 76, startPoint y: 547, endPoint x: 103, endPoint y: 540, distance: 27.8
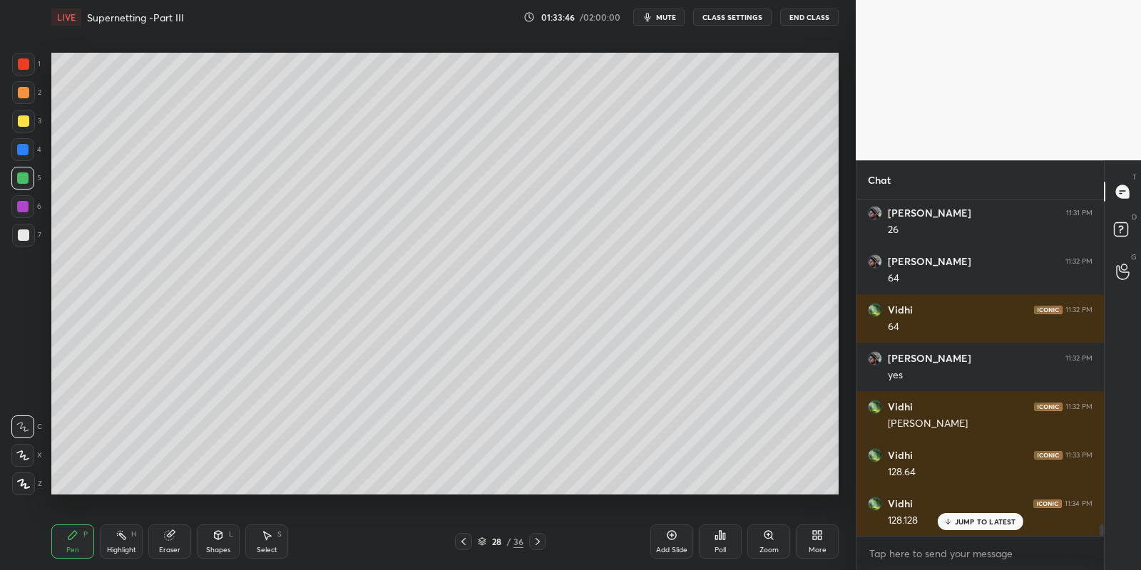
click at [81, 546] on div "Pen P" at bounding box center [72, 542] width 43 height 34
click at [119, 541] on div "Highlight H" at bounding box center [121, 542] width 43 height 34
click at [66, 545] on div "Pen P" at bounding box center [72, 542] width 43 height 34
click at [167, 542] on div "Eraser" at bounding box center [169, 542] width 43 height 34
click at [75, 544] on div "Pen P" at bounding box center [72, 542] width 43 height 34
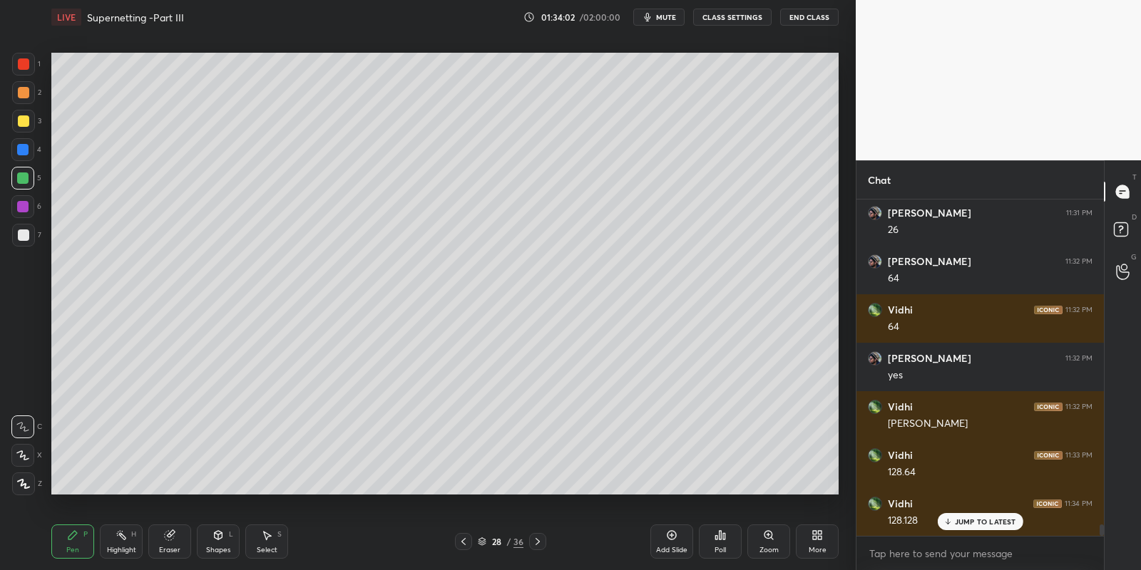
click at [24, 123] on div at bounding box center [23, 120] width 11 height 11
click at [166, 538] on icon at bounding box center [169, 535] width 9 height 9
click at [76, 541] on div "Pen P" at bounding box center [72, 542] width 43 height 34
click at [120, 548] on div "Highlight" at bounding box center [121, 550] width 29 height 7
click at [167, 543] on div "Eraser" at bounding box center [169, 542] width 43 height 34
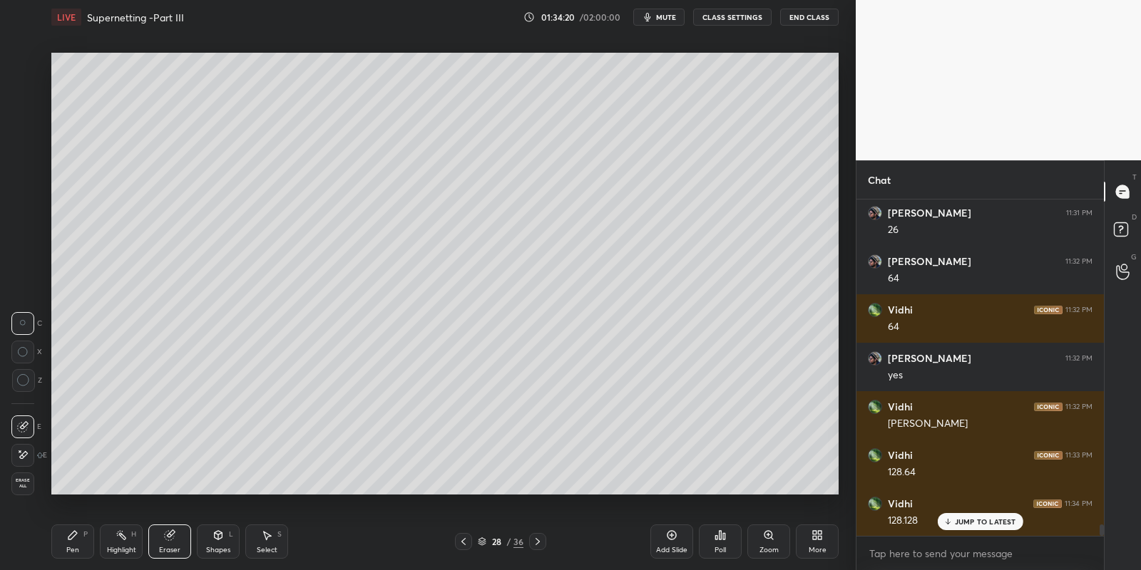
click at [74, 547] on div "Pen" at bounding box center [72, 550] width 13 height 7
drag, startPoint x: 26, startPoint y: 231, endPoint x: 34, endPoint y: 235, distance: 8.9
click at [24, 231] on div at bounding box center [23, 235] width 11 height 11
drag, startPoint x: 168, startPoint y: 541, endPoint x: 203, endPoint y: 529, distance: 37.0
click at [166, 540] on div "Eraser" at bounding box center [169, 542] width 43 height 34
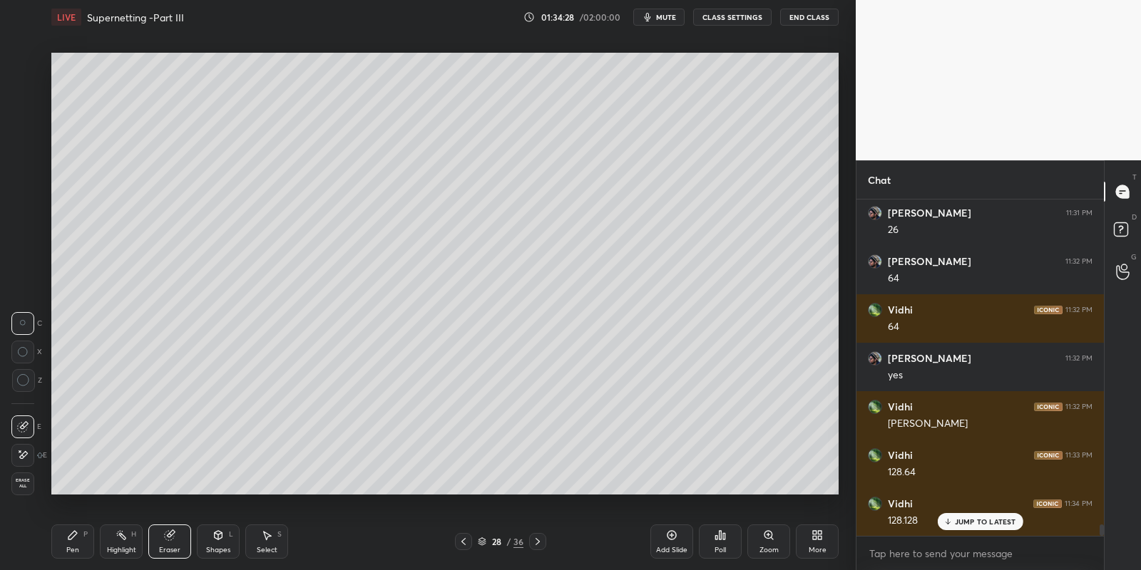
scroll to position [9635, 0]
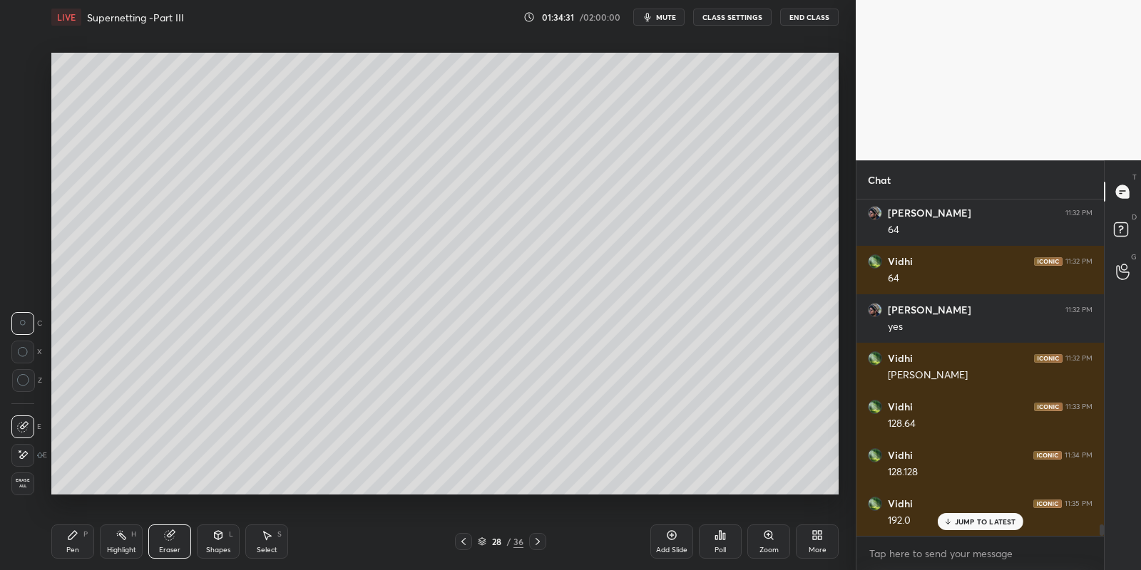
click at [79, 548] on div "Pen P" at bounding box center [72, 542] width 43 height 34
click at [119, 550] on div "Highlight" at bounding box center [121, 550] width 29 height 7
drag, startPoint x: 71, startPoint y: 543, endPoint x: 76, endPoint y: 508, distance: 34.6
click at [73, 541] on div "Pen P" at bounding box center [72, 542] width 43 height 34
click at [17, 176] on div at bounding box center [22, 178] width 11 height 11
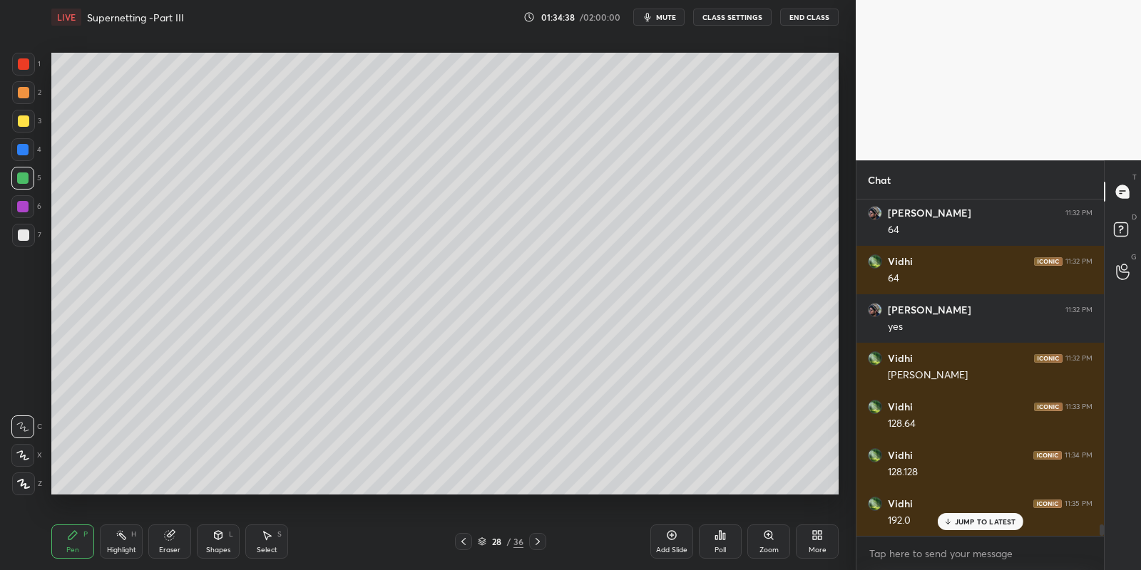
drag, startPoint x: 73, startPoint y: 547, endPoint x: 114, endPoint y: 540, distance: 41.8
click at [79, 545] on div "Pen P" at bounding box center [72, 542] width 43 height 34
click at [117, 542] on div "Highlight H" at bounding box center [121, 542] width 43 height 34
click at [73, 547] on div "Pen" at bounding box center [72, 550] width 13 height 7
drag, startPoint x: 265, startPoint y: 552, endPoint x: 267, endPoint y: 544, distance: 8.1
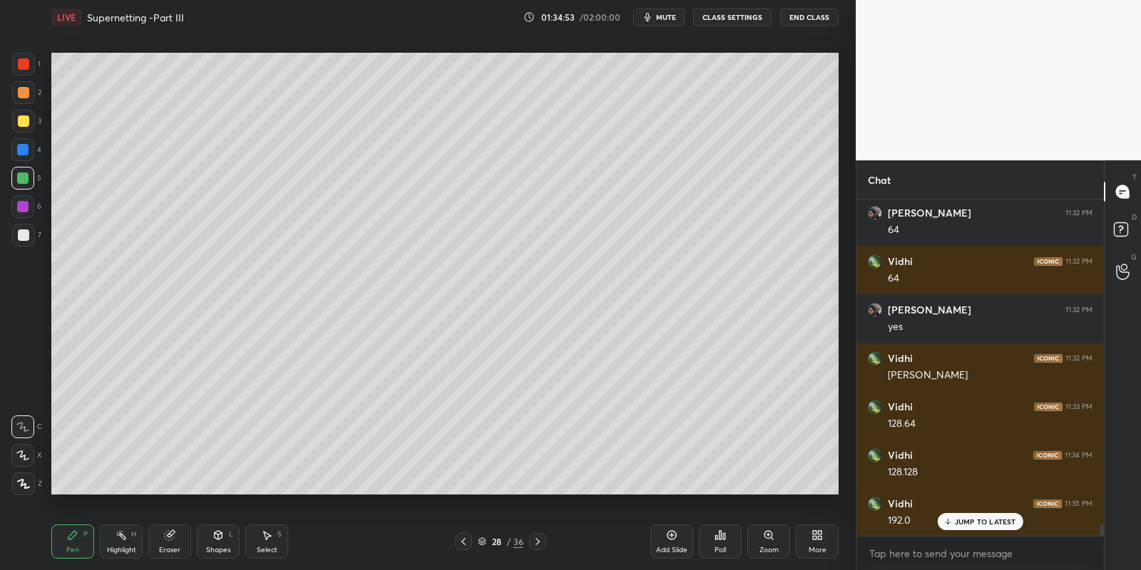
click at [268, 547] on div "Select" at bounding box center [267, 550] width 21 height 7
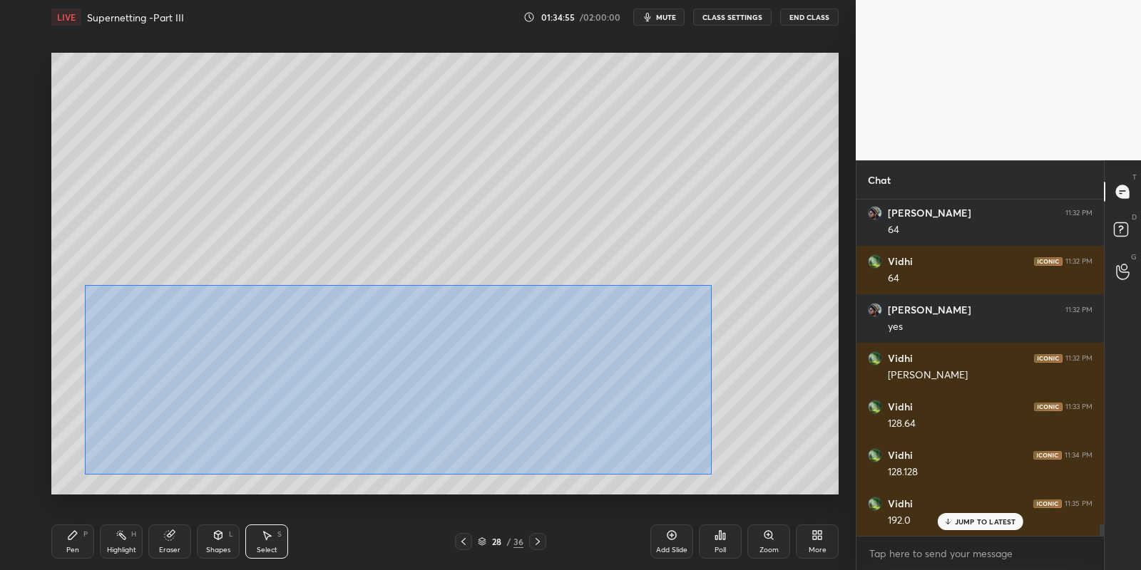
scroll to position [9684, 0]
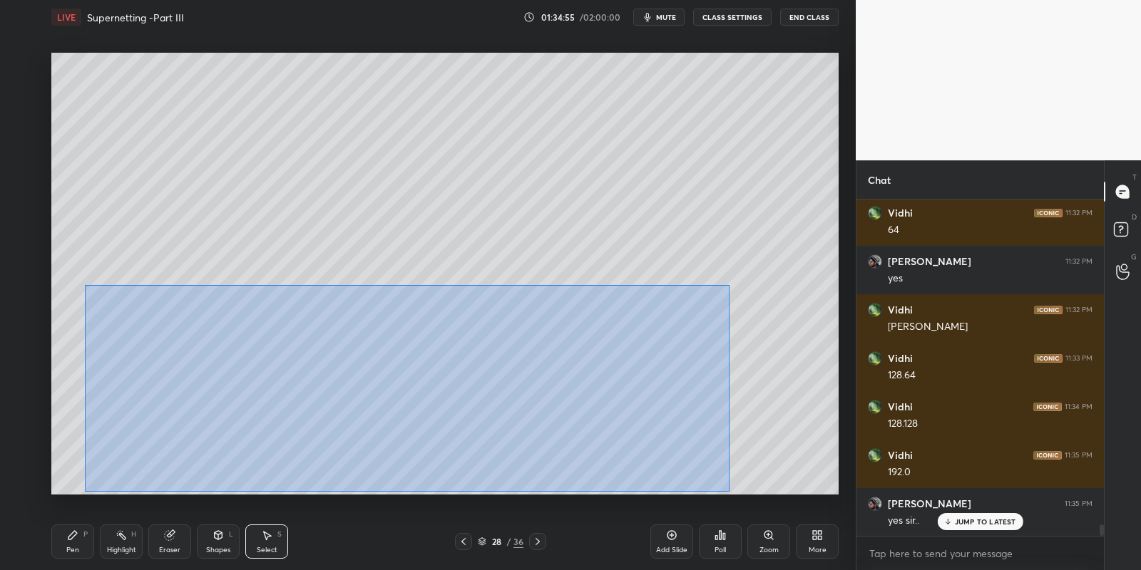
drag, startPoint x: 86, startPoint y: 284, endPoint x: 722, endPoint y: 472, distance: 663.0
click at [726, 490] on div "0 ° Undo Copy Paste here Duplicate Duplicate to new slide Delete" at bounding box center [444, 274] width 787 height 443
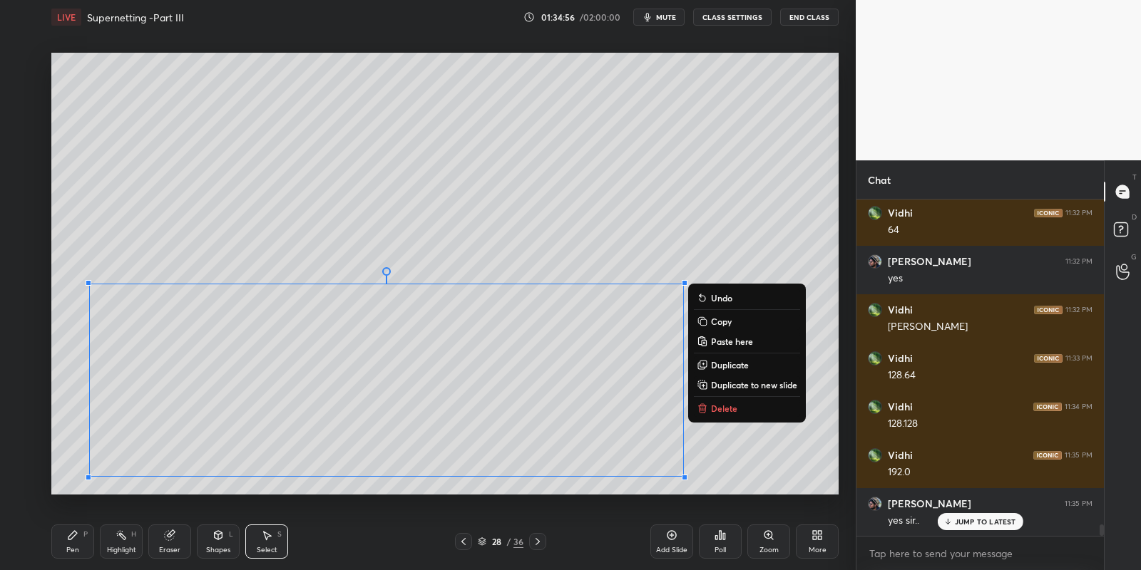
click at [718, 319] on p "Copy" at bounding box center [721, 321] width 21 height 11
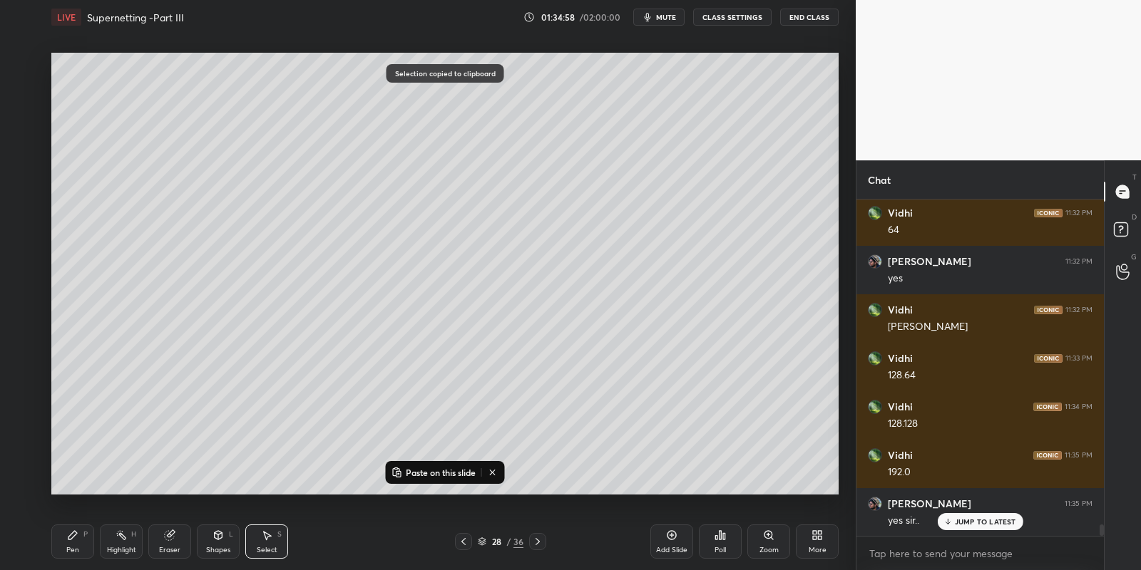
click at [670, 535] on icon at bounding box center [671, 535] width 11 height 11
click at [446, 468] on p "Paste on this slide" at bounding box center [441, 472] width 70 height 11
drag, startPoint x: 360, startPoint y: 311, endPoint x: 356, endPoint y: 298, distance: 13.5
click at [361, 292] on div "0 ° Undo Copy Paste here Duplicate Duplicate to new slide Delete" at bounding box center [444, 274] width 787 height 443
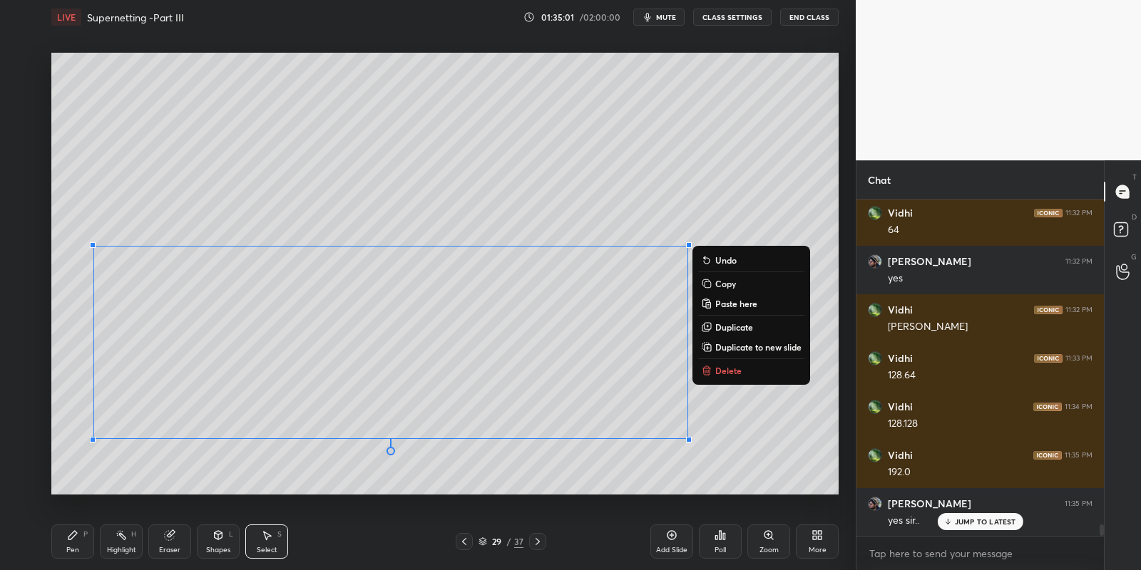
drag, startPoint x: 83, startPoint y: 537, endPoint x: 168, endPoint y: 518, distance: 87.0
click at [86, 535] on div "P" at bounding box center [85, 534] width 4 height 7
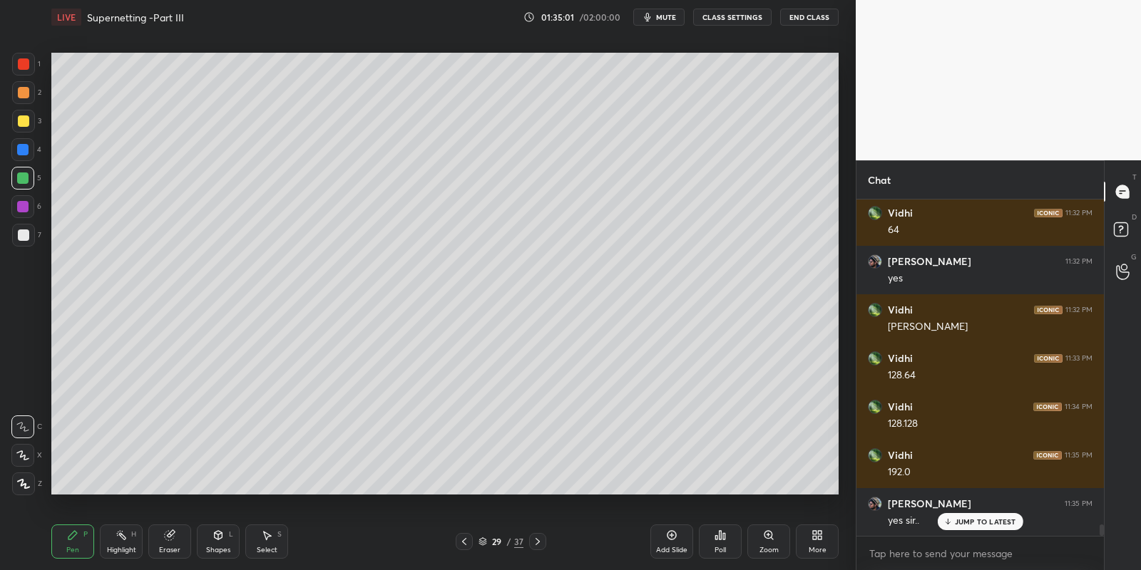
click at [215, 533] on icon at bounding box center [217, 535] width 11 height 11
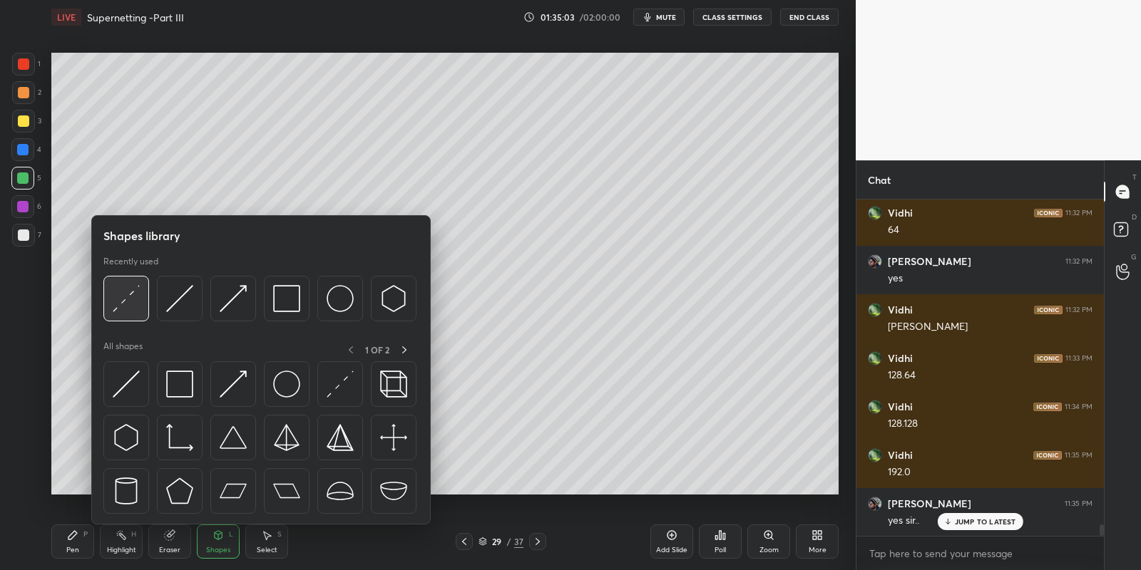
click at [124, 301] on img at bounding box center [126, 298] width 27 height 27
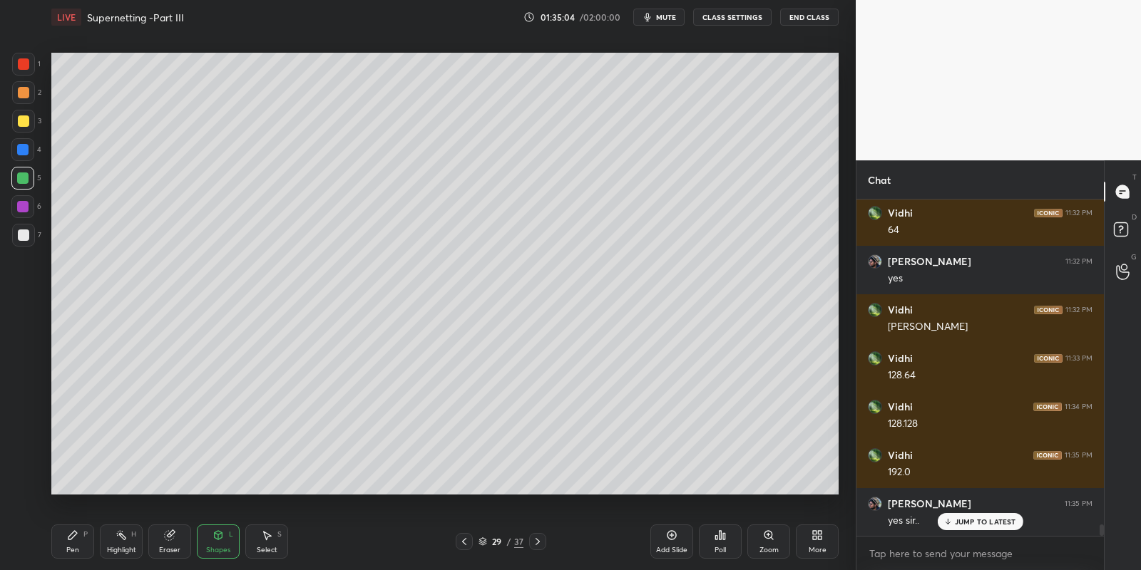
click at [89, 543] on div "Pen P" at bounding box center [72, 542] width 43 height 34
drag, startPoint x: 164, startPoint y: 544, endPoint x: 170, endPoint y: 503, distance: 41.1
click at [163, 542] on div "Eraser" at bounding box center [169, 542] width 43 height 34
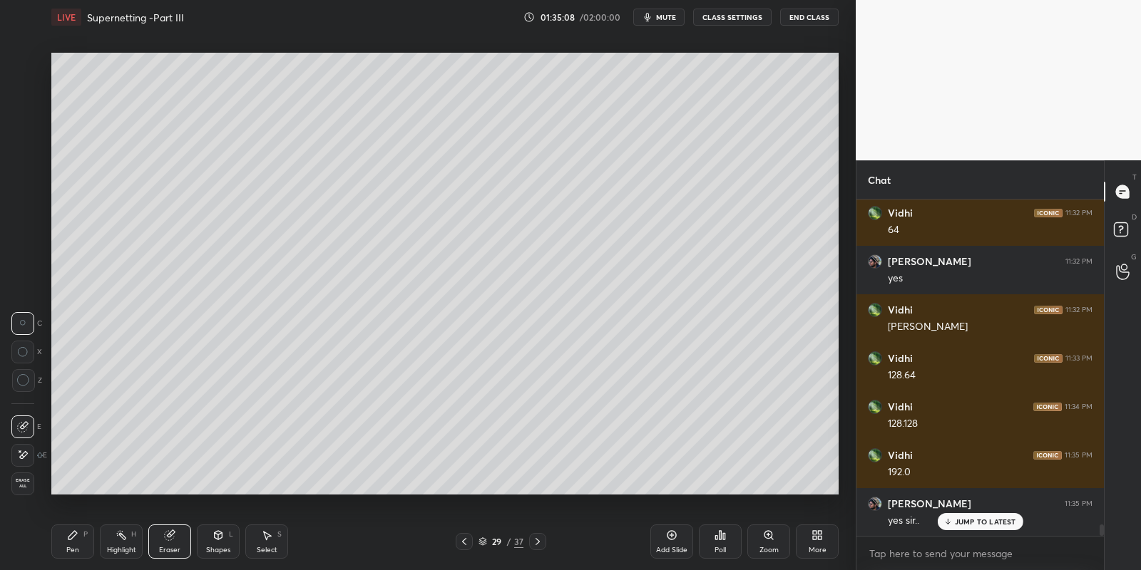
click at [74, 543] on div "Pen P" at bounding box center [72, 542] width 43 height 34
drag, startPoint x: 20, startPoint y: 125, endPoint x: 28, endPoint y: 140, distance: 17.5
click at [19, 127] on div at bounding box center [23, 121] width 23 height 23
drag, startPoint x: 168, startPoint y: 538, endPoint x: 173, endPoint y: 525, distance: 13.4
click at [169, 535] on icon at bounding box center [169, 535] width 9 height 9
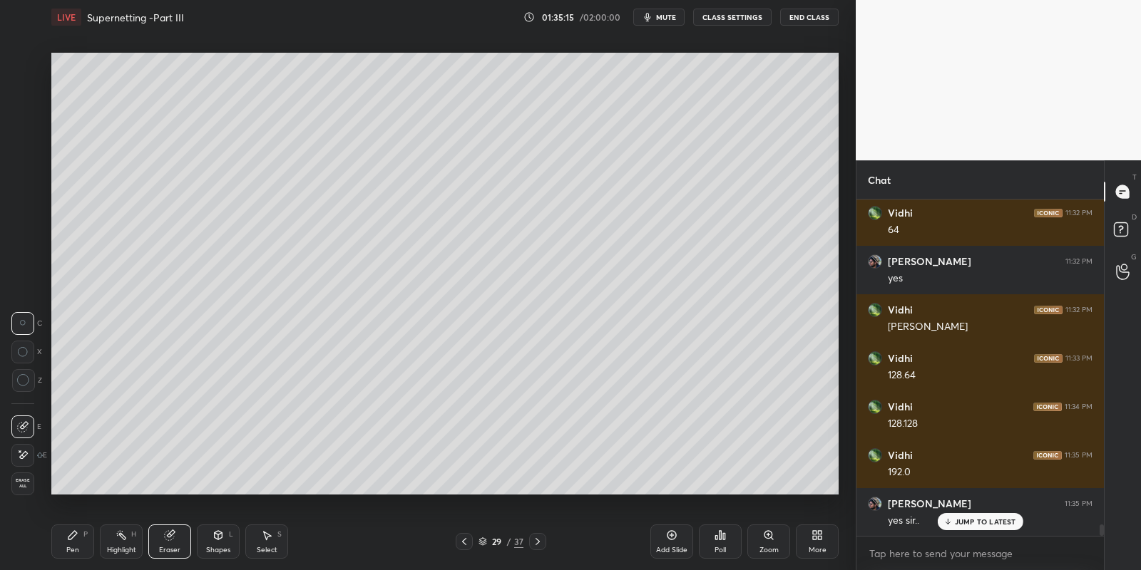
click at [74, 543] on div "Pen P" at bounding box center [72, 542] width 43 height 34
click at [165, 541] on div "Eraser" at bounding box center [169, 542] width 43 height 34
click at [73, 547] on div "Pen" at bounding box center [72, 550] width 13 height 7
click at [169, 543] on div "Eraser" at bounding box center [169, 542] width 43 height 34
drag, startPoint x: 88, startPoint y: 542, endPoint x: 153, endPoint y: 502, distance: 75.6
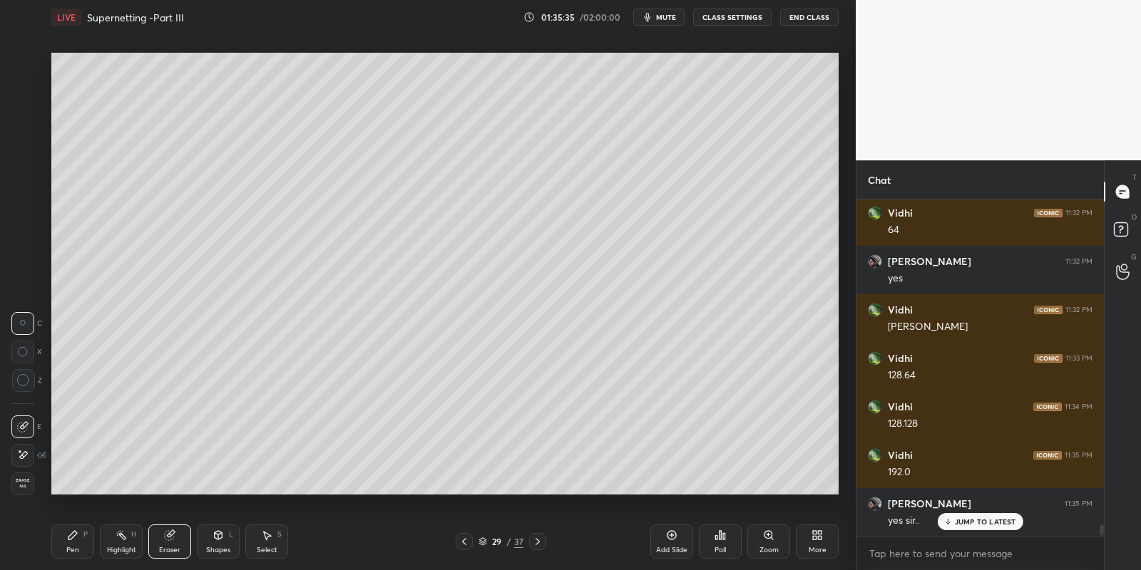
click at [91, 541] on div "Pen P" at bounding box center [72, 542] width 43 height 34
click at [23, 233] on div at bounding box center [23, 235] width 11 height 11
click at [178, 533] on div "Eraser" at bounding box center [169, 542] width 43 height 34
drag, startPoint x: 71, startPoint y: 549, endPoint x: 112, endPoint y: 540, distance: 42.4
click at [84, 547] on div "Pen P" at bounding box center [72, 542] width 43 height 34
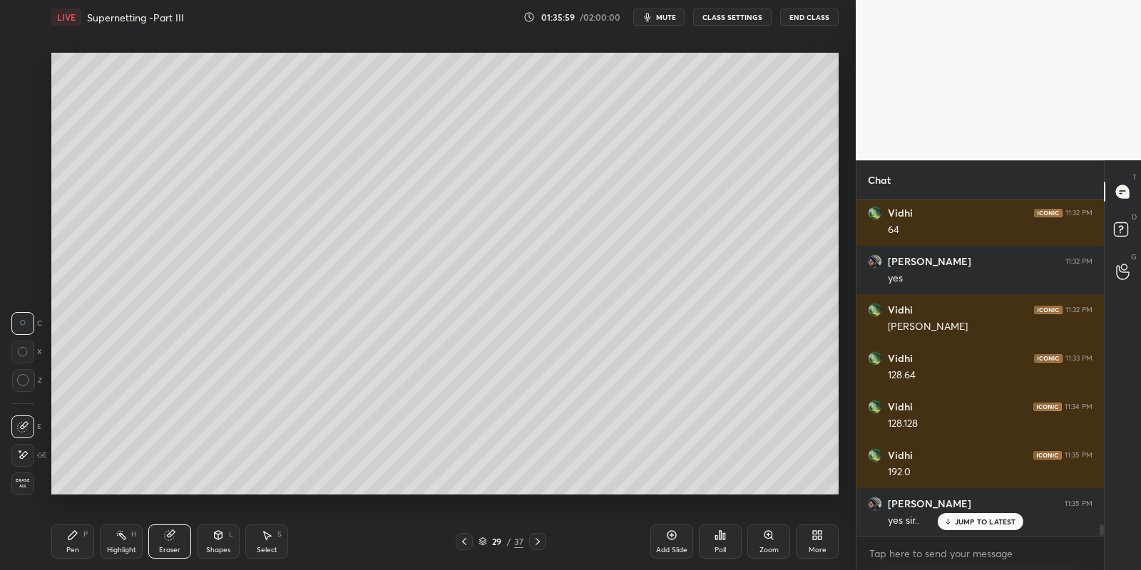
click at [123, 547] on div "Highlight" at bounding box center [121, 550] width 29 height 7
click at [69, 548] on div "Pen" at bounding box center [72, 550] width 13 height 7
click at [24, 181] on div at bounding box center [22, 178] width 11 height 11
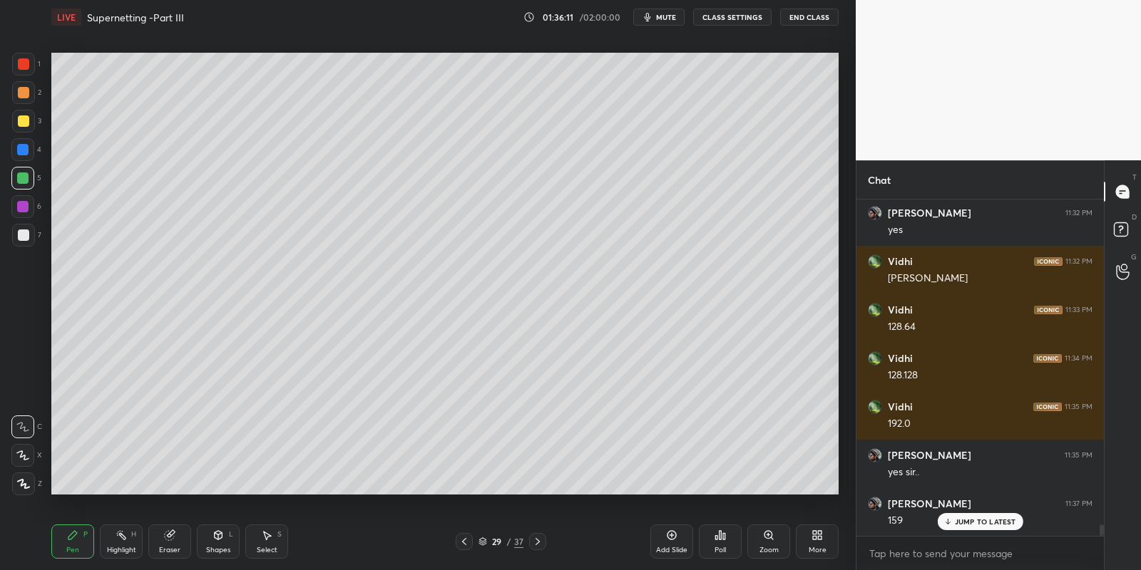
click at [83, 543] on div "Pen P" at bounding box center [72, 542] width 43 height 34
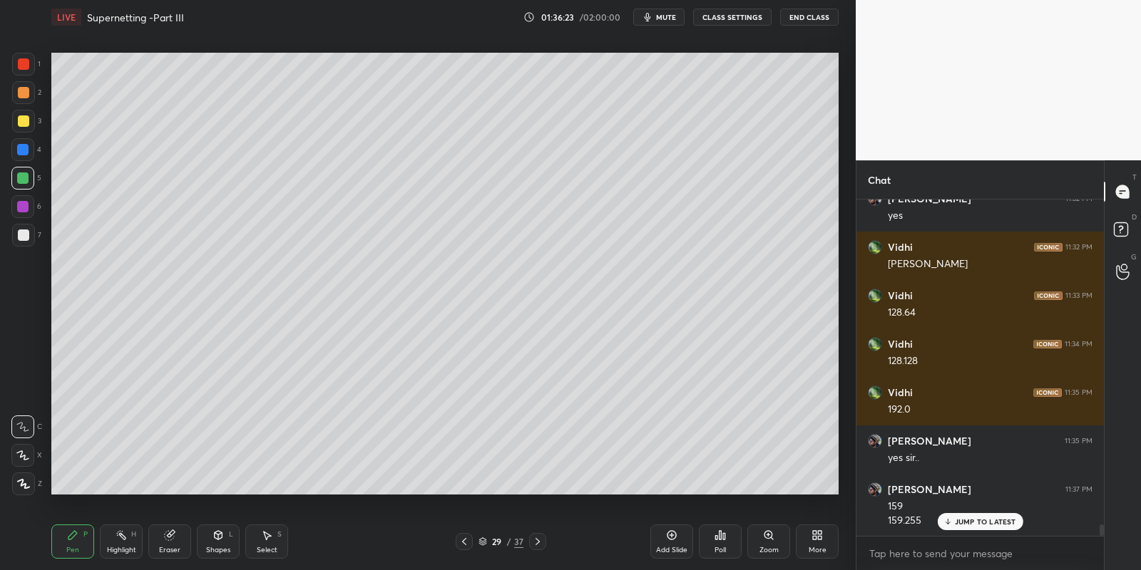
drag, startPoint x: 117, startPoint y: 547, endPoint x: 130, endPoint y: 517, distance: 32.6
click at [120, 542] on div "Highlight H" at bounding box center [121, 542] width 43 height 34
click at [85, 544] on div "Pen P" at bounding box center [72, 542] width 43 height 34
drag, startPoint x: 121, startPoint y: 545, endPoint x: 140, endPoint y: 535, distance: 21.4
click at [121, 543] on div "Highlight H" at bounding box center [121, 542] width 43 height 34
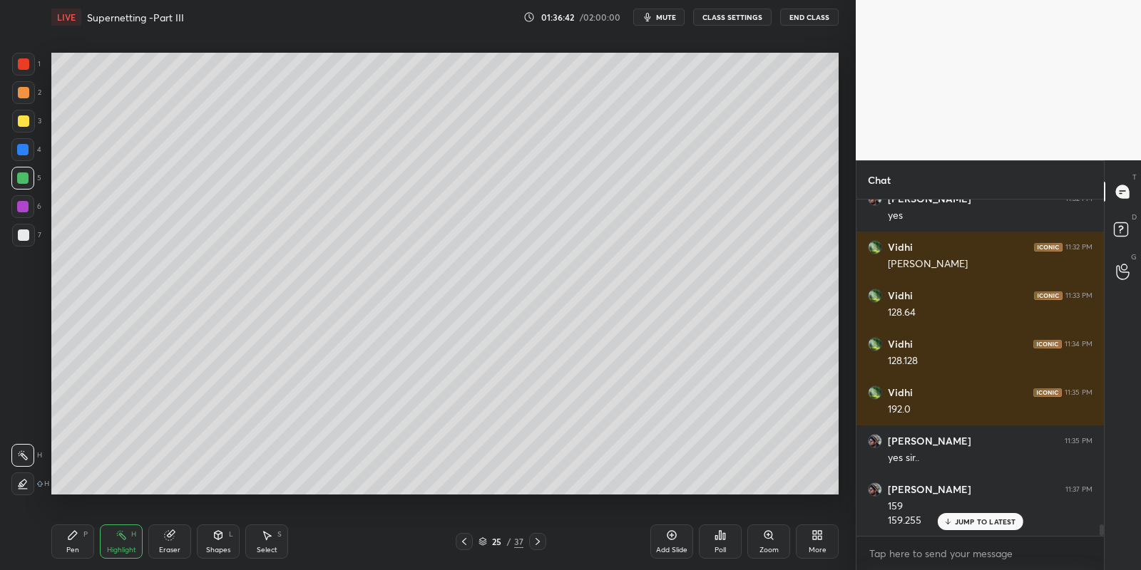
click at [81, 547] on div "Pen P" at bounding box center [72, 542] width 43 height 34
click at [125, 543] on div "Highlight H" at bounding box center [121, 542] width 43 height 34
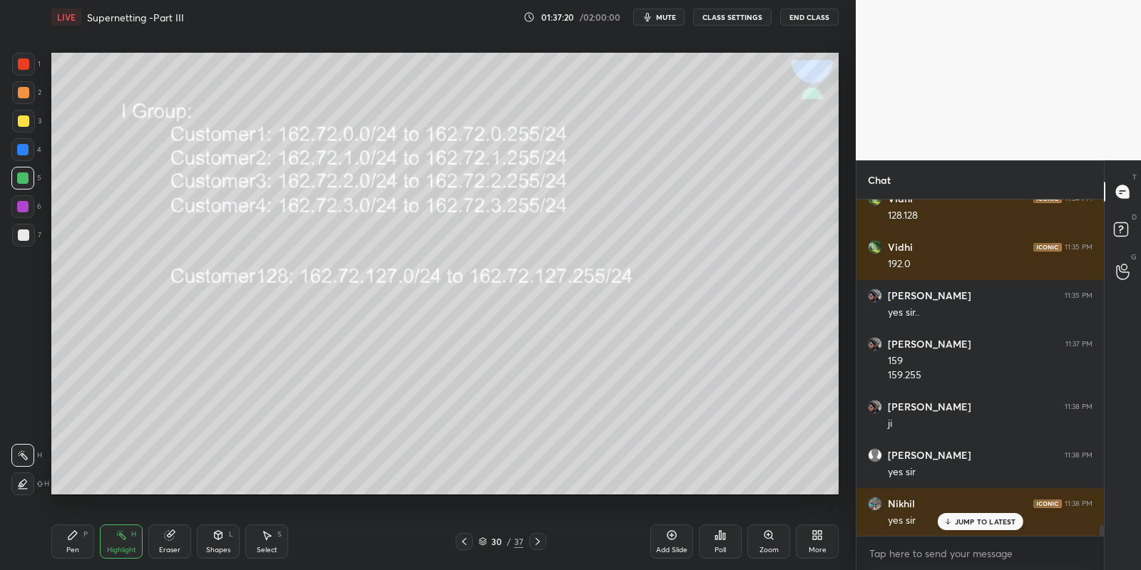
scroll to position [9944, 0]
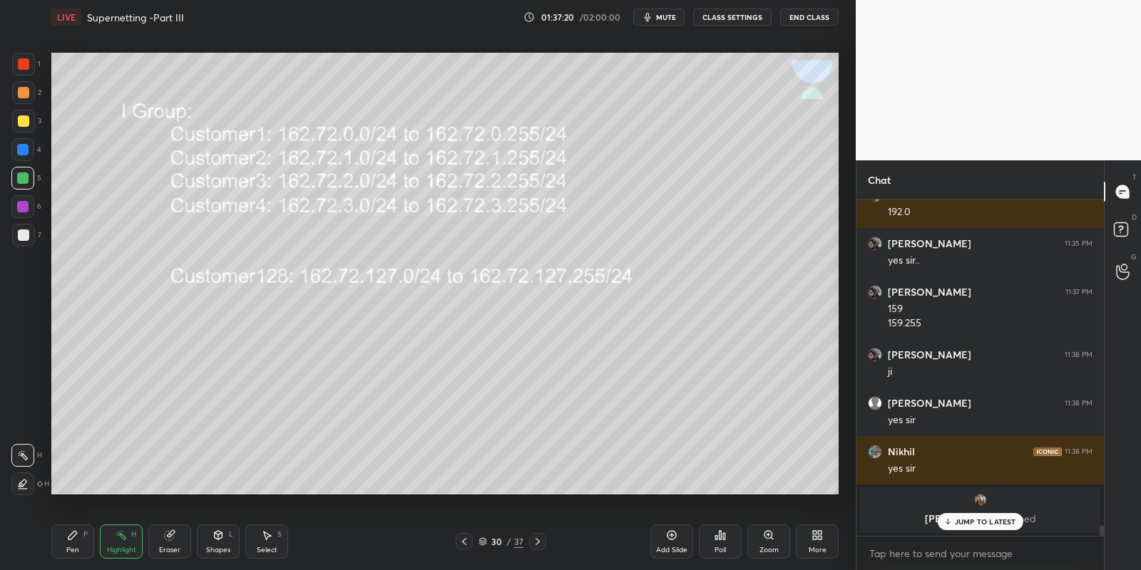
drag, startPoint x: 217, startPoint y: 538, endPoint x: 215, endPoint y: 526, distance: 11.8
click at [215, 537] on icon at bounding box center [219, 535] width 8 height 9
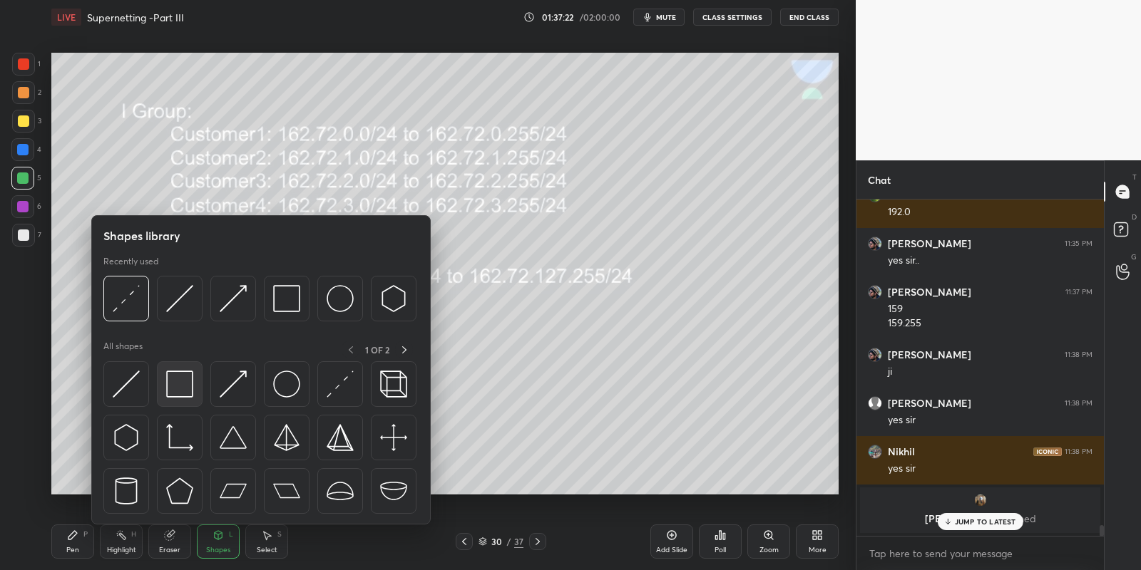
drag, startPoint x: 187, startPoint y: 381, endPoint x: 19, endPoint y: 113, distance: 316.1
click at [184, 382] on img at bounding box center [179, 384] width 27 height 27
drag, startPoint x: 19, startPoint y: 113, endPoint x: 36, endPoint y: 117, distance: 16.8
click at [21, 113] on div at bounding box center [23, 121] width 23 height 23
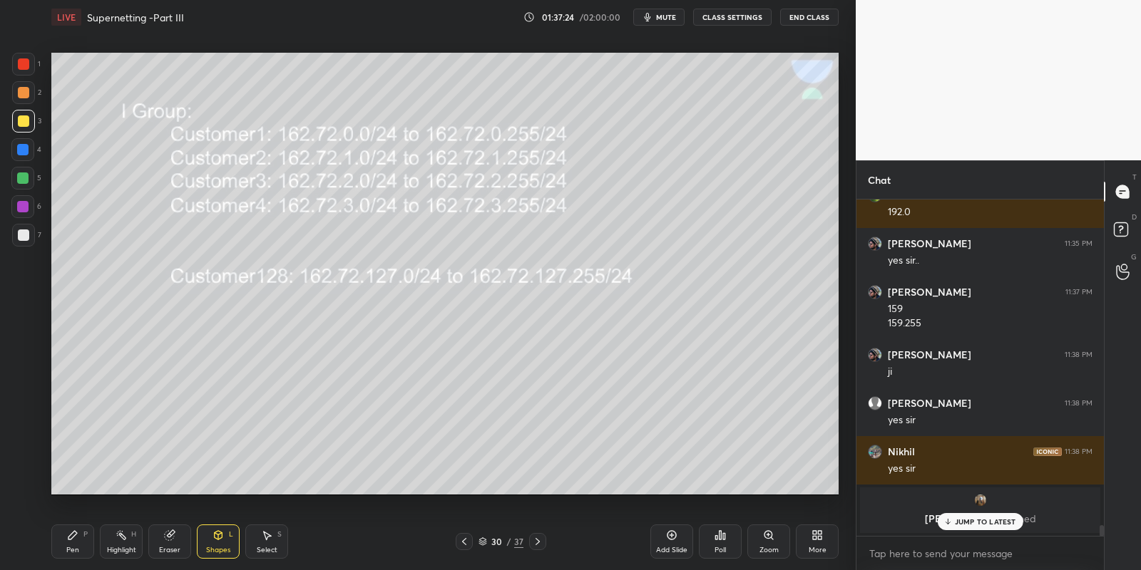
drag, startPoint x: 78, startPoint y: 548, endPoint x: 120, endPoint y: 539, distance: 43.8
click at [78, 545] on div "Pen P" at bounding box center [72, 542] width 43 height 34
drag, startPoint x: 220, startPoint y: 538, endPoint x: 217, endPoint y: 530, distance: 8.8
click at [218, 538] on icon at bounding box center [217, 535] width 11 height 11
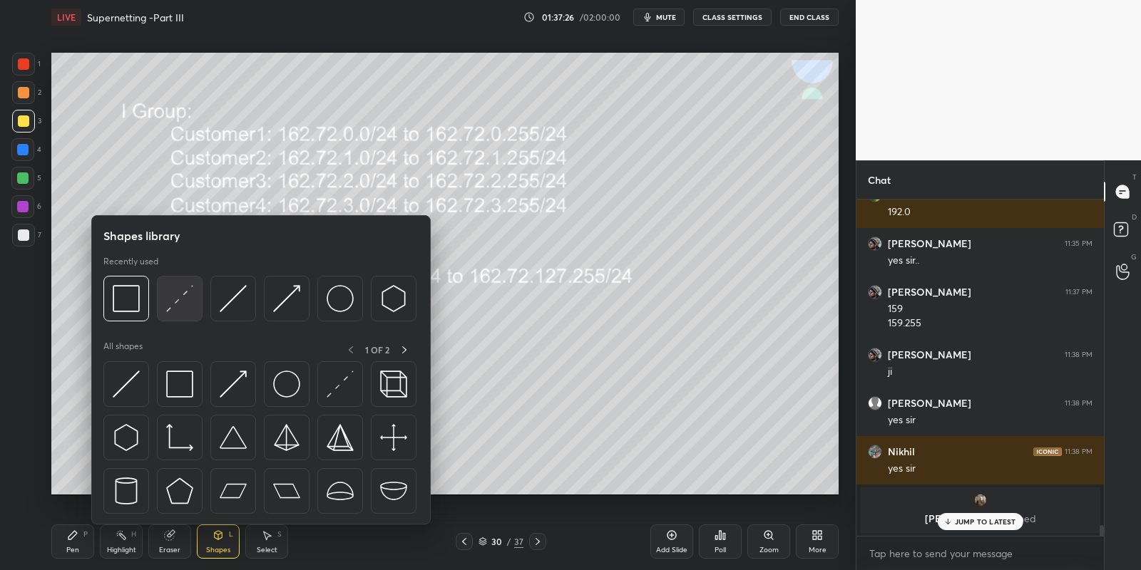
click at [181, 289] on img at bounding box center [179, 298] width 27 height 27
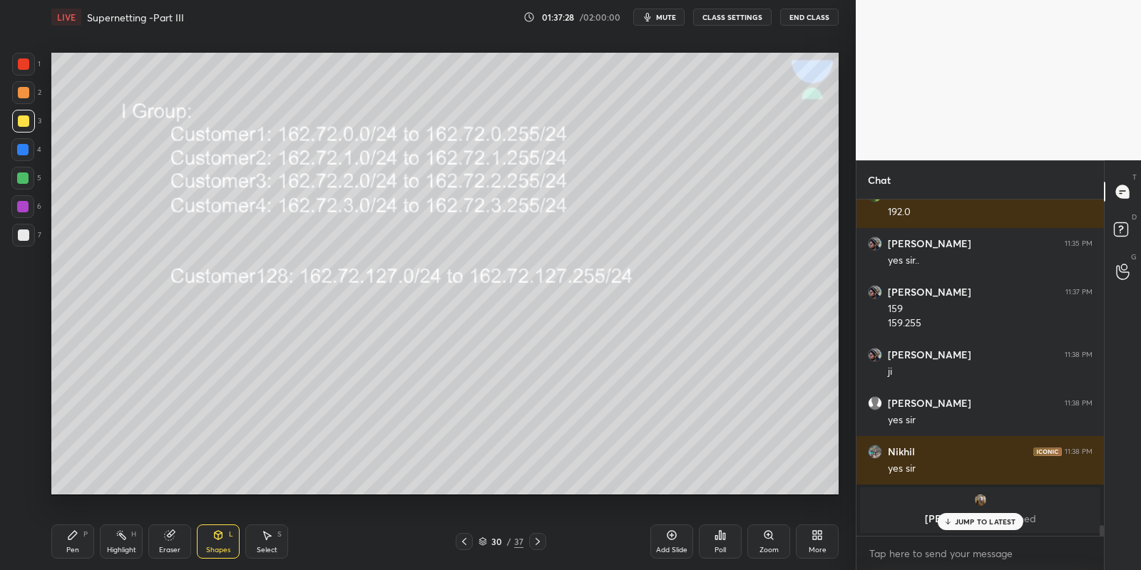
drag, startPoint x: 76, startPoint y: 549, endPoint x: 108, endPoint y: 540, distance: 33.2
click at [83, 546] on div "Pen P" at bounding box center [72, 542] width 43 height 34
drag, startPoint x: 118, startPoint y: 549, endPoint x: 124, endPoint y: 508, distance: 41.1
click at [114, 547] on div "Highlight" at bounding box center [121, 550] width 29 height 7
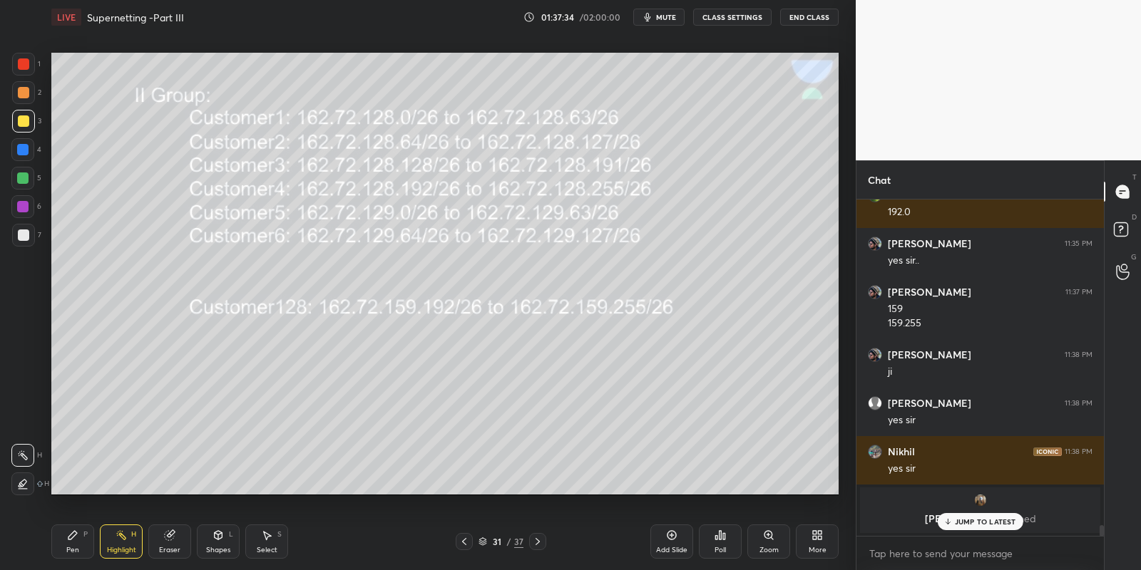
click at [222, 540] on div "Shapes L" at bounding box center [218, 542] width 43 height 34
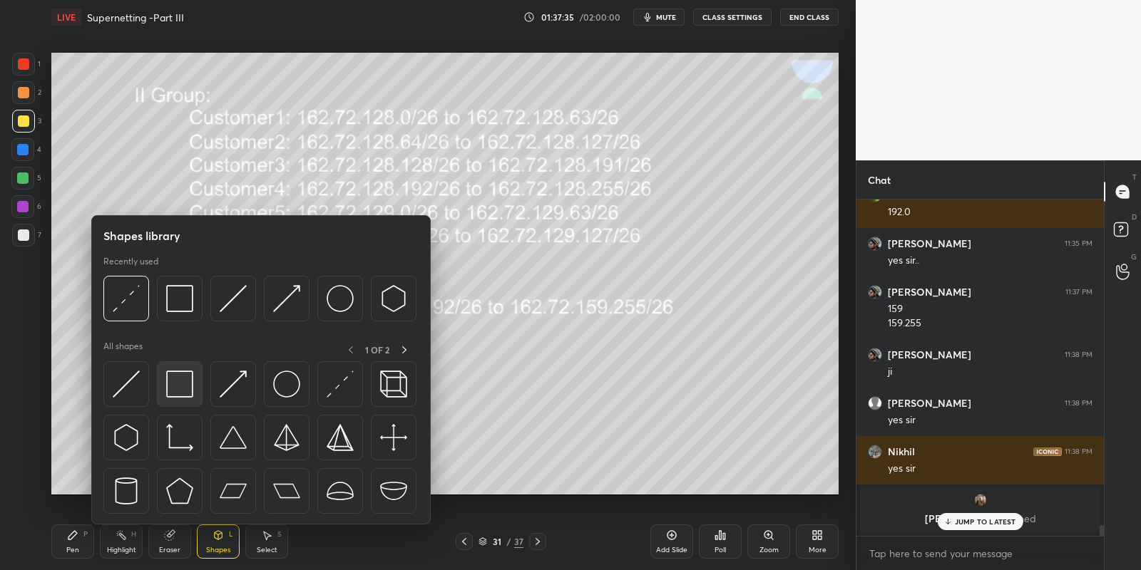
click at [182, 384] on img at bounding box center [179, 384] width 27 height 27
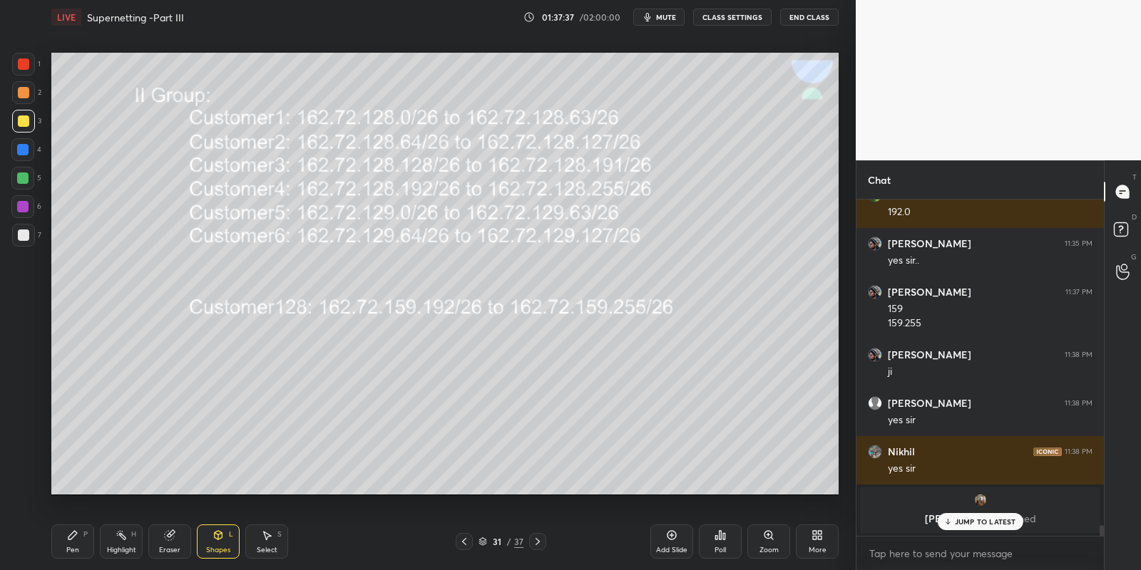
click at [71, 542] on div "Pen P" at bounding box center [72, 542] width 43 height 34
click at [113, 547] on div "Highlight" at bounding box center [121, 550] width 29 height 7
drag, startPoint x: 215, startPoint y: 543, endPoint x: 215, endPoint y: 531, distance: 11.4
click at [214, 542] on div "Shapes L" at bounding box center [218, 542] width 43 height 34
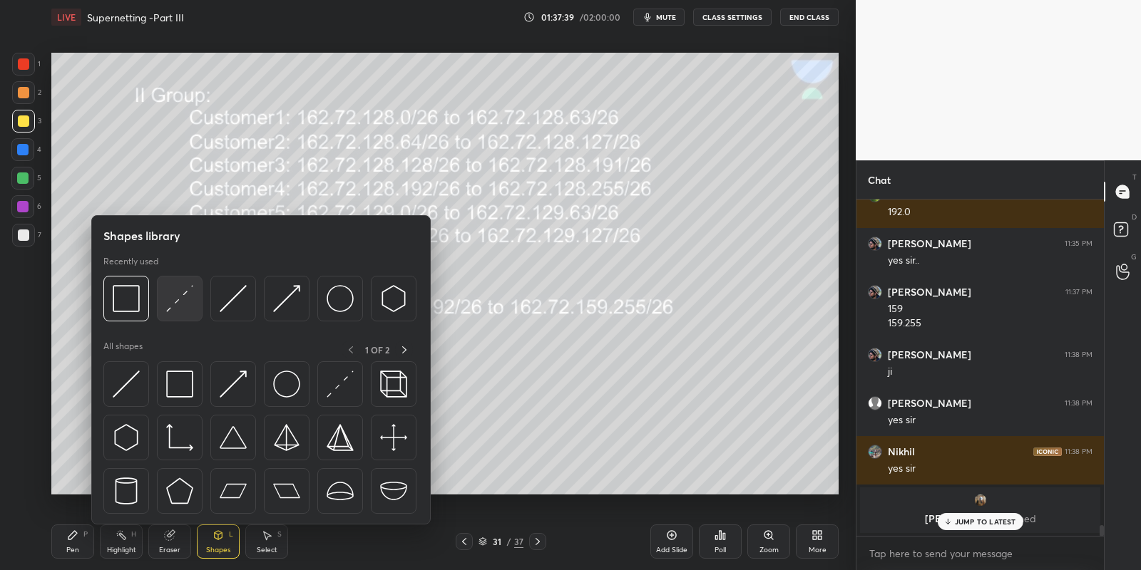
click at [183, 293] on img at bounding box center [179, 298] width 27 height 27
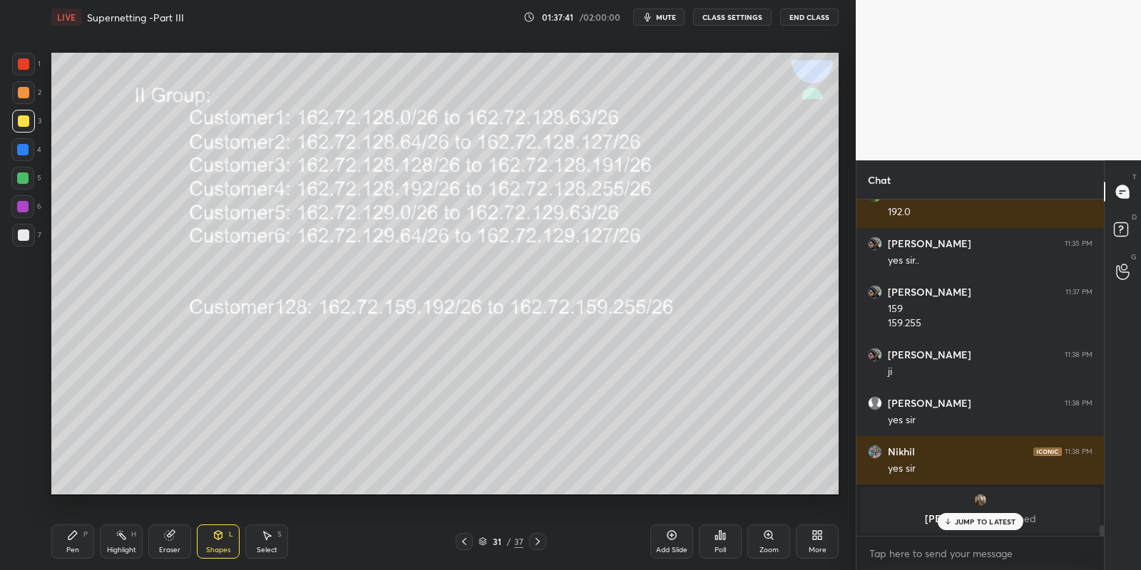
drag, startPoint x: 86, startPoint y: 538, endPoint x: 123, endPoint y: 538, distance: 37.8
click at [93, 539] on div "Pen P" at bounding box center [72, 542] width 43 height 34
click at [131, 545] on div "Highlight H" at bounding box center [121, 542] width 43 height 34
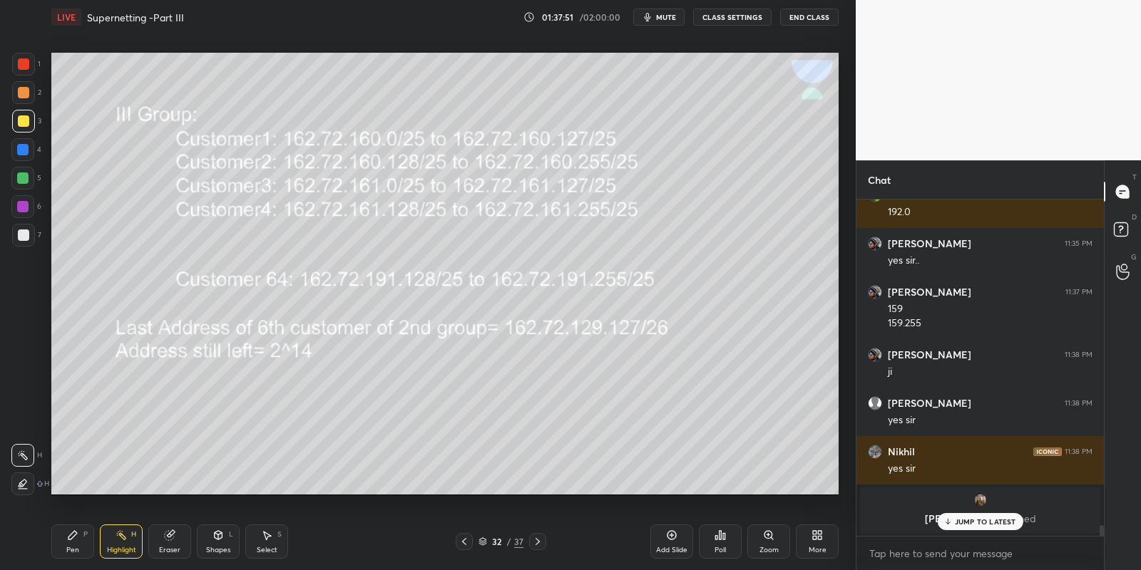
drag, startPoint x: 220, startPoint y: 541, endPoint x: 220, endPoint y: 534, distance: 7.2
click at [219, 540] on icon at bounding box center [217, 535] width 11 height 11
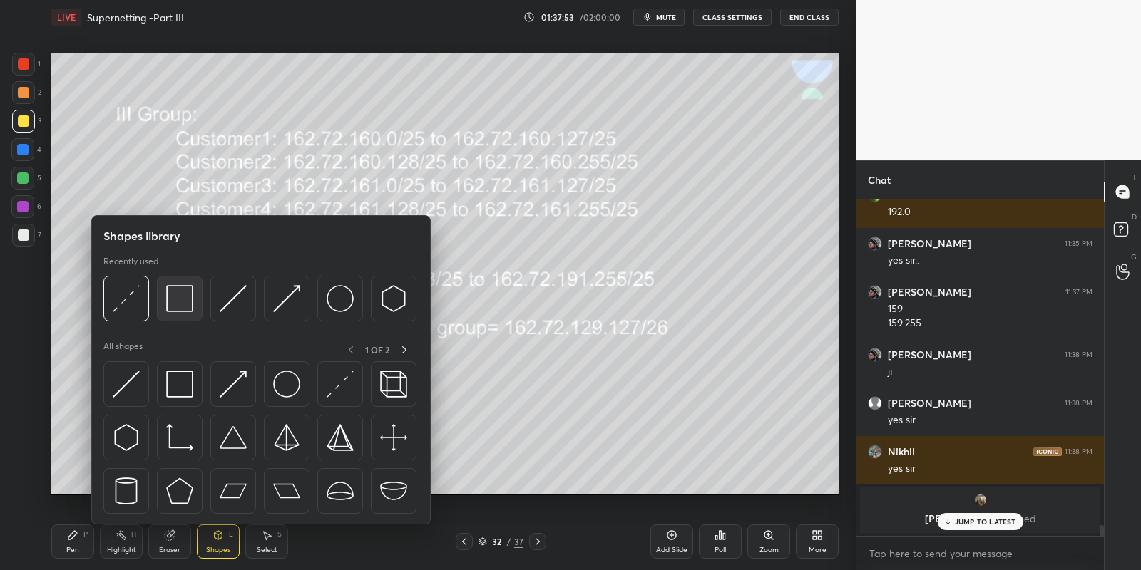
click at [183, 286] on img at bounding box center [179, 298] width 27 height 27
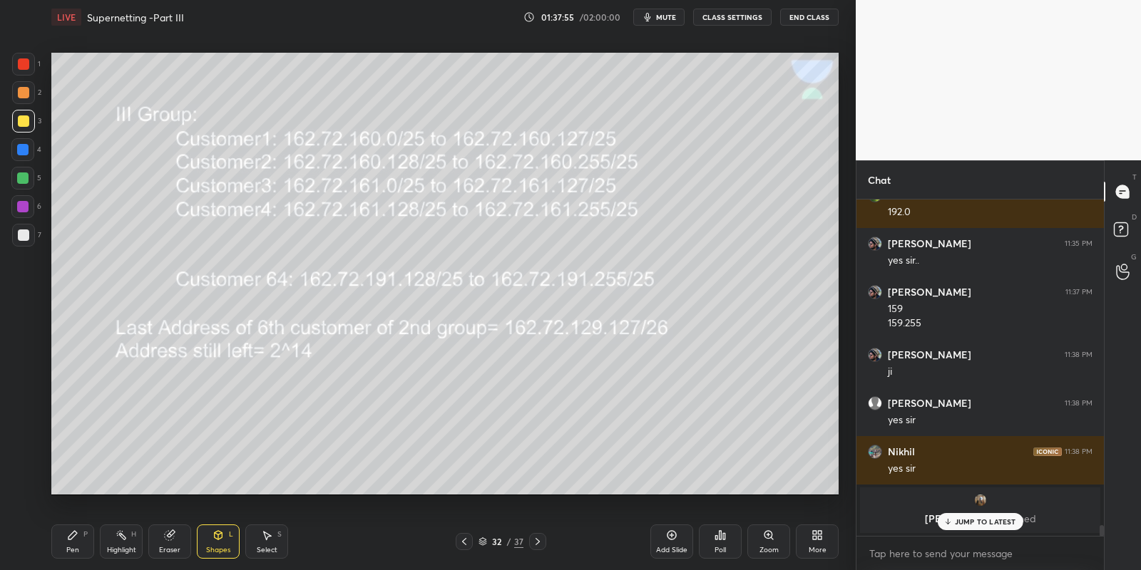
drag, startPoint x: 225, startPoint y: 540, endPoint x: 222, endPoint y: 525, distance: 15.4
click at [222, 538] on div "Shapes L" at bounding box center [218, 542] width 43 height 34
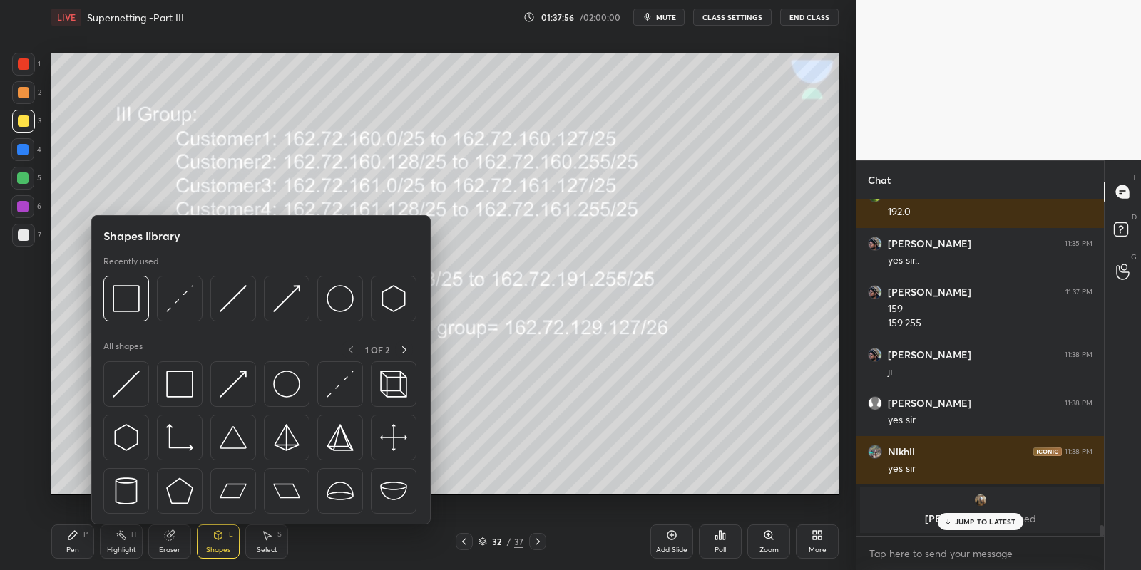
click at [190, 285] on div at bounding box center [180, 299] width 46 height 46
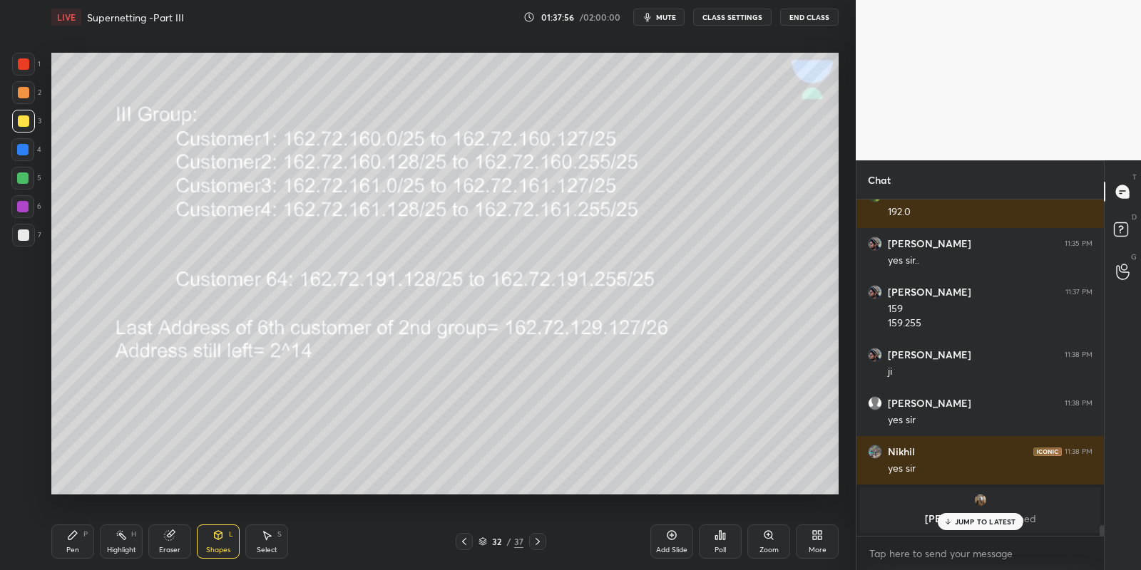
drag, startPoint x: 21, startPoint y: 112, endPoint x: 32, endPoint y: 121, distance: 14.7
click at [18, 113] on div at bounding box center [23, 121] width 23 height 23
click at [83, 540] on div "Pen P" at bounding box center [72, 542] width 43 height 34
click at [118, 542] on div "Highlight H" at bounding box center [121, 542] width 43 height 34
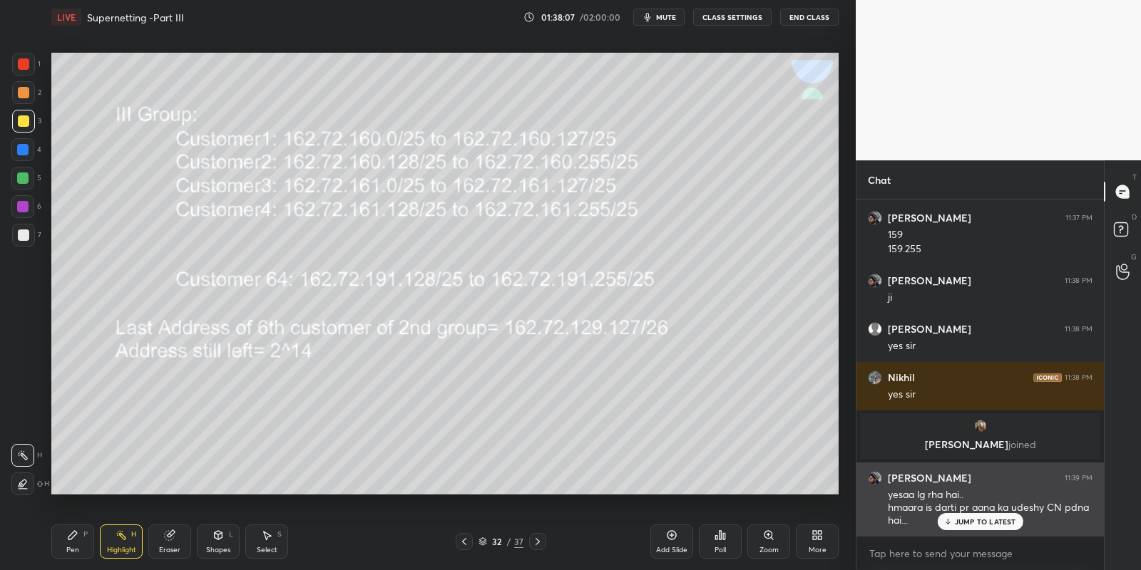
click at [973, 520] on p "JUMP TO LATEST" at bounding box center [985, 522] width 61 height 9
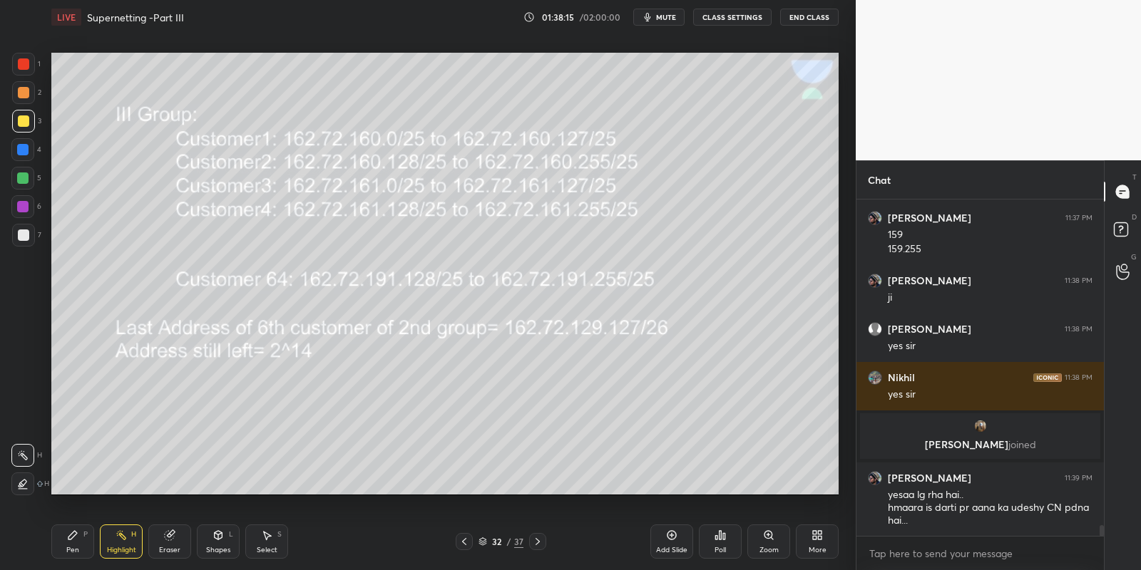
drag, startPoint x: 78, startPoint y: 538, endPoint x: 108, endPoint y: 540, distance: 30.8
click at [83, 539] on div "Pen P" at bounding box center [72, 542] width 43 height 34
click at [119, 549] on div "Highlight" at bounding box center [121, 550] width 29 height 7
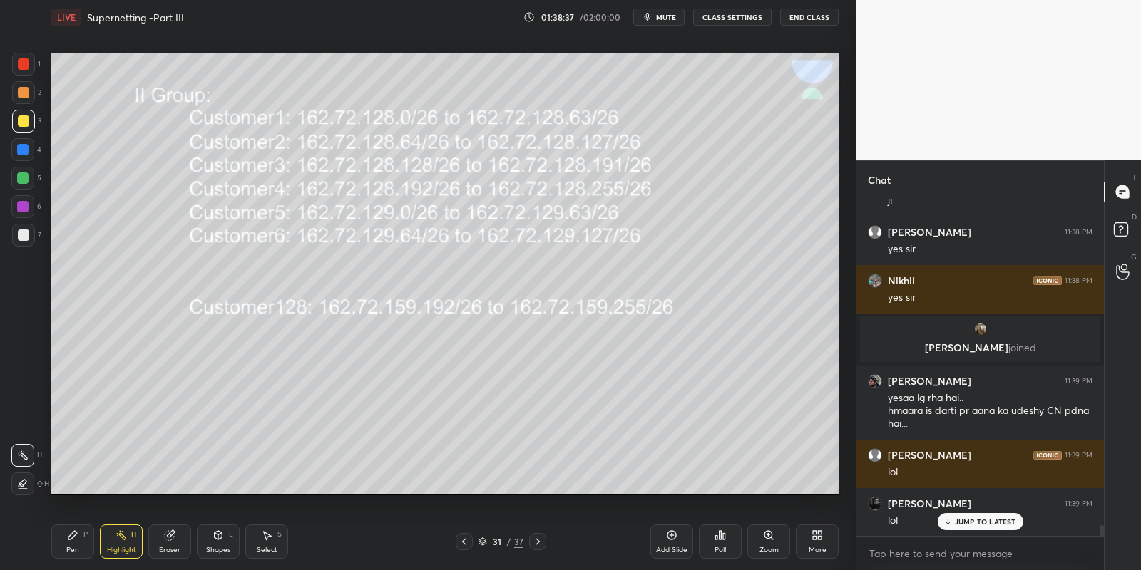
scroll to position [10163, 0]
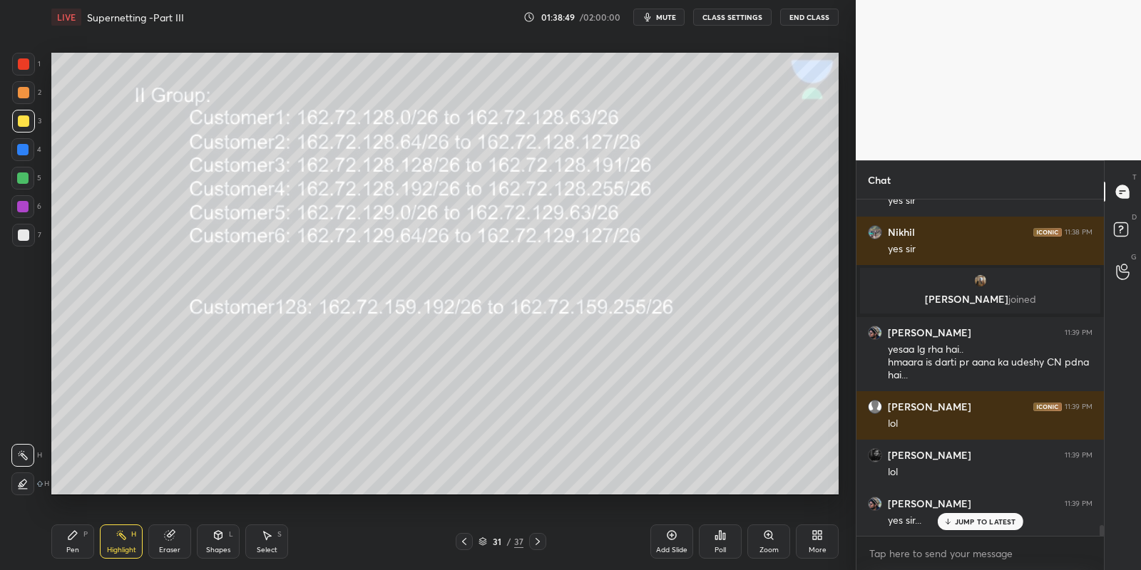
drag, startPoint x: 72, startPoint y: 548, endPoint x: 113, endPoint y: 547, distance: 41.4
click at [76, 548] on div "Pen" at bounding box center [72, 550] width 13 height 7
click at [539, 538] on icon at bounding box center [537, 541] width 11 height 11
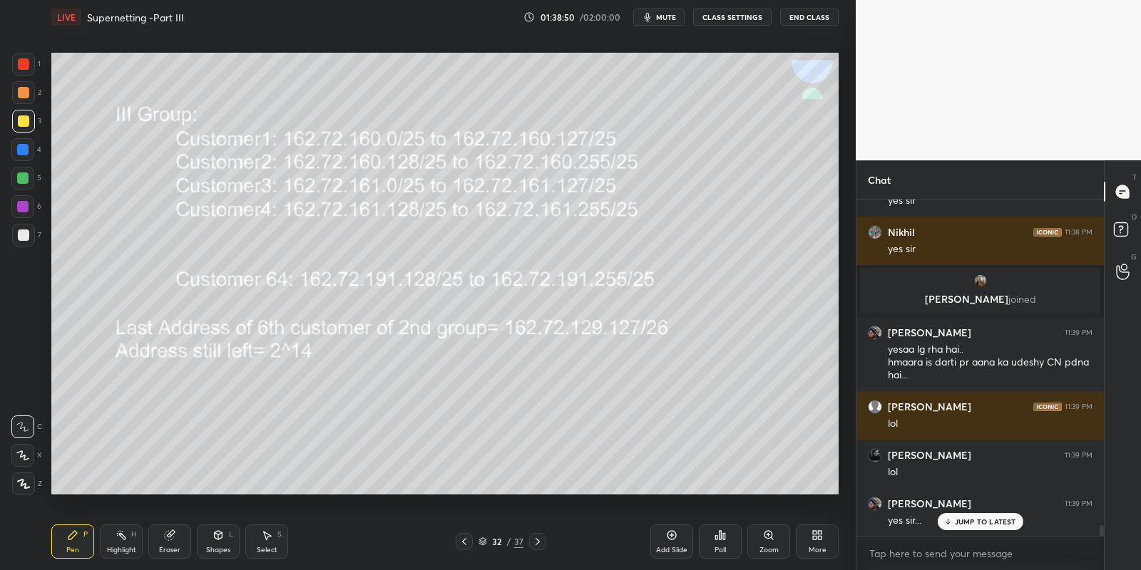
click at [538, 539] on icon at bounding box center [537, 541] width 11 height 11
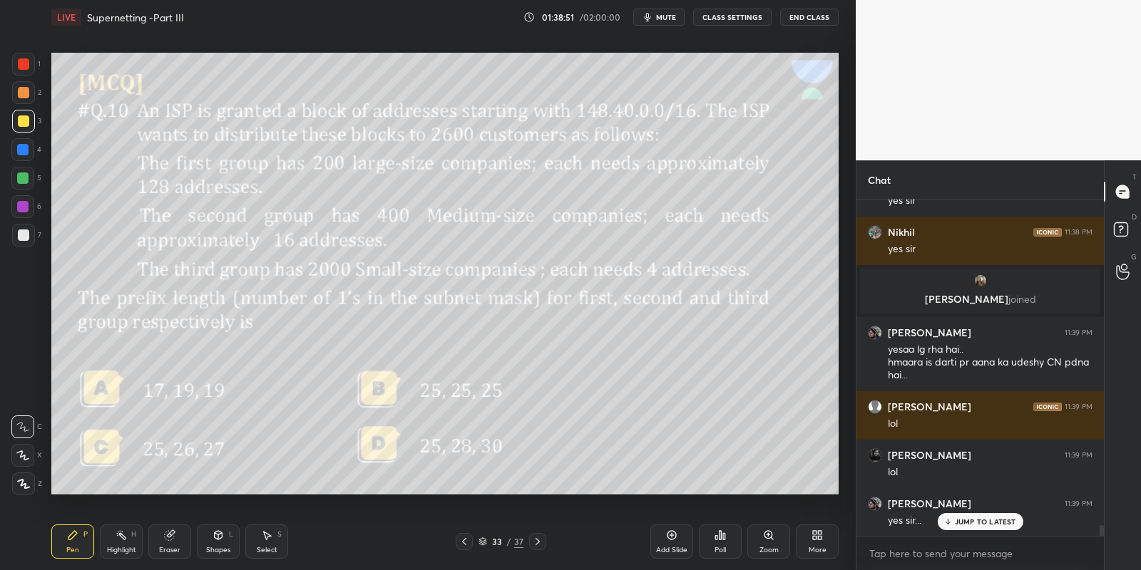
click at [461, 544] on icon at bounding box center [463, 541] width 11 height 11
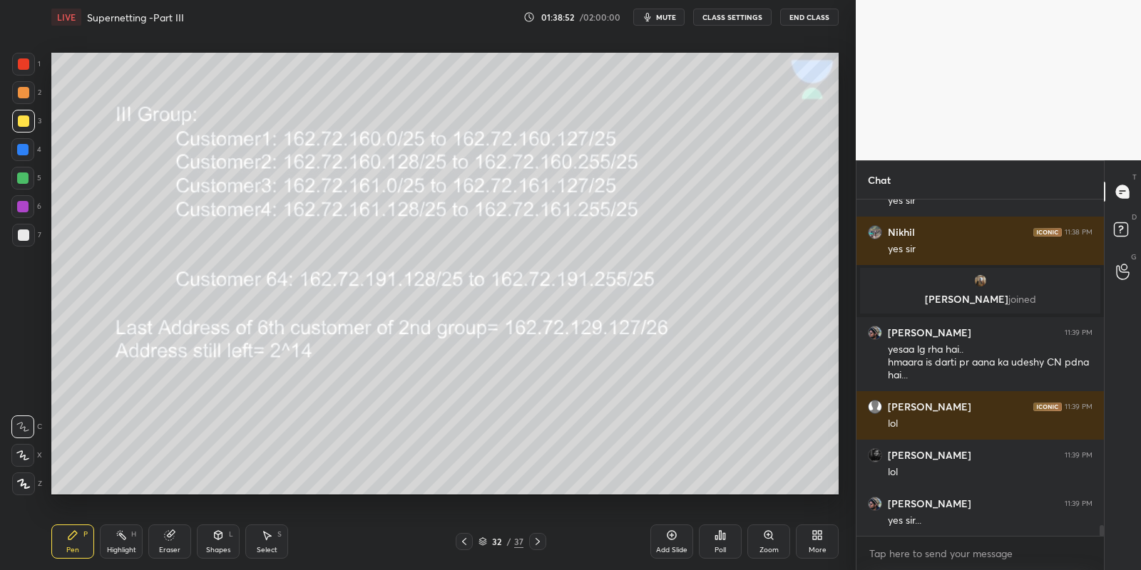
scroll to position [10213, 0]
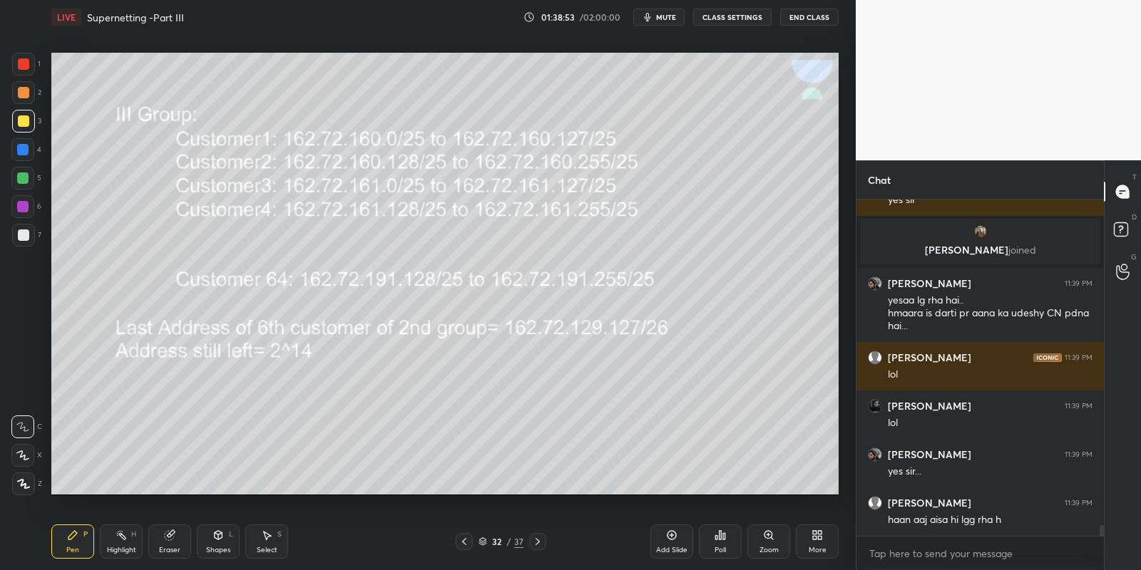
click at [458, 540] on icon at bounding box center [463, 541] width 11 height 11
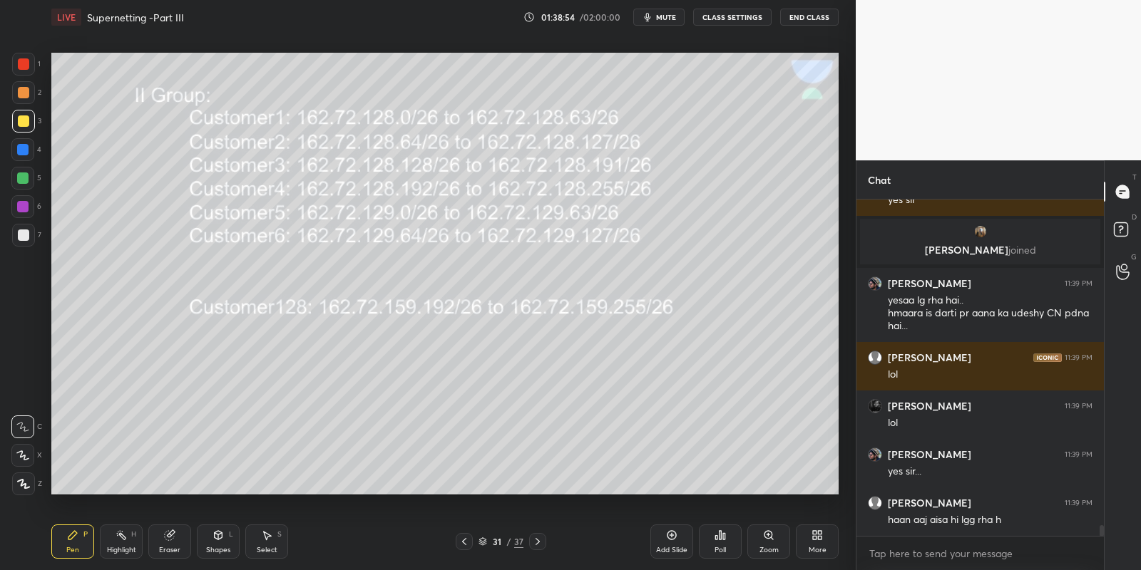
click at [463, 538] on div at bounding box center [464, 541] width 17 height 17
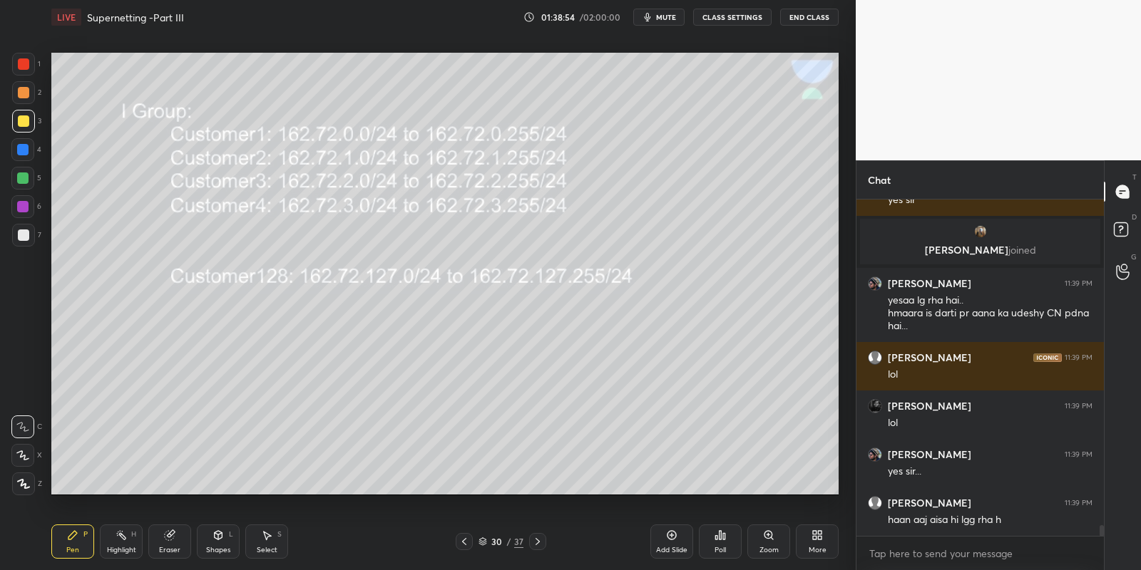
click at [468, 539] on icon at bounding box center [463, 541] width 11 height 11
click at [674, 538] on icon at bounding box center [671, 535] width 11 height 11
click at [73, 539] on div "Pen P" at bounding box center [72, 542] width 43 height 34
click at [21, 125] on div at bounding box center [23, 120] width 11 height 11
drag, startPoint x: 221, startPoint y: 538, endPoint x: 219, endPoint y: 528, distance: 10.9
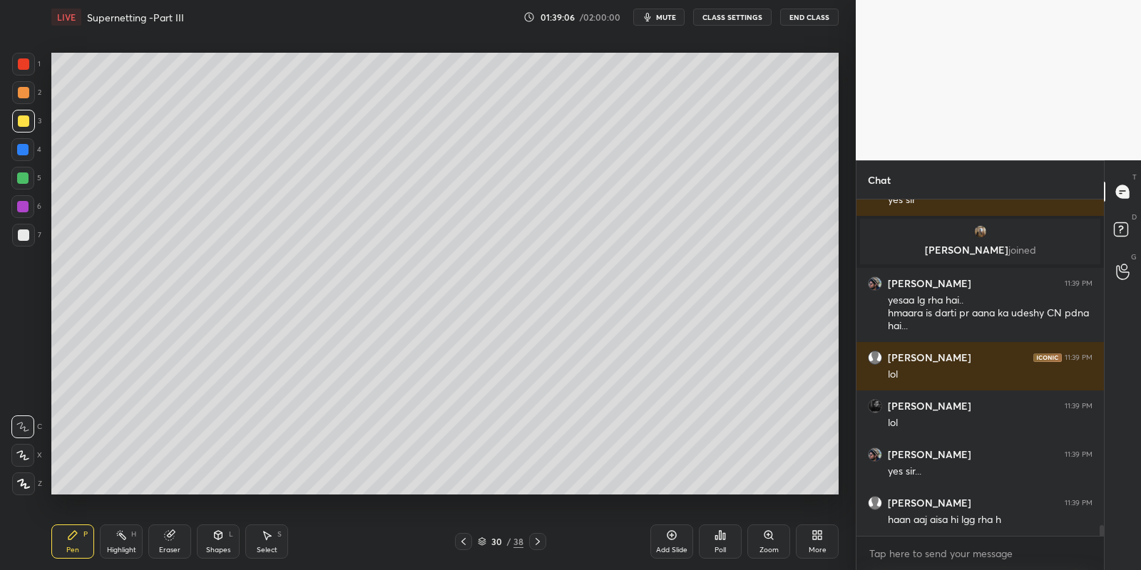
click at [220, 536] on icon at bounding box center [219, 535] width 8 height 9
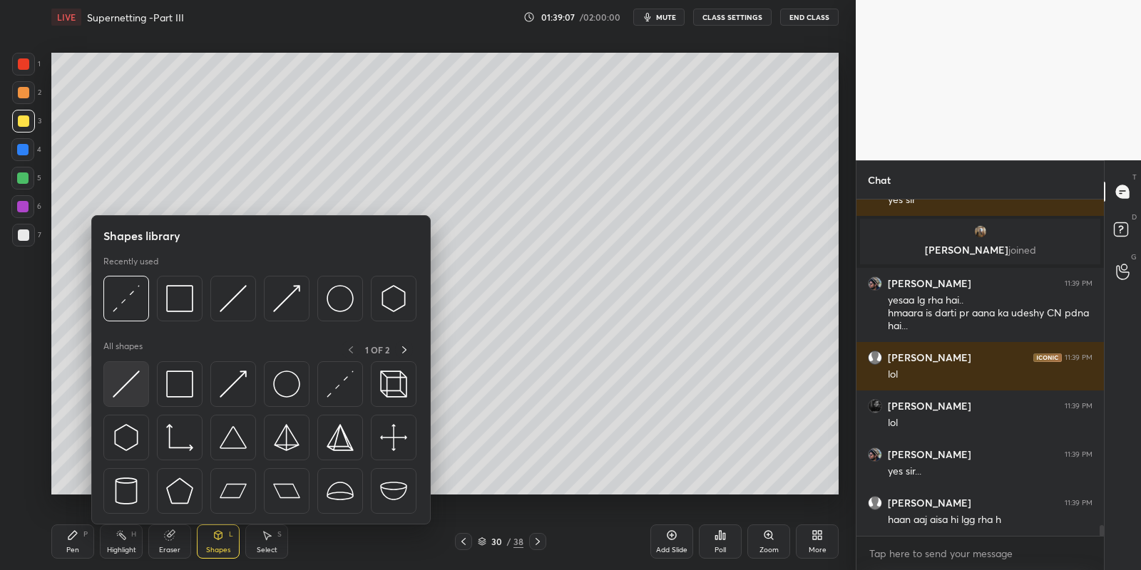
click at [125, 374] on img at bounding box center [126, 384] width 27 height 27
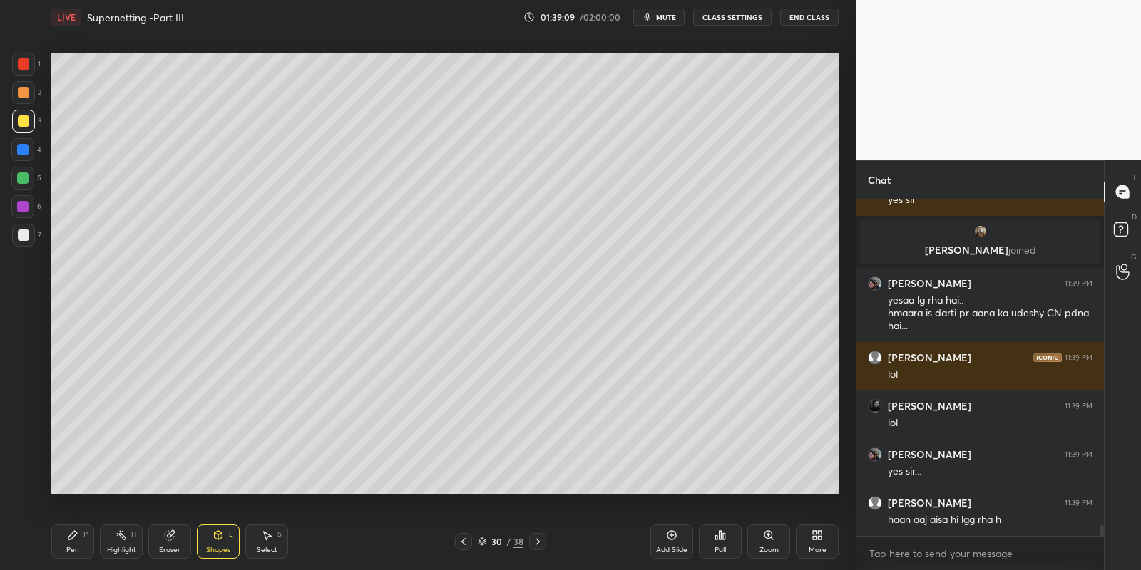
click at [80, 548] on div "Pen P" at bounding box center [72, 542] width 43 height 34
drag, startPoint x: 125, startPoint y: 543, endPoint x: 145, endPoint y: 502, distance: 45.6
click at [125, 541] on div "Highlight H" at bounding box center [121, 542] width 43 height 34
click at [72, 547] on div "Pen" at bounding box center [72, 550] width 13 height 7
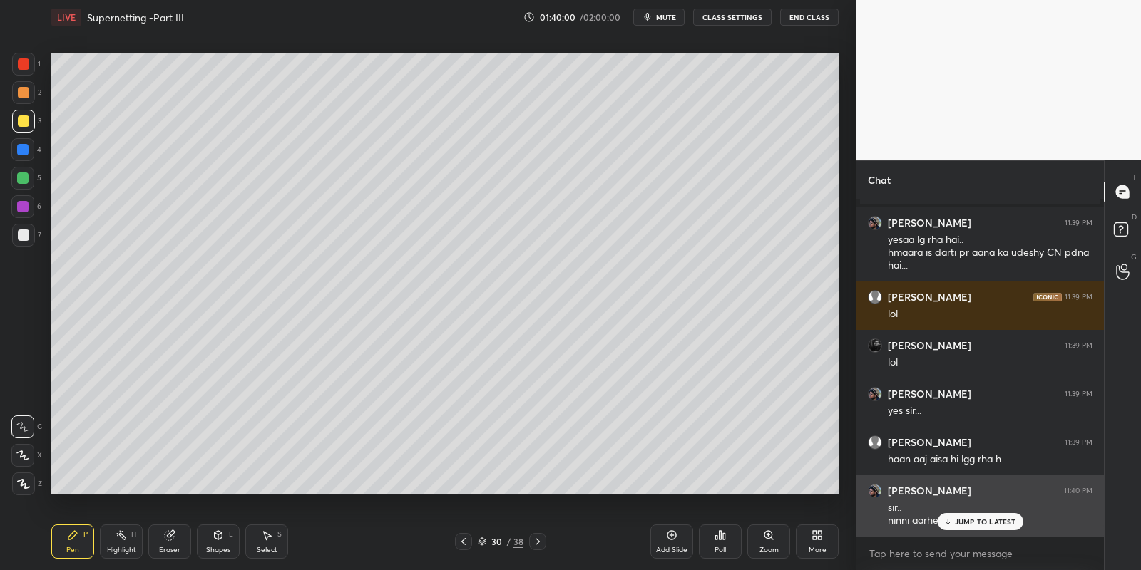
click at [958, 521] on p "JUMP TO LATEST" at bounding box center [985, 522] width 61 height 9
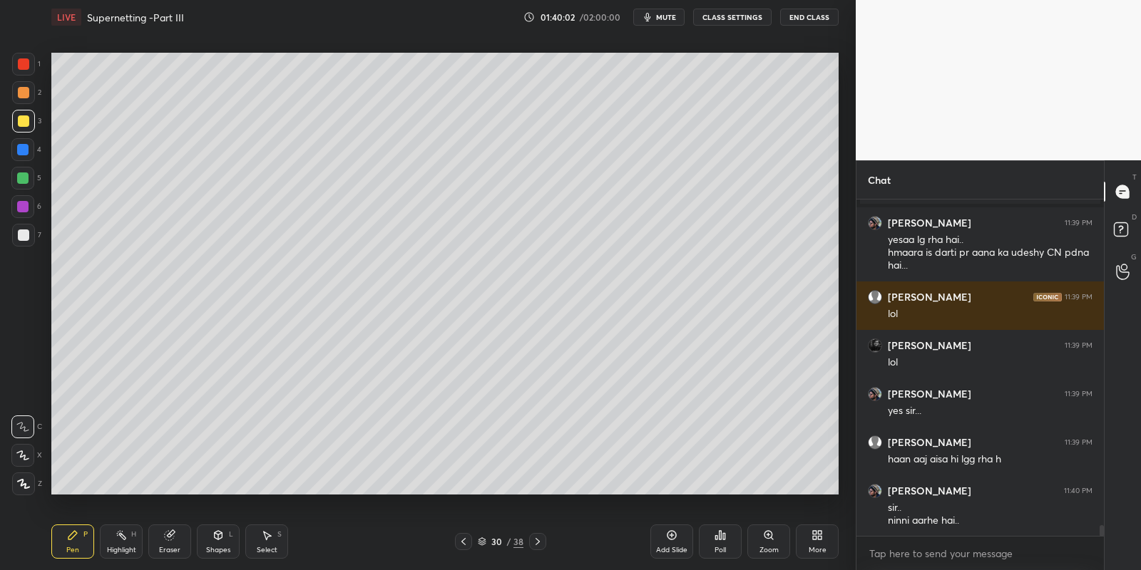
drag, startPoint x: 117, startPoint y: 543, endPoint x: 126, endPoint y: 508, distance: 35.5
click at [117, 537] on icon at bounding box center [120, 535] width 11 height 11
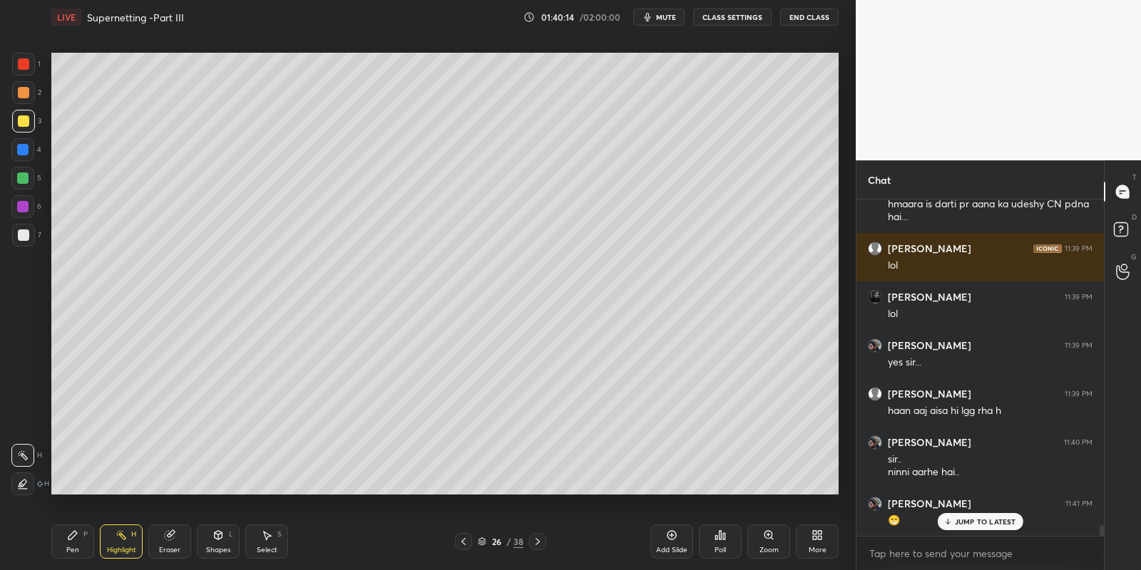
drag, startPoint x: 273, startPoint y: 543, endPoint x: 261, endPoint y: 496, distance: 47.9
click at [274, 538] on div "Select S" at bounding box center [266, 542] width 43 height 34
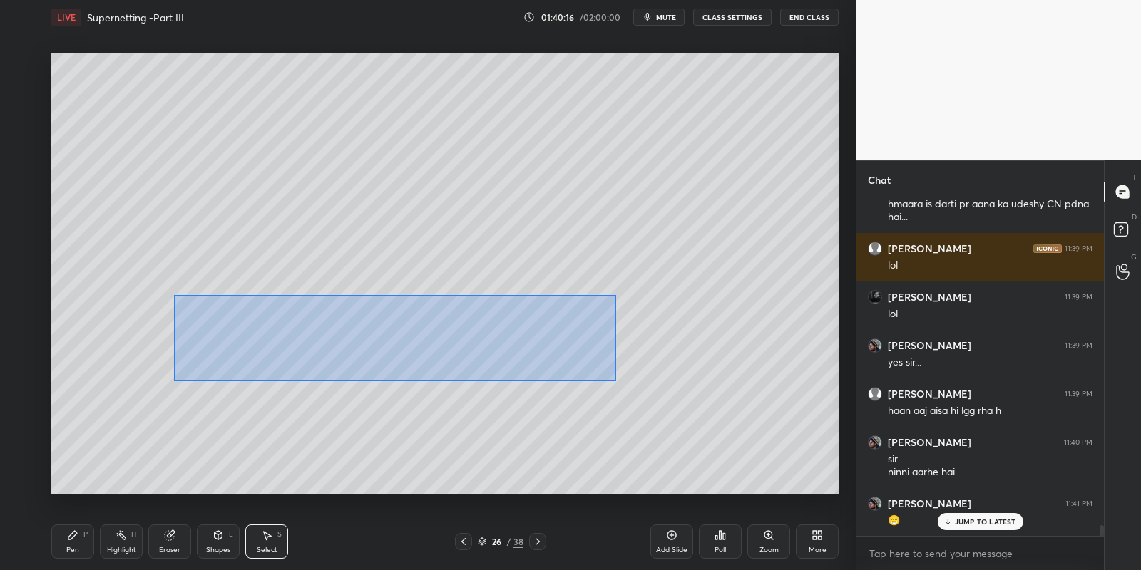
drag, startPoint x: 173, startPoint y: 294, endPoint x: 612, endPoint y: 376, distance: 445.9
click at [615, 376] on div "0 ° Undo Copy Paste here Duplicate Duplicate to new slide Delete" at bounding box center [444, 274] width 787 height 443
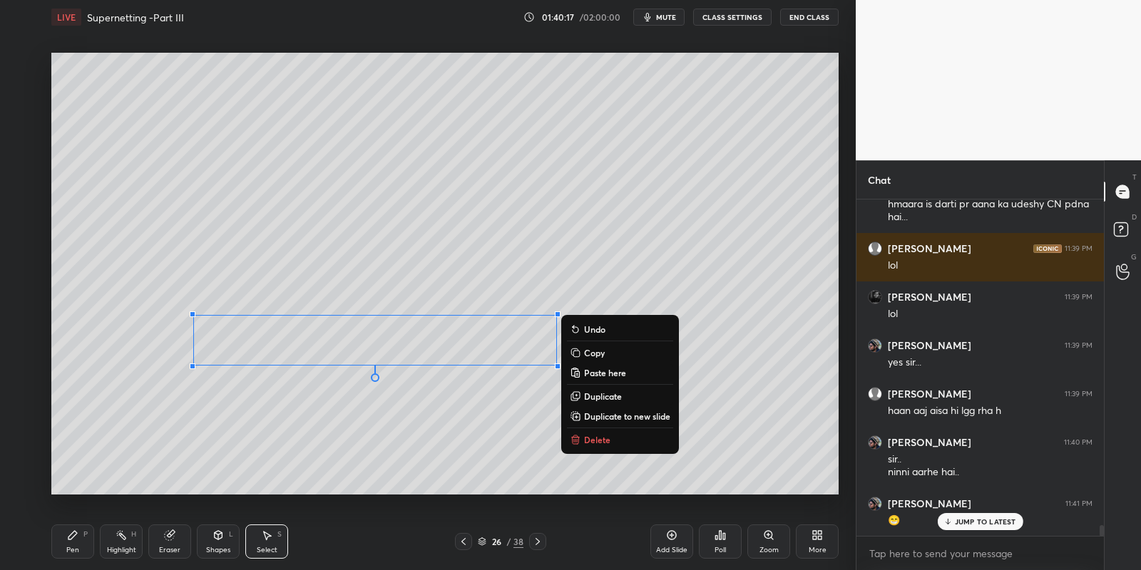
click at [603, 347] on p "Copy" at bounding box center [594, 352] width 21 height 11
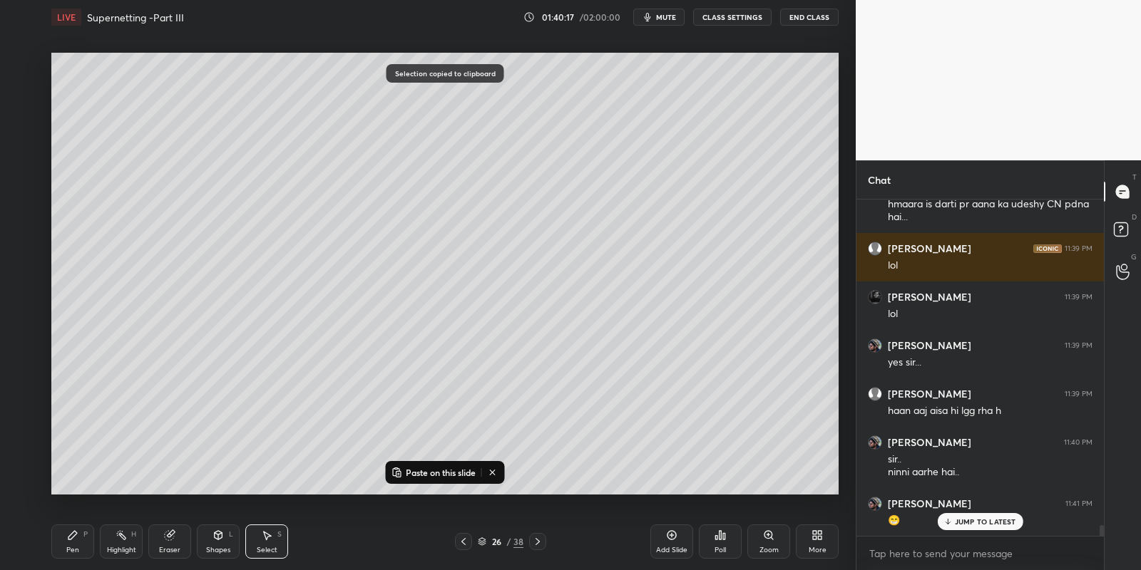
click at [535, 540] on icon at bounding box center [537, 541] width 11 height 11
click at [535, 536] on icon at bounding box center [537, 541] width 11 height 11
click at [539, 530] on div "Pen P Highlight H Eraser Shapes L Select S 28 / 38 Add Slide Poll Zoom More" at bounding box center [444, 541] width 787 height 57
click at [539, 533] on div "Pen P Highlight H Eraser Shapes L Select S 28 / 38 Add Slide Poll Zoom More" at bounding box center [444, 541] width 787 height 57
click at [538, 533] on div at bounding box center [537, 541] width 17 height 17
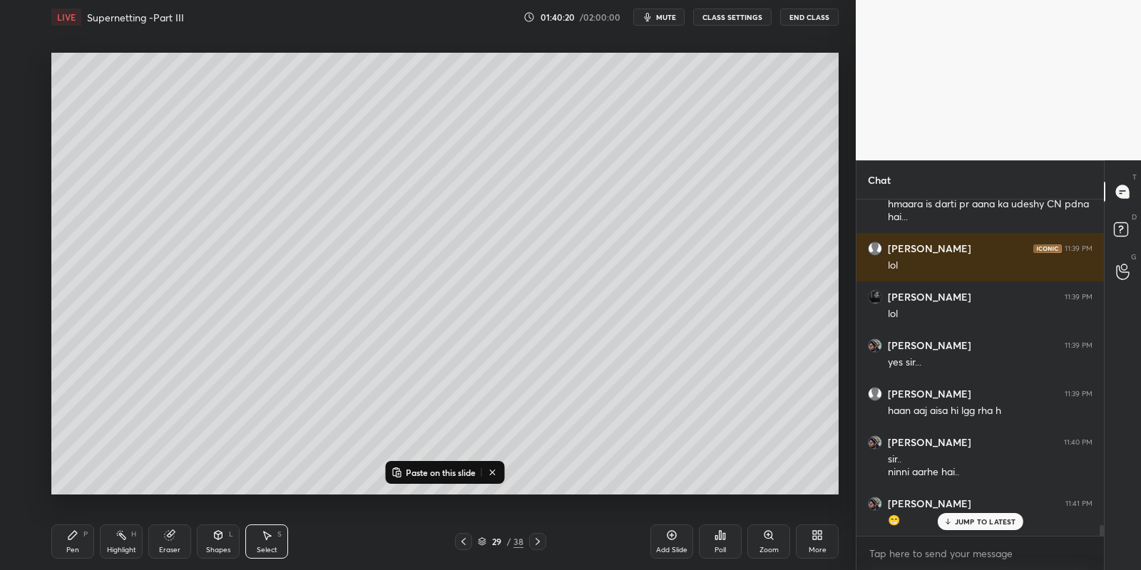
click at [541, 537] on icon at bounding box center [537, 541] width 11 height 11
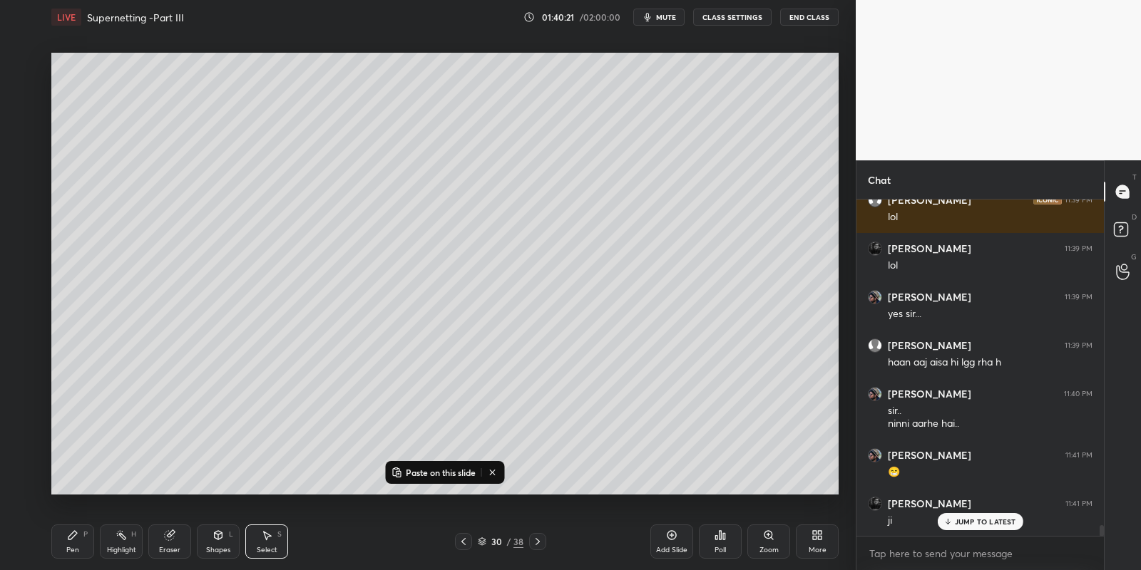
click at [438, 468] on button "Paste on this slide" at bounding box center [434, 472] width 90 height 17
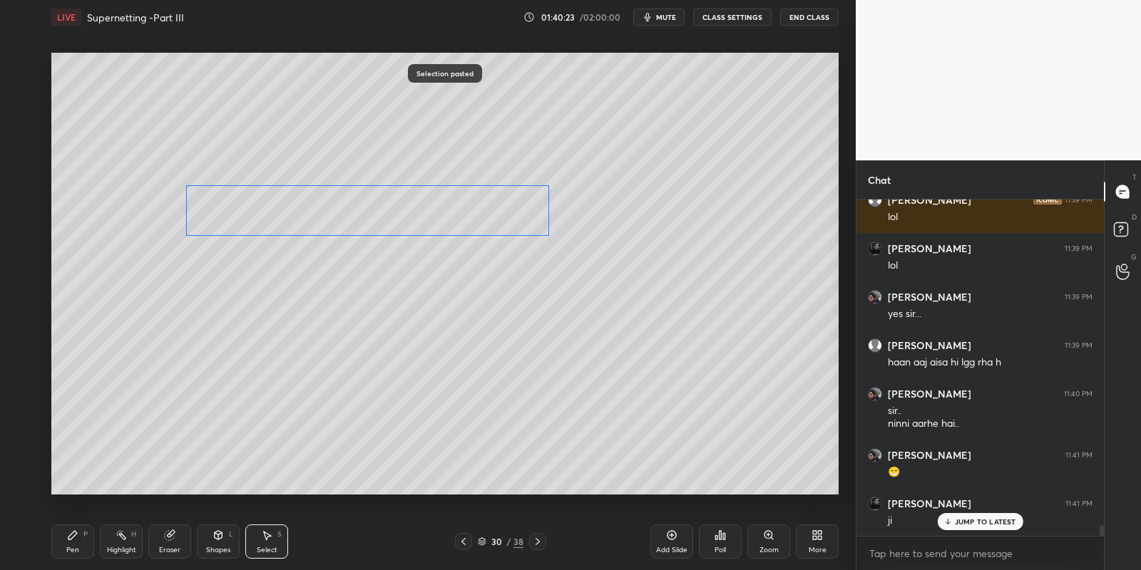
drag, startPoint x: 330, startPoint y: 295, endPoint x: 328, endPoint y: 225, distance: 70.6
click at [328, 203] on div "0 ° Undo Copy Paste here Duplicate Duplicate to new slide Delete" at bounding box center [444, 274] width 787 height 443
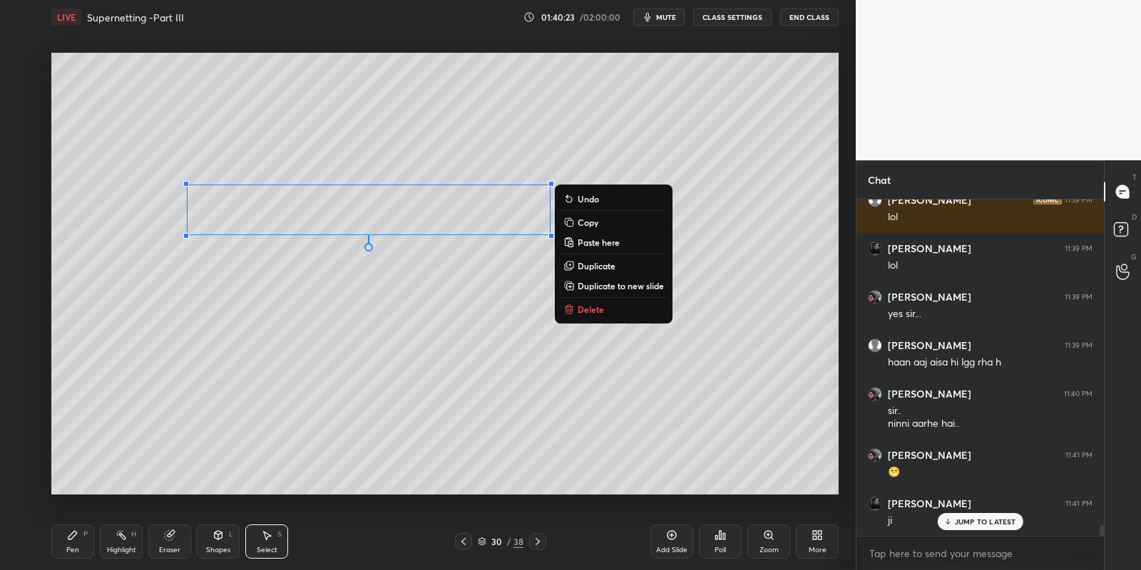
drag, startPoint x: 78, startPoint y: 538, endPoint x: 114, endPoint y: 540, distance: 36.4
click at [81, 540] on div "Pen P" at bounding box center [72, 542] width 43 height 34
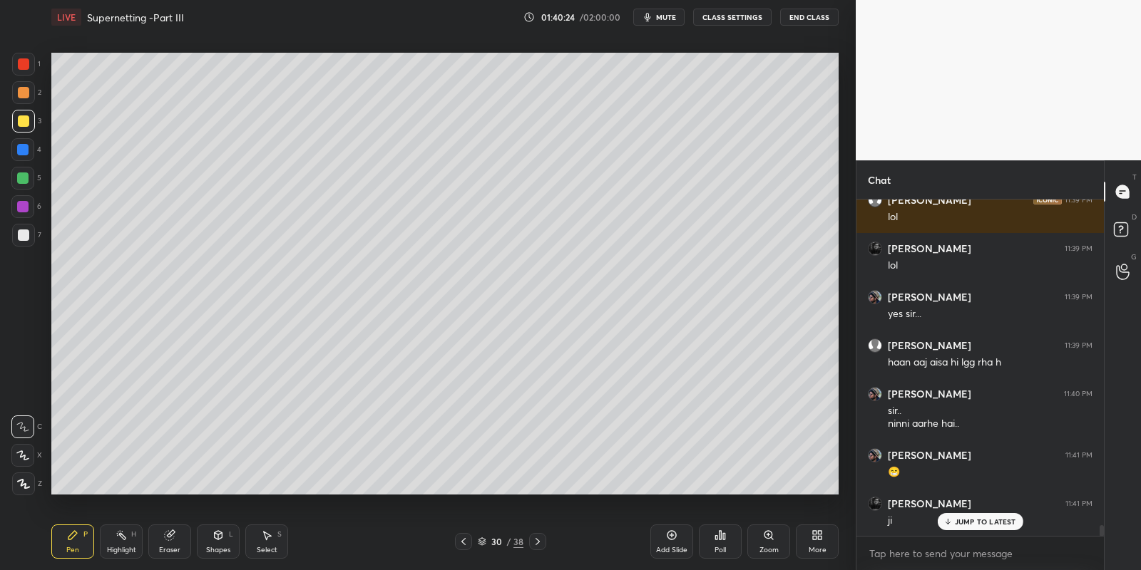
drag, startPoint x: 122, startPoint y: 547, endPoint x: 123, endPoint y: 538, distance: 8.6
click at [121, 545] on div "Highlight H" at bounding box center [121, 542] width 43 height 34
click at [69, 545] on div "Pen P" at bounding box center [72, 542] width 43 height 34
click at [26, 117] on div at bounding box center [23, 121] width 23 height 23
drag, startPoint x: 220, startPoint y: 553, endPoint x: 220, endPoint y: 529, distance: 24.2
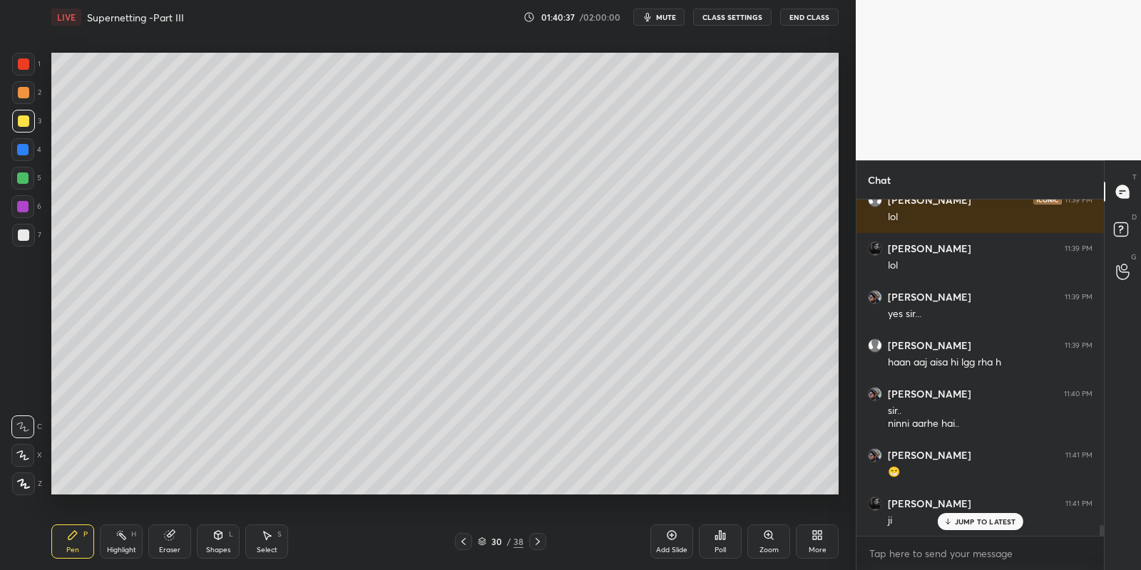
click at [220, 550] on div "Shapes" at bounding box center [218, 550] width 24 height 7
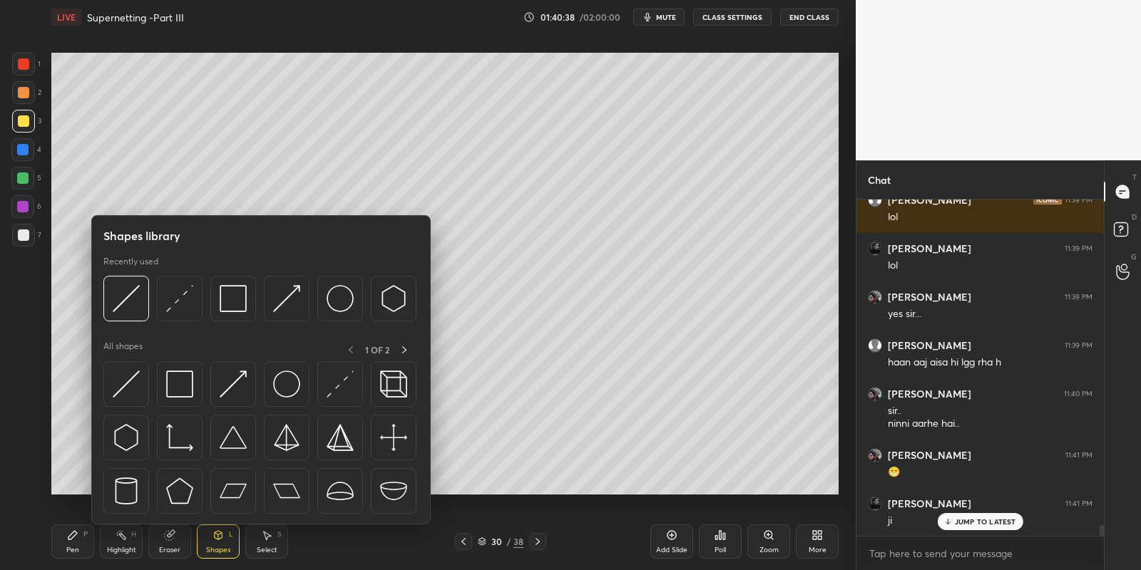
click at [130, 380] on img at bounding box center [126, 384] width 27 height 27
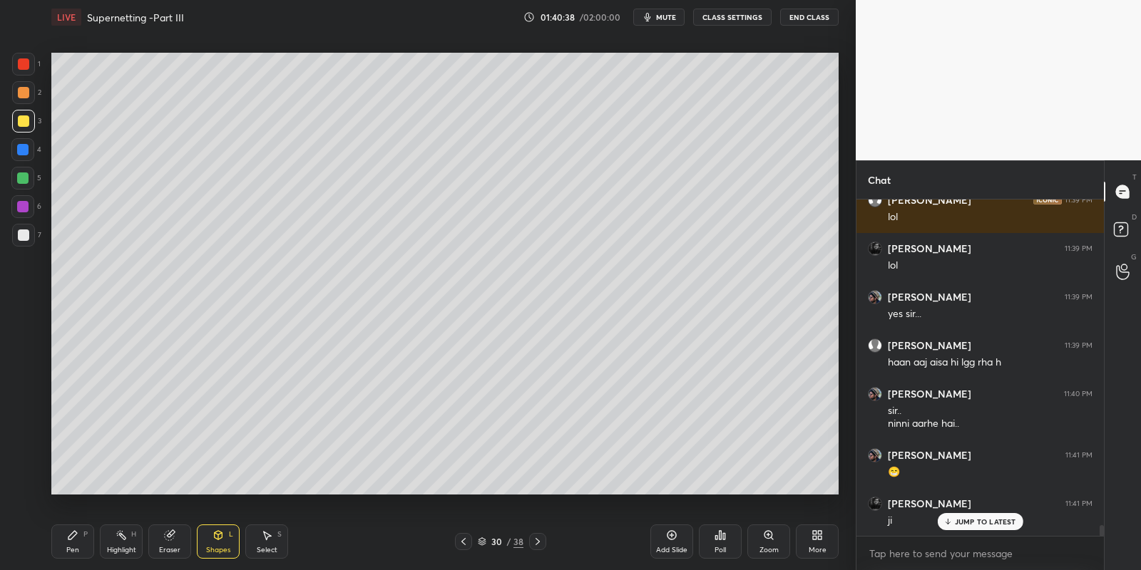
drag, startPoint x: 18, startPoint y: 235, endPoint x: 24, endPoint y: 232, distance: 7.3
click at [21, 234] on div at bounding box center [23, 235] width 11 height 11
click at [83, 548] on div "Pen P" at bounding box center [72, 542] width 43 height 34
drag, startPoint x: 121, startPoint y: 542, endPoint x: 138, endPoint y: 511, distance: 34.8
click at [123, 540] on div "Highlight H" at bounding box center [121, 542] width 43 height 34
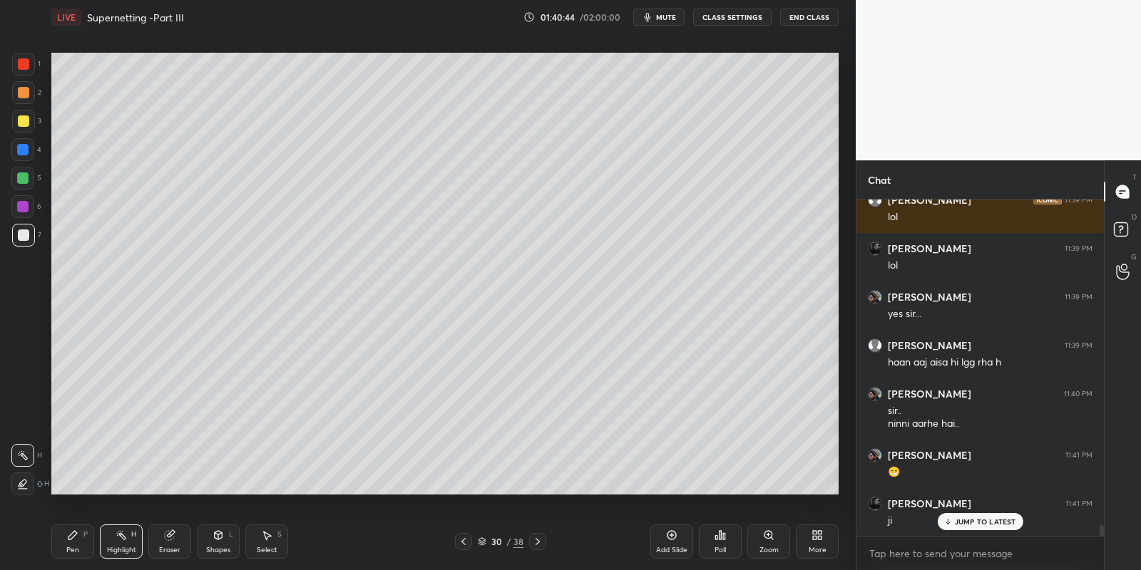
drag, startPoint x: 80, startPoint y: 545, endPoint x: 89, endPoint y: 528, distance: 20.1
click at [81, 543] on div "Pen P" at bounding box center [72, 542] width 43 height 34
drag, startPoint x: 168, startPoint y: 543, endPoint x: 183, endPoint y: 507, distance: 39.3
click at [168, 542] on div "Eraser" at bounding box center [169, 542] width 43 height 34
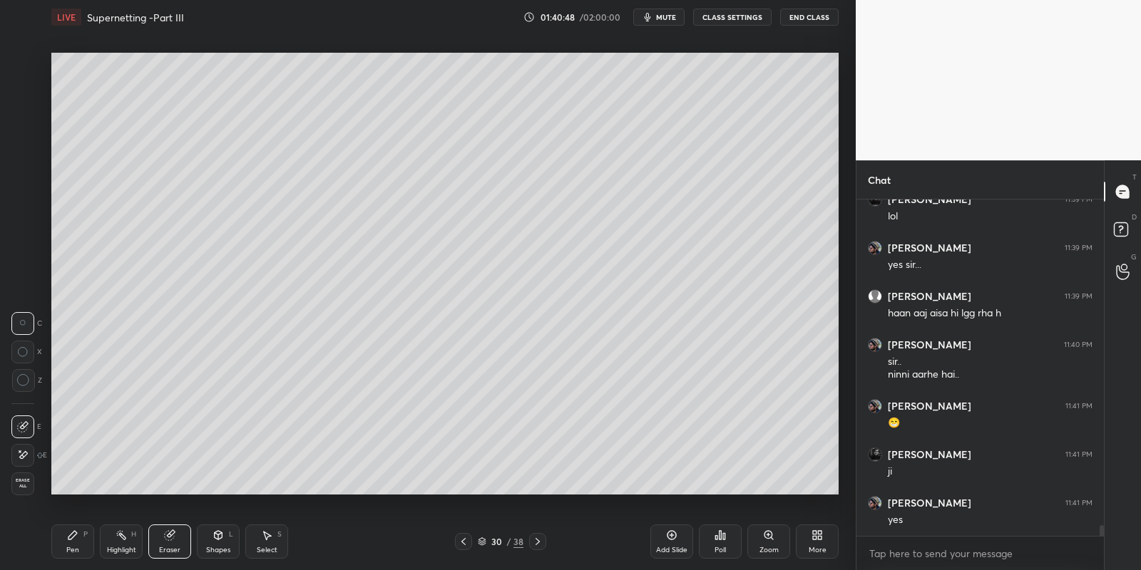
drag, startPoint x: 222, startPoint y: 550, endPoint x: 225, endPoint y: 527, distance: 23.1
click at [222, 547] on div "Shapes" at bounding box center [218, 550] width 24 height 7
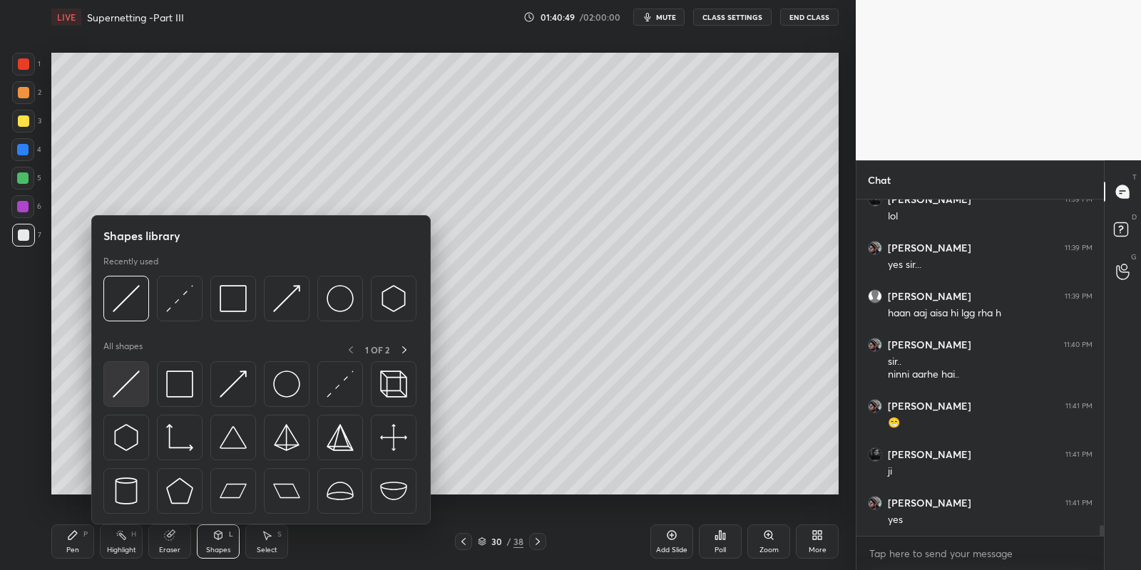
click at [133, 381] on img at bounding box center [126, 384] width 27 height 27
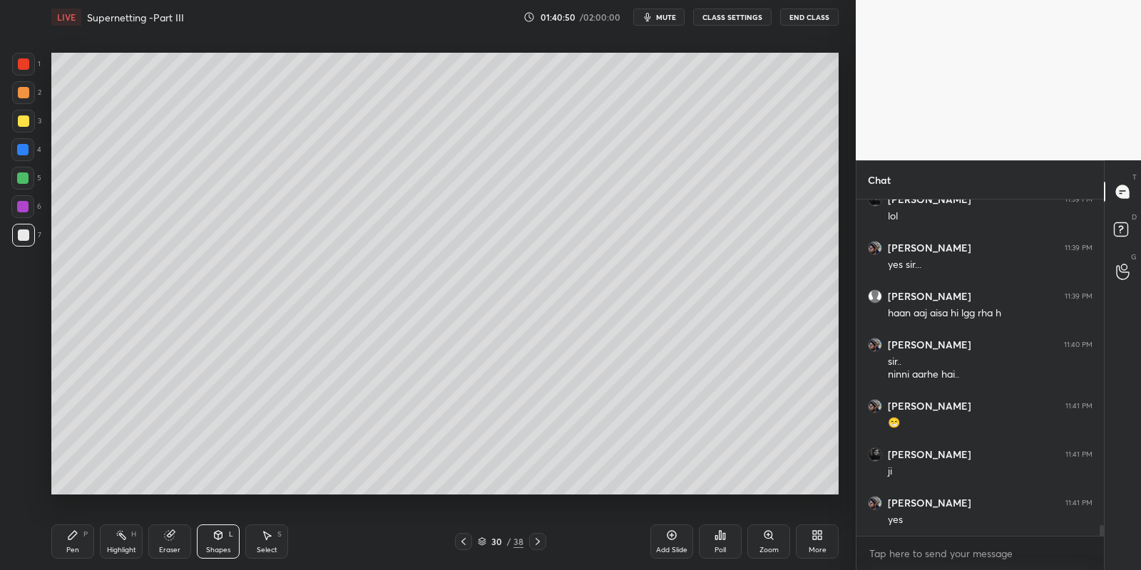
click at [72, 536] on icon at bounding box center [72, 535] width 11 height 11
drag, startPoint x: 117, startPoint y: 548, endPoint x: 145, endPoint y: 497, distance: 58.1
click at [118, 545] on div "Highlight H" at bounding box center [121, 542] width 43 height 34
drag, startPoint x: 73, startPoint y: 543, endPoint x: 108, endPoint y: 536, distance: 35.5
click at [78, 542] on div "Pen P" at bounding box center [72, 542] width 43 height 34
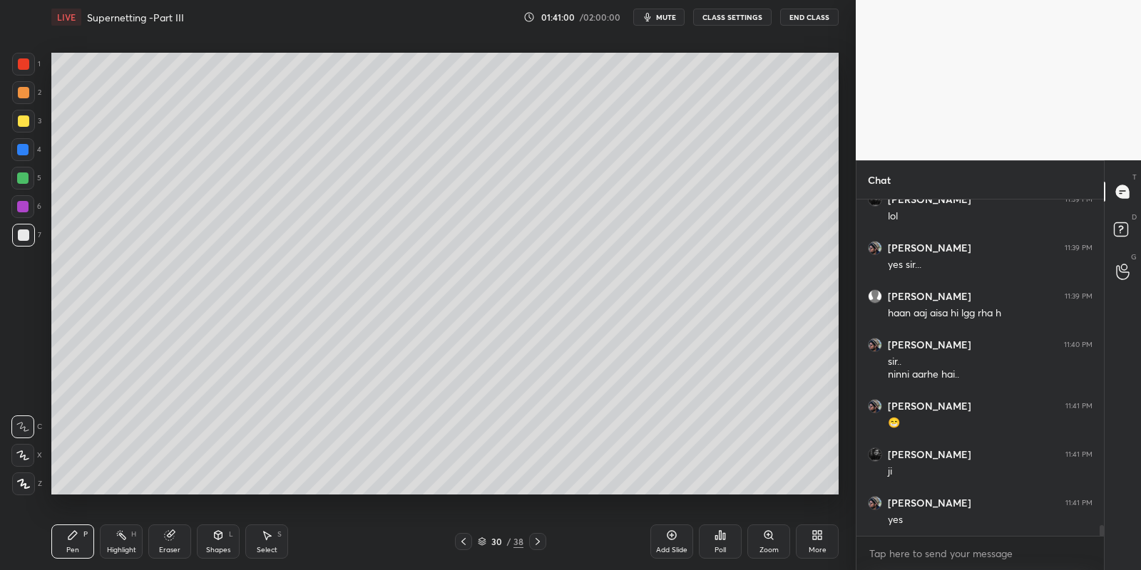
click at [123, 549] on div "Highlight" at bounding box center [121, 550] width 29 height 7
drag, startPoint x: 74, startPoint y: 545, endPoint x: 75, endPoint y: 538, distance: 7.2
click at [74, 543] on div "Pen P" at bounding box center [72, 542] width 43 height 34
click at [118, 546] on div "Highlight H" at bounding box center [121, 542] width 43 height 34
drag, startPoint x: 69, startPoint y: 545, endPoint x: 73, endPoint y: 535, distance: 10.9
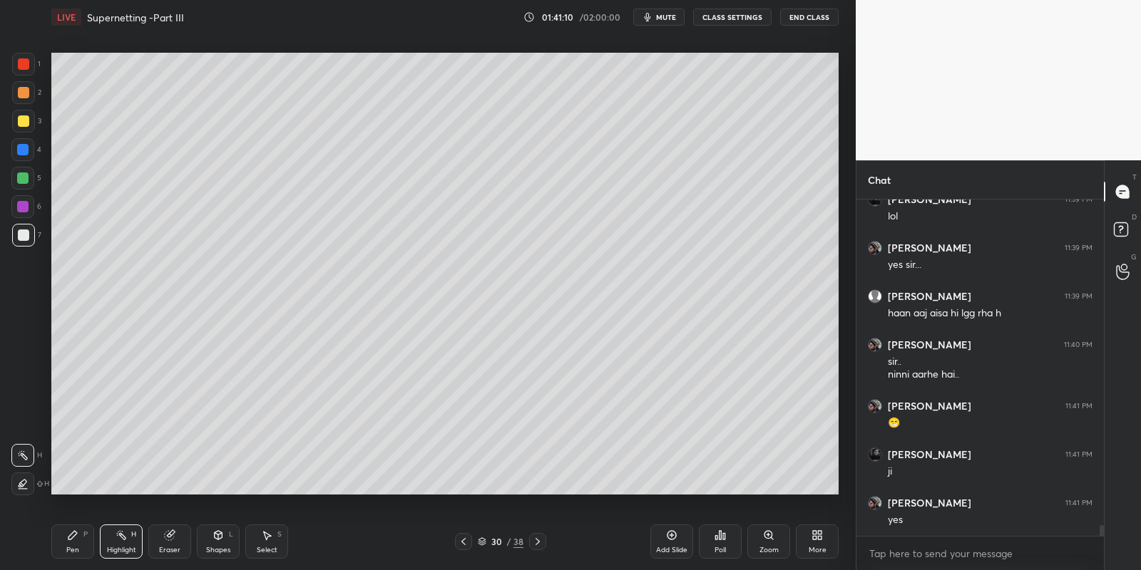
click at [71, 541] on div "Pen P" at bounding box center [72, 542] width 43 height 34
drag, startPoint x: 116, startPoint y: 552, endPoint x: 168, endPoint y: 498, distance: 75.1
click at [115, 548] on div "Highlight" at bounding box center [121, 550] width 29 height 7
drag, startPoint x: 68, startPoint y: 550, endPoint x: 69, endPoint y: 543, distance: 8.0
click at [68, 548] on div "Pen" at bounding box center [72, 550] width 13 height 7
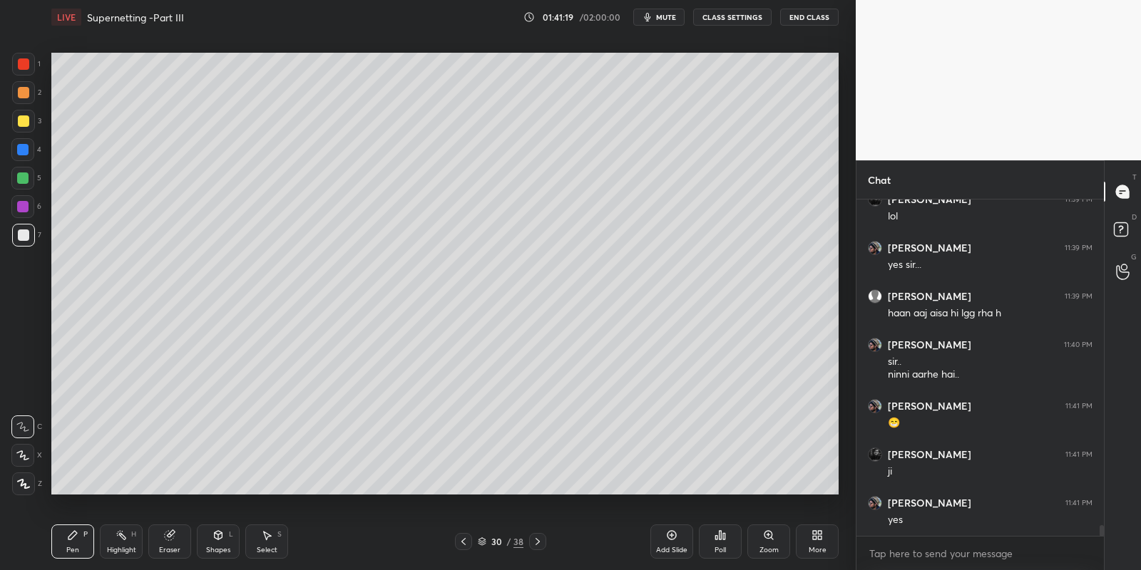
click at [20, 227] on div at bounding box center [23, 235] width 23 height 23
drag, startPoint x: 113, startPoint y: 550, endPoint x: 133, endPoint y: 510, distance: 44.0
click at [109, 548] on div "Highlight" at bounding box center [121, 550] width 29 height 7
drag, startPoint x: 73, startPoint y: 545, endPoint x: 92, endPoint y: 533, distance: 22.7
click at [73, 547] on div "Pen" at bounding box center [72, 550] width 13 height 7
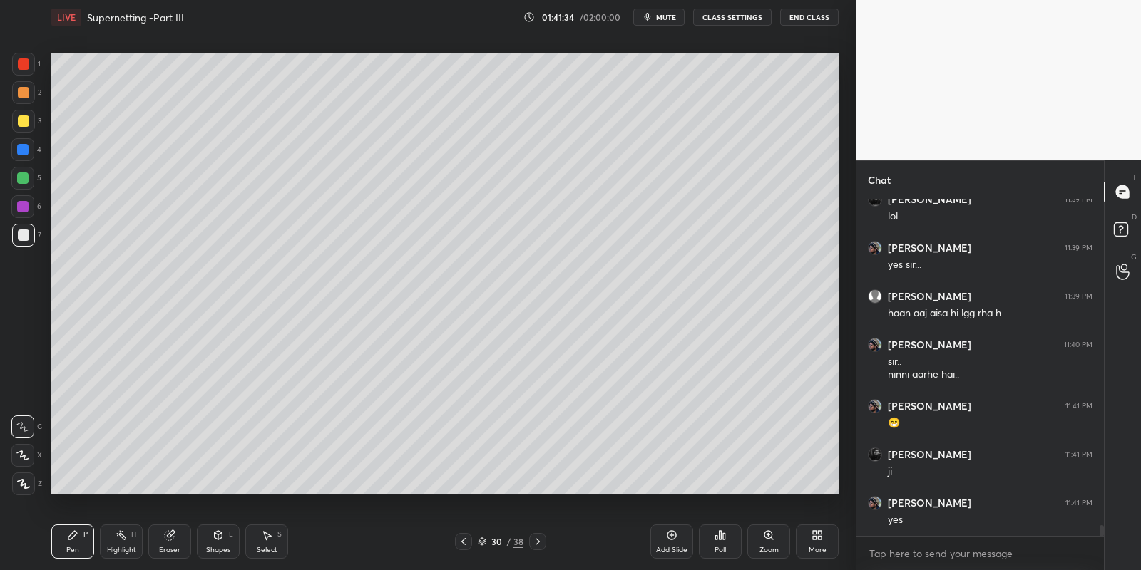
drag, startPoint x: 219, startPoint y: 544, endPoint x: 220, endPoint y: 529, distance: 15.0
click at [220, 543] on div "Shapes L" at bounding box center [218, 542] width 43 height 34
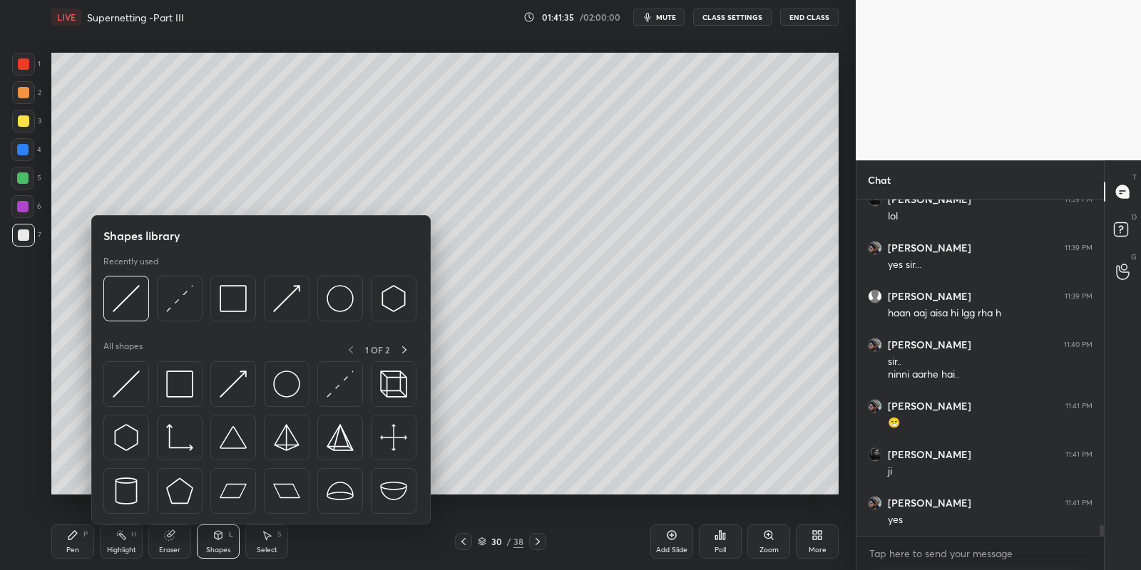
click at [130, 379] on img at bounding box center [126, 384] width 27 height 27
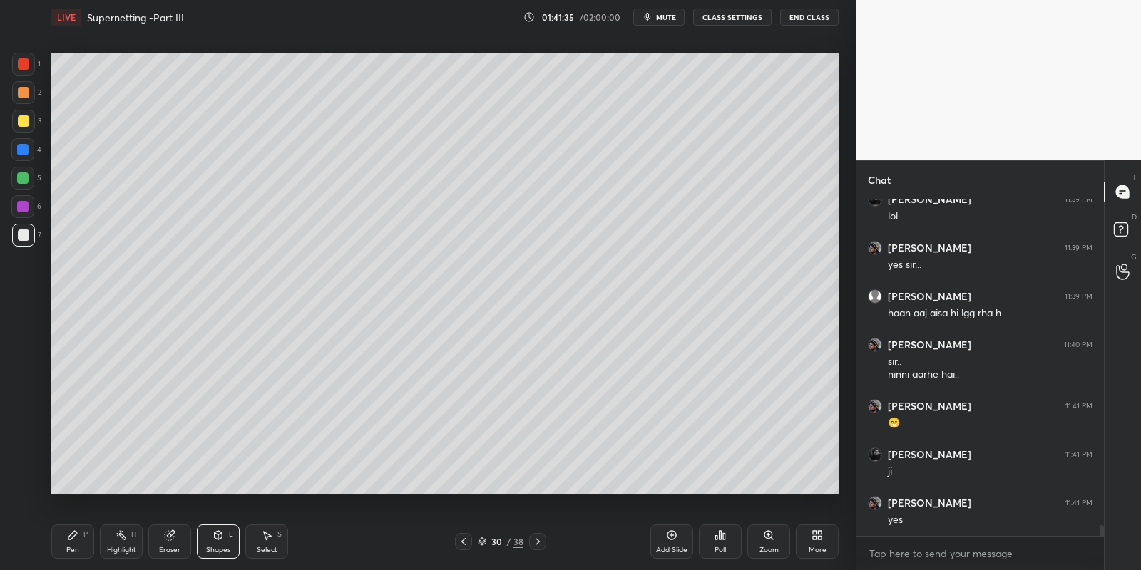
drag, startPoint x: 21, startPoint y: 181, endPoint x: 32, endPoint y: 180, distance: 11.5
click at [23, 179] on div at bounding box center [22, 178] width 11 height 11
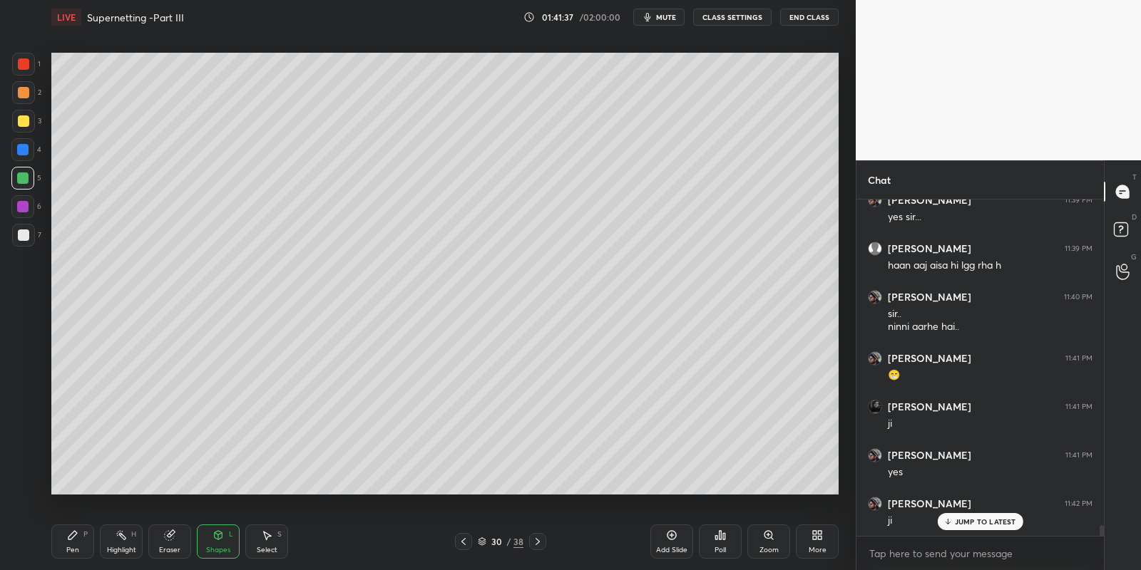
scroll to position [10516, 0]
drag, startPoint x: 75, startPoint y: 539, endPoint x: 82, endPoint y: 533, distance: 9.6
click at [73, 539] on icon at bounding box center [72, 535] width 11 height 11
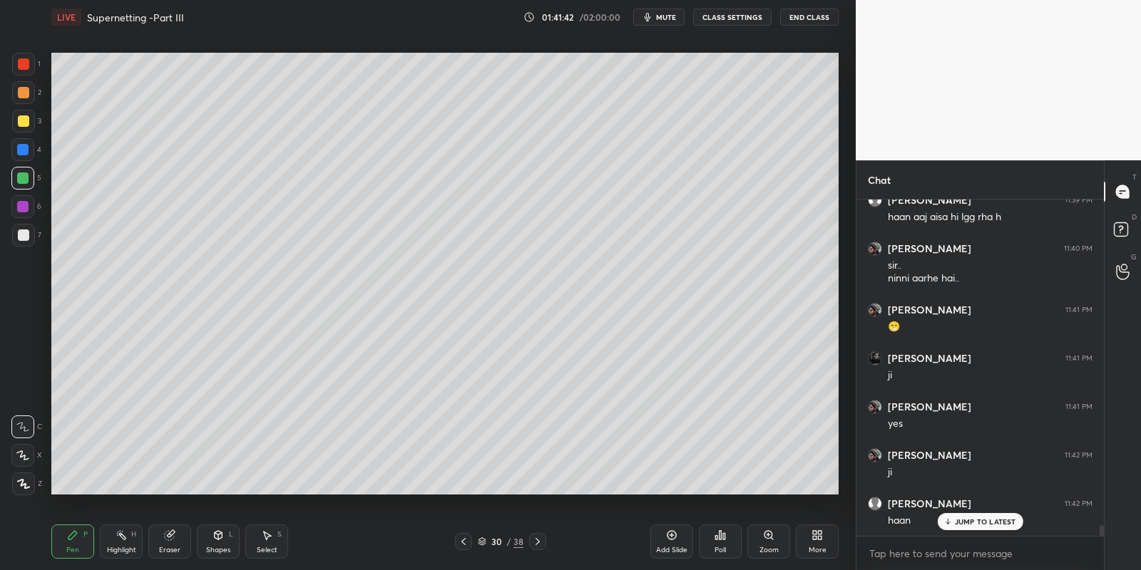
click at [113, 538] on div "Highlight H" at bounding box center [121, 542] width 43 height 34
click at [76, 545] on div "Pen P" at bounding box center [72, 542] width 43 height 34
click at [29, 175] on div at bounding box center [22, 178] width 23 height 23
click at [223, 540] on div "Shapes L" at bounding box center [218, 542] width 43 height 34
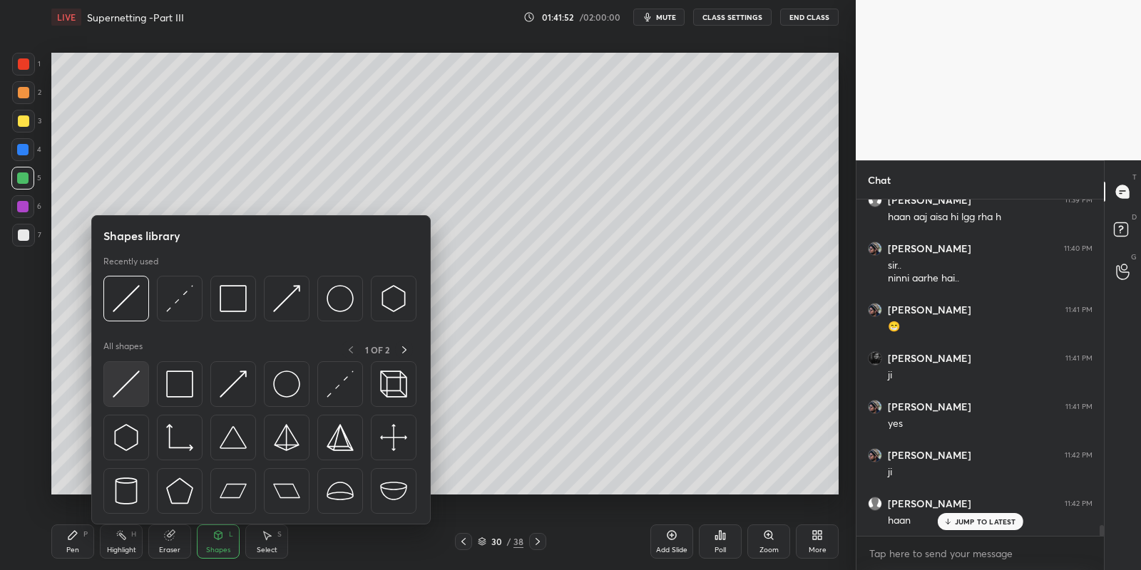
click at [131, 376] on img at bounding box center [126, 384] width 27 height 27
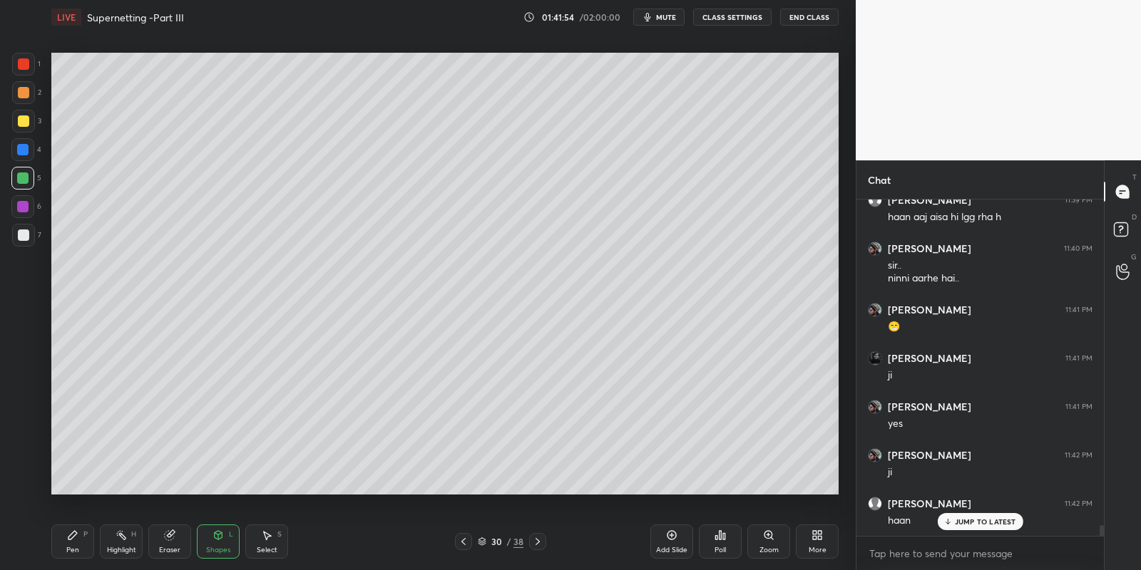
click at [78, 539] on div "Pen P" at bounding box center [72, 542] width 43 height 34
drag, startPoint x: 222, startPoint y: 535, endPoint x: 220, endPoint y: 525, distance: 9.5
click at [222, 533] on icon at bounding box center [217, 535] width 11 height 11
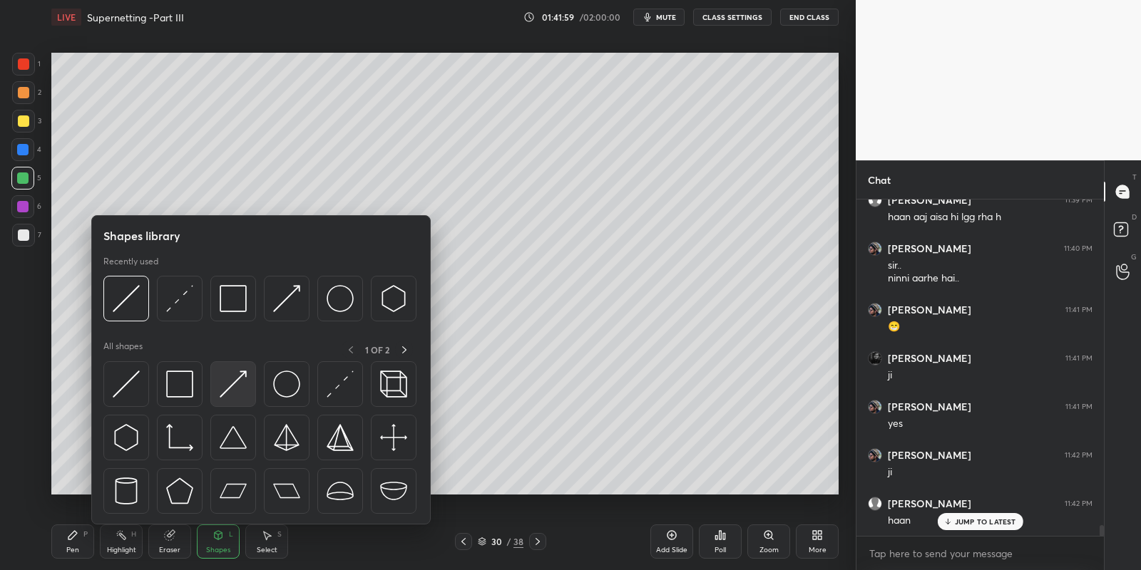
click at [240, 374] on img at bounding box center [233, 384] width 27 height 27
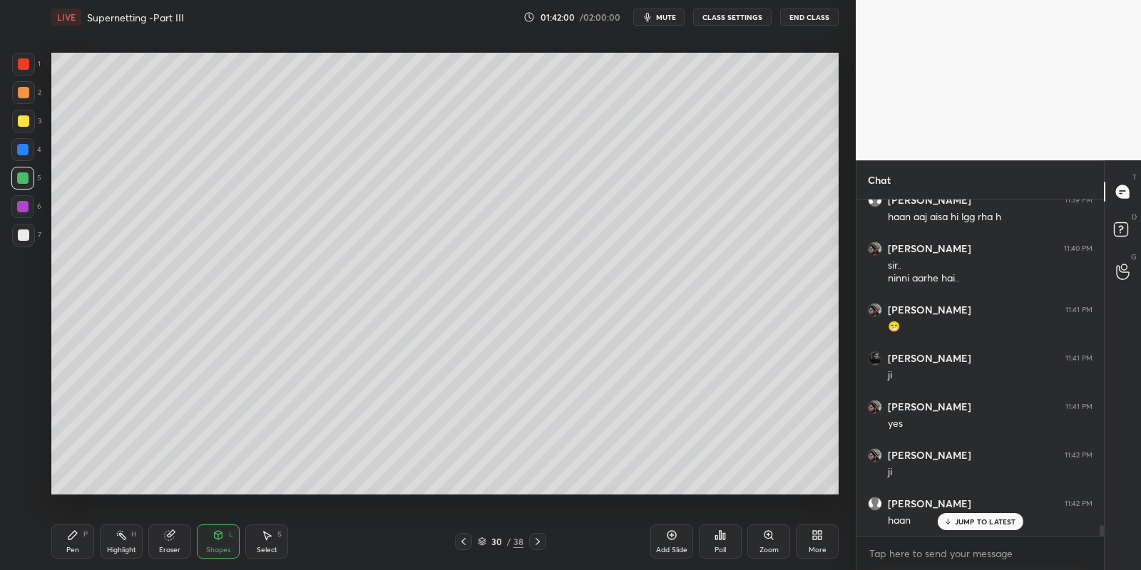
click at [75, 548] on div "Pen" at bounding box center [72, 550] width 13 height 7
click at [25, 121] on div at bounding box center [23, 120] width 11 height 11
drag, startPoint x: 119, startPoint y: 534, endPoint x: 136, endPoint y: 500, distance: 37.6
click at [119, 532] on icon at bounding box center [120, 535] width 11 height 11
drag, startPoint x: 76, startPoint y: 541, endPoint x: 89, endPoint y: 533, distance: 16.0
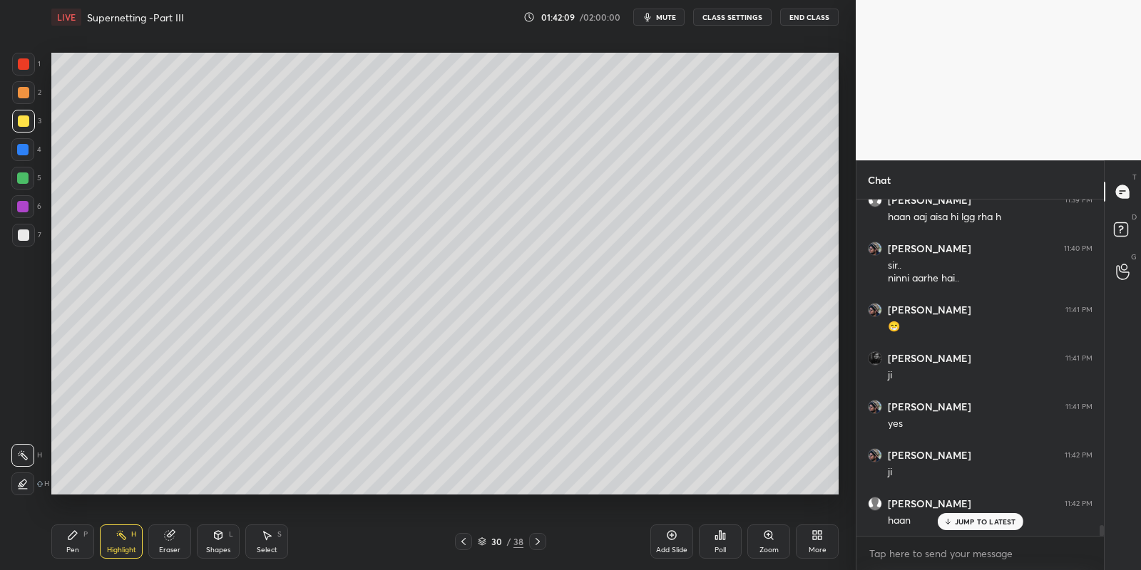
click at [76, 540] on div "Pen P" at bounding box center [72, 542] width 43 height 34
click at [120, 537] on icon at bounding box center [120, 535] width 11 height 11
click at [75, 535] on icon at bounding box center [72, 535] width 11 height 11
click at [117, 547] on div "Highlight" at bounding box center [121, 550] width 29 height 7
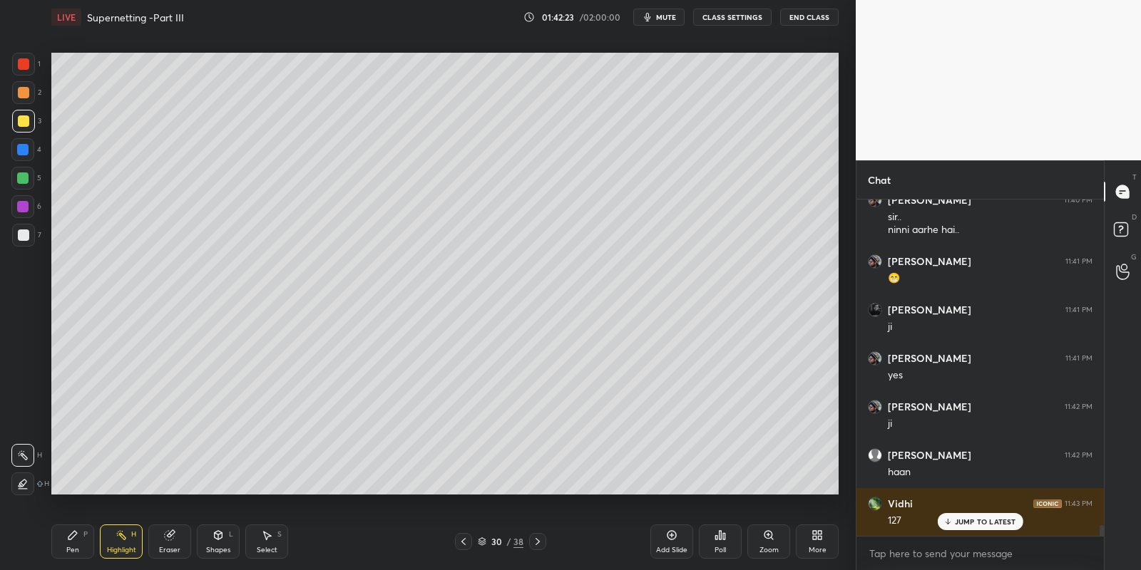
click at [80, 539] on div "Pen P" at bounding box center [72, 542] width 43 height 34
click at [133, 540] on div "Highlight H" at bounding box center [121, 542] width 43 height 34
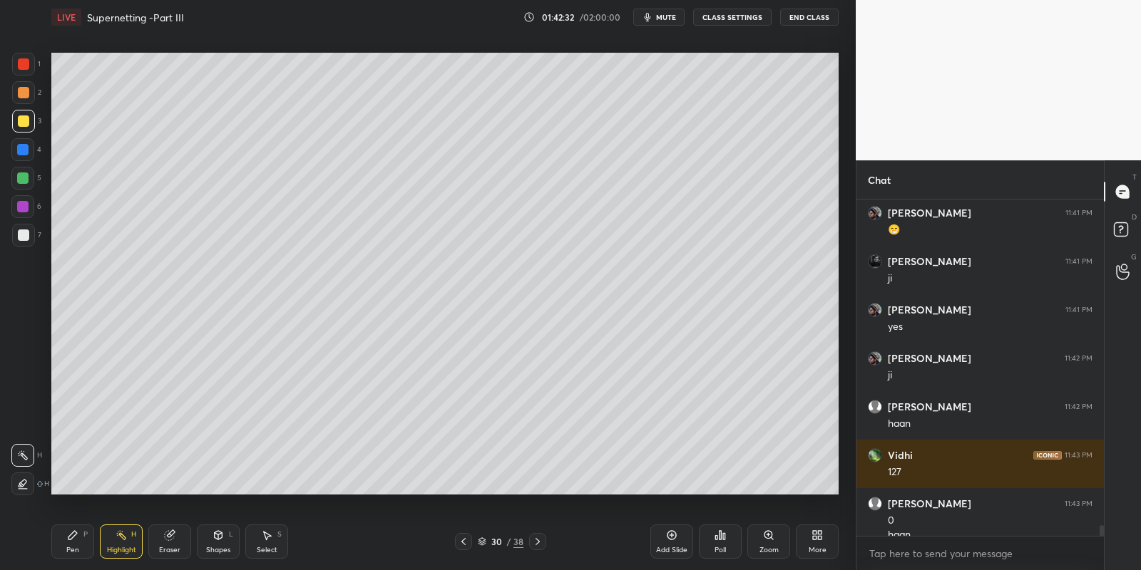
scroll to position [10627, 0]
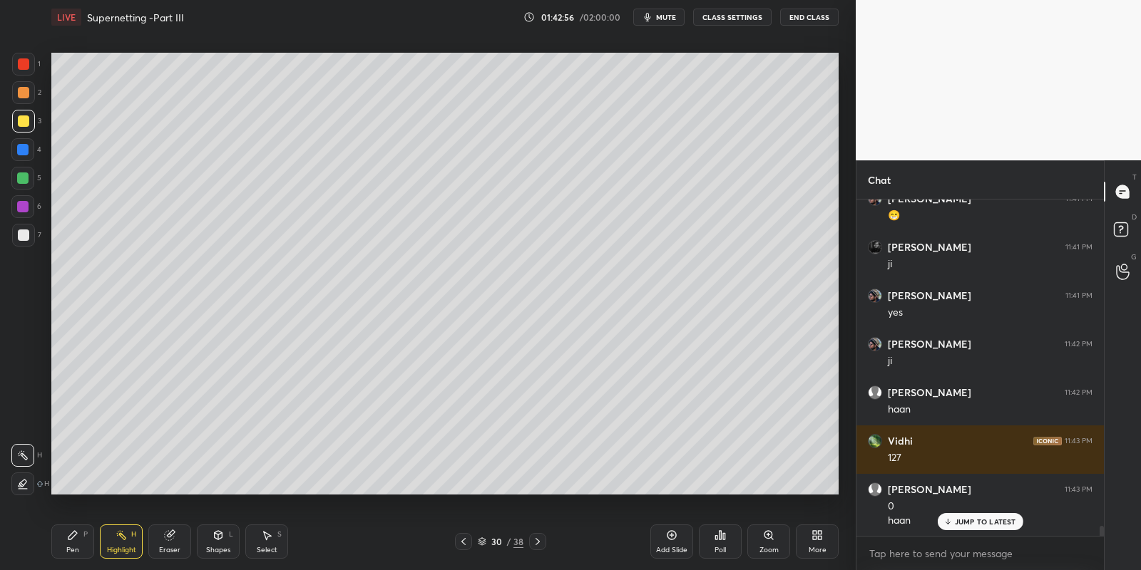
click at [78, 542] on div "Pen P" at bounding box center [72, 542] width 43 height 34
click at [110, 540] on div "Highlight H" at bounding box center [121, 542] width 43 height 34
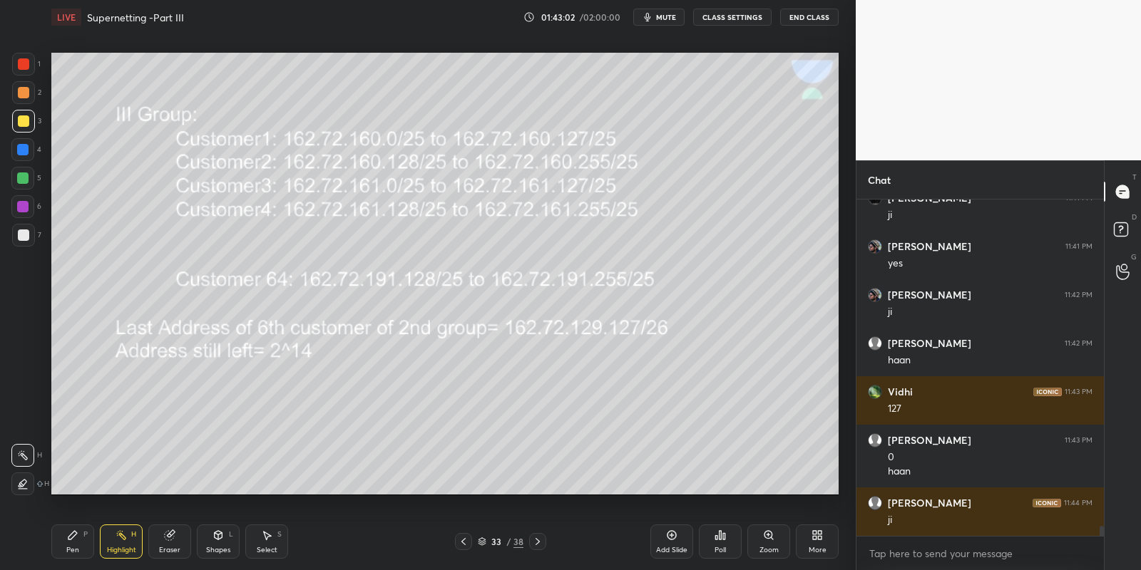
click at [223, 536] on icon at bounding box center [217, 535] width 11 height 11
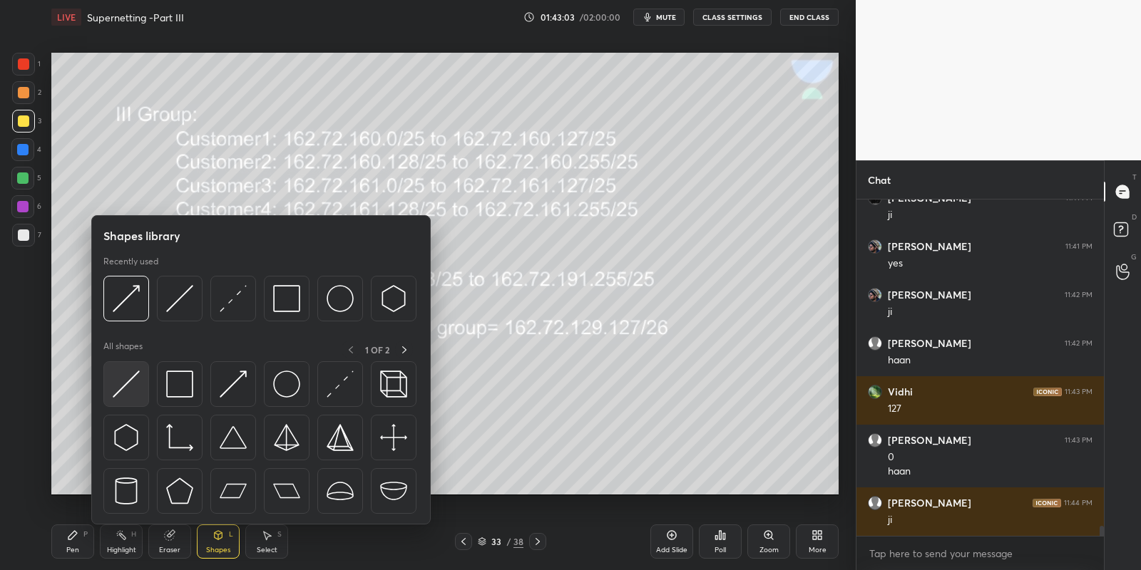
click at [120, 390] on img at bounding box center [126, 384] width 27 height 27
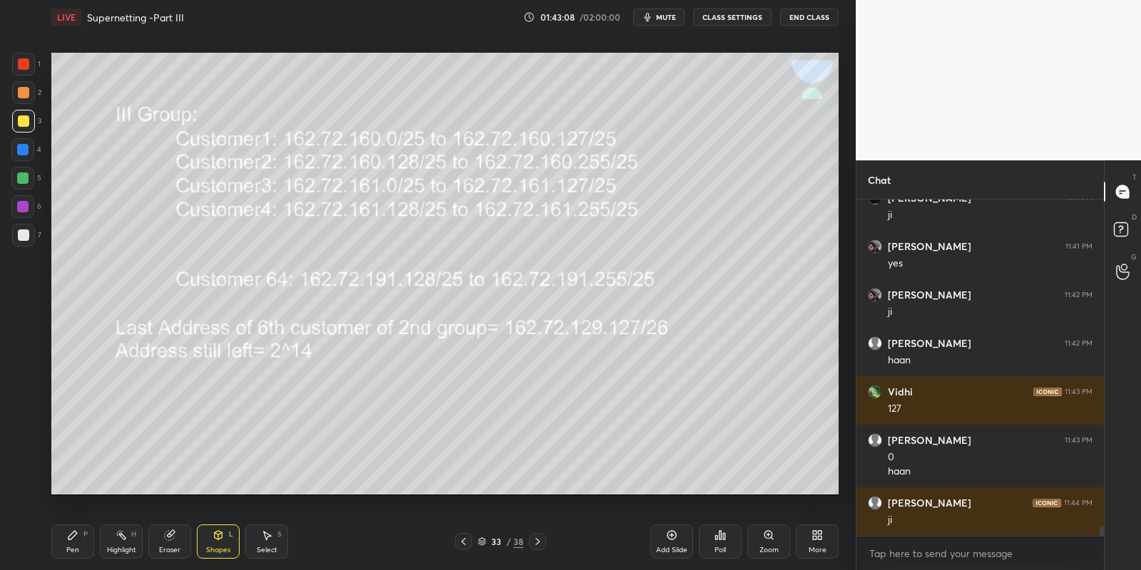
drag, startPoint x: 89, startPoint y: 540, endPoint x: 137, endPoint y: 538, distance: 47.8
click at [97, 538] on div "Pen P Highlight H Eraser Shapes L Select S" at bounding box center [200, 542] width 299 height 34
drag, startPoint x: 137, startPoint y: 538, endPoint x: 176, endPoint y: 508, distance: 49.8
click at [135, 540] on div "Highlight H" at bounding box center [121, 542] width 43 height 34
drag, startPoint x: 73, startPoint y: 554, endPoint x: 75, endPoint y: 545, distance: 9.5
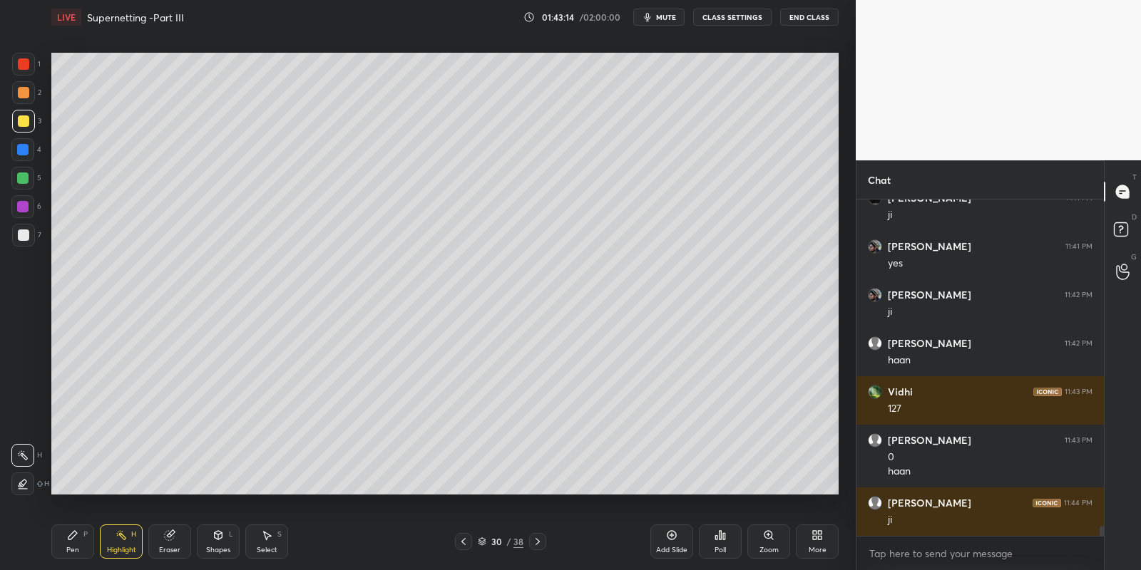
click at [74, 552] on div "Pen" at bounding box center [72, 550] width 13 height 7
click at [117, 538] on icon at bounding box center [120, 535] width 11 height 11
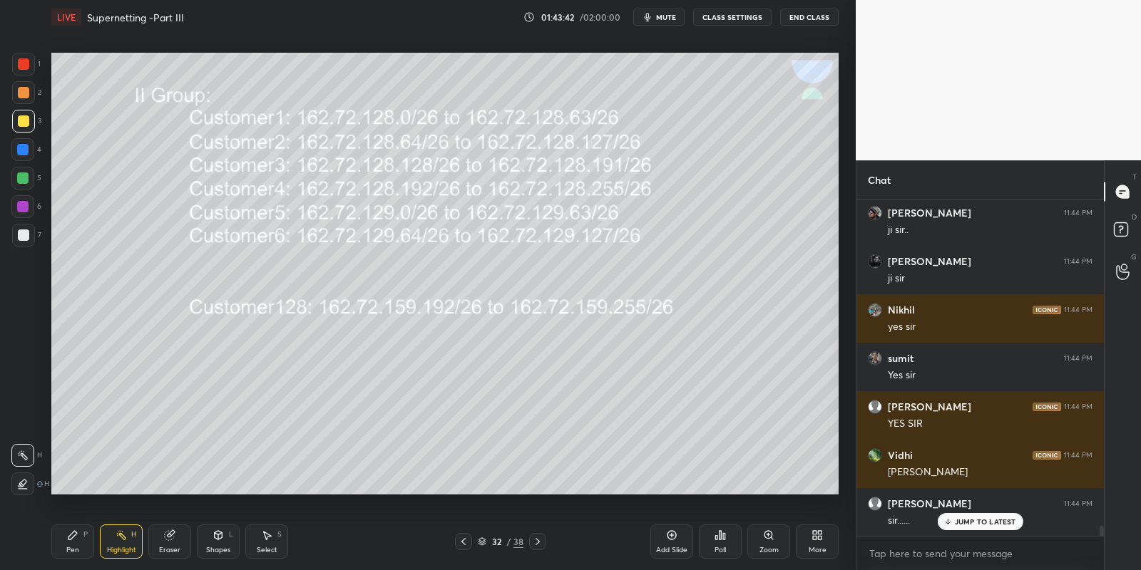
scroll to position [11161, 0]
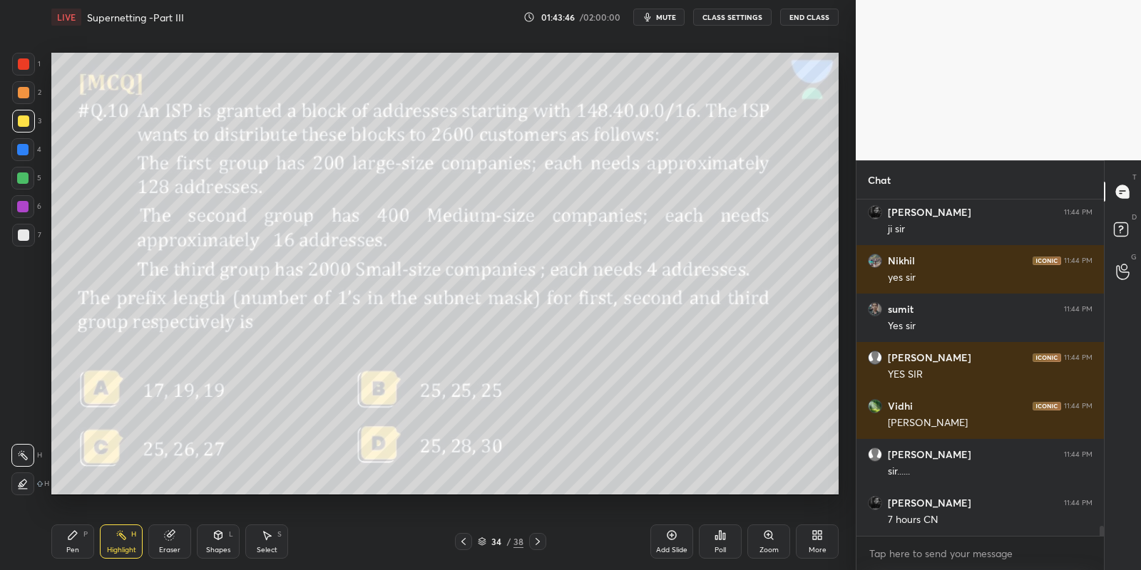
click at [217, 550] on div "Shapes L" at bounding box center [218, 542] width 43 height 34
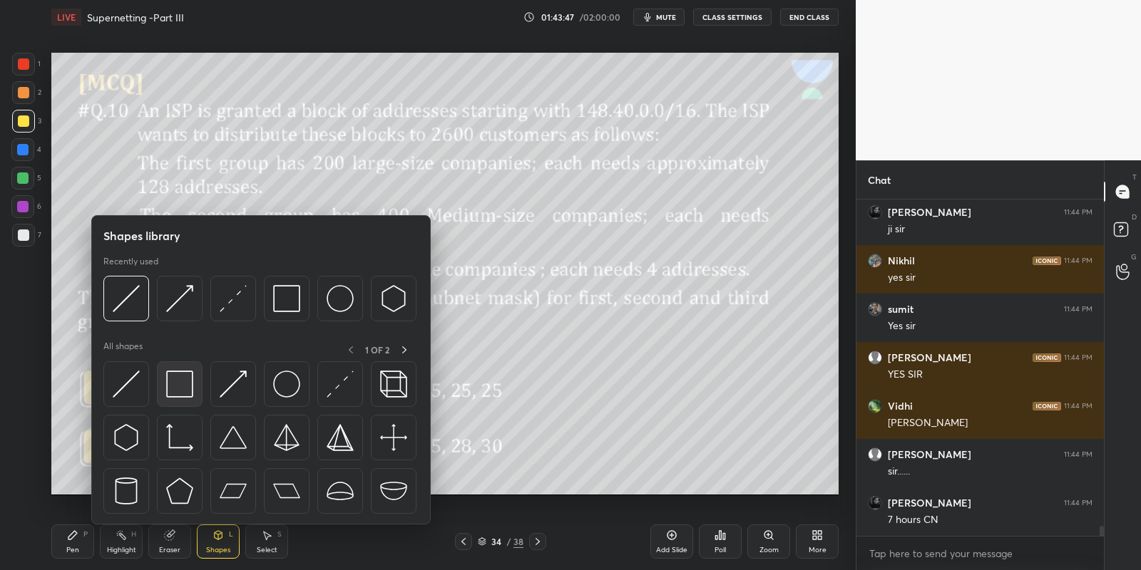
drag, startPoint x: 192, startPoint y: 392, endPoint x: 23, endPoint y: 171, distance: 278.6
click at [190, 393] on img at bounding box center [179, 384] width 27 height 27
click at [22, 175] on div at bounding box center [22, 178] width 11 height 11
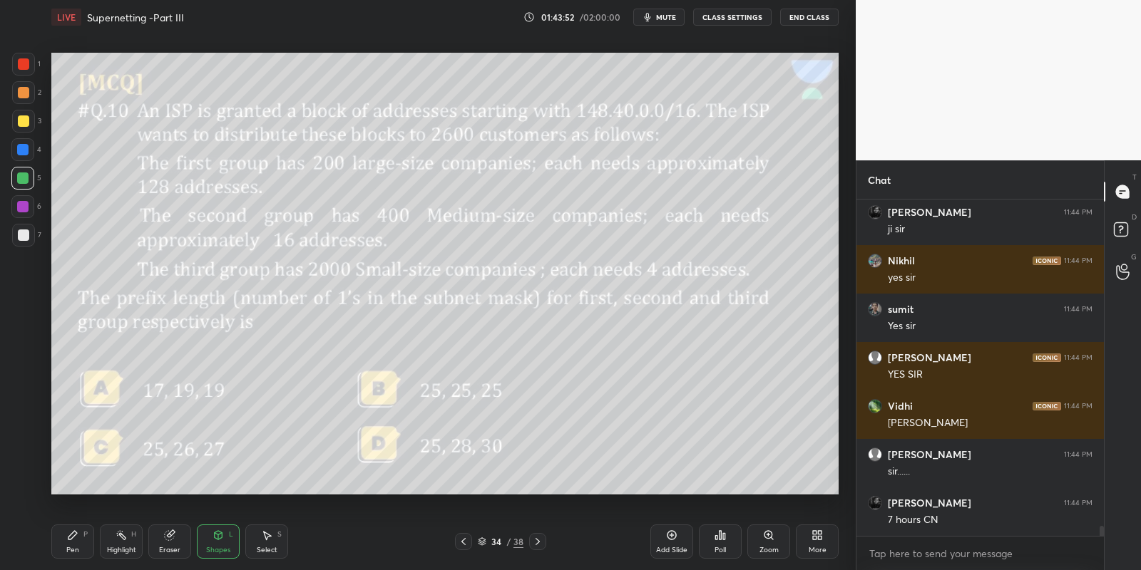
click at [73, 547] on div "Pen" at bounding box center [72, 550] width 13 height 7
click at [25, 180] on div at bounding box center [22, 178] width 11 height 11
click at [218, 544] on div "Shapes L" at bounding box center [218, 542] width 43 height 34
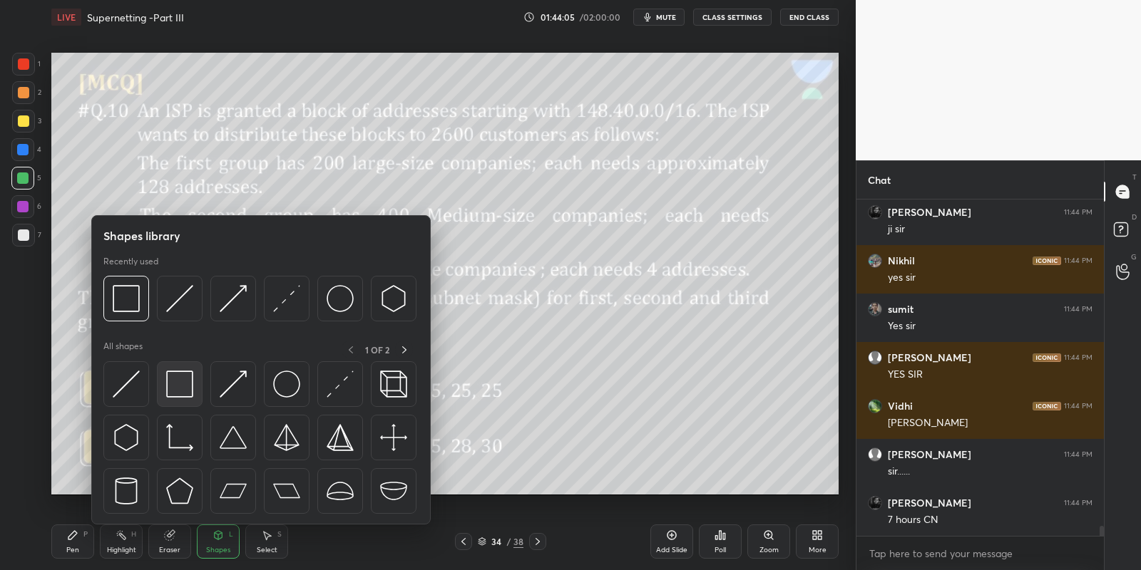
click at [183, 379] on img at bounding box center [179, 384] width 27 height 27
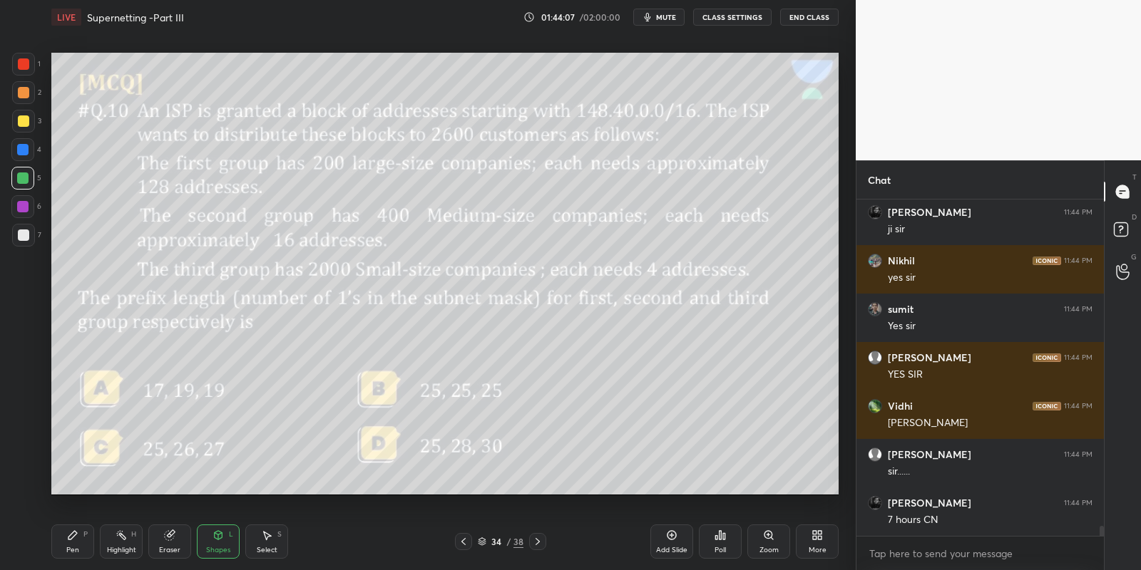
drag, startPoint x: 86, startPoint y: 555, endPoint x: 123, endPoint y: 539, distance: 40.3
click at [91, 552] on div "Pen P" at bounding box center [72, 542] width 43 height 34
drag, startPoint x: 123, startPoint y: 539, endPoint x: 124, endPoint y: 515, distance: 24.2
click at [120, 540] on icon at bounding box center [120, 535] width 11 height 11
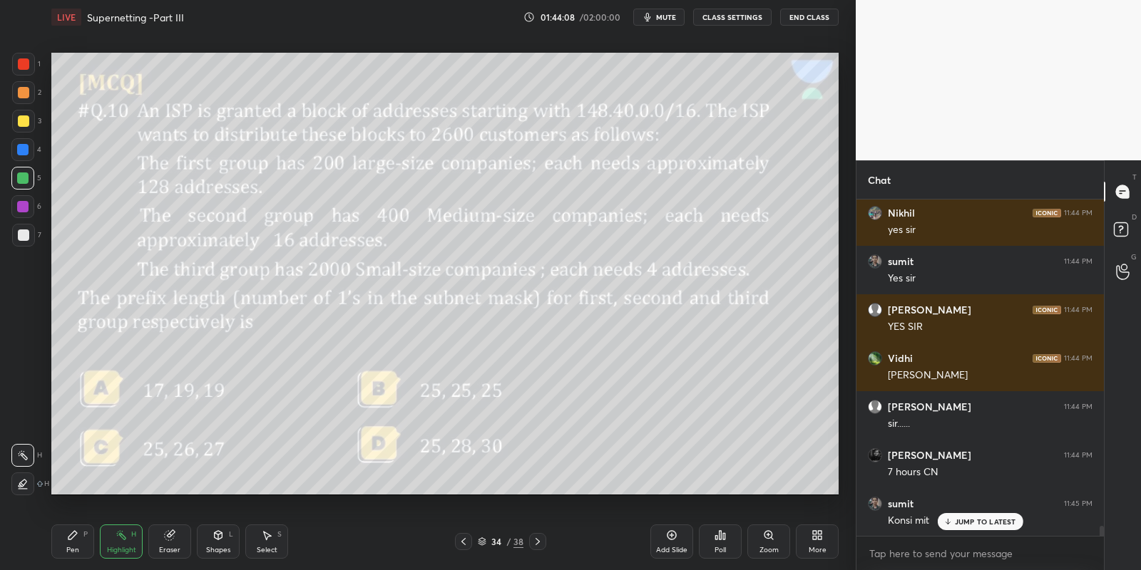
scroll to position [11257, 0]
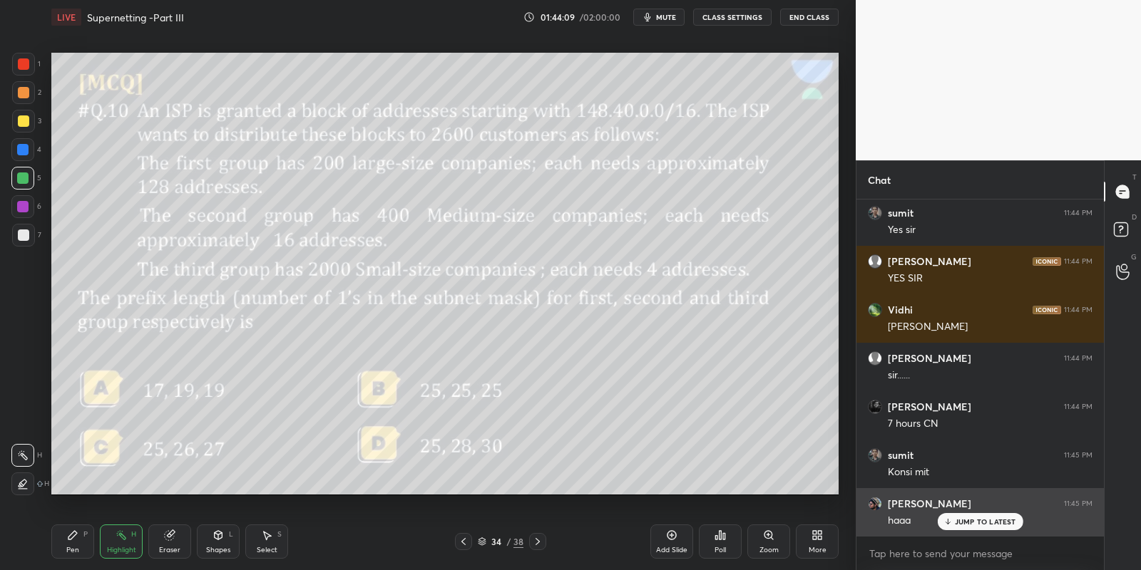
click at [967, 519] on p "JUMP TO LATEST" at bounding box center [985, 522] width 61 height 9
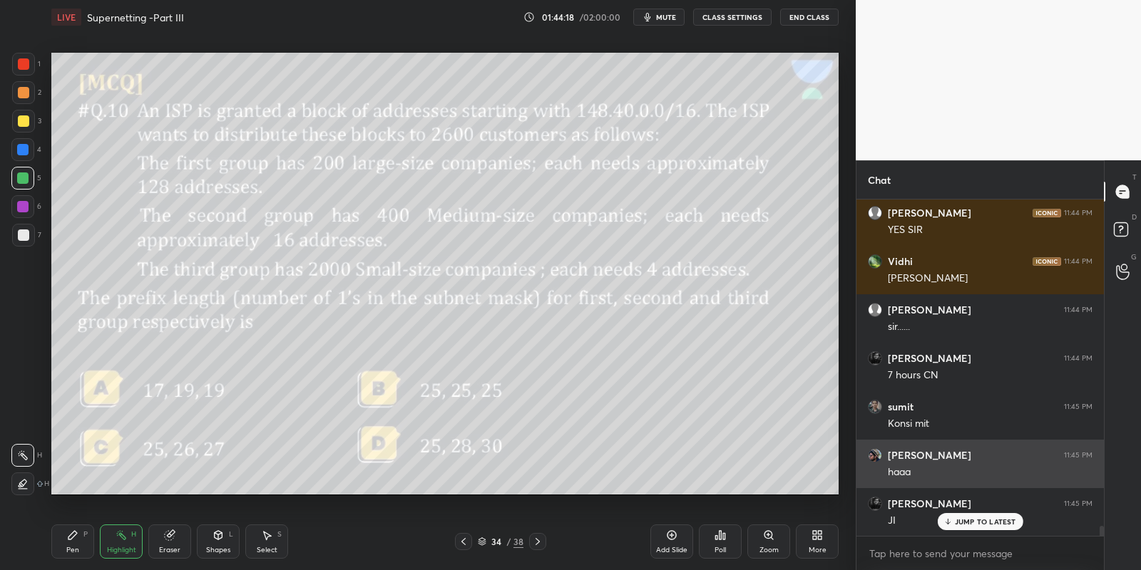
scroll to position [11354, 0]
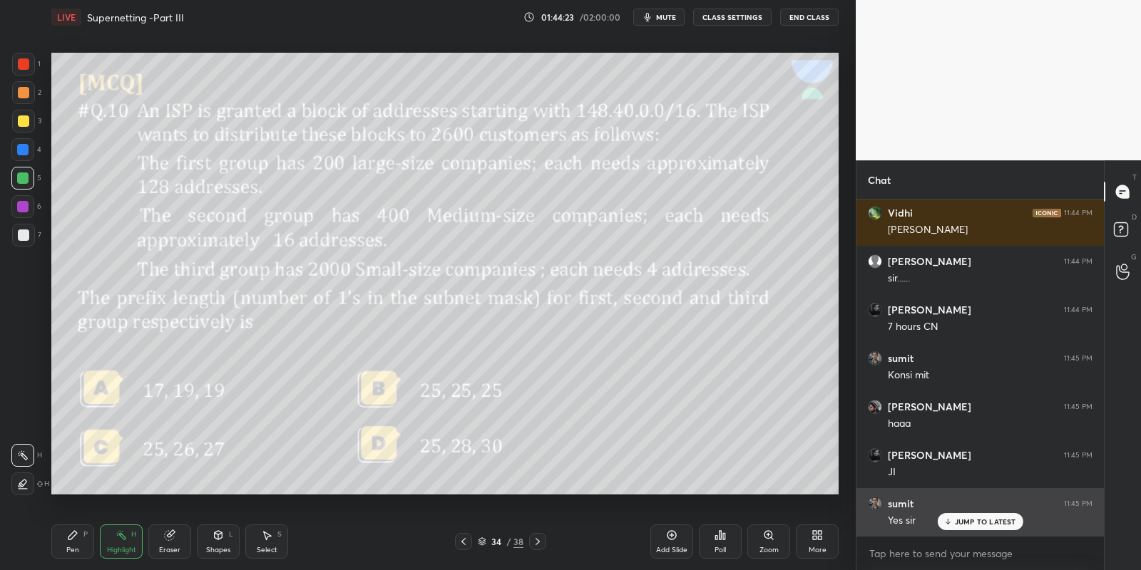
click at [965, 505] on div "sumit 11:45 PM" at bounding box center [980, 504] width 225 height 14
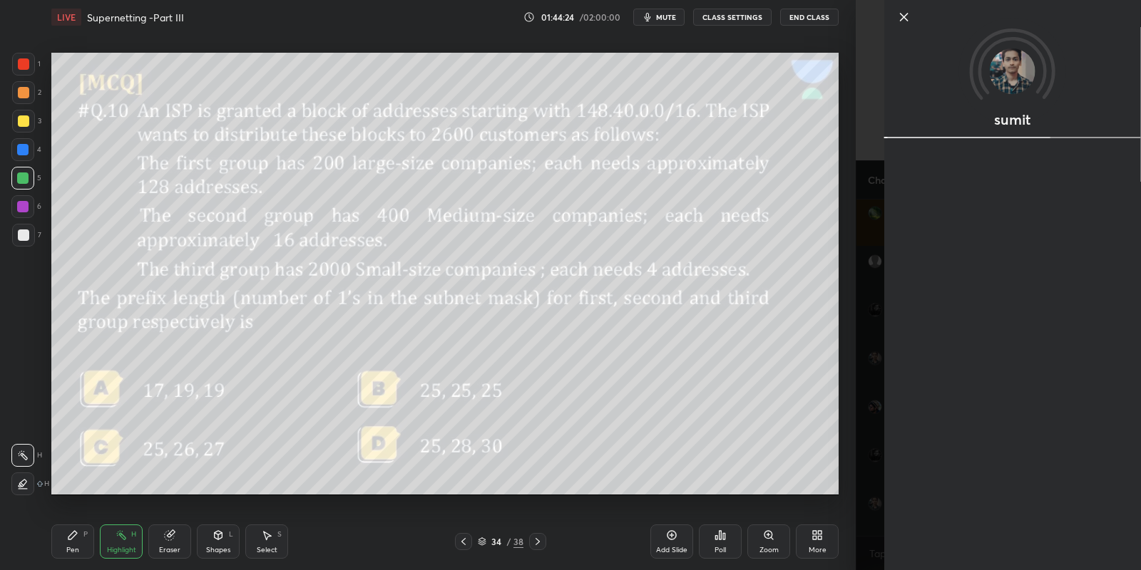
click at [902, 13] on icon at bounding box center [903, 17] width 17 height 17
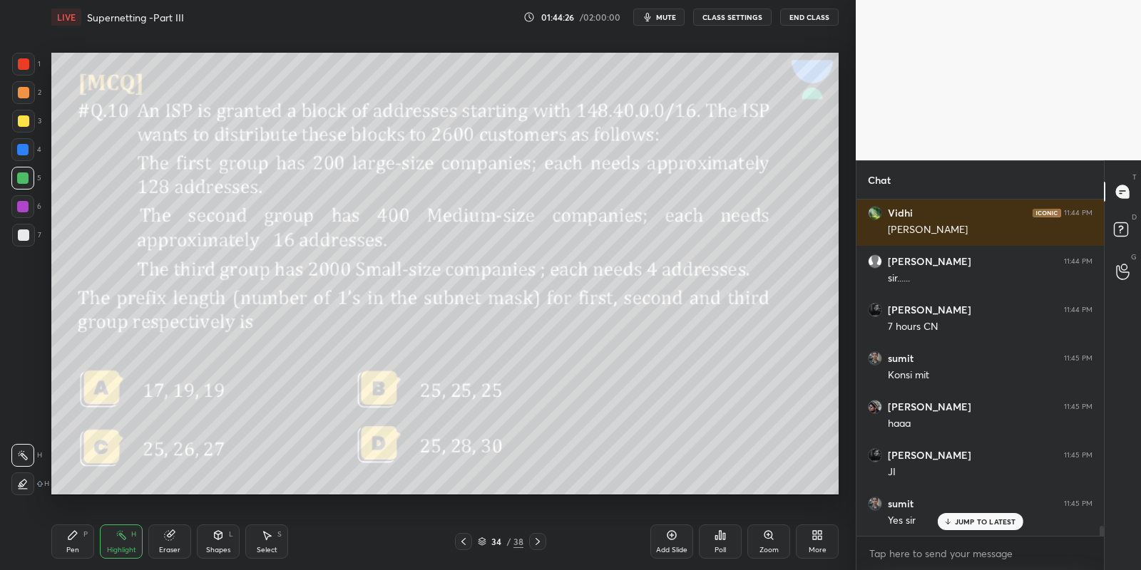
click at [71, 545] on div "Pen P" at bounding box center [72, 542] width 43 height 34
click at [123, 544] on div "Highlight H" at bounding box center [121, 542] width 43 height 34
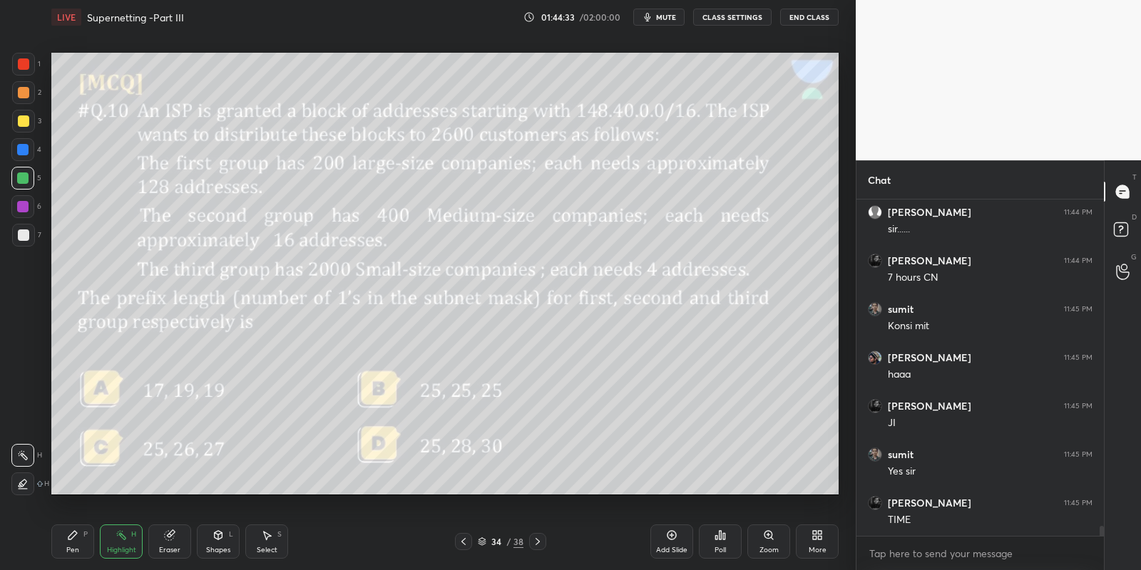
click at [721, 541] on div "Poll" at bounding box center [720, 542] width 43 height 34
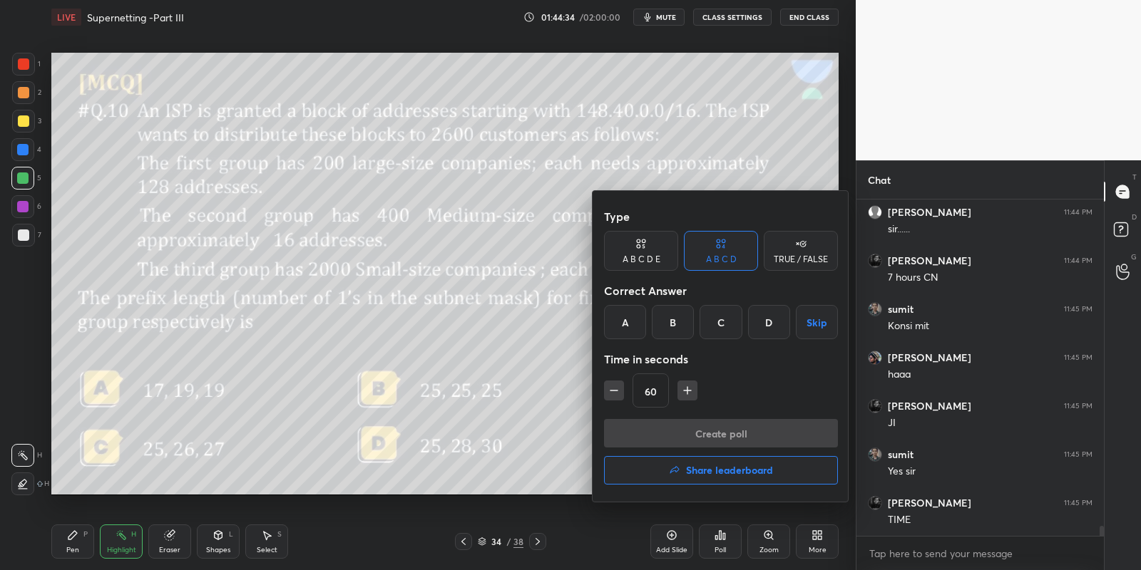
click at [766, 320] on div "D" at bounding box center [769, 322] width 42 height 34
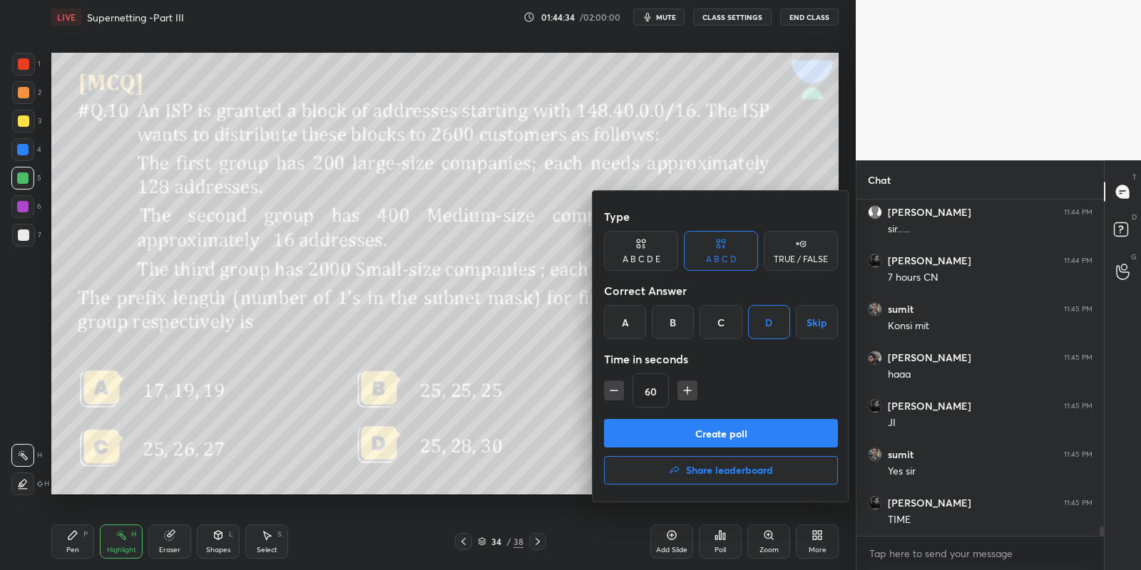
click at [673, 433] on button "Create poll" at bounding box center [721, 433] width 234 height 29
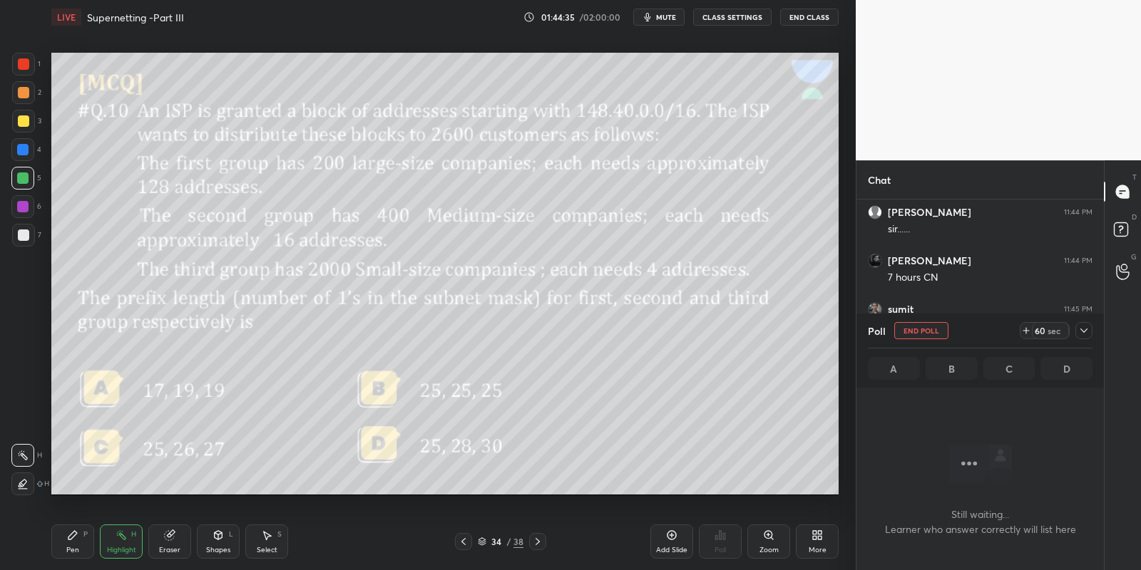
scroll to position [0, 0]
click at [917, 332] on button "End Poll" at bounding box center [921, 330] width 54 height 17
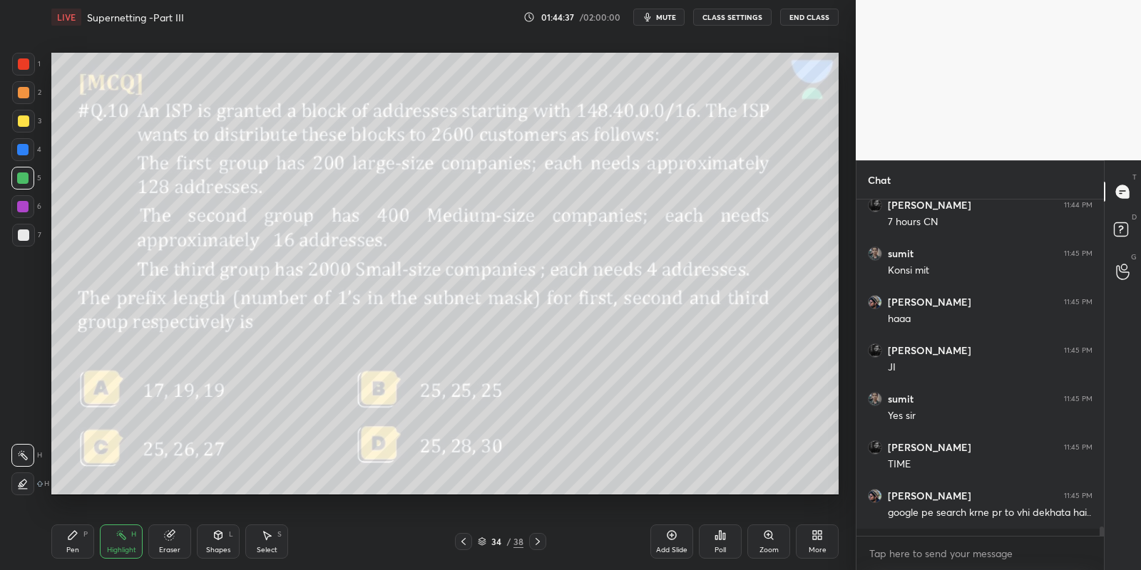
scroll to position [4, 4]
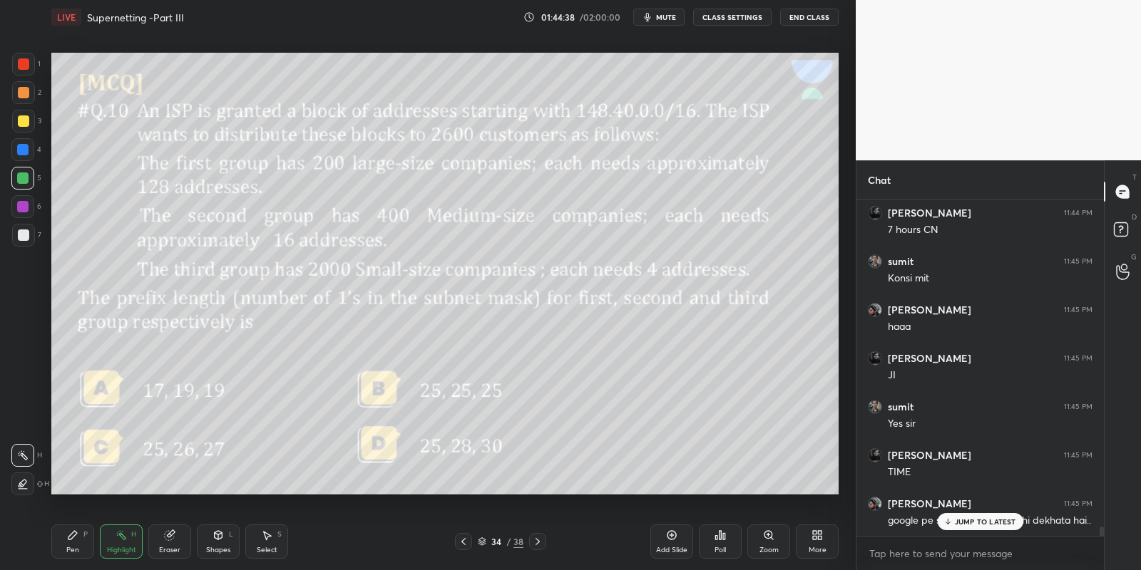
click at [721, 540] on icon at bounding box center [719, 535] width 11 height 11
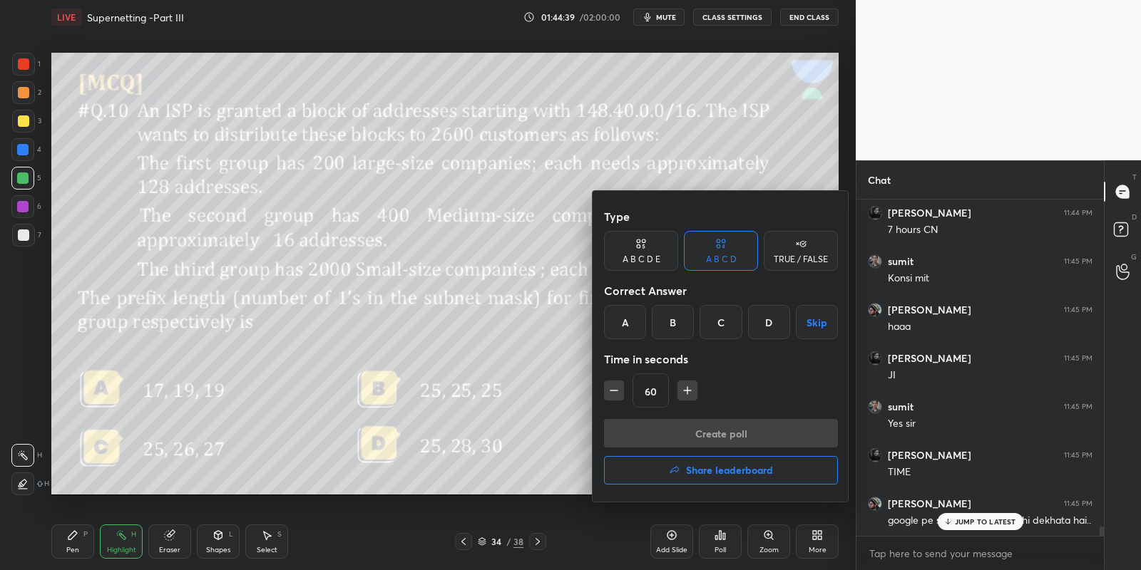
click at [764, 323] on div "D" at bounding box center [769, 322] width 42 height 34
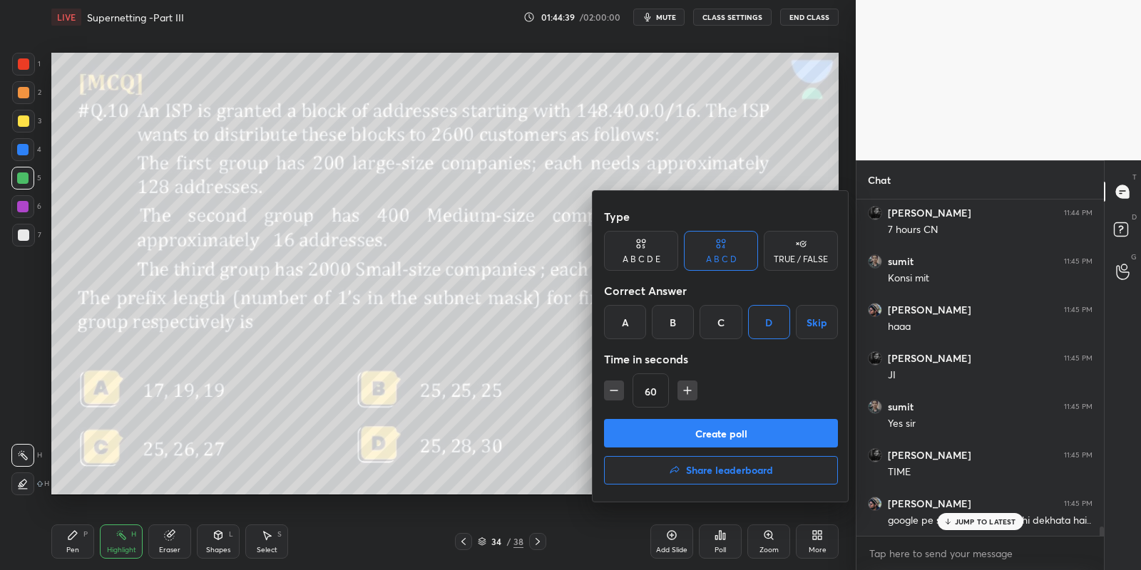
click at [684, 388] on icon "button" at bounding box center [687, 391] width 14 height 14
click at [683, 386] on icon "button" at bounding box center [687, 391] width 14 height 14
click at [684, 386] on icon "button" at bounding box center [687, 391] width 14 height 14
click at [688, 387] on icon "button" at bounding box center [694, 391] width 14 height 14
type input "120"
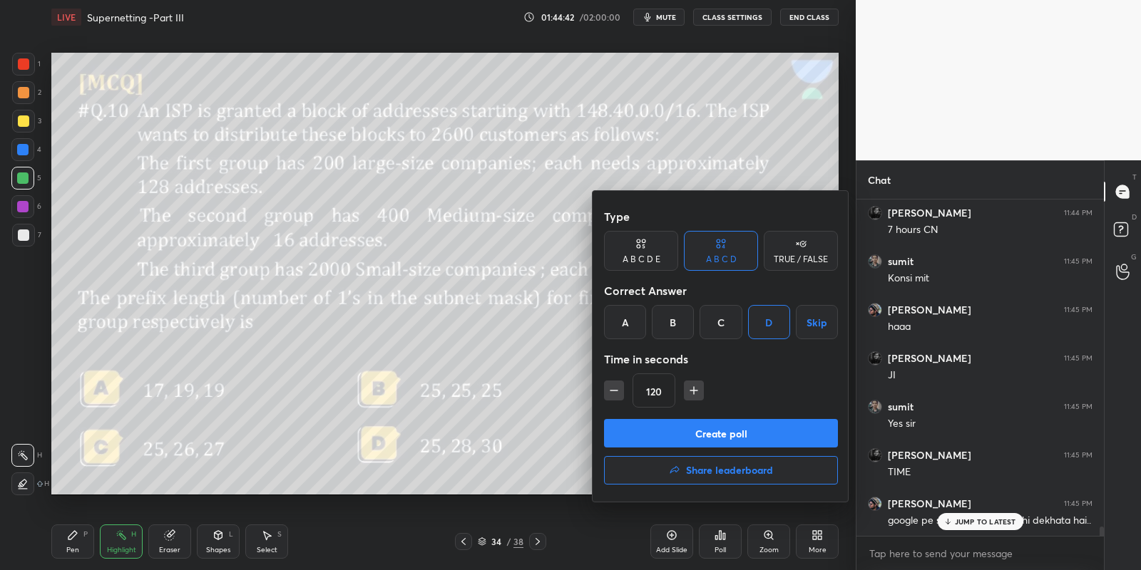
click at [675, 436] on button "Create poll" at bounding box center [721, 433] width 234 height 29
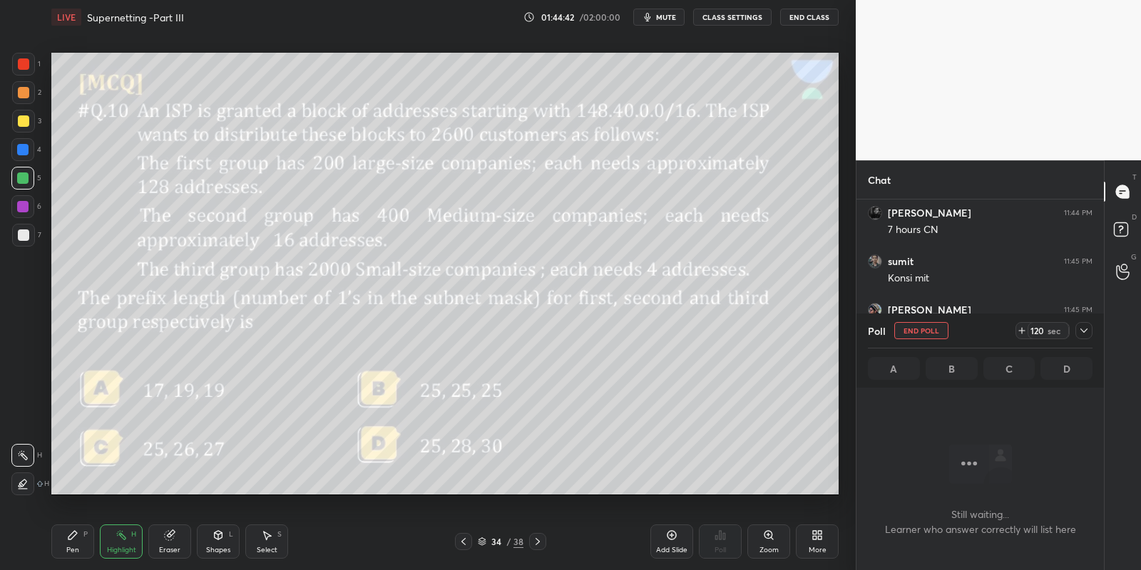
scroll to position [309, 244]
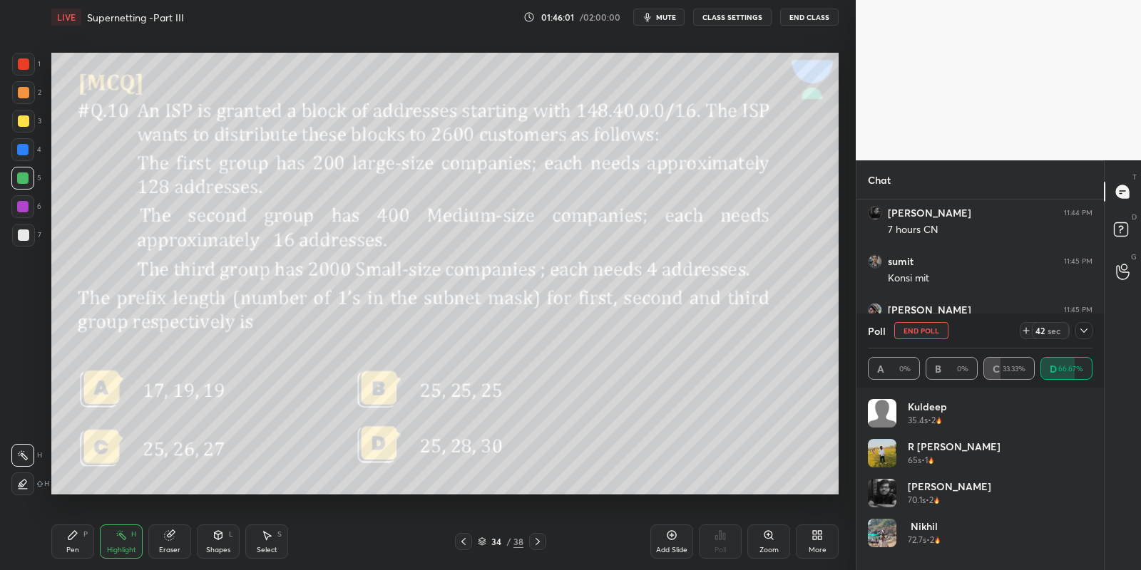
click at [664, 16] on span "mute" at bounding box center [666, 17] width 20 height 10
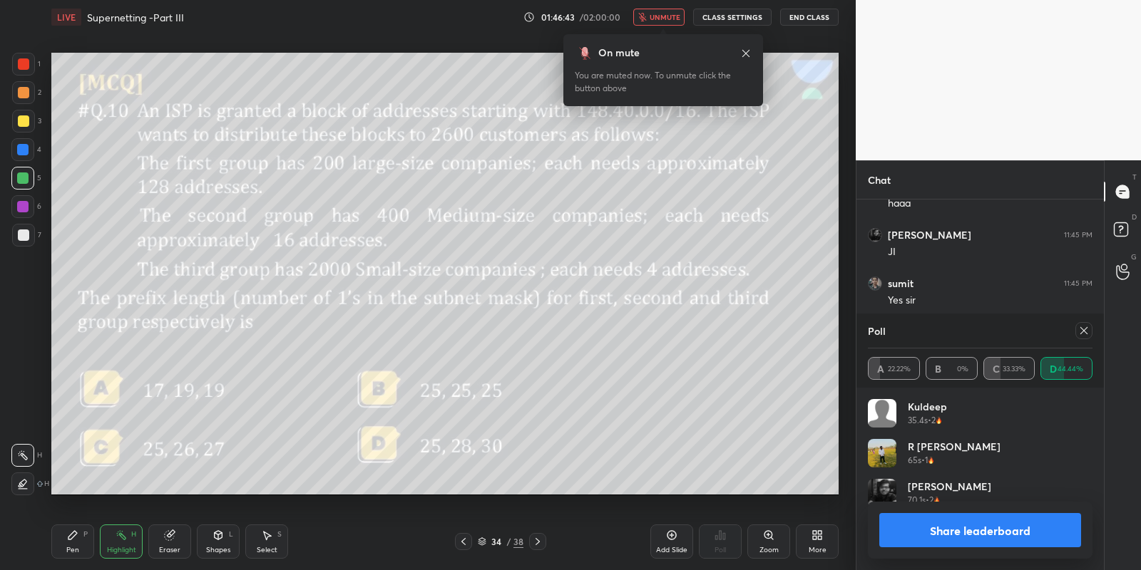
click at [664, 16] on span "unmute" at bounding box center [664, 17] width 31 height 10
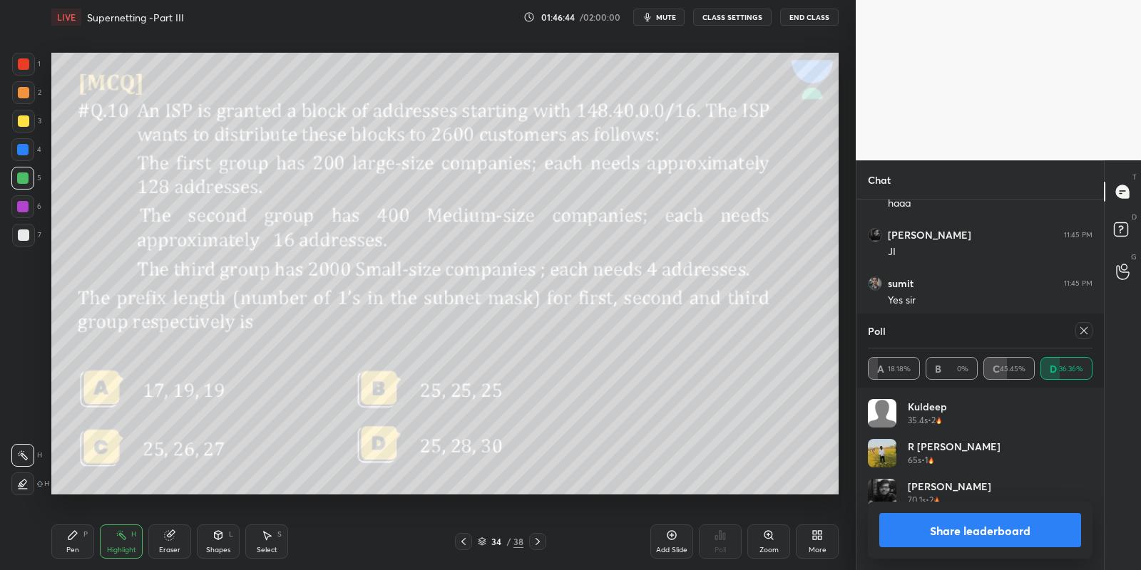
click at [962, 535] on button "Share leaderboard" at bounding box center [980, 530] width 202 height 34
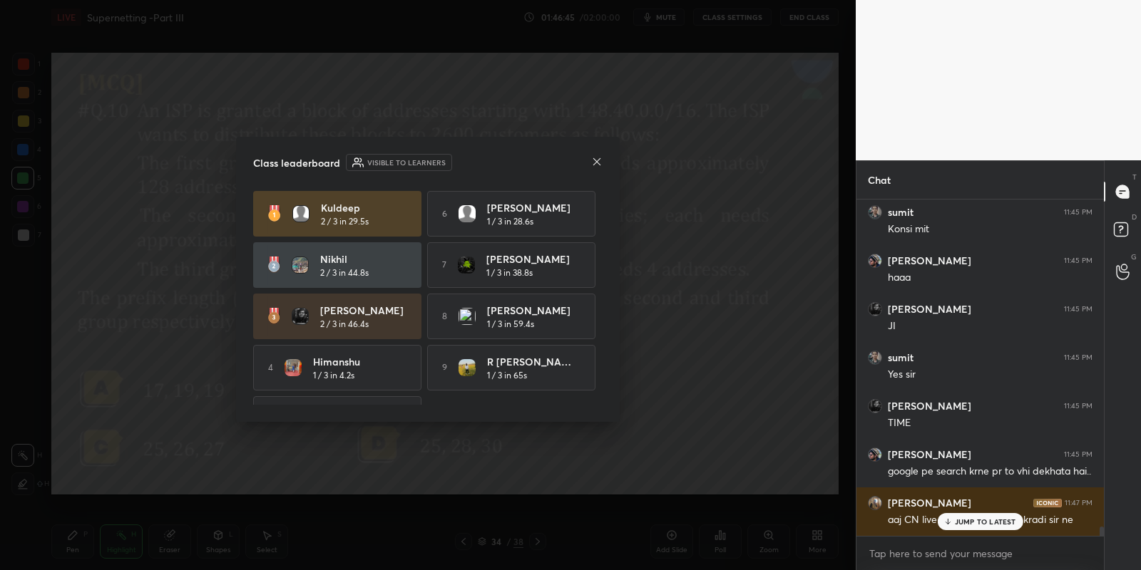
scroll to position [215, 244]
click at [598, 165] on icon at bounding box center [596, 161] width 11 height 11
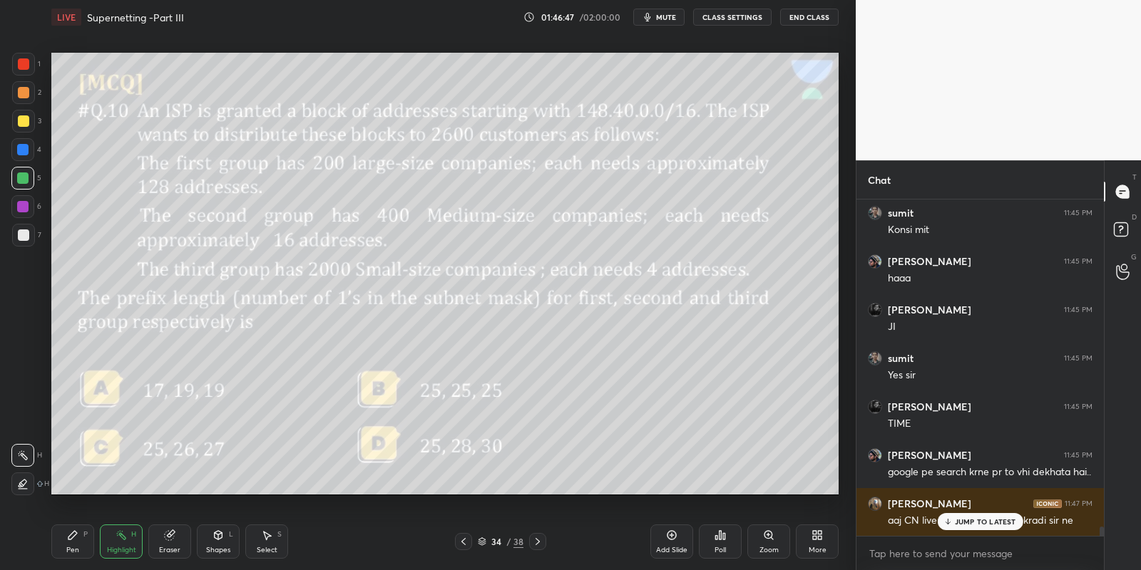
click at [958, 525] on p "JUMP TO LATEST" at bounding box center [985, 522] width 61 height 9
click at [76, 542] on div "Pen P" at bounding box center [72, 542] width 43 height 34
click at [118, 543] on div "Highlight H" at bounding box center [121, 542] width 43 height 34
click at [219, 541] on div "Shapes L" at bounding box center [218, 542] width 43 height 34
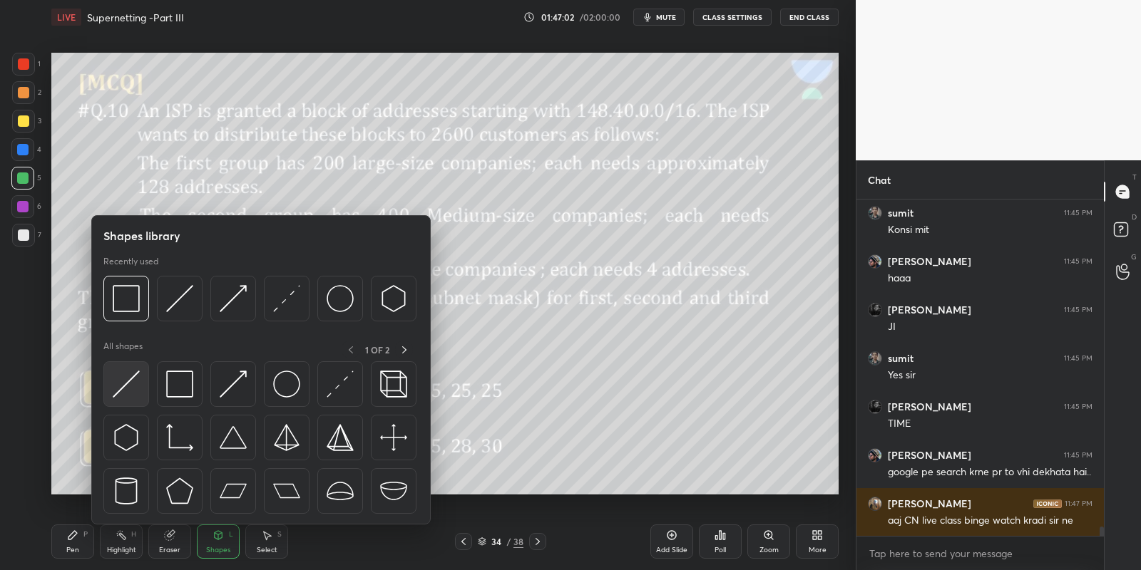
click at [128, 391] on img at bounding box center [126, 384] width 27 height 27
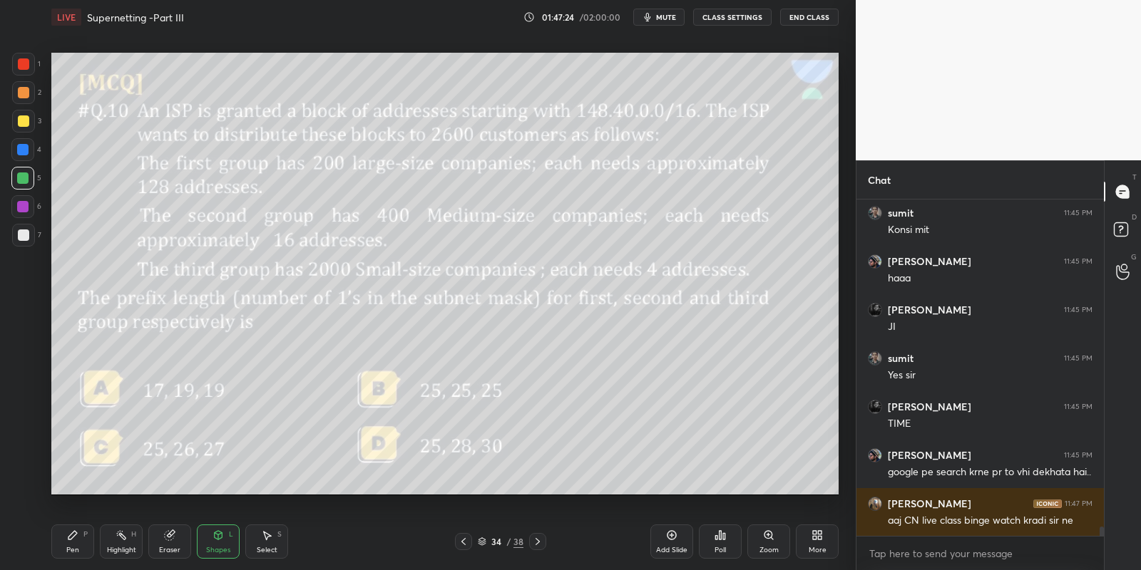
click at [87, 543] on div "Pen P" at bounding box center [72, 542] width 43 height 34
click at [122, 545] on div "Highlight H" at bounding box center [121, 542] width 43 height 34
drag, startPoint x: 219, startPoint y: 545, endPoint x: 218, endPoint y: 532, distance: 12.9
click at [219, 543] on div "Shapes L" at bounding box center [218, 542] width 43 height 34
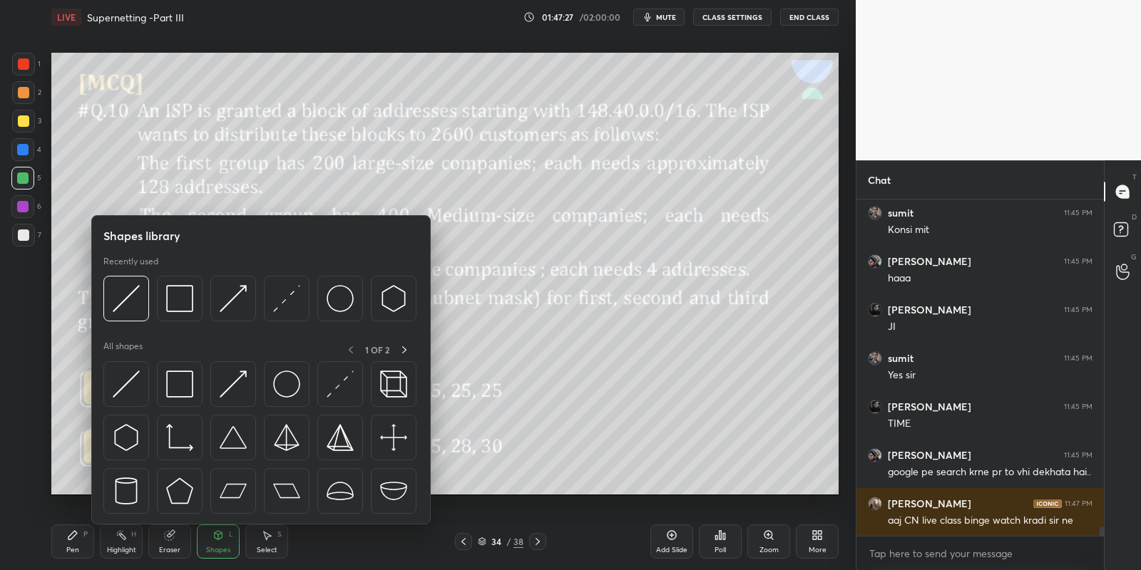
click at [129, 386] on img at bounding box center [126, 384] width 27 height 27
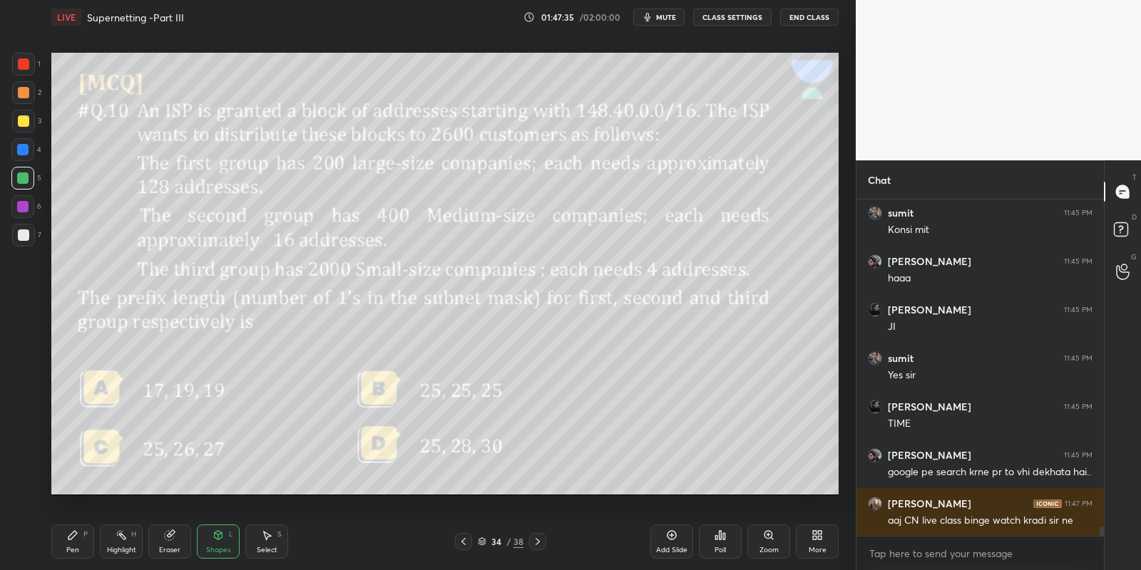
click at [213, 543] on div "Shapes L" at bounding box center [218, 542] width 43 height 34
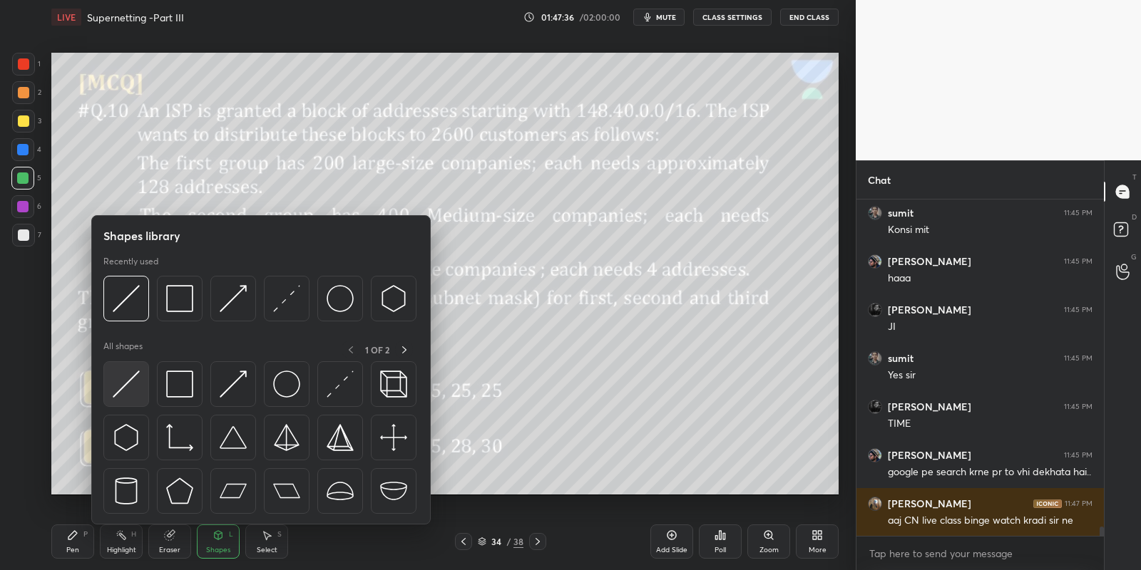
click at [133, 374] on img at bounding box center [126, 384] width 27 height 27
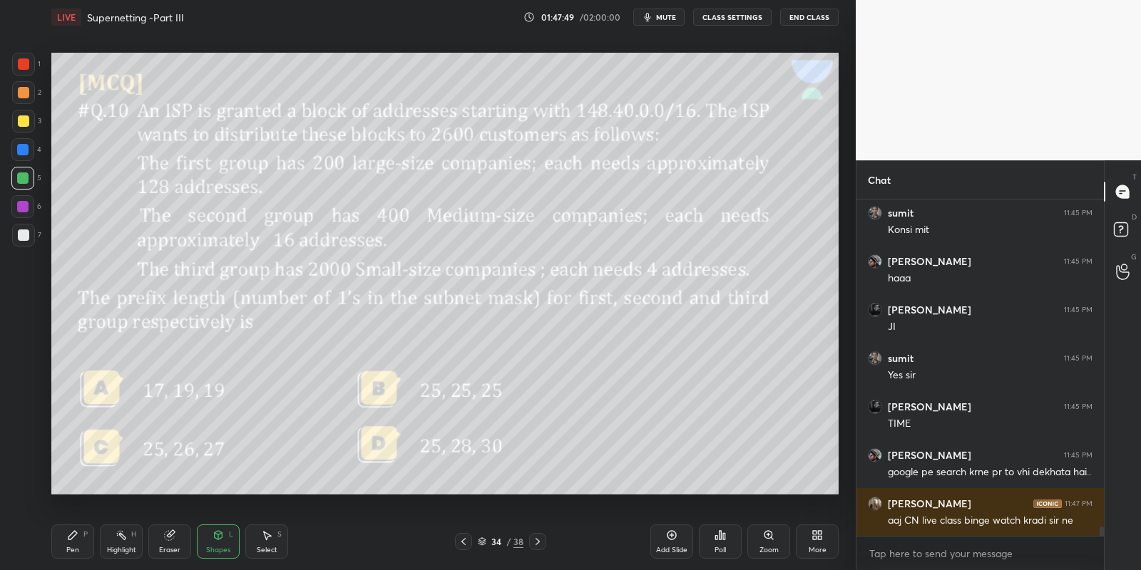
click at [95, 541] on div "Pen P Highlight H Eraser Shapes L Select S" at bounding box center [200, 542] width 299 height 34
click at [128, 538] on div "Highlight H" at bounding box center [121, 542] width 43 height 34
click at [123, 543] on div "Highlight H" at bounding box center [121, 542] width 43 height 34
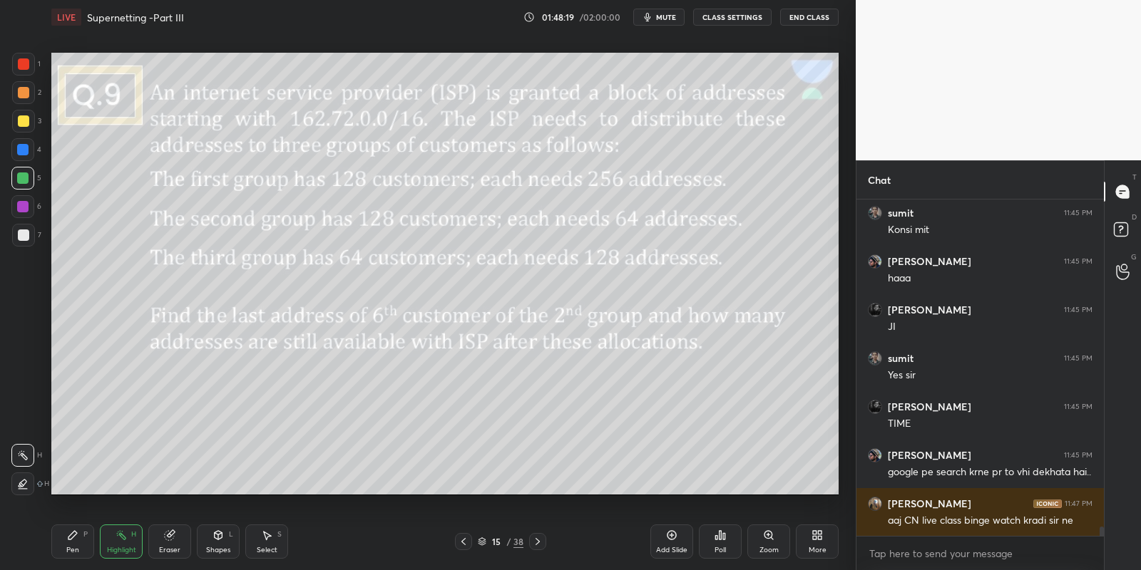
drag, startPoint x: 78, startPoint y: 543, endPoint x: 99, endPoint y: 540, distance: 21.0
click at [81, 543] on div "Pen P" at bounding box center [72, 542] width 43 height 34
click at [119, 544] on div "Highlight H" at bounding box center [121, 542] width 43 height 34
click at [77, 538] on icon at bounding box center [72, 535] width 11 height 11
click at [223, 546] on div "Shapes L" at bounding box center [218, 542] width 43 height 34
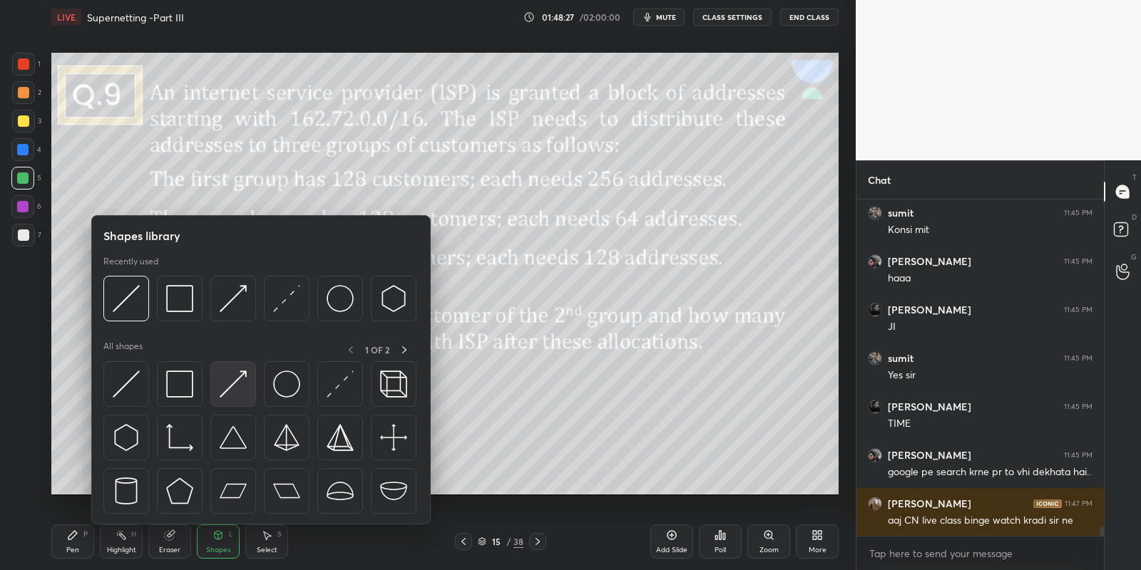
click at [242, 378] on img at bounding box center [233, 384] width 27 height 27
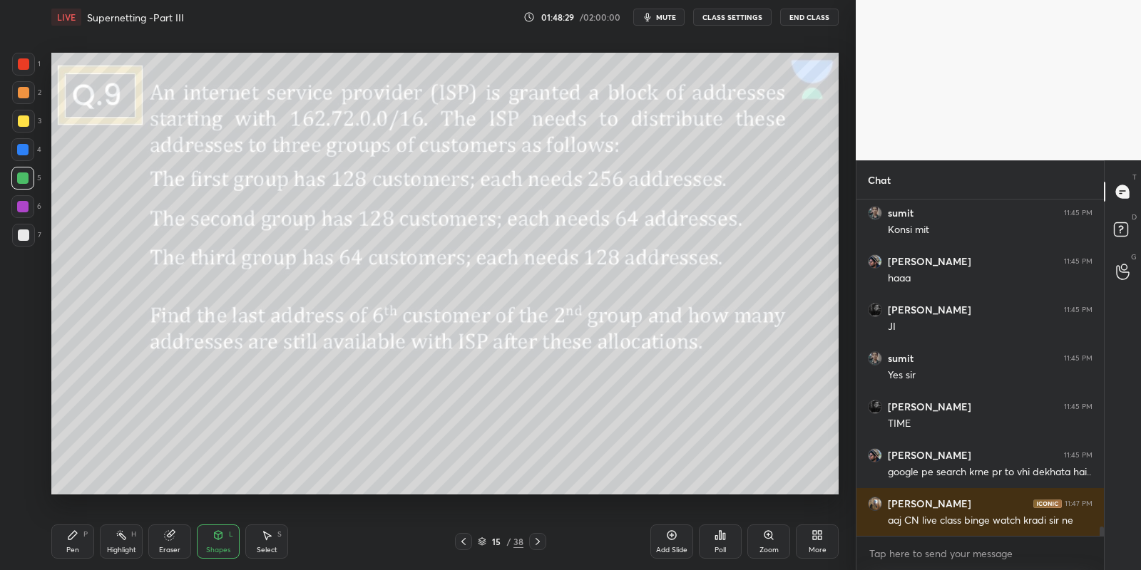
click at [81, 538] on div "Pen P" at bounding box center [72, 542] width 43 height 34
click at [125, 552] on div "Highlight" at bounding box center [121, 550] width 29 height 7
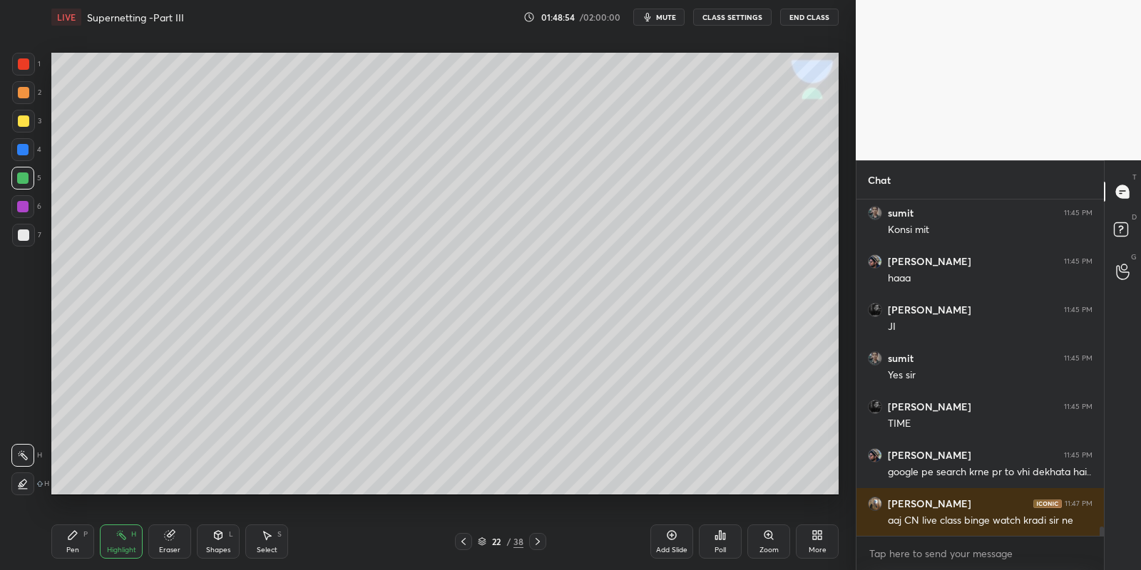
drag, startPoint x: 87, startPoint y: 550, endPoint x: 122, endPoint y: 550, distance: 34.9
click at [91, 551] on div "Pen P" at bounding box center [72, 542] width 43 height 34
drag, startPoint x: 122, startPoint y: 550, endPoint x: 128, endPoint y: 537, distance: 14.7
click at [123, 543] on div "Highlight H" at bounding box center [121, 542] width 43 height 34
click at [133, 559] on div "Pen P Highlight H Eraser Shapes L Select S 27 / 38 Add Slide Poll Zoom More" at bounding box center [444, 541] width 787 height 57
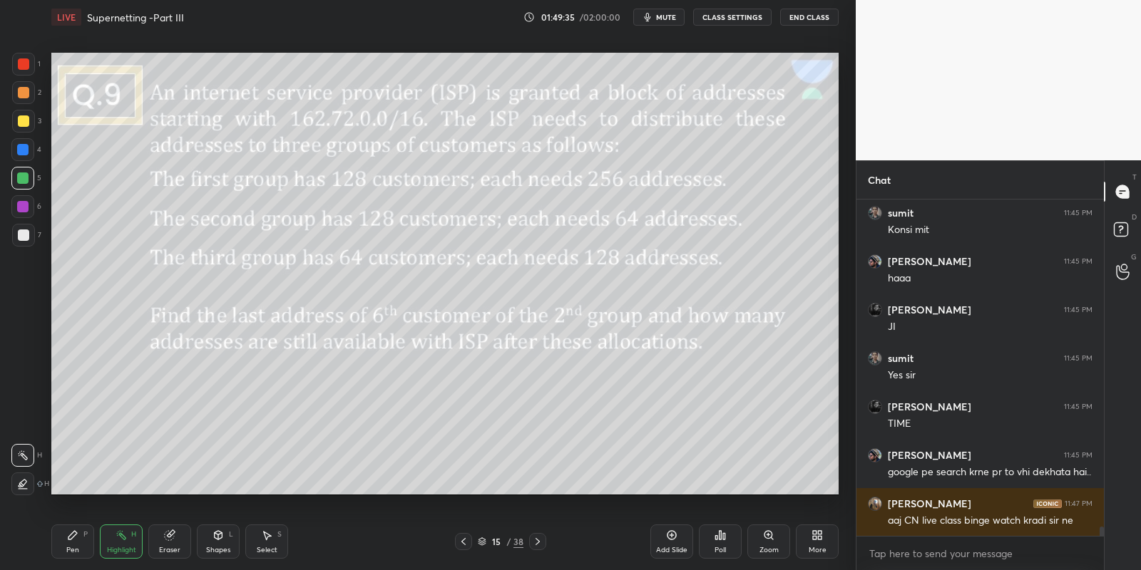
drag, startPoint x: 78, startPoint y: 553, endPoint x: 87, endPoint y: 549, distance: 9.6
click at [83, 551] on div "Pen P" at bounding box center [72, 542] width 43 height 34
drag, startPoint x: 123, startPoint y: 560, endPoint x: 135, endPoint y: 522, distance: 39.9
click at [121, 558] on div "Highlight H" at bounding box center [121, 542] width 43 height 34
drag, startPoint x: 73, startPoint y: 550, endPoint x: 75, endPoint y: 528, distance: 22.9
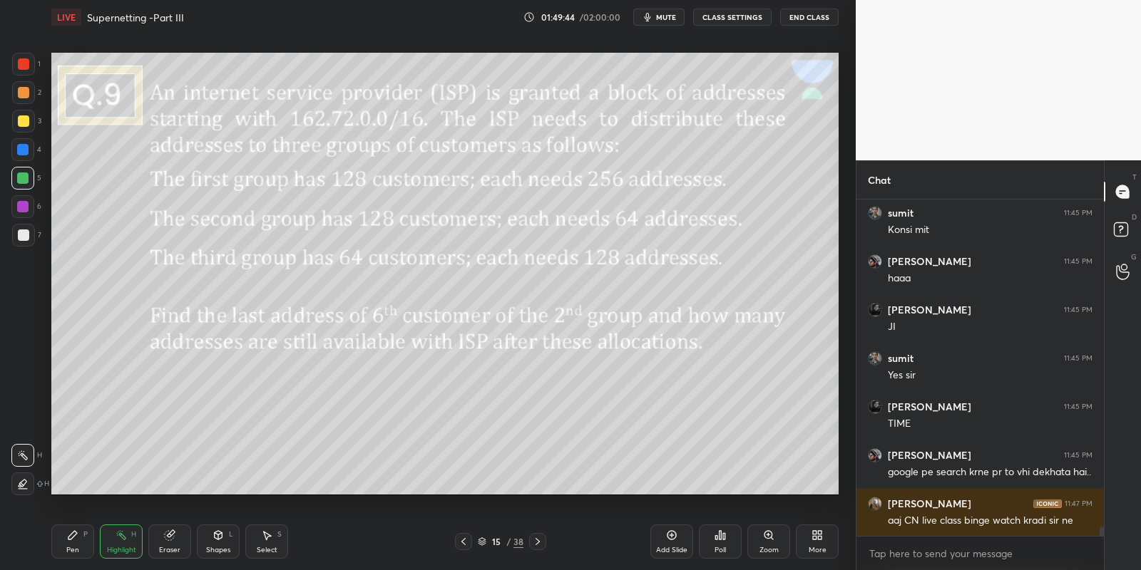
click at [73, 547] on div "Pen" at bounding box center [72, 550] width 13 height 7
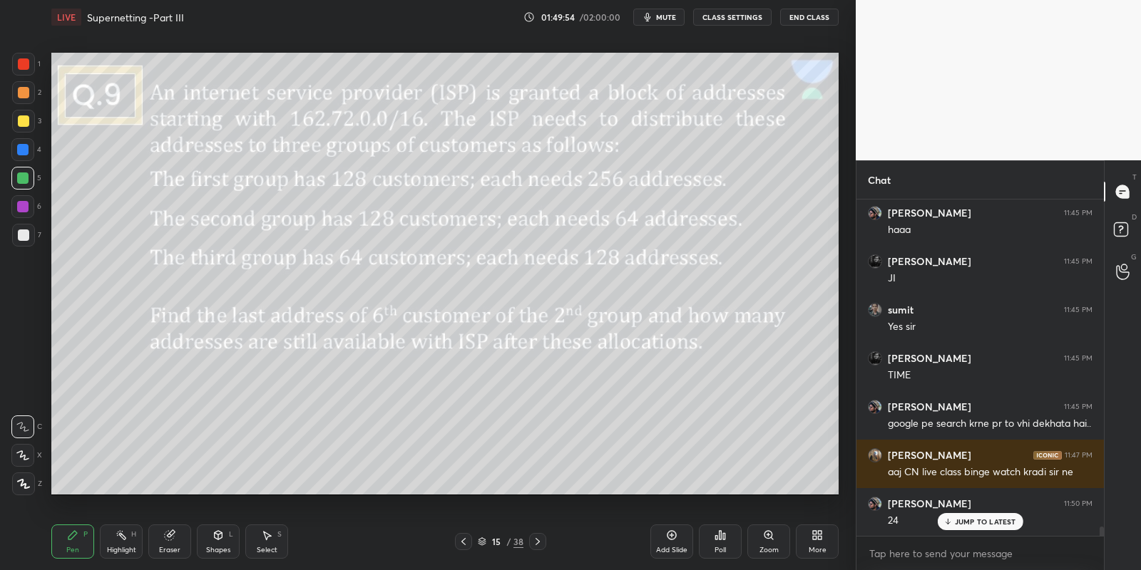
drag, startPoint x: 123, startPoint y: 546, endPoint x: 156, endPoint y: 499, distance: 57.4
click at [123, 541] on div "Highlight H" at bounding box center [121, 542] width 43 height 34
drag, startPoint x: 76, startPoint y: 544, endPoint x: 102, endPoint y: 528, distance: 30.7
click at [79, 542] on div "Pen P" at bounding box center [72, 542] width 43 height 34
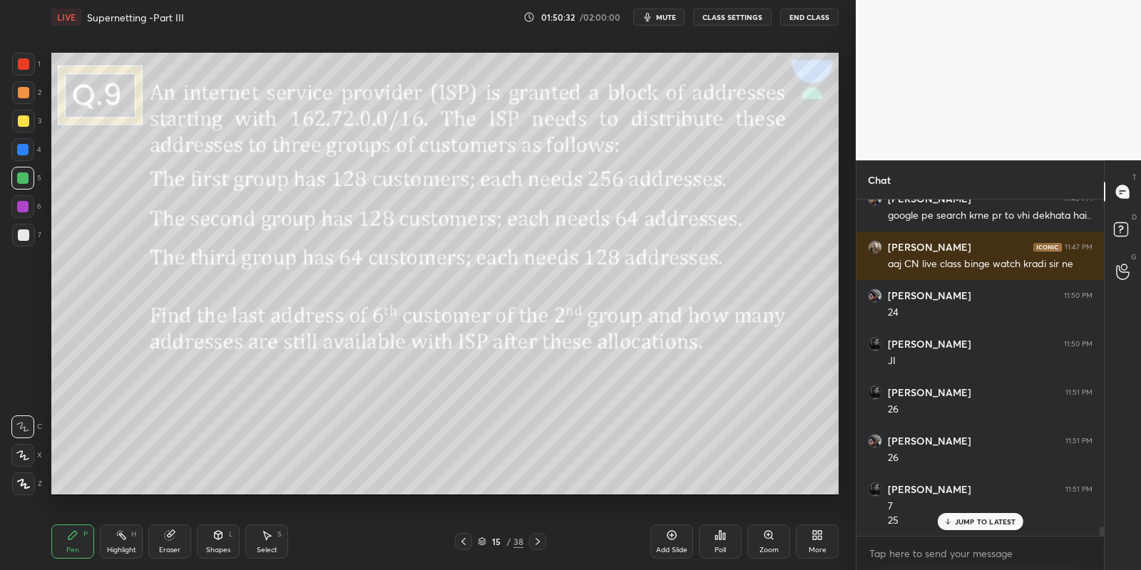
scroll to position [11805, 0]
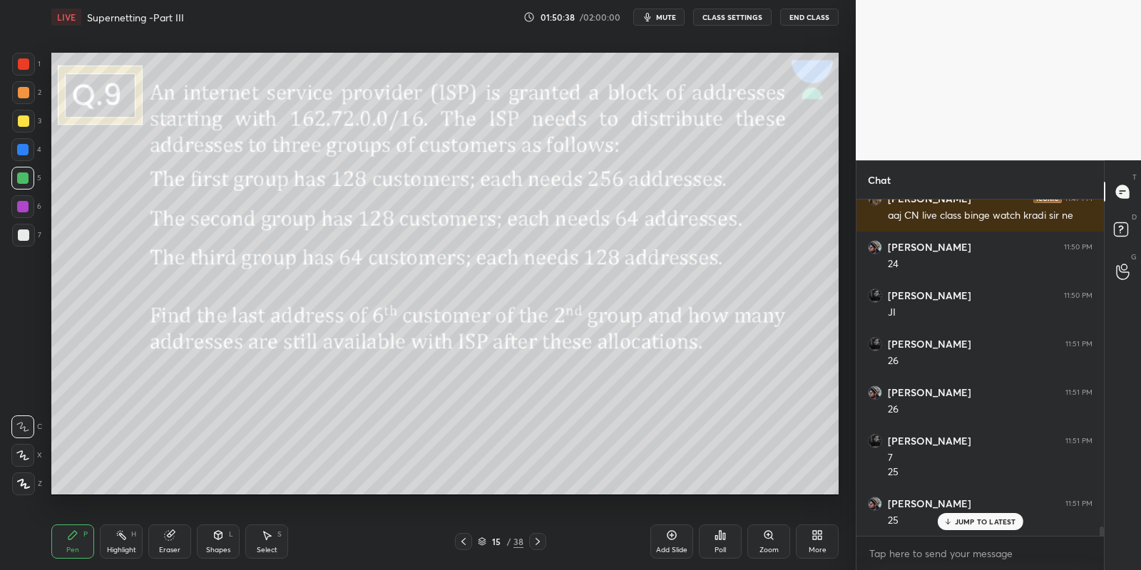
drag, startPoint x: 119, startPoint y: 558, endPoint x: 123, endPoint y: 501, distance: 56.4
click at [120, 553] on div "Highlight H" at bounding box center [121, 542] width 43 height 34
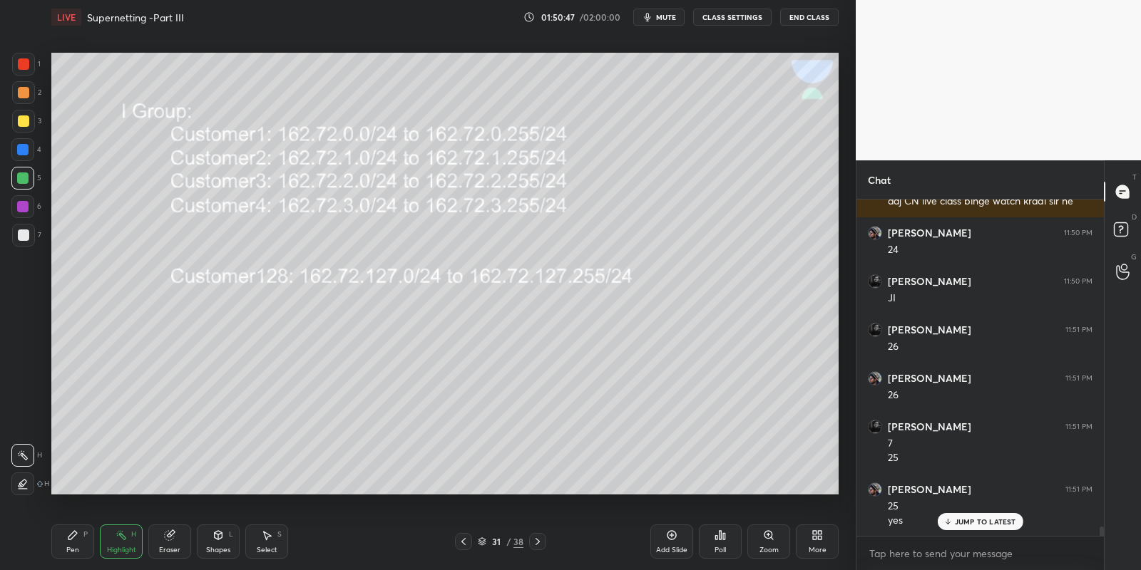
drag, startPoint x: 125, startPoint y: 531, endPoint x: 154, endPoint y: 502, distance: 41.3
click at [124, 535] on icon at bounding box center [120, 535] width 11 height 11
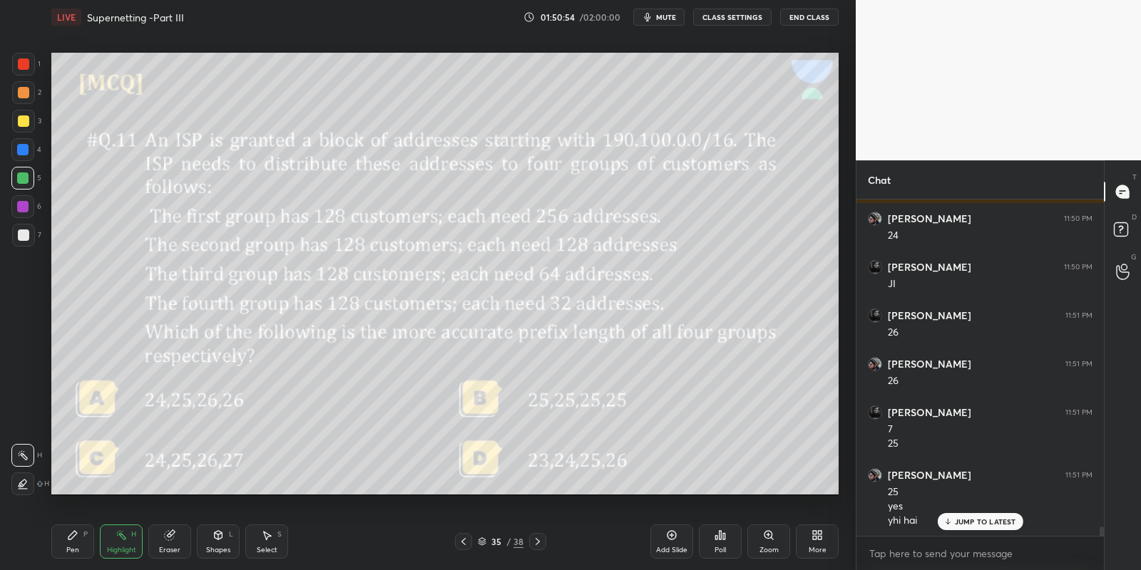
scroll to position [11882, 0]
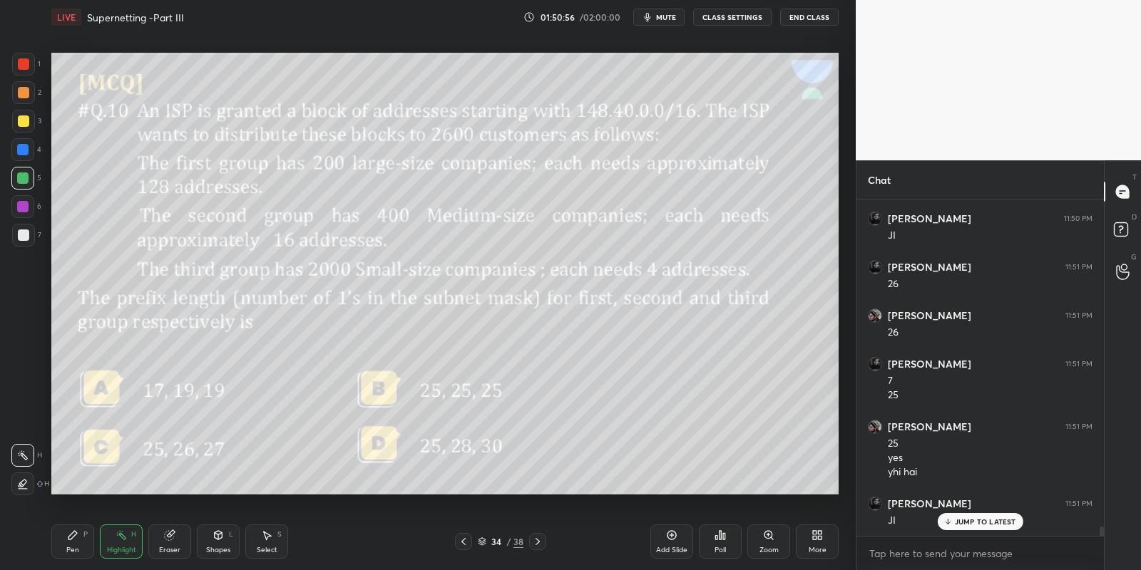
drag, startPoint x: 72, startPoint y: 553, endPoint x: 86, endPoint y: 548, distance: 14.4
click at [80, 551] on div "Pen P" at bounding box center [72, 542] width 43 height 34
click at [216, 547] on div "Shapes" at bounding box center [218, 550] width 24 height 7
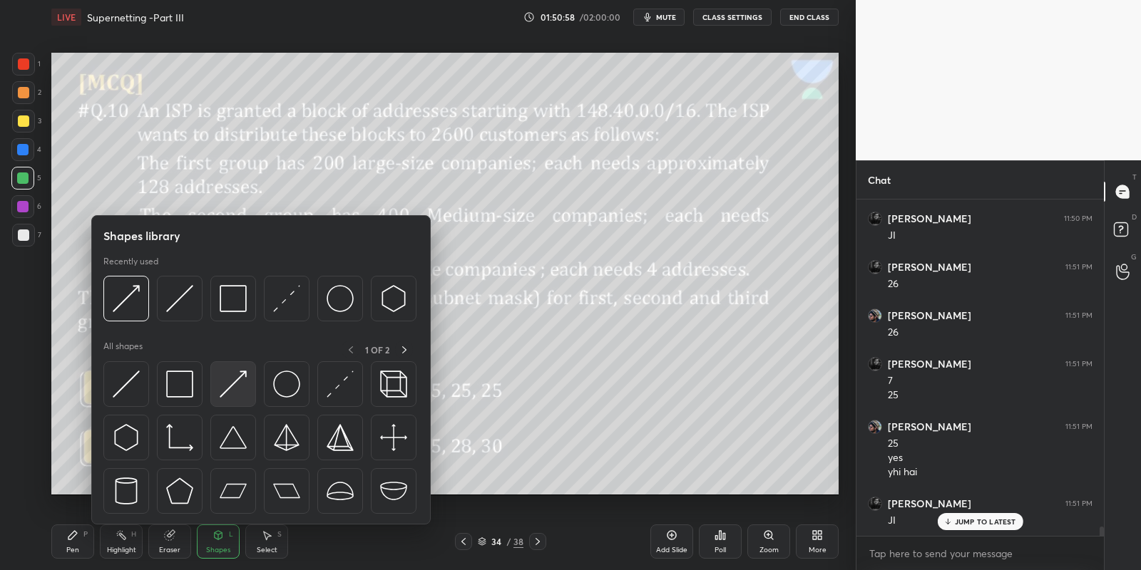
click at [230, 378] on img at bounding box center [233, 384] width 27 height 27
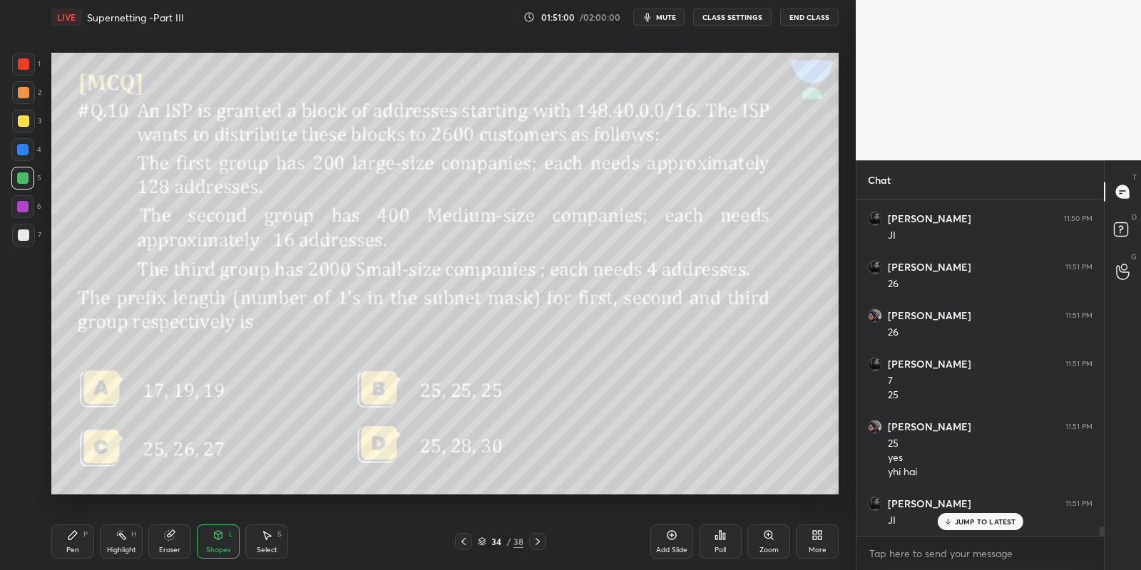
click at [73, 544] on div "Pen P" at bounding box center [72, 542] width 43 height 34
drag, startPoint x: 117, startPoint y: 543, endPoint x: 128, endPoint y: 501, distance: 42.9
click at [115, 540] on div "Highlight H" at bounding box center [121, 542] width 43 height 34
click at [73, 553] on div "Pen" at bounding box center [72, 550] width 13 height 7
drag, startPoint x: 165, startPoint y: 548, endPoint x: 166, endPoint y: 527, distance: 20.7
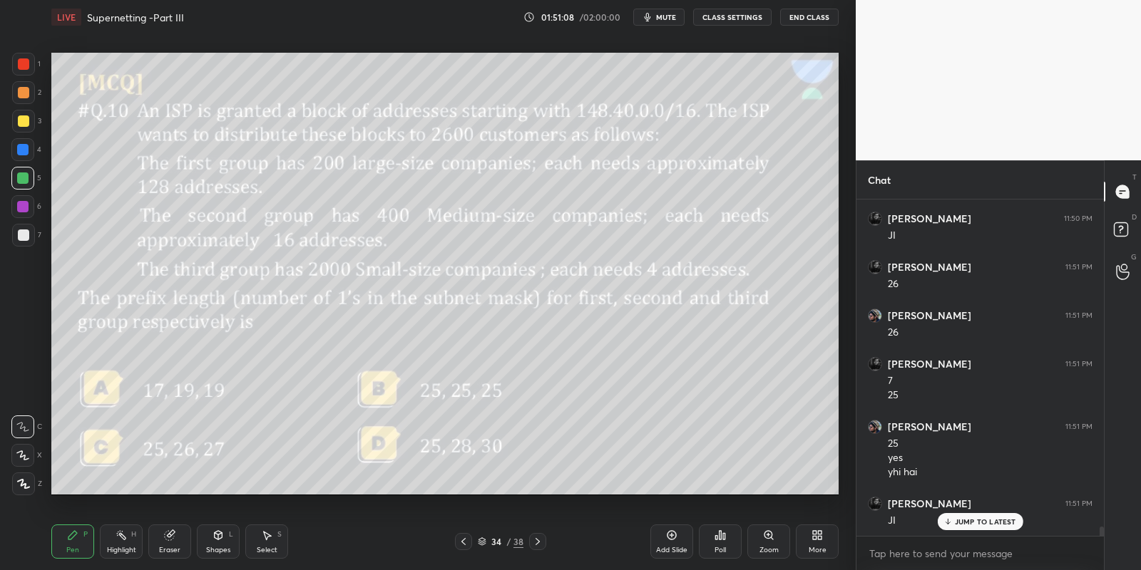
click at [165, 545] on div "Eraser" at bounding box center [169, 542] width 43 height 34
drag, startPoint x: 21, startPoint y: 384, endPoint x: 29, endPoint y: 376, distance: 10.6
click at [23, 382] on icon at bounding box center [23, 380] width 13 height 13
drag, startPoint x: 79, startPoint y: 543, endPoint x: 92, endPoint y: 501, distance: 44.0
click at [80, 541] on div "Pen P" at bounding box center [72, 542] width 43 height 34
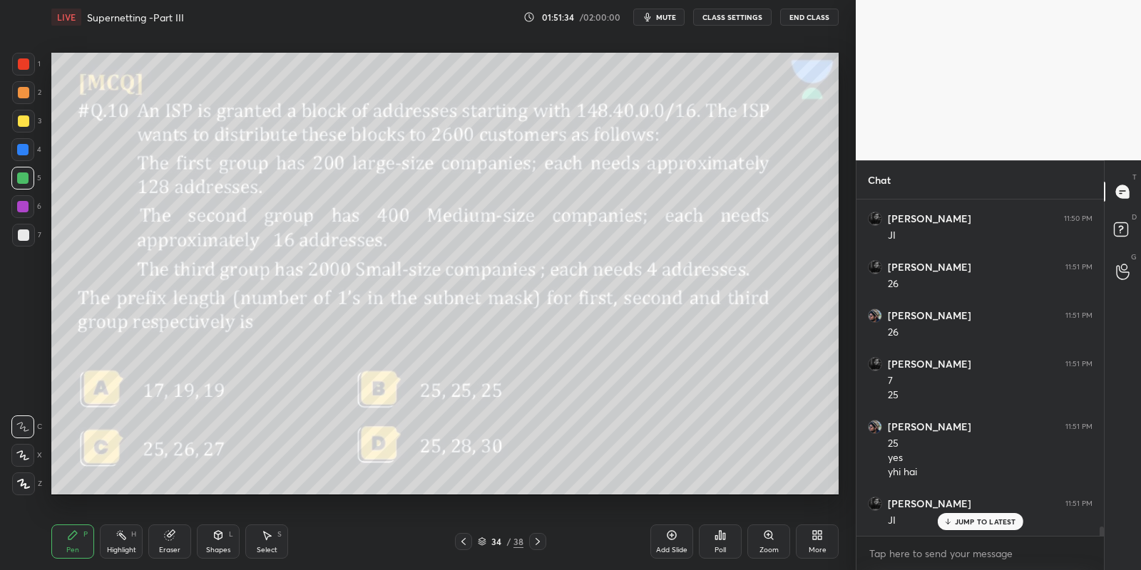
click at [168, 540] on div "Eraser" at bounding box center [169, 542] width 43 height 34
click at [75, 540] on div "Pen P" at bounding box center [72, 542] width 43 height 34
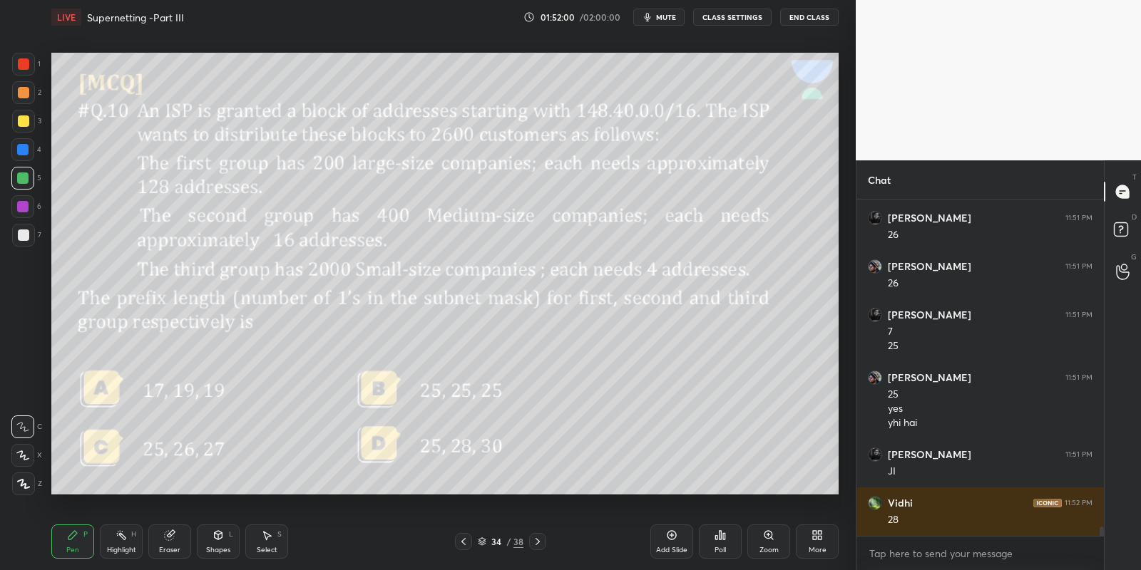
drag, startPoint x: 164, startPoint y: 537, endPoint x: 186, endPoint y: 508, distance: 36.1
click at [165, 536] on icon at bounding box center [169, 535] width 9 height 9
drag, startPoint x: 215, startPoint y: 540, endPoint x: 217, endPoint y: 529, distance: 11.5
click at [218, 538] on icon at bounding box center [217, 535] width 11 height 11
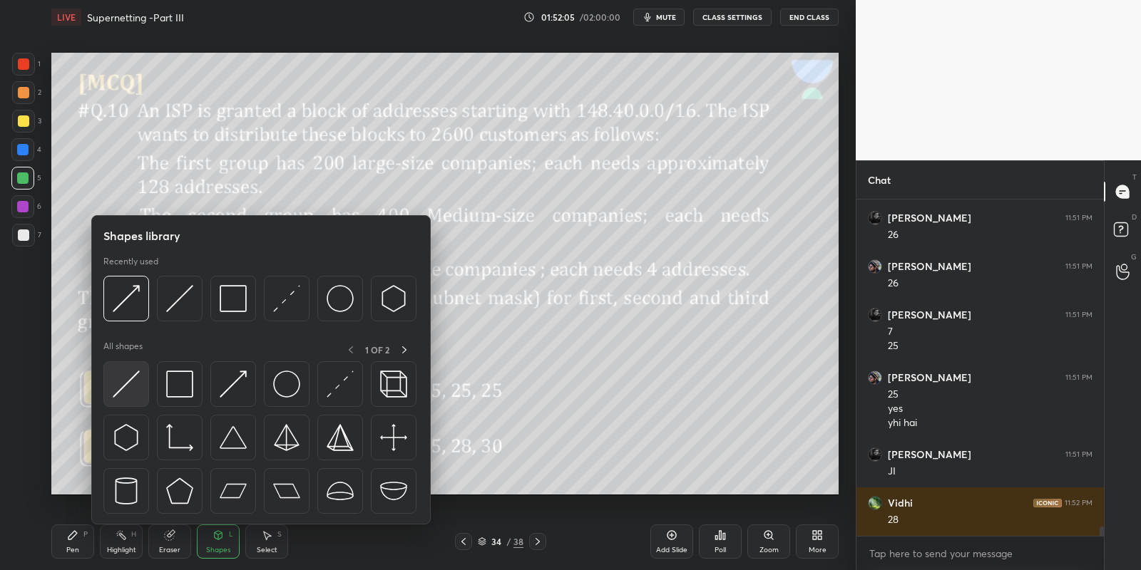
click at [144, 388] on div at bounding box center [126, 384] width 46 height 46
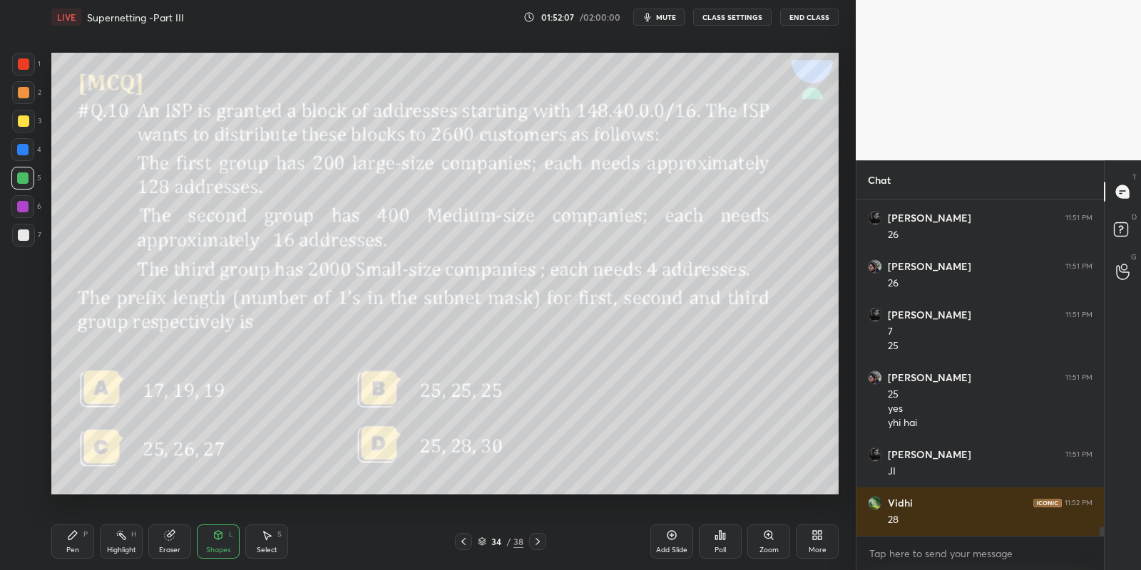
click at [173, 538] on div "Eraser" at bounding box center [169, 542] width 43 height 34
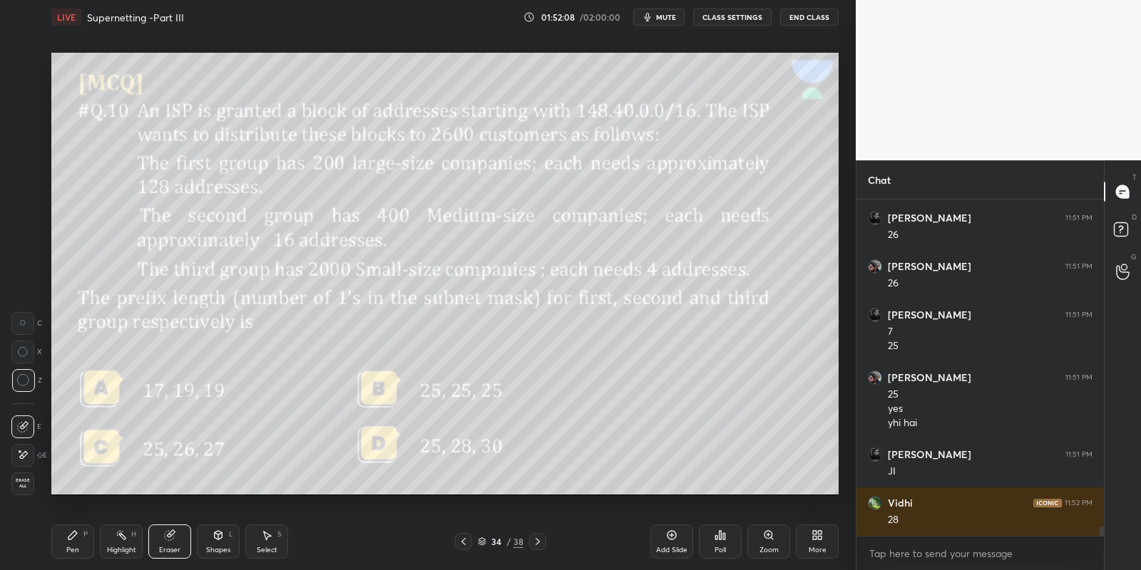
click at [221, 542] on div "Shapes L" at bounding box center [218, 542] width 43 height 34
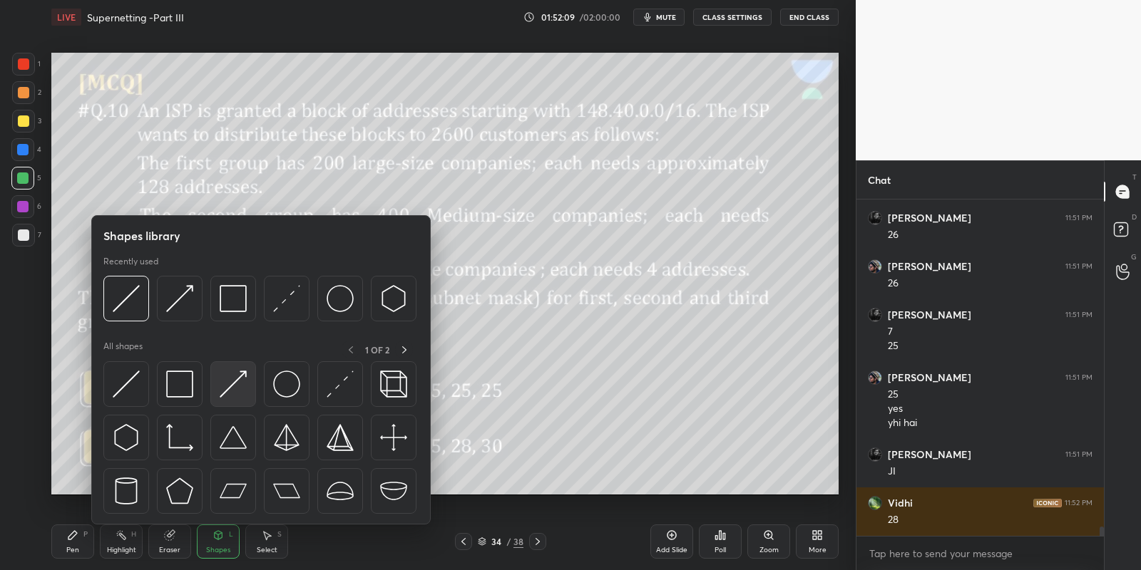
click at [240, 381] on img at bounding box center [233, 384] width 27 height 27
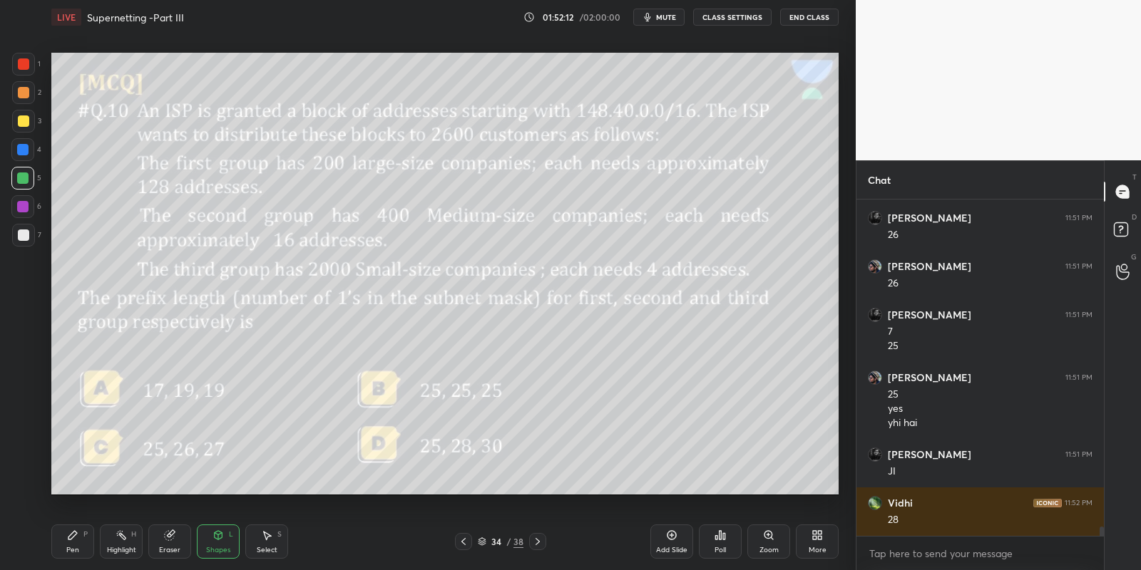
click at [177, 533] on div "Eraser" at bounding box center [169, 542] width 43 height 34
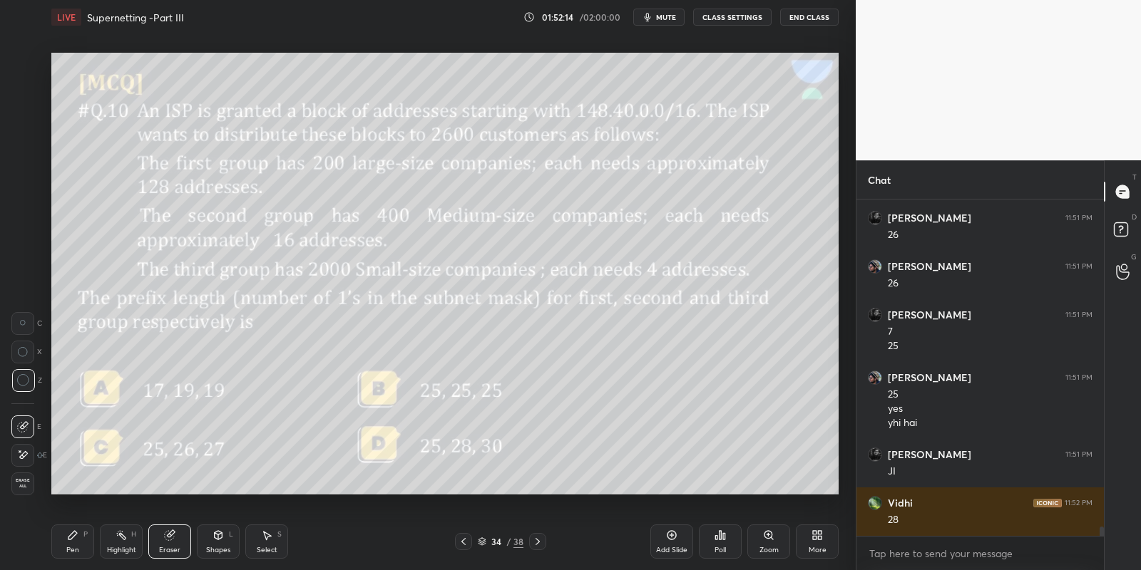
click at [68, 549] on div "Pen" at bounding box center [72, 550] width 13 height 7
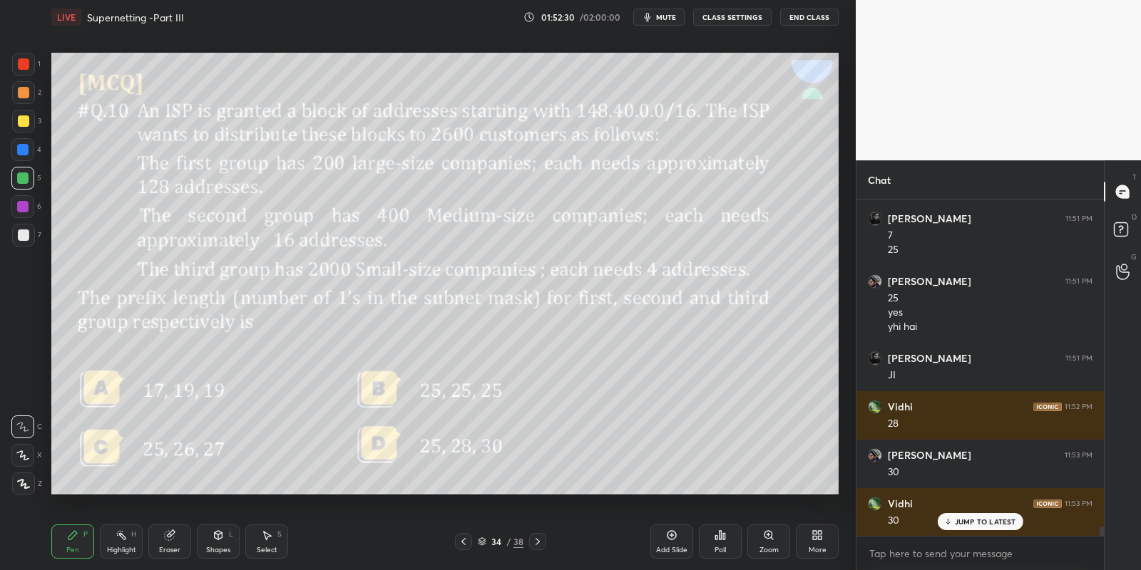
scroll to position [12076, 0]
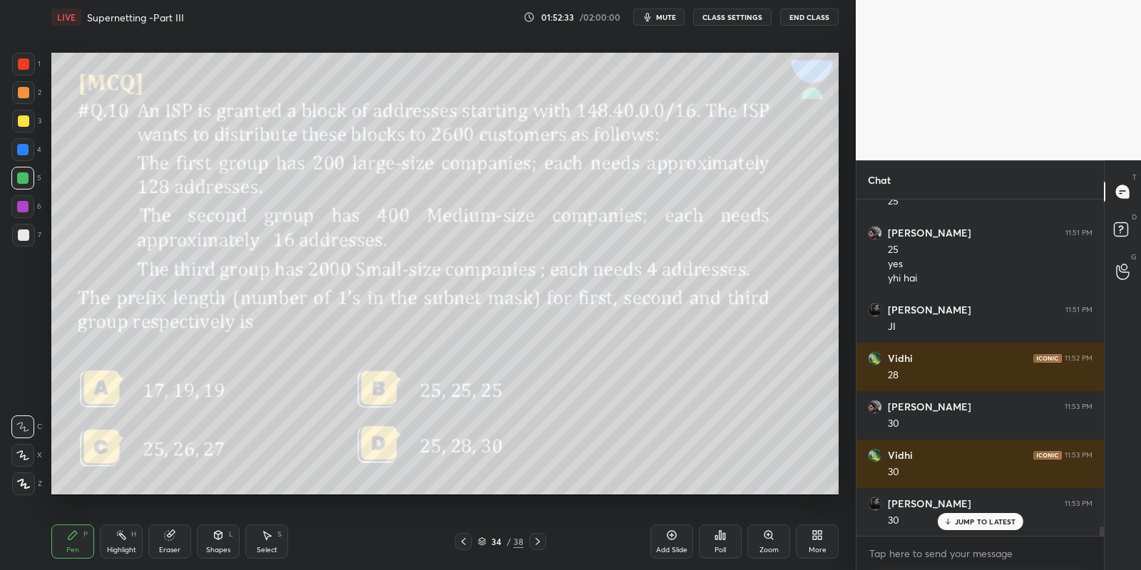
drag, startPoint x: 119, startPoint y: 539, endPoint x: 153, endPoint y: 508, distance: 45.9
click at [123, 538] on icon at bounding box center [120, 535] width 11 height 11
drag, startPoint x: 221, startPoint y: 548, endPoint x: 222, endPoint y: 530, distance: 17.9
click at [222, 547] on div "Shapes" at bounding box center [218, 550] width 24 height 7
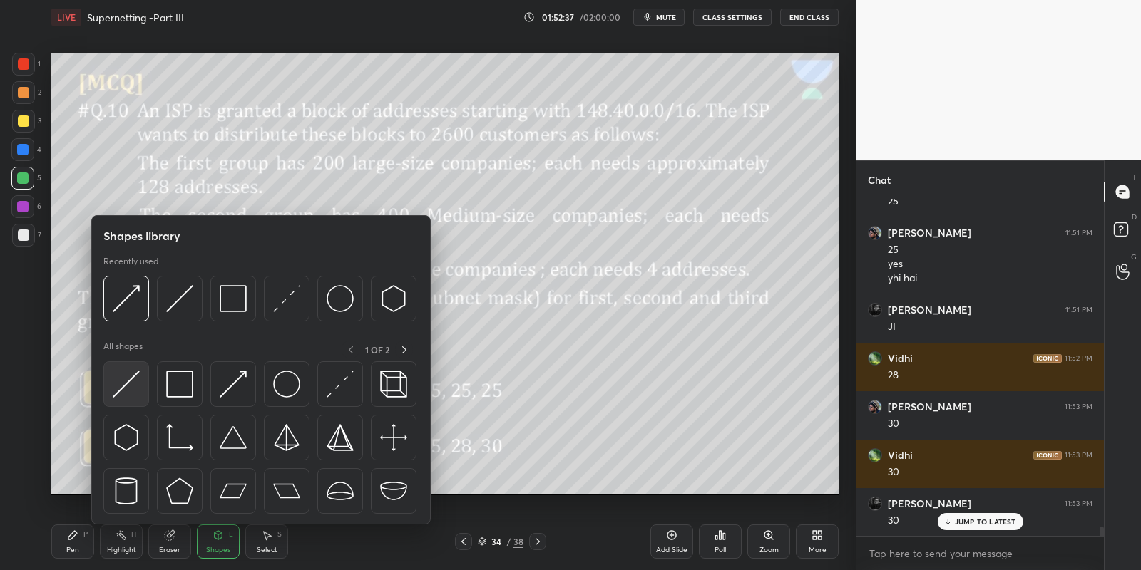
click at [135, 373] on img at bounding box center [126, 384] width 27 height 27
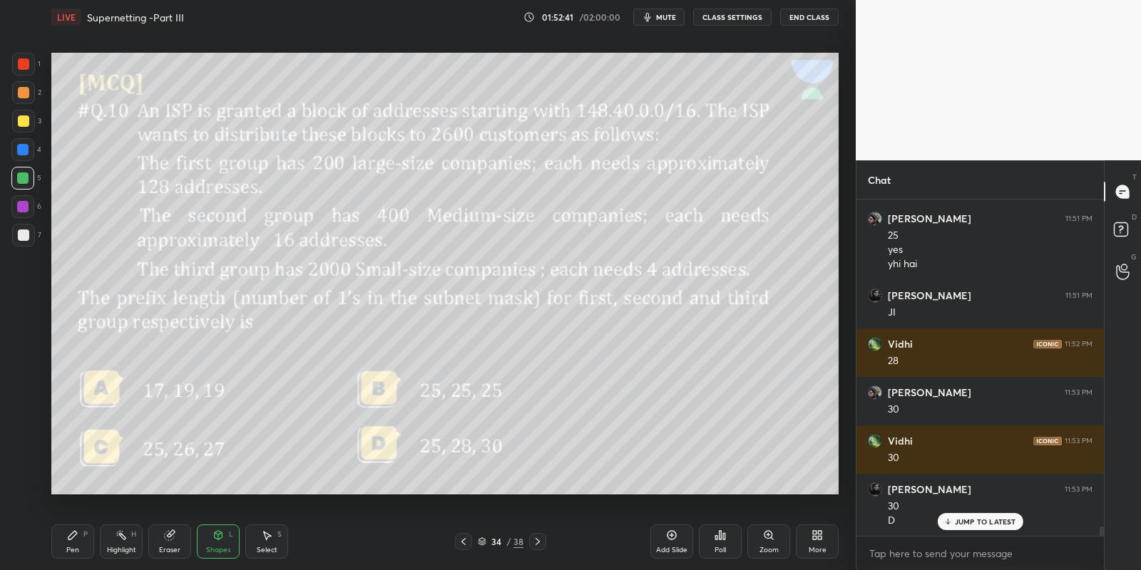
scroll to position [12142, 0]
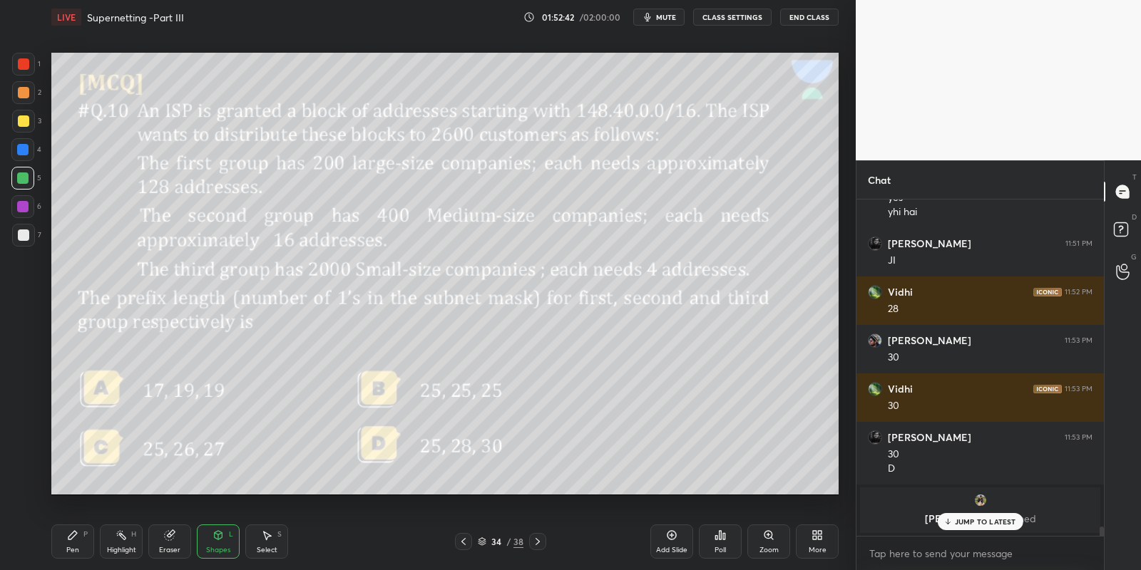
click at [78, 547] on div "Pen" at bounding box center [72, 550] width 13 height 7
drag, startPoint x: 122, startPoint y: 544, endPoint x: 127, endPoint y: 536, distance: 9.3
click at [122, 543] on div "Highlight H" at bounding box center [121, 542] width 43 height 34
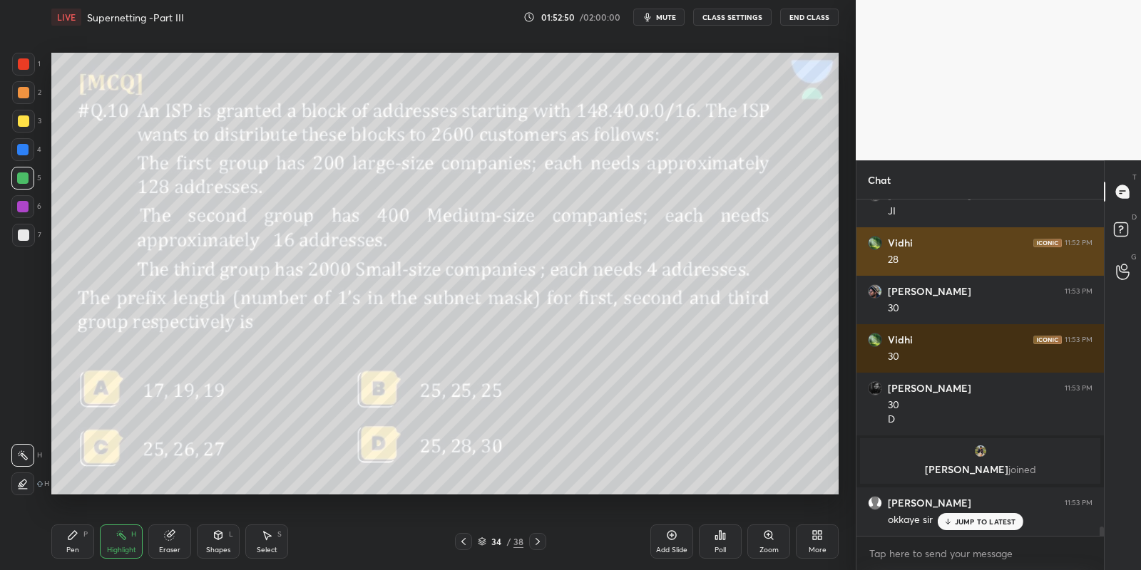
scroll to position [12239, 0]
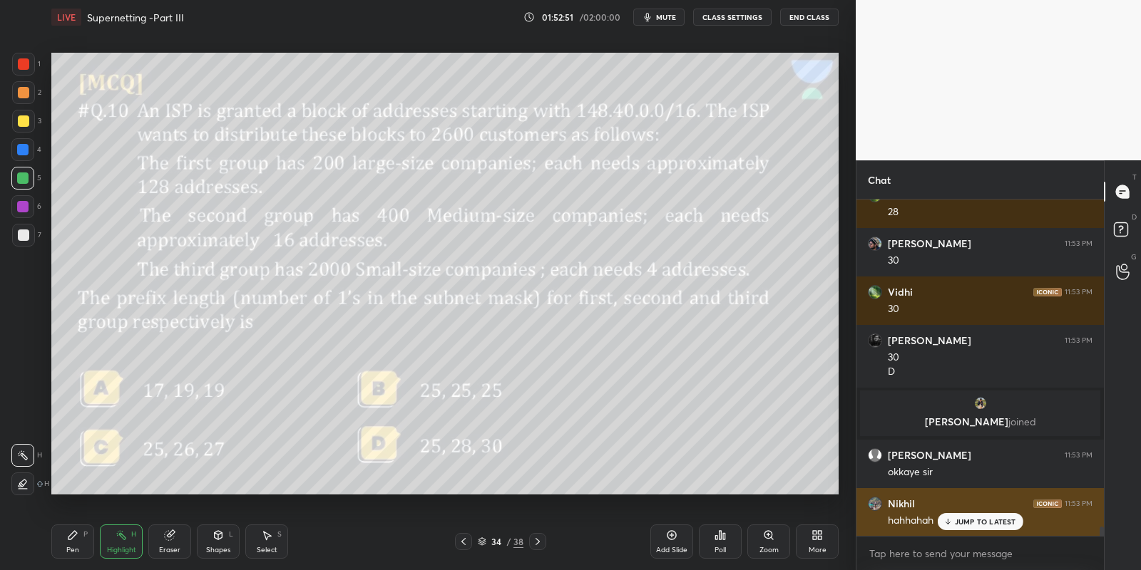
click at [960, 519] on p "JUMP TO LATEST" at bounding box center [985, 522] width 61 height 9
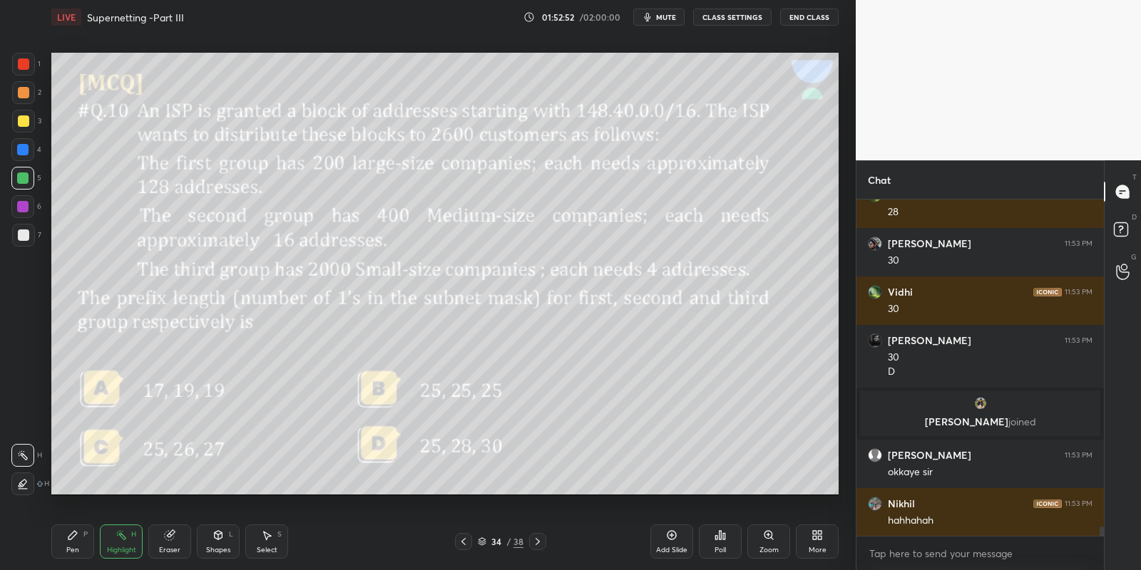
drag, startPoint x: 67, startPoint y: 540, endPoint x: 122, endPoint y: 540, distance: 54.9
click at [77, 536] on icon at bounding box center [72, 535] width 11 height 11
drag, startPoint x: 122, startPoint y: 540, endPoint x: 124, endPoint y: 526, distance: 14.4
click at [119, 543] on div "Highlight H" at bounding box center [121, 542] width 43 height 34
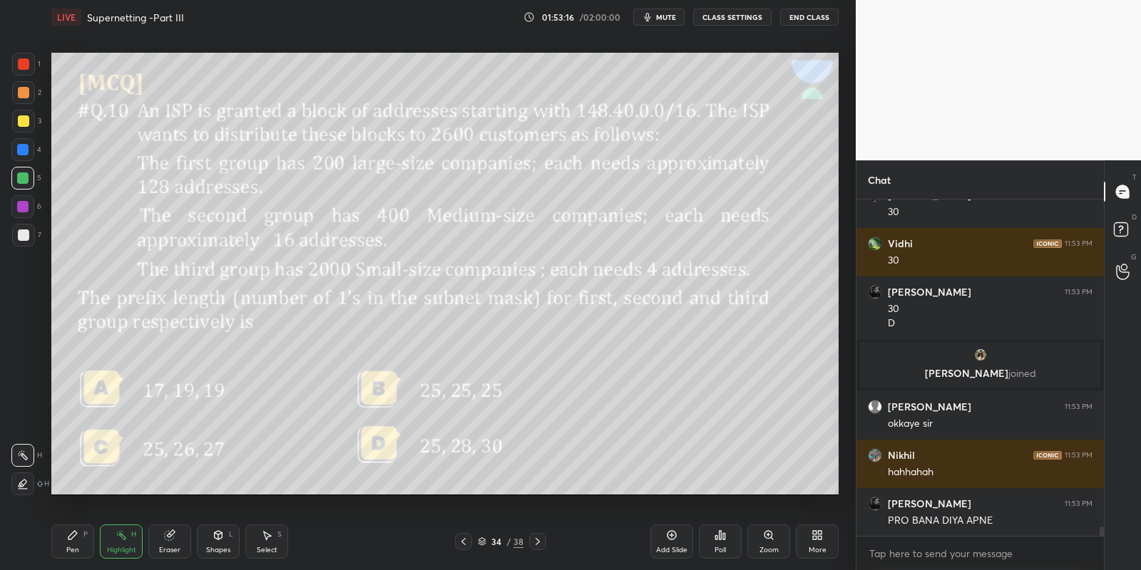
scroll to position [12349, 0]
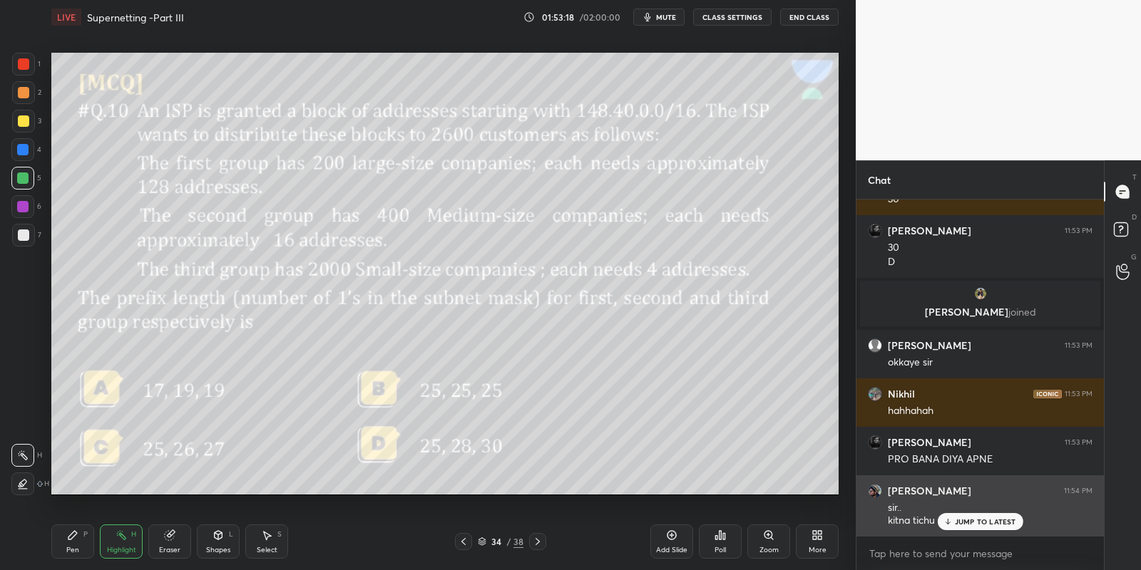
click at [962, 518] on p "JUMP TO LATEST" at bounding box center [985, 522] width 61 height 9
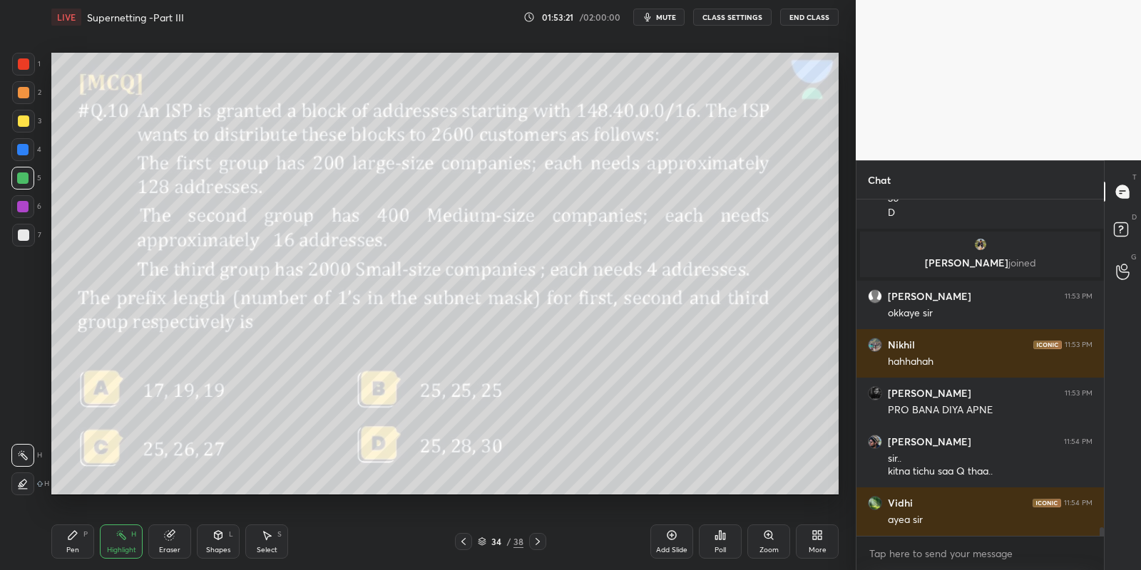
drag, startPoint x: 81, startPoint y: 535, endPoint x: 118, endPoint y: 548, distance: 39.2
click at [84, 538] on div "Pen P" at bounding box center [72, 542] width 43 height 34
click at [122, 547] on div "Highlight" at bounding box center [121, 550] width 29 height 7
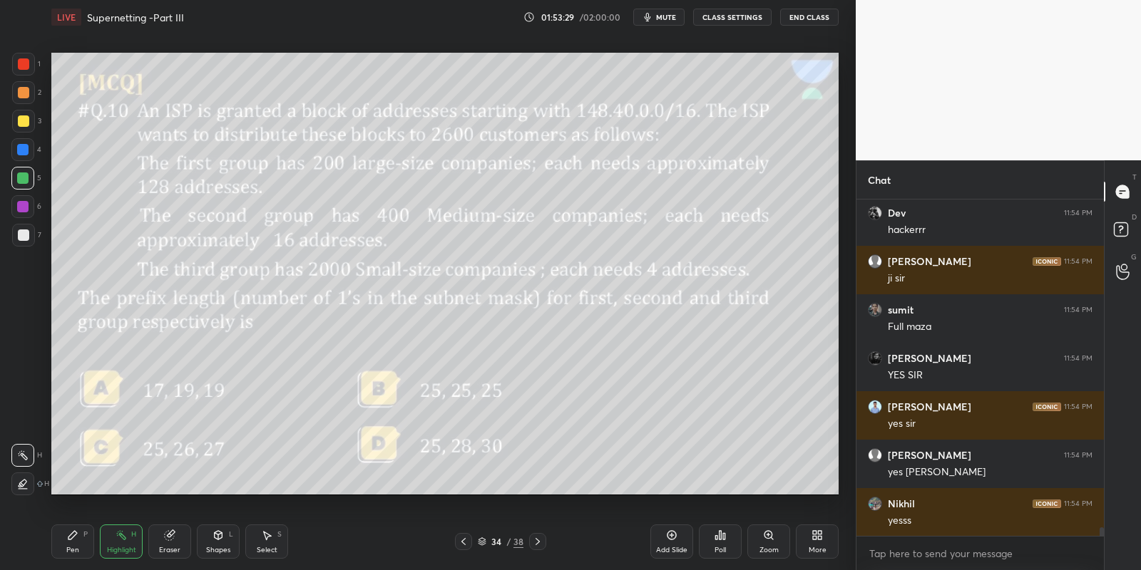
scroll to position [12785, 0]
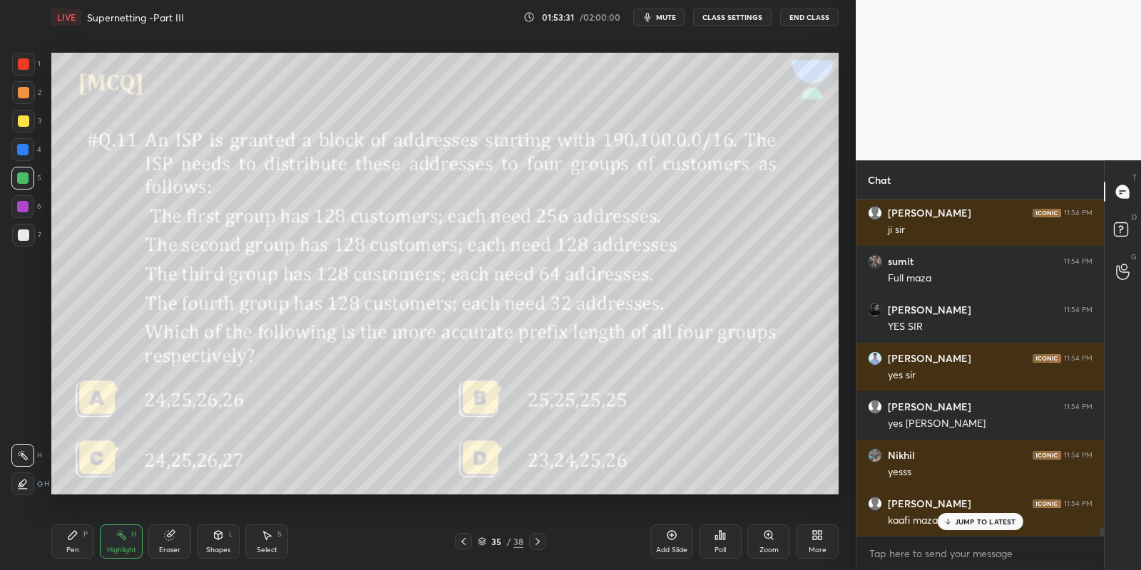
drag, startPoint x: 220, startPoint y: 545, endPoint x: 220, endPoint y: 528, distance: 17.1
click at [220, 541] on div "Shapes L" at bounding box center [218, 542] width 43 height 34
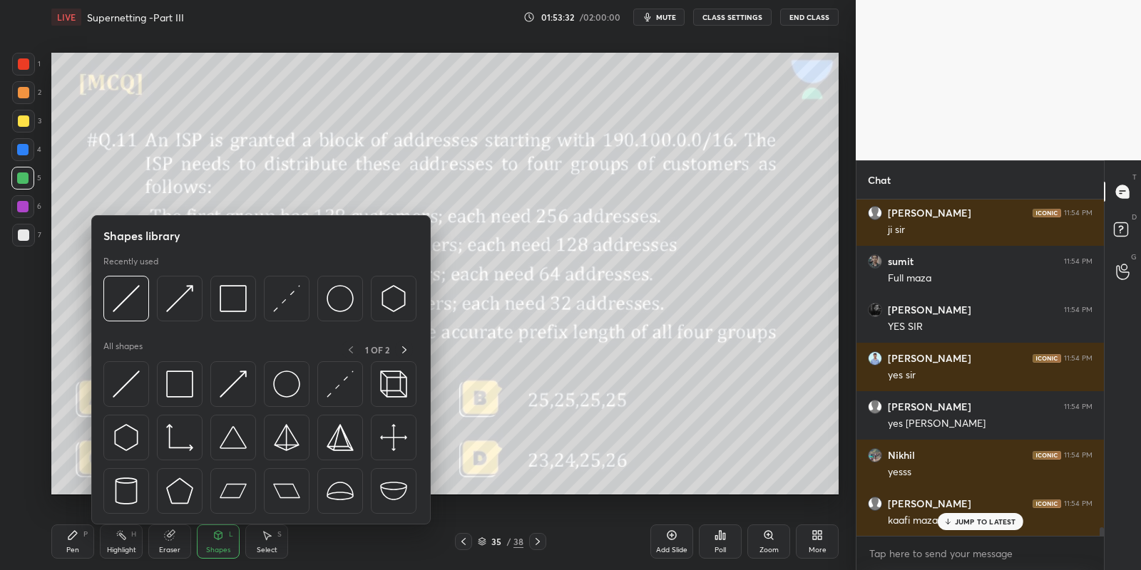
click at [180, 384] on img at bounding box center [179, 384] width 27 height 27
click at [26, 184] on div at bounding box center [22, 178] width 23 height 23
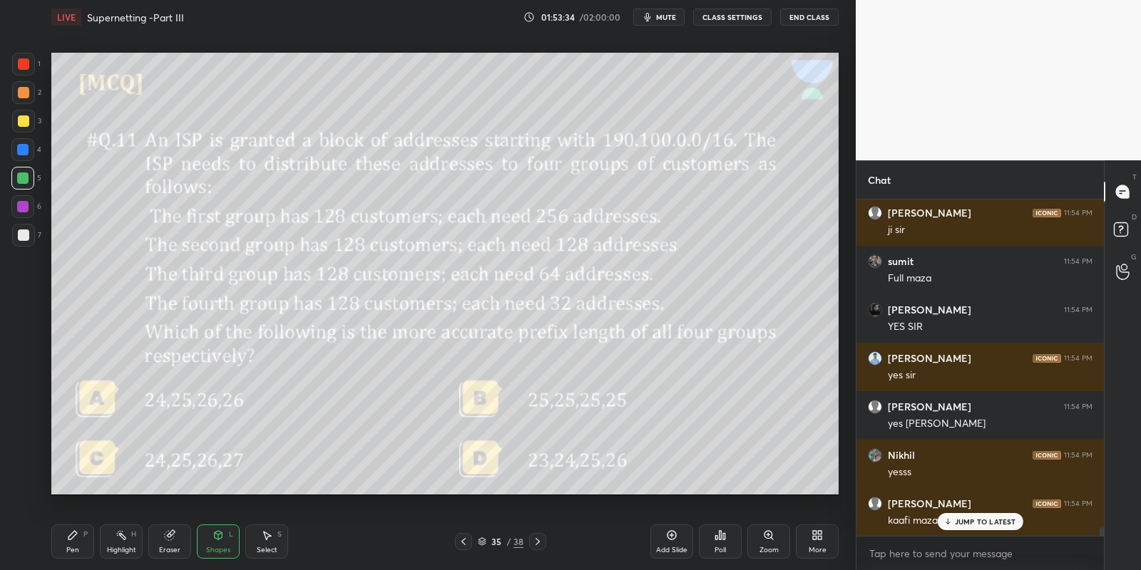
drag, startPoint x: 78, startPoint y: 548, endPoint x: 121, endPoint y: 542, distance: 43.9
click at [81, 549] on div "Pen P" at bounding box center [72, 542] width 43 height 34
drag, startPoint x: 121, startPoint y: 542, endPoint x: 118, endPoint y: 510, distance: 31.6
click at [117, 543] on div "Highlight H" at bounding box center [121, 542] width 43 height 34
click at [721, 536] on icon at bounding box center [719, 535] width 11 height 11
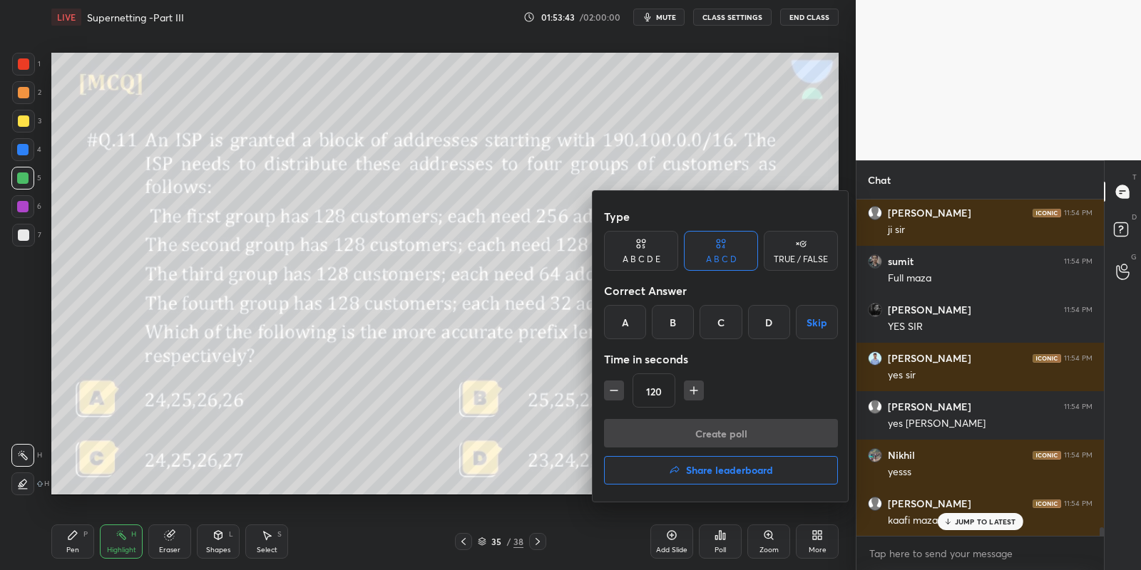
click at [710, 321] on div "C" at bounding box center [720, 322] width 42 height 34
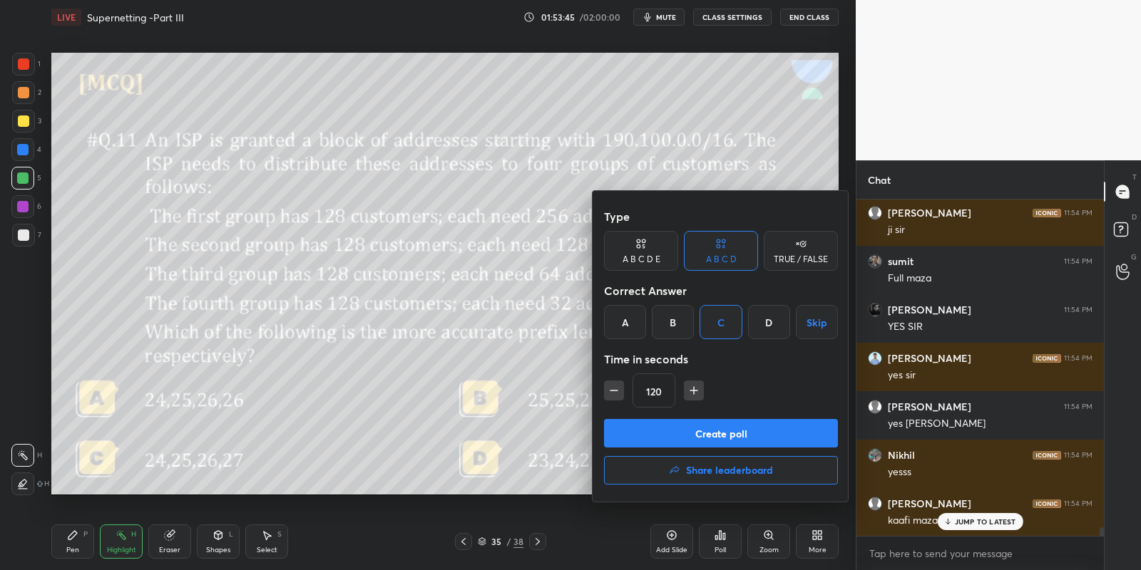
click at [690, 391] on icon "button" at bounding box center [694, 391] width 14 height 14
type input "180"
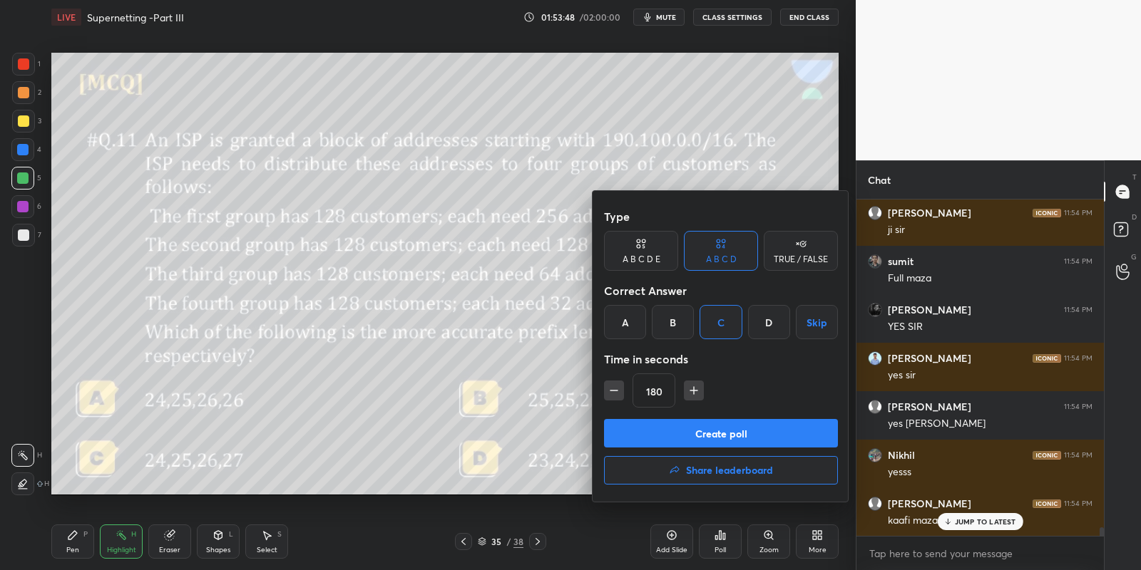
click at [685, 433] on button "Create poll" at bounding box center [721, 433] width 234 height 29
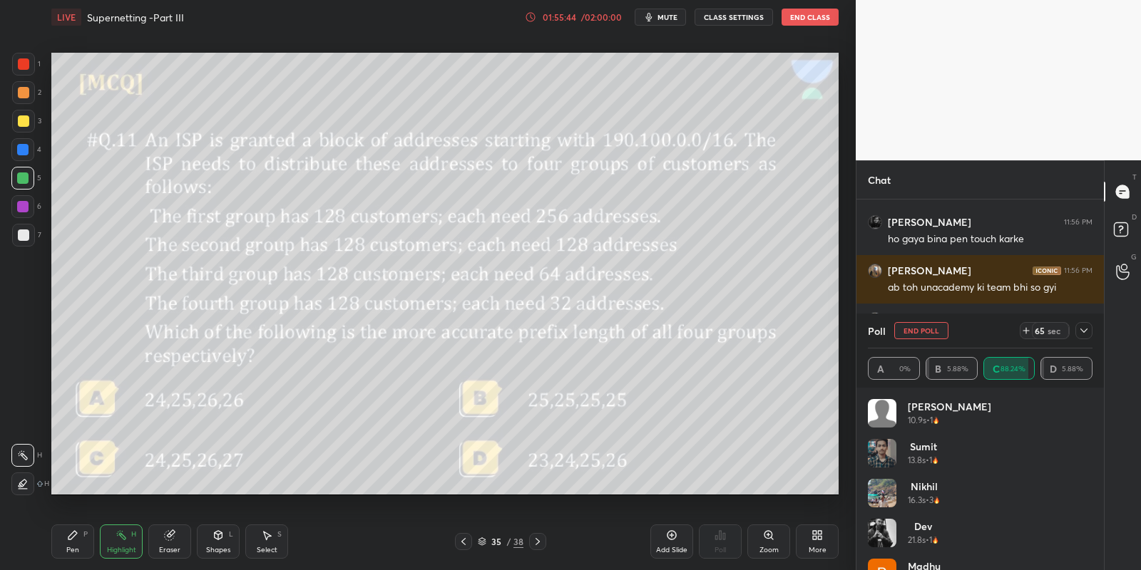
scroll to position [13264, 0]
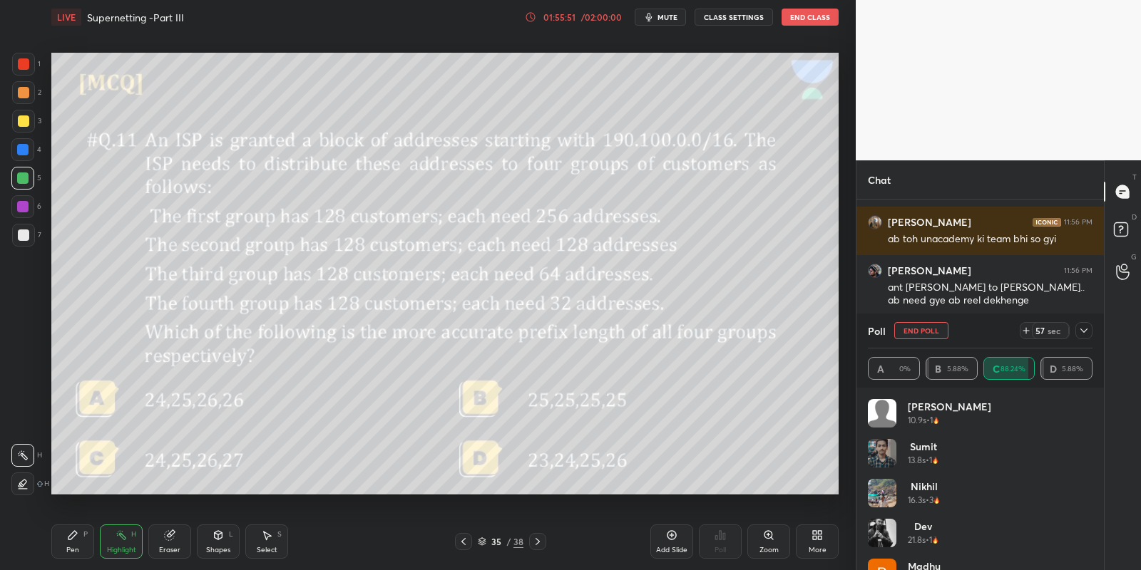
click at [74, 547] on div "Pen P" at bounding box center [72, 542] width 43 height 34
click at [212, 549] on div "Shapes" at bounding box center [218, 550] width 24 height 7
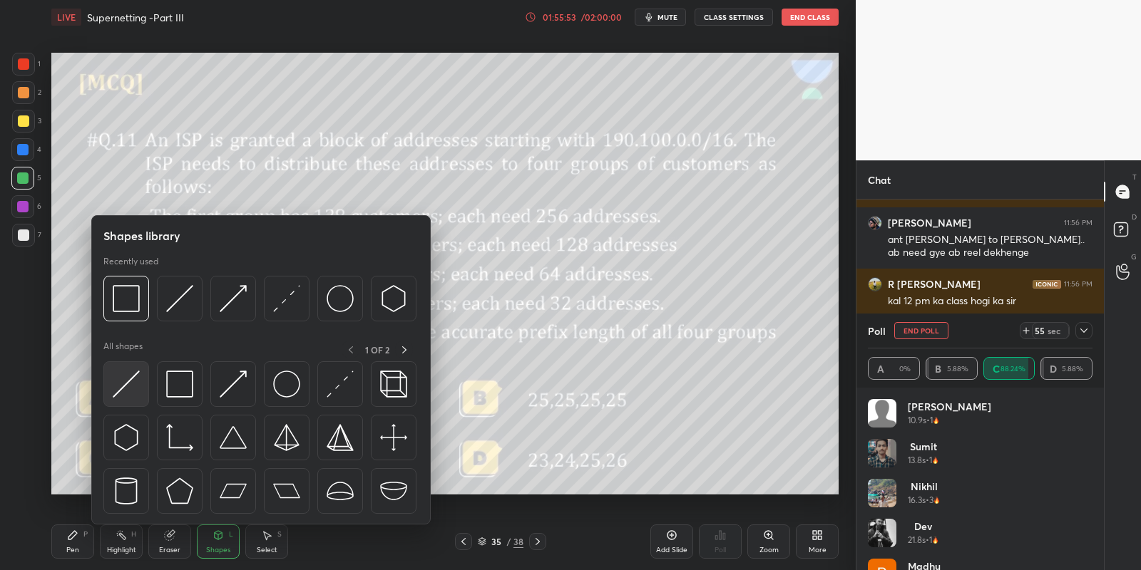
click at [129, 377] on img at bounding box center [126, 384] width 27 height 27
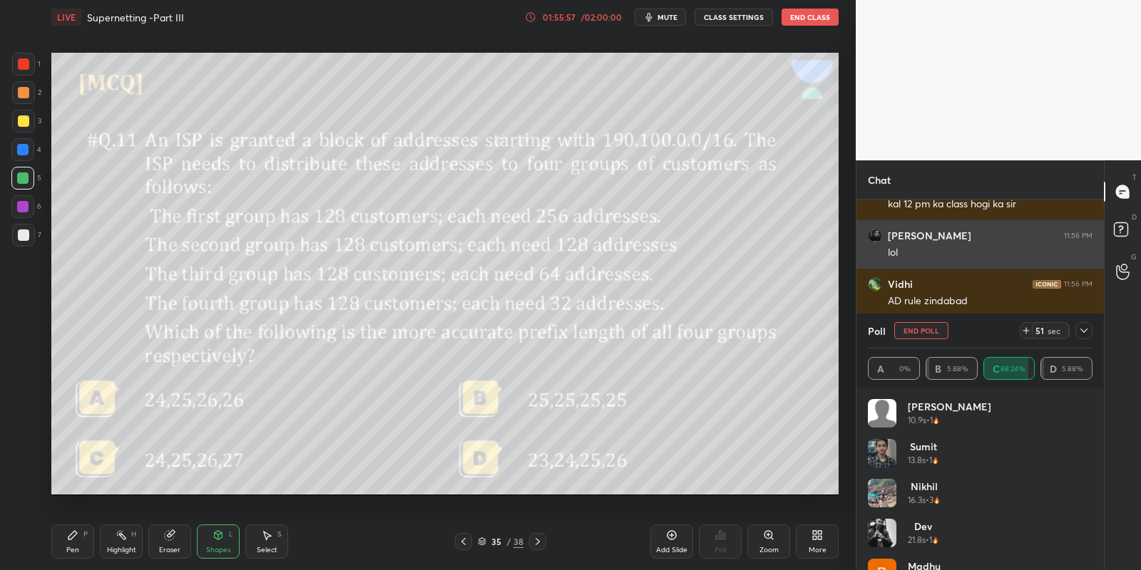
scroll to position [13458, 0]
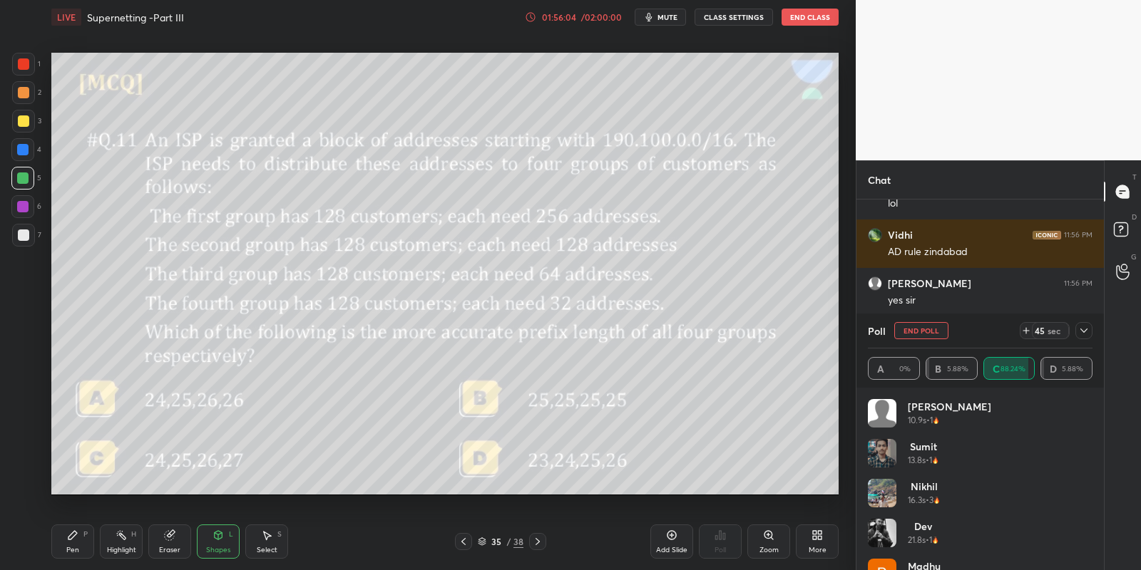
click at [910, 330] on button "End Poll" at bounding box center [921, 330] width 54 height 17
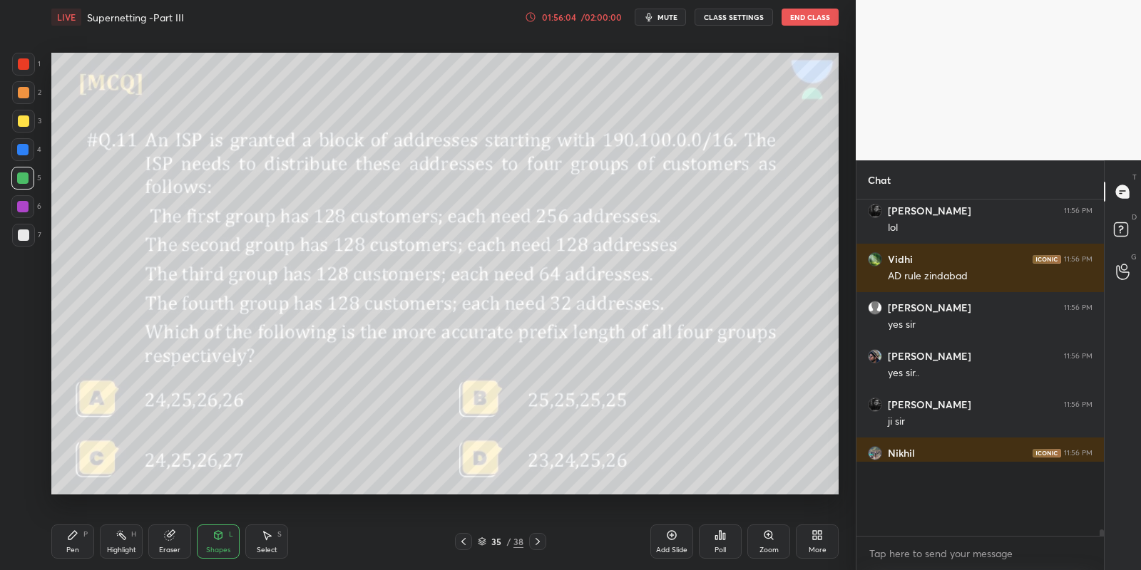
scroll to position [13396, 0]
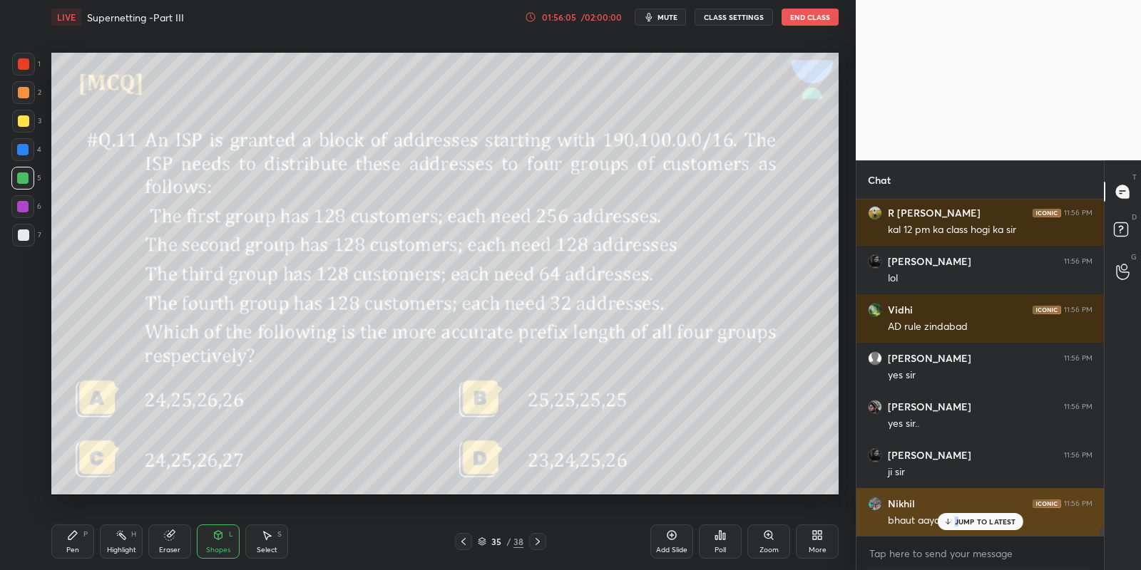
click at [960, 515] on div "JUMP TO LATEST" at bounding box center [980, 521] width 86 height 17
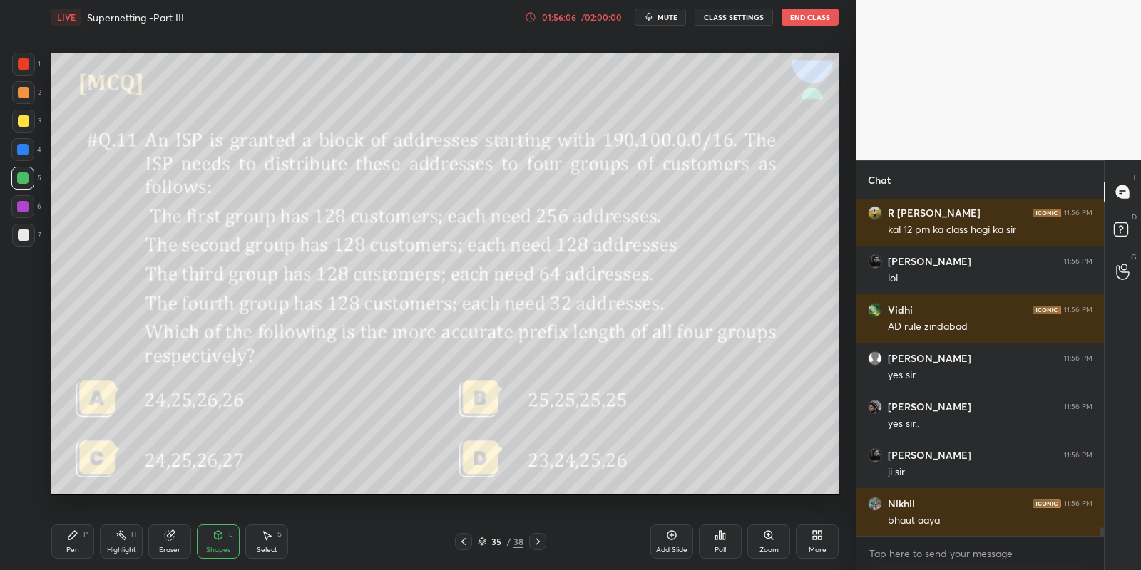
click at [213, 543] on div "Shapes L" at bounding box center [218, 542] width 43 height 34
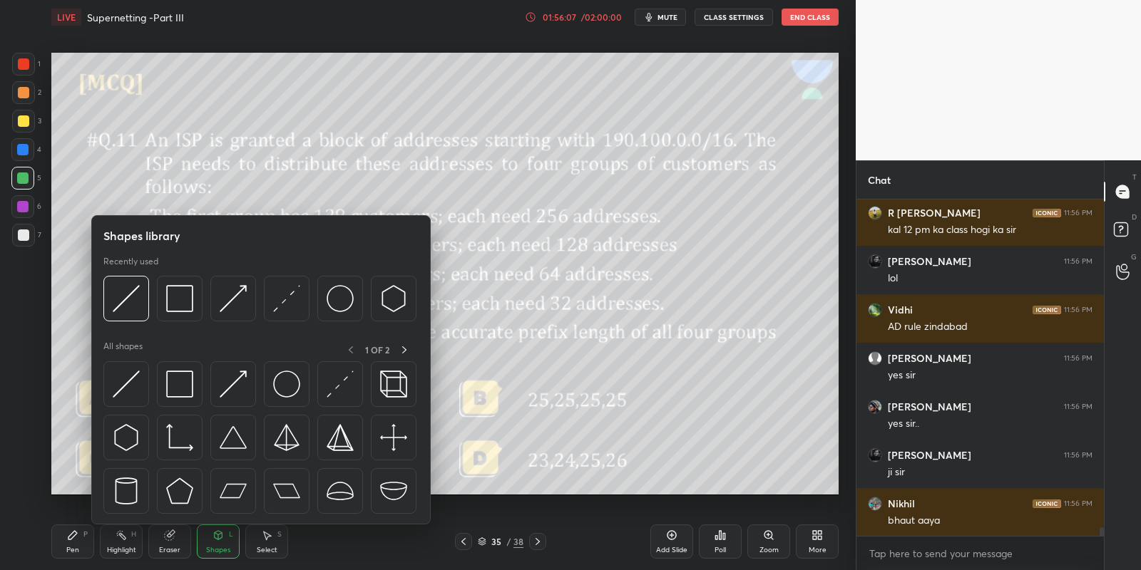
click at [124, 374] on img at bounding box center [126, 384] width 27 height 27
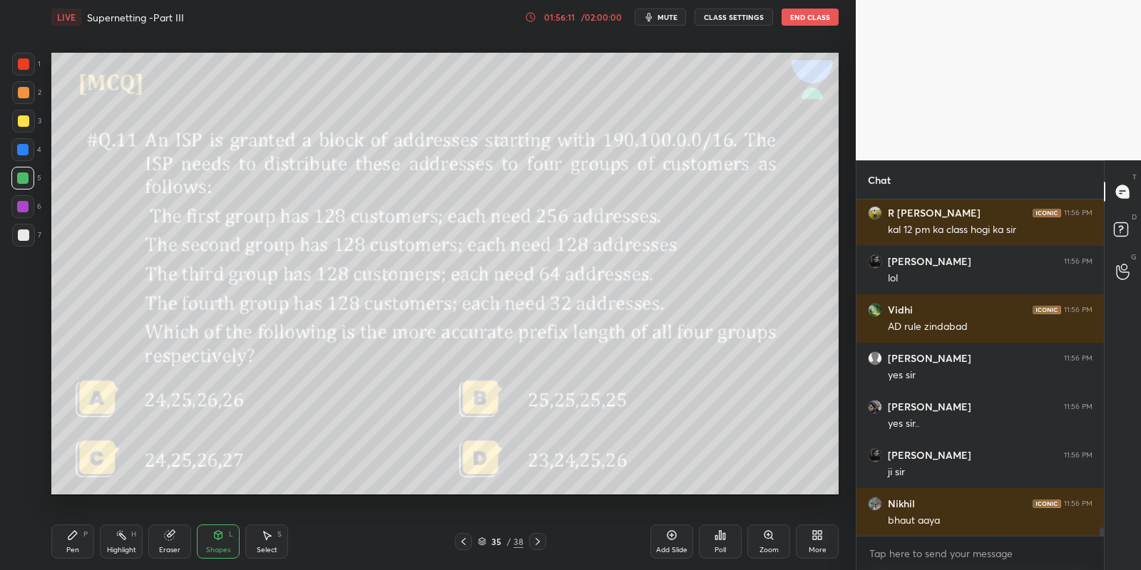
drag, startPoint x: 222, startPoint y: 541, endPoint x: 225, endPoint y: 526, distance: 15.4
click at [220, 540] on icon at bounding box center [217, 535] width 11 height 11
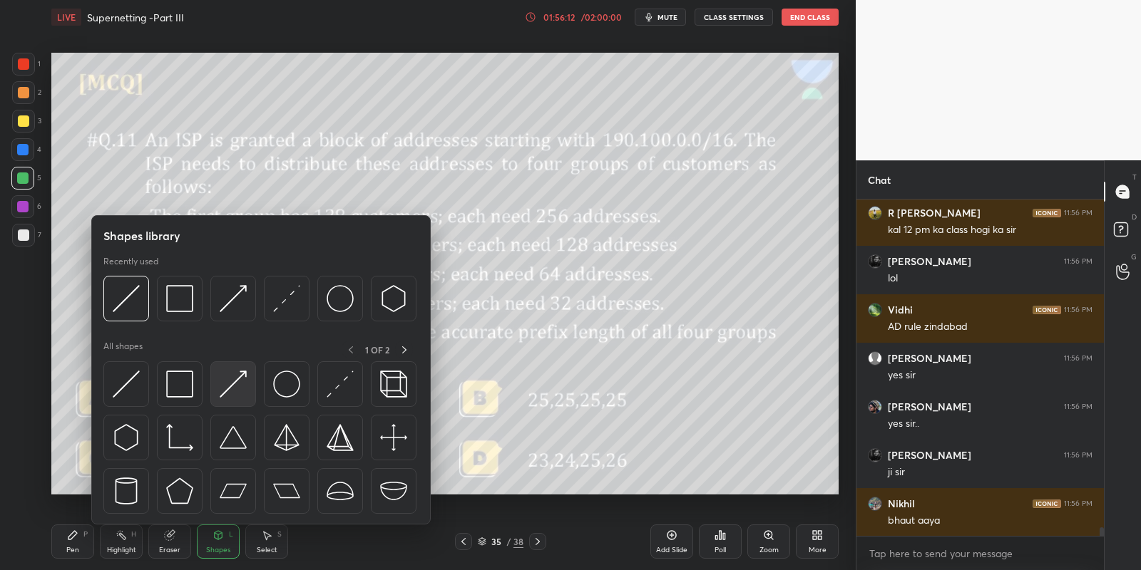
click at [244, 376] on img at bounding box center [233, 384] width 27 height 27
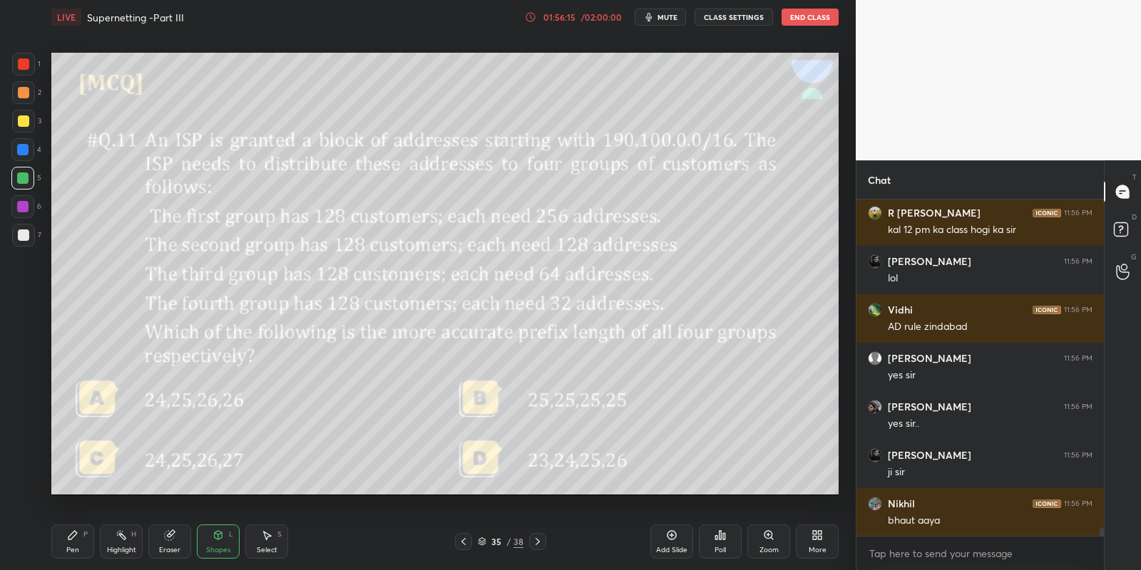
drag, startPoint x: 81, startPoint y: 546, endPoint x: 101, endPoint y: 509, distance: 42.4
click at [77, 545] on div "Pen P" at bounding box center [72, 542] width 43 height 34
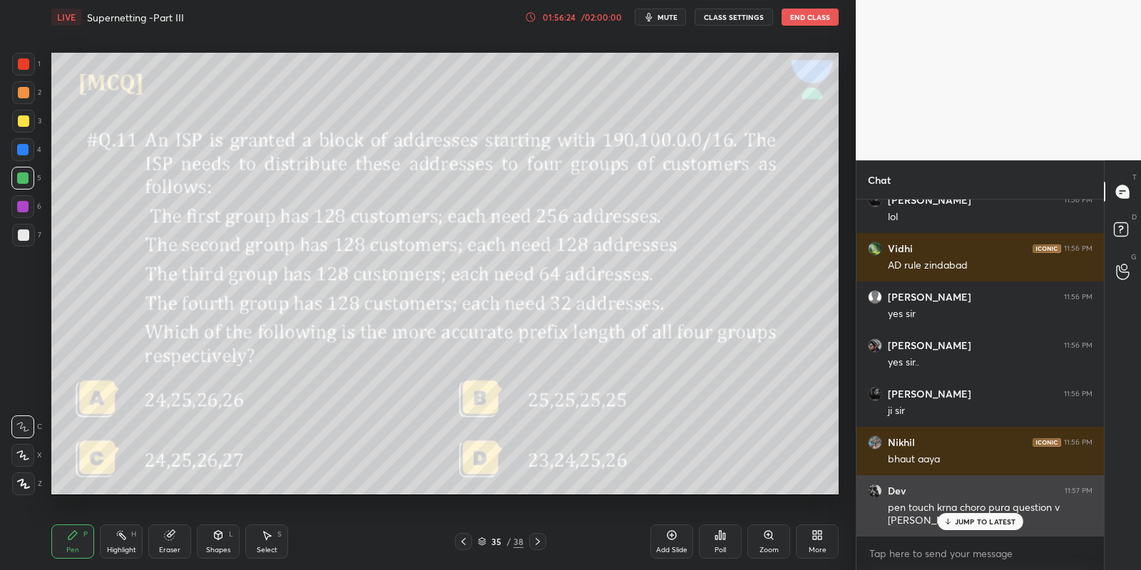
click at [967, 522] on p "JUMP TO LATEST" at bounding box center [985, 522] width 61 height 9
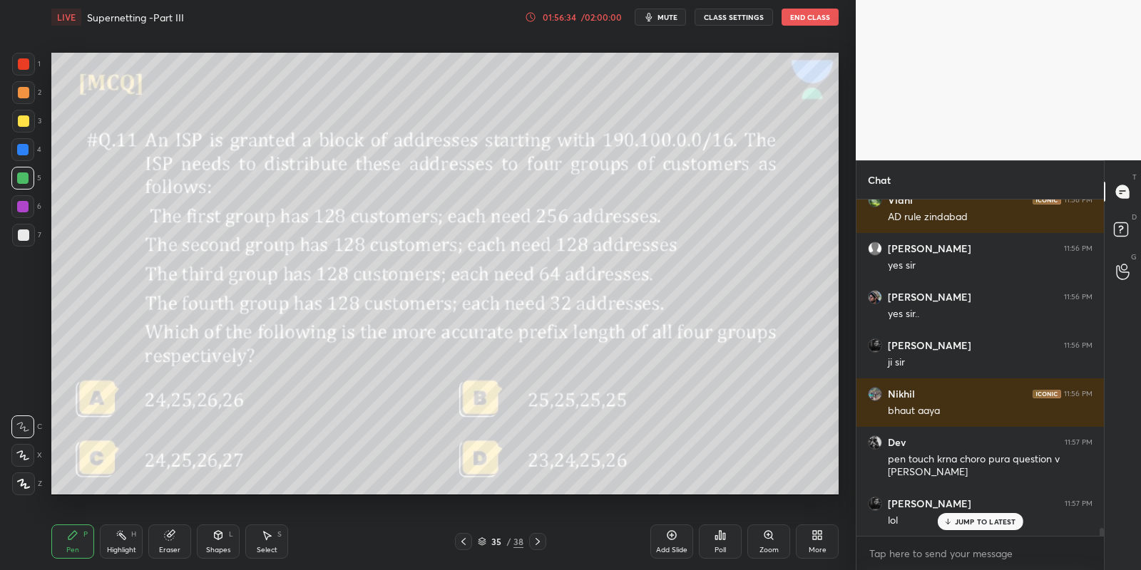
drag, startPoint x: 125, startPoint y: 541, endPoint x: 128, endPoint y: 528, distance: 14.0
click at [123, 542] on div "Highlight H" at bounding box center [121, 542] width 43 height 34
drag, startPoint x: 71, startPoint y: 542, endPoint x: 123, endPoint y: 545, distance: 52.2
click at [76, 543] on div "Pen P" at bounding box center [72, 542] width 43 height 34
drag, startPoint x: 123, startPoint y: 545, endPoint x: 127, endPoint y: 533, distance: 12.9
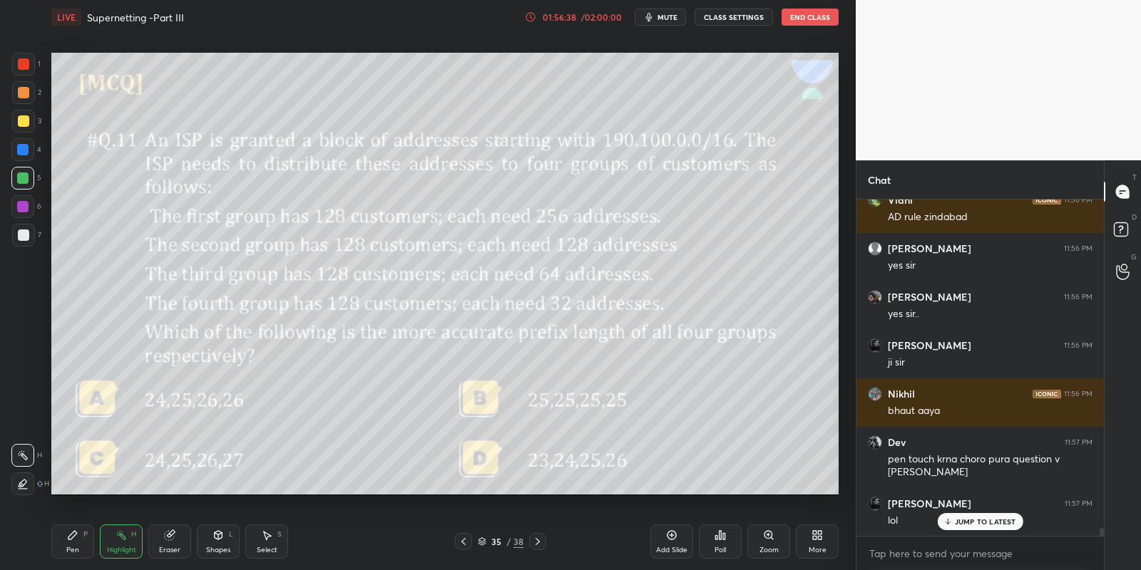
click at [116, 548] on div "Highlight H" at bounding box center [121, 542] width 43 height 34
drag, startPoint x: 73, startPoint y: 549, endPoint x: 109, endPoint y: 534, distance: 38.7
click at [80, 548] on div "Pen P" at bounding box center [72, 542] width 43 height 34
click at [121, 548] on div "Highlight H" at bounding box center [121, 542] width 43 height 34
drag, startPoint x: 81, startPoint y: 545, endPoint x: 103, endPoint y: 537, distance: 23.7
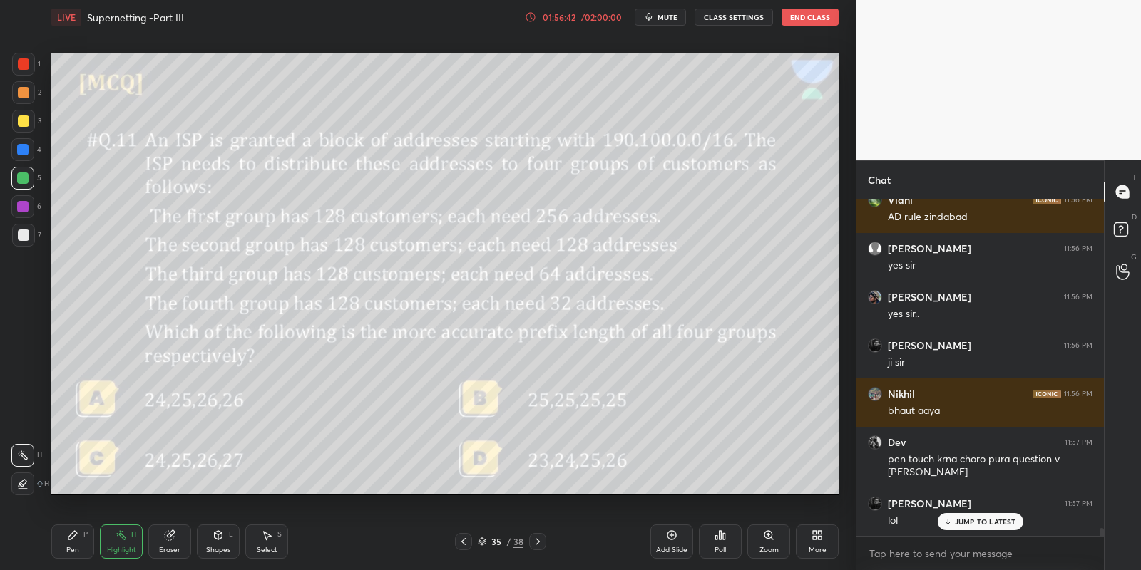
click at [80, 547] on div "Pen P" at bounding box center [72, 542] width 43 height 34
click at [123, 540] on icon at bounding box center [120, 535] width 11 height 11
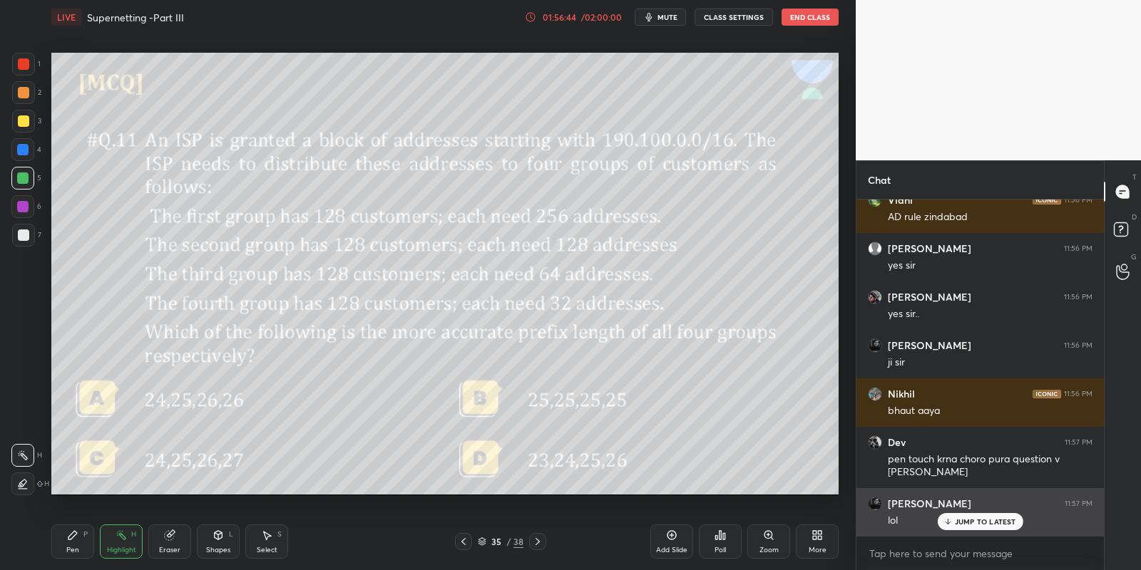
click at [960, 518] on p "JUMP TO LATEST" at bounding box center [985, 522] width 61 height 9
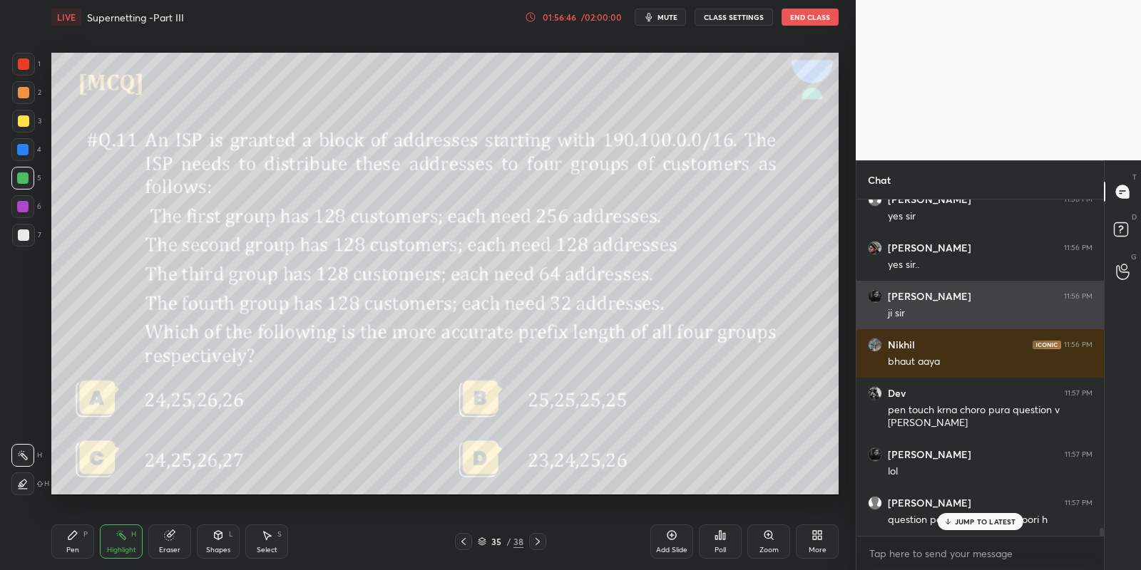
scroll to position [13590, 0]
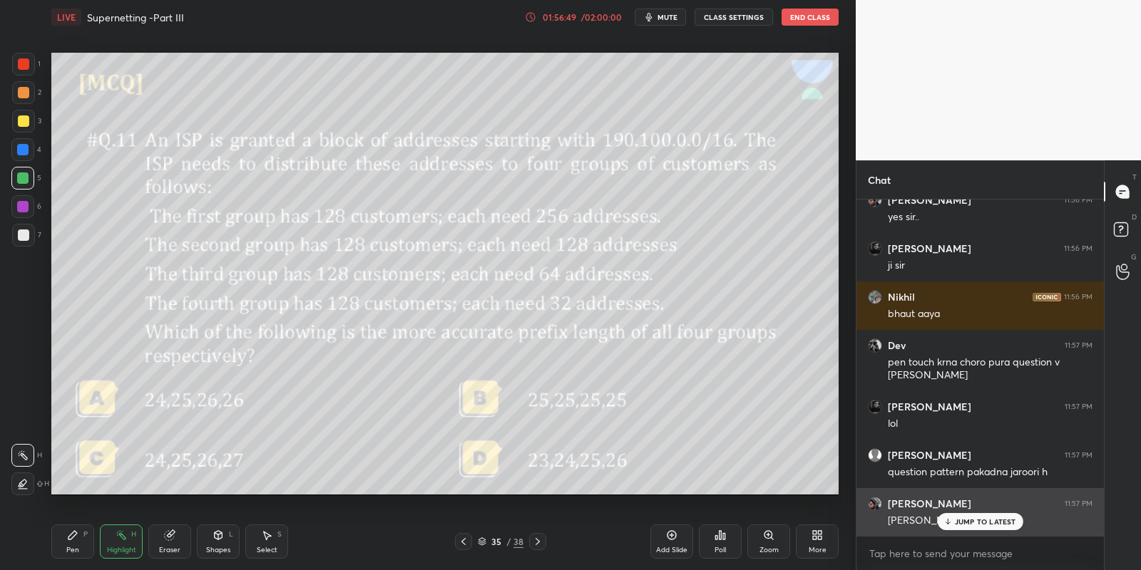
click at [947, 520] on icon at bounding box center [947, 521] width 0 height 5
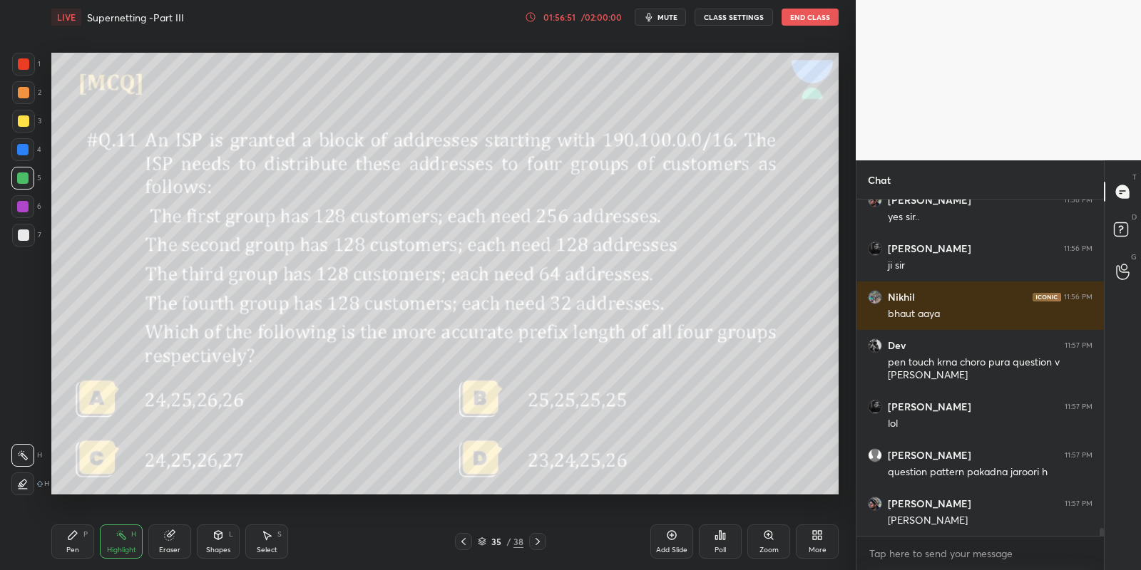
click at [61, 546] on div "Pen P" at bounding box center [72, 542] width 43 height 34
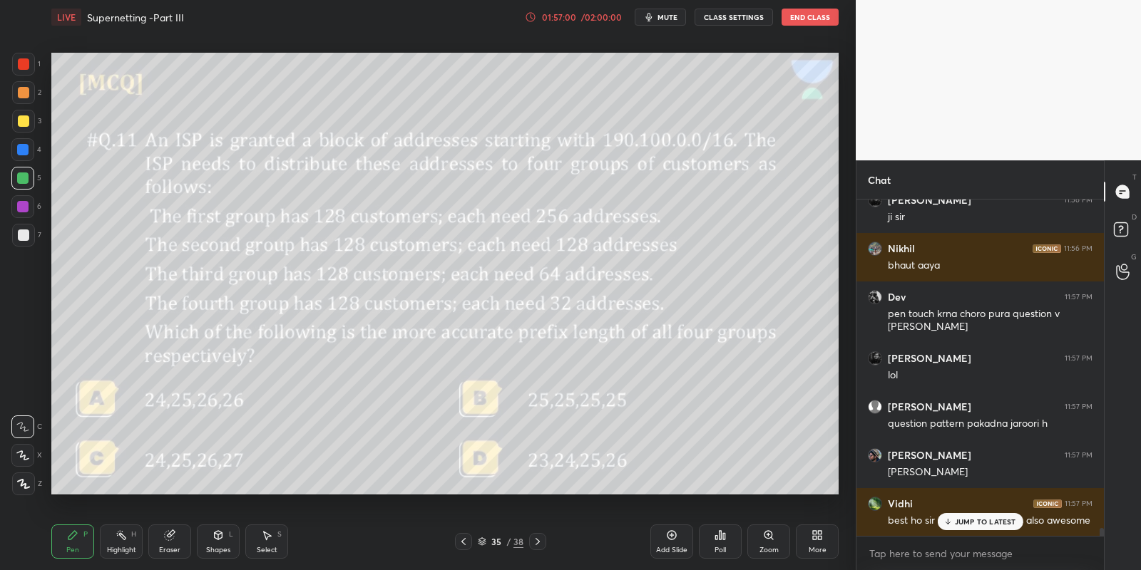
click at [269, 540] on icon at bounding box center [266, 535] width 11 height 11
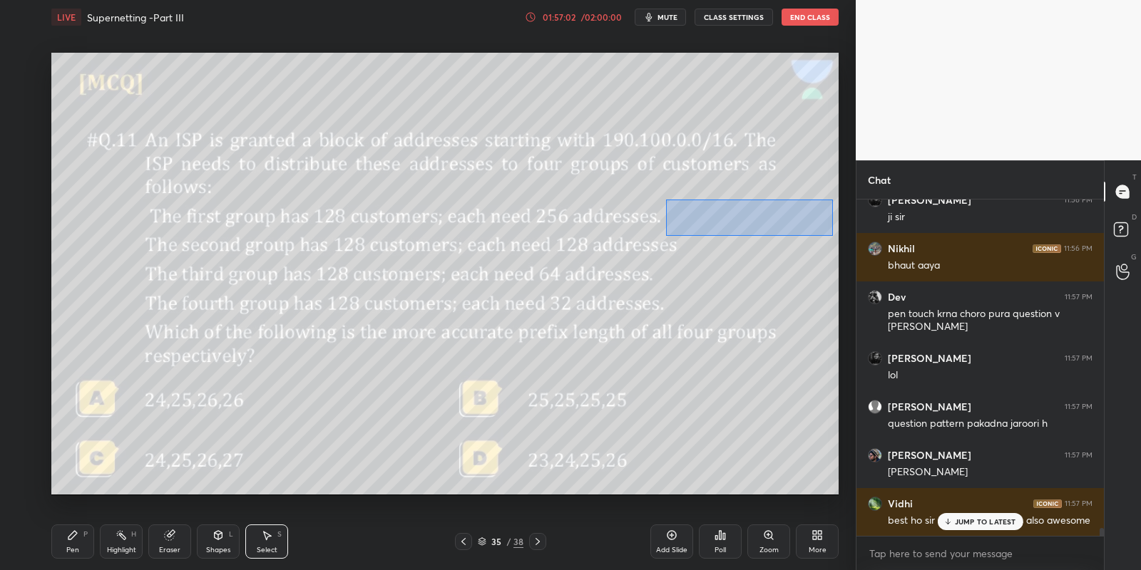
drag, startPoint x: 685, startPoint y: 209, endPoint x: 826, endPoint y: 227, distance: 141.6
click at [832, 235] on div "0 ° Undo Copy Paste here Duplicate Duplicate to new slide Delete" at bounding box center [444, 274] width 787 height 443
click at [803, 215] on div "0 ° Undo Copy Paste here Duplicate Duplicate to new slide Delete" at bounding box center [444, 274] width 787 height 443
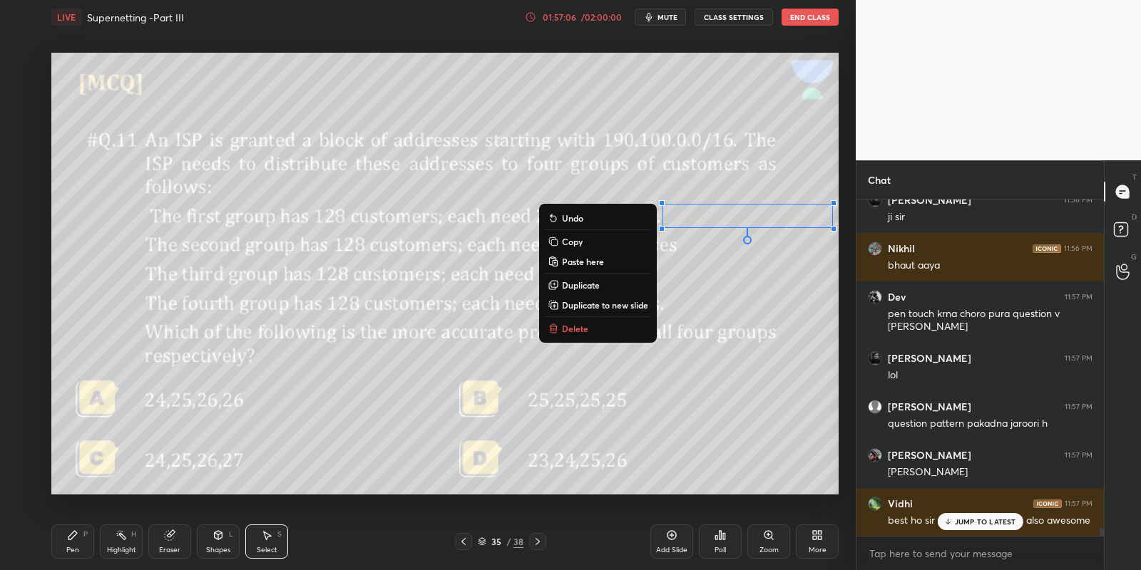
click at [169, 540] on div "Eraser" at bounding box center [169, 542] width 43 height 34
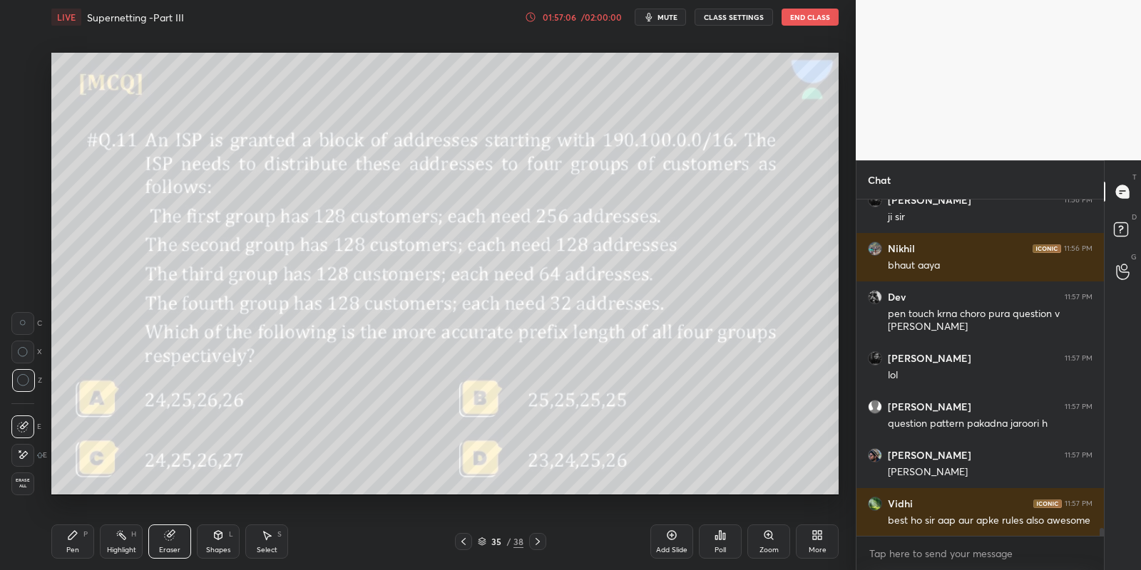
scroll to position [13687, 0]
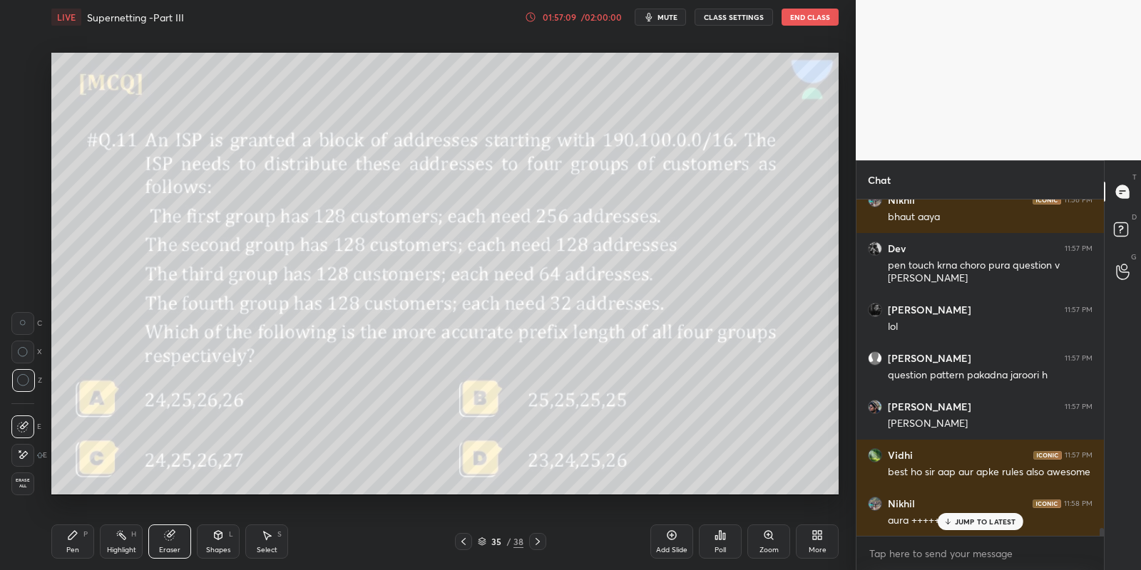
drag, startPoint x: 269, startPoint y: 547, endPoint x: 298, endPoint y: 524, distance: 36.5
click at [269, 548] on div "Select" at bounding box center [267, 550] width 21 height 7
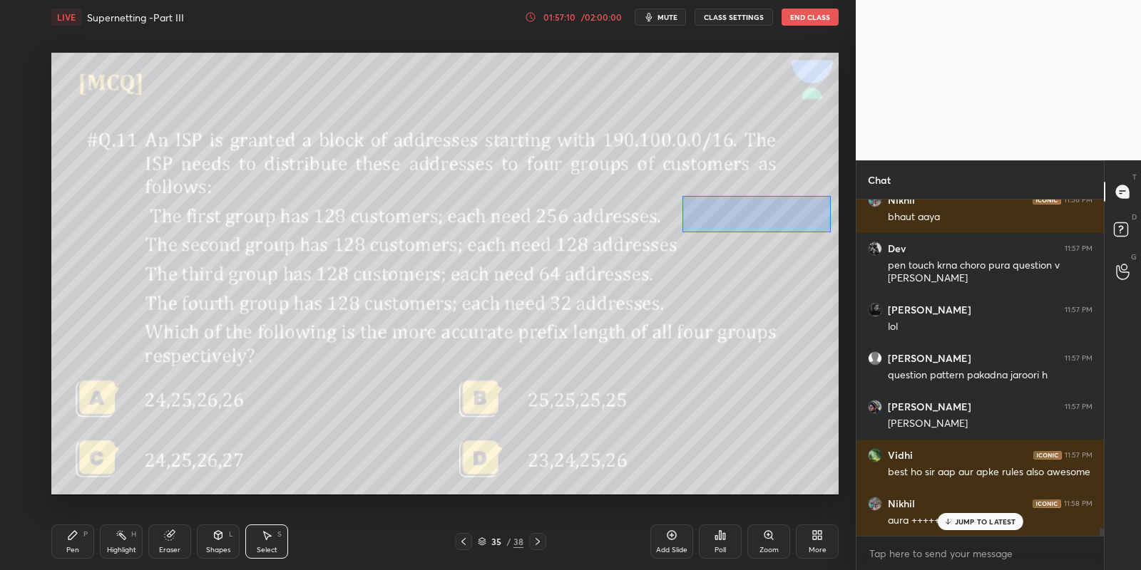
drag, startPoint x: 726, startPoint y: 217, endPoint x: 821, endPoint y: 228, distance: 95.4
click at [830, 230] on div "0 ° Undo Copy Paste here Duplicate Duplicate to new slide Delete" at bounding box center [444, 274] width 787 height 443
drag, startPoint x: 791, startPoint y: 217, endPoint x: 777, endPoint y: 216, distance: 13.6
click at [773, 217] on div "0 ° Undo Copy Paste here Duplicate Duplicate to new slide Delete" at bounding box center [444, 274] width 787 height 443
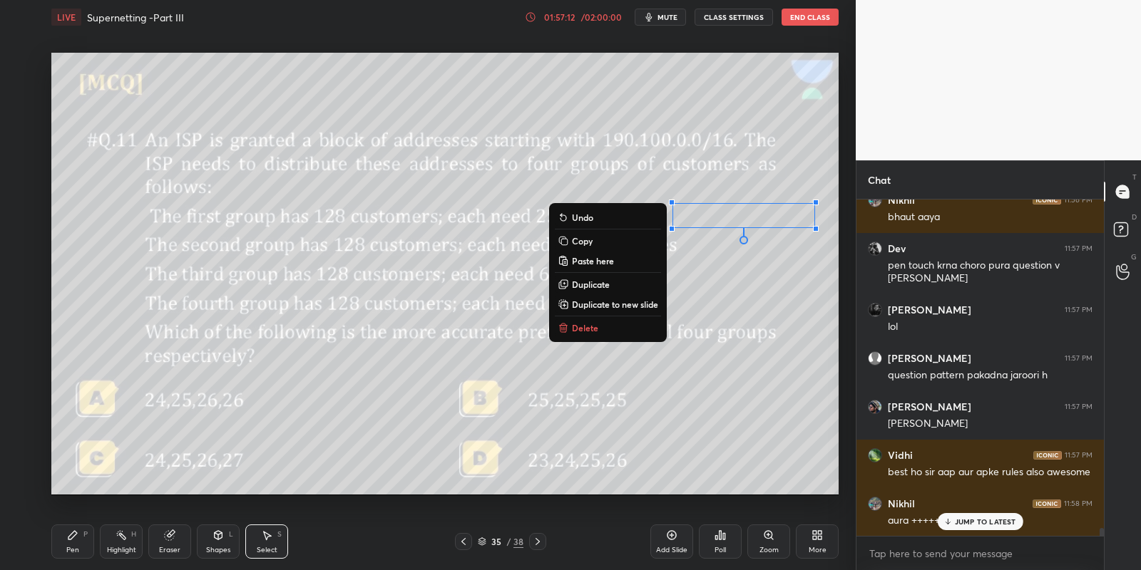
click at [83, 541] on div "Pen P" at bounding box center [72, 542] width 43 height 34
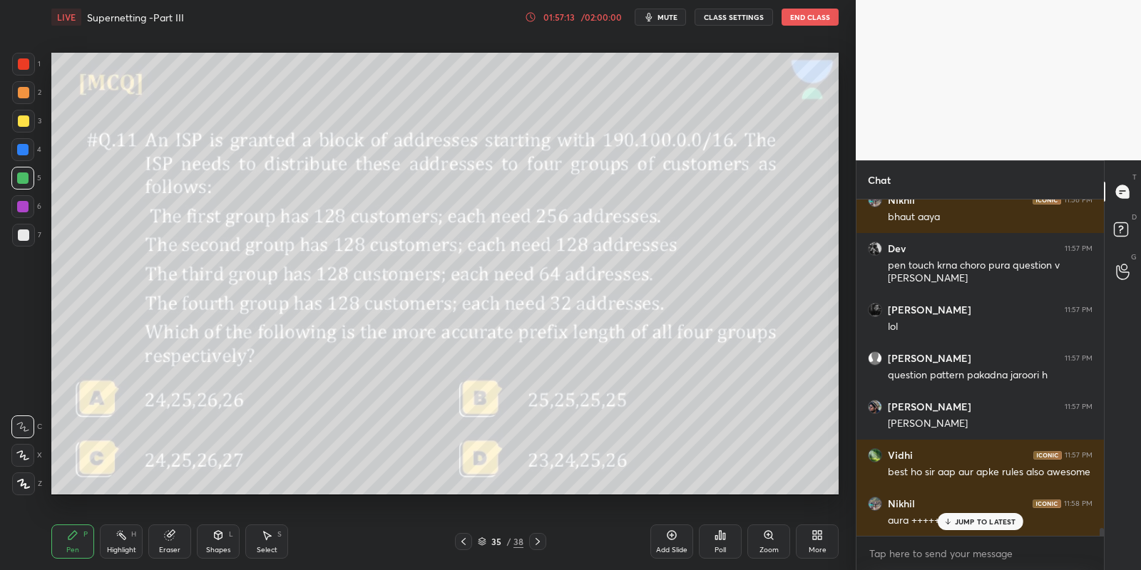
click at [125, 541] on div "Highlight H" at bounding box center [121, 542] width 43 height 34
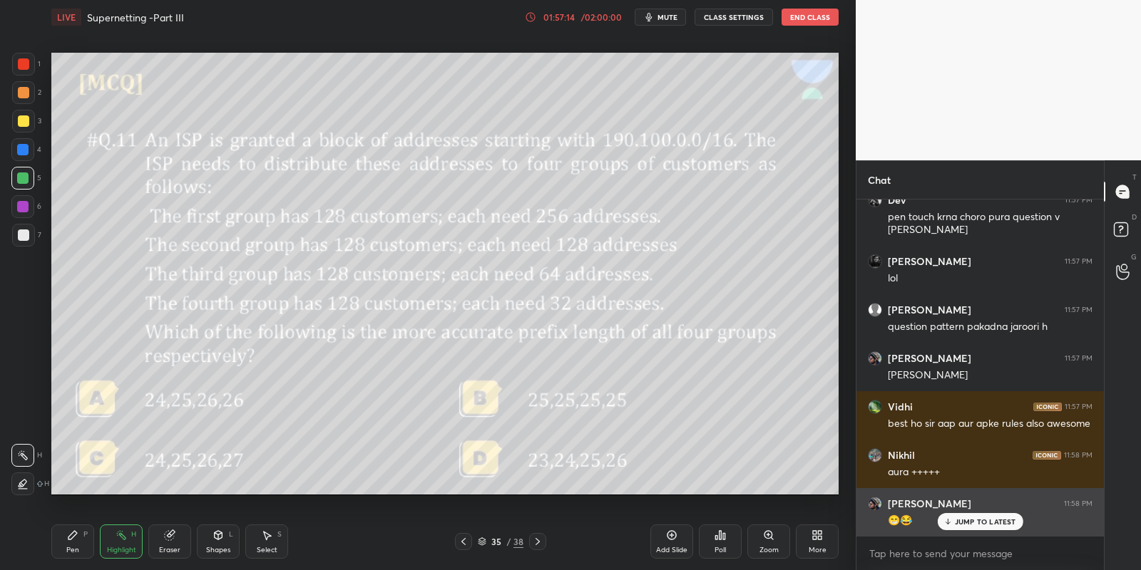
click at [964, 520] on p "JUMP TO LATEST" at bounding box center [985, 522] width 61 height 9
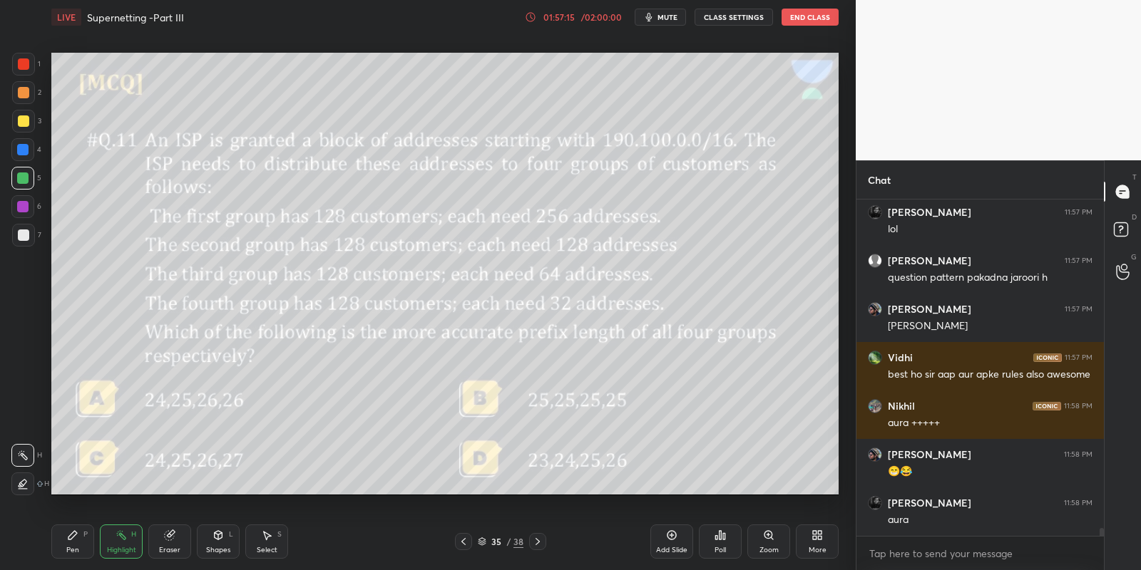
drag, startPoint x: 108, startPoint y: 535, endPoint x: 96, endPoint y: 542, distance: 14.3
click at [108, 538] on div "Highlight H" at bounding box center [121, 542] width 43 height 34
click at [88, 543] on div "Pen P" at bounding box center [72, 542] width 43 height 34
click at [123, 547] on div "Highlight" at bounding box center [121, 550] width 29 height 7
click at [70, 546] on div "Pen P" at bounding box center [72, 542] width 43 height 34
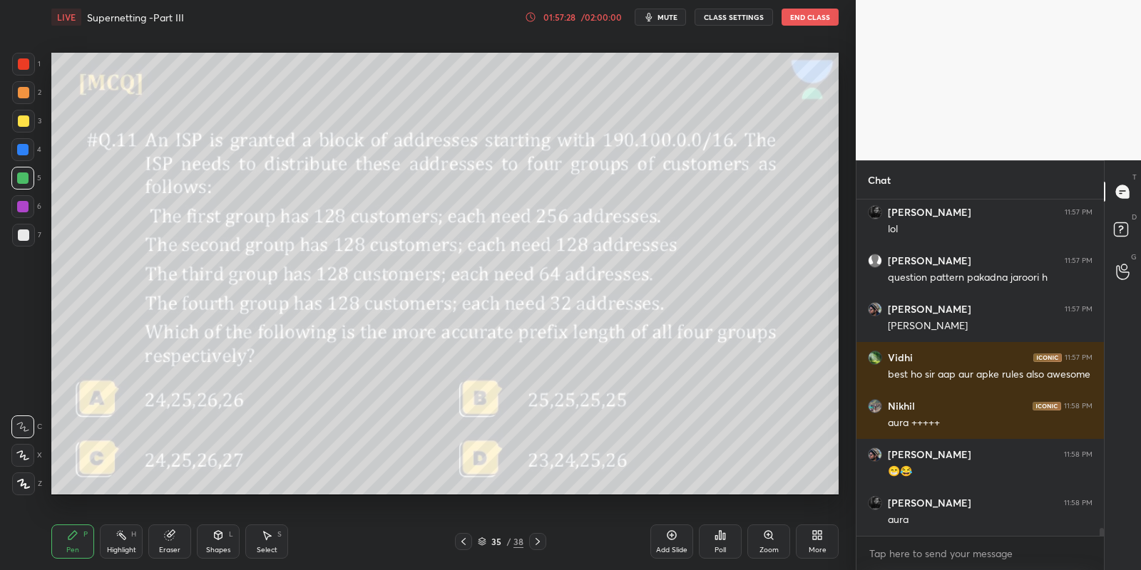
click at [212, 543] on div "Shapes L" at bounding box center [218, 542] width 43 height 34
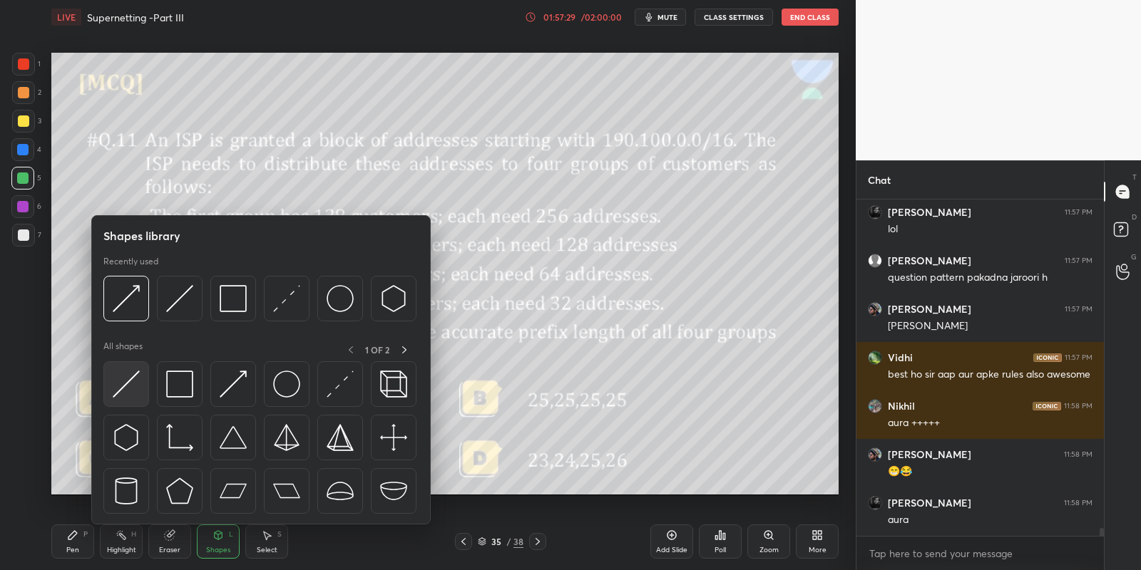
drag, startPoint x: 115, startPoint y: 398, endPoint x: 123, endPoint y: 391, distance: 10.1
click at [123, 391] on img at bounding box center [126, 384] width 27 height 27
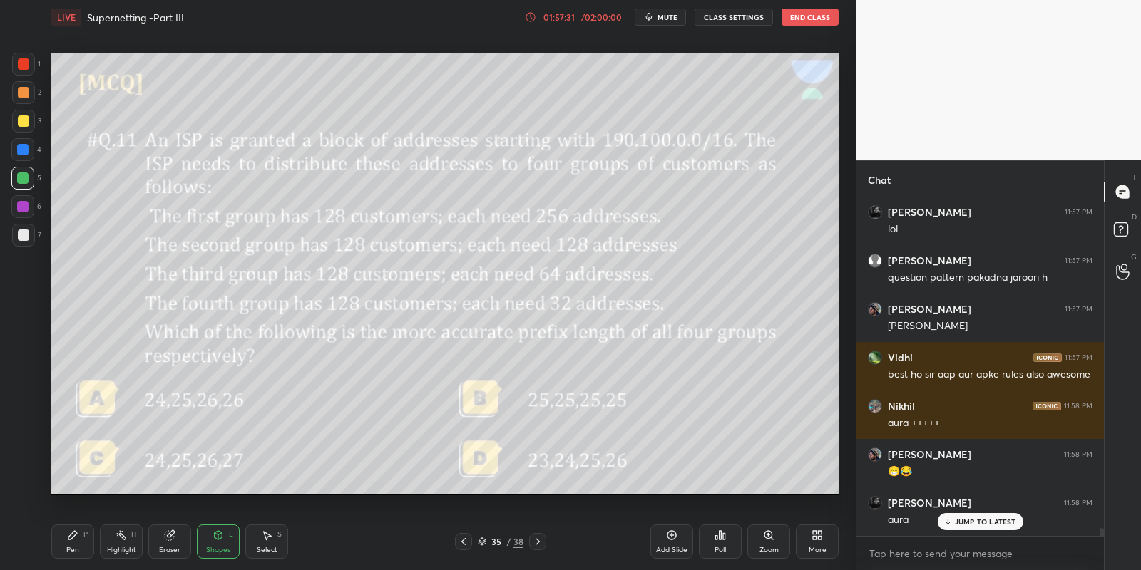
scroll to position [13832, 0]
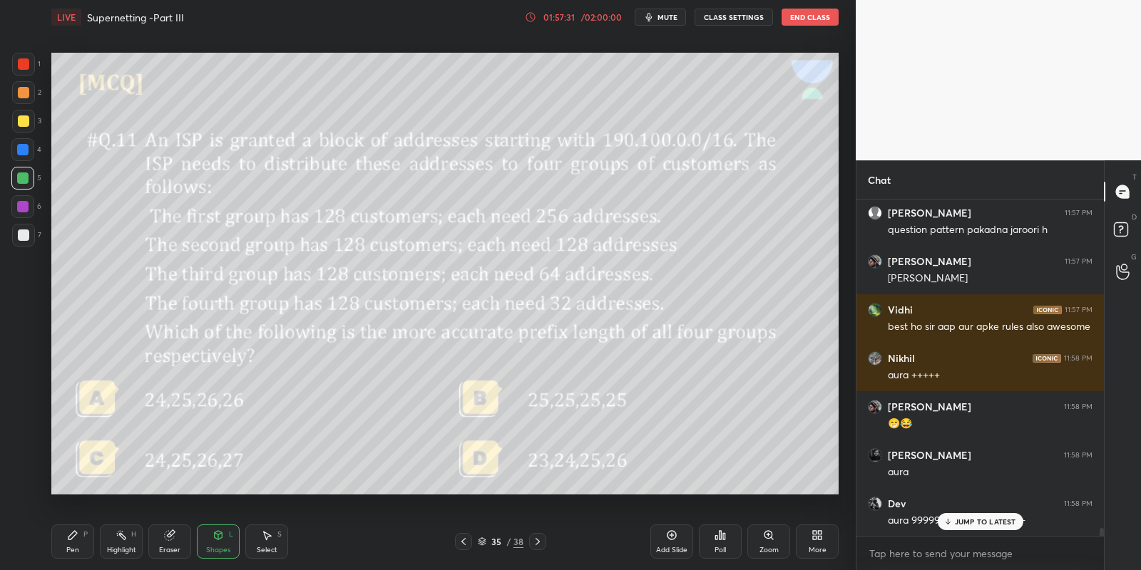
click at [78, 548] on div "Pen" at bounding box center [72, 550] width 13 height 7
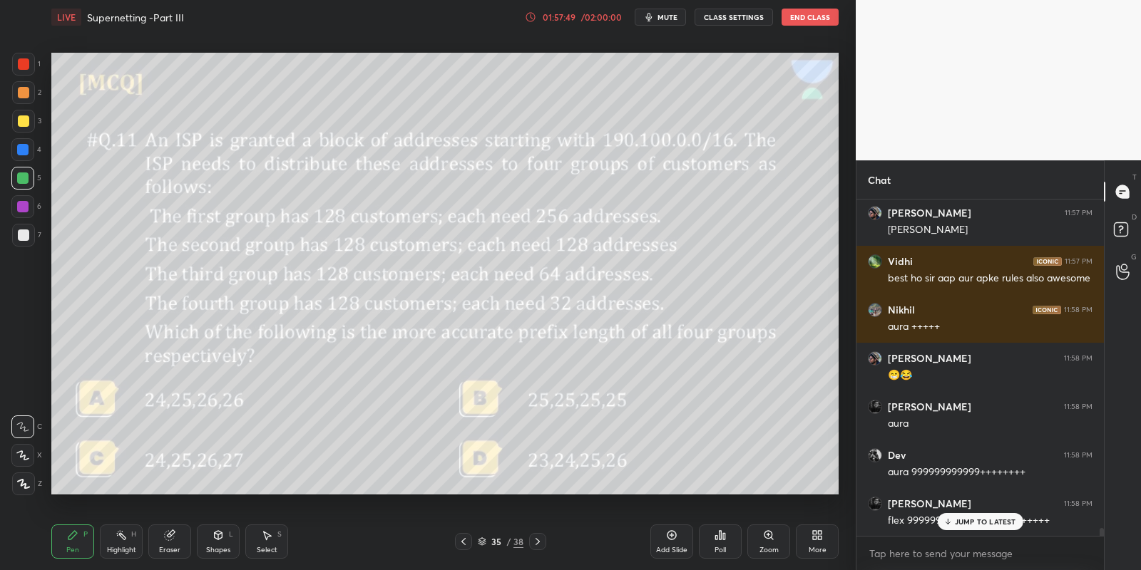
drag, startPoint x: 210, startPoint y: 545, endPoint x: 205, endPoint y: 534, distance: 12.1
click at [209, 545] on div "Shapes L" at bounding box center [218, 542] width 43 height 34
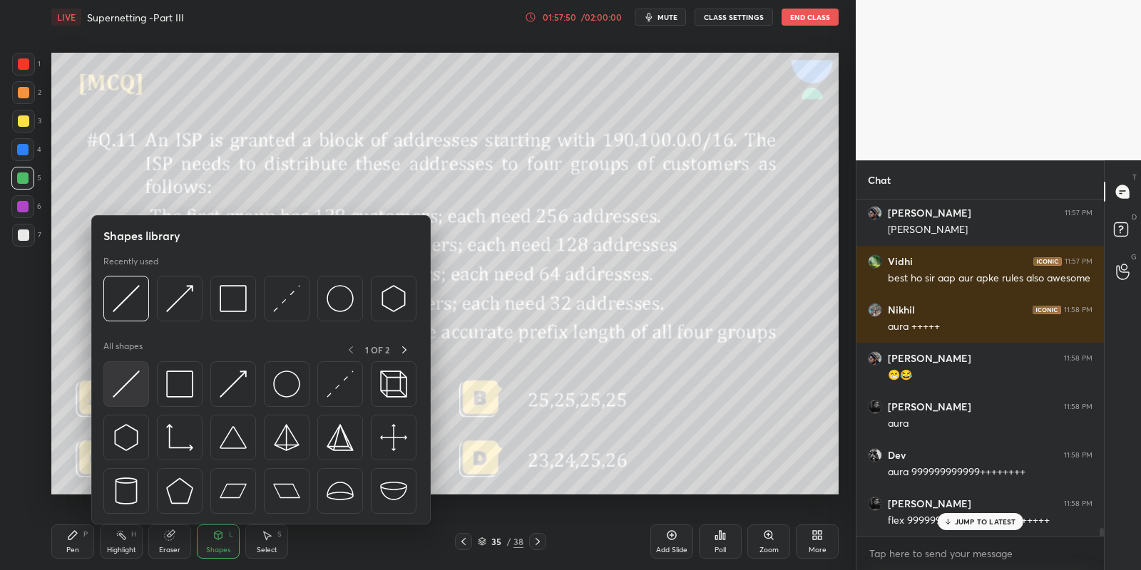
click at [129, 386] on img at bounding box center [126, 384] width 27 height 27
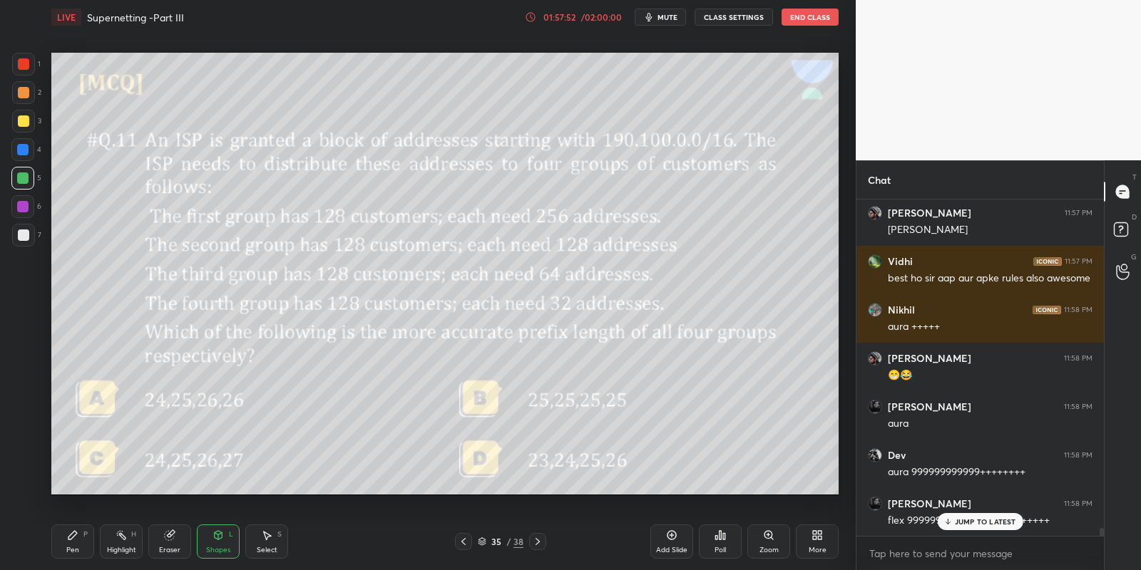
drag, startPoint x: 78, startPoint y: 543, endPoint x: 139, endPoint y: 512, distance: 68.5
click at [80, 542] on div "Pen P" at bounding box center [72, 542] width 43 height 34
drag, startPoint x: 172, startPoint y: 533, endPoint x: 185, endPoint y: 525, distance: 15.7
click at [174, 533] on icon at bounding box center [171, 533] width 8 height 7
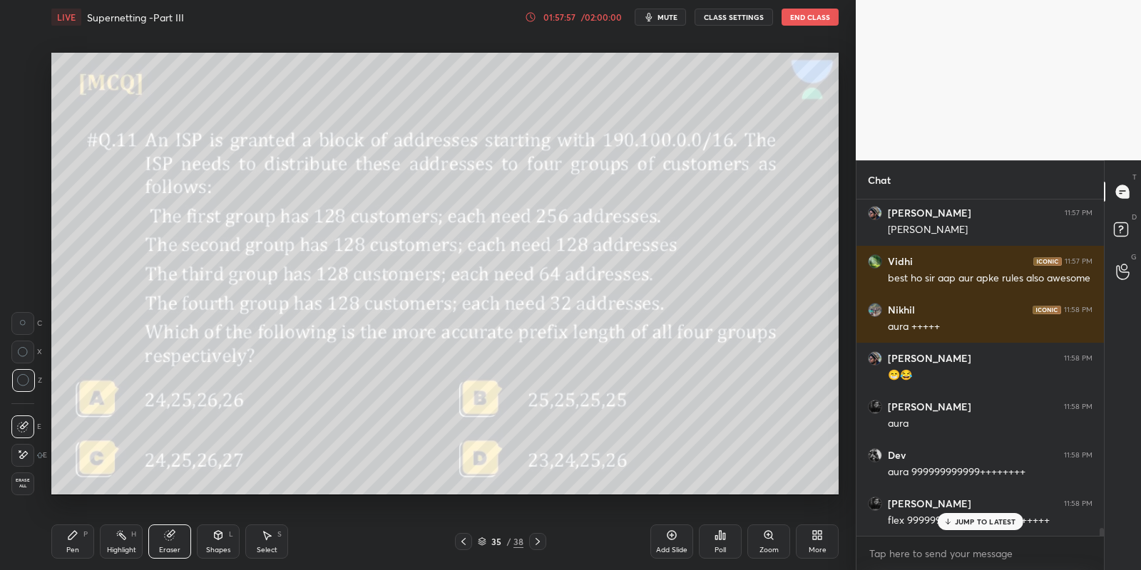
drag, startPoint x: 66, startPoint y: 539, endPoint x: 129, endPoint y: 504, distance: 71.8
click at [67, 539] on icon at bounding box center [72, 535] width 11 height 11
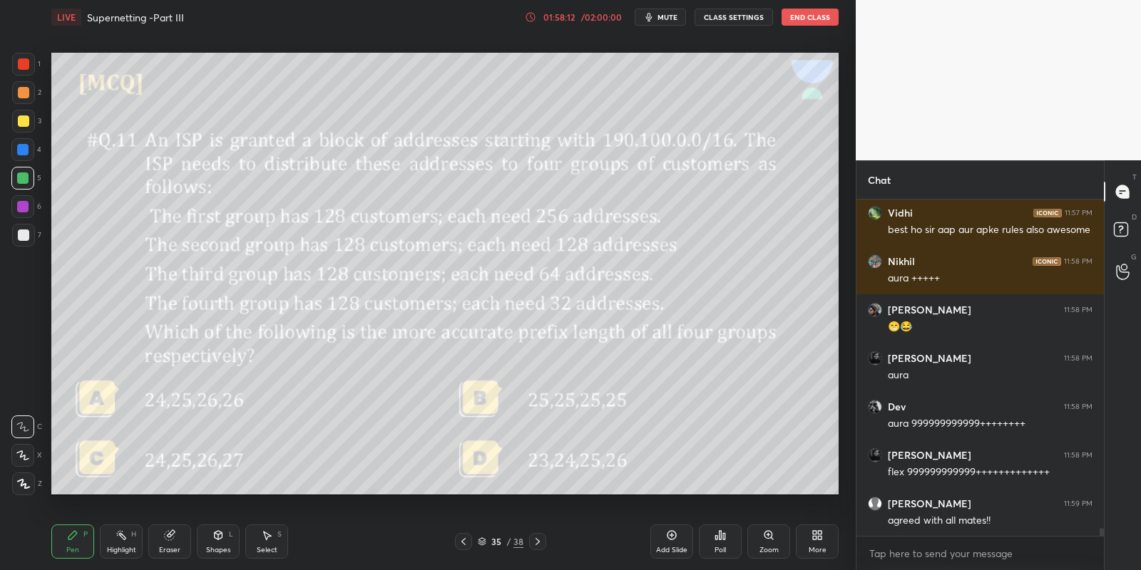
click at [167, 543] on div "Eraser" at bounding box center [169, 542] width 43 height 34
click at [27, 327] on div at bounding box center [22, 323] width 23 height 23
drag, startPoint x: 75, startPoint y: 539, endPoint x: 107, endPoint y: 533, distance: 32.6
click at [78, 541] on div "Pen P" at bounding box center [72, 542] width 43 height 34
click at [210, 538] on div "Shapes L" at bounding box center [218, 542] width 43 height 34
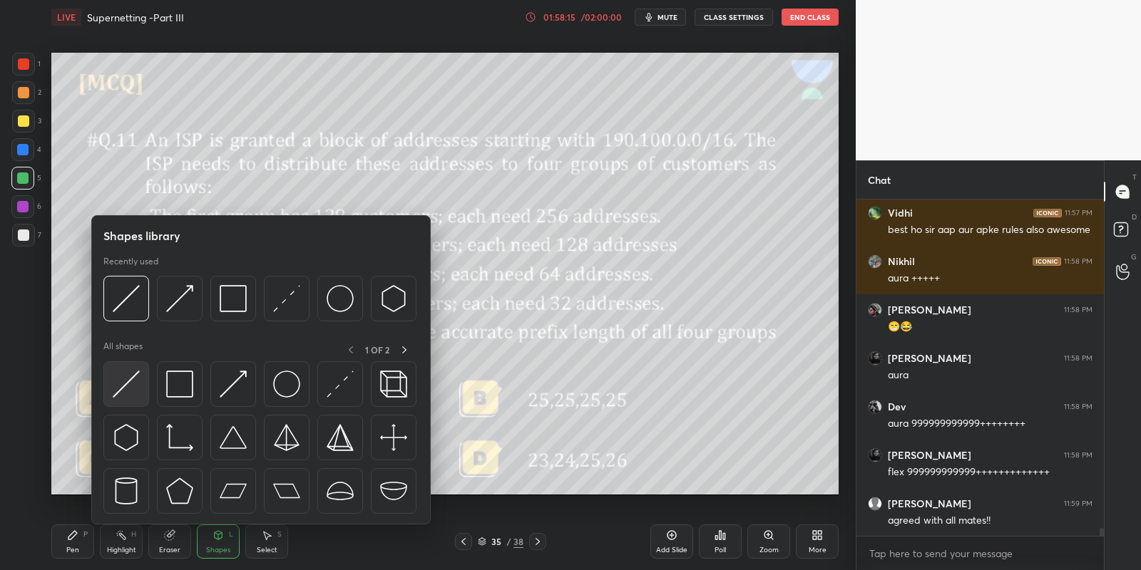
drag, startPoint x: 131, startPoint y: 377, endPoint x: 122, endPoint y: 379, distance: 9.4
click at [122, 378] on img at bounding box center [126, 384] width 27 height 27
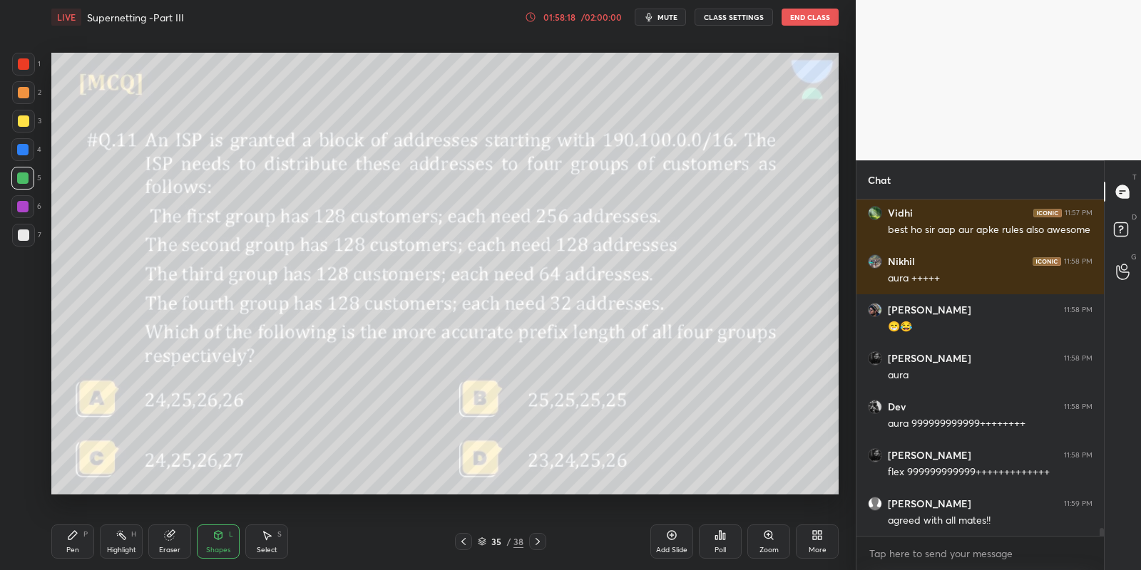
drag, startPoint x: 70, startPoint y: 541, endPoint x: 86, endPoint y: 533, distance: 18.5
click at [72, 540] on icon at bounding box center [72, 535] width 11 height 11
drag, startPoint x: 123, startPoint y: 552, endPoint x: 125, endPoint y: 538, distance: 13.7
click at [124, 550] on div "Highlight" at bounding box center [121, 550] width 29 height 7
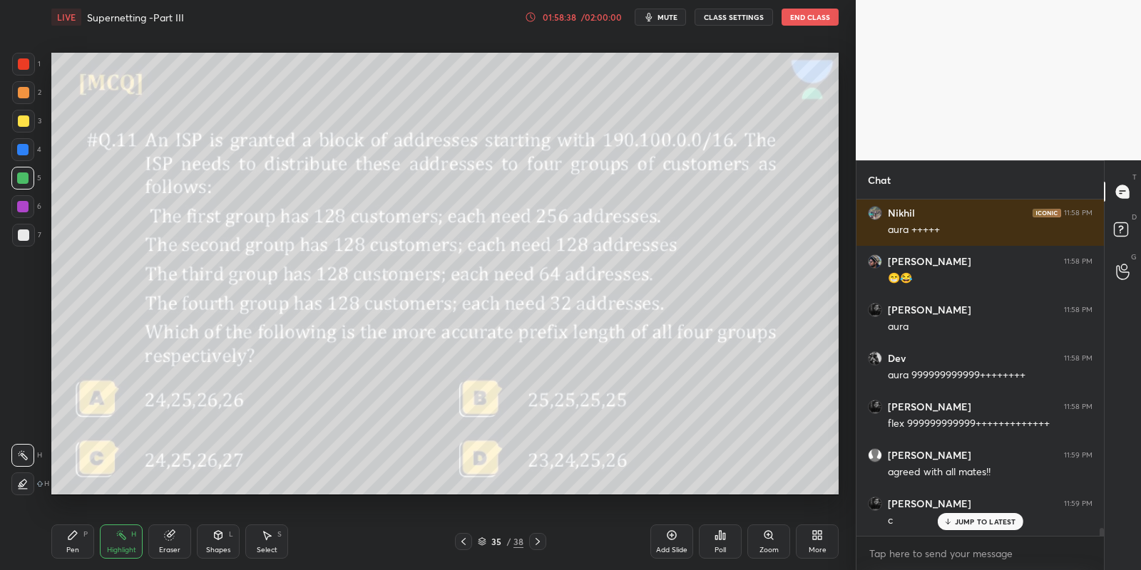
drag, startPoint x: 74, startPoint y: 555, endPoint x: 84, endPoint y: 529, distance: 28.2
click at [73, 554] on div "Pen P" at bounding box center [72, 542] width 43 height 34
click at [64, 550] on div "Pen P" at bounding box center [72, 542] width 43 height 34
click at [25, 185] on div at bounding box center [22, 178] width 23 height 23
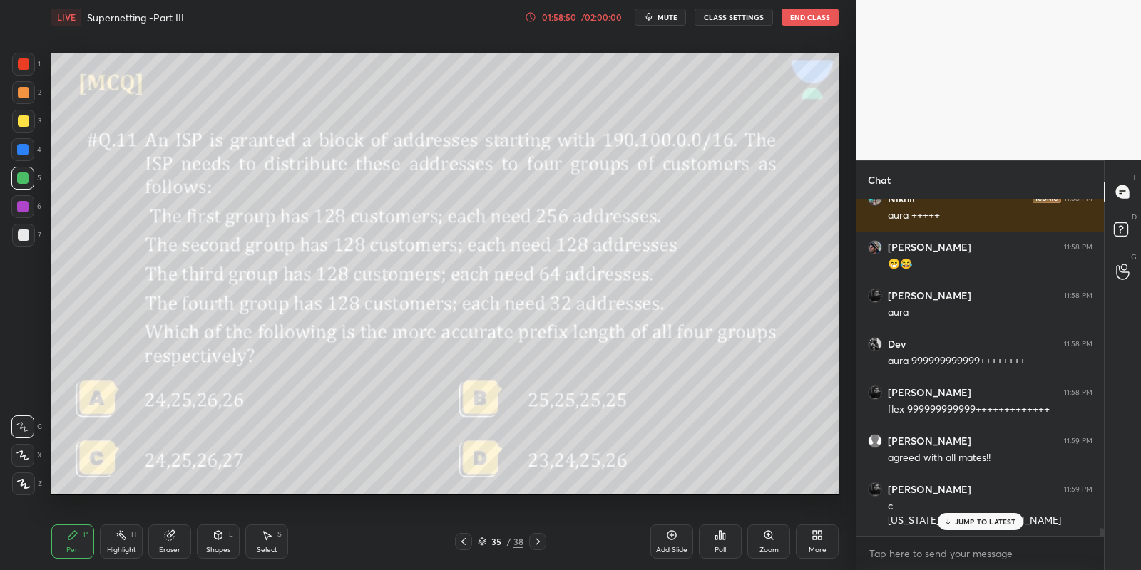
click at [980, 519] on p "JUMP TO LATEST" at bounding box center [985, 522] width 61 height 9
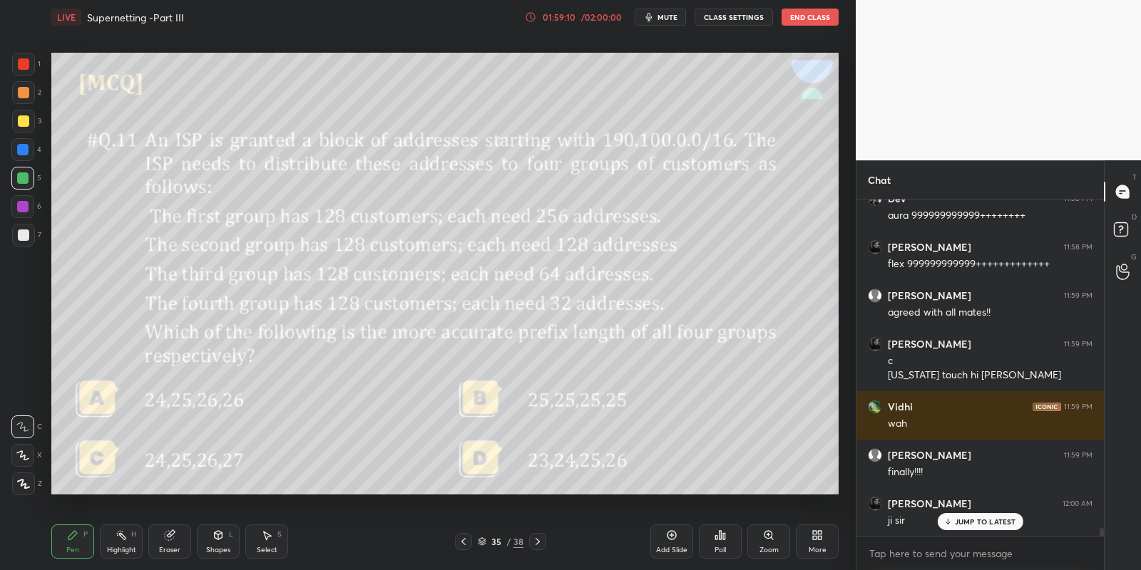
scroll to position [14186, 0]
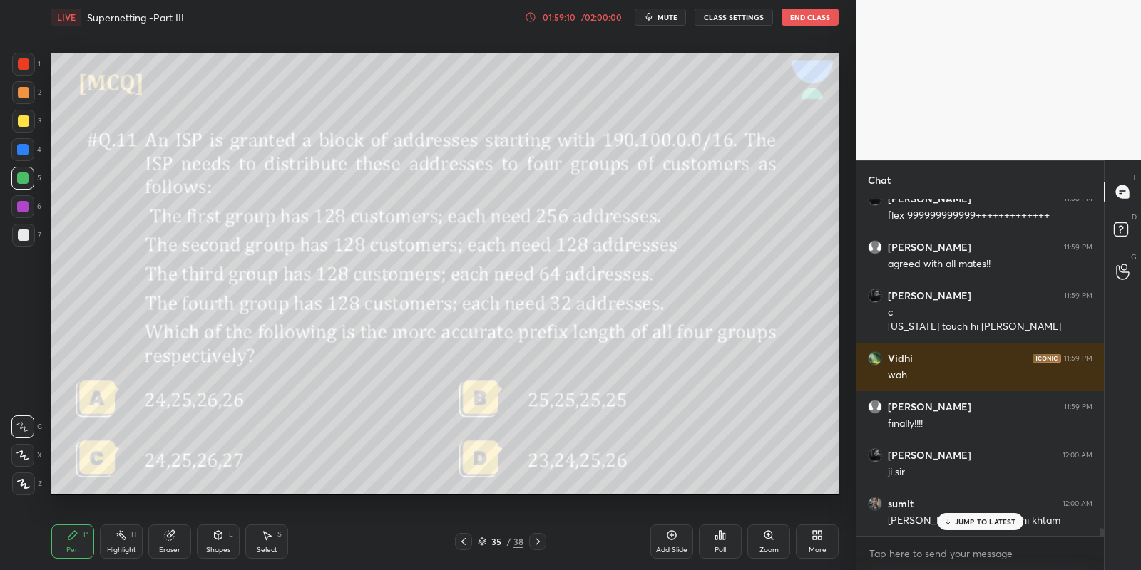
click at [540, 542] on icon at bounding box center [537, 541] width 11 height 11
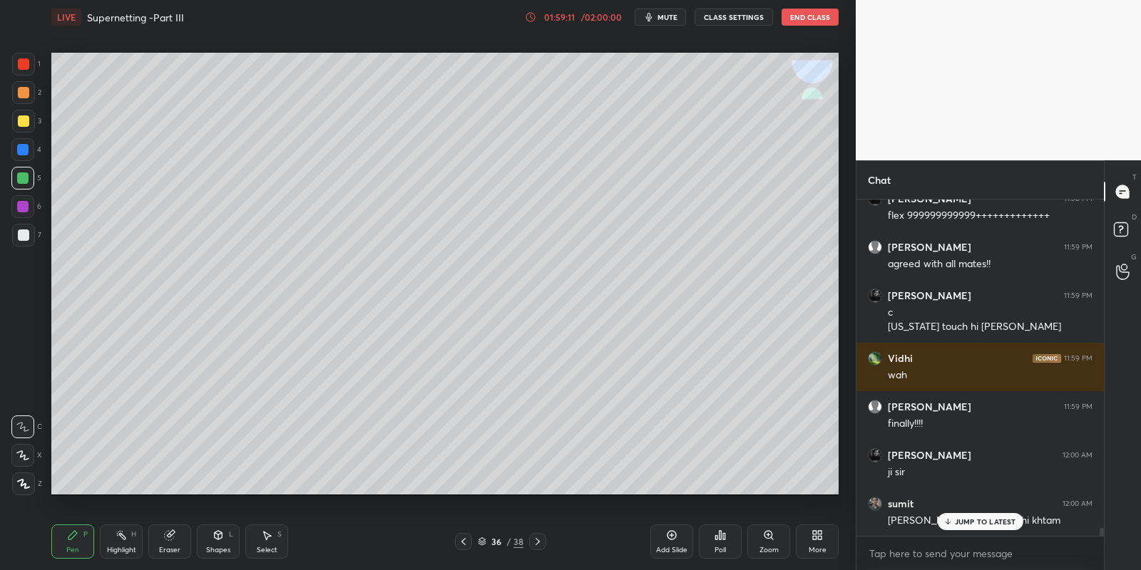
drag, startPoint x: 71, startPoint y: 538, endPoint x: 75, endPoint y: 511, distance: 27.3
click at [68, 538] on icon at bounding box center [72, 535] width 11 height 11
click at [24, 115] on div at bounding box center [23, 120] width 11 height 11
click at [217, 547] on div "Shapes" at bounding box center [218, 550] width 24 height 7
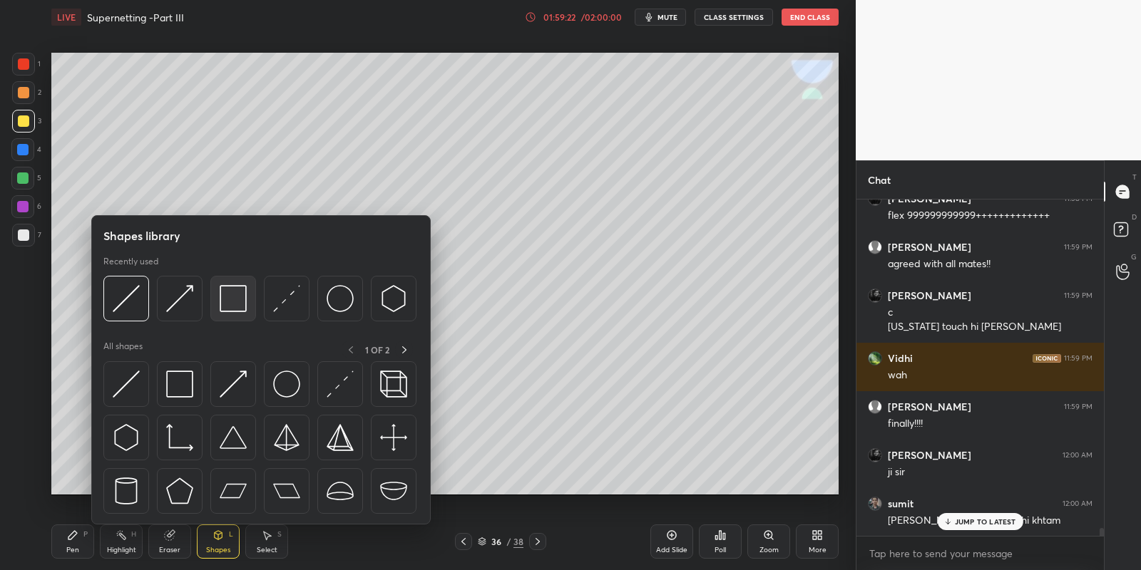
drag, startPoint x: 240, startPoint y: 293, endPoint x: 233, endPoint y: 296, distance: 7.7
click at [234, 294] on img at bounding box center [233, 298] width 27 height 27
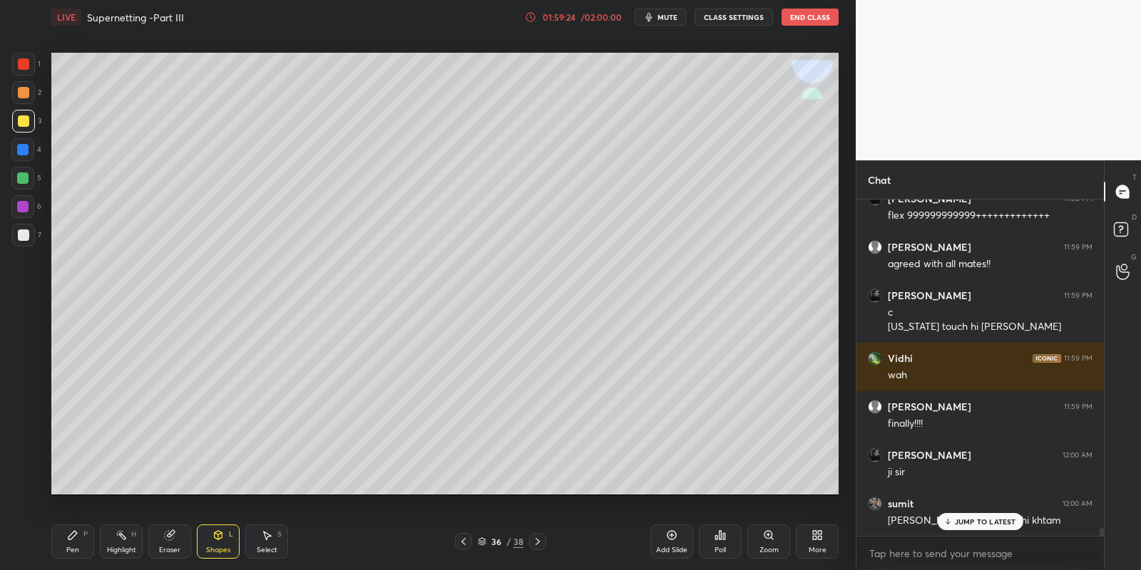
drag, startPoint x: 82, startPoint y: 541, endPoint x: 178, endPoint y: 531, distance: 96.1
click at [92, 540] on div "Pen P" at bounding box center [72, 542] width 43 height 34
click at [205, 544] on div "Shapes L" at bounding box center [218, 542] width 43 height 34
drag, startPoint x: 78, startPoint y: 542, endPoint x: 131, endPoint y: 535, distance: 53.2
click at [86, 545] on div "Pen P" at bounding box center [72, 542] width 43 height 34
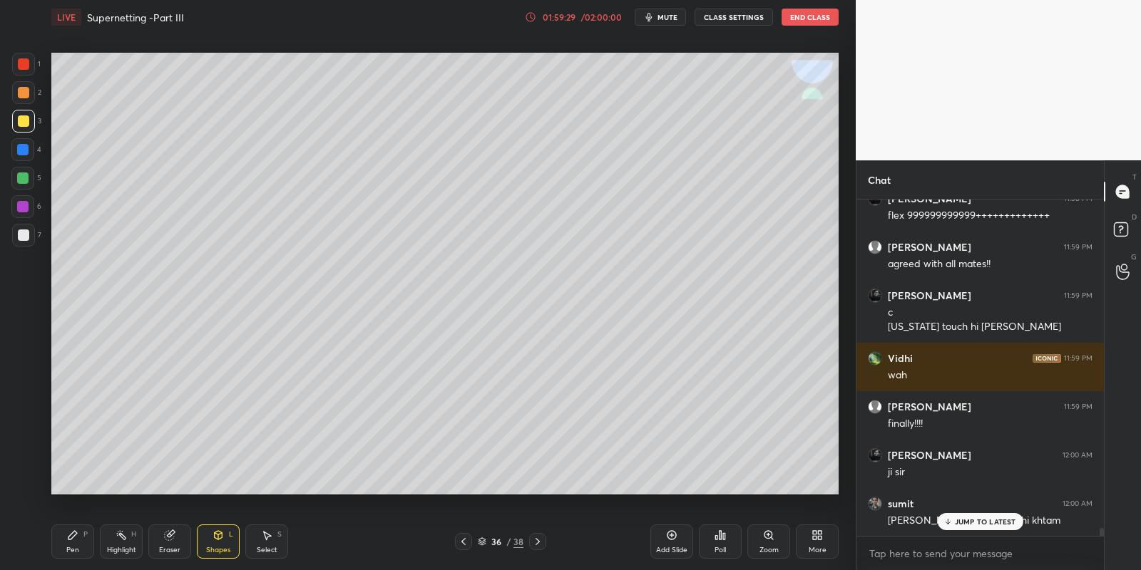
scroll to position [14234, 0]
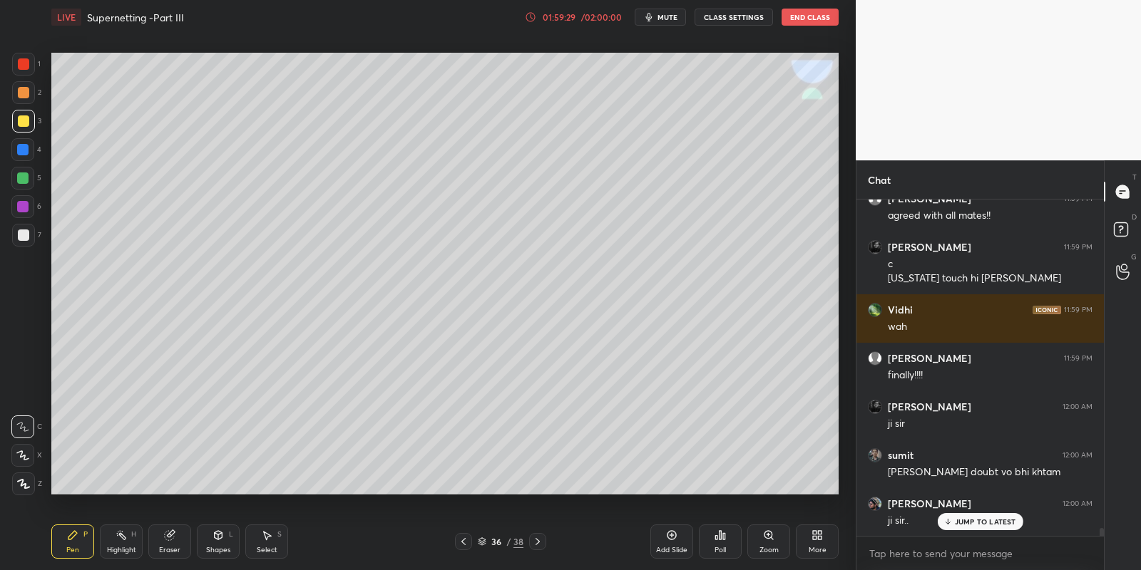
click at [129, 543] on div "Highlight H" at bounding box center [121, 542] width 43 height 34
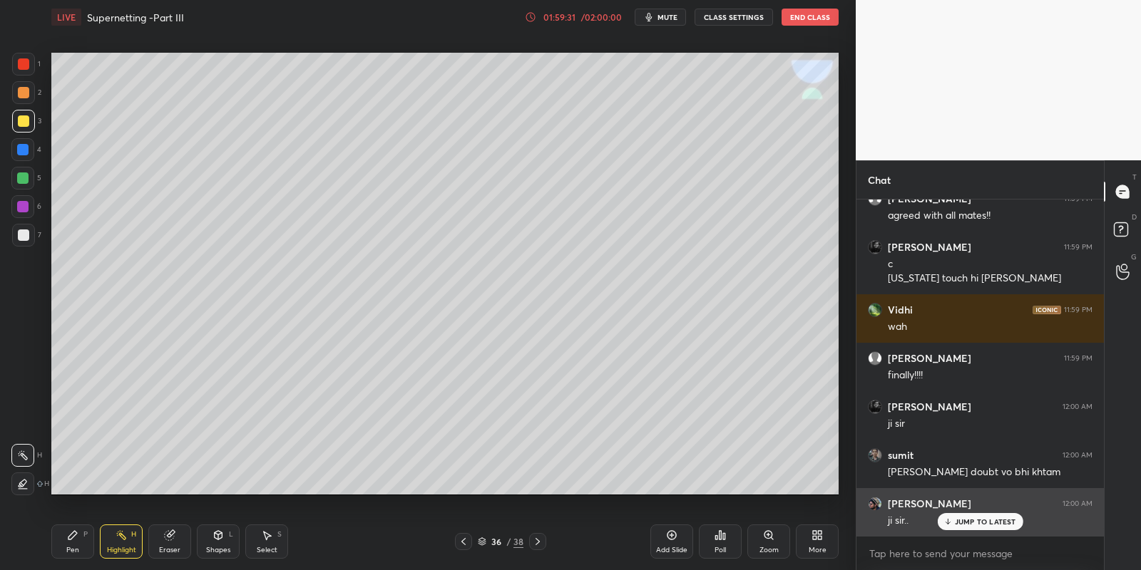
click at [961, 521] on p "JUMP TO LATEST" at bounding box center [985, 522] width 61 height 9
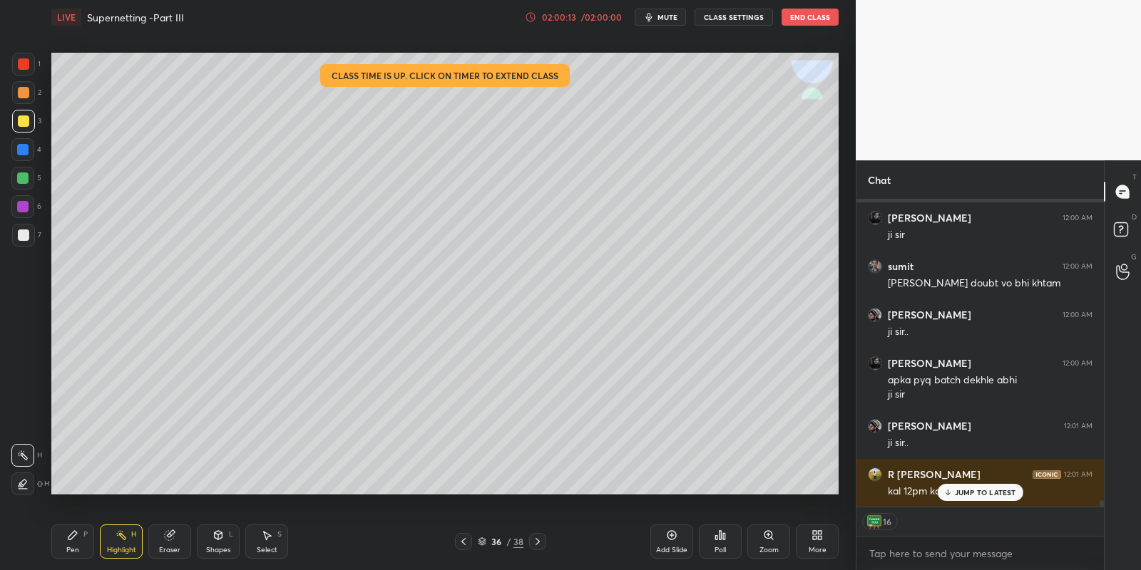
scroll to position [14484, 0]
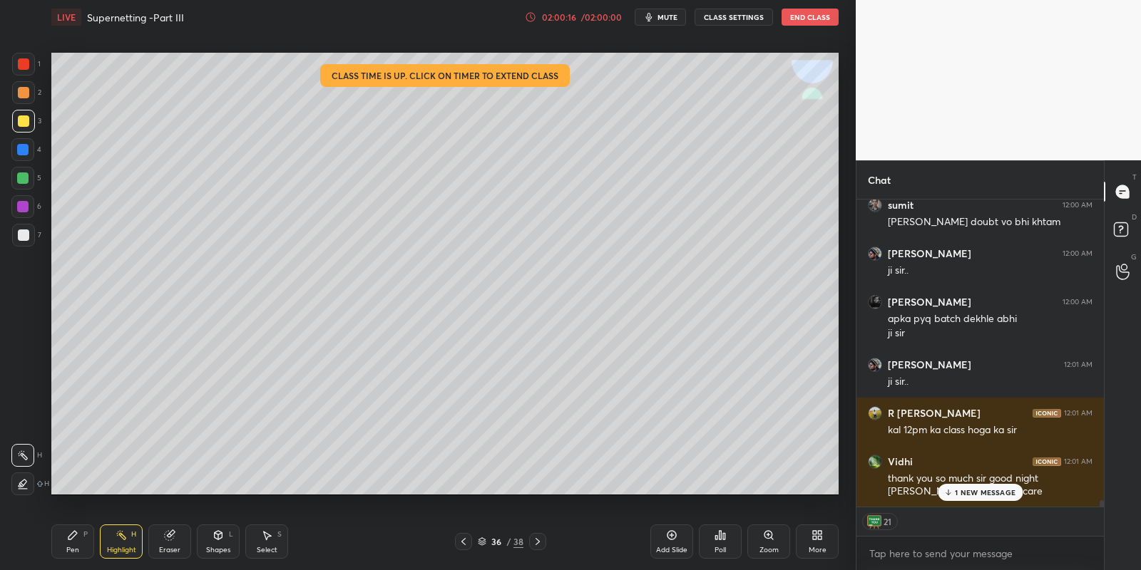
click at [970, 490] on div "Nikhil 11:58 PM aura +++++ Ritik 11:58 PM 😁😂 Subhadeep 11:58 PM aura Dev 11:58 …" at bounding box center [979, 353] width 247 height 307
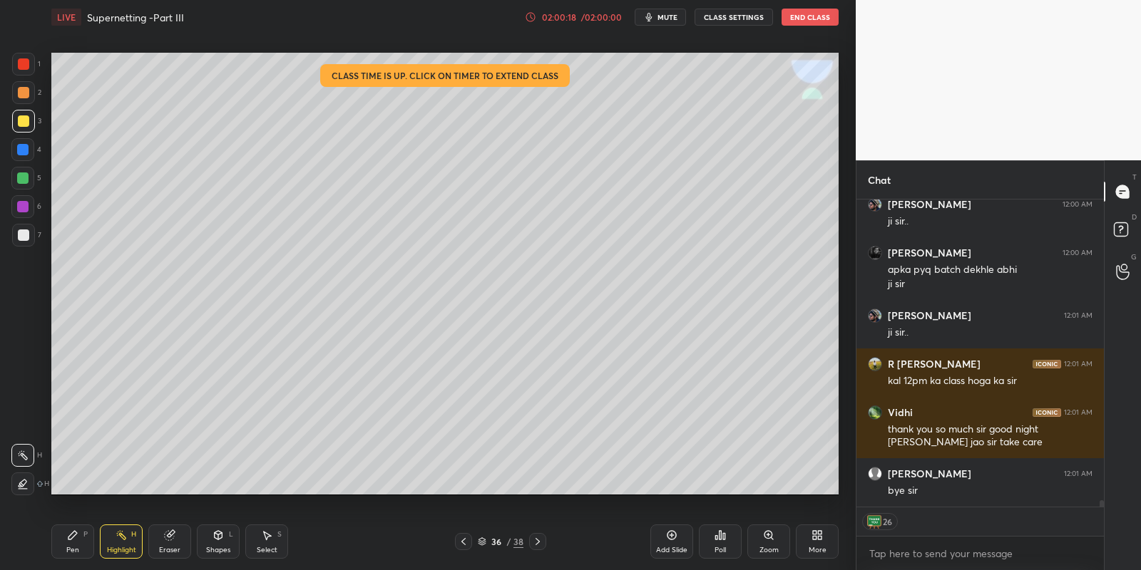
click at [77, 536] on icon at bounding box center [72, 535] width 11 height 11
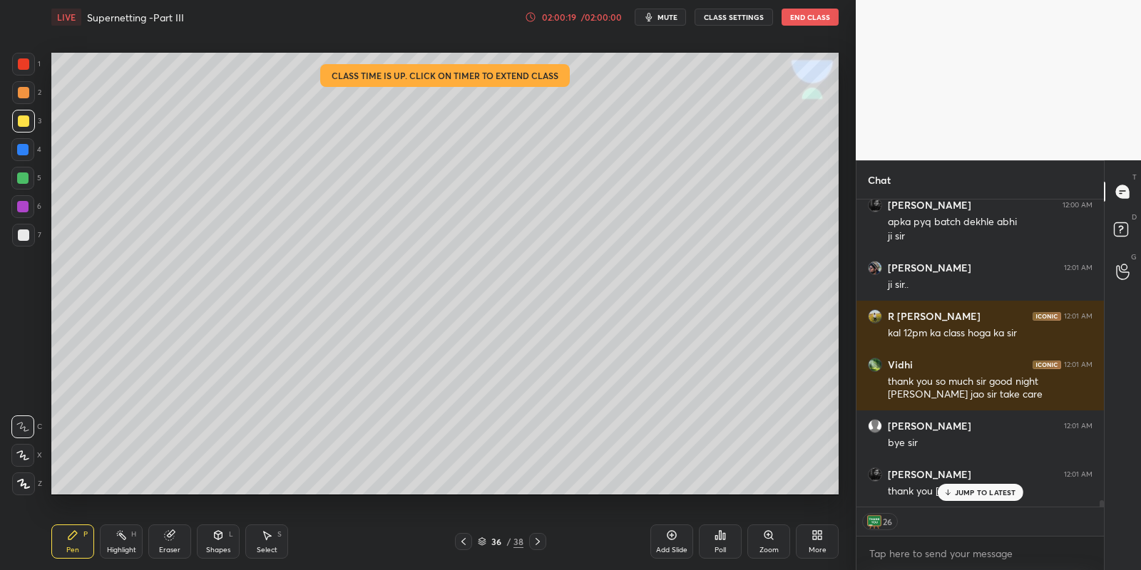
click at [129, 535] on div "Highlight H" at bounding box center [121, 542] width 43 height 34
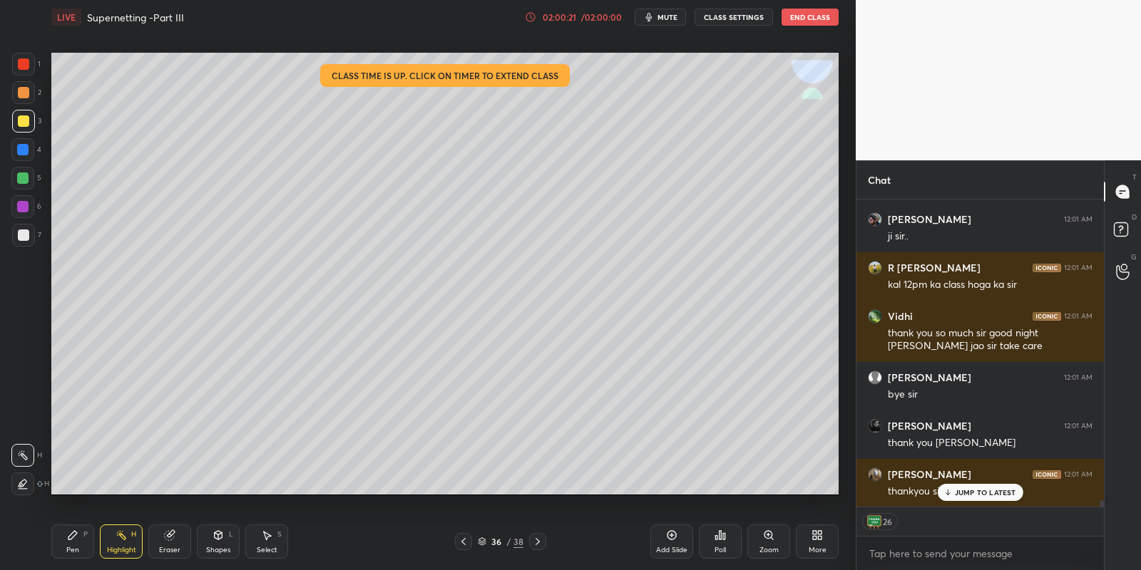
click at [967, 486] on div "JUMP TO LATEST" at bounding box center [980, 492] width 86 height 17
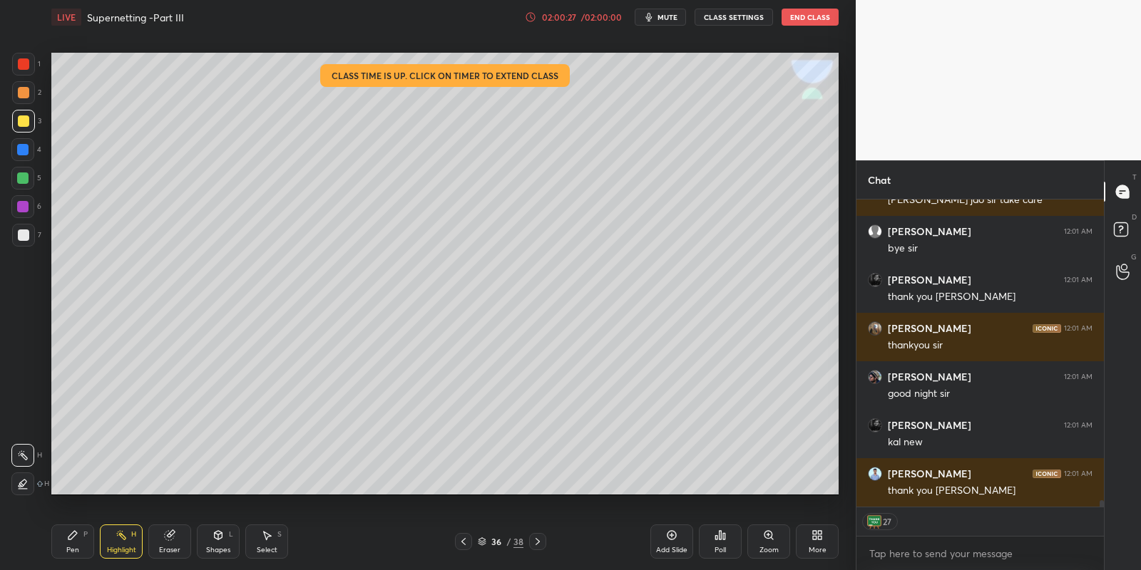
scroll to position [14824, 0]
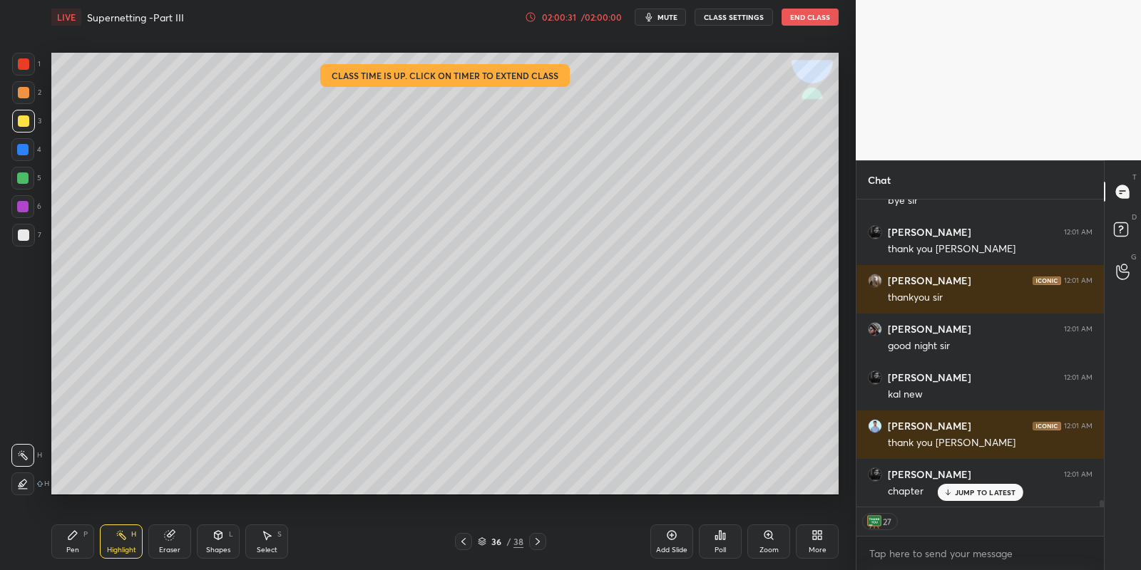
click at [979, 494] on p "JUMP TO LATEST" at bounding box center [985, 492] width 61 height 9
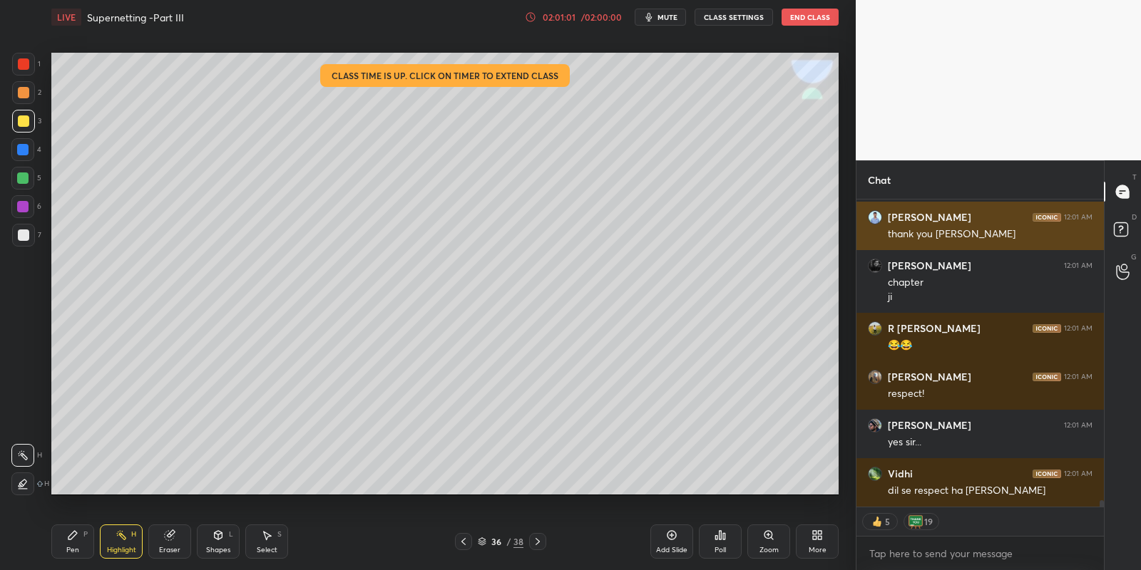
scroll to position [15080, 0]
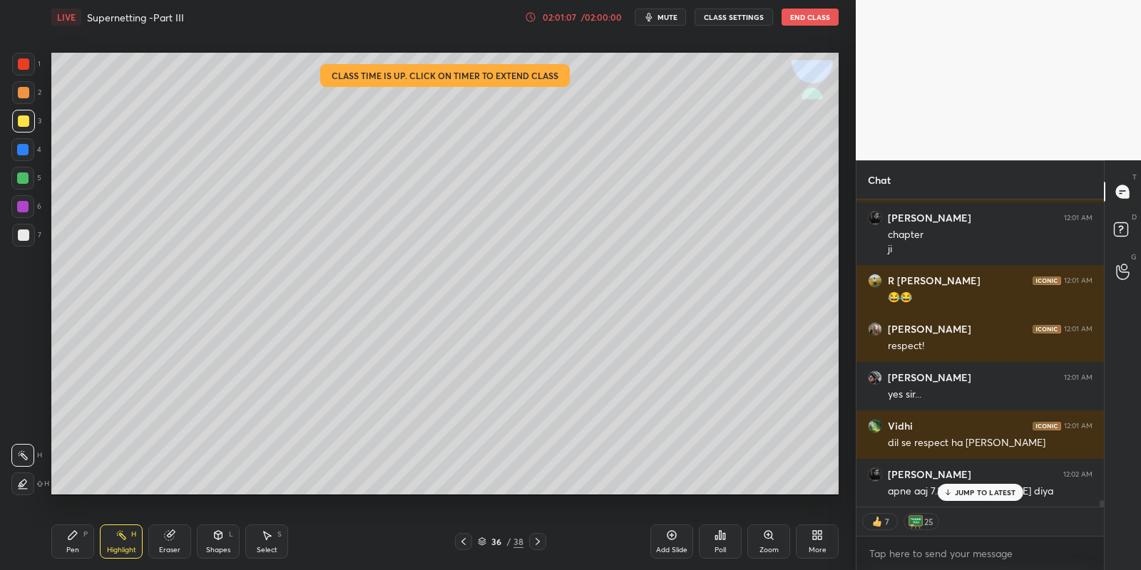
click at [981, 492] on p "JUMP TO LATEST" at bounding box center [985, 492] width 61 height 9
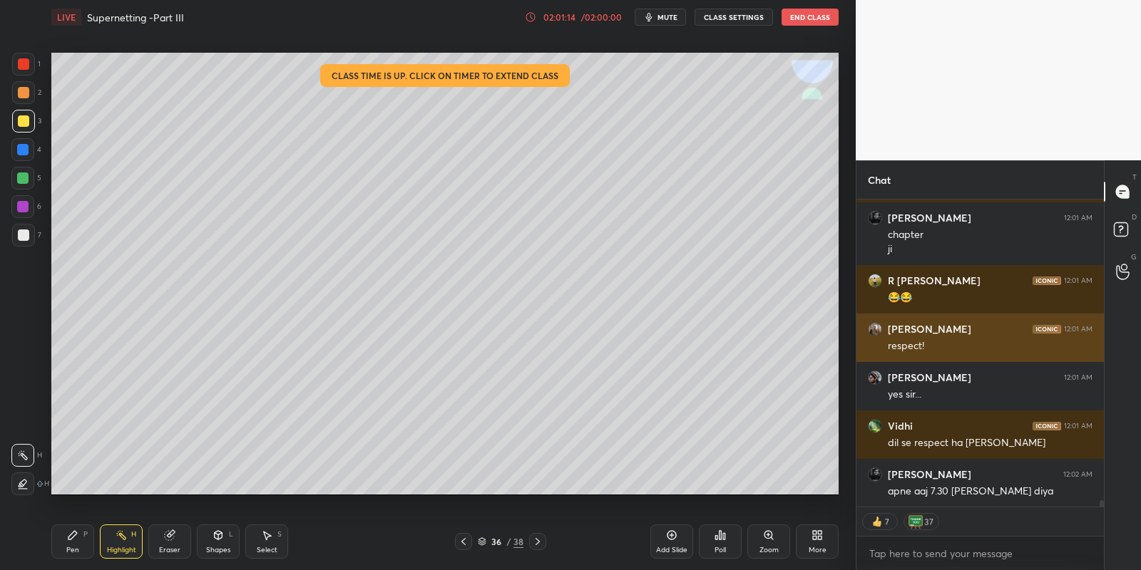
scroll to position [15129, 0]
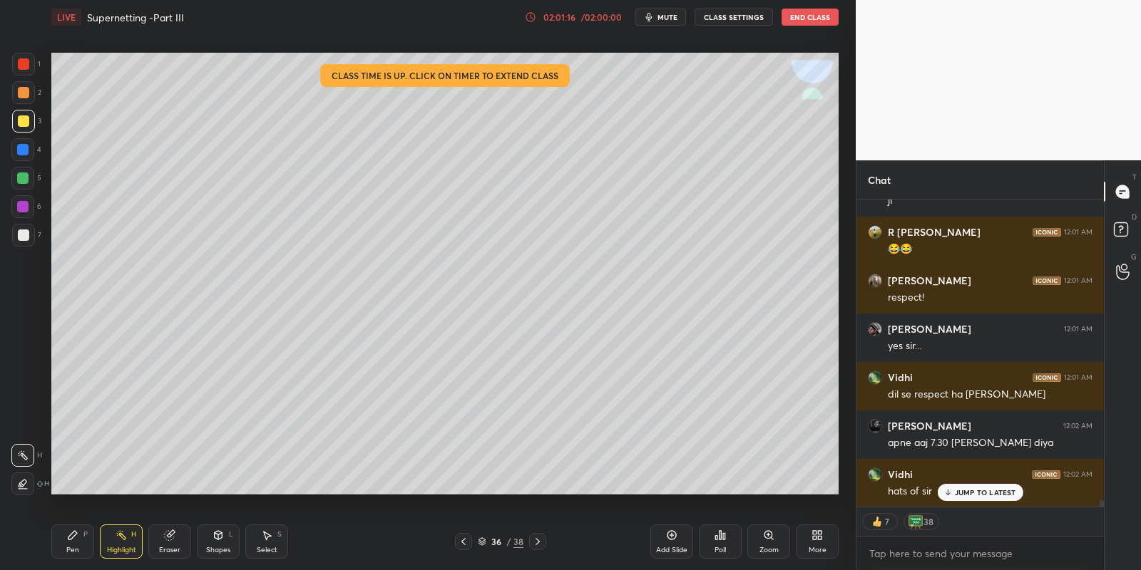
click at [984, 488] on p "JUMP TO LATEST" at bounding box center [985, 492] width 61 height 9
click at [81, 542] on div "Pen P" at bounding box center [72, 542] width 43 height 34
click at [20, 124] on div at bounding box center [23, 120] width 11 height 11
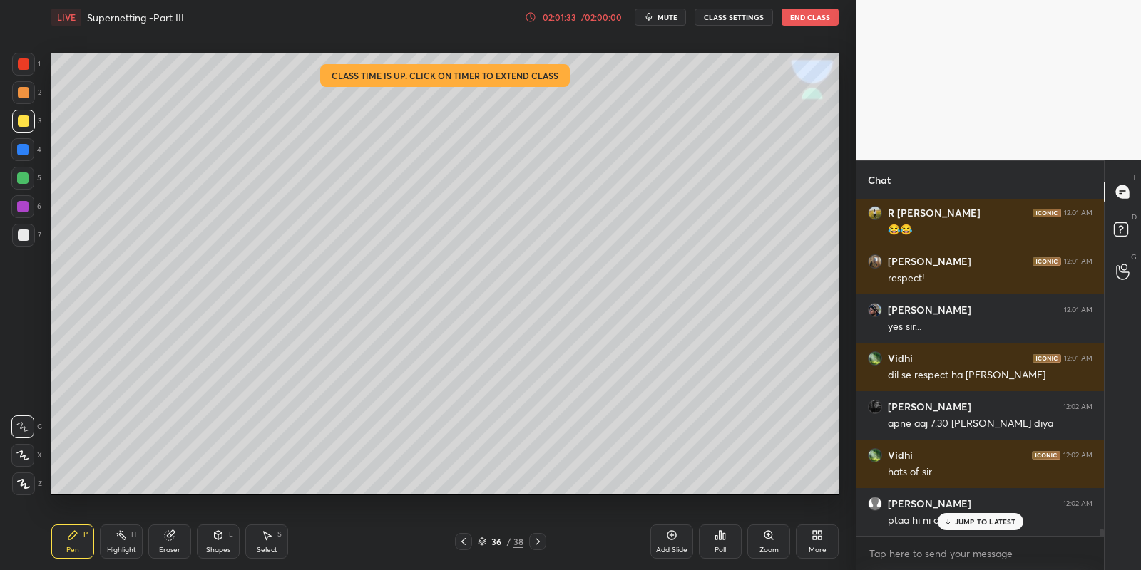
scroll to position [15148, 0]
click at [163, 544] on div "Eraser" at bounding box center [169, 542] width 43 height 34
click at [90, 539] on div "Pen P" at bounding box center [72, 542] width 43 height 34
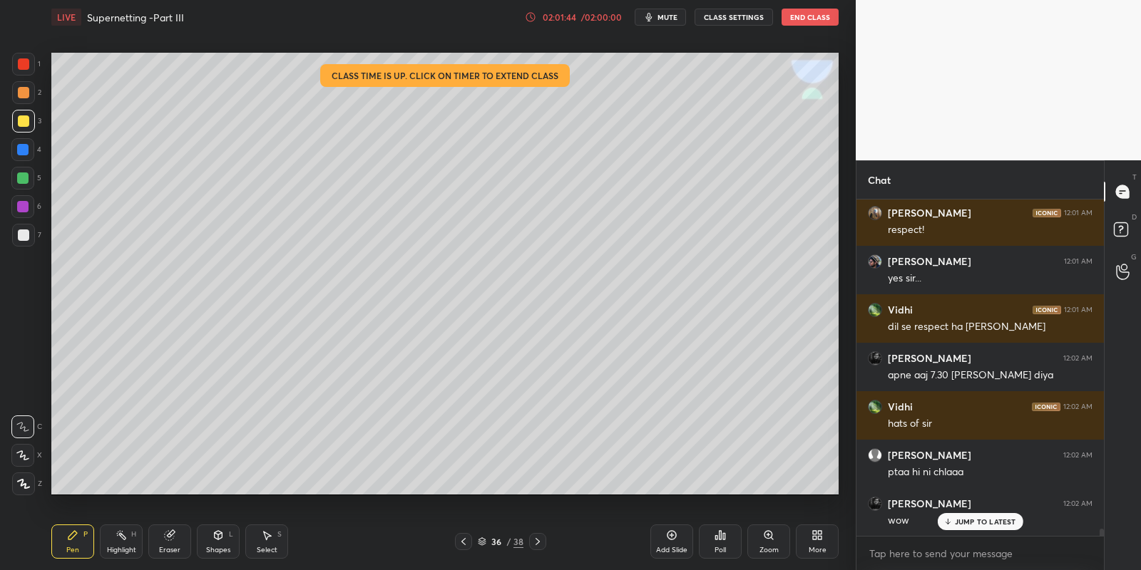
scroll to position [15246, 0]
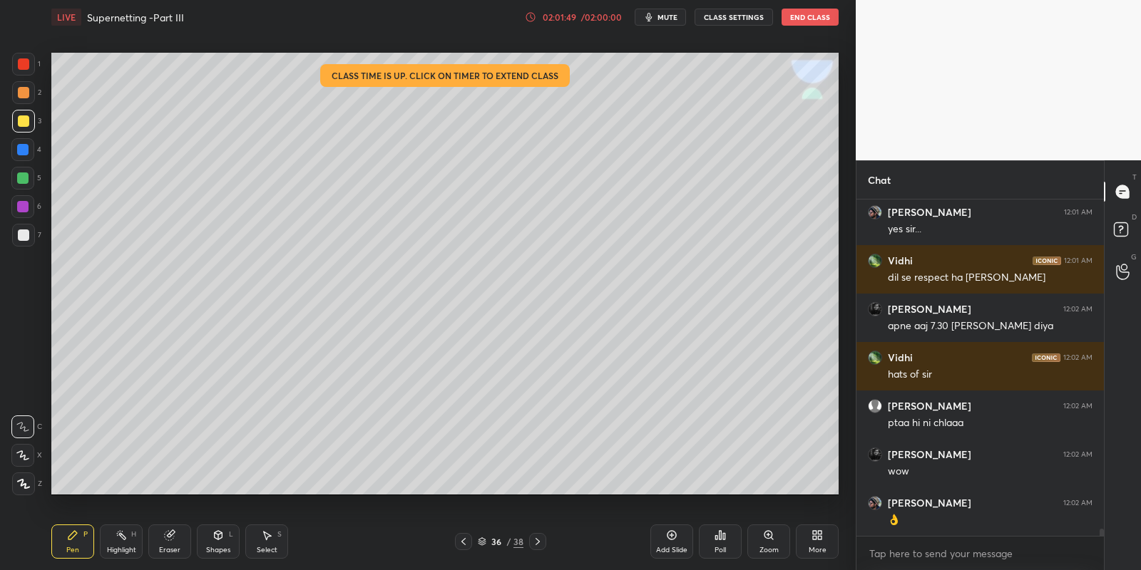
drag, startPoint x: 125, startPoint y: 549, endPoint x: 153, endPoint y: 514, distance: 45.1
click at [125, 547] on div "Highlight" at bounding box center [121, 550] width 29 height 7
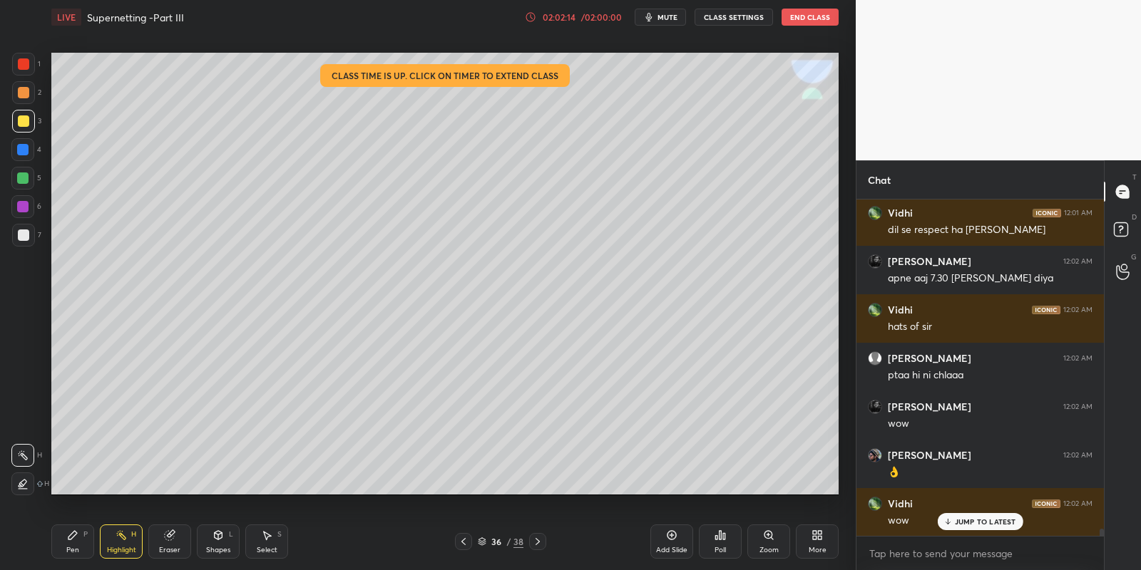
scroll to position [15342, 0]
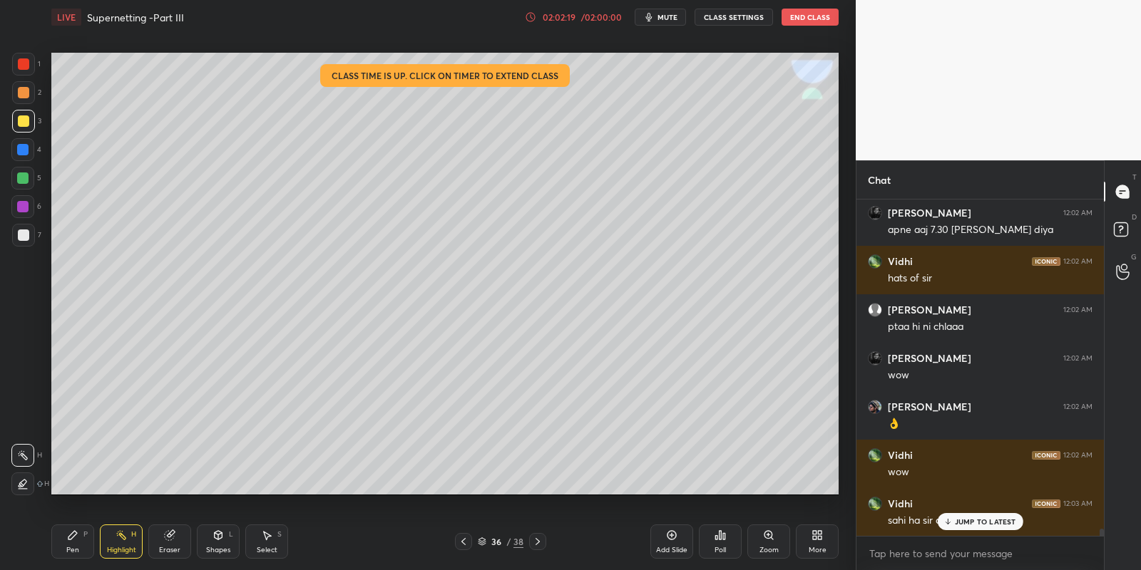
click at [86, 554] on div "Pen P" at bounding box center [72, 542] width 43 height 34
click at [118, 543] on div "Highlight H" at bounding box center [121, 542] width 43 height 34
click at [968, 523] on p "JUMP TO LATEST" at bounding box center [985, 522] width 61 height 9
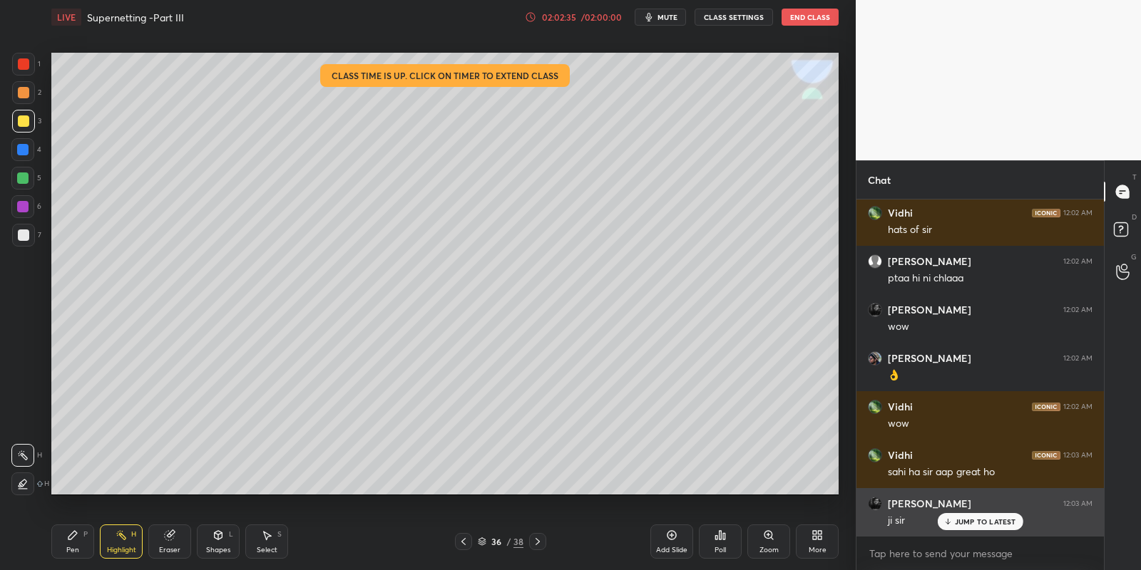
click at [965, 530] on div "Subhadeep 12:03 AM ji sir" at bounding box center [979, 512] width 247 height 48
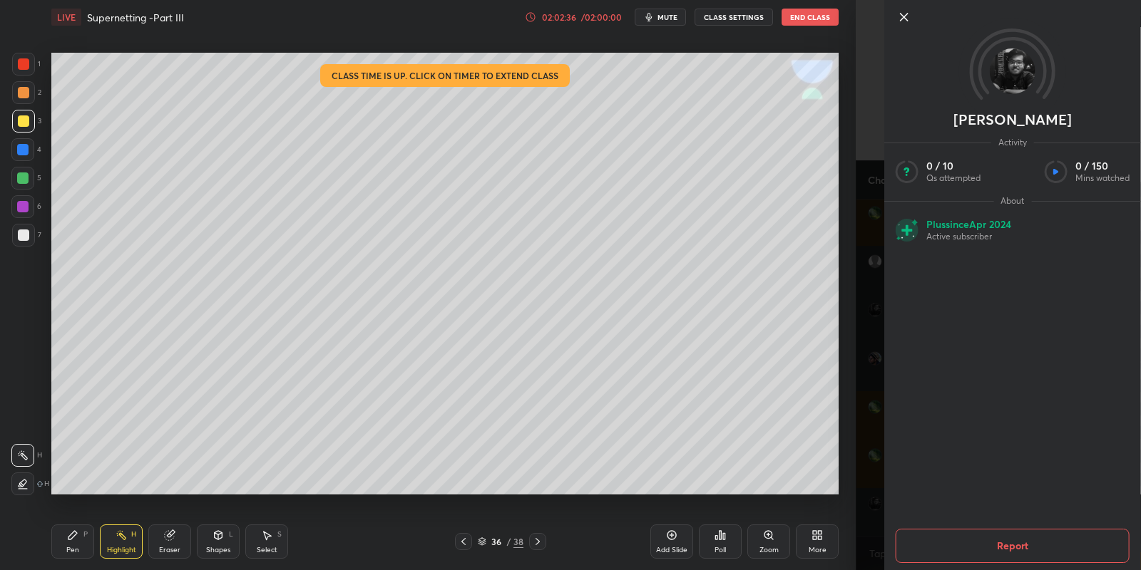
click at [907, 21] on icon at bounding box center [903, 17] width 7 height 7
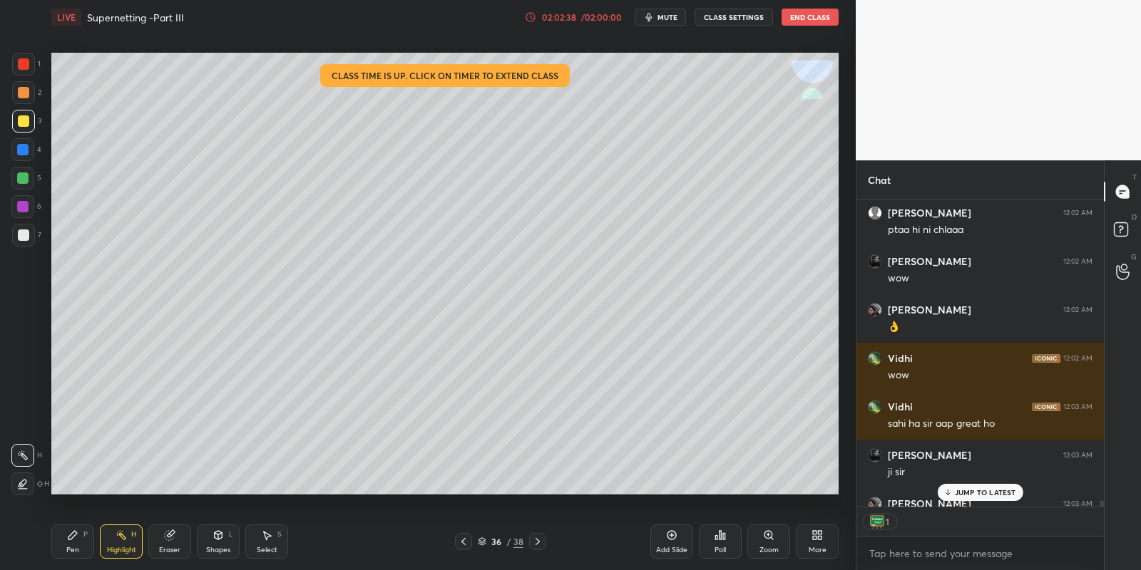
scroll to position [303, 244]
click at [806, 16] on button "End Class" at bounding box center [809, 17] width 57 height 17
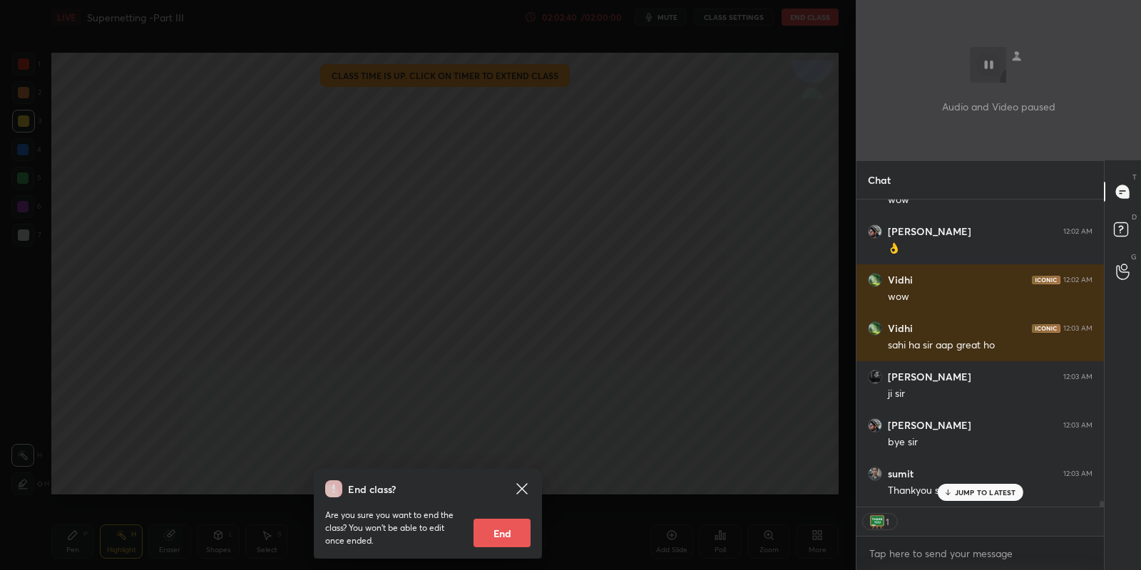
scroll to position [15565, 0]
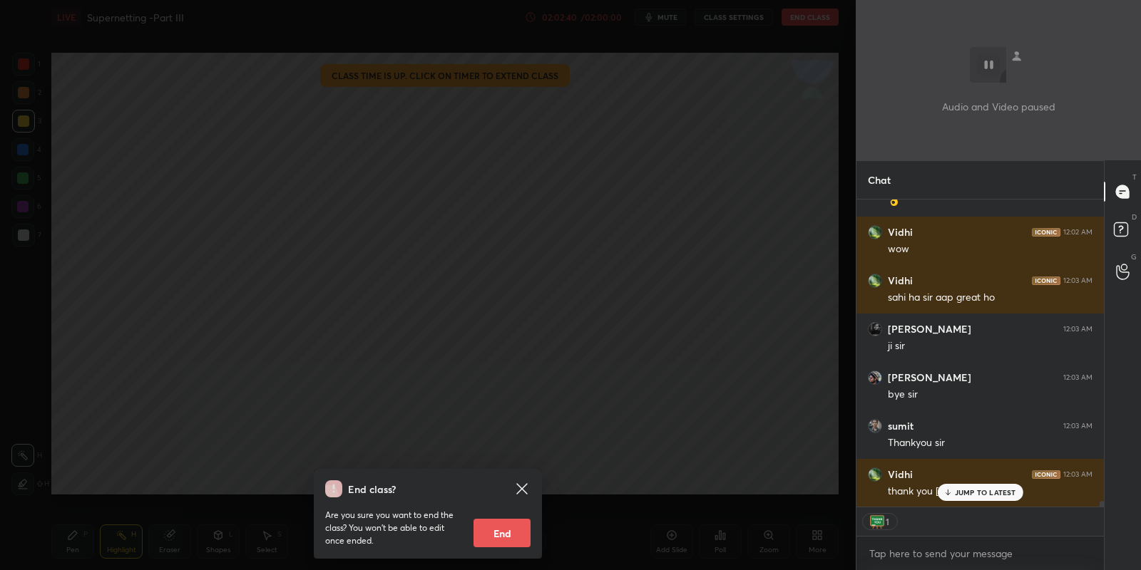
click at [503, 533] on button "End" at bounding box center [501, 533] width 57 height 29
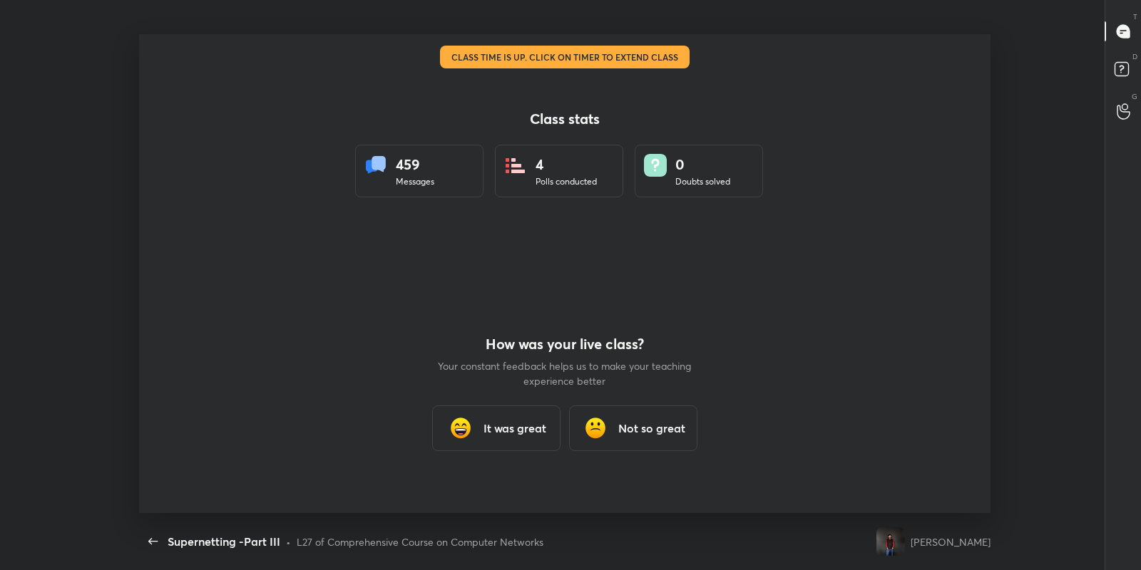
scroll to position [4, 1]
